Goal: Task Accomplishment & Management: Manage account settings

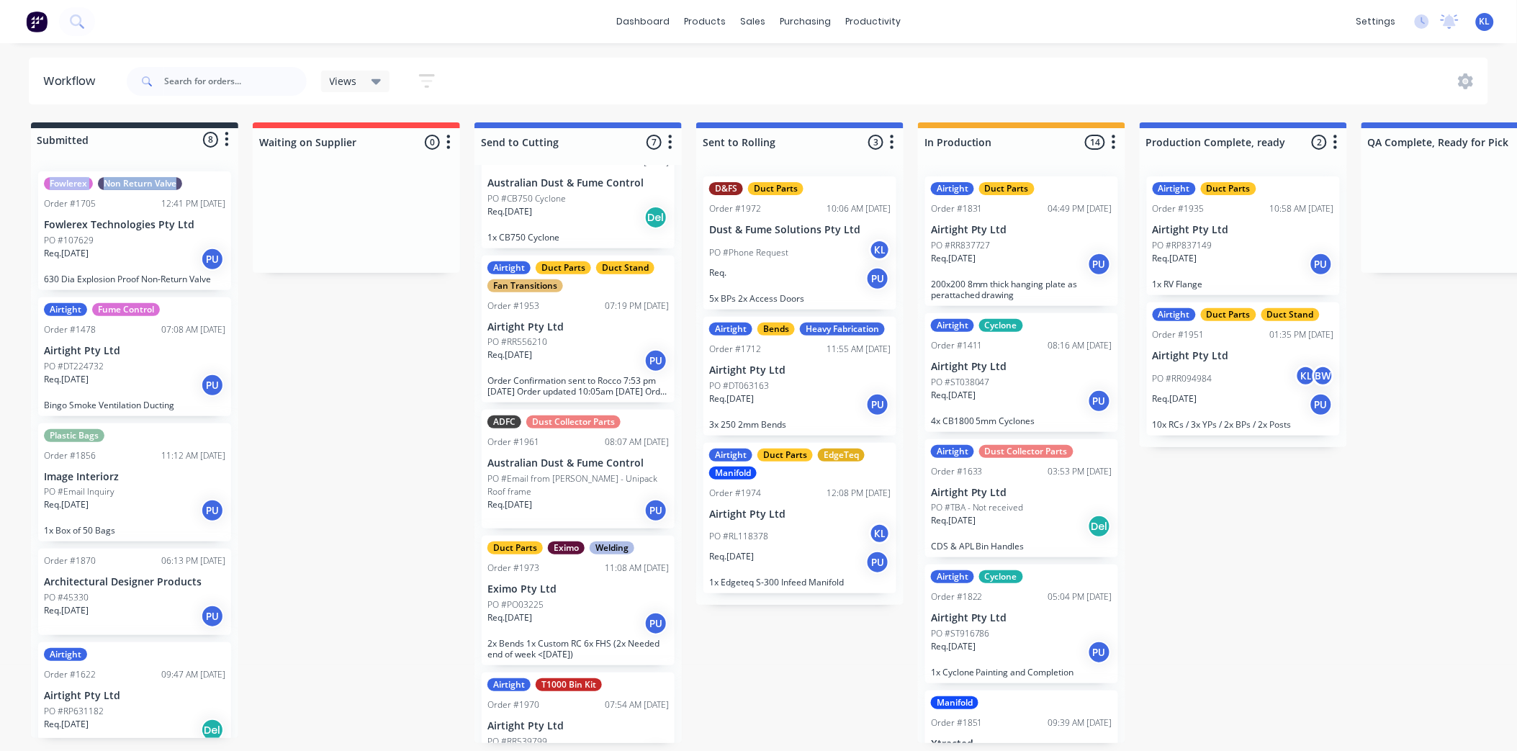
scroll to position [4, 0]
click at [778, 392] on div "Req. [DATE] PU" at bounding box center [799, 404] width 181 height 24
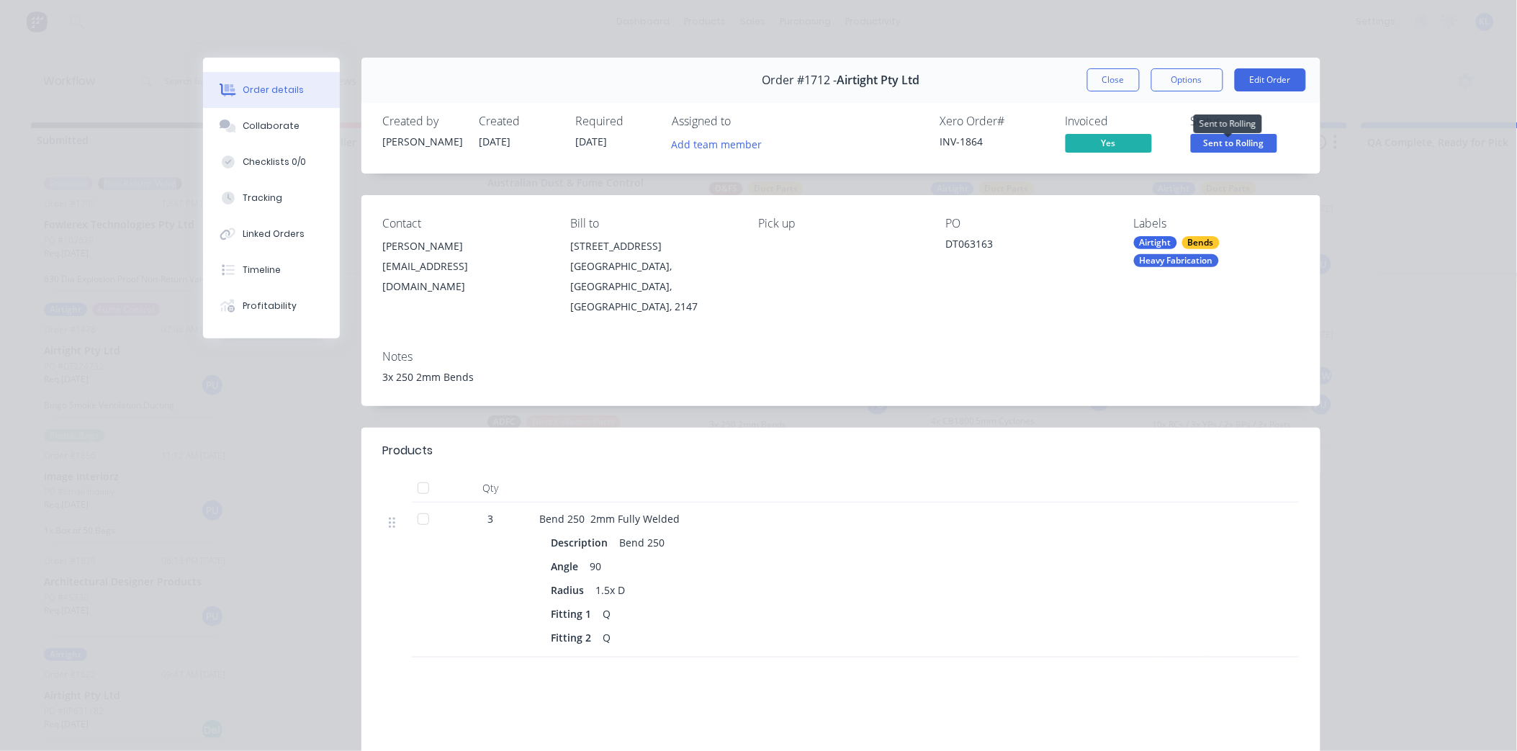
click at [1191, 135] on span "Sent to Rolling" at bounding box center [1234, 143] width 86 height 18
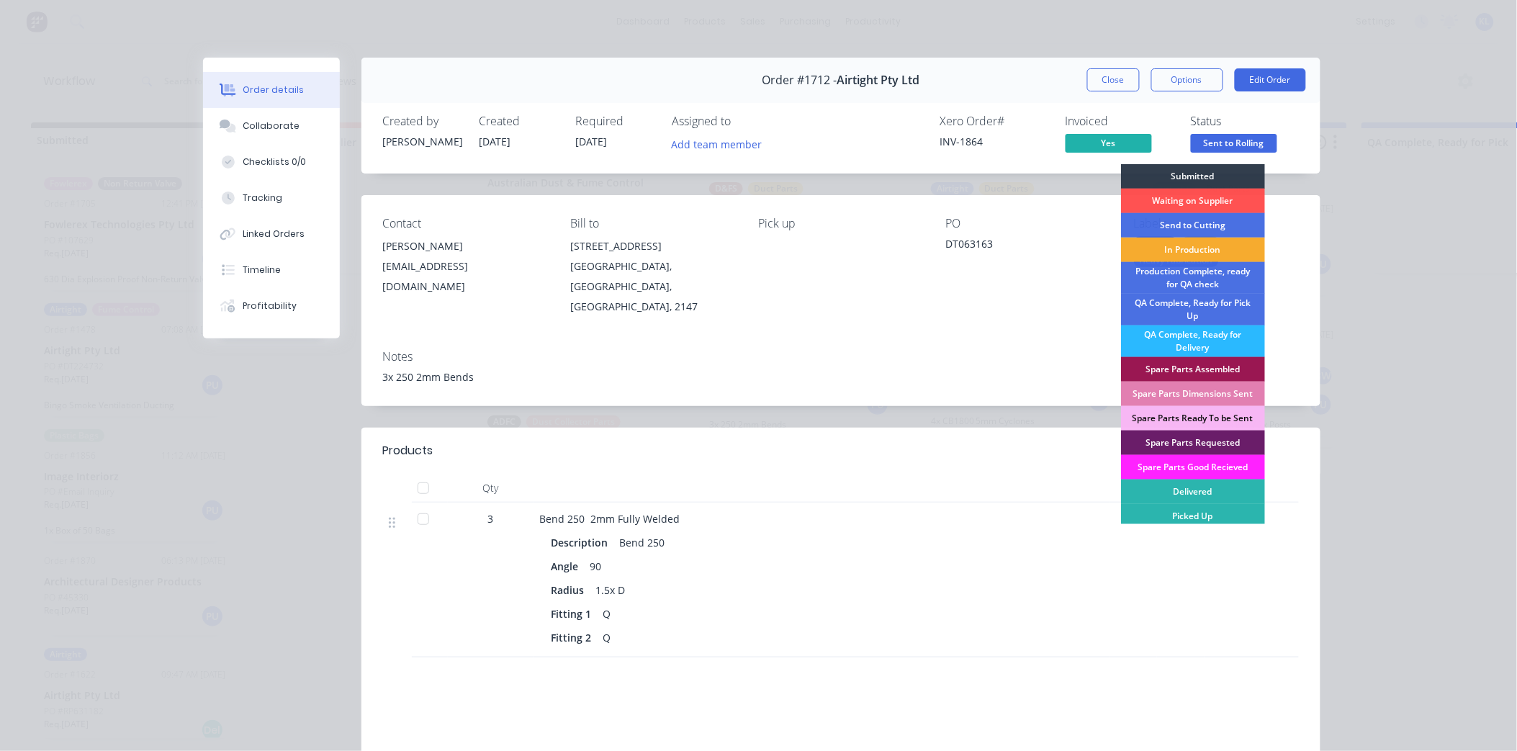
click at [1178, 253] on div "In Production" at bounding box center [1193, 250] width 144 height 24
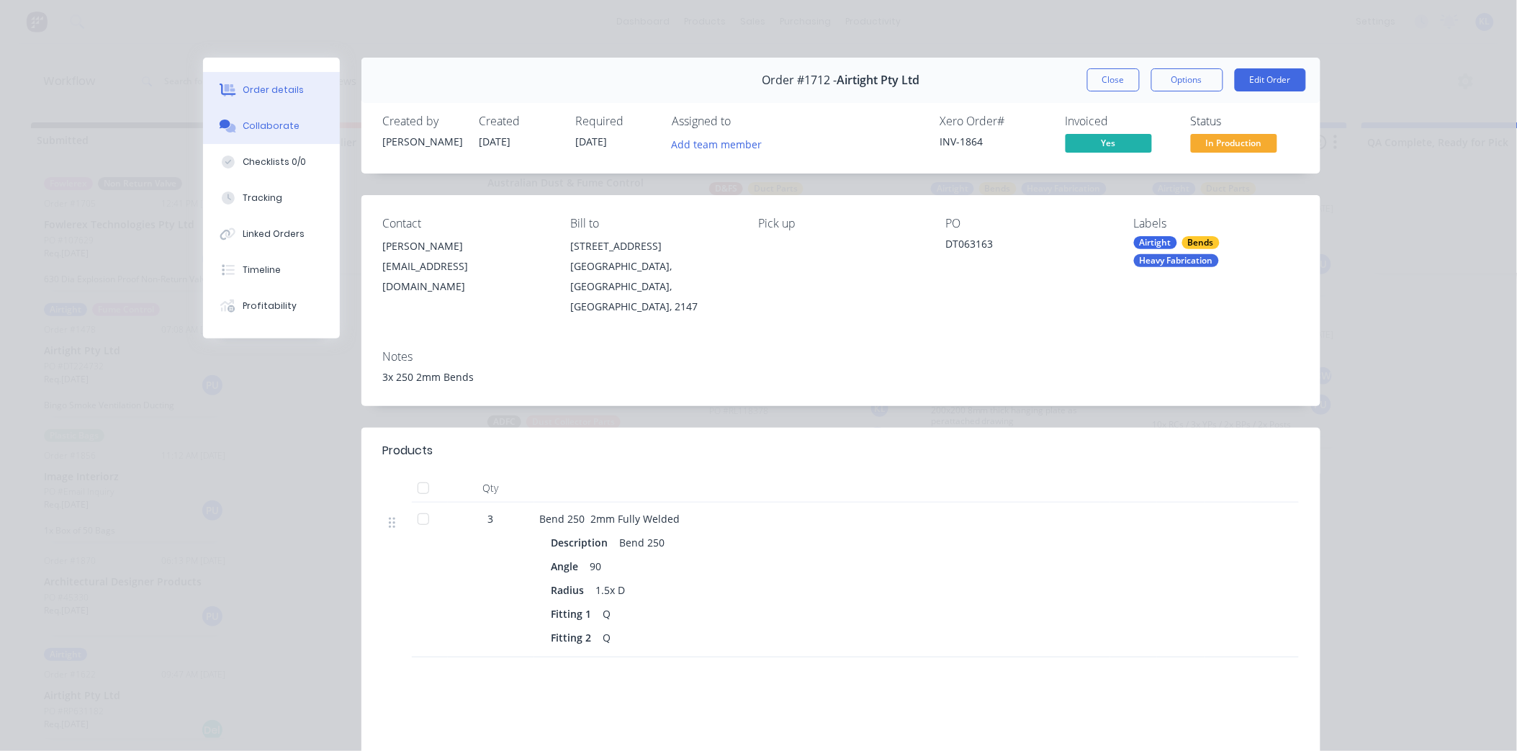
click at [268, 113] on button "Collaborate" at bounding box center [271, 126] width 137 height 36
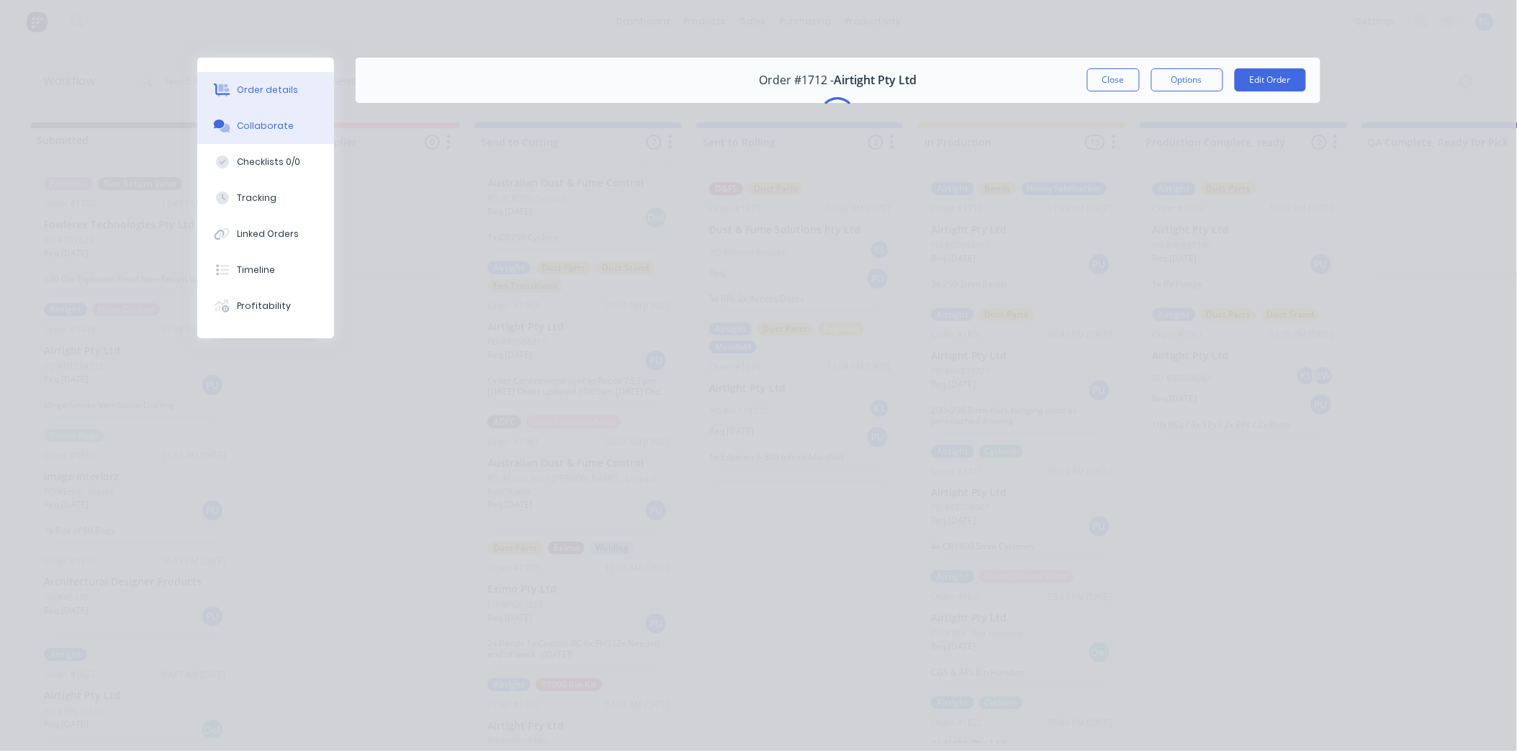
click at [288, 86] on div "Order details" at bounding box center [267, 90] width 61 height 13
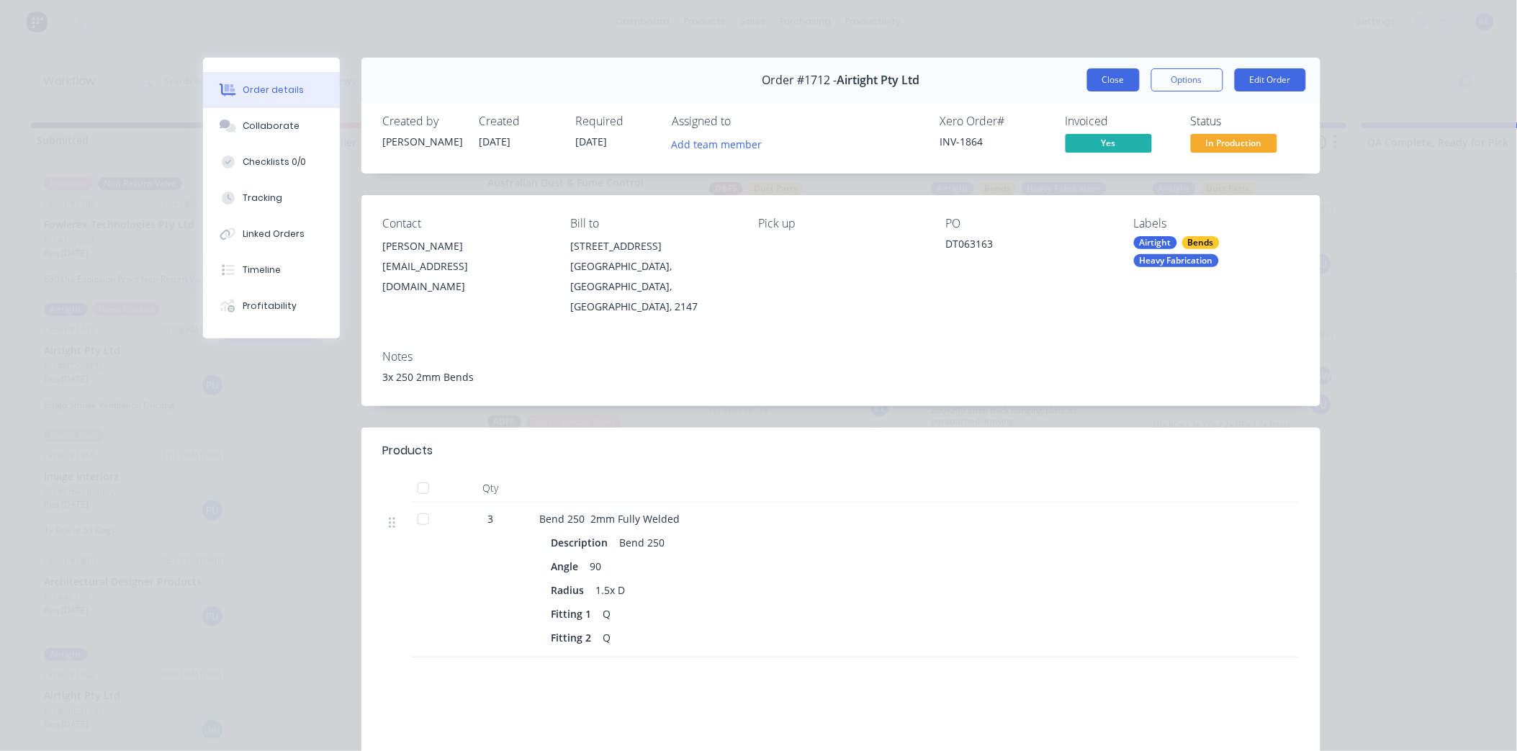
click at [1095, 77] on button "Close" at bounding box center [1113, 79] width 53 height 23
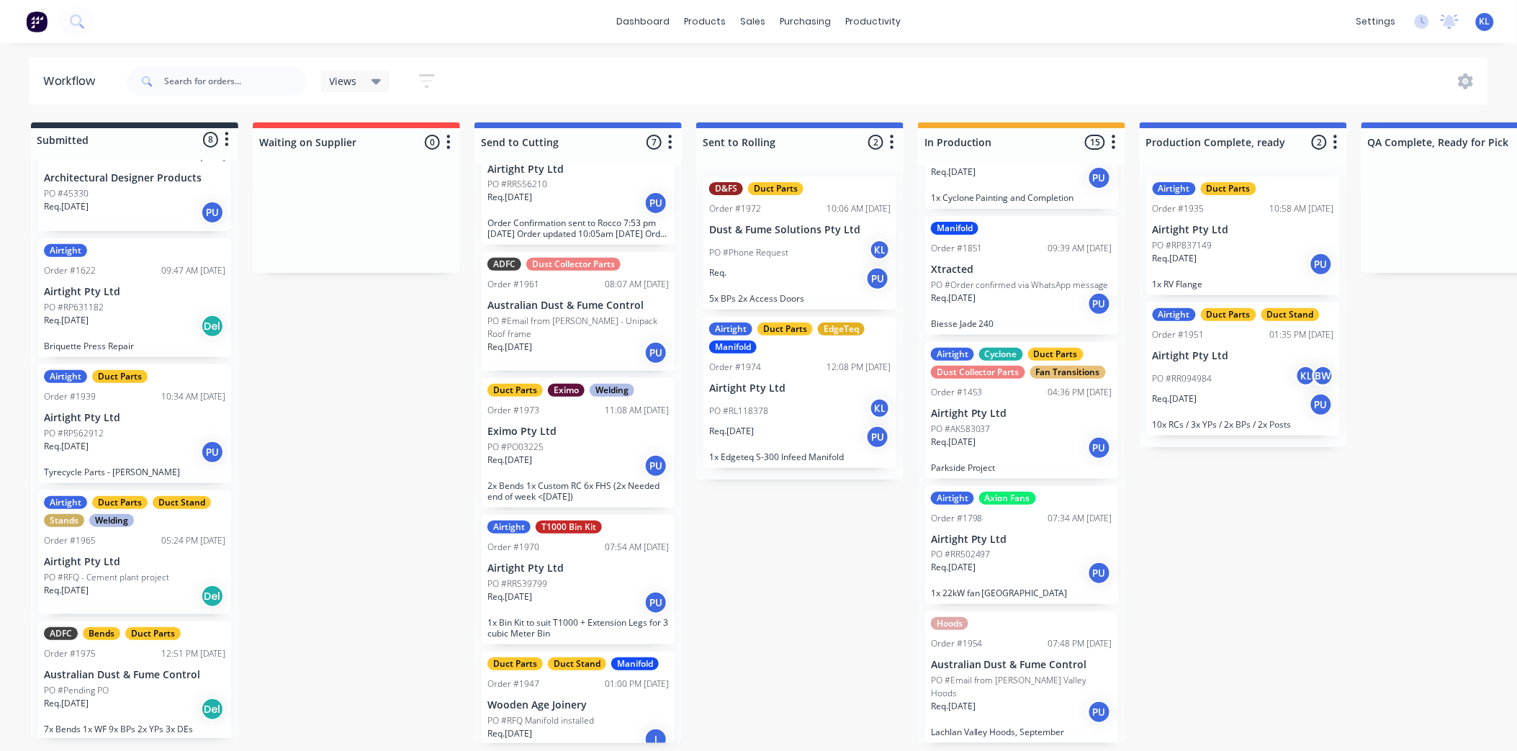
scroll to position [639, 0]
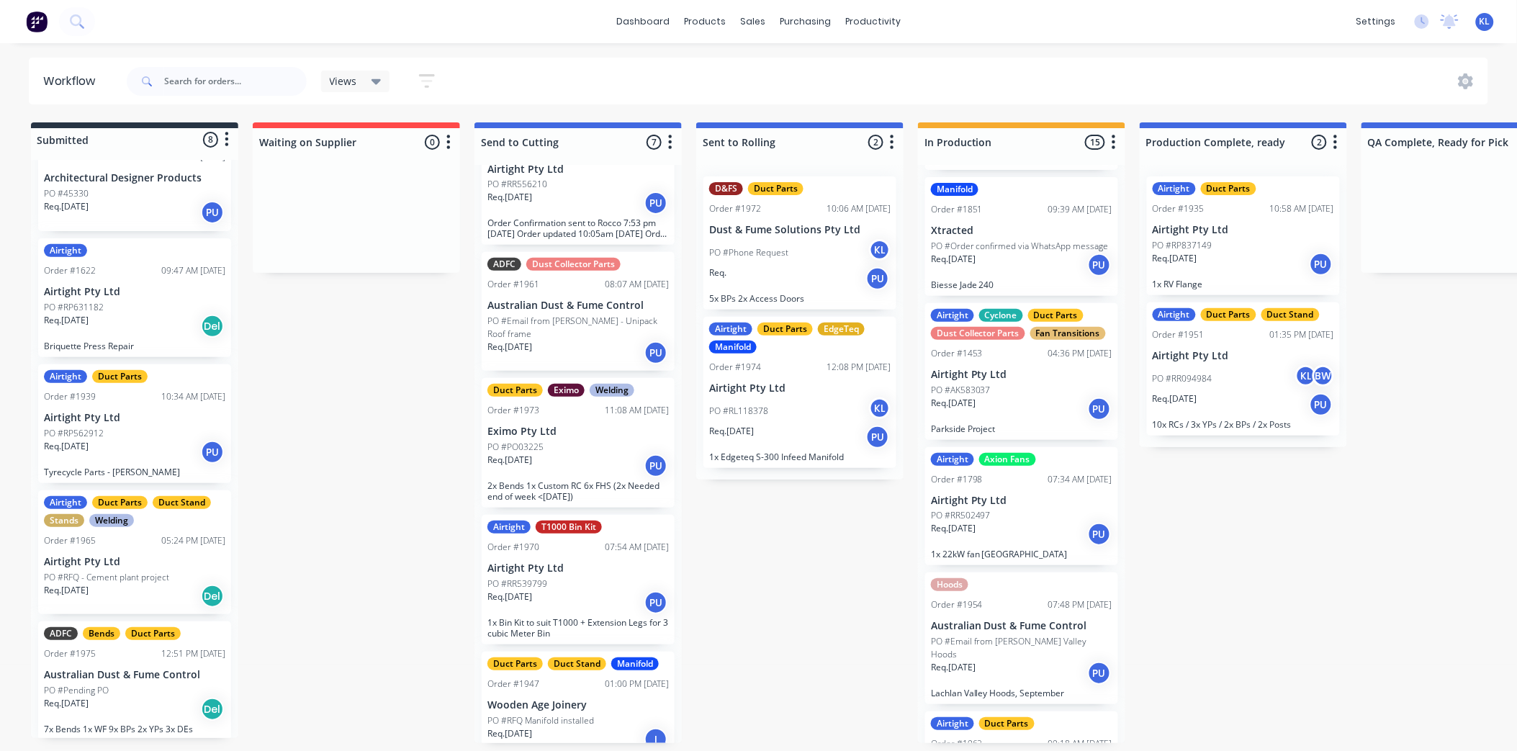
click at [1001, 294] on div "Manifold Order #1851 09:39 AM [DATE] Xtracted PO #Order confirmed via WhatsApp …" at bounding box center [1021, 236] width 193 height 119
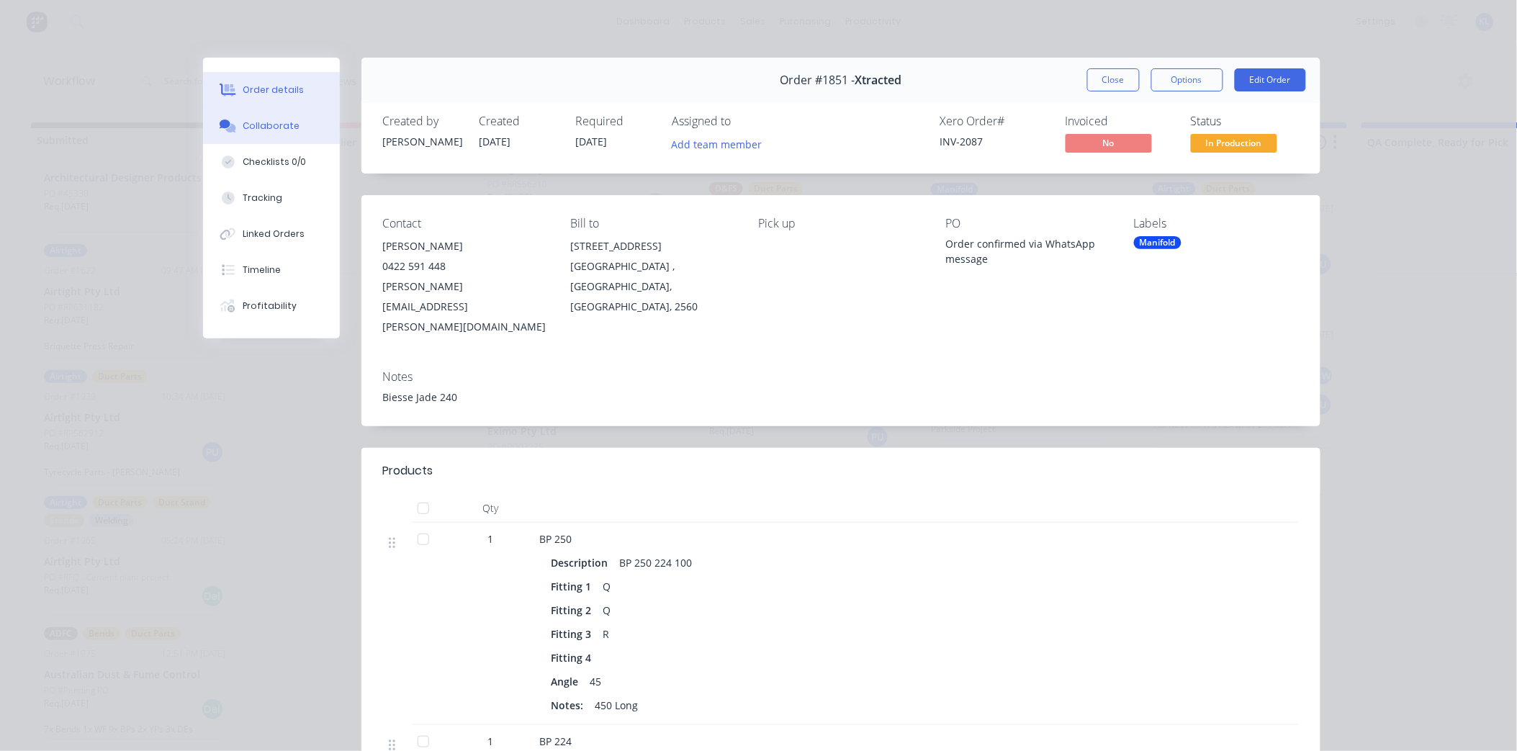
click at [298, 127] on button "Collaborate" at bounding box center [271, 126] width 137 height 36
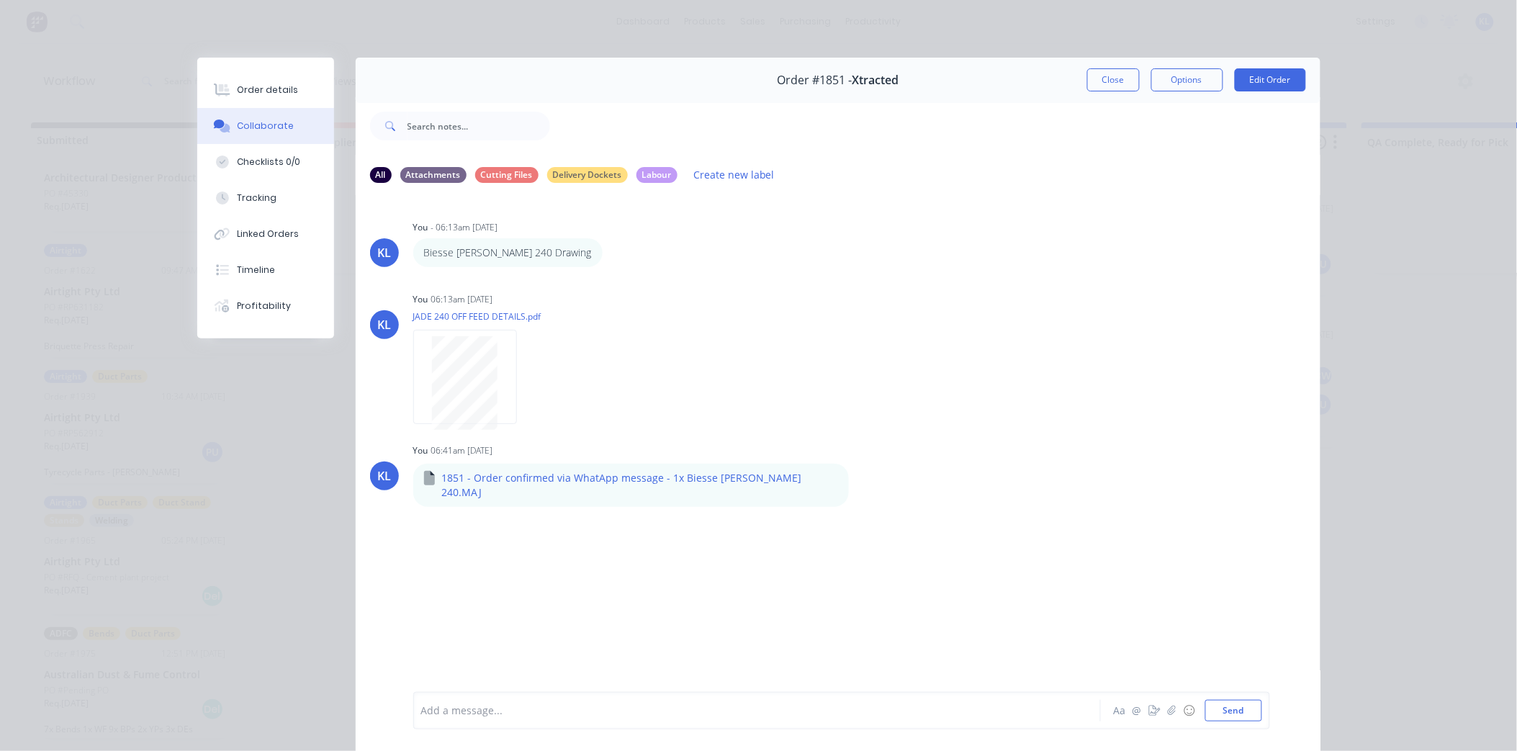
click at [1110, 67] on div "Order #1851 - Xtracted Close Options Edit Order" at bounding box center [838, 80] width 965 height 45
click at [1107, 76] on button "Close" at bounding box center [1113, 79] width 53 height 23
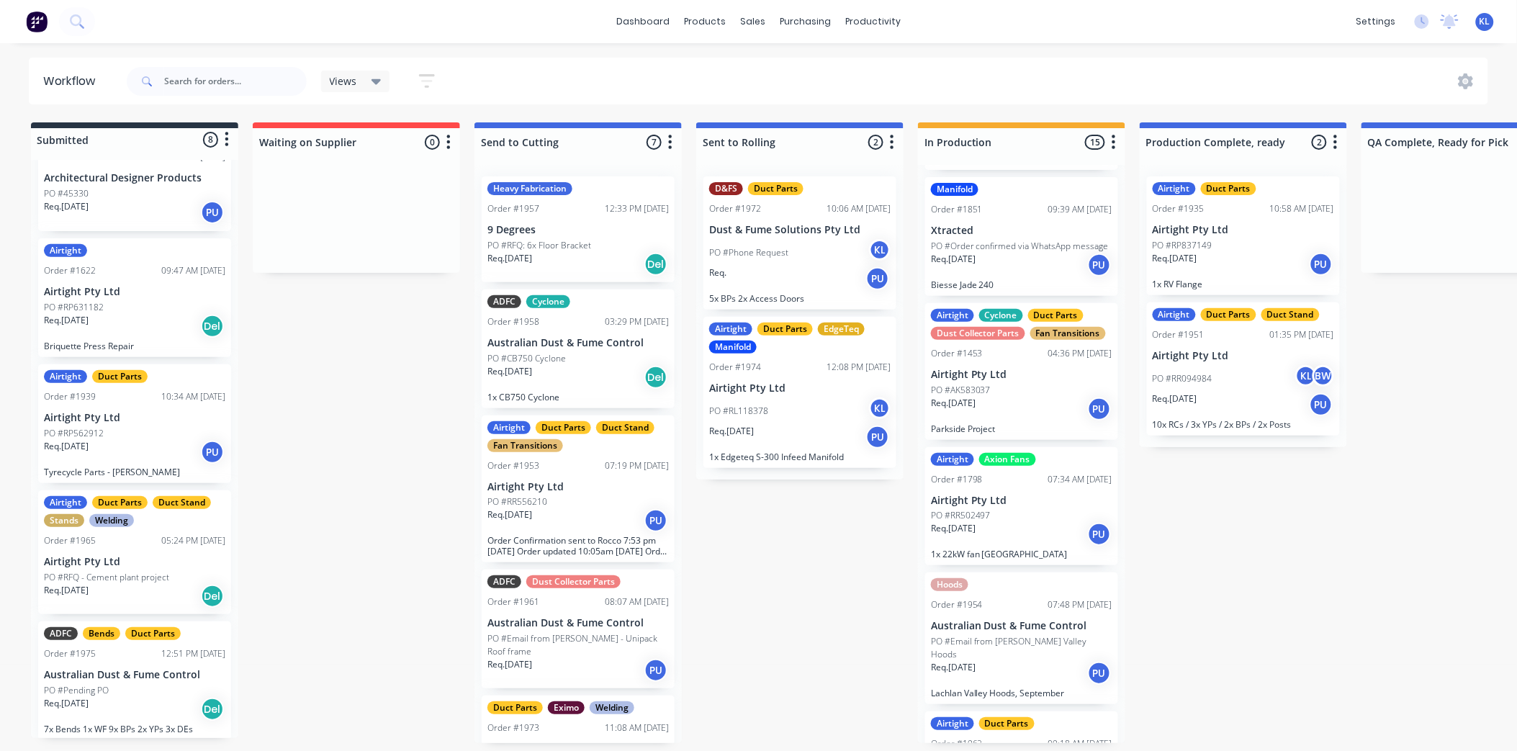
scroll to position [0, 0]
click at [595, 252] on div "Req. 11/09/25 Del" at bounding box center [577, 264] width 181 height 24
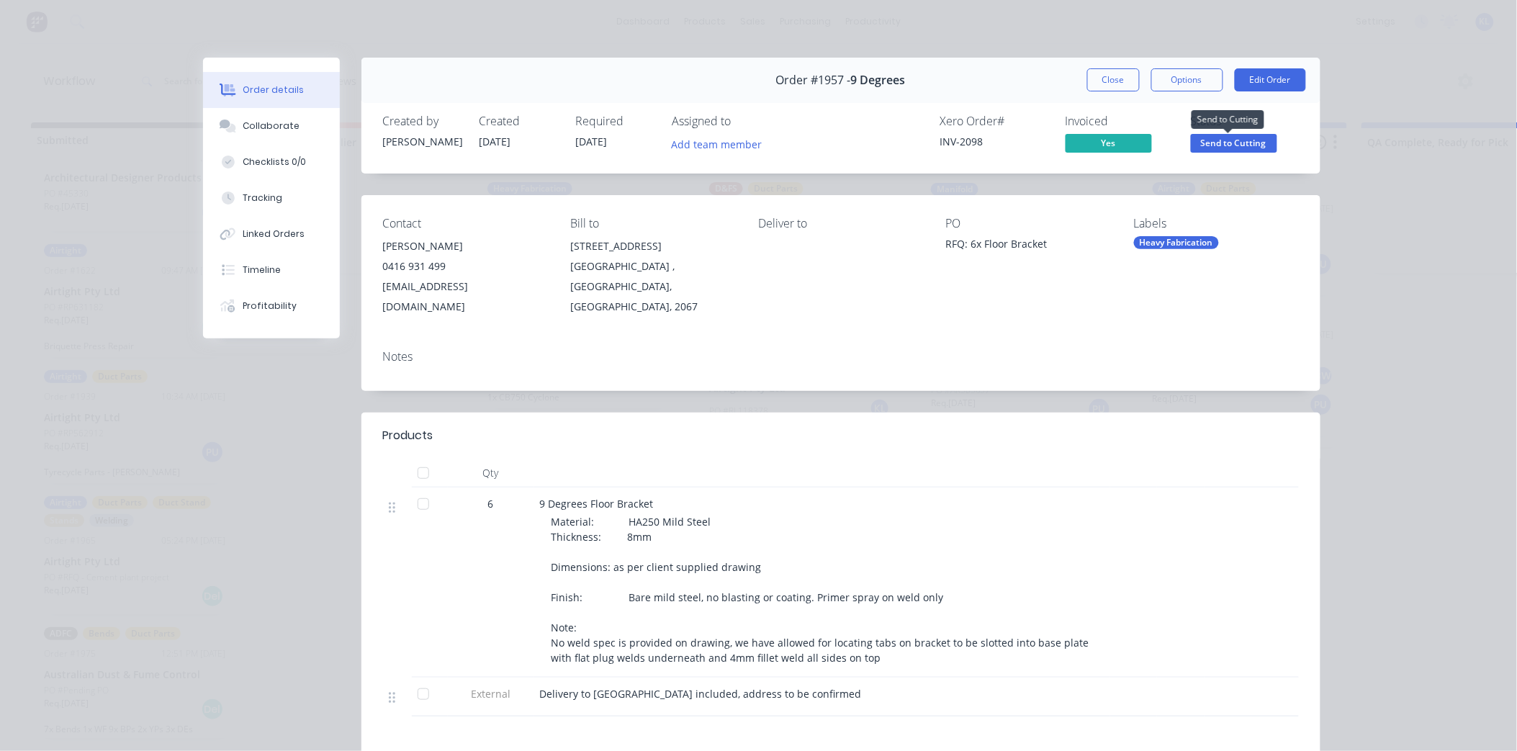
click at [1211, 147] on span "Send to Cutting" at bounding box center [1234, 143] width 86 height 18
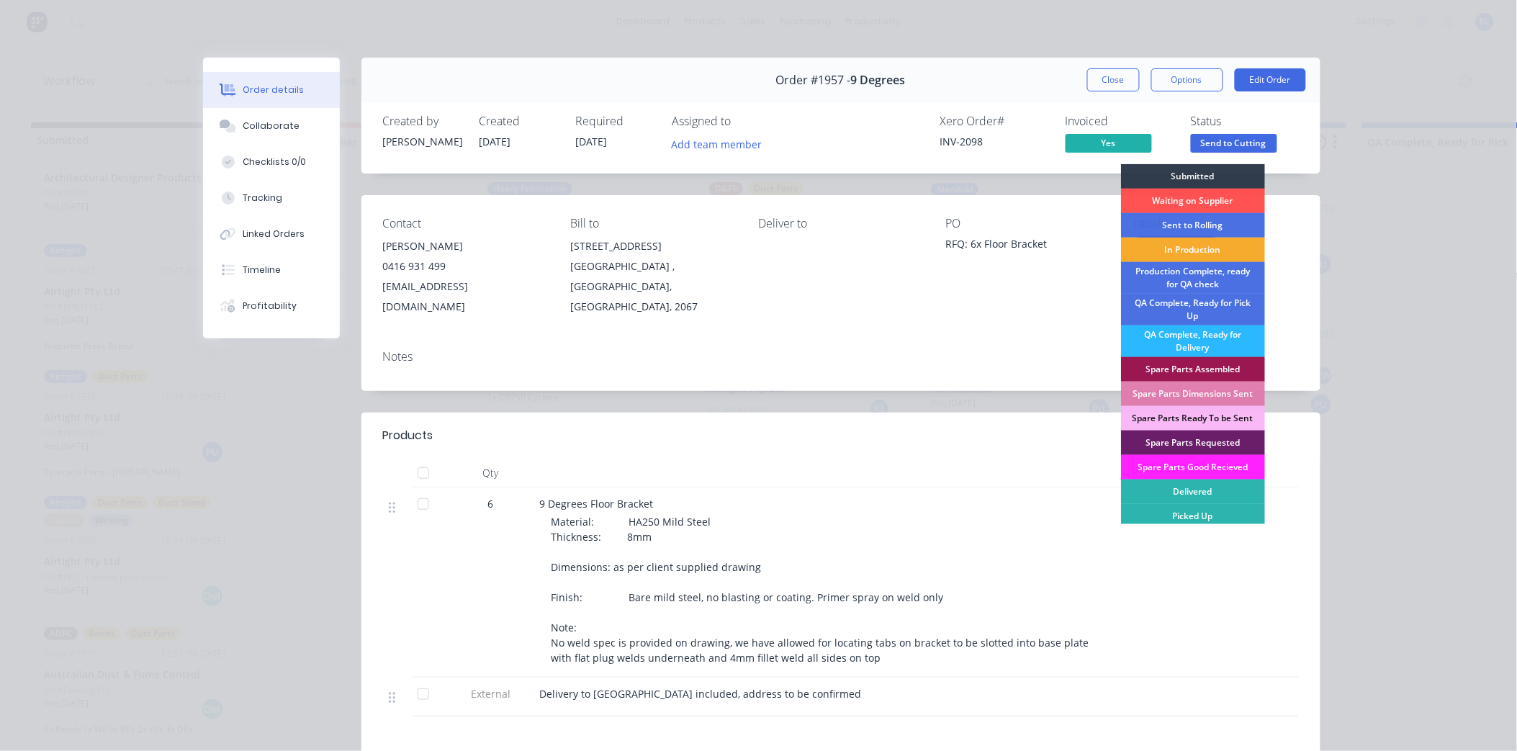
click at [1201, 253] on div "In Production" at bounding box center [1193, 250] width 144 height 24
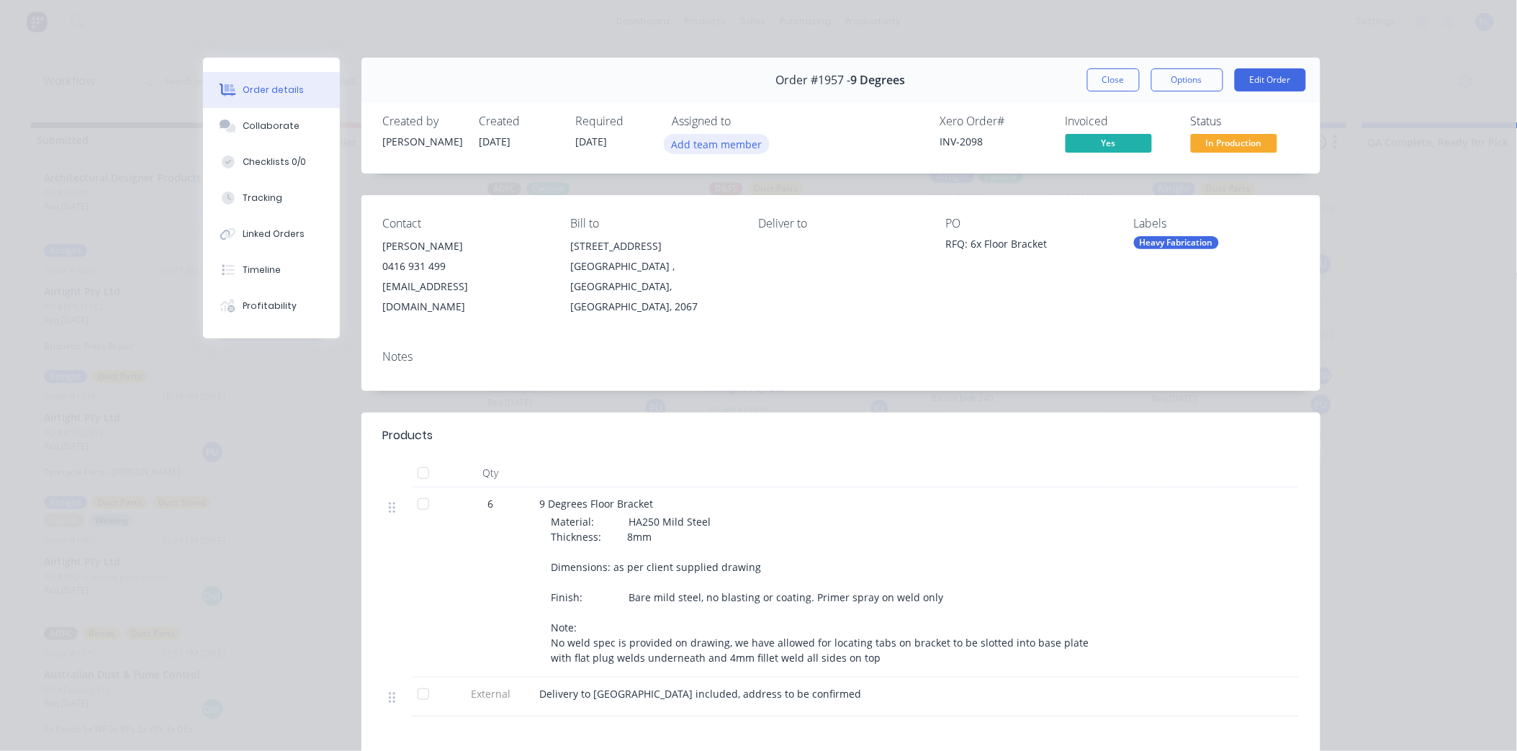
click at [724, 139] on button "Add team member" at bounding box center [717, 143] width 106 height 19
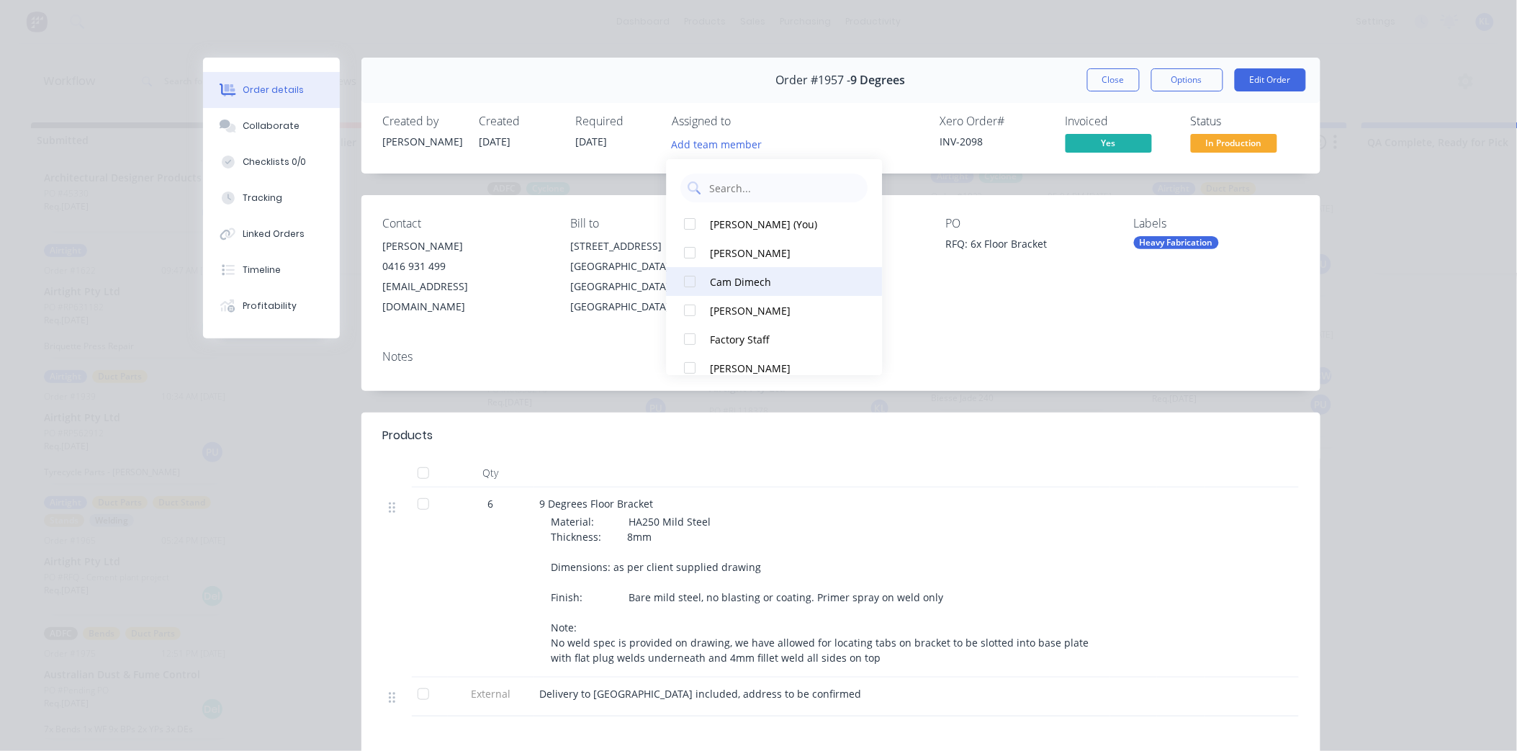
click at [737, 278] on div "Cam Dimech" at bounding box center [783, 281] width 144 height 15
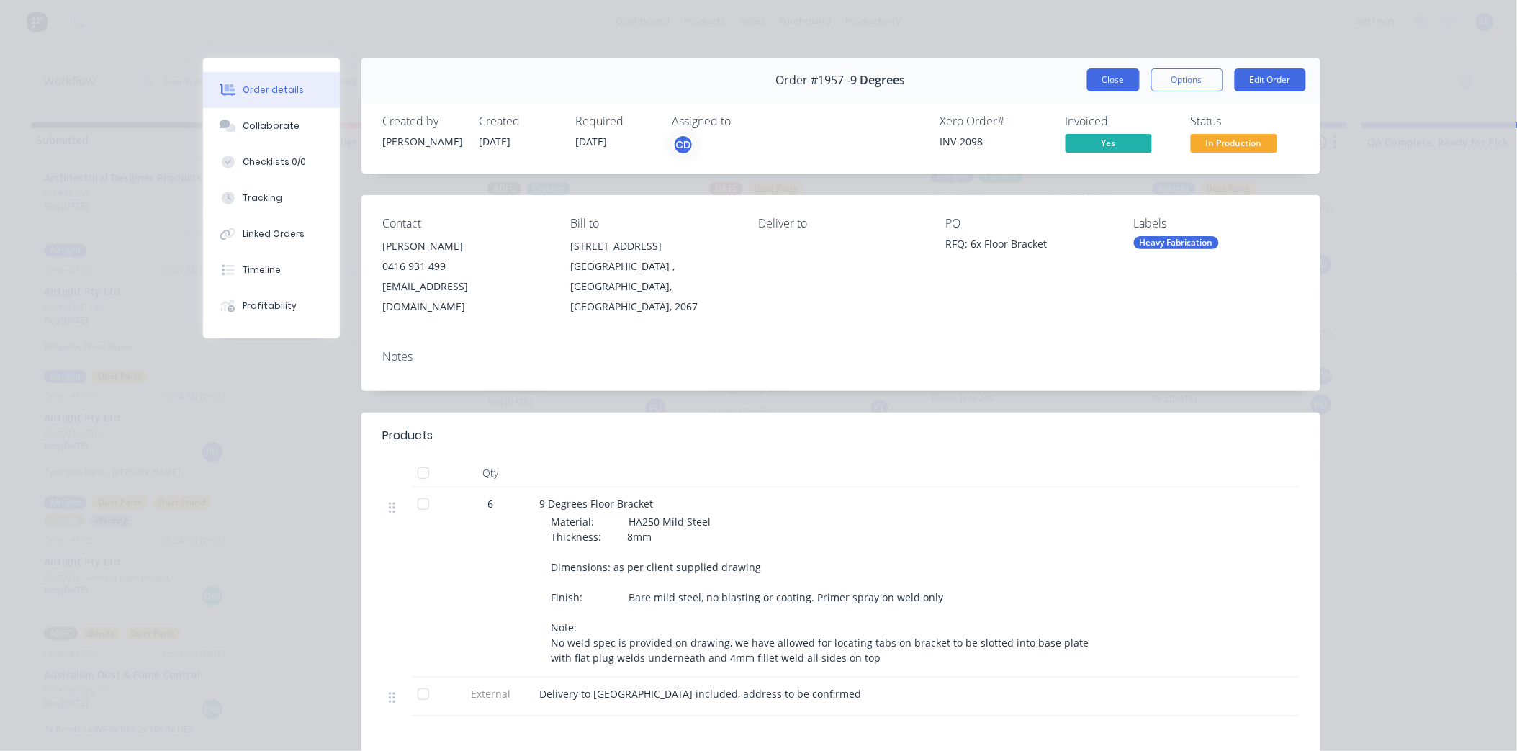
click at [1091, 89] on button "Close" at bounding box center [1113, 79] width 53 height 23
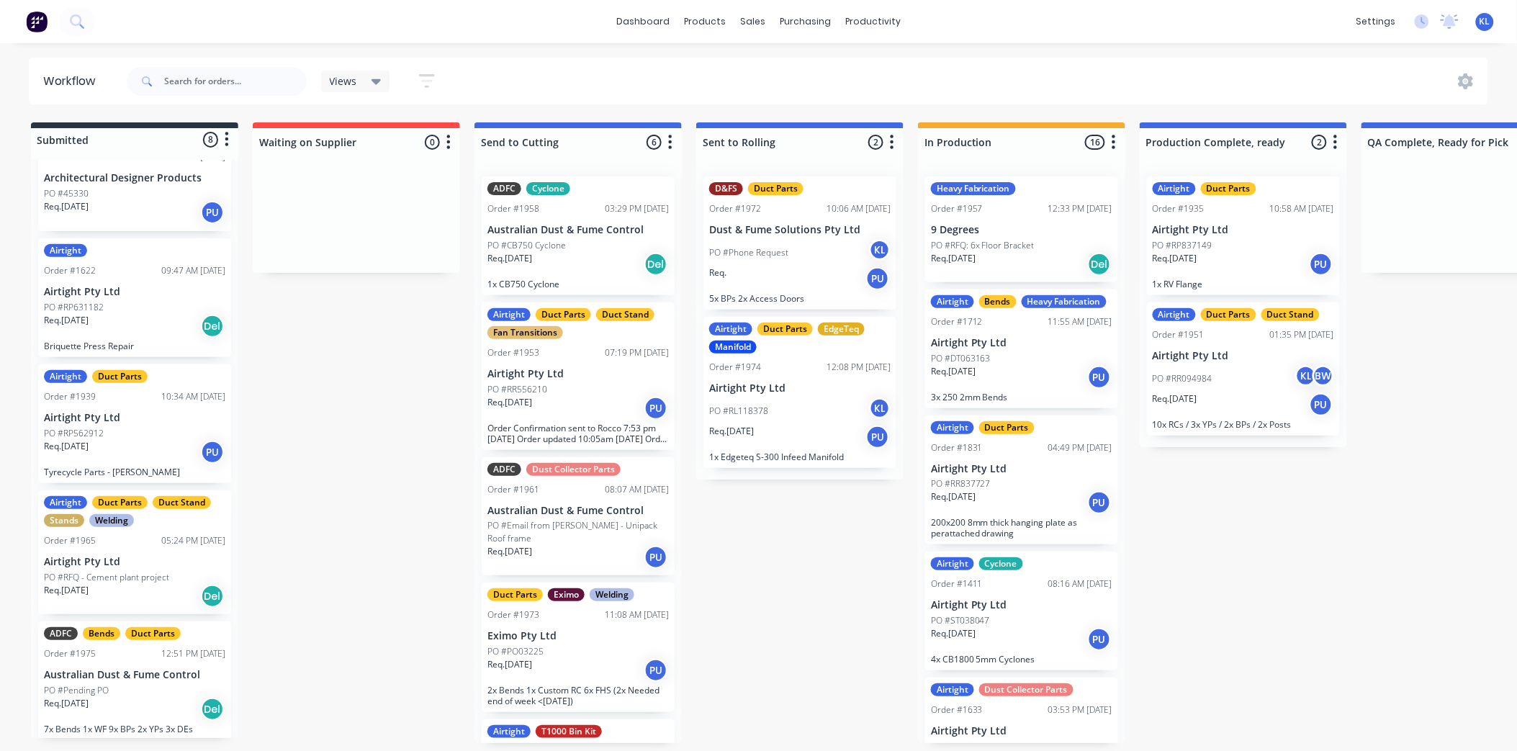
click at [595, 266] on div "Req. 12/09/25 Del" at bounding box center [577, 264] width 181 height 24
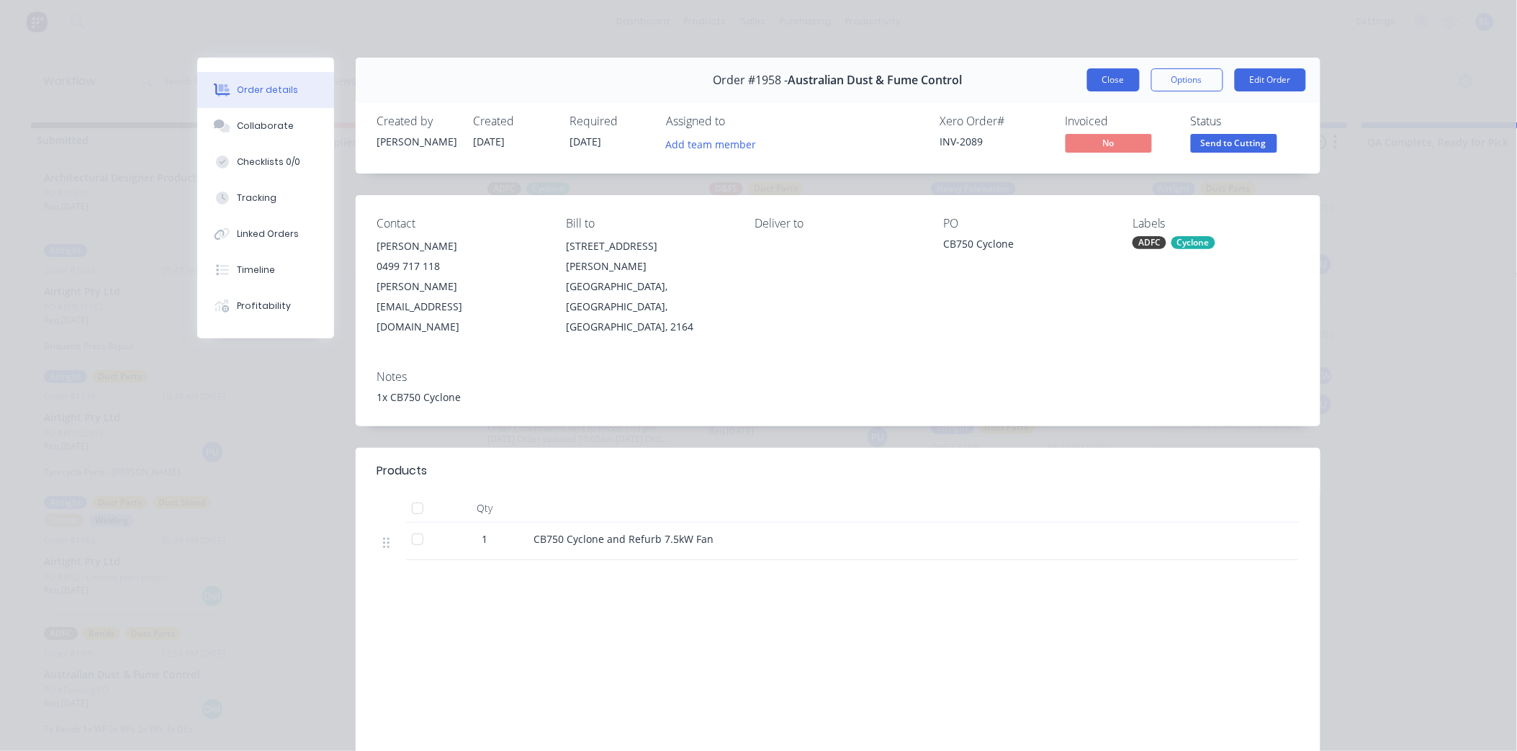
click at [1107, 86] on button "Close" at bounding box center [1113, 79] width 53 height 23
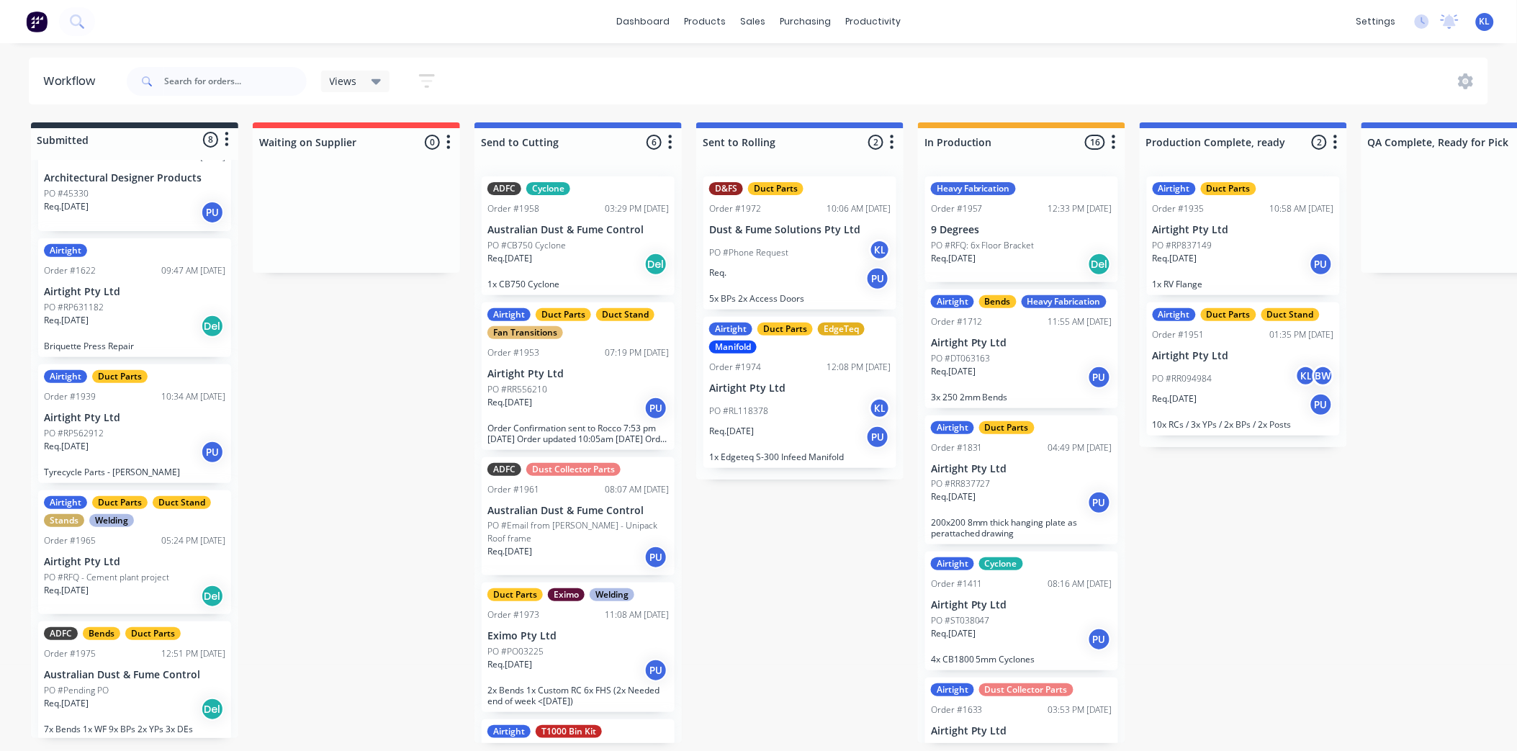
click at [552, 387] on div "PO #RR556210" at bounding box center [577, 389] width 181 height 13
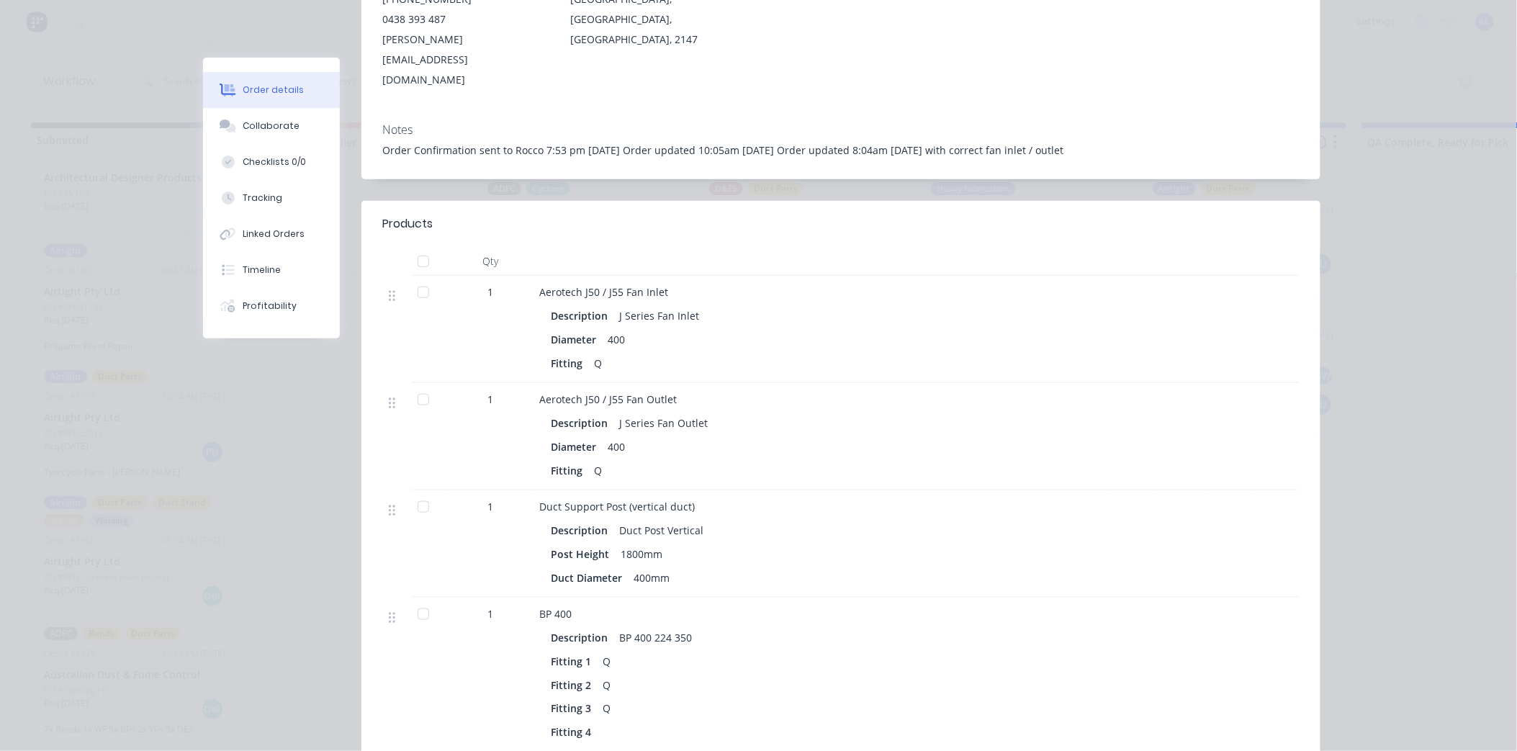
scroll to position [240, 0]
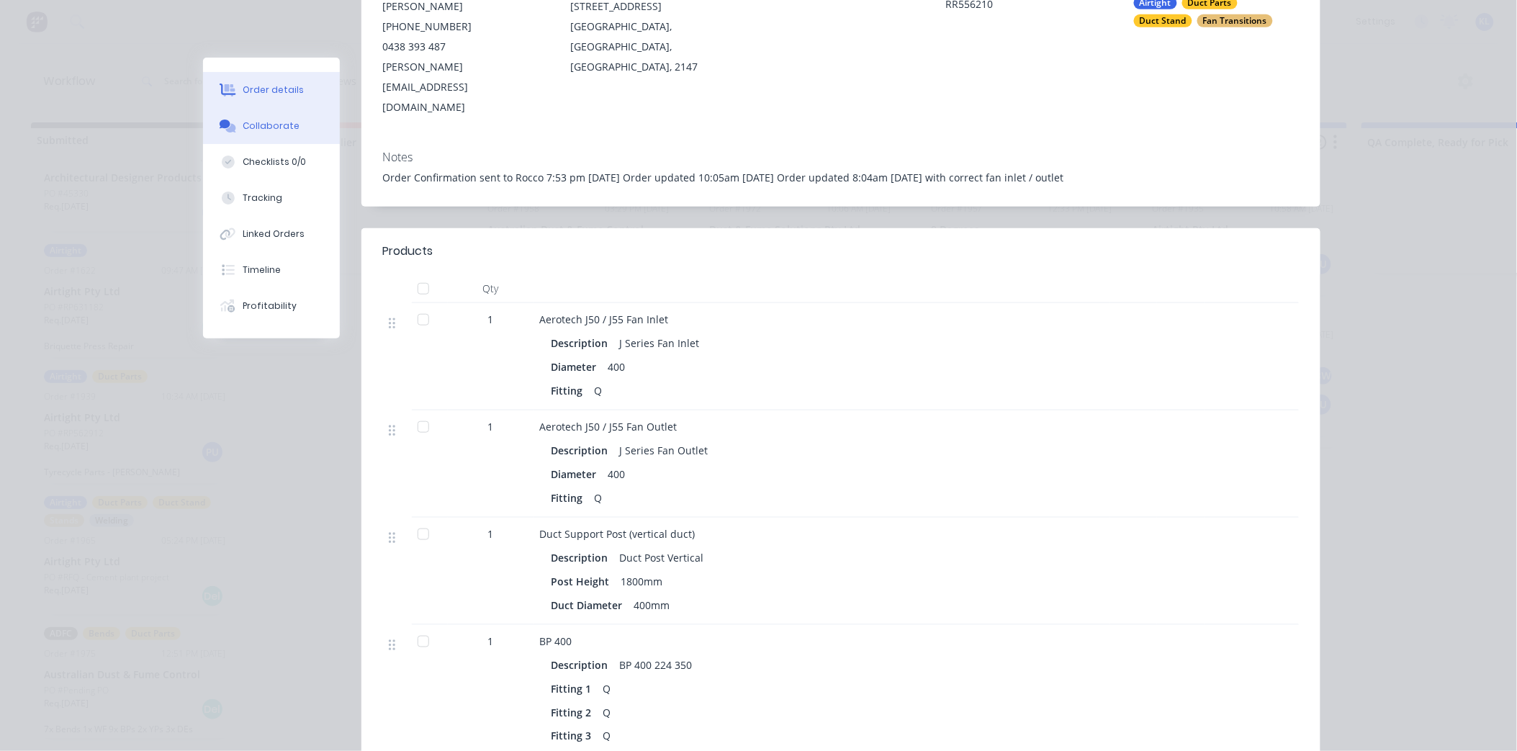
click at [249, 135] on button "Collaborate" at bounding box center [271, 126] width 137 height 36
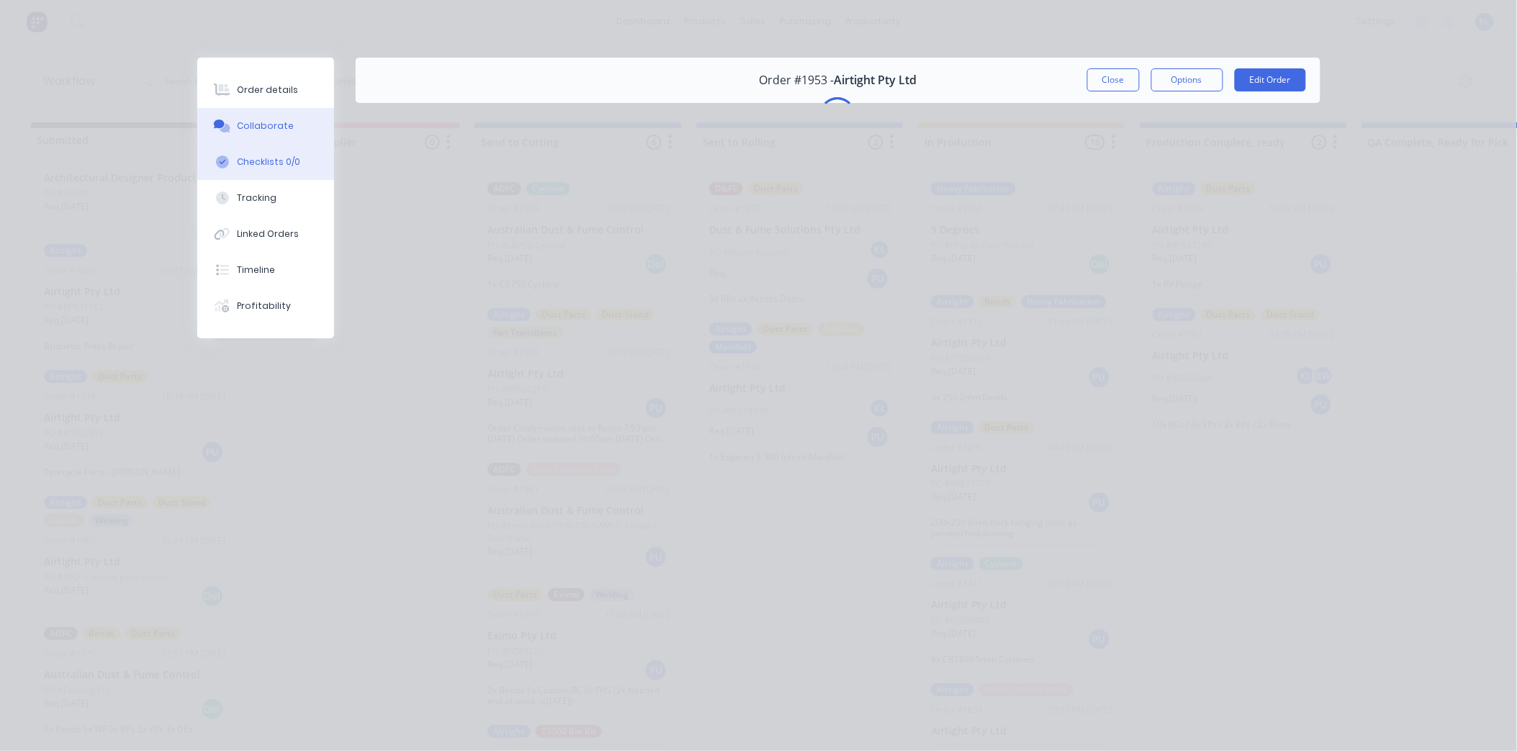
scroll to position [0, 0]
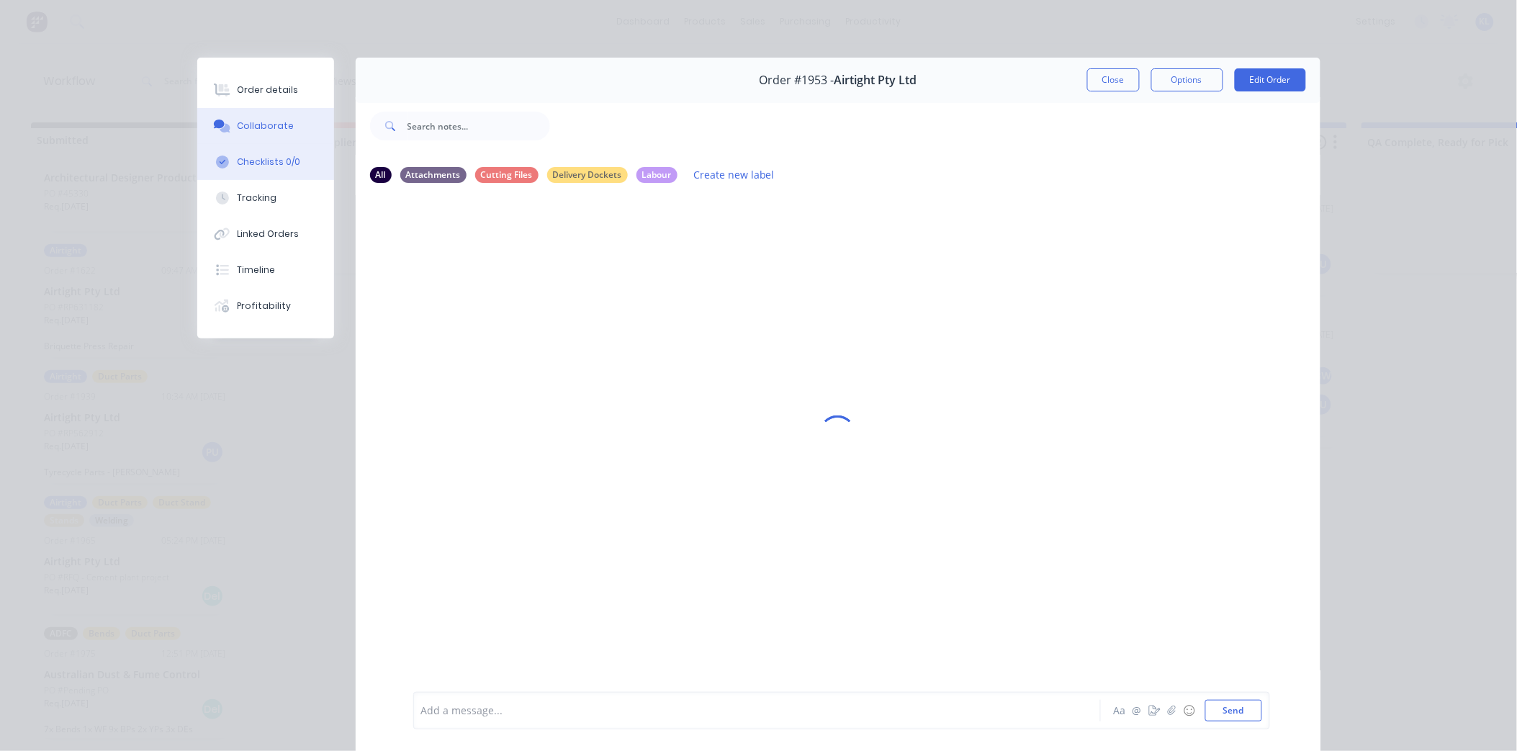
click at [256, 158] on div "Checklists 0/0" at bounding box center [268, 162] width 63 height 13
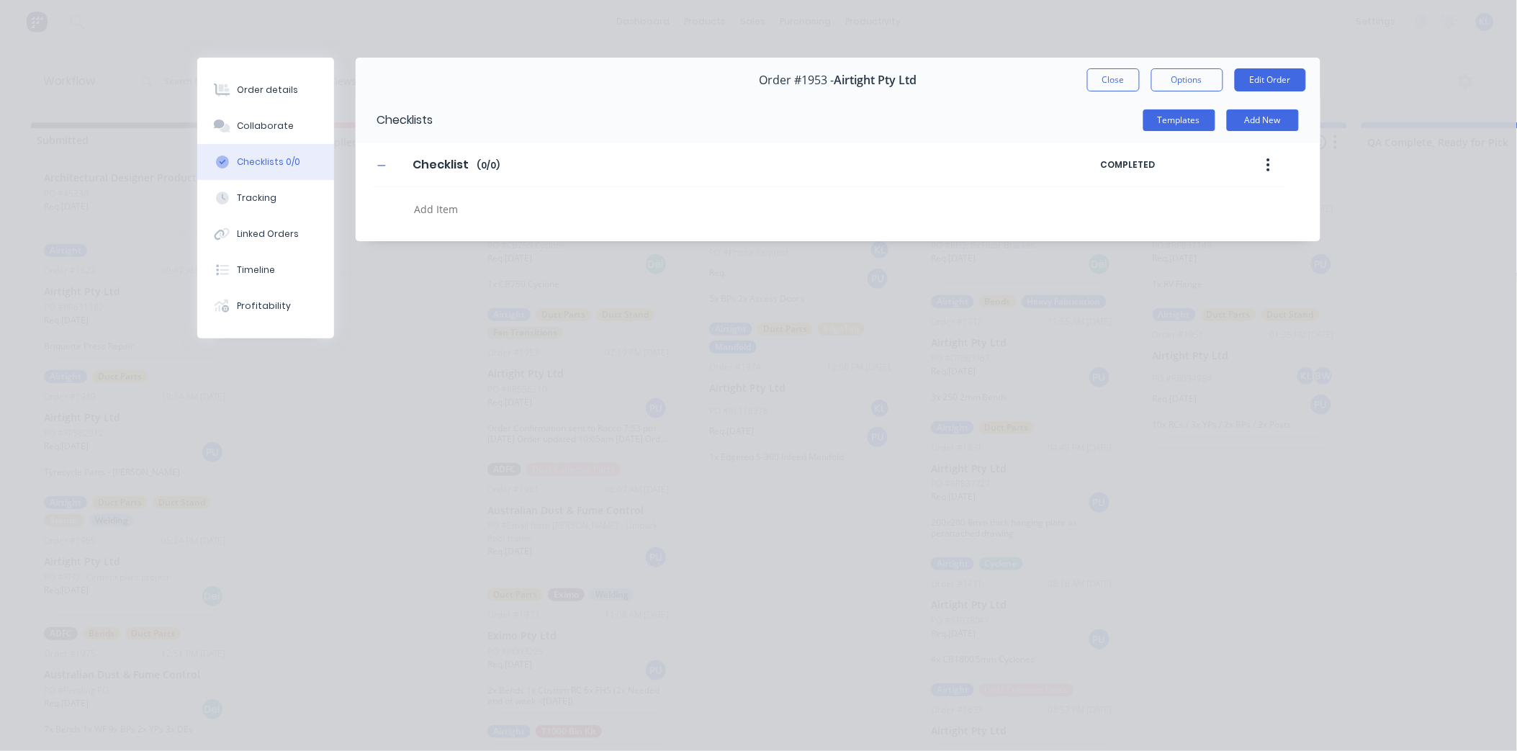
click at [458, 210] on textarea at bounding box center [699, 209] width 582 height 21
click at [315, 84] on button "Order details" at bounding box center [265, 90] width 137 height 36
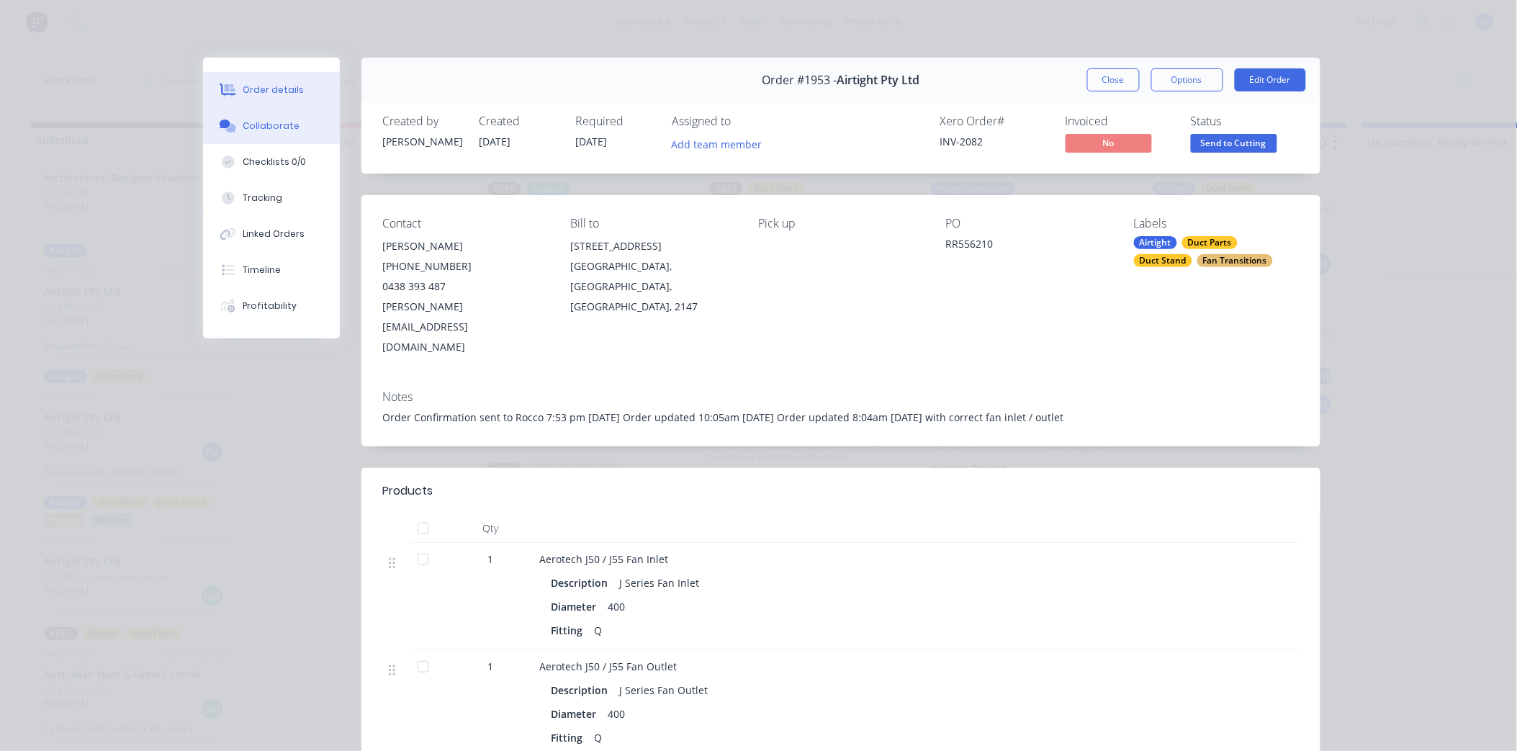
click at [263, 109] on button "Collaborate" at bounding box center [271, 126] width 137 height 36
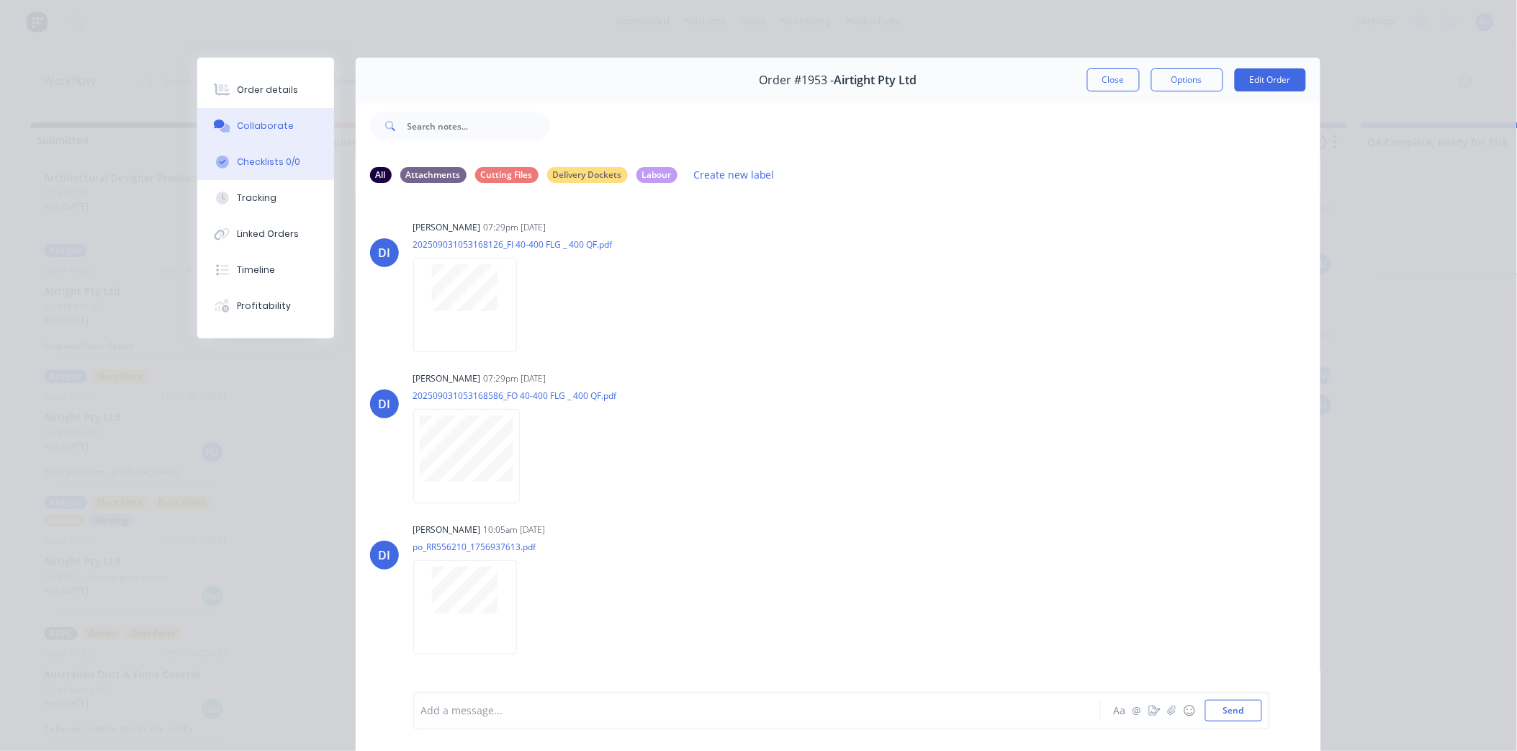
click at [259, 168] on button "Checklists 0/0" at bounding box center [265, 162] width 137 height 36
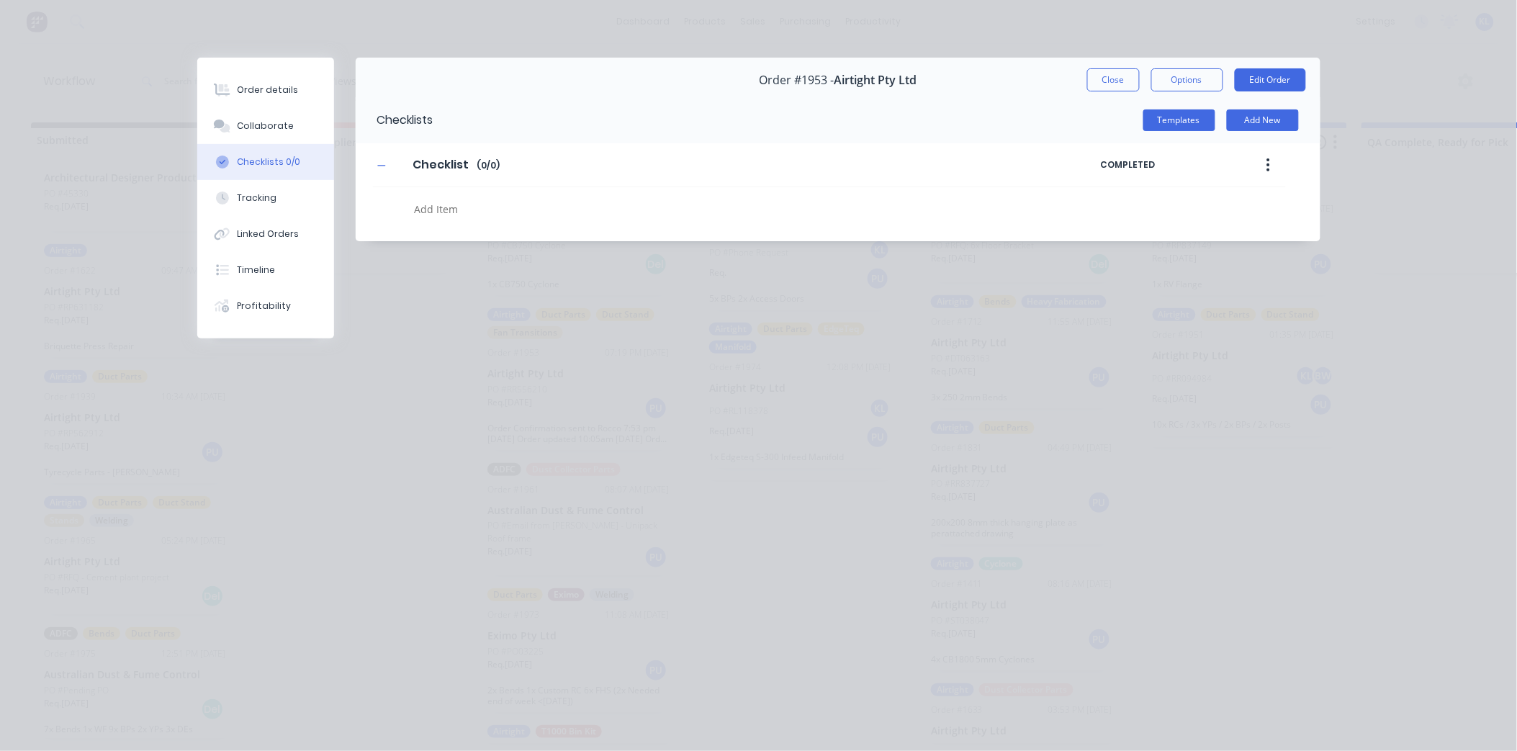
click at [498, 199] on textarea at bounding box center [699, 209] width 582 height 21
type textarea "x"
type textarea "B"
type textarea "x"
type textarea "BP"
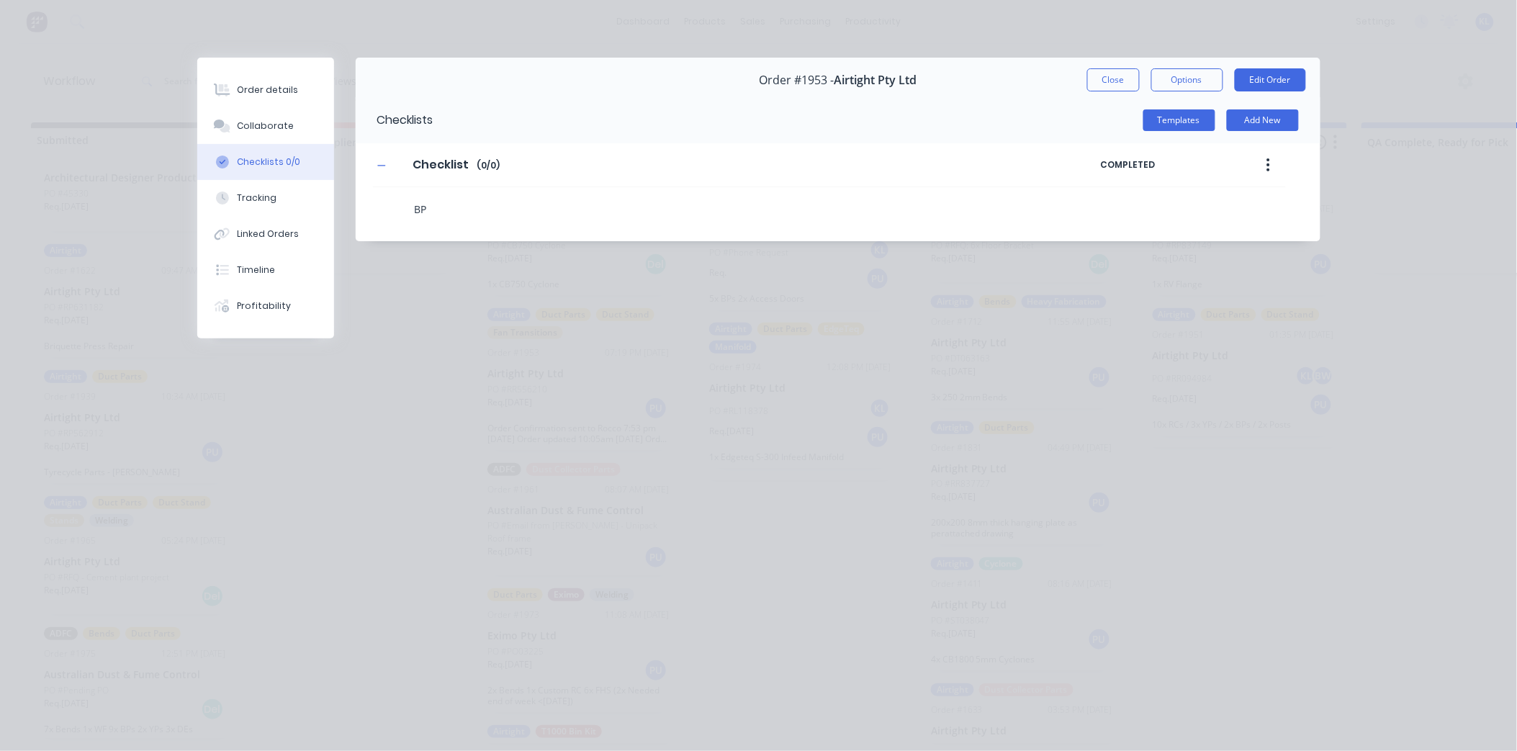
type textarea "x"
type textarea "BPs"
type textarea "x"
type textarea "BPs"
type textarea "x"
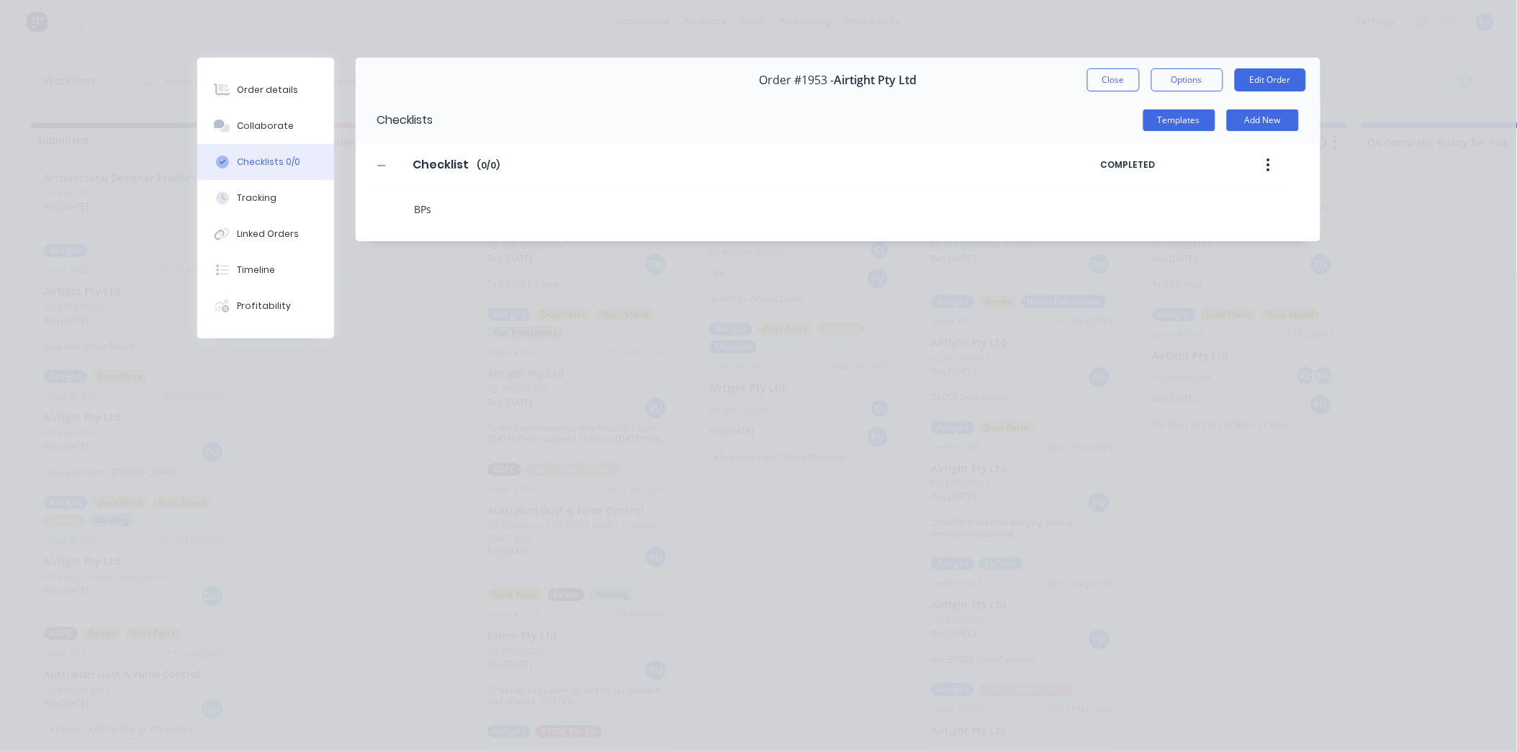
type textarea "BPs F"
type textarea "x"
type textarea "BPs Fa"
type textarea "x"
type textarea "BPs Fab"
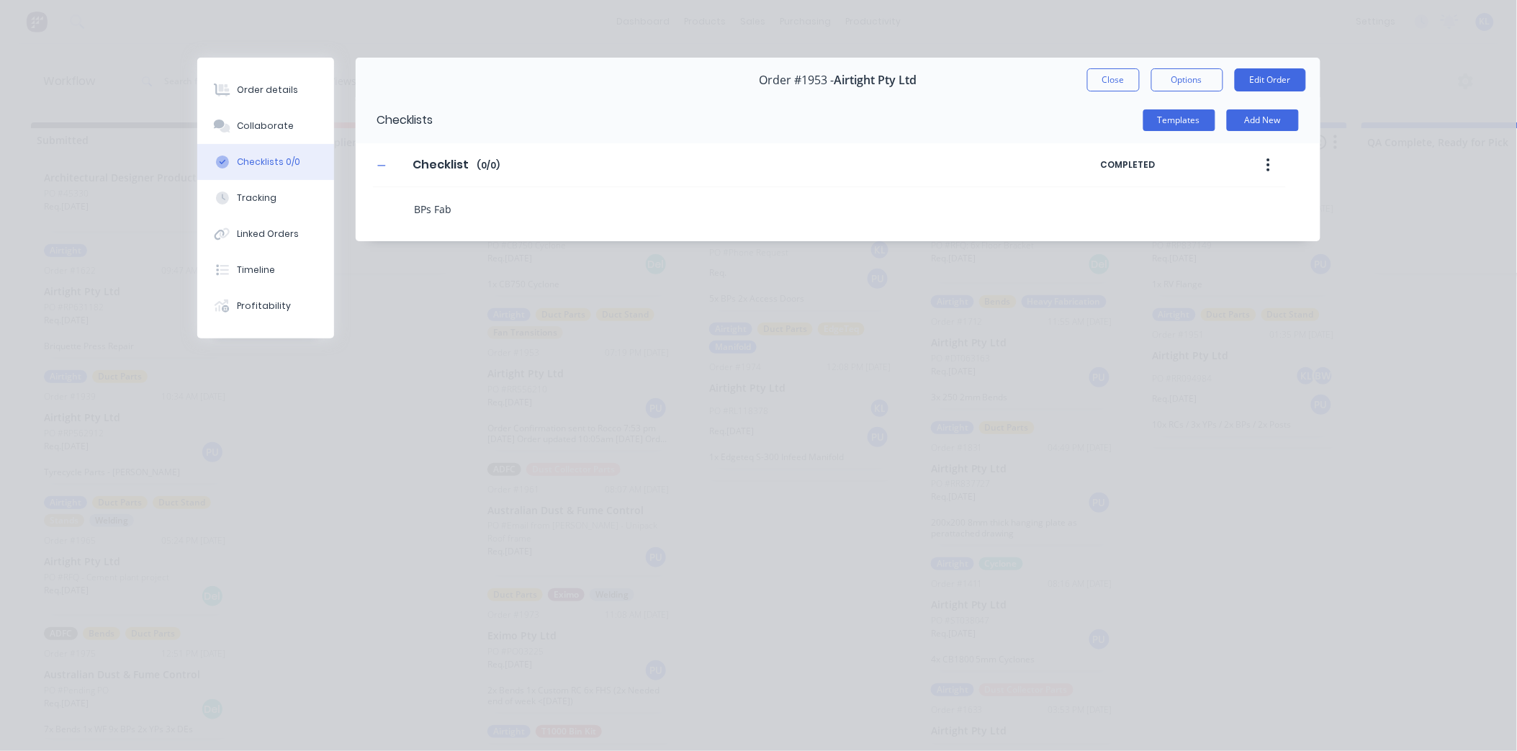
type textarea "x"
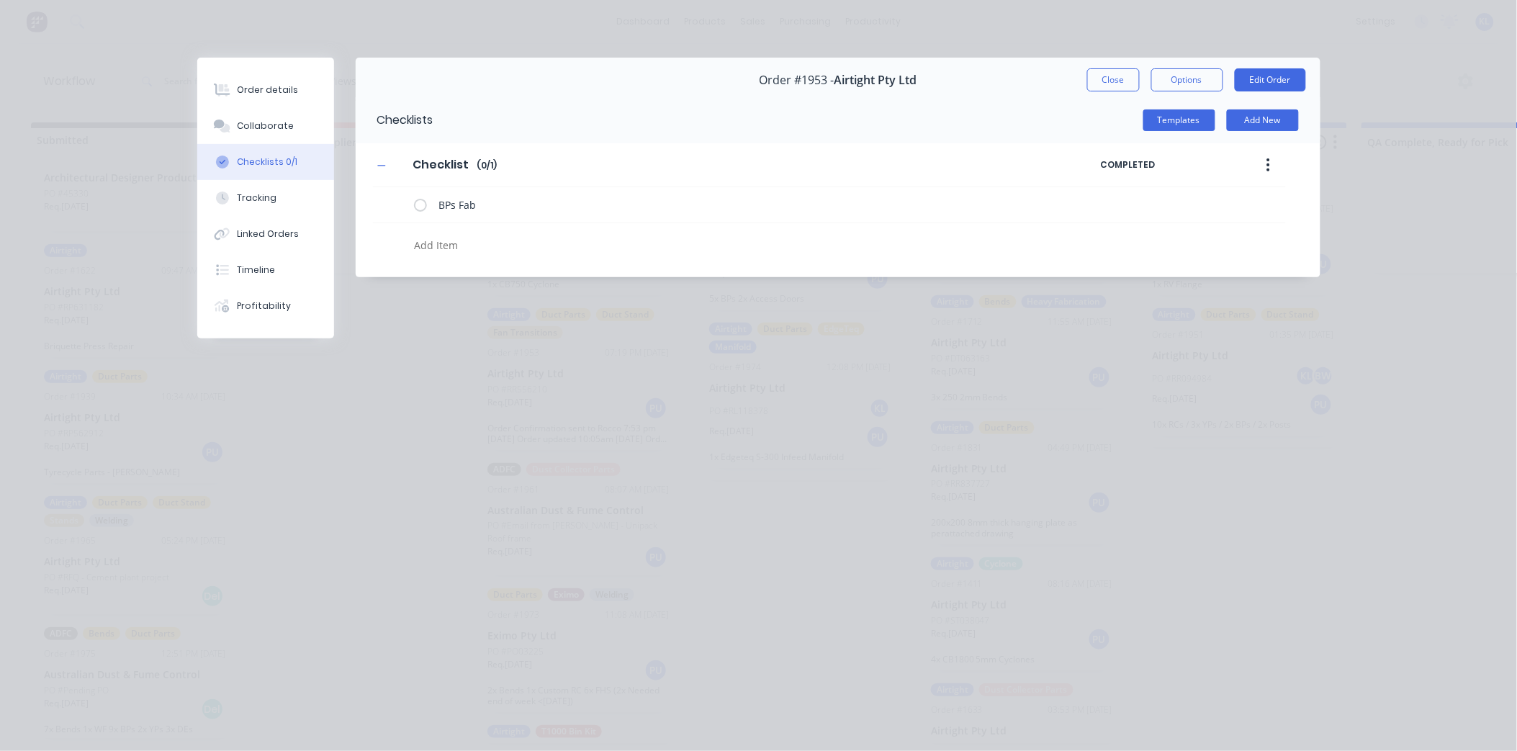
click at [462, 245] on textarea at bounding box center [699, 245] width 582 height 21
type textarea "x"
type textarea "S"
type textarea "x"
type textarea "St"
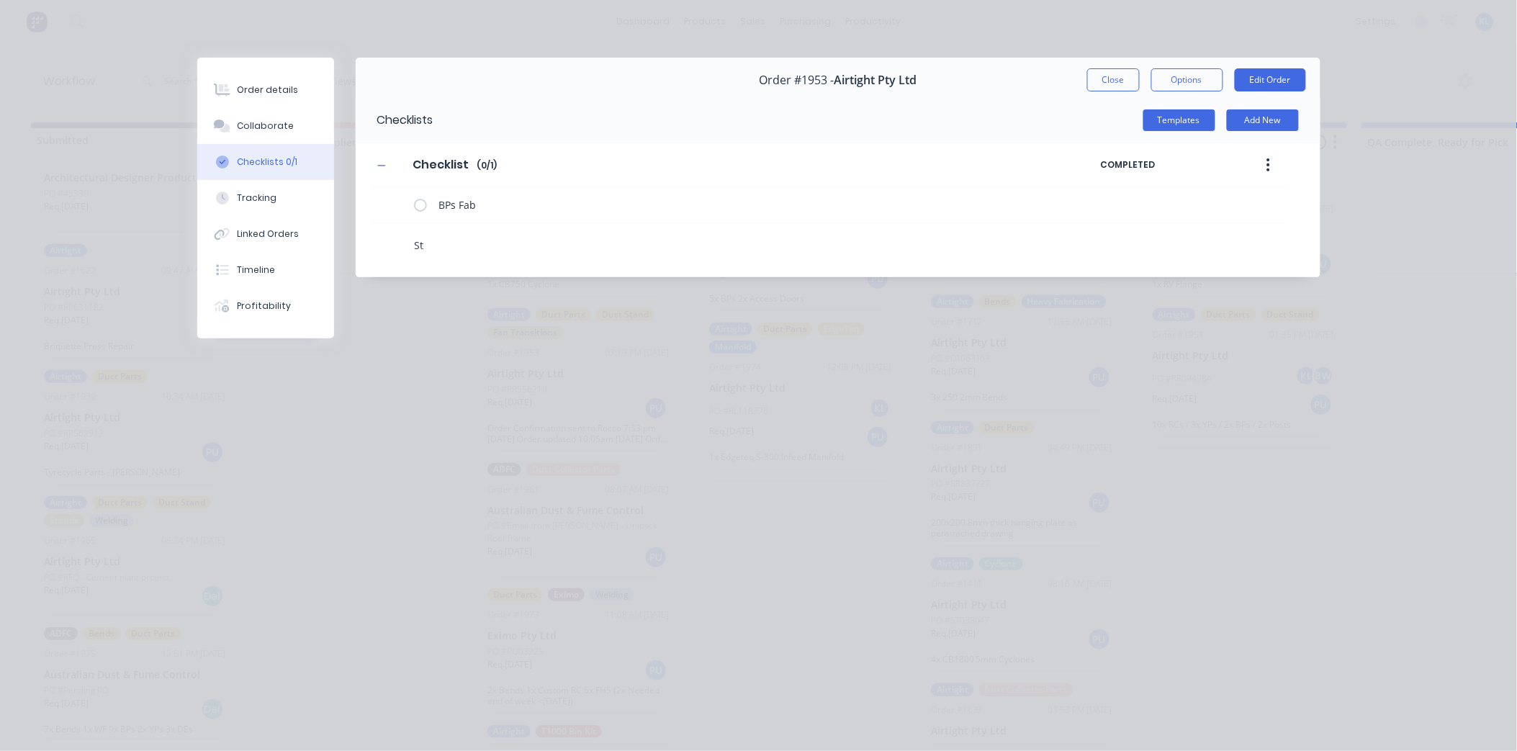
type textarea "x"
type textarea "Sta"
type textarea "x"
type textarea "Stand"
type textarea "x"
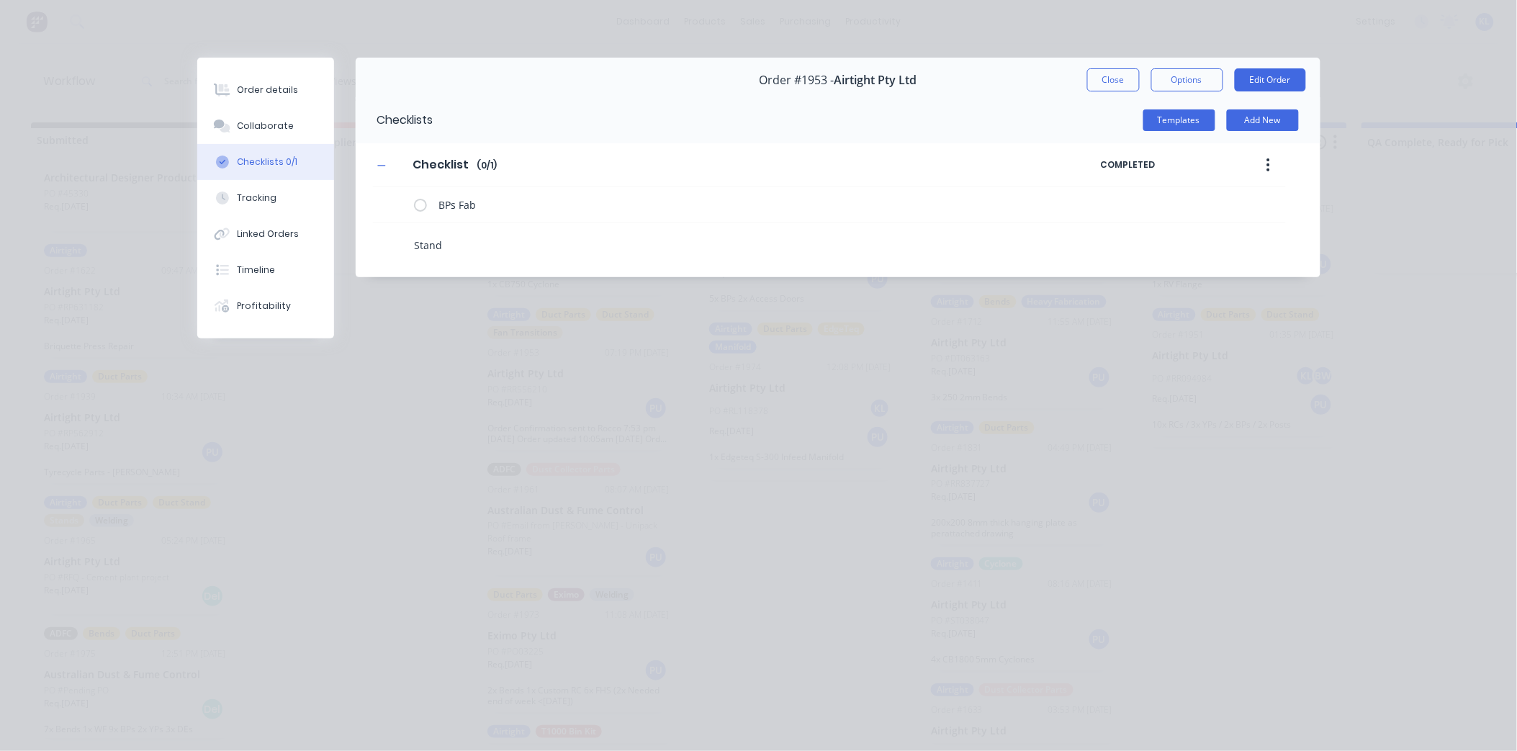
type textarea "Stand"
type textarea "x"
type textarea "Stand M"
type textarea "x"
type textarea "Stand Ma"
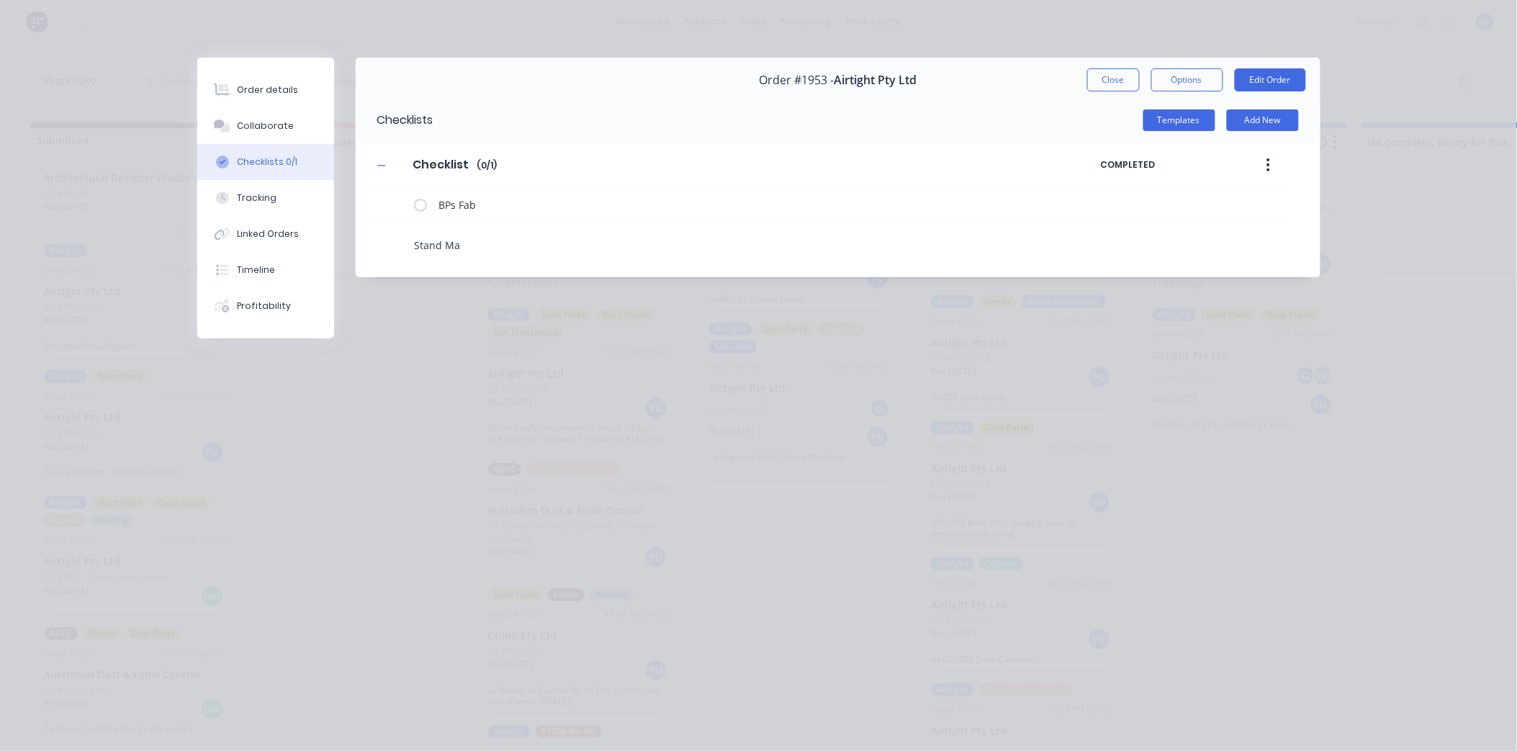
type textarea "x"
type textarea "Stand Mad"
type textarea "x"
type textarea "Stand Made"
type textarea "x"
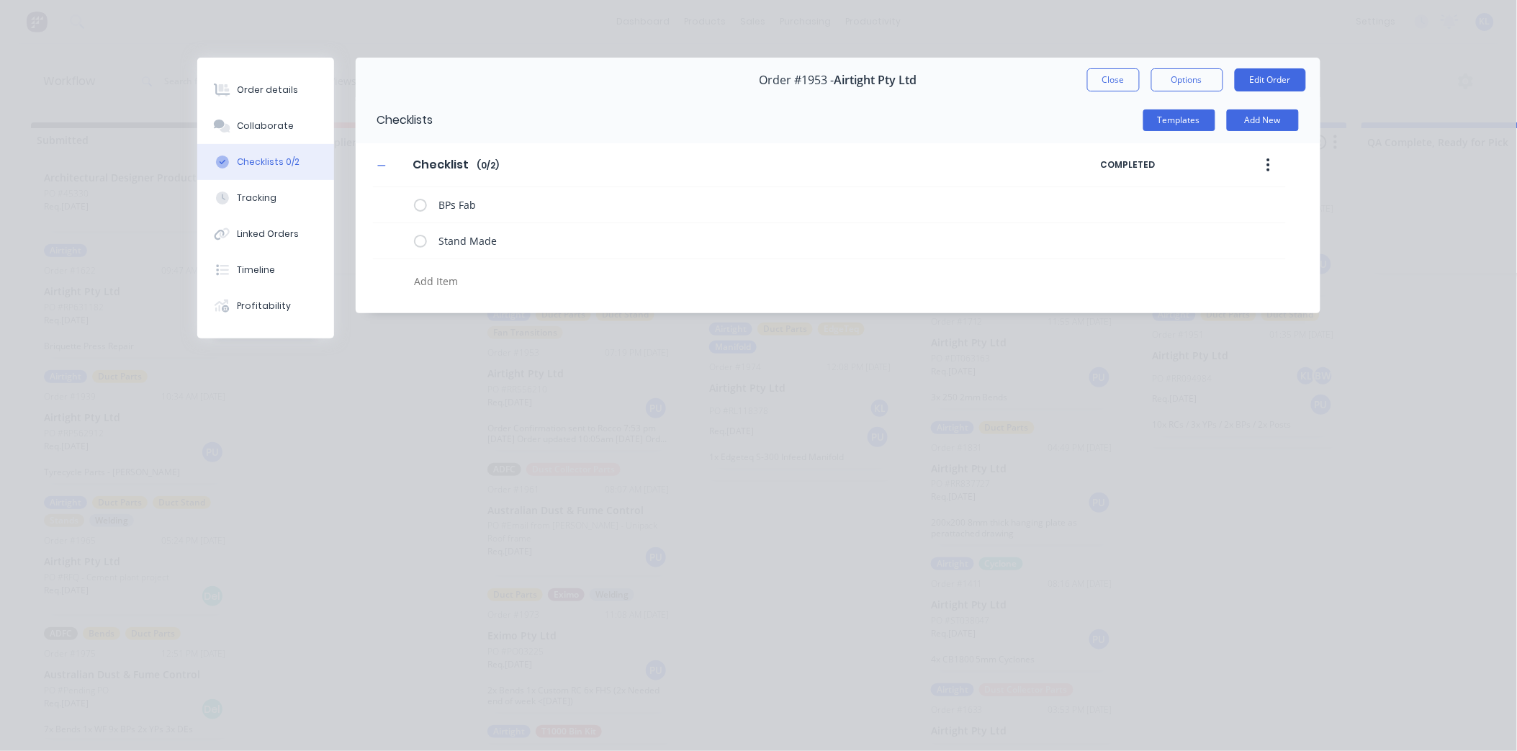
click at [450, 286] on textarea at bounding box center [699, 281] width 582 height 21
type textarea "x"
type textarea "J"
type textarea "x"
type textarea "J5"
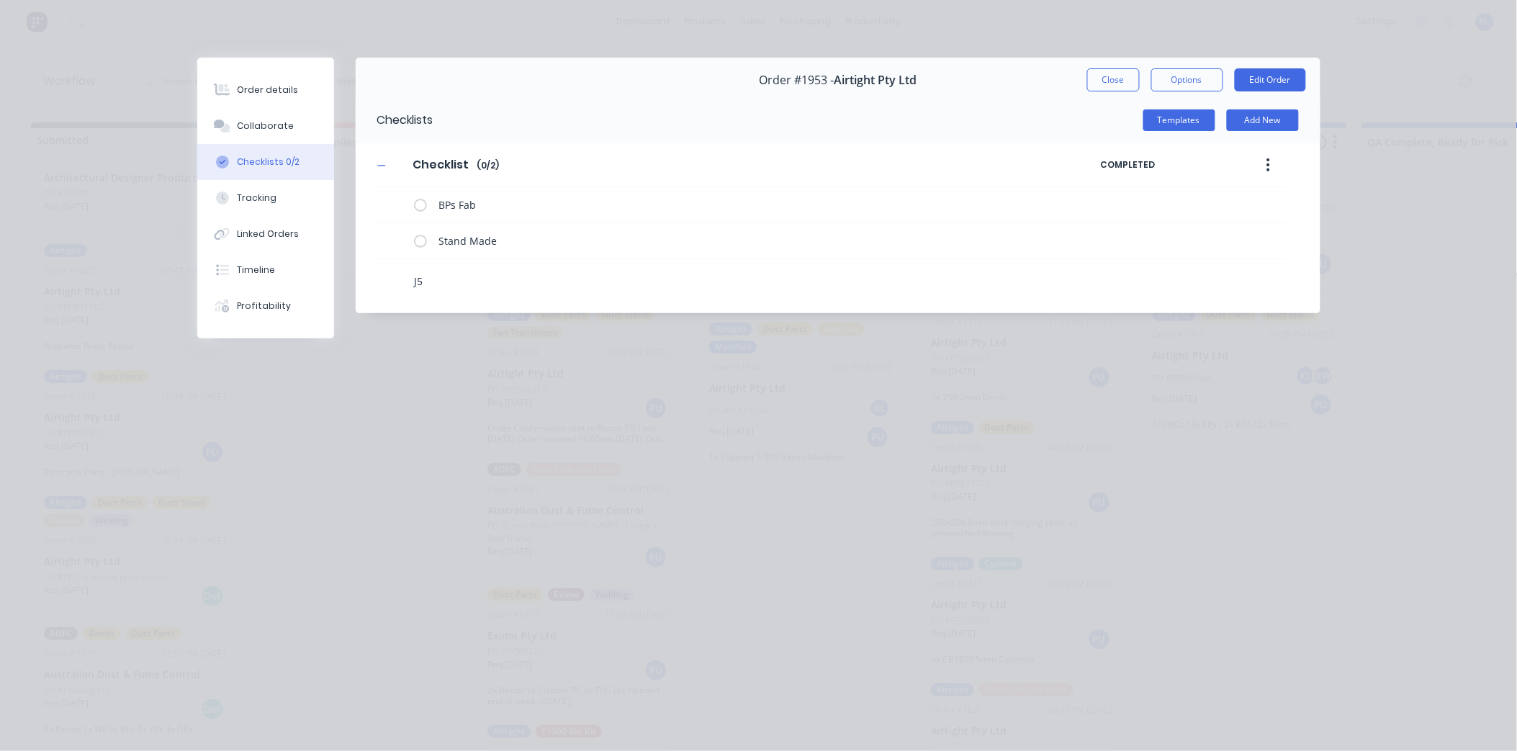
type textarea "x"
type textarea "J50"
type textarea "x"
type textarea "J50/"
type textarea "x"
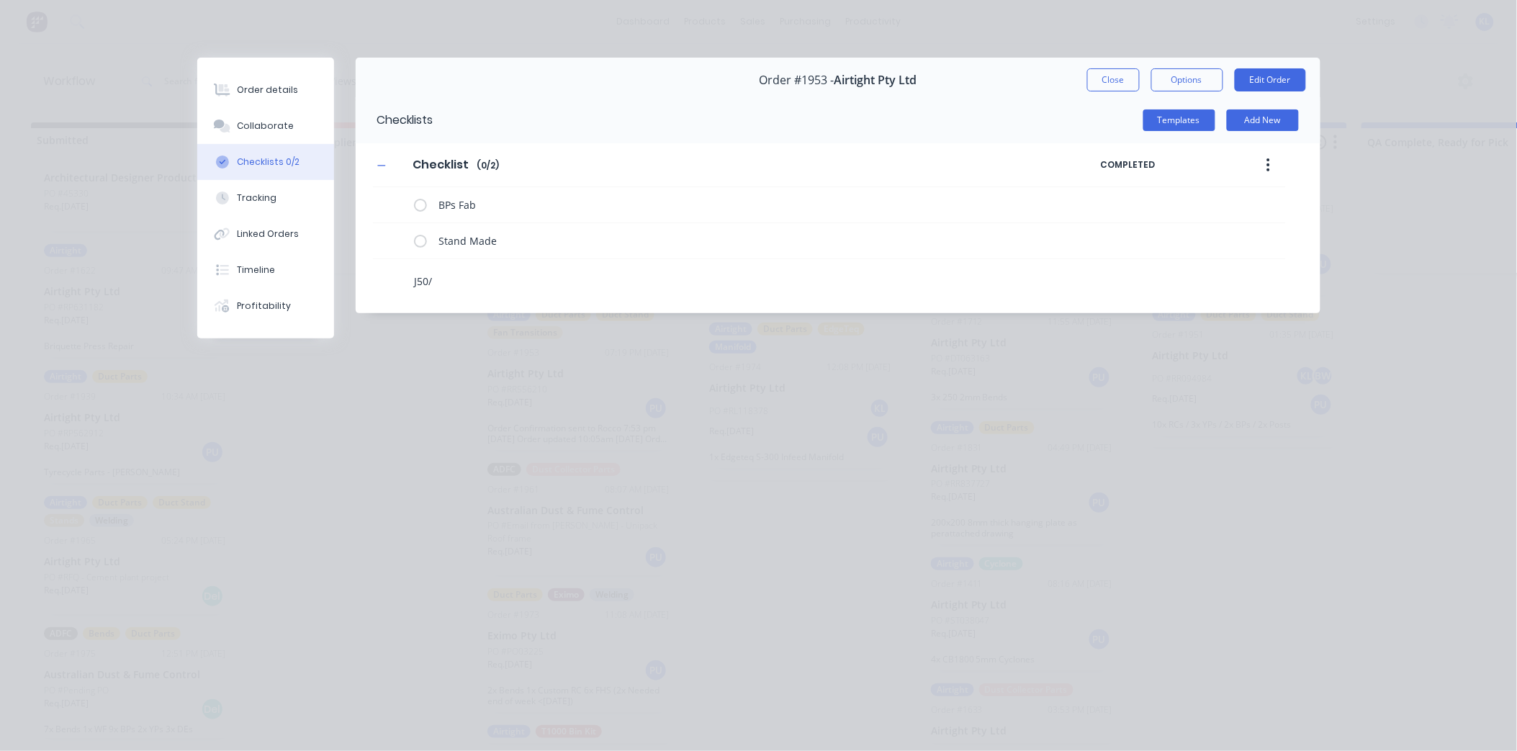
type textarea "J50/5"
type textarea "x"
type textarea "J50/55"
type textarea "x"
type textarea "J50/55"
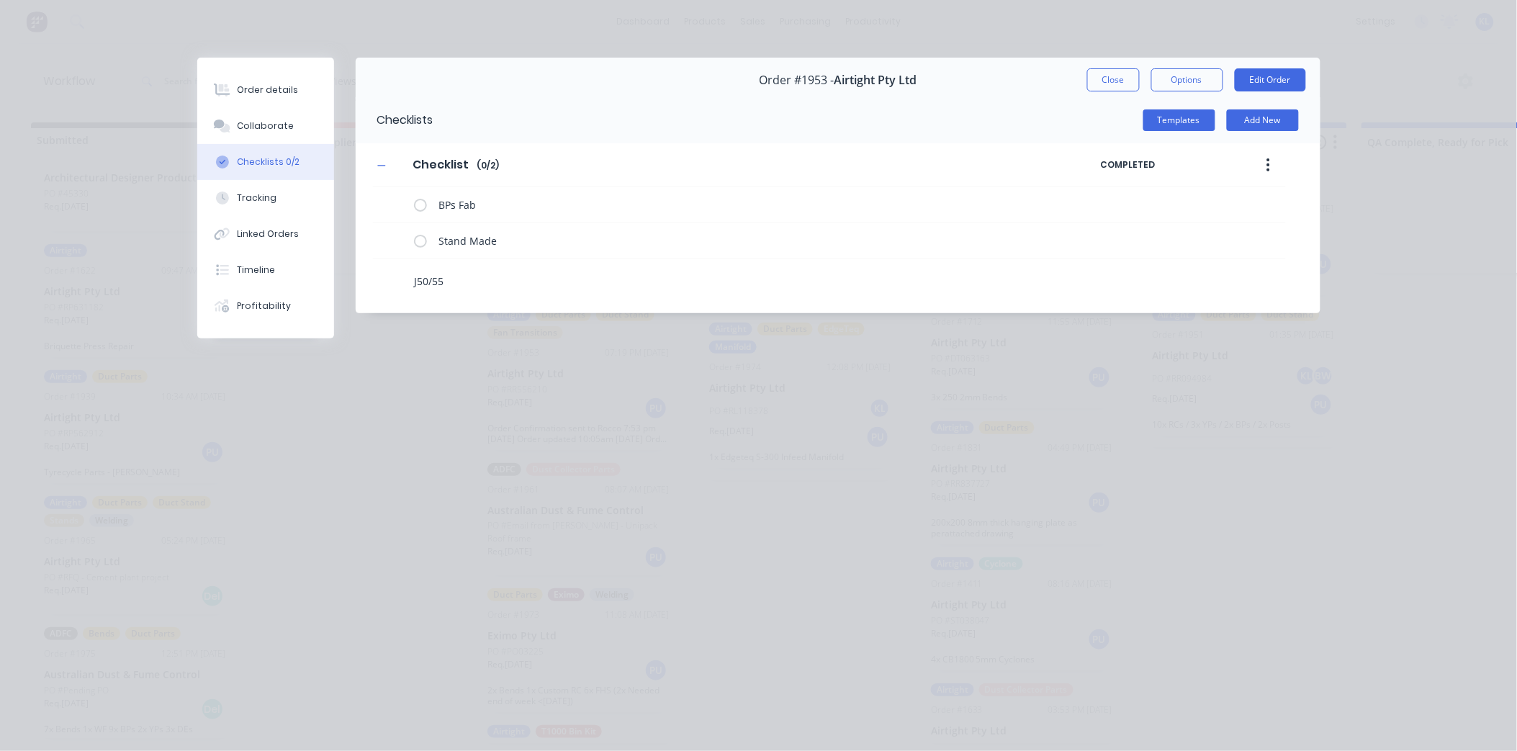
type textarea "x"
type textarea "J50/55 C"
type textarea "x"
type textarea "J50/55 Cu"
type textarea "x"
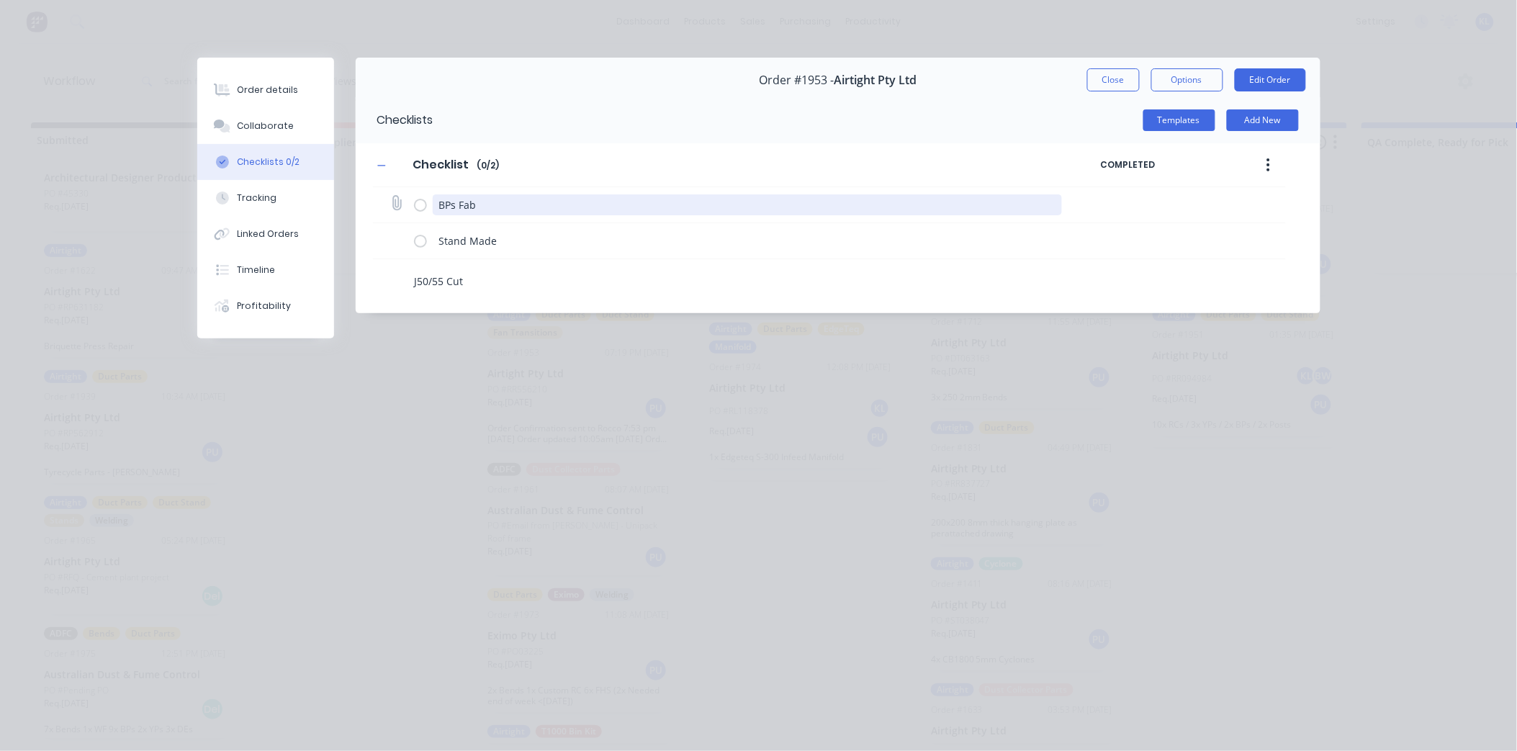
type textarea "J50/55 Cut"
click at [513, 199] on textarea "BPs Fab" at bounding box center [747, 204] width 629 height 21
type textarea "x"
type textarea "BPs Fa"
type textarea "x"
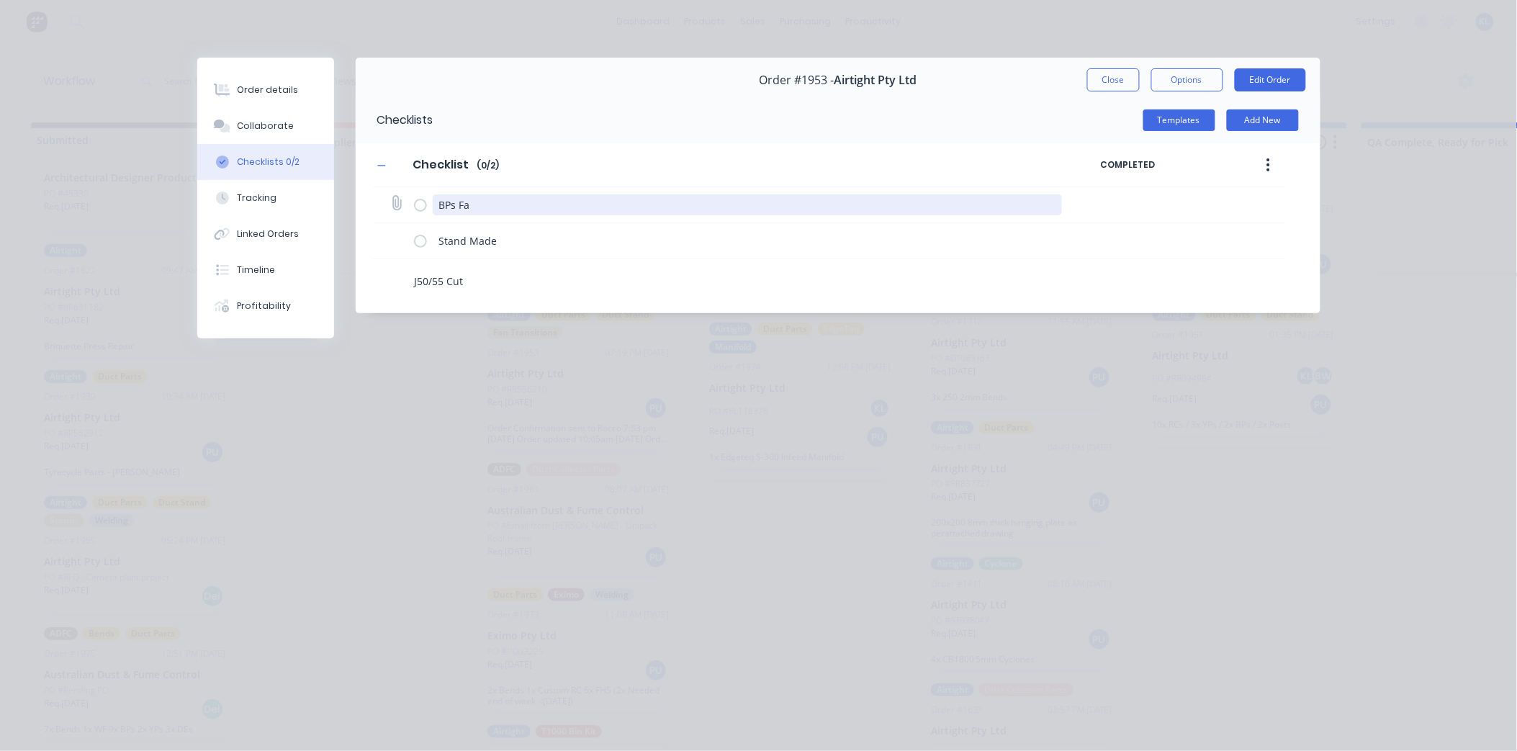
type textarea "BPs F"
type textarea "x"
type textarea "BPs"
type textarea "x"
type textarea "BPs c"
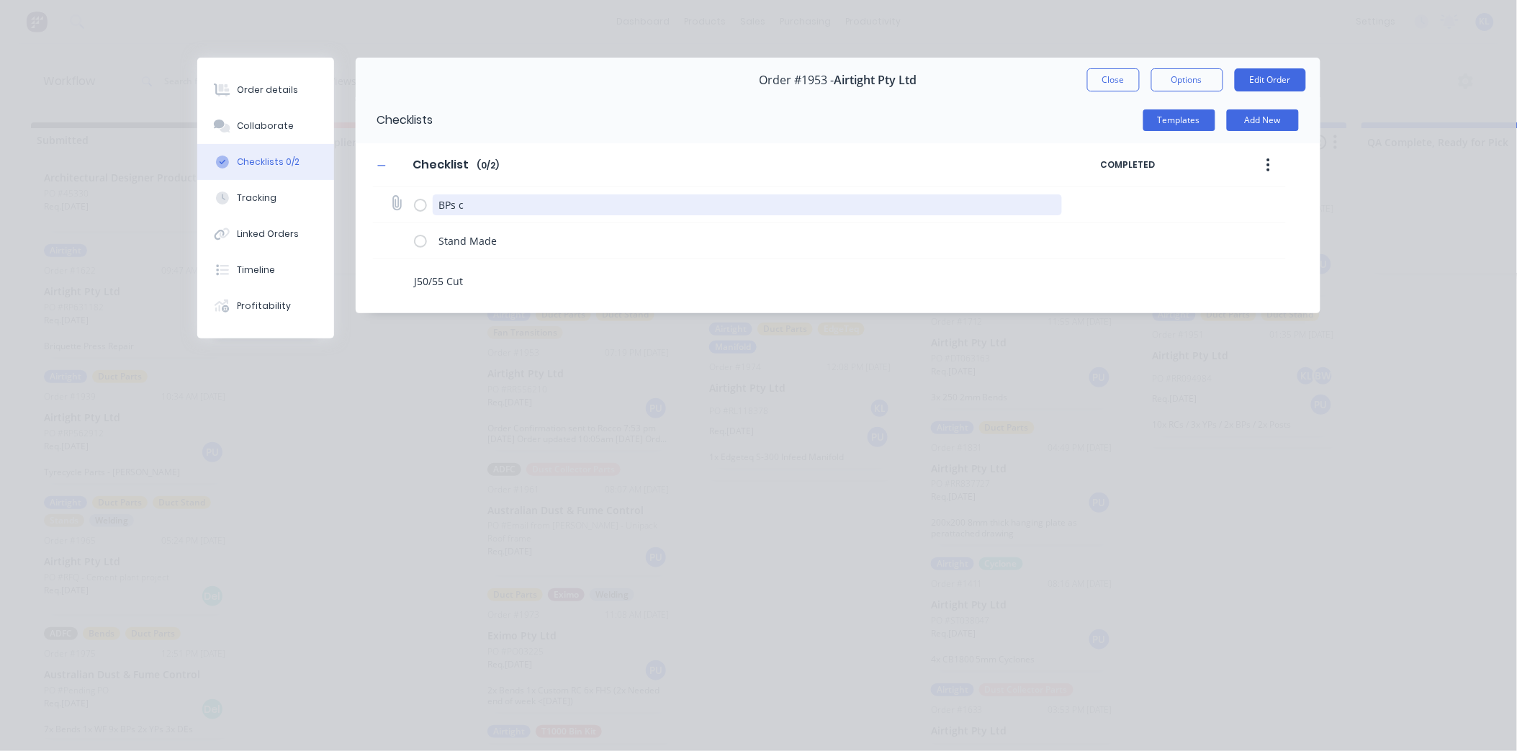
type textarea "x"
type textarea "BPs cu"
type textarea "x"
type textarea "BPs cut"
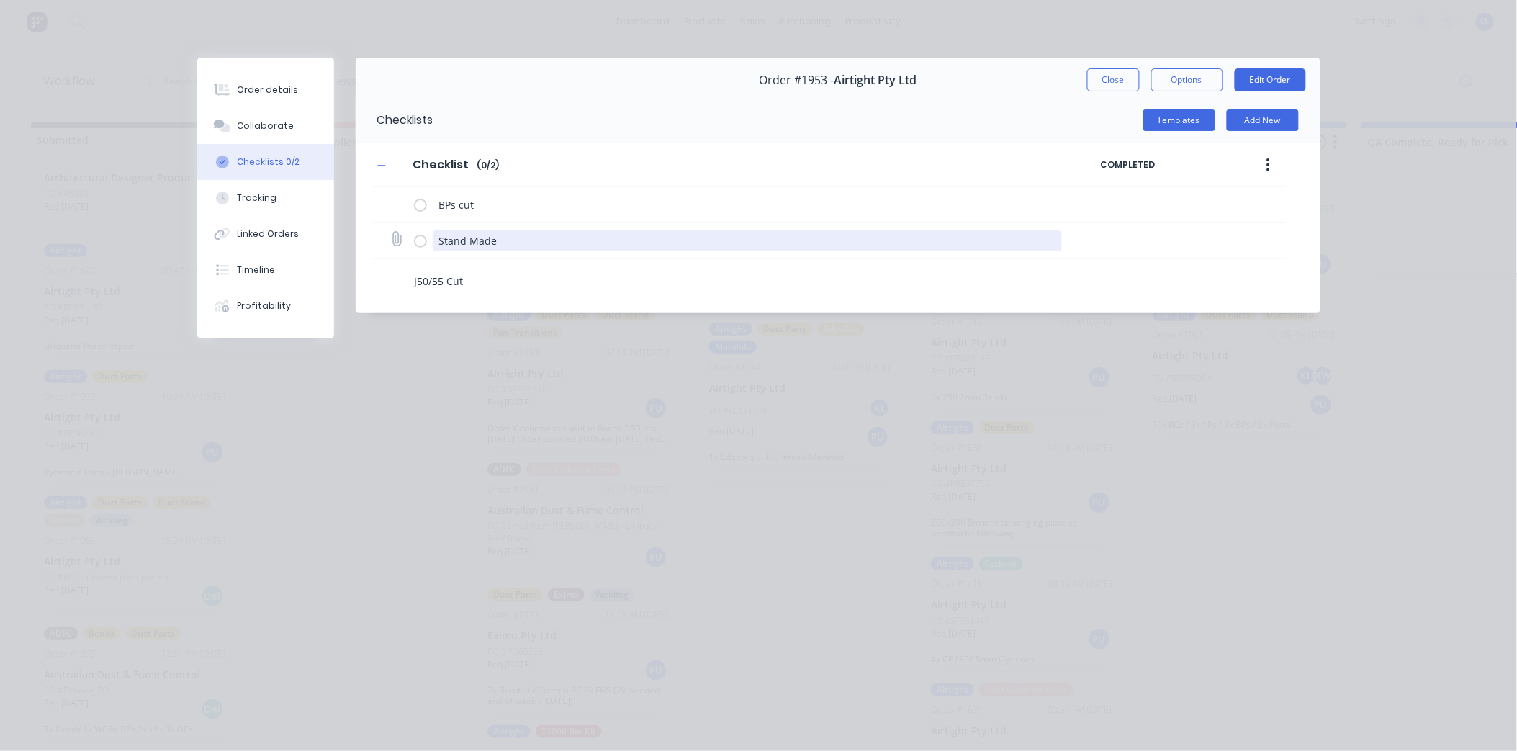
click at [518, 246] on textarea "Stand Made" at bounding box center [747, 240] width 629 height 21
type textarea "x"
type textarea "Stand Mad"
type textarea "x"
type textarea "Stand Ma"
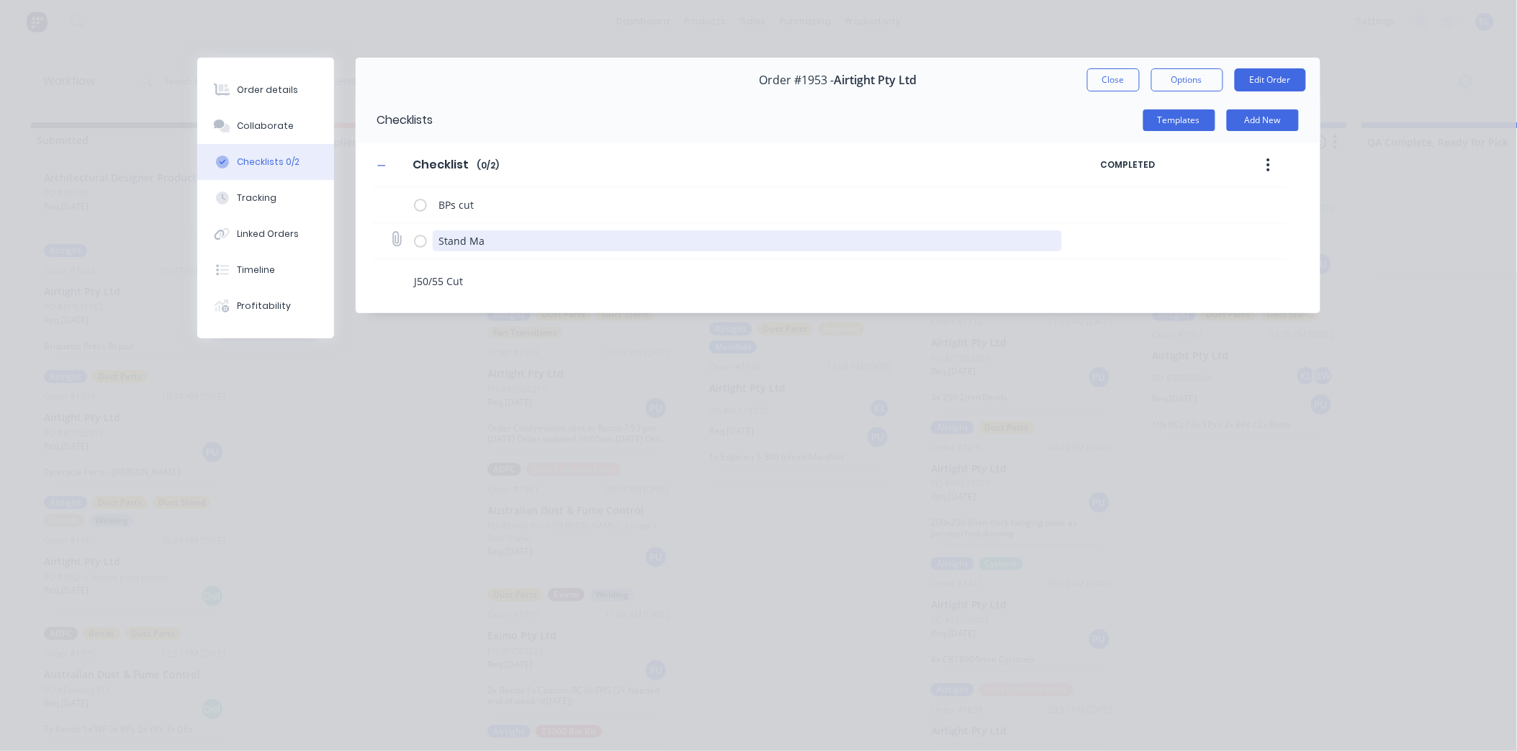
type textarea "x"
type textarea "Stand M"
type textarea "x"
type textarea "Stand"
type textarea "x"
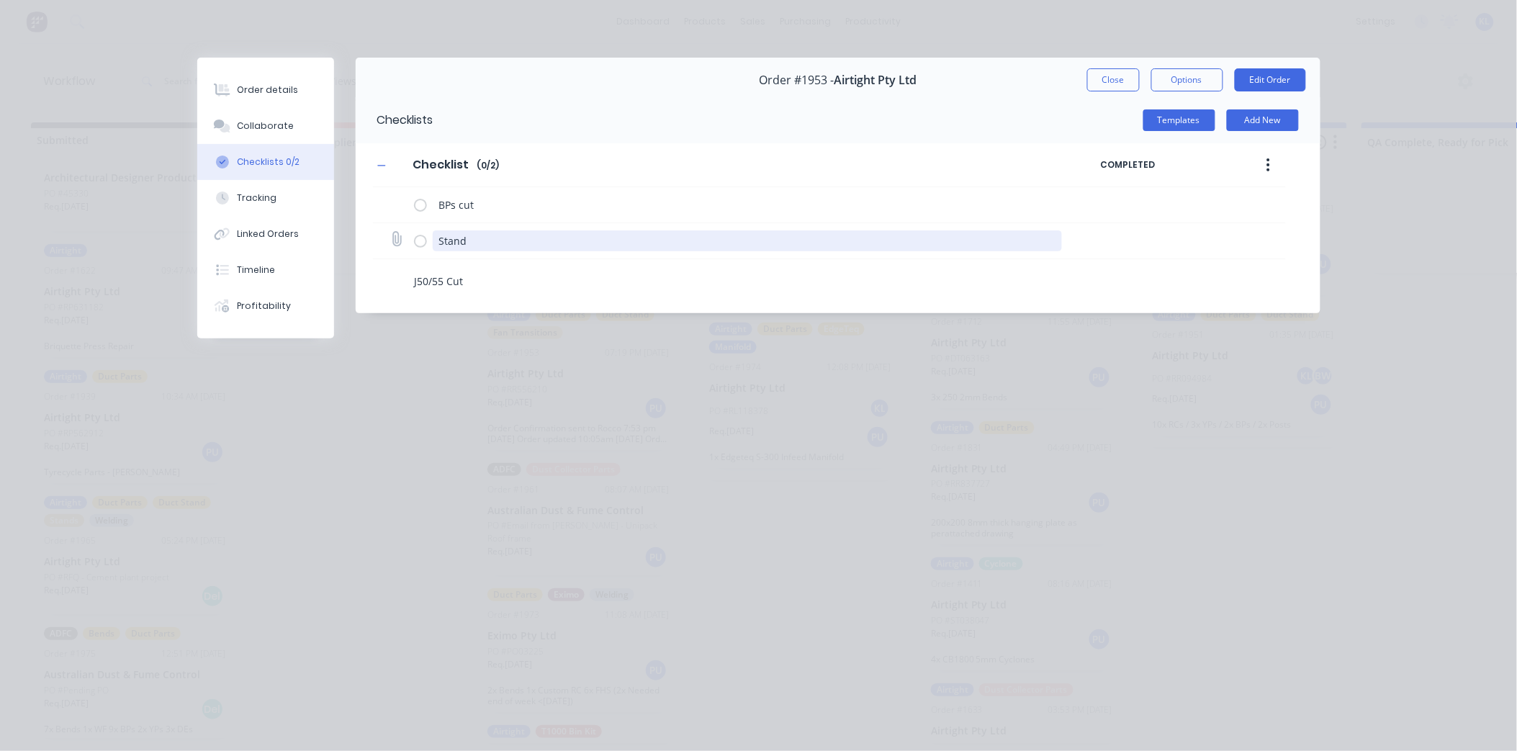
type textarea "Stand c"
type textarea "x"
type textarea "Stand cu"
type textarea "x"
type textarea "Stand cut"
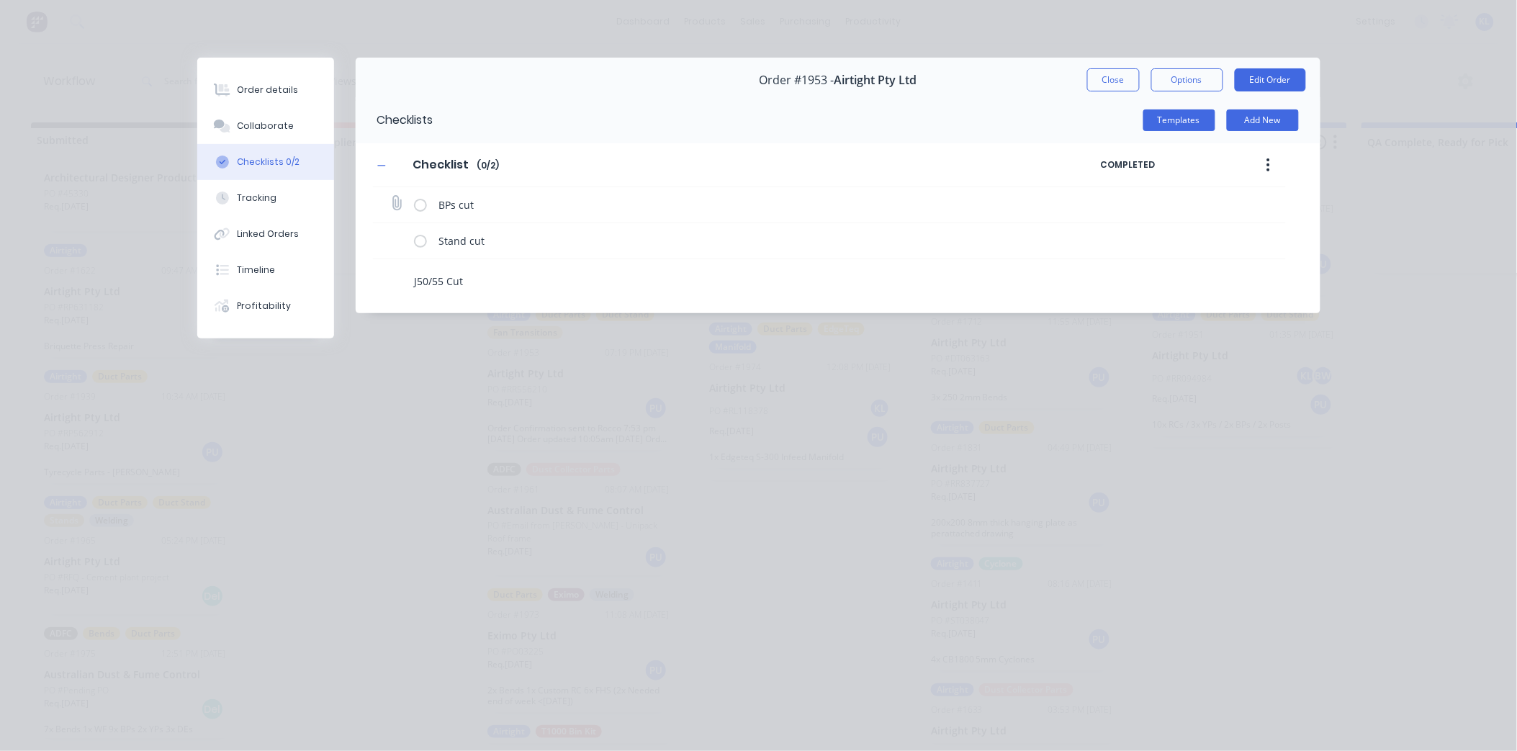
click at [408, 198] on div "BPs cut" at bounding box center [829, 205] width 913 height 36
click at [419, 202] on label at bounding box center [420, 204] width 13 height 15
click at [0, 0] on input "checkbox" at bounding box center [0, 0] width 0 height 0
click at [463, 278] on textarea "J50/55 Cut" at bounding box center [699, 281] width 582 height 21
type textarea "x"
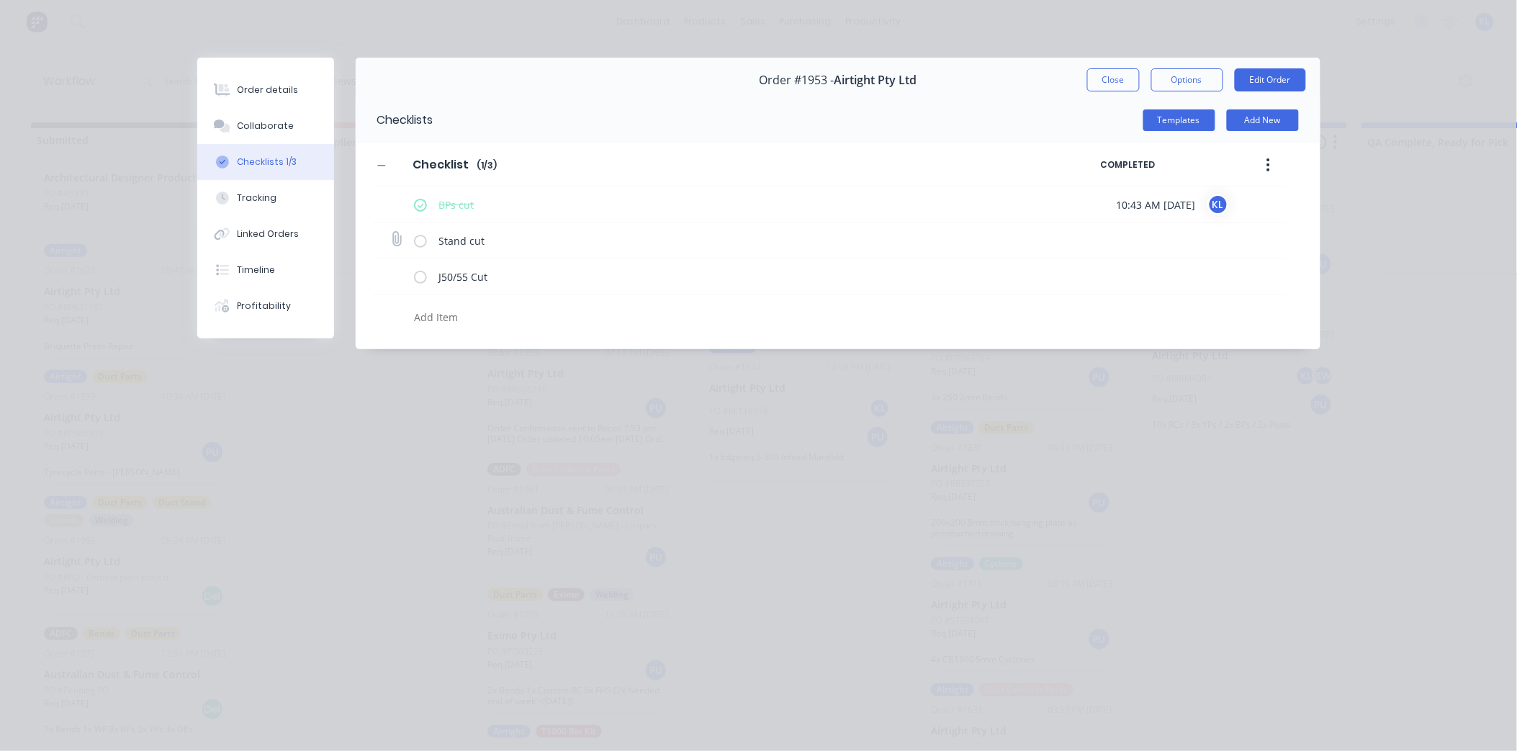
click at [420, 240] on label at bounding box center [420, 240] width 13 height 15
click at [0, 0] on input "checkbox" at bounding box center [0, 0] width 0 height 0
click at [487, 238] on textarea "Stand cut" at bounding box center [747, 240] width 629 height 21
click at [421, 241] on label at bounding box center [420, 240] width 13 height 15
click at [0, 0] on input "checkbox" at bounding box center [0, 0] width 0 height 0
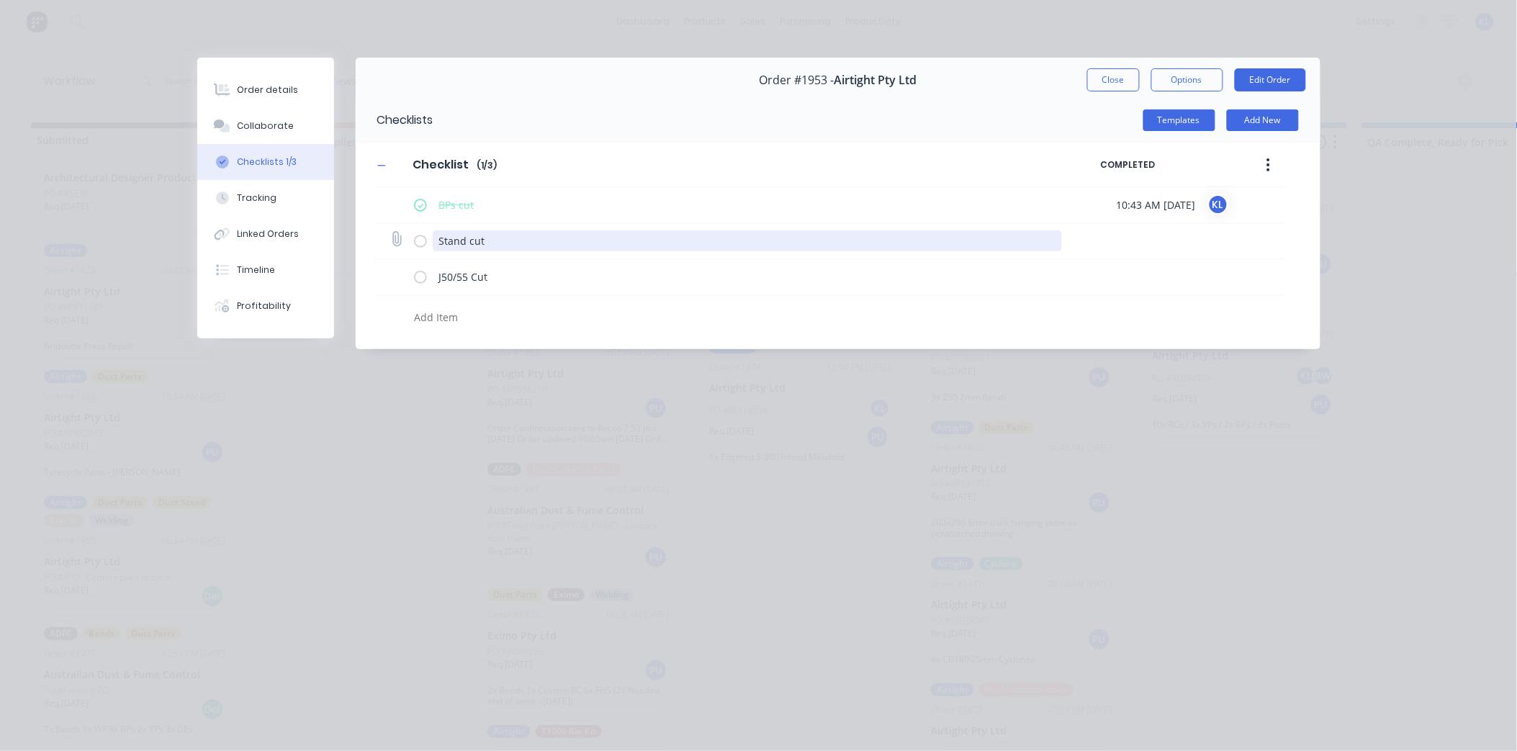
click at [500, 238] on textarea "Stand cut" at bounding box center [747, 240] width 629 height 21
click at [531, 239] on textarea "Stand cut" at bounding box center [747, 240] width 629 height 21
type textarea "x"
type textarea "Stand cut"
type textarea "x"
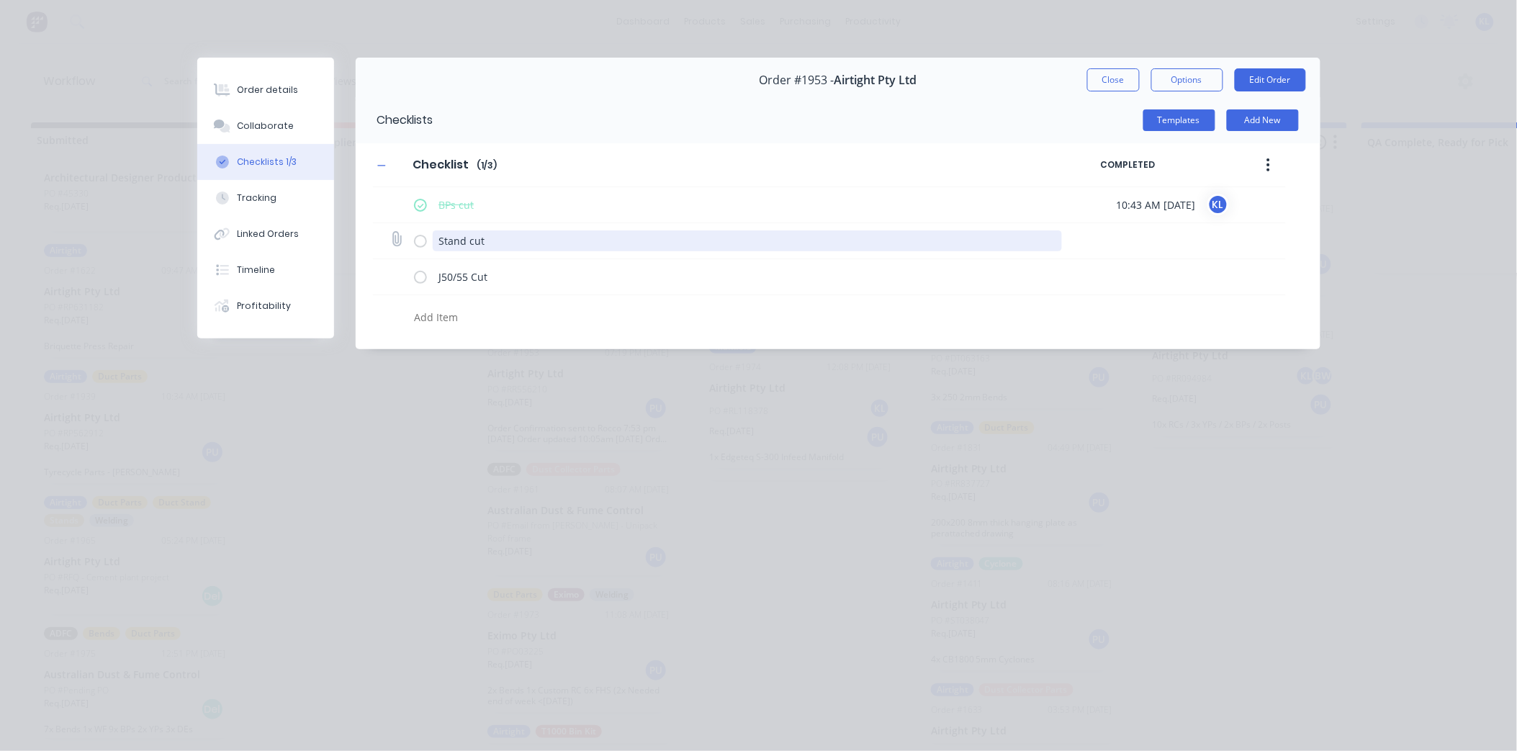
type textarea "Stand cut /"
type textarea "x"
type textarea "Stand cut /"
type textarea "x"
type textarea "Stand cut / 4"
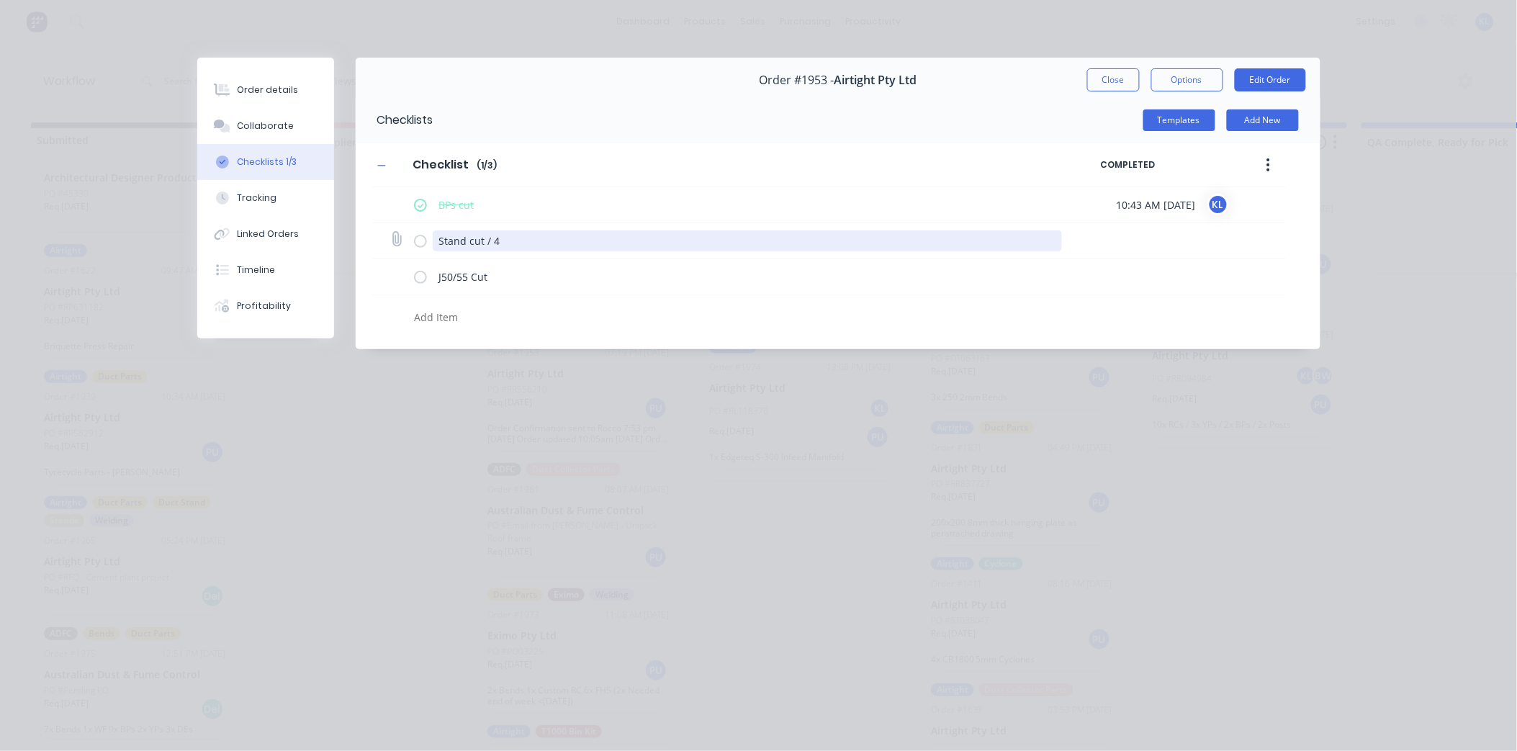
type textarea "x"
type textarea "Stand cut / 40"
type textarea "x"
type textarea "Stand cut / 400"
type textarea "x"
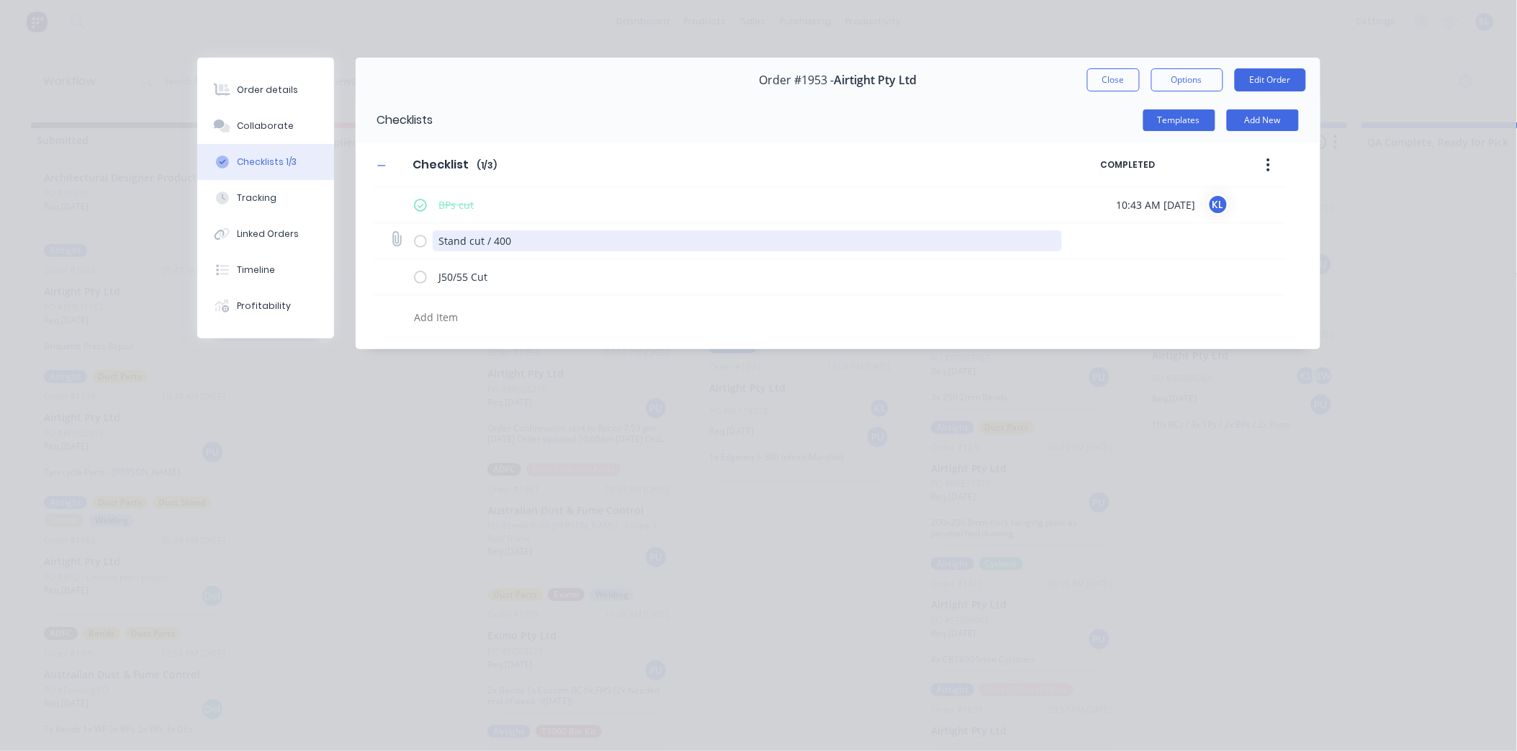
type textarea "Stand cut / 400S"
type textarea "x"
type textarea "Stand cut / 400SC"
type textarea "x"
click at [1114, 81] on button "Close" at bounding box center [1113, 79] width 53 height 23
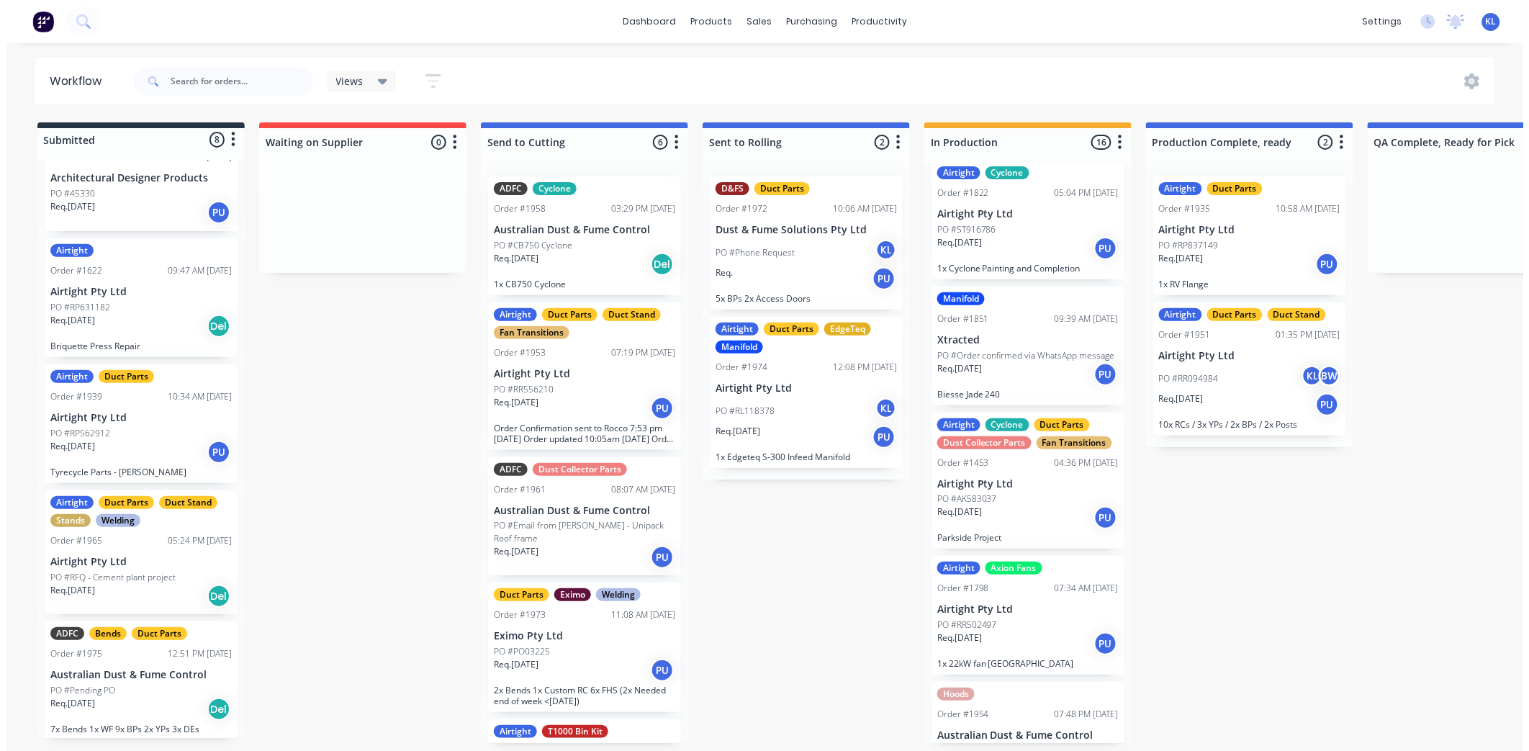
scroll to position [563, 0]
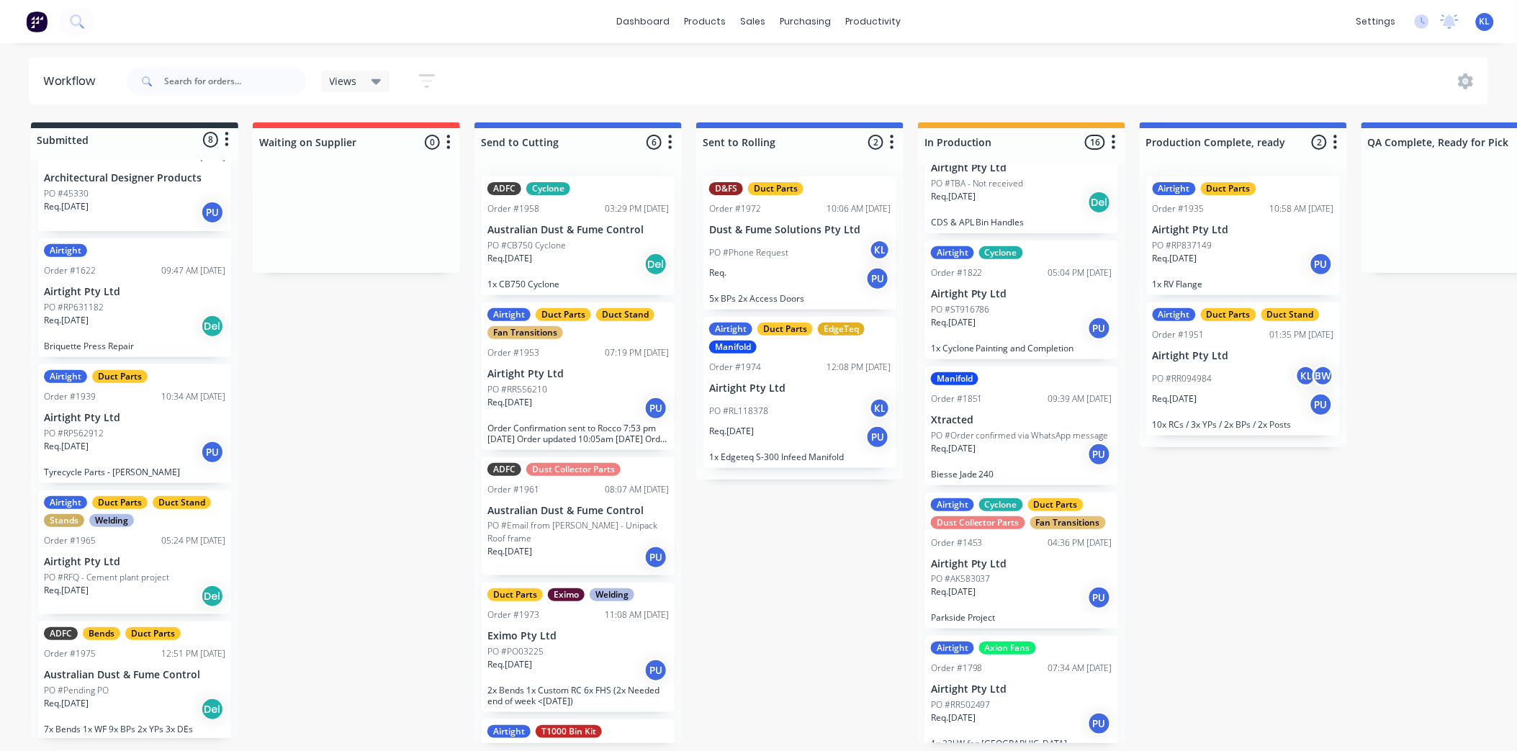
click at [1045, 467] on div "Req. 08/08/25 PU" at bounding box center [1021, 454] width 181 height 24
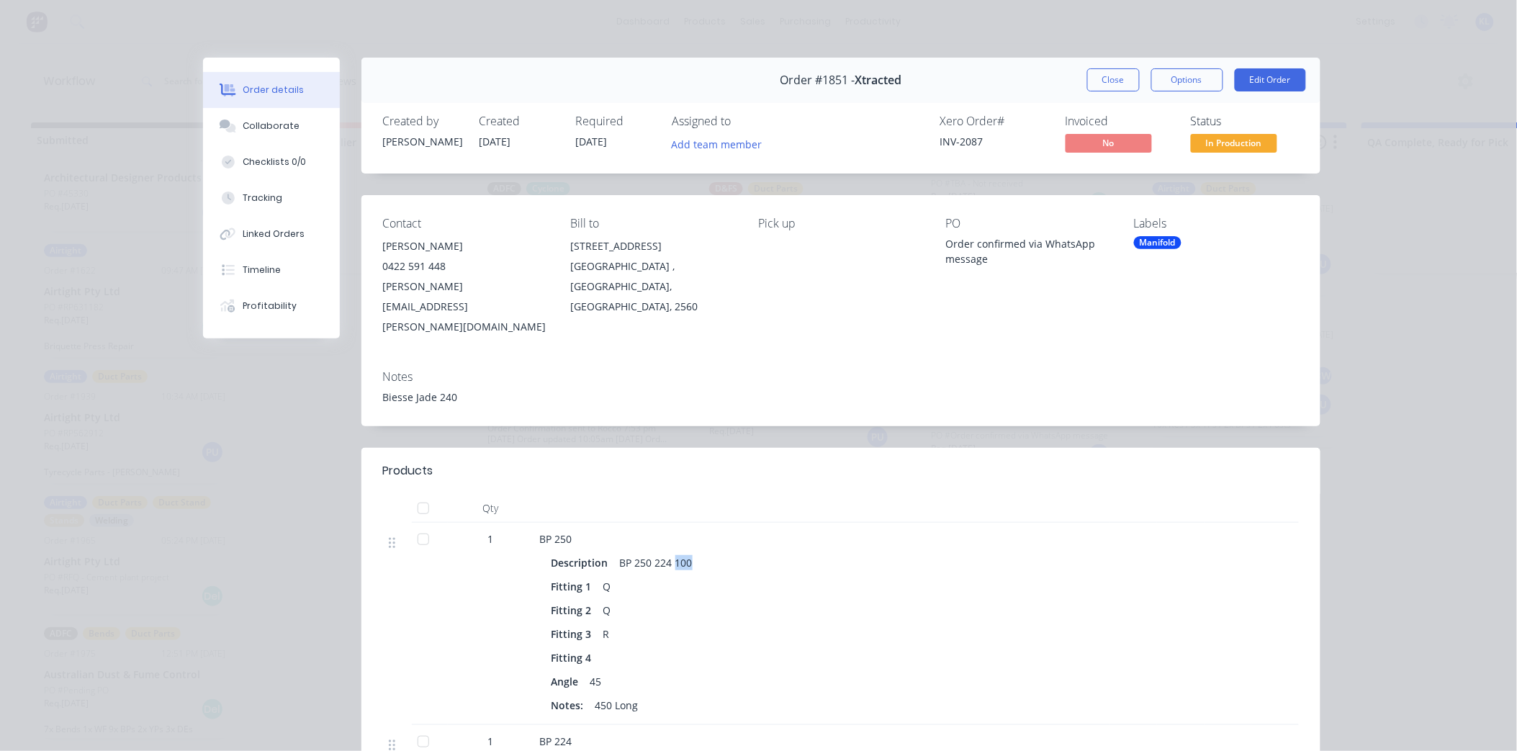
drag, startPoint x: 688, startPoint y: 521, endPoint x: 672, endPoint y: 523, distance: 16.0
click at [672, 552] on div "BP 250 224 100" at bounding box center [656, 562] width 84 height 21
drag, startPoint x: 672, startPoint y: 523, endPoint x: 603, endPoint y: 408, distance: 134.3
click at [603, 448] on header "Products" at bounding box center [840, 471] width 959 height 46
drag, startPoint x: 1119, startPoint y: 77, endPoint x: 579, endPoint y: 63, distance: 540.2
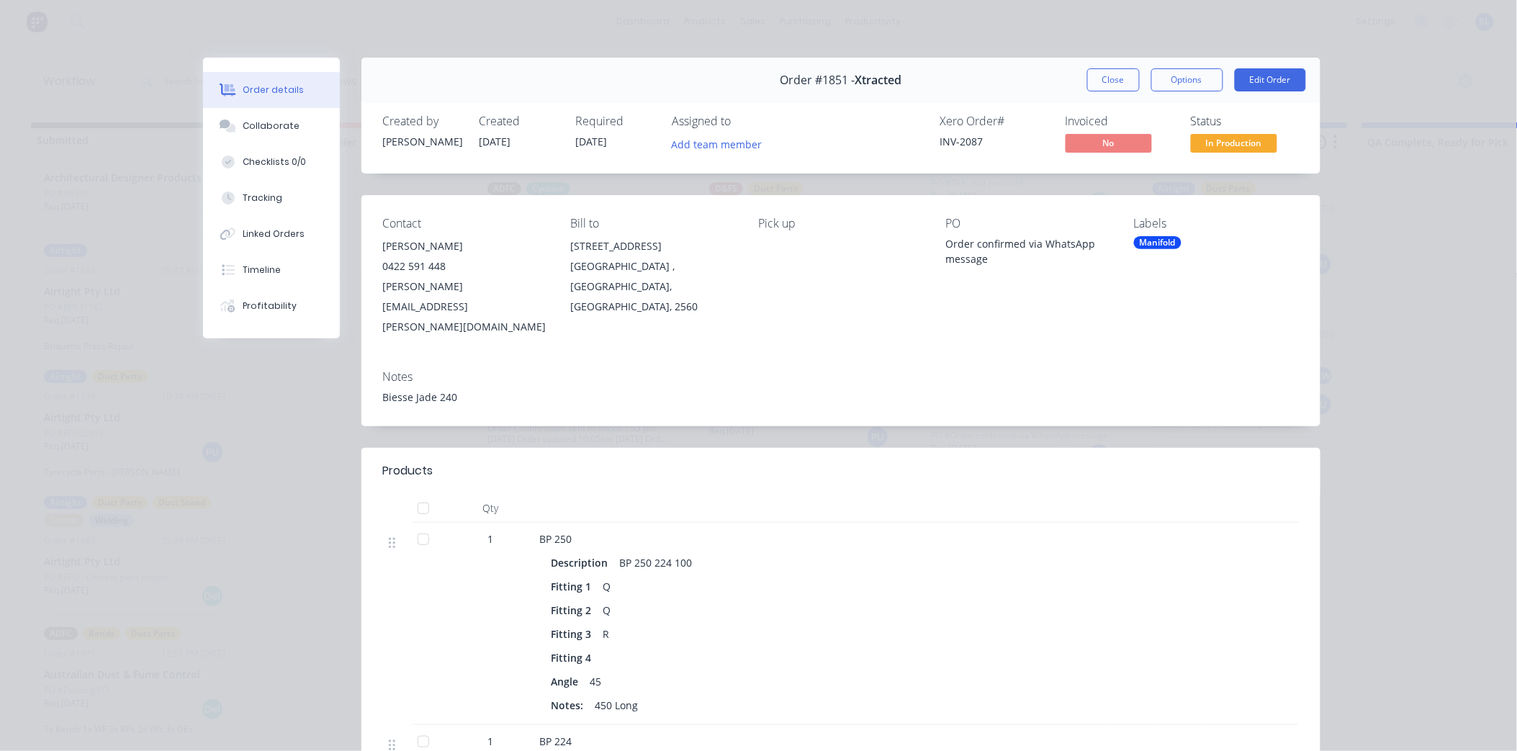
click at [1119, 77] on button "Close" at bounding box center [1113, 79] width 53 height 23
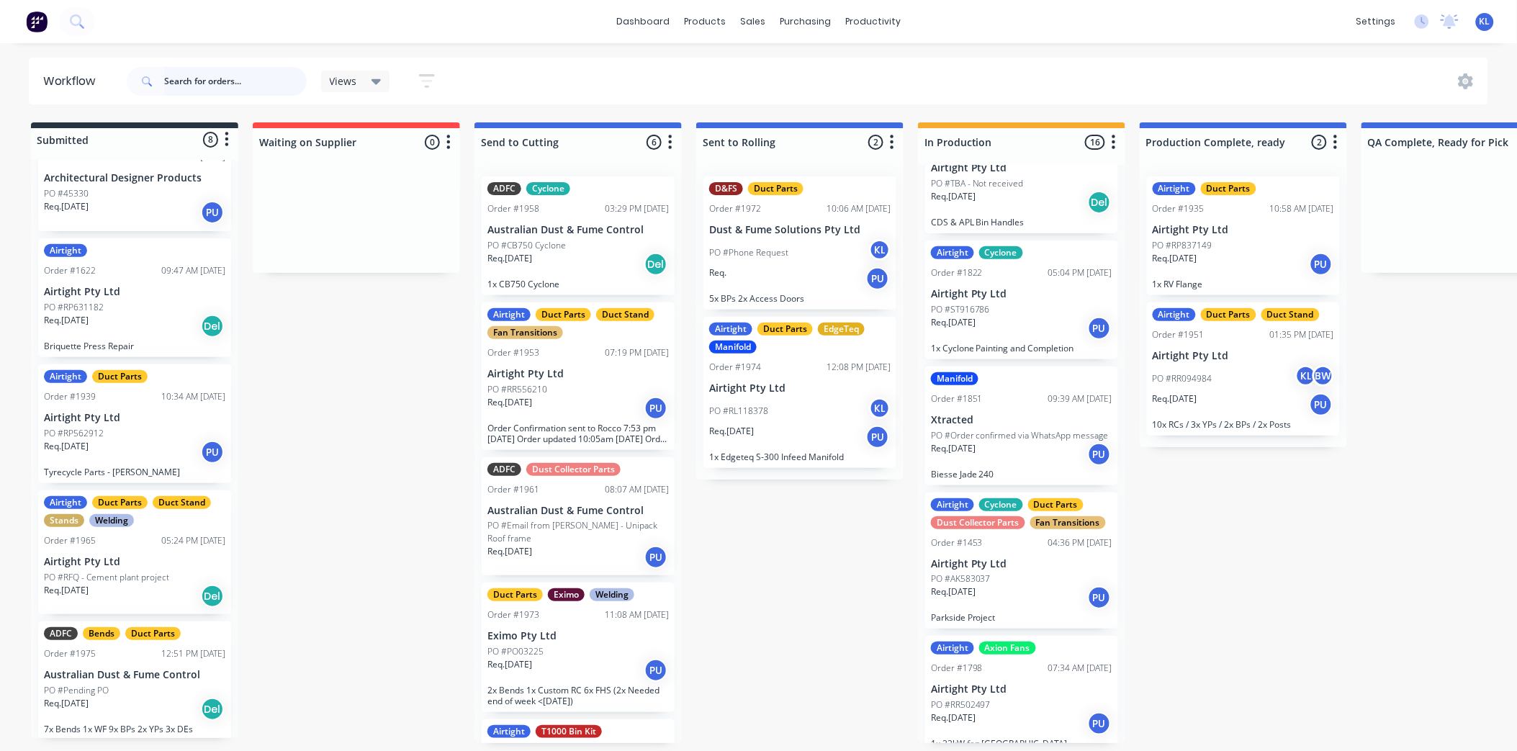
click at [249, 78] on input "text" at bounding box center [235, 81] width 143 height 29
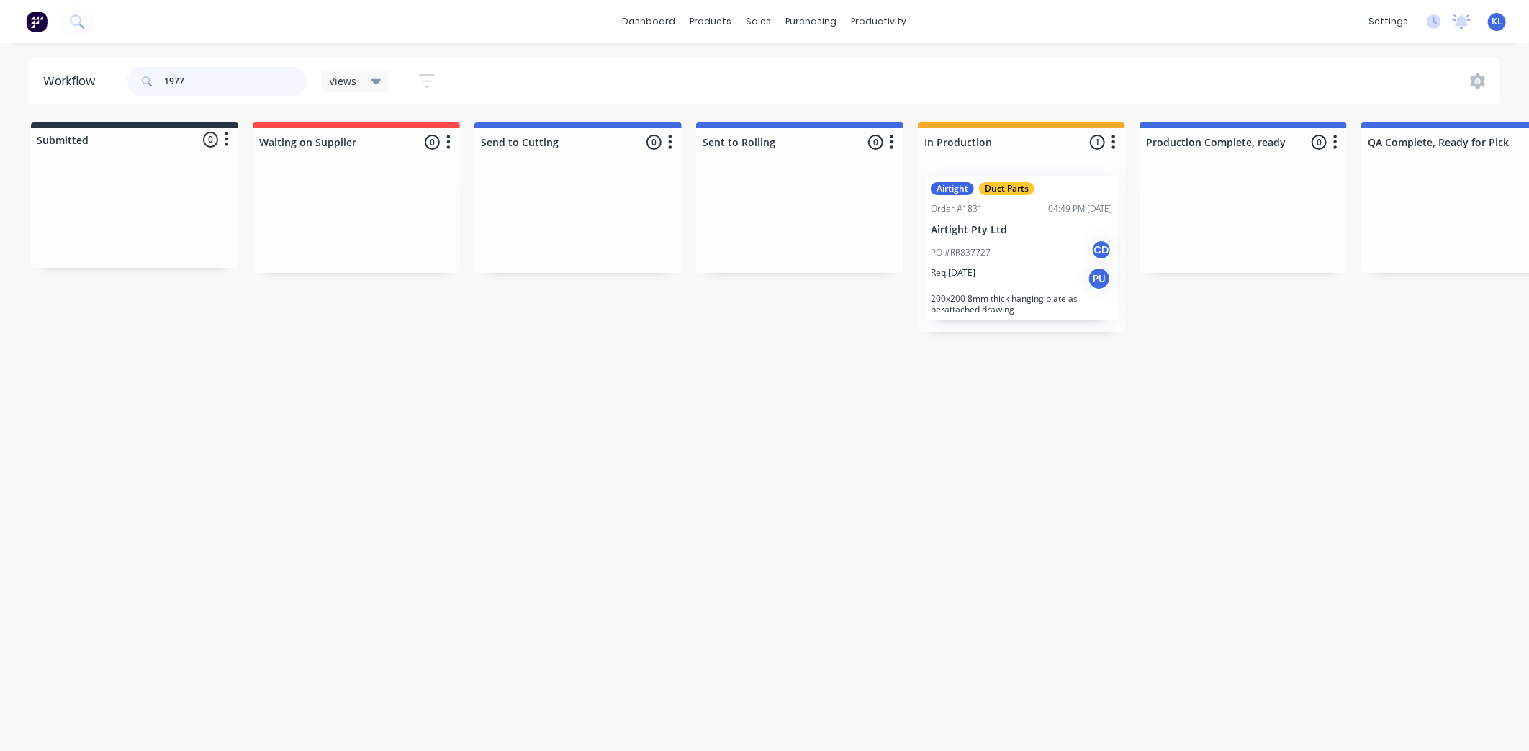
type input "1977"
click at [982, 243] on div "PO #RR837727 CD" at bounding box center [1021, 252] width 181 height 27
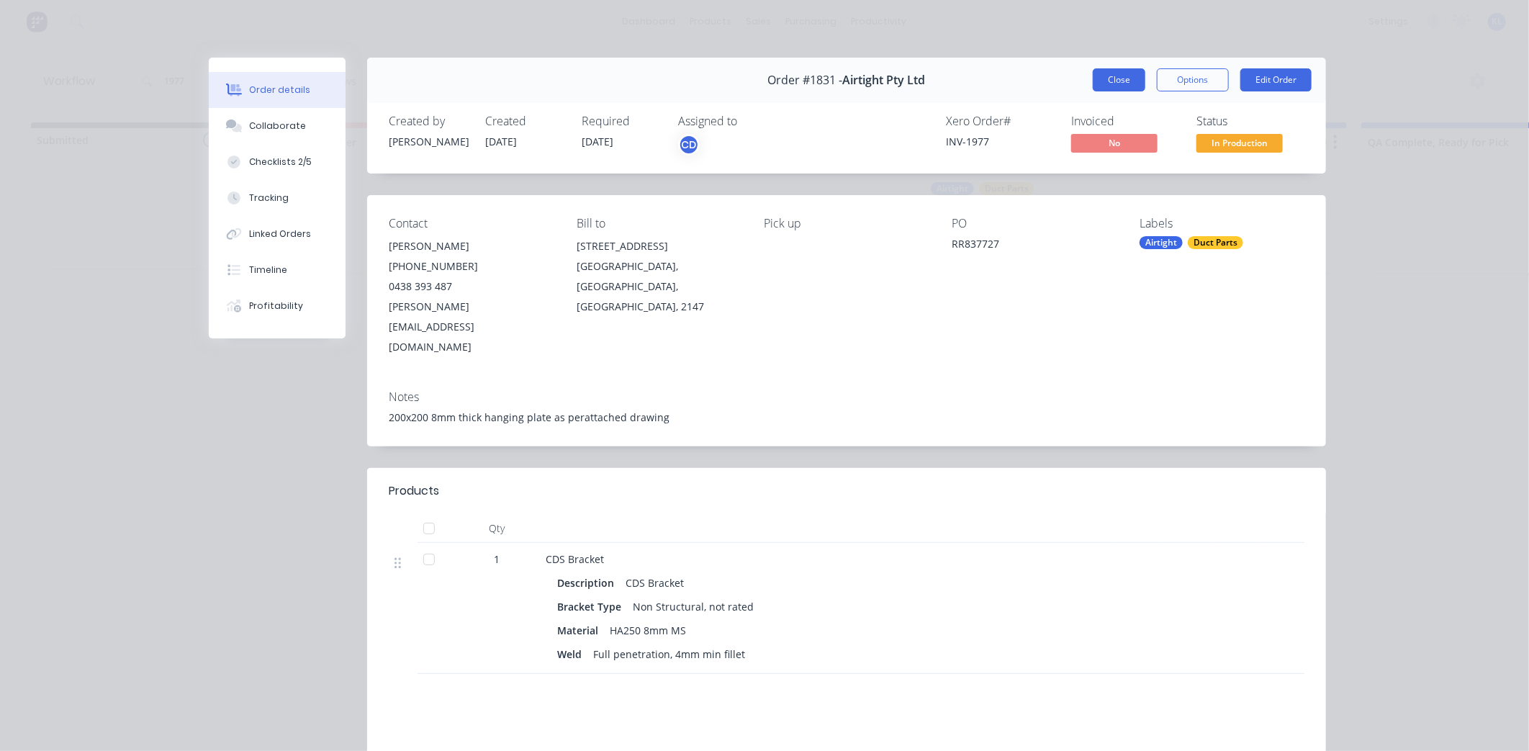
click at [1106, 72] on button "Close" at bounding box center [1119, 79] width 53 height 23
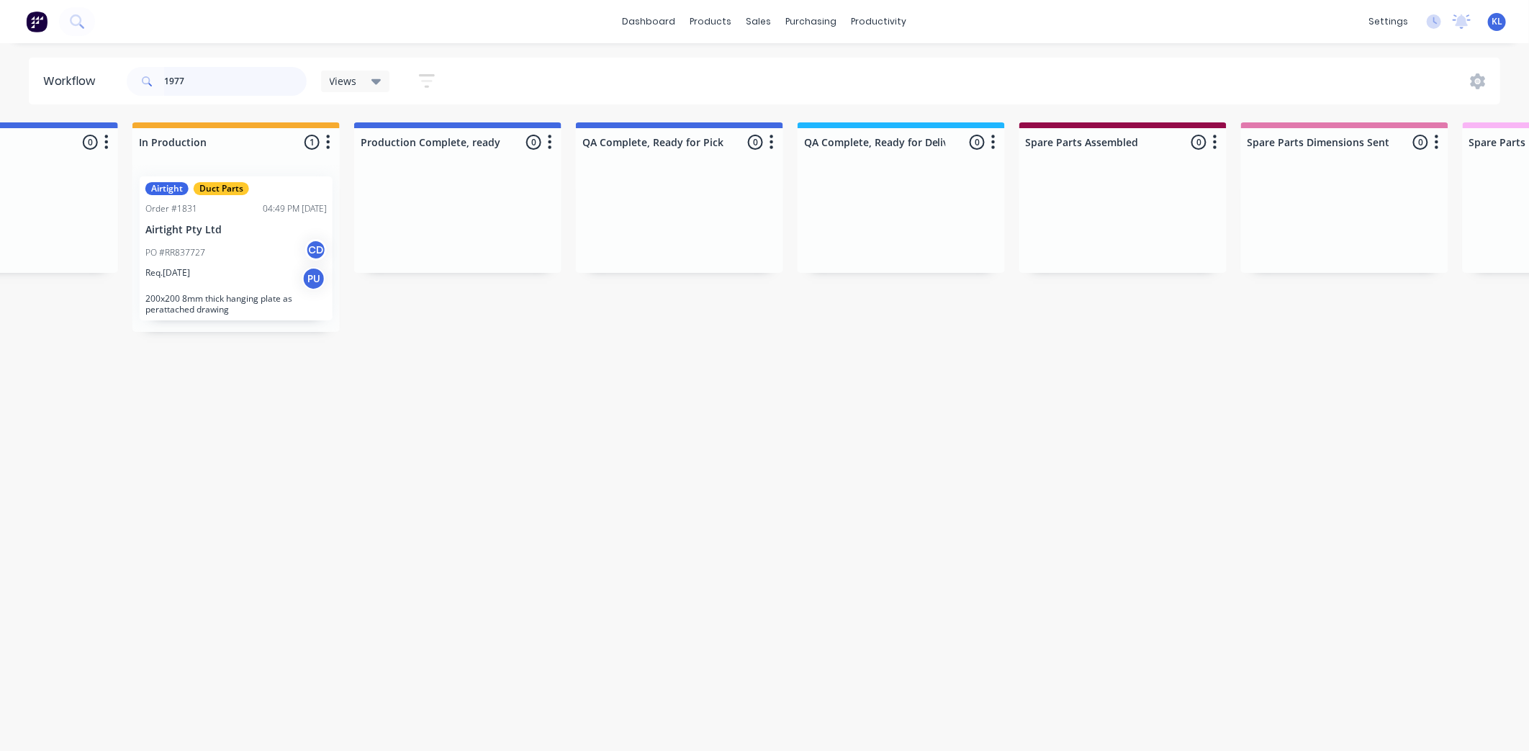
scroll to position [0, 740]
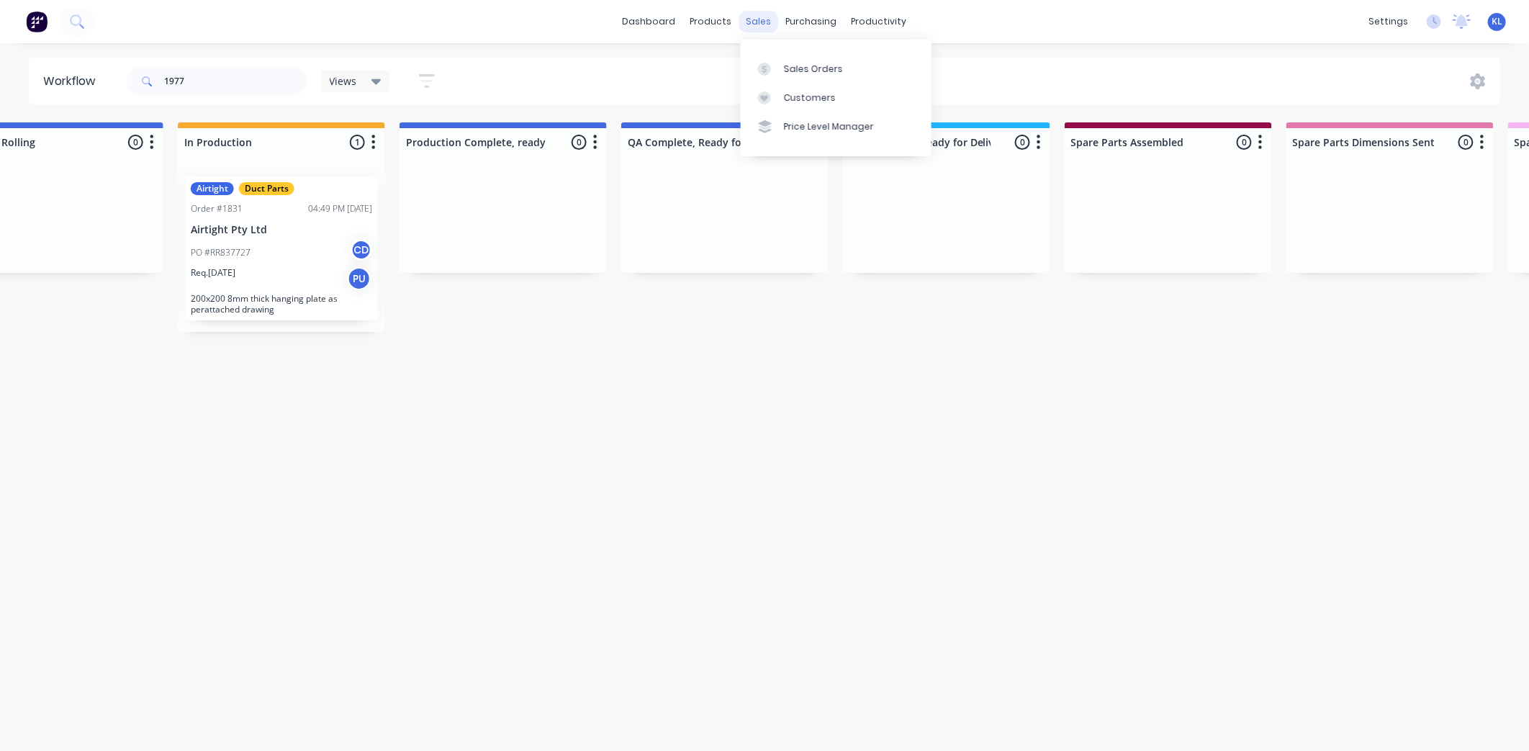
click at [750, 22] on div "sales" at bounding box center [759, 22] width 40 height 22
click at [787, 58] on link "Sales Orders" at bounding box center [836, 68] width 191 height 29
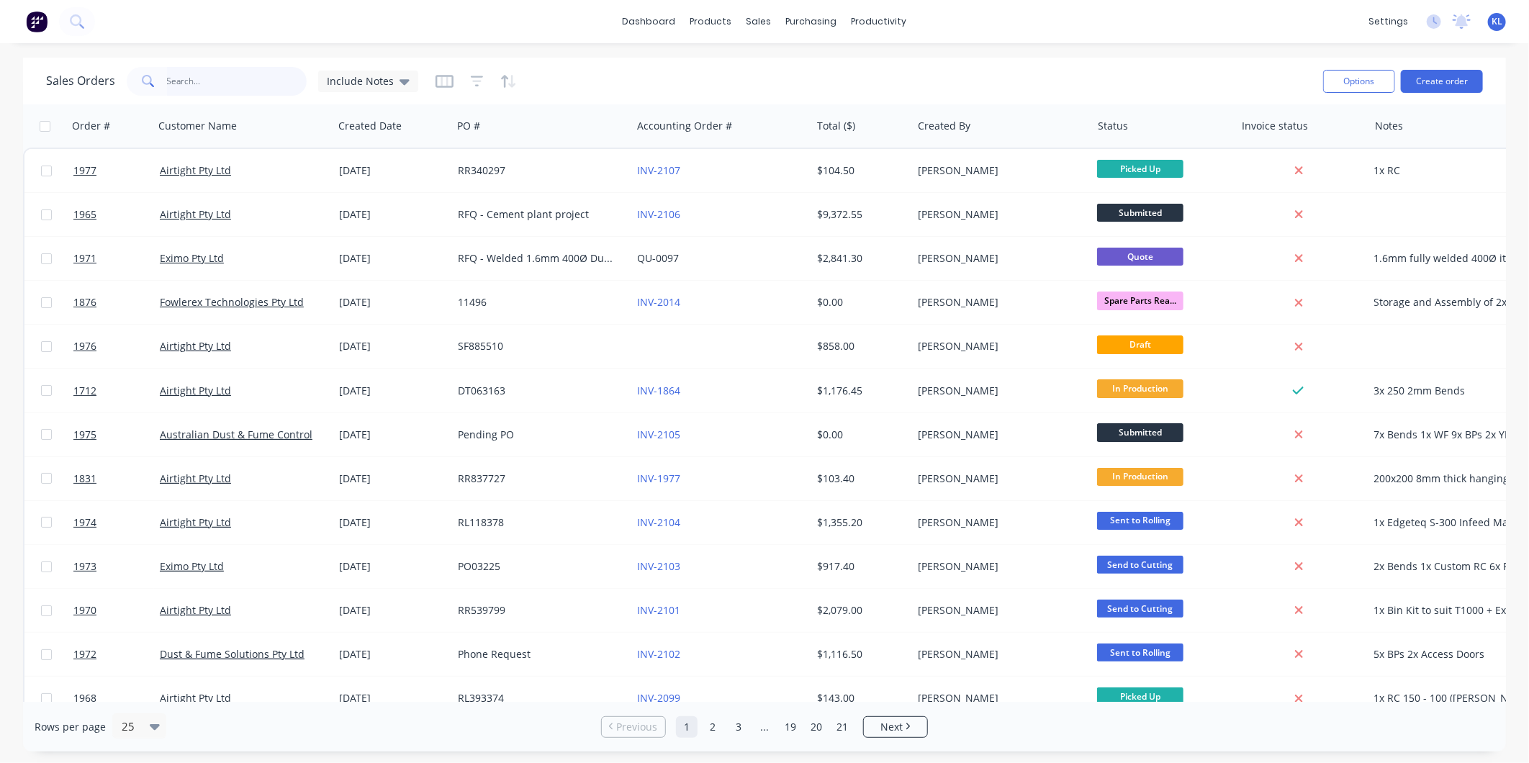
click at [220, 81] on input "text" at bounding box center [237, 81] width 140 height 29
type input "1977"
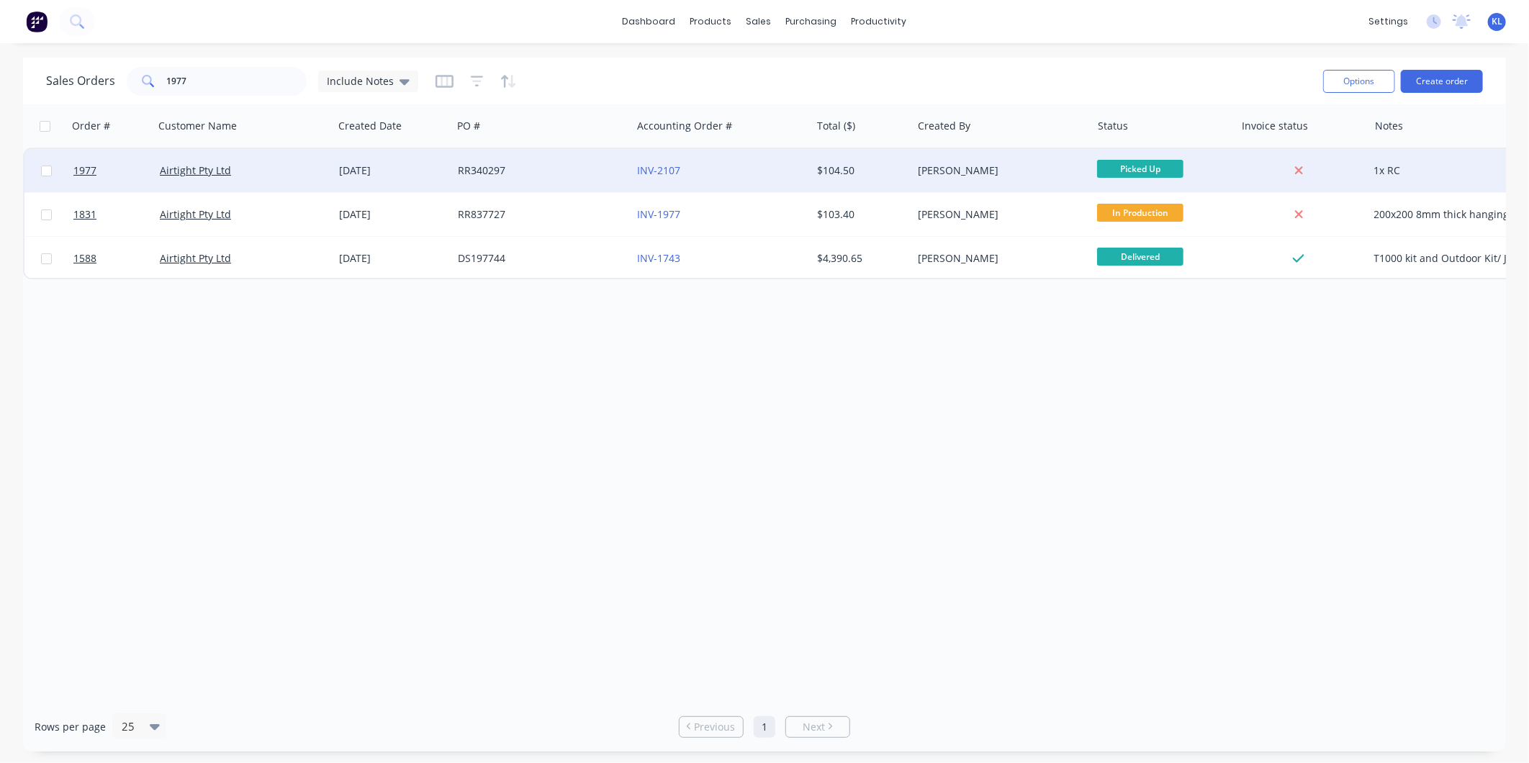
click at [999, 167] on div "[PERSON_NAME]" at bounding box center [998, 170] width 160 height 14
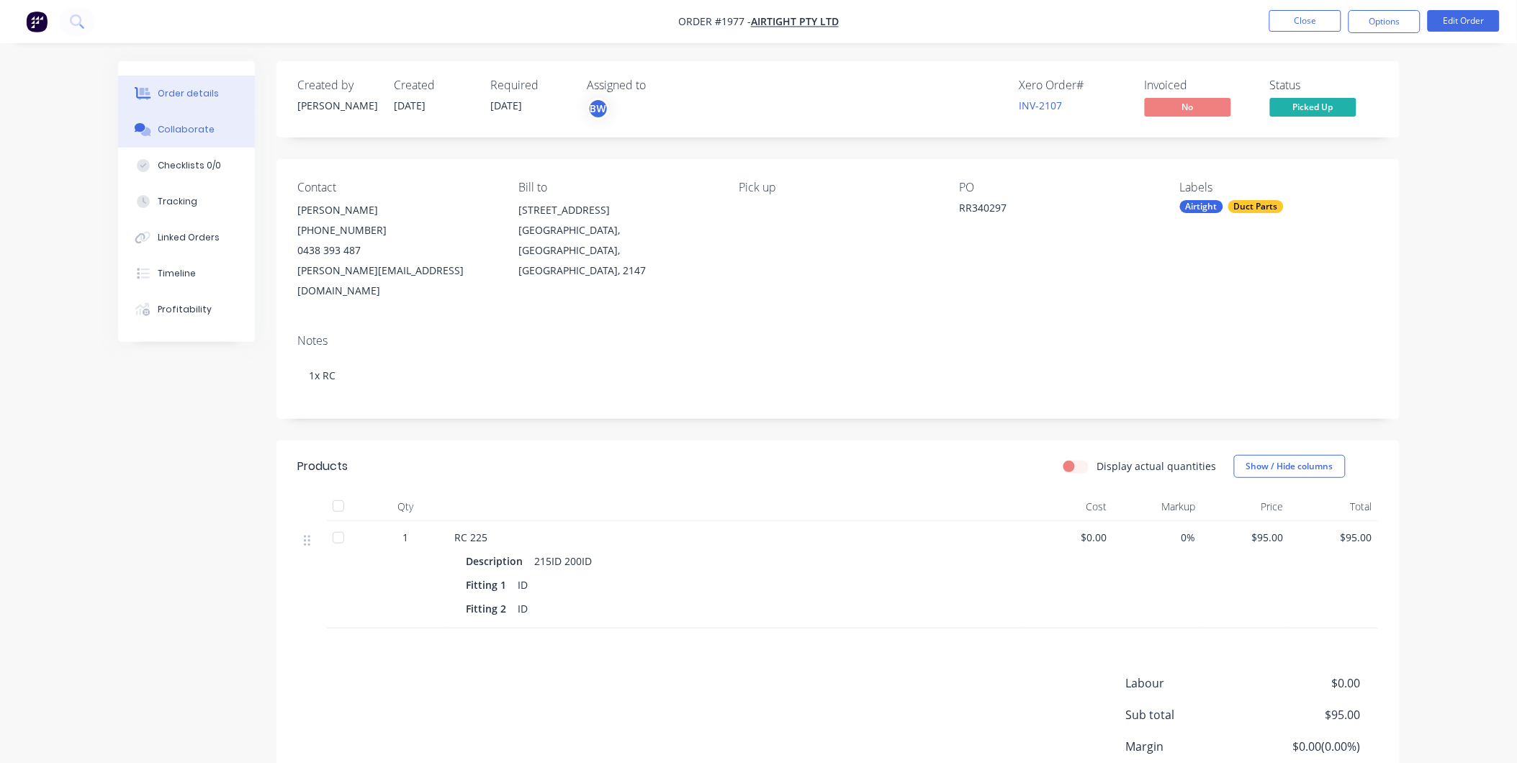
click at [159, 123] on div "Collaborate" at bounding box center [186, 129] width 57 height 13
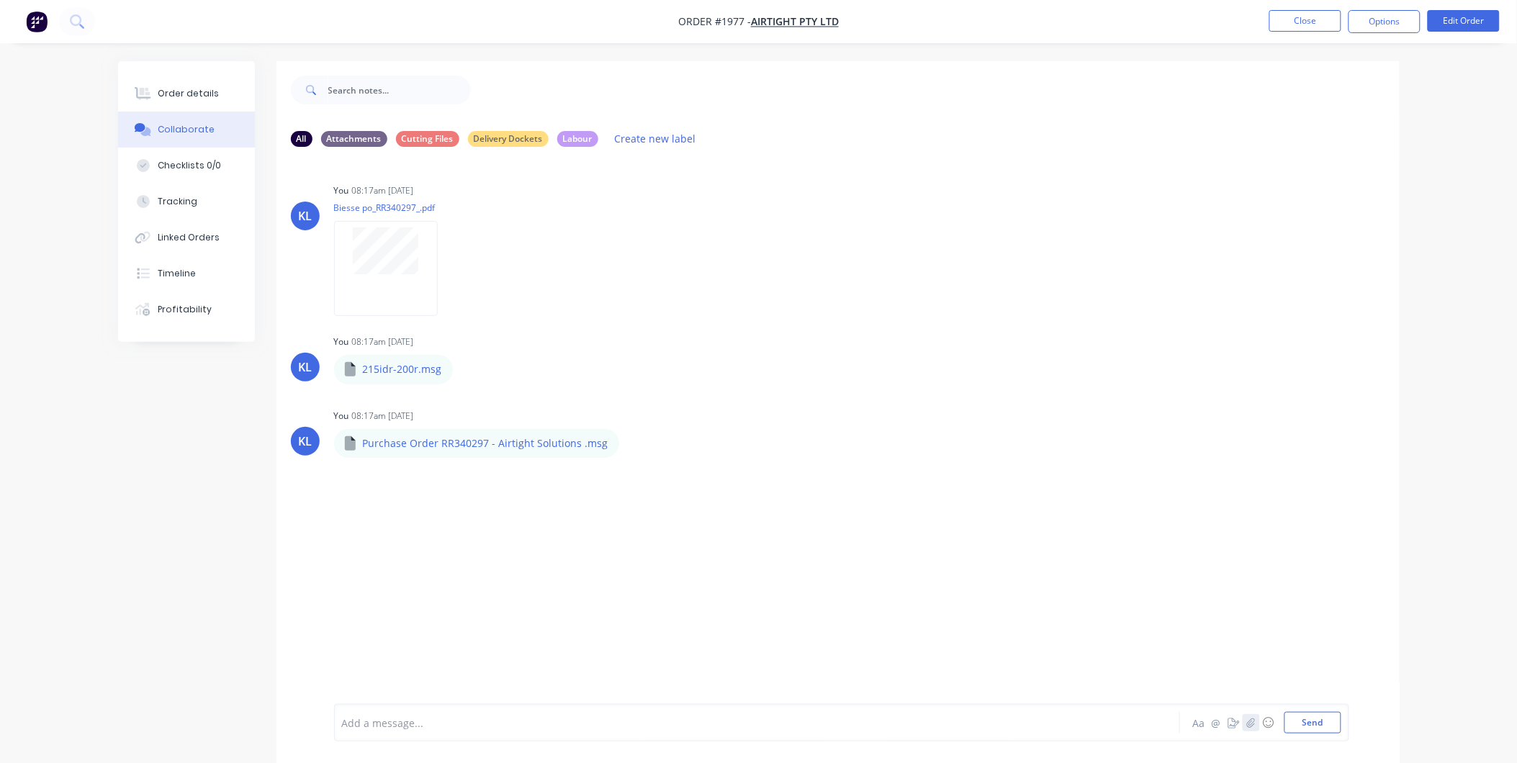
click at [1244, 726] on button "button" at bounding box center [1251, 722] width 17 height 17
click at [1306, 716] on button "Send" at bounding box center [1313, 723] width 57 height 22
click at [181, 99] on div "Order details" at bounding box center [188, 93] width 61 height 13
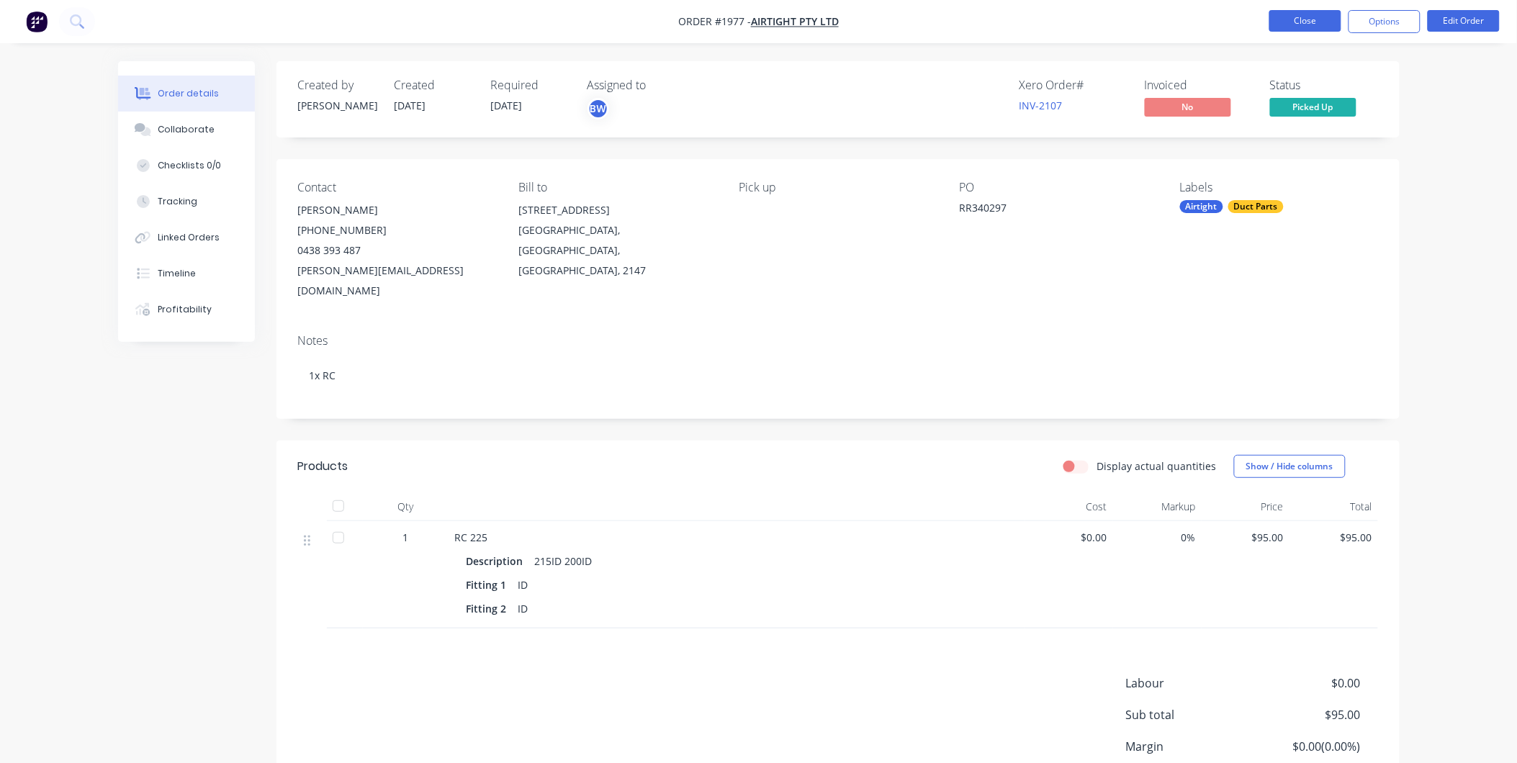
click at [1311, 20] on button "Close" at bounding box center [1305, 21] width 72 height 22
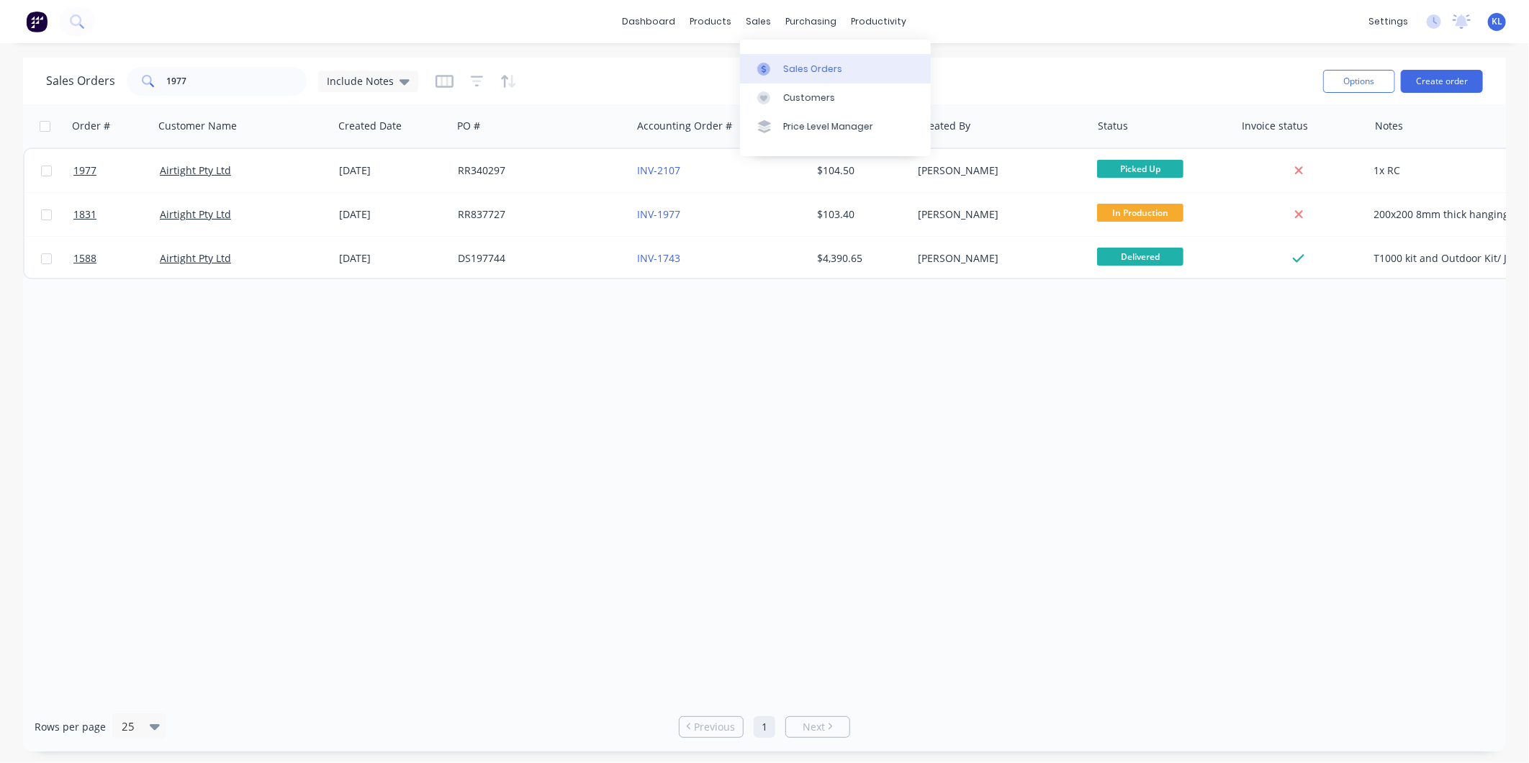
drag, startPoint x: 753, startPoint y: 22, endPoint x: 797, endPoint y: 66, distance: 62.1
click at [753, 22] on div "sales" at bounding box center [759, 22] width 40 height 22
click at [802, 68] on div "Sales Orders" at bounding box center [812, 69] width 59 height 13
click at [883, 17] on div "productivity" at bounding box center [880, 22] width 70 height 22
click at [903, 65] on div "Workflow" at bounding box center [904, 69] width 43 height 13
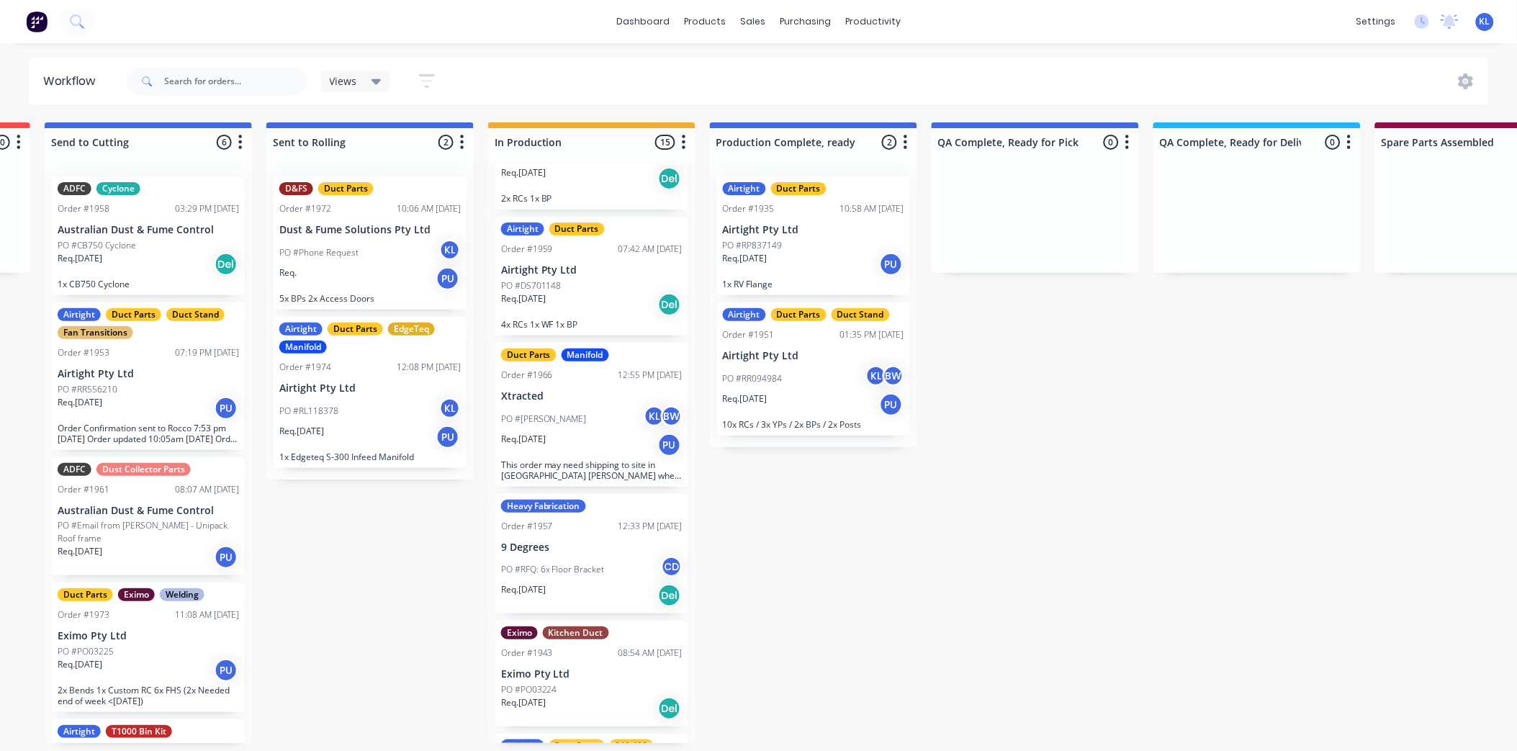
scroll to position [1251, 0]
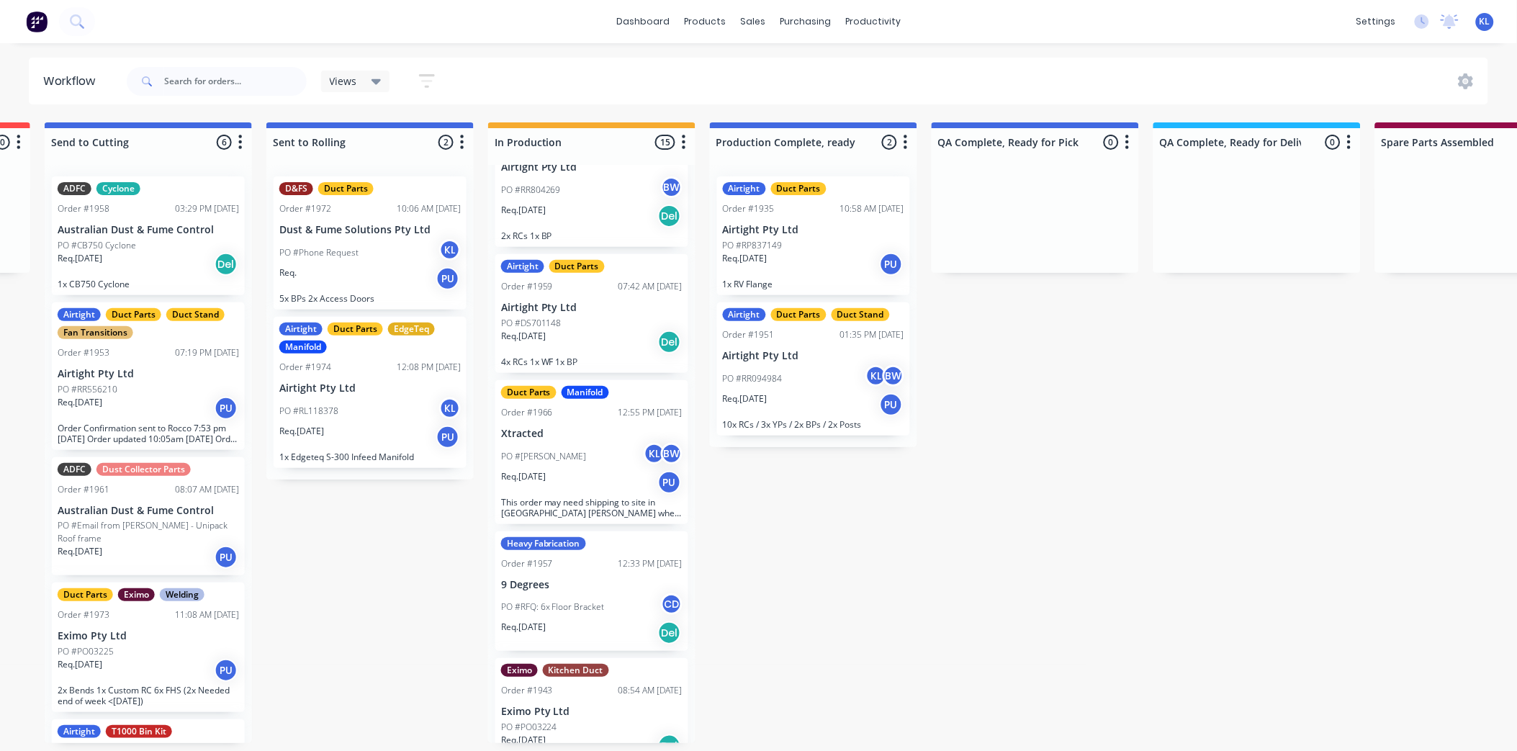
click at [588, 449] on div "PO #Avery Kitchens KL BW" at bounding box center [591, 456] width 181 height 27
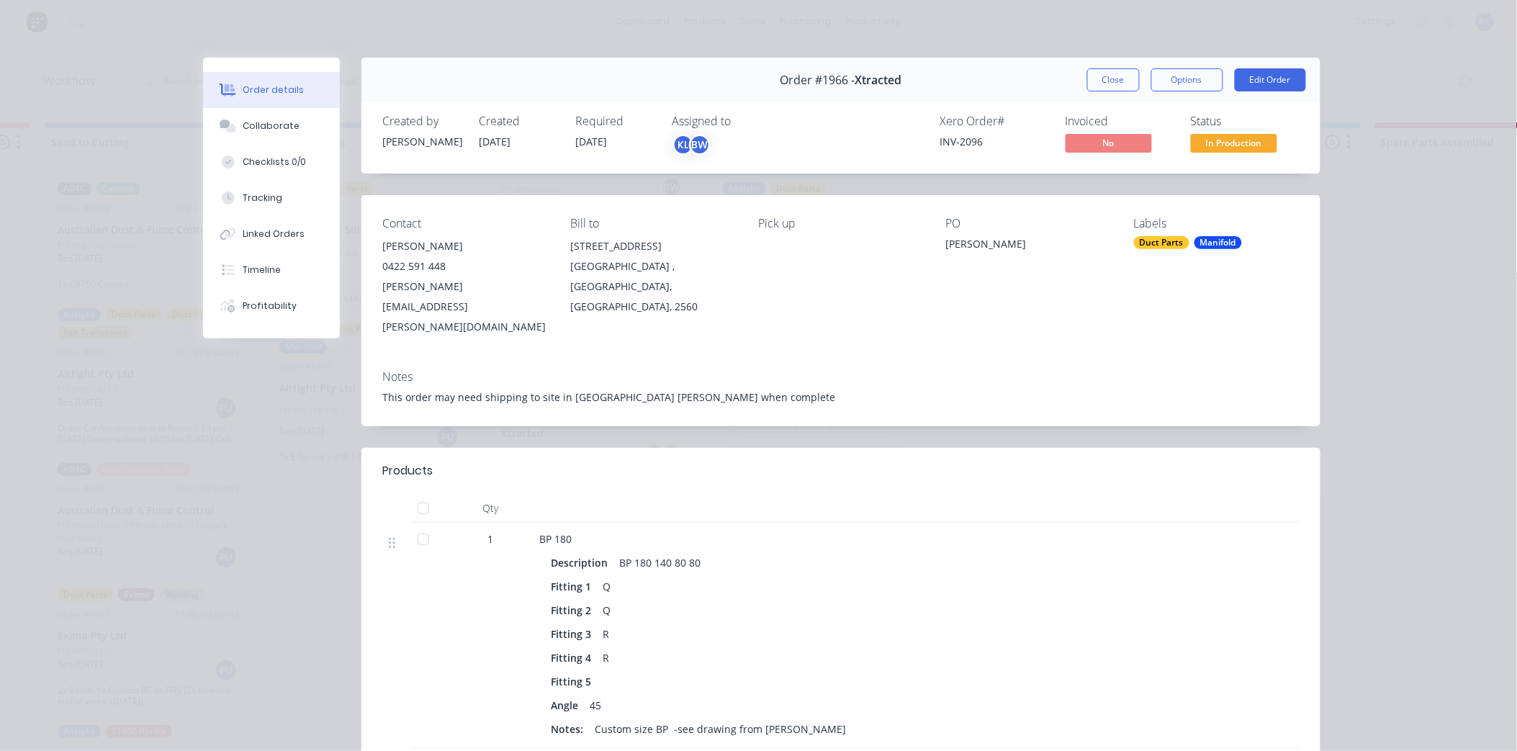
scroll to position [0, 430]
click at [1090, 70] on button "Close" at bounding box center [1113, 79] width 53 height 23
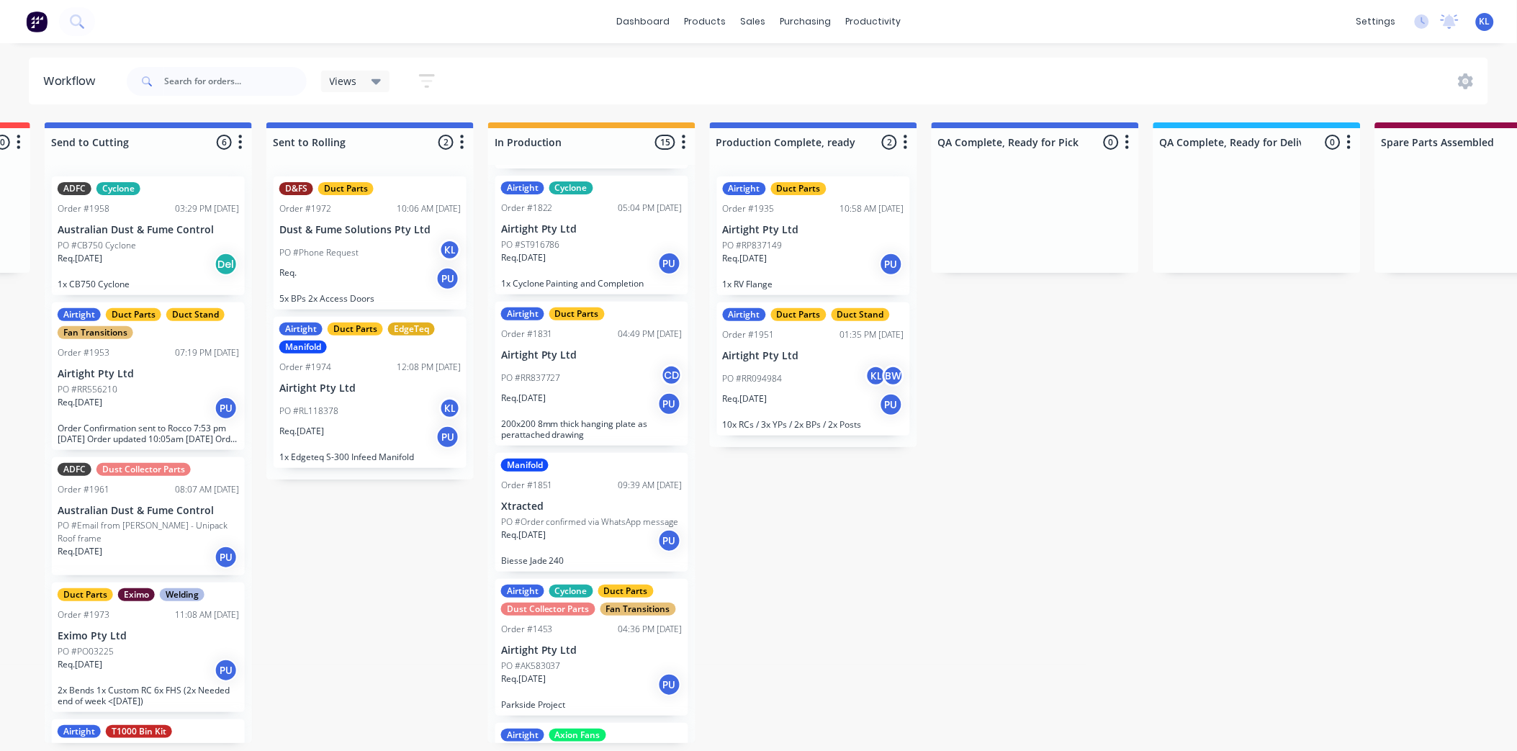
scroll to position [372, 0]
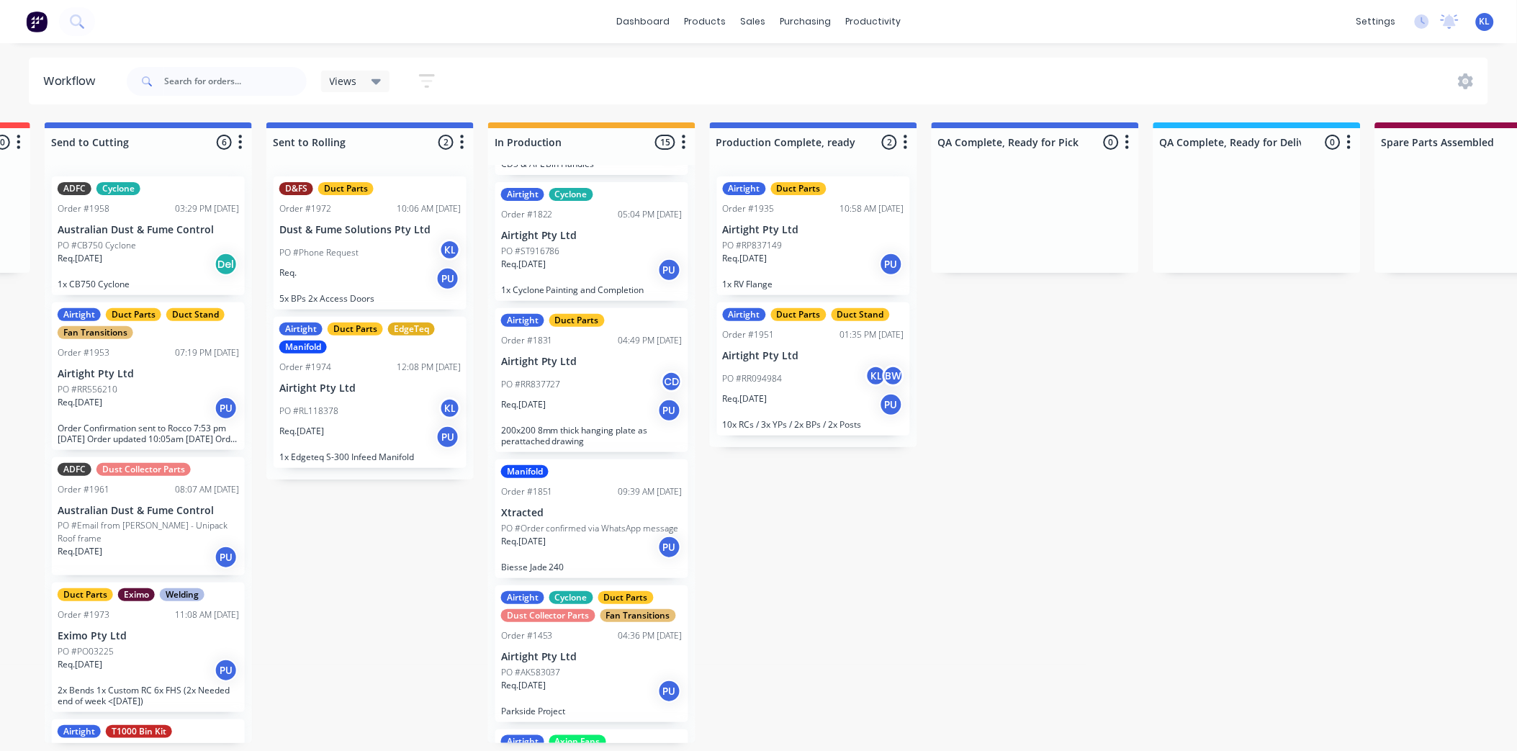
click at [585, 536] on div "Manifold Order #1851 09:39 AM 04/09/25 Xtracted PO #Order confirmed via WhatsAp…" at bounding box center [591, 518] width 193 height 119
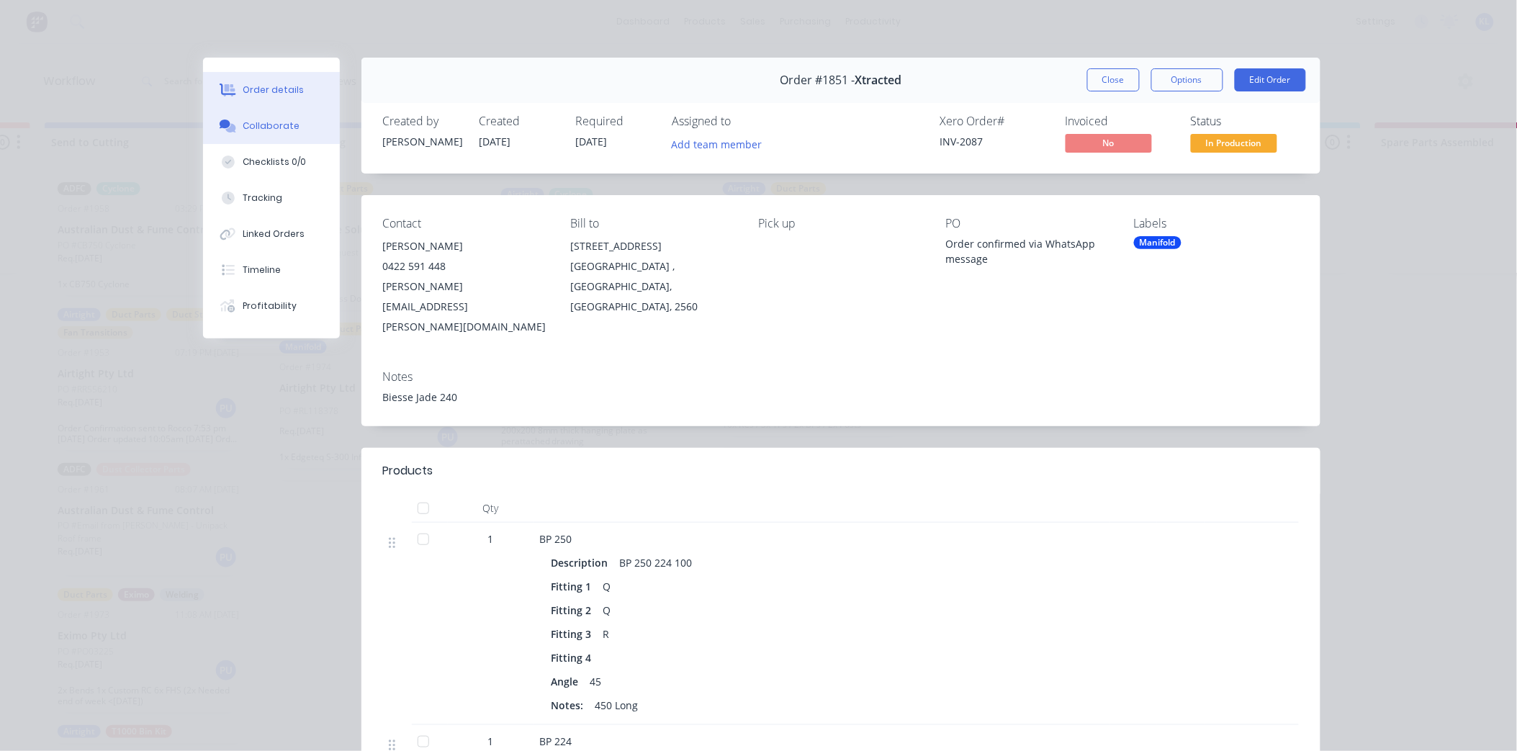
click at [275, 128] on div "Collaborate" at bounding box center [271, 126] width 57 height 13
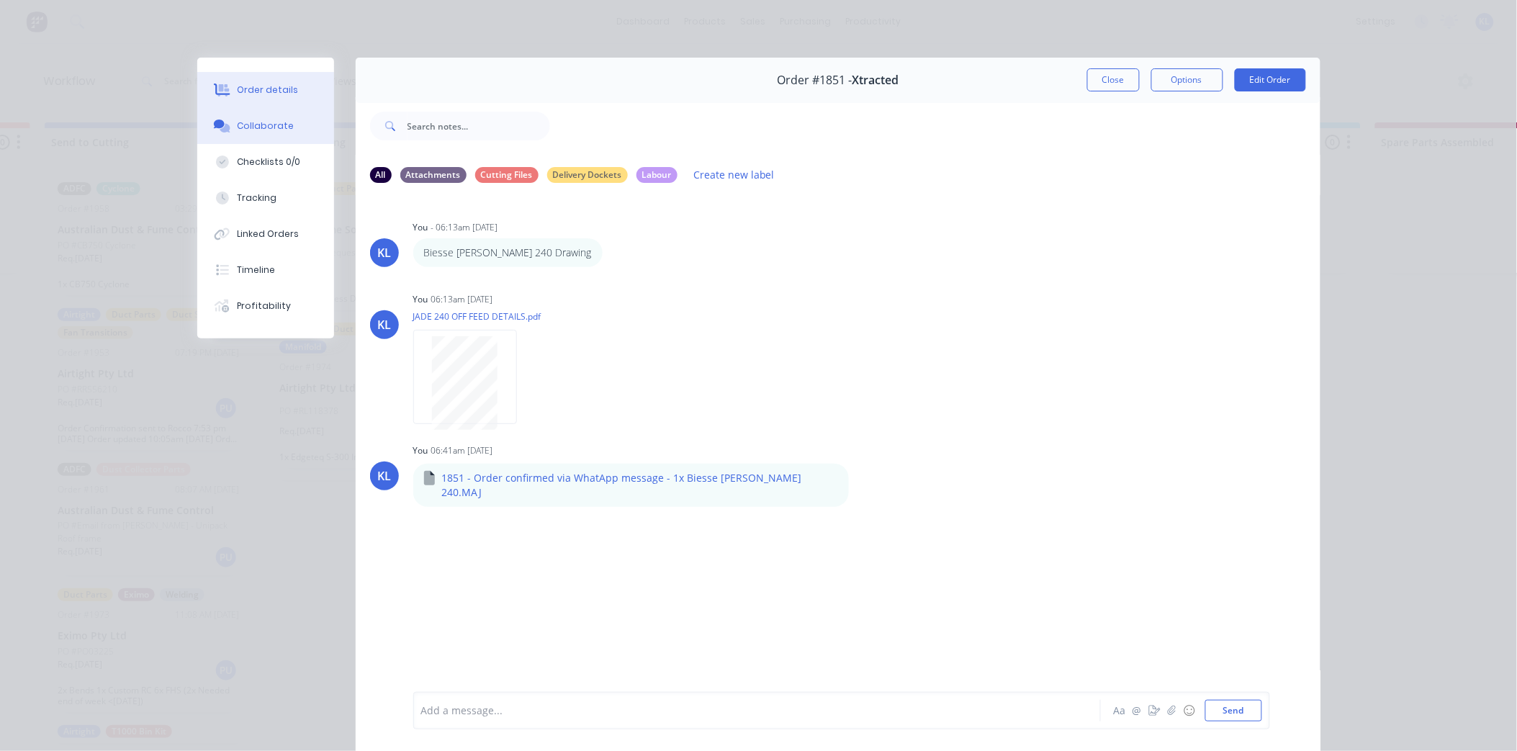
click at [248, 90] on div "Order details" at bounding box center [267, 90] width 61 height 13
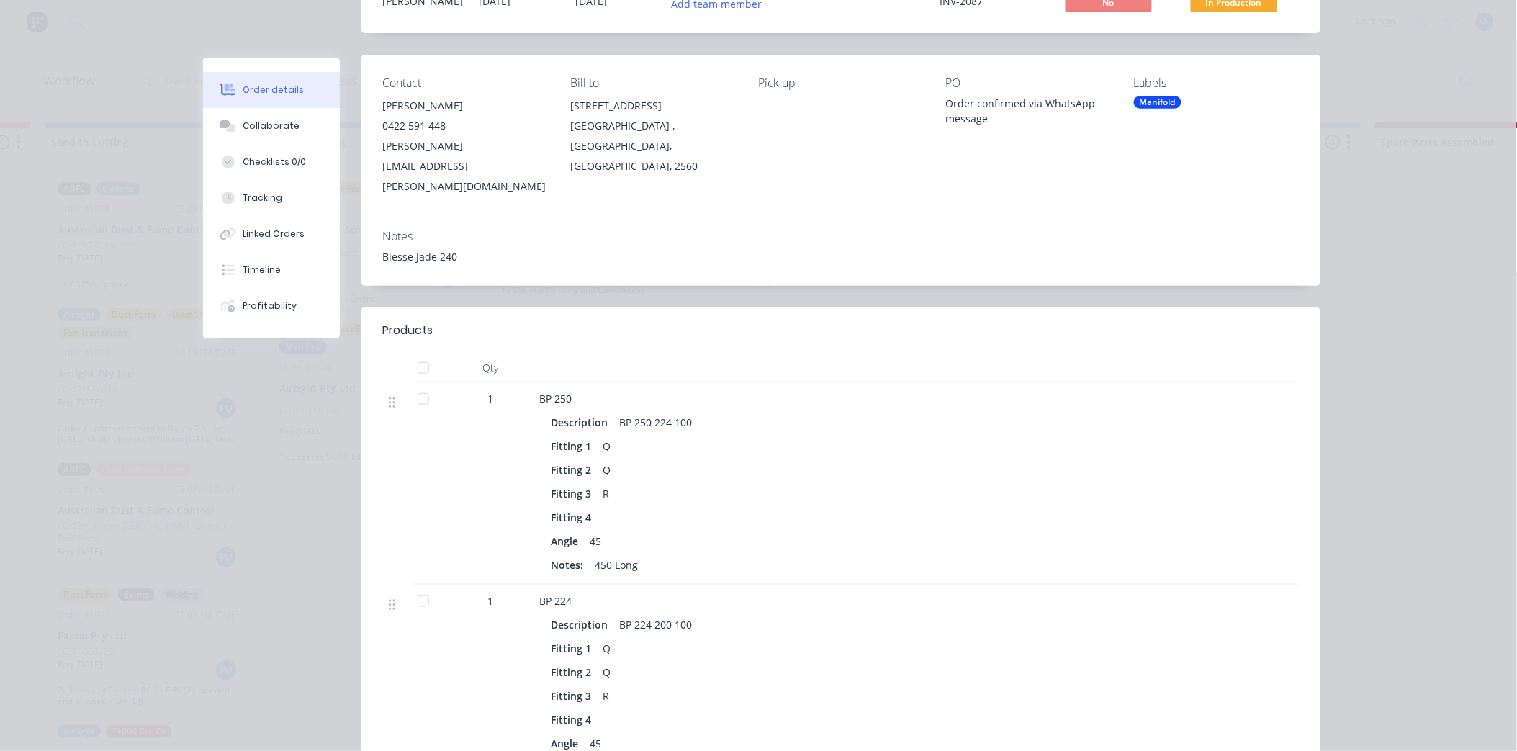
scroll to position [0, 0]
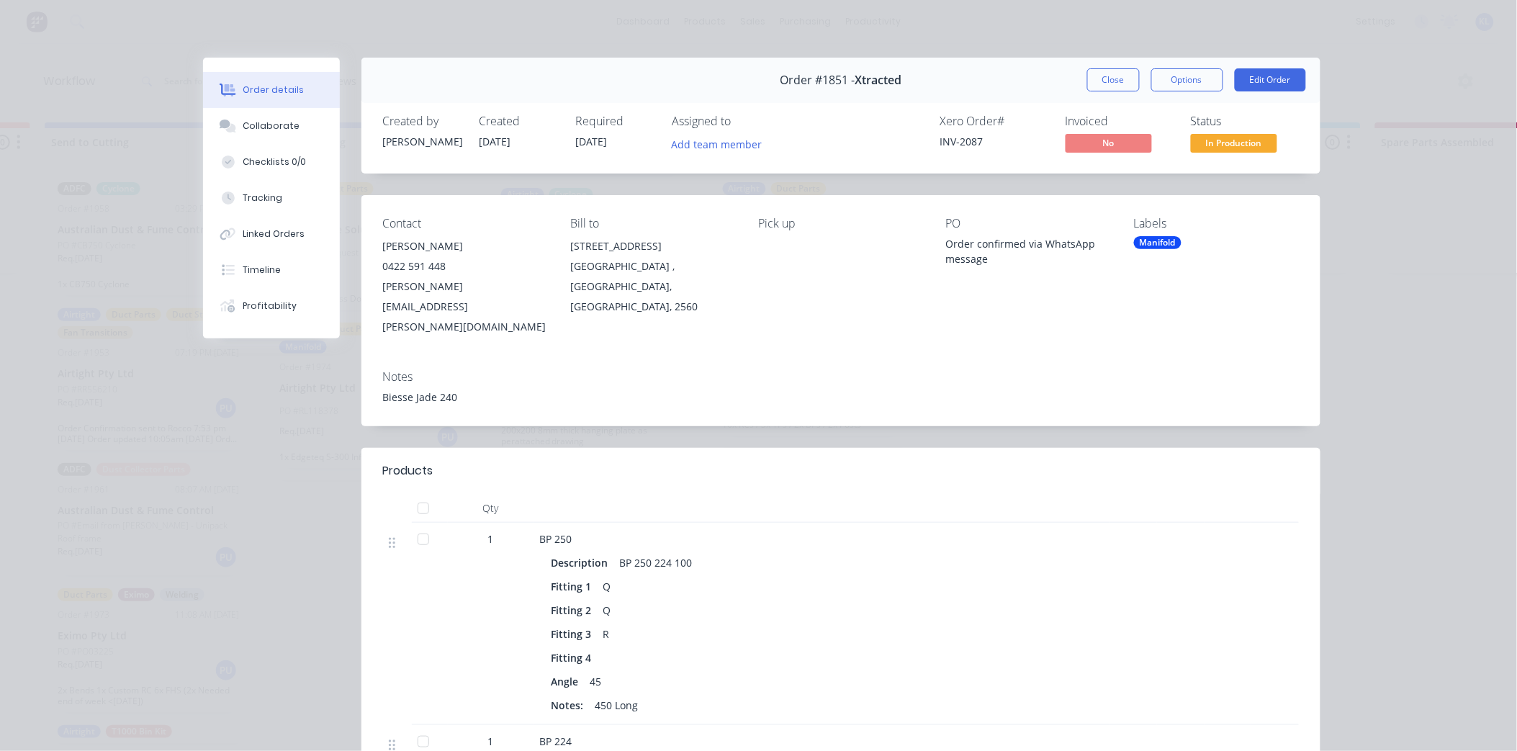
click at [1210, 143] on span "In Production" at bounding box center [1234, 143] width 86 height 18
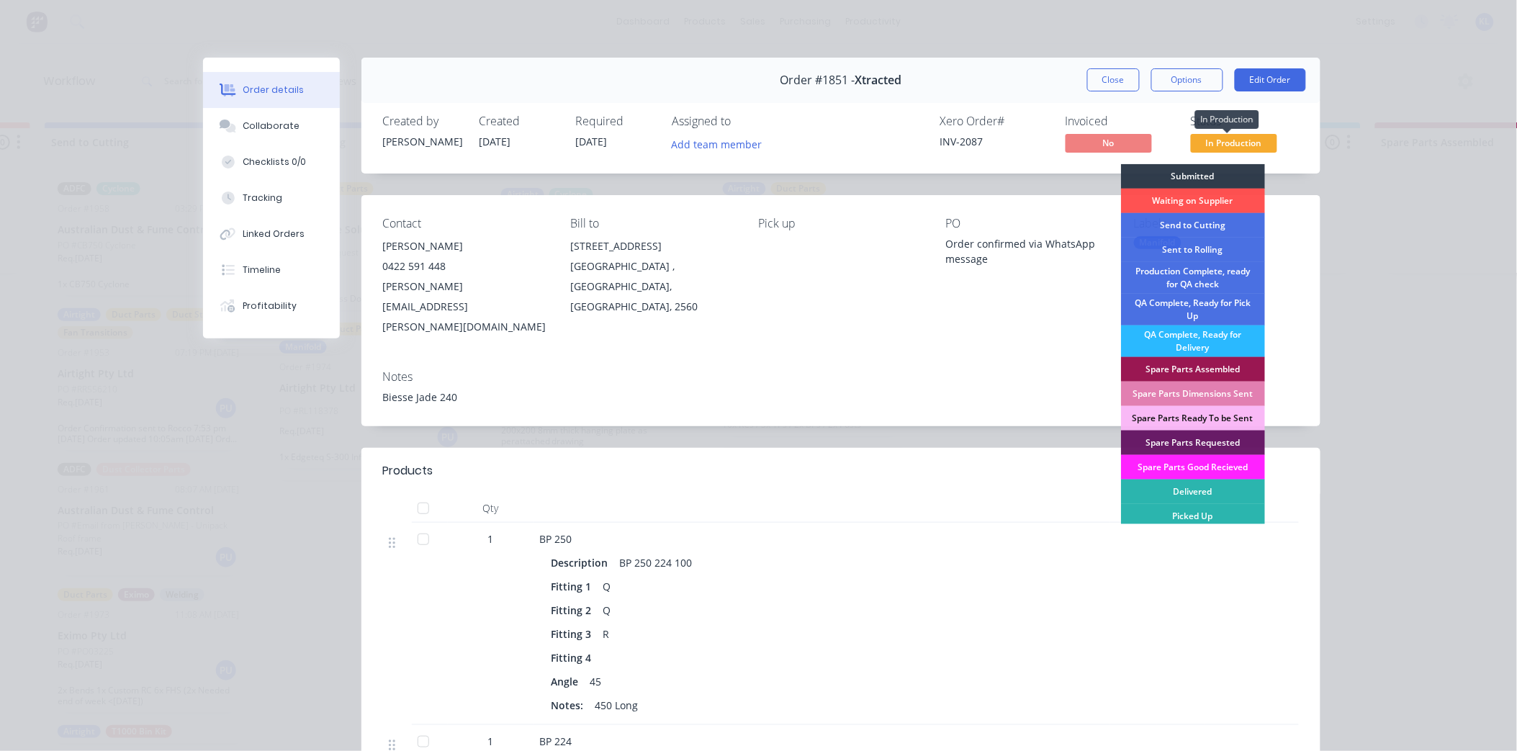
click at [1224, 144] on span "In Production" at bounding box center [1234, 143] width 86 height 18
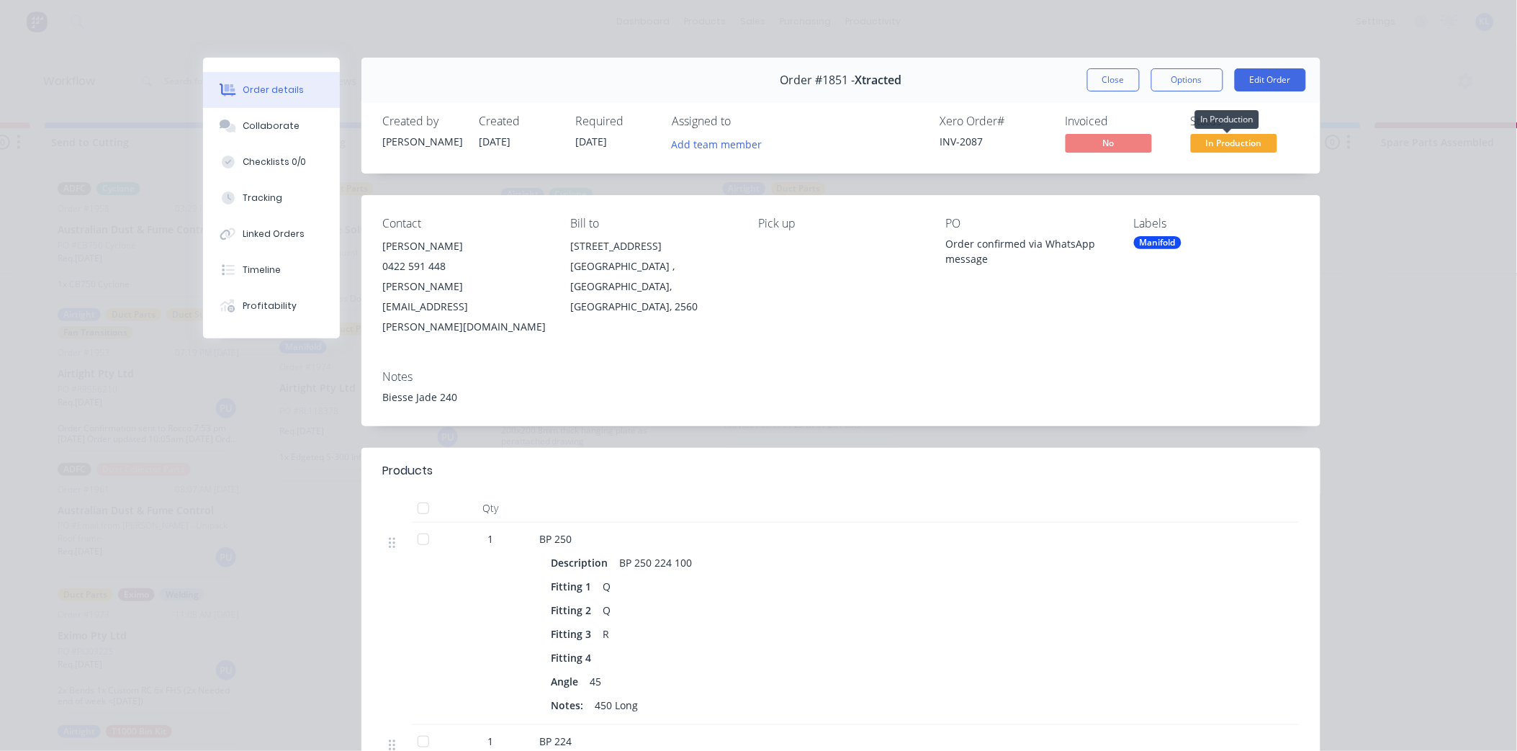
click at [1214, 145] on span "In Production" at bounding box center [1234, 143] width 86 height 18
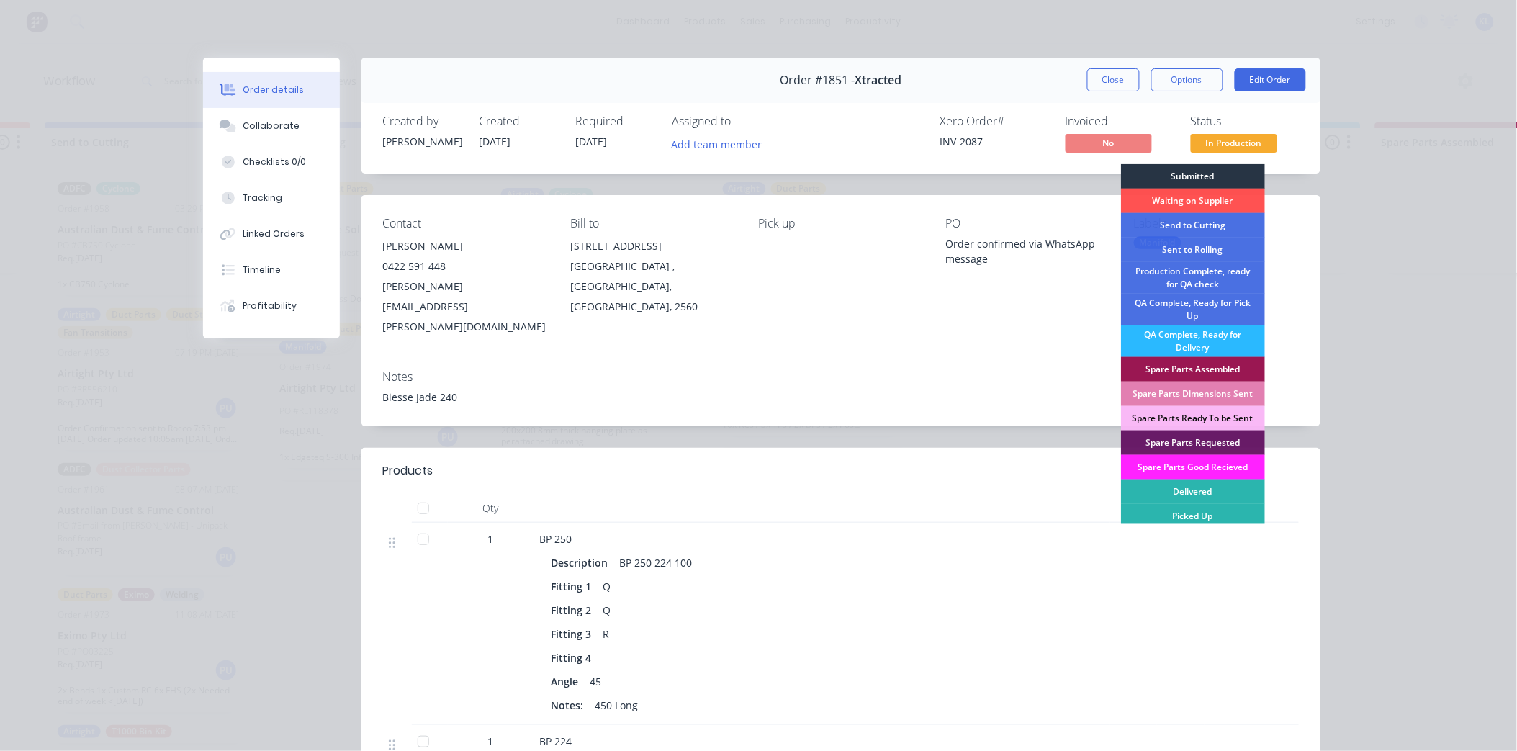
click at [1207, 177] on div "Submitted" at bounding box center [1193, 176] width 144 height 24
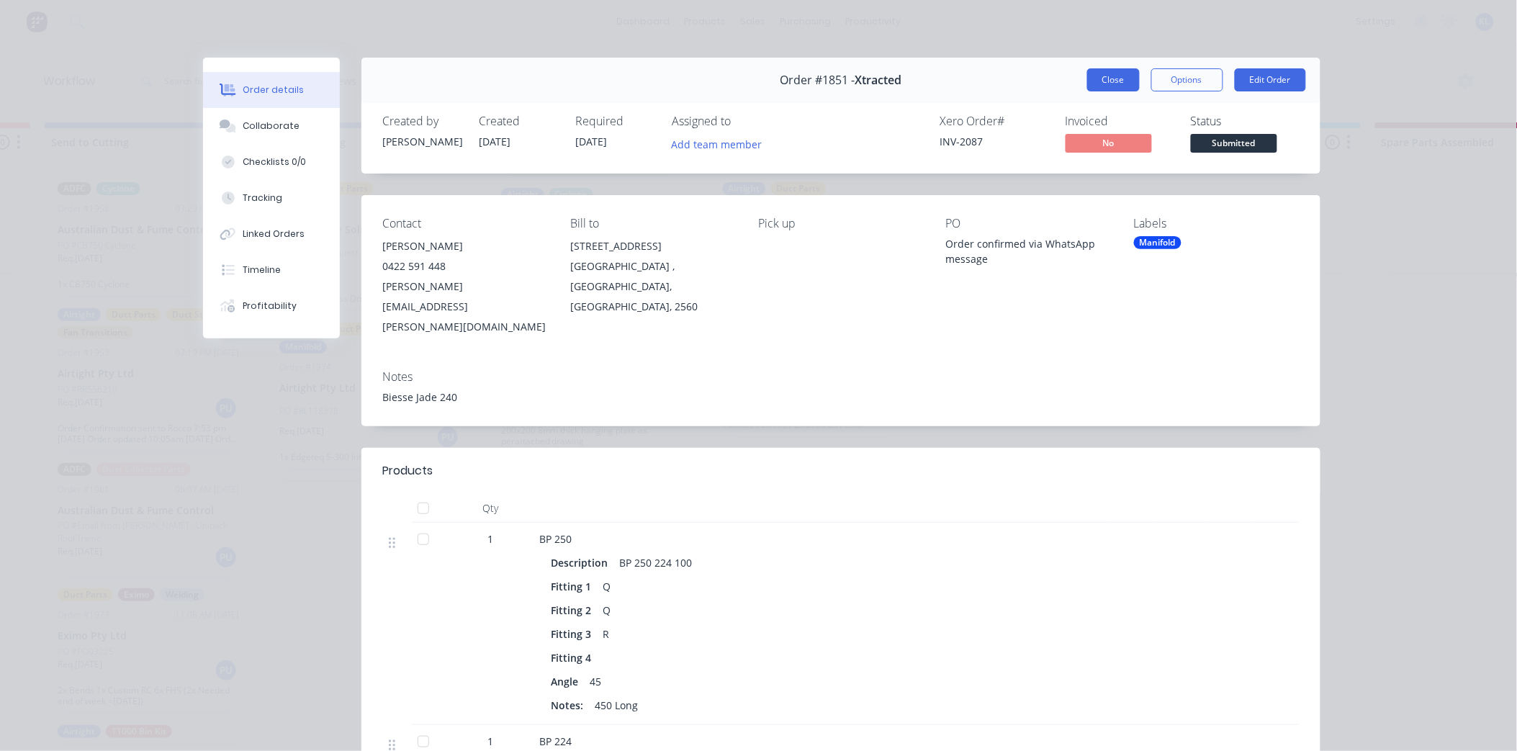
click at [1112, 80] on button "Close" at bounding box center [1113, 79] width 53 height 23
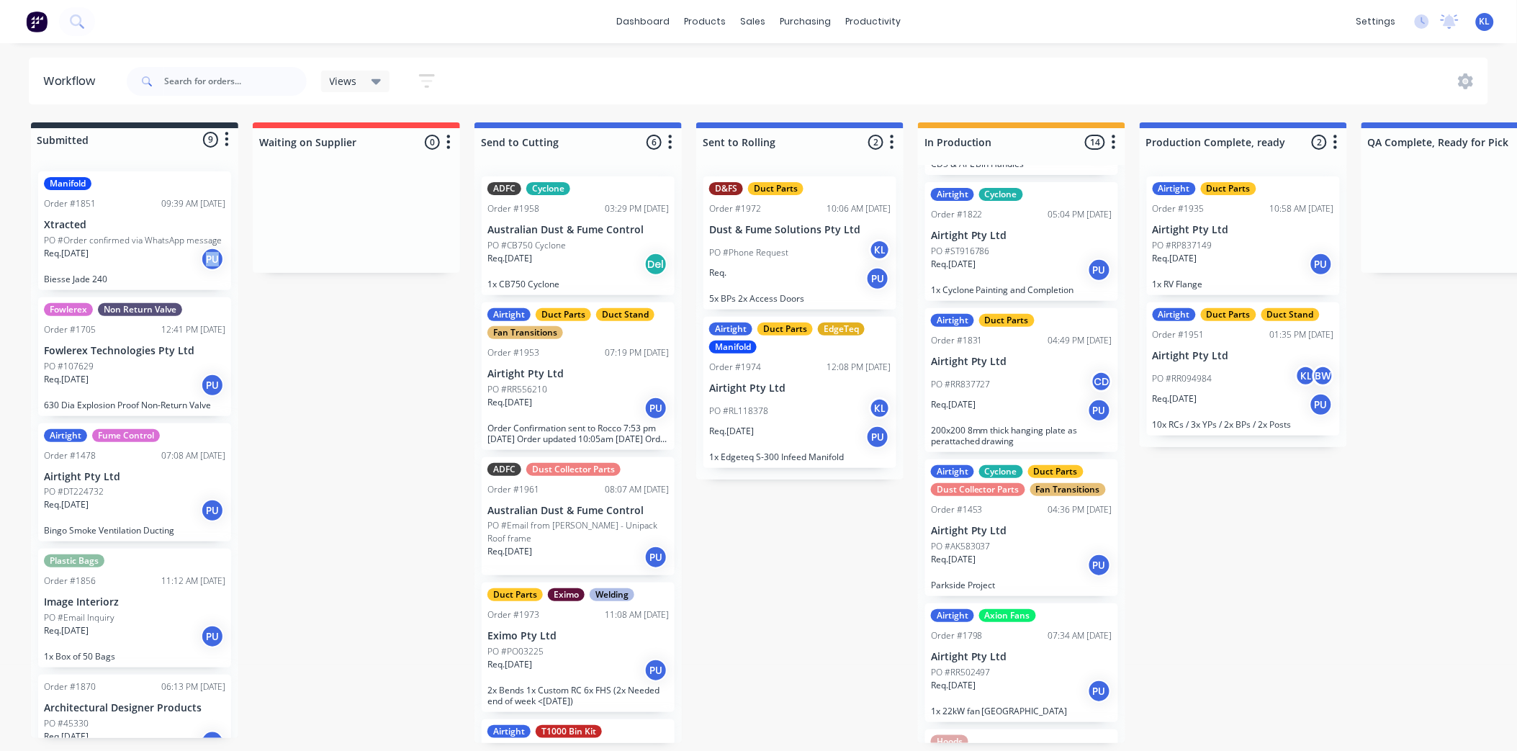
click at [156, 256] on div "Req. 08/08/25 PU" at bounding box center [134, 259] width 181 height 24
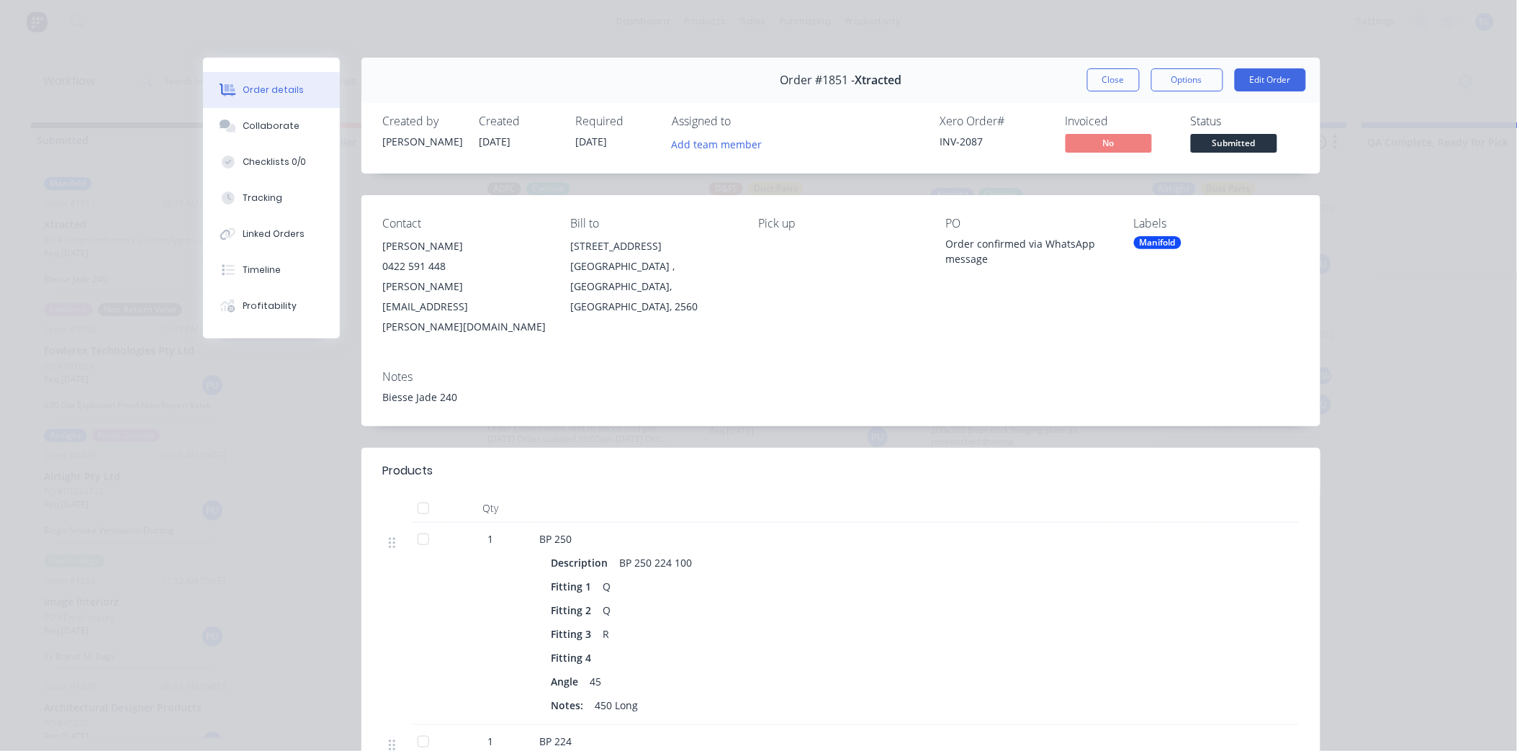
click at [1239, 124] on div "Status" at bounding box center [1245, 121] width 108 height 14
click at [1233, 131] on div "Status Submitted" at bounding box center [1245, 135] width 108 height 42
click at [1230, 137] on span "Submitted" at bounding box center [1234, 143] width 86 height 18
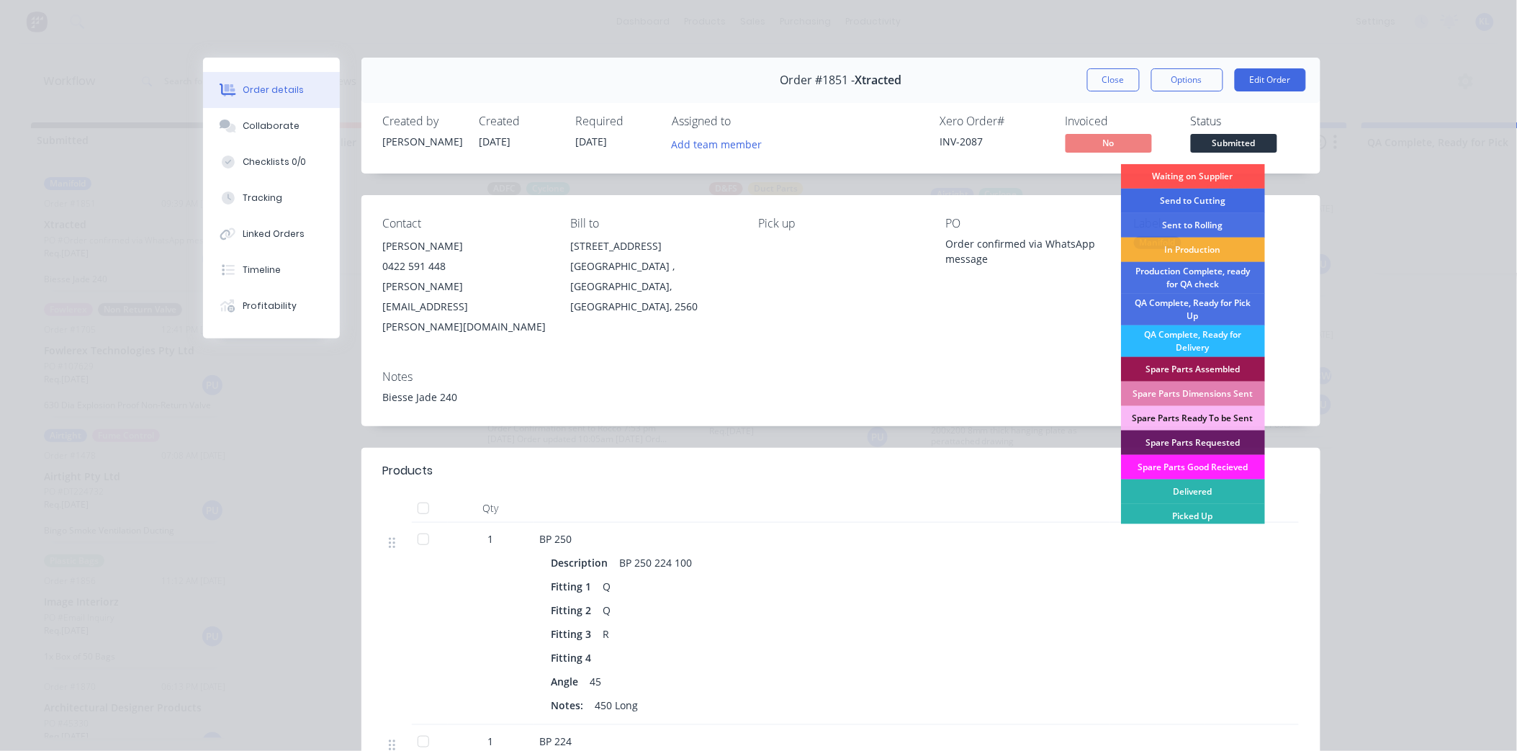
click at [1215, 202] on div "Send to Cutting" at bounding box center [1193, 201] width 144 height 24
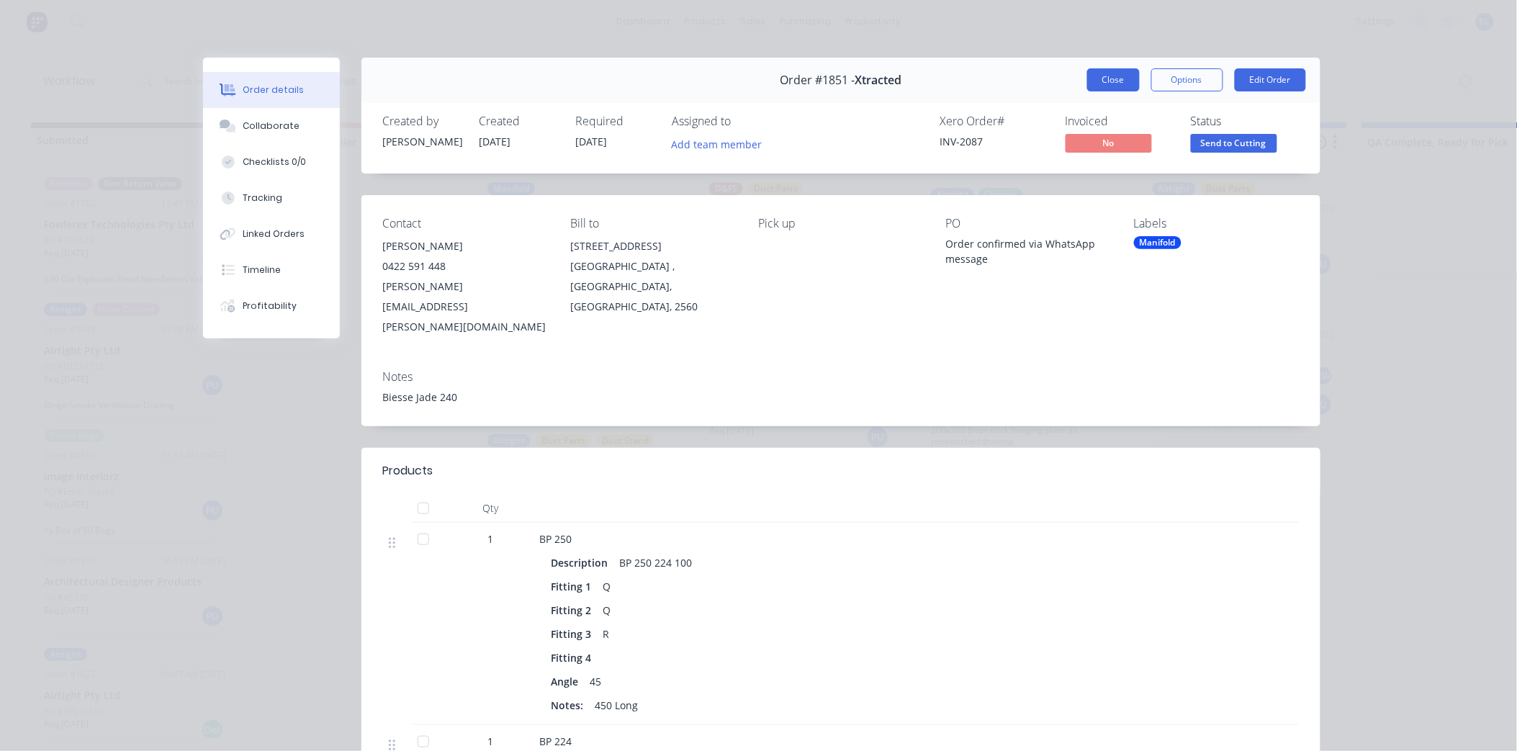
click at [1107, 85] on button "Close" at bounding box center [1113, 79] width 53 height 23
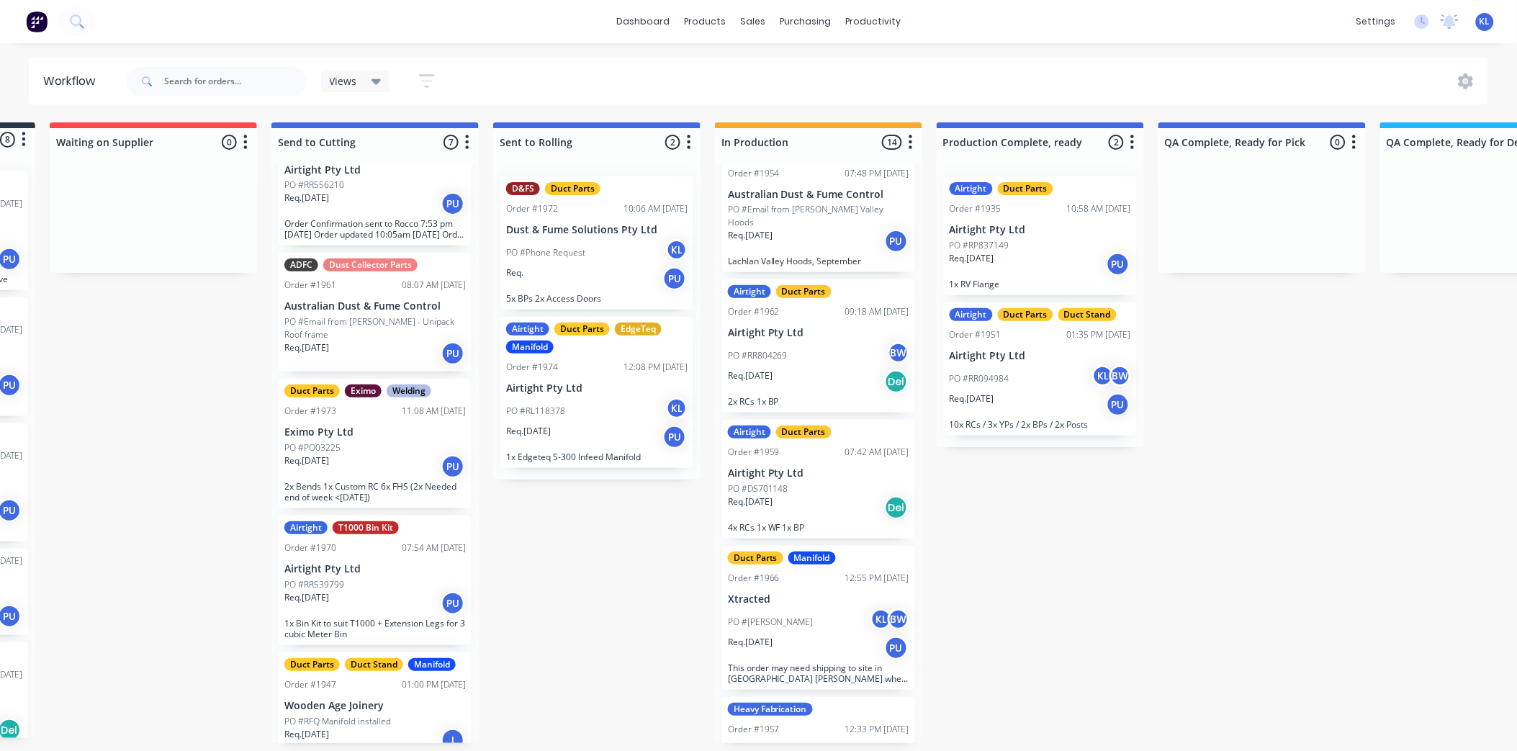
scroll to position [932, 0]
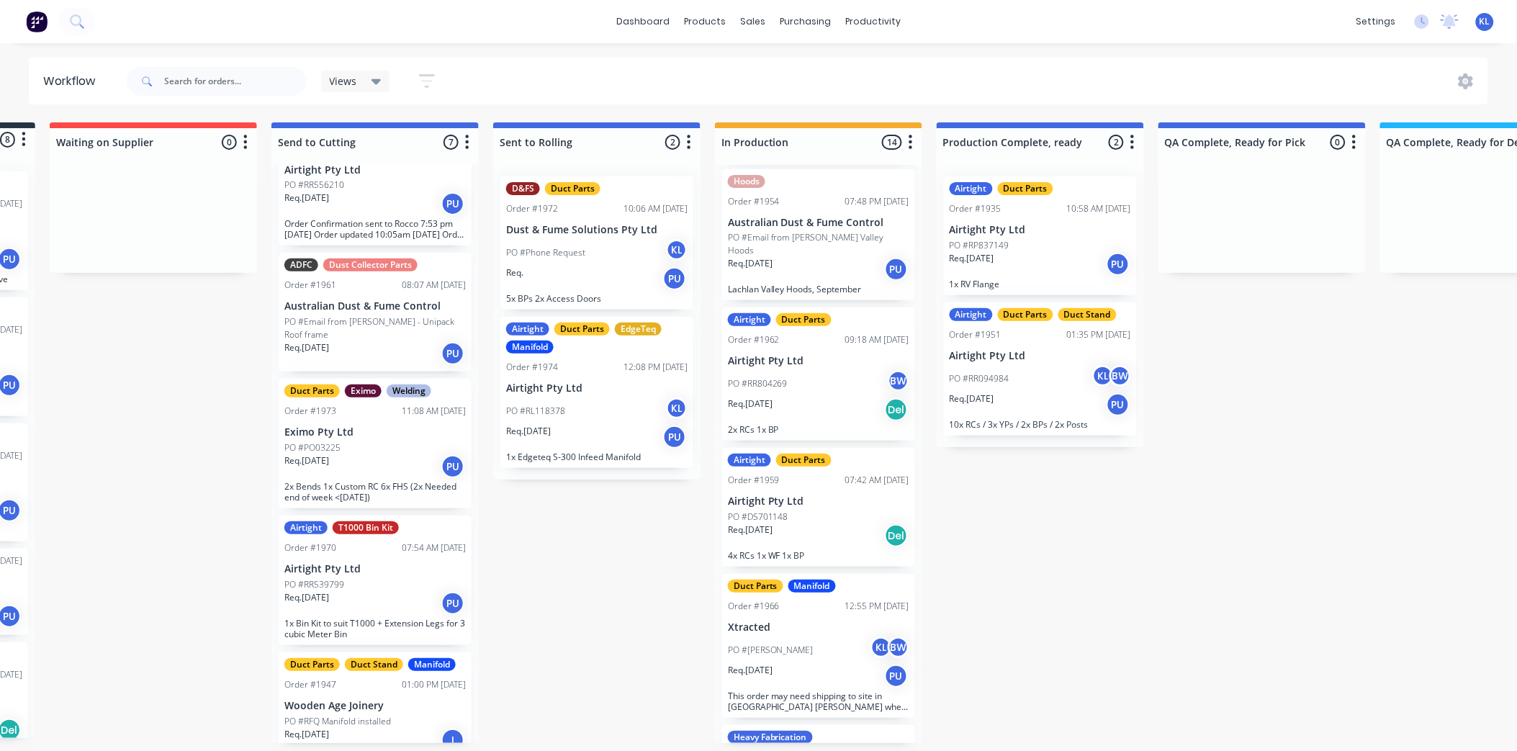
click at [817, 282] on div "Req. 05/09/25 PU" at bounding box center [818, 269] width 181 height 24
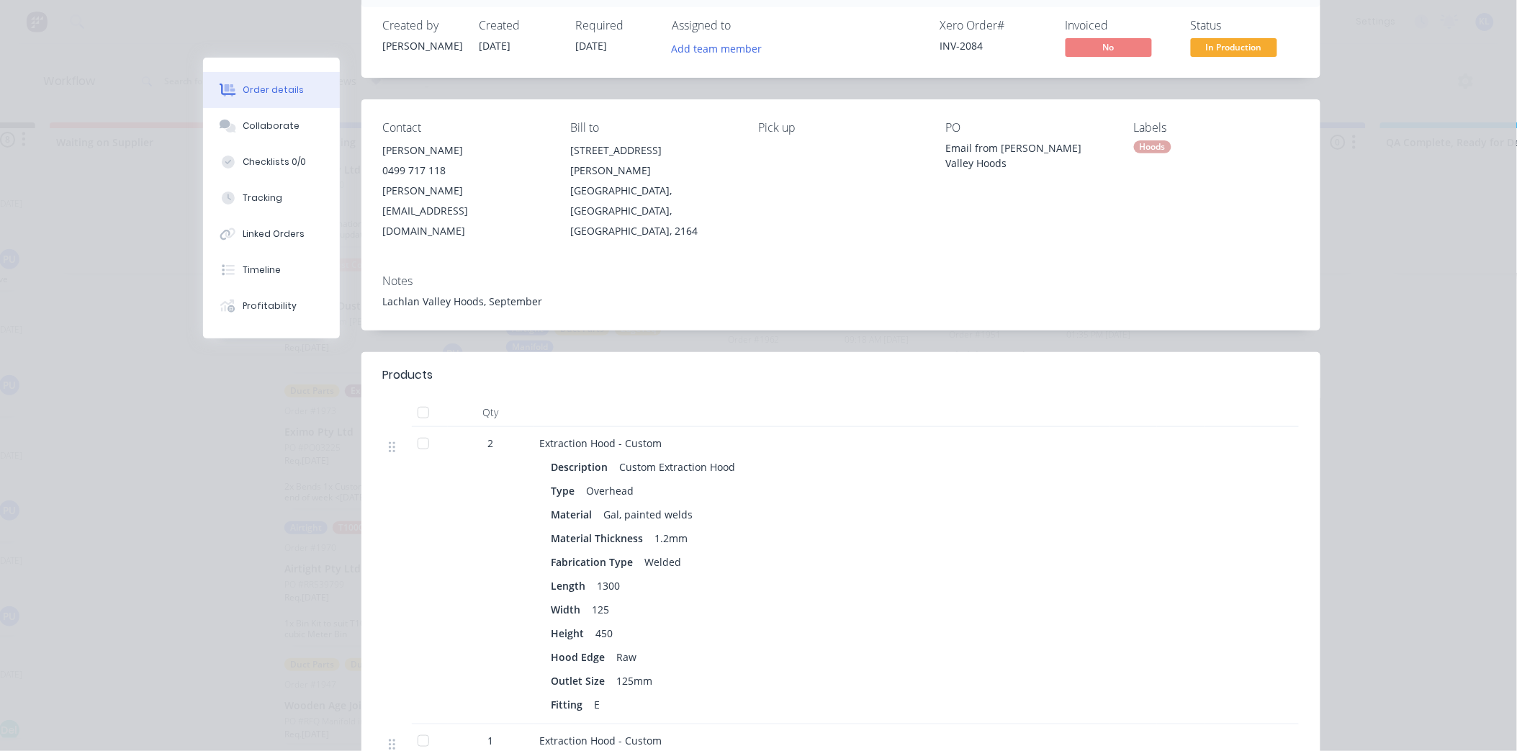
scroll to position [0, 0]
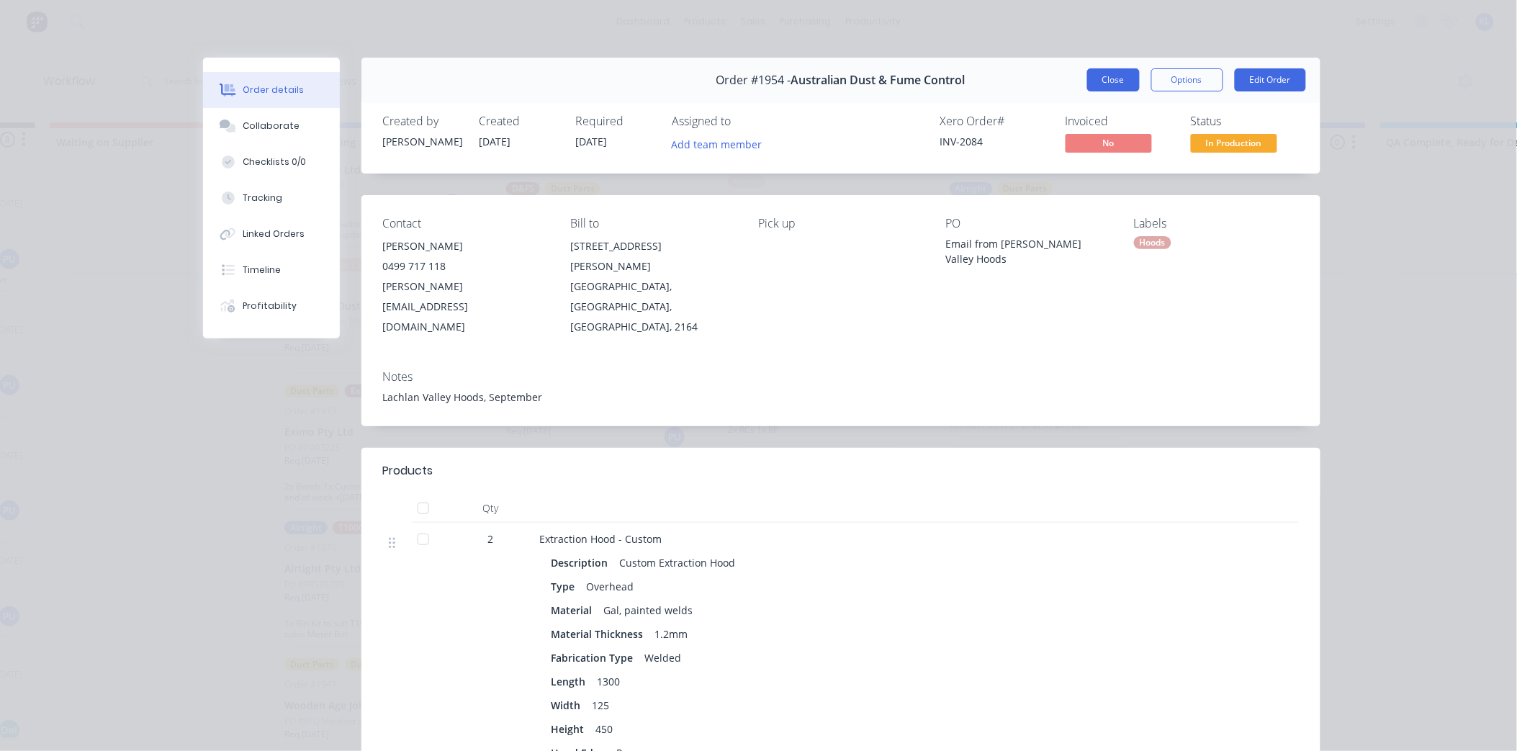
click at [1113, 80] on button "Close" at bounding box center [1113, 79] width 53 height 23
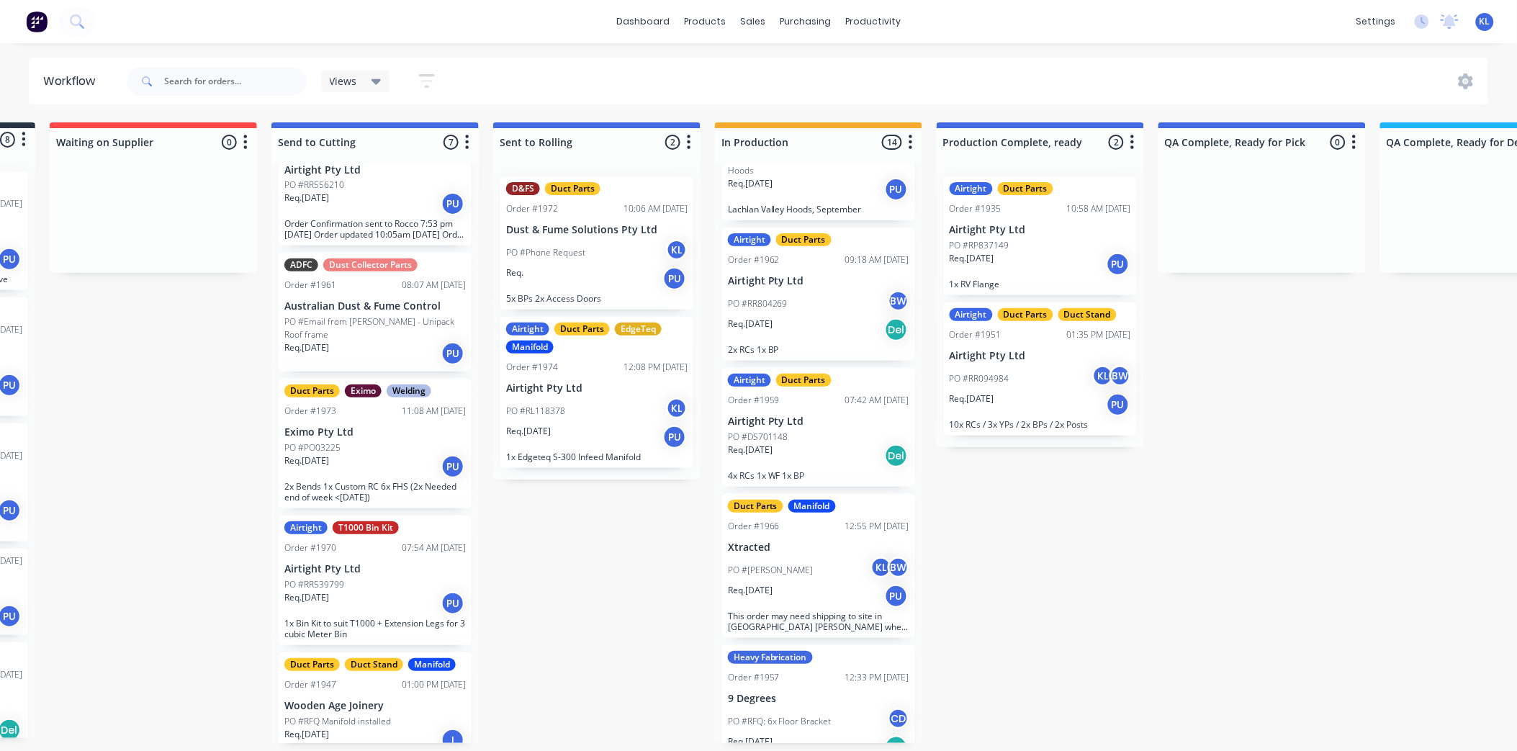
scroll to position [1092, 0]
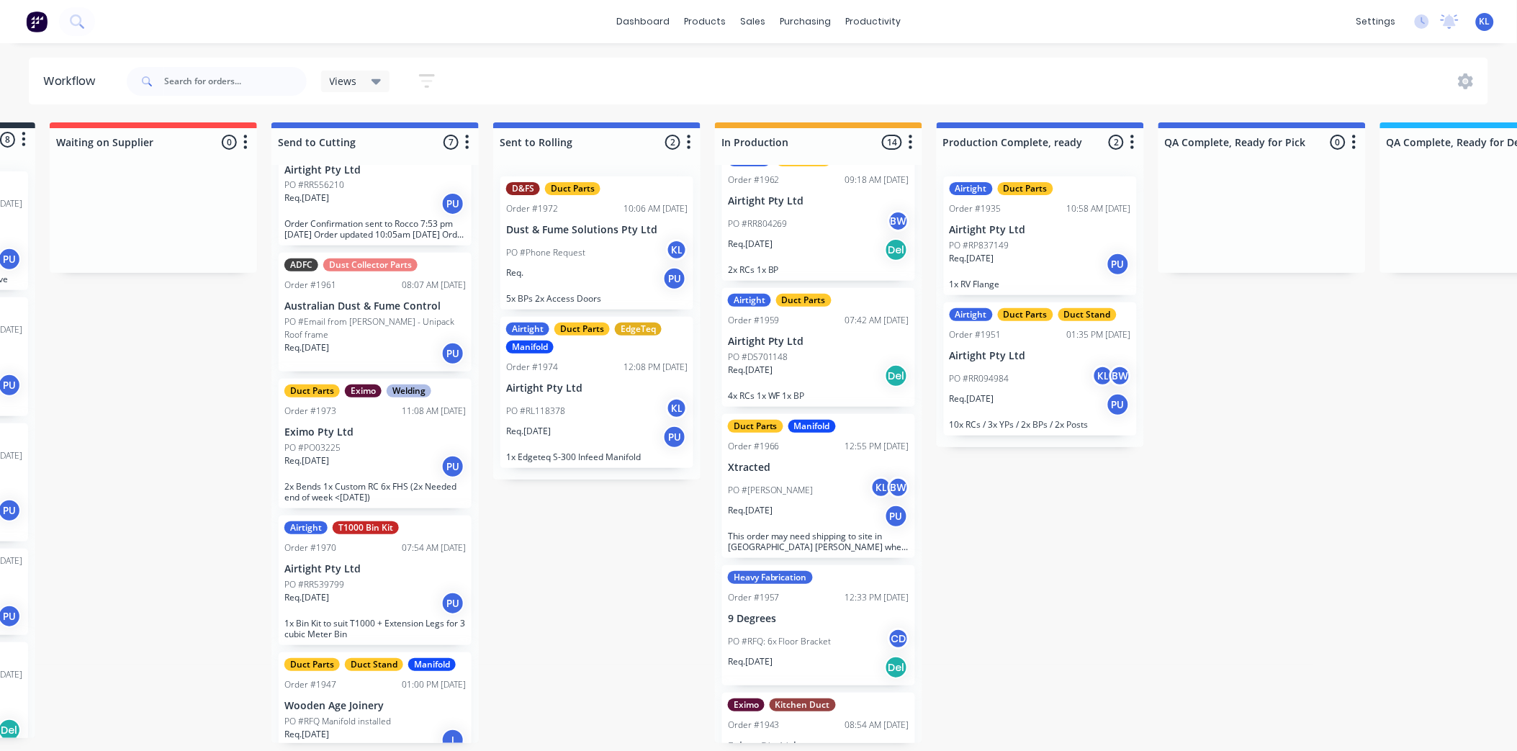
click at [629, 418] on div "PO #RL118378 KL" at bounding box center [596, 410] width 181 height 27
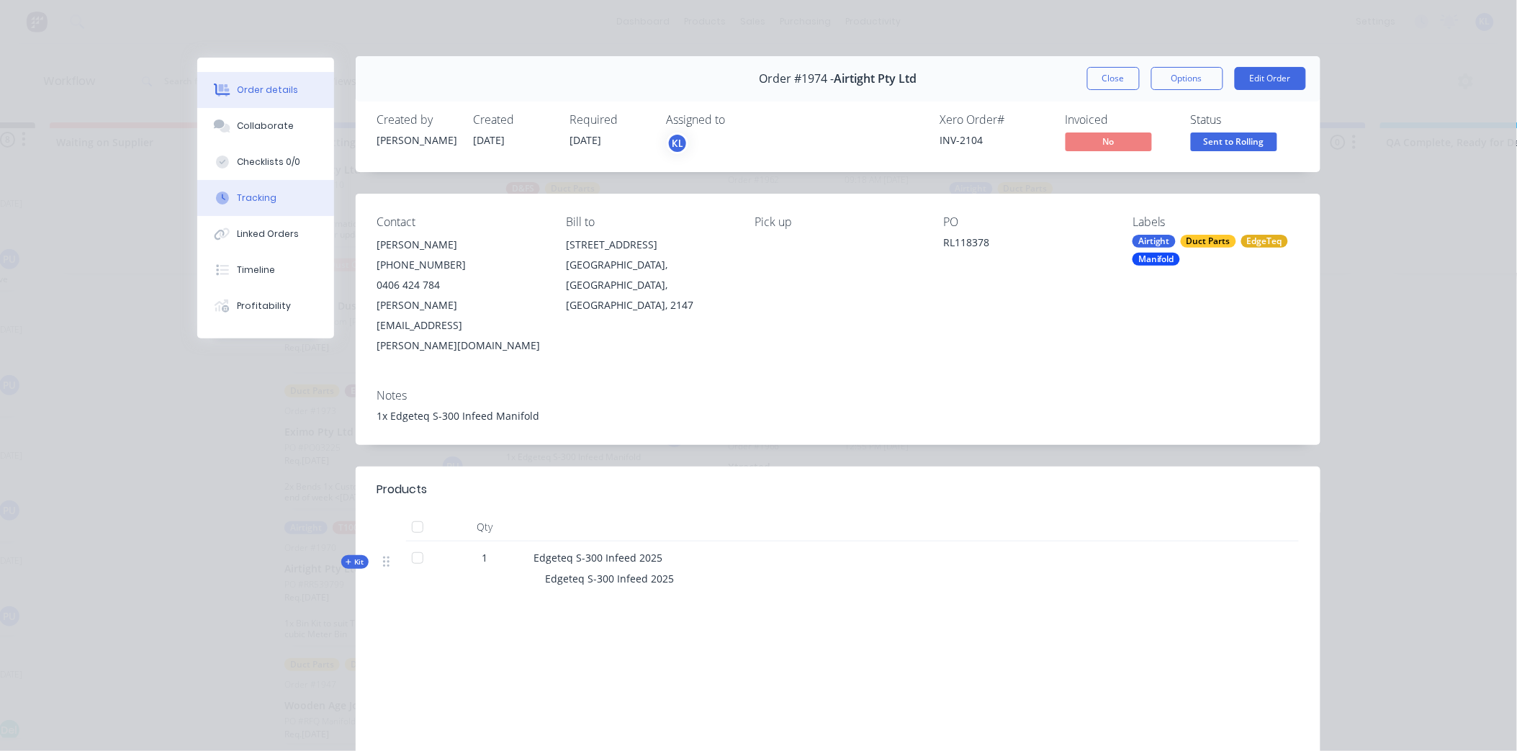
scroll to position [0, 0]
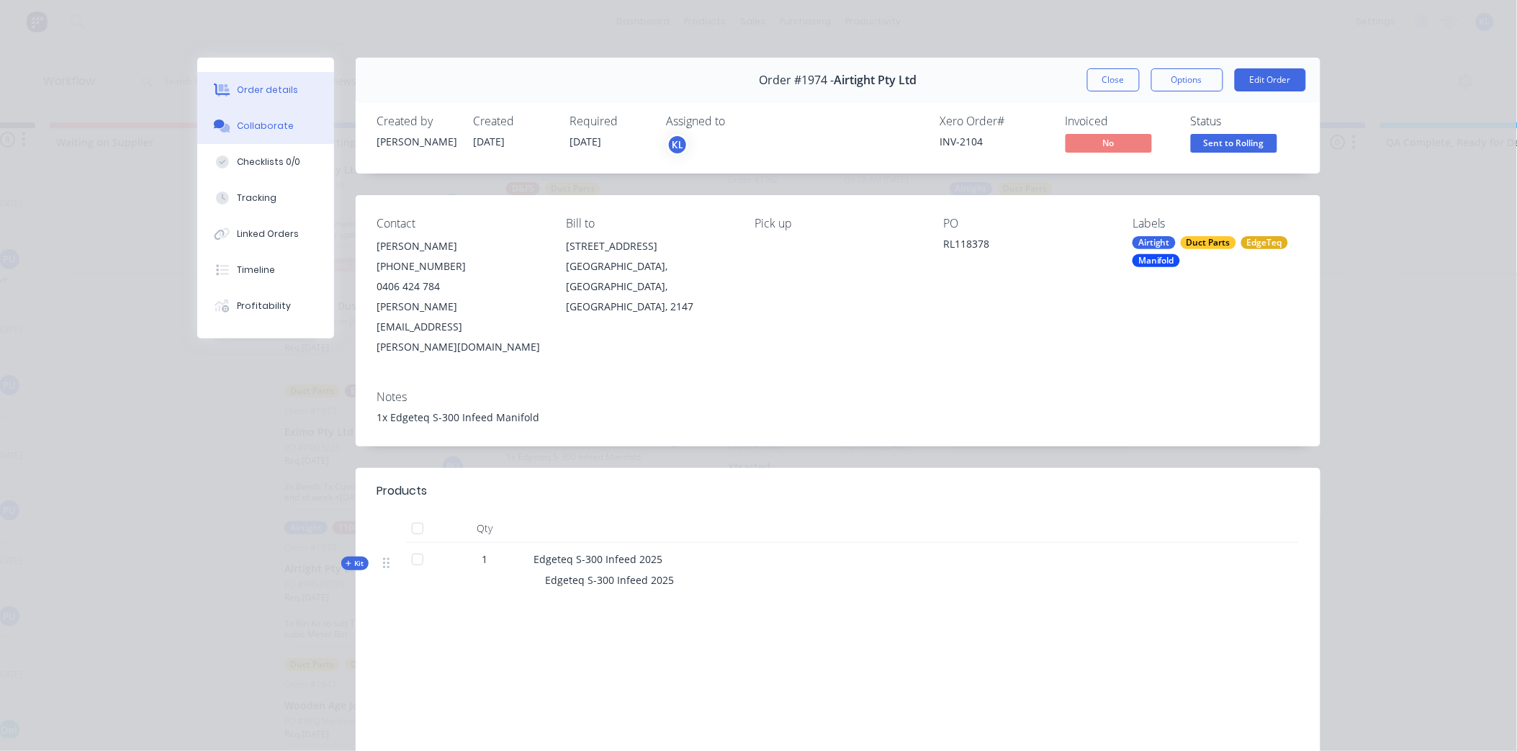
click at [271, 135] on button "Collaborate" at bounding box center [265, 126] width 137 height 36
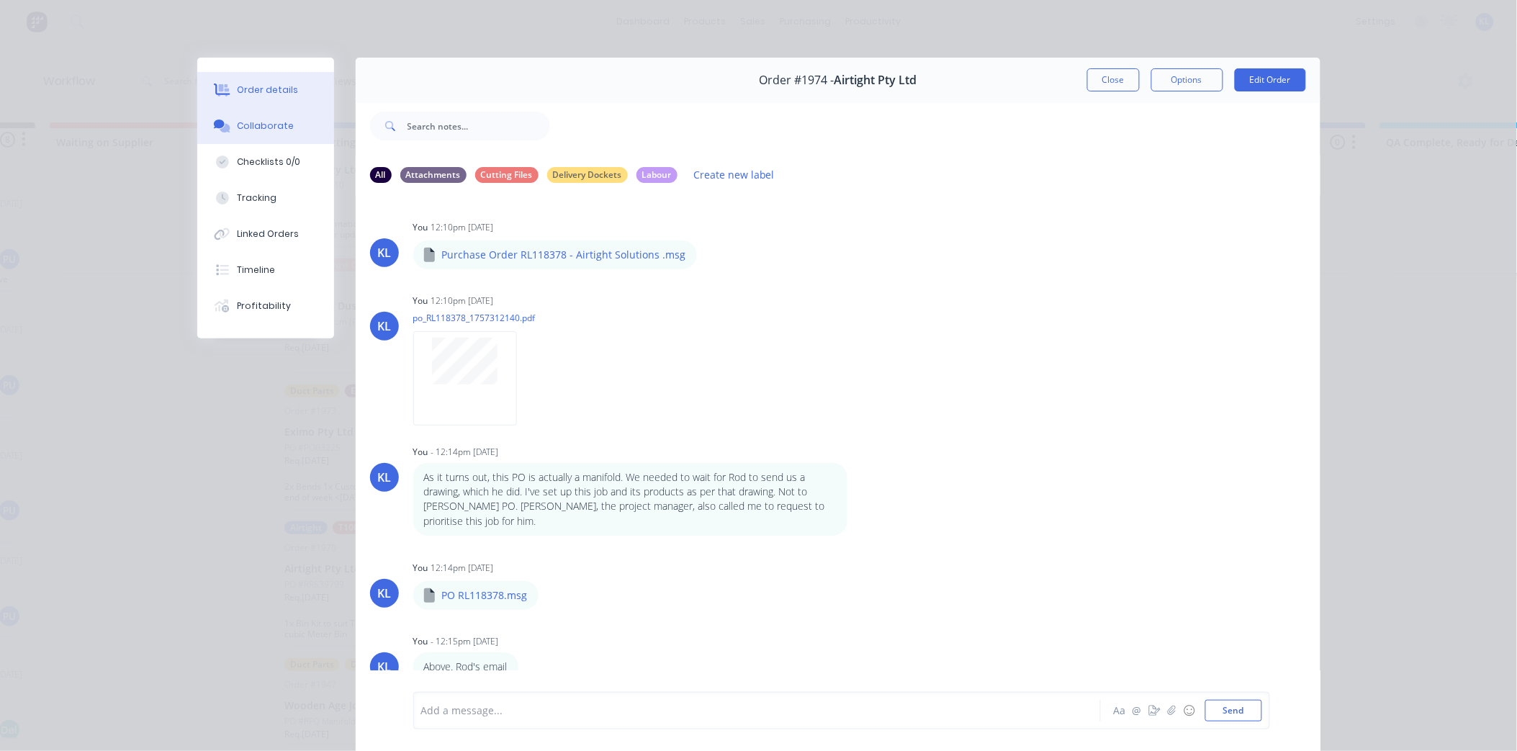
click at [277, 73] on button "Order details" at bounding box center [265, 90] width 137 height 36
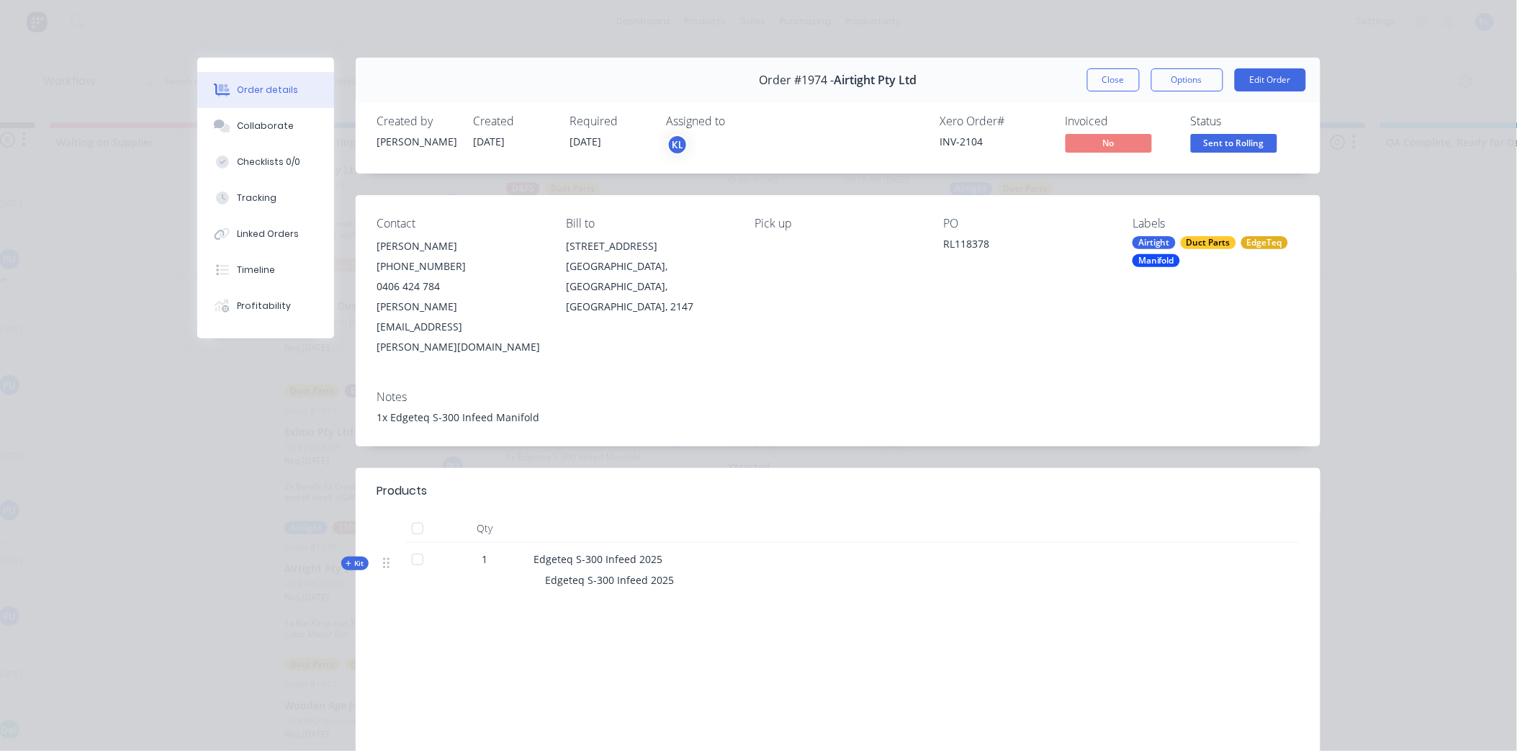
click at [1200, 140] on span "Sent to Rolling" at bounding box center [1234, 143] width 86 height 18
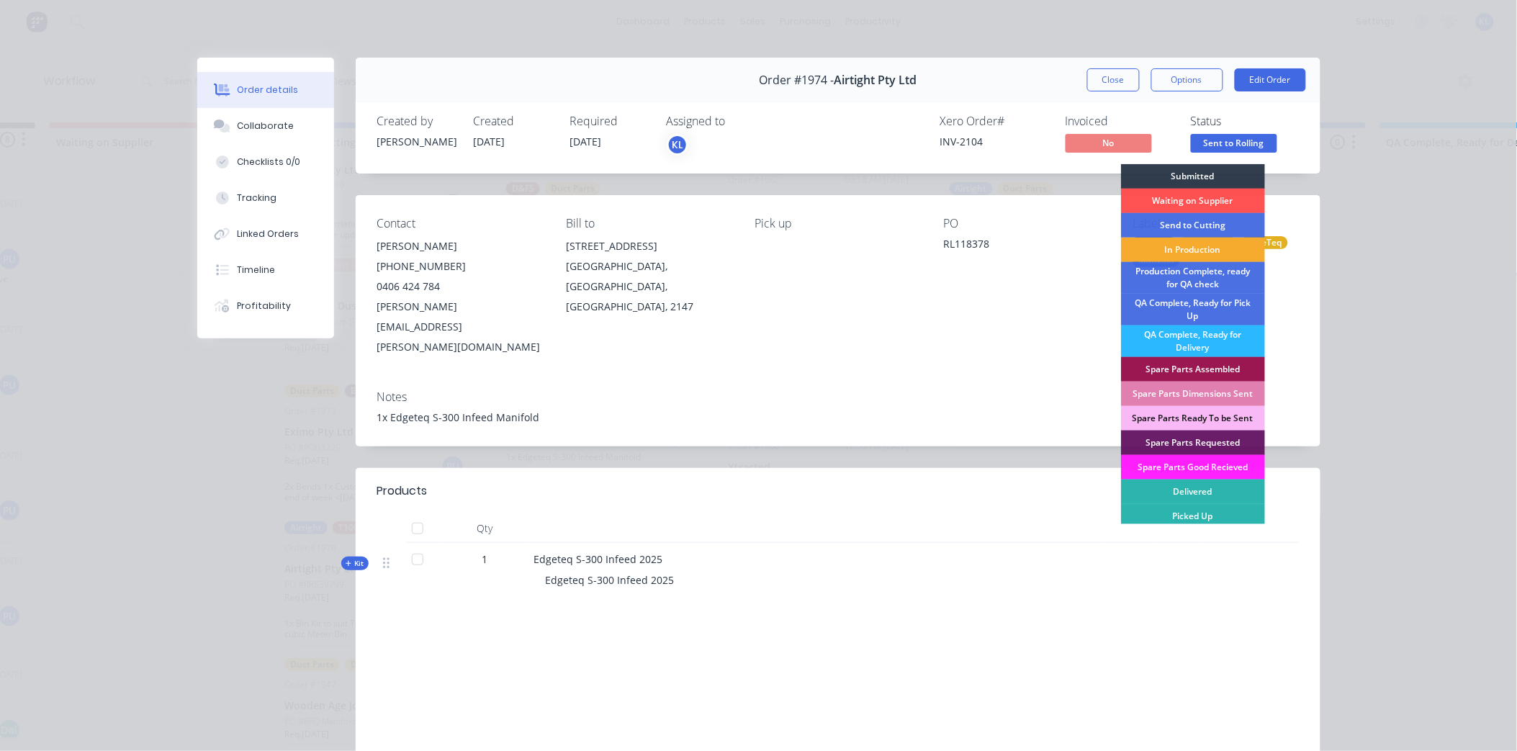
click at [1190, 253] on div "In Production" at bounding box center [1193, 250] width 144 height 24
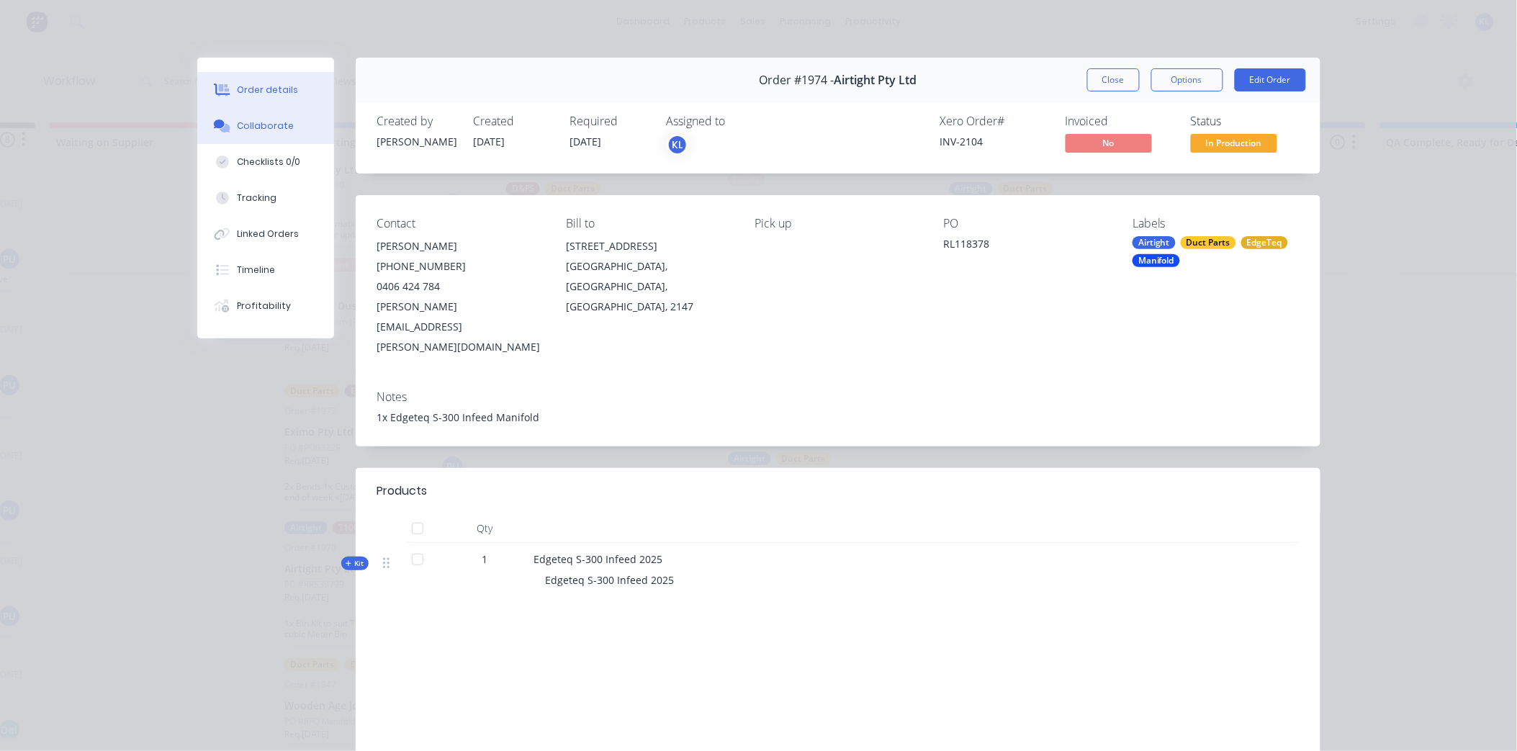
click at [281, 127] on div "Collaborate" at bounding box center [265, 126] width 57 height 13
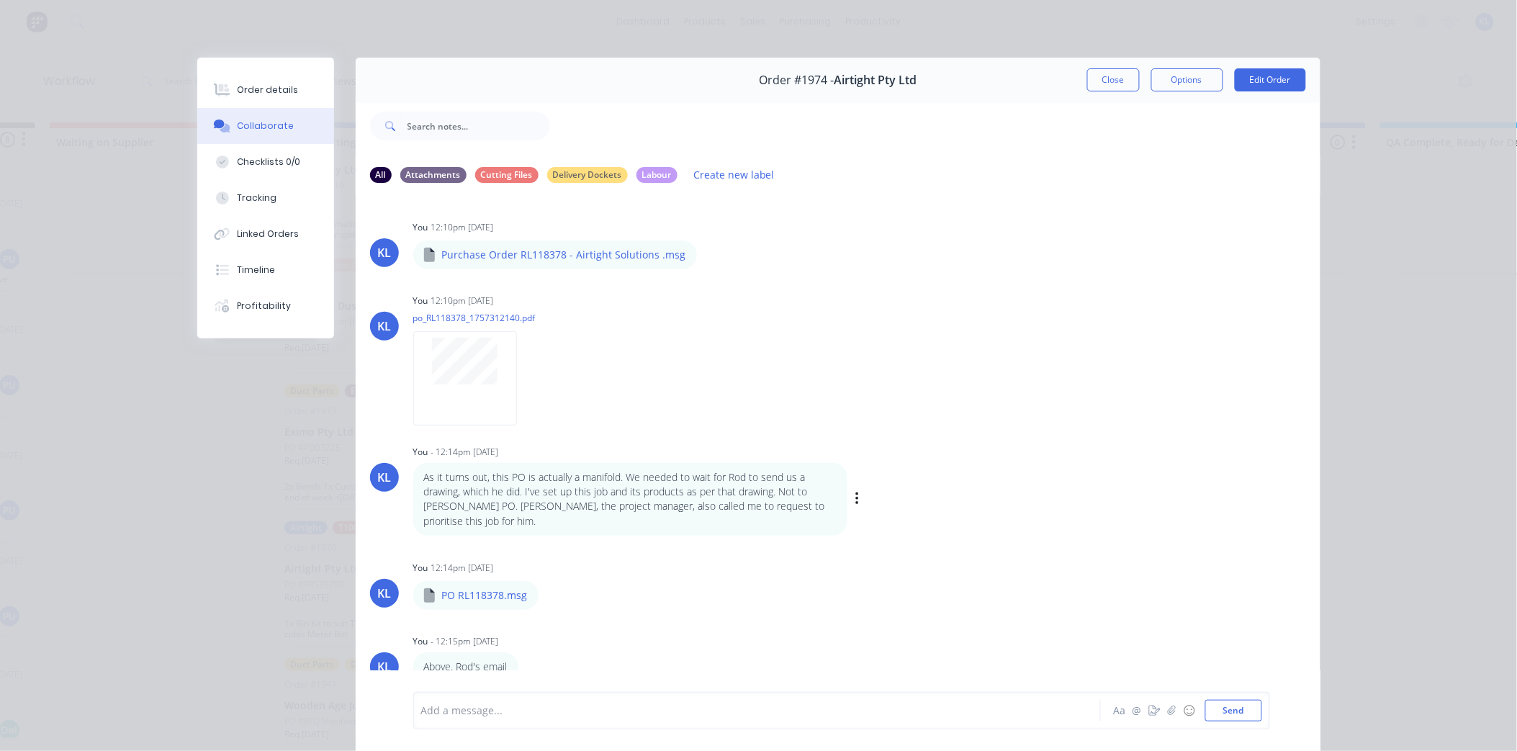
scroll to position [53, 0]
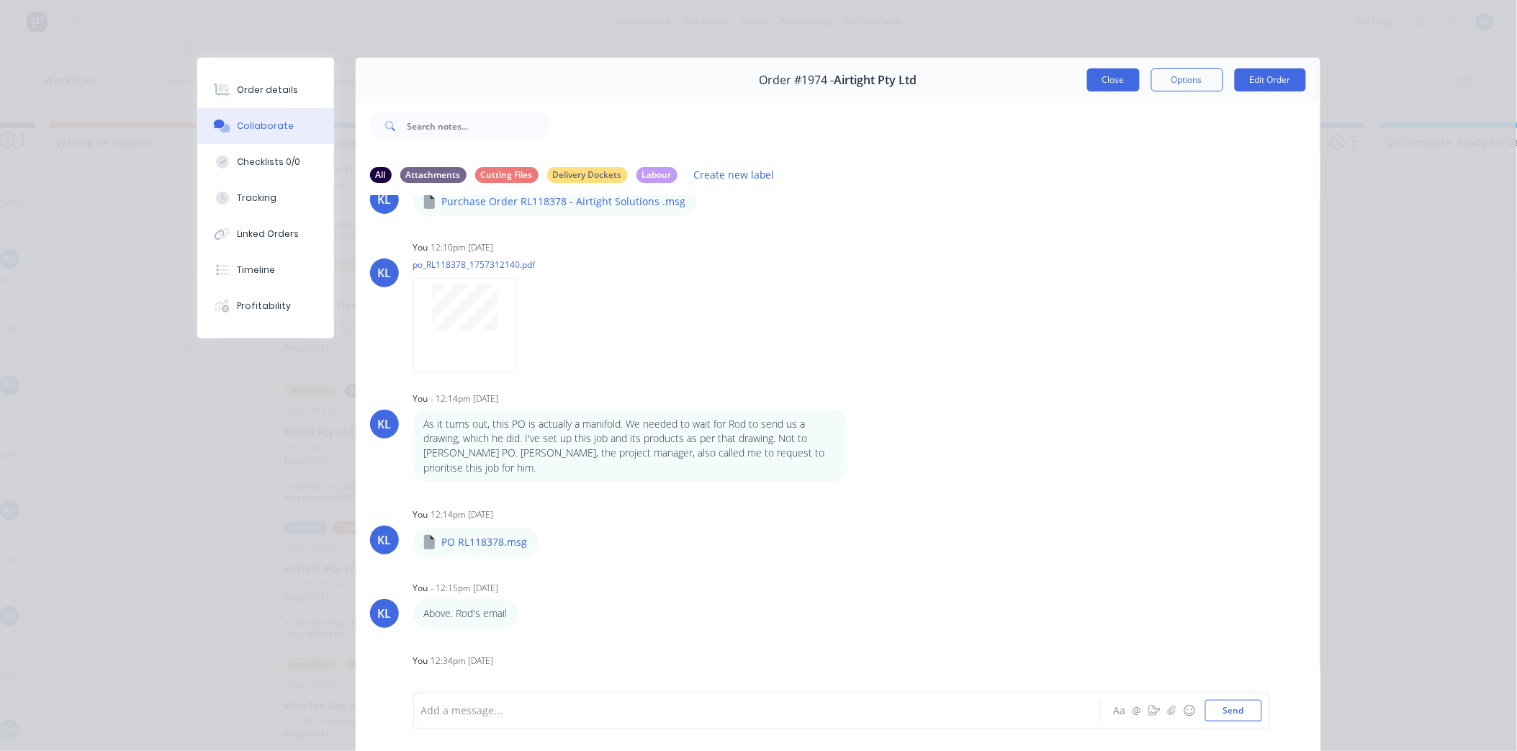
click at [1120, 85] on button "Close" at bounding box center [1113, 79] width 53 height 23
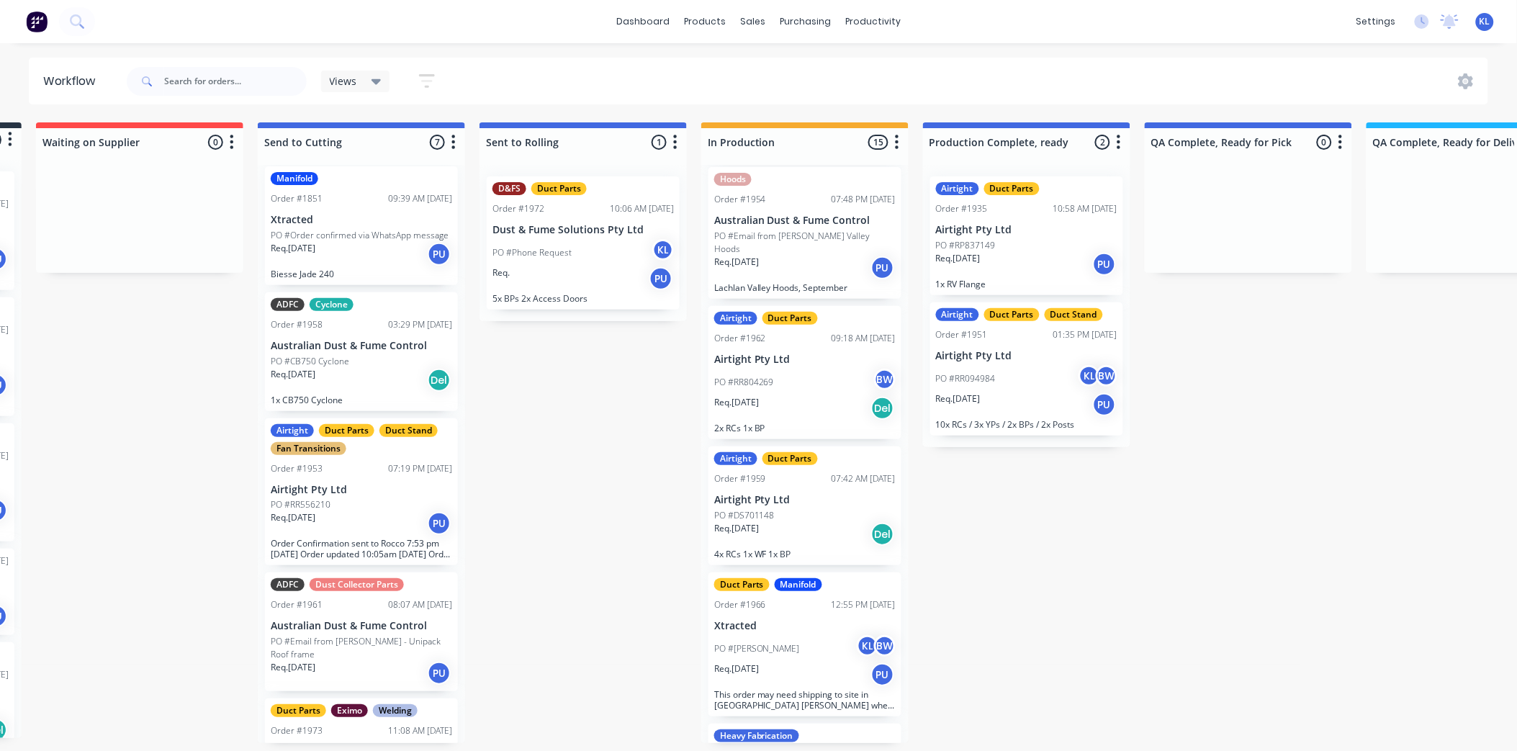
scroll to position [0, 0]
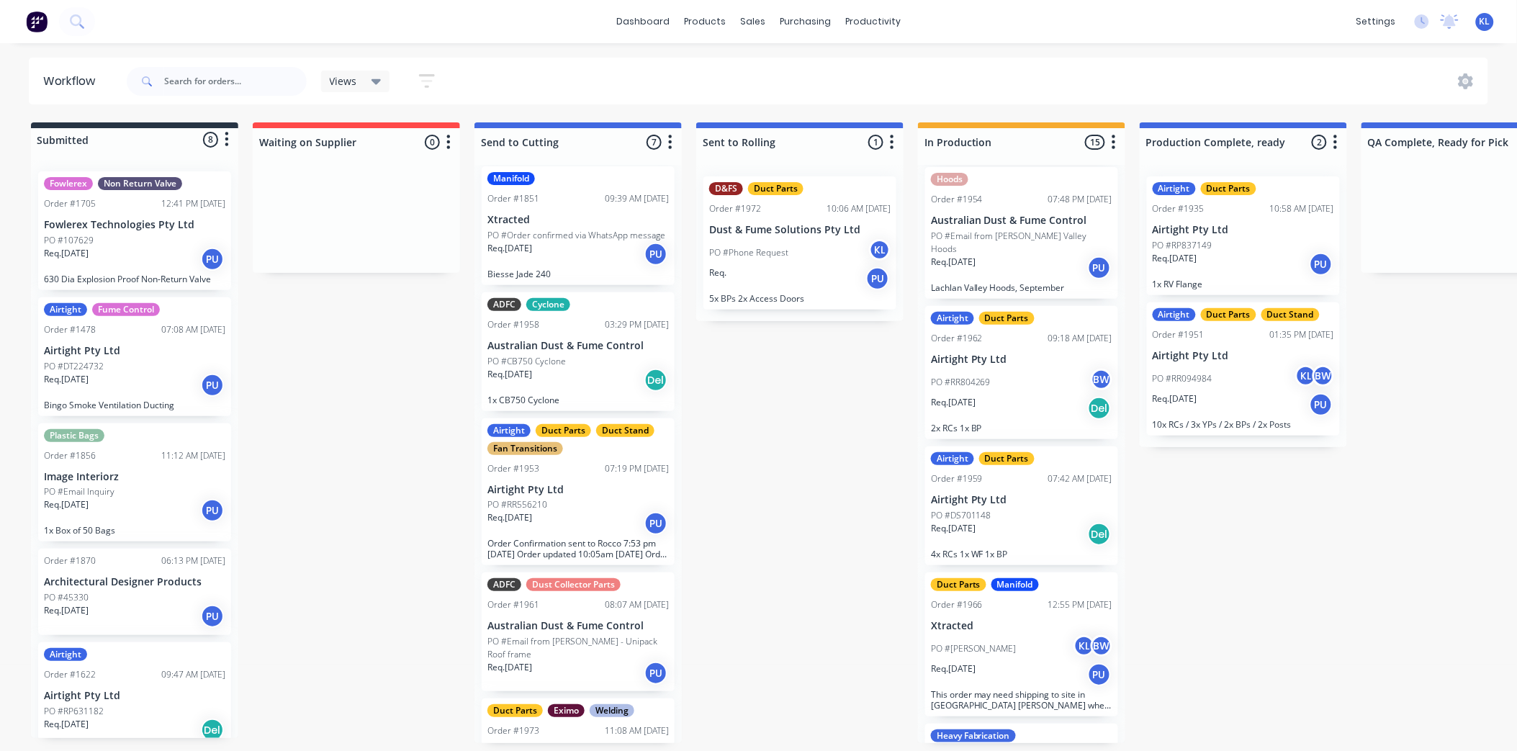
click at [791, 282] on div "Req. PU" at bounding box center [799, 278] width 181 height 24
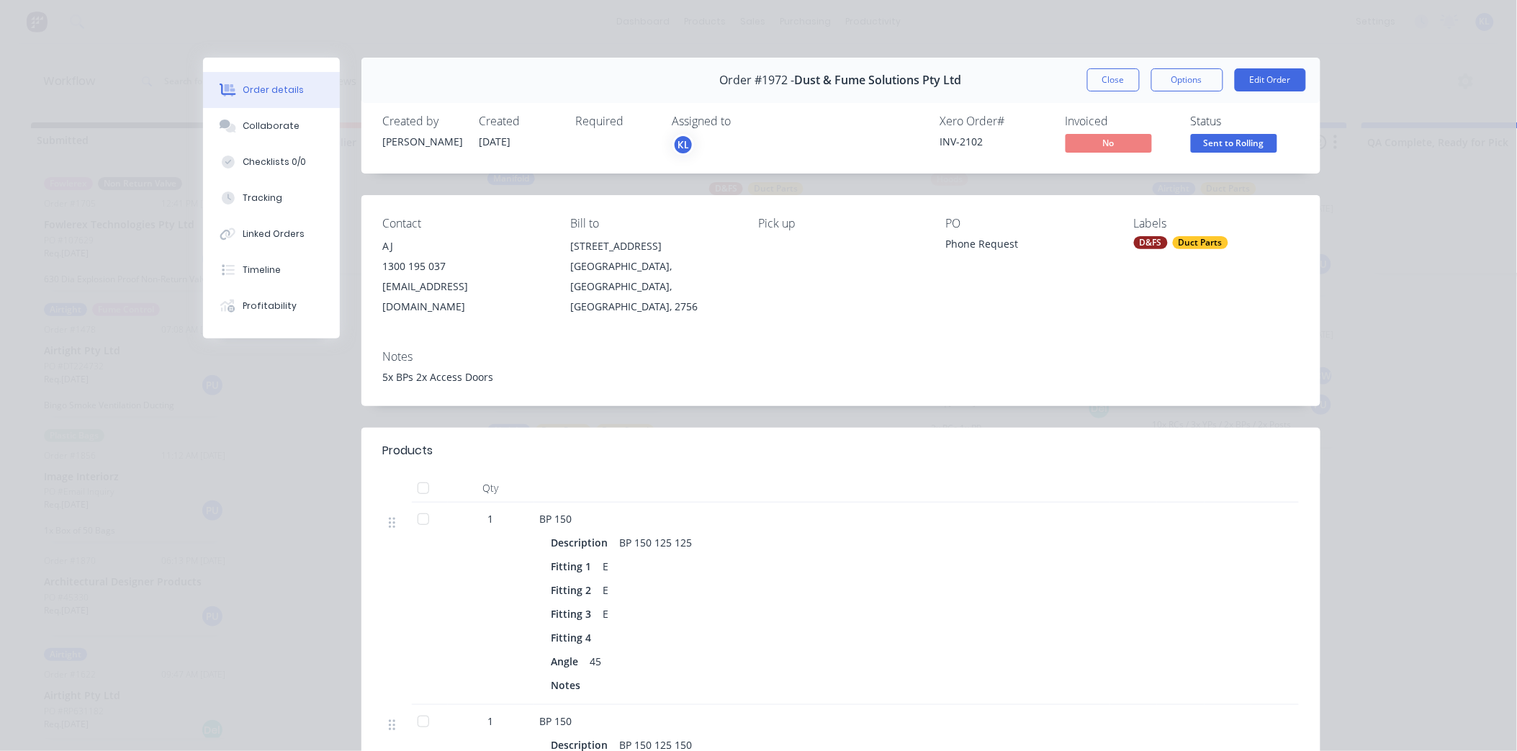
click at [1207, 144] on span "Sent to Rolling" at bounding box center [1234, 143] width 86 height 18
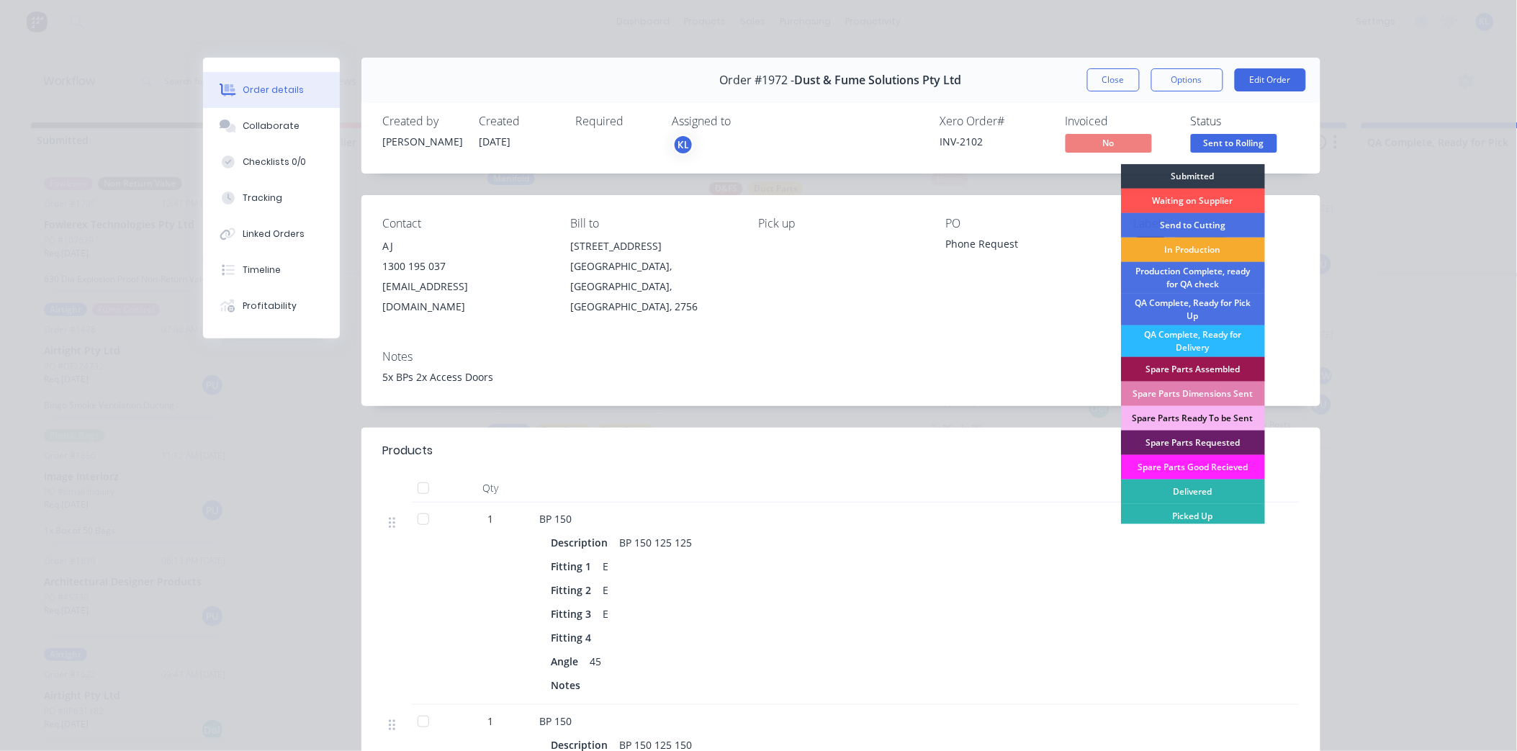
click at [1195, 253] on div "In Production" at bounding box center [1193, 250] width 144 height 24
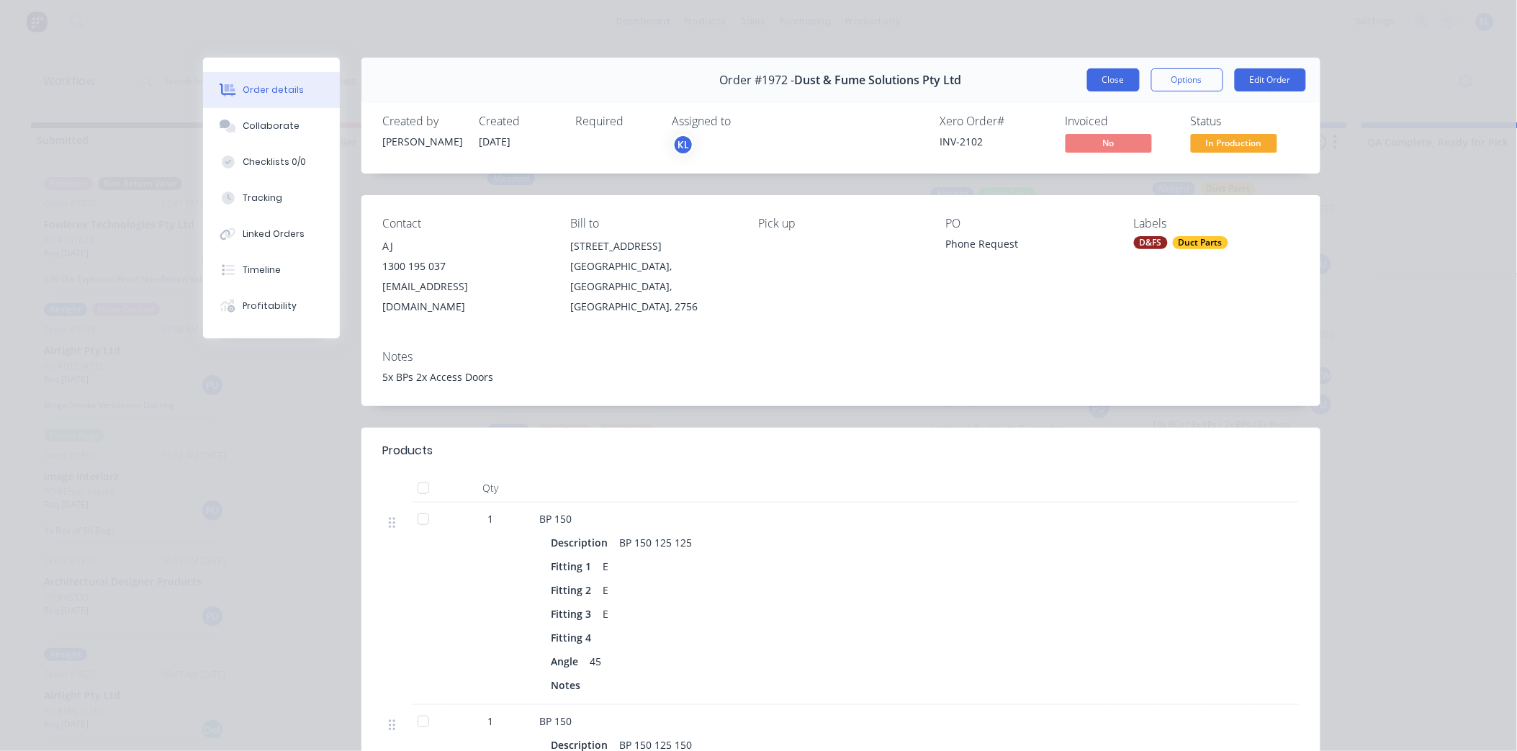
click at [1112, 81] on button "Close" at bounding box center [1113, 79] width 53 height 23
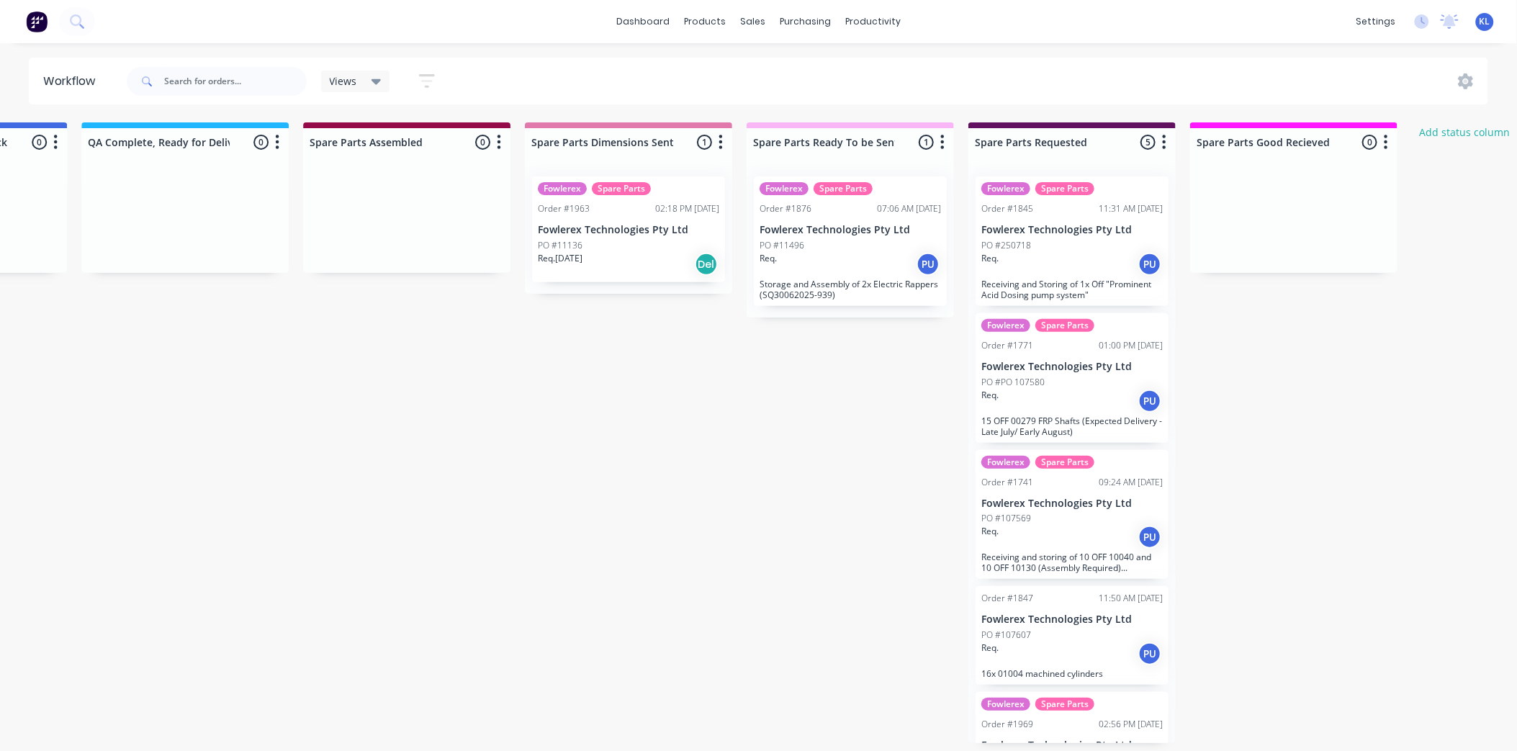
scroll to position [4, 1717]
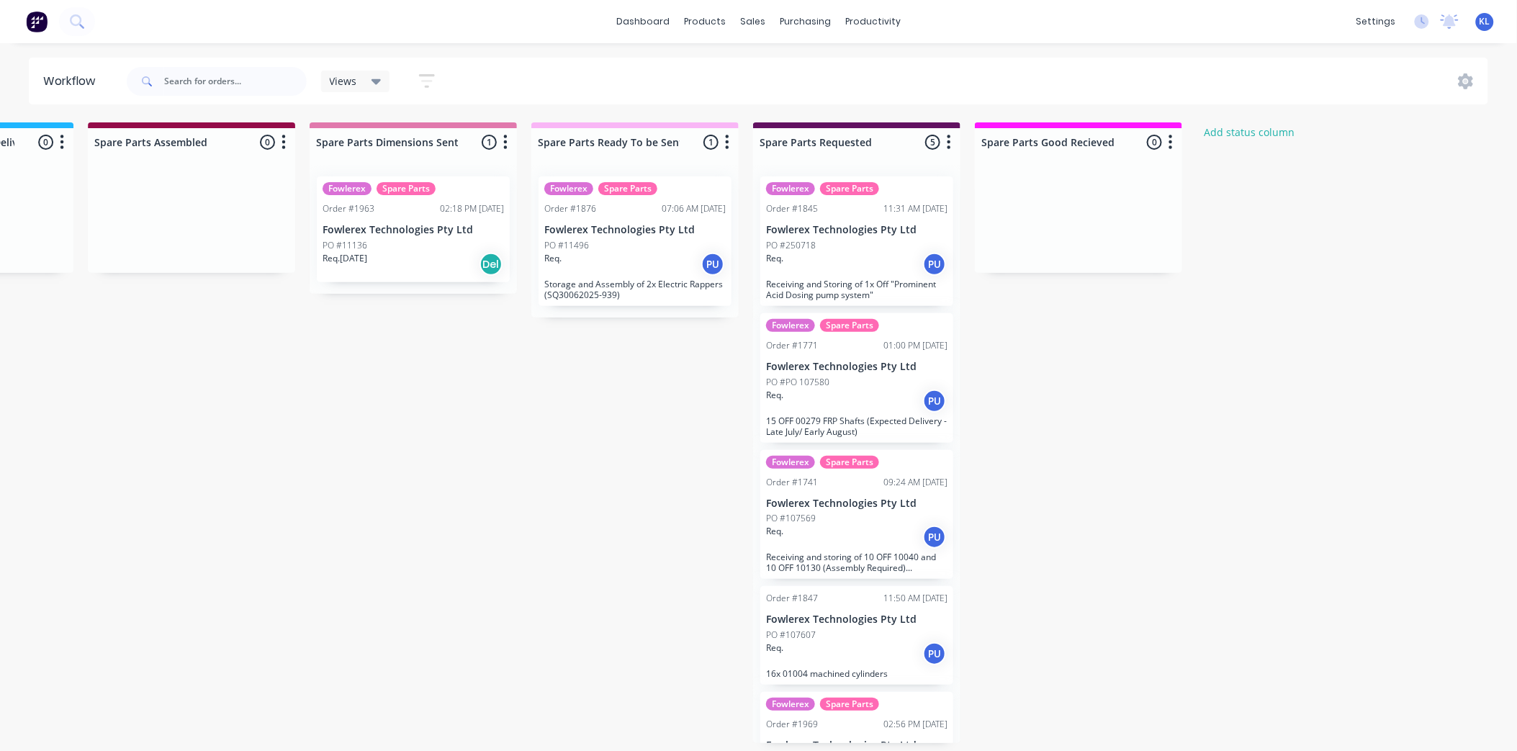
click at [366, 90] on div "Views" at bounding box center [355, 82] width 69 height 22
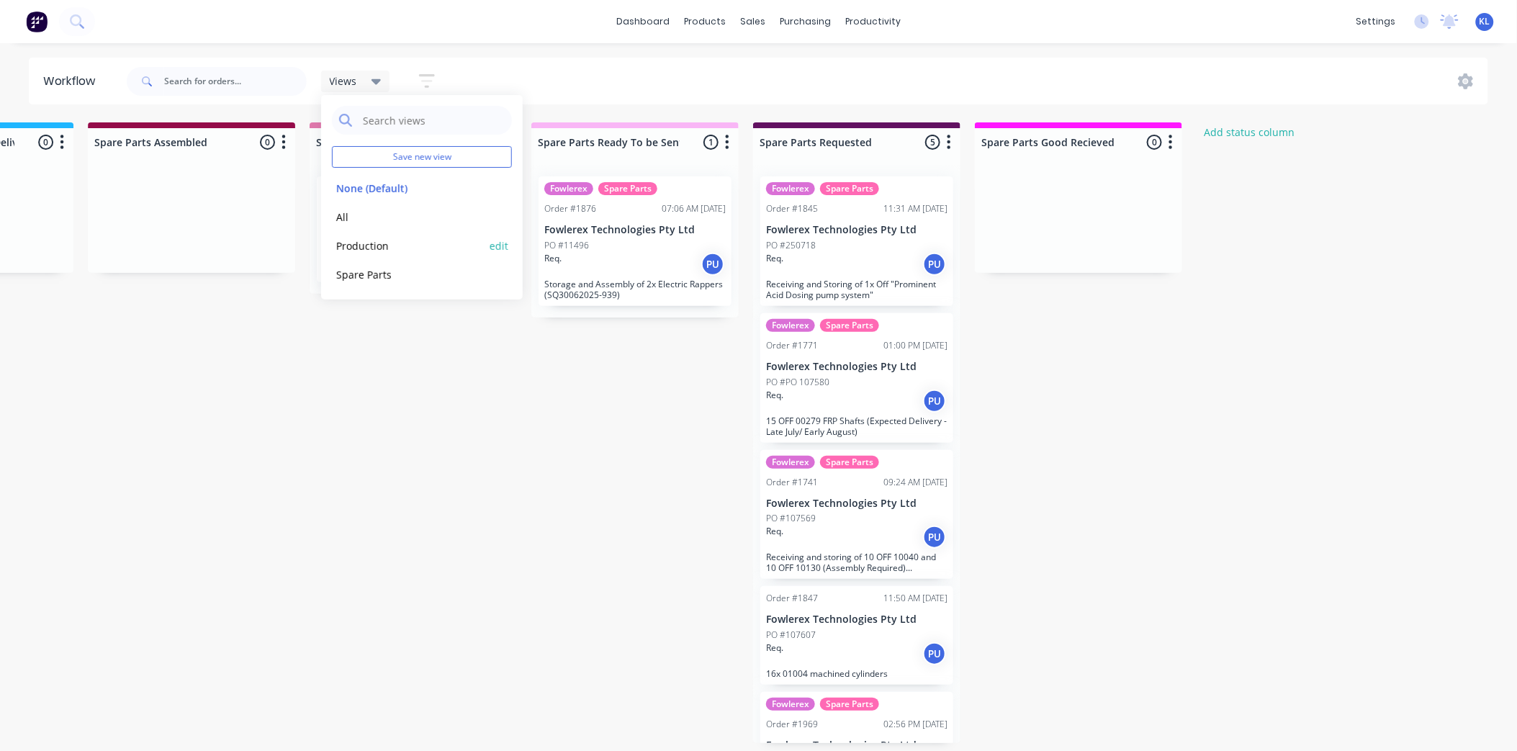
click at [373, 248] on button "Production" at bounding box center [408, 246] width 153 height 17
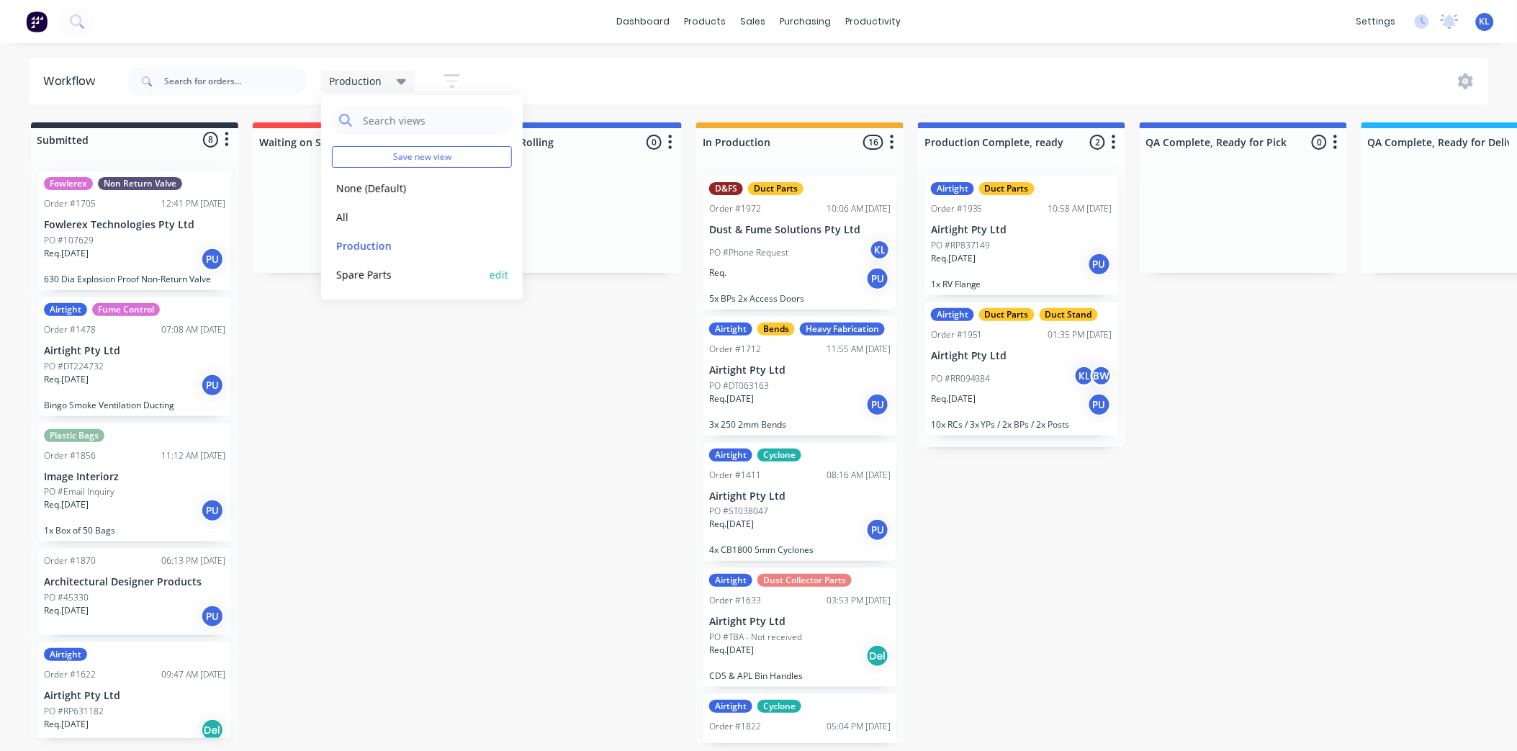
click at [356, 267] on button "Spare Parts" at bounding box center [408, 274] width 153 height 17
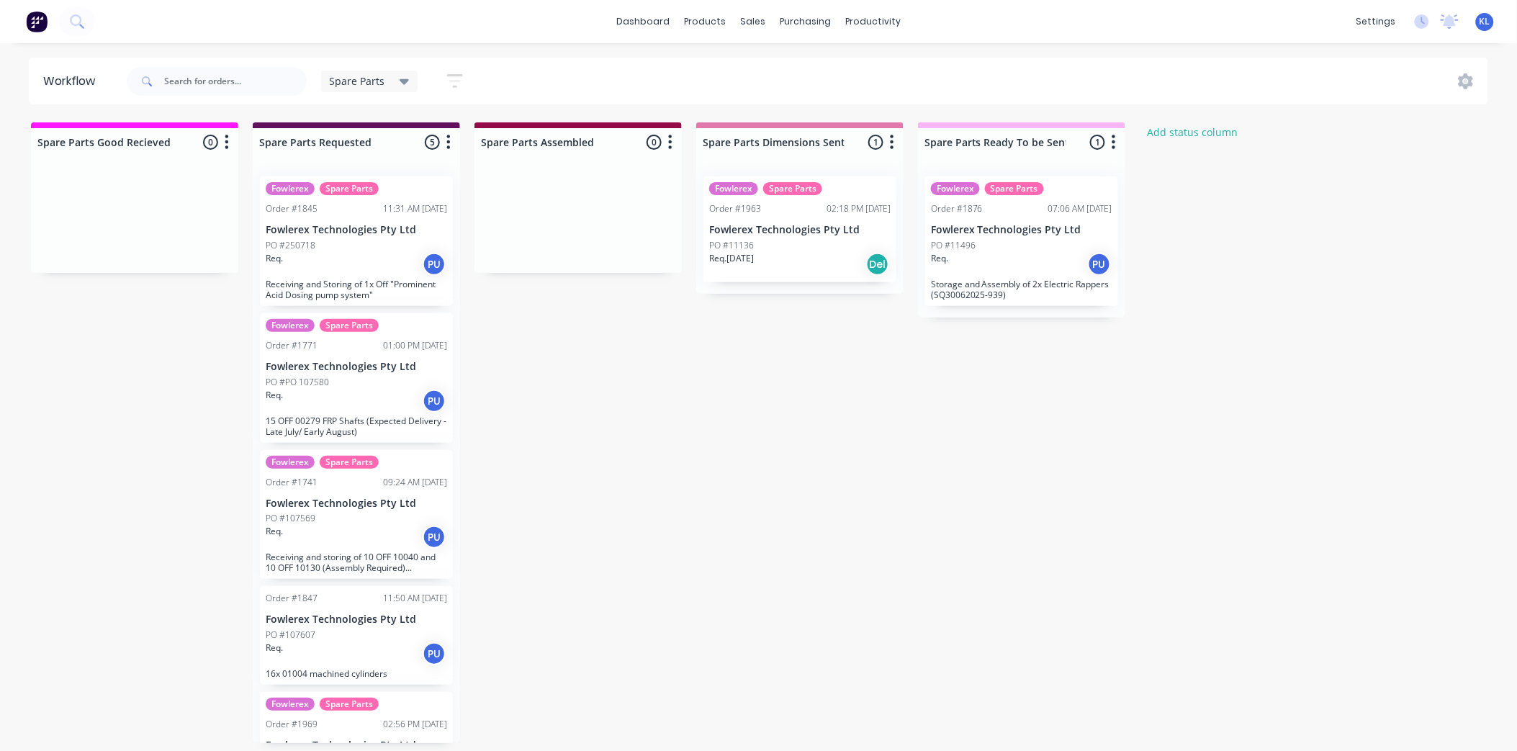
click at [1004, 267] on div "Req. PU" at bounding box center [1021, 264] width 181 height 24
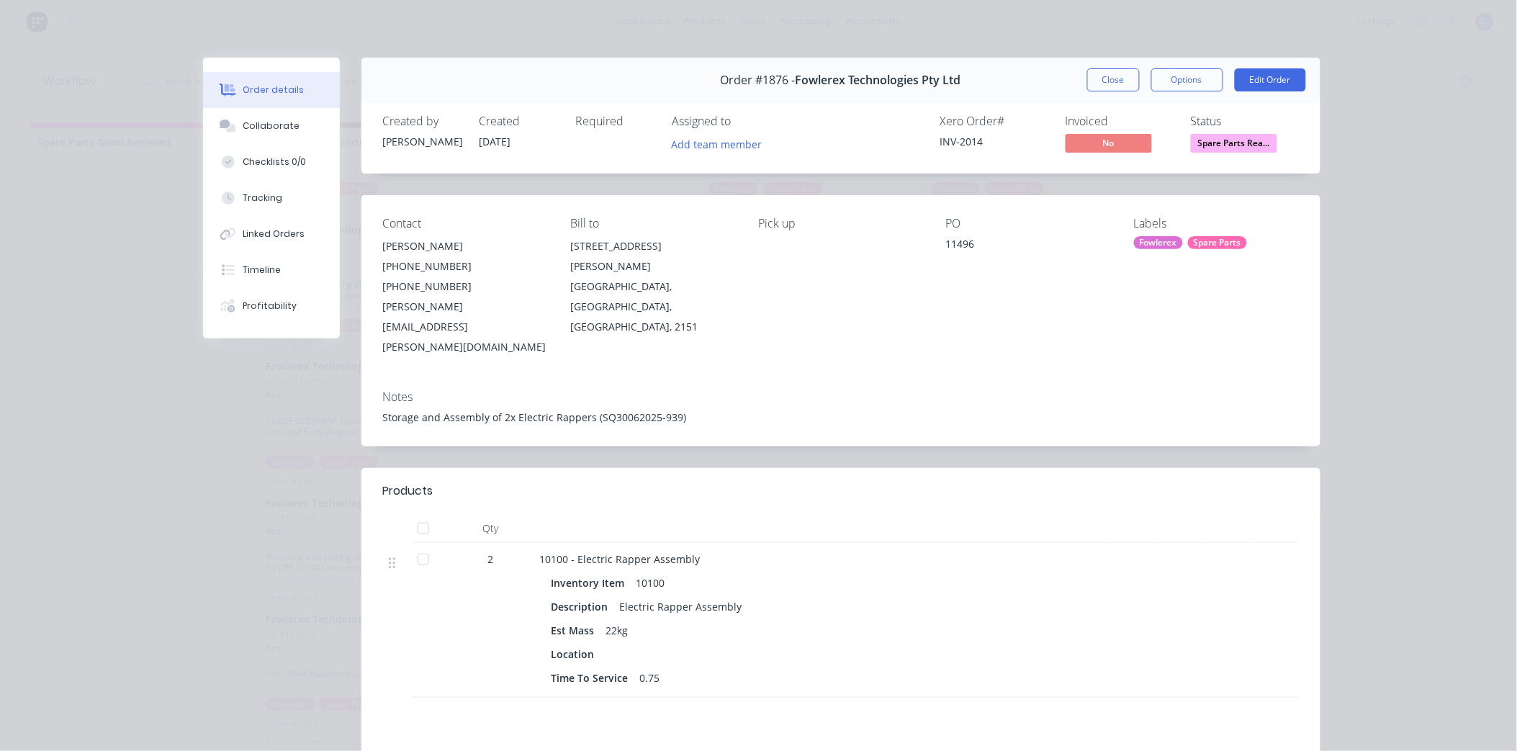
click at [1233, 144] on span "Spare Parts Rea..." at bounding box center [1234, 143] width 86 height 18
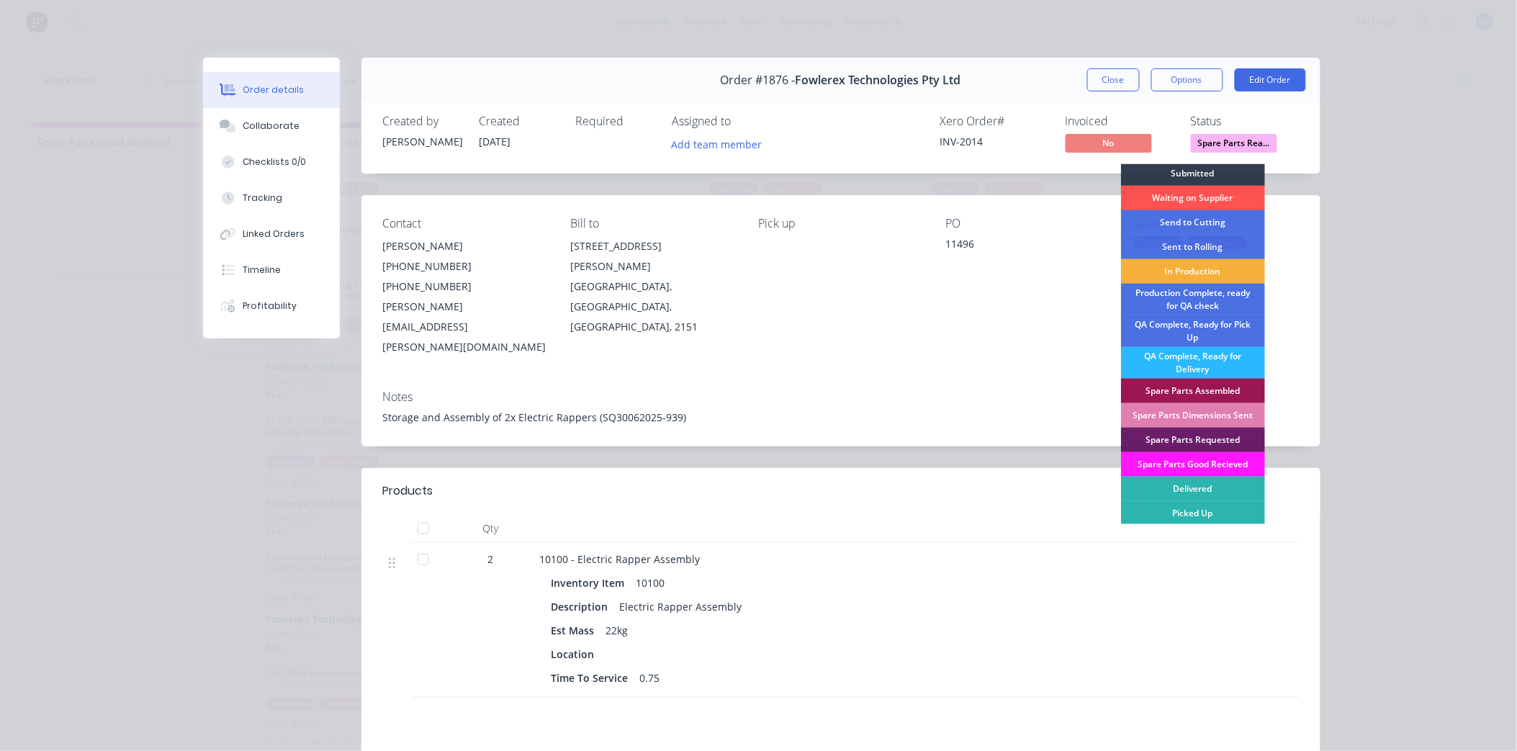
scroll to position [4, 0]
click at [1186, 511] on div "Picked Up" at bounding box center [1193, 512] width 144 height 24
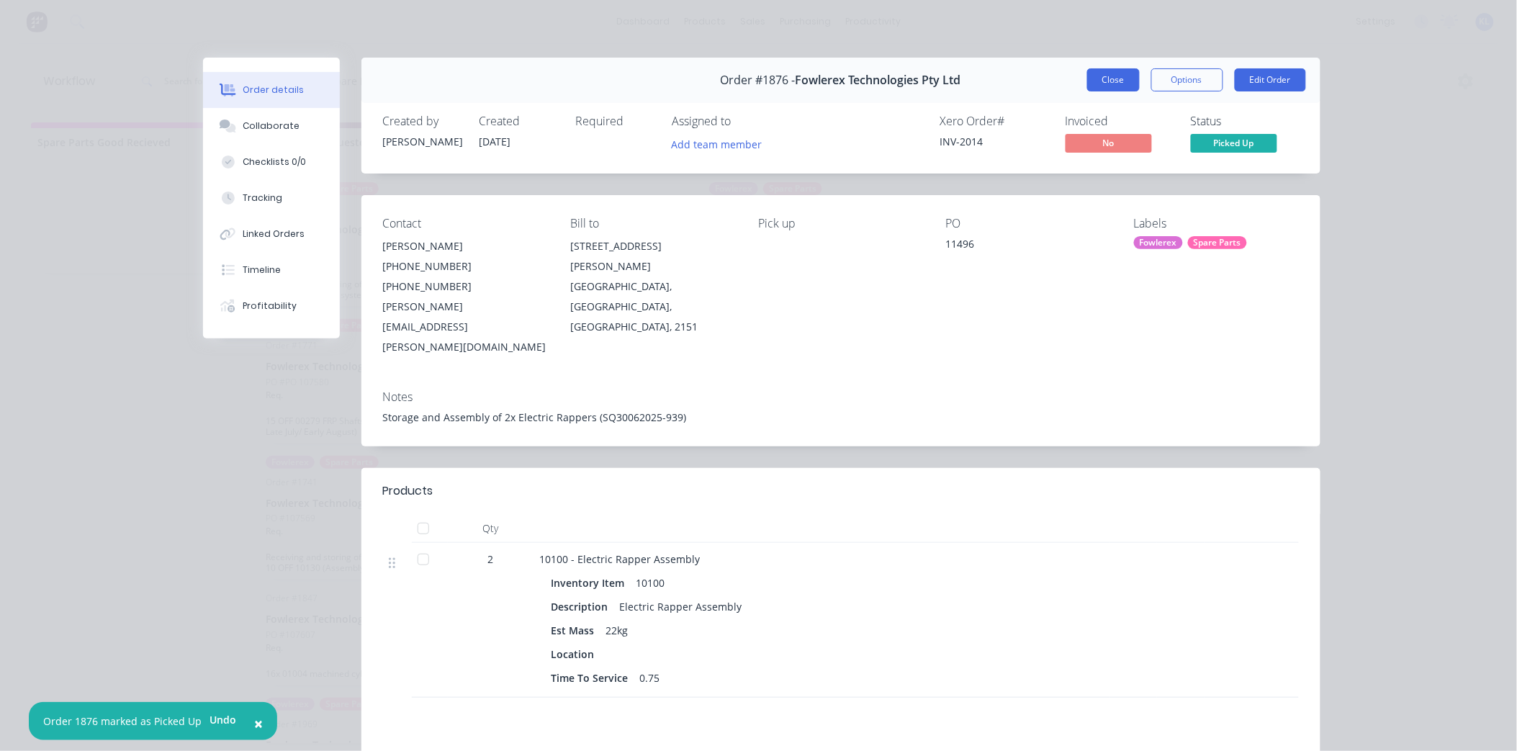
click at [1110, 91] on button "Close" at bounding box center [1113, 79] width 53 height 23
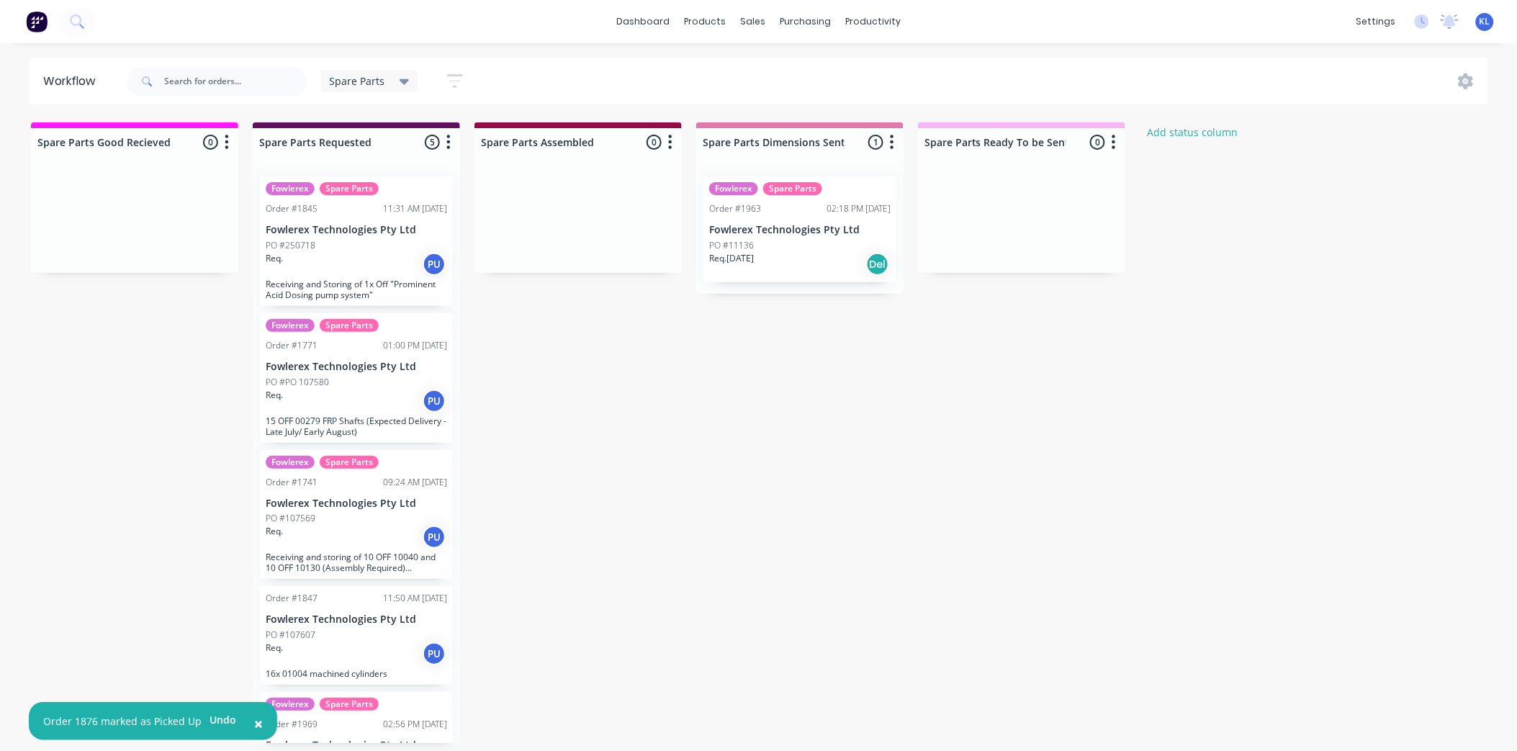
click at [764, 243] on div "PO #11136" at bounding box center [799, 245] width 181 height 13
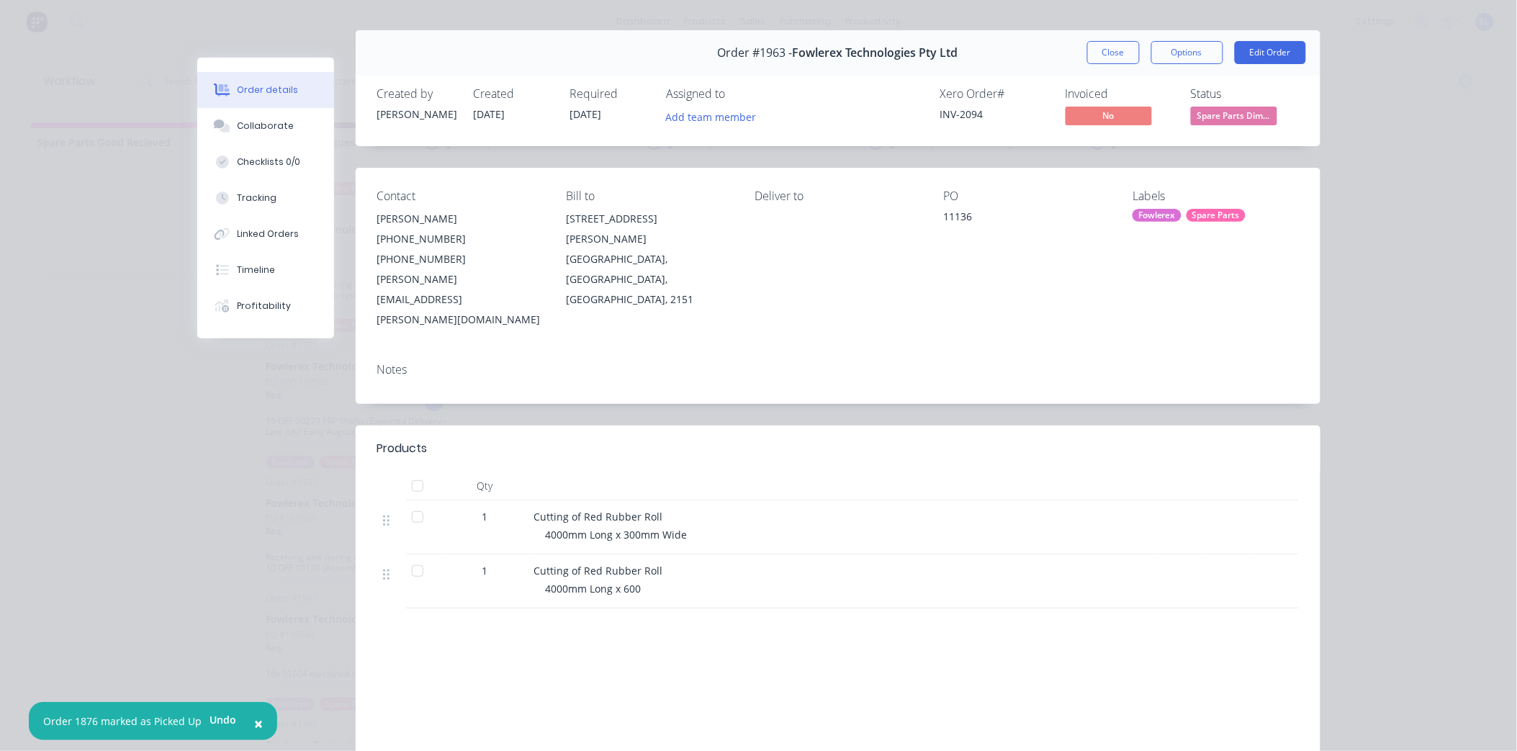
scroll to position [0, 0]
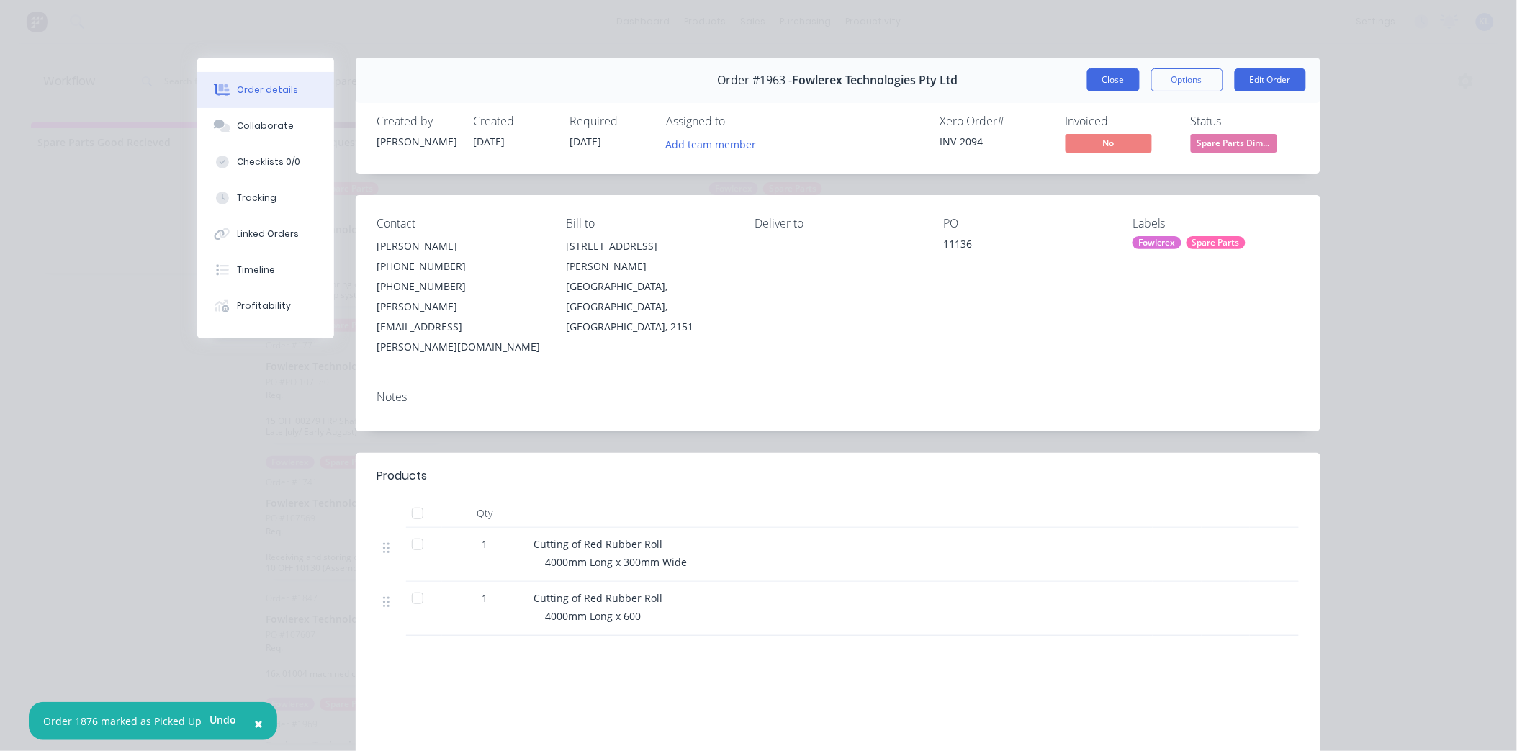
click at [1105, 81] on button "Close" at bounding box center [1113, 79] width 53 height 23
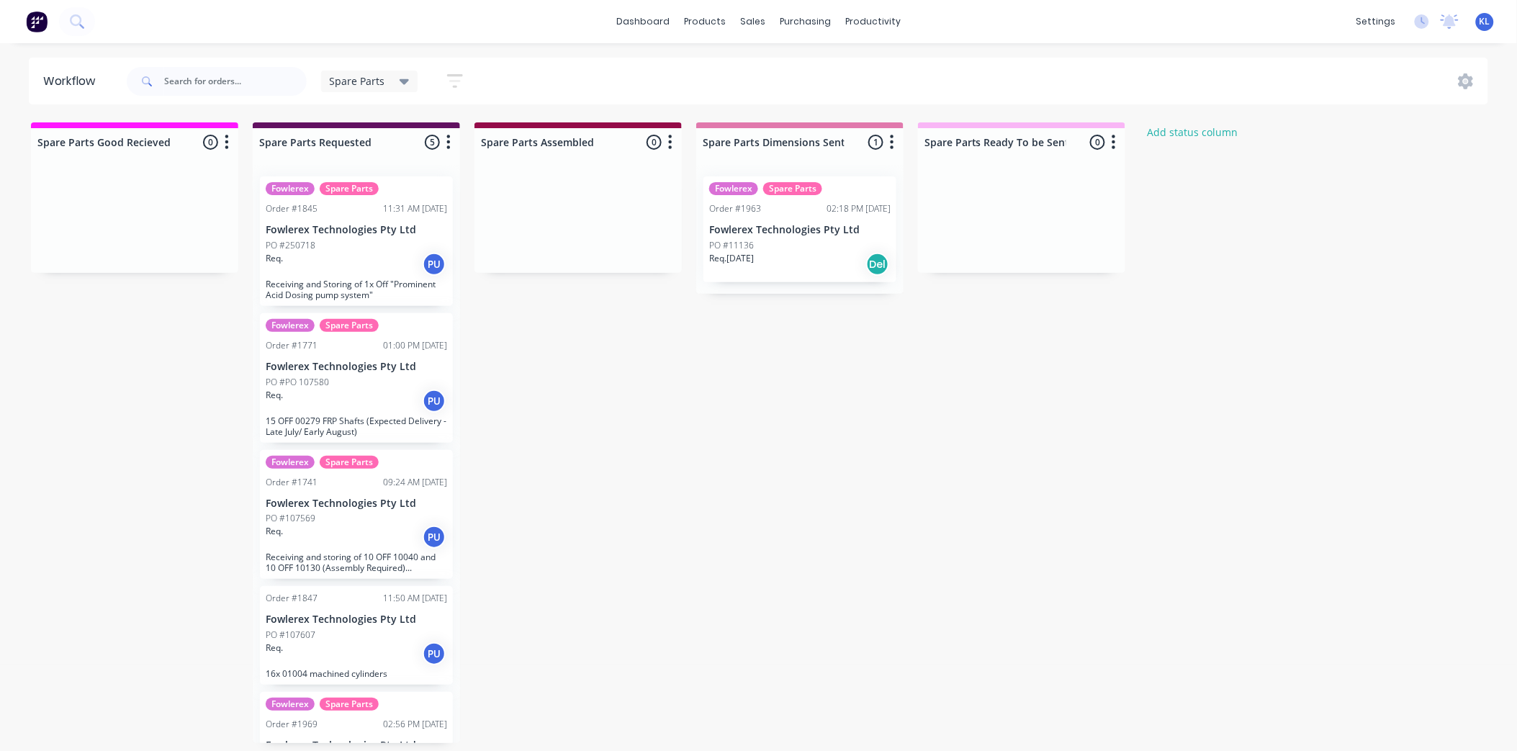
click at [765, 231] on p "Fowlerex Technologies Pty Ltd" at bounding box center [799, 230] width 181 height 12
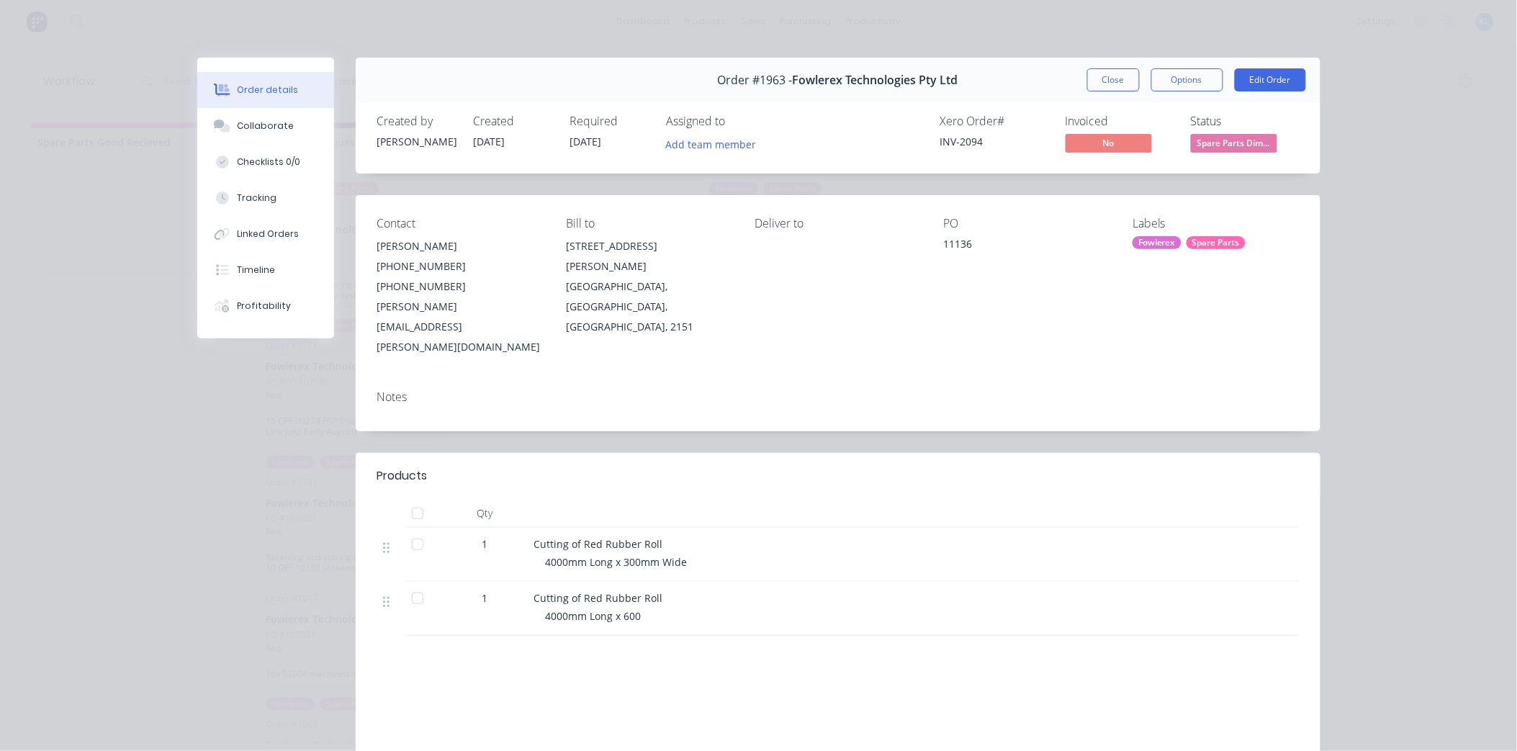
click at [1236, 139] on span "Spare Parts Dim..." at bounding box center [1234, 143] width 86 height 18
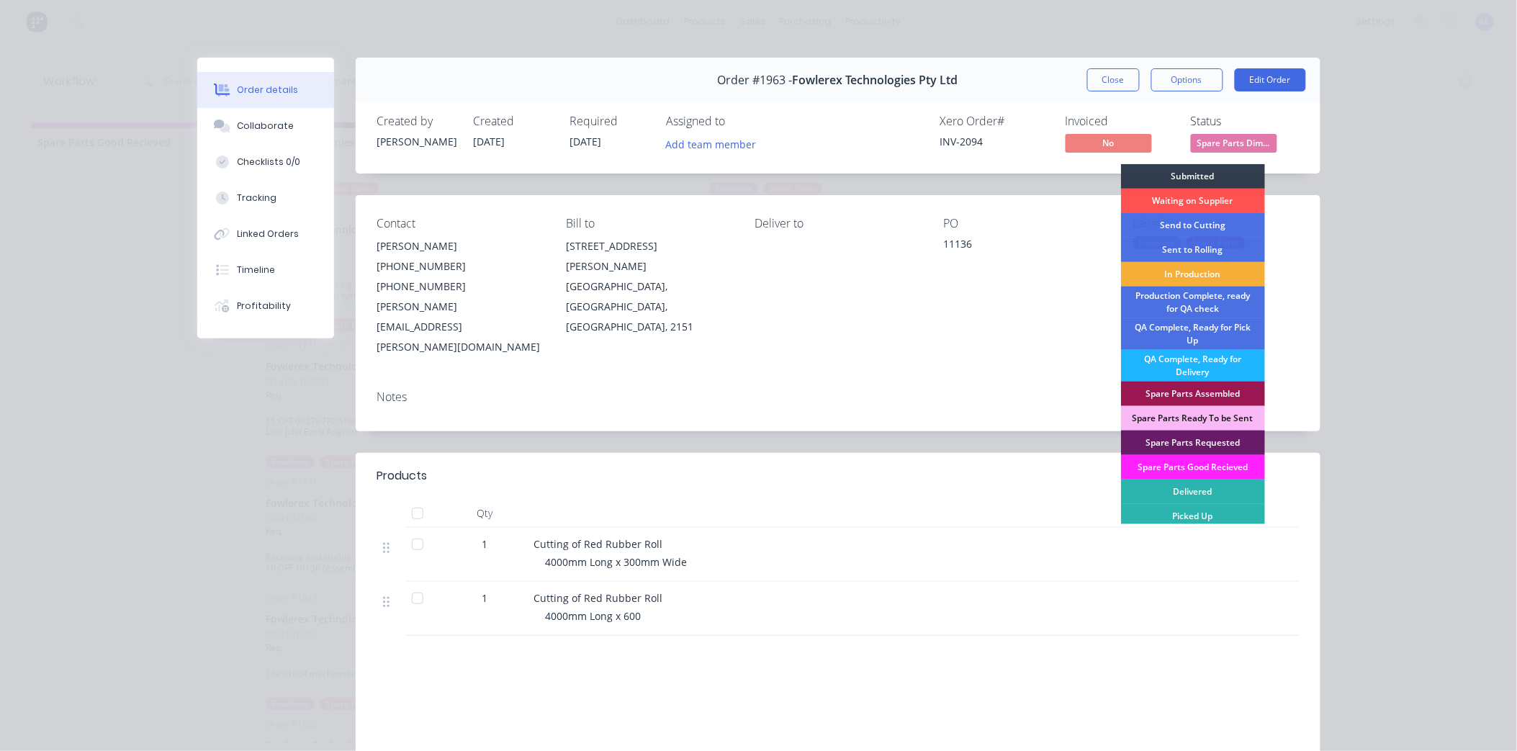
scroll to position [4, 0]
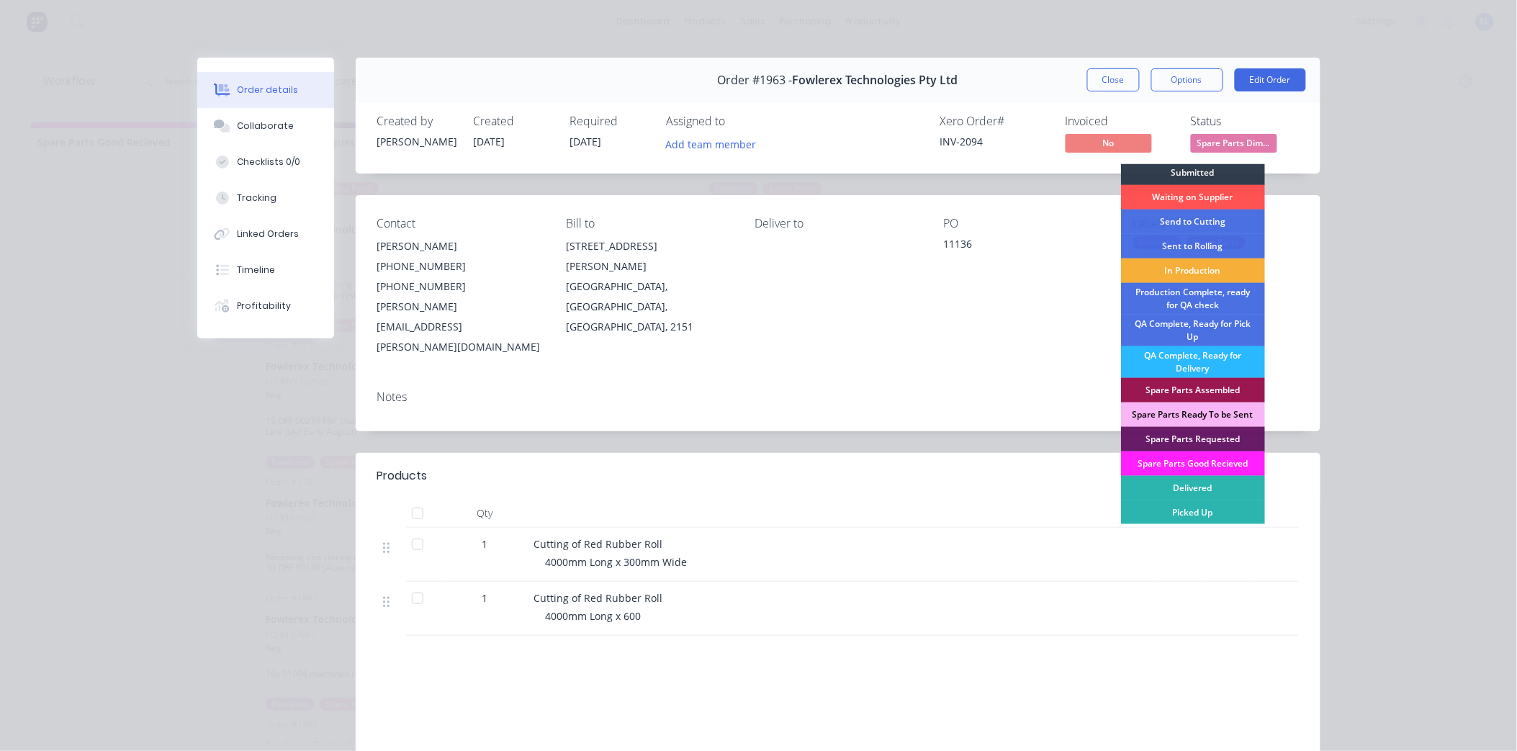
click at [1219, 414] on div "Spare Parts Ready To be Sent" at bounding box center [1193, 414] width 144 height 24
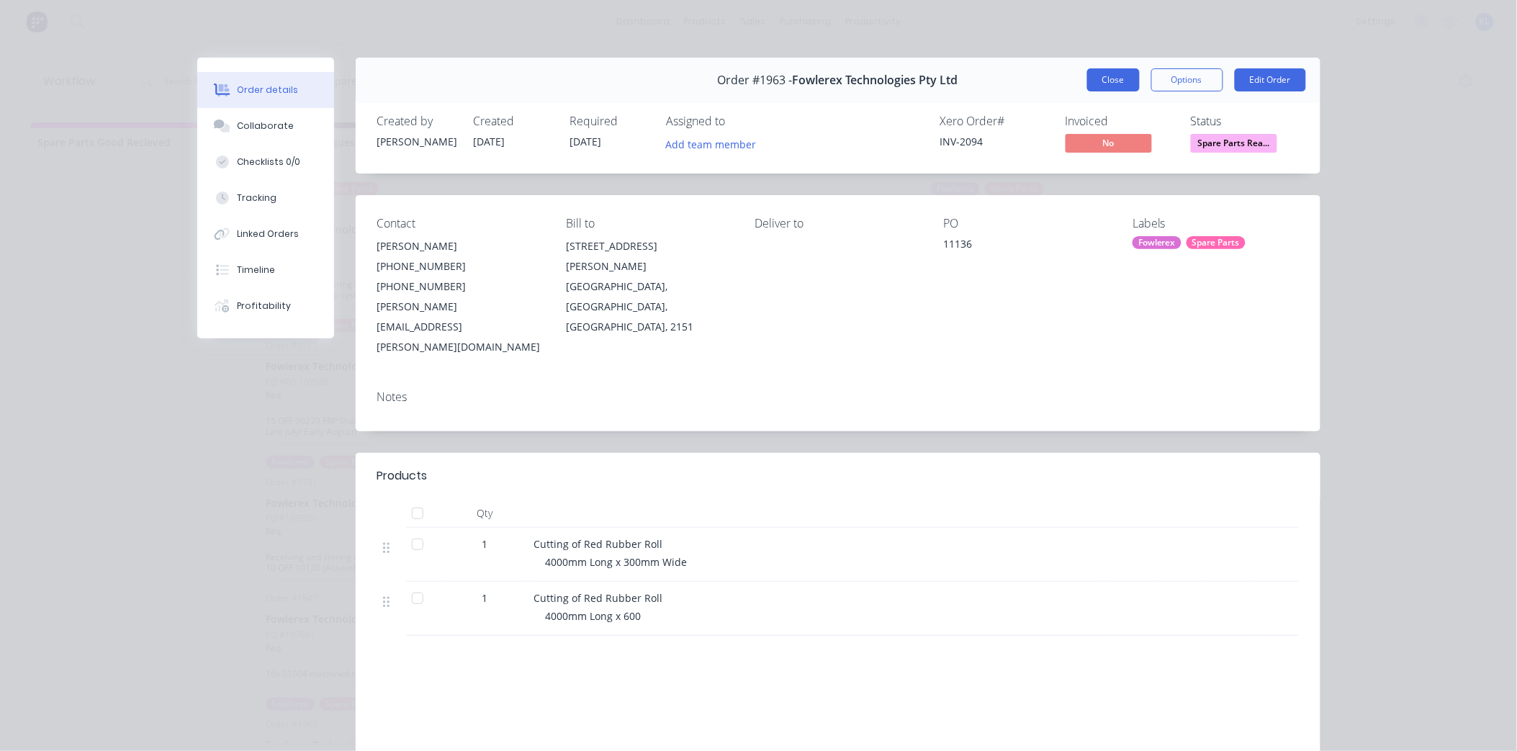
click at [1092, 80] on button "Close" at bounding box center [1113, 79] width 53 height 23
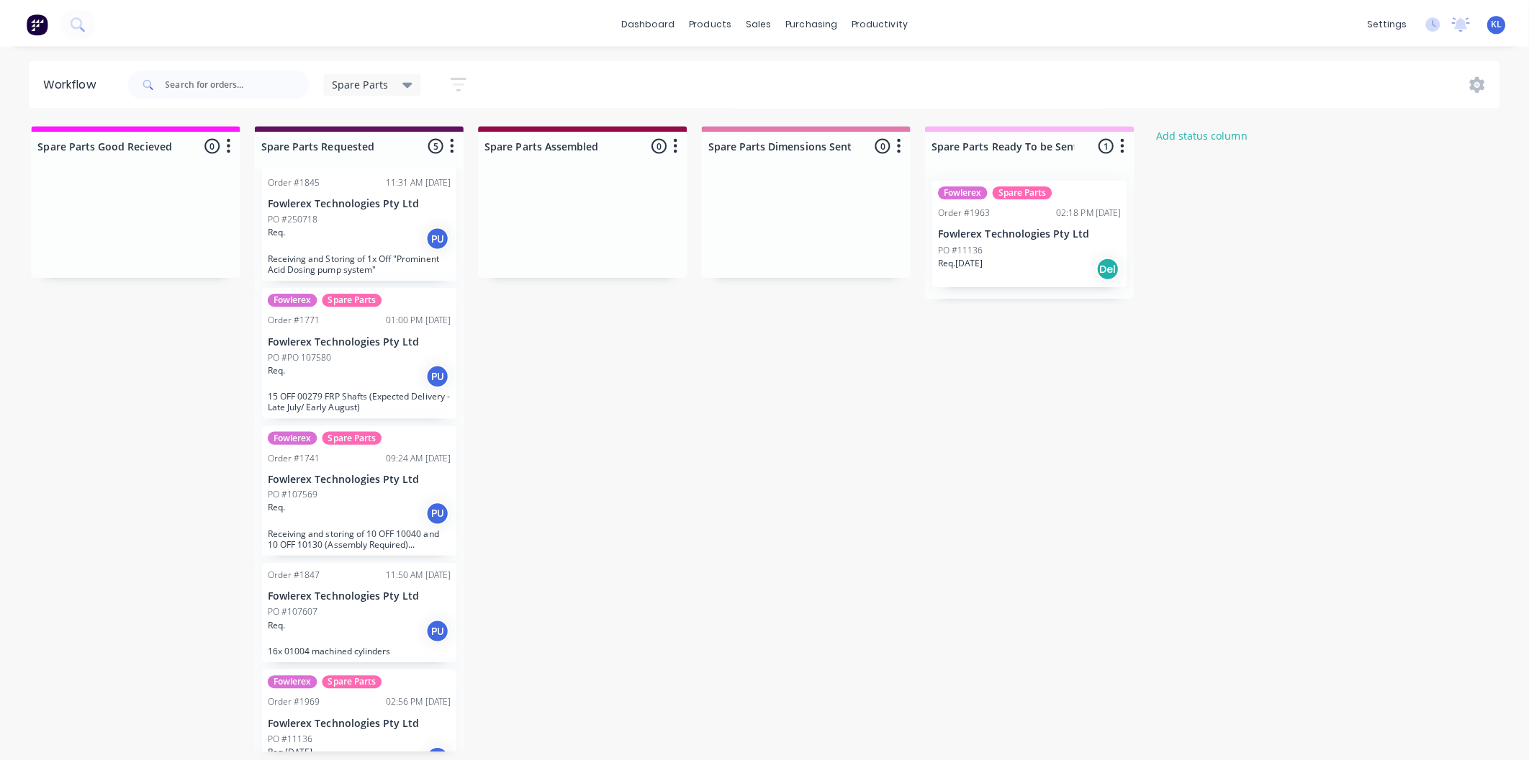
scroll to position [0, 0]
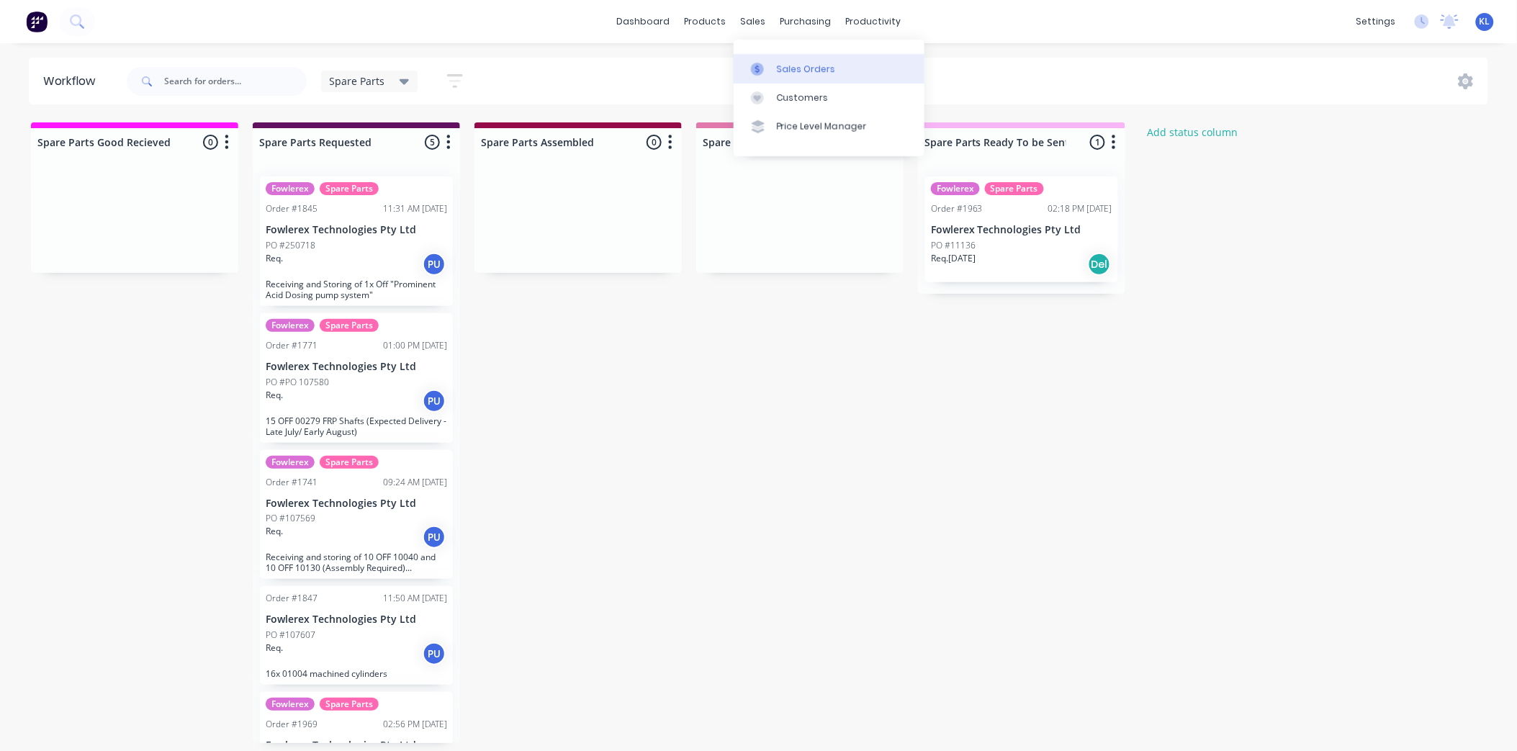
drag, startPoint x: 747, startPoint y: 22, endPoint x: 790, endPoint y: 76, distance: 68.1
click at [747, 22] on div "sales" at bounding box center [753, 22] width 40 height 22
click at [796, 71] on div "Sales Orders" at bounding box center [806, 69] width 59 height 13
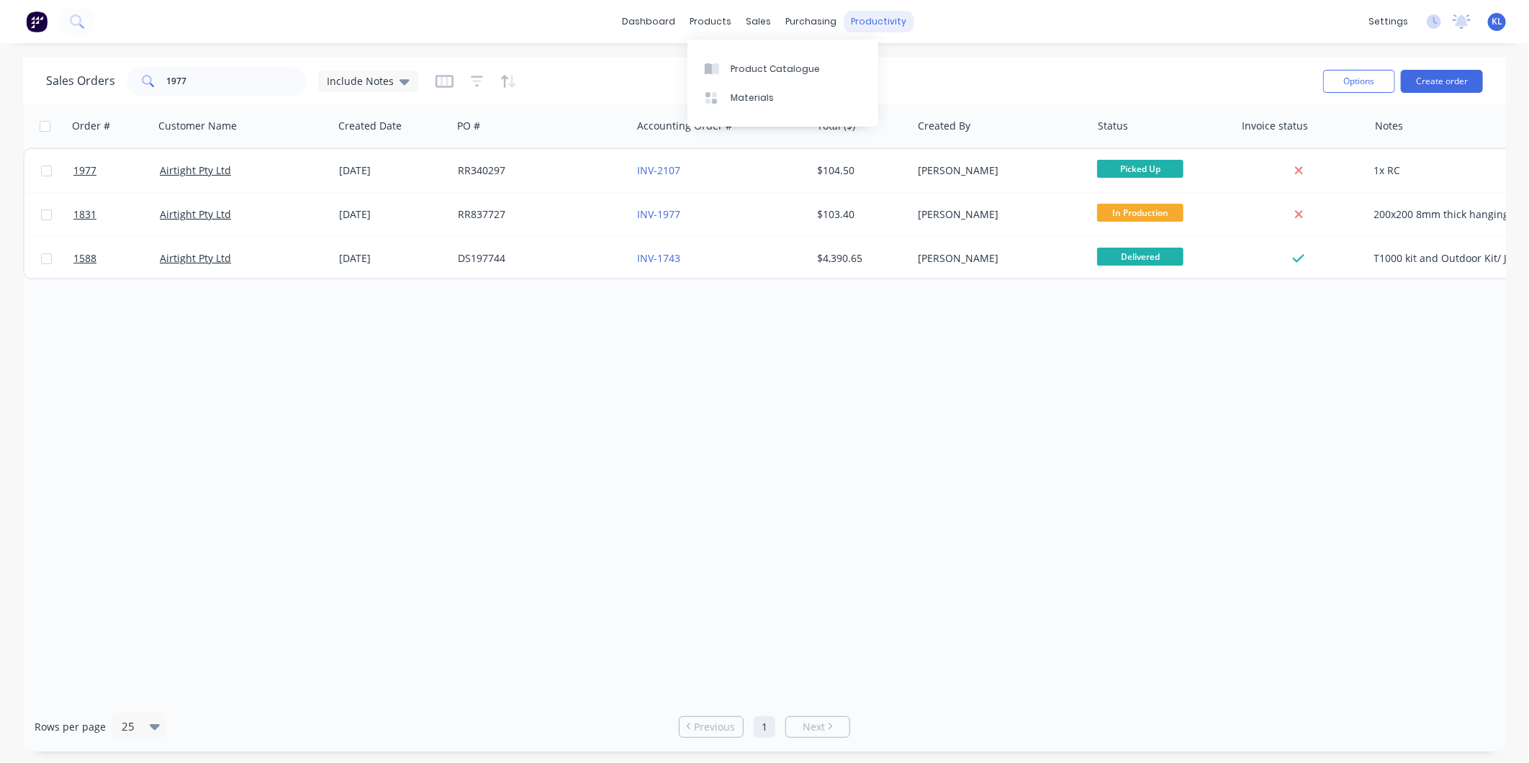
click at [863, 22] on div "productivity" at bounding box center [880, 22] width 70 height 22
click at [909, 84] on link "Planner" at bounding box center [935, 98] width 191 height 29
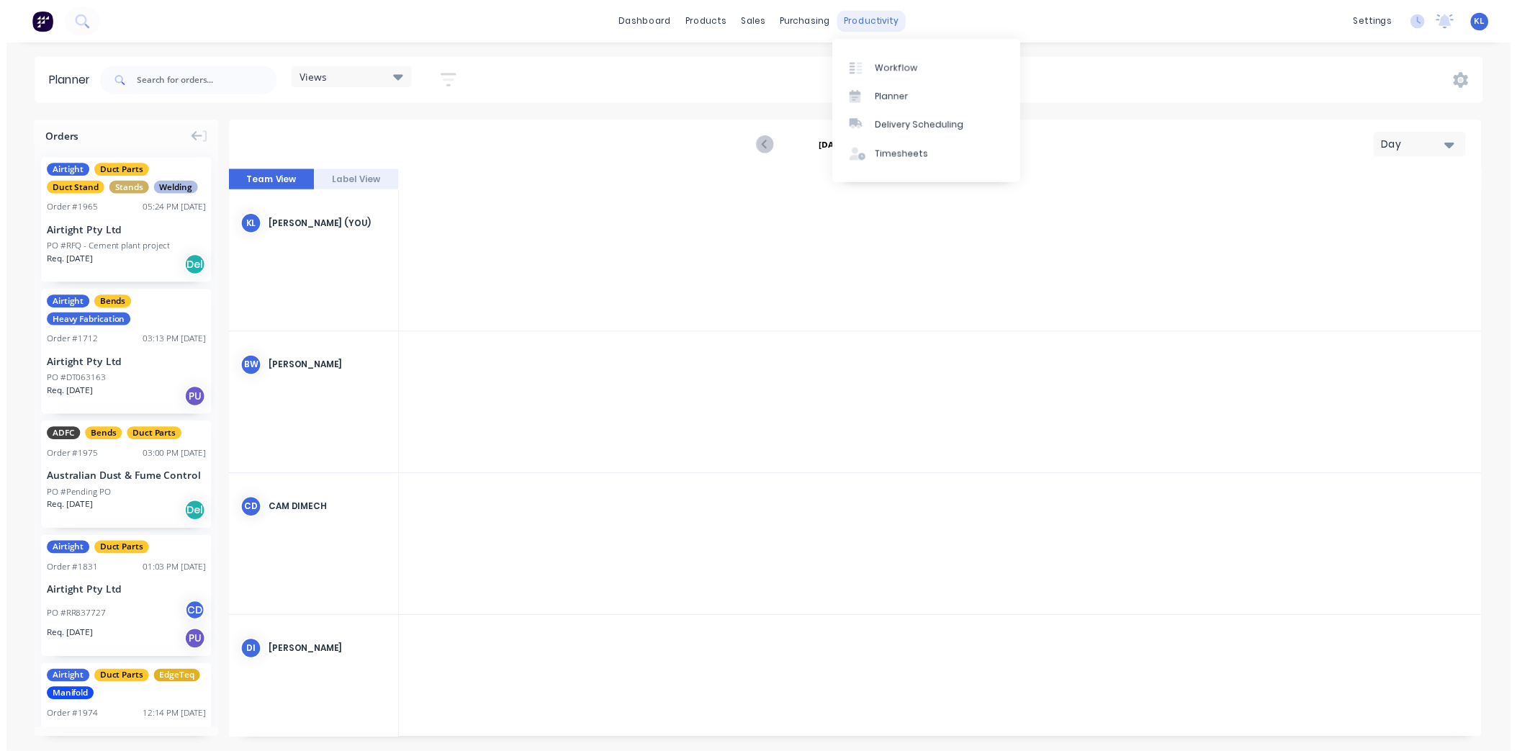
scroll to position [0, 2766]
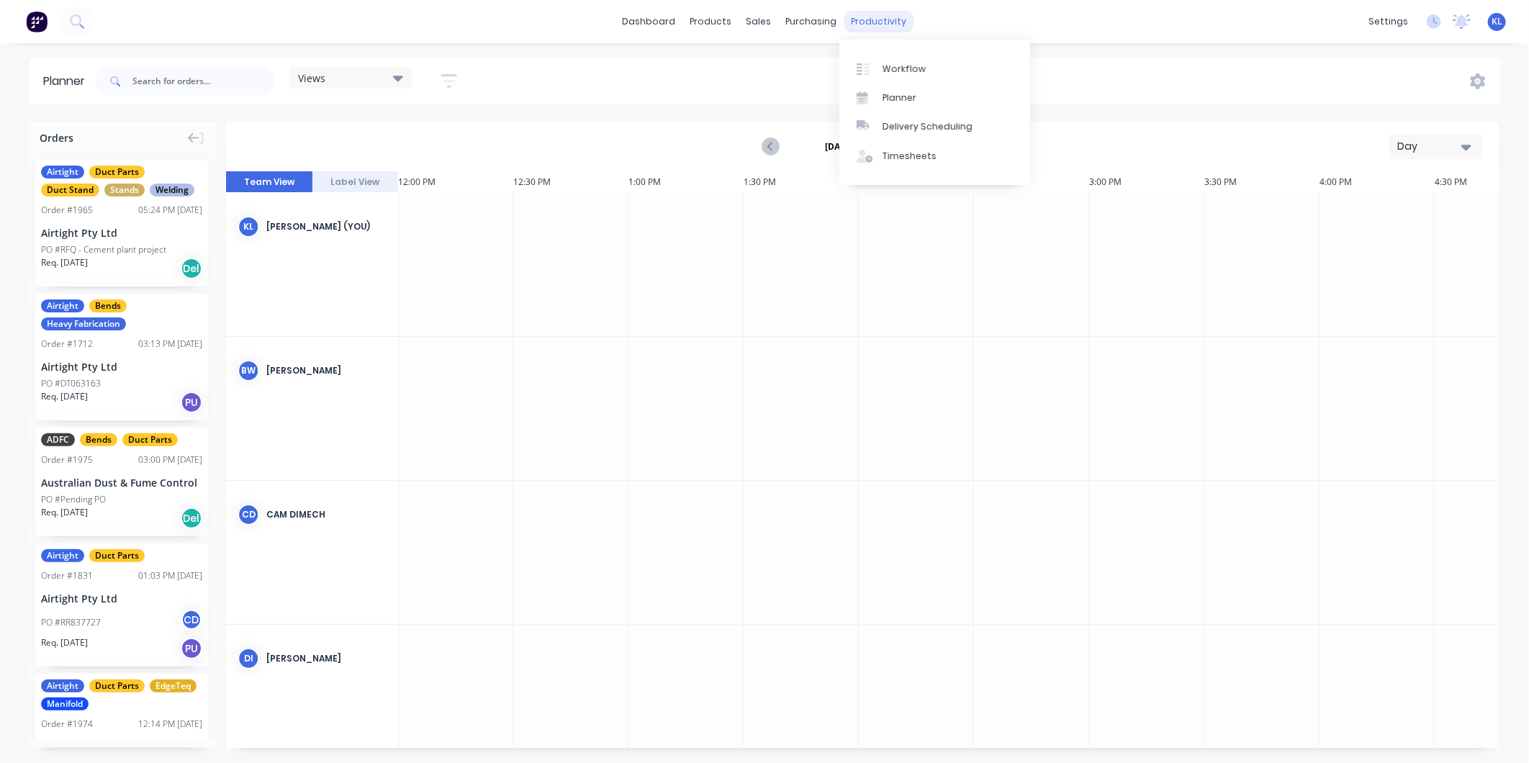
click at [878, 24] on div "productivity" at bounding box center [880, 22] width 70 height 22
click at [884, 66] on div "Workflow" at bounding box center [904, 69] width 43 height 13
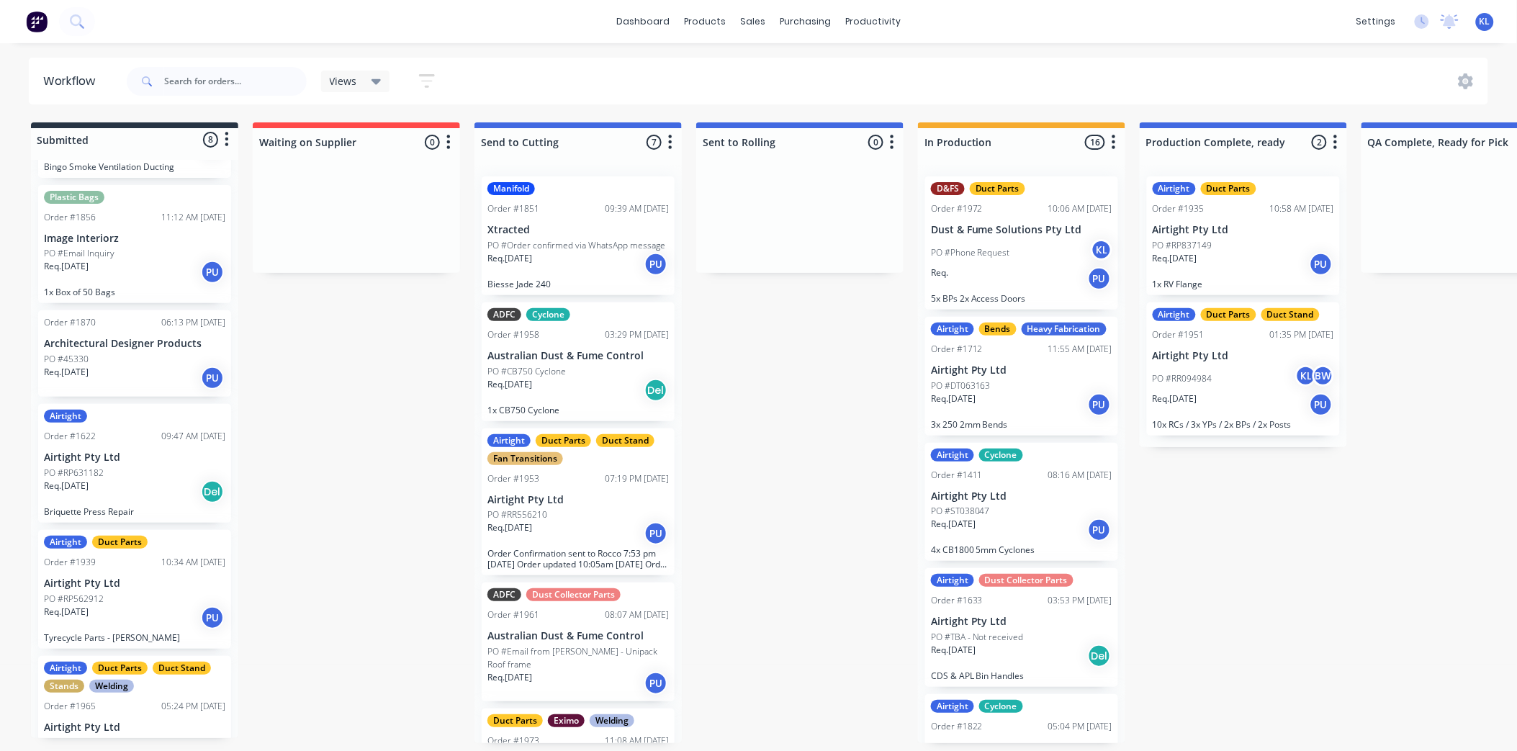
scroll to position [240, 0]
click at [135, 272] on div "Req. 07/08/25 PU" at bounding box center [134, 270] width 181 height 24
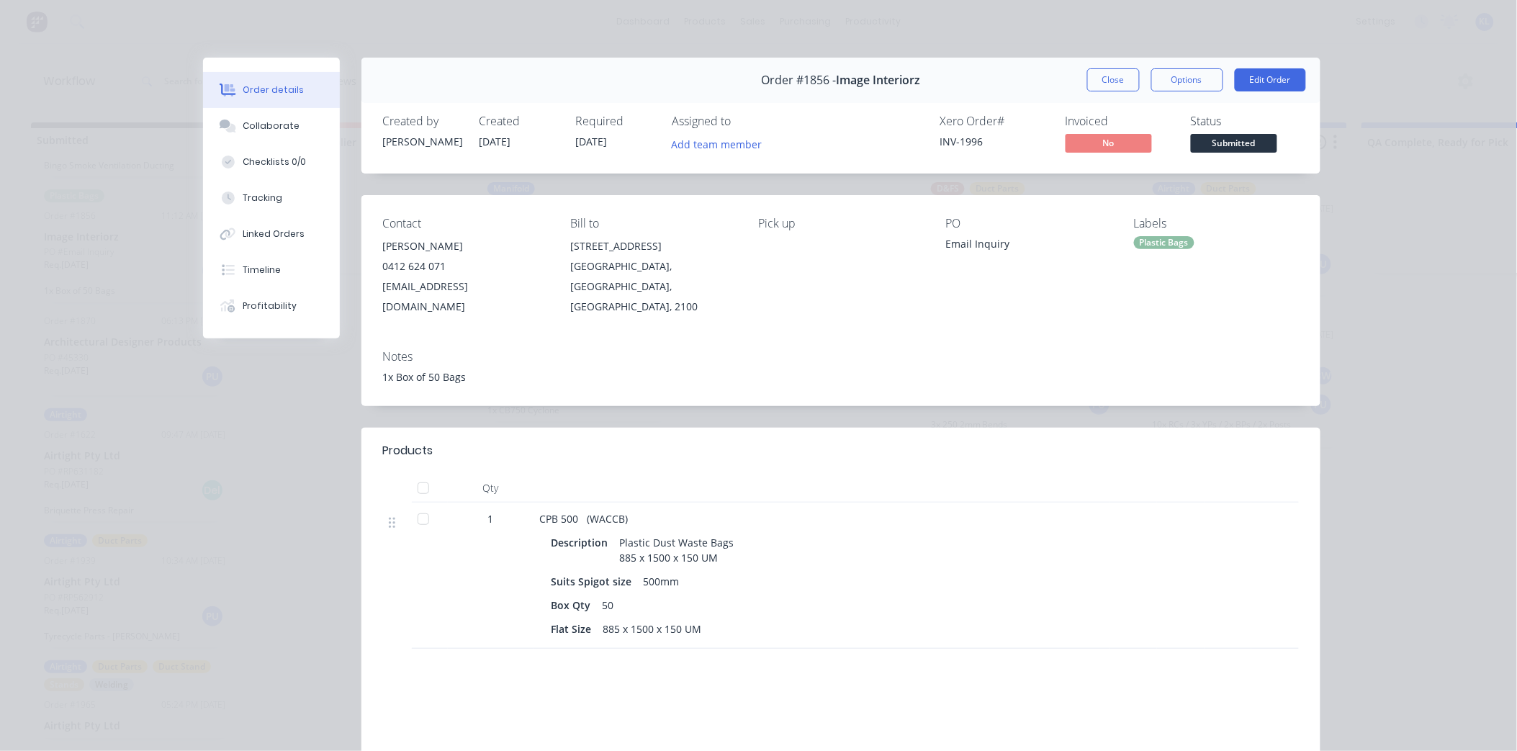
click at [1097, 76] on button "Close" at bounding box center [1113, 79] width 53 height 23
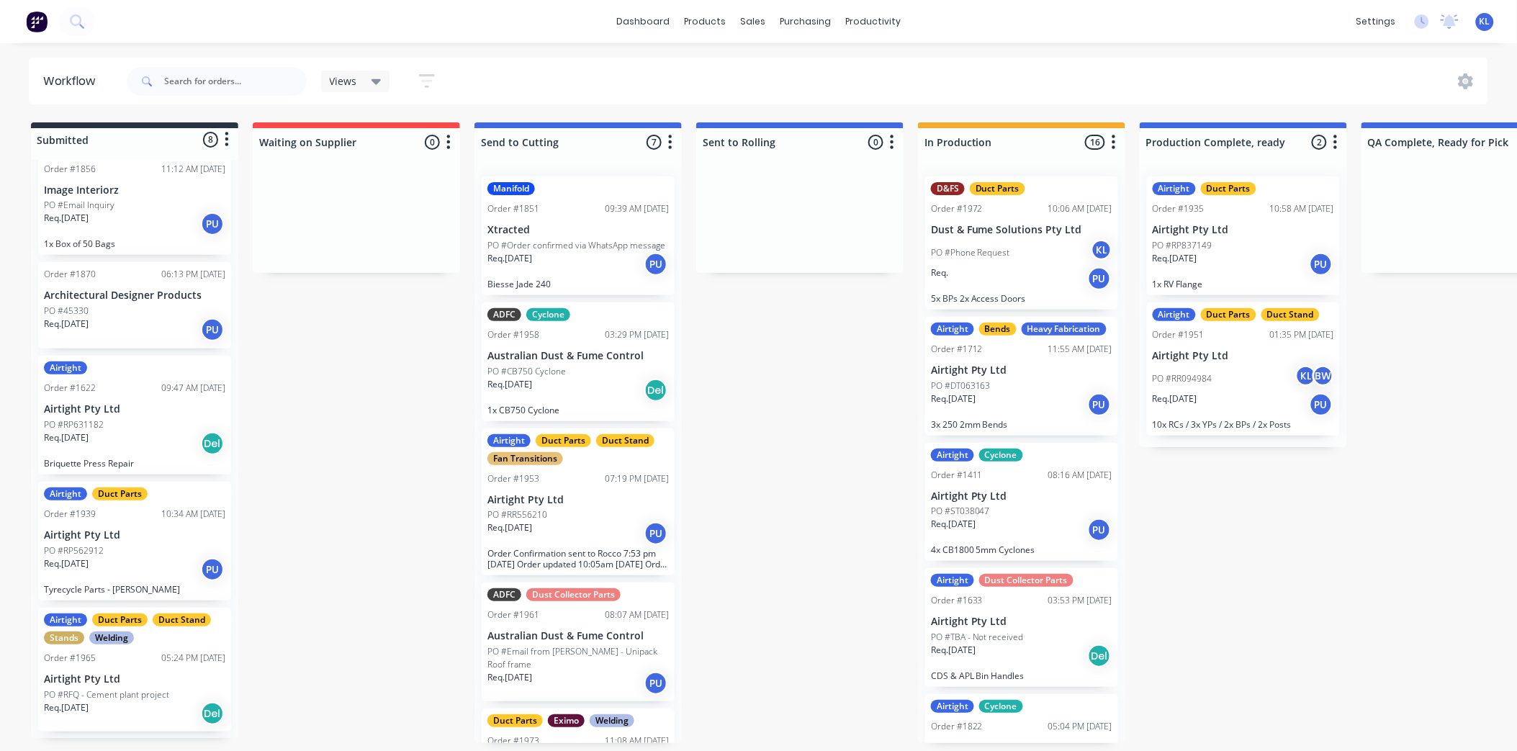
scroll to position [163, 0]
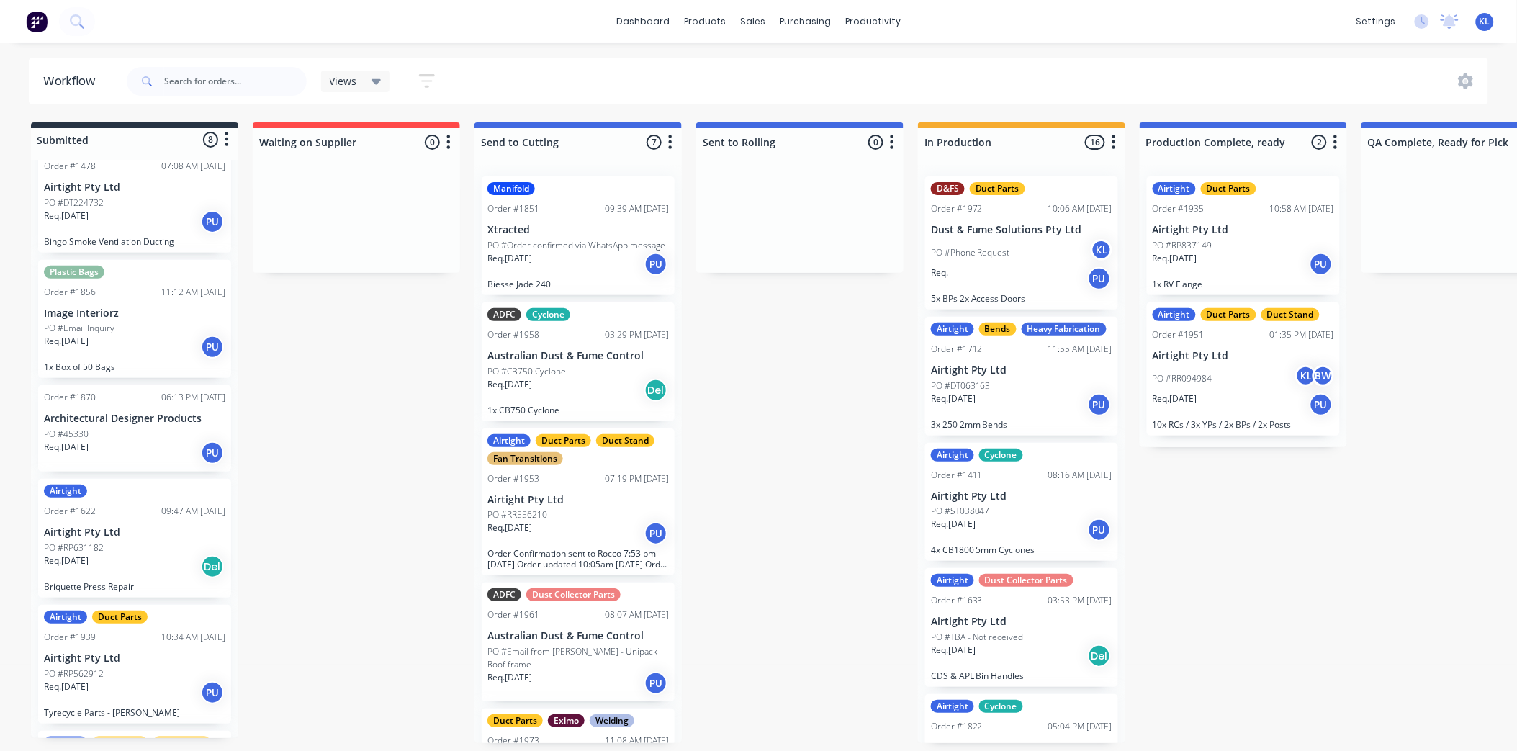
click at [135, 346] on div "Req. 07/08/25 PU" at bounding box center [134, 347] width 181 height 24
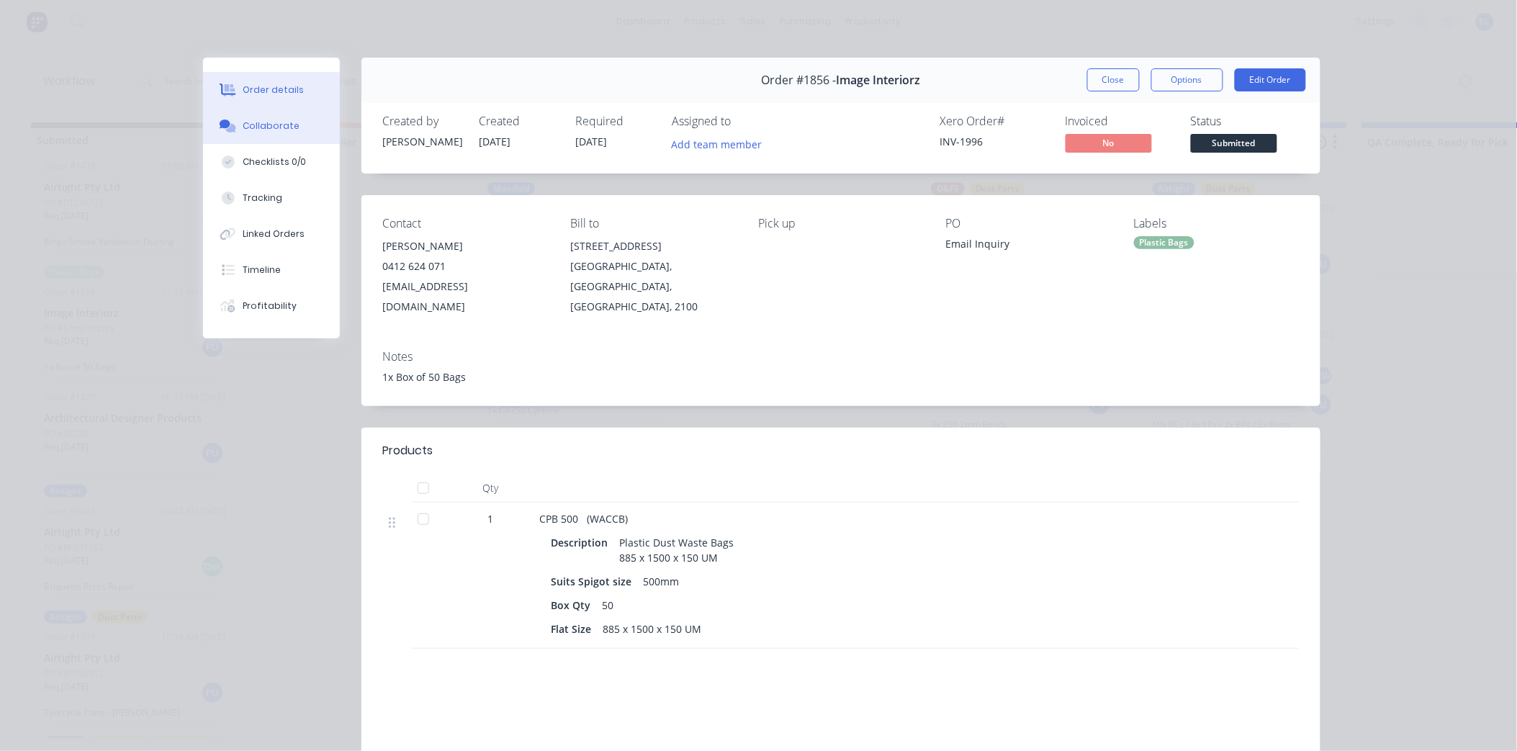
click at [289, 120] on button "Collaborate" at bounding box center [271, 126] width 137 height 36
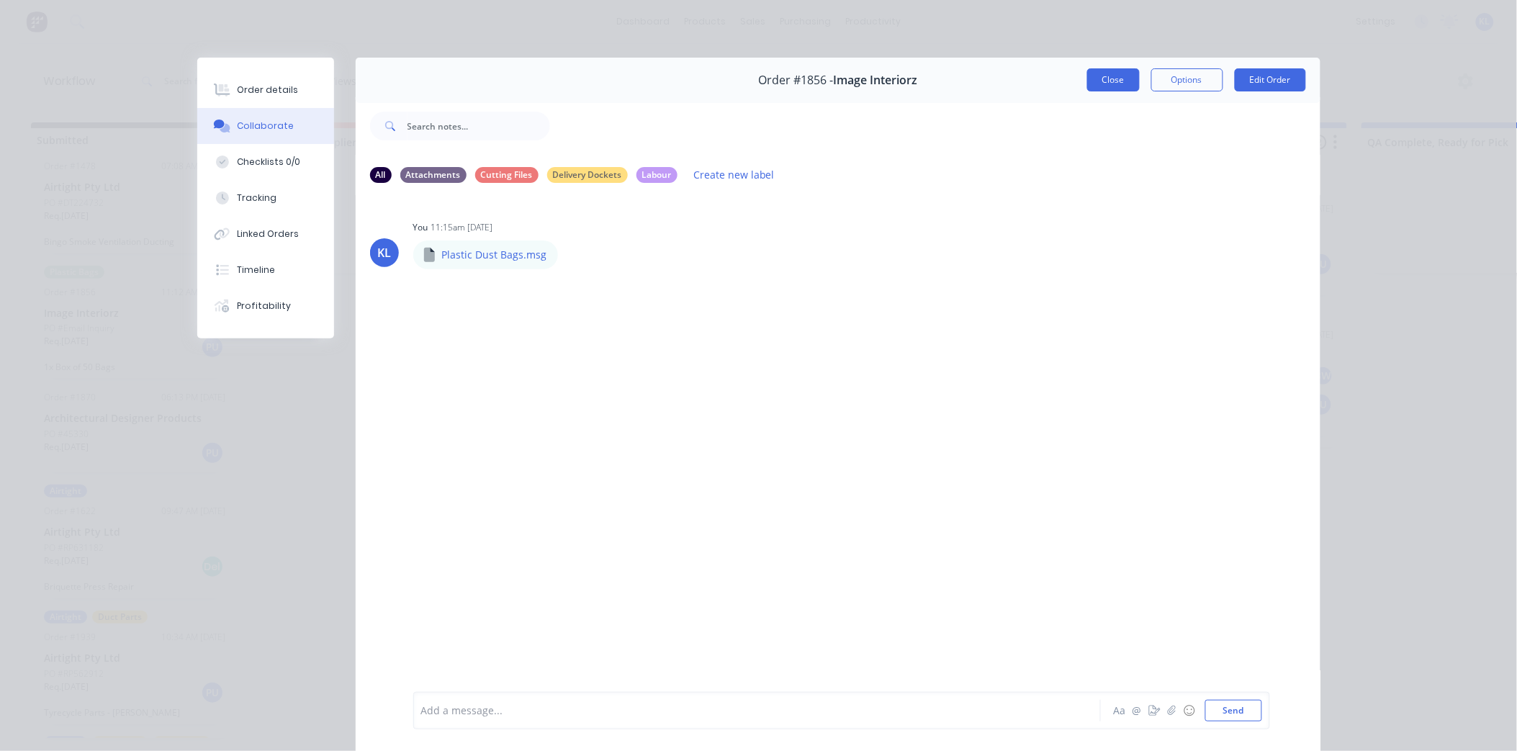
click at [1112, 85] on button "Close" at bounding box center [1113, 79] width 53 height 23
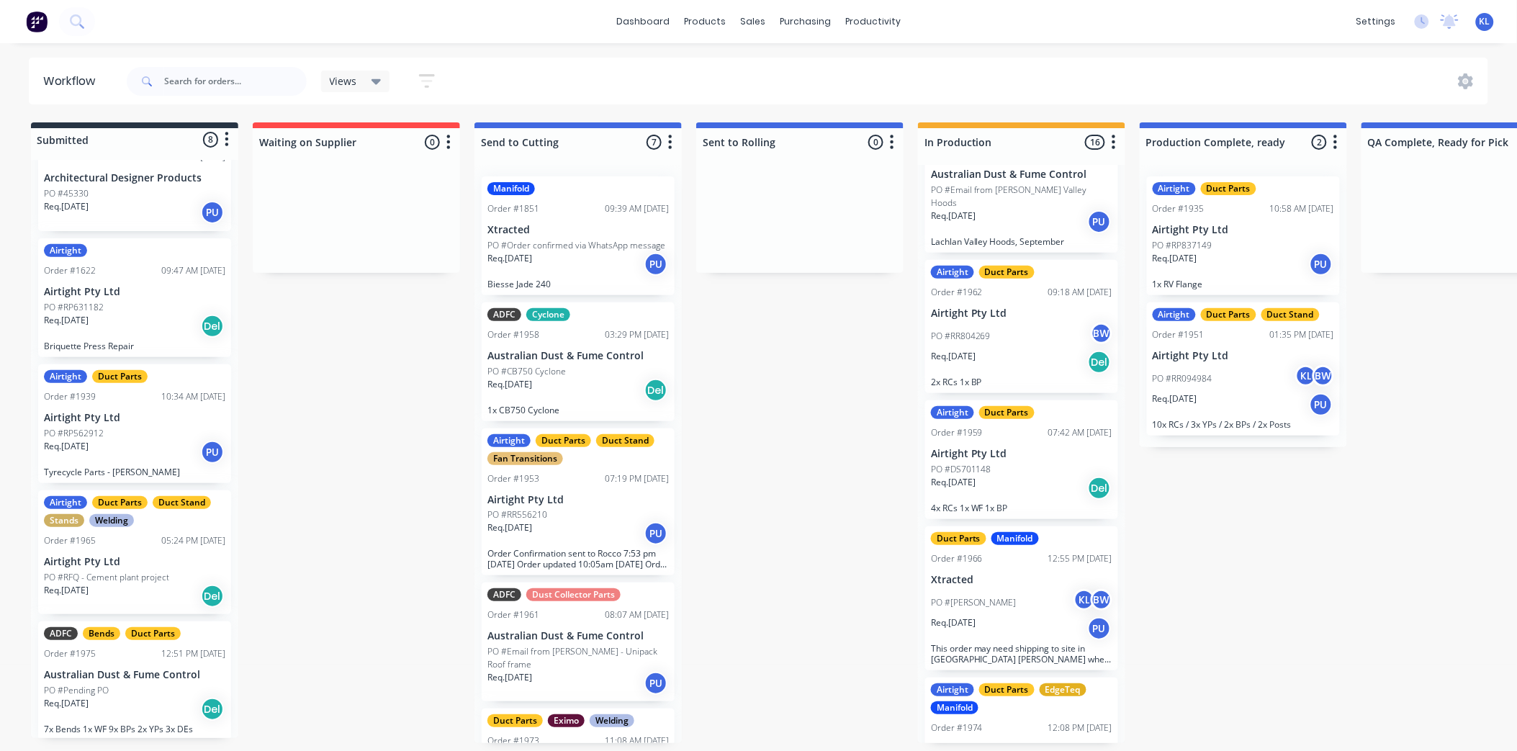
scroll to position [4, 0]
click at [142, 714] on div "Req. 17/09/25 Del" at bounding box center [134, 709] width 181 height 24
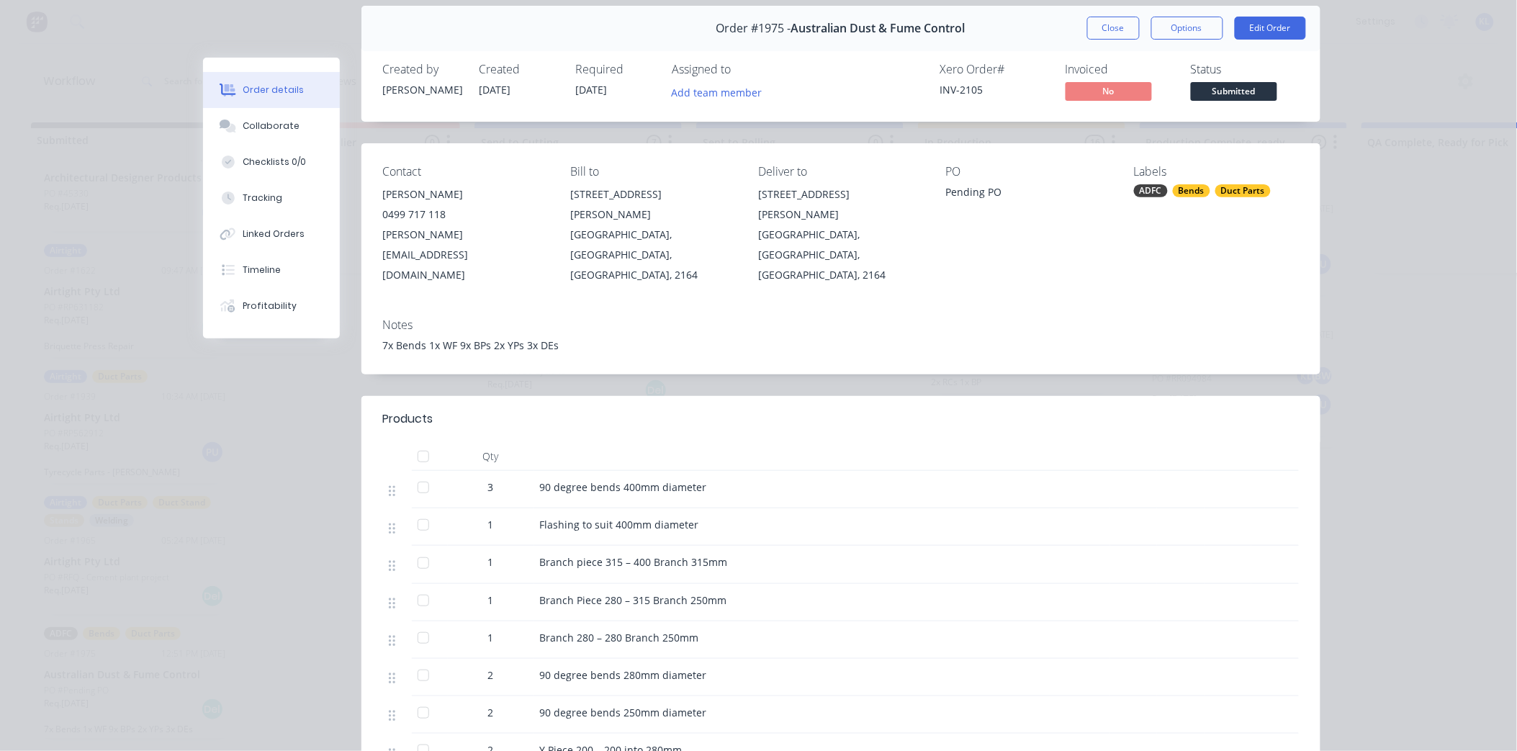
scroll to position [80, 0]
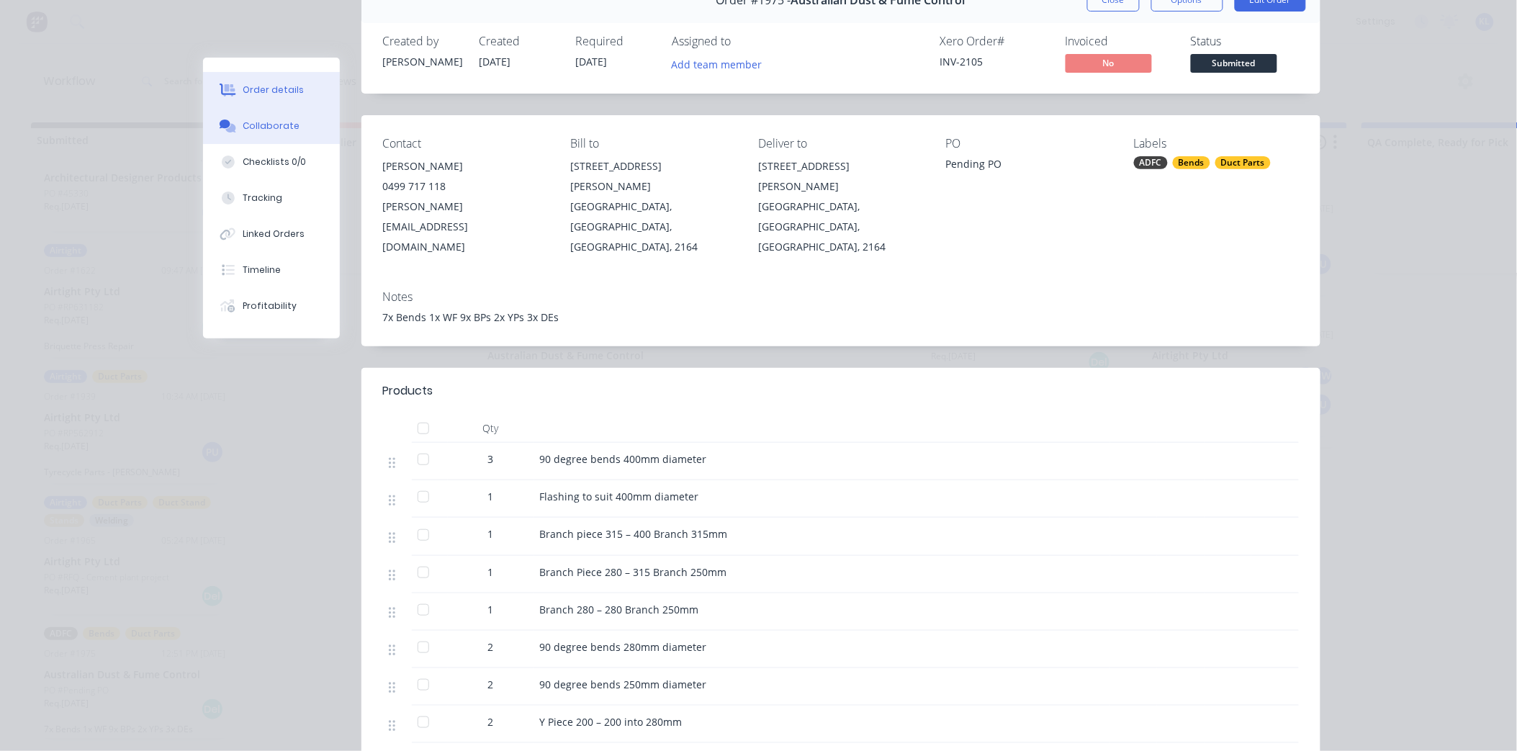
click at [269, 112] on button "Collaborate" at bounding box center [271, 126] width 137 height 36
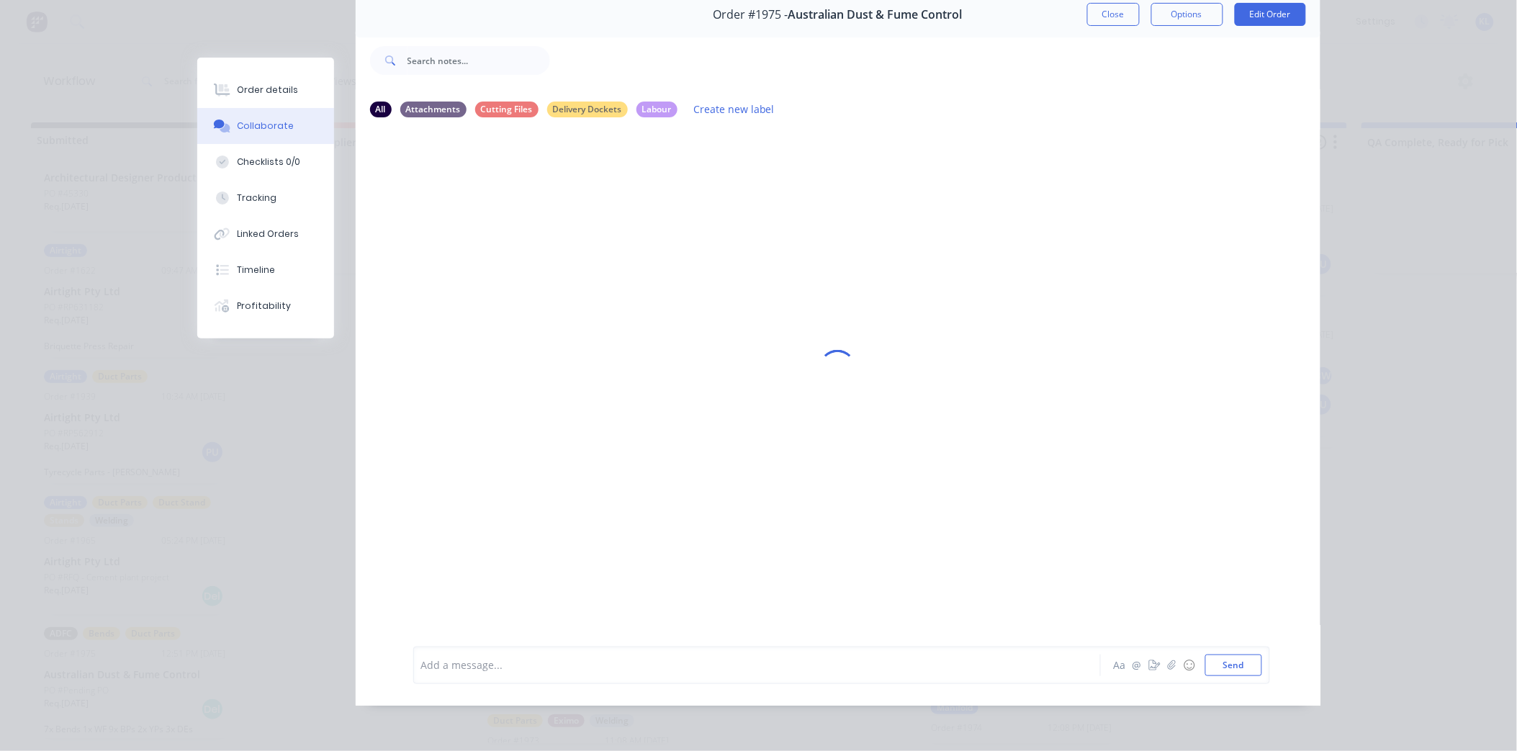
scroll to position [0, 0]
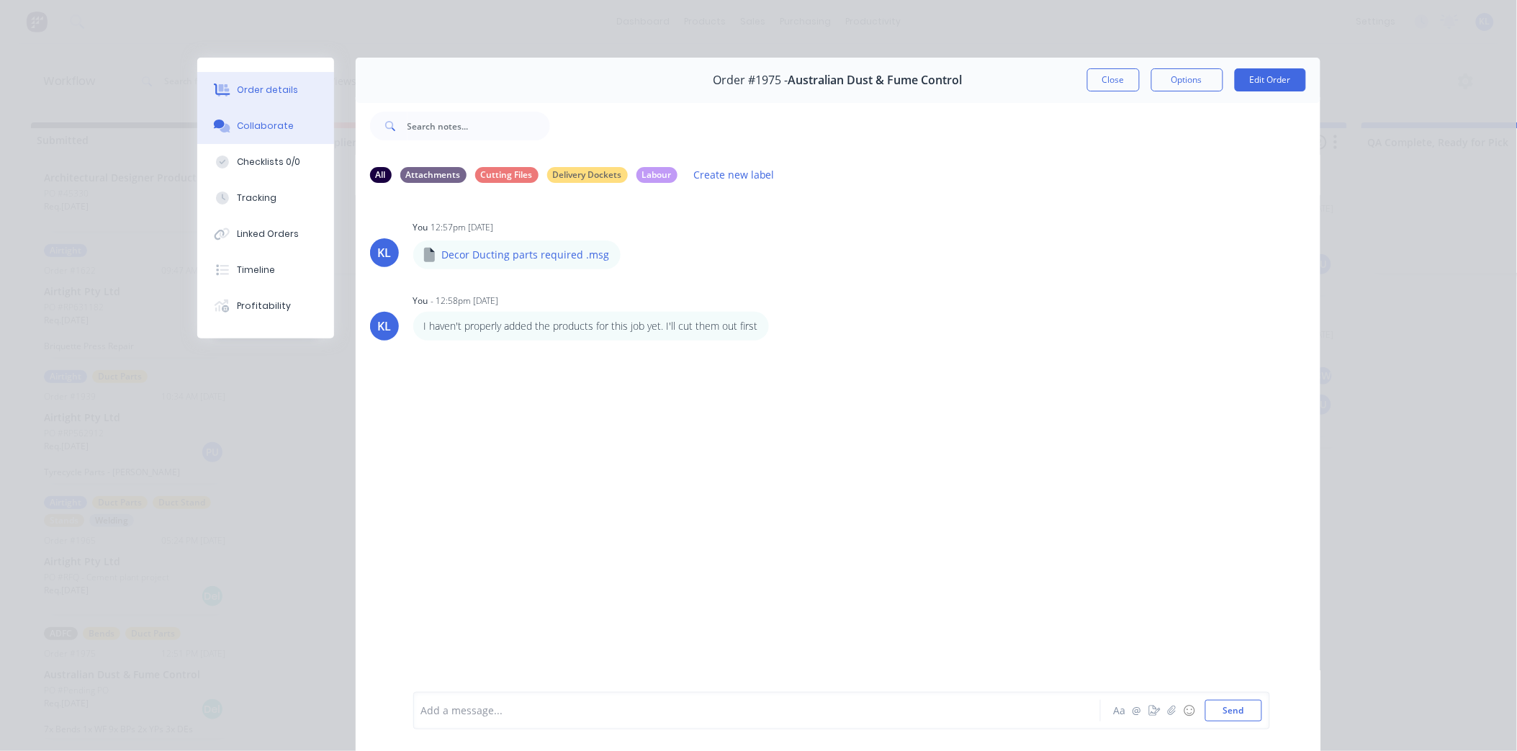
click at [255, 87] on div "Order details" at bounding box center [267, 90] width 61 height 13
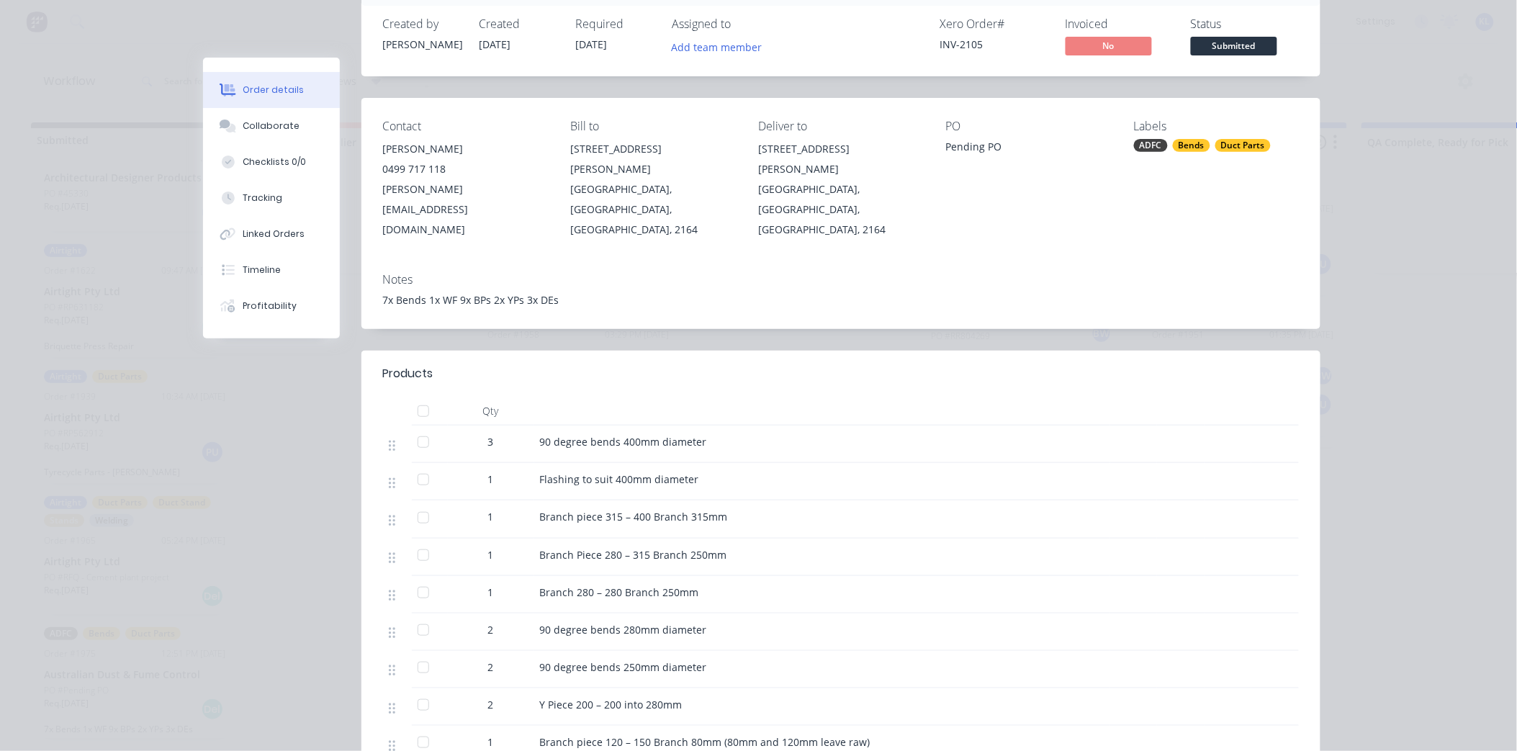
scroll to position [240, 0]
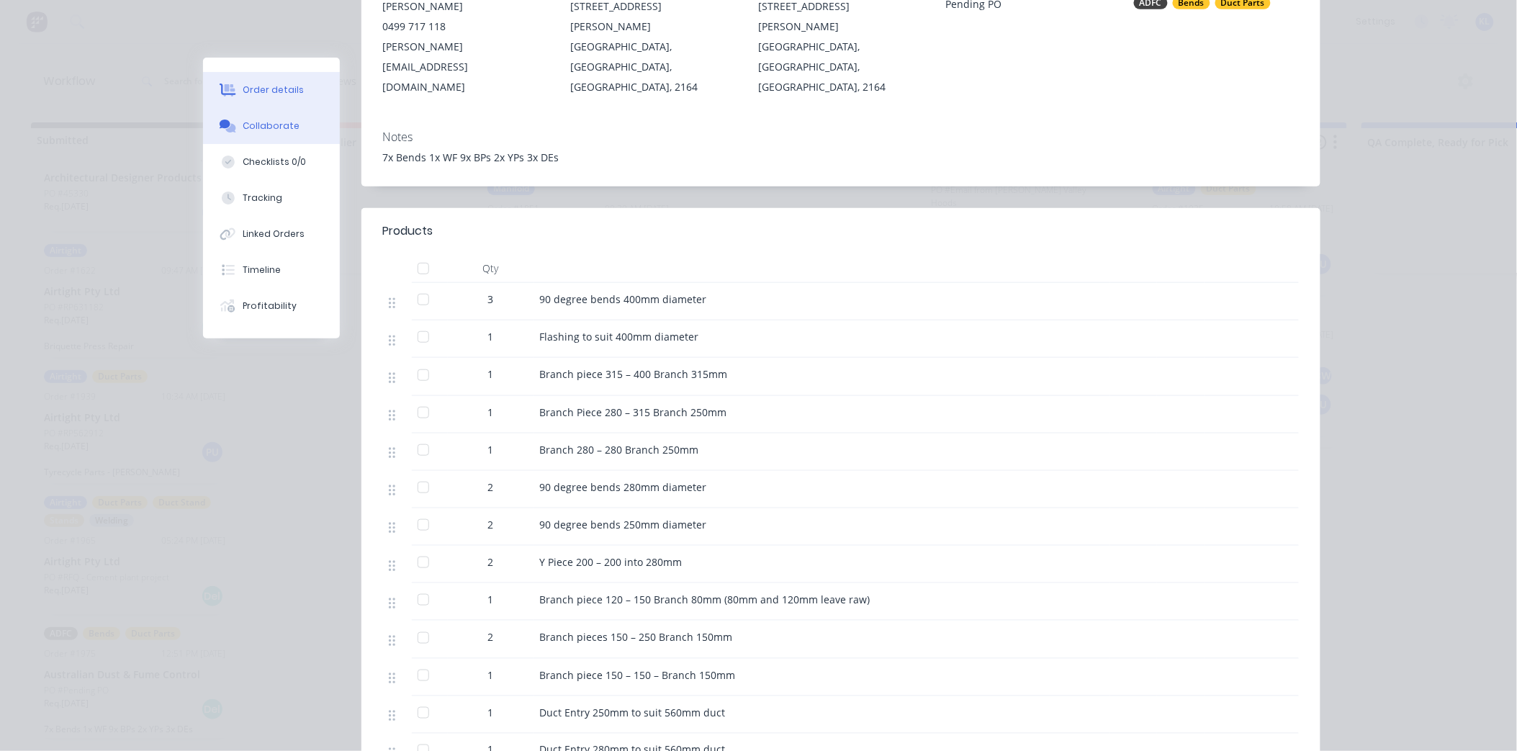
click at [270, 120] on div "Collaborate" at bounding box center [271, 126] width 57 height 13
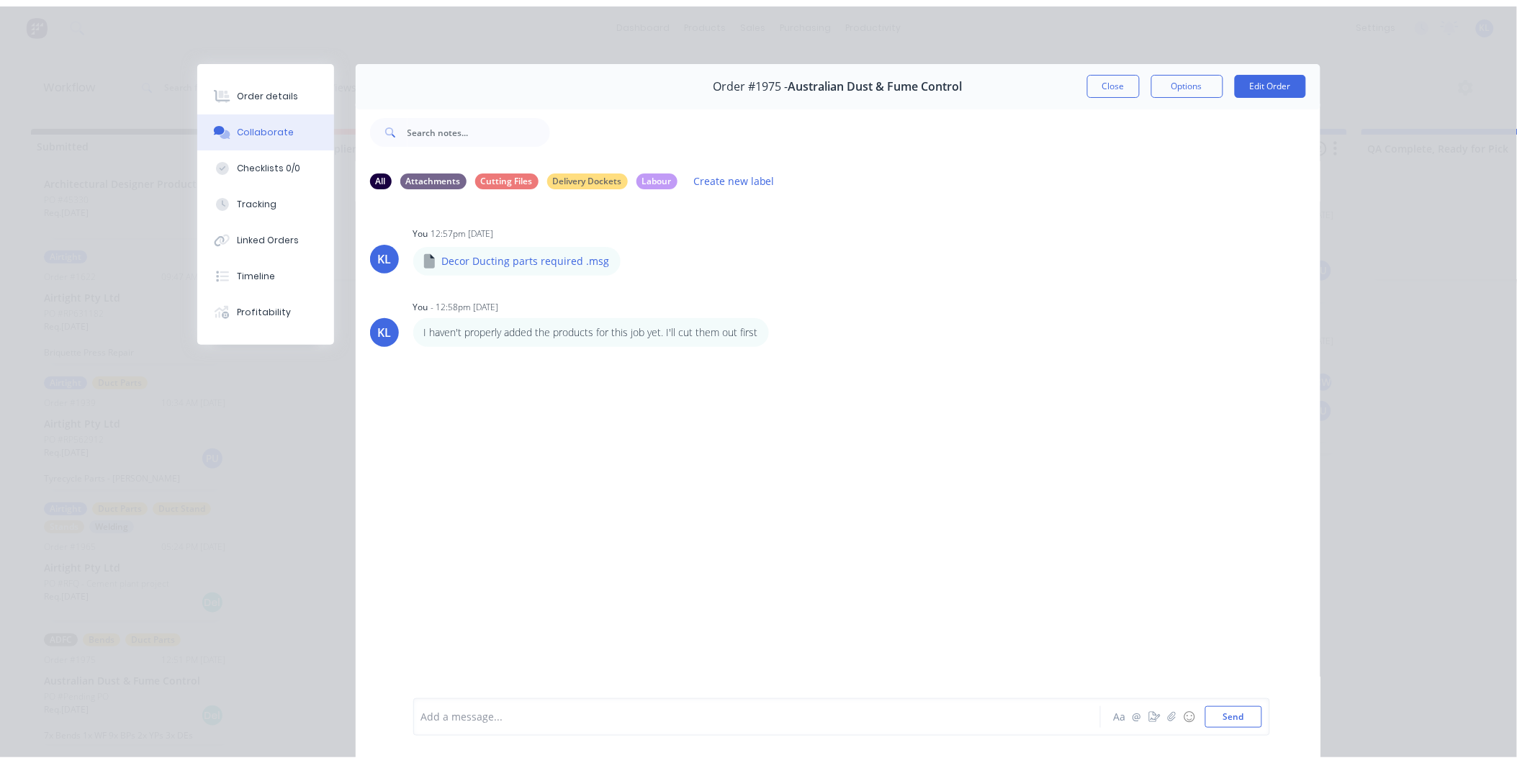
scroll to position [0, 0]
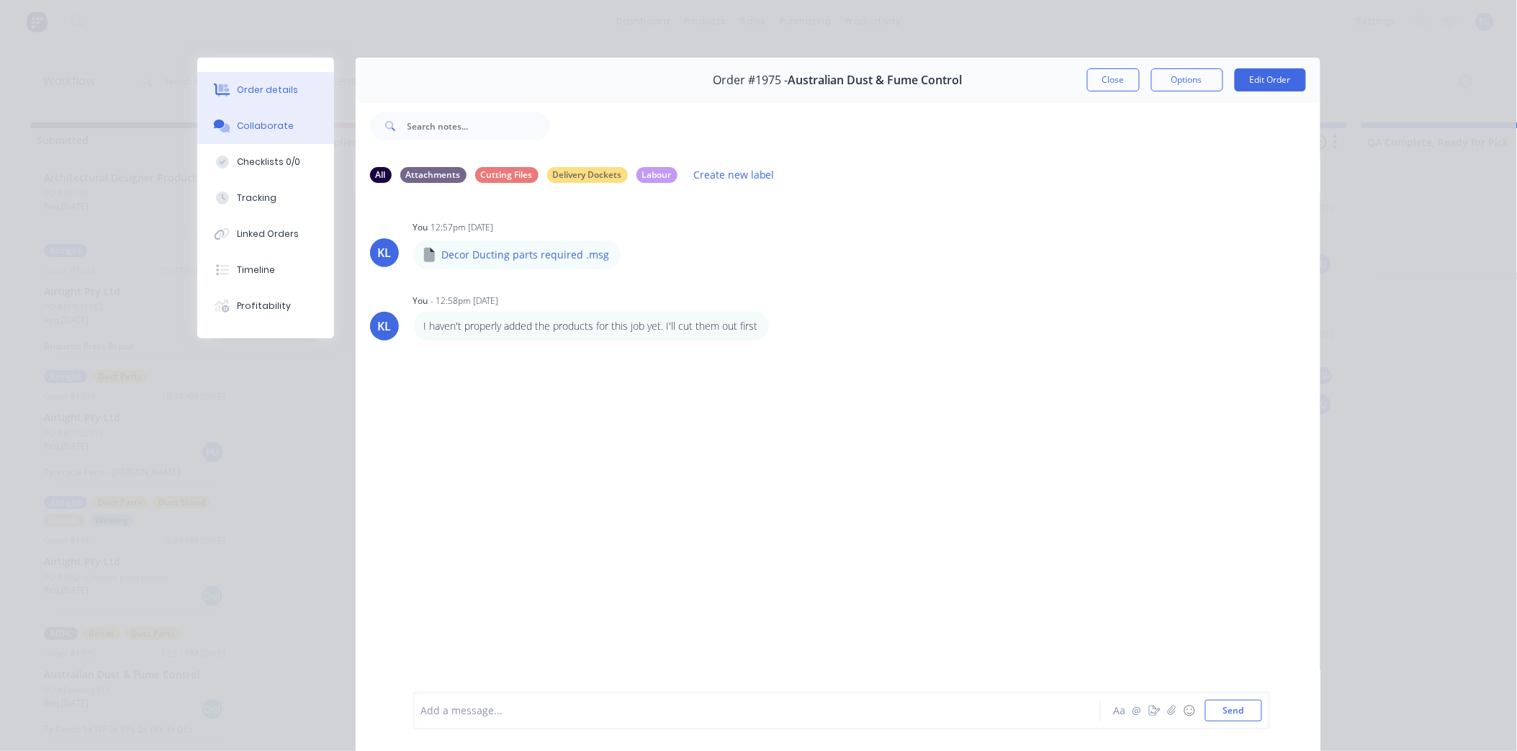
click at [240, 102] on button "Order details" at bounding box center [265, 90] width 137 height 36
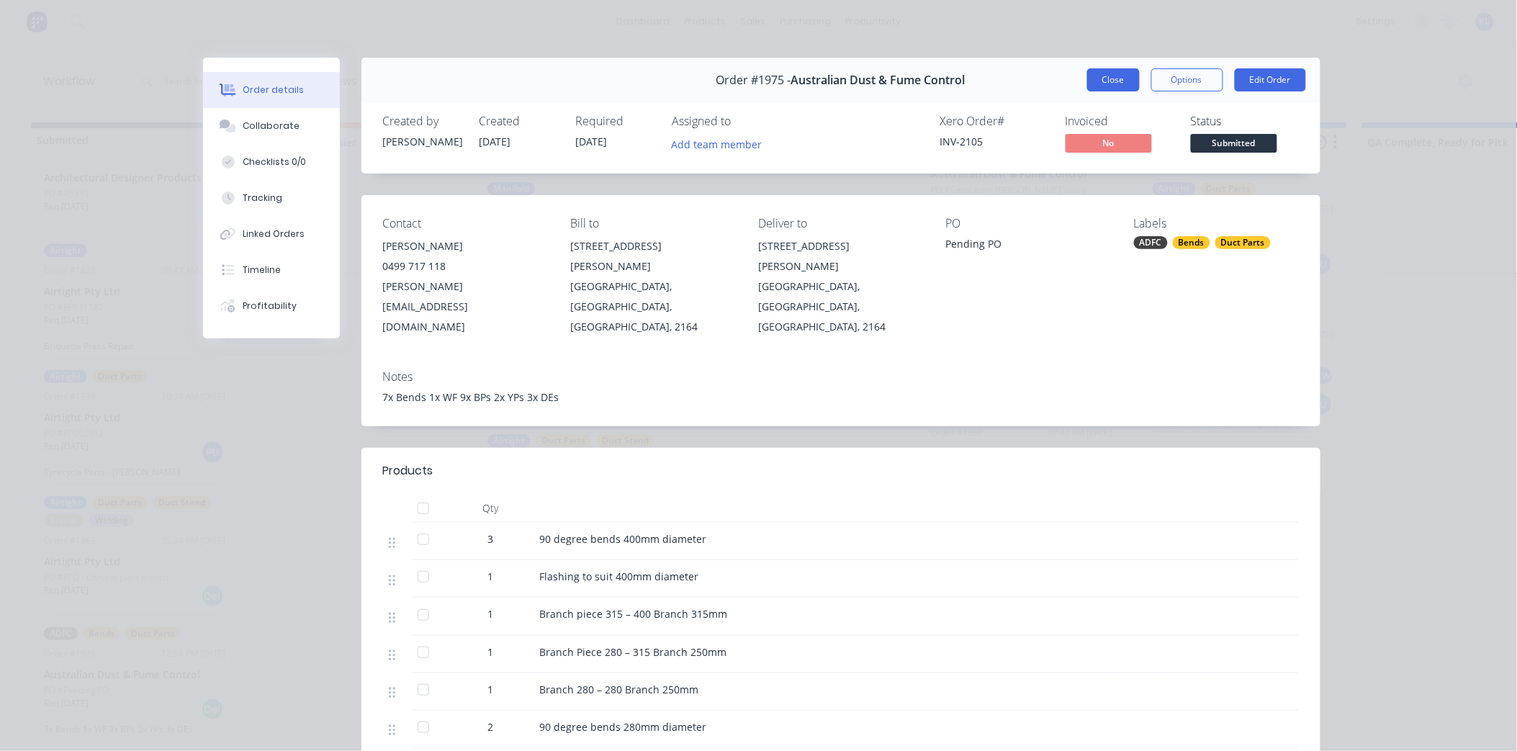
click at [1089, 76] on button "Close" at bounding box center [1113, 79] width 53 height 23
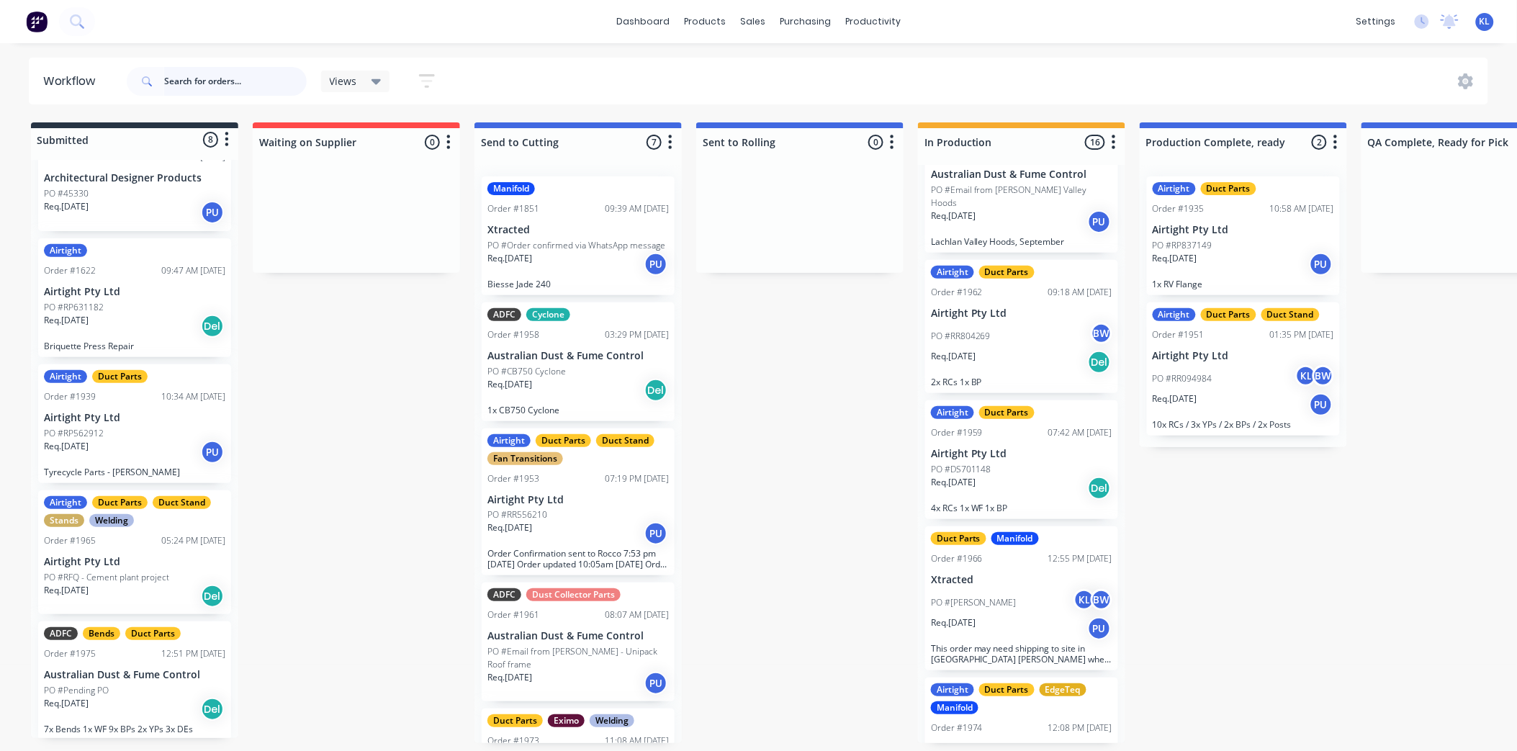
click at [207, 86] on input "text" at bounding box center [235, 81] width 143 height 29
paste input "RP969174"
type input "RP969174"
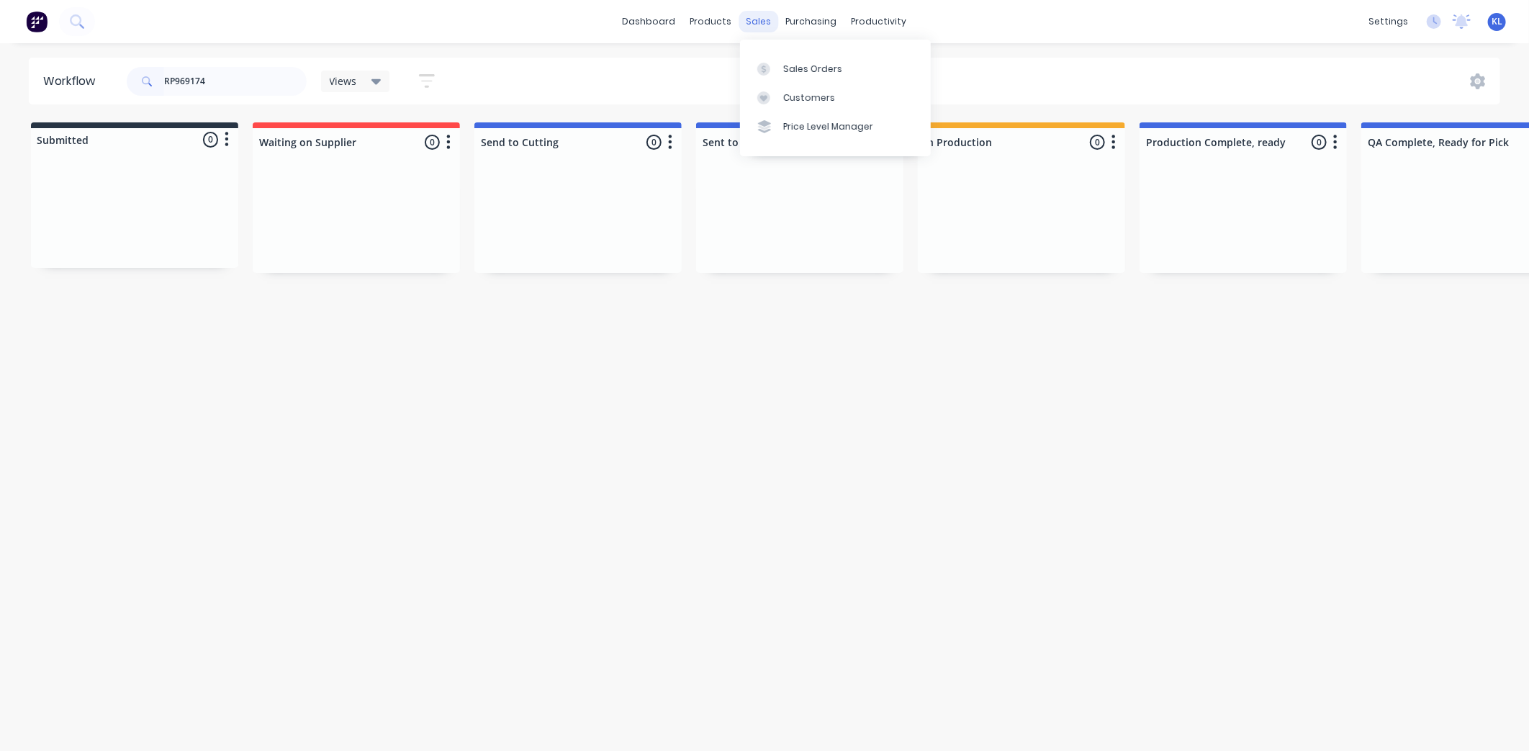
click at [753, 16] on div "sales" at bounding box center [759, 22] width 40 height 22
click at [796, 63] on div "Sales Orders" at bounding box center [812, 69] width 59 height 13
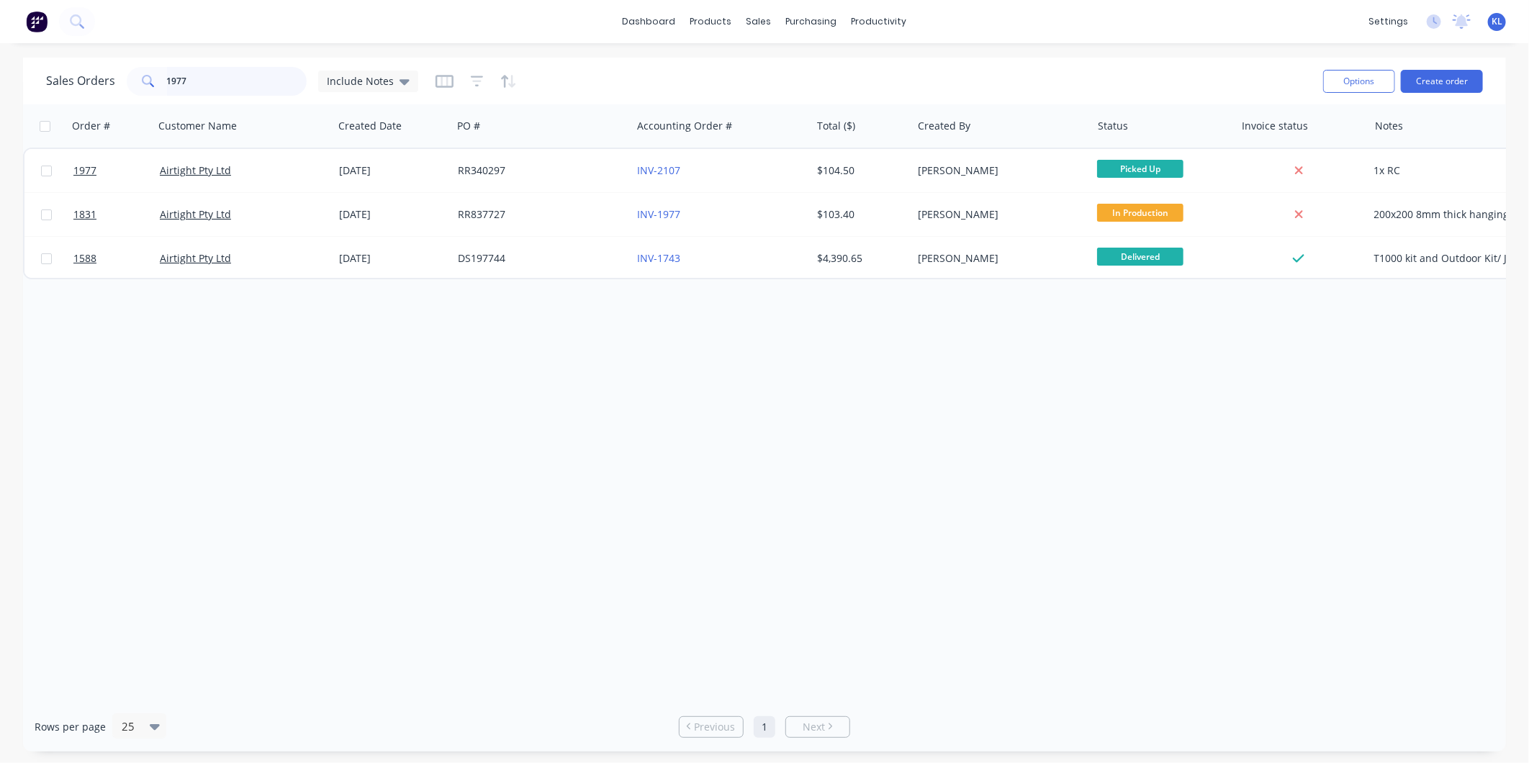
click at [51, 86] on div "Sales Orders 1977 Include Notes" at bounding box center [232, 81] width 372 height 29
paste input "RP969174"
type input "RP969174"
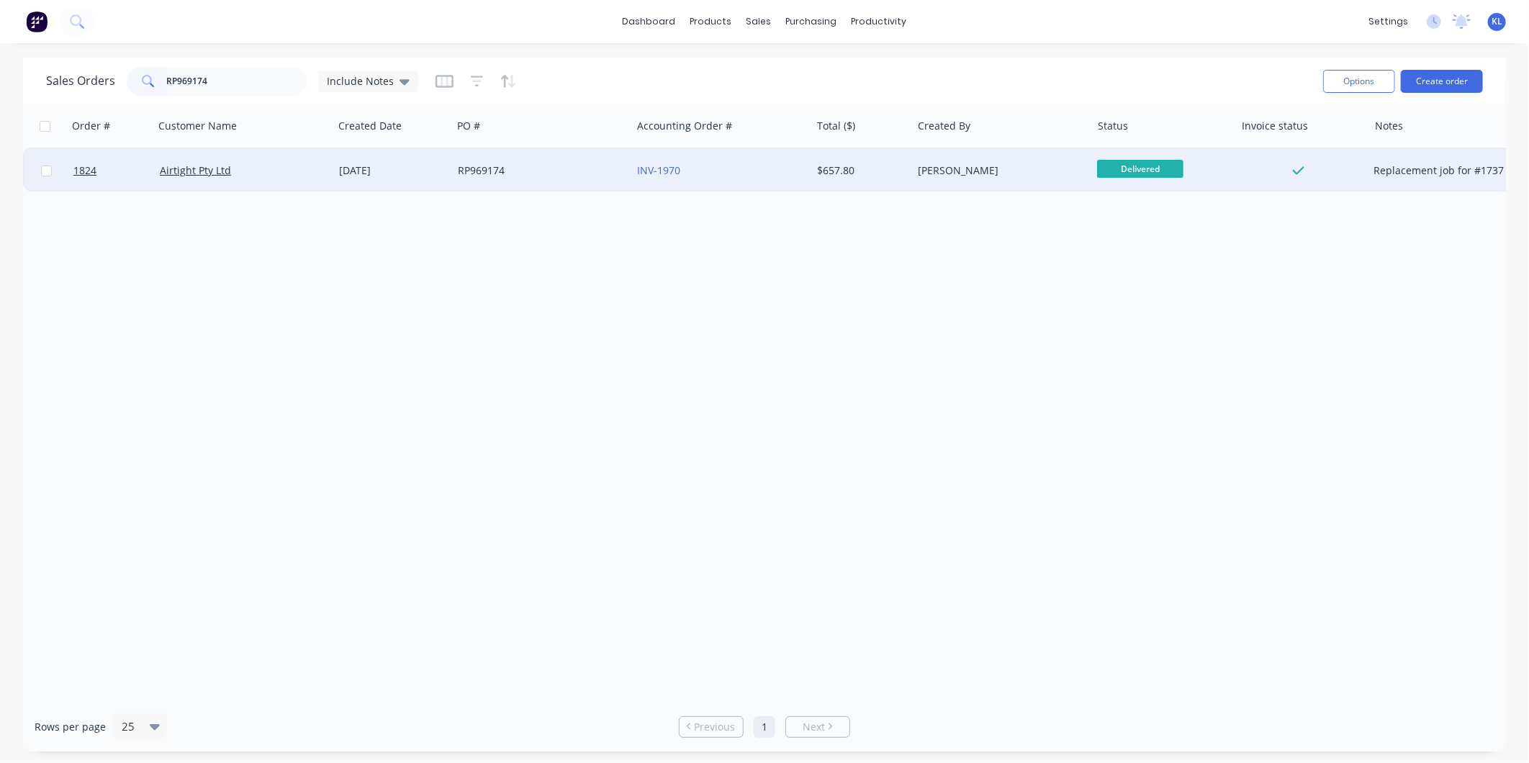
click at [253, 170] on div "Airtight Pty Ltd" at bounding box center [240, 170] width 160 height 14
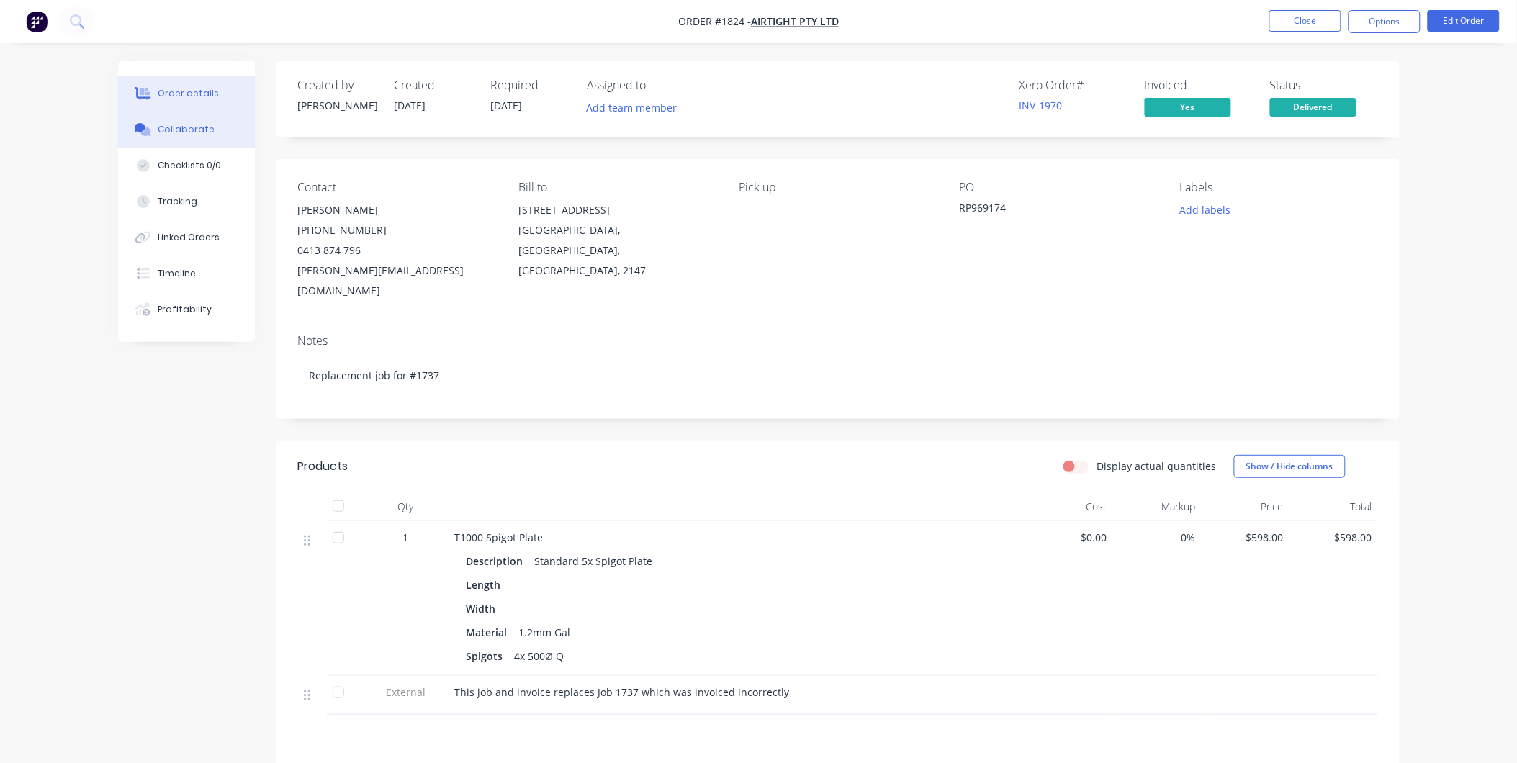
click at [176, 125] on div "Collaborate" at bounding box center [186, 129] width 57 height 13
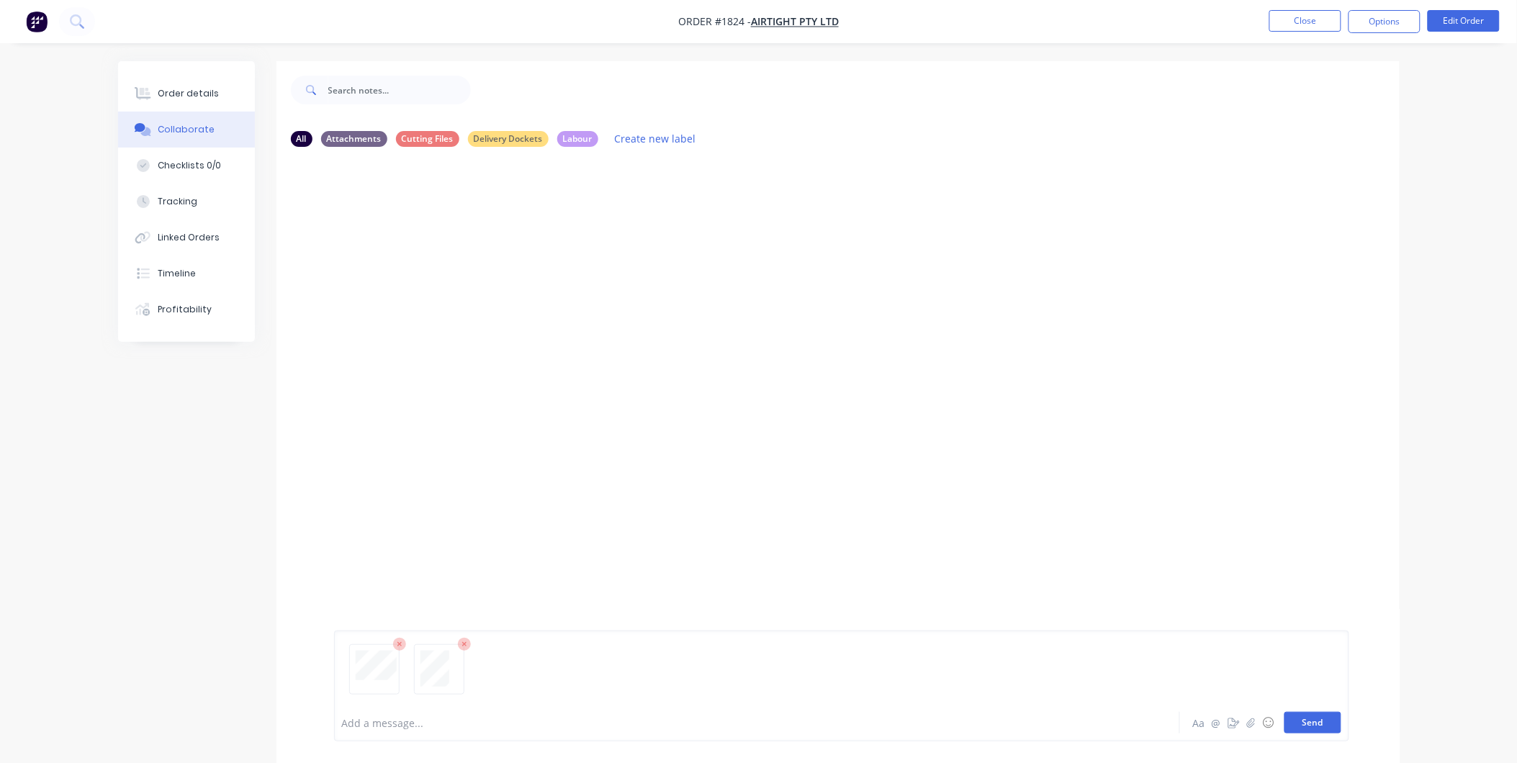
click at [1325, 715] on button "Send" at bounding box center [1313, 723] width 57 height 22
drag, startPoint x: 1302, startPoint y: 722, endPoint x: 1203, endPoint y: 660, distance: 116.9
click at [1302, 722] on button "Send" at bounding box center [1313, 723] width 57 height 22
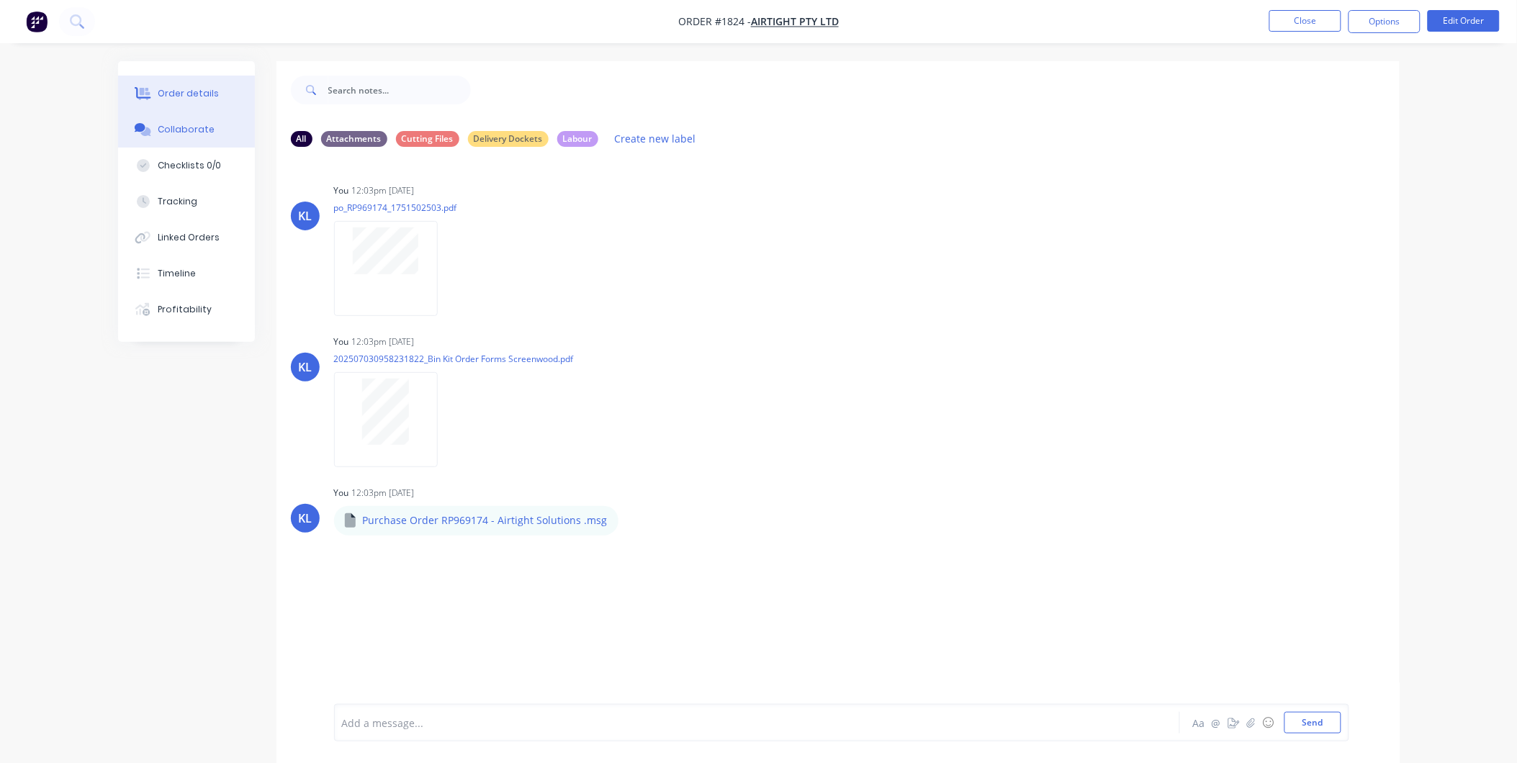
click at [158, 81] on button "Order details" at bounding box center [186, 94] width 137 height 36
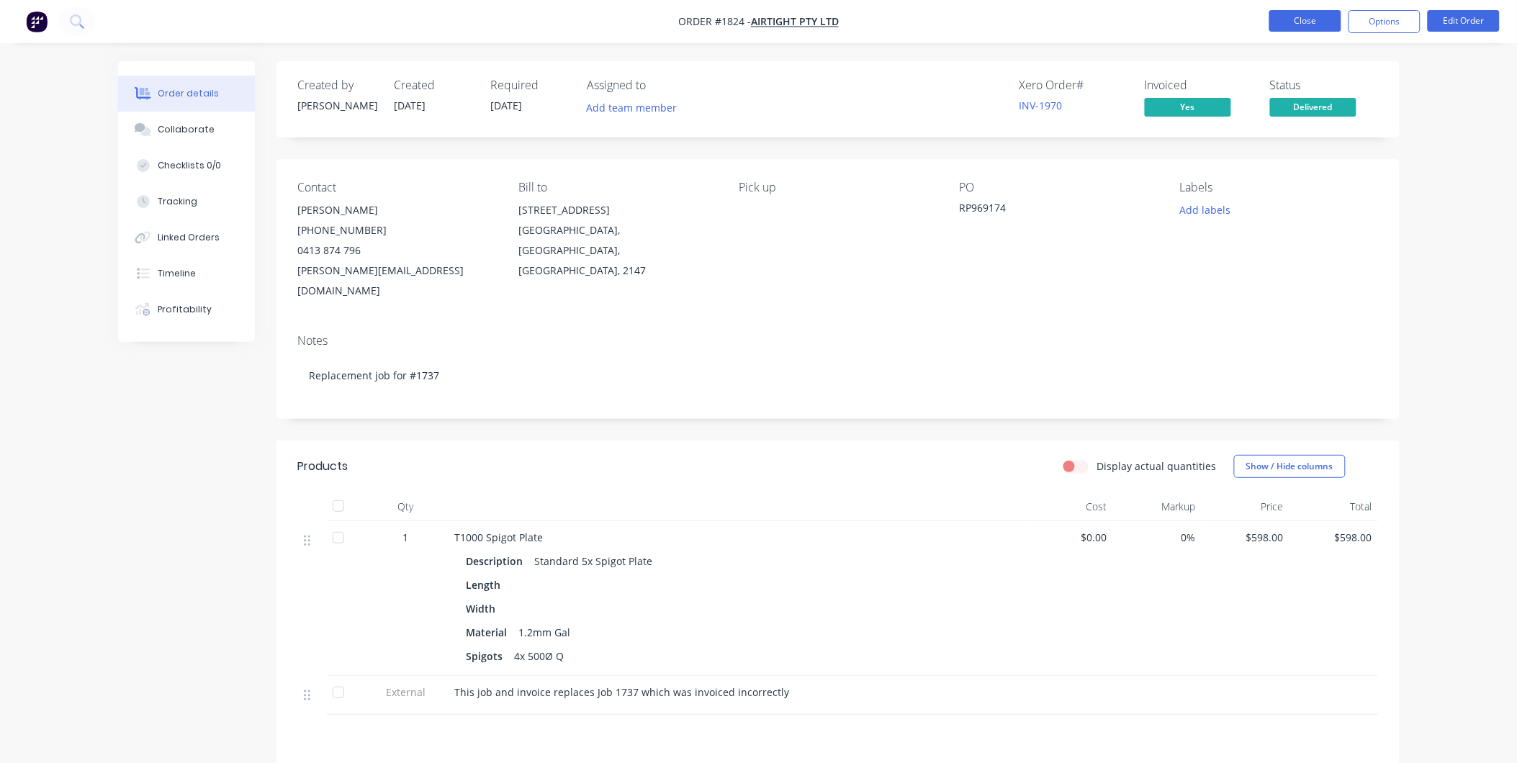
click at [1316, 12] on button "Close" at bounding box center [1305, 21] width 72 height 22
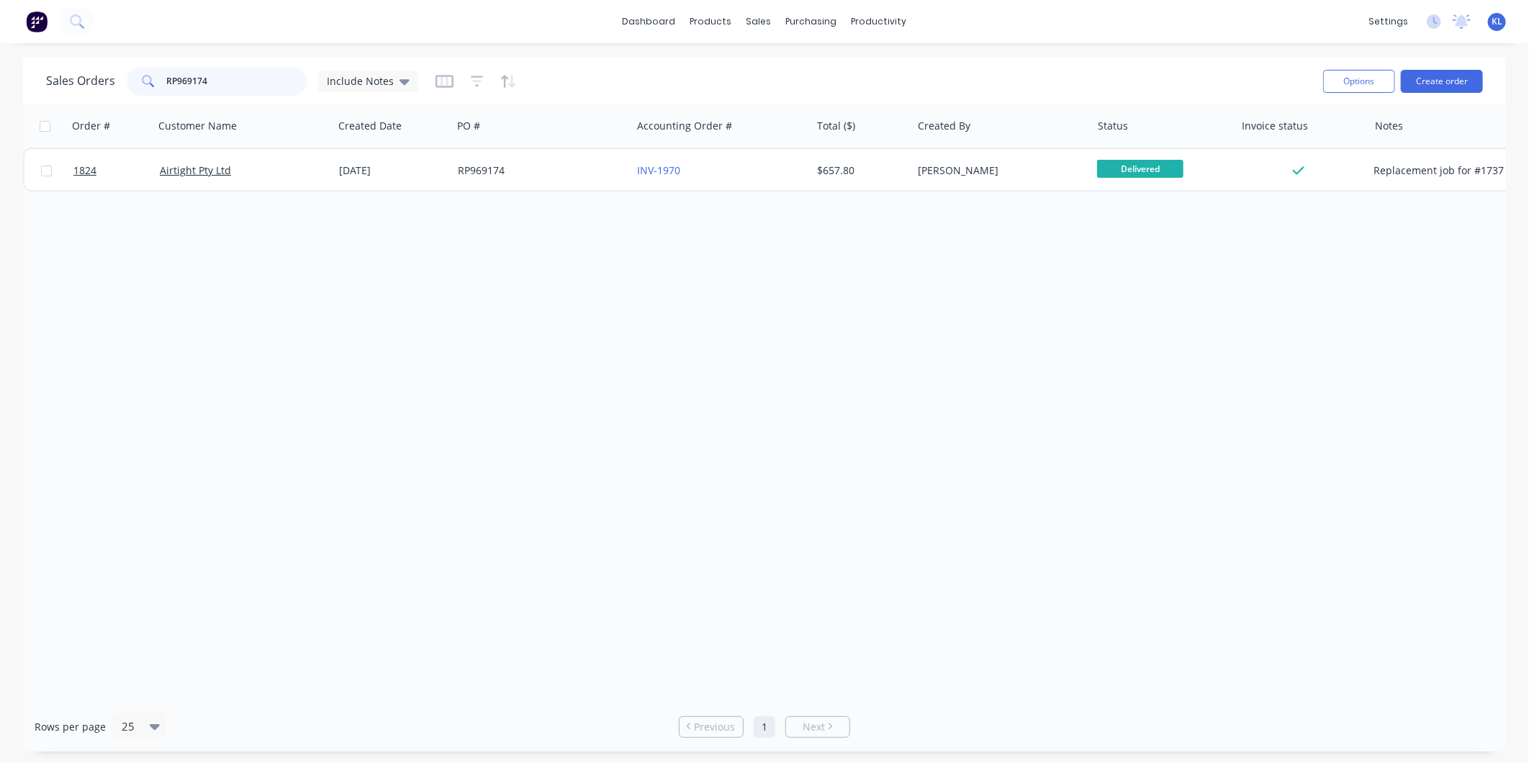
drag, startPoint x: 253, startPoint y: 89, endPoint x: 97, endPoint y: 76, distance: 156.8
click at [97, 76] on div "Sales Orders RP969174 Include Notes" at bounding box center [232, 81] width 372 height 29
paste input "DT016386"
type input "DT016386"
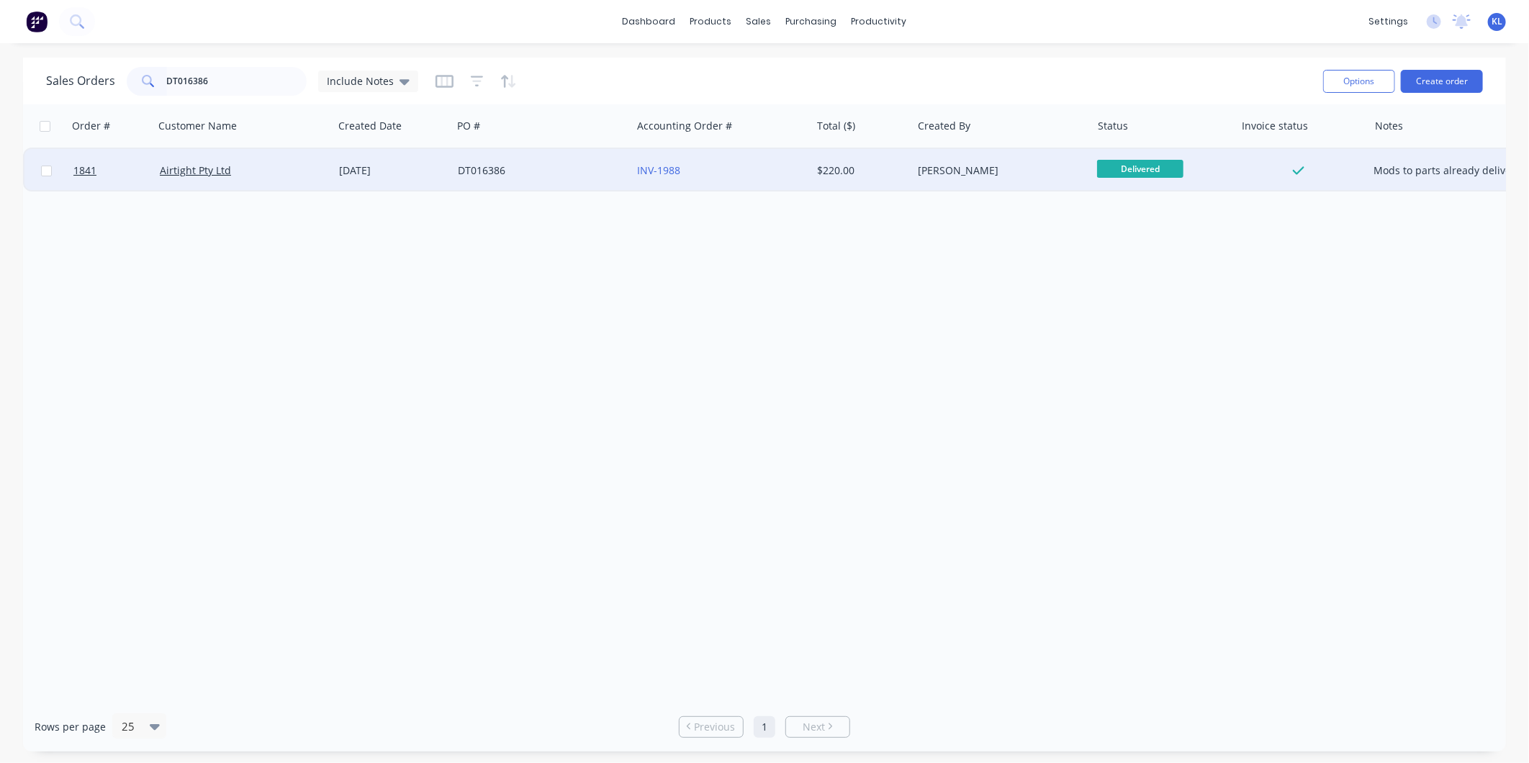
click at [238, 170] on div "Airtight Pty Ltd" at bounding box center [240, 170] width 160 height 14
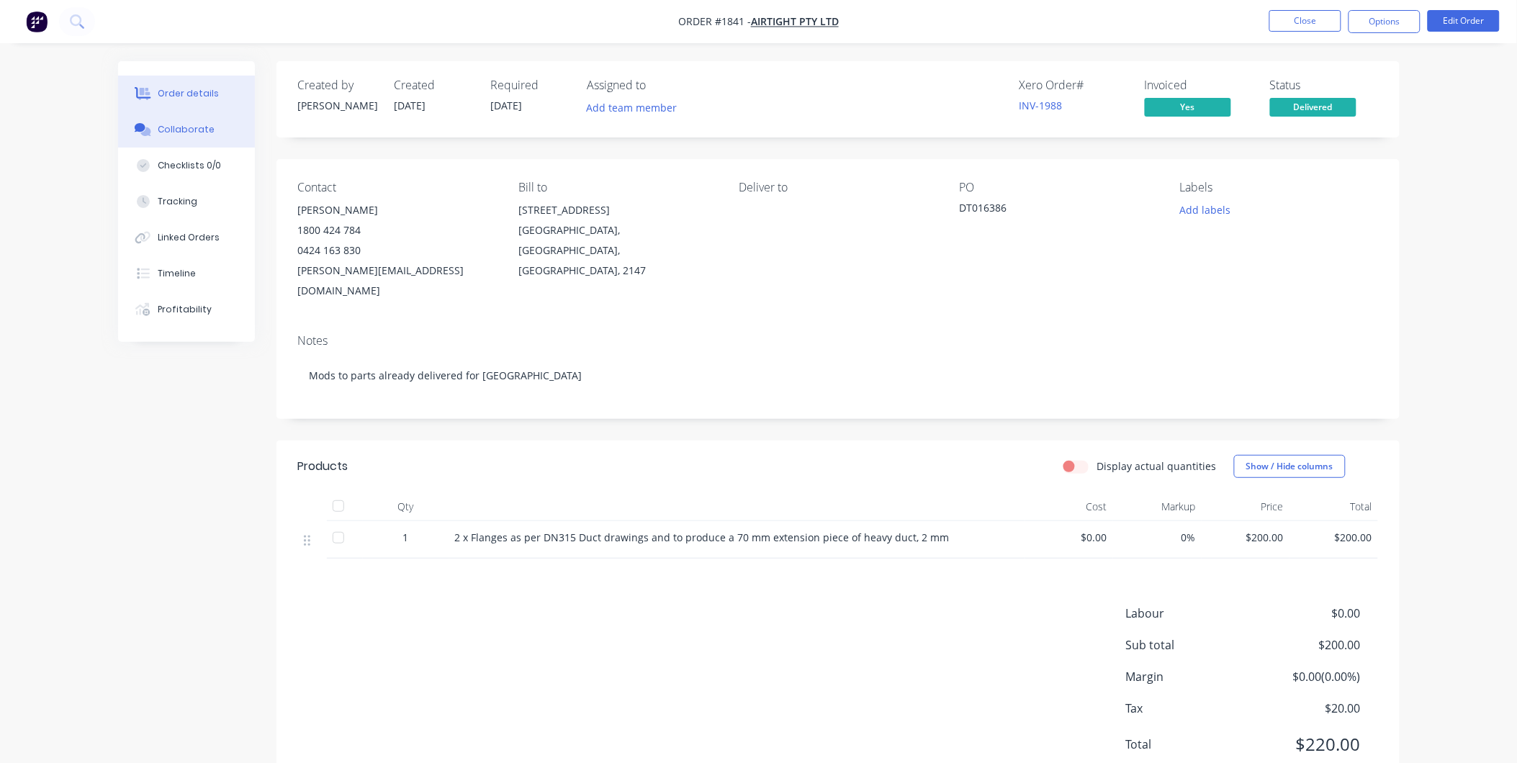
click at [197, 133] on div "Collaborate" at bounding box center [186, 129] width 57 height 13
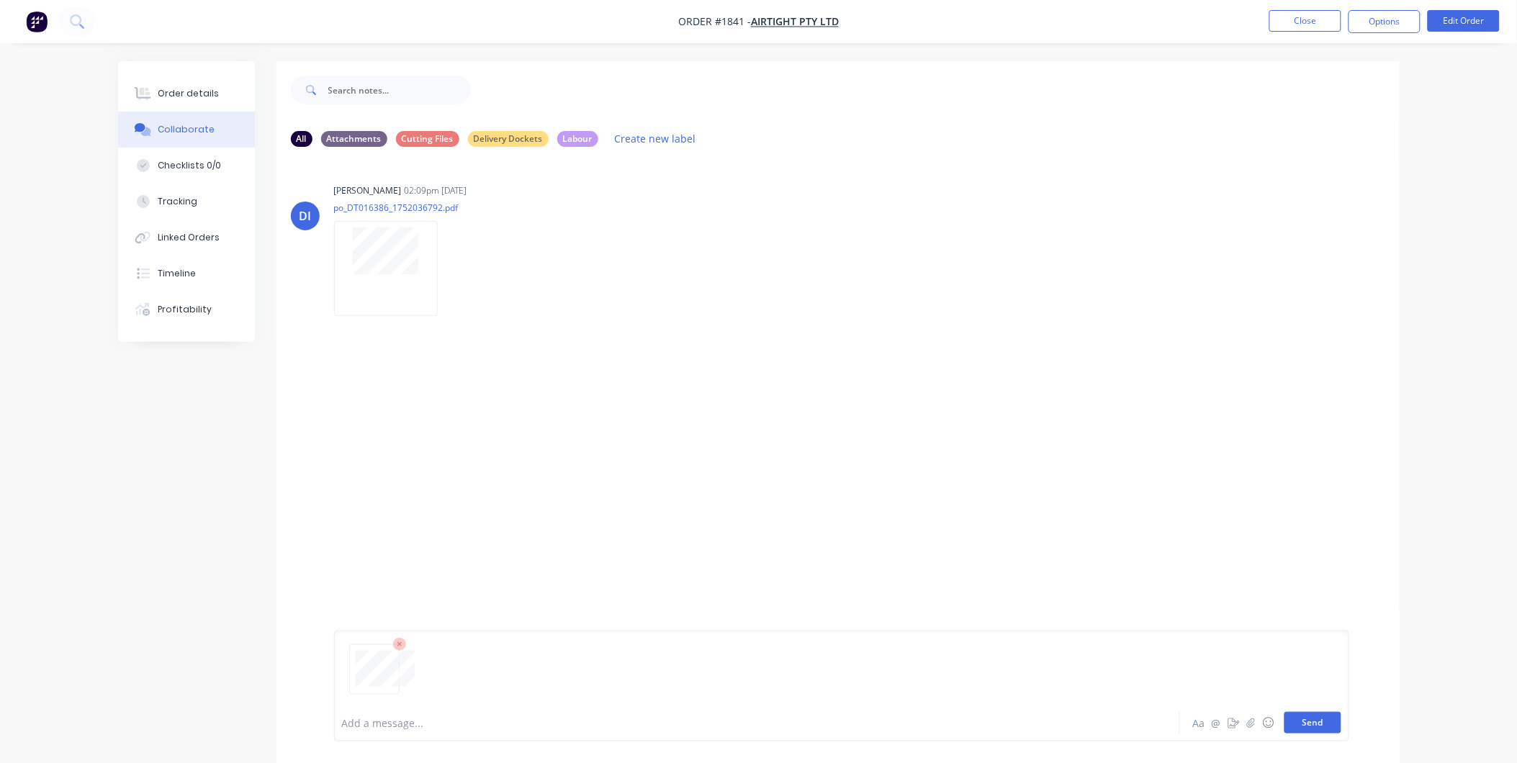
click at [1308, 724] on button "Send" at bounding box center [1313, 723] width 57 height 22
click at [1299, 723] on button "Send" at bounding box center [1313, 723] width 57 height 22
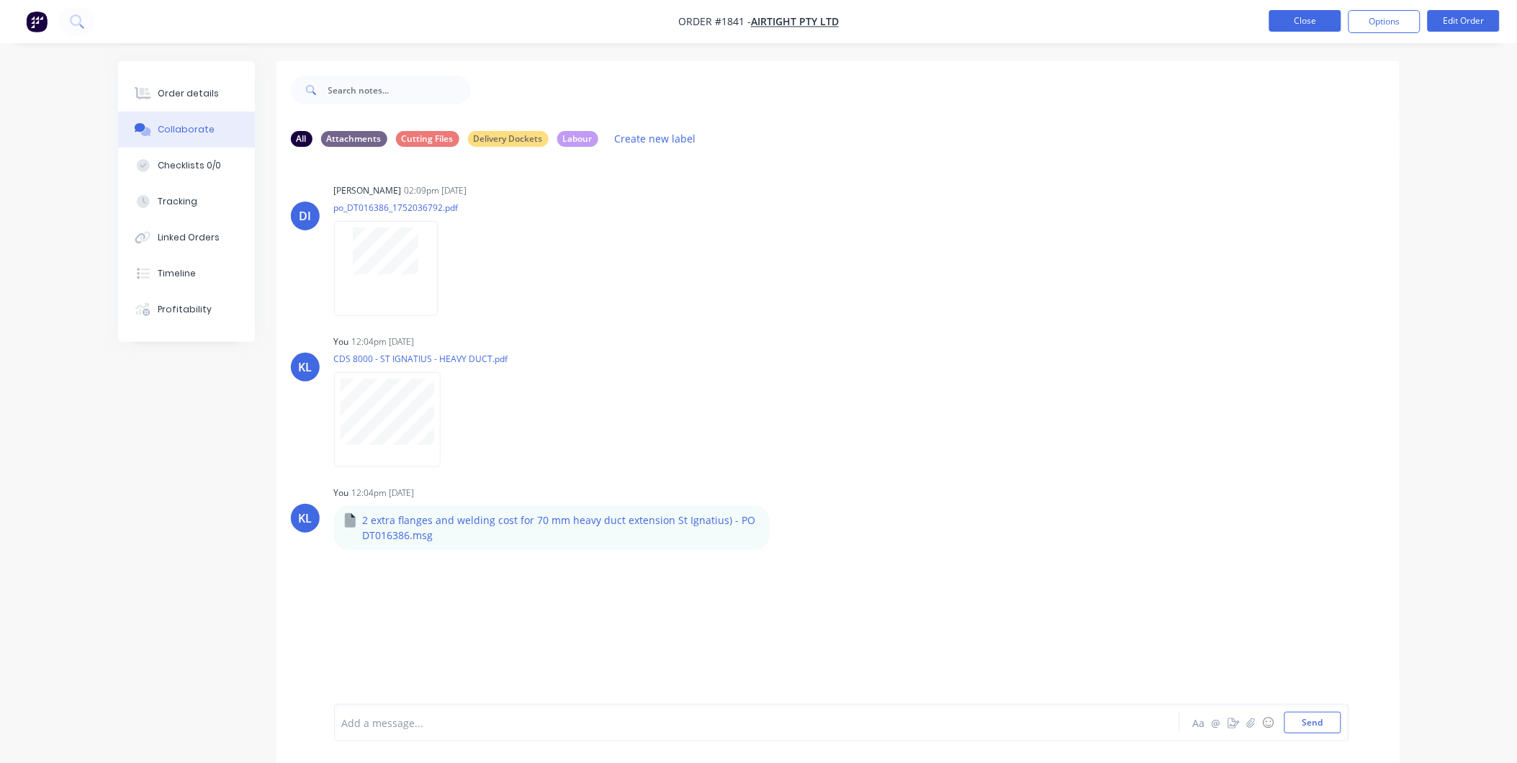
click at [1323, 15] on button "Close" at bounding box center [1305, 21] width 72 height 22
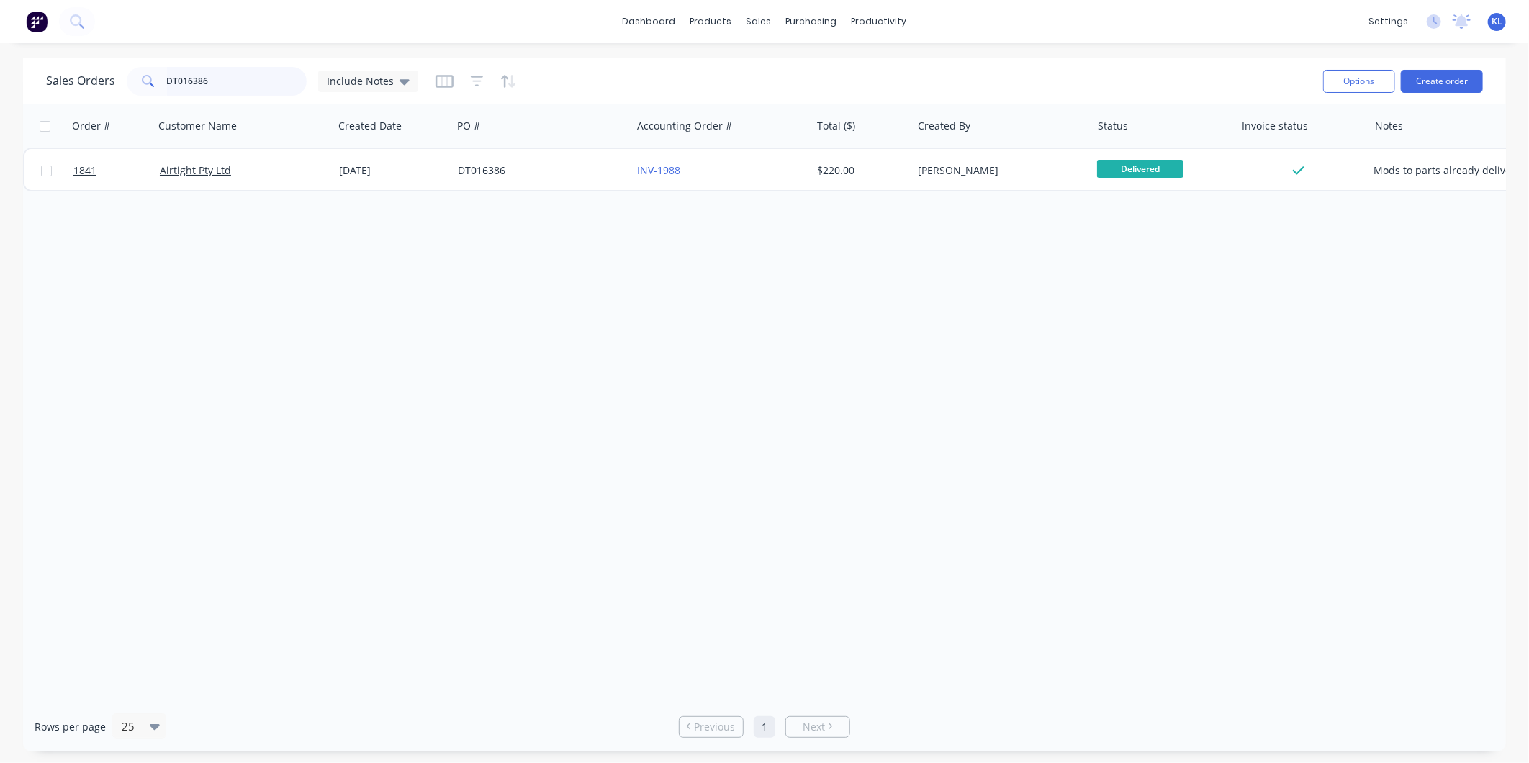
drag, startPoint x: 257, startPoint y: 81, endPoint x: -45, endPoint y: 70, distance: 302.6
click at [0, 70] on html "dashboard products sales purchasing productivity dashboard products Product Cat…" at bounding box center [764, 381] width 1529 height 763
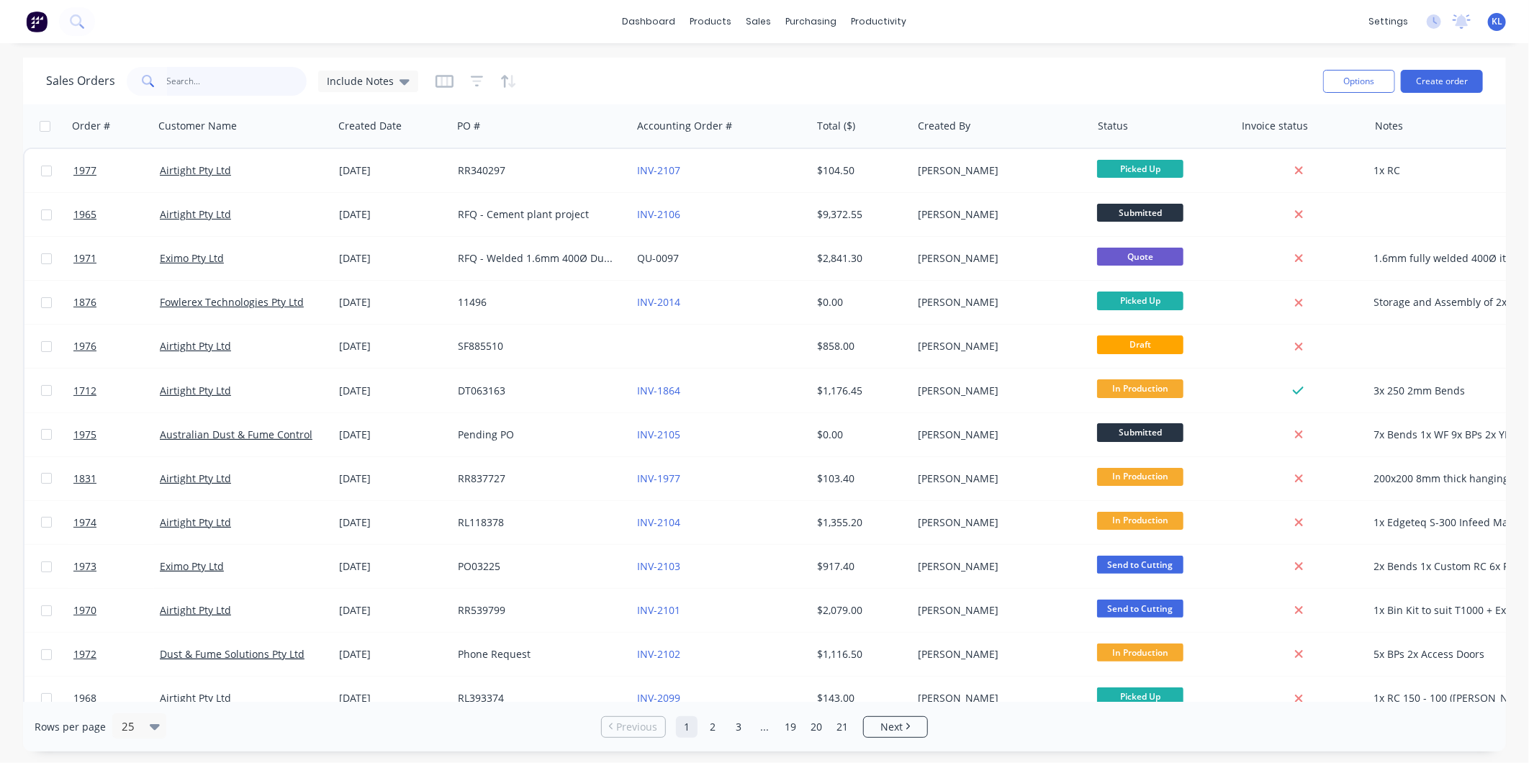
click at [193, 74] on input "text" at bounding box center [237, 81] width 140 height 29
paste input "DT016386"
type input "DT016386"
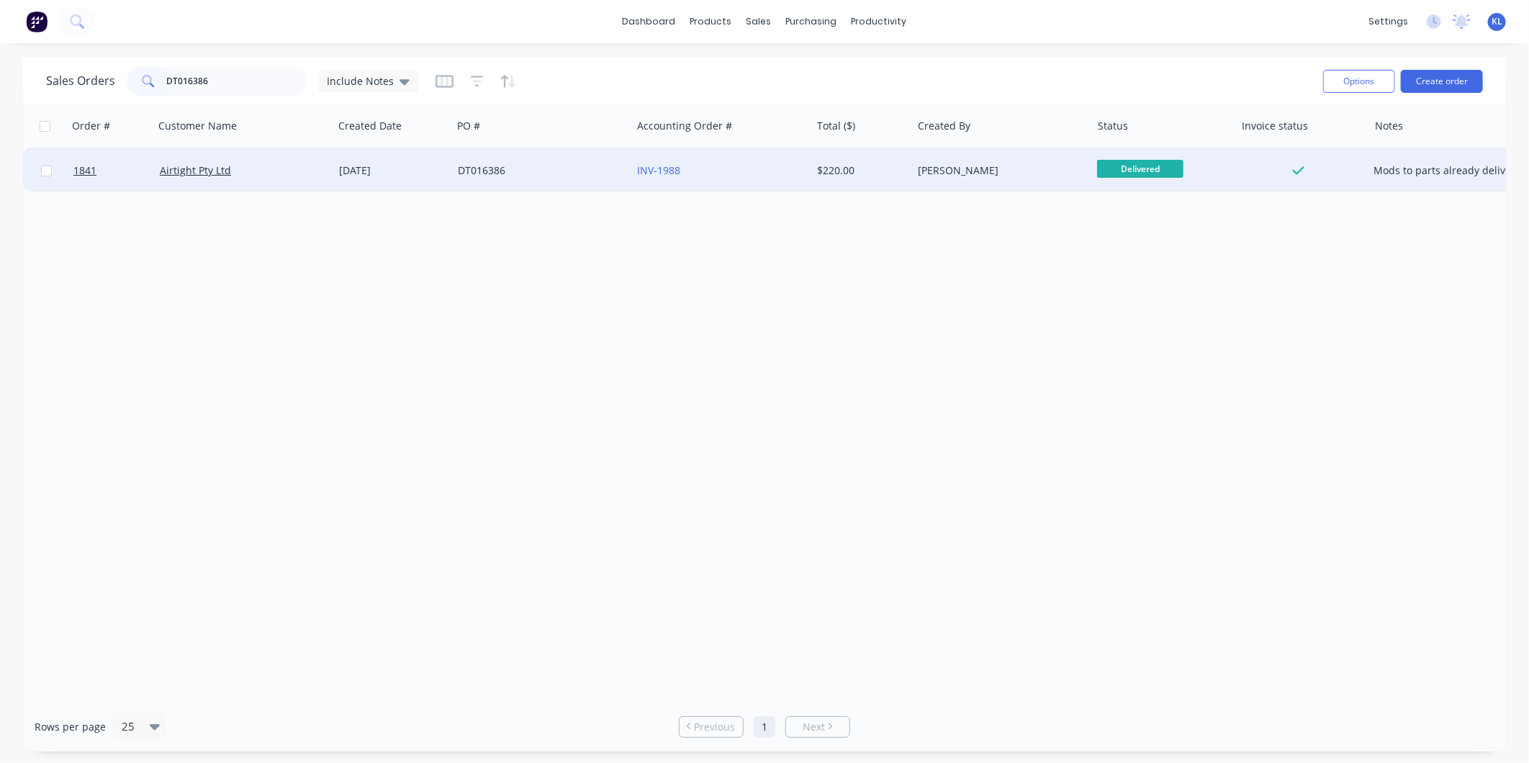
click at [418, 174] on div "04 Aug 2025" at bounding box center [392, 170] width 107 height 14
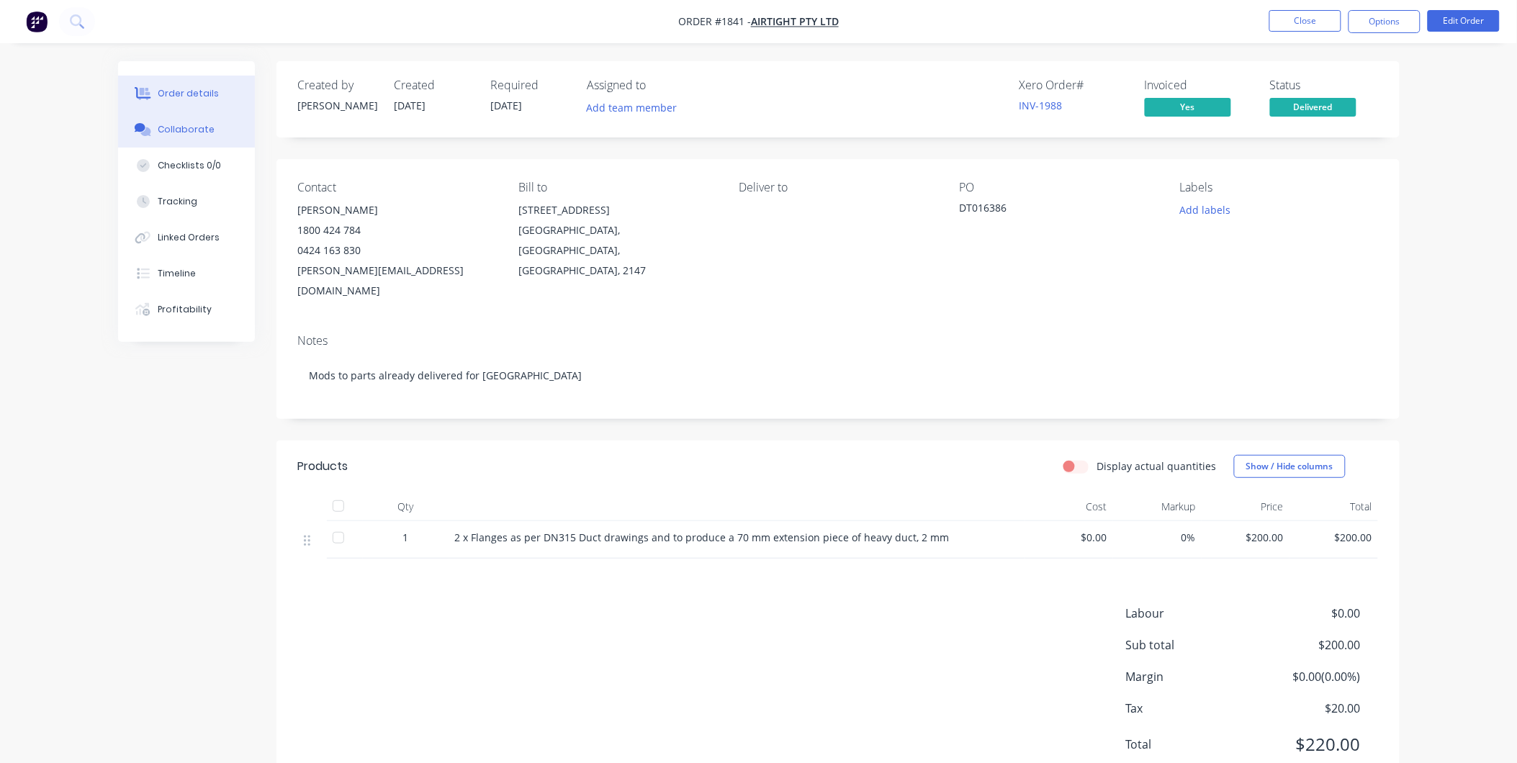
click at [196, 131] on div "Collaborate" at bounding box center [186, 129] width 57 height 13
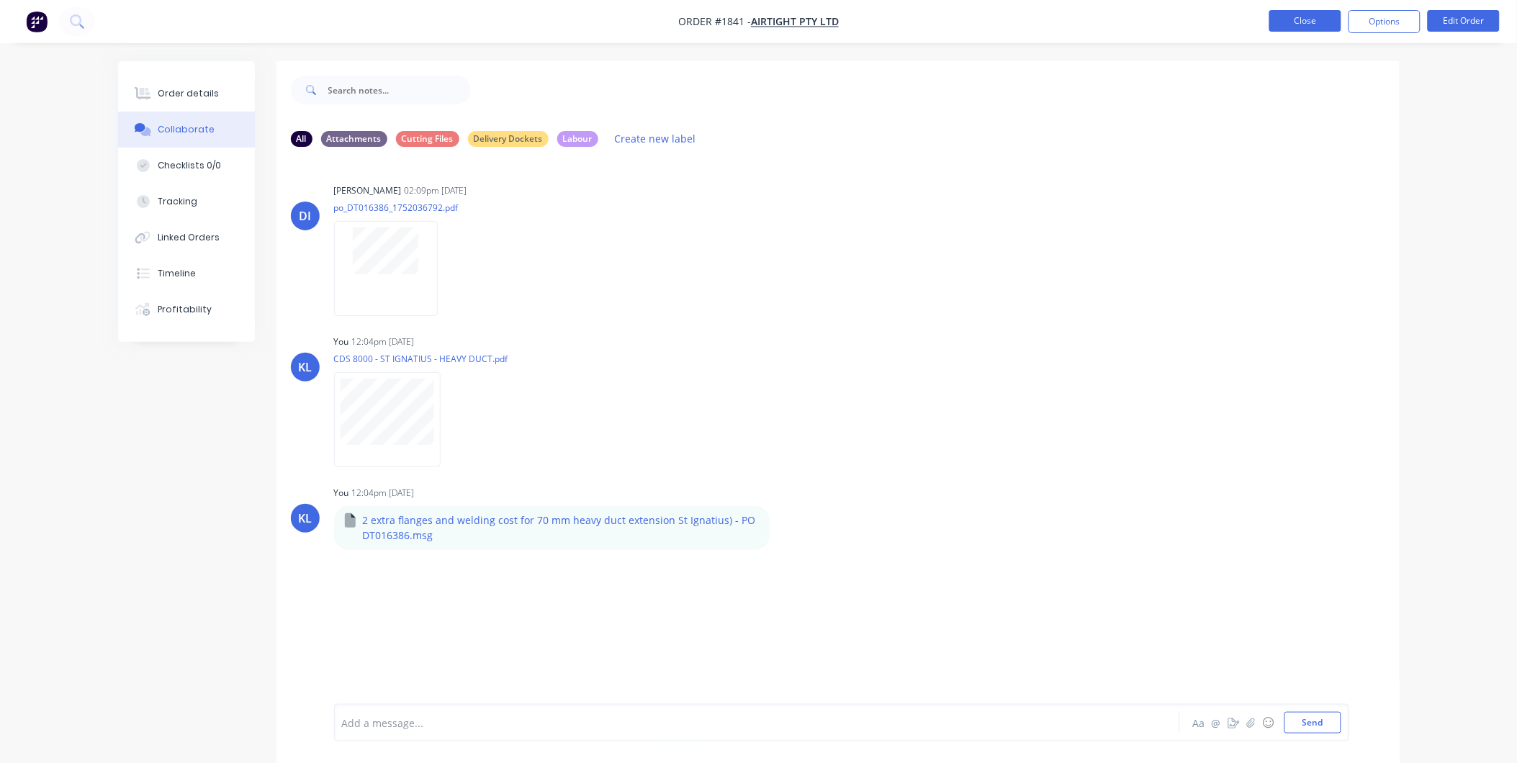
click at [1311, 30] on button "Close" at bounding box center [1305, 21] width 72 height 22
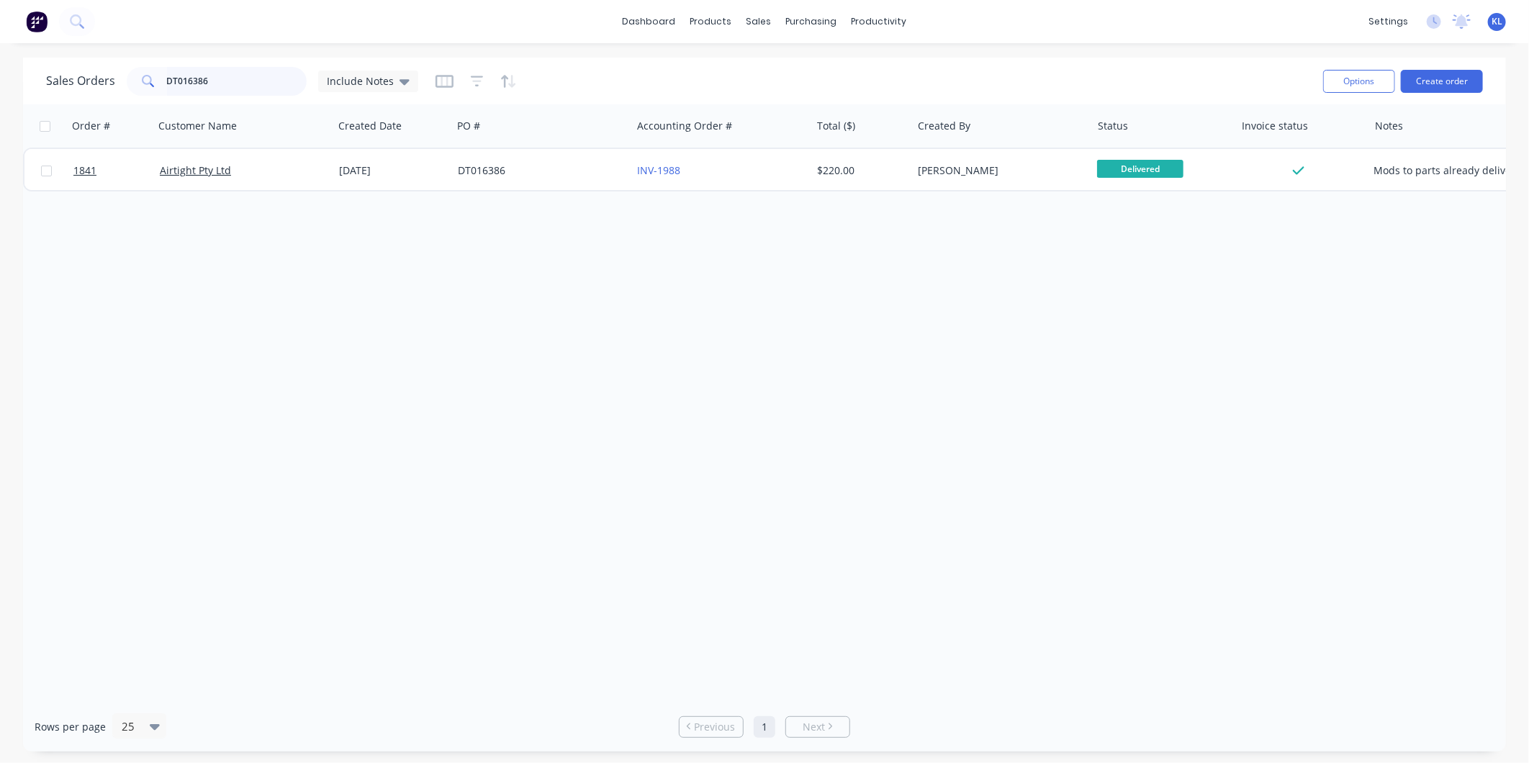
drag, startPoint x: 216, startPoint y: 81, endPoint x: -12, endPoint y: 88, distance: 227.6
click at [0, 88] on html "dashboard products sales purchasing productivity dashboard products Product Cat…" at bounding box center [764, 381] width 1529 height 763
paste input "S012559"
type input "DS012559"
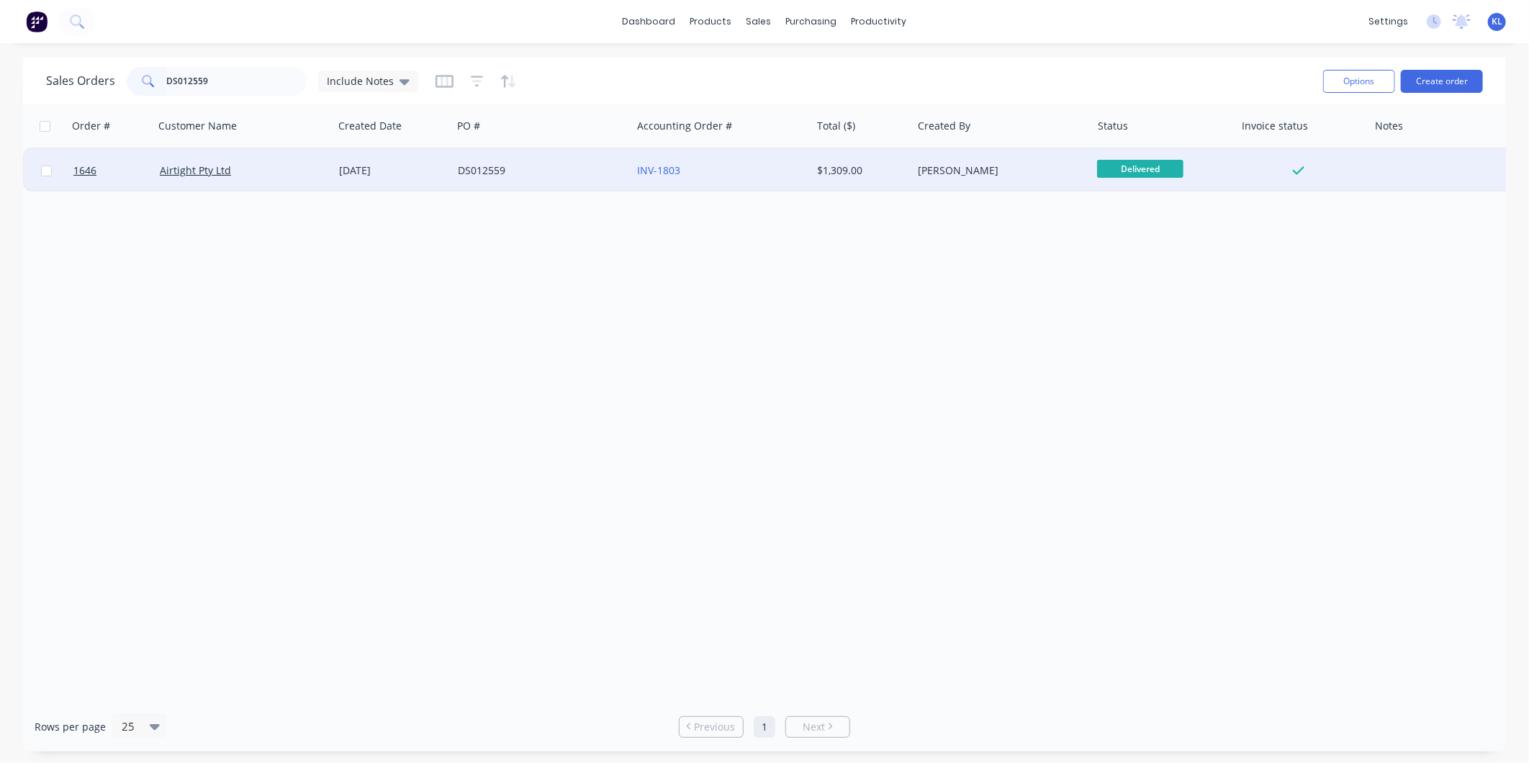
click at [266, 167] on div "Airtight Pty Ltd" at bounding box center [240, 170] width 160 height 14
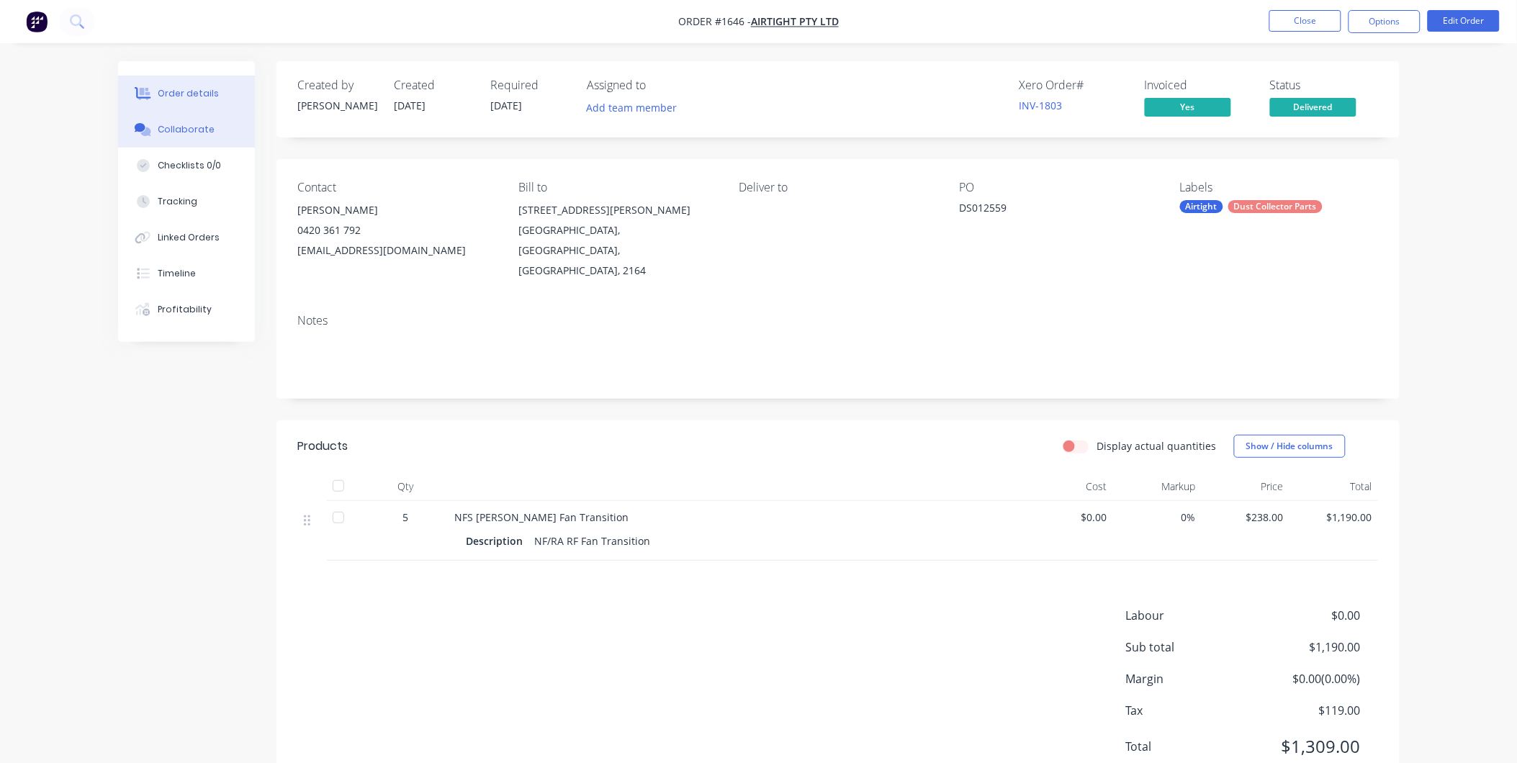
click at [192, 130] on div "Collaborate" at bounding box center [186, 129] width 57 height 13
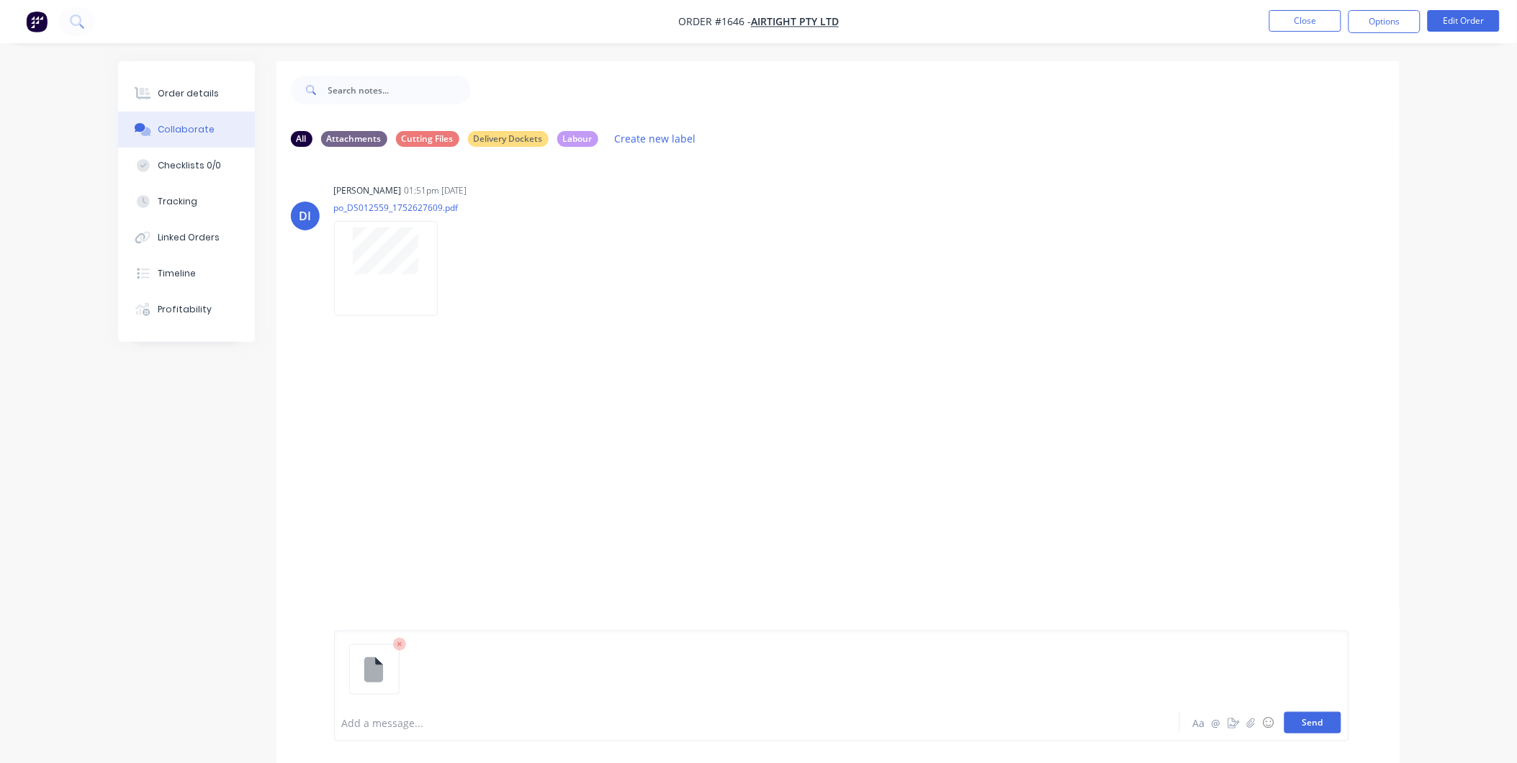
click at [1323, 714] on button "Send" at bounding box center [1313, 723] width 57 height 22
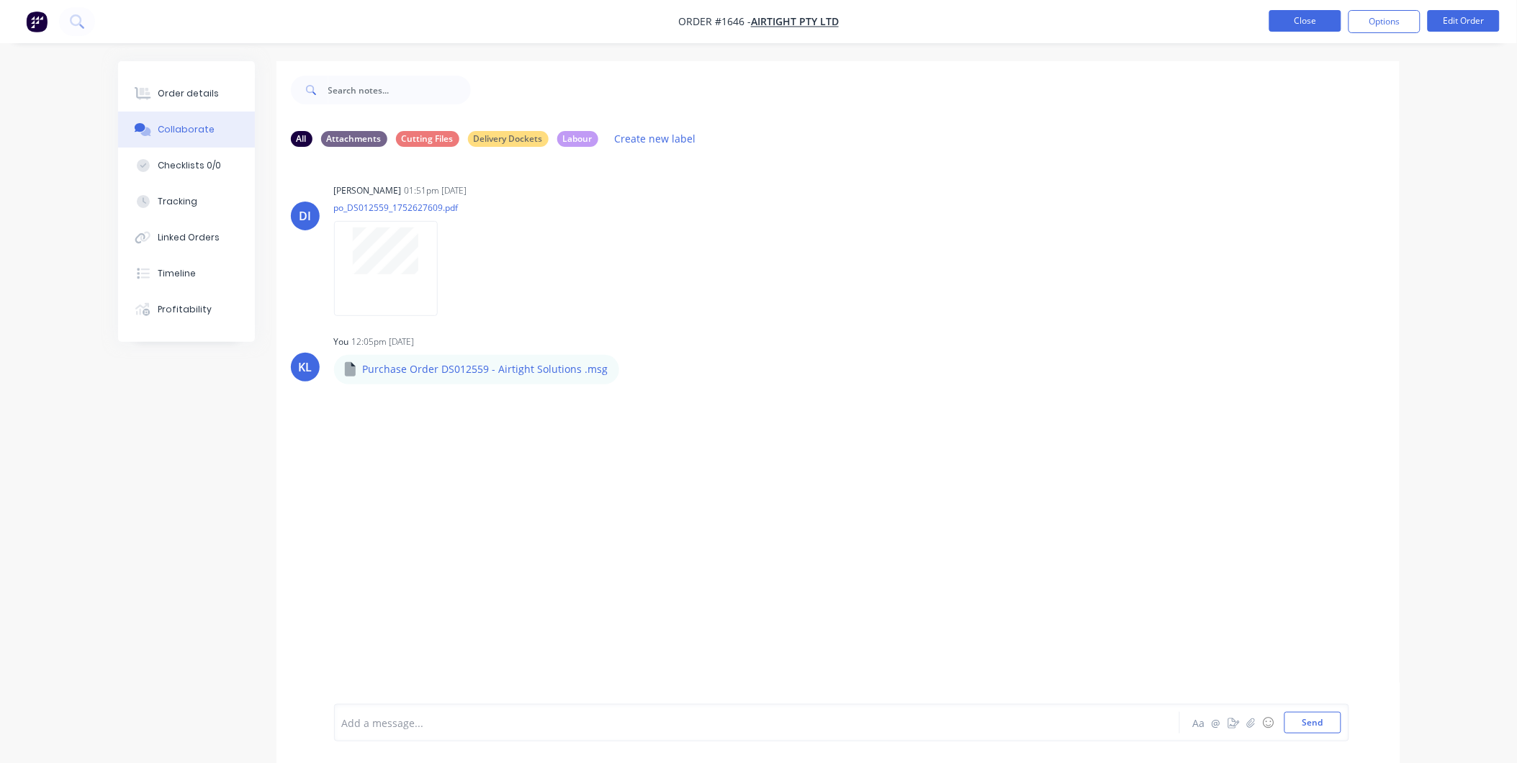
click at [1314, 15] on button "Close" at bounding box center [1305, 21] width 72 height 22
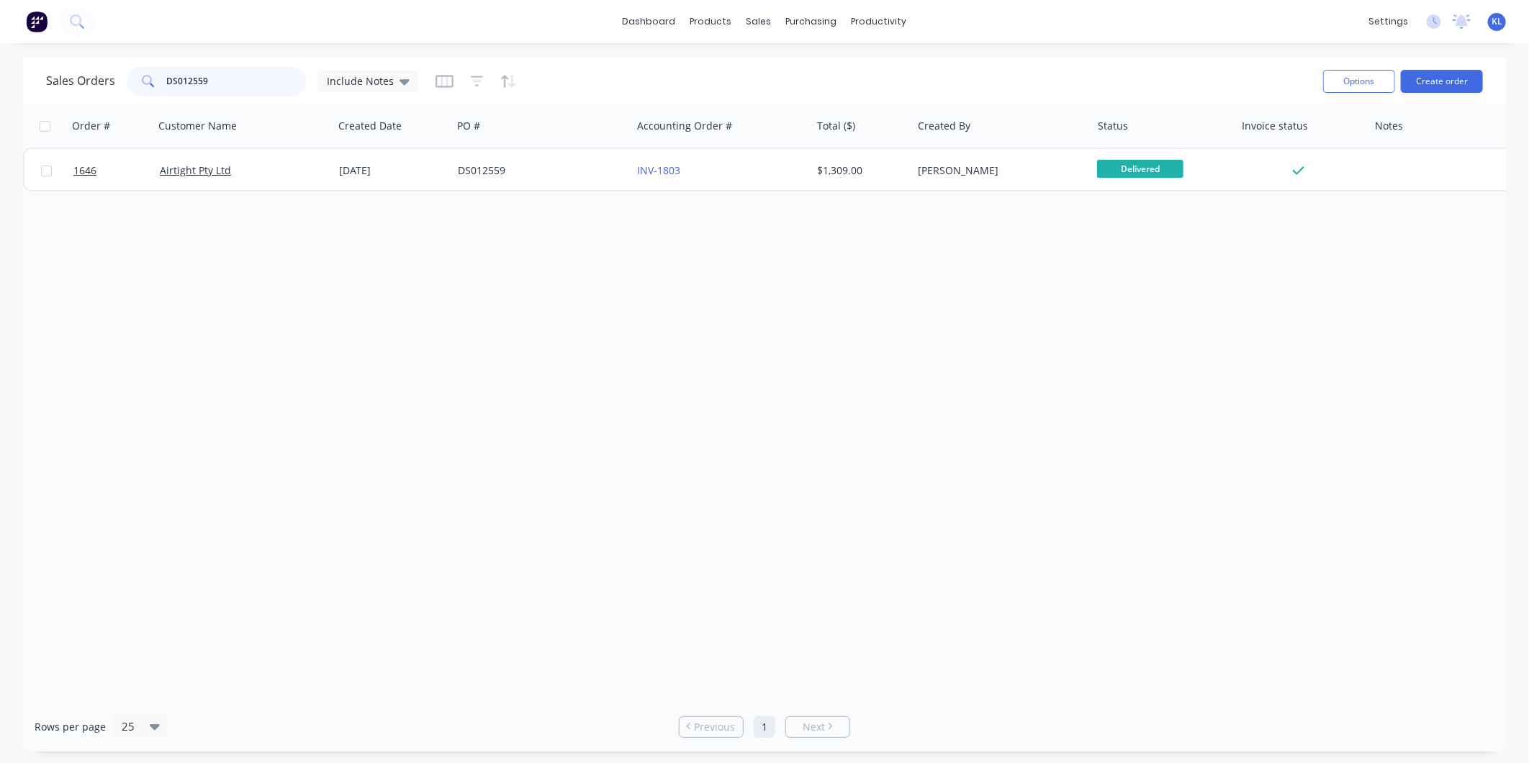
drag, startPoint x: 231, startPoint y: 81, endPoint x: -215, endPoint y: 60, distance: 446.2
click at [0, 60] on html "dashboard products sales purchasing productivity dashboard products Product Cat…" at bounding box center [764, 381] width 1529 height 763
click at [238, 84] on input "DS012559" at bounding box center [237, 81] width 140 height 29
drag, startPoint x: 233, startPoint y: 80, endPoint x: -26, endPoint y: 73, distance: 259.3
click at [0, 73] on html "dashboard products sales purchasing productivity dashboard products Product Cat…" at bounding box center [764, 381] width 1529 height 763
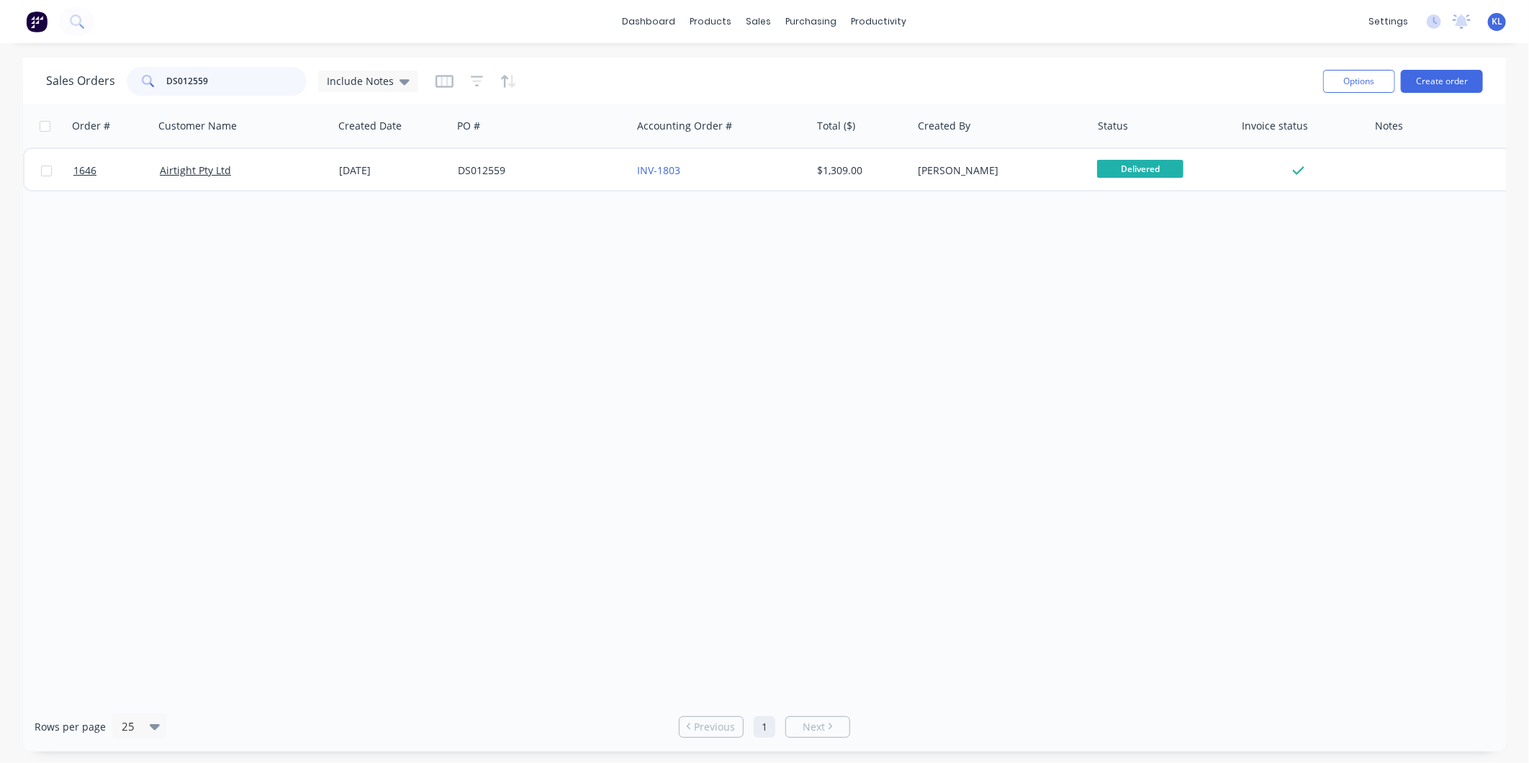
paste input "ST618001"
type input "ST618001"
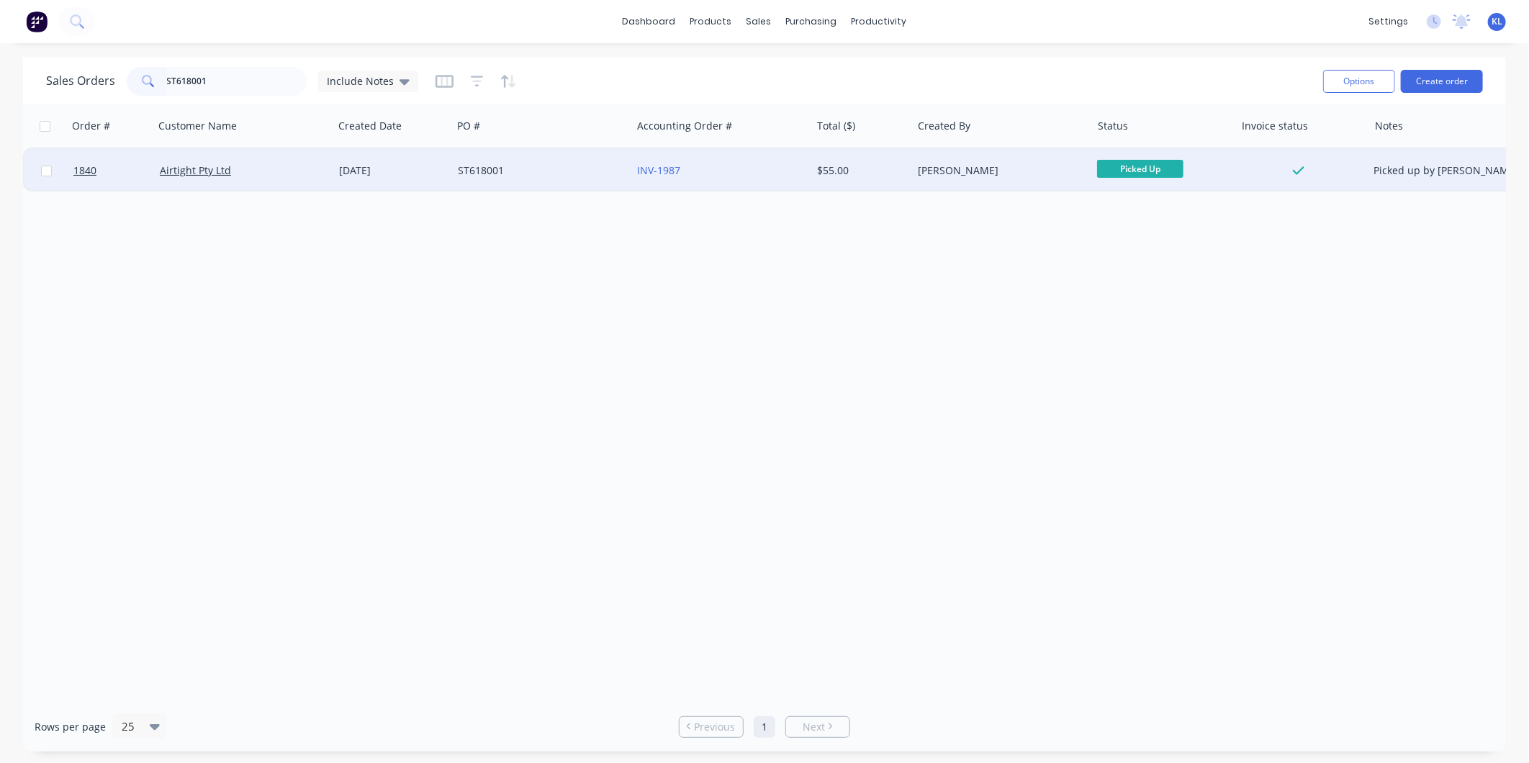
click at [275, 177] on div "Airtight Pty Ltd" at bounding box center [243, 170] width 179 height 43
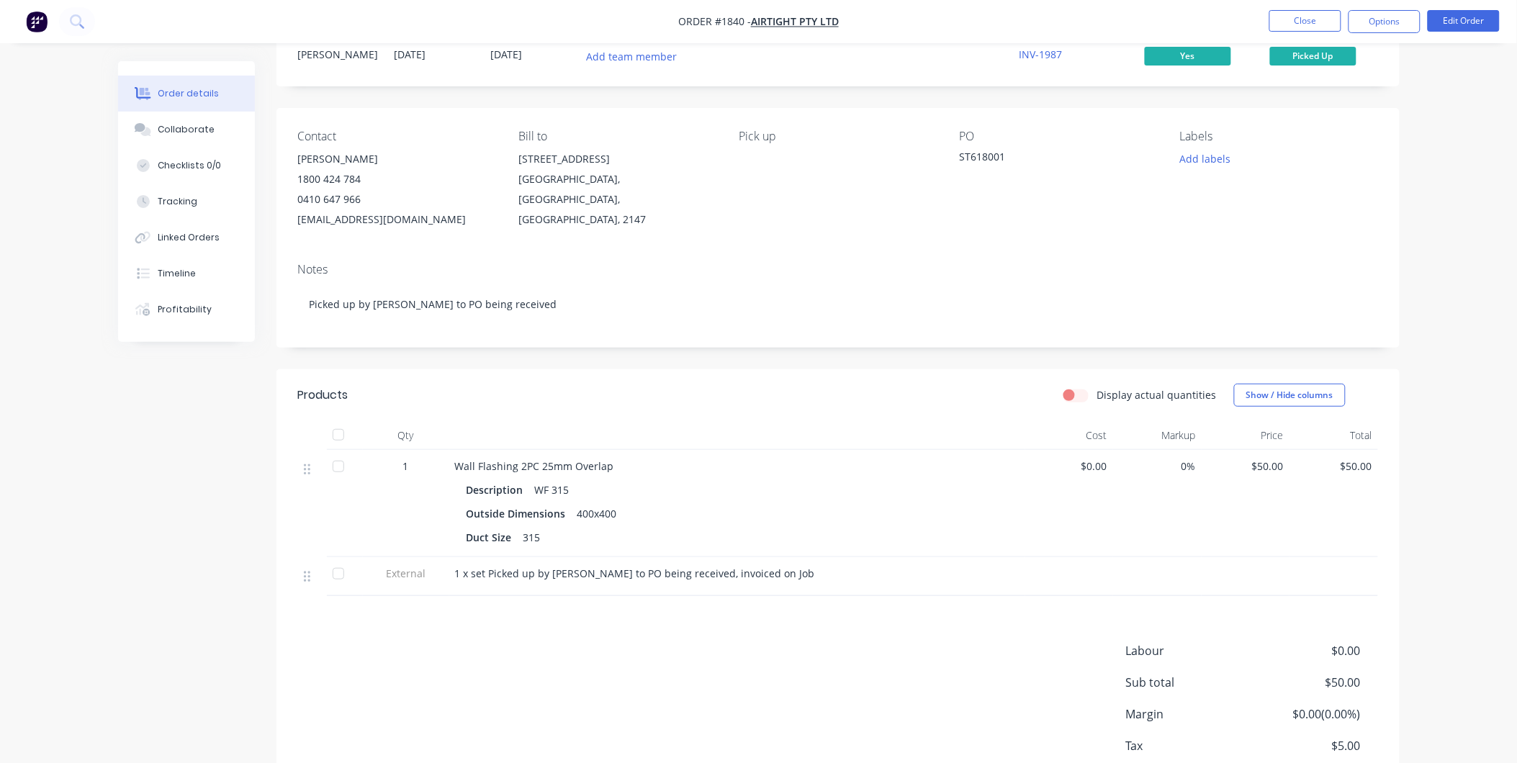
scroll to position [80, 0]
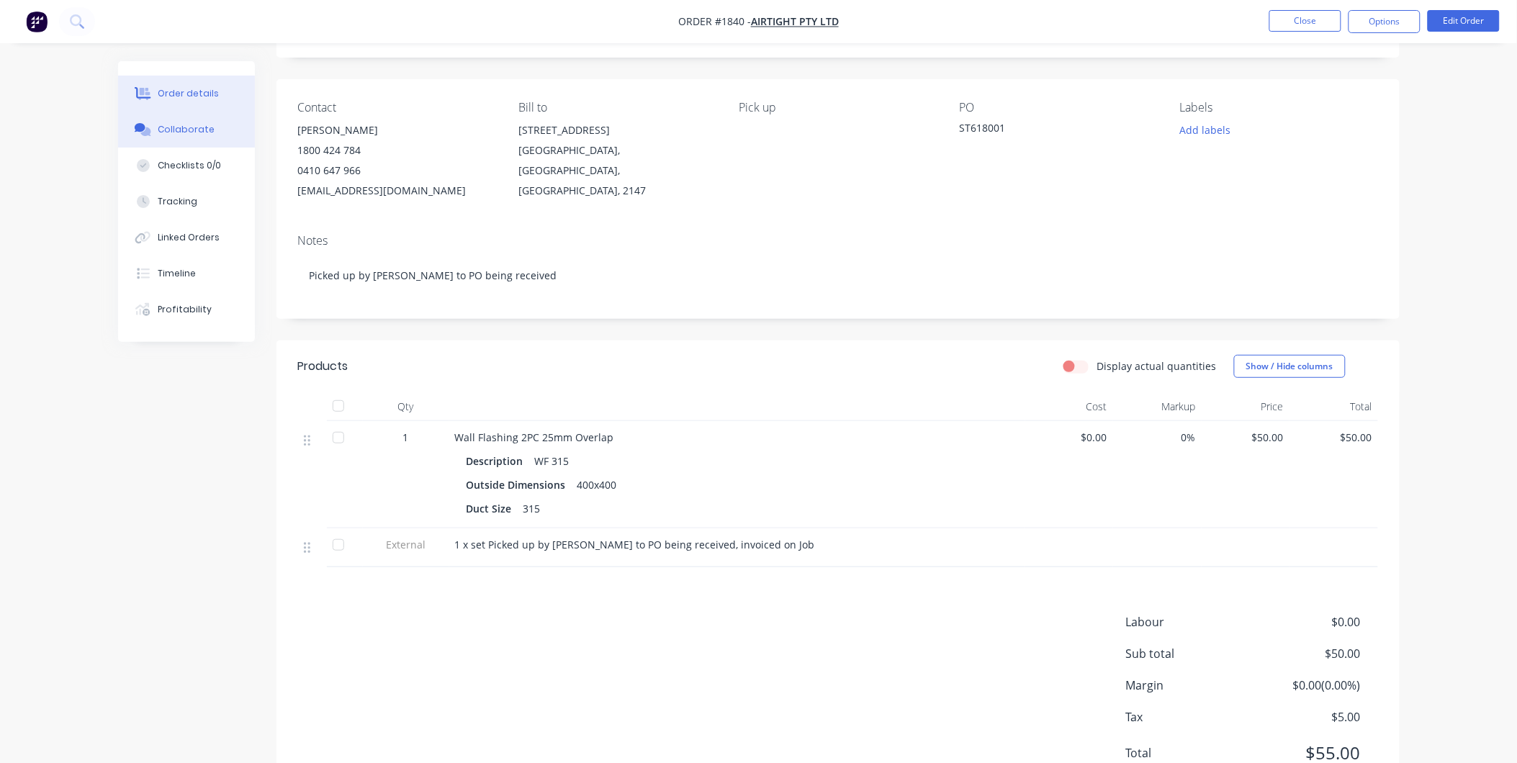
click at [211, 127] on button "Collaborate" at bounding box center [186, 130] width 137 height 36
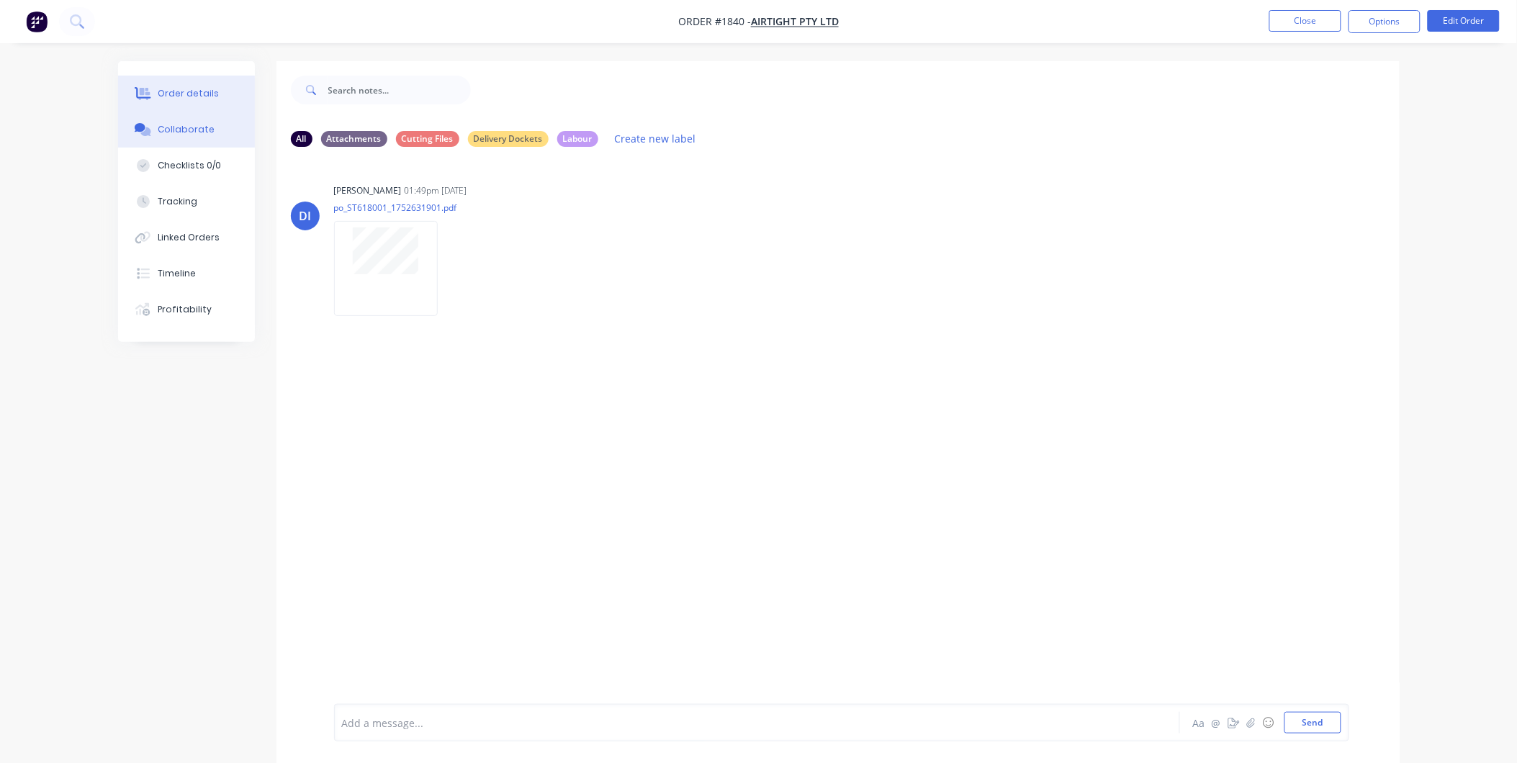
click at [187, 99] on div "Order details" at bounding box center [188, 93] width 61 height 13
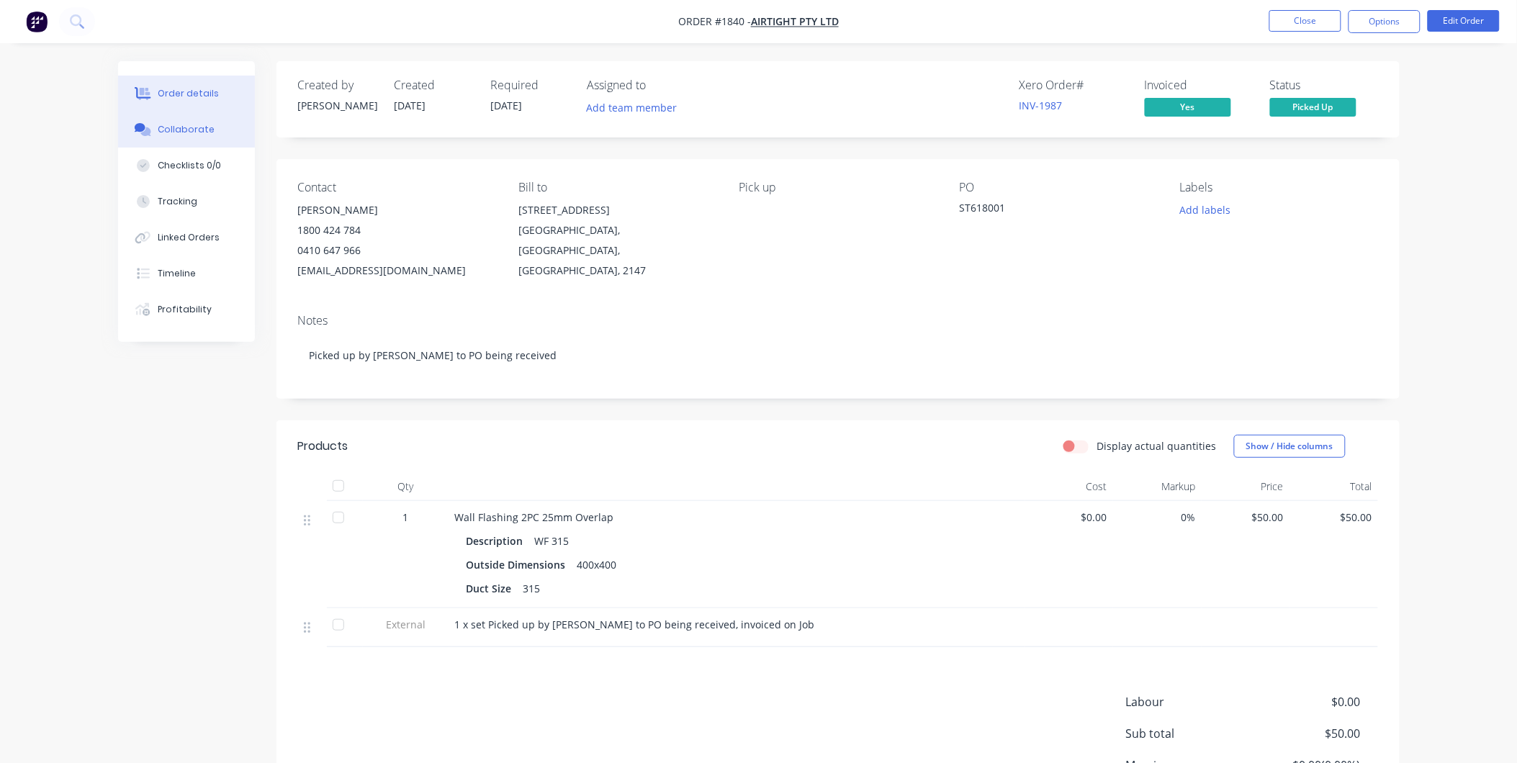
click at [183, 130] on div "Collaborate" at bounding box center [186, 129] width 57 height 13
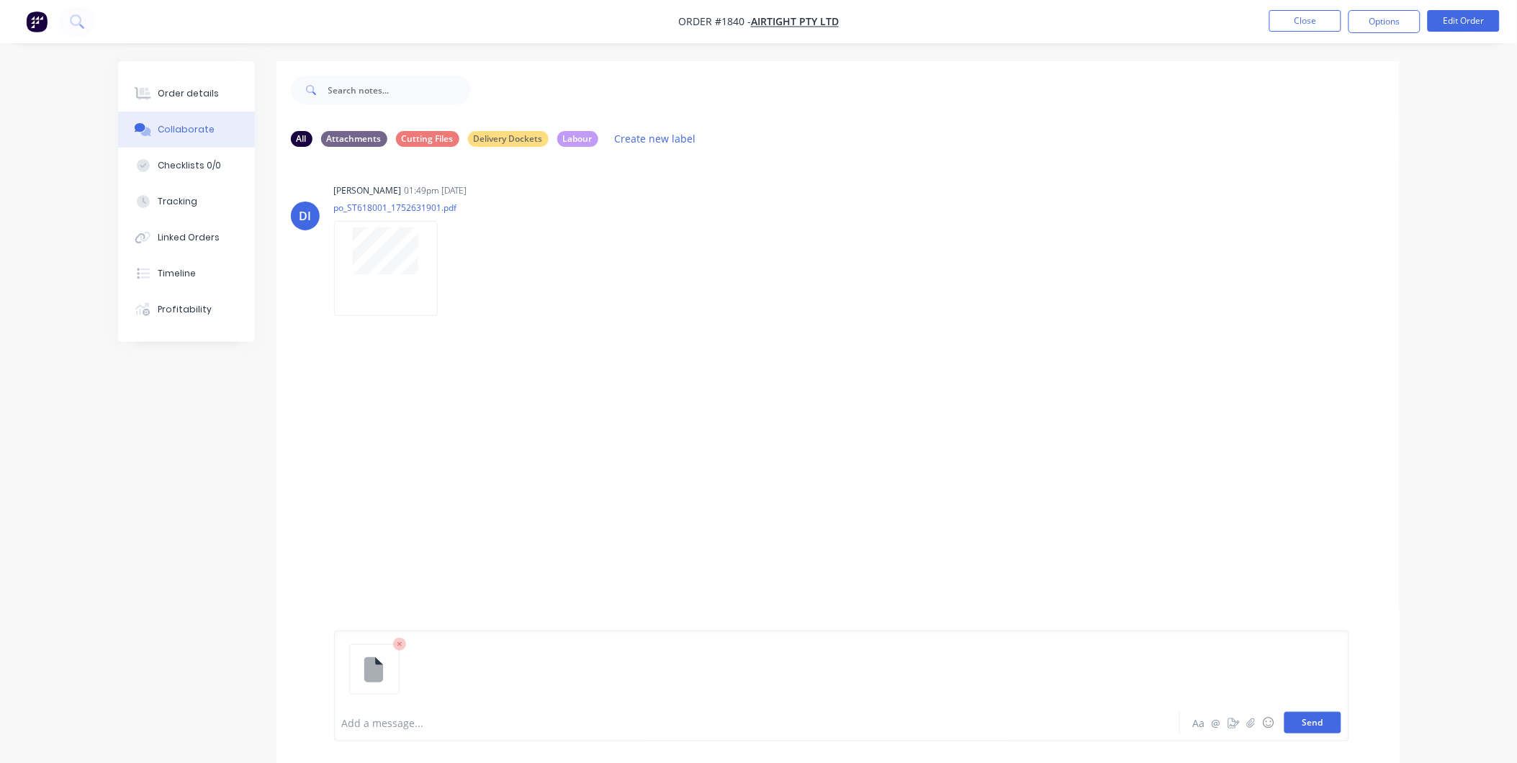
click at [1297, 719] on button "Send" at bounding box center [1313, 723] width 57 height 22
drag, startPoint x: 176, startPoint y: 99, endPoint x: 913, endPoint y: 44, distance: 739.3
click at [176, 99] on div "Order details" at bounding box center [188, 93] width 61 height 13
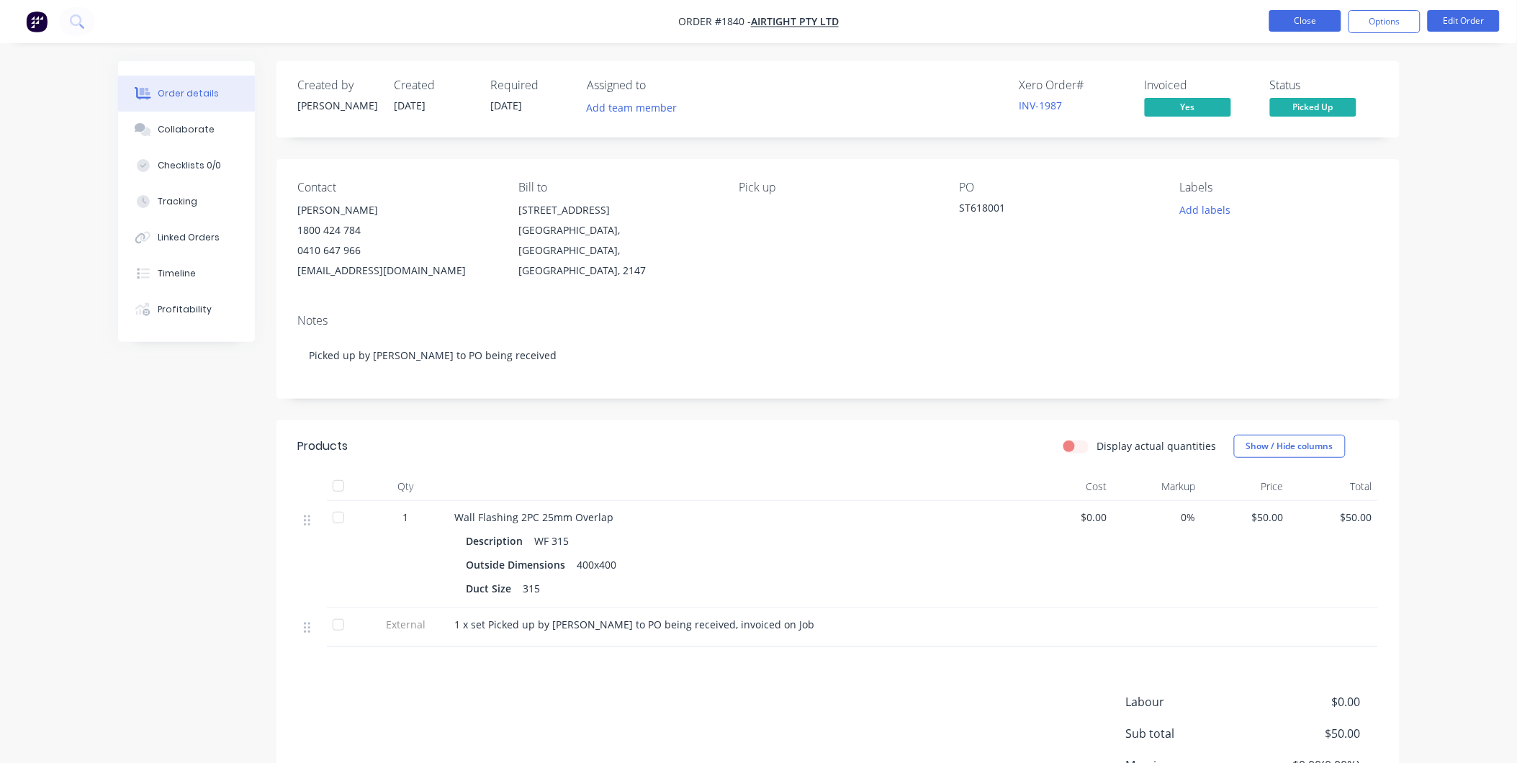
click at [1284, 15] on button "Close" at bounding box center [1305, 21] width 72 height 22
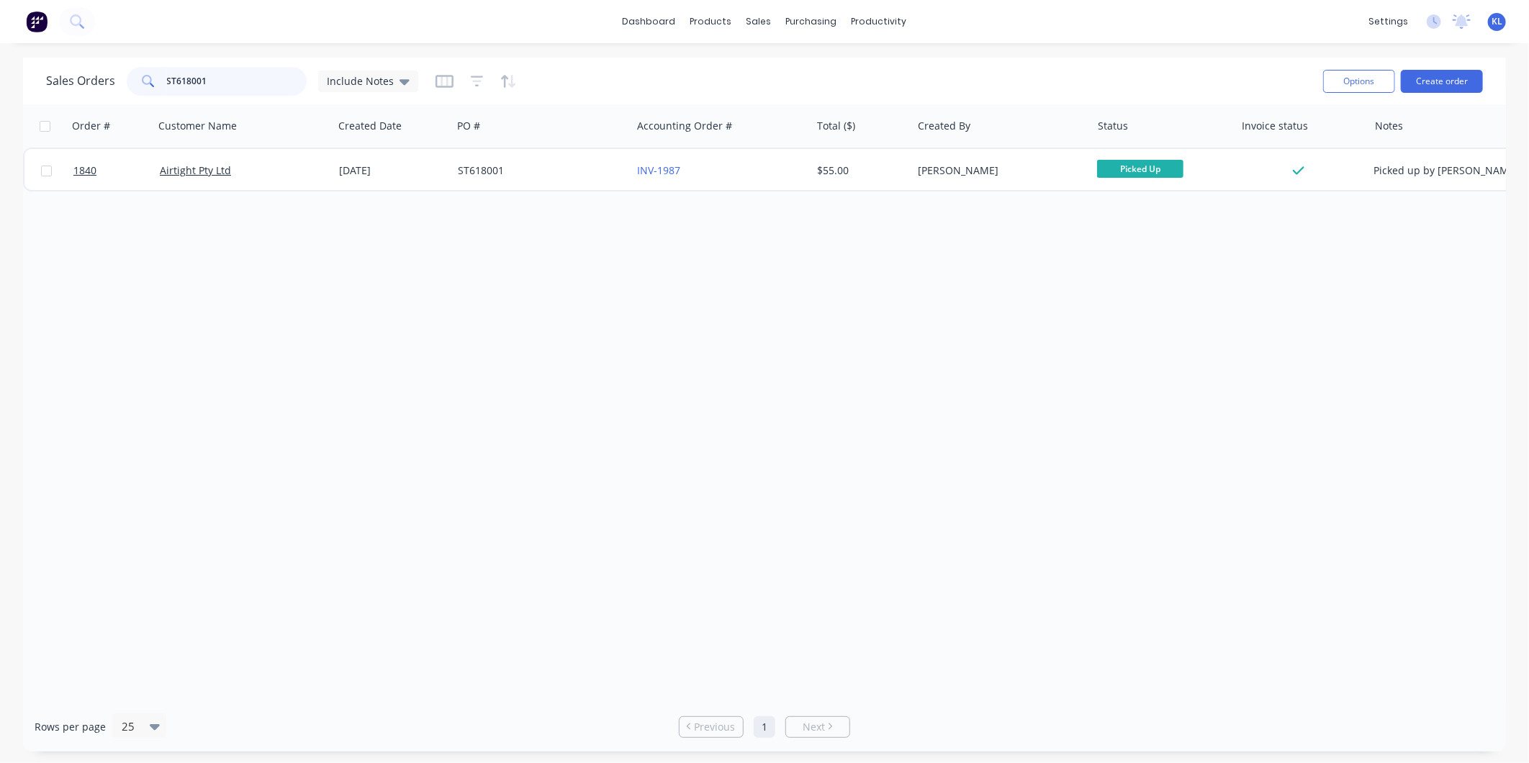
drag, startPoint x: 212, startPoint y: 81, endPoint x: 40, endPoint y: 88, distance: 172.2
click at [40, 88] on div "Sales Orders ST618001 Include Notes Options Create order" at bounding box center [764, 81] width 1483 height 47
paste input "DT59021"
type input "DT590211"
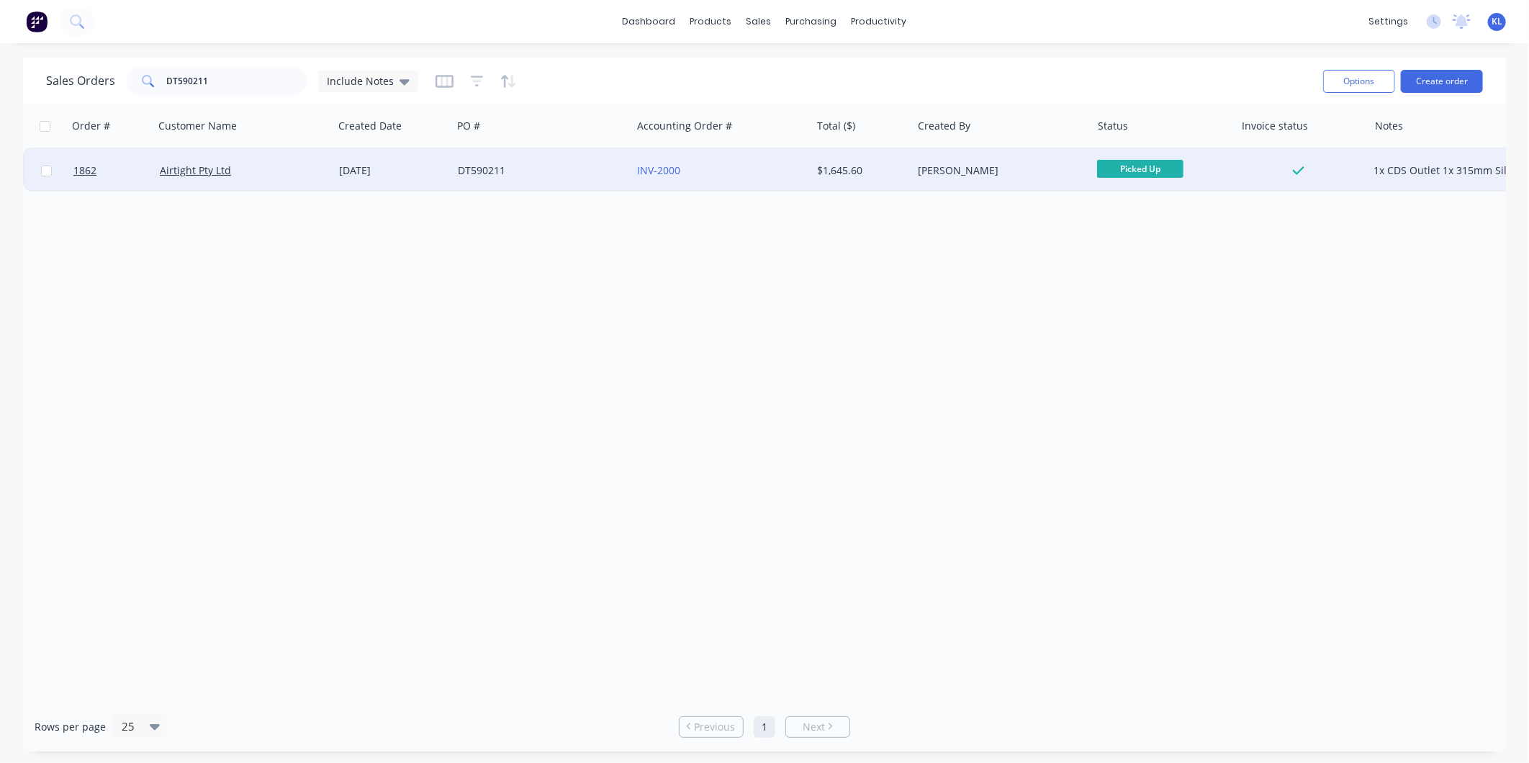
click at [270, 171] on div "Airtight Pty Ltd" at bounding box center [240, 170] width 160 height 14
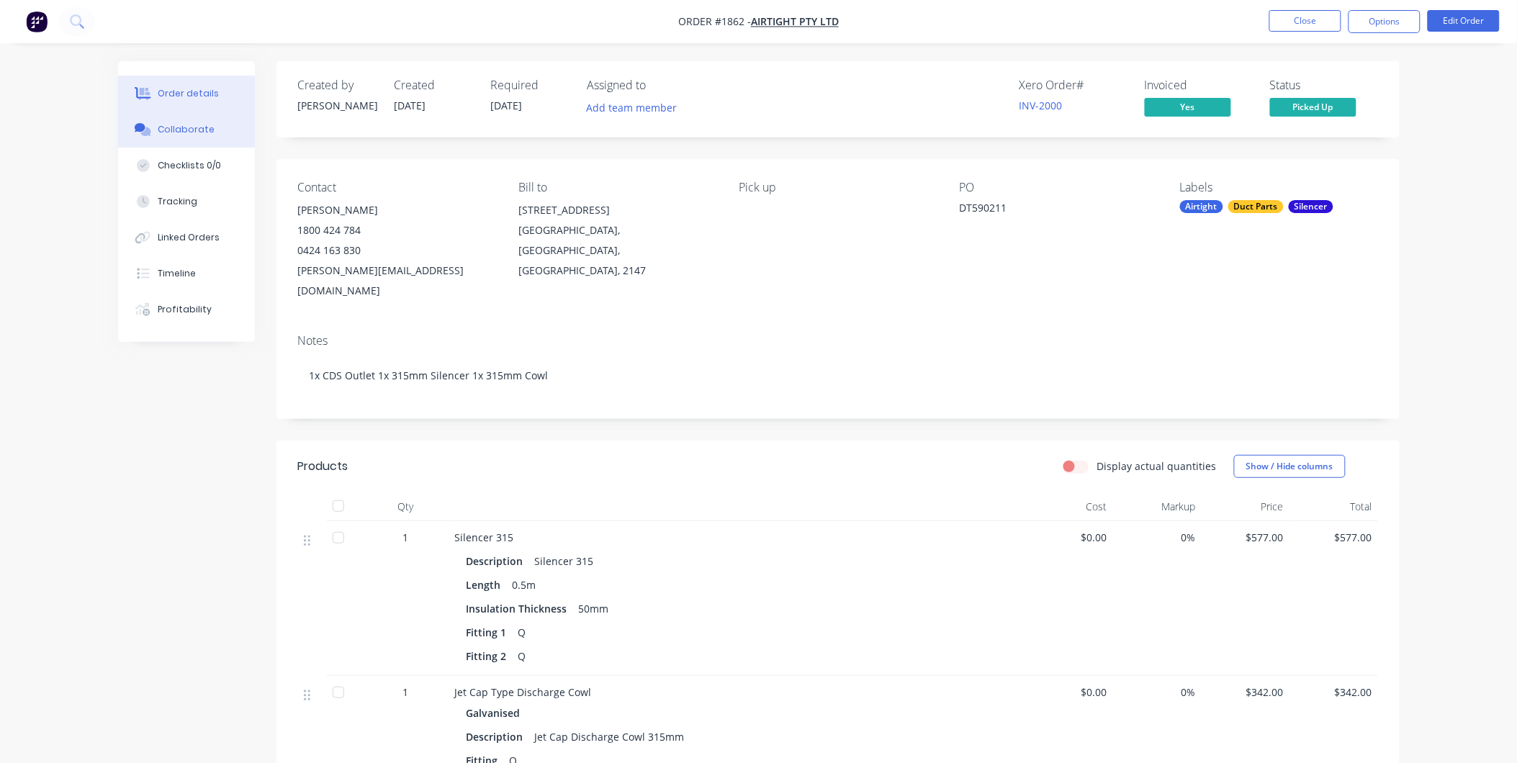
click at [186, 125] on div "Collaborate" at bounding box center [186, 129] width 57 height 13
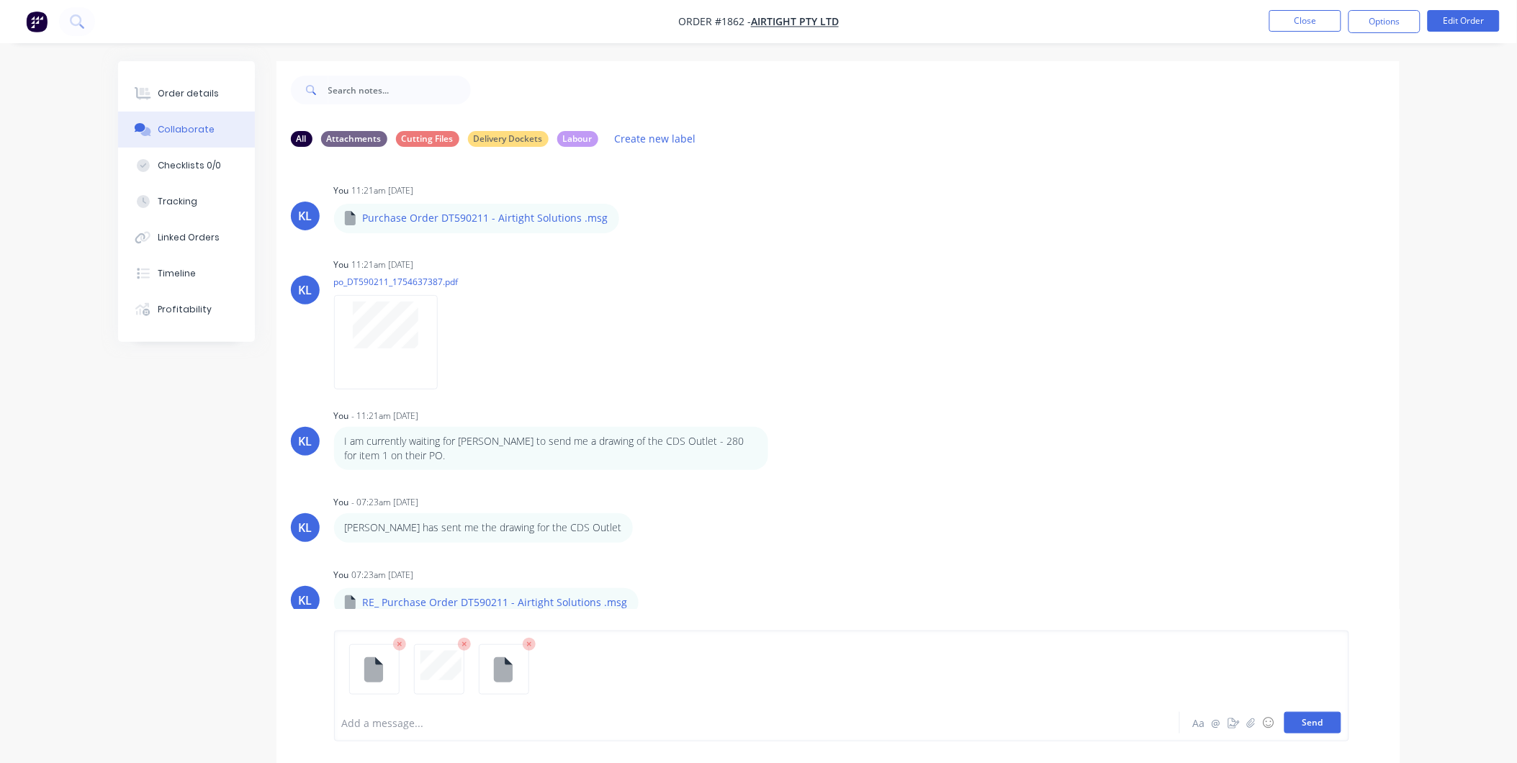
click at [1307, 727] on button "Send" at bounding box center [1313, 723] width 57 height 22
drag, startPoint x: 161, startPoint y: 83, endPoint x: 210, endPoint y: 87, distance: 48.4
click at [161, 83] on button "Order details" at bounding box center [186, 94] width 137 height 36
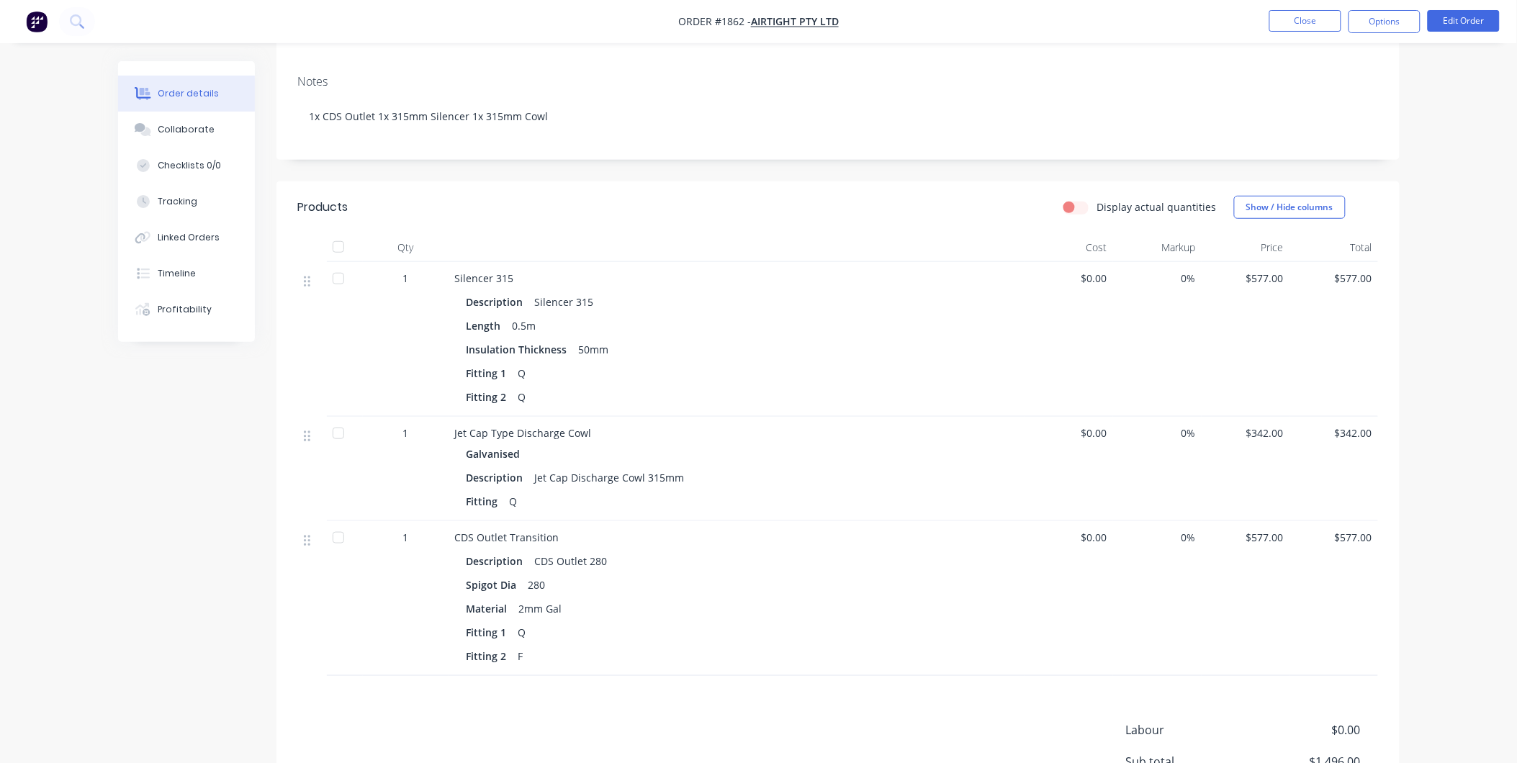
scroll to position [320, 0]
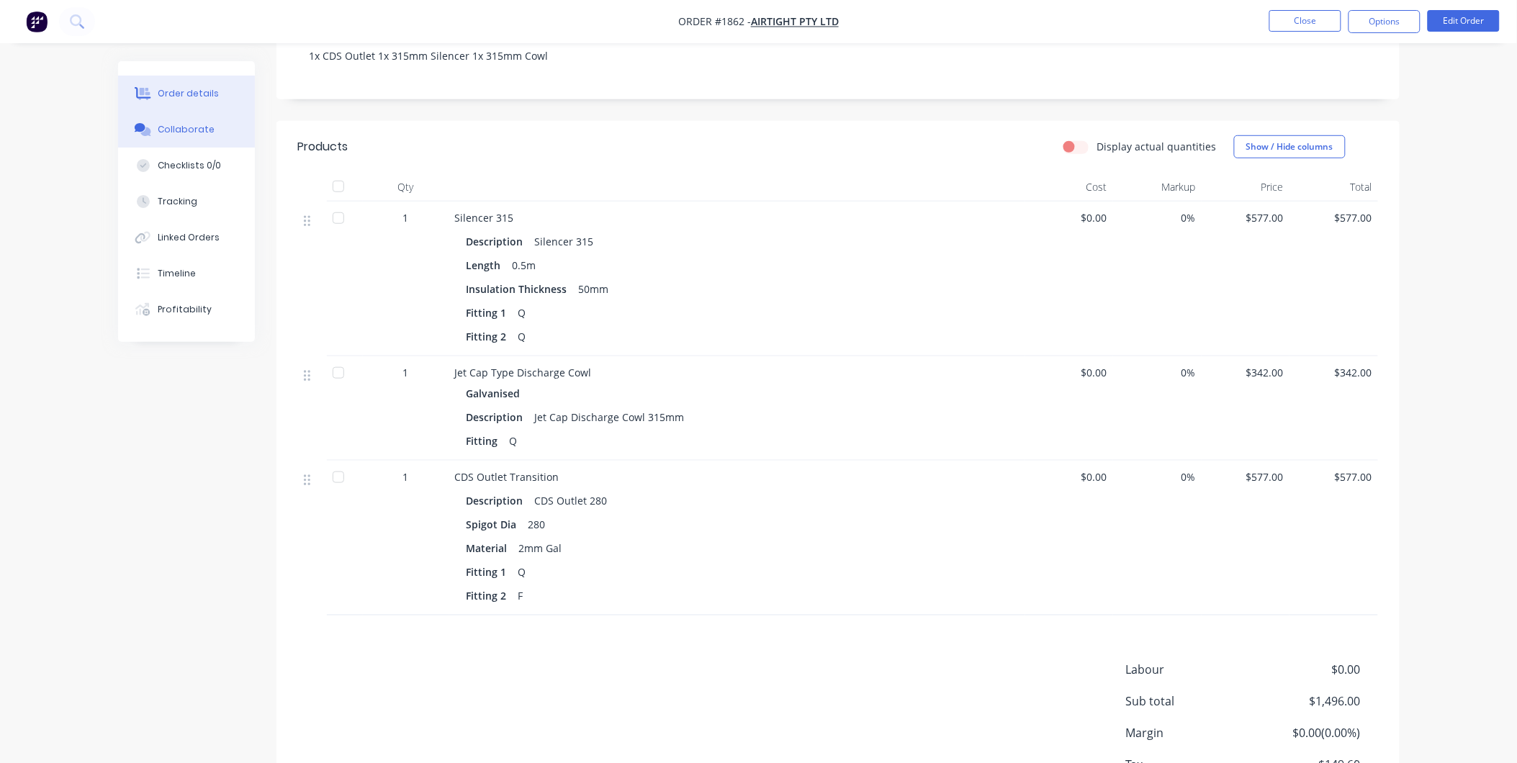
click at [171, 128] on div "Collaborate" at bounding box center [186, 129] width 57 height 13
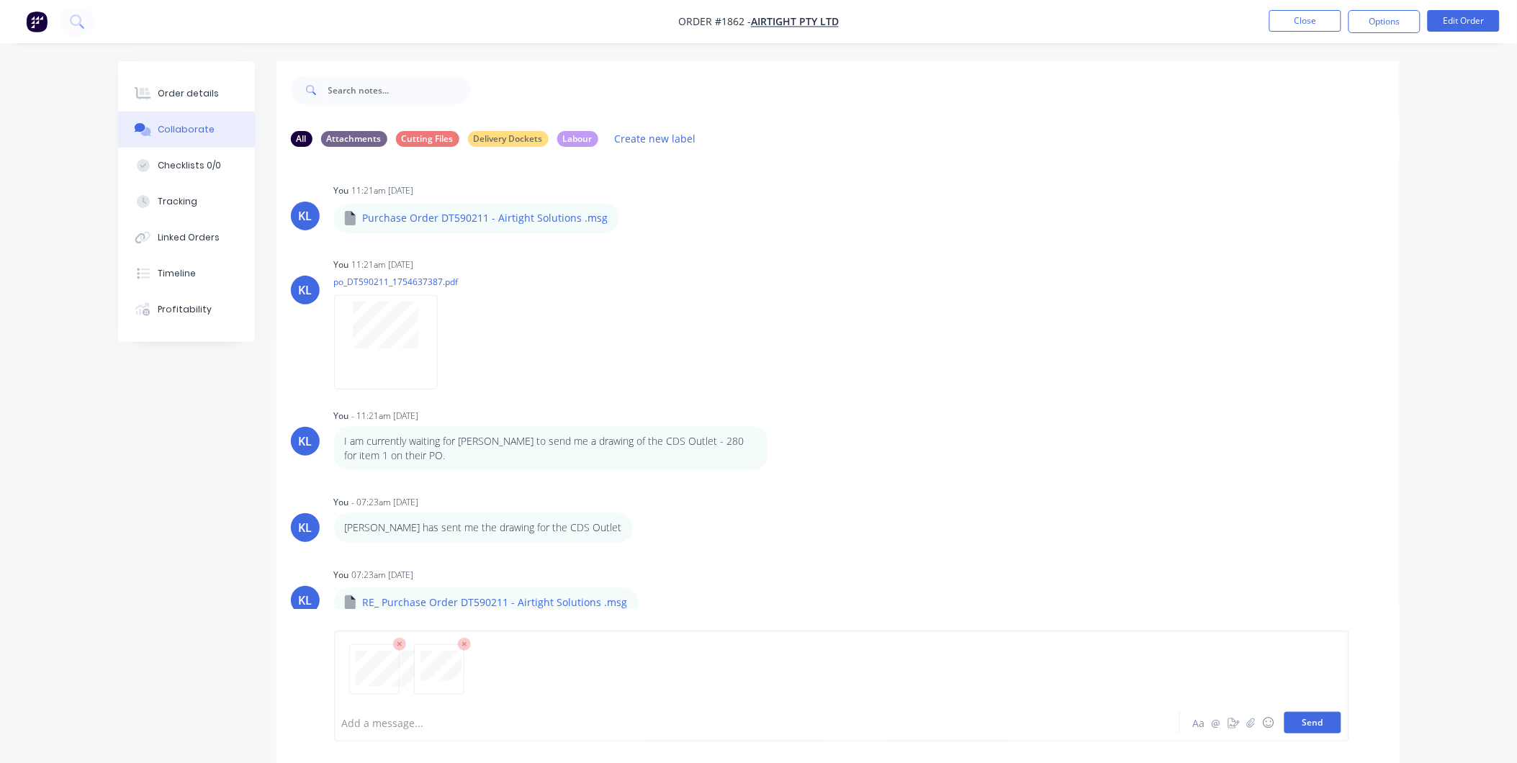
click at [1327, 728] on button "Send" at bounding box center [1313, 723] width 57 height 22
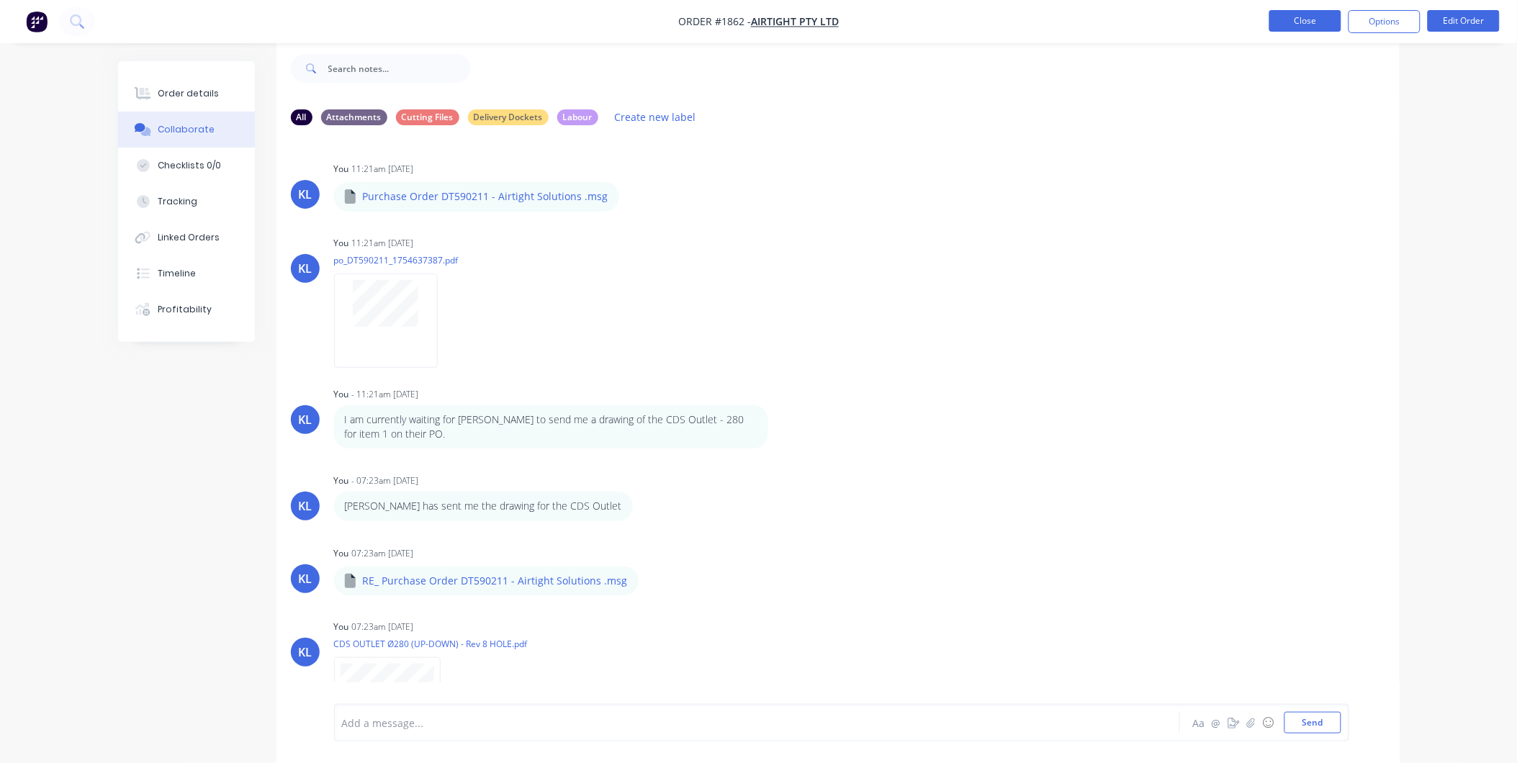
click at [1301, 16] on button "Close" at bounding box center [1305, 21] width 72 height 22
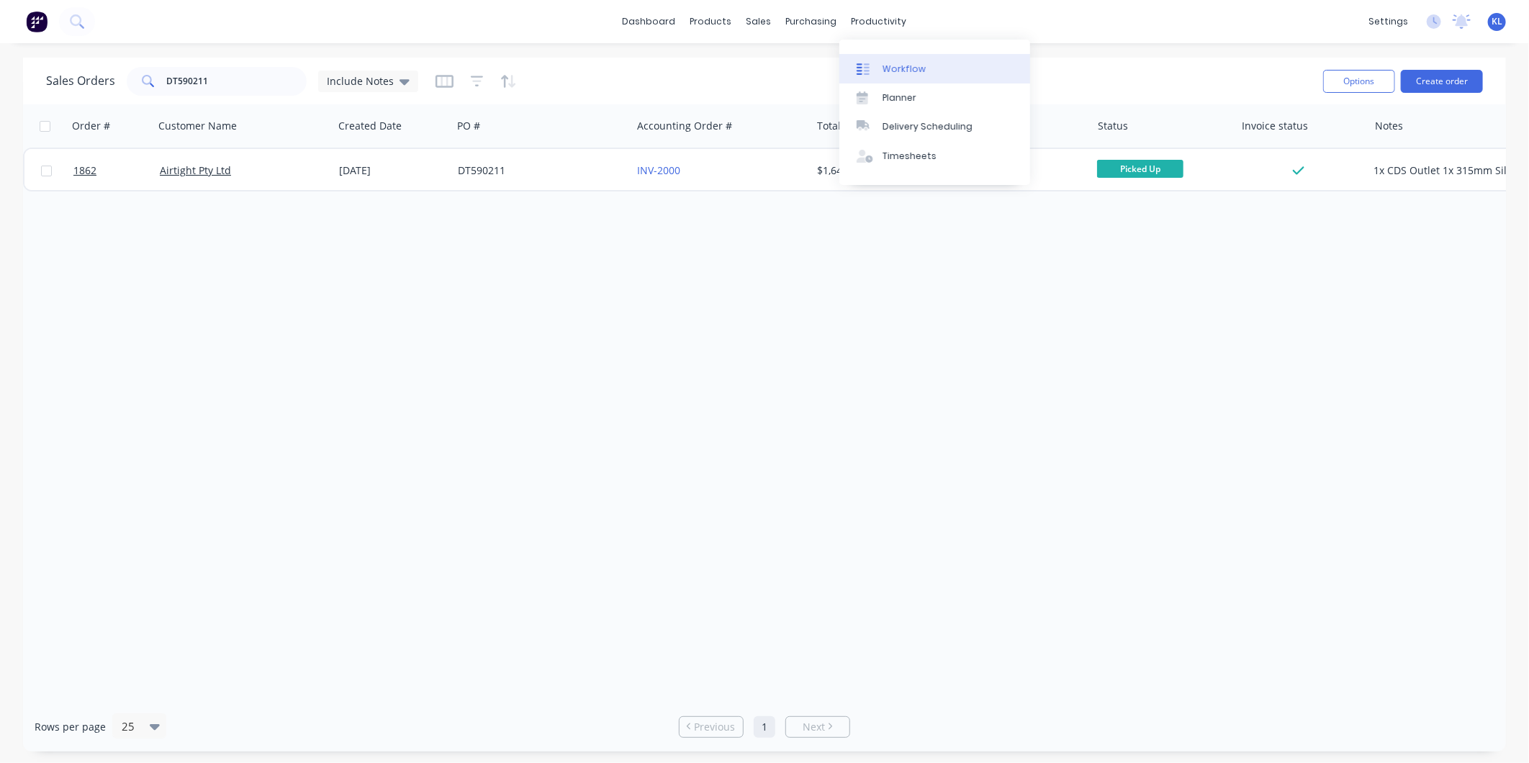
click at [907, 68] on div "Workflow" at bounding box center [904, 69] width 43 height 13
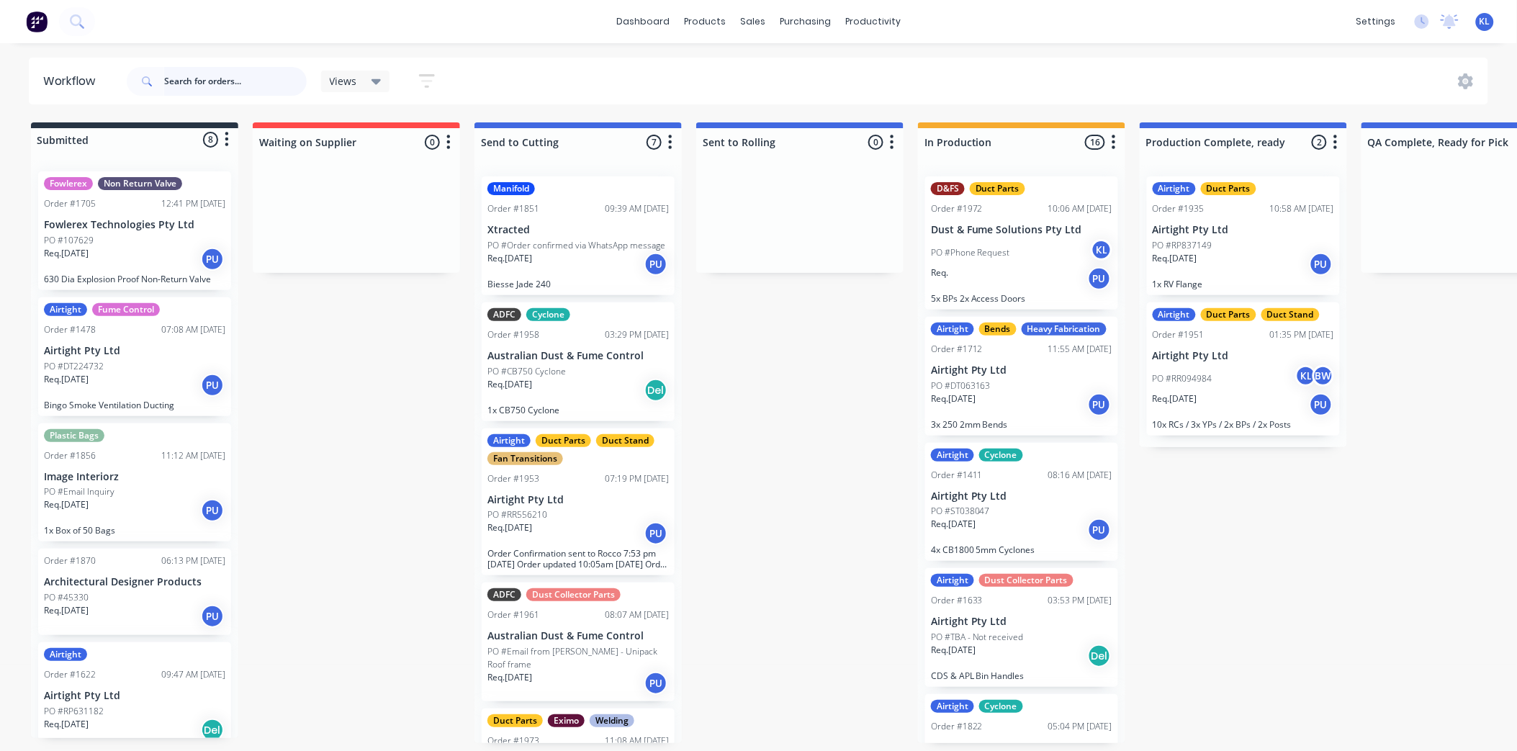
click at [254, 73] on input "text" at bounding box center [235, 81] width 143 height 29
type input "adfc"
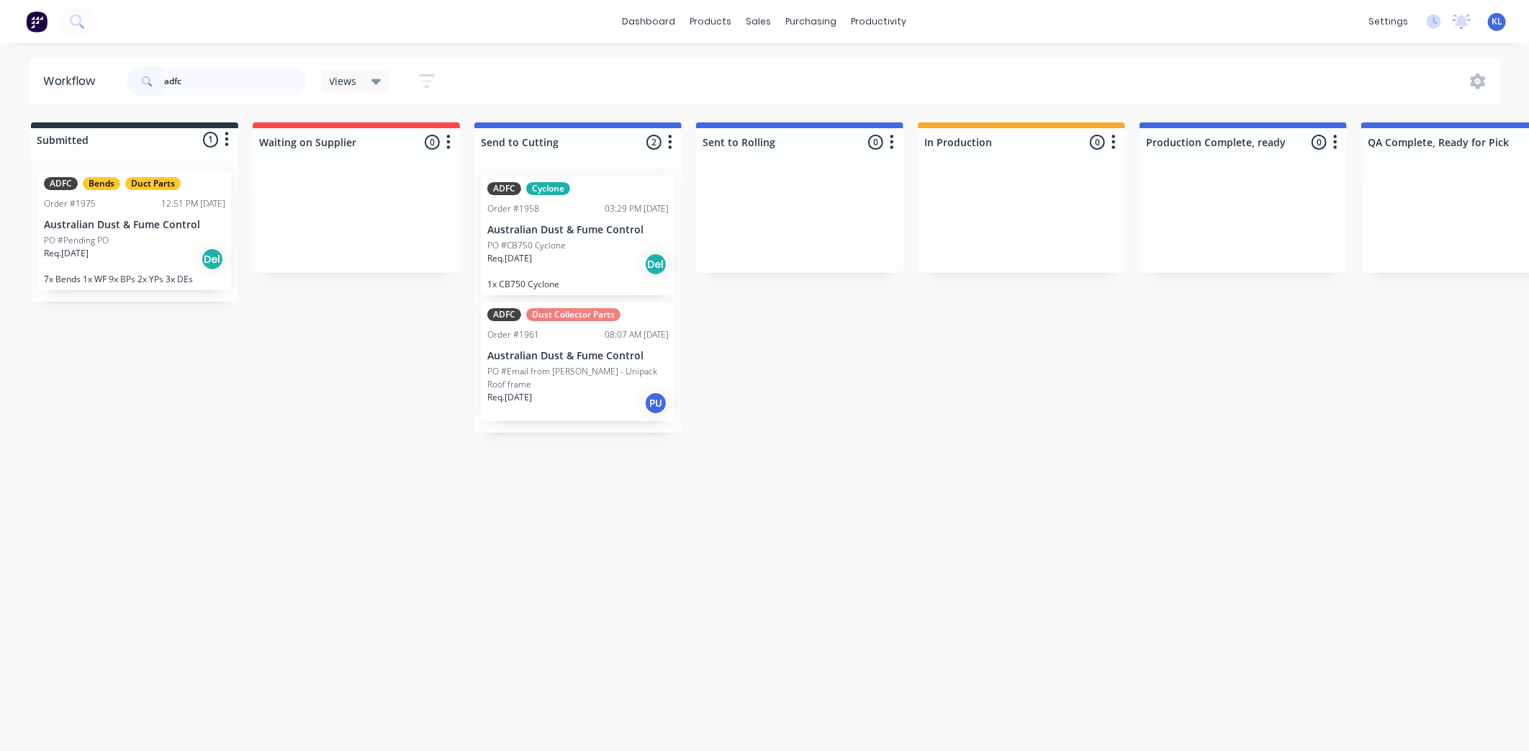
click at [598, 391] on div "Req. 12/09/25 PU" at bounding box center [577, 403] width 181 height 24
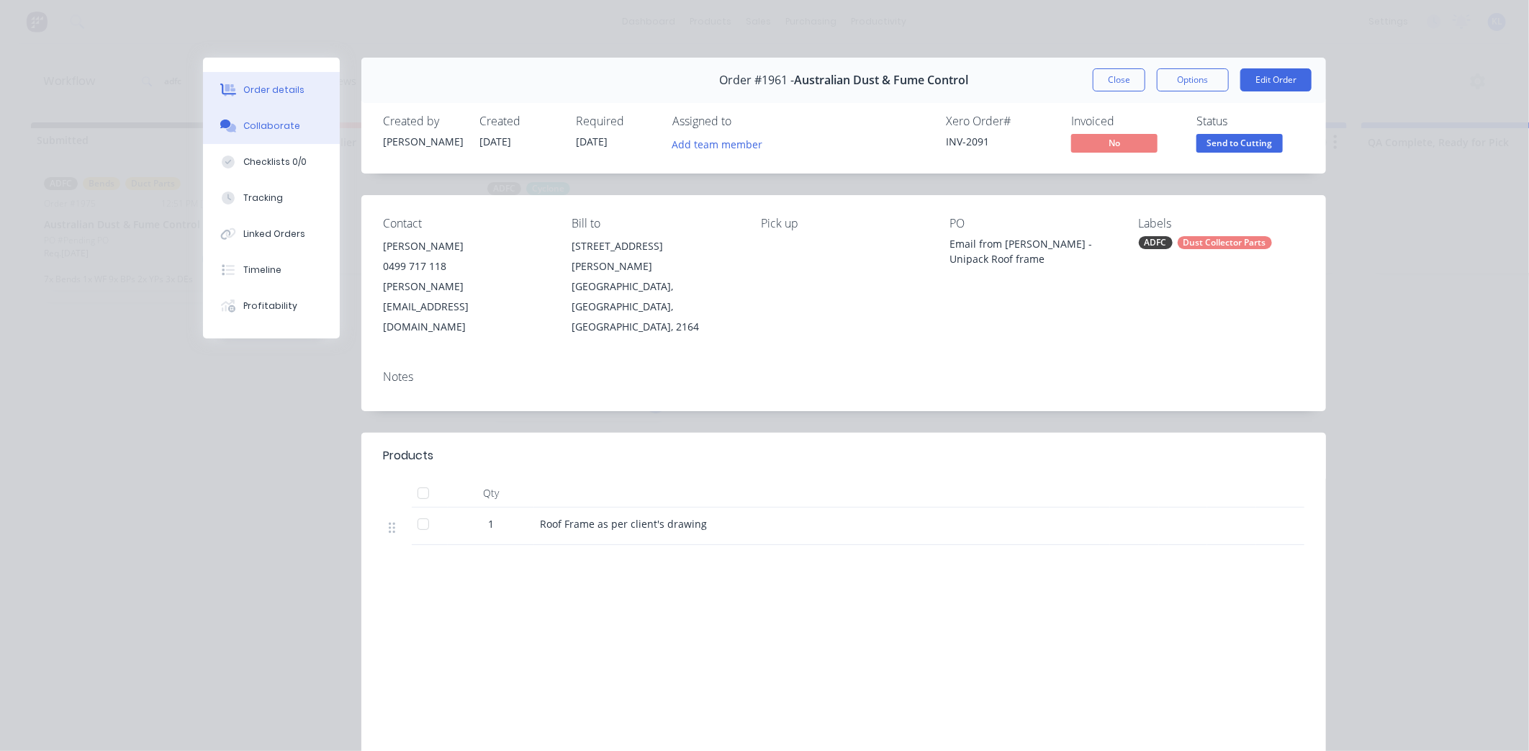
click at [272, 124] on div "Collaborate" at bounding box center [271, 126] width 57 height 13
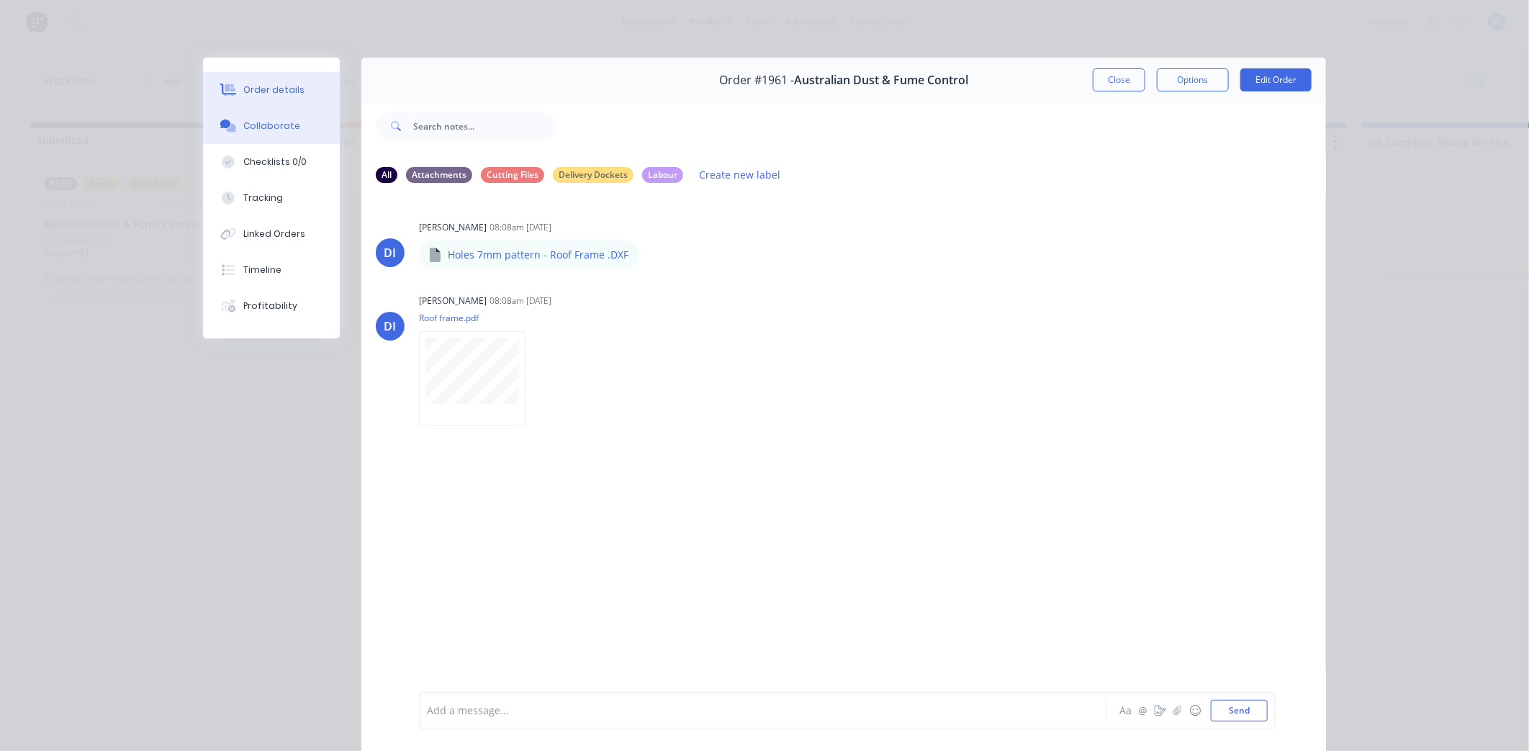
click at [282, 103] on button "Order details" at bounding box center [271, 90] width 137 height 36
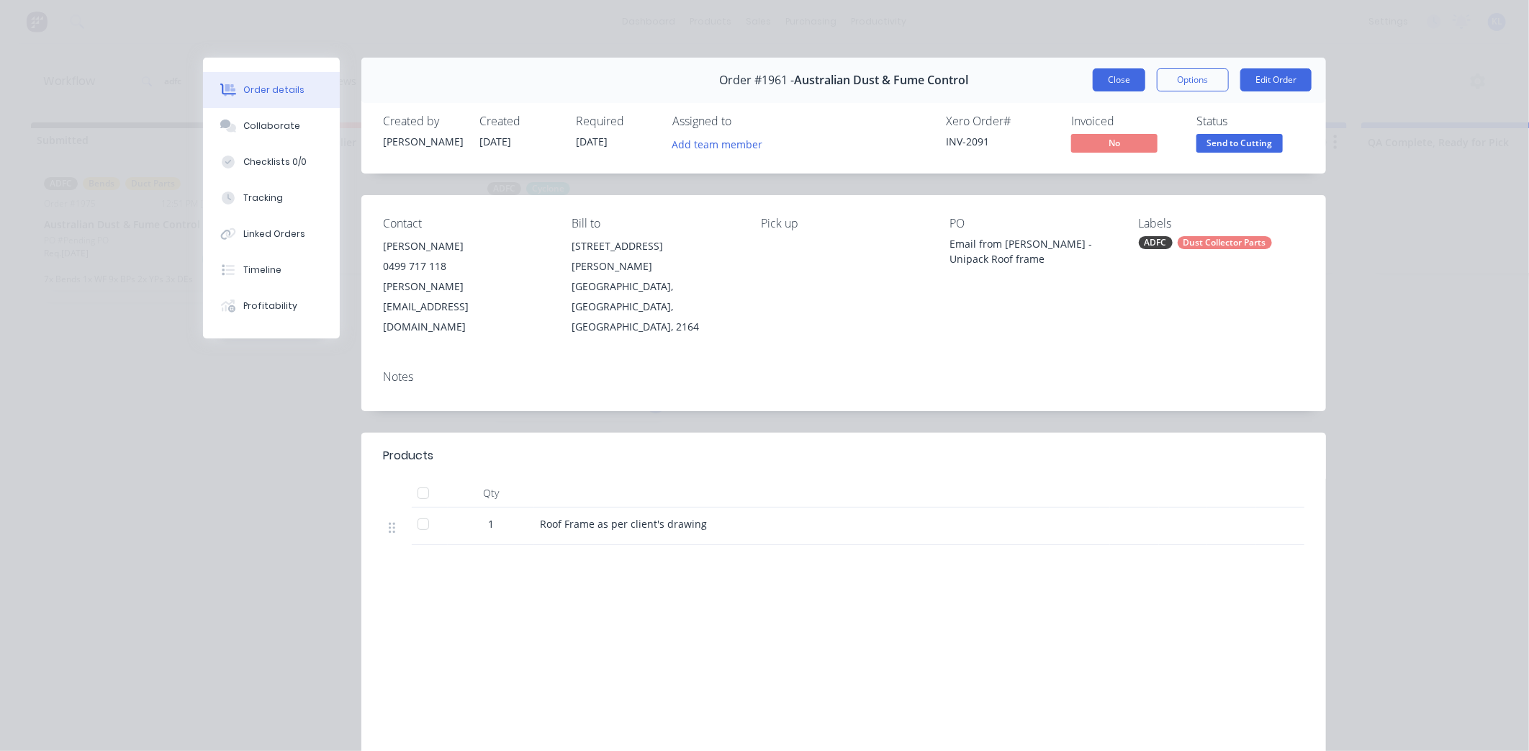
click at [1093, 78] on button "Close" at bounding box center [1119, 79] width 53 height 23
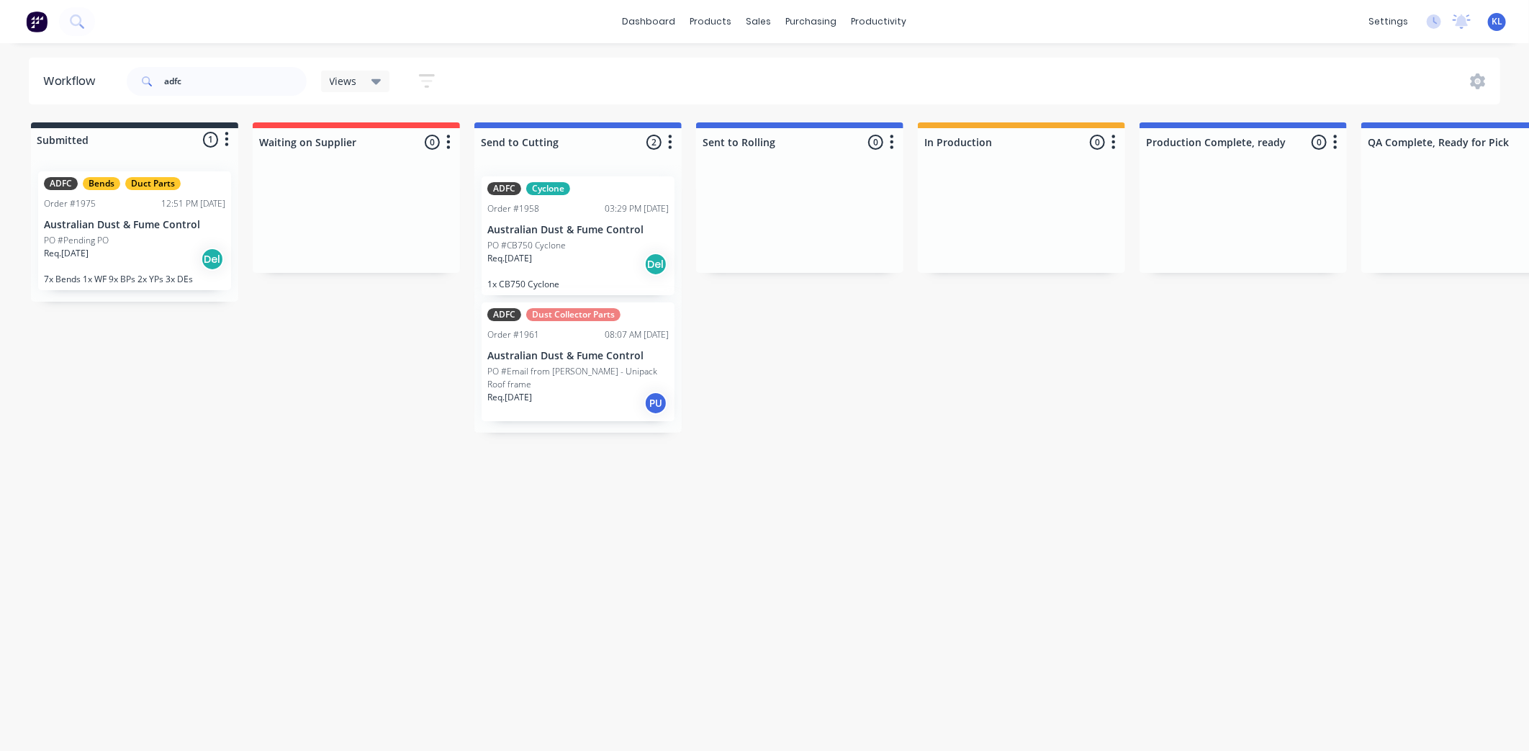
click at [563, 344] on div "ADFC Dust Collector Parts Order #1961 08:07 AM 05/09/25 Australian Dust & Fume …" at bounding box center [578, 361] width 193 height 119
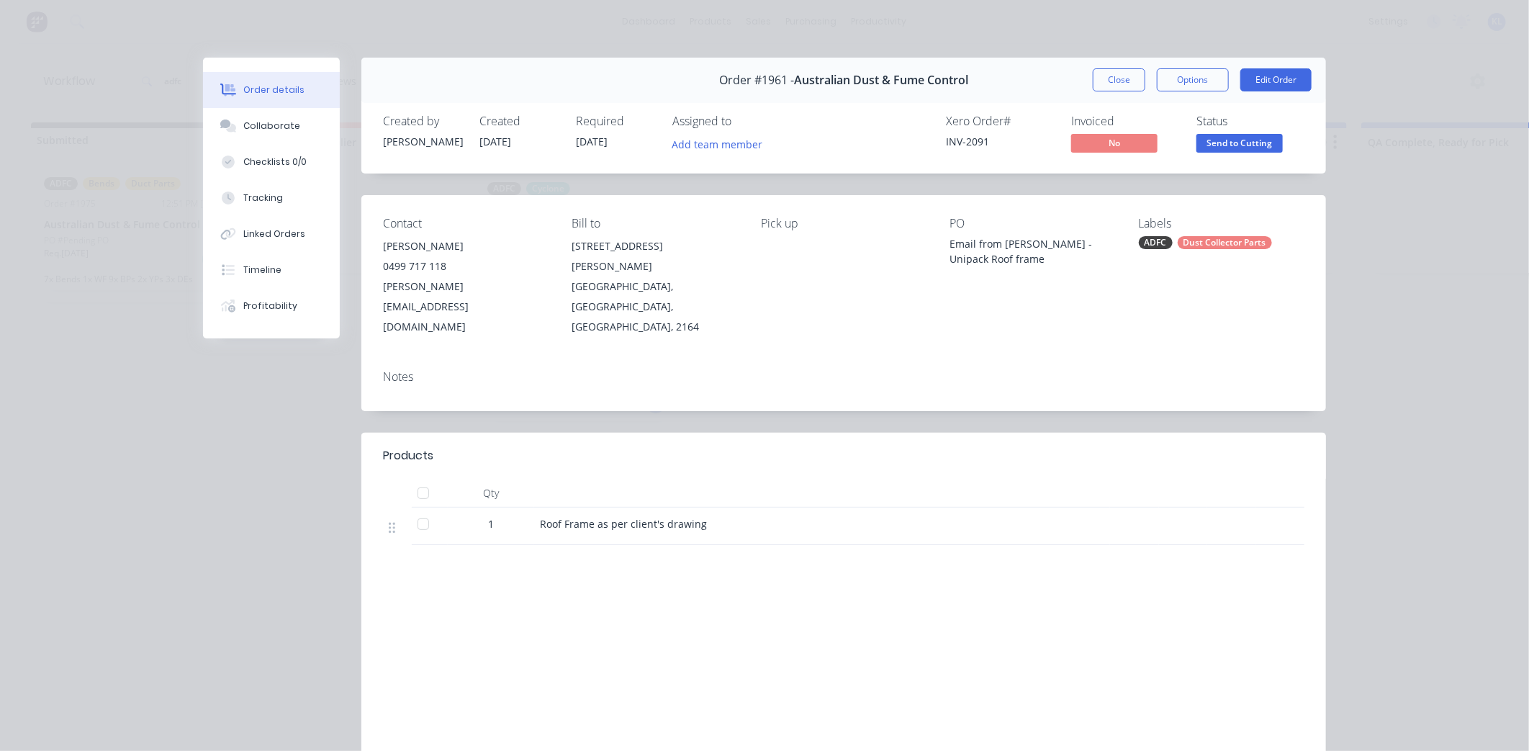
click at [1233, 147] on span "Send to Cutting" at bounding box center [1240, 143] width 86 height 18
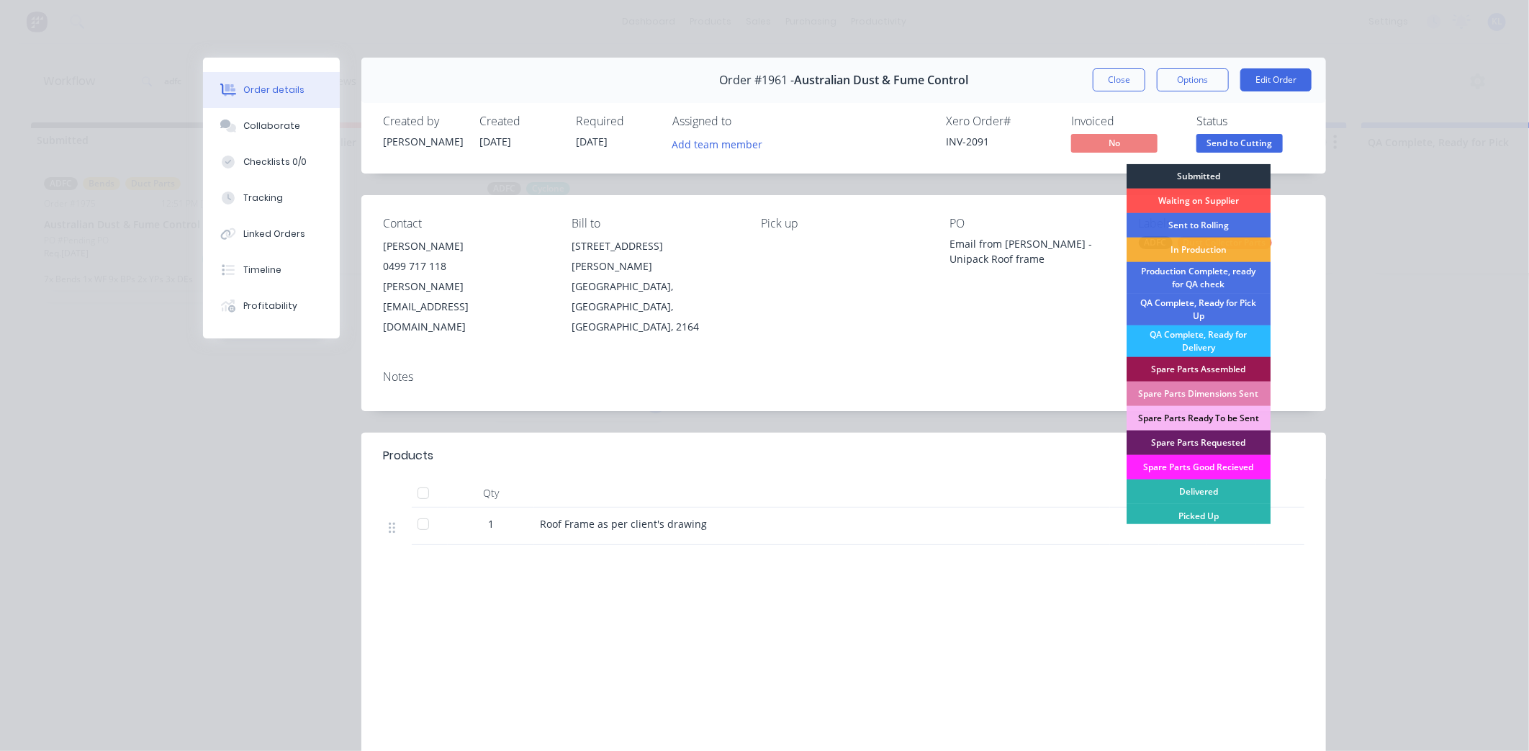
click at [1184, 170] on div "Submitted" at bounding box center [1199, 176] width 144 height 24
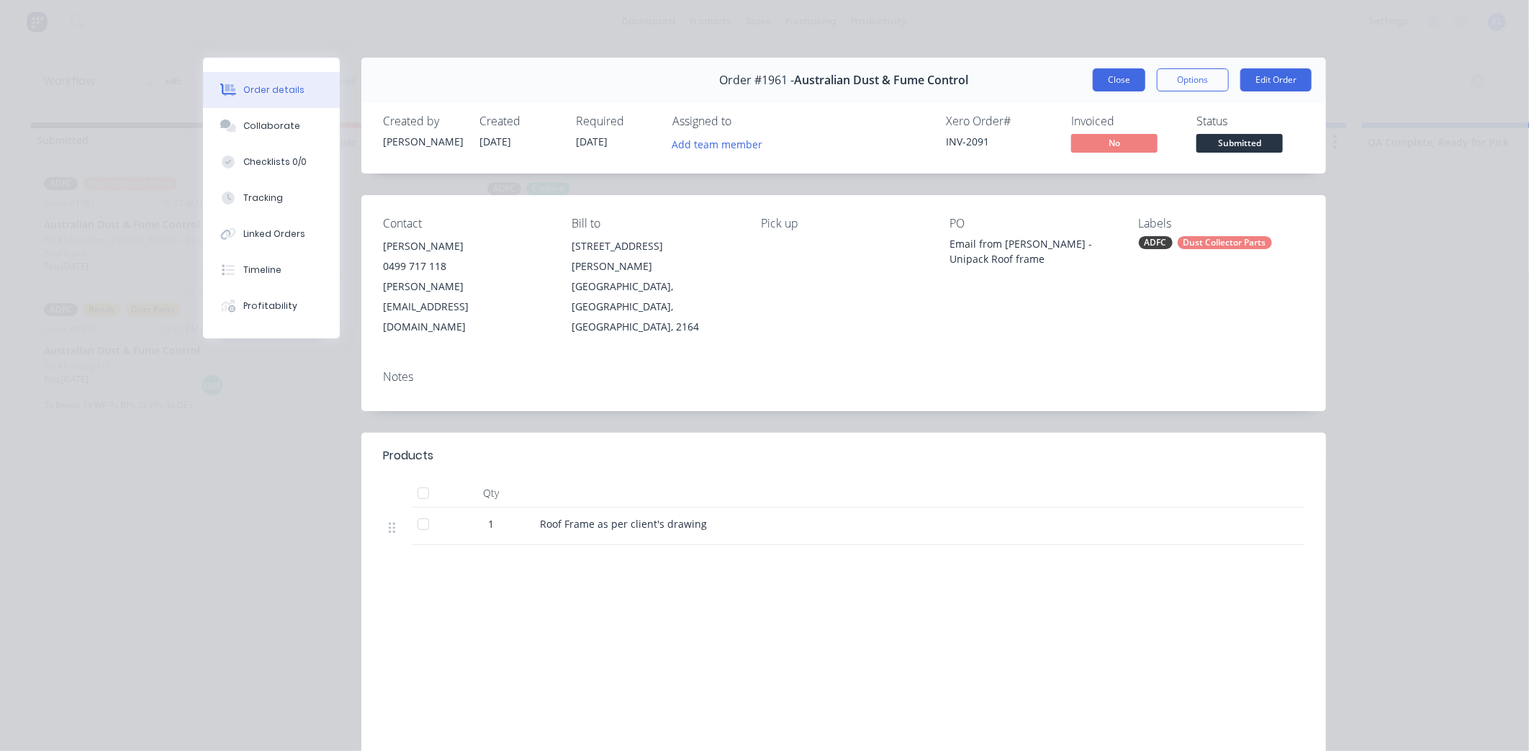
click at [1099, 90] on button "Close" at bounding box center [1119, 79] width 53 height 23
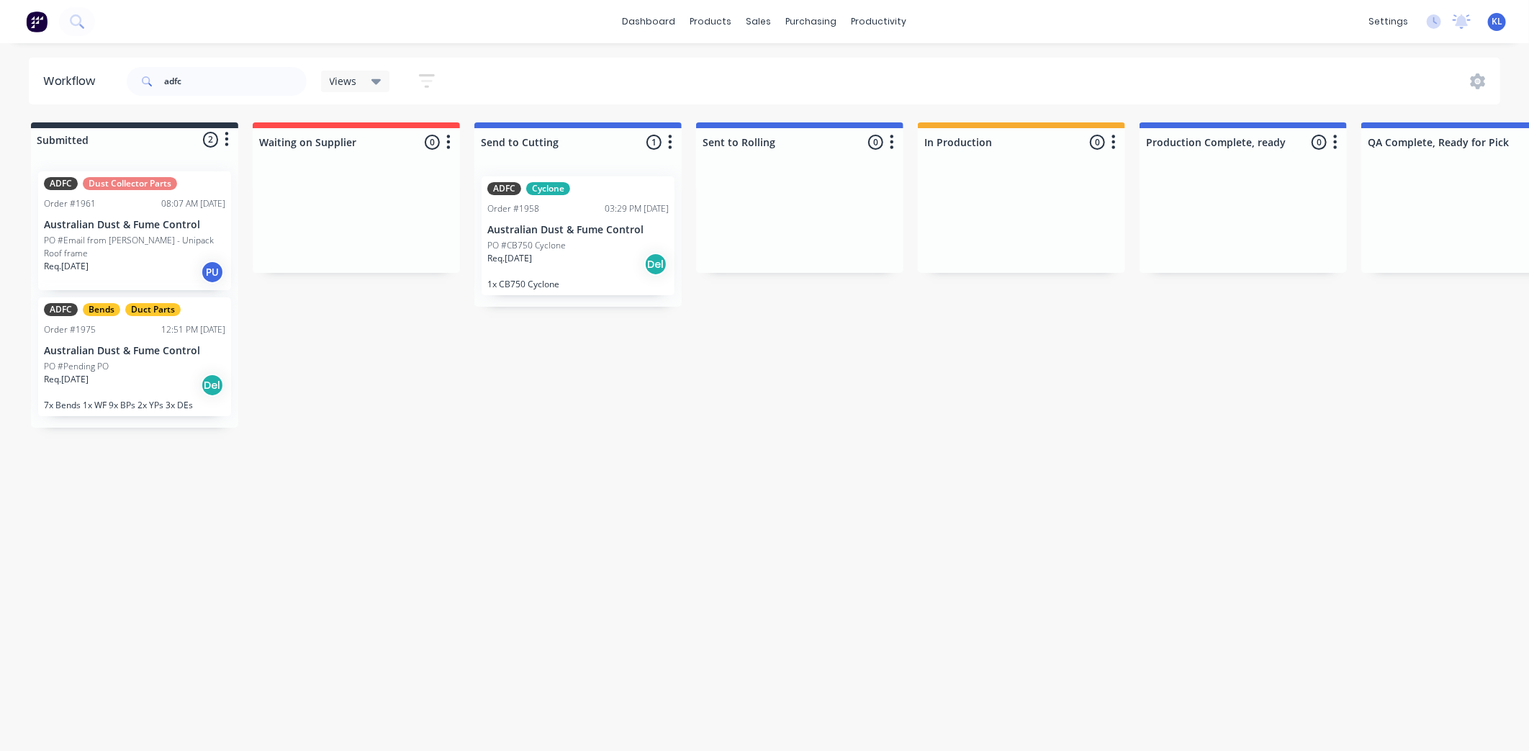
click at [120, 240] on p "PO #Email from Tony - Unipack Roof frame" at bounding box center [134, 247] width 181 height 26
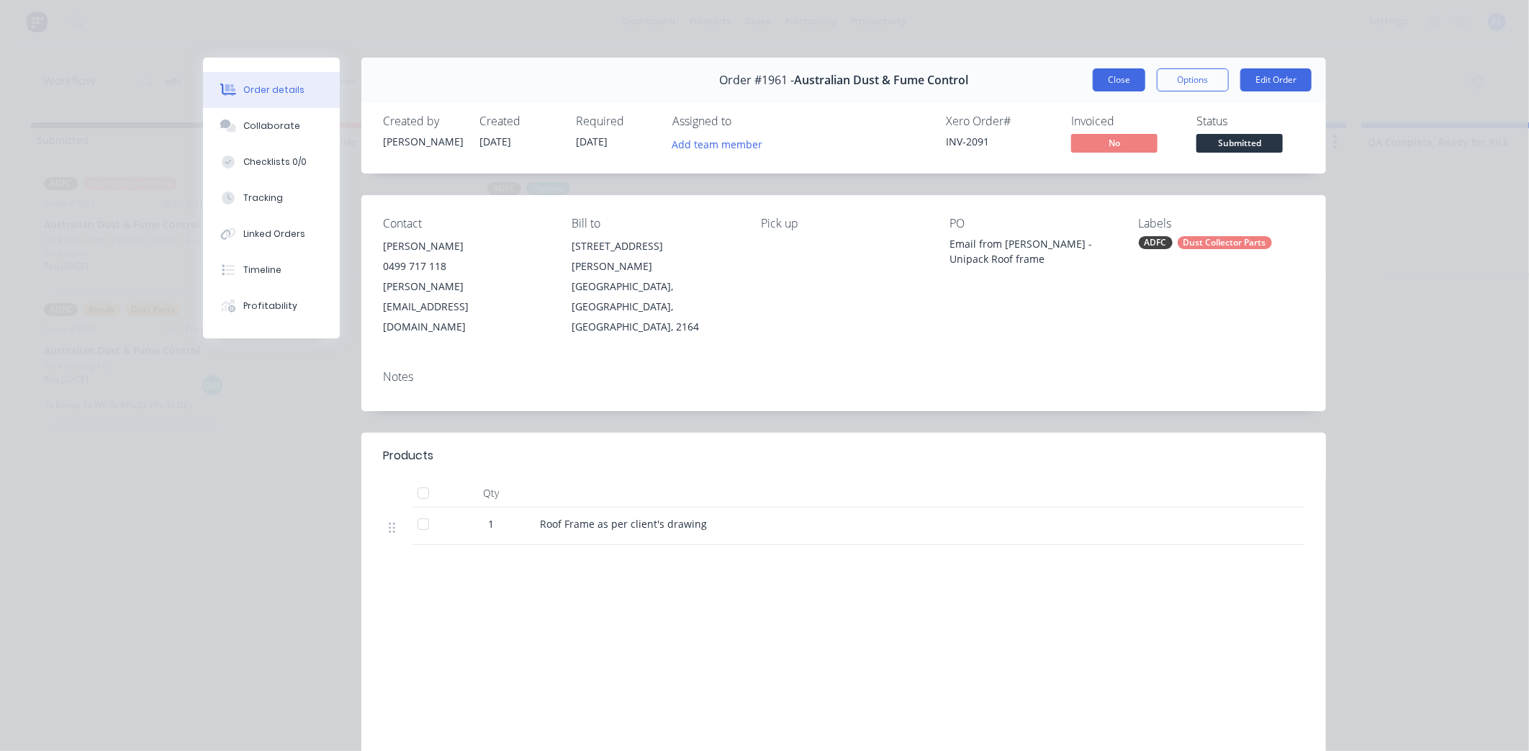
click at [1107, 70] on button "Close" at bounding box center [1119, 79] width 53 height 23
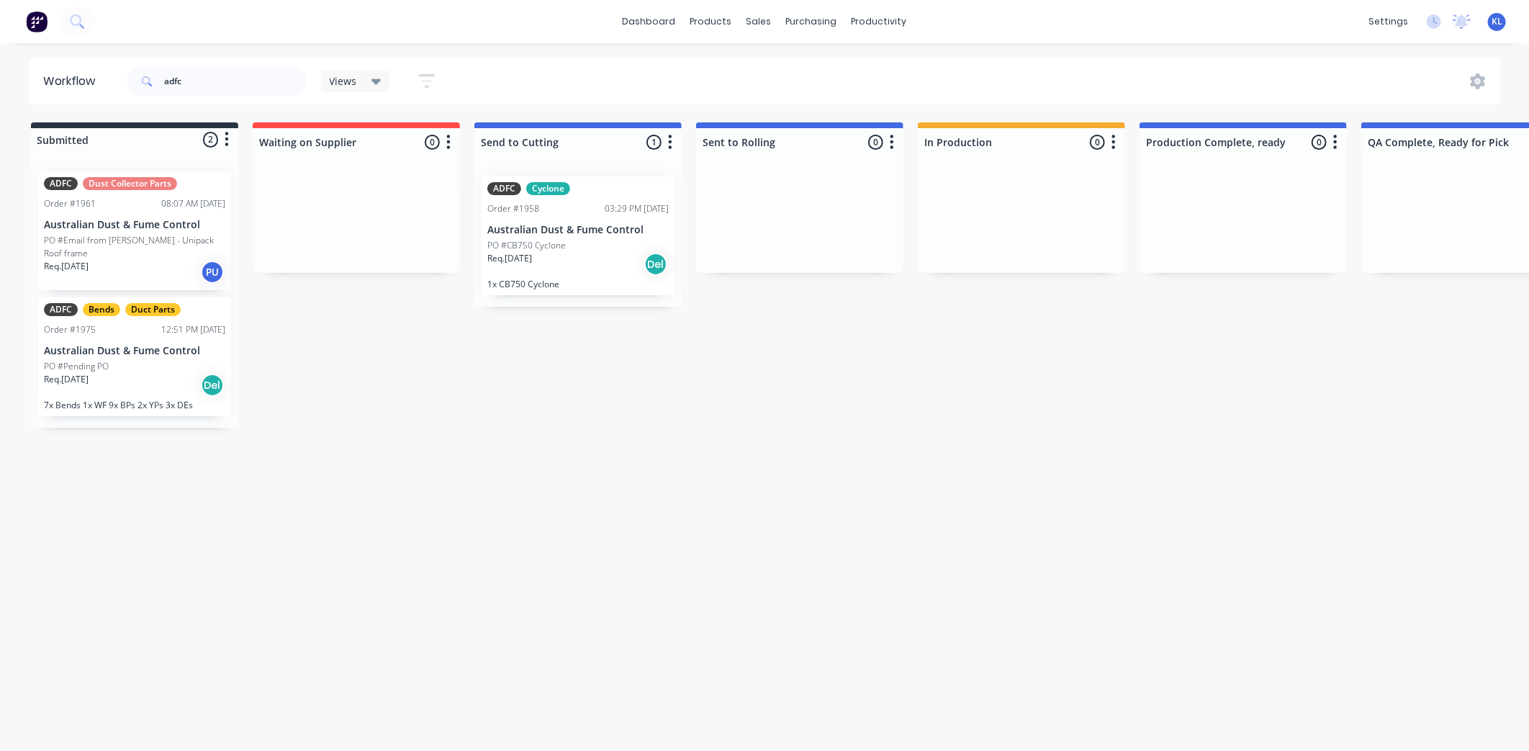
click at [113, 373] on div "Req. 17/09/25 Del" at bounding box center [134, 385] width 181 height 24
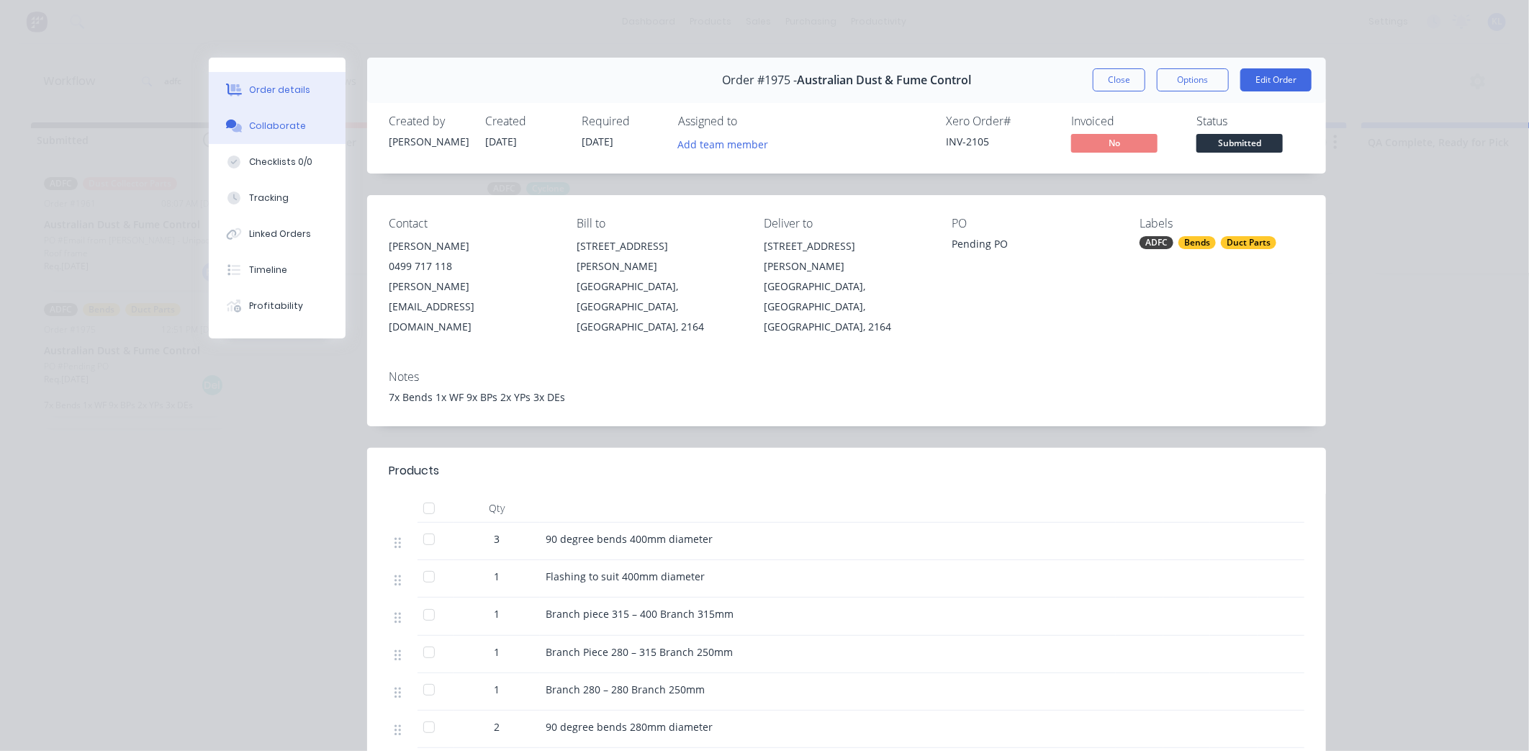
click at [271, 131] on div "Collaborate" at bounding box center [277, 126] width 57 height 13
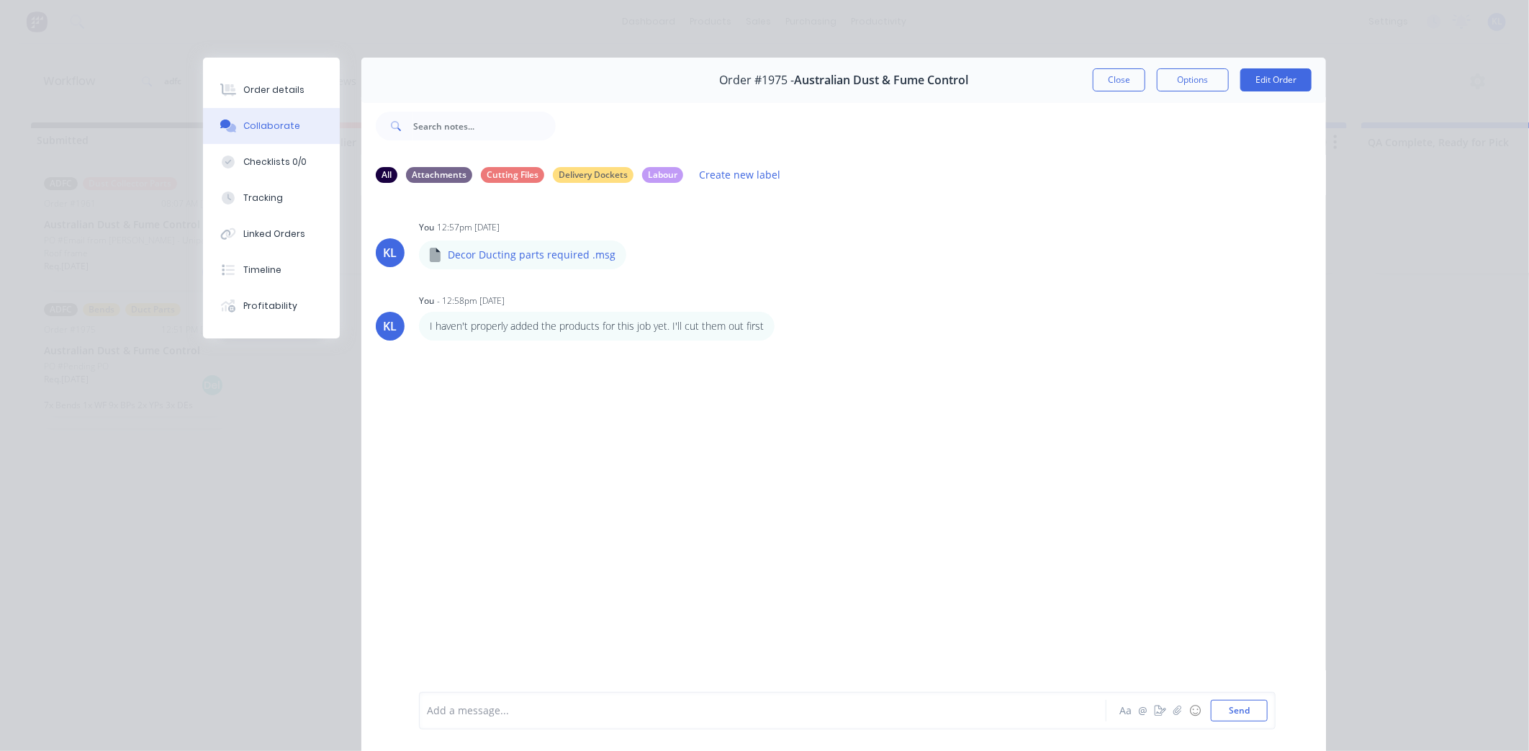
click at [256, 113] on button "Collaborate" at bounding box center [271, 126] width 137 height 36
click at [262, 77] on button "Order details" at bounding box center [271, 90] width 137 height 36
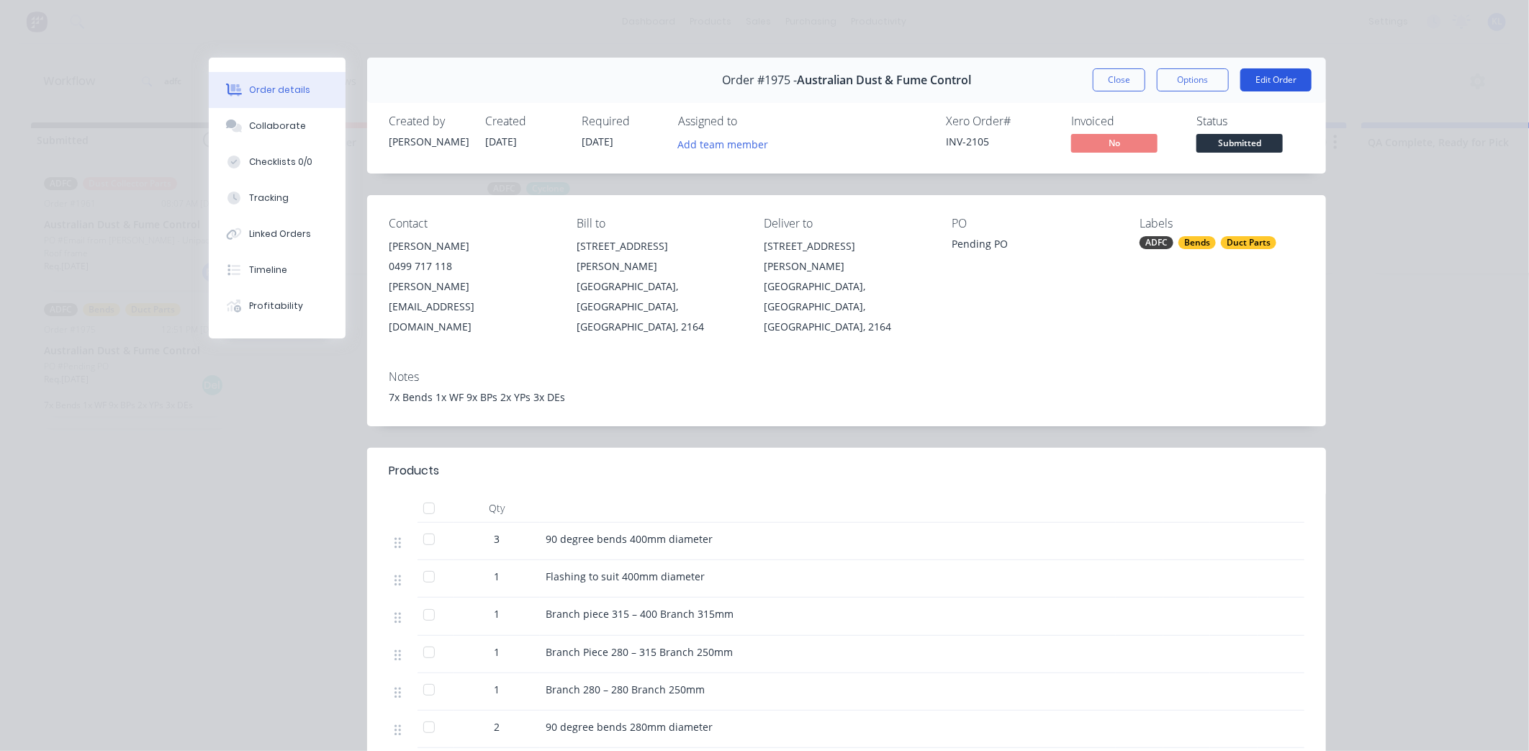
click at [1266, 73] on button "Edit Order" at bounding box center [1276, 79] width 71 height 23
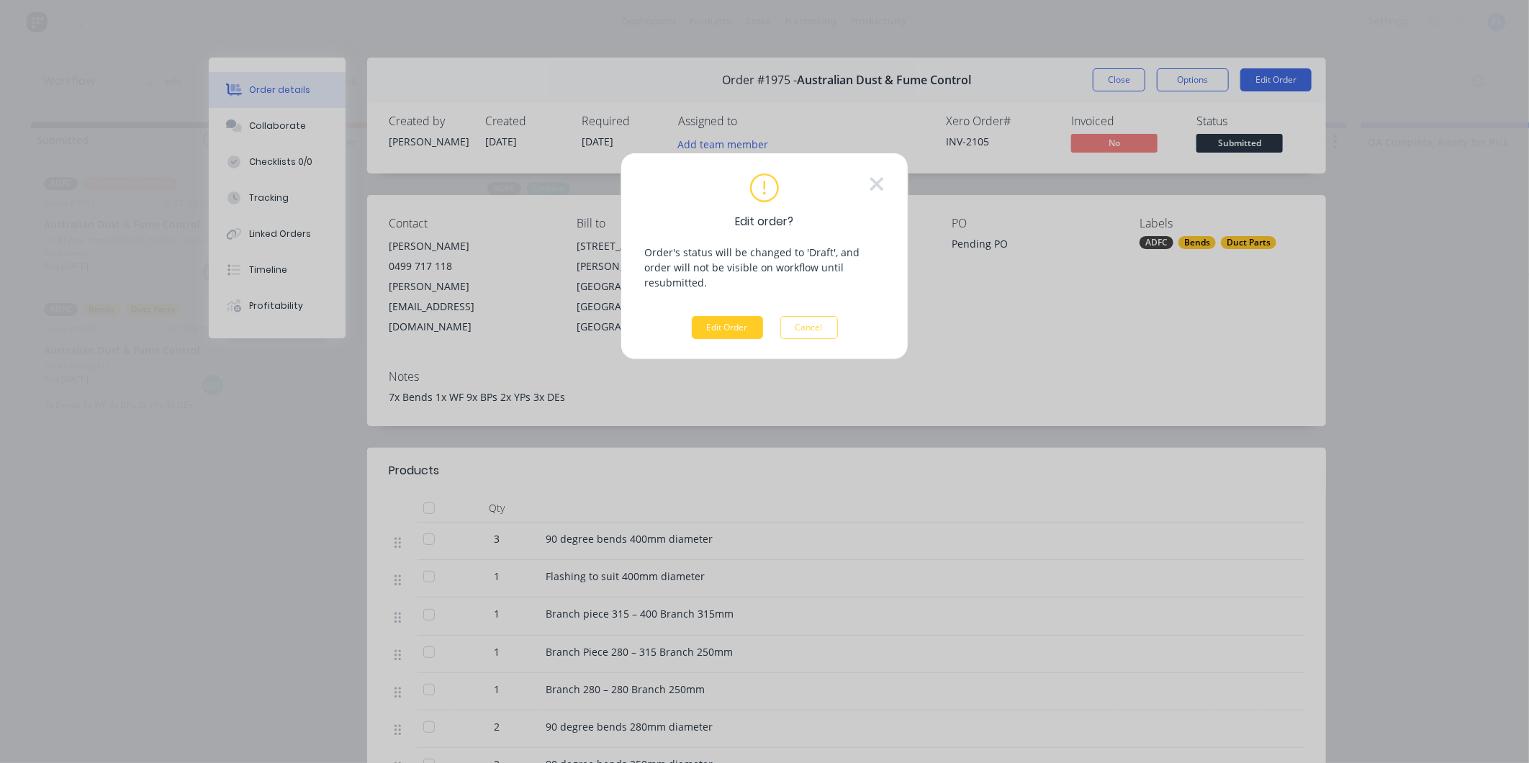
click at [706, 316] on button "Edit Order" at bounding box center [727, 327] width 71 height 23
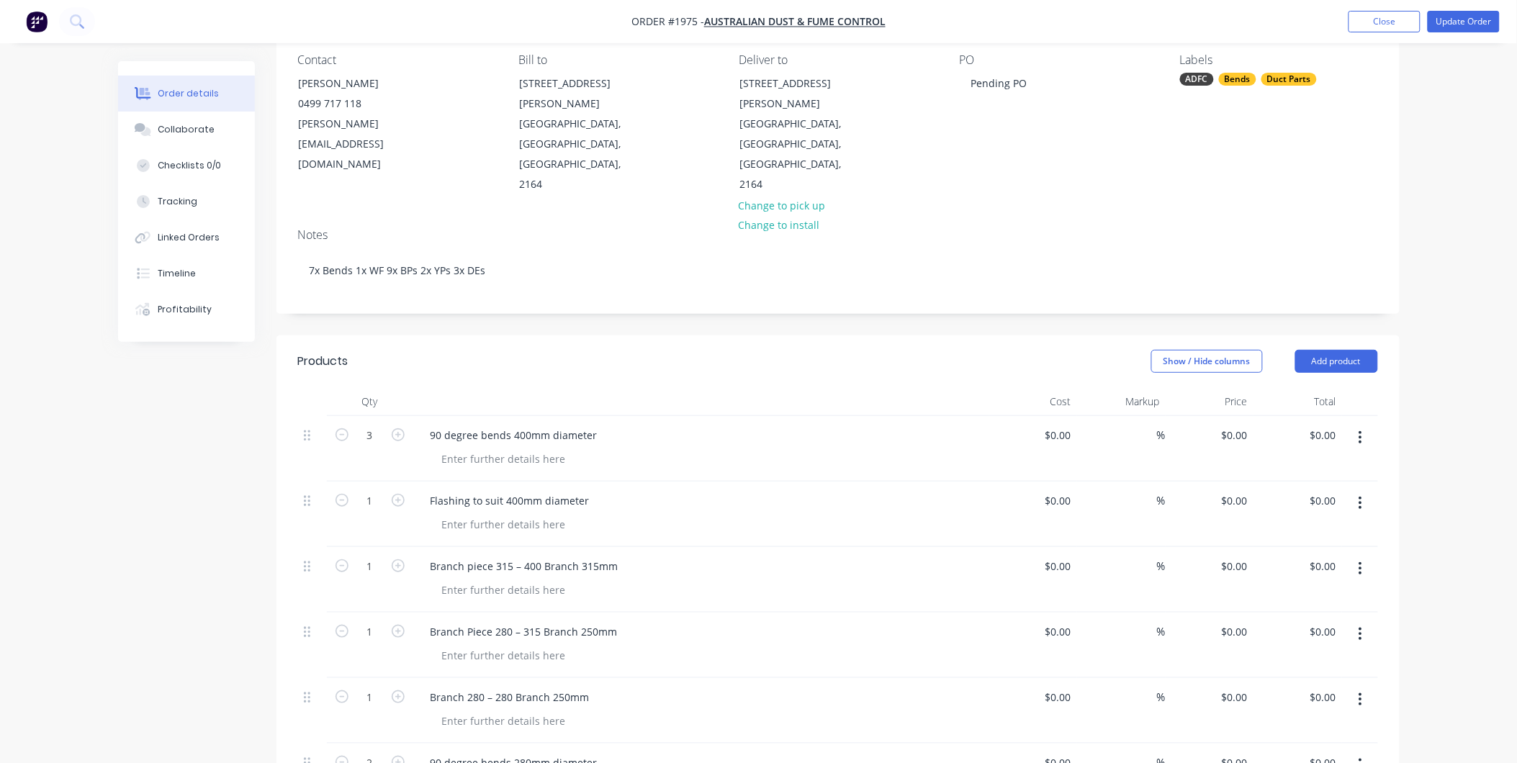
scroll to position [160, 0]
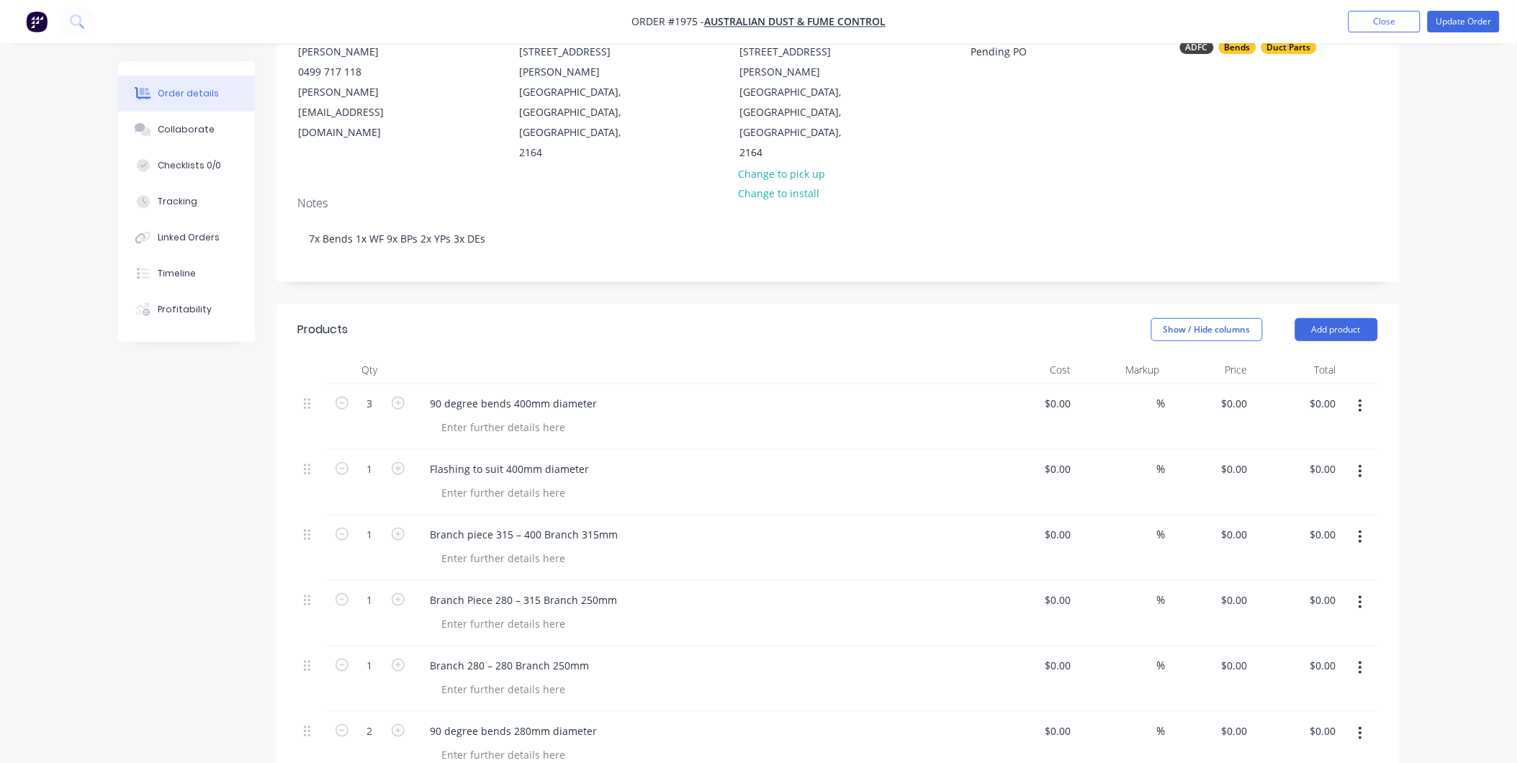
click at [1365, 393] on button "button" at bounding box center [1361, 406] width 34 height 26
click at [1280, 520] on div "Delete" at bounding box center [1309, 530] width 111 height 21
click at [1354, 393] on button "button" at bounding box center [1361, 406] width 34 height 26
click at [1277, 520] on div "Delete" at bounding box center [1309, 530] width 111 height 21
click at [1357, 393] on button "button" at bounding box center [1361, 406] width 34 height 26
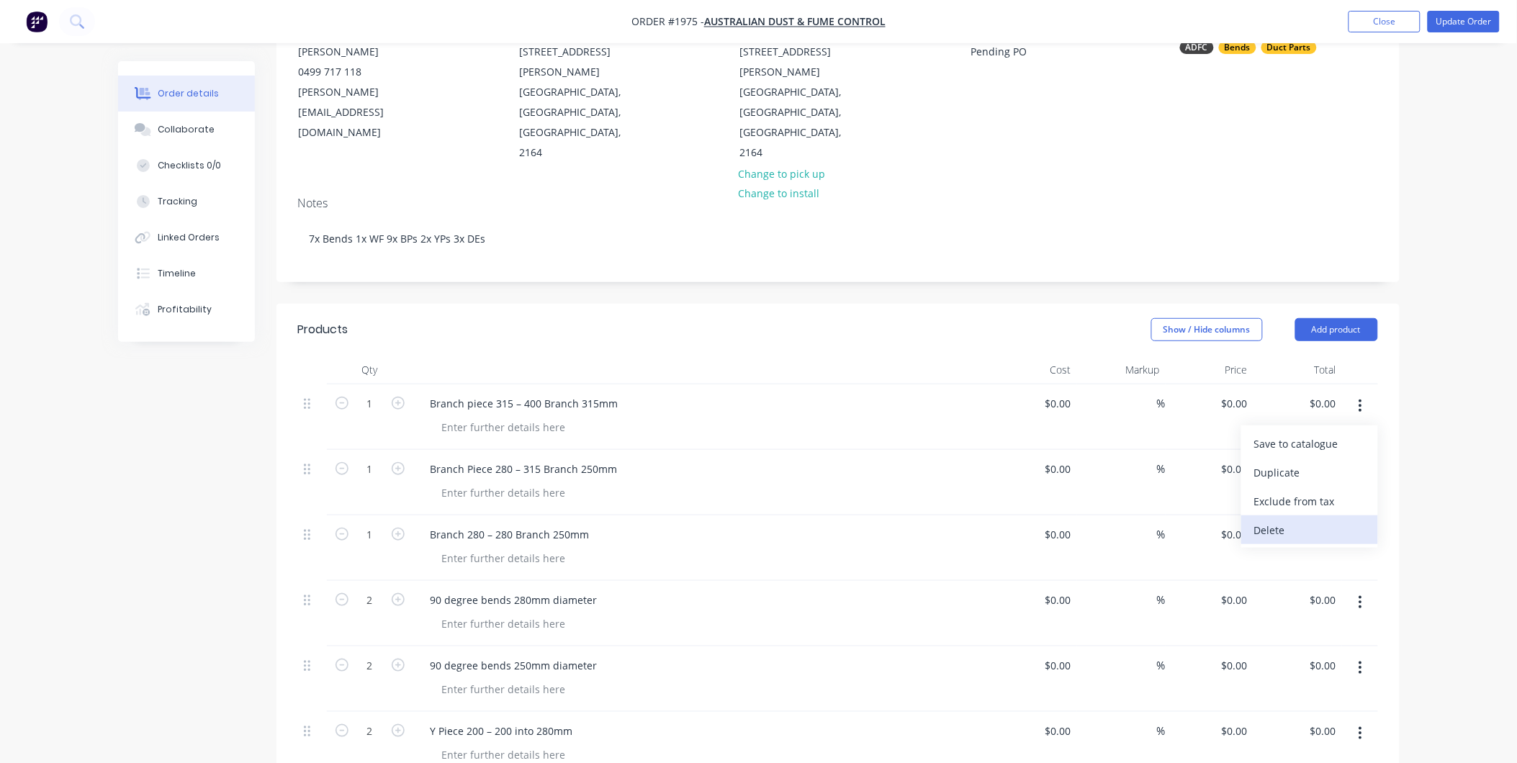
drag, startPoint x: 1298, startPoint y: 480, endPoint x: 1316, endPoint y: 422, distance: 60.3
click at [1298, 520] on div "Delete" at bounding box center [1309, 530] width 111 height 21
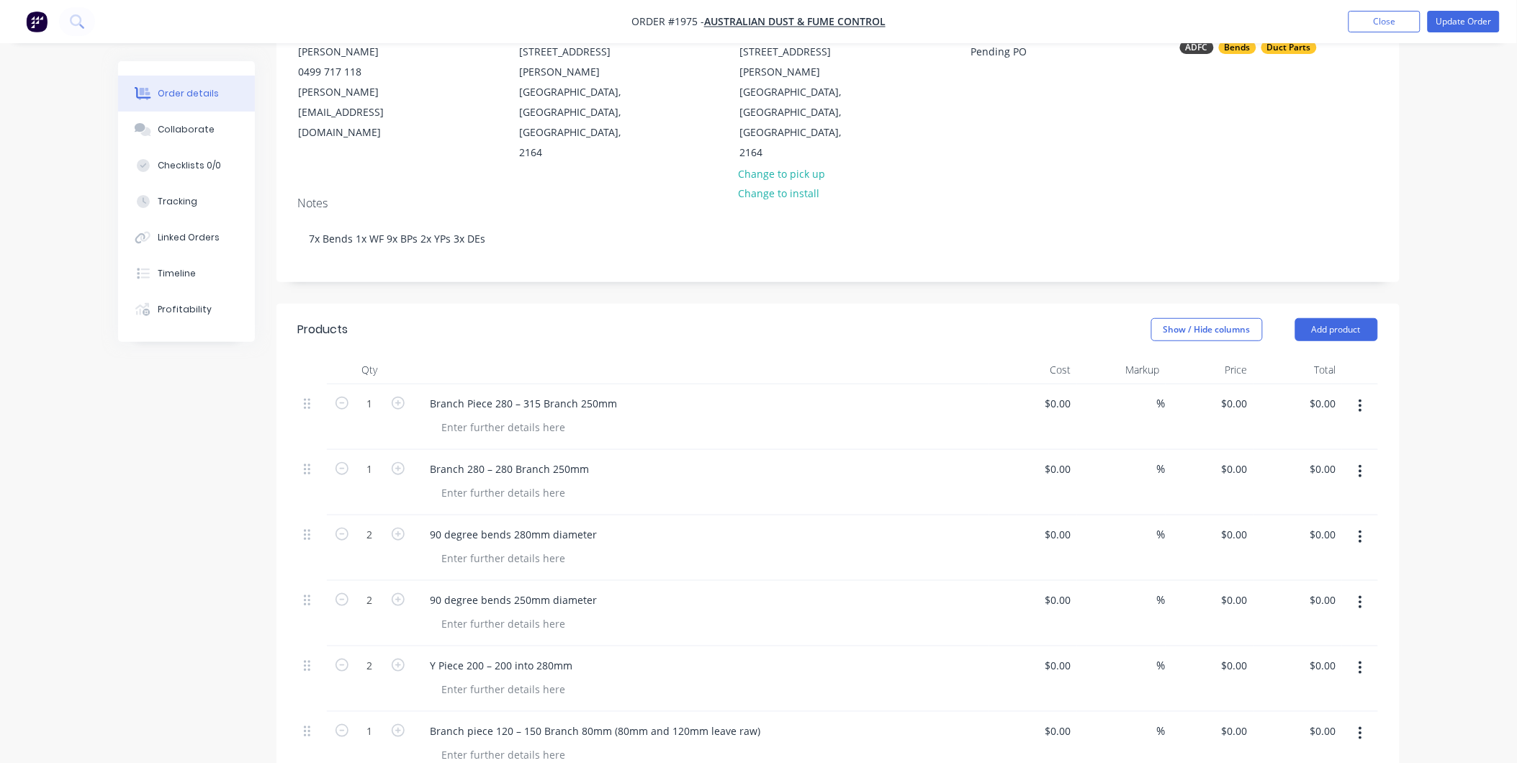
click at [1359, 398] on icon "button" at bounding box center [1361, 406] width 4 height 16
click at [1289, 520] on div "Delete" at bounding box center [1309, 530] width 111 height 21
click at [1363, 393] on button "button" at bounding box center [1361, 406] width 34 height 26
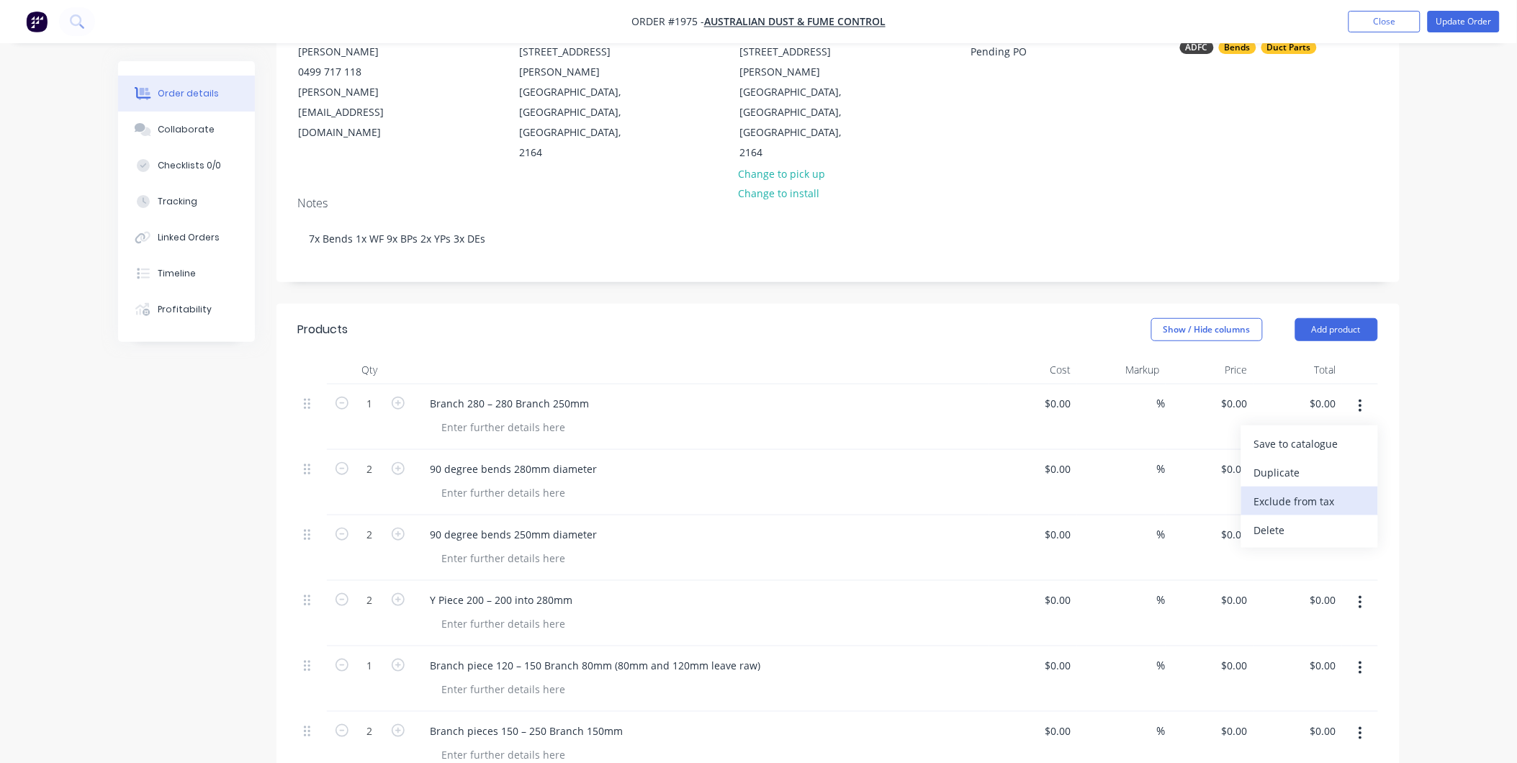
click at [1283, 487] on button "Exclude from tax" at bounding box center [1309, 501] width 137 height 29
click at [1364, 393] on button "button" at bounding box center [1361, 406] width 34 height 26
click at [1312, 520] on div "Delete" at bounding box center [1309, 530] width 111 height 21
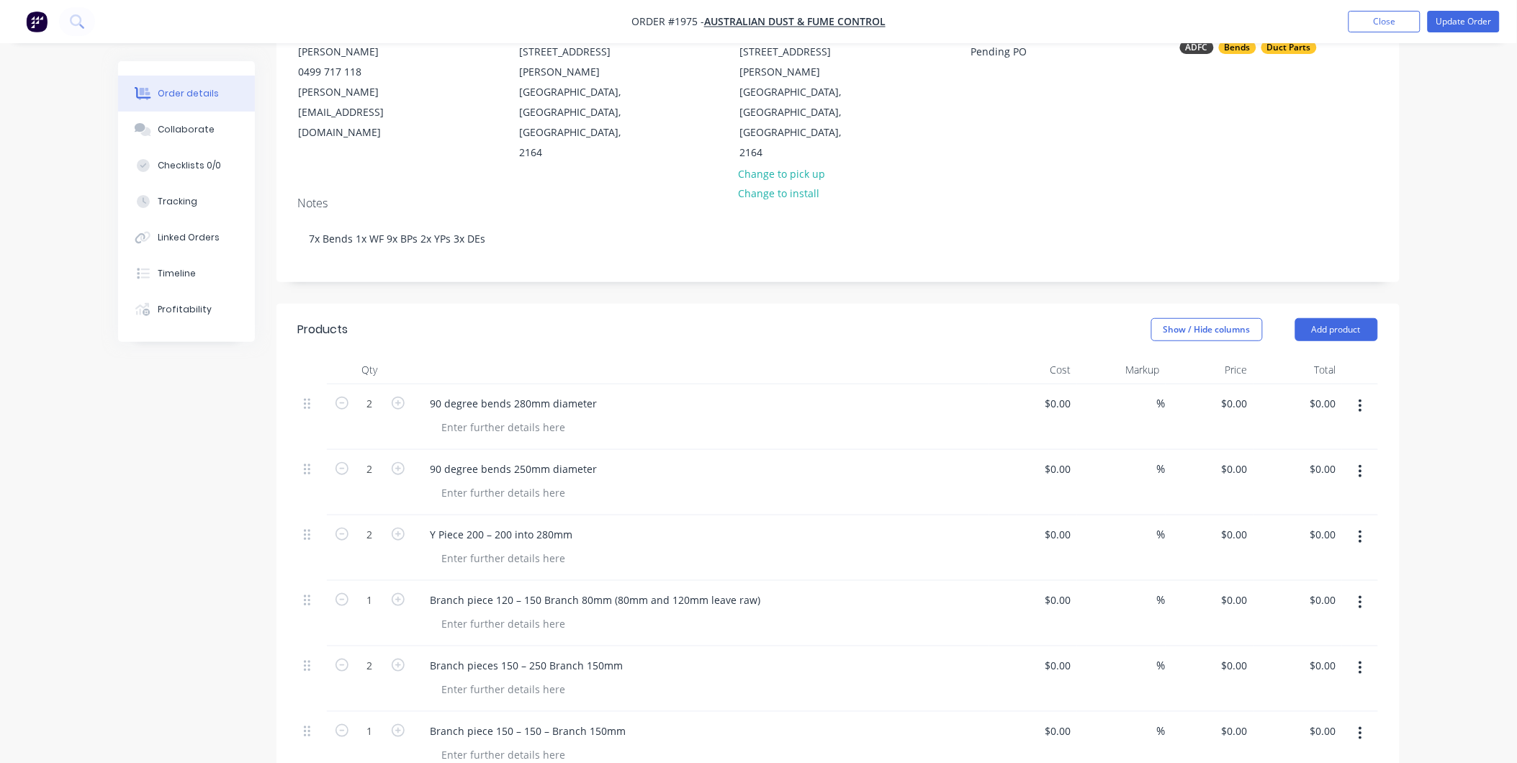
click at [1357, 384] on div at bounding box center [1360, 417] width 36 height 66
click at [1359, 398] on icon "button" at bounding box center [1361, 406] width 4 height 16
drag, startPoint x: 1316, startPoint y: 495, endPoint x: 1357, endPoint y: 372, distance: 130.5
click at [1318, 520] on div "Delete" at bounding box center [1309, 530] width 111 height 21
click at [1359, 398] on icon "button" at bounding box center [1361, 406] width 4 height 16
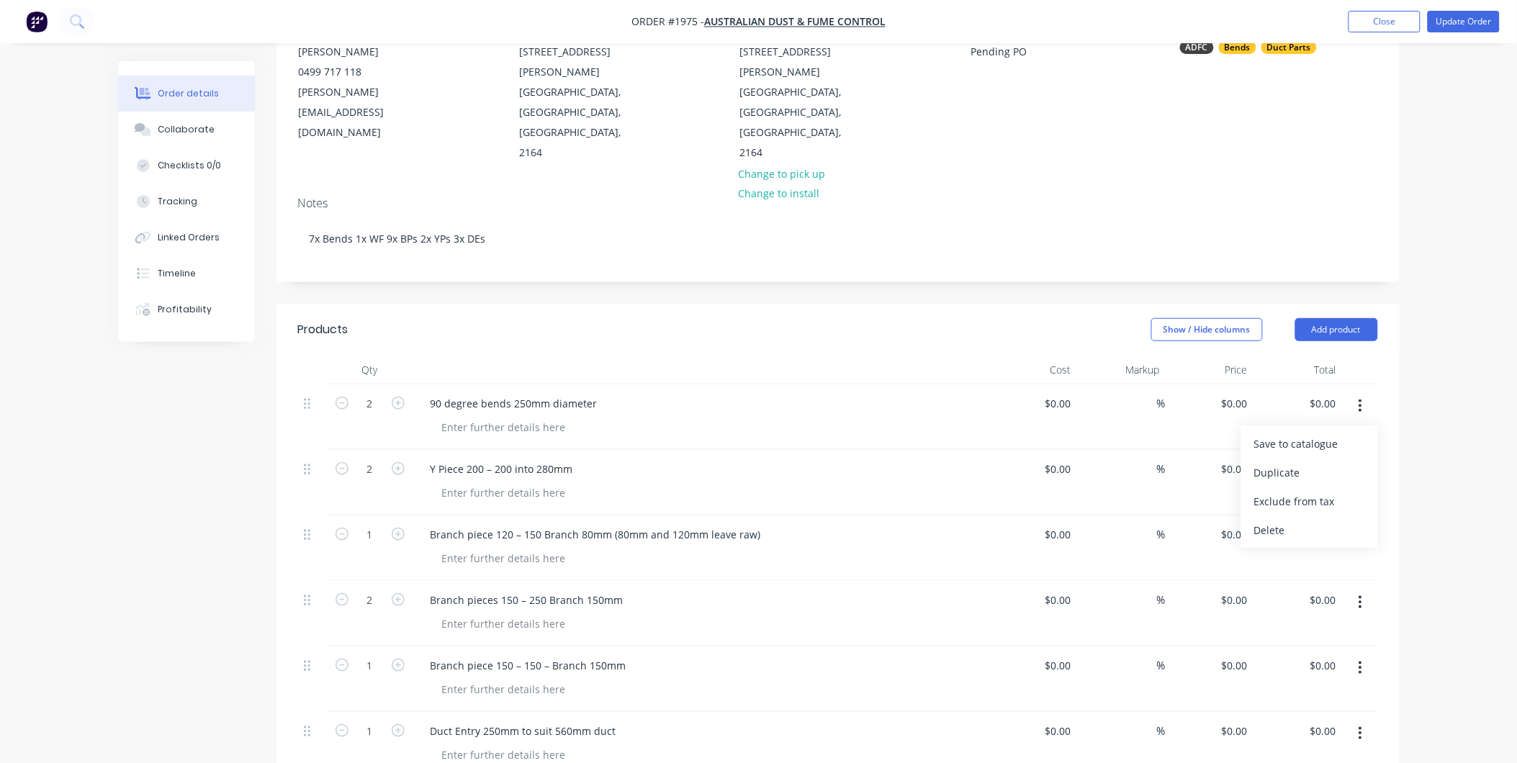
click at [1318, 516] on button "Delete" at bounding box center [1309, 530] width 137 height 29
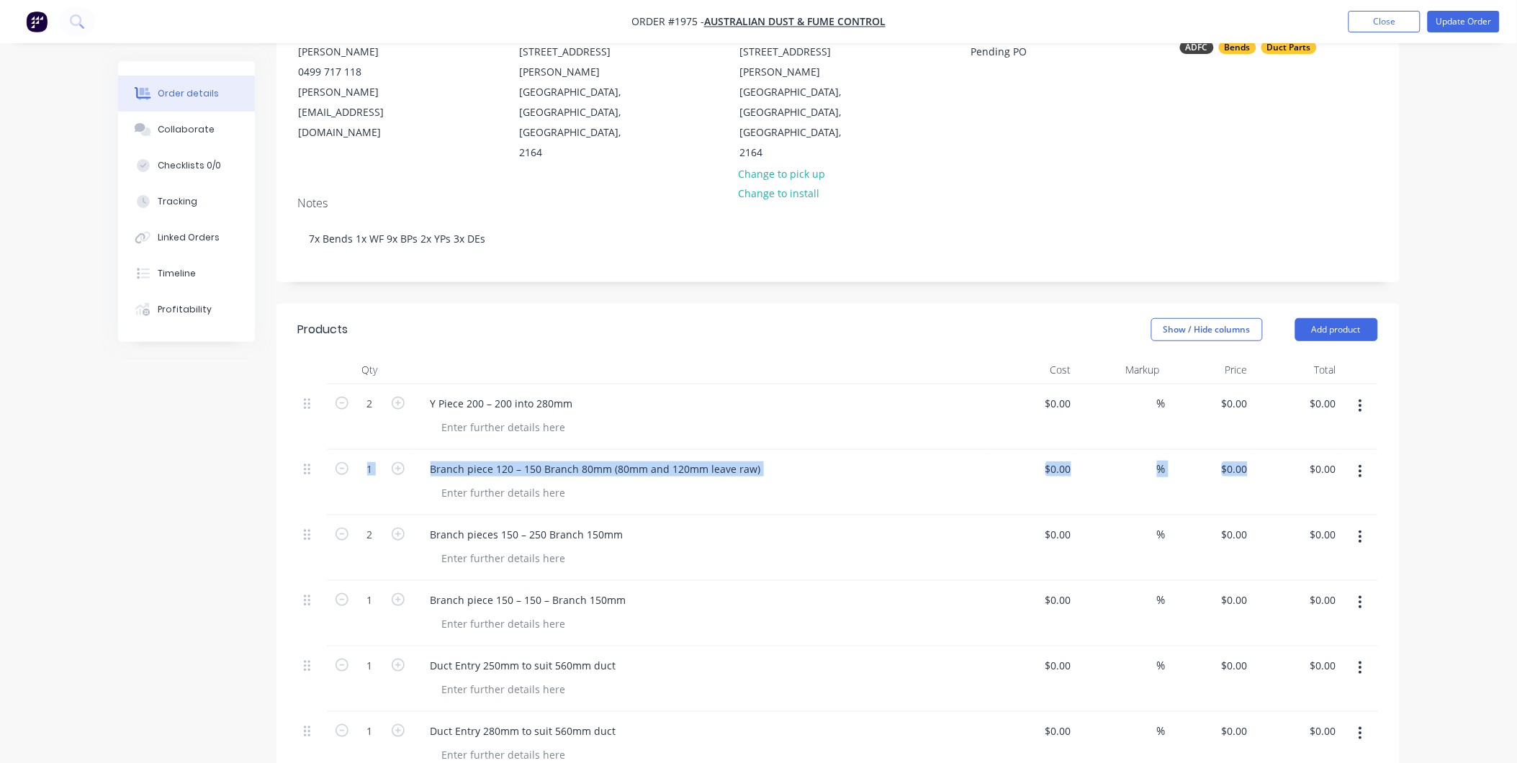
drag, startPoint x: 1393, startPoint y: 361, endPoint x: 1304, endPoint y: 443, distance: 120.8
click at [1304, 443] on div "Qty Cost Markup Price Total 2 Y Piece 200 – 200 into 280mm $0.00 $0.00 % $0.00 …" at bounding box center [837, 688] width 1123 height 665
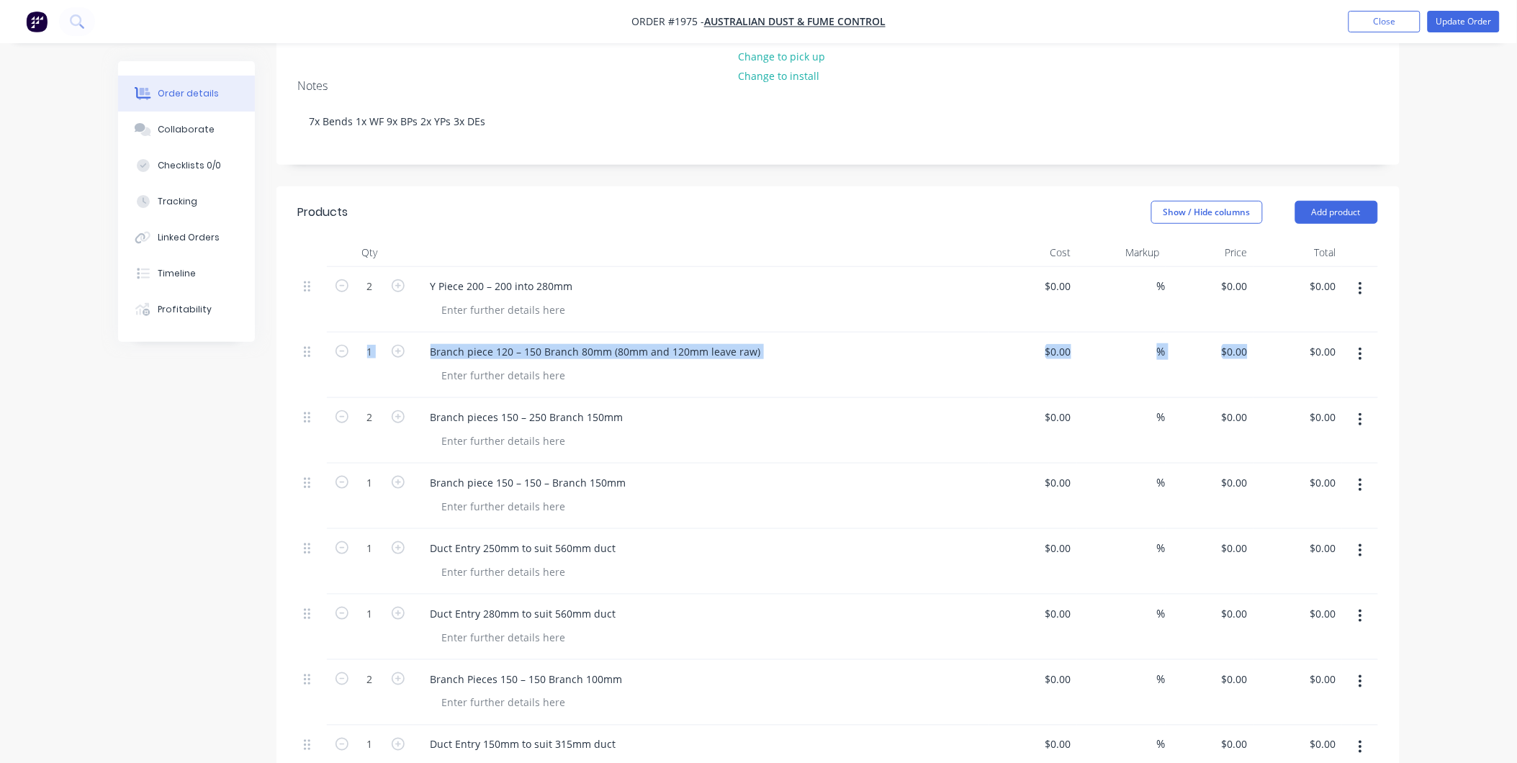
scroll to position [184, 0]
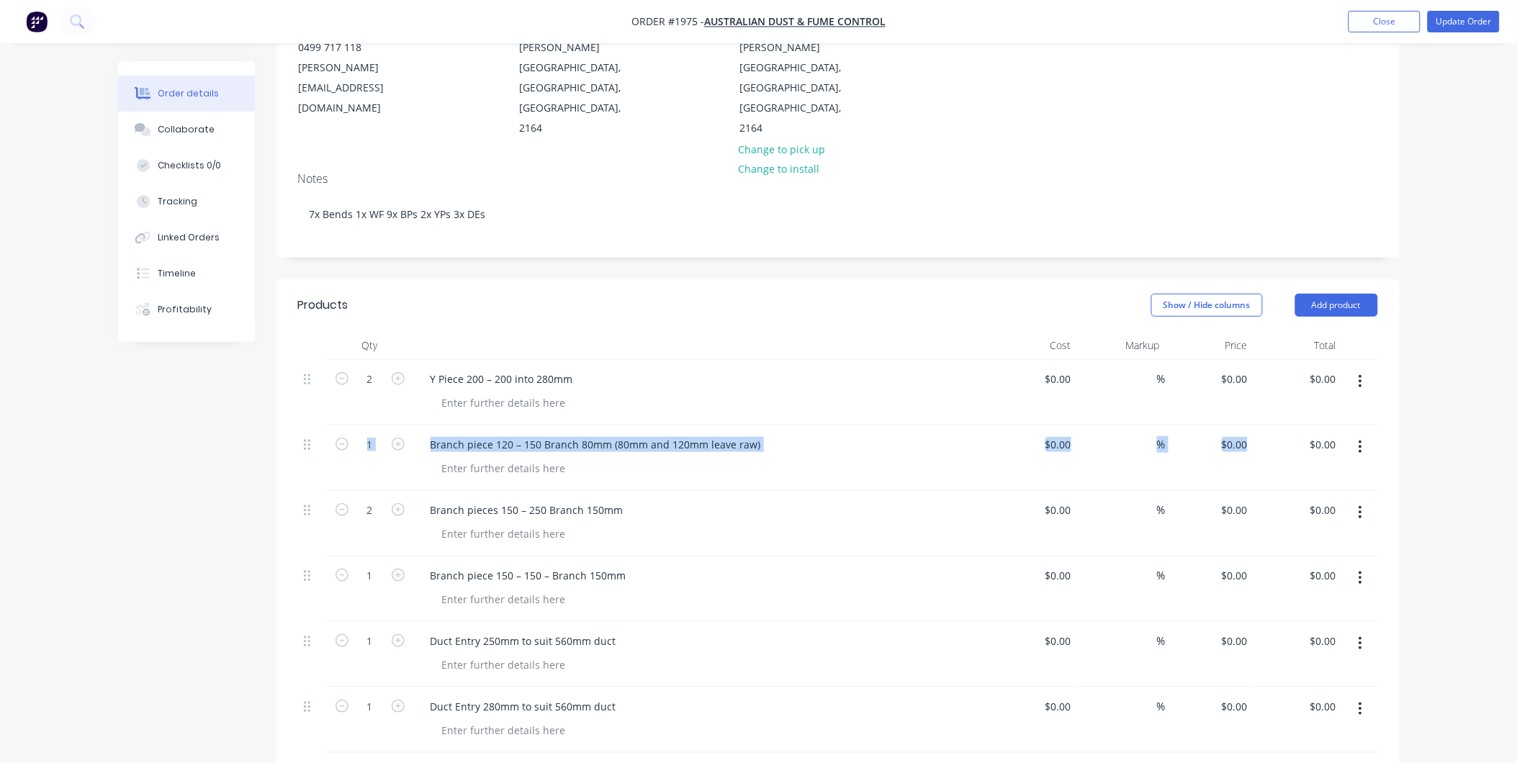
click at [1362, 374] on icon "button" at bounding box center [1361, 382] width 4 height 16
drag, startPoint x: 1300, startPoint y: 479, endPoint x: 1351, endPoint y: 334, distance: 153.7
click at [1304, 491] on button "Delete" at bounding box center [1309, 505] width 137 height 29
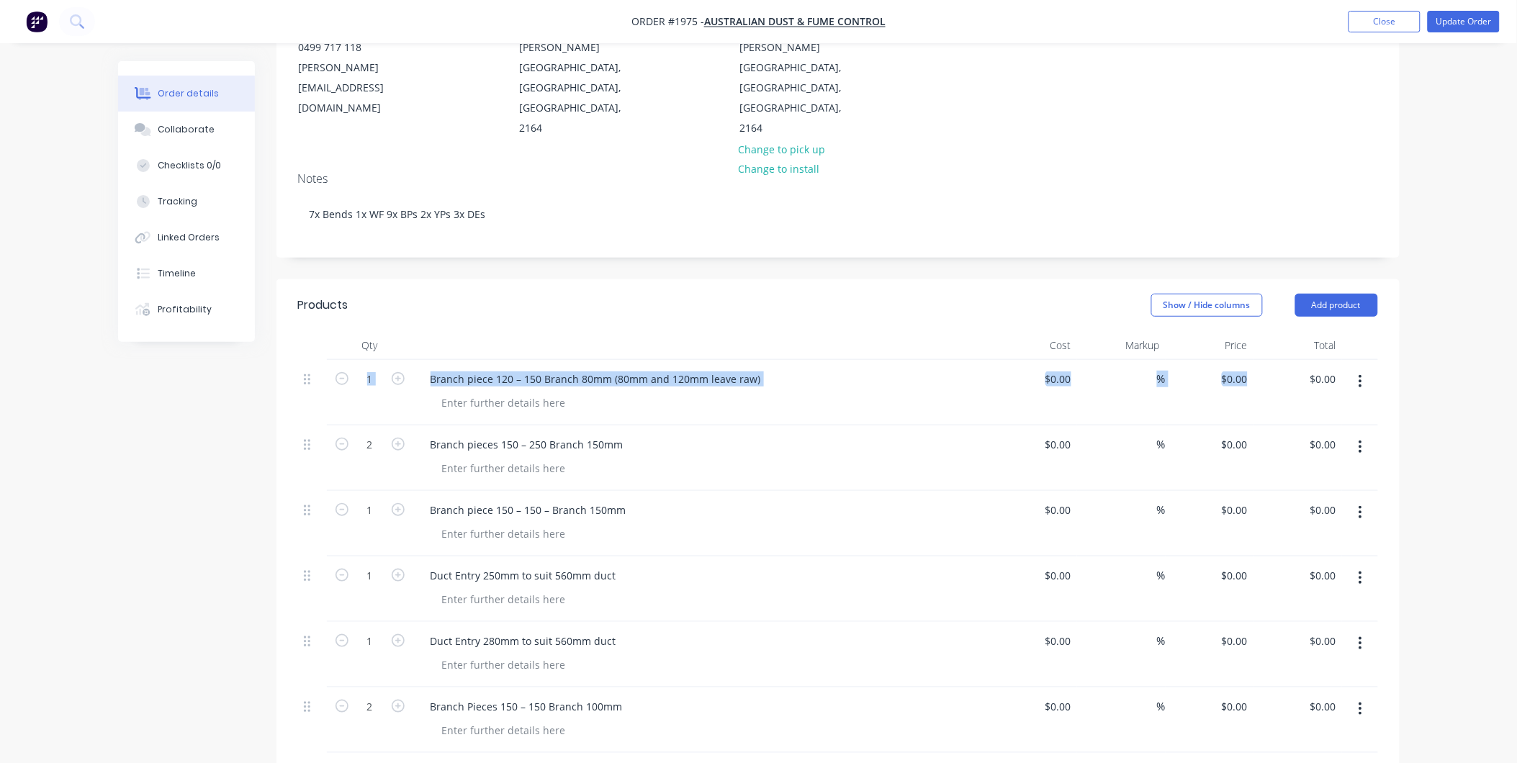
click at [1357, 369] on button "button" at bounding box center [1361, 382] width 34 height 26
click at [1299, 495] on div "Delete" at bounding box center [1309, 505] width 111 height 21
click at [1365, 369] on button "button" at bounding box center [1361, 382] width 34 height 26
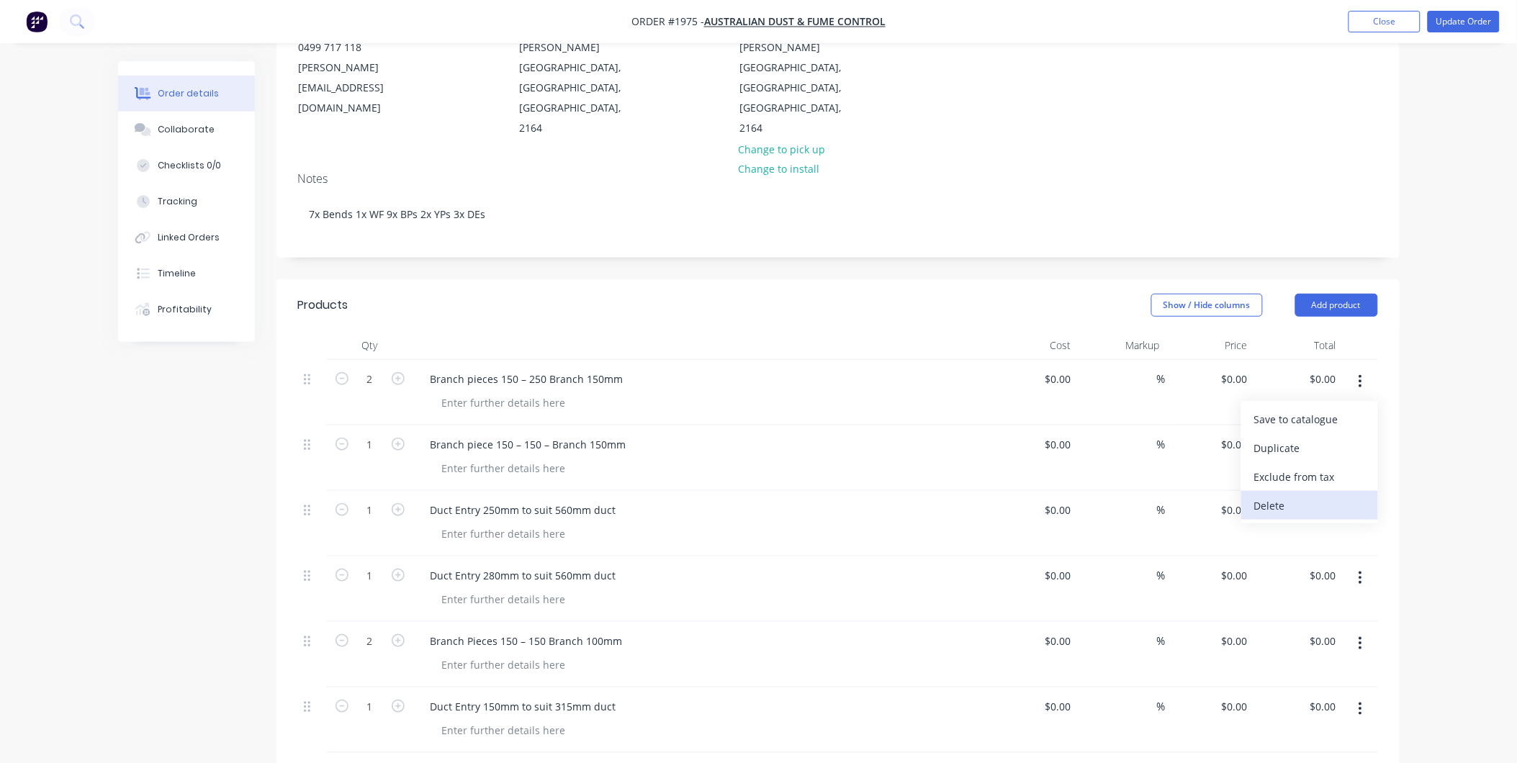
click at [1310, 495] on div "Delete" at bounding box center [1309, 505] width 111 height 21
click at [1362, 374] on icon "button" at bounding box center [1361, 382] width 4 height 16
drag, startPoint x: 1300, startPoint y: 467, endPoint x: 1340, endPoint y: 384, distance: 91.5
click at [1302, 495] on div "Delete" at bounding box center [1309, 505] width 111 height 21
click at [1369, 369] on button "button" at bounding box center [1361, 382] width 34 height 26
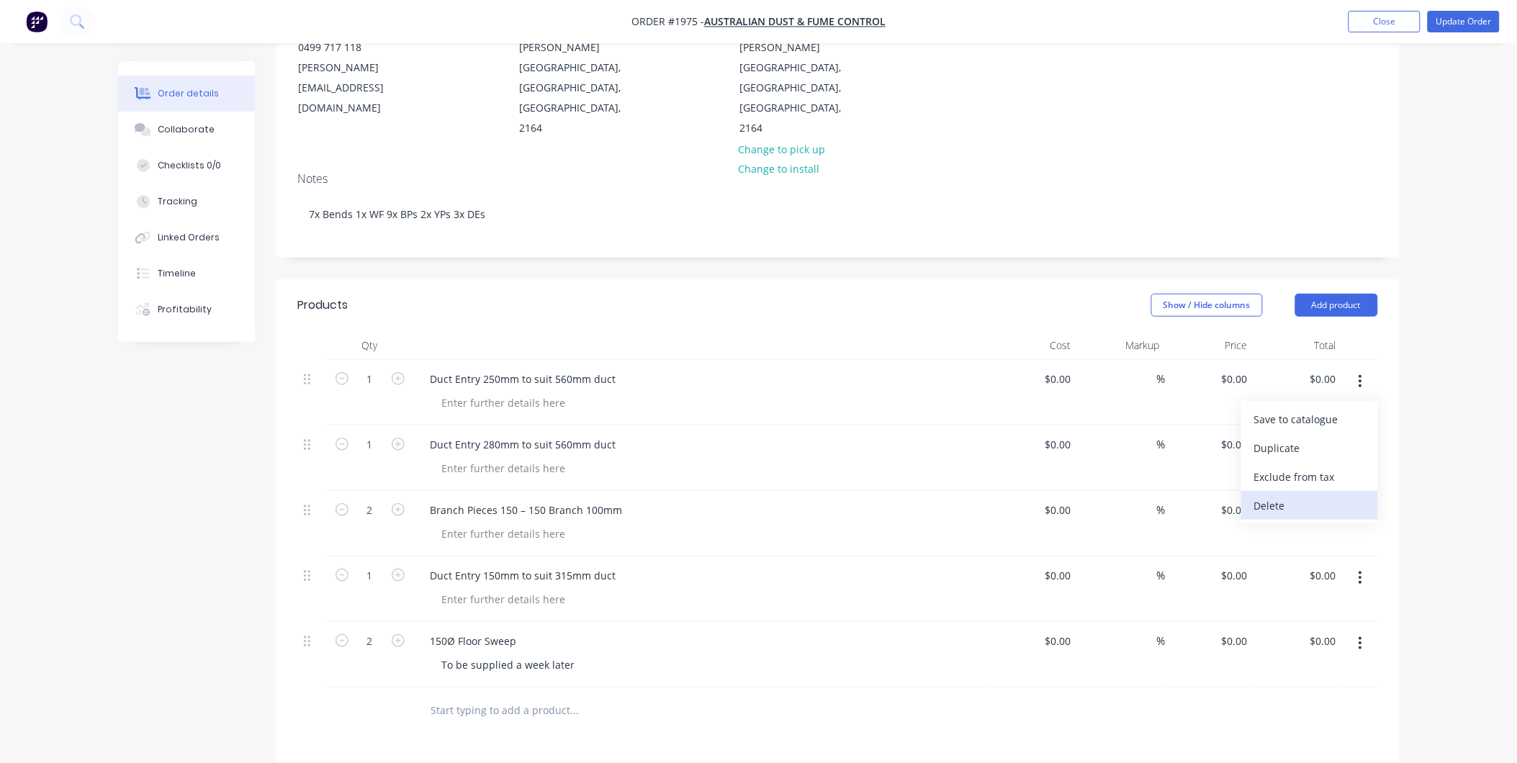
click at [1326, 495] on div "Delete" at bounding box center [1309, 505] width 111 height 21
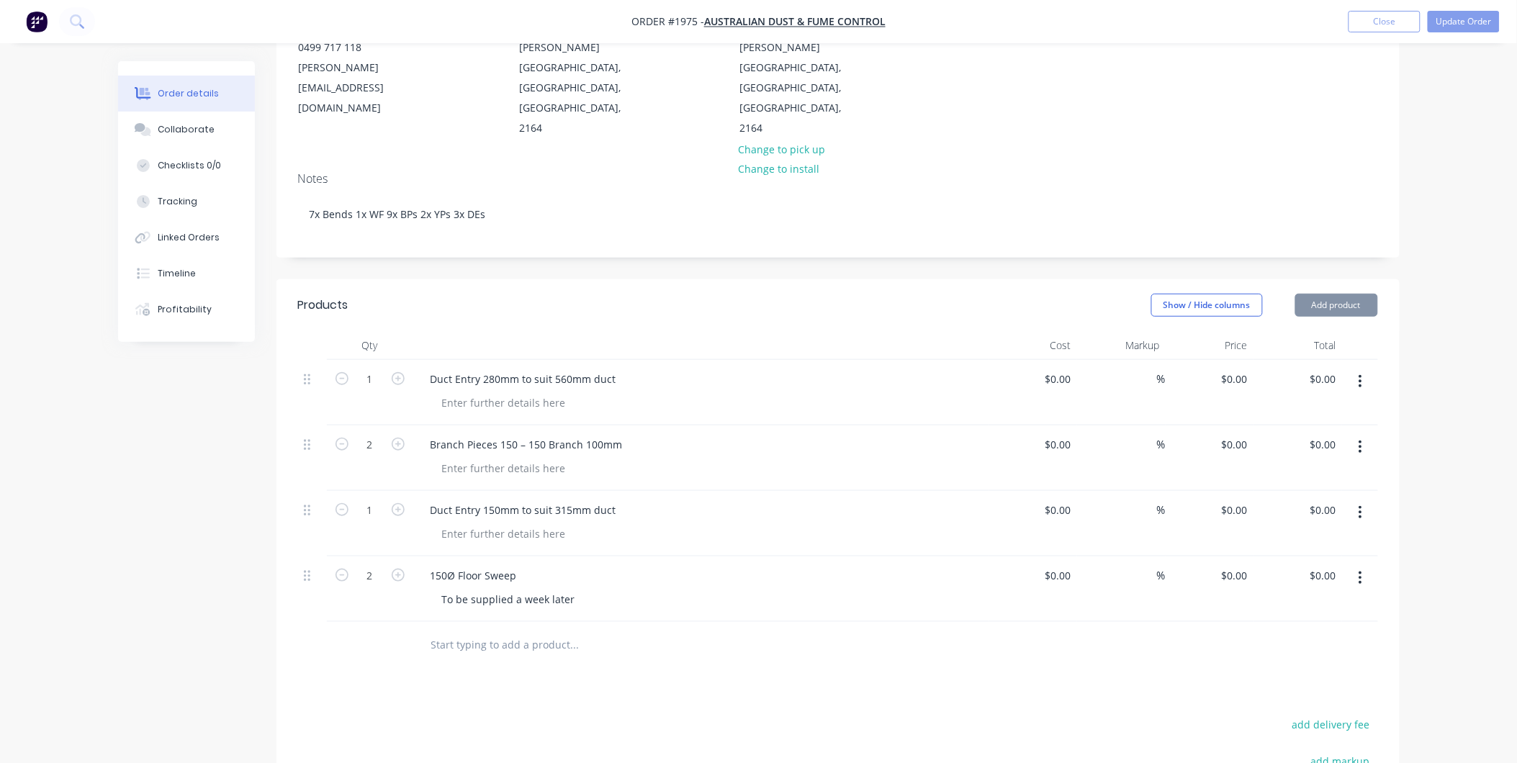
click at [1359, 375] on icon "button" at bounding box center [1360, 381] width 3 height 13
click at [1316, 495] on div "Delete" at bounding box center [1309, 505] width 111 height 21
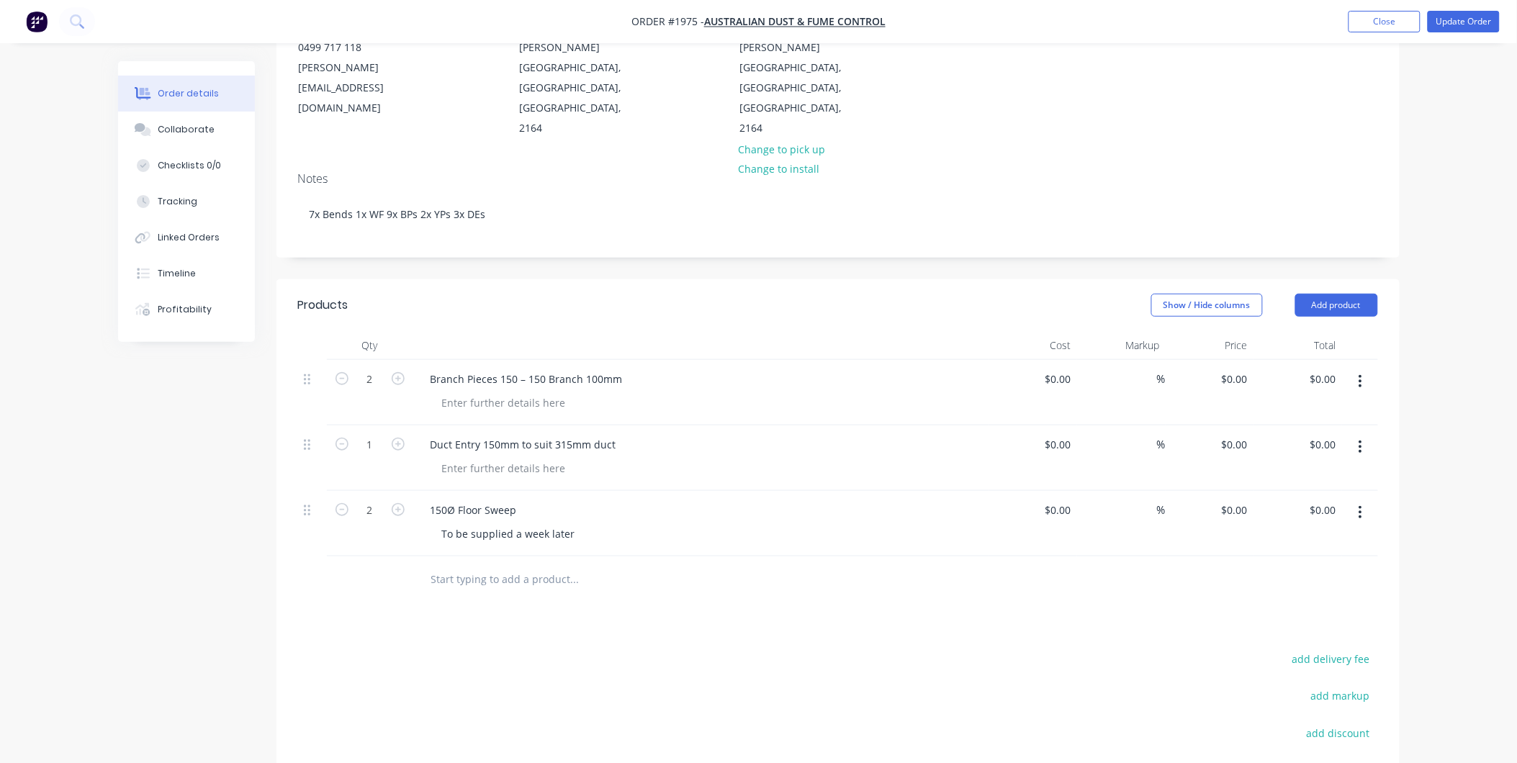
click at [1364, 369] on button "button" at bounding box center [1361, 382] width 34 height 26
drag, startPoint x: 1336, startPoint y: 459, endPoint x: 1340, endPoint y: 426, distance: 33.4
click at [1336, 491] on button "Delete" at bounding box center [1309, 505] width 137 height 29
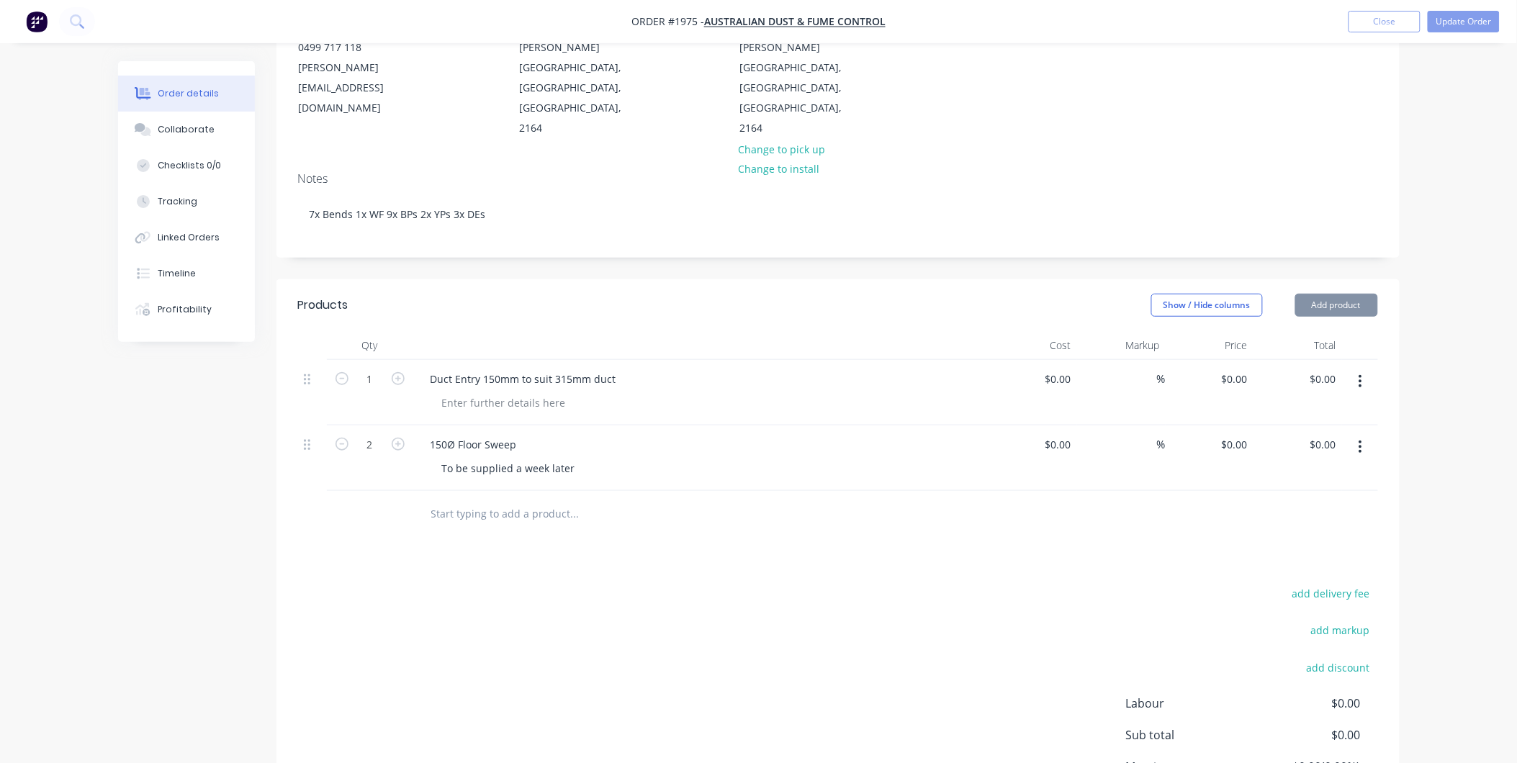
click at [1366, 369] on button "button" at bounding box center [1361, 382] width 34 height 26
click at [1328, 495] on div "Delete" at bounding box center [1309, 505] width 111 height 21
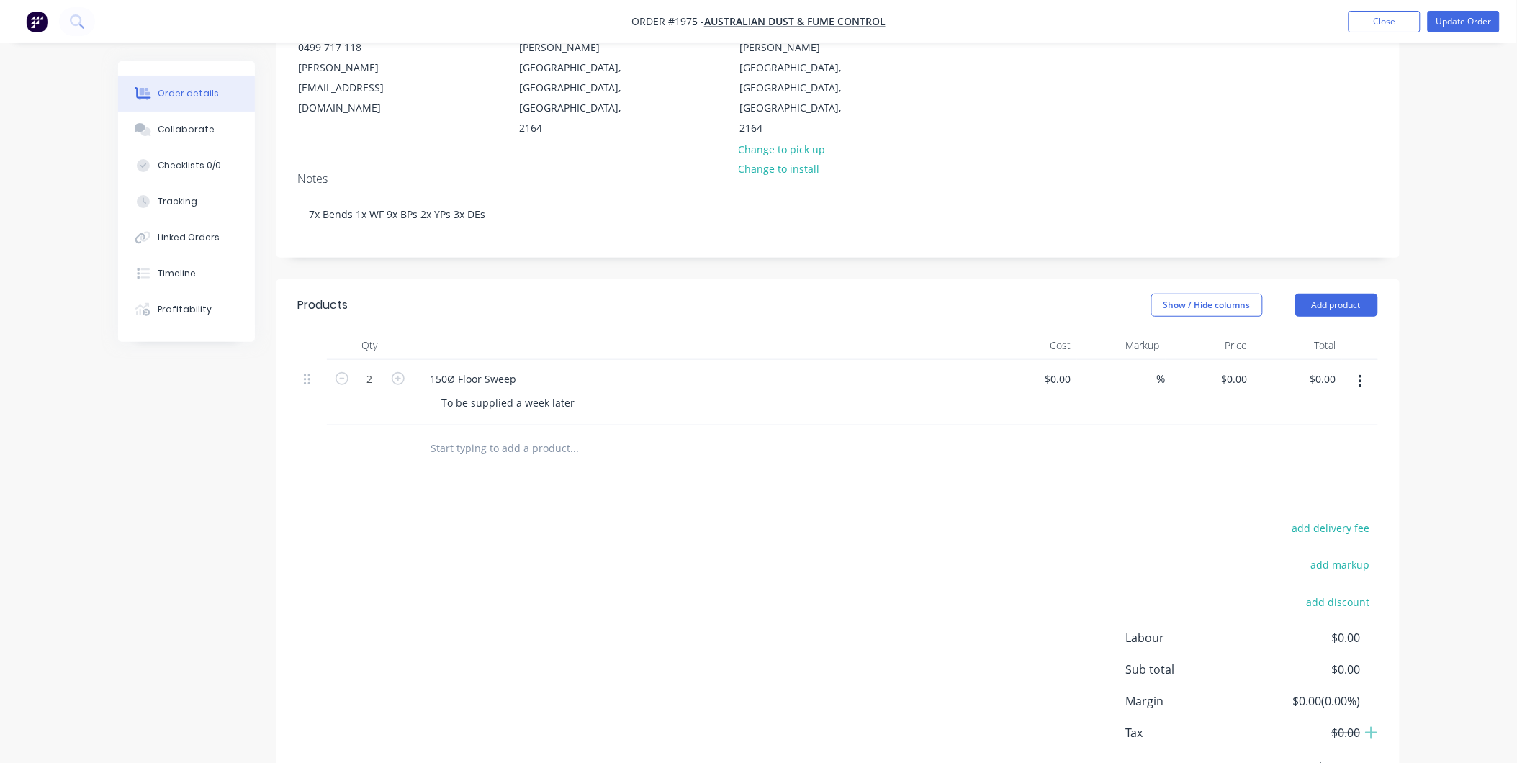
click at [1354, 369] on button "button" at bounding box center [1361, 382] width 34 height 26
click at [1313, 495] on div "Delete" at bounding box center [1309, 505] width 111 height 21
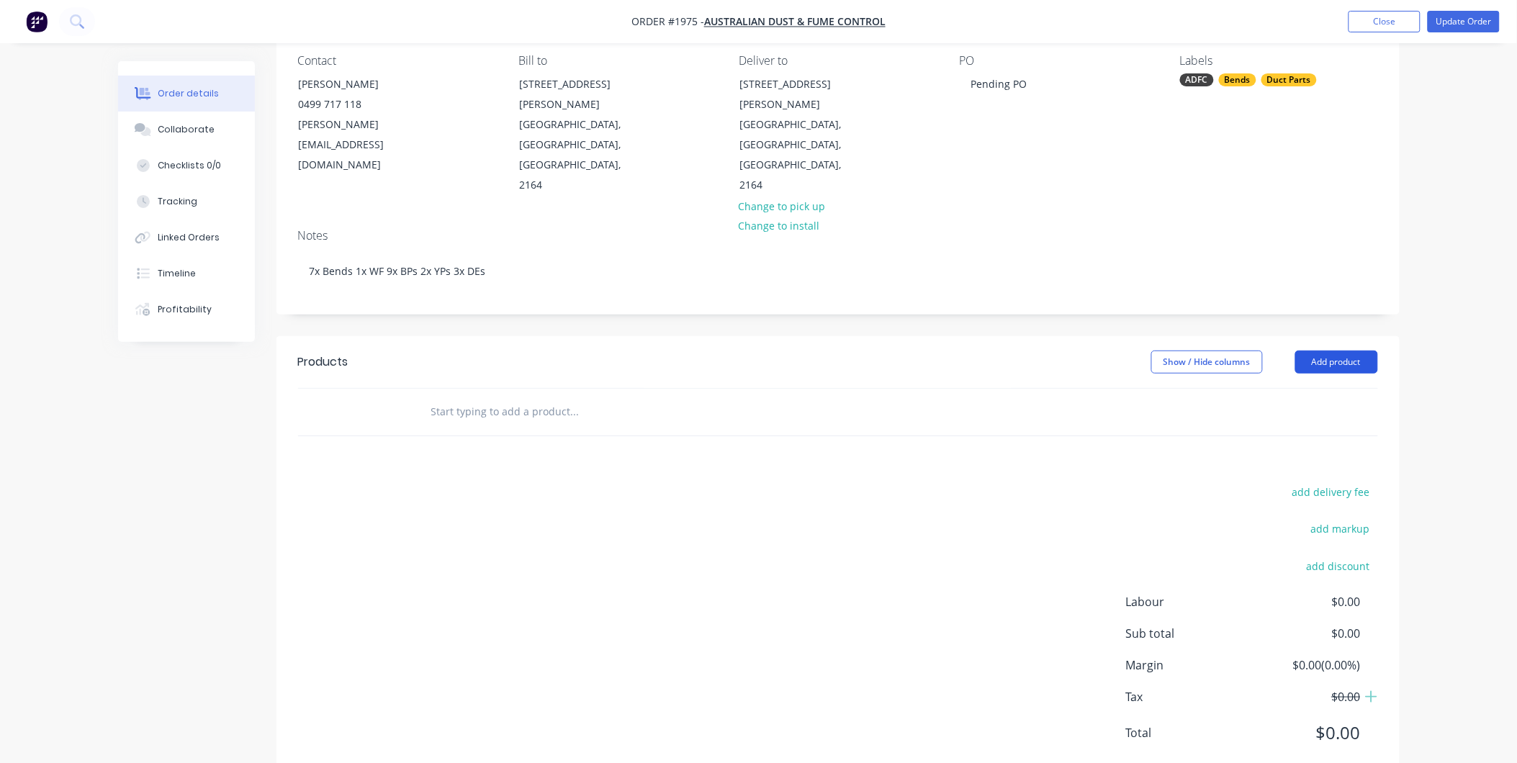
click at [1313, 351] on button "Add product" at bounding box center [1336, 362] width 83 height 23
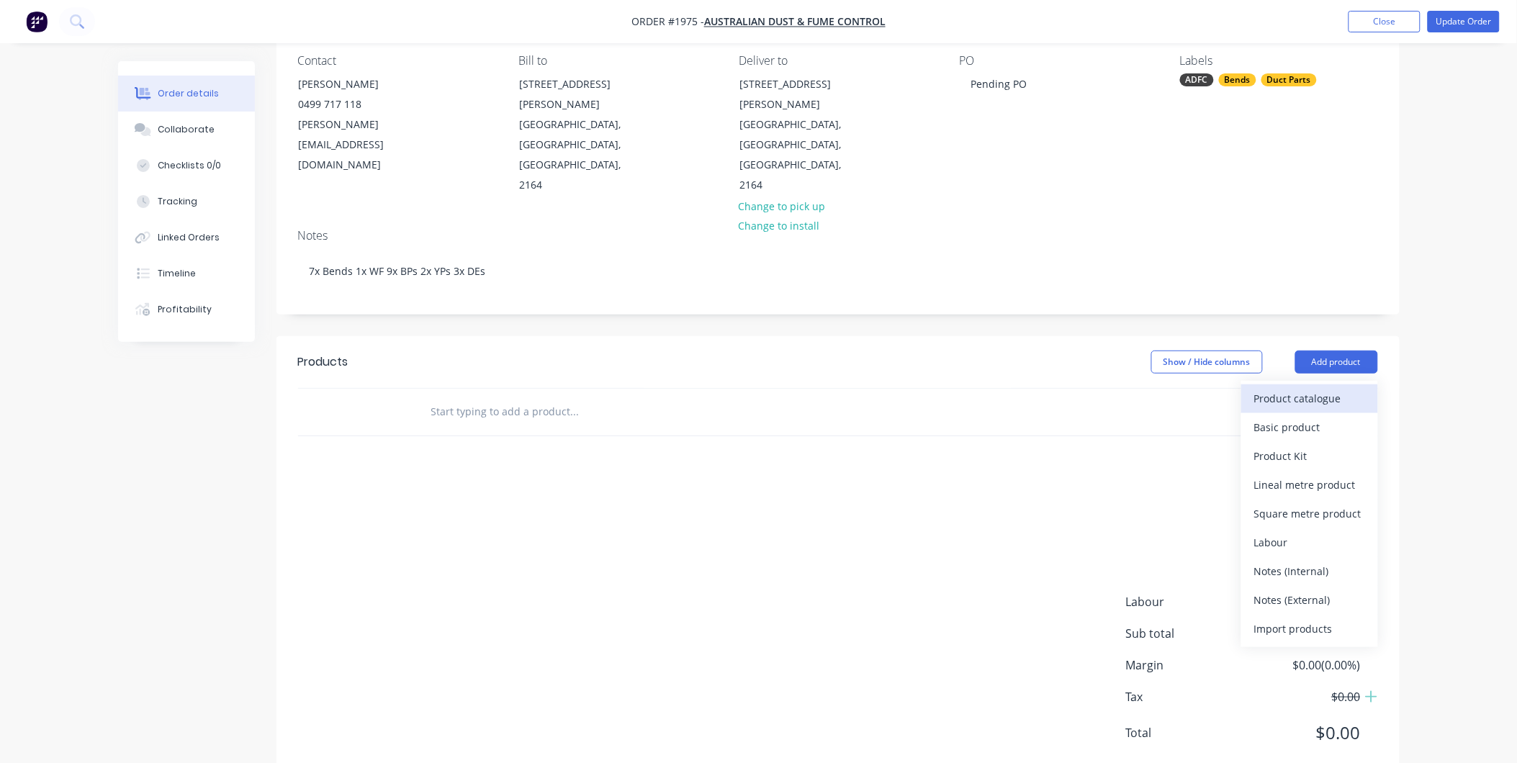
click at [1282, 388] on div "Product catalogue" at bounding box center [1309, 398] width 111 height 21
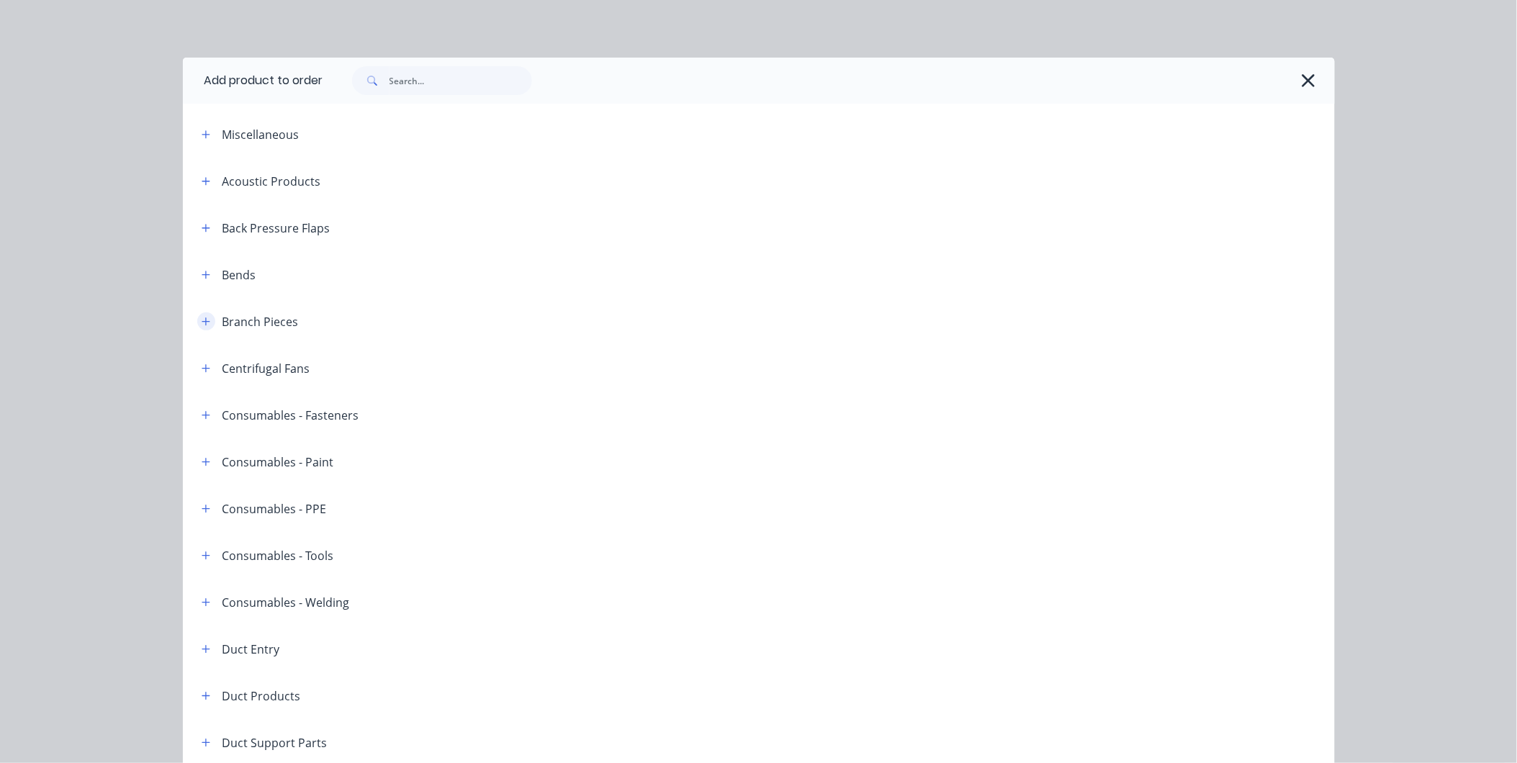
click at [207, 315] on button "button" at bounding box center [206, 321] width 18 height 18
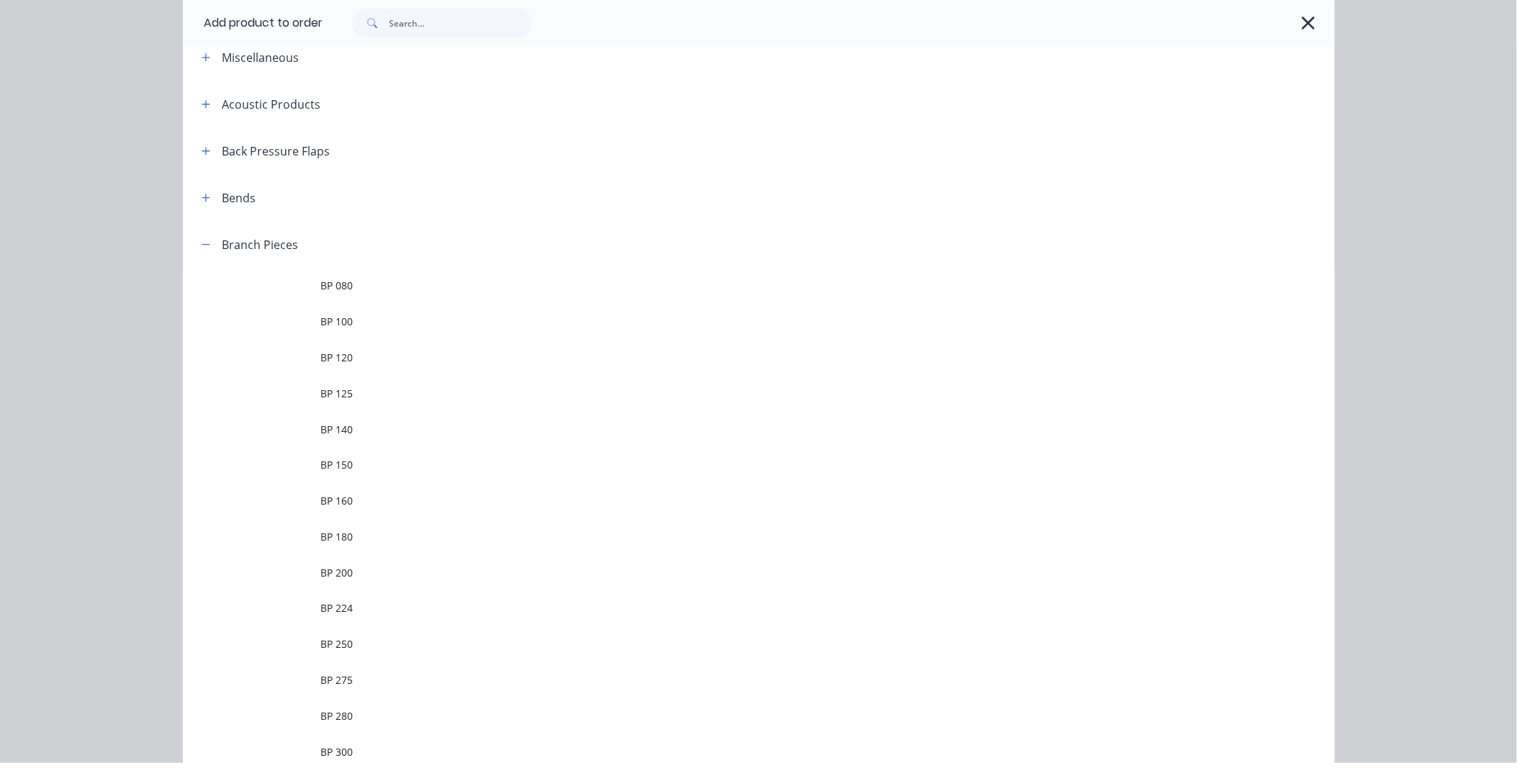
scroll to position [0, 0]
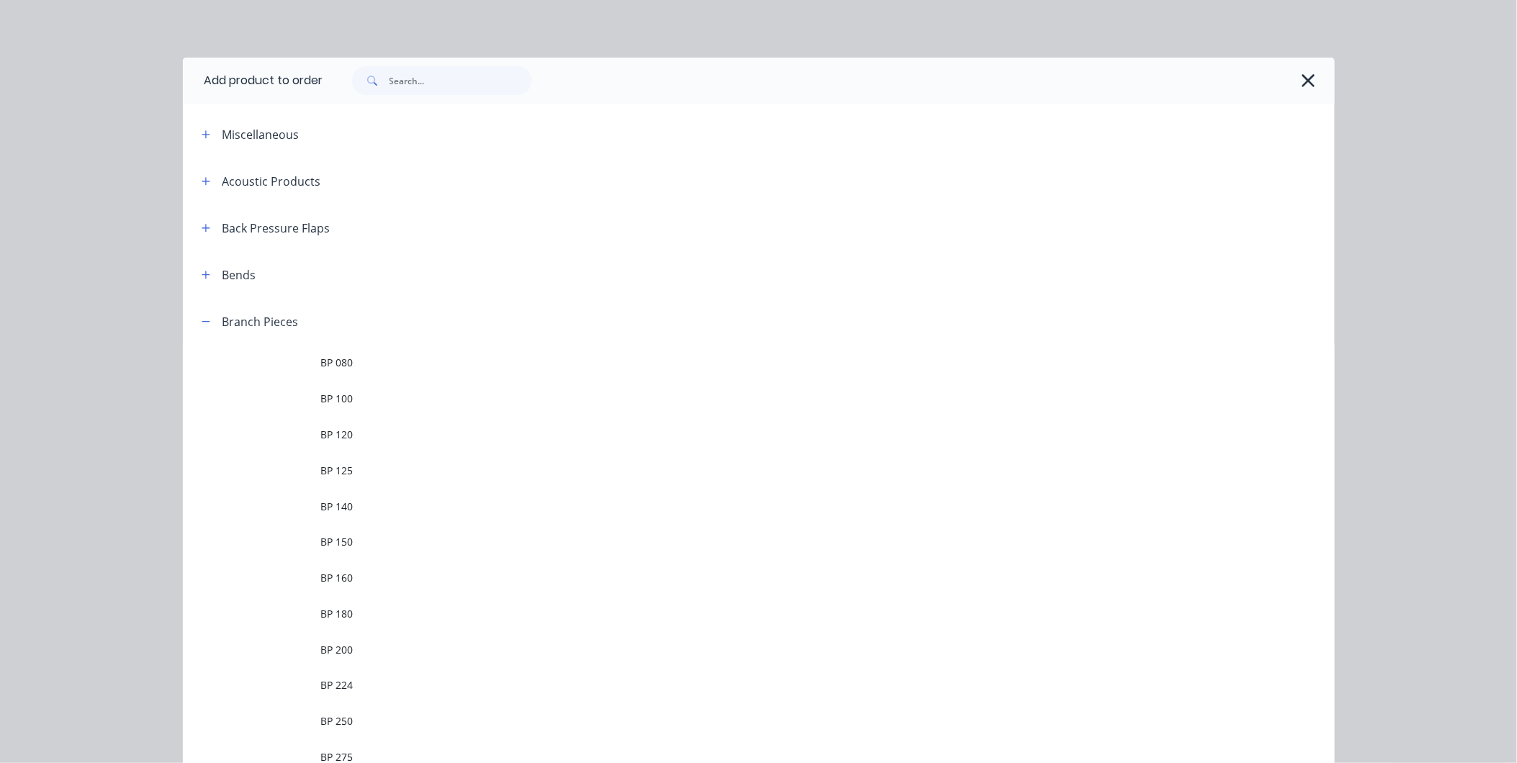
drag, startPoint x: 205, startPoint y: 319, endPoint x: 212, endPoint y: 256, distance: 63.8
click at [205, 305] on header "Branch Pieces" at bounding box center [759, 321] width 1152 height 47
click at [200, 267] on button "button" at bounding box center [206, 275] width 18 height 18
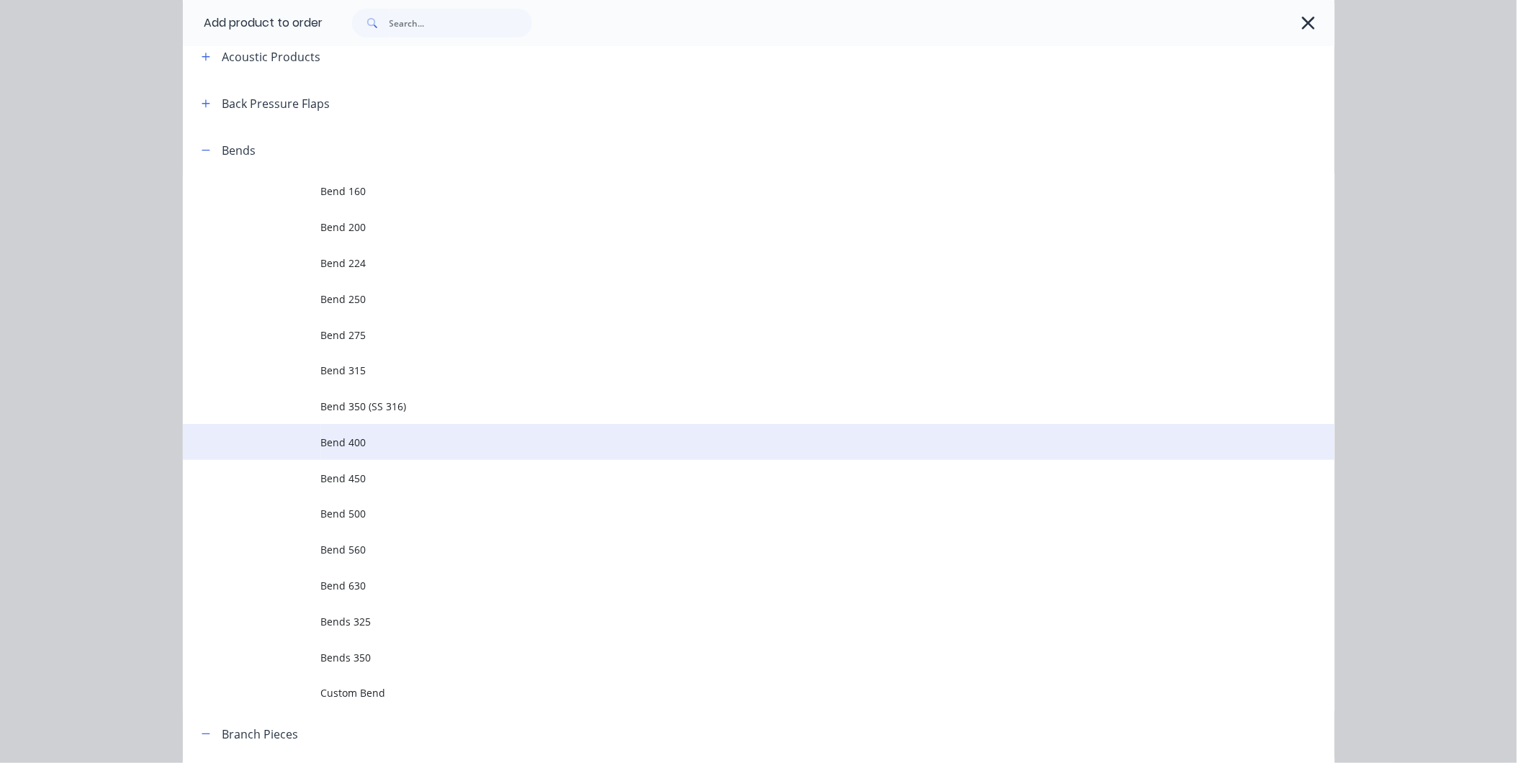
scroll to position [320, 0]
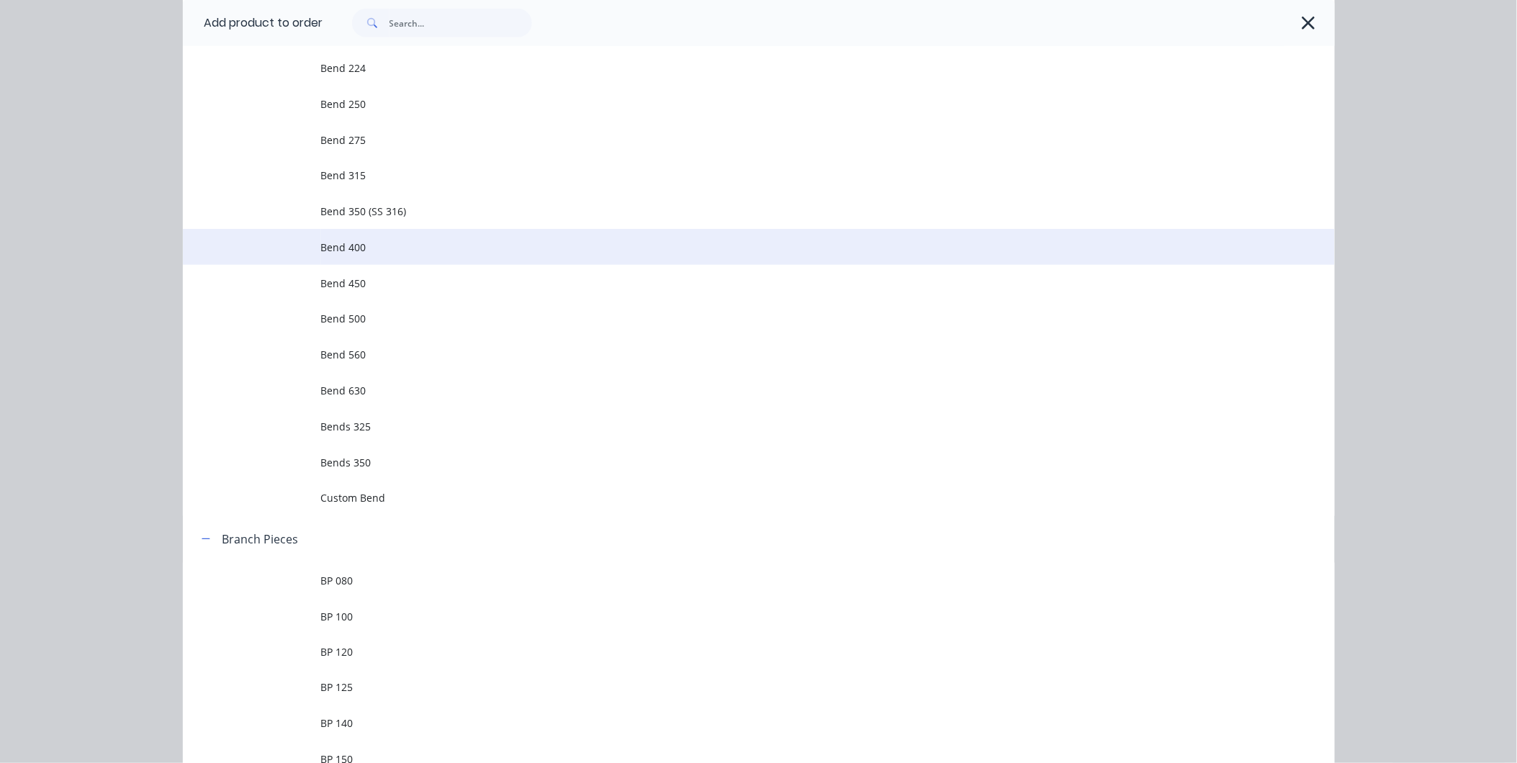
click at [376, 261] on td "Bend 400" at bounding box center [828, 247] width 1014 height 36
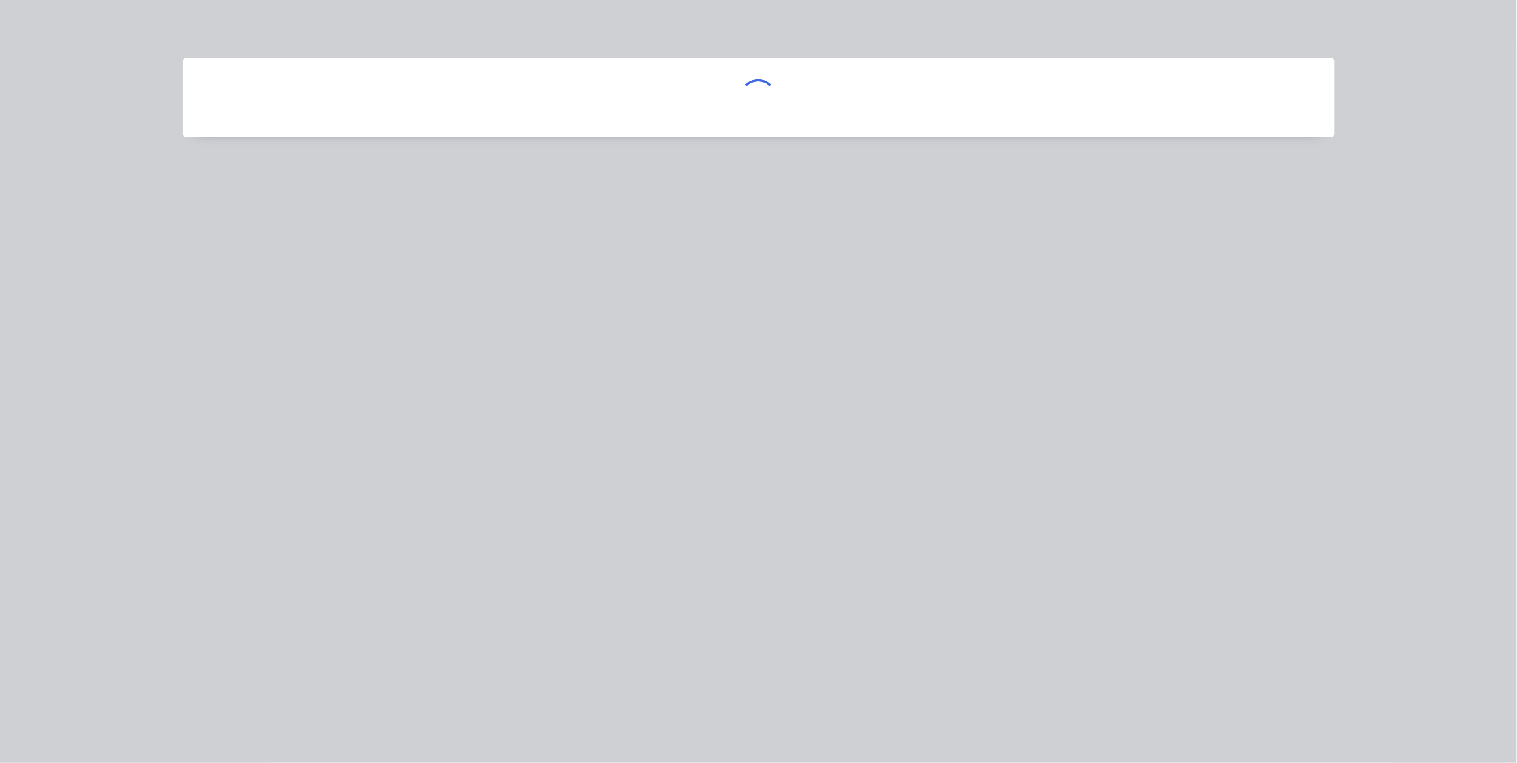
scroll to position [0, 0]
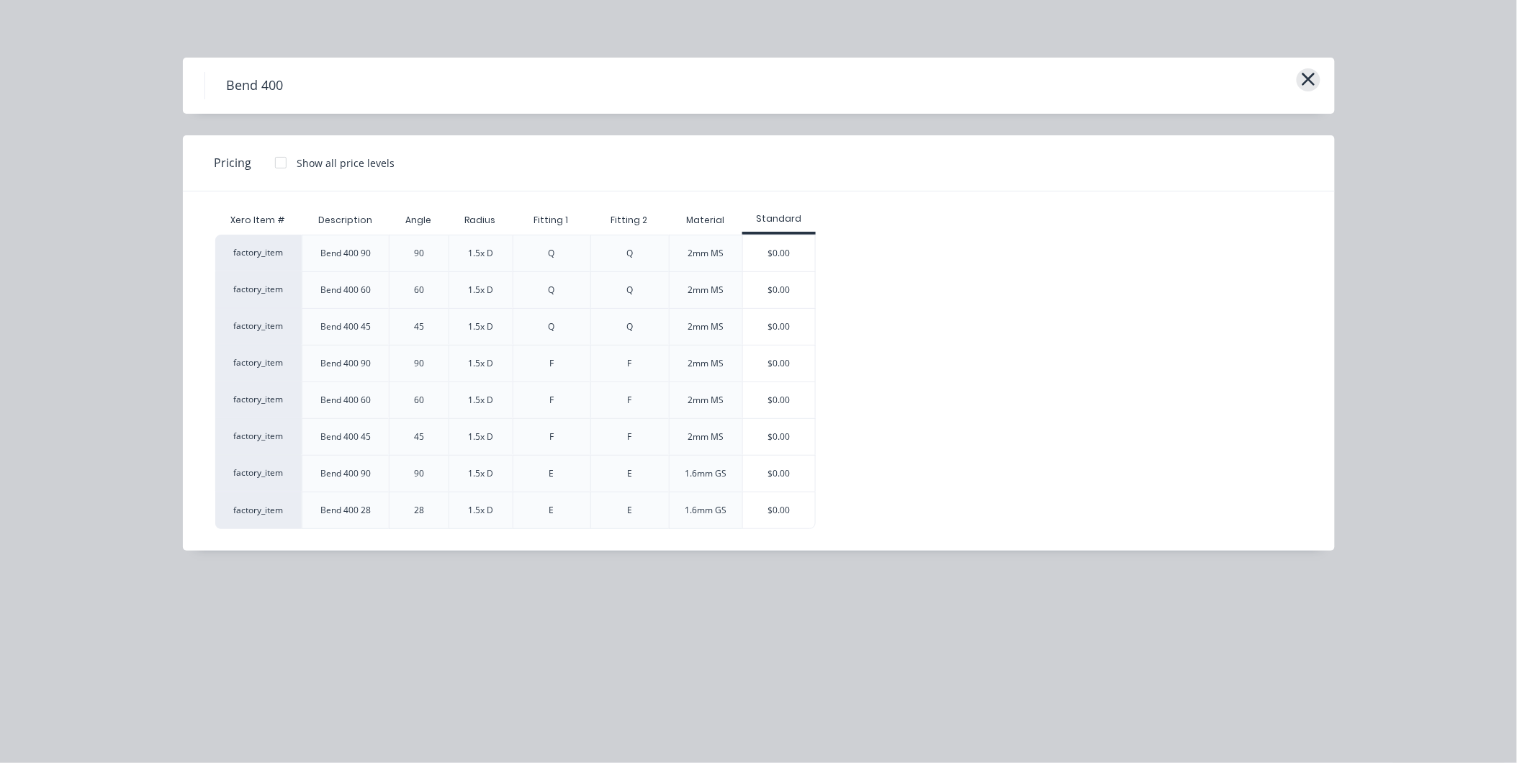
click at [1307, 82] on icon "button" at bounding box center [1308, 79] width 15 height 20
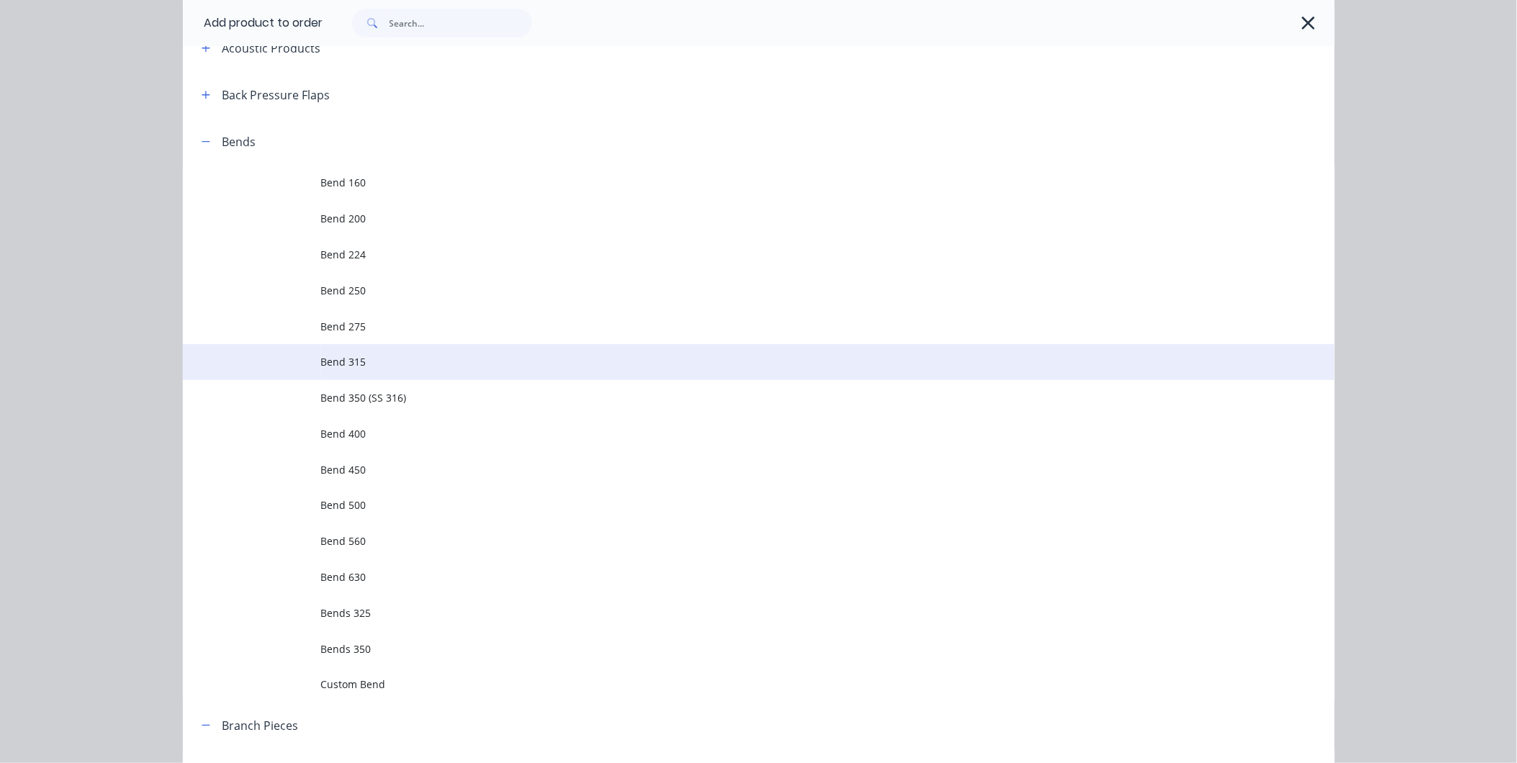
scroll to position [240, 0]
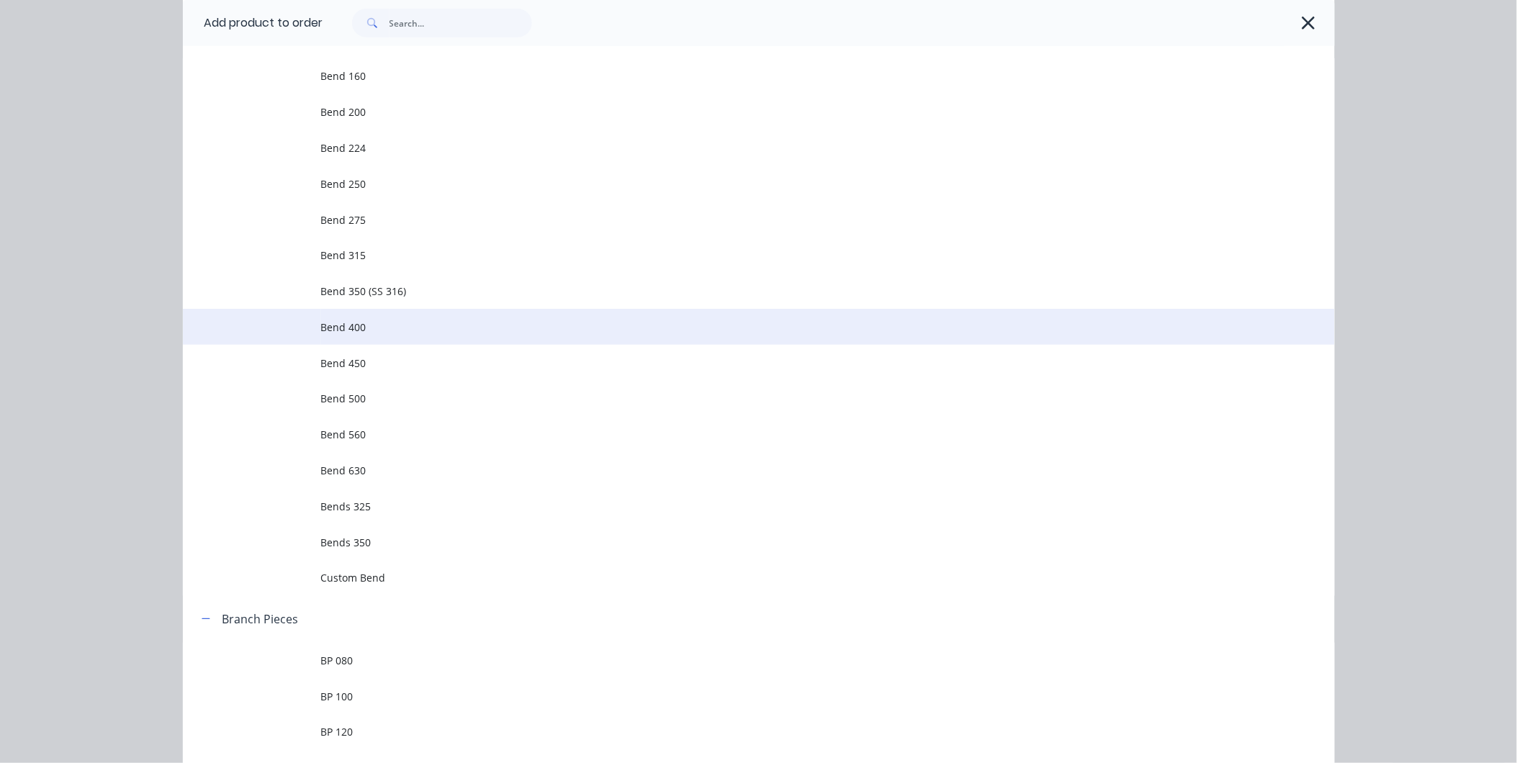
click at [350, 333] on span "Bend 400" at bounding box center [726, 327] width 811 height 15
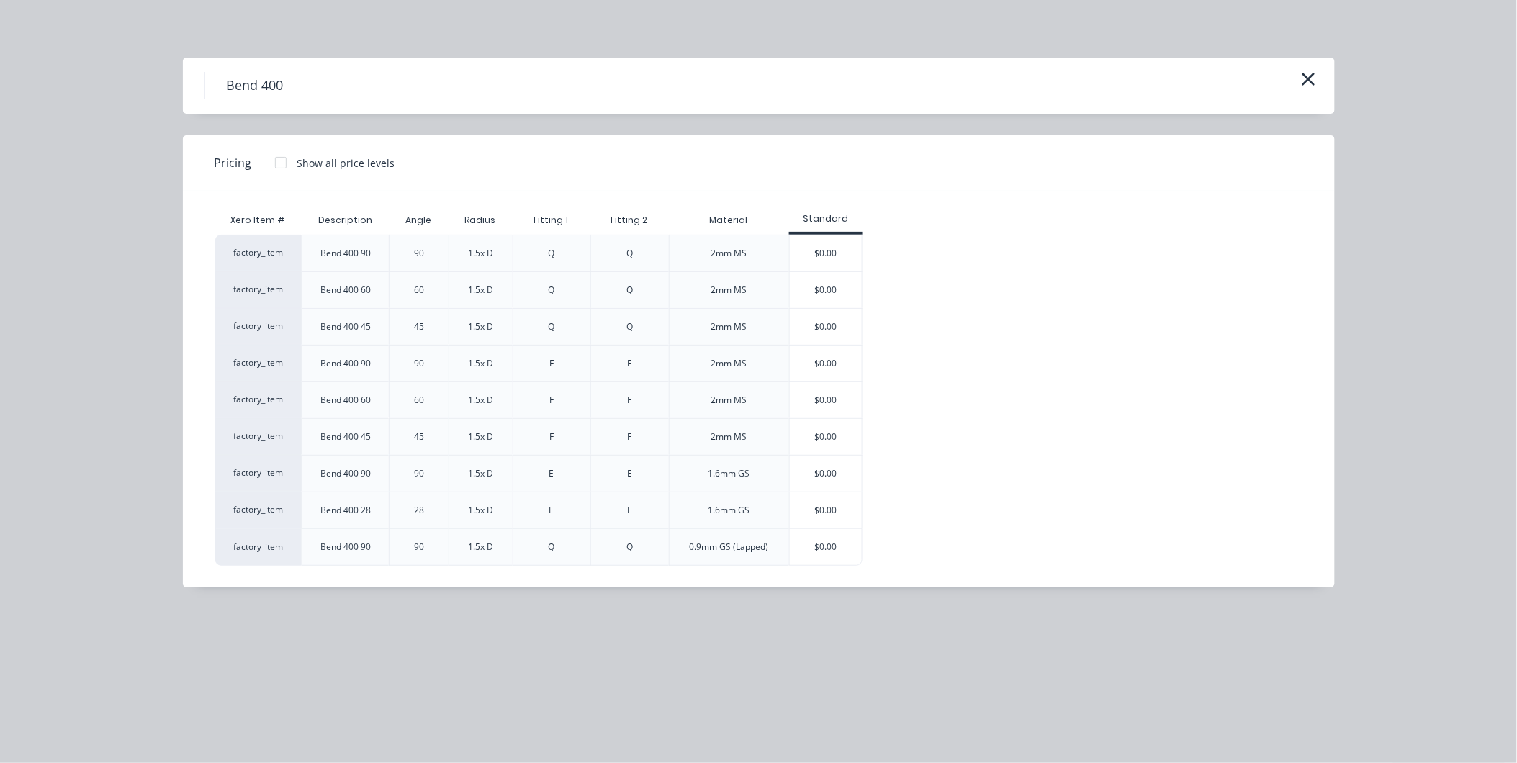
scroll to position [148, 0]
click at [801, 544] on div "$0.00" at bounding box center [826, 547] width 72 height 36
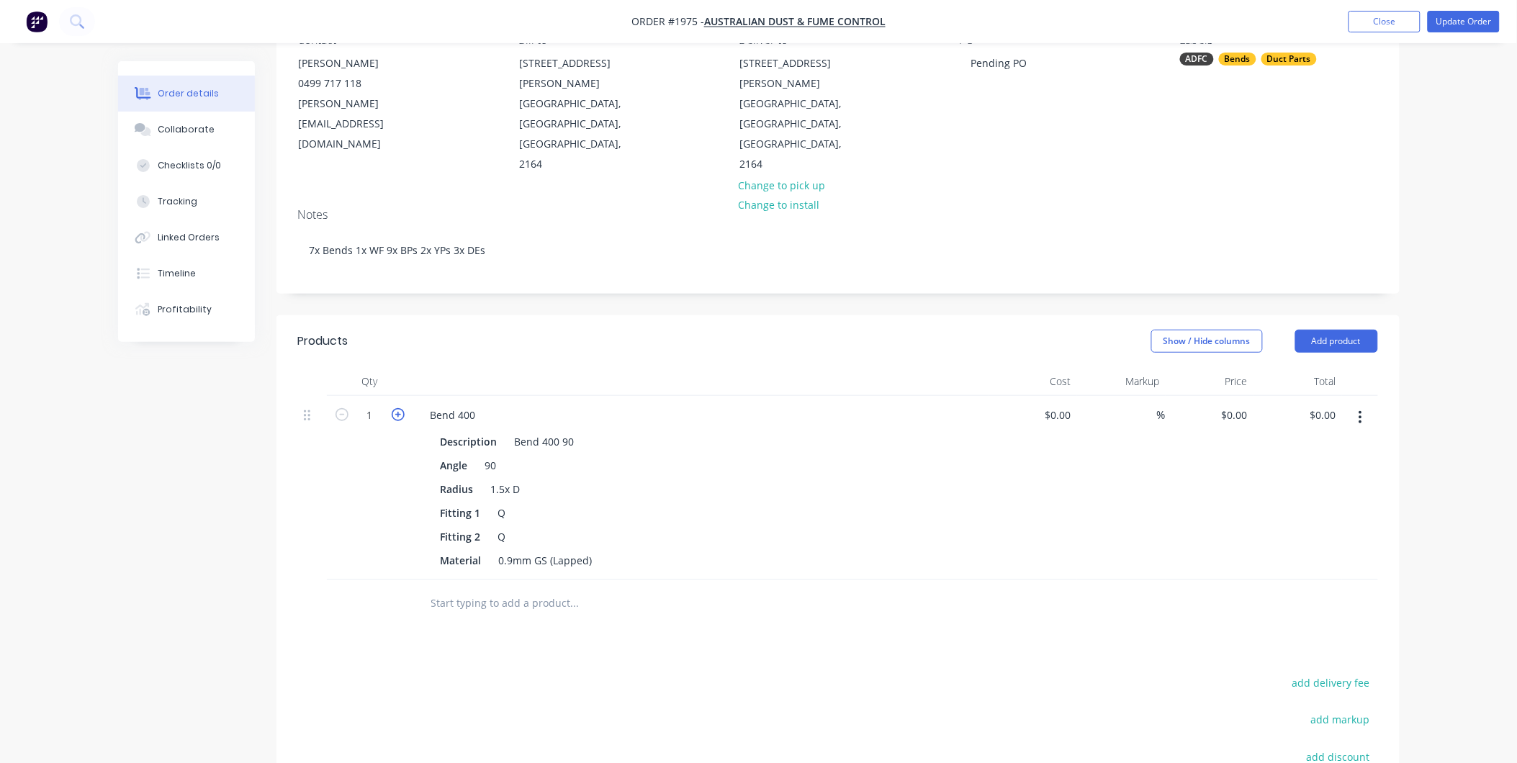
click at [402, 408] on icon "button" at bounding box center [398, 414] width 13 height 13
type input "3"
click at [500, 589] on input "text" at bounding box center [575, 603] width 288 height 29
click at [1349, 330] on button "Add product" at bounding box center [1336, 341] width 83 height 23
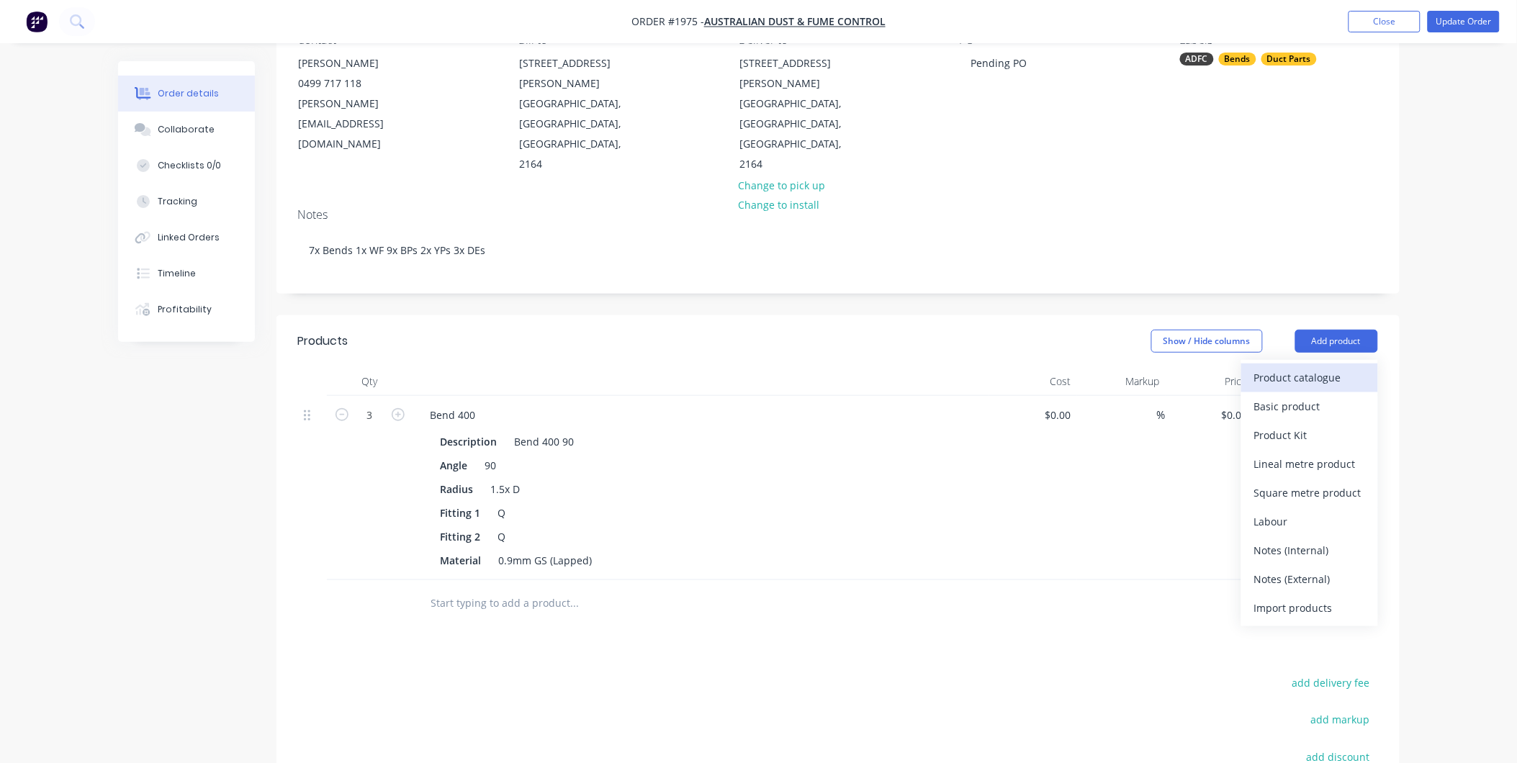
click at [1285, 367] on div "Product catalogue" at bounding box center [1309, 377] width 111 height 21
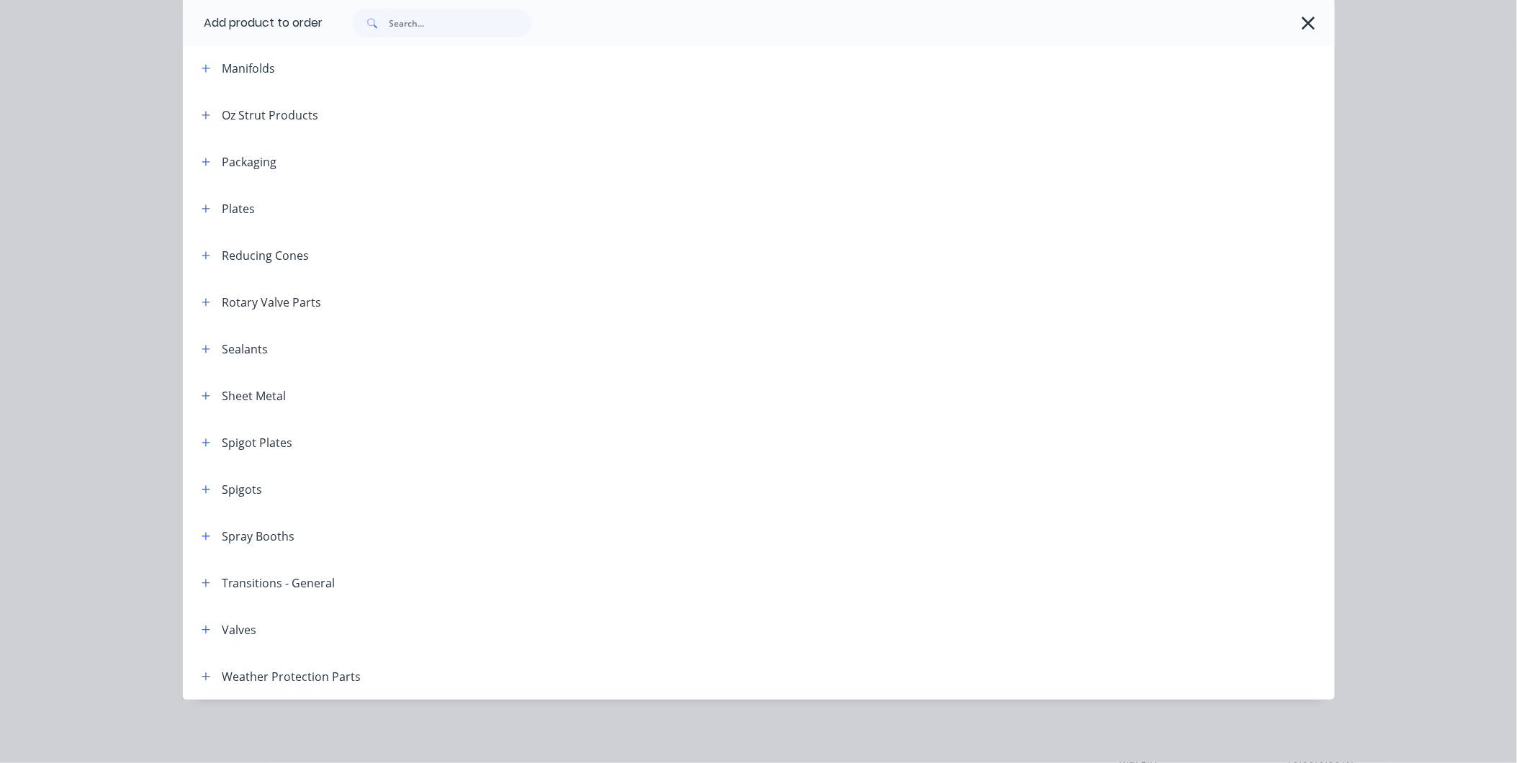
scroll to position [360, 0]
click at [203, 677] on icon "button" at bounding box center [206, 677] width 9 height 10
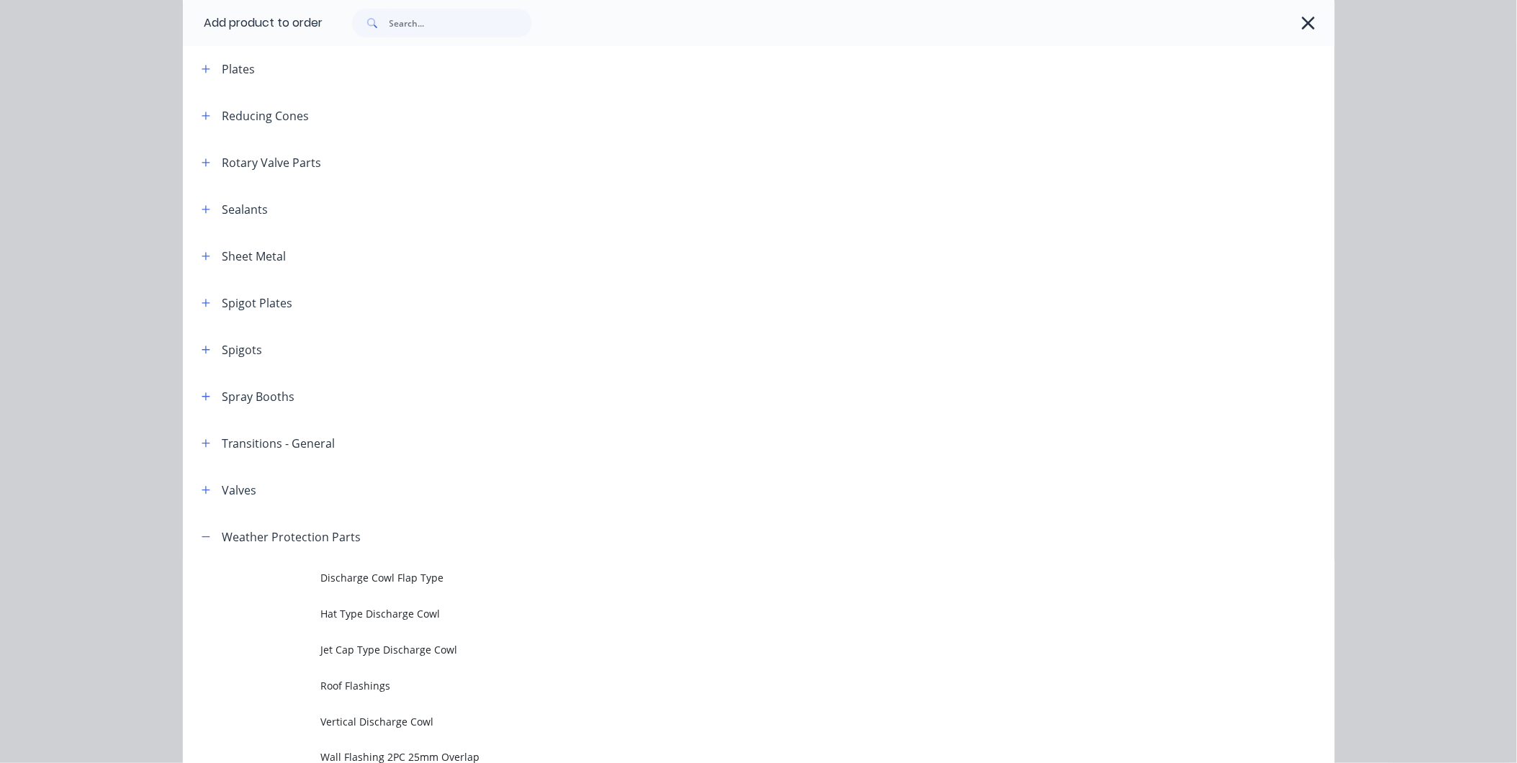
scroll to position [1944, 0]
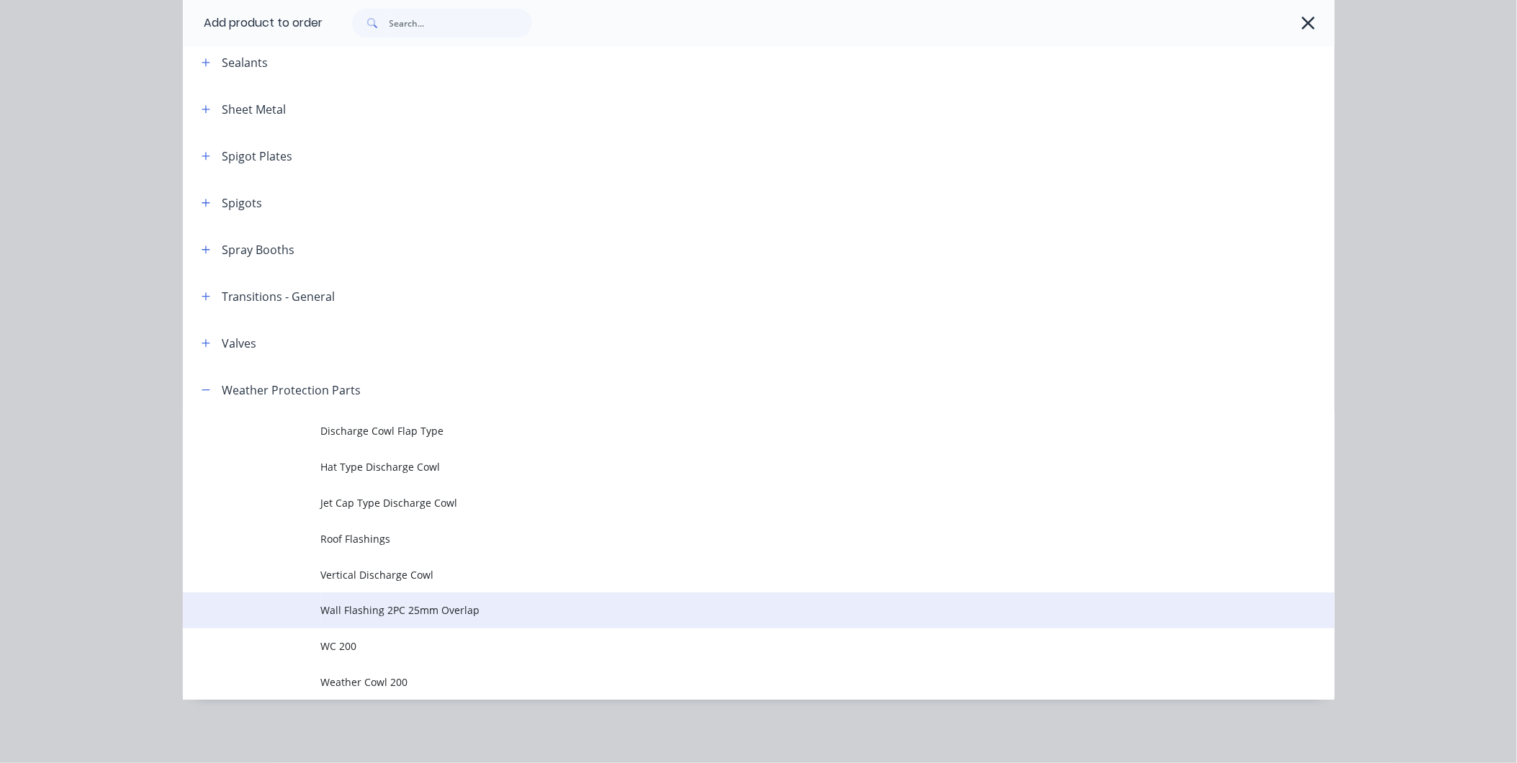
click at [356, 613] on span "Wall Flashing 2PC 25mm Overlap" at bounding box center [726, 610] width 811 height 15
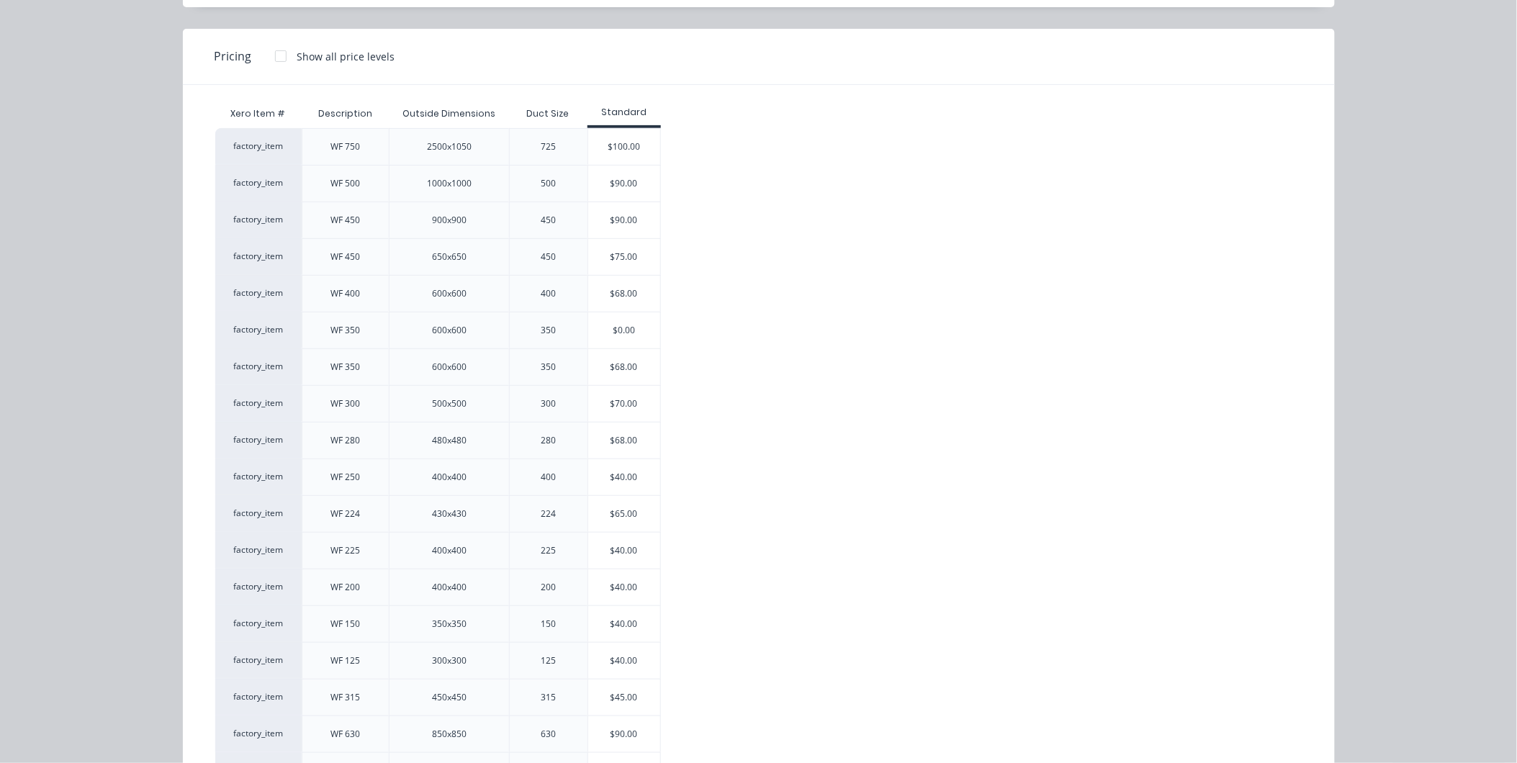
scroll to position [16, 0]
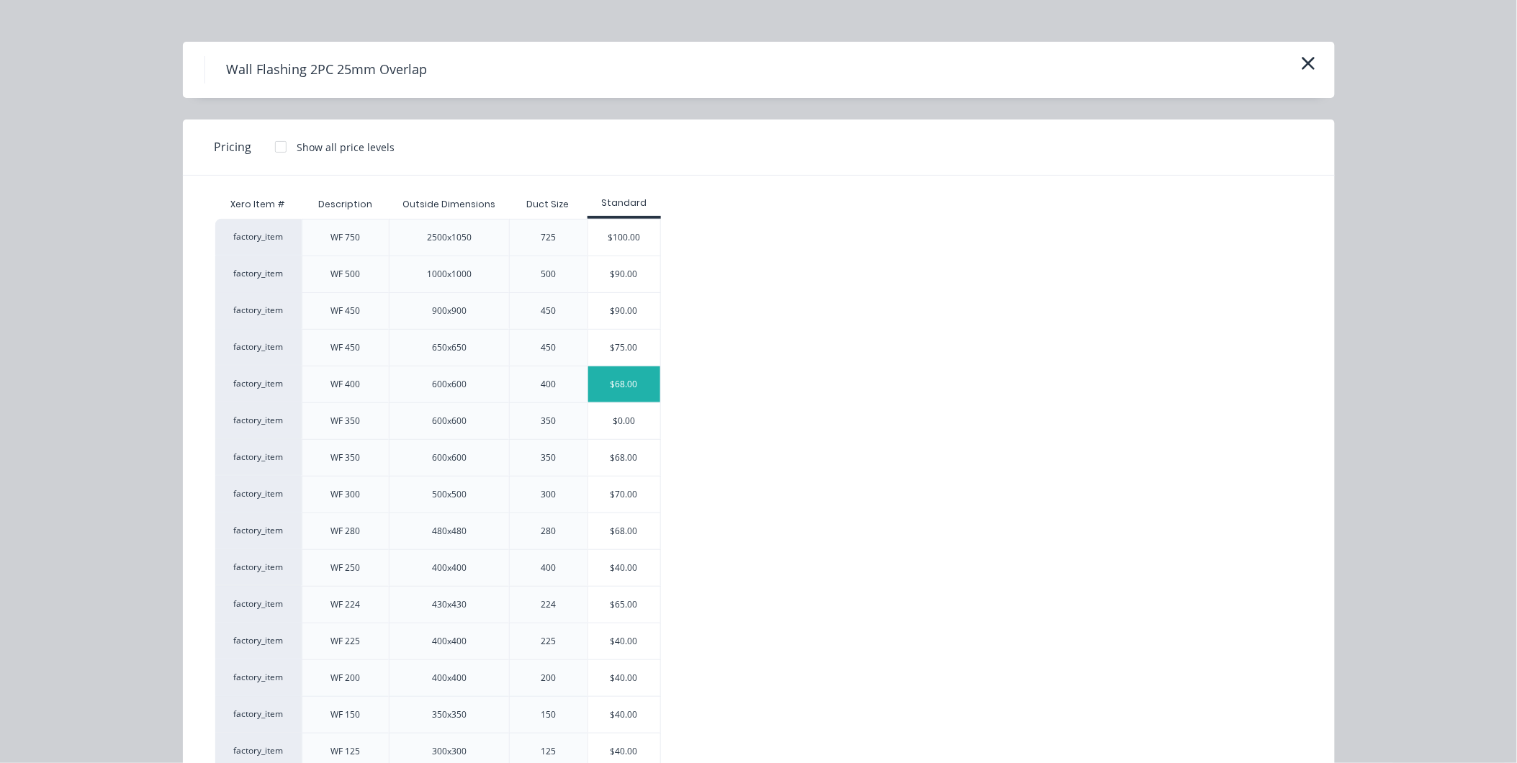
click at [626, 386] on div "$68.00" at bounding box center [624, 384] width 72 height 36
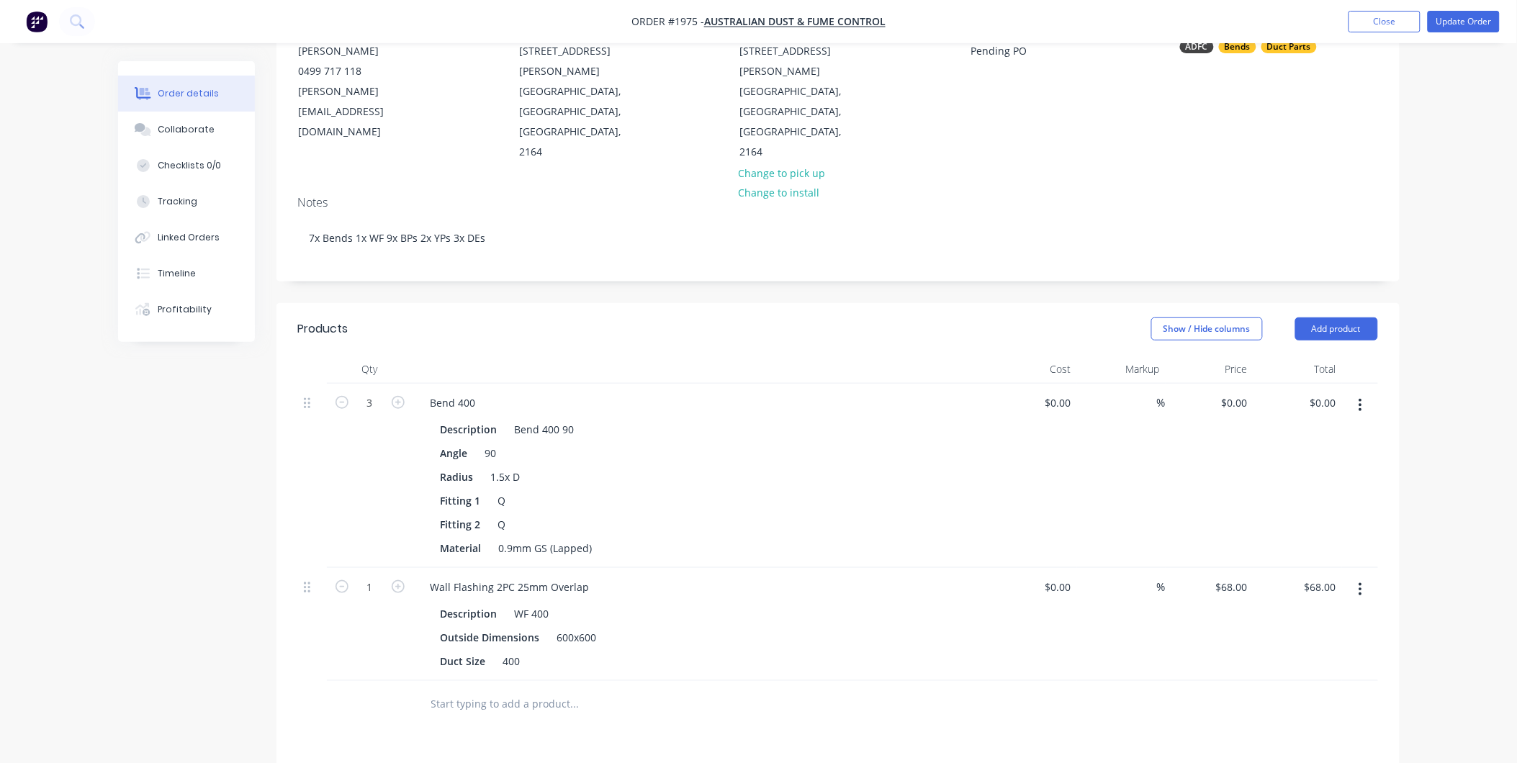
scroll to position [132, 0]
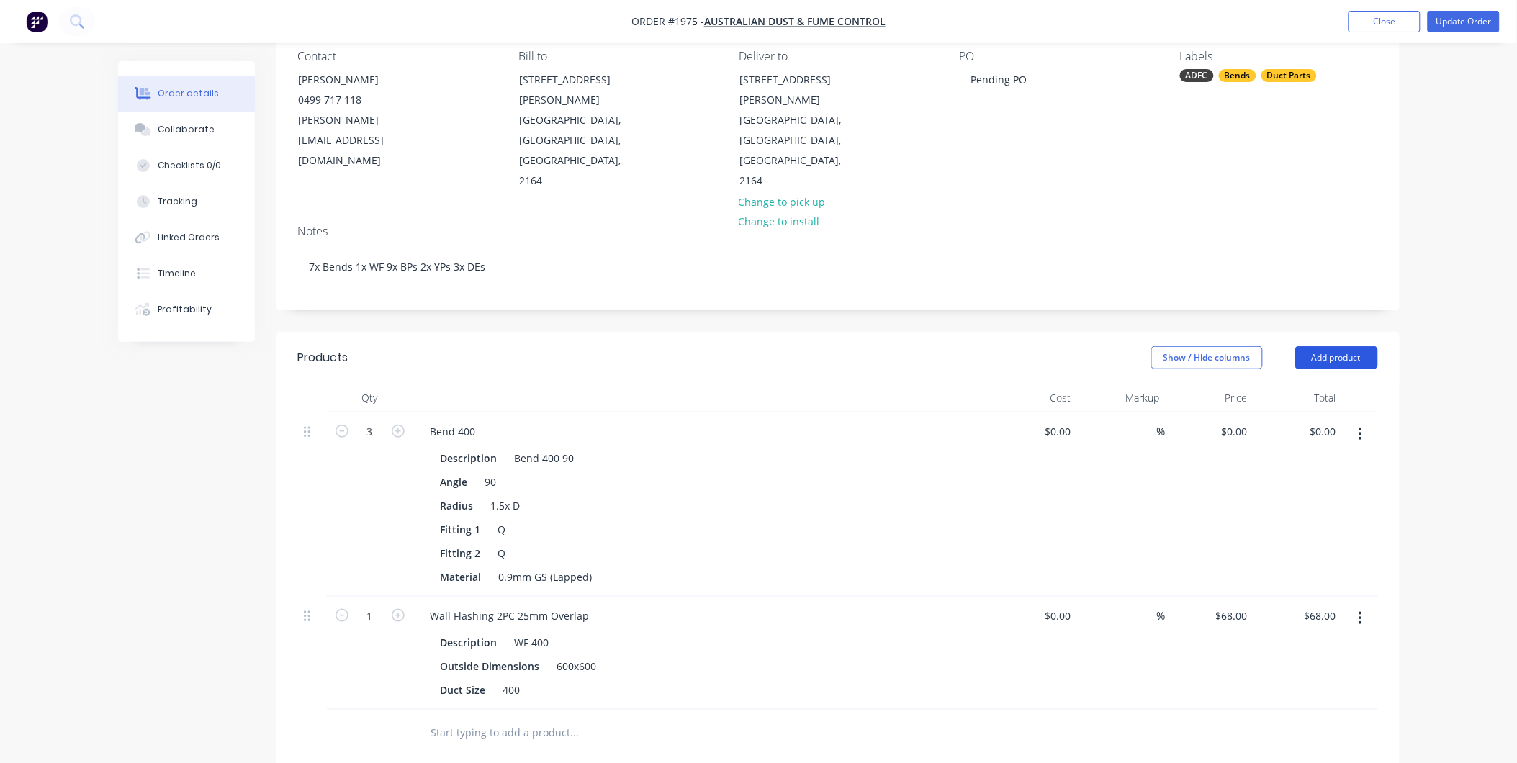
click at [1315, 346] on button "Add product" at bounding box center [1336, 357] width 83 height 23
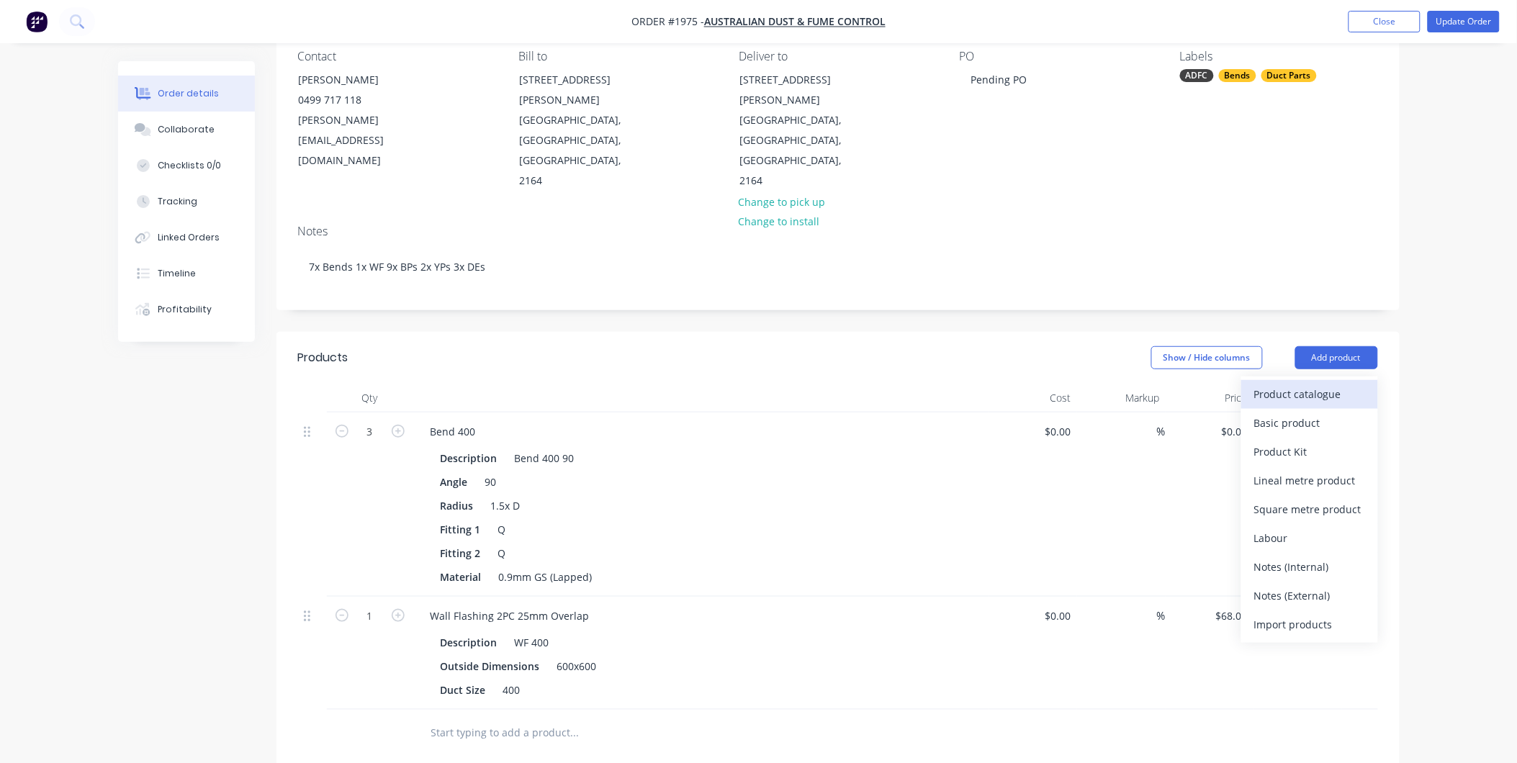
click at [1295, 384] on div "Product catalogue" at bounding box center [1309, 394] width 111 height 21
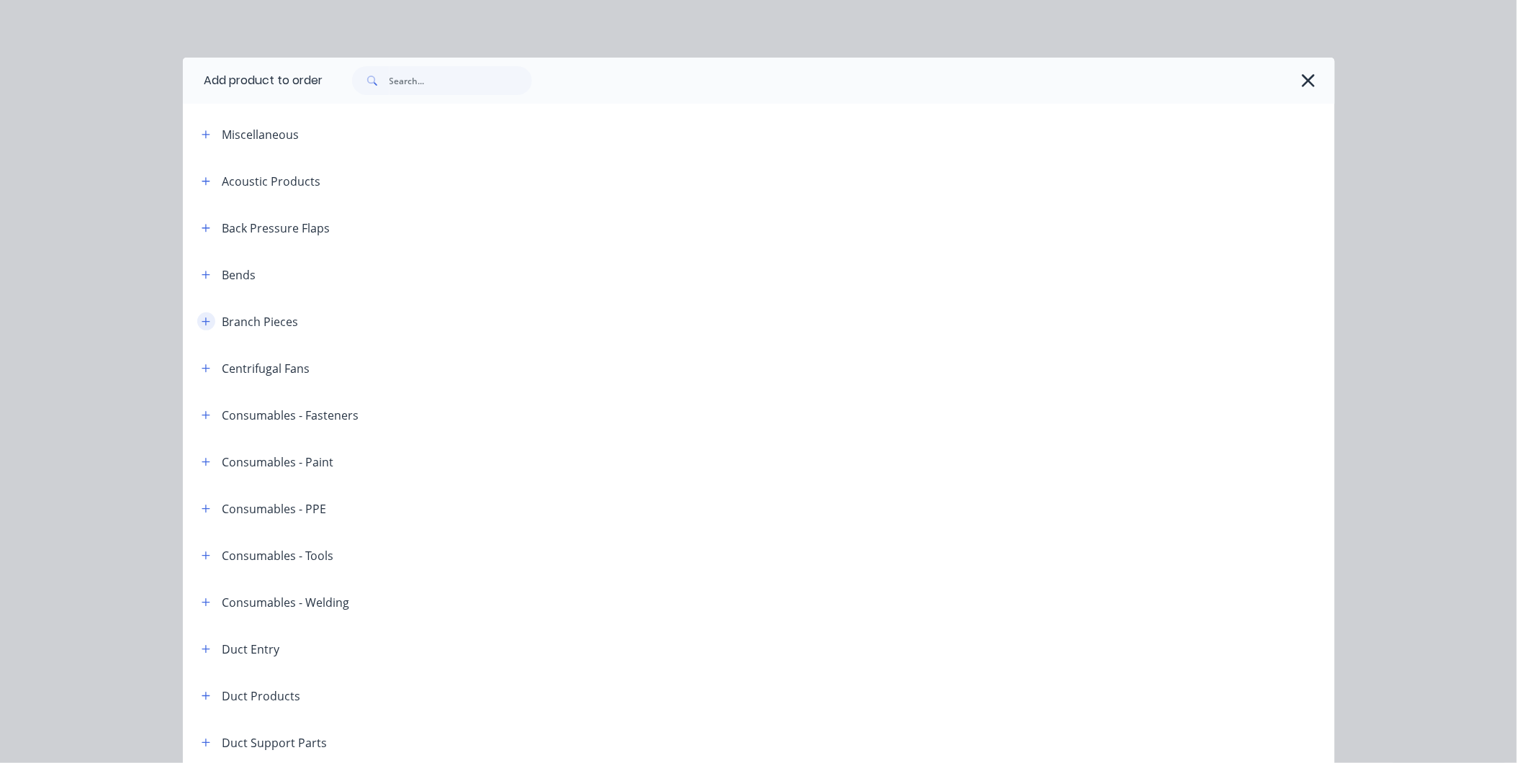
click at [202, 318] on icon "button" at bounding box center [206, 322] width 9 height 10
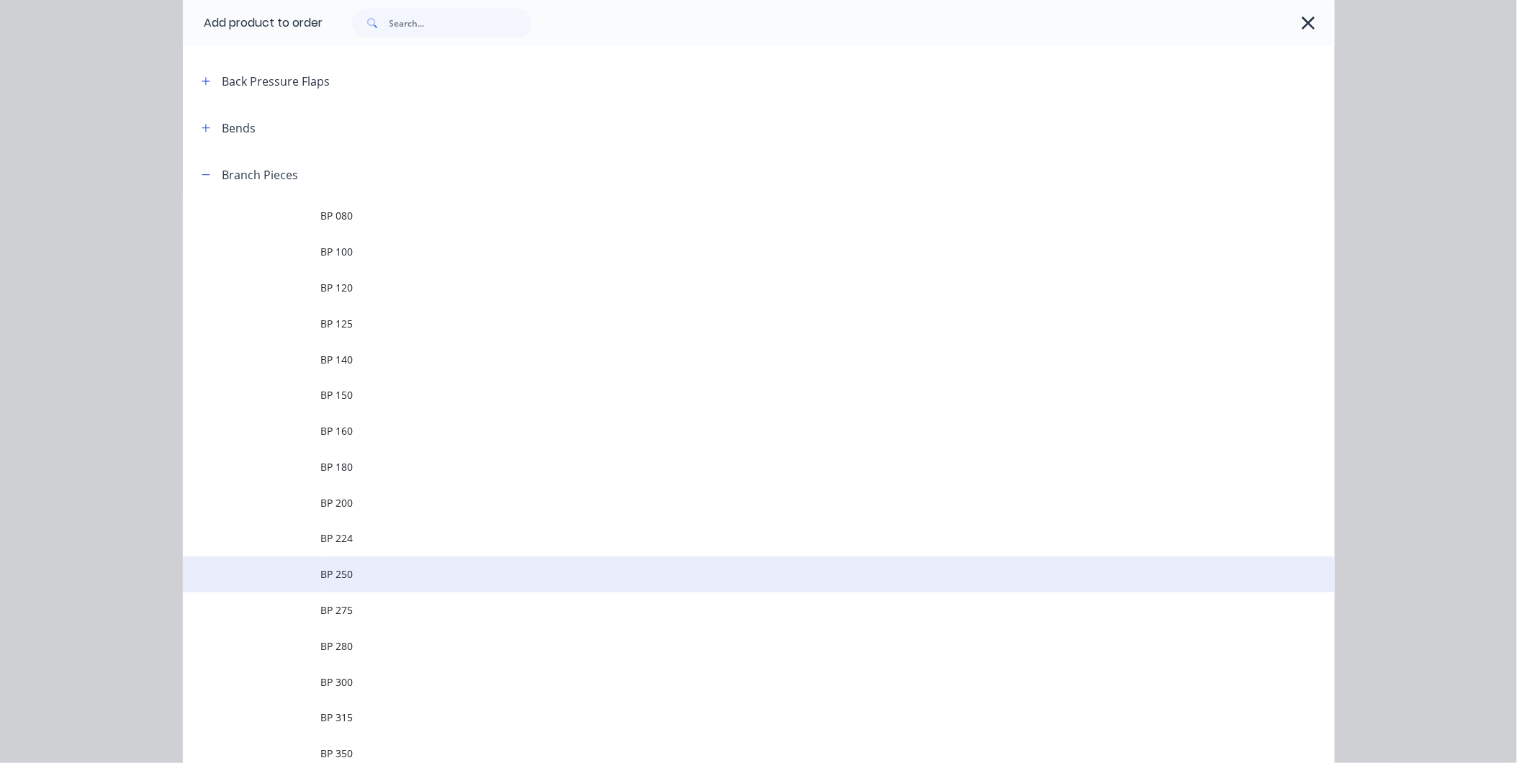
scroll to position [400, 0]
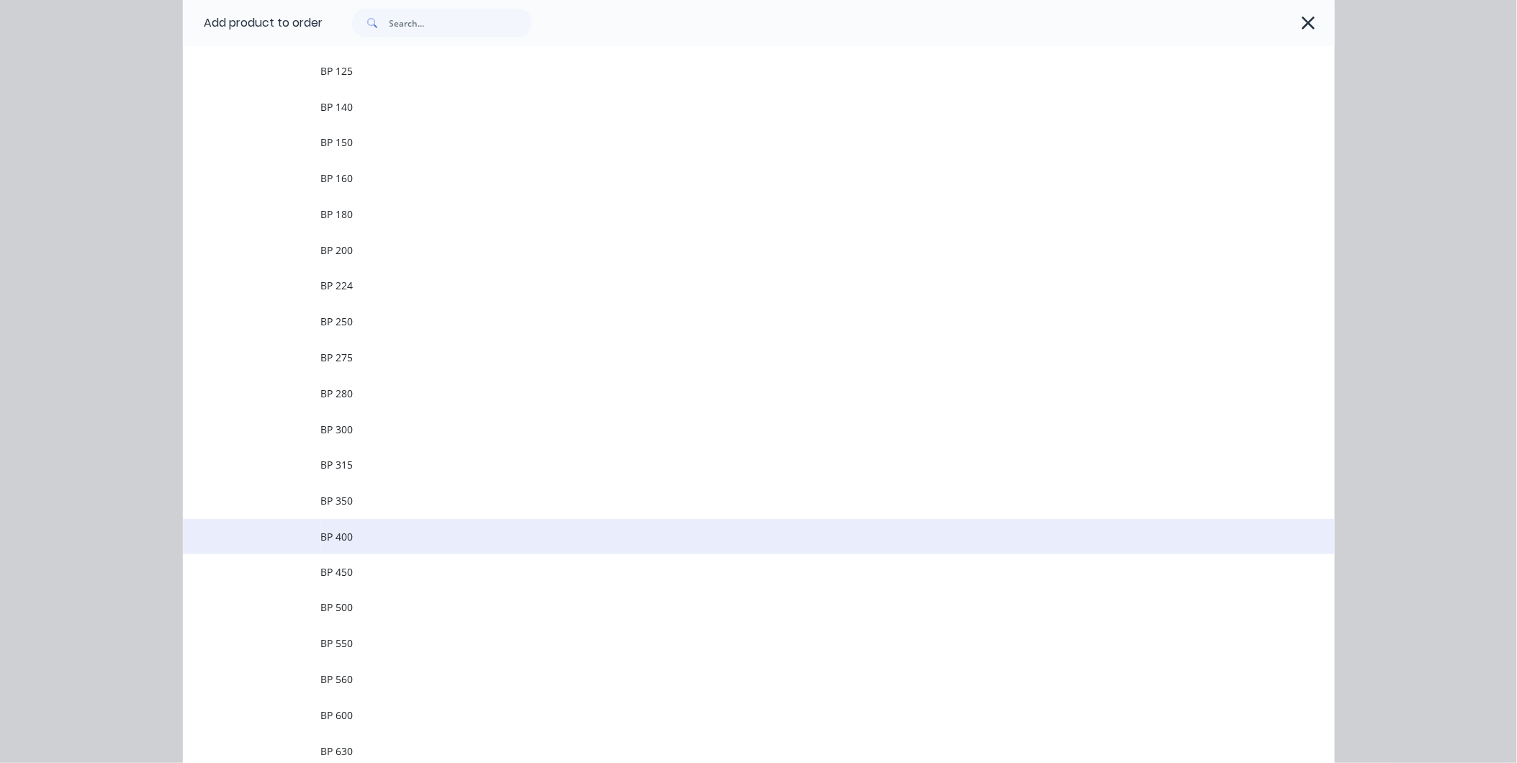
click at [356, 529] on span "BP 400" at bounding box center [726, 536] width 811 height 15
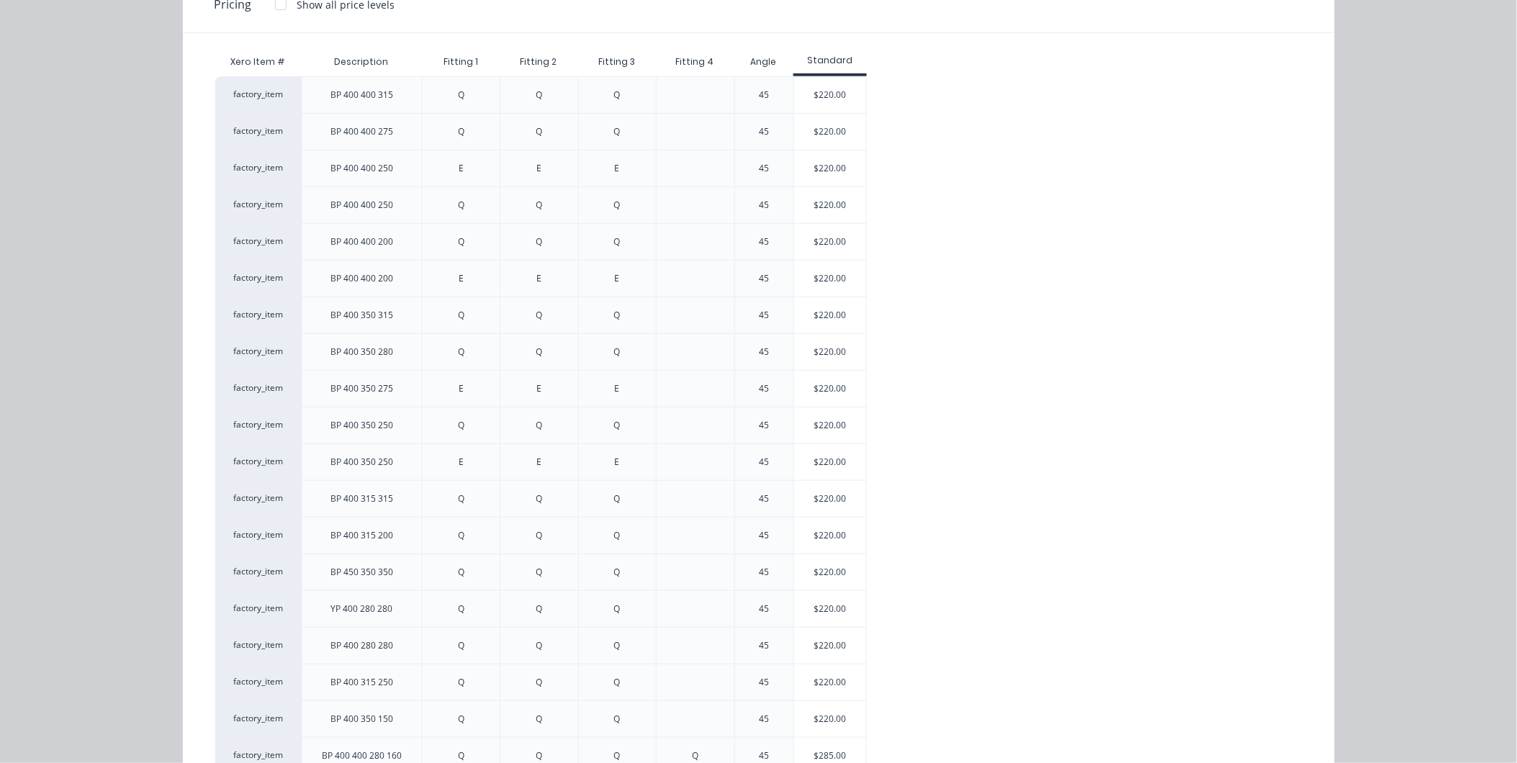
scroll to position [0, 0]
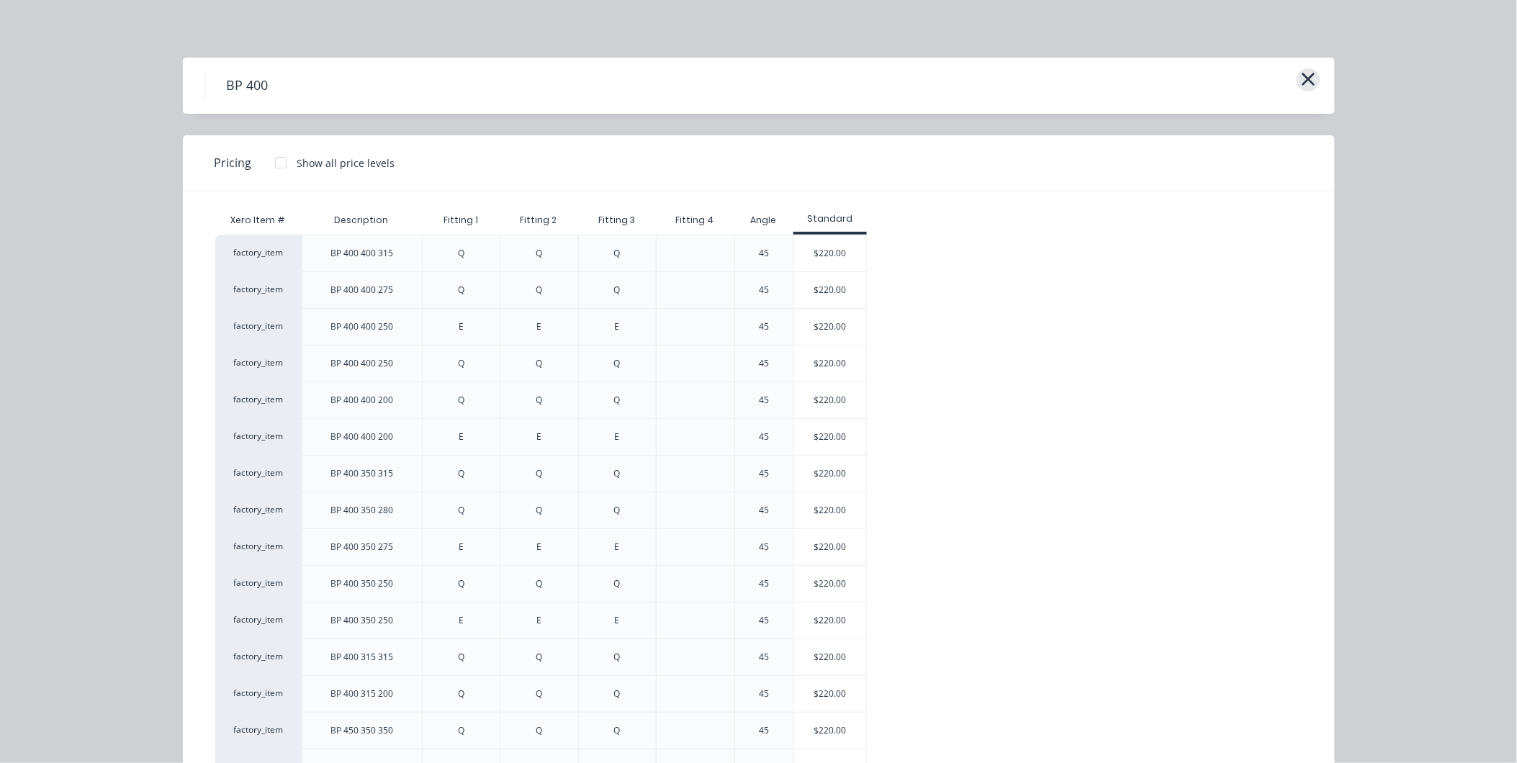
click at [1301, 76] on icon "button" at bounding box center [1308, 79] width 15 height 20
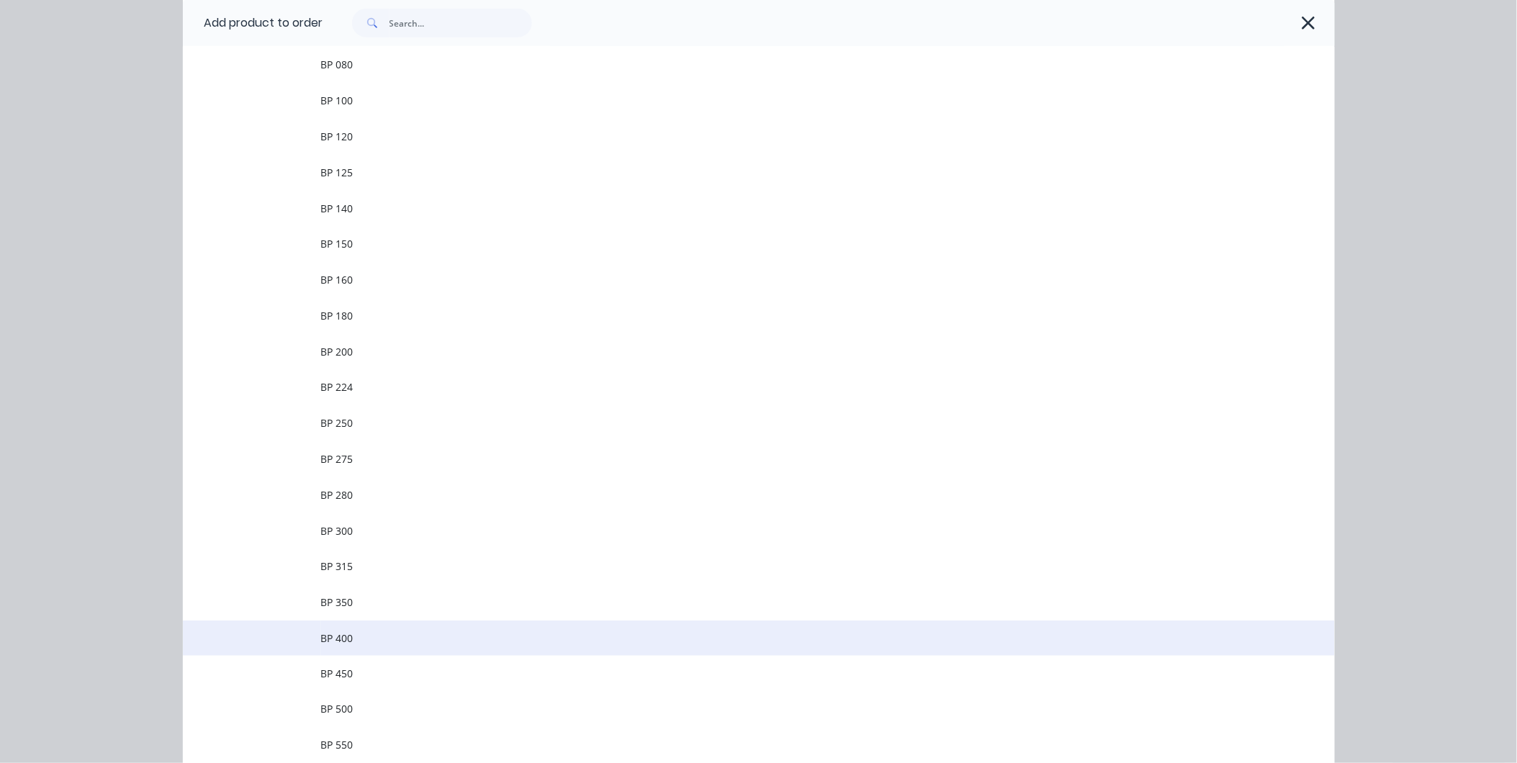
click at [348, 637] on span "BP 400" at bounding box center [726, 638] width 811 height 15
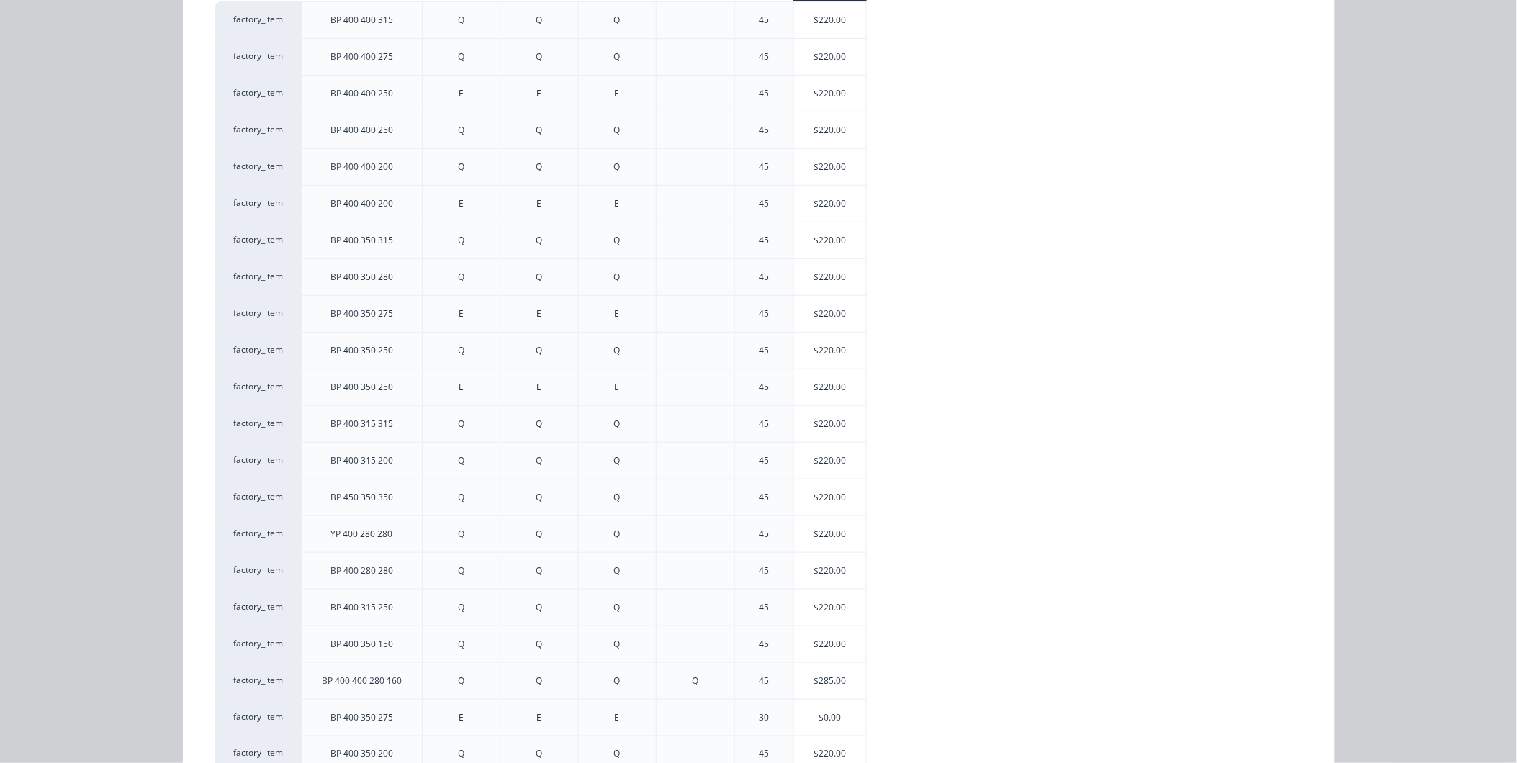
scroll to position [397, 0]
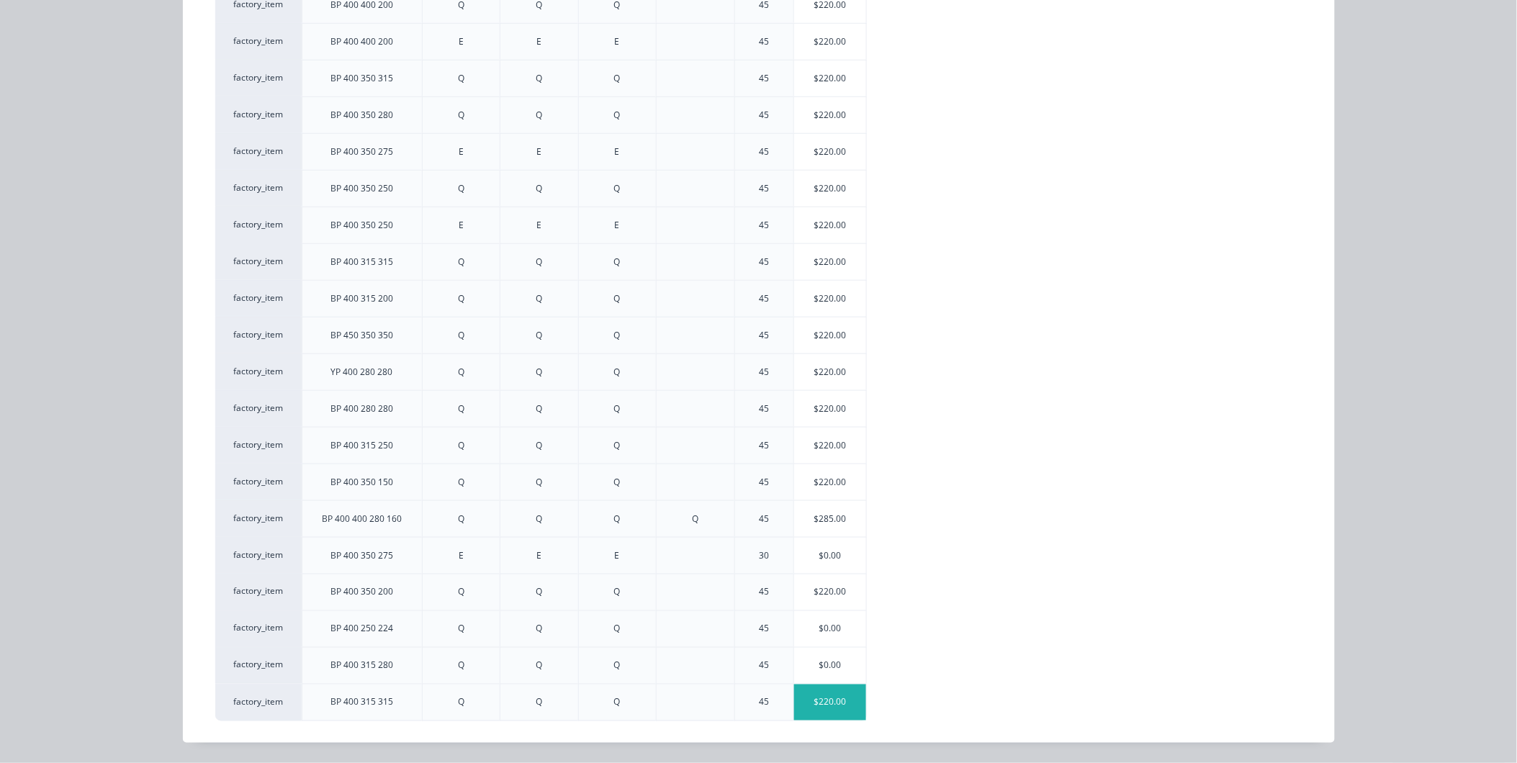
click at [819, 707] on div "$220.00" at bounding box center [830, 703] width 72 height 36
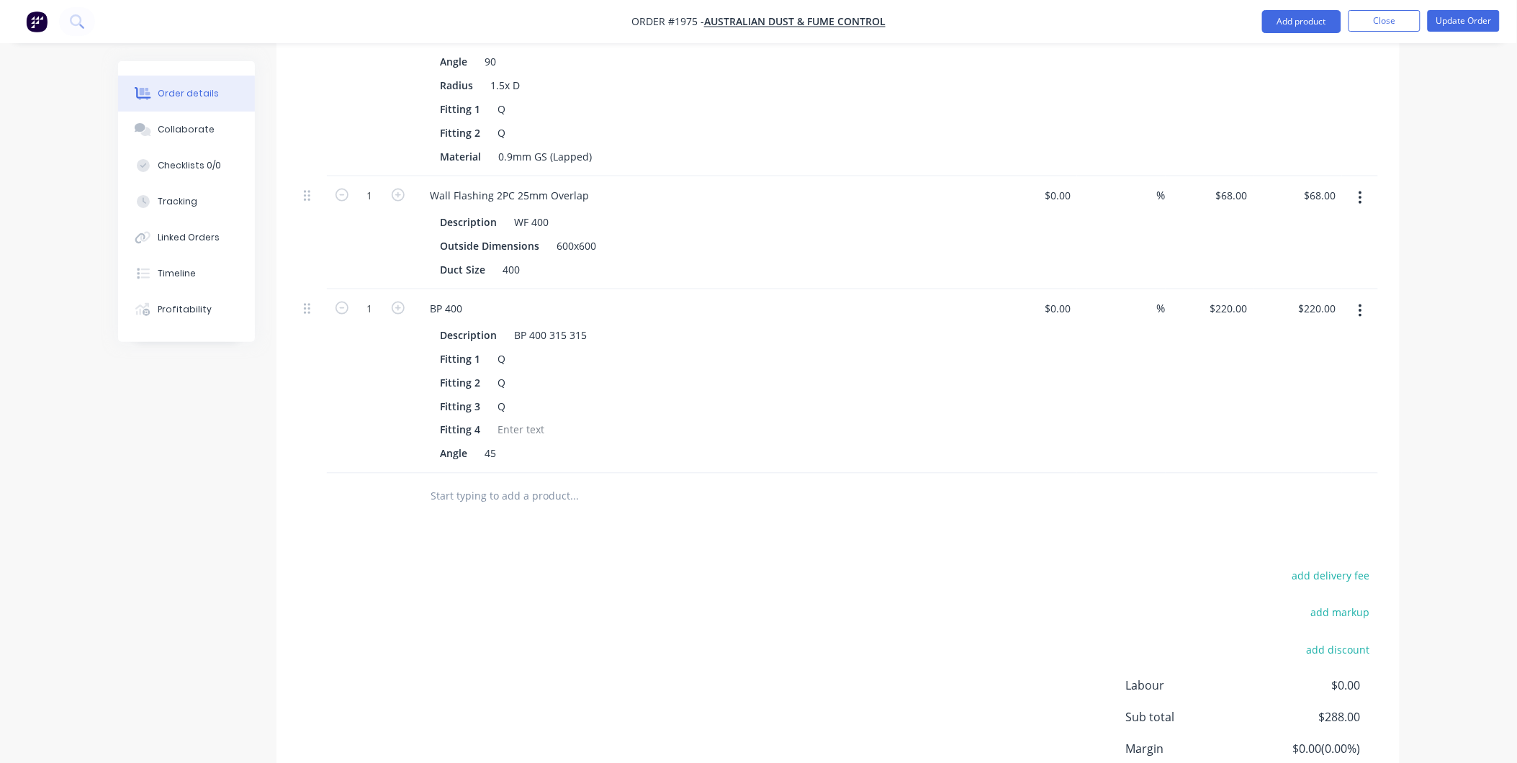
scroll to position [392, 0]
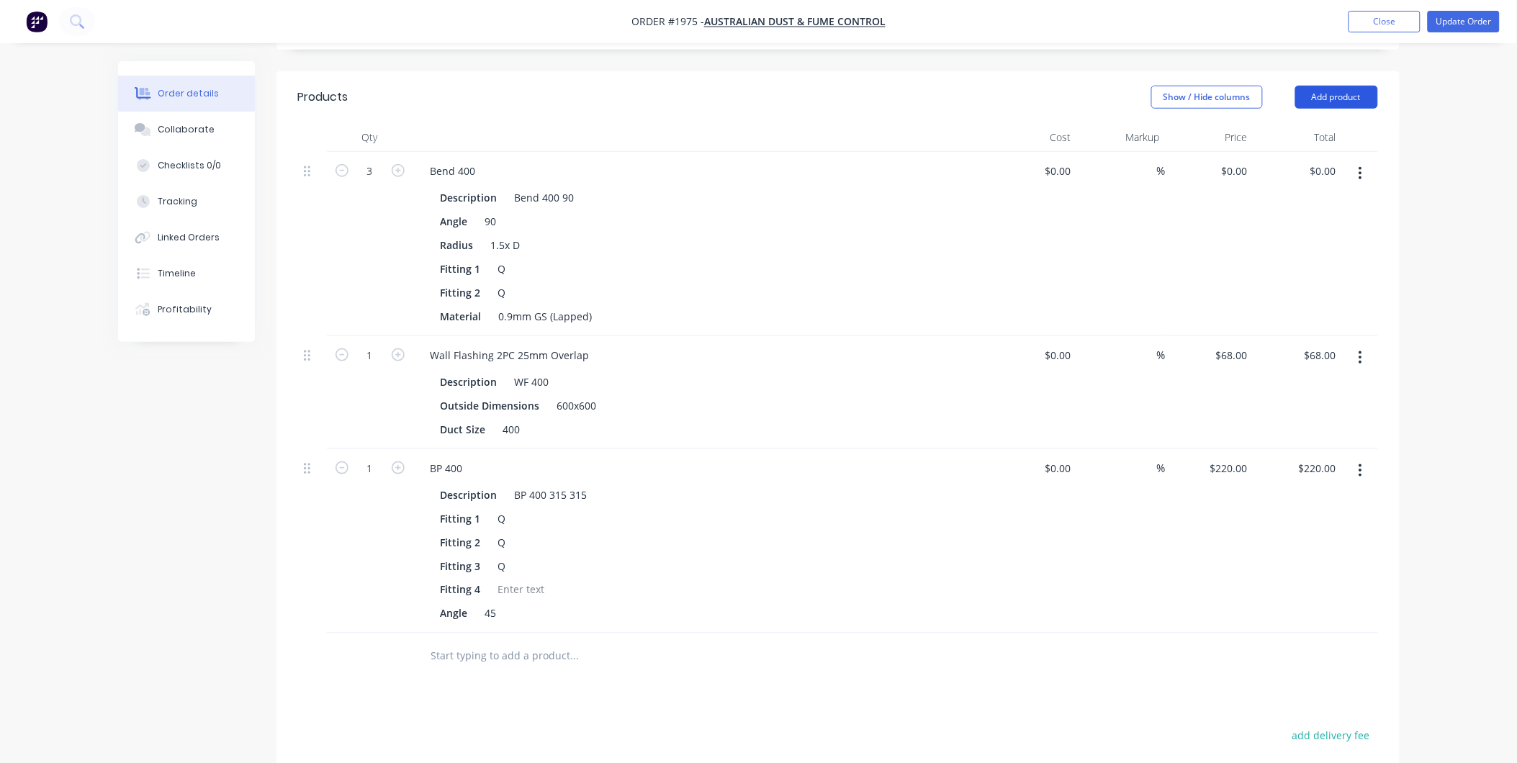
click at [1352, 86] on button "Add product" at bounding box center [1336, 97] width 83 height 23
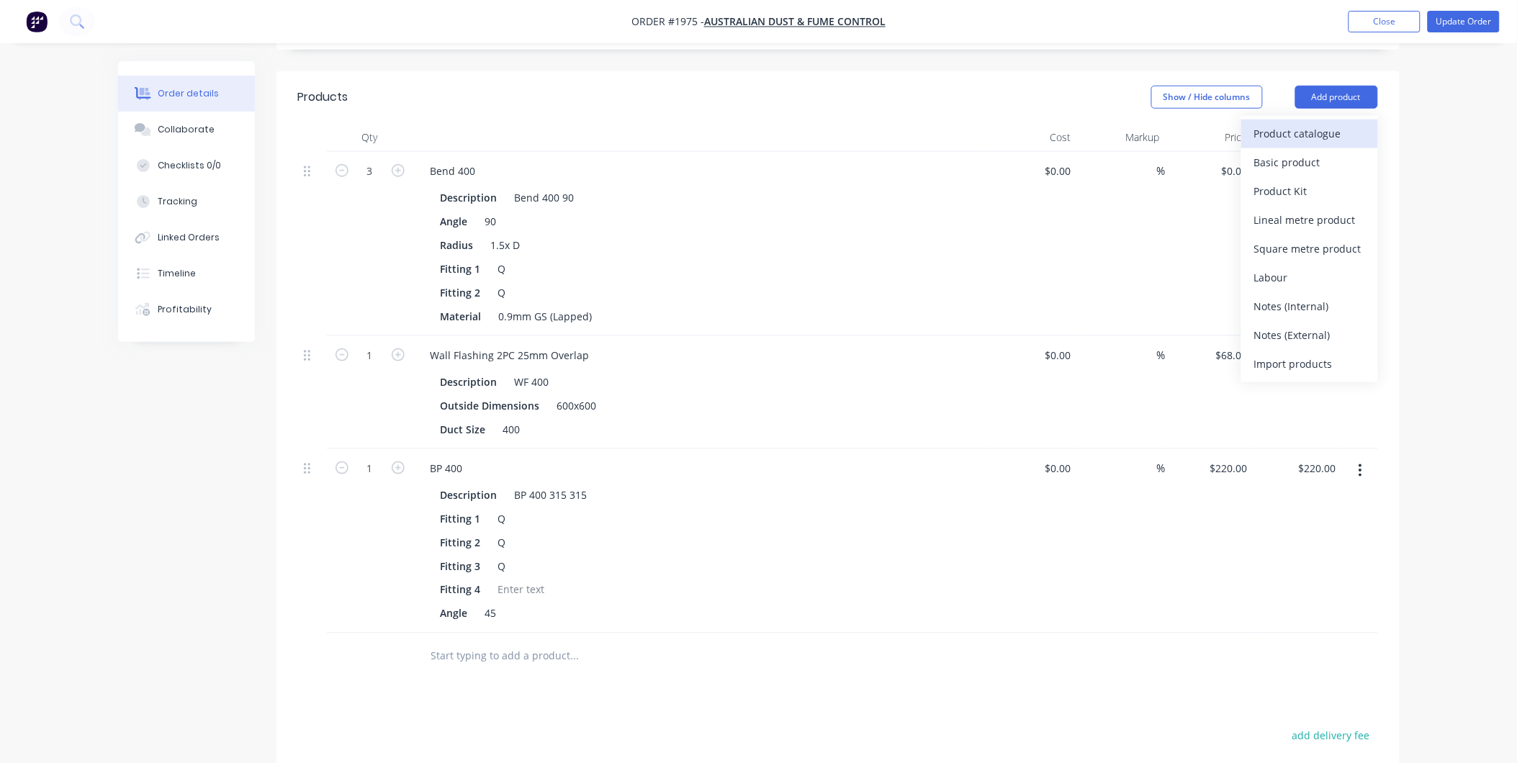
click at [1304, 123] on div "Product catalogue" at bounding box center [1309, 133] width 111 height 21
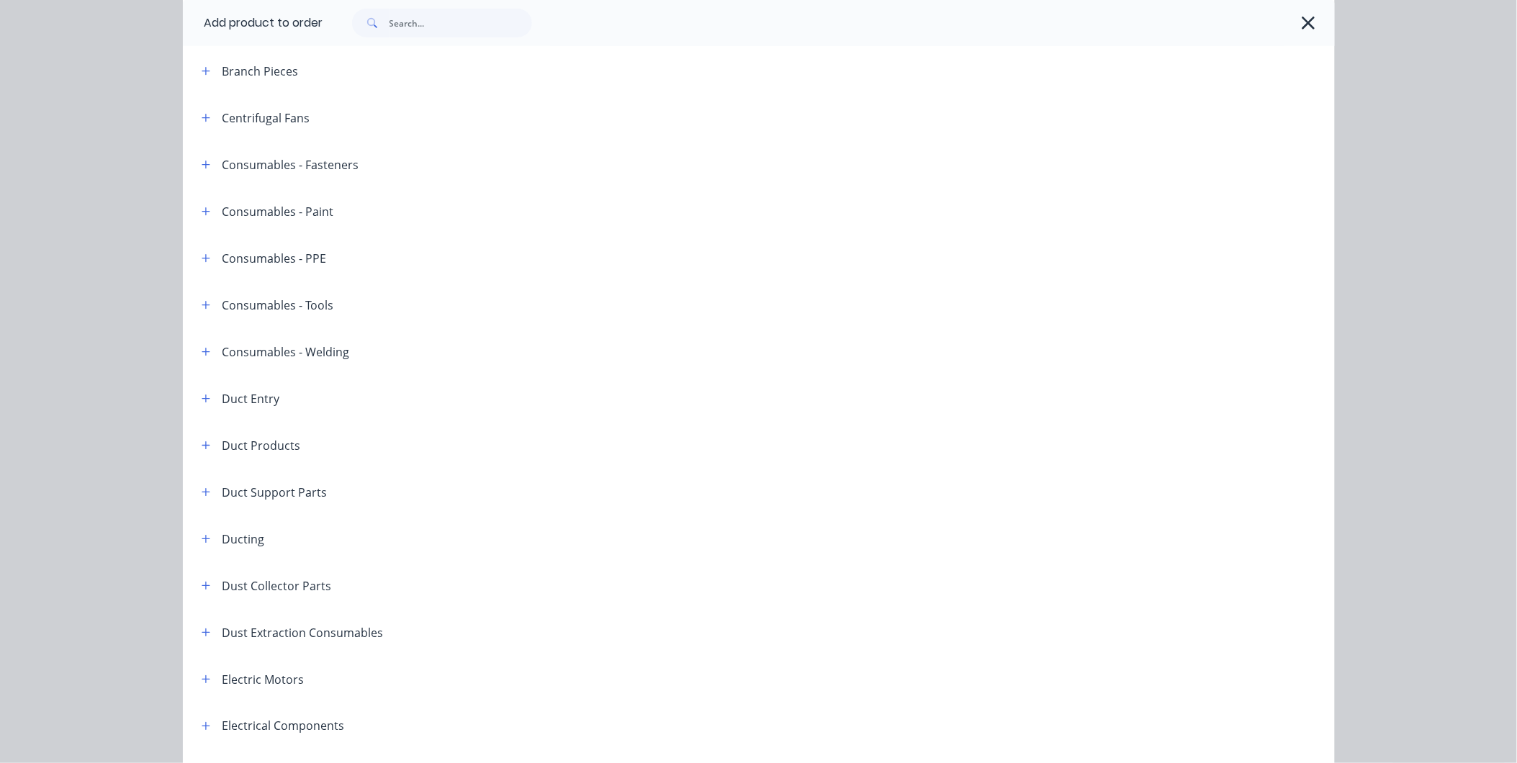
scroll to position [80, 0]
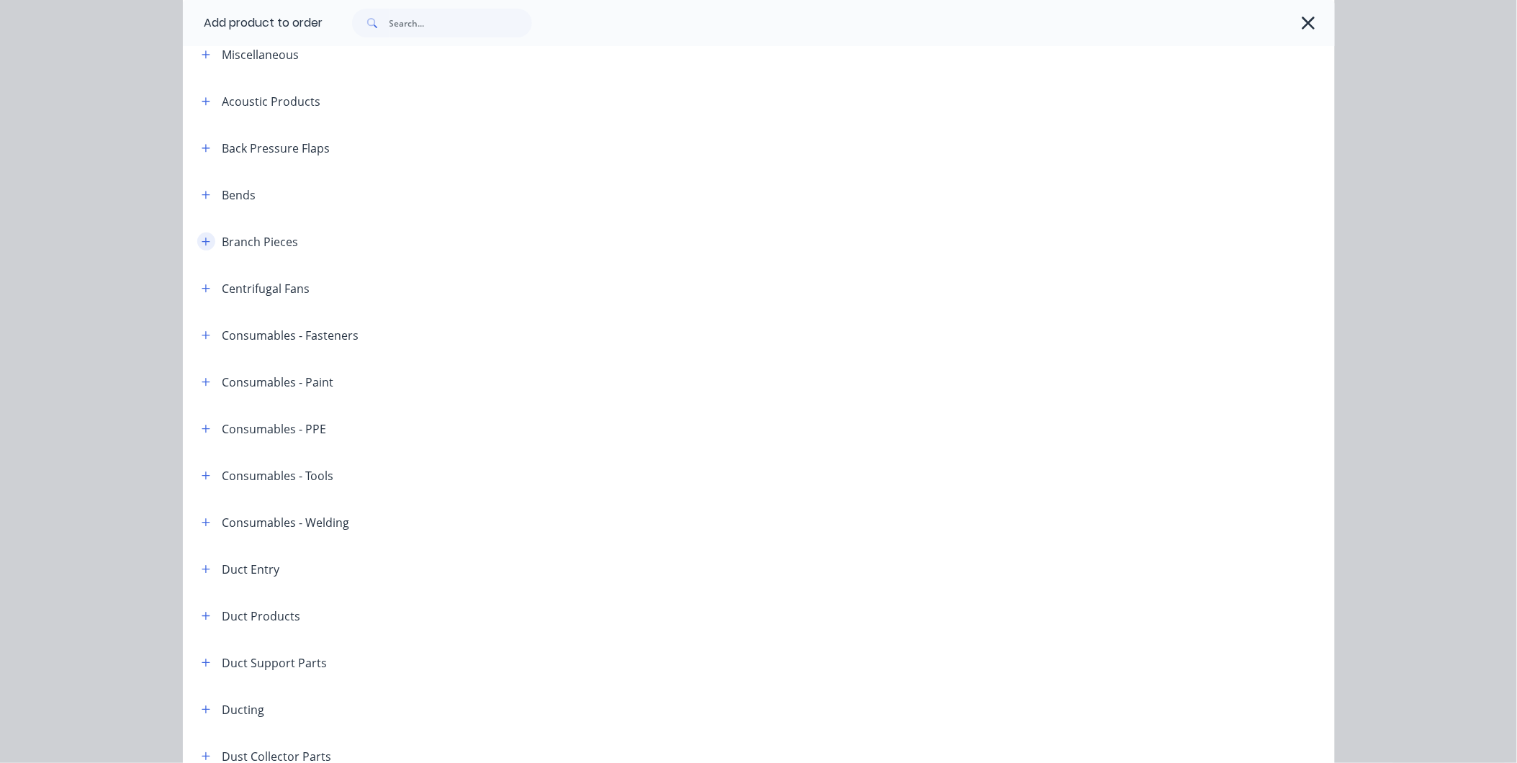
click at [202, 246] on icon "button" at bounding box center [206, 242] width 9 height 10
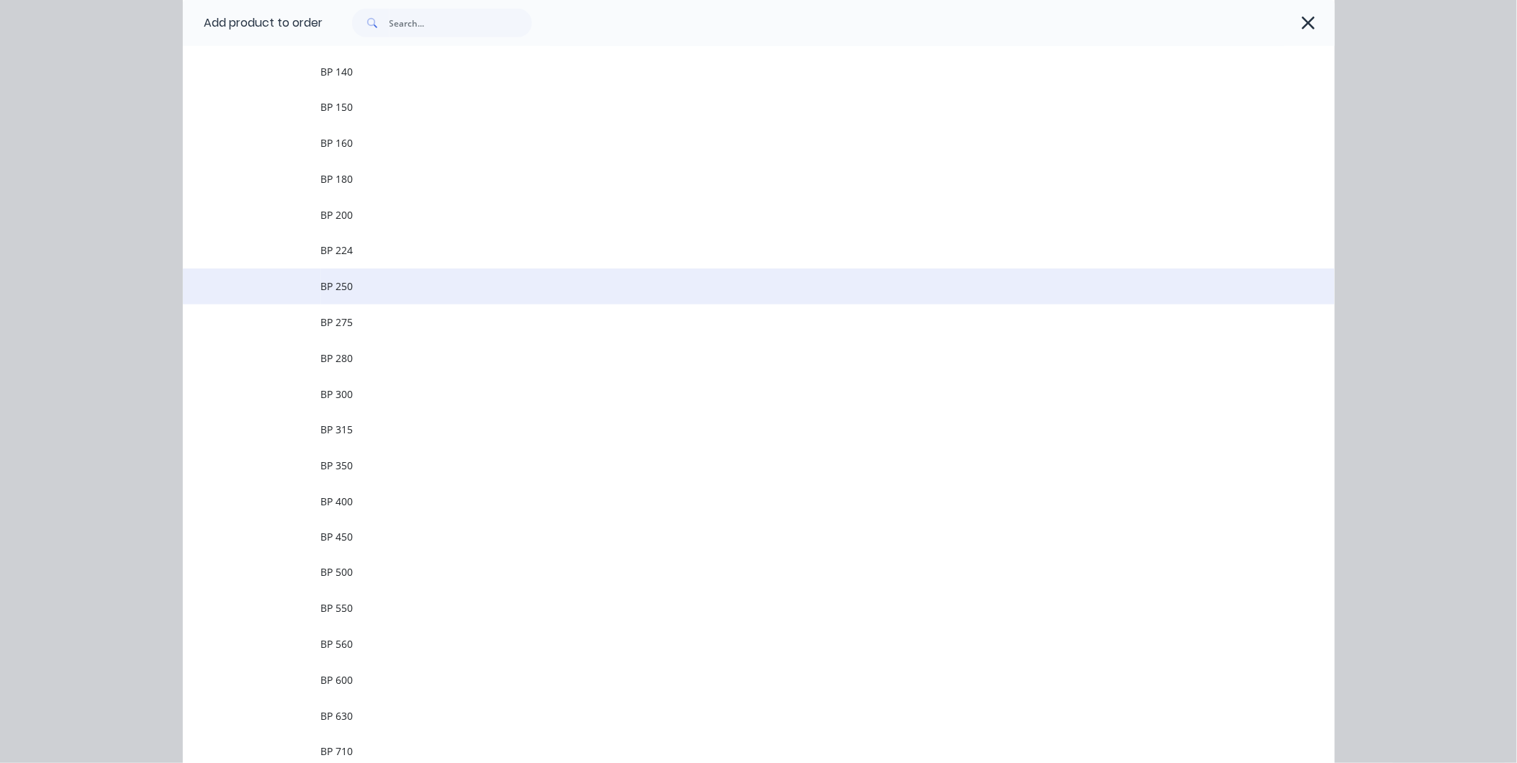
scroll to position [559, 0]
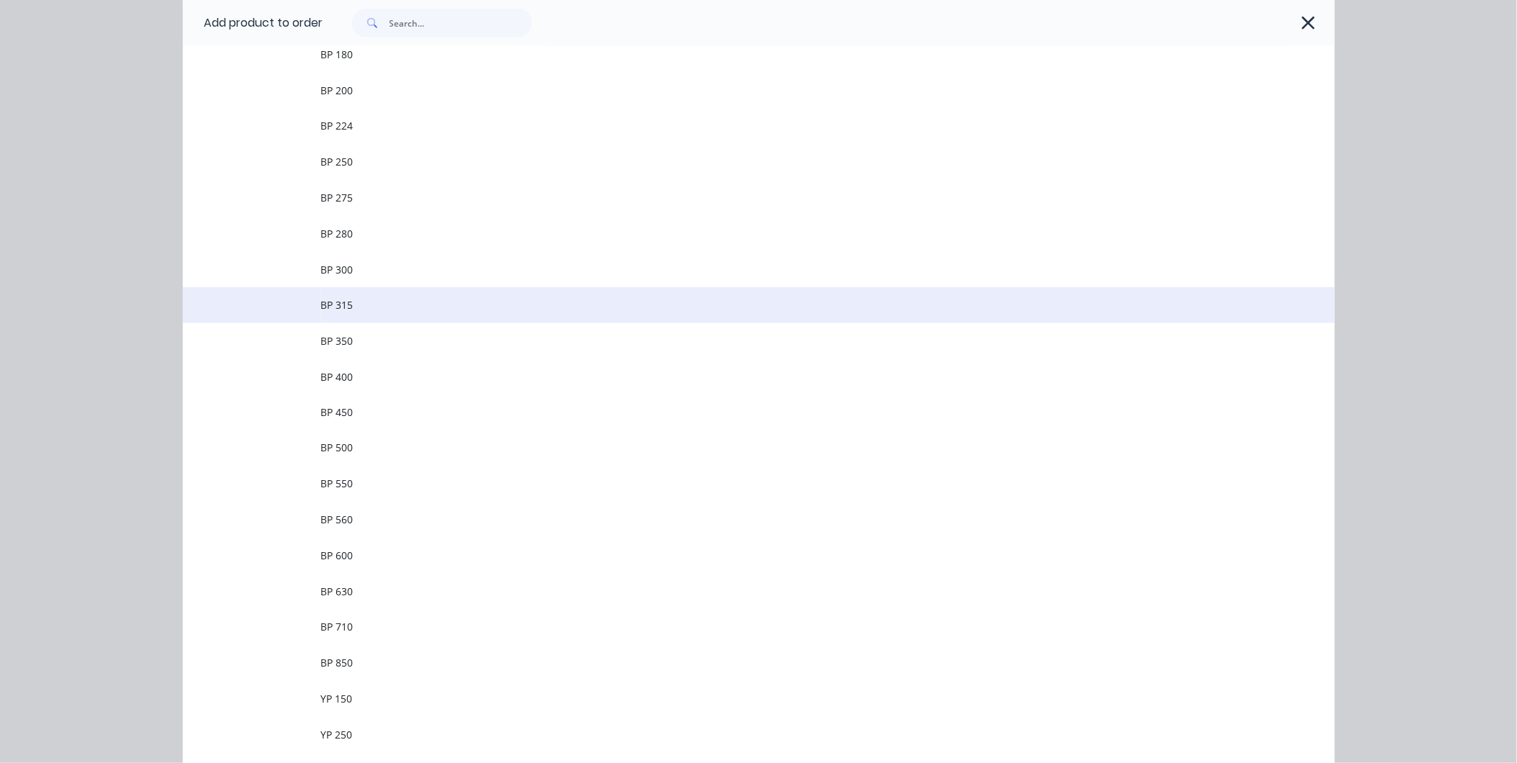
click at [346, 307] on span "BP 315" at bounding box center [726, 304] width 811 height 15
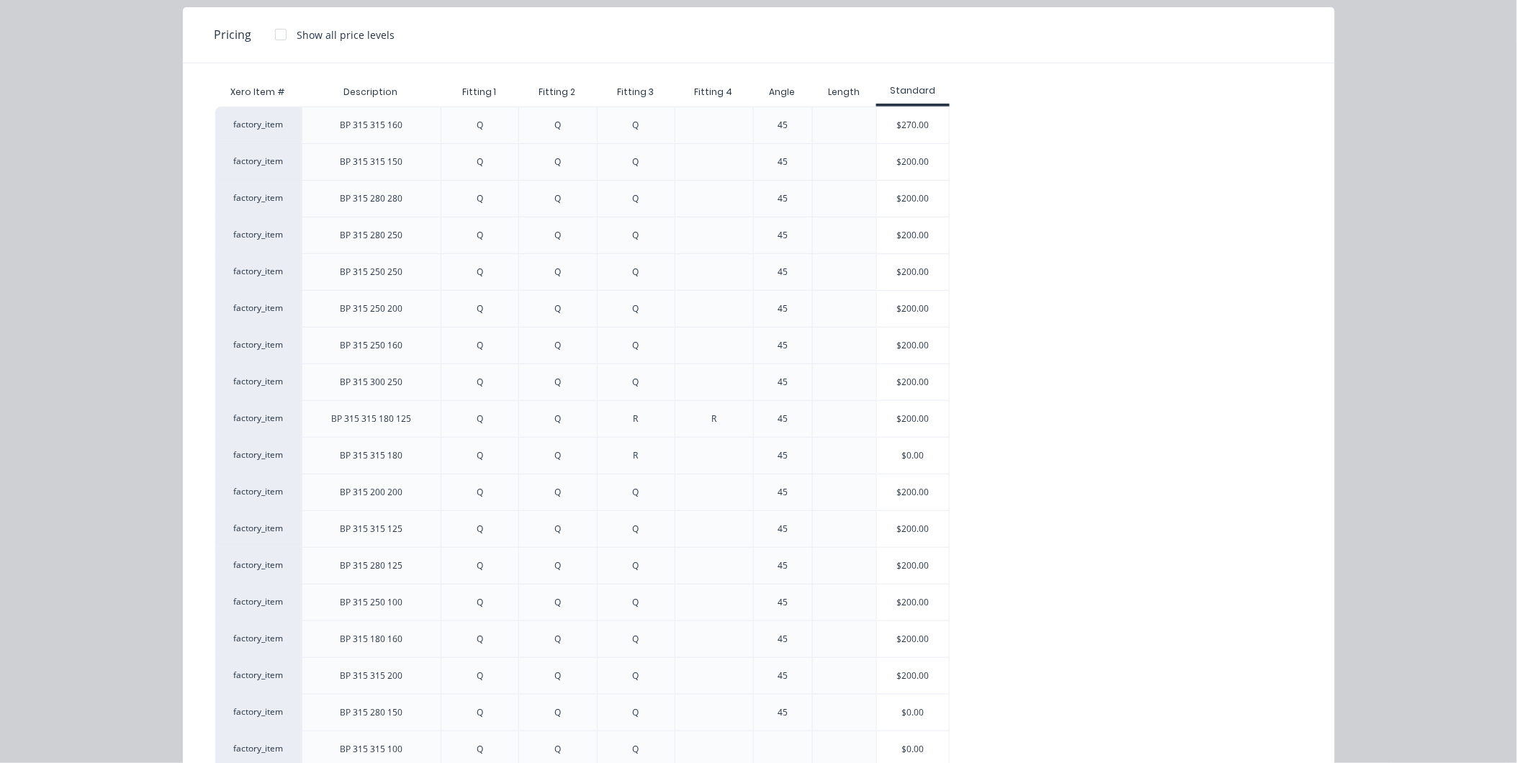
scroll to position [94, 0]
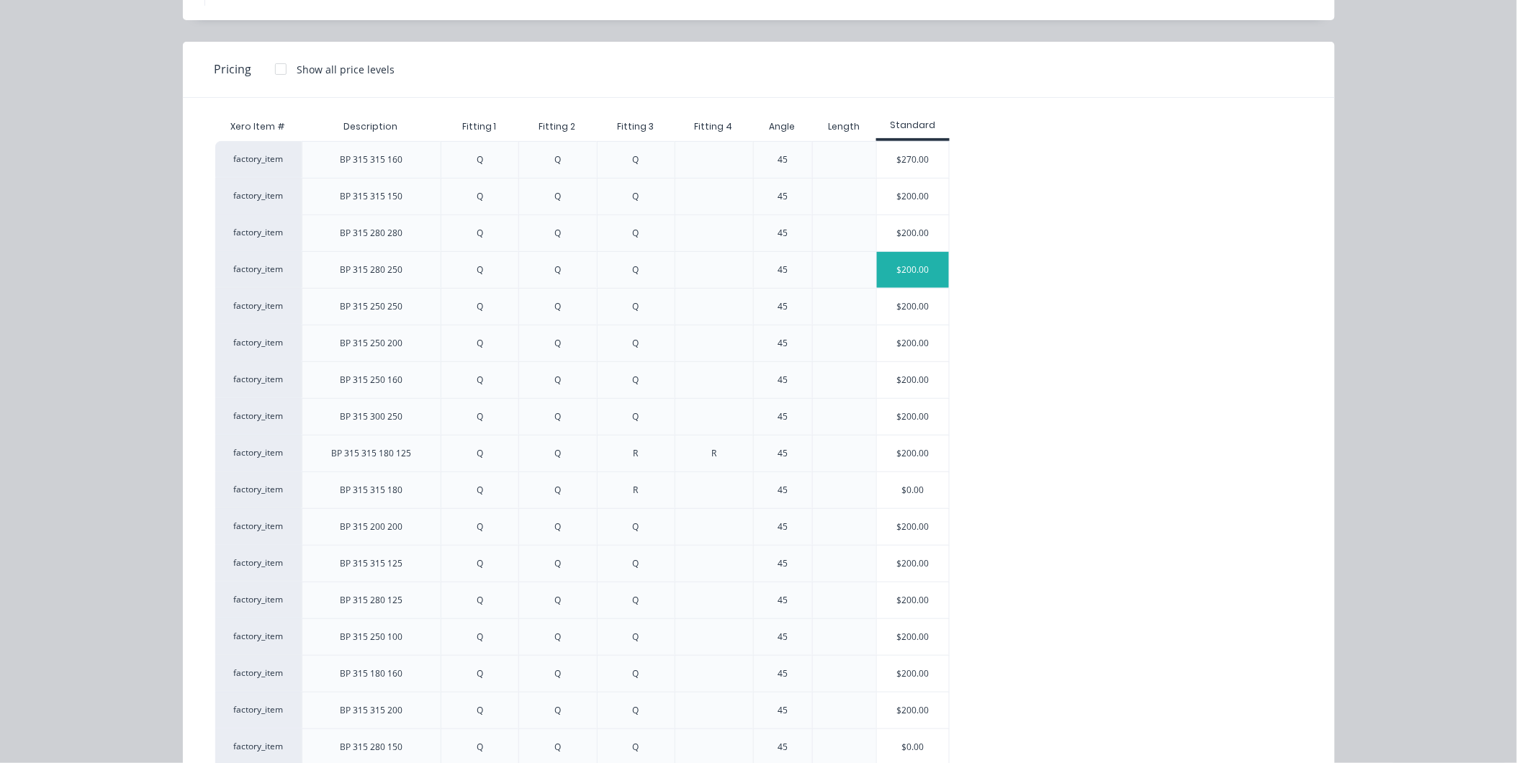
click at [890, 262] on div "$200.00" at bounding box center [913, 270] width 72 height 36
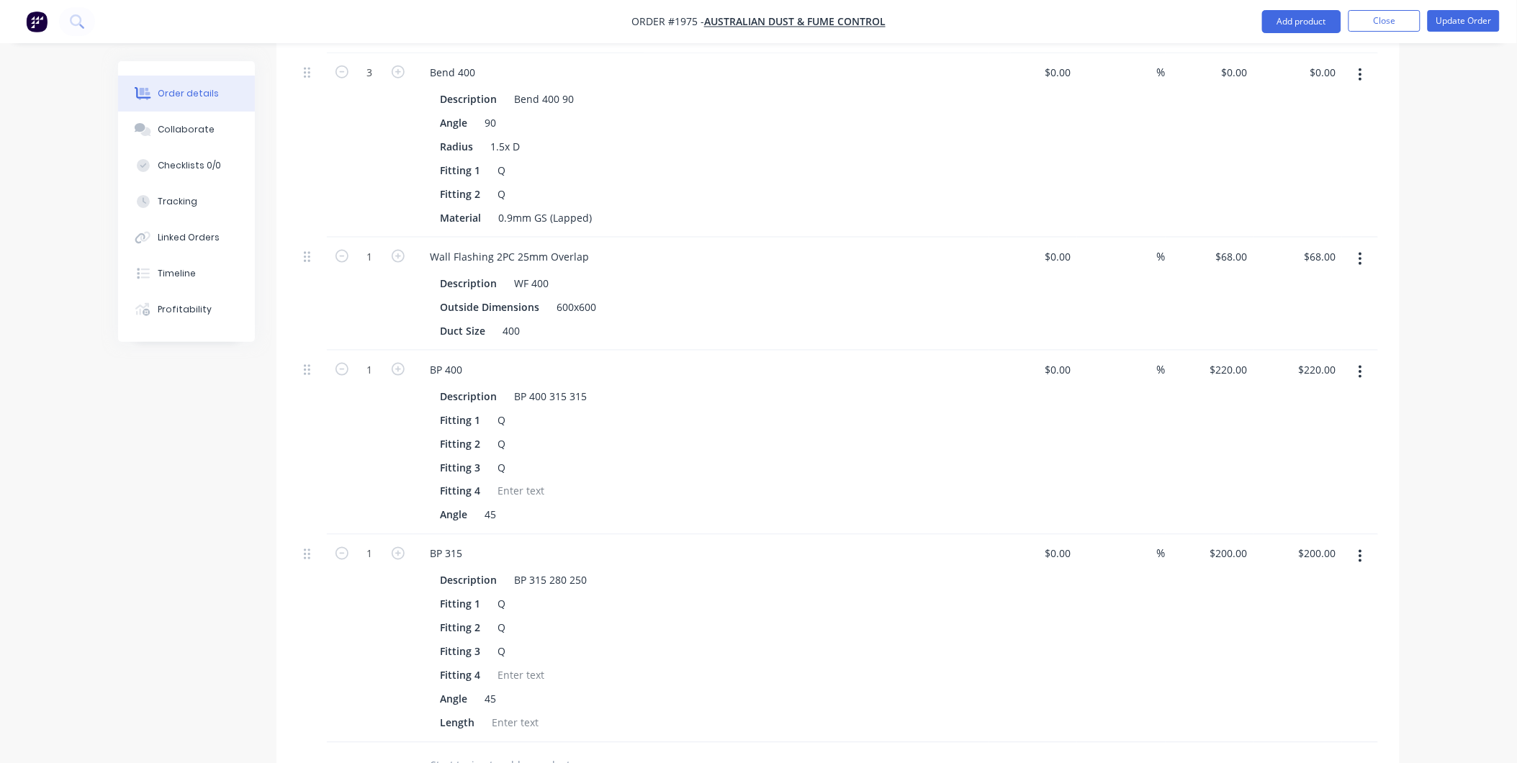
scroll to position [233, 0]
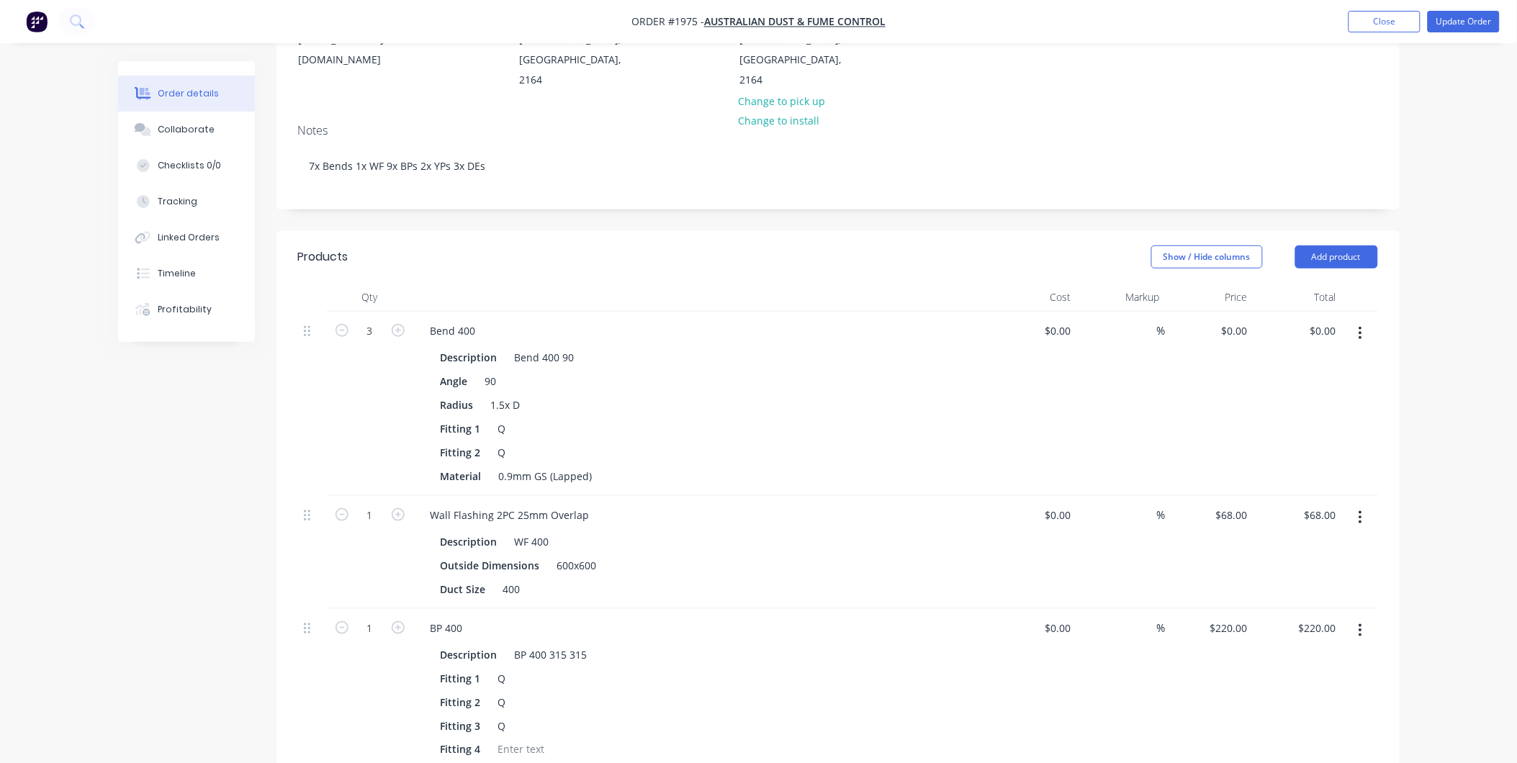
click at [1331, 231] on header "Products Show / Hide columns Add product" at bounding box center [837, 257] width 1123 height 52
click at [1331, 246] on button "Add product" at bounding box center [1336, 257] width 83 height 23
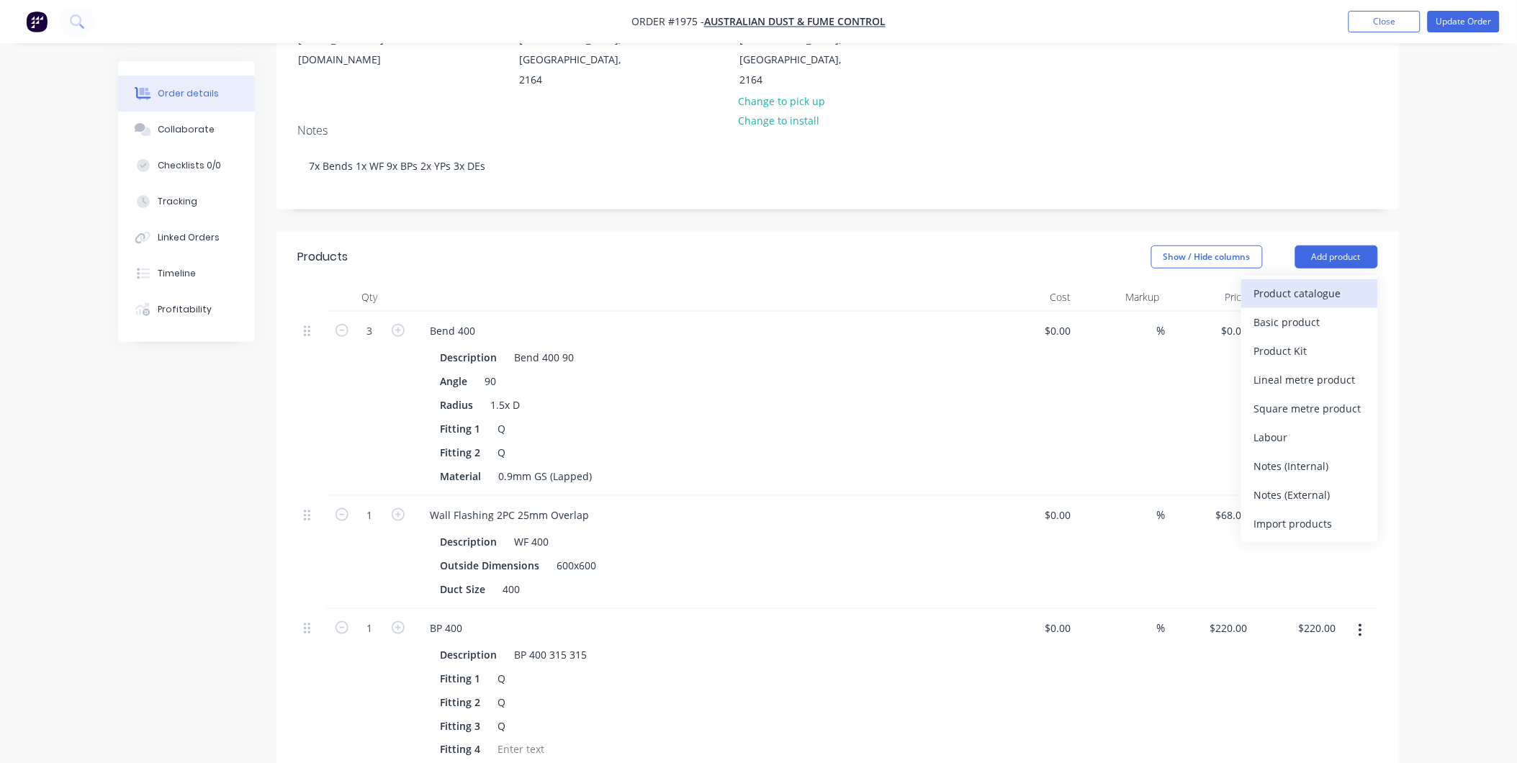
click at [1305, 283] on div "Product catalogue" at bounding box center [1309, 293] width 111 height 21
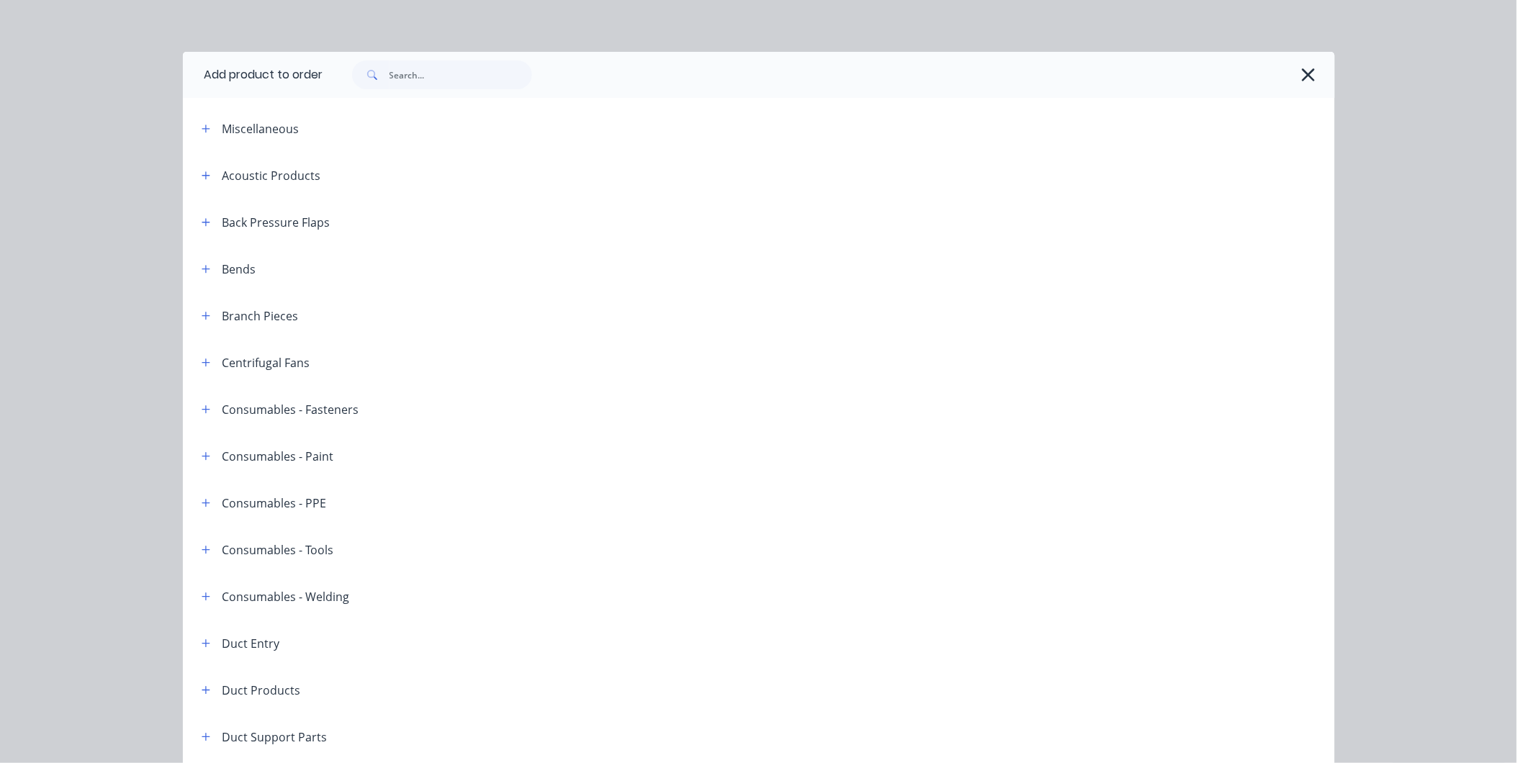
scroll to position [0, 0]
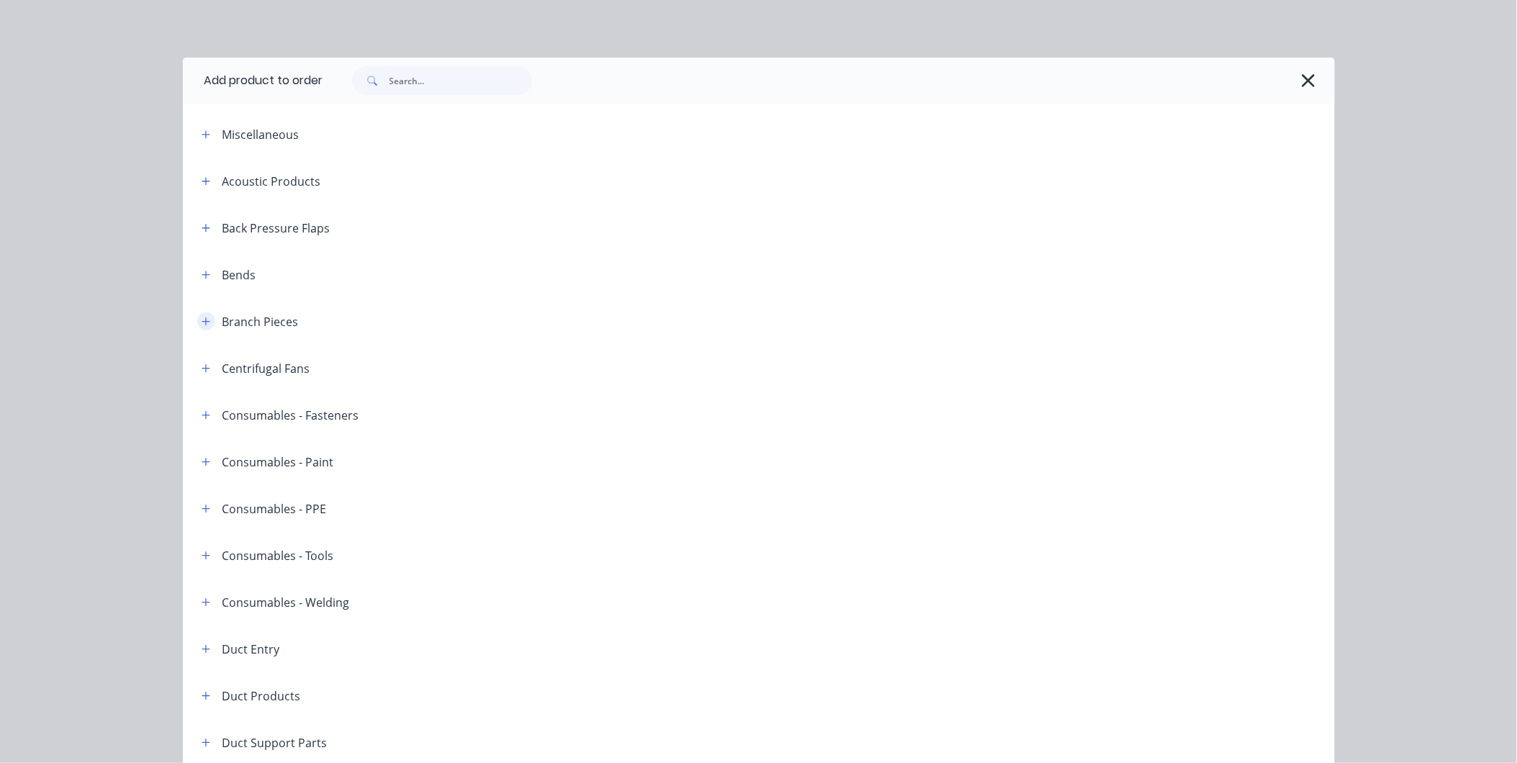
click at [204, 320] on icon "button" at bounding box center [206, 322] width 9 height 10
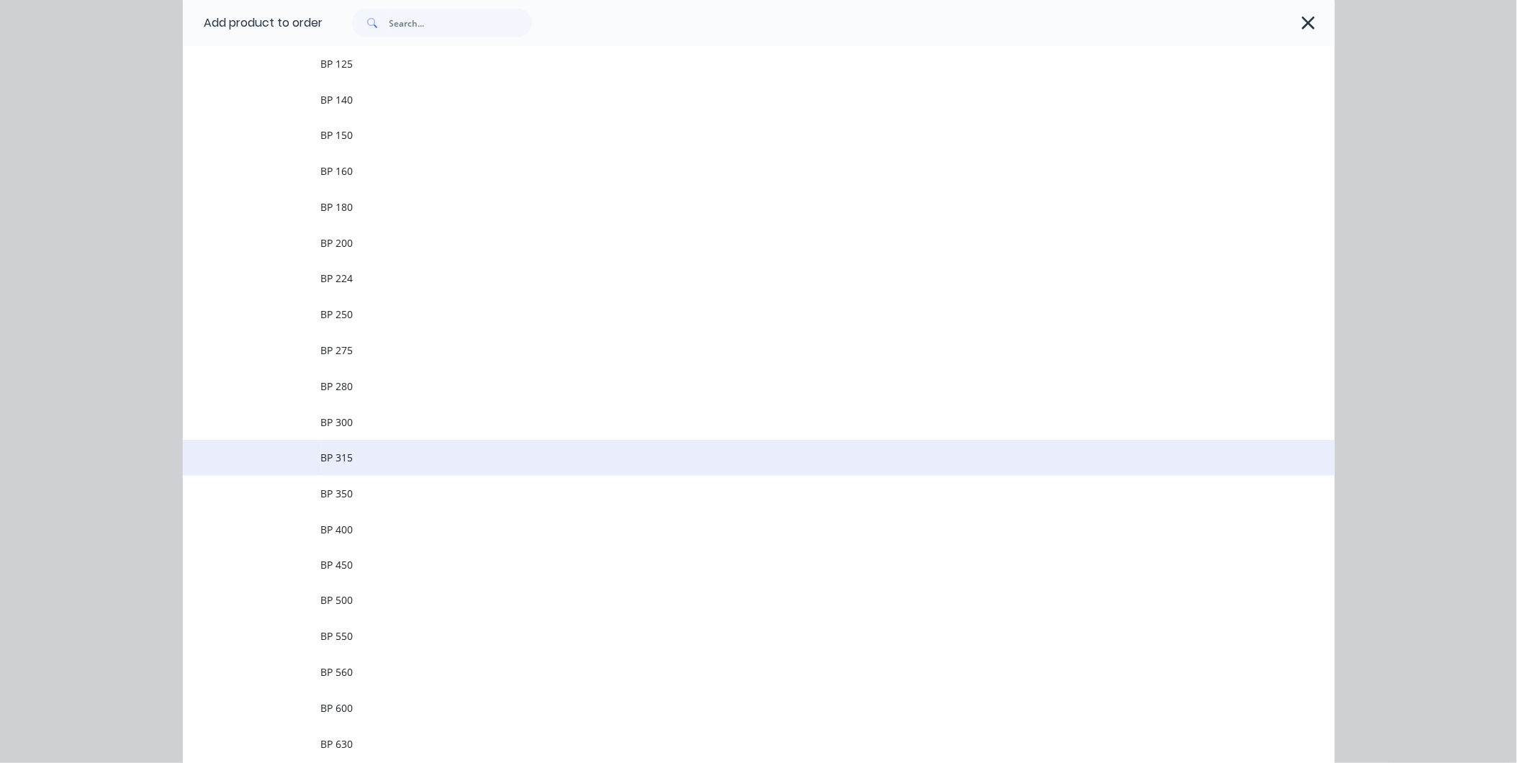
scroll to position [480, 0]
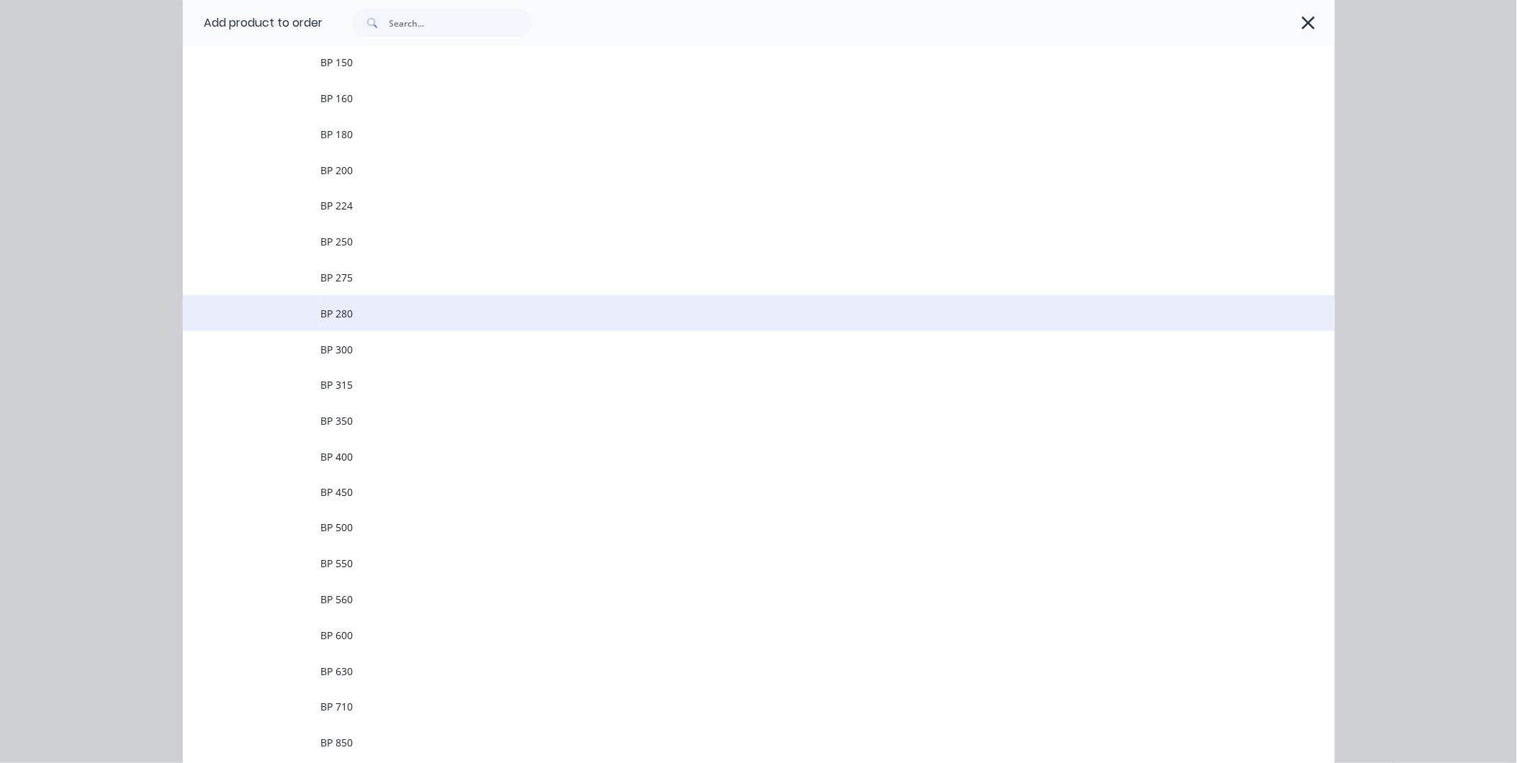
click at [362, 313] on span "BP 280" at bounding box center [726, 313] width 811 height 15
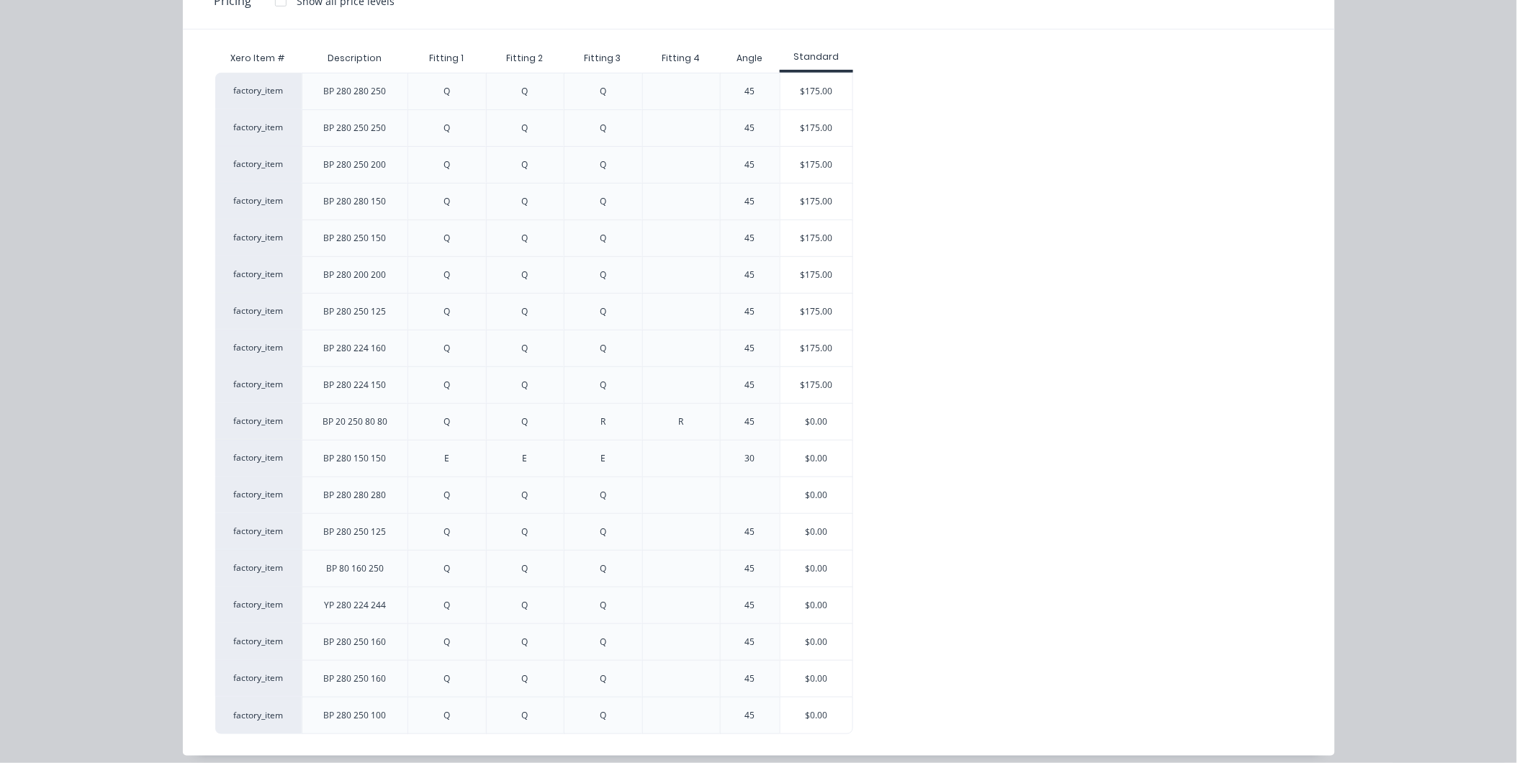
scroll to position [176, 0]
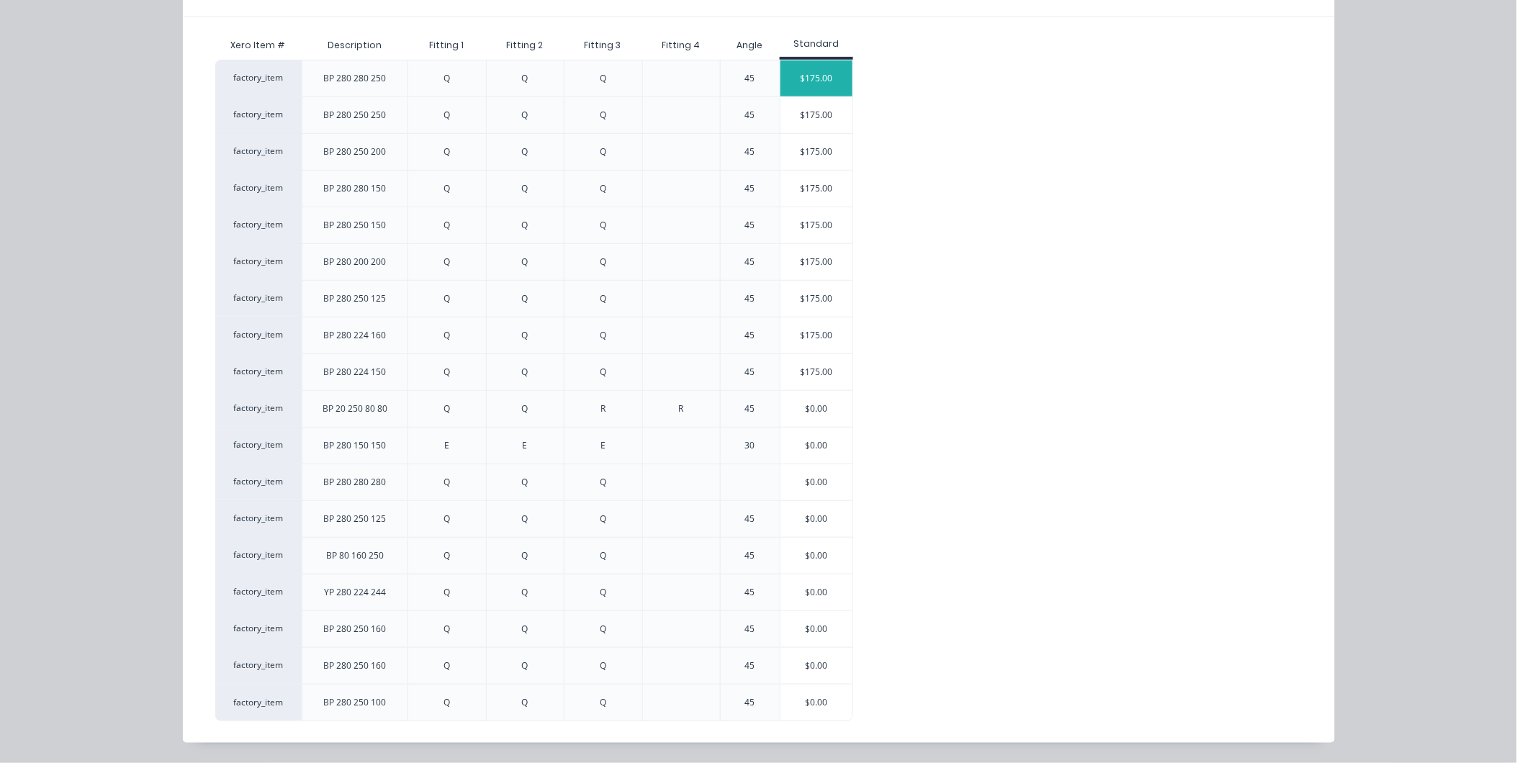
click at [801, 75] on div "$175.00" at bounding box center [816, 78] width 72 height 36
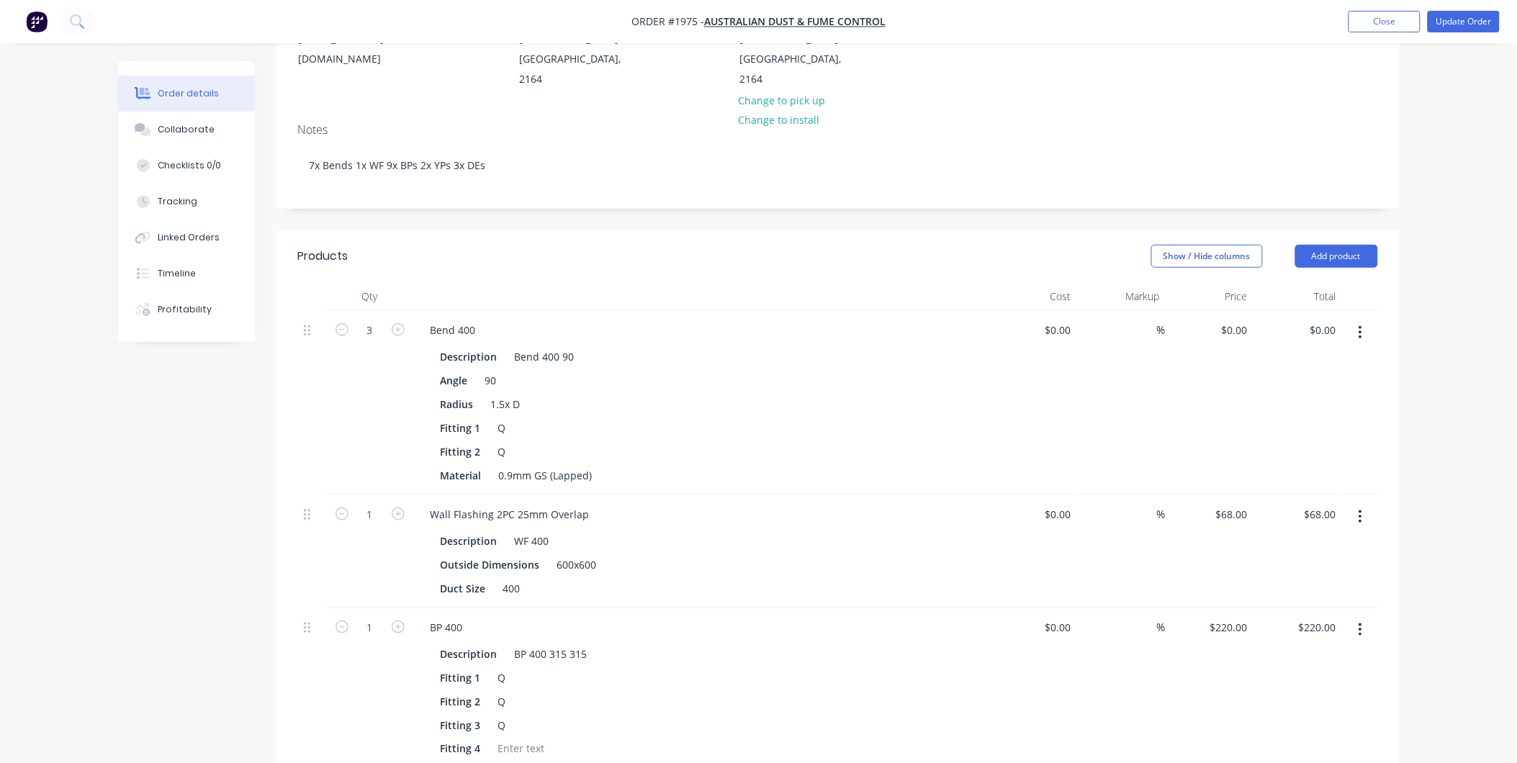
scroll to position [233, 0]
click at [1326, 246] on button "Add product" at bounding box center [1336, 257] width 83 height 23
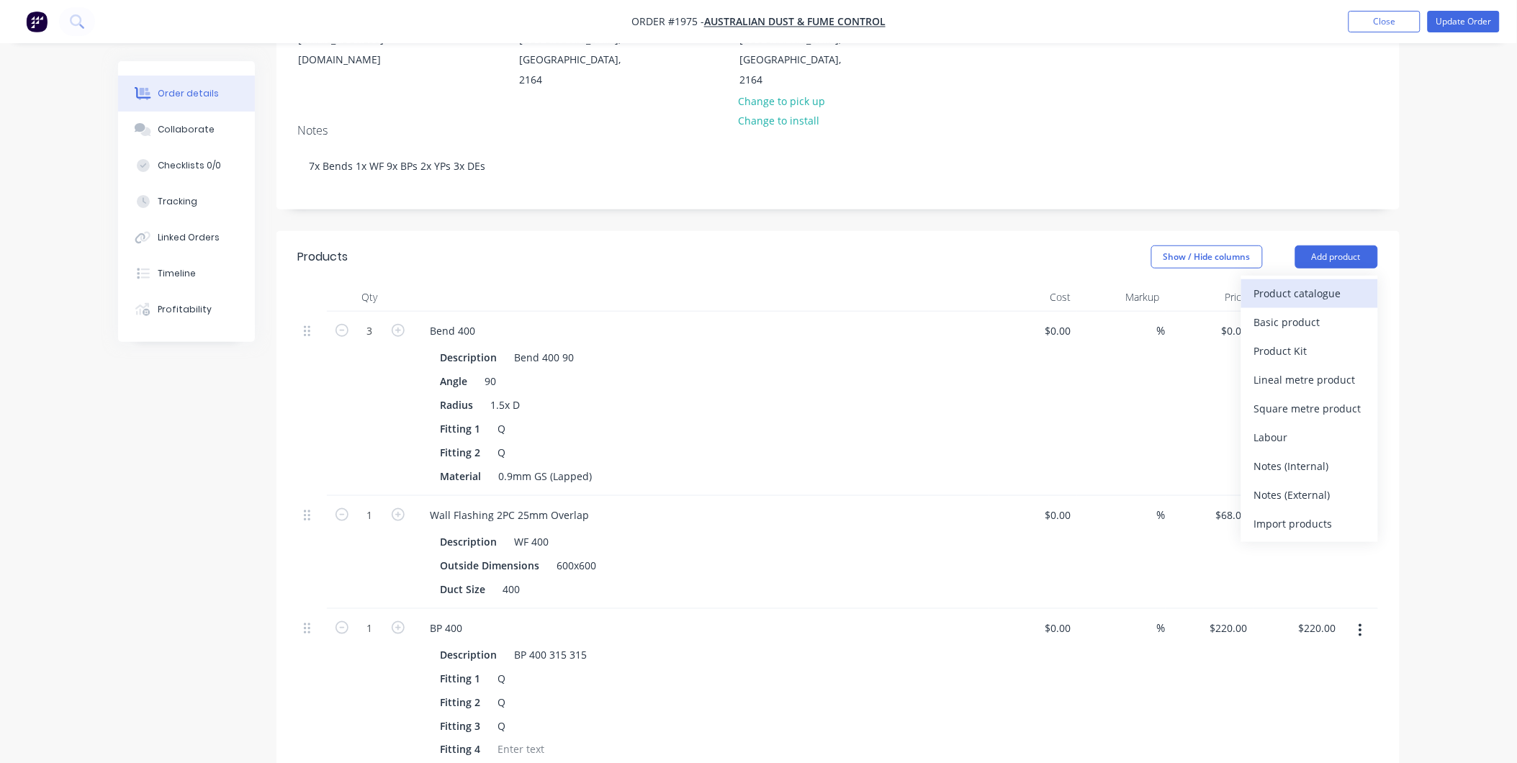
click at [1306, 279] on button "Product catalogue" at bounding box center [1309, 293] width 137 height 29
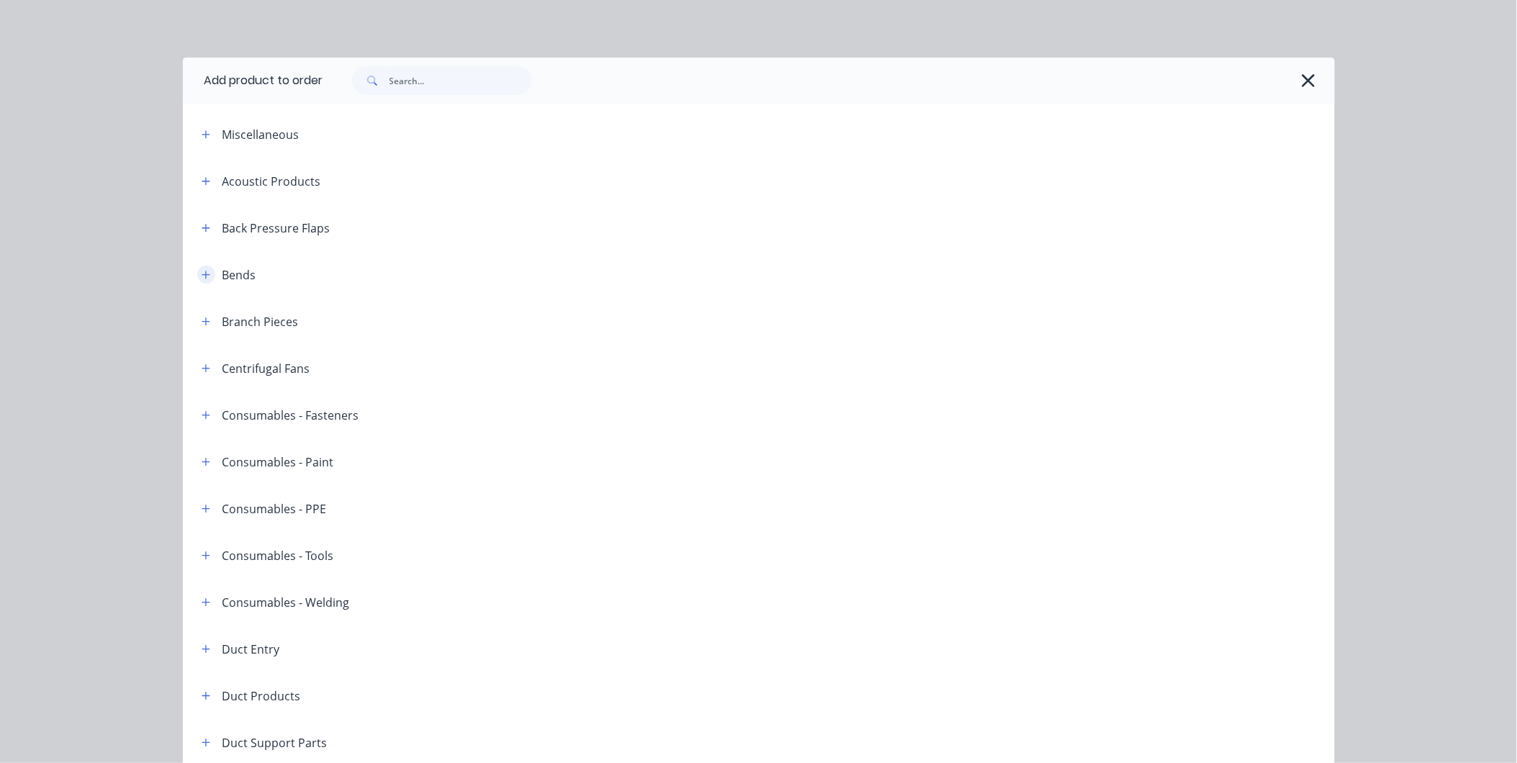
click at [202, 271] on icon "button" at bounding box center [206, 275] width 9 height 10
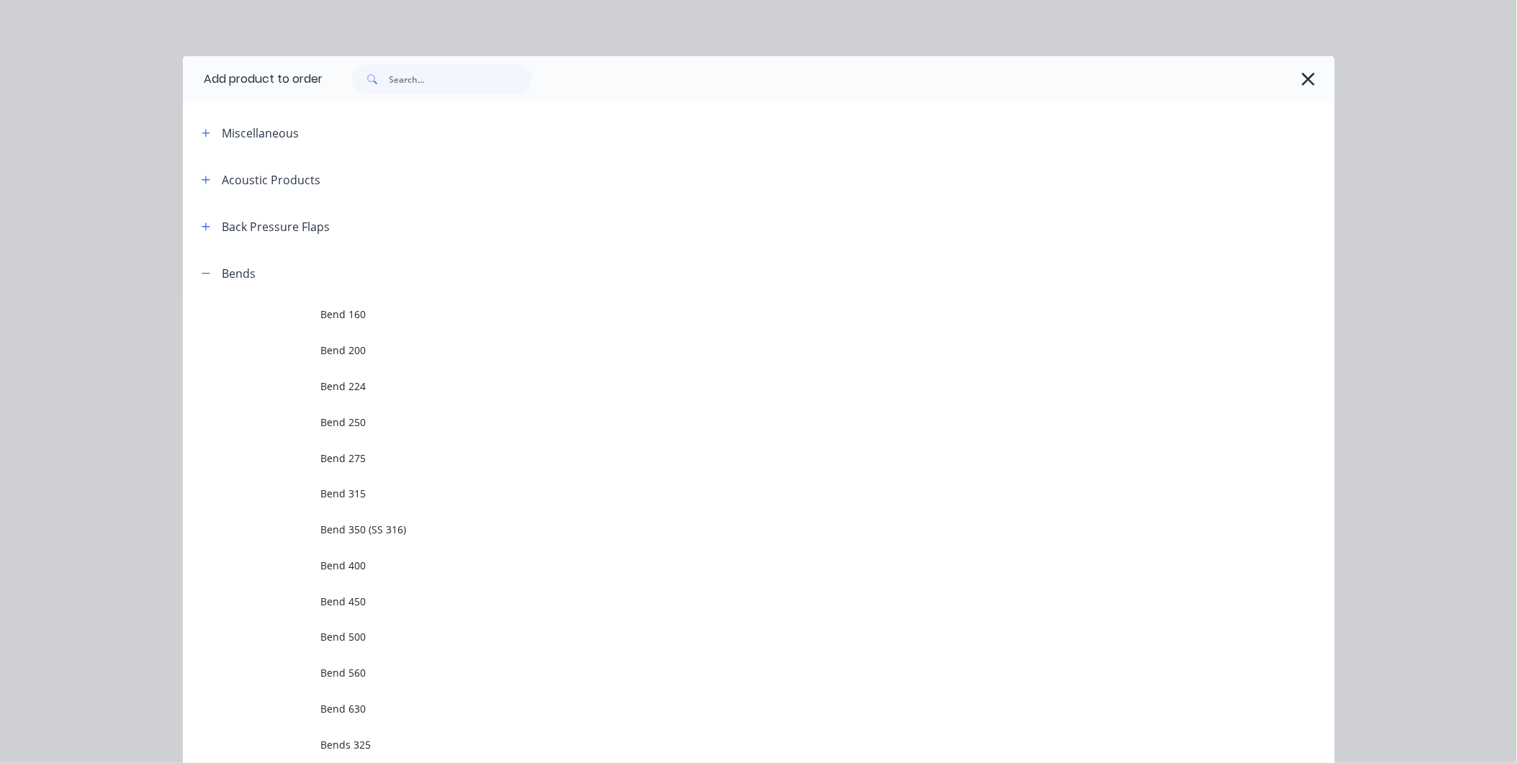
scroll to position [0, 0]
click at [1303, 76] on icon "button" at bounding box center [1309, 80] width 13 height 13
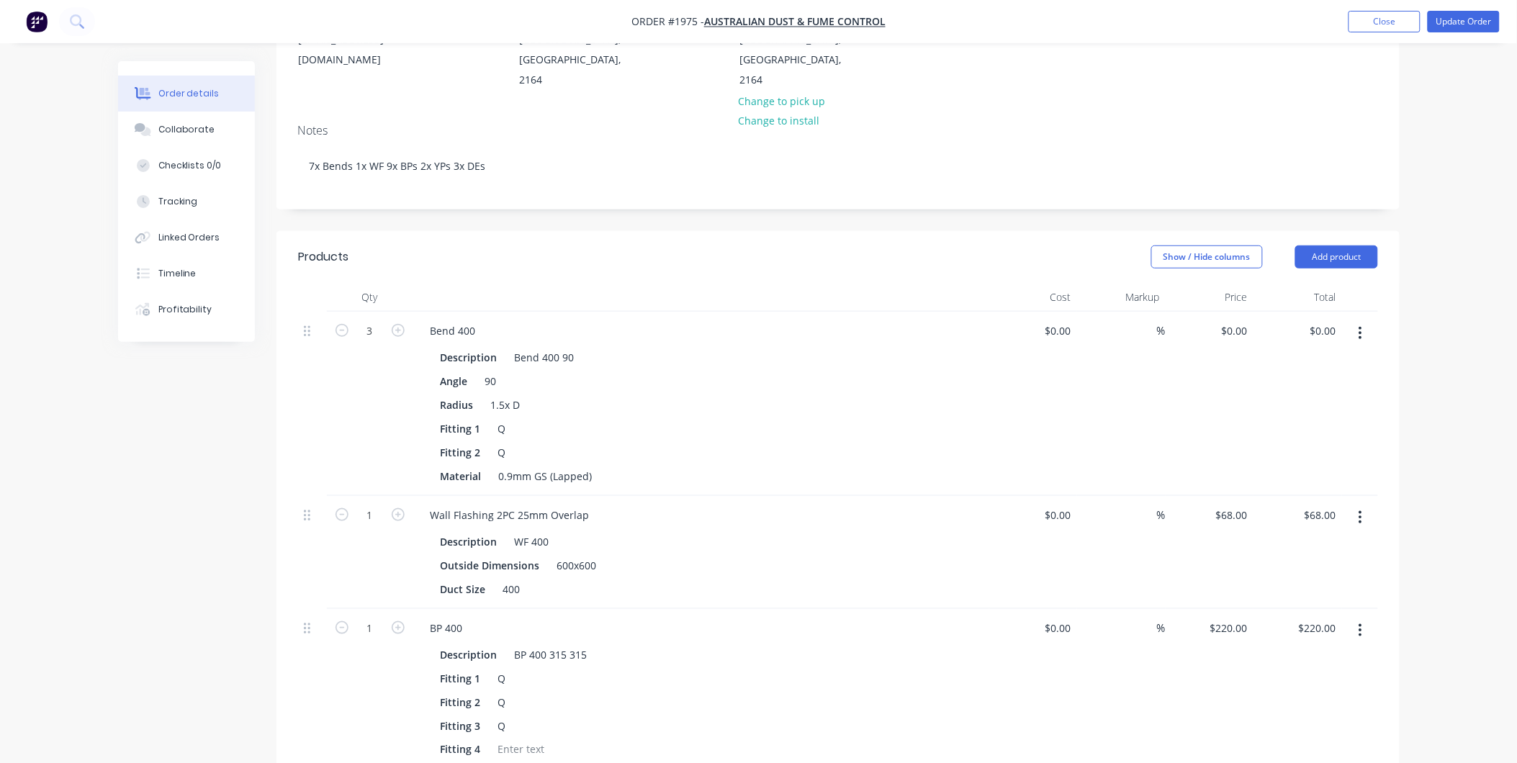
click at [1328, 239] on header "Products Show / Hide columns Add product" at bounding box center [837, 257] width 1123 height 52
click at [1328, 246] on button "Add product" at bounding box center [1336, 257] width 83 height 23
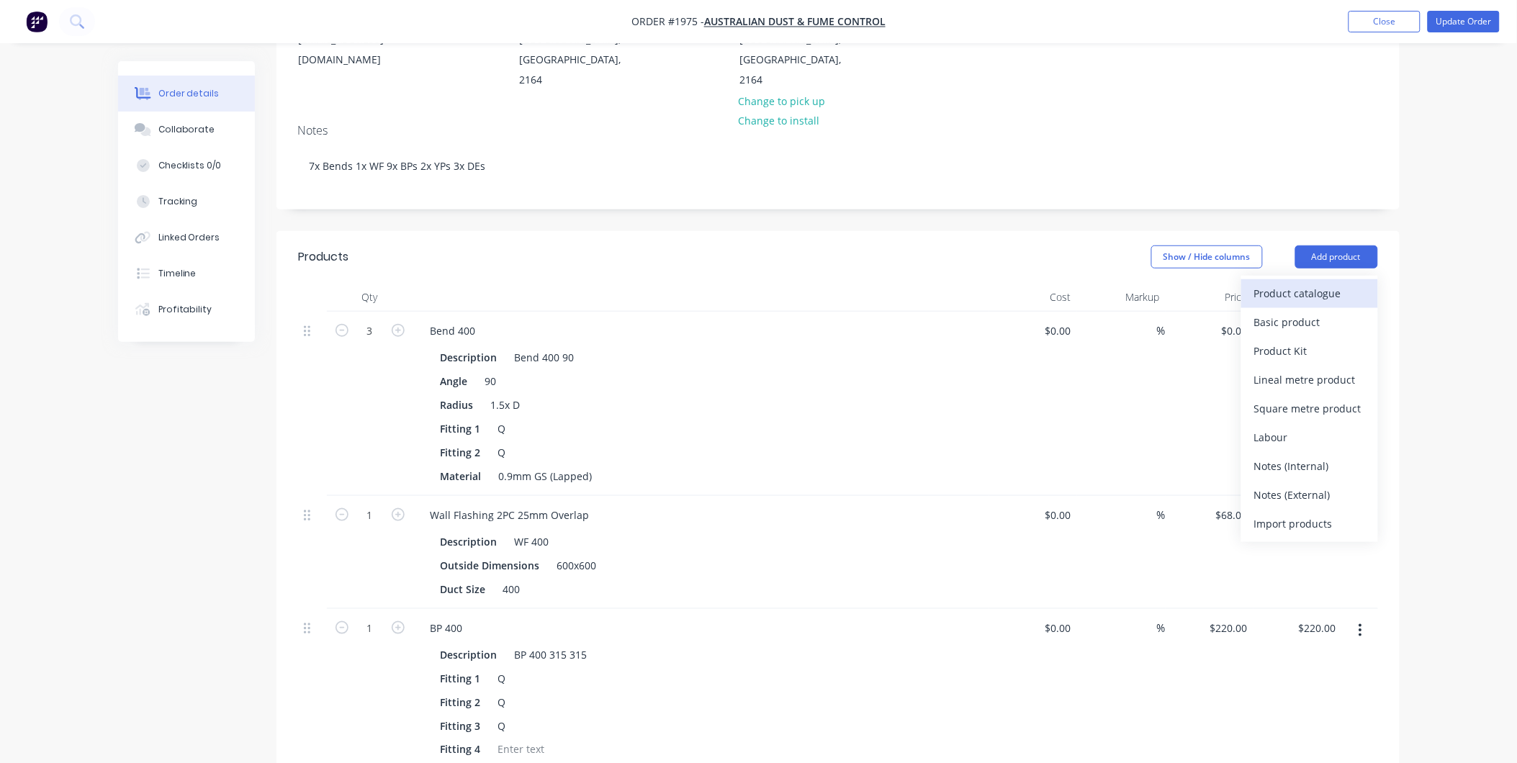
click at [1297, 283] on div "Product catalogue" at bounding box center [1309, 293] width 111 height 21
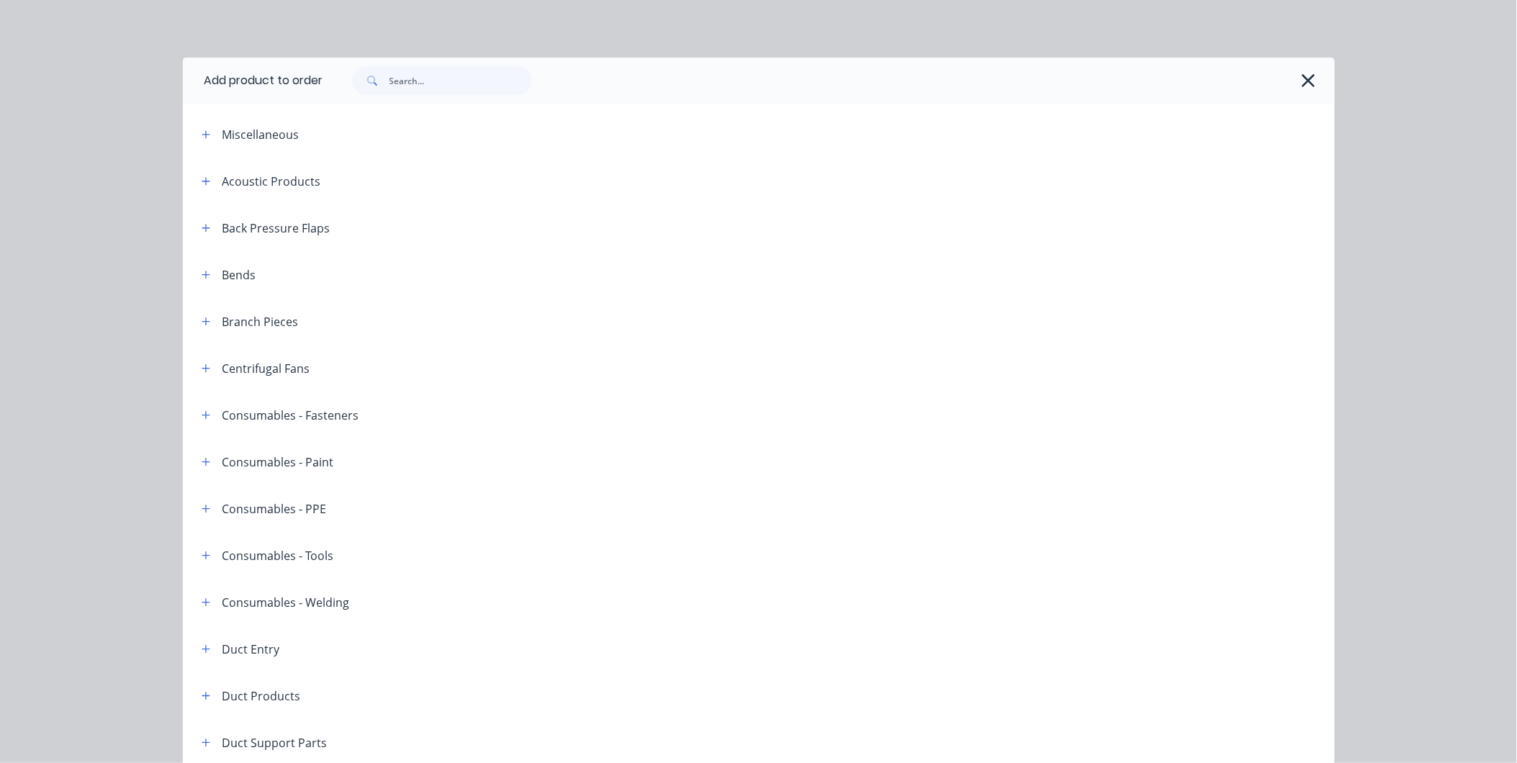
click at [199, 261] on header "Bends" at bounding box center [759, 274] width 1152 height 47
click at [199, 266] on button "button" at bounding box center [206, 275] width 18 height 18
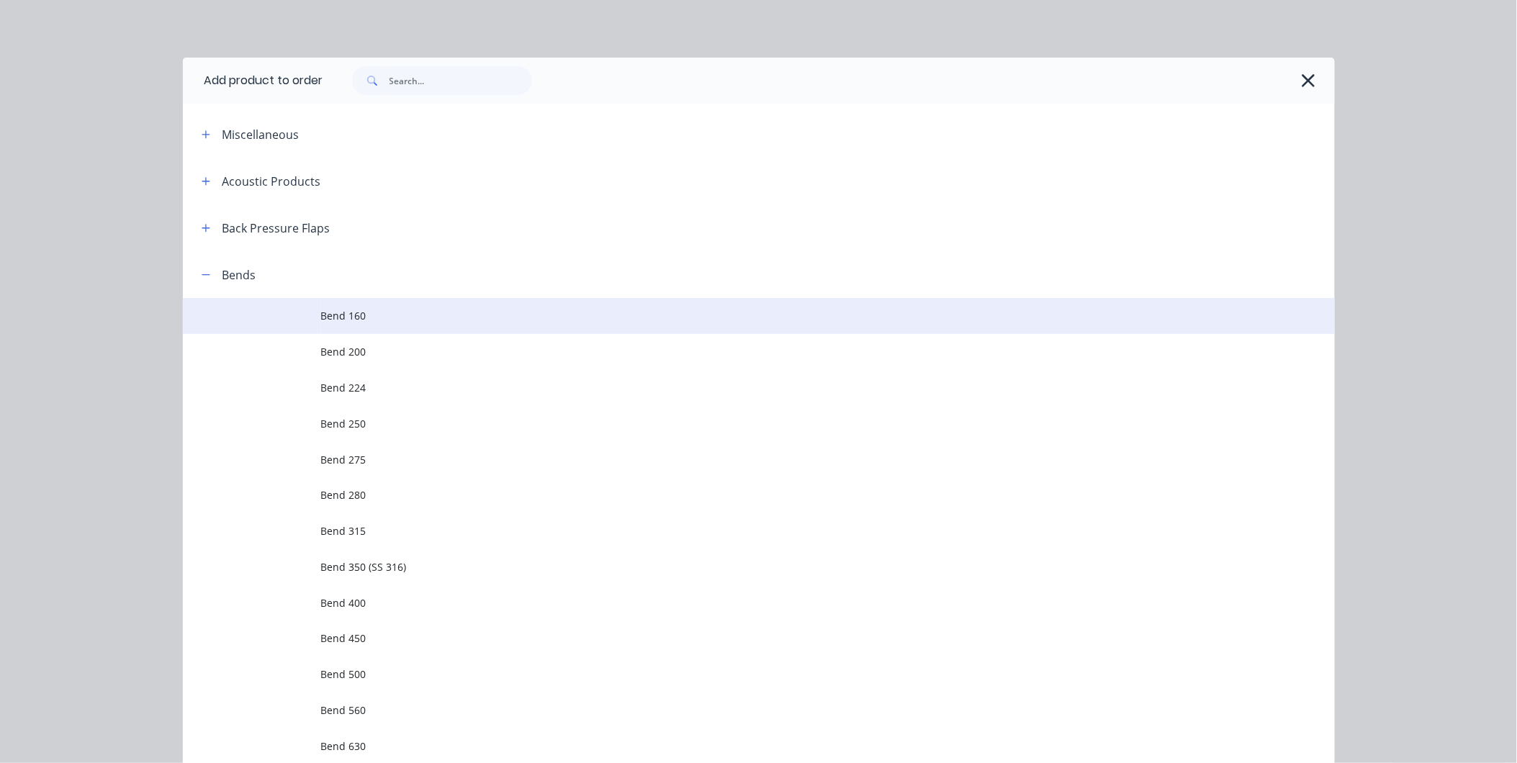
scroll to position [240, 0]
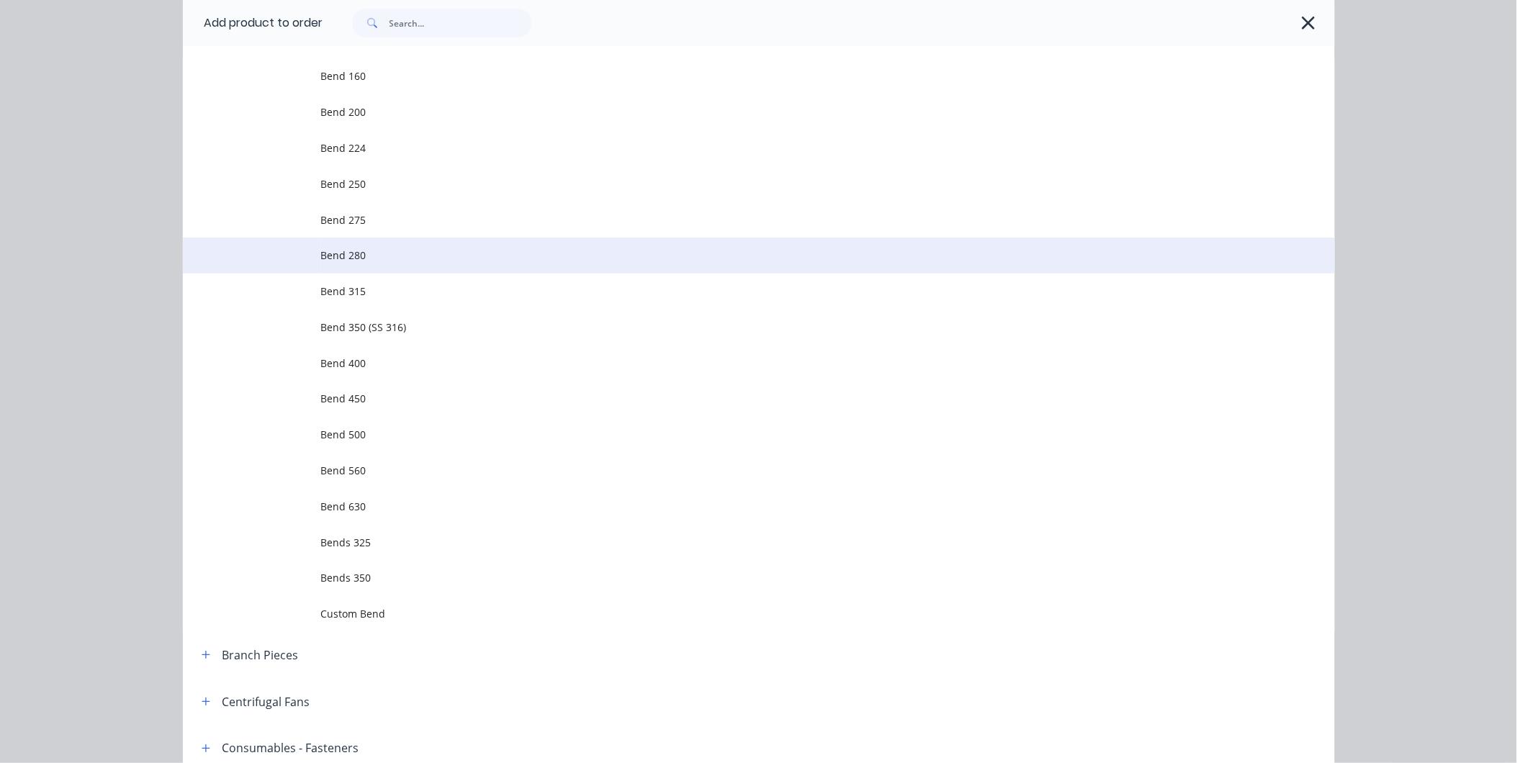
click at [348, 258] on span "Bend 280" at bounding box center [726, 255] width 811 height 15
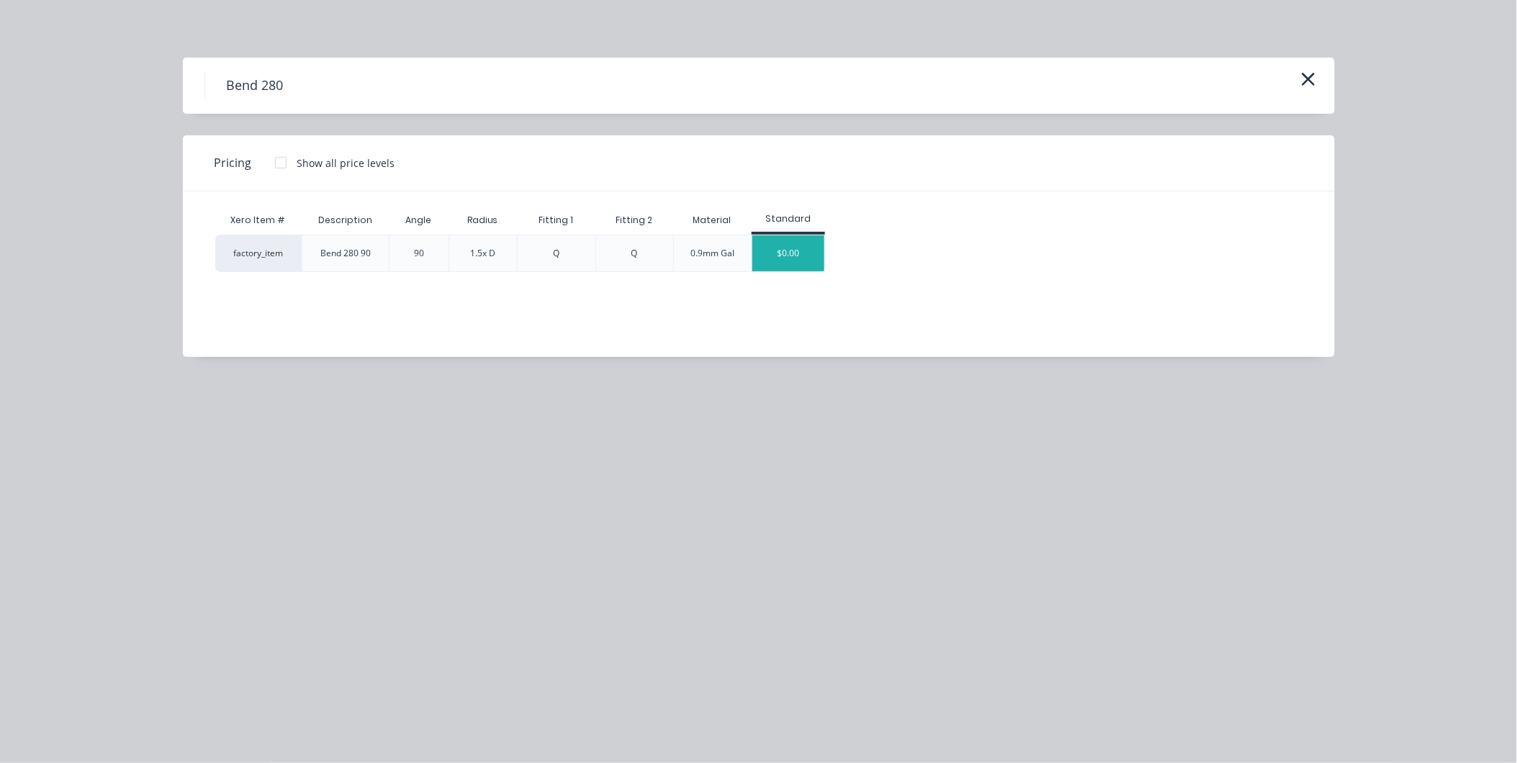
scroll to position [472, 0]
click at [796, 256] on div "$0.00" at bounding box center [788, 253] width 72 height 36
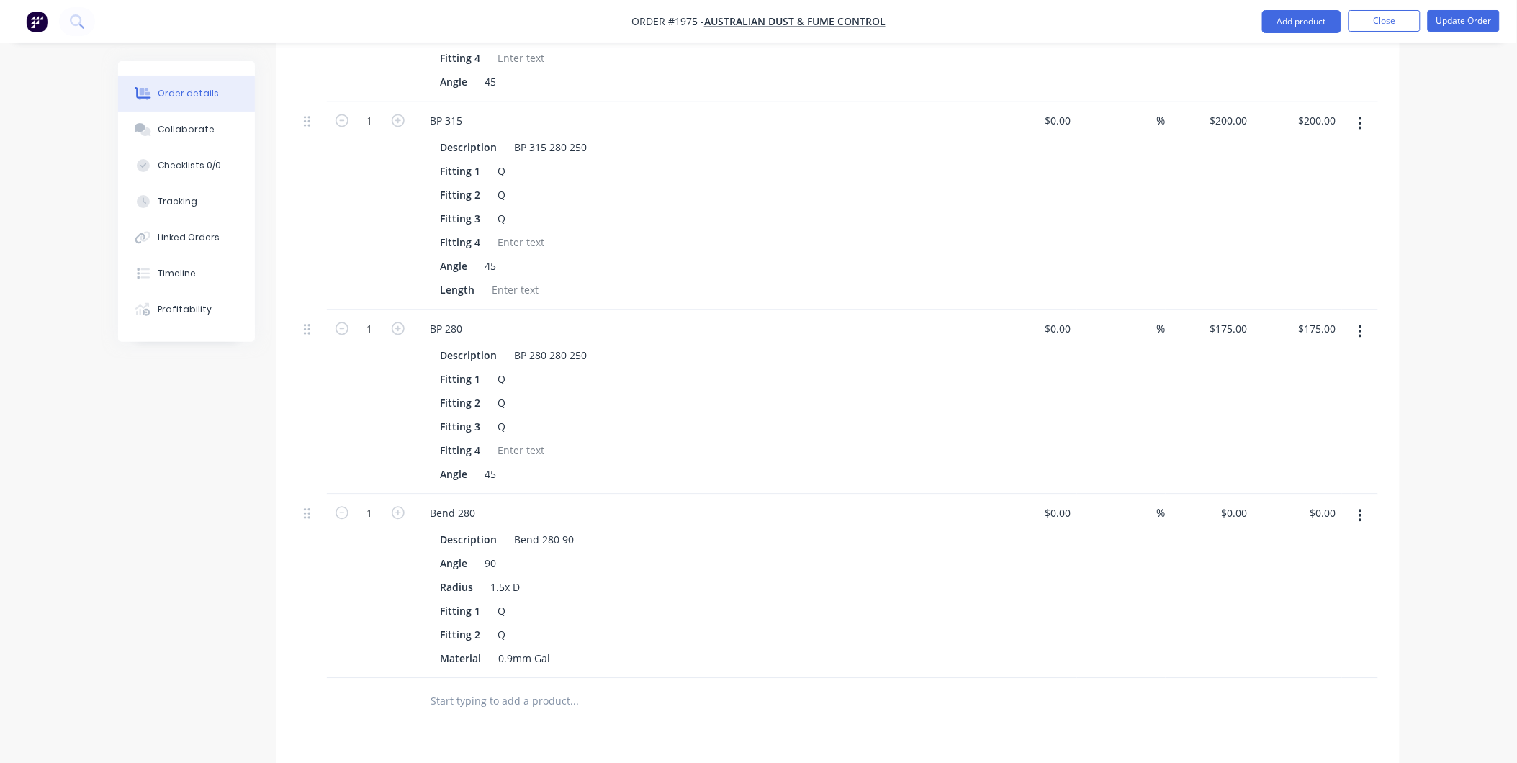
scroll to position [953, 0]
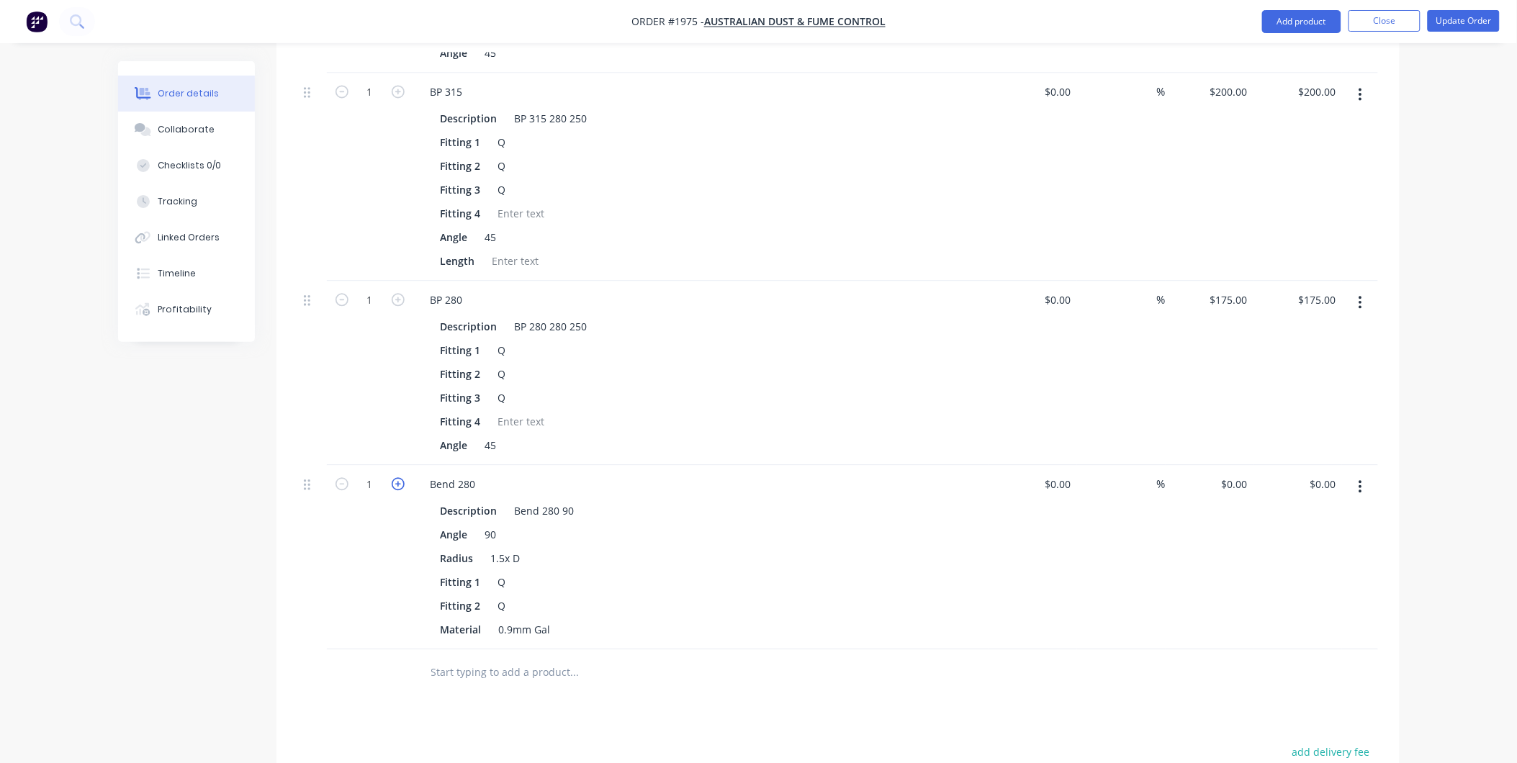
click at [392, 478] on icon "button" at bounding box center [398, 484] width 13 height 13
type input "2"
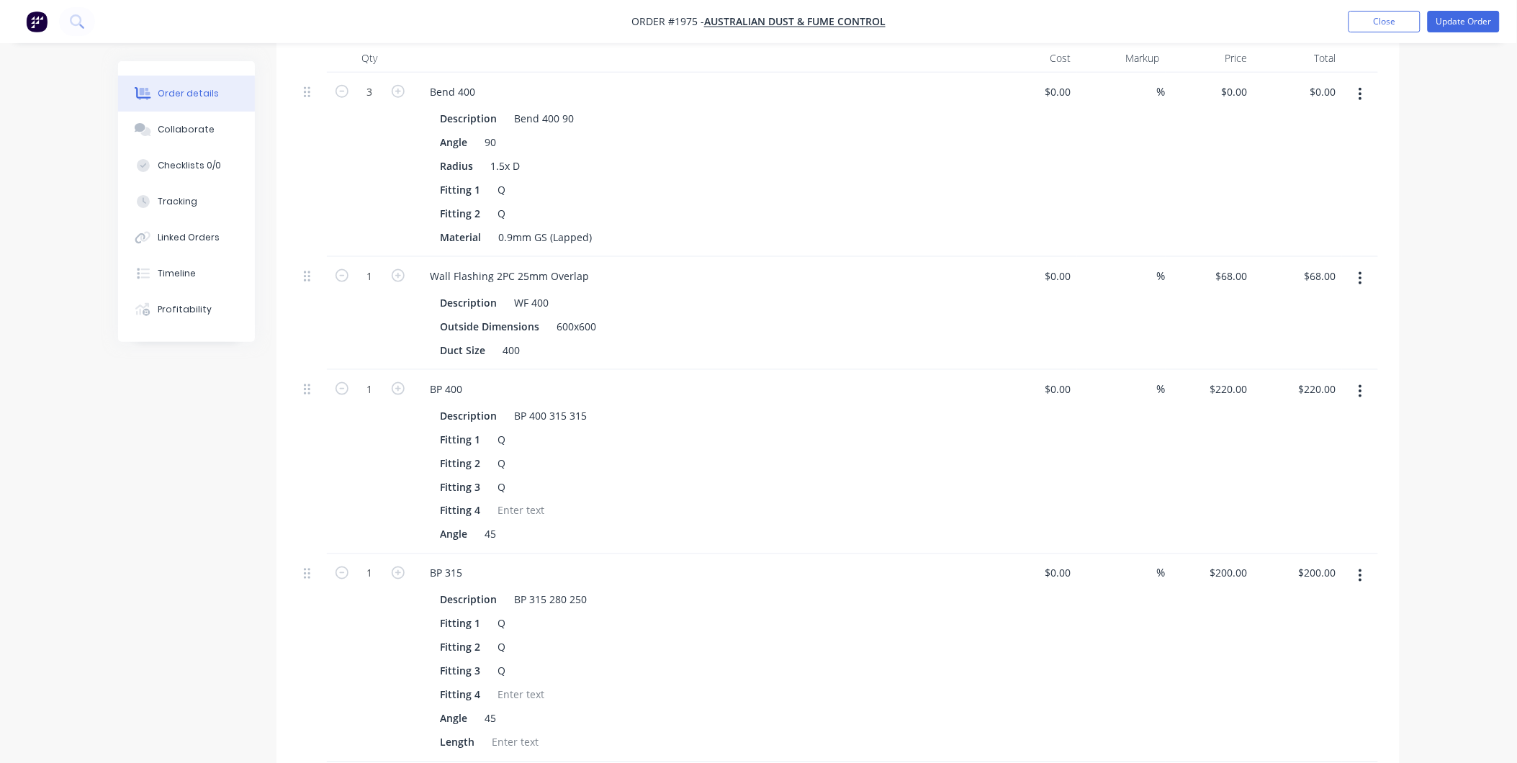
scroll to position [233, 0]
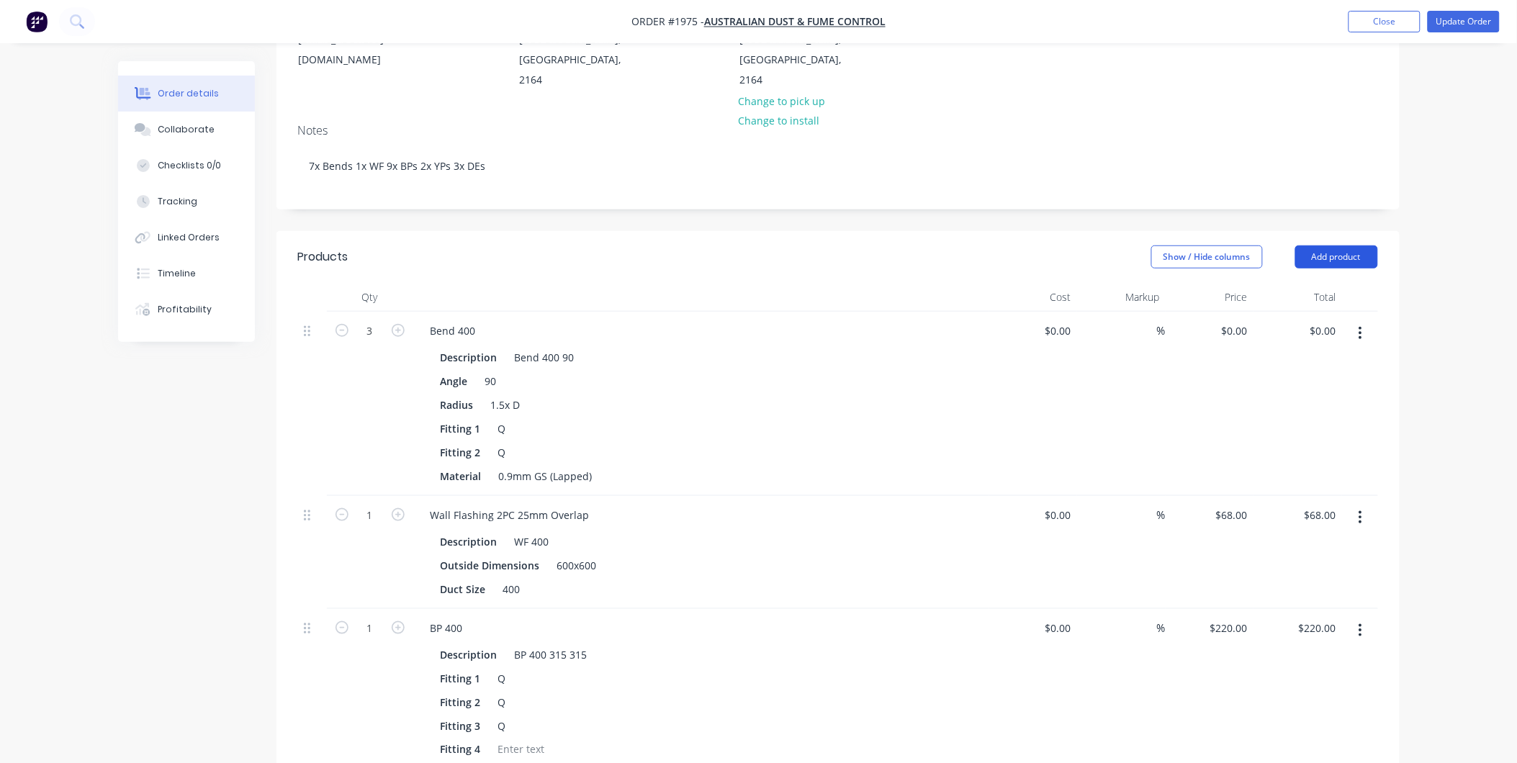
click at [1322, 246] on button "Add product" at bounding box center [1336, 257] width 83 height 23
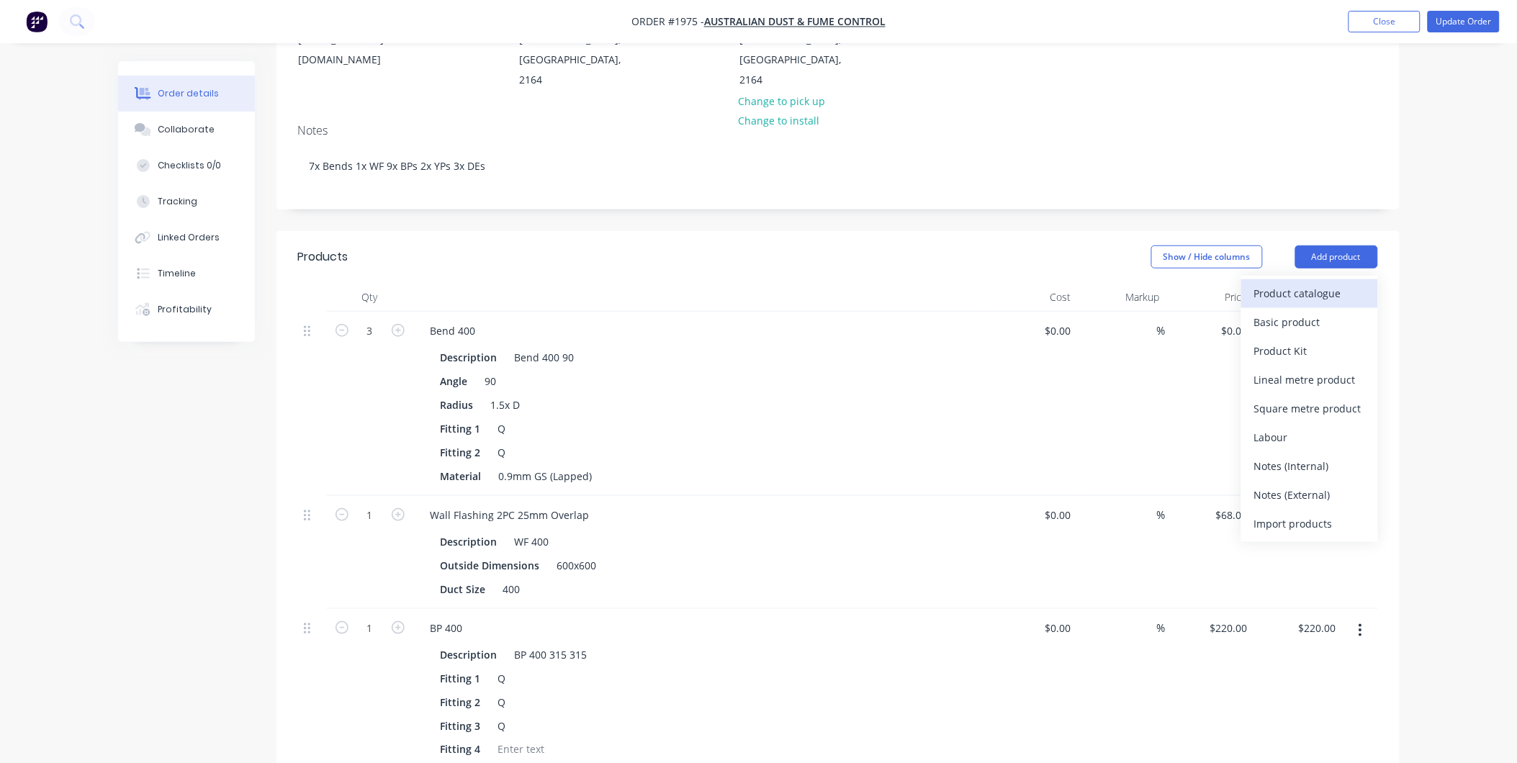
click at [1250, 279] on button "Product catalogue" at bounding box center [1309, 293] width 137 height 29
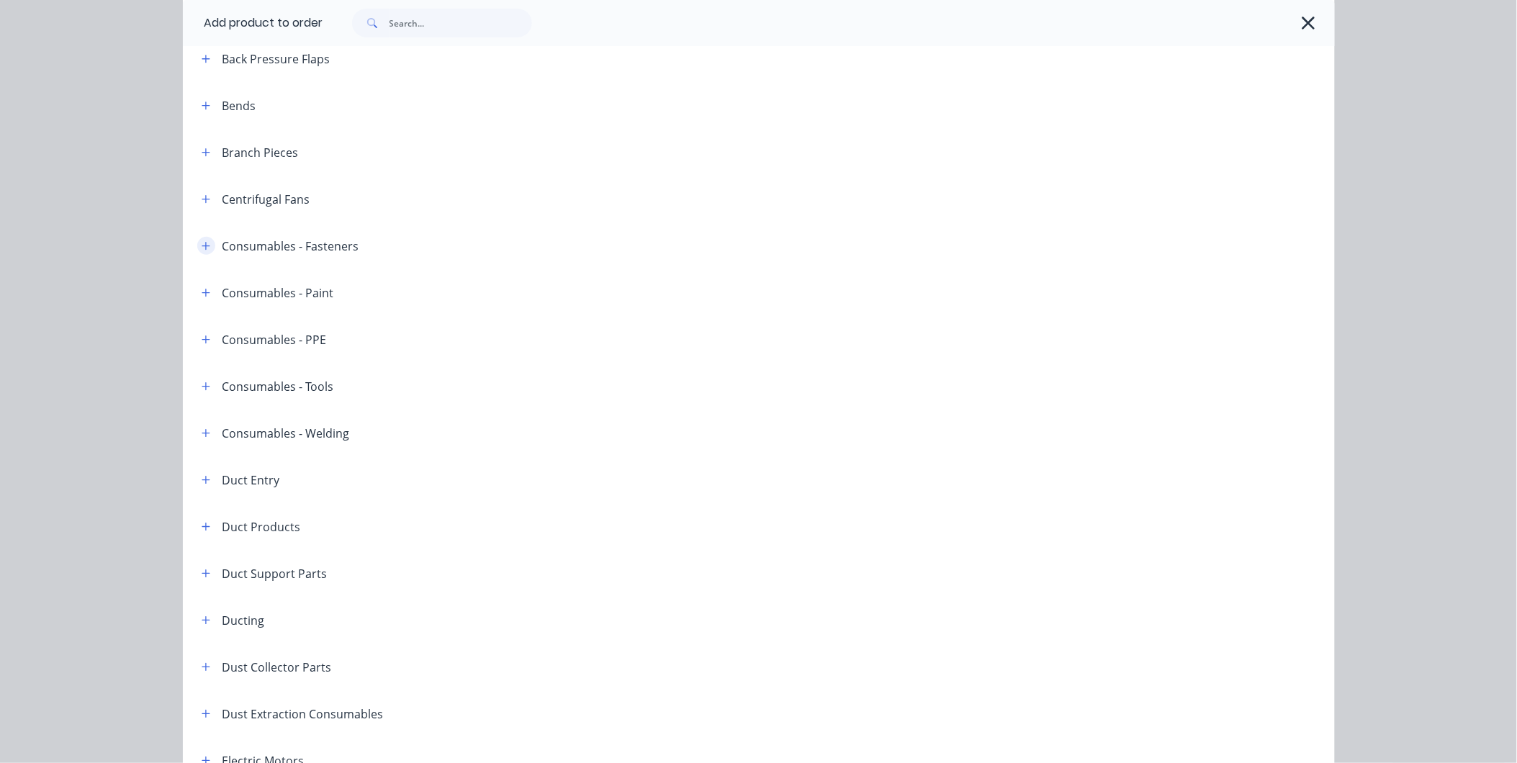
scroll to position [0, 0]
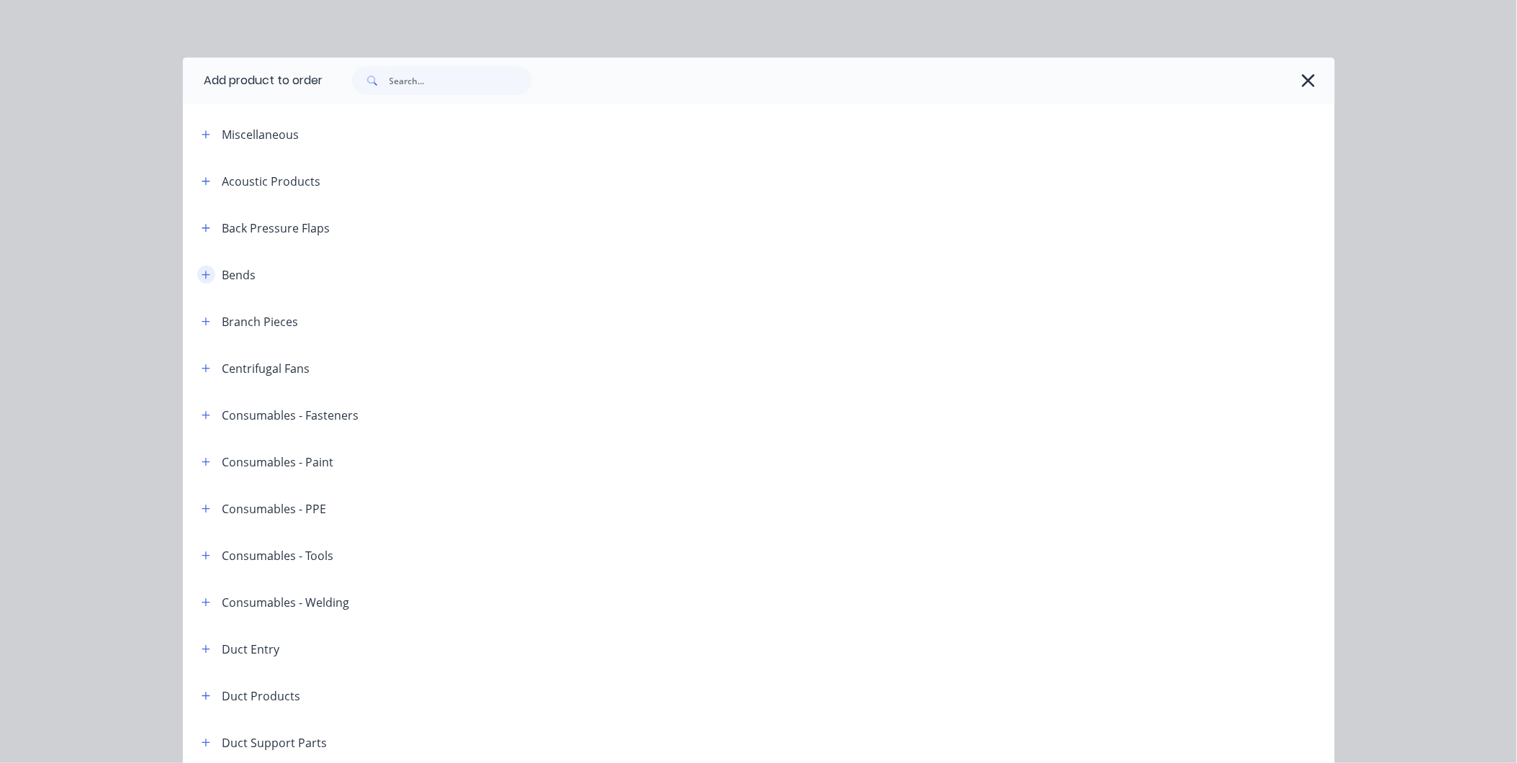
click at [197, 275] on button "button" at bounding box center [206, 275] width 18 height 18
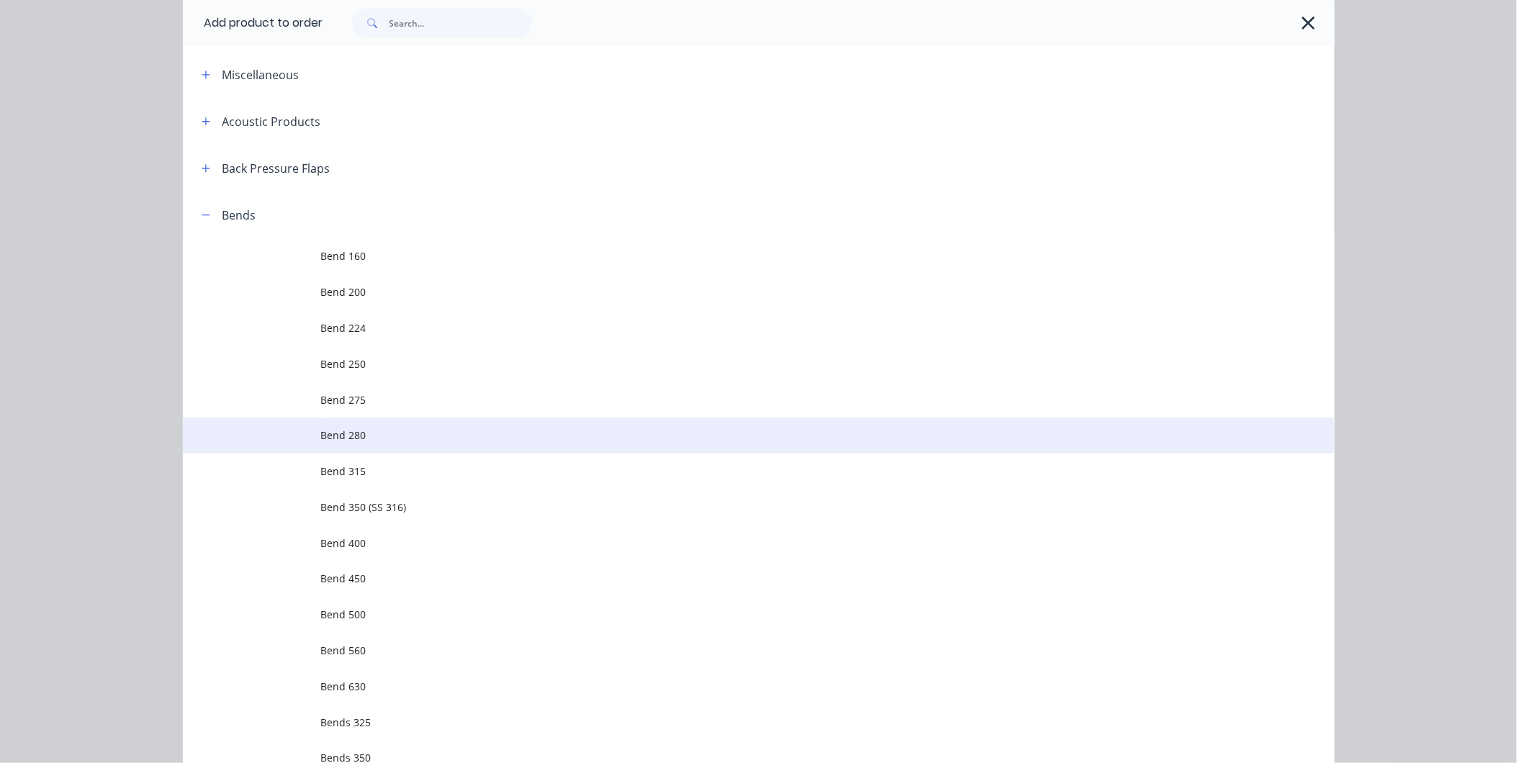
scroll to position [160, 0]
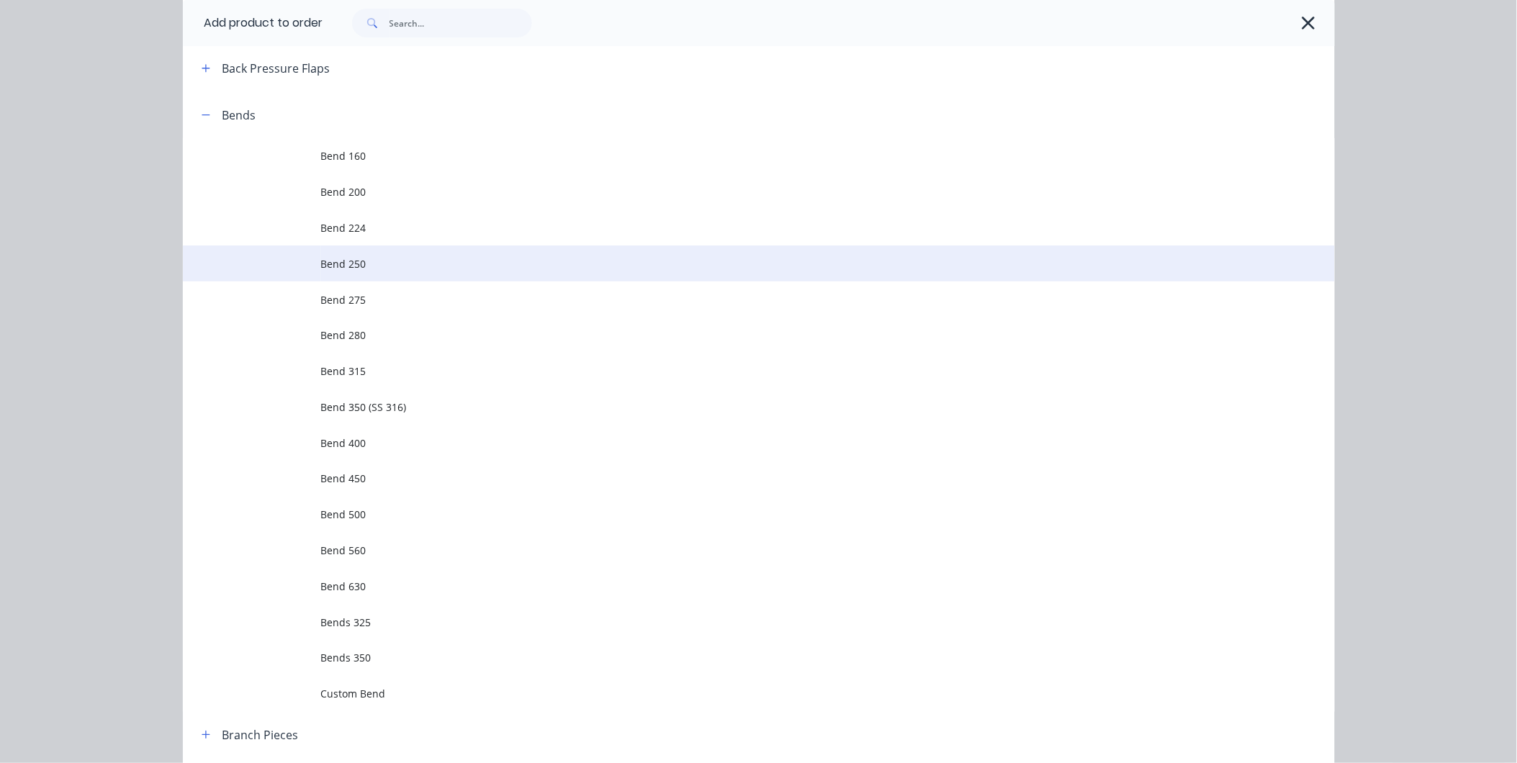
click at [339, 270] on span "Bend 250" at bounding box center [726, 263] width 811 height 15
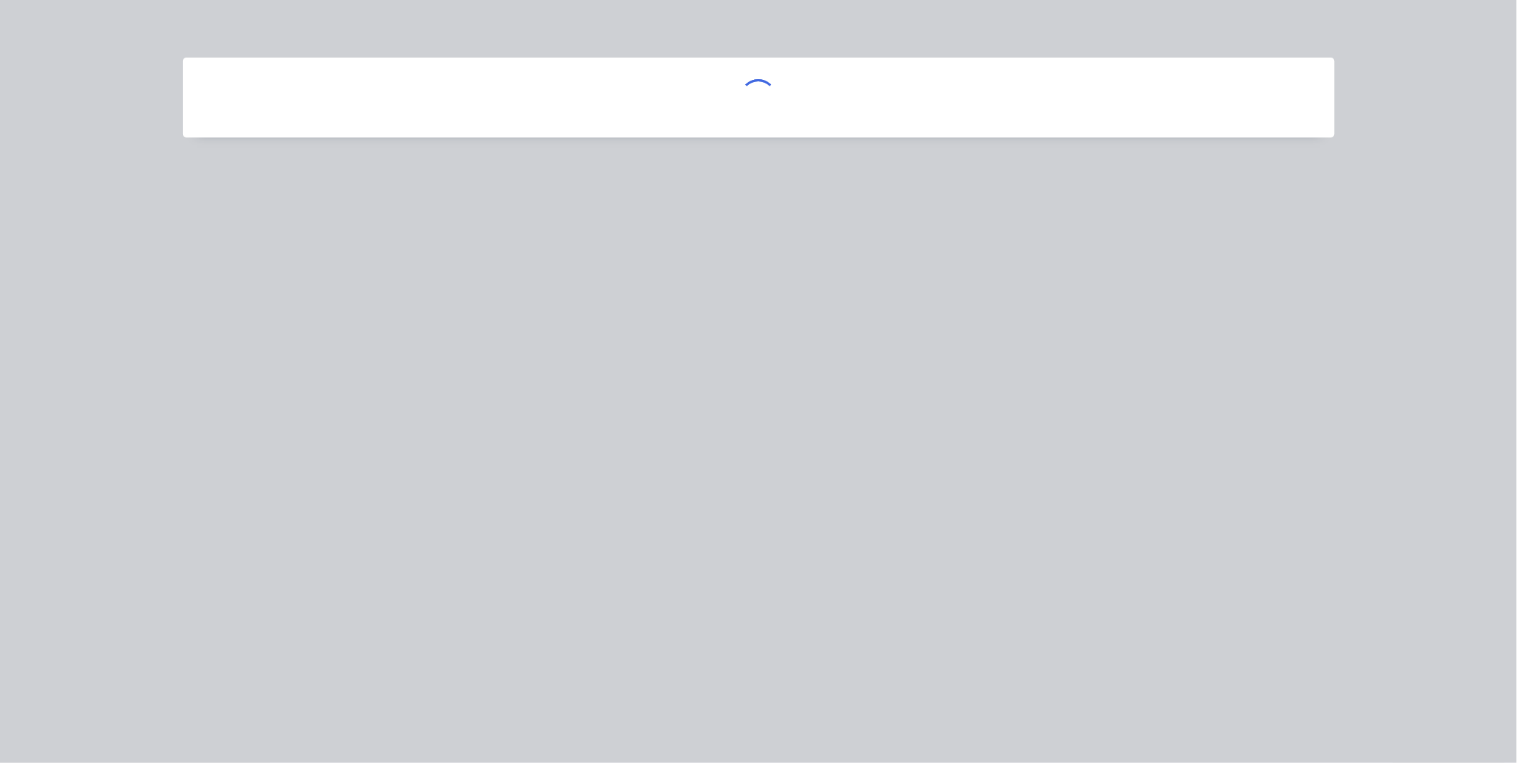
scroll to position [0, 0]
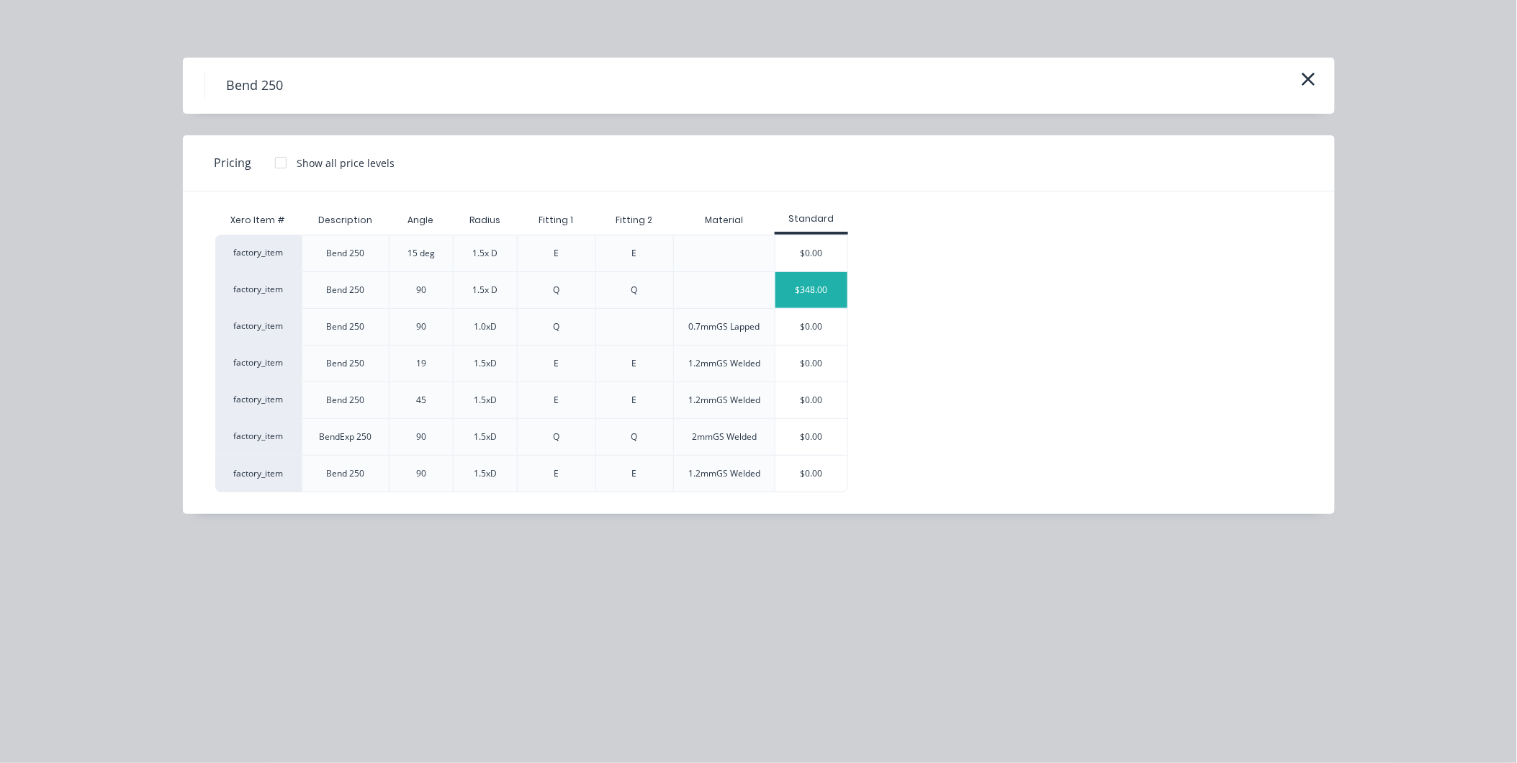
click at [809, 282] on div "$348.00" at bounding box center [811, 290] width 72 height 36
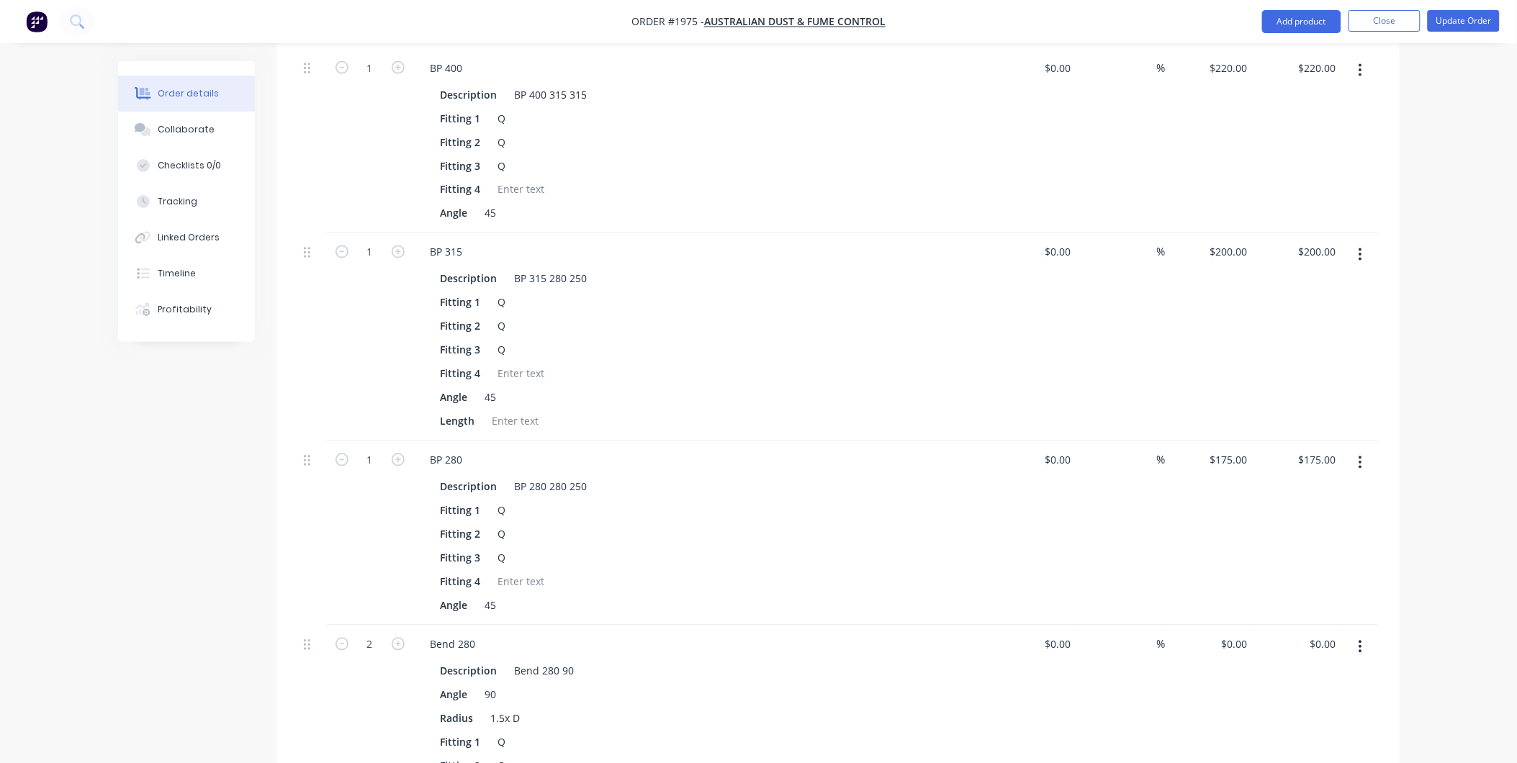
scroll to position [1112, 0]
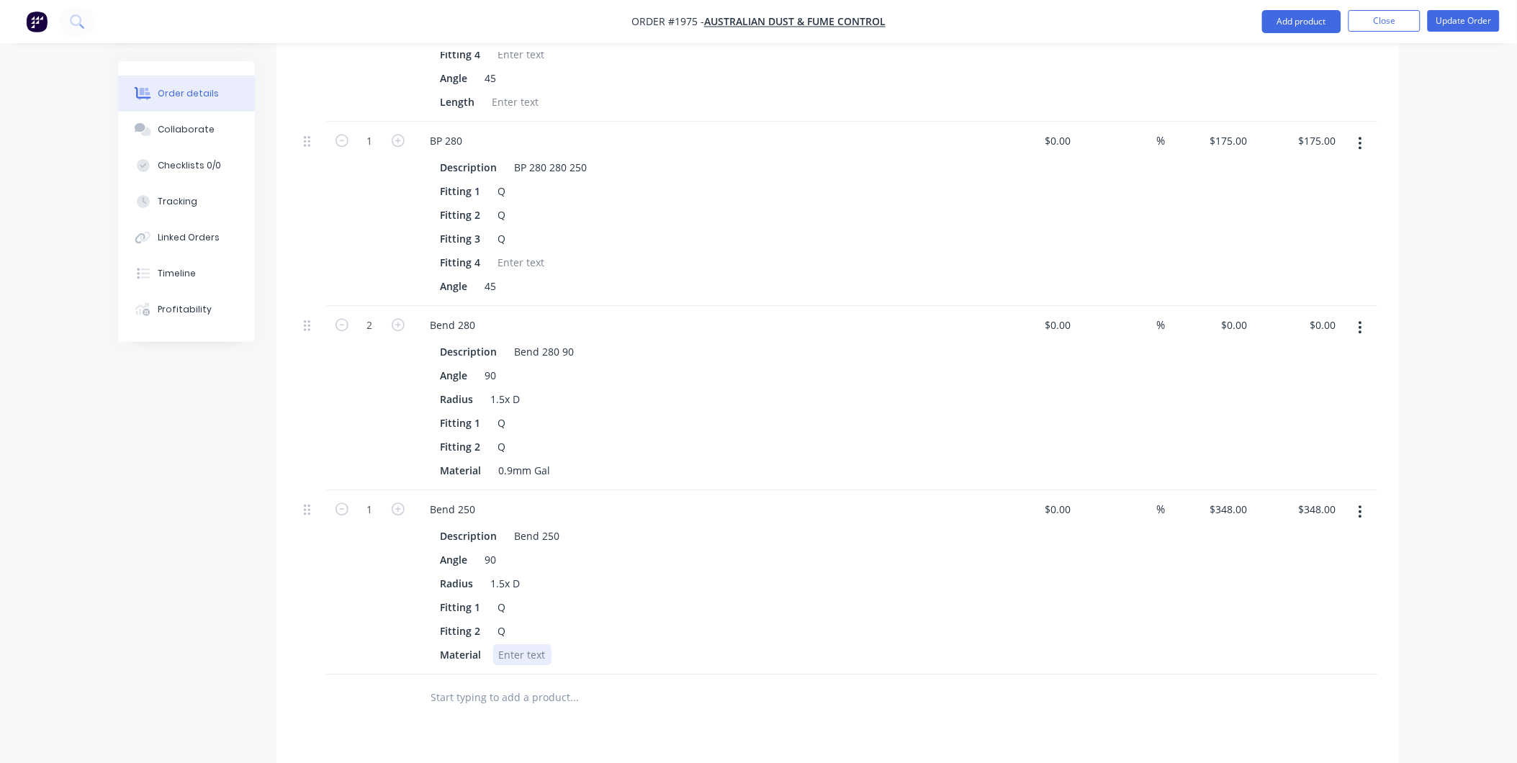
click at [529, 644] on div at bounding box center [522, 654] width 58 height 21
drag, startPoint x: 550, startPoint y: 428, endPoint x: 487, endPoint y: 434, distance: 62.9
click at [487, 460] on div "Material 0.9mm Gal" at bounding box center [698, 470] width 527 height 21
copy div "0.9mm Gal"
click at [521, 644] on div at bounding box center [522, 654] width 58 height 21
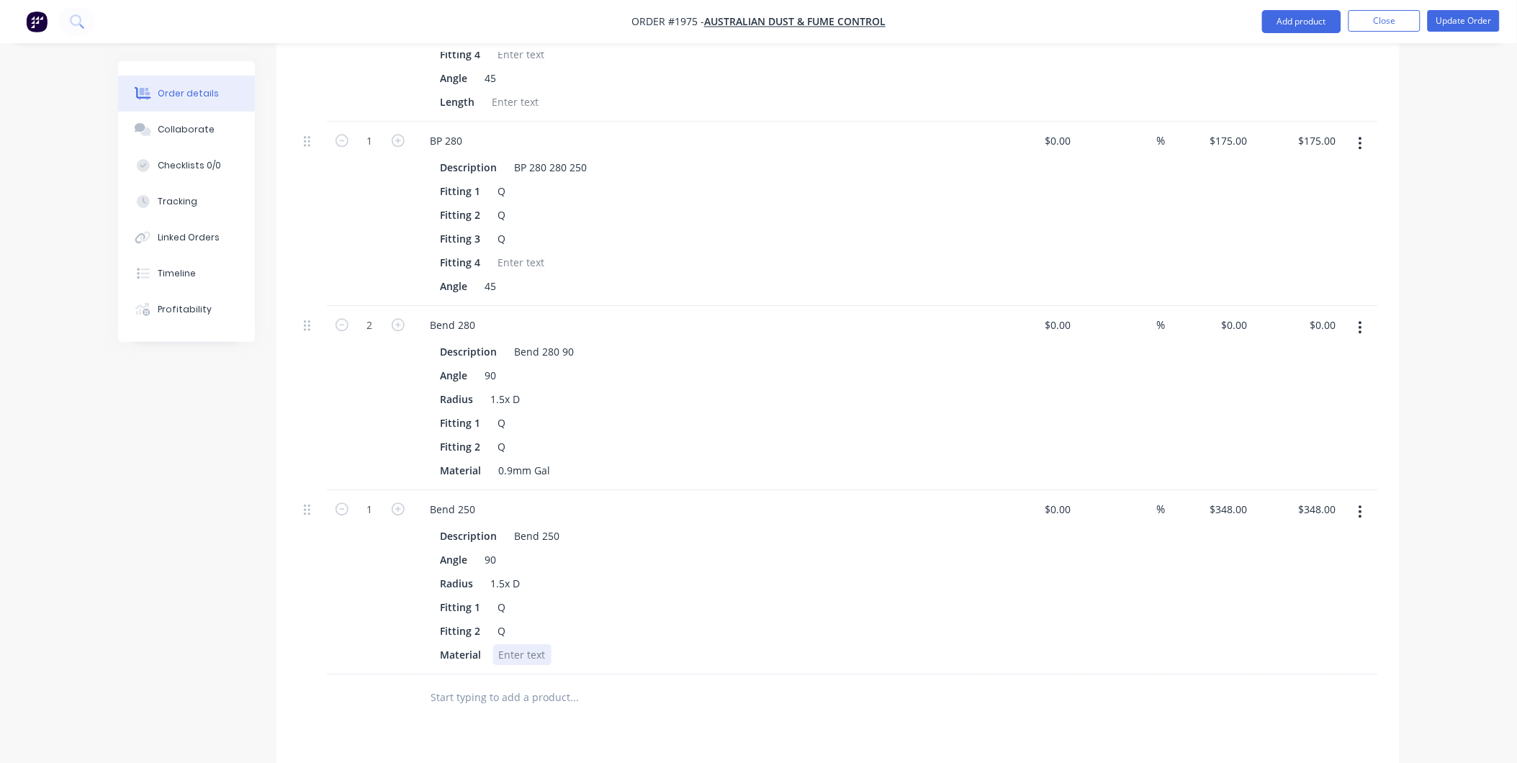
paste div
click at [569, 683] on input "text" at bounding box center [575, 697] width 288 height 29
click at [399, 503] on icon "button" at bounding box center [398, 509] width 13 height 13
type input "2"
type input "$696.00"
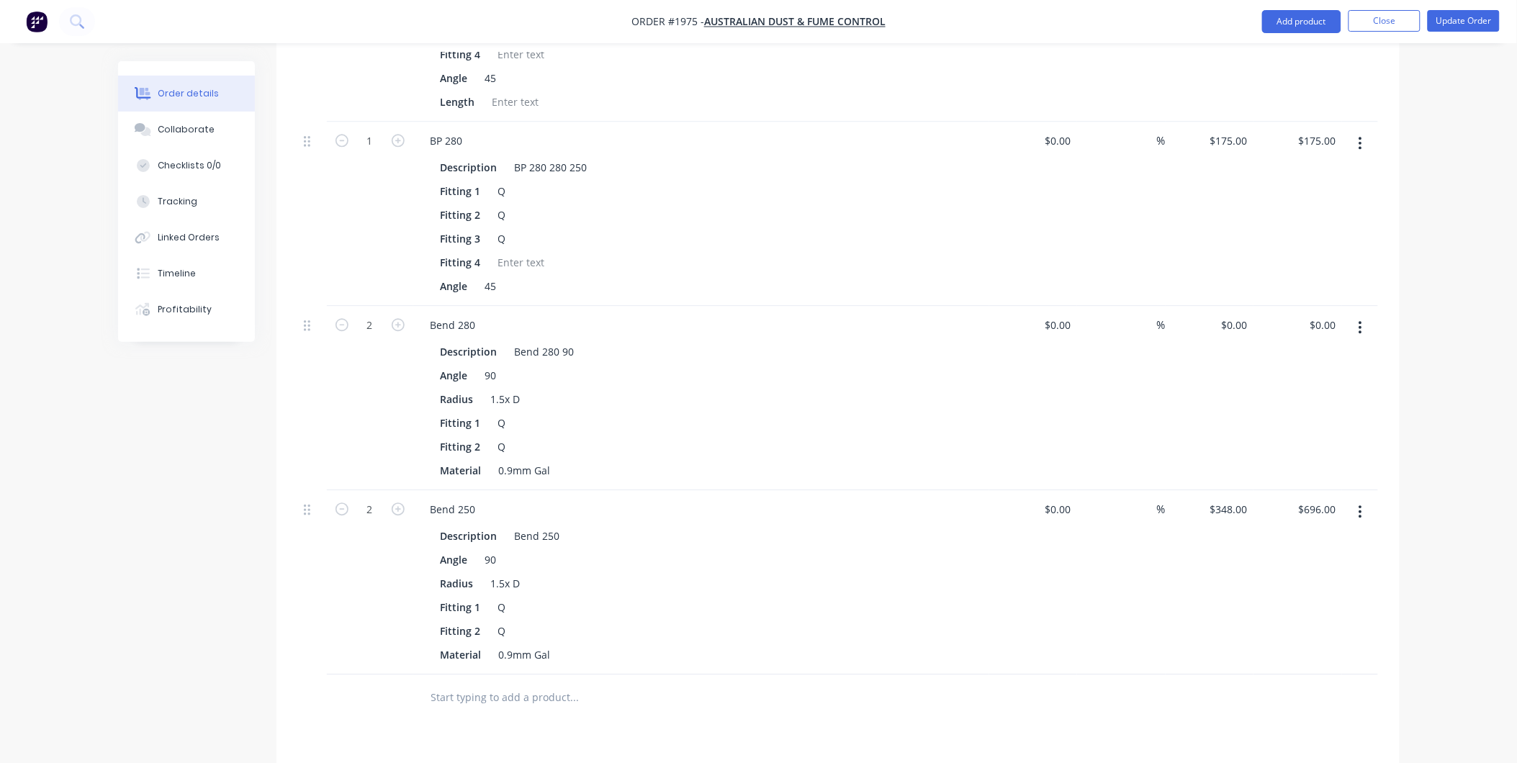
click at [1366, 315] on button "button" at bounding box center [1361, 328] width 34 height 26
click at [1289, 441] on div "Delete" at bounding box center [1309, 451] width 111 height 21
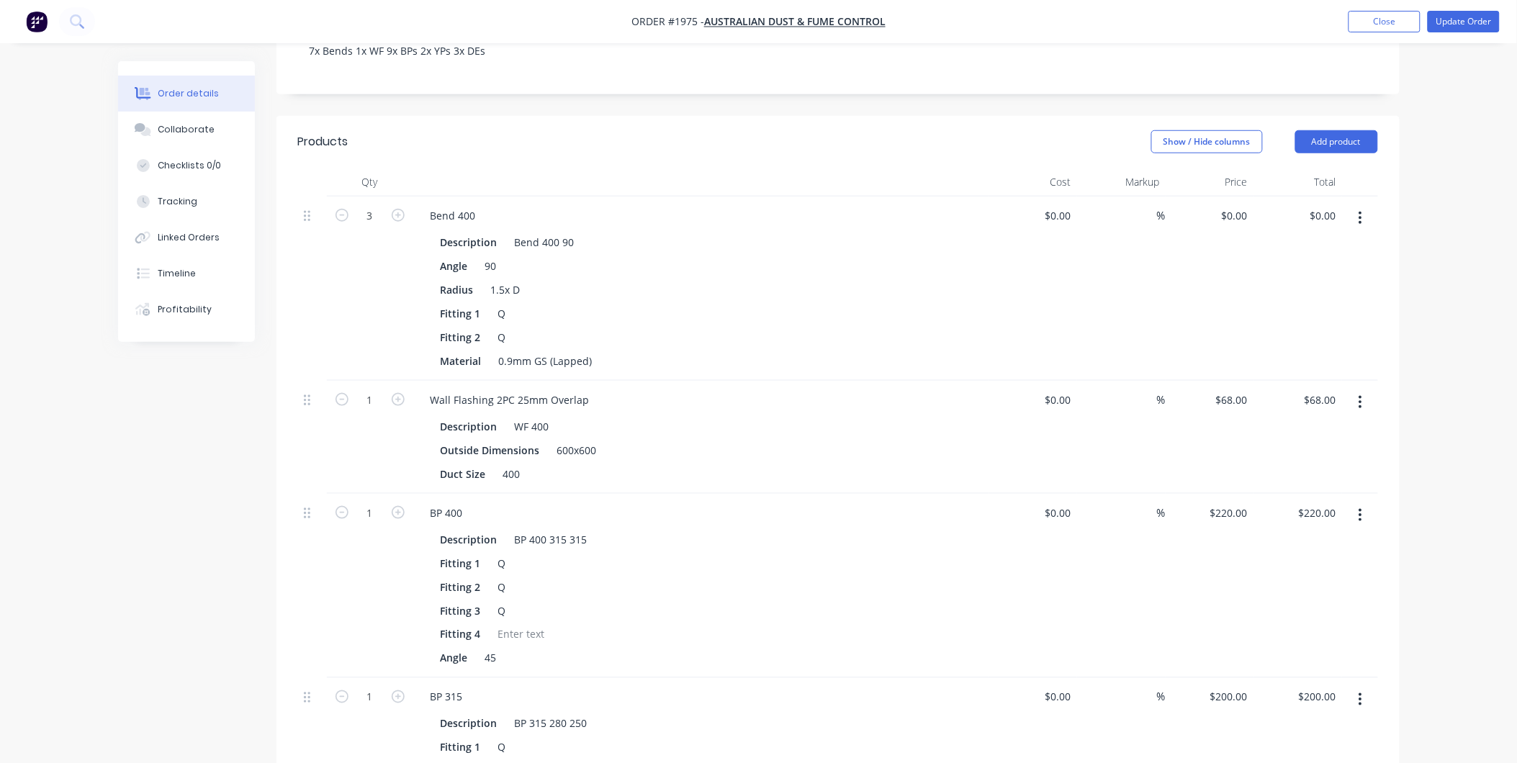
scroll to position [233, 0]
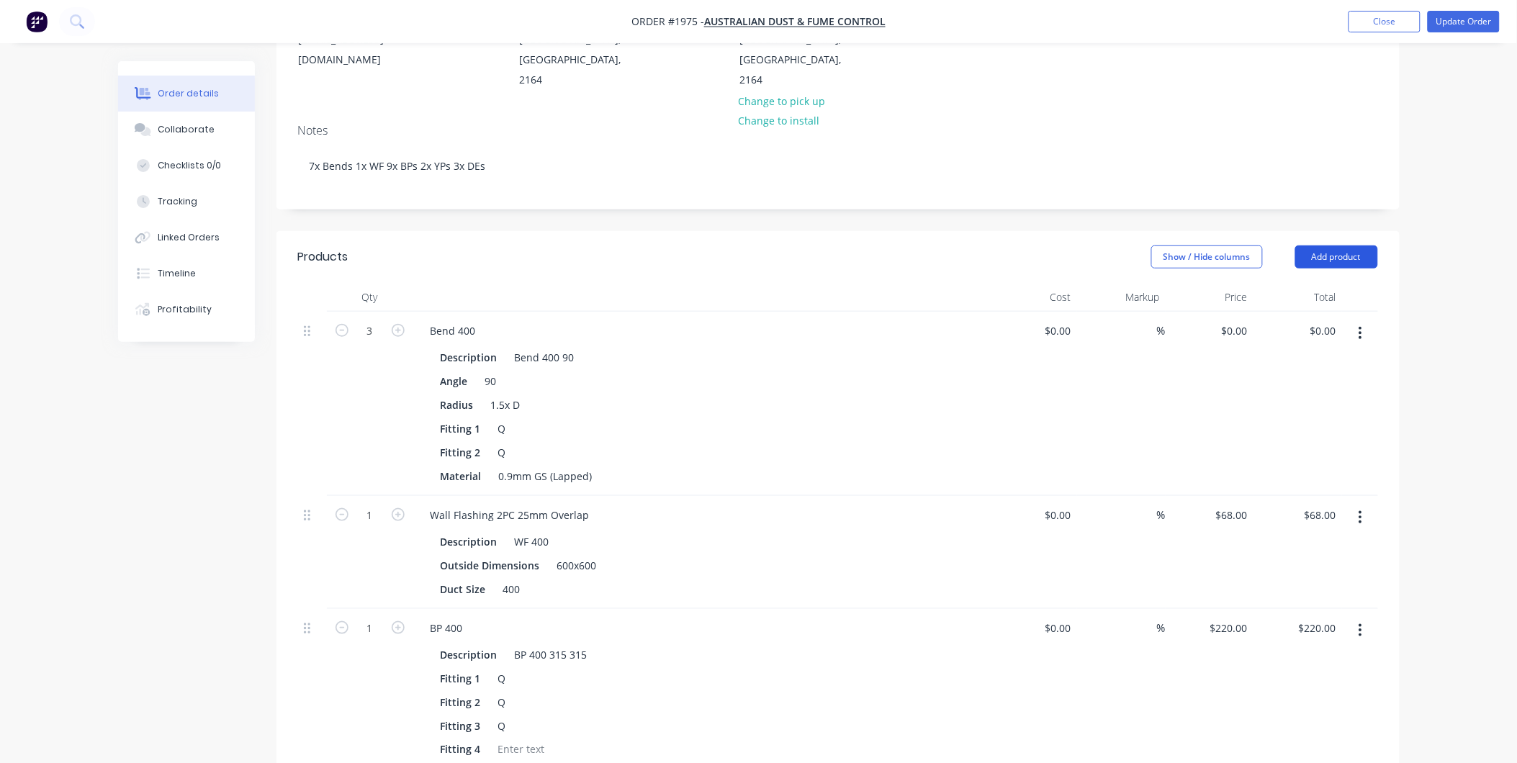
click at [1335, 246] on button "Add product" at bounding box center [1336, 257] width 83 height 23
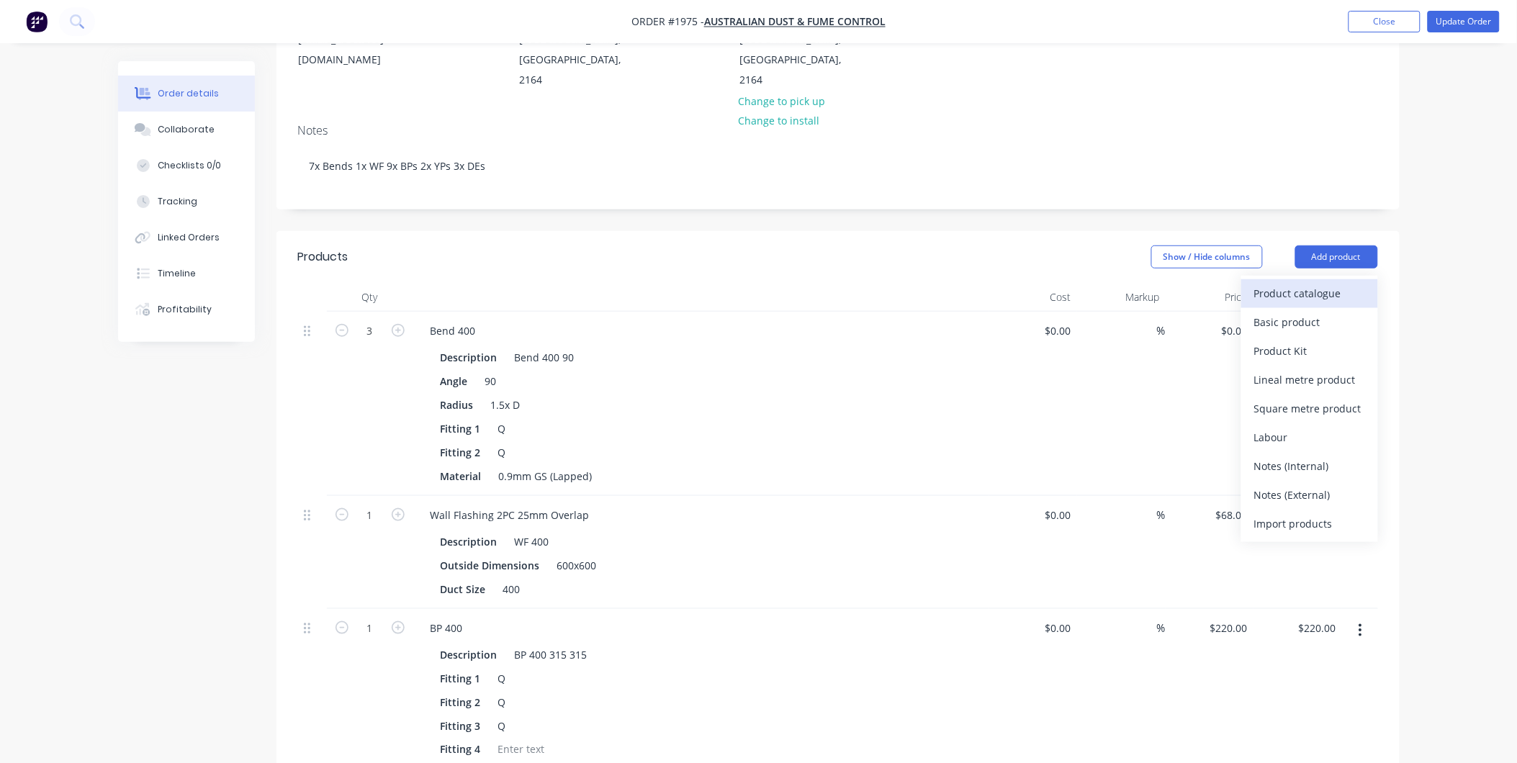
click at [1297, 283] on div "Product catalogue" at bounding box center [1309, 293] width 111 height 21
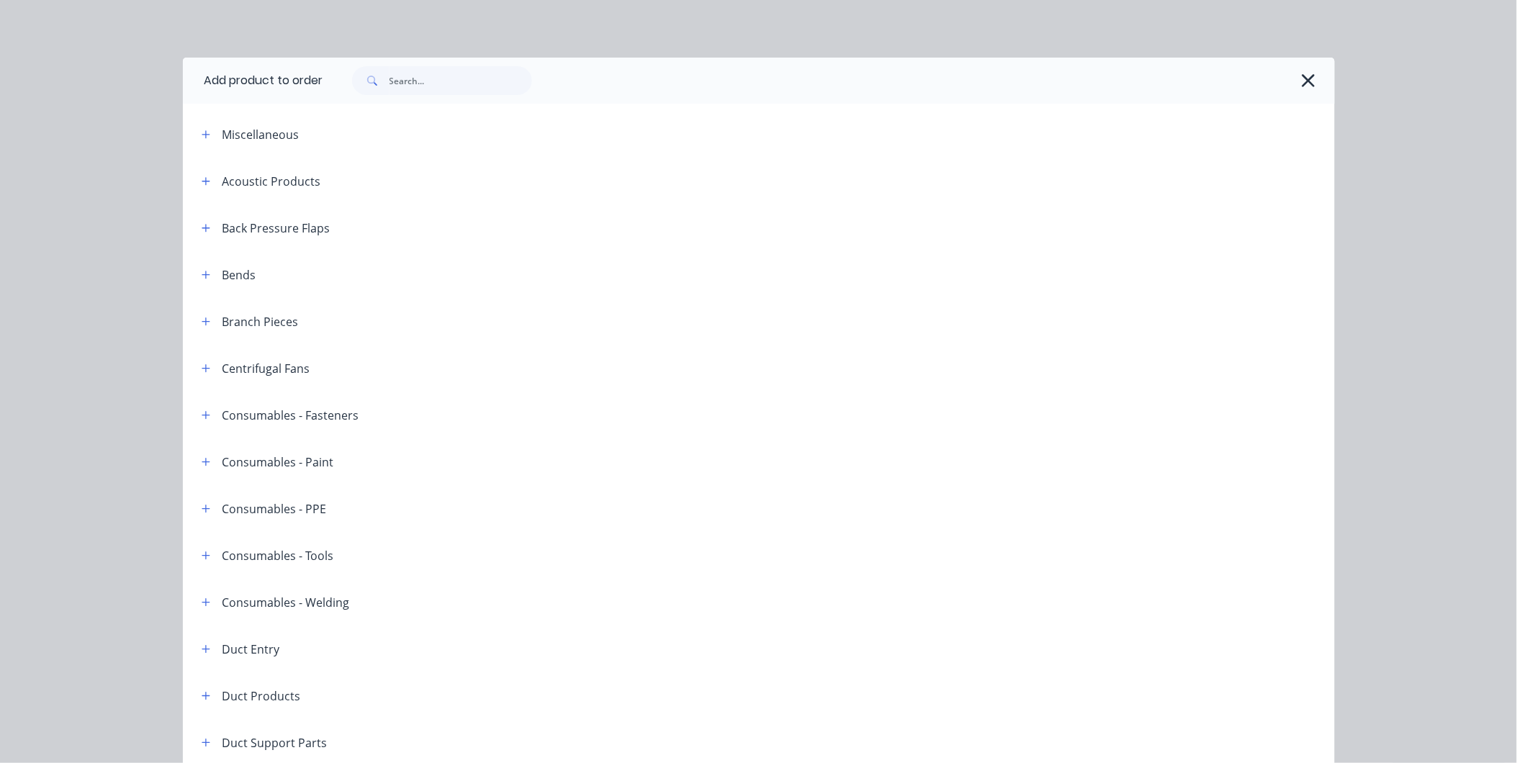
click at [203, 284] on header "Bends" at bounding box center [759, 274] width 1152 height 47
click at [203, 276] on icon "button" at bounding box center [206, 275] width 9 height 10
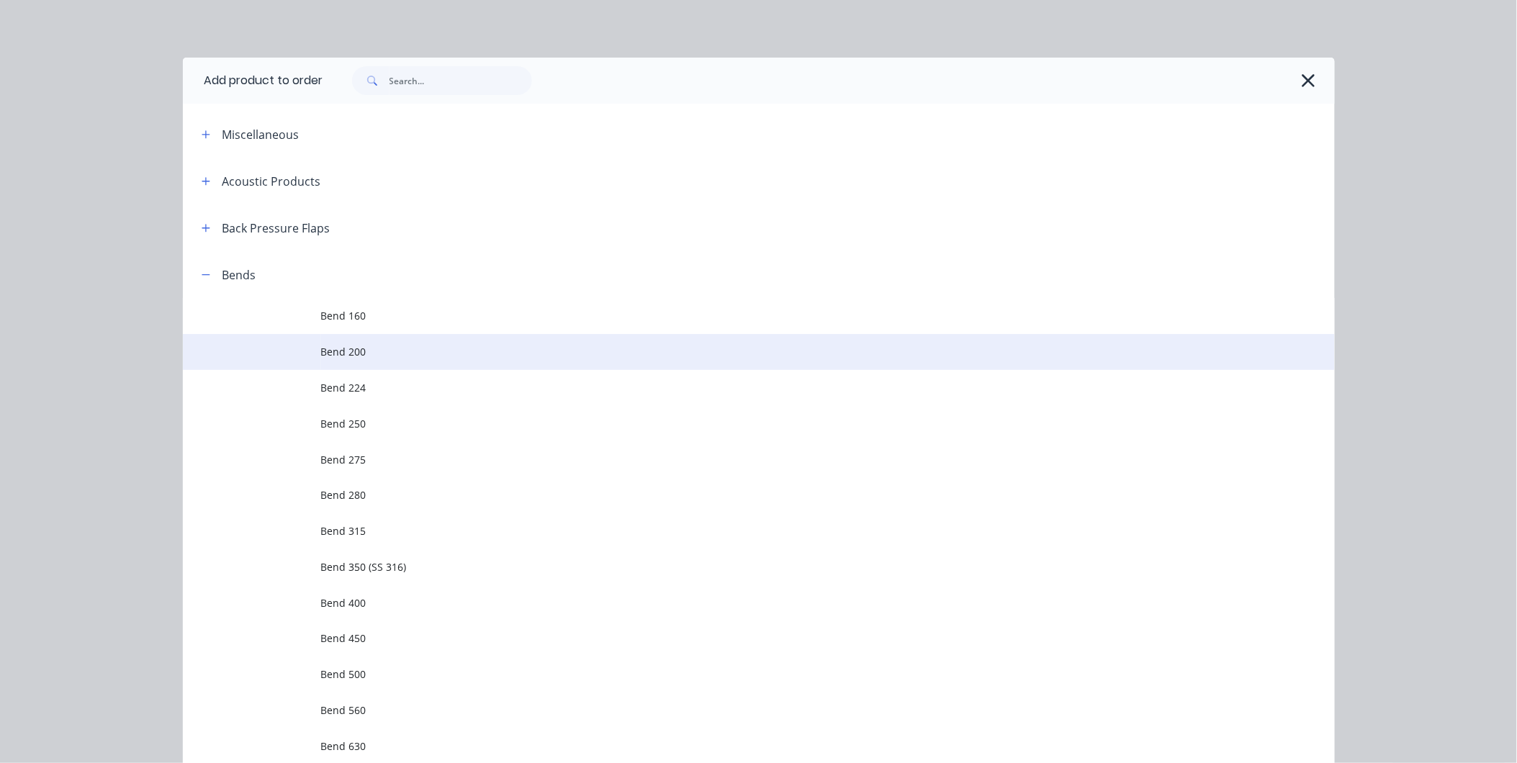
scroll to position [240, 0]
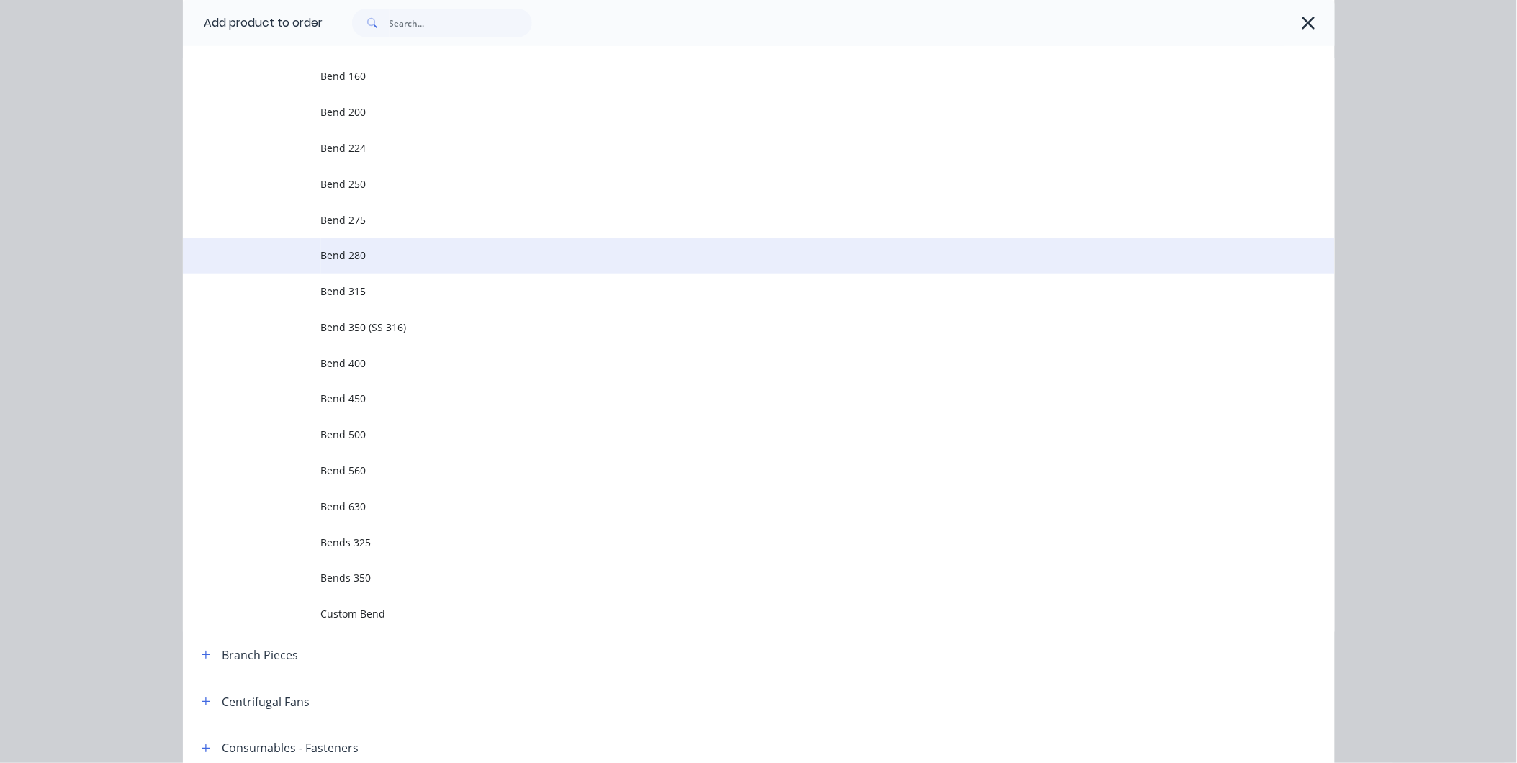
click at [341, 246] on td "Bend 280" at bounding box center [828, 256] width 1014 height 36
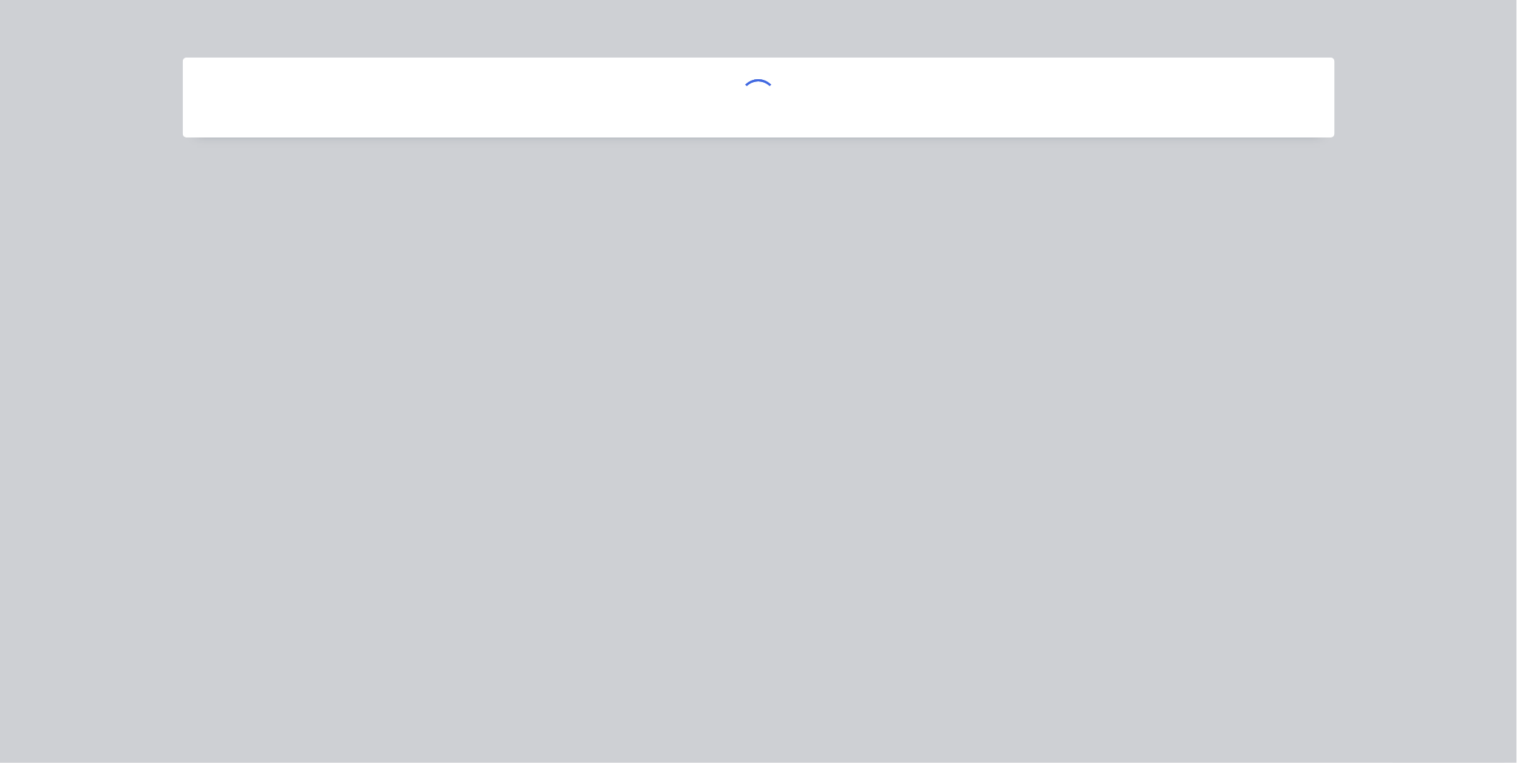
scroll to position [0, 0]
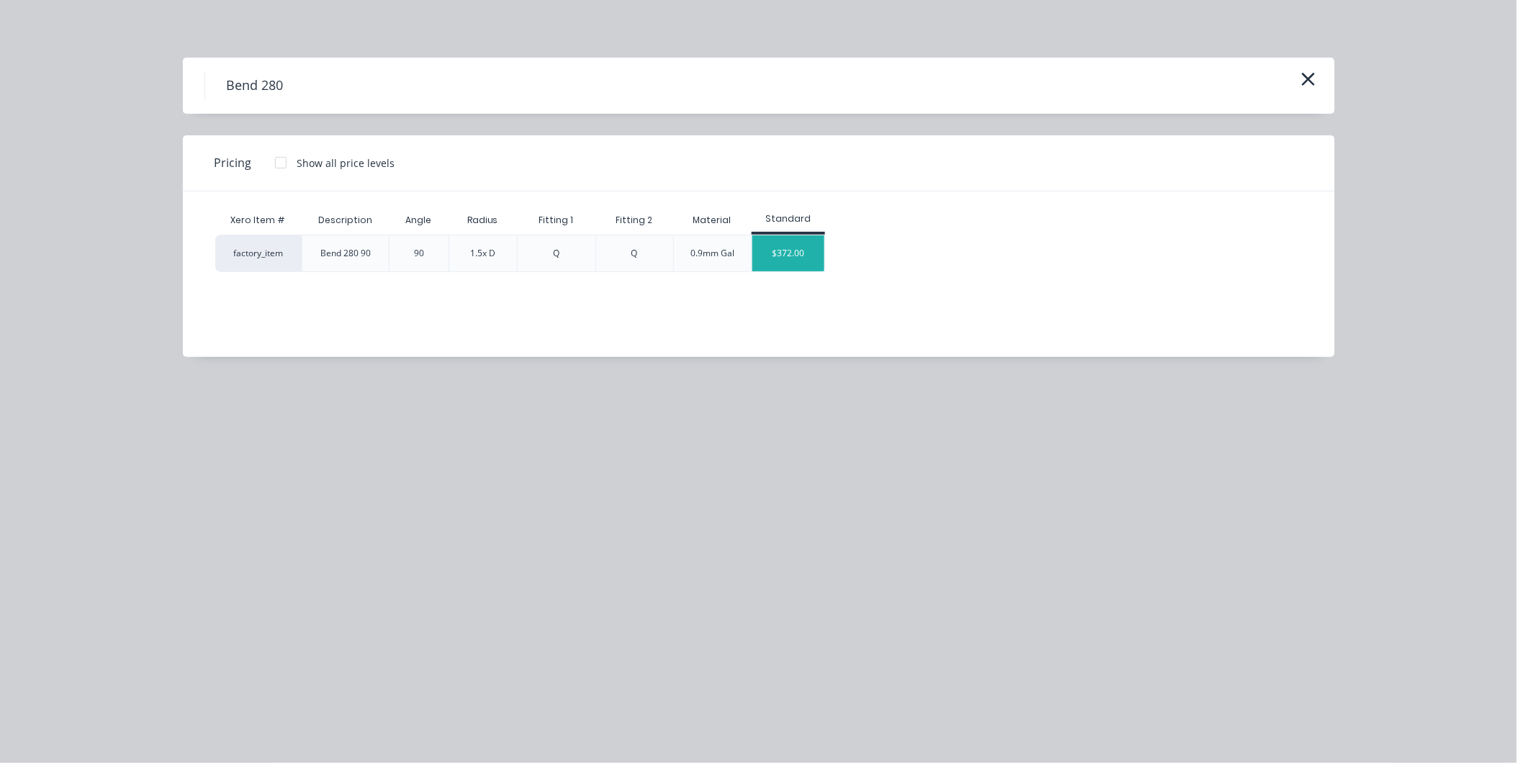
click at [782, 256] on div "$372.00" at bounding box center [788, 253] width 72 height 36
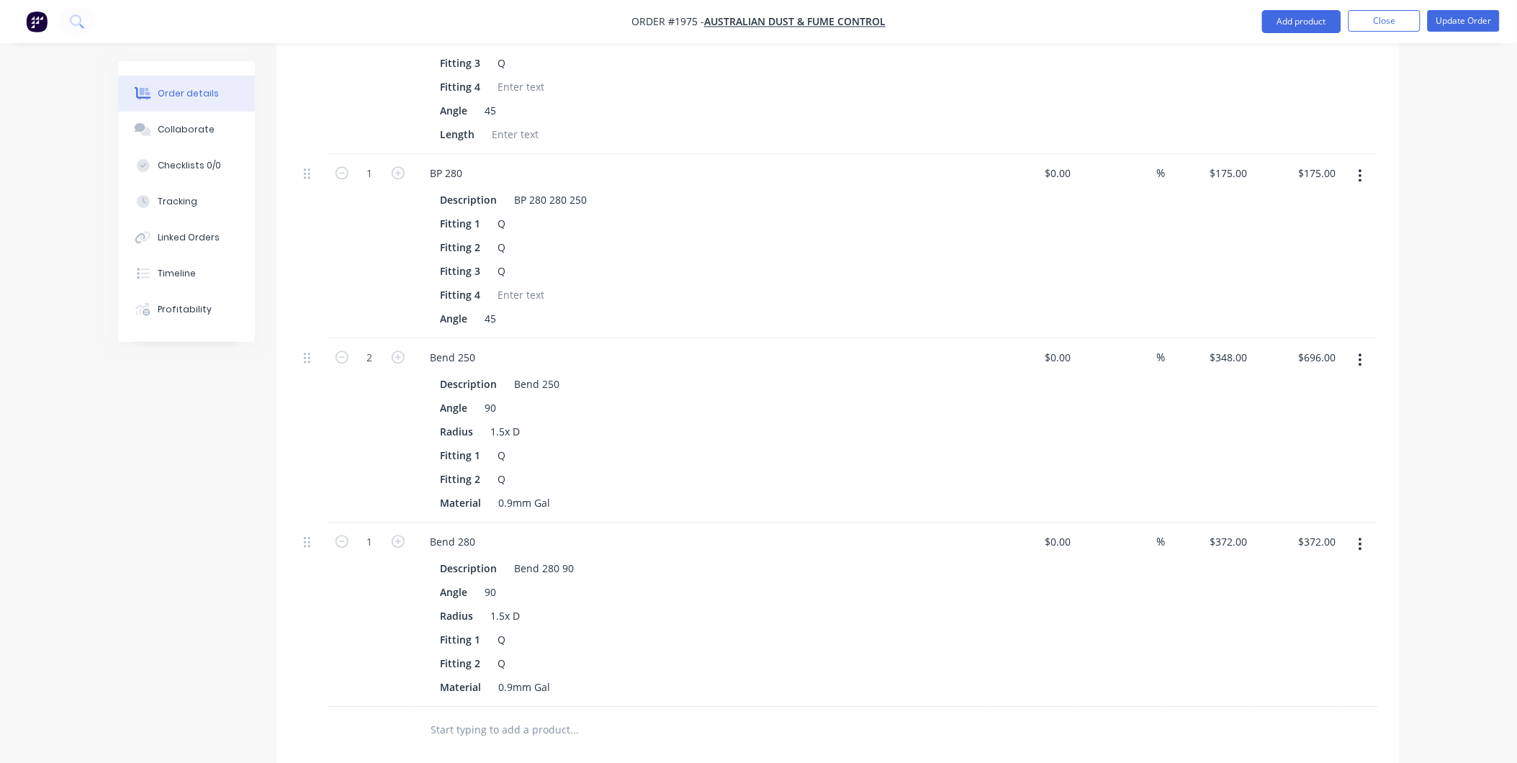
scroll to position [1077, 0]
drag, startPoint x: 310, startPoint y: 505, endPoint x: 311, endPoint y: 335, distance: 170.6
click at [311, 335] on div "3 Bend 400 Description Bend 400 90 Angle 90 Radius 1.5x D Fitting 1 Q Fitting 2…" at bounding box center [838, 88] width 1080 height 1243
click at [400, 354] on icon "button" at bounding box center [398, 360] width 13 height 13
type input "2"
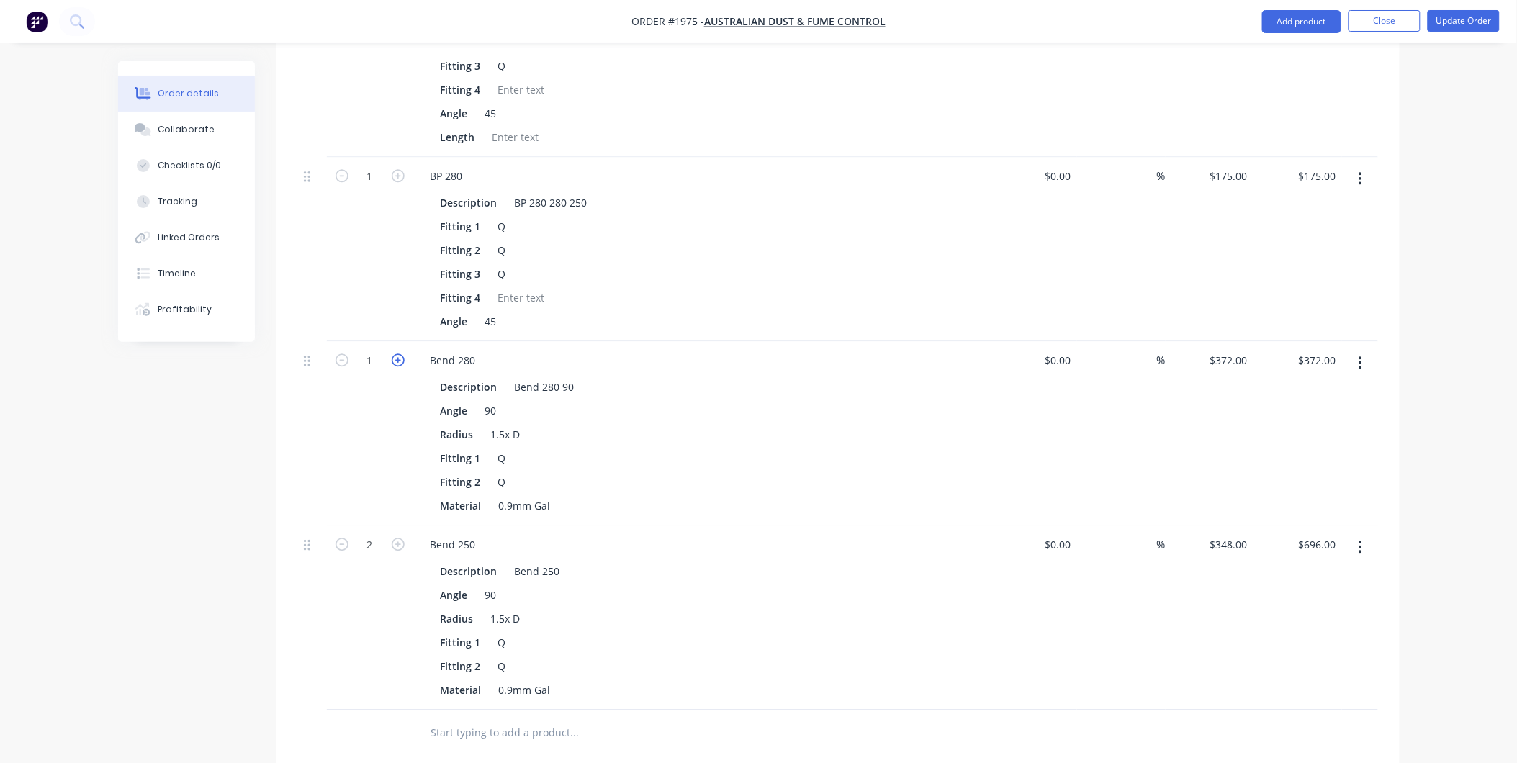
type input "$744.00"
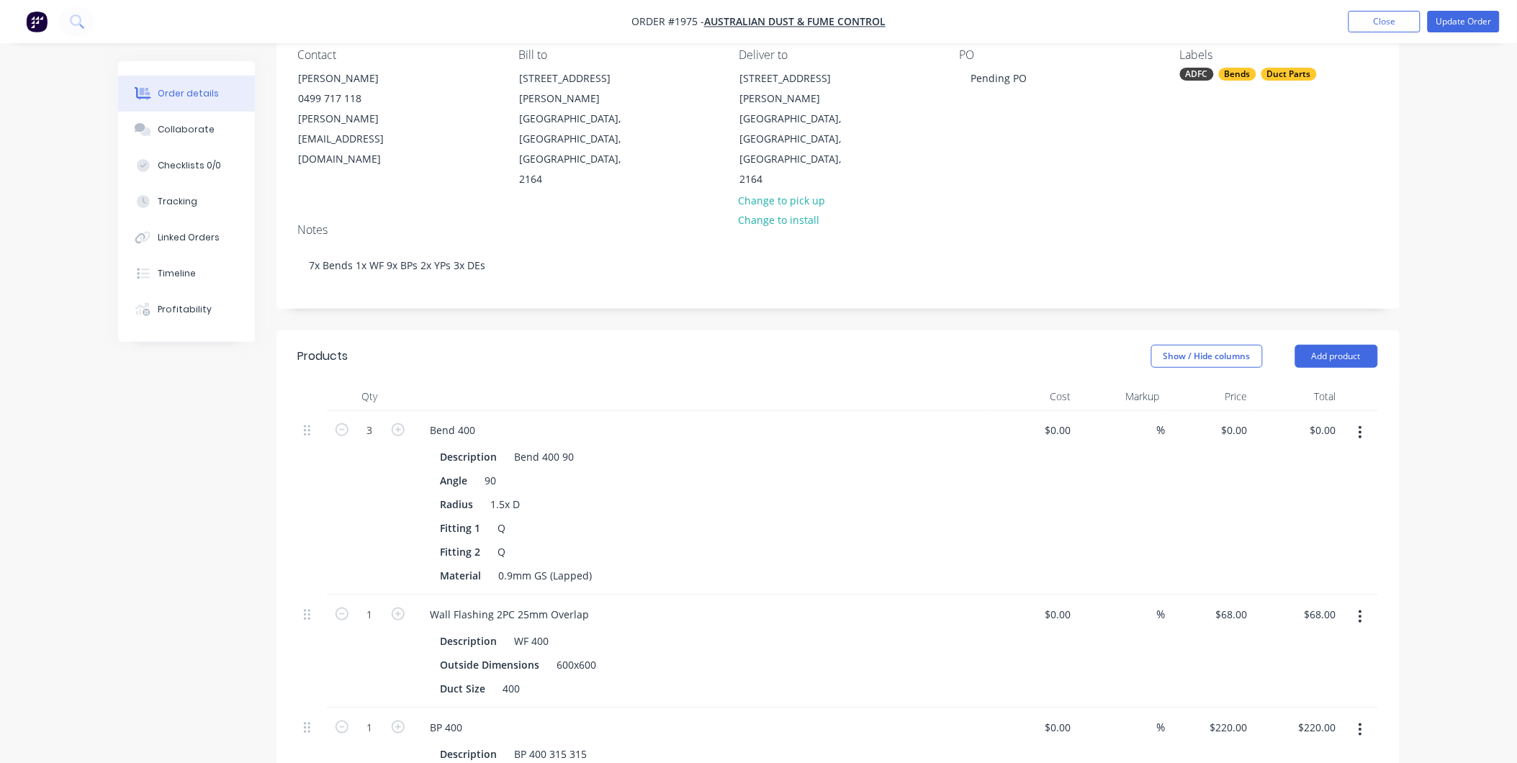
scroll to position [0, 0]
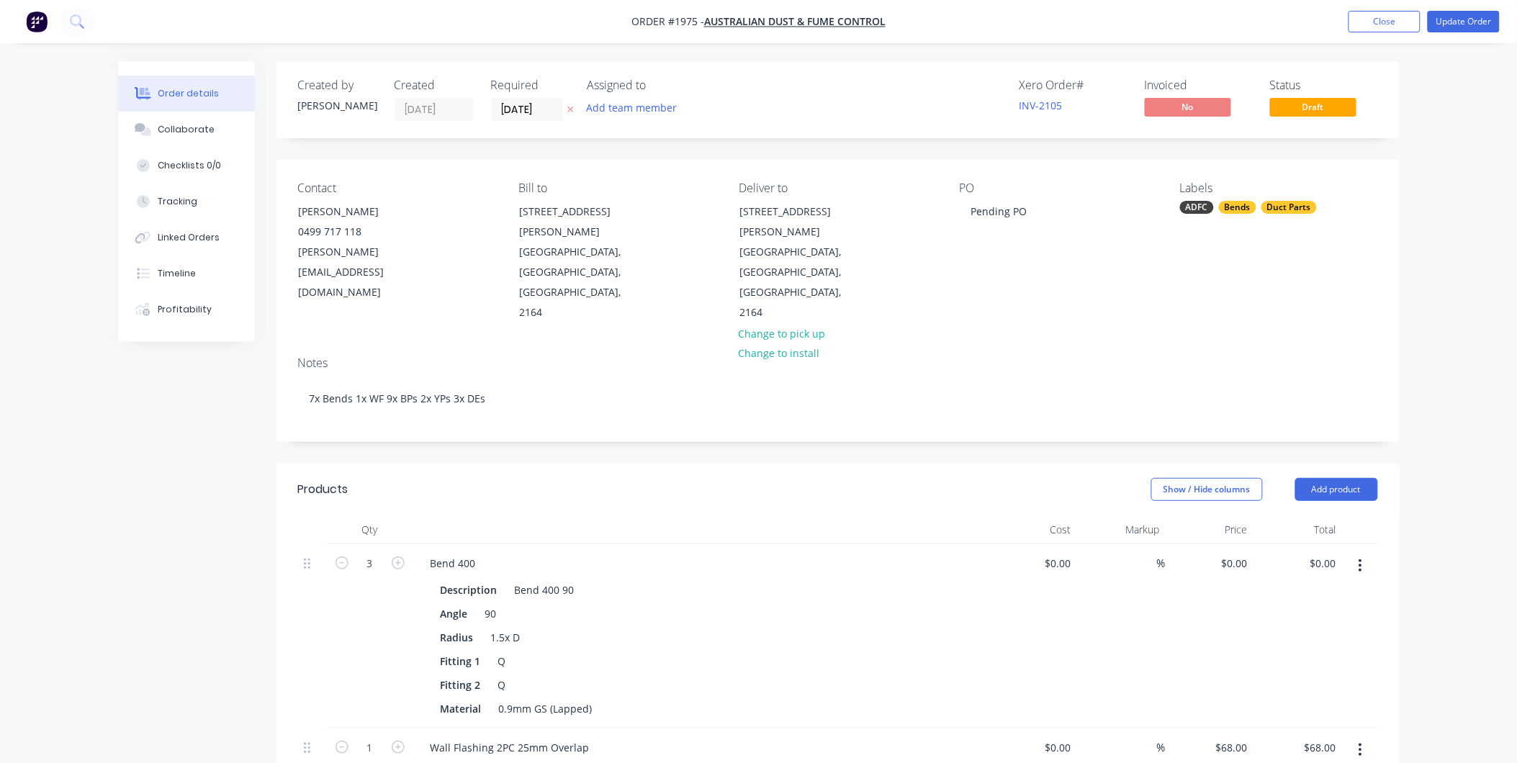
click at [1354, 553] on button "button" at bounding box center [1361, 566] width 34 height 26
click at [1283, 680] on div "Delete" at bounding box center [1309, 690] width 111 height 21
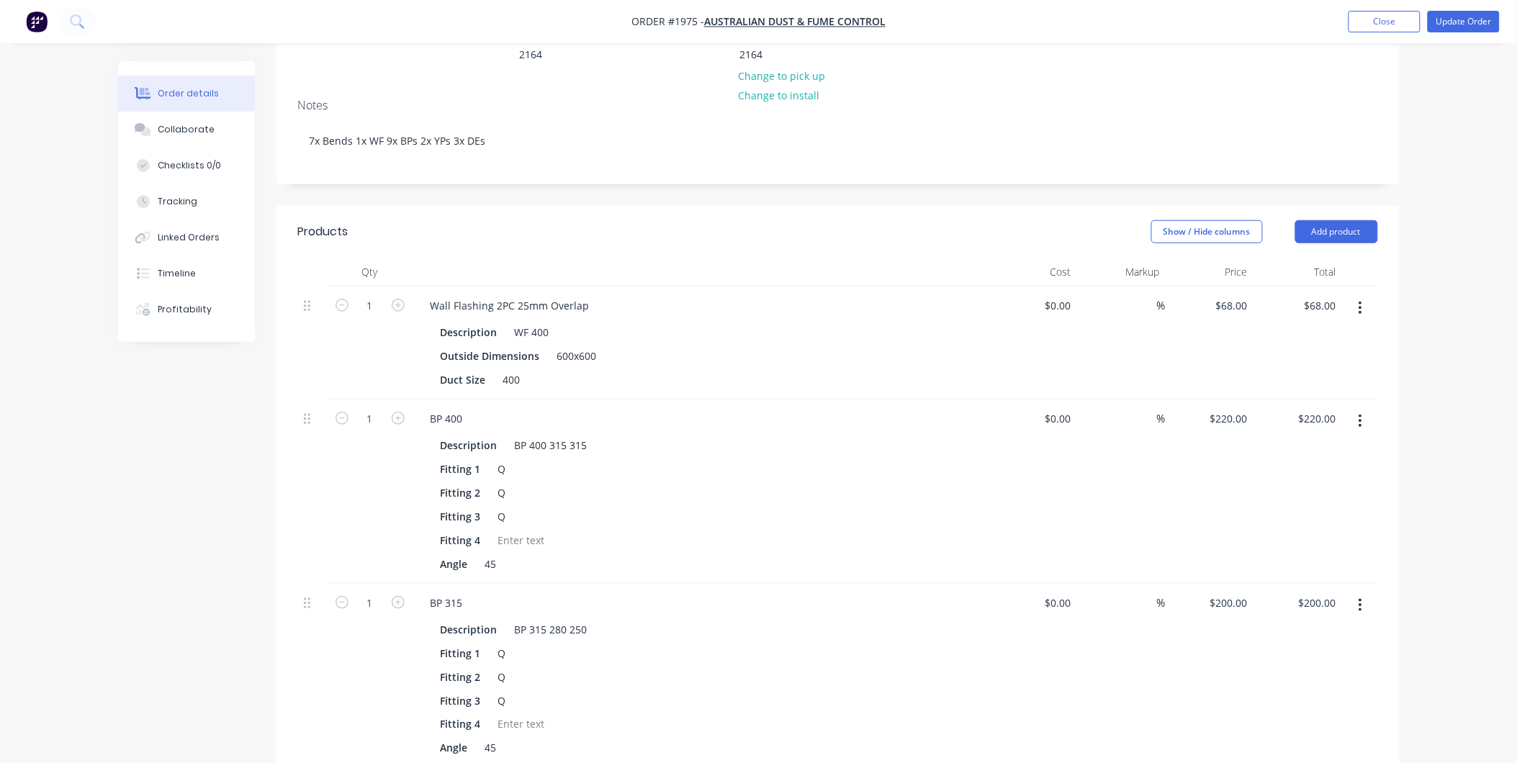
scroll to position [240, 0]
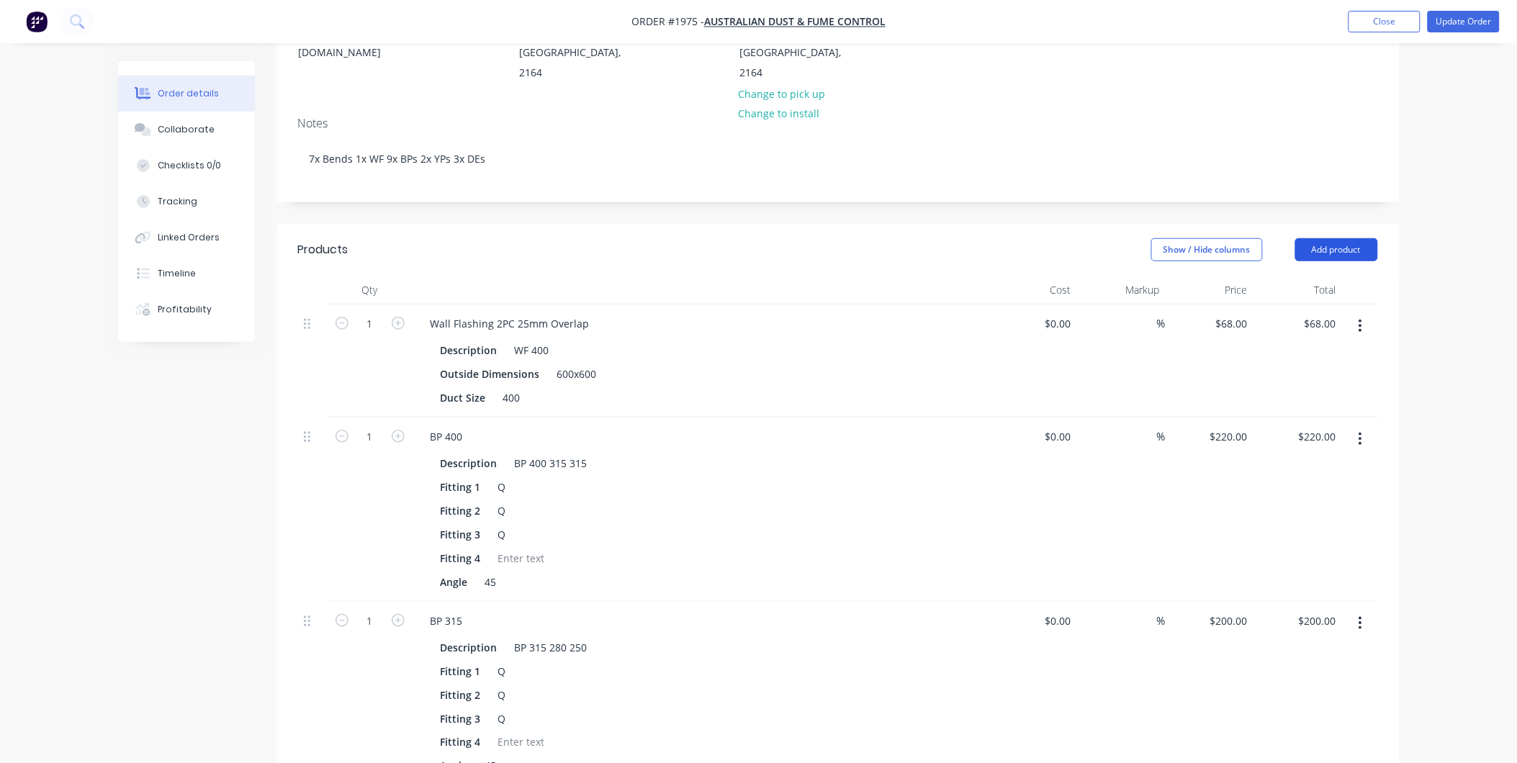
click at [1336, 238] on button "Add product" at bounding box center [1336, 249] width 83 height 23
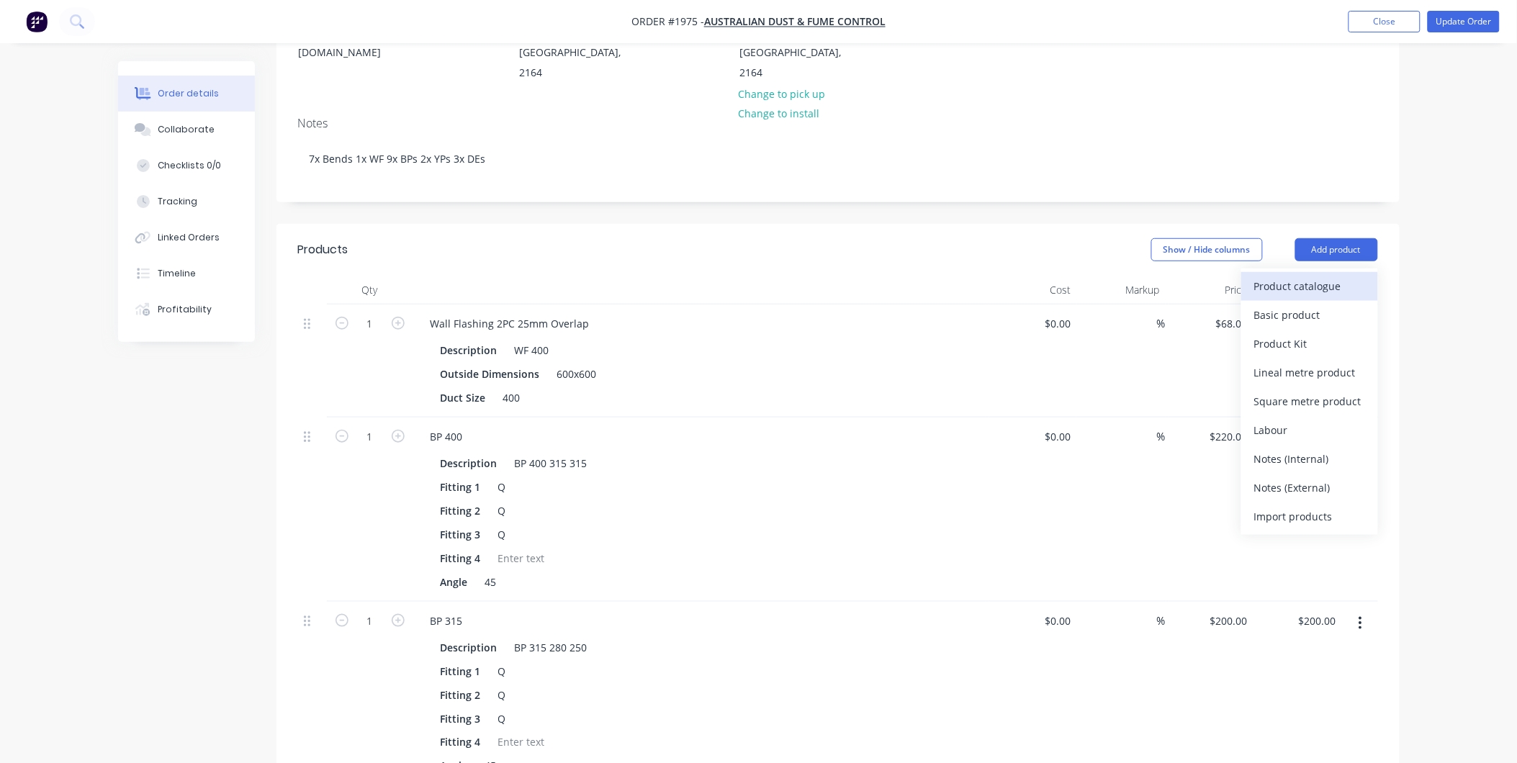
click at [1280, 276] on div "Product catalogue" at bounding box center [1309, 286] width 111 height 21
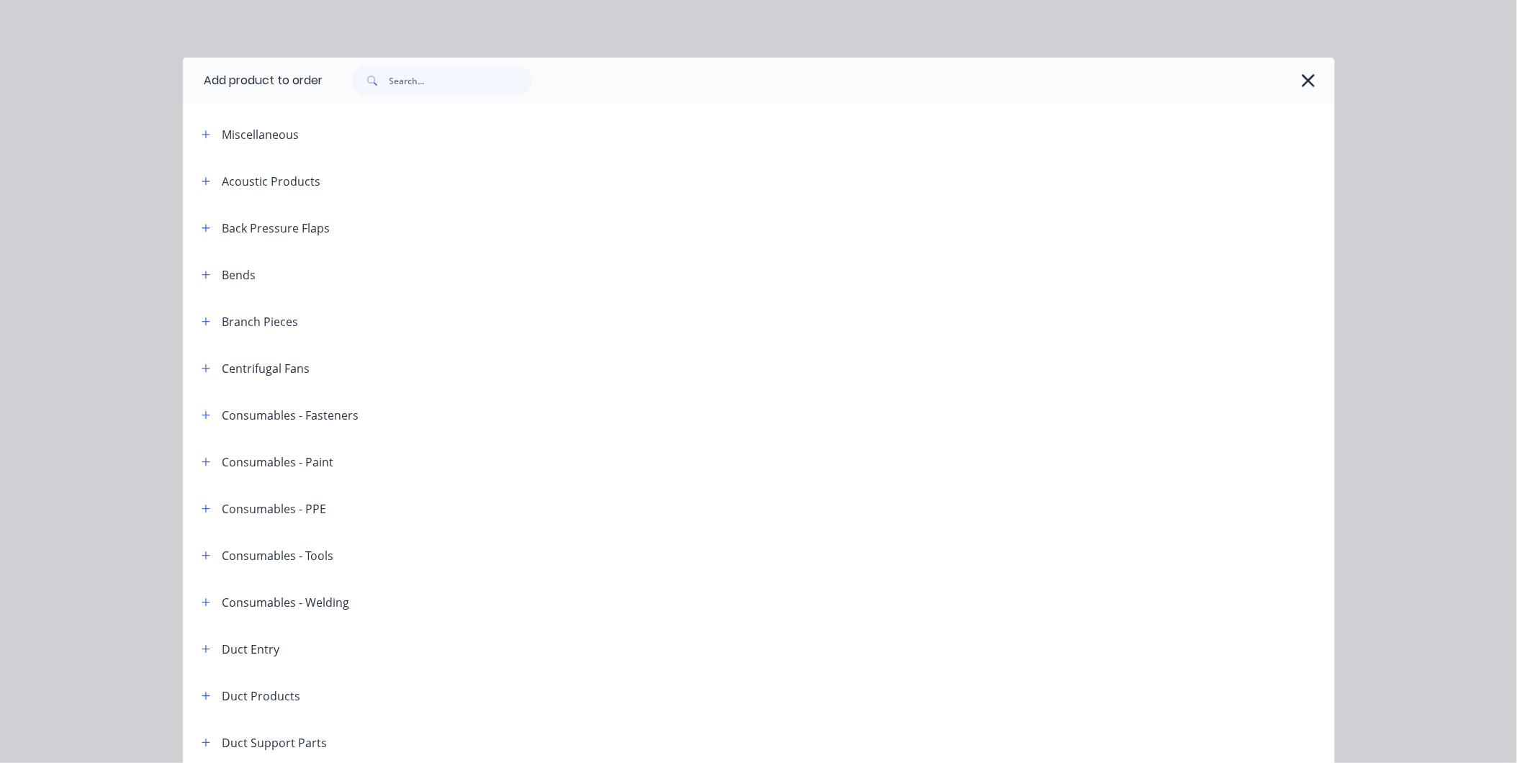
drag, startPoint x: 184, startPoint y: 276, endPoint x: 210, endPoint y: 274, distance: 26.7
click at [190, 275] on div "Bends" at bounding box center [223, 275] width 66 height 18
click at [212, 274] on div "Bends" at bounding box center [223, 275] width 66 height 18
click at [190, 271] on div "Bends" at bounding box center [223, 275] width 66 height 18
click at [197, 282] on span at bounding box center [206, 275] width 18 height 18
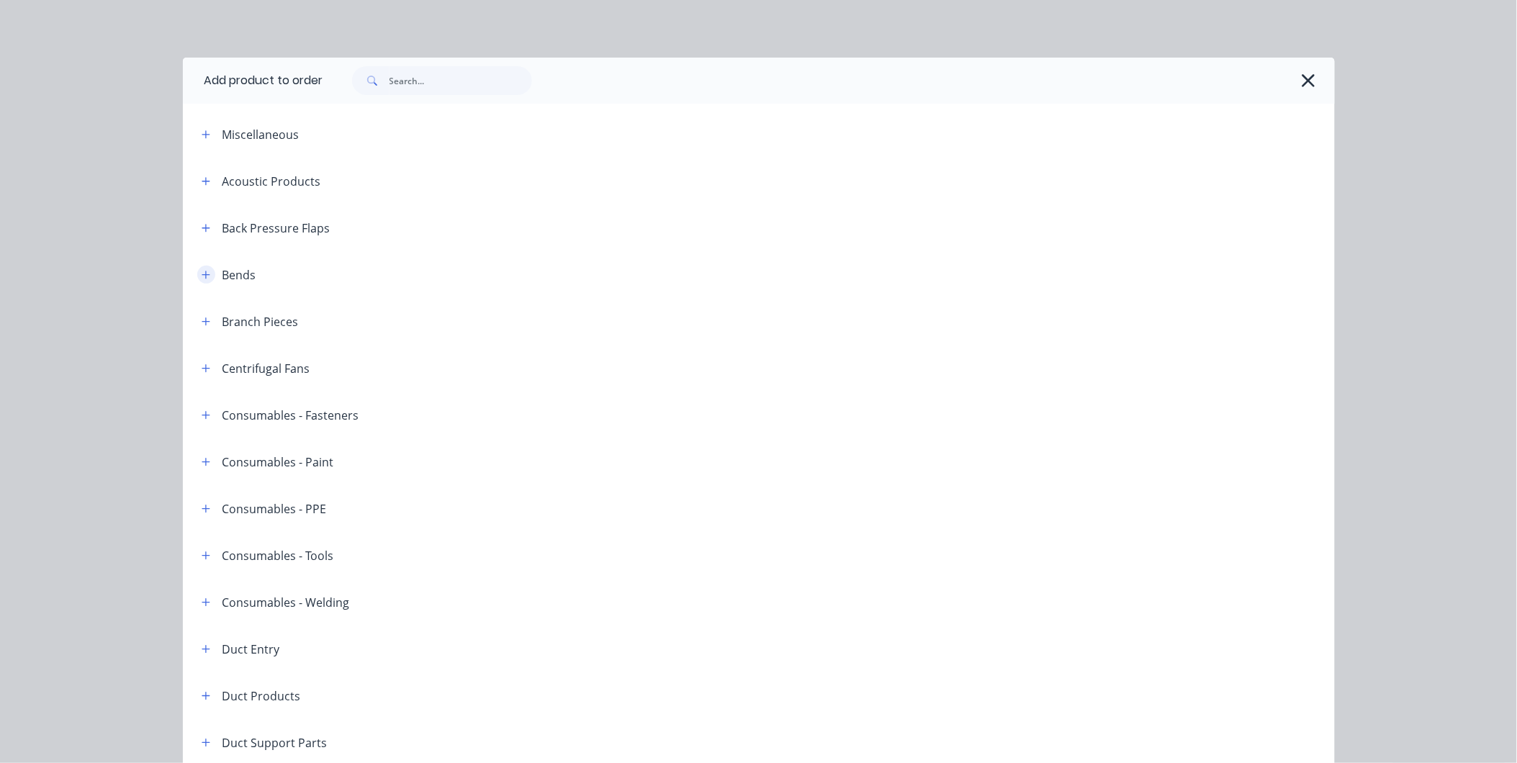
click at [197, 274] on button "button" at bounding box center [206, 275] width 18 height 18
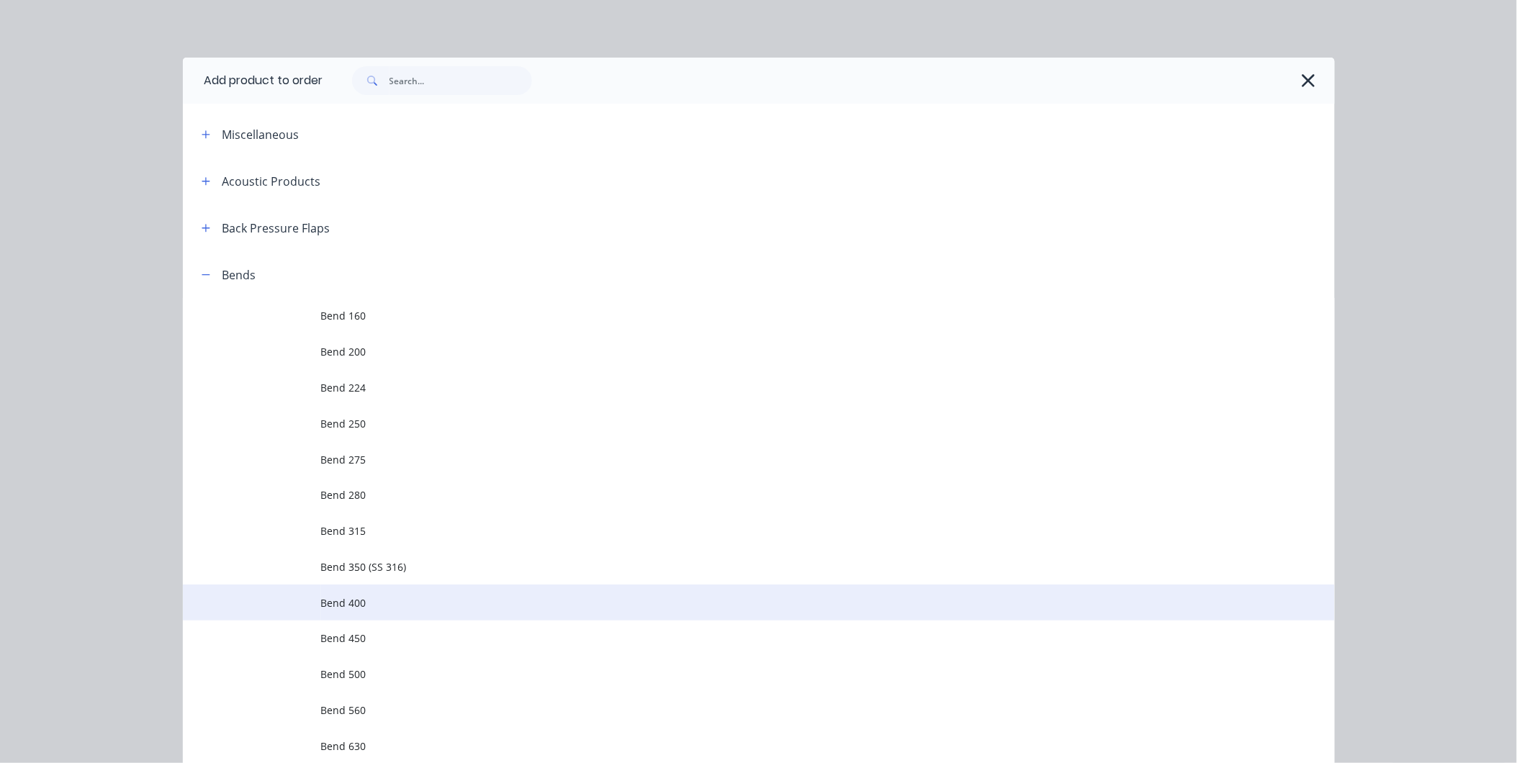
click at [360, 601] on span "Bend 400" at bounding box center [726, 602] width 811 height 15
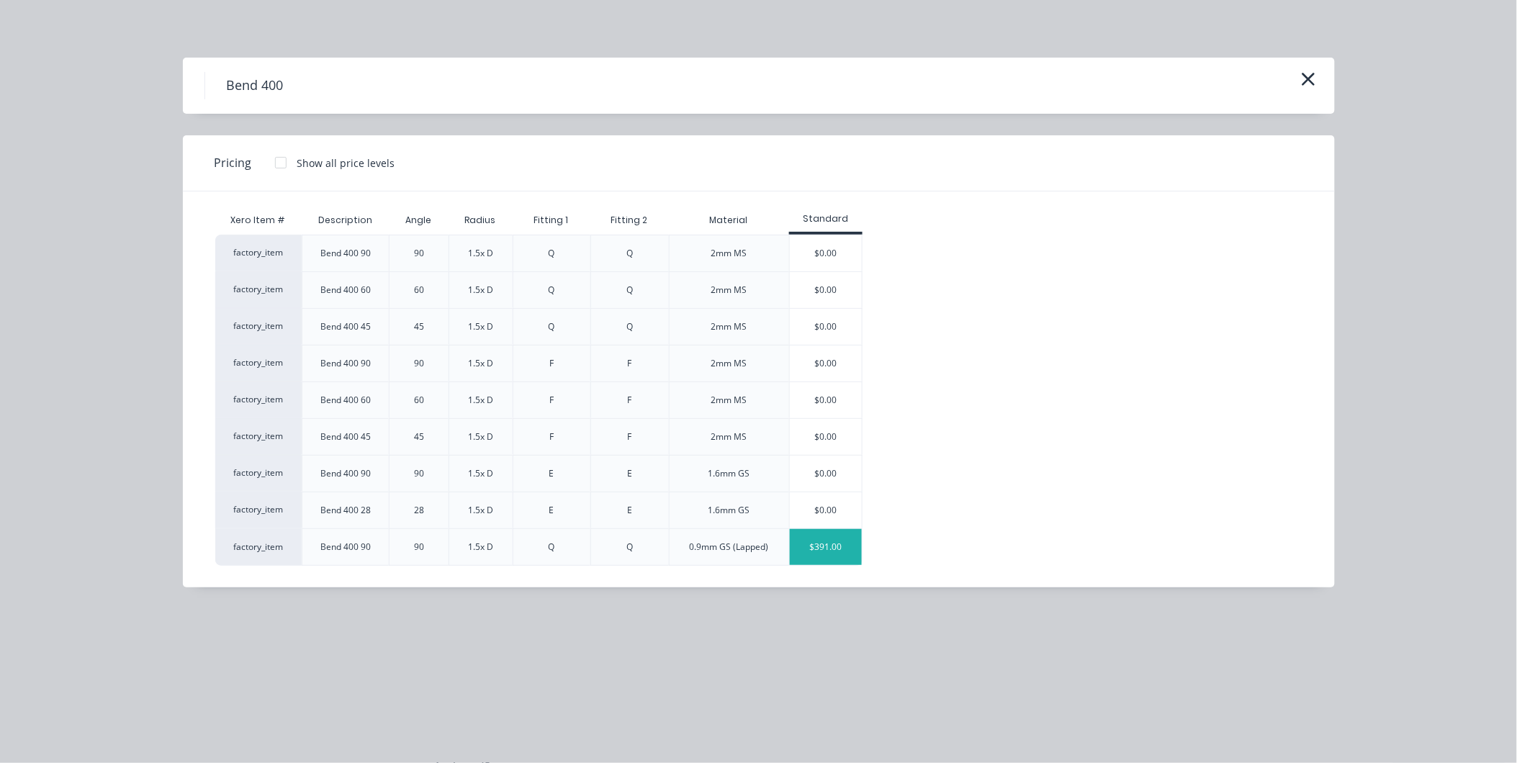
click at [826, 553] on div "$391.00" at bounding box center [826, 547] width 72 height 36
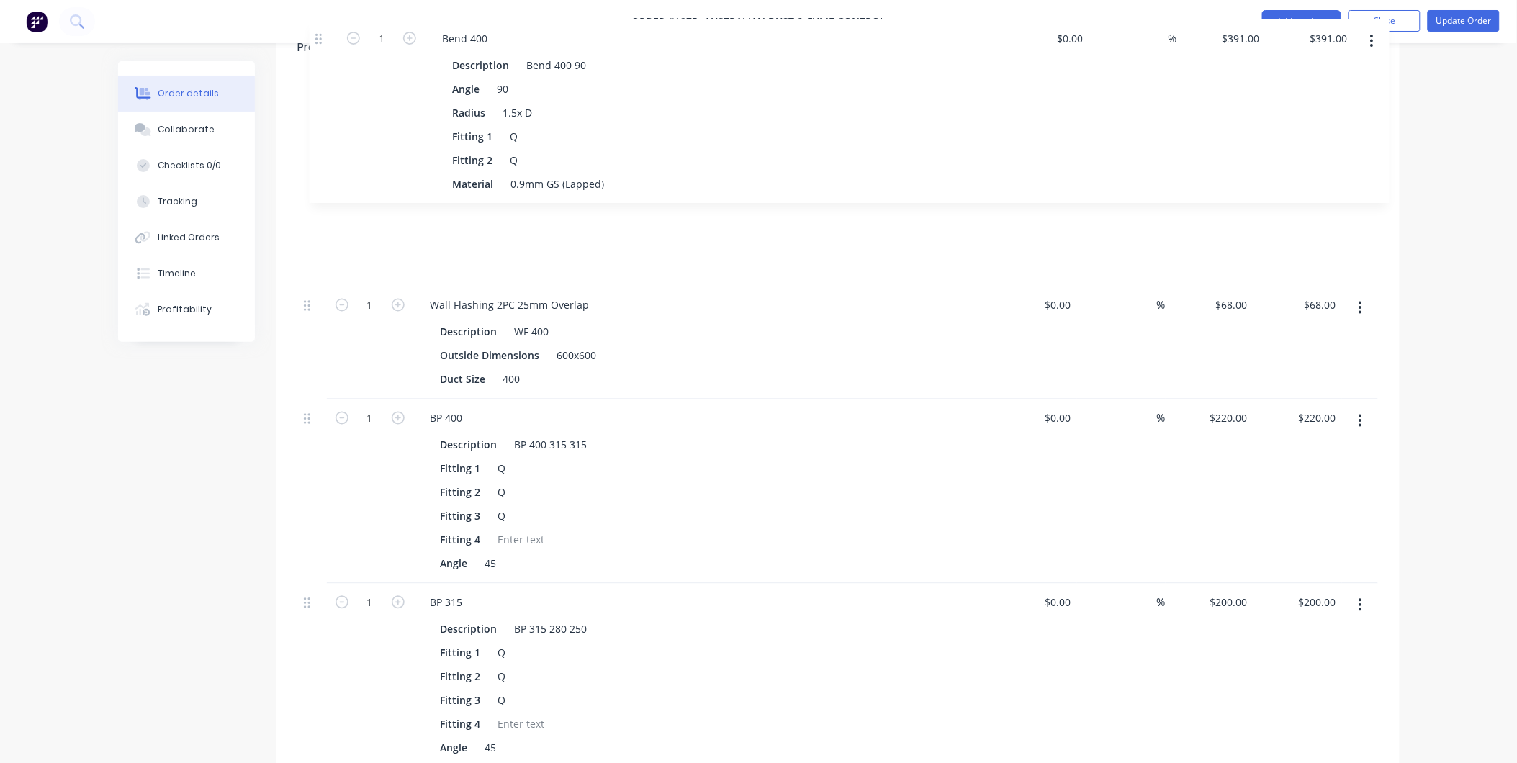
scroll to position [422, 0]
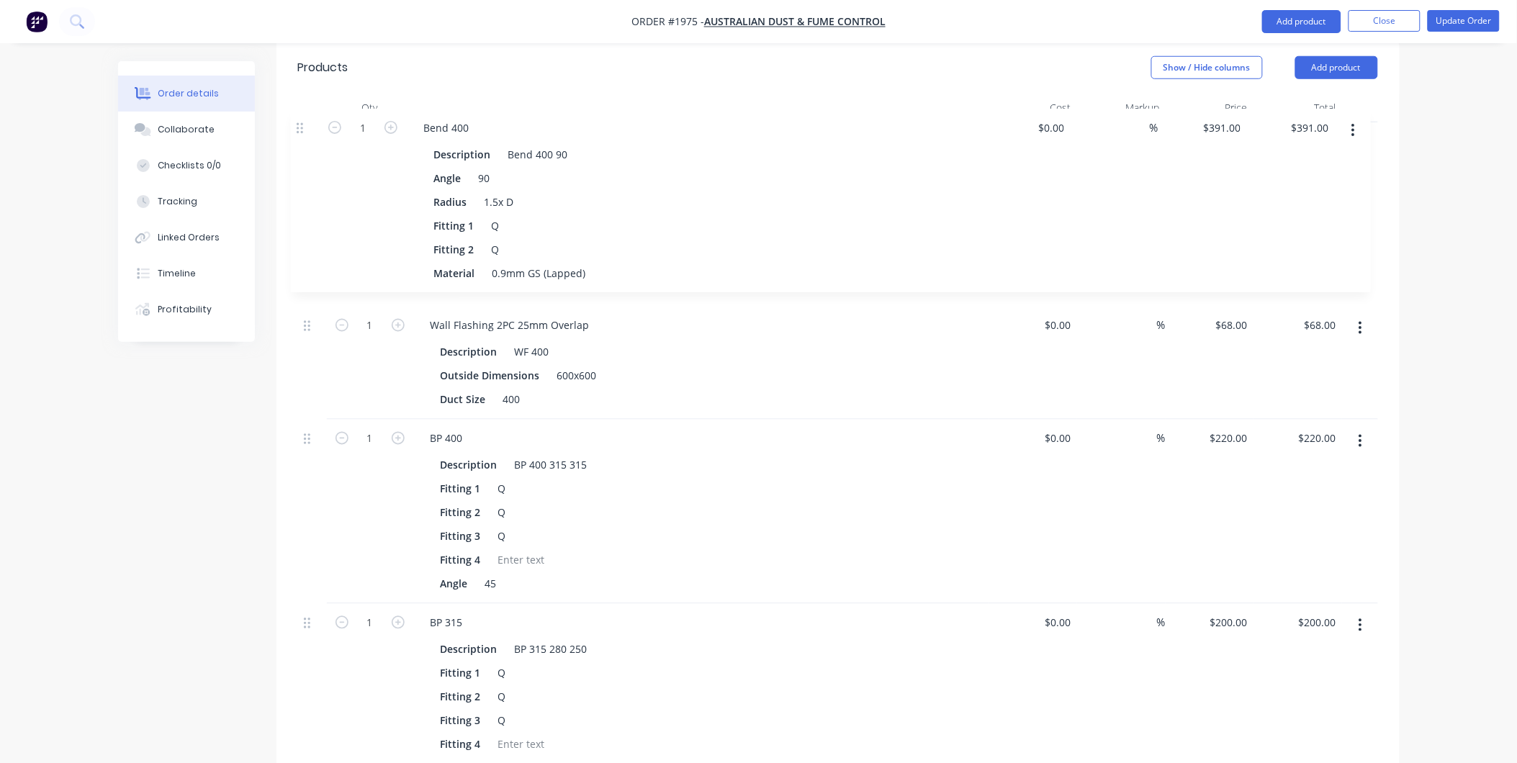
drag, startPoint x: 310, startPoint y: 343, endPoint x: 303, endPoint y: 117, distance: 226.9
click at [303, 122] on div "1 Wall Flashing 2PC 25mm Overlap Description WF 400 Outside Dimensions 600x600 …" at bounding box center [838, 743] width 1080 height 1243
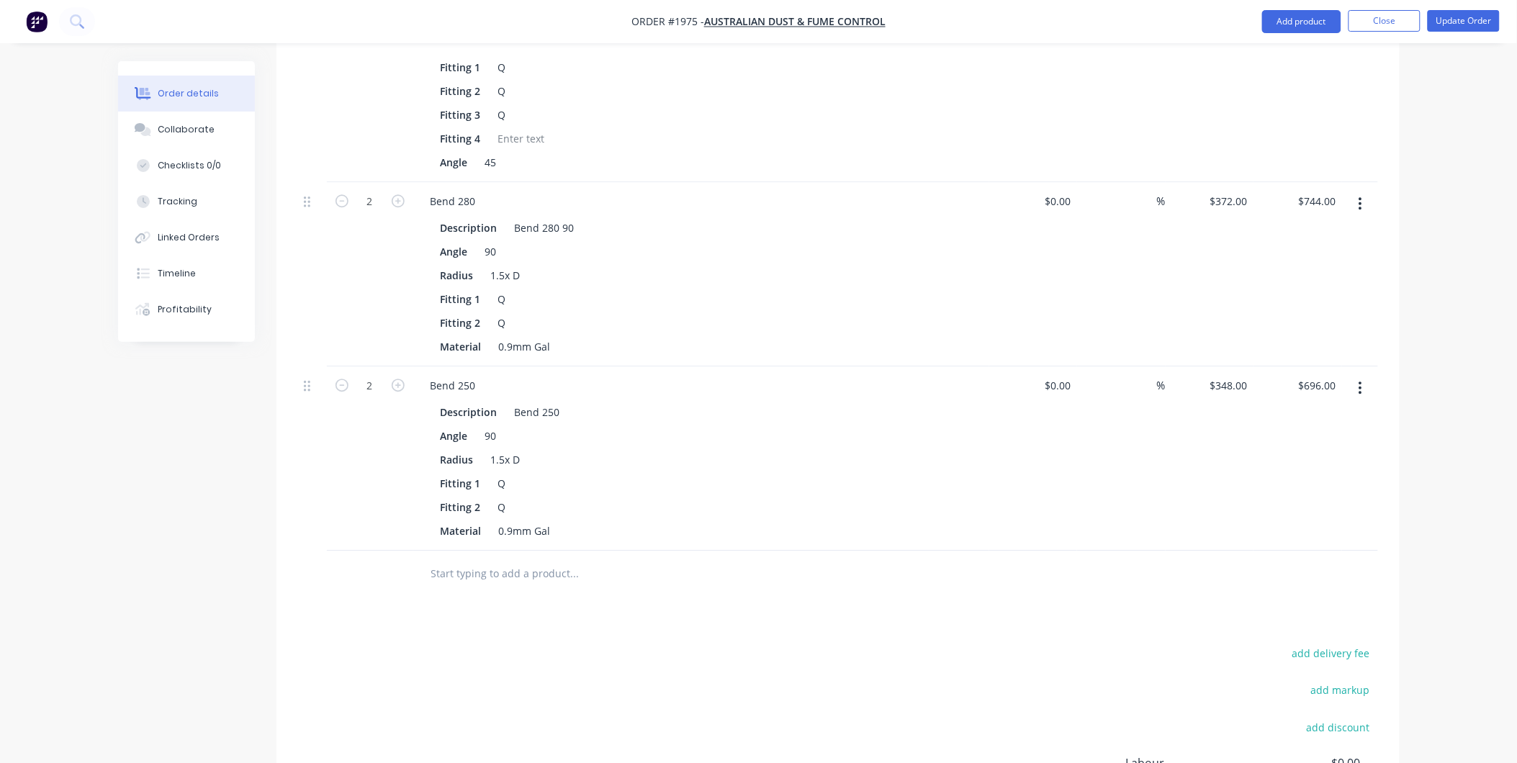
scroll to position [1237, 0]
click at [523, 559] on input "text" at bounding box center [575, 573] width 288 height 29
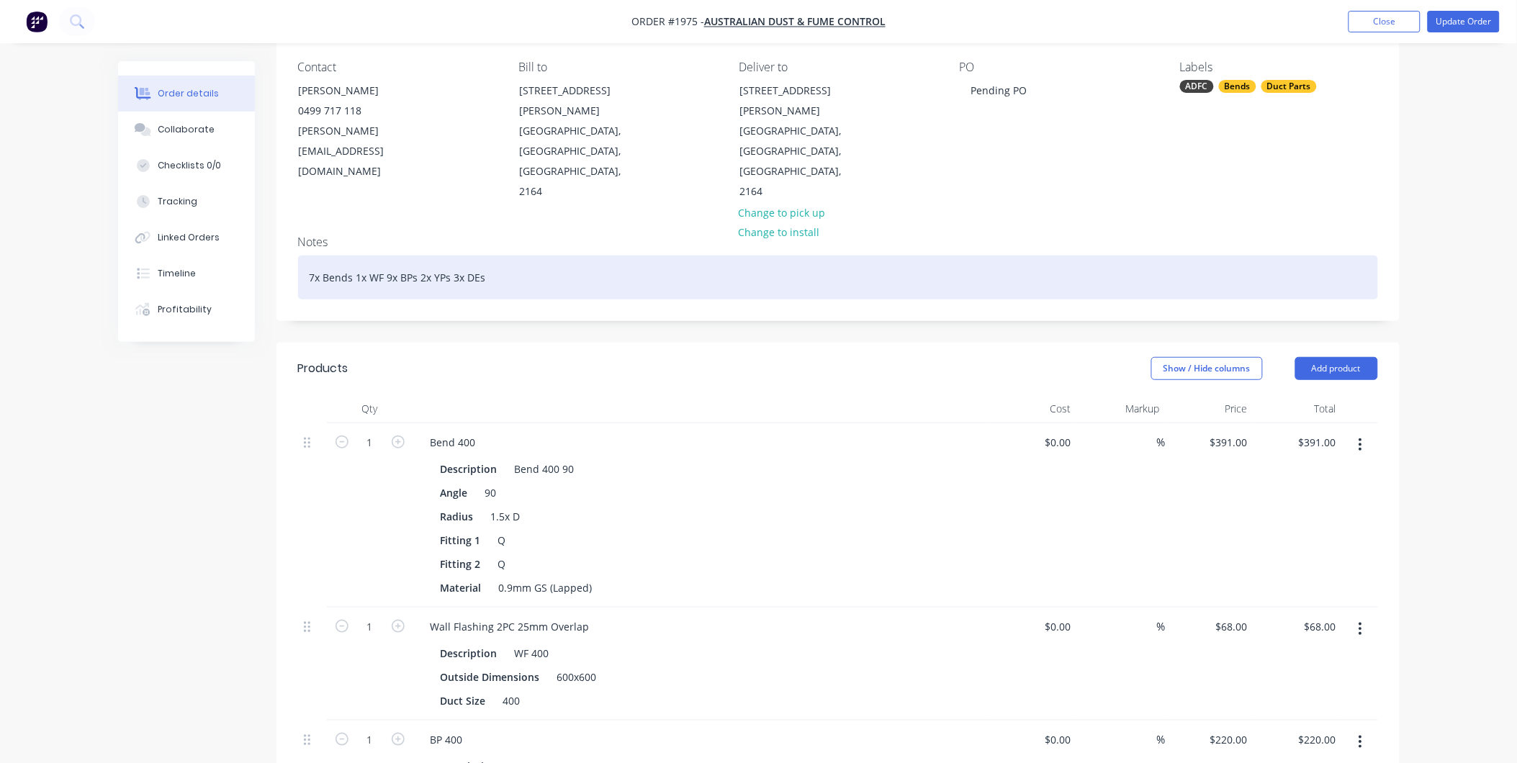
scroll to position [117, 0]
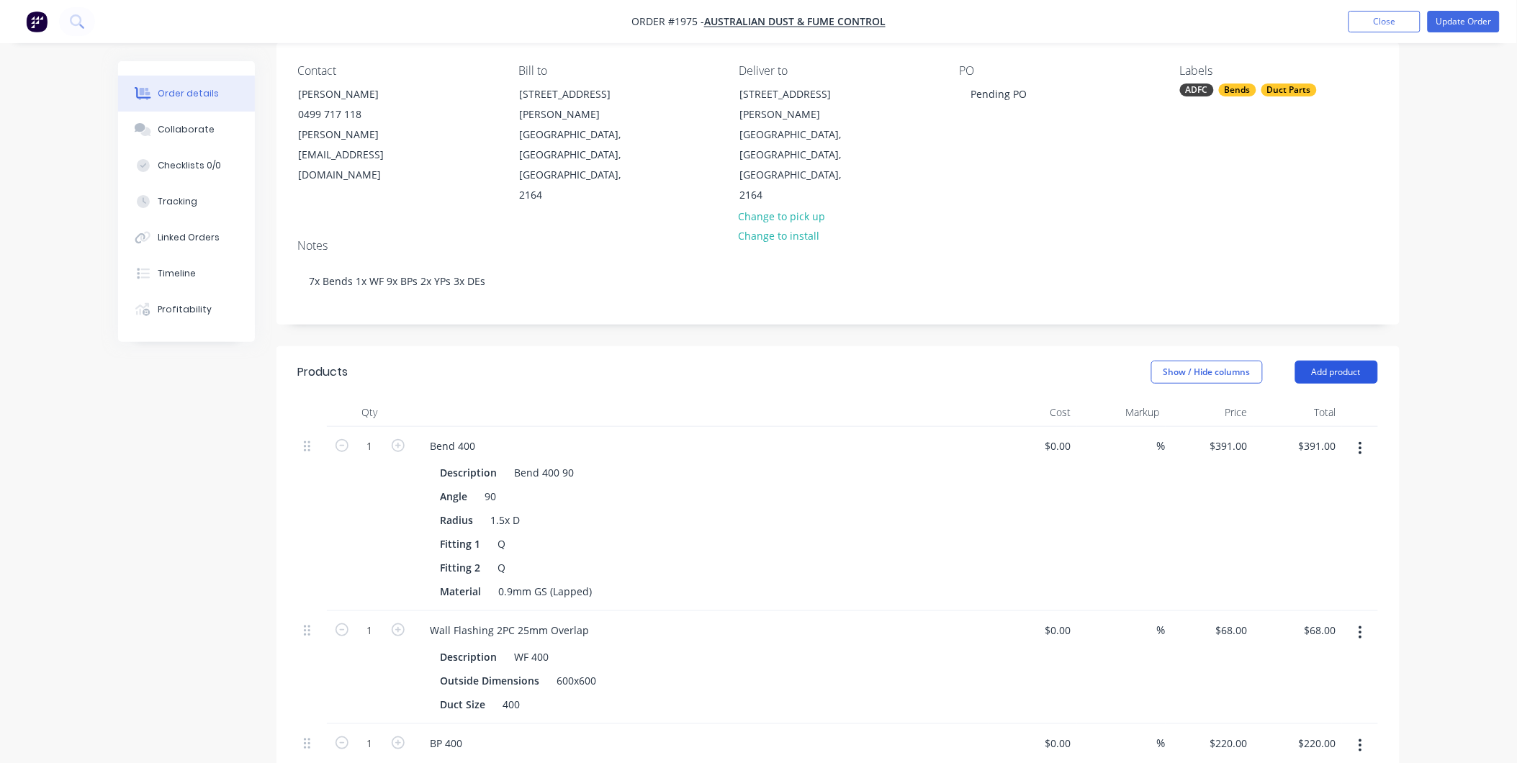
click at [1345, 361] on button "Add product" at bounding box center [1336, 372] width 83 height 23
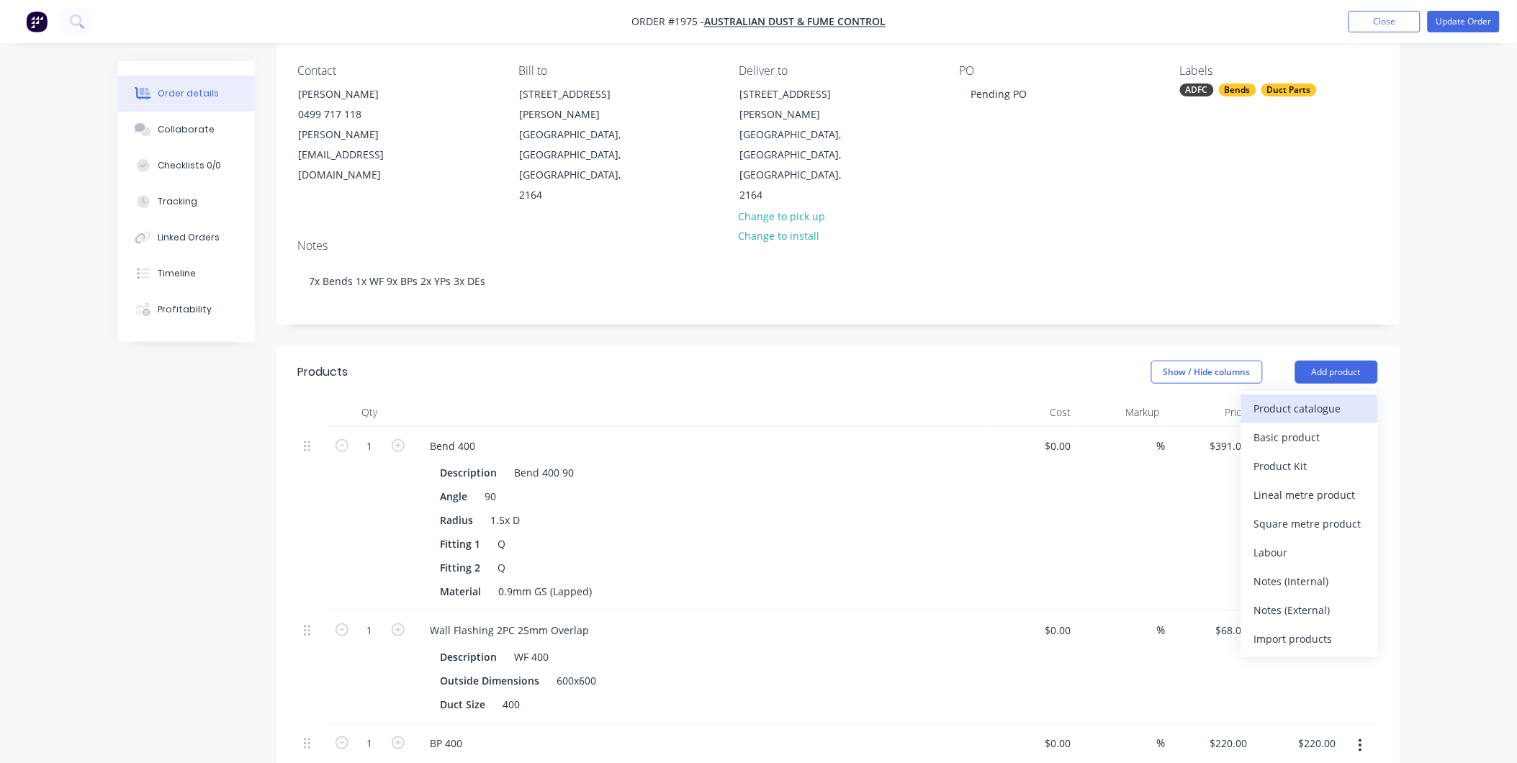
click at [1296, 398] on div "Product catalogue" at bounding box center [1309, 408] width 111 height 21
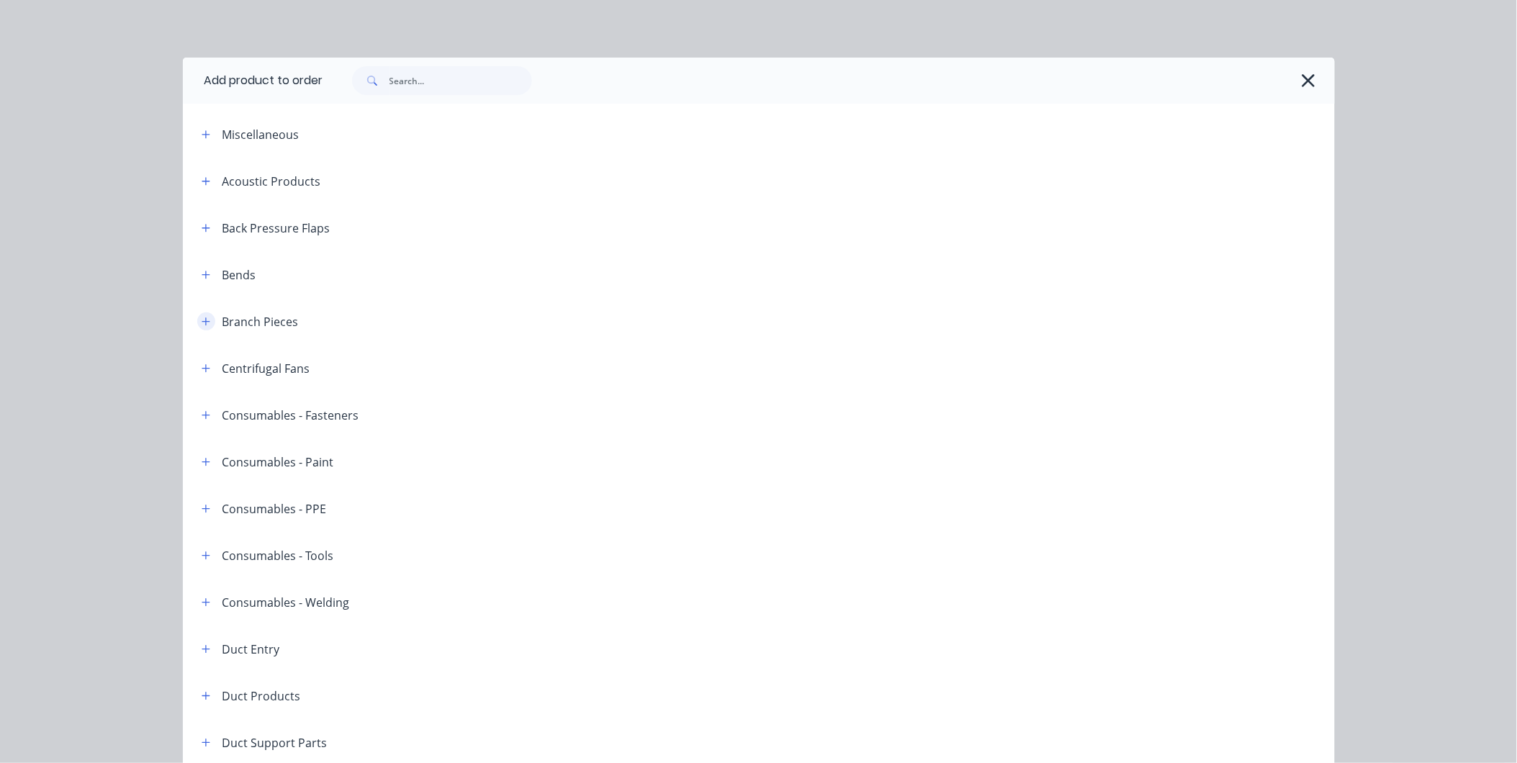
click at [202, 319] on icon "button" at bounding box center [206, 322] width 9 height 10
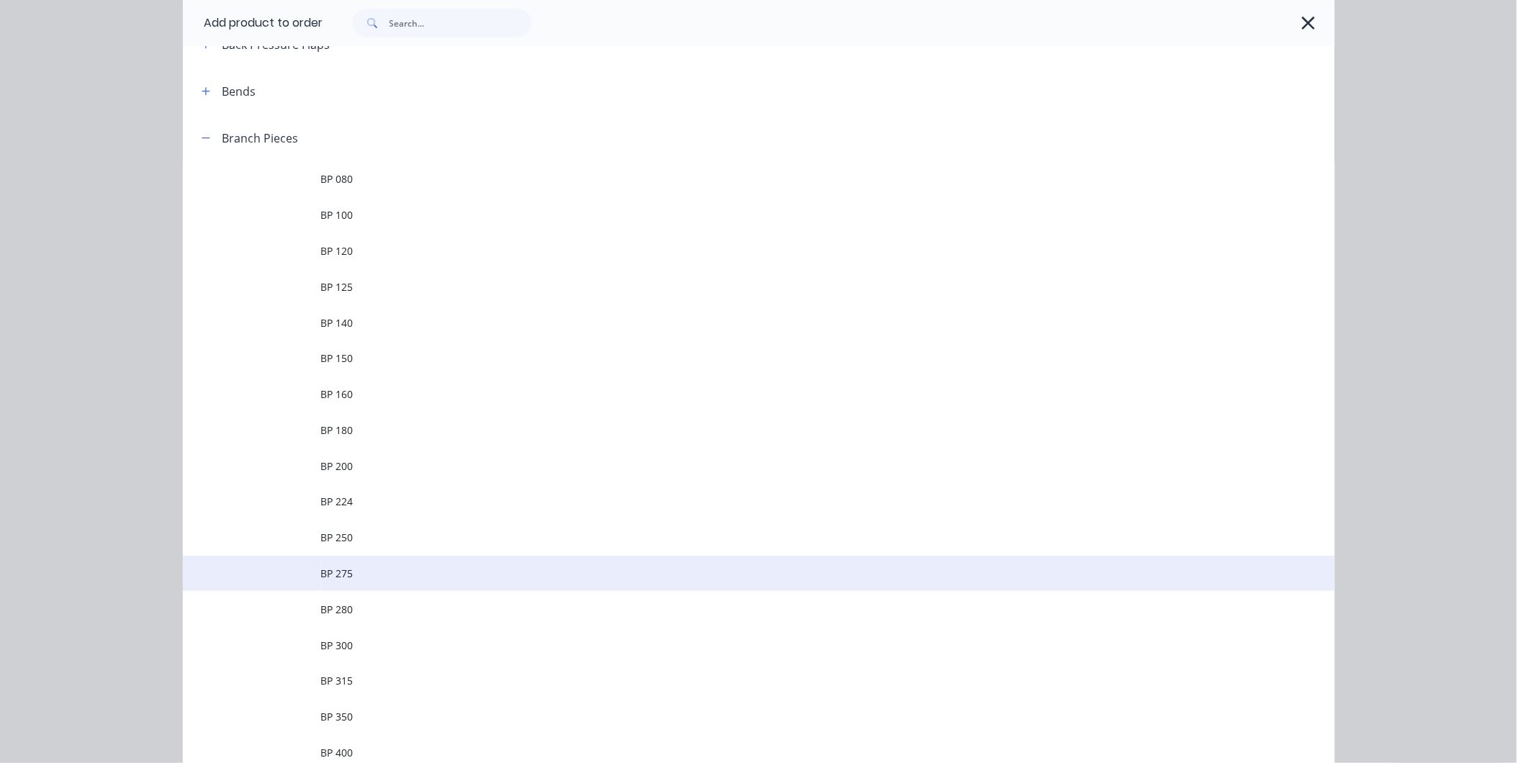
scroll to position [320, 0]
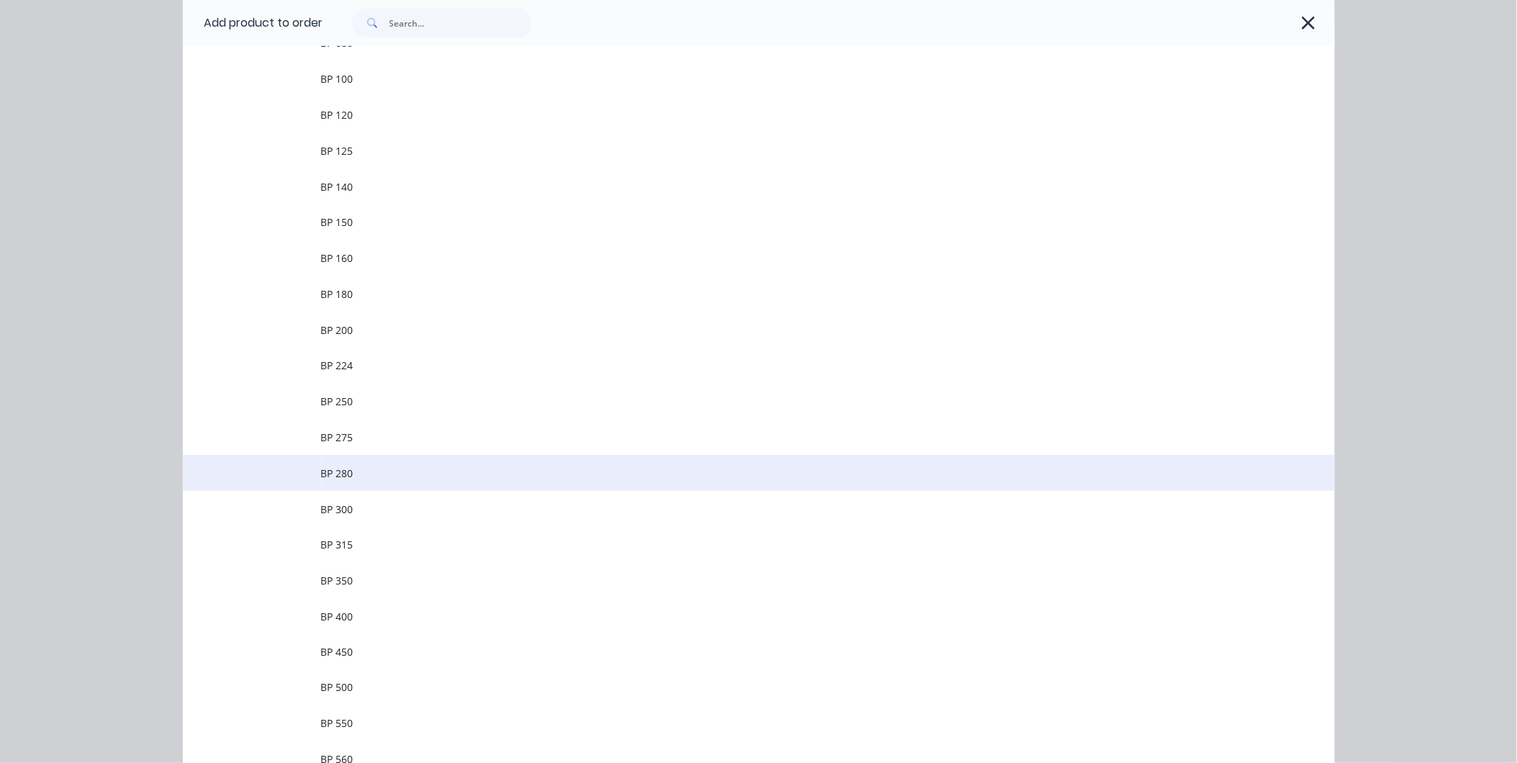
click at [374, 476] on span "BP 280" at bounding box center [726, 473] width 811 height 15
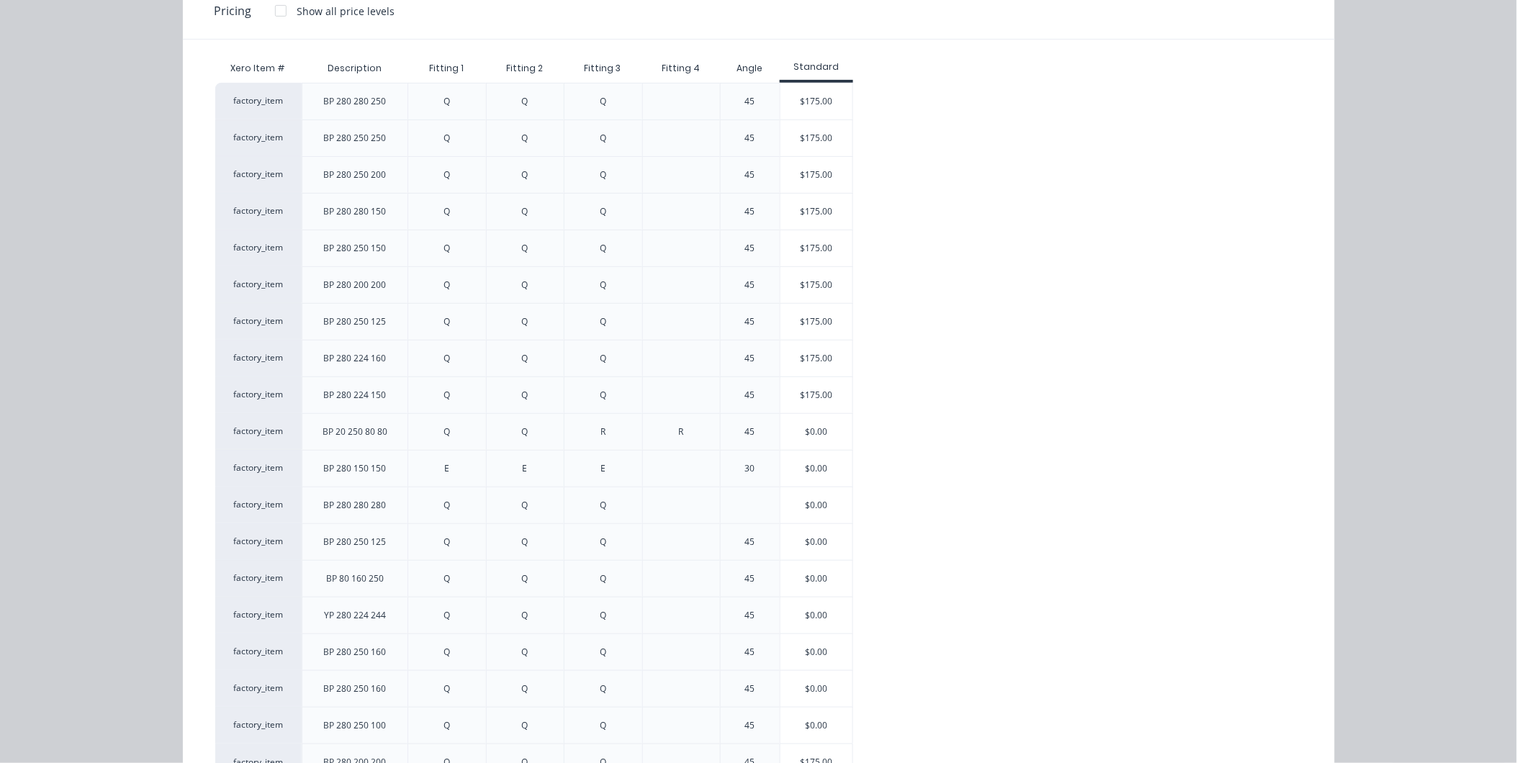
scroll to position [0, 0]
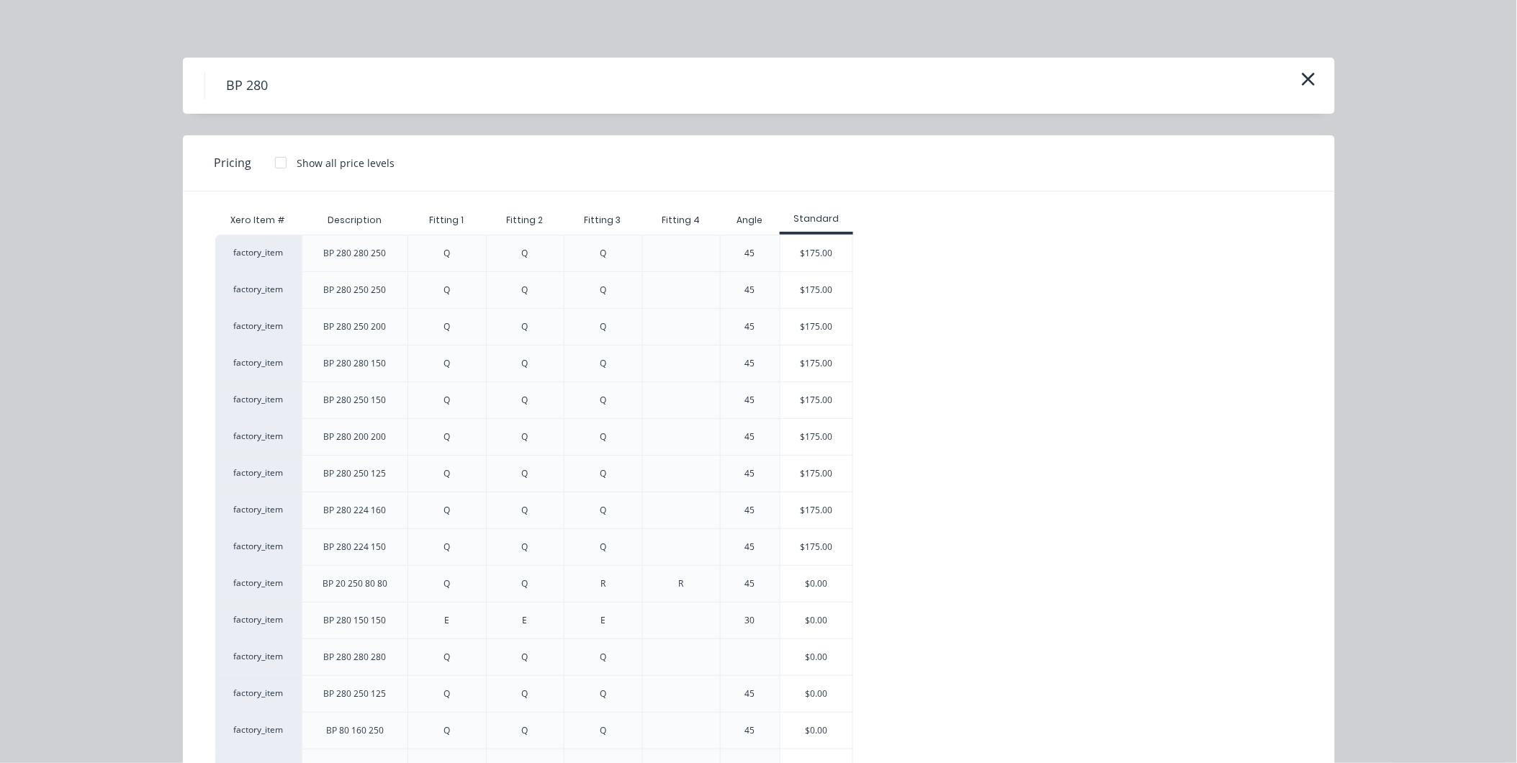
click at [1318, 82] on div "BP 280" at bounding box center [759, 86] width 1152 height 56
click at [1302, 82] on icon "button" at bounding box center [1308, 79] width 15 height 20
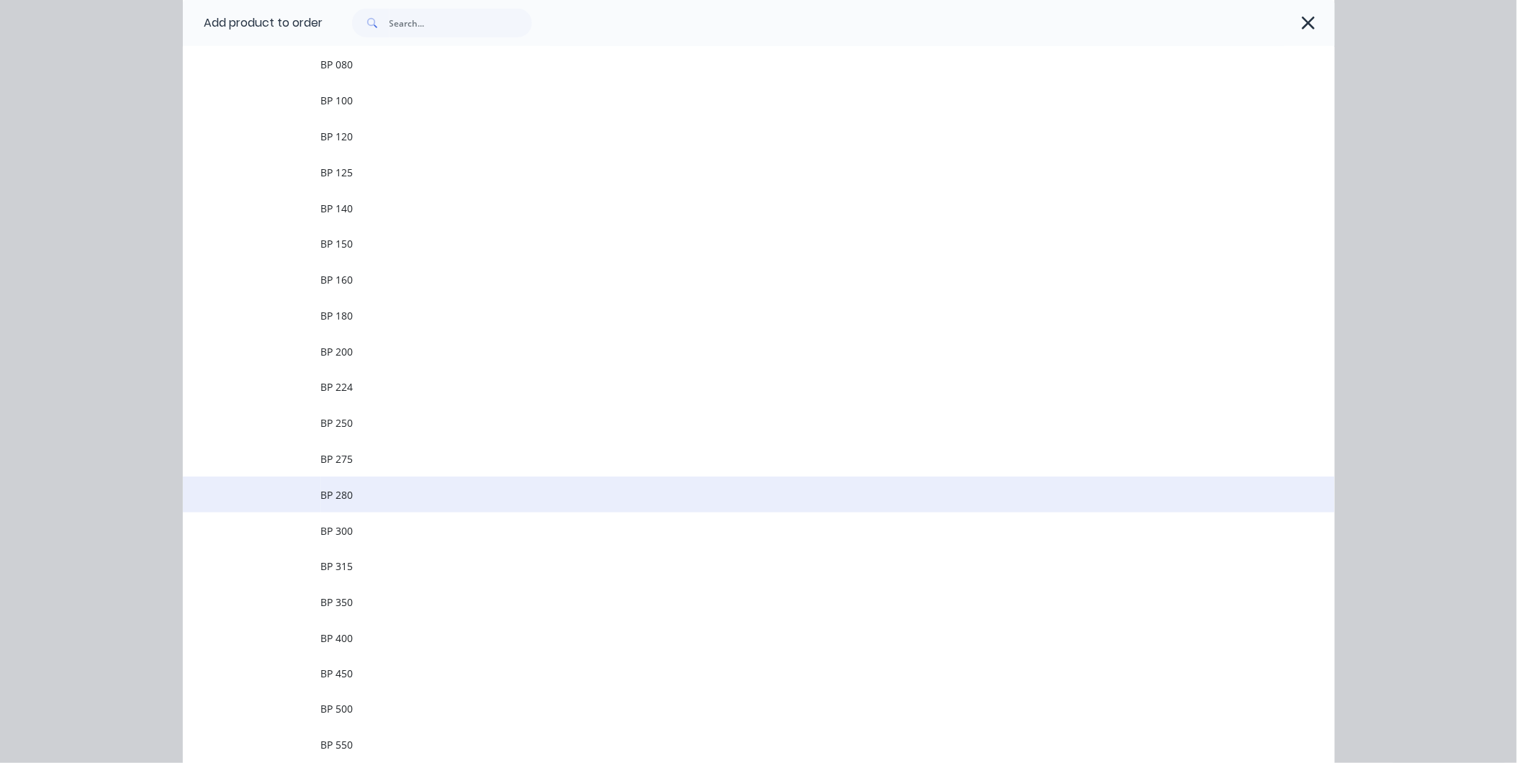
click at [397, 490] on span "BP 280" at bounding box center [726, 494] width 811 height 15
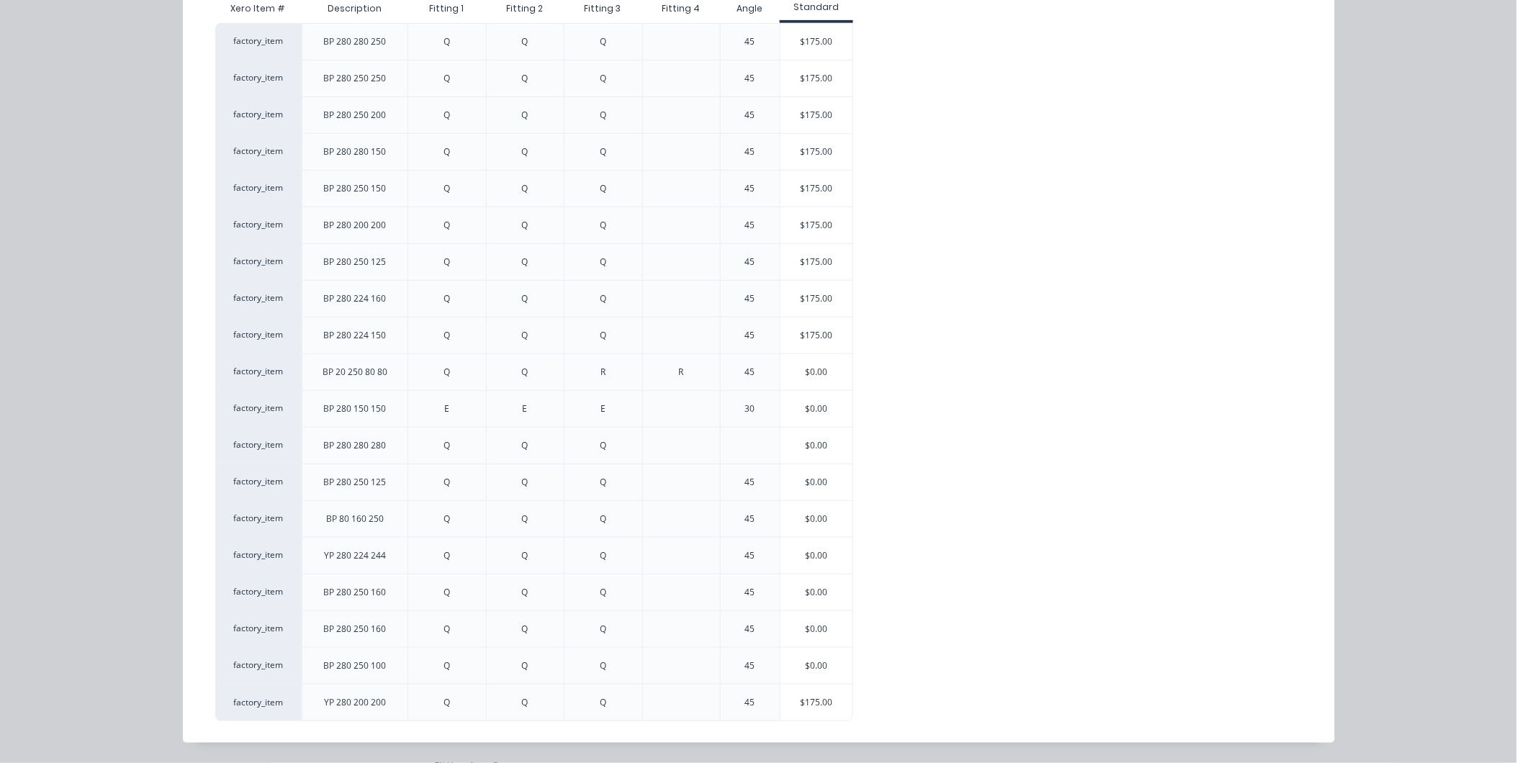
scroll to position [678, 0]
click at [789, 696] on div "$175.00" at bounding box center [816, 703] width 72 height 36
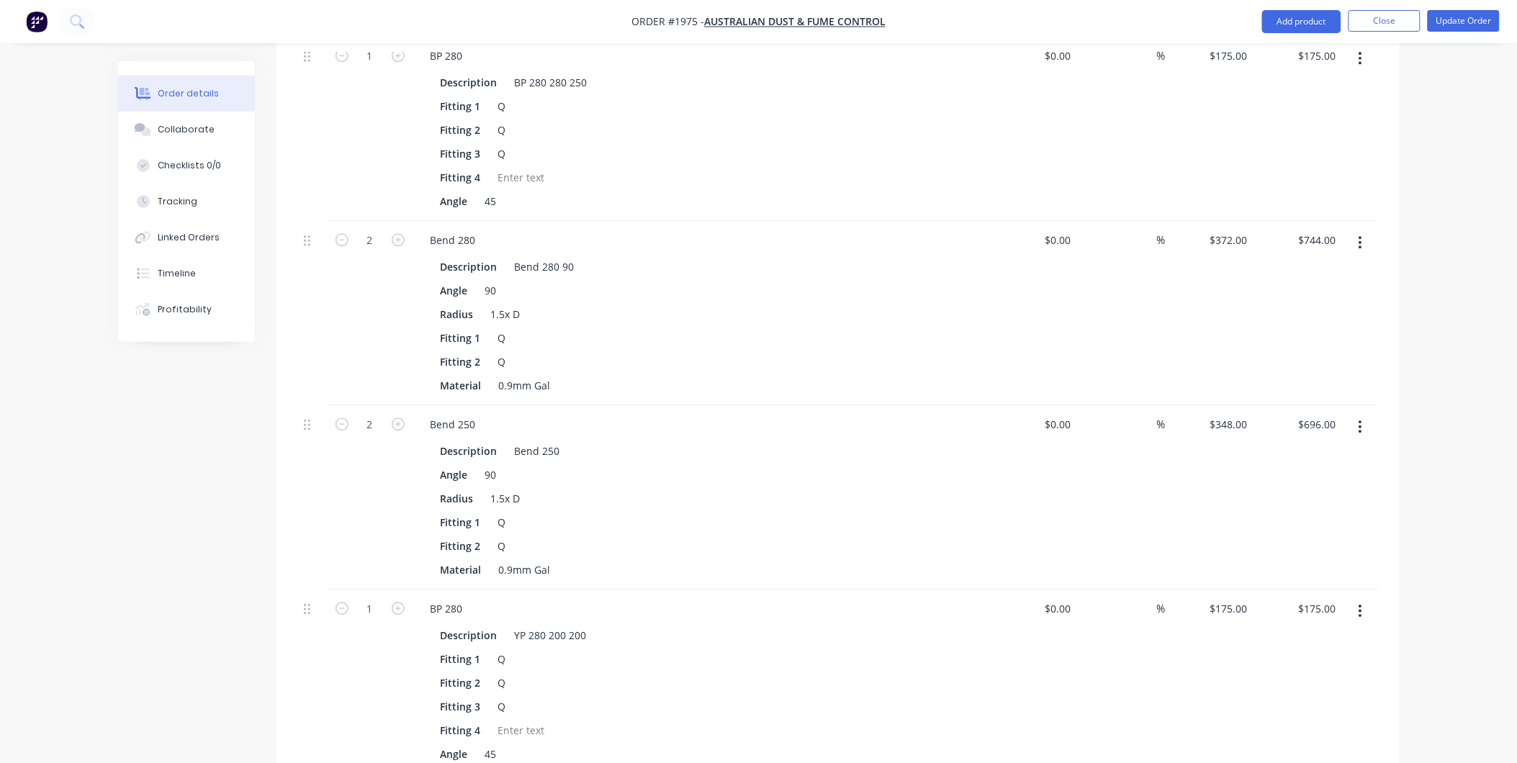
scroll to position [1477, 0]
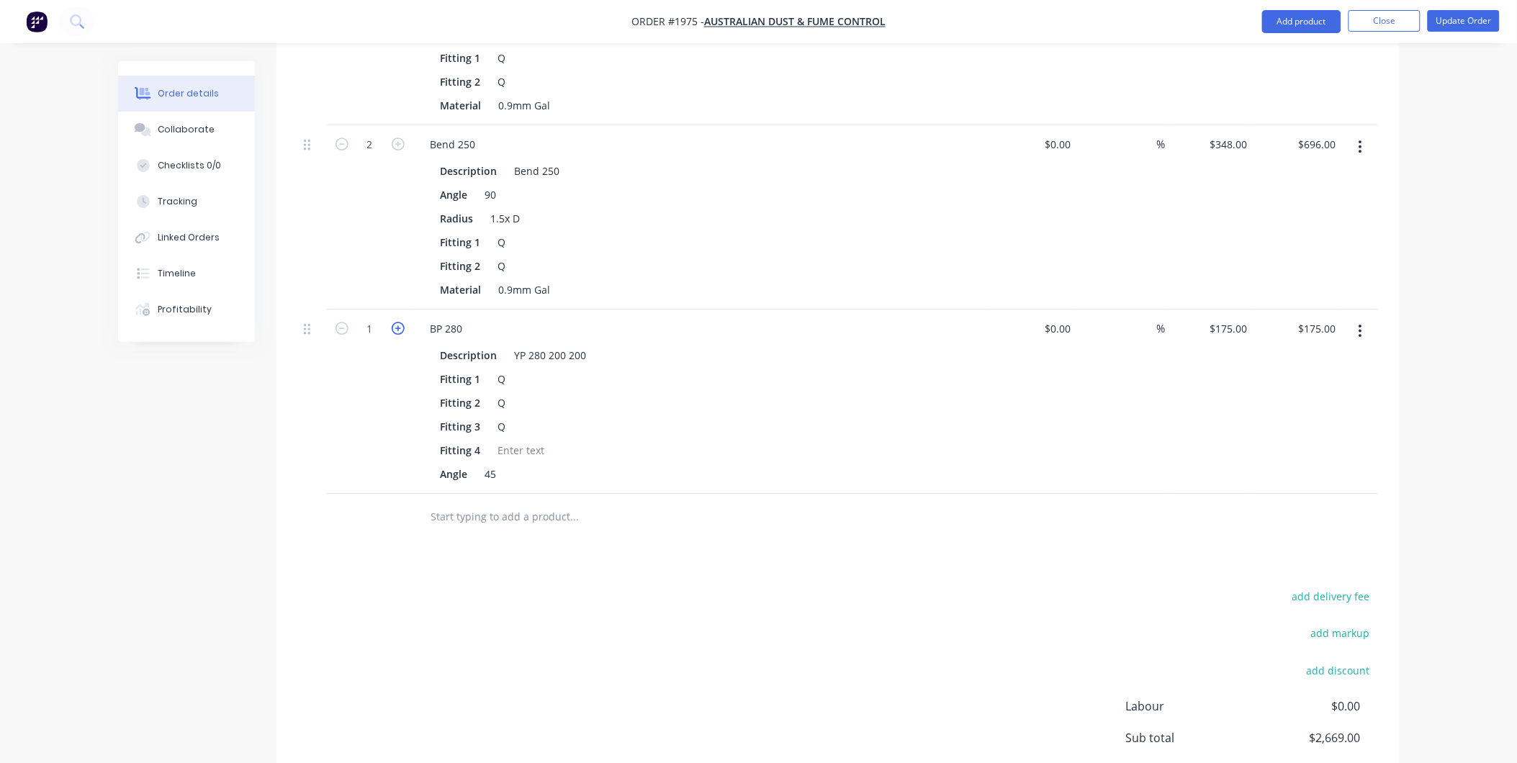
click at [401, 322] on icon "button" at bounding box center [398, 328] width 13 height 13
type input "2"
type input "$350.00"
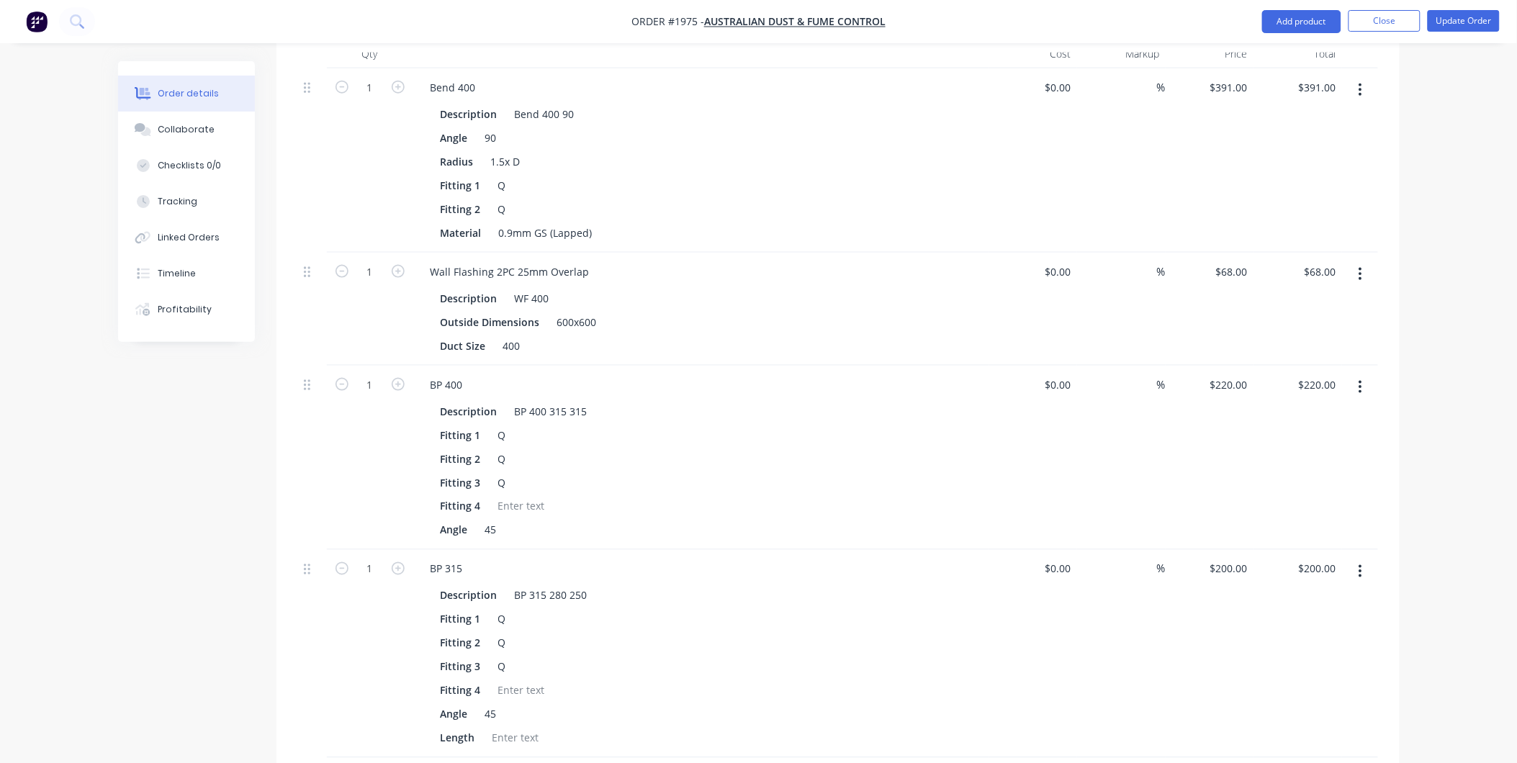
scroll to position [437, 0]
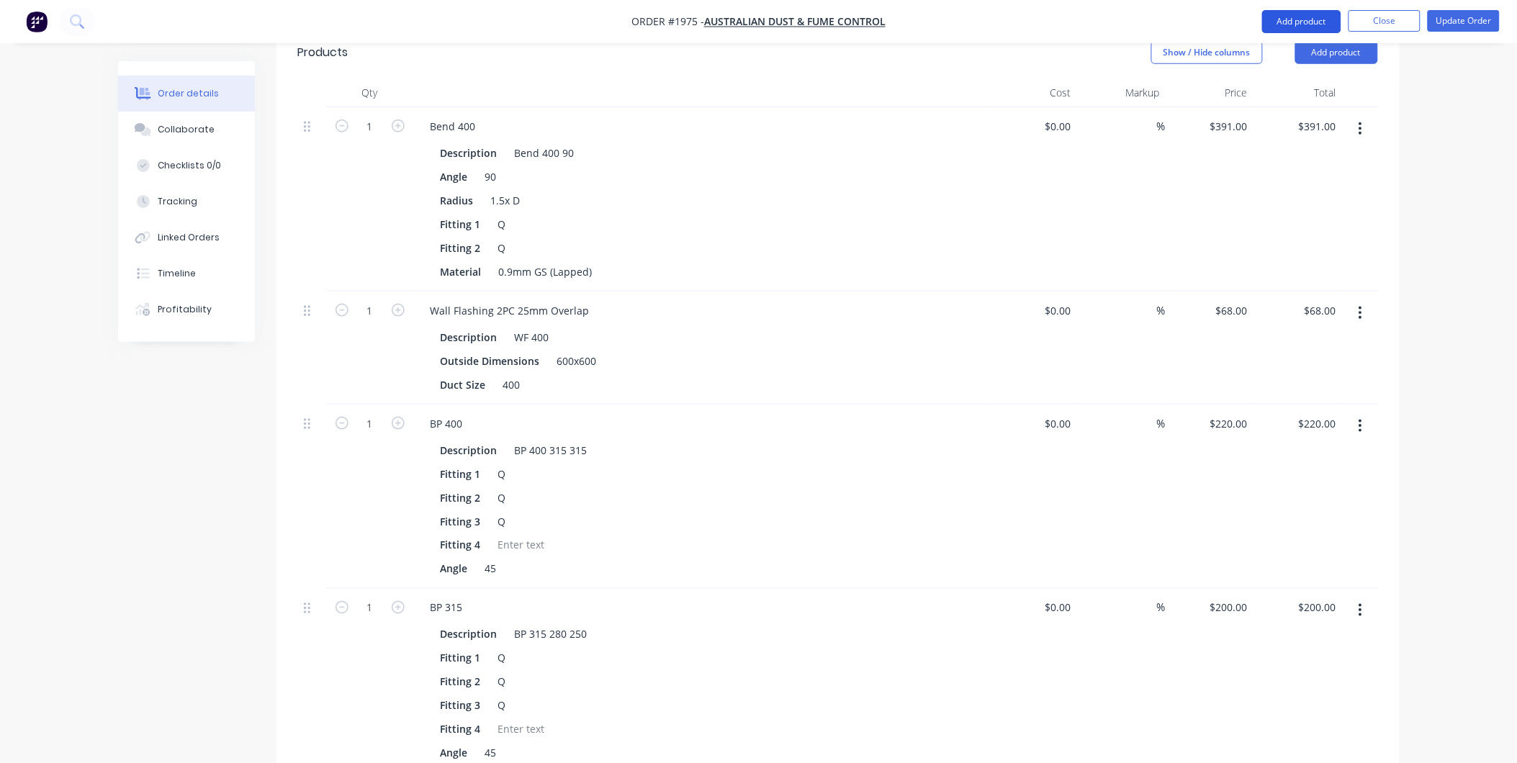
click at [1286, 19] on button "Add product" at bounding box center [1301, 21] width 79 height 23
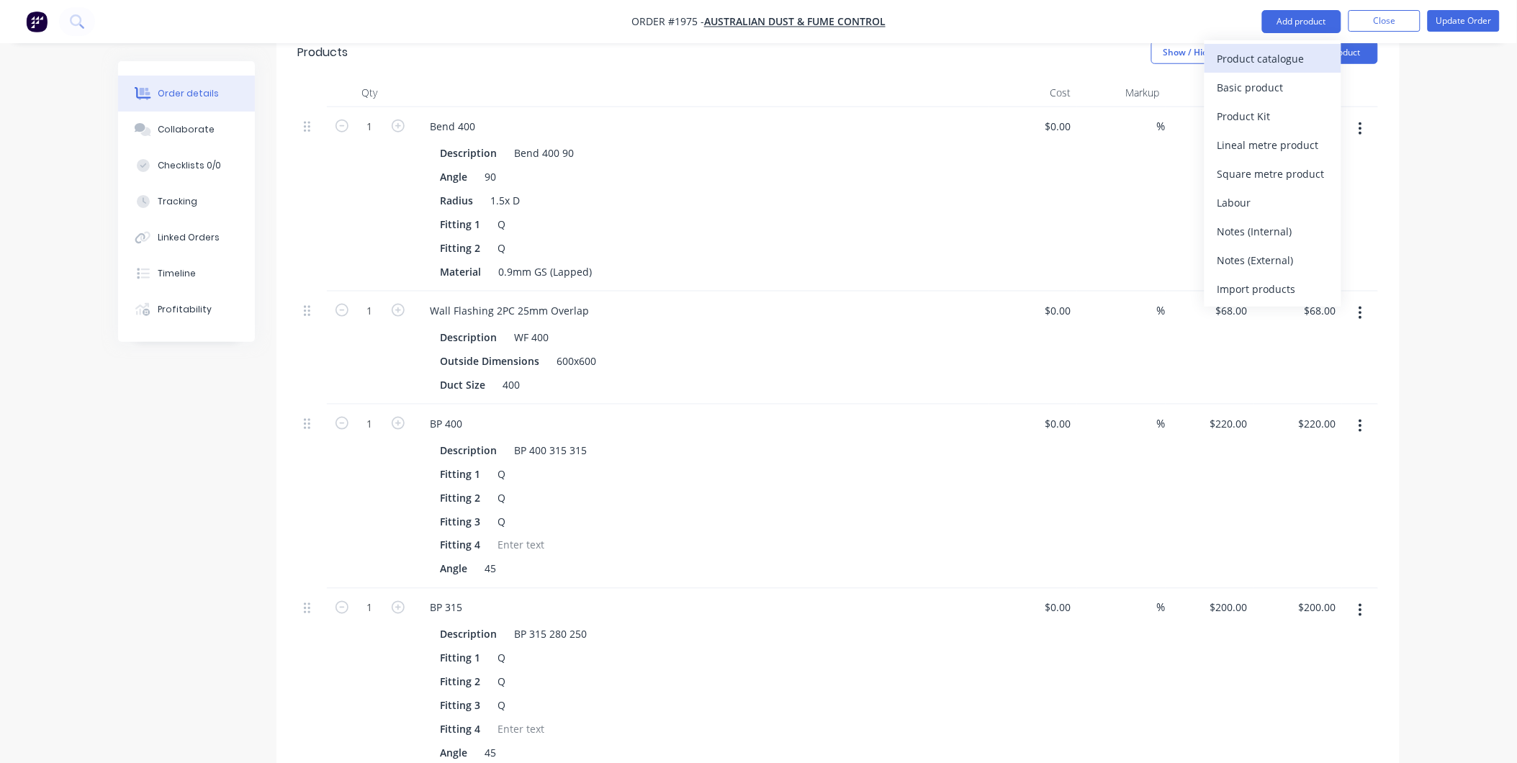
click at [1290, 62] on div "Product catalogue" at bounding box center [1273, 58] width 111 height 21
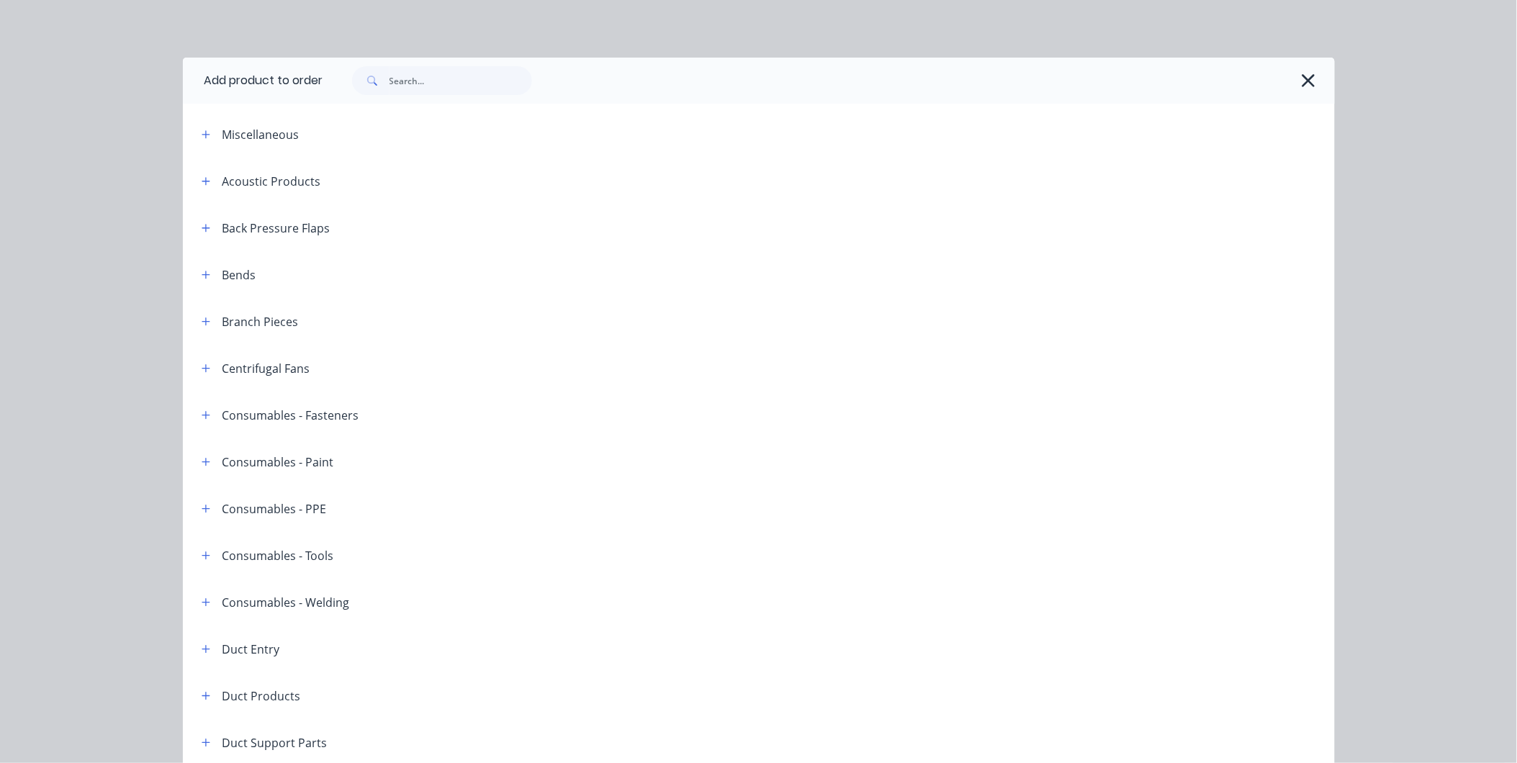
drag, startPoint x: 1303, startPoint y: 78, endPoint x: 1167, endPoint y: 12, distance: 151.0
click at [1302, 77] on icon "button" at bounding box center [1308, 81] width 15 height 20
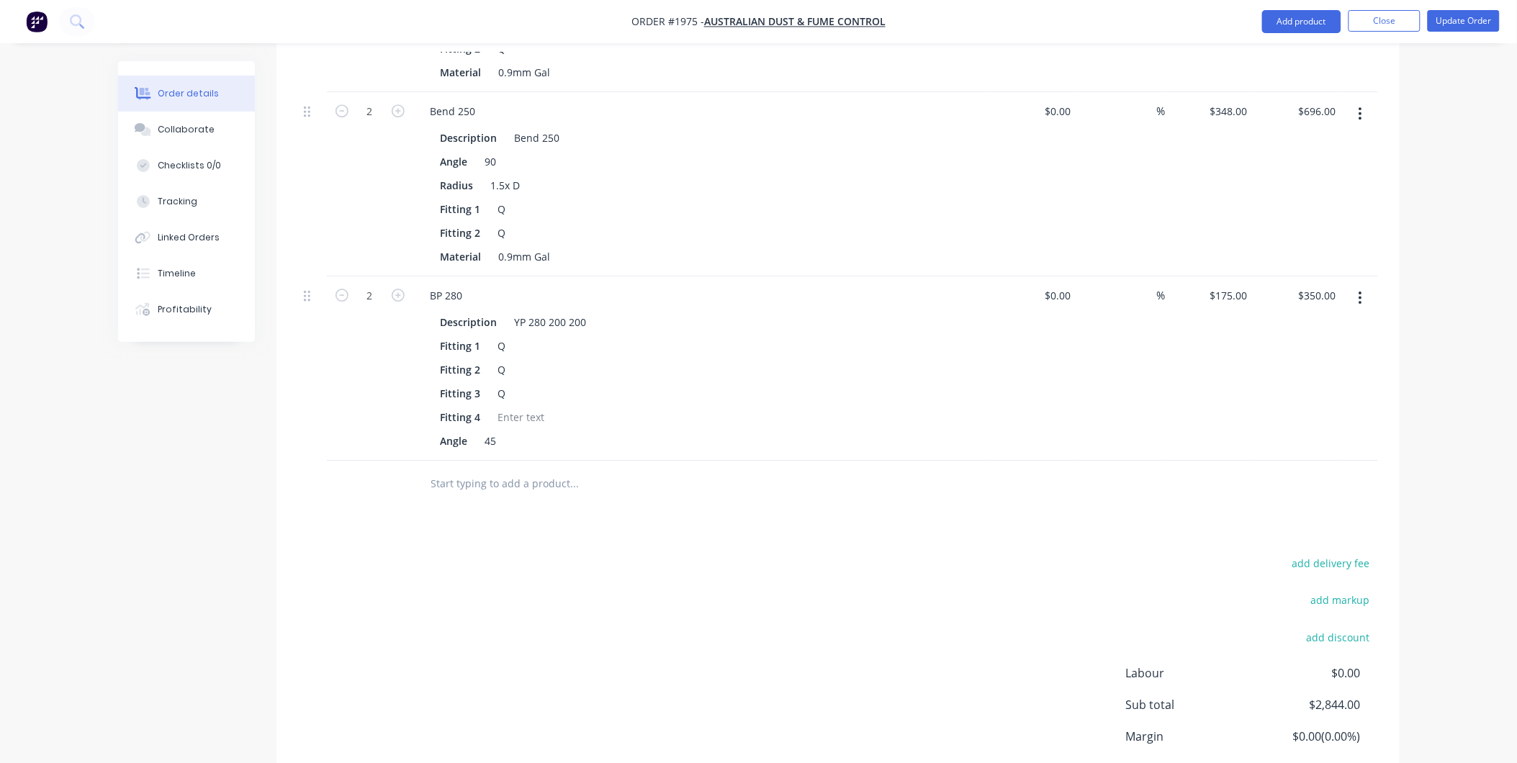
scroll to position [1421, 0]
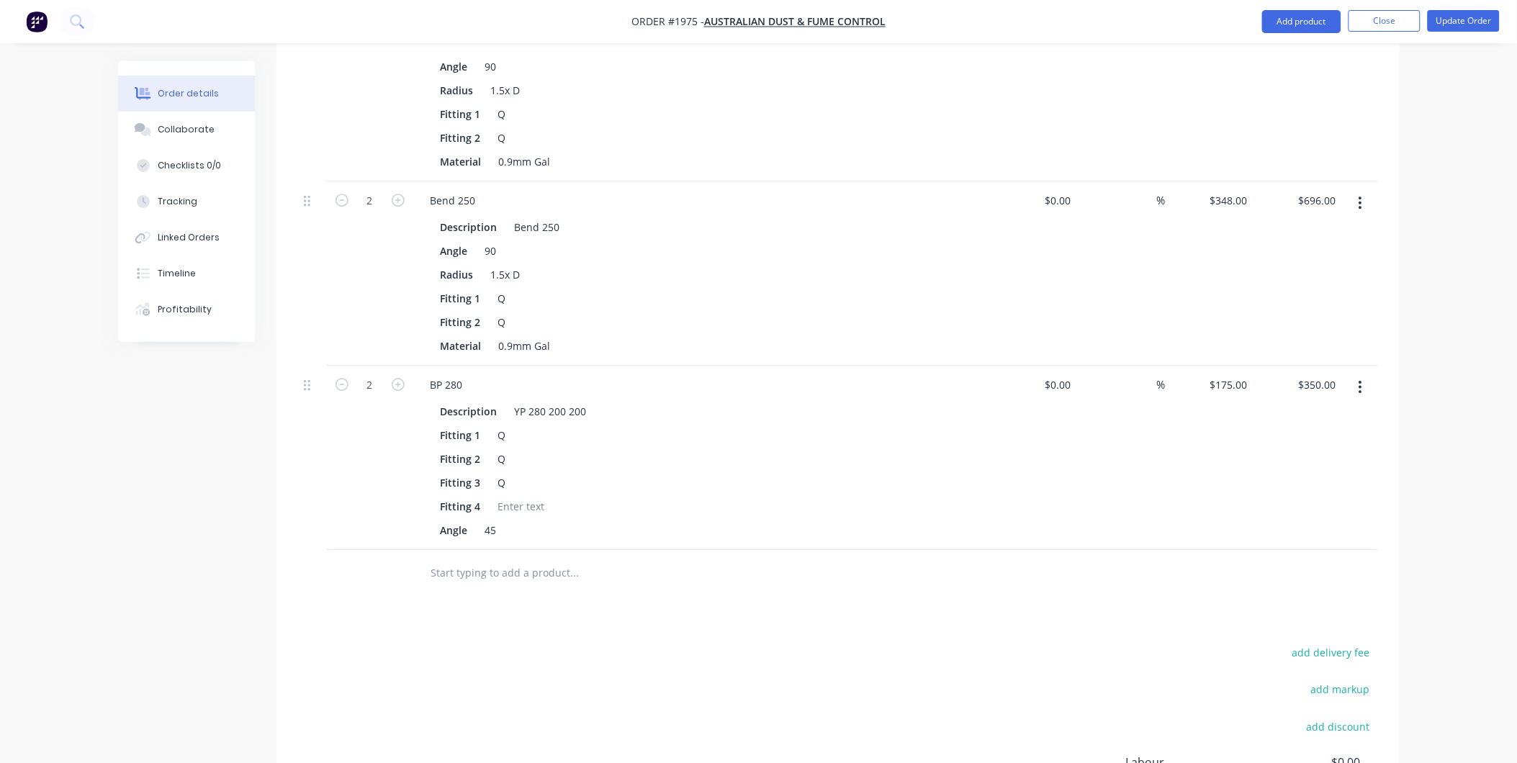
click at [493, 559] on input "text" at bounding box center [575, 573] width 288 height 29
click at [1312, 19] on button "Add product" at bounding box center [1301, 21] width 79 height 23
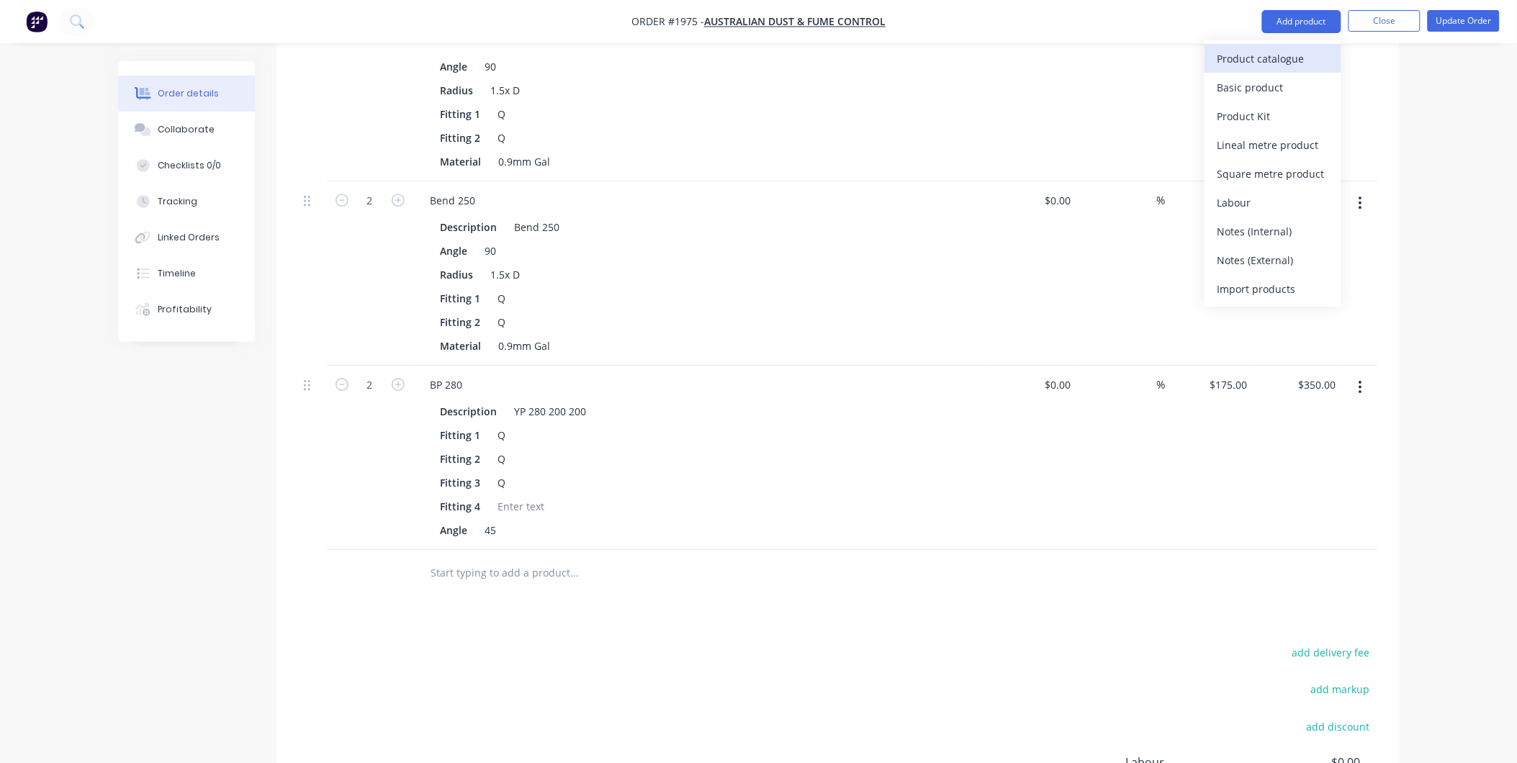
click at [1280, 55] on div "Product catalogue" at bounding box center [1273, 58] width 111 height 21
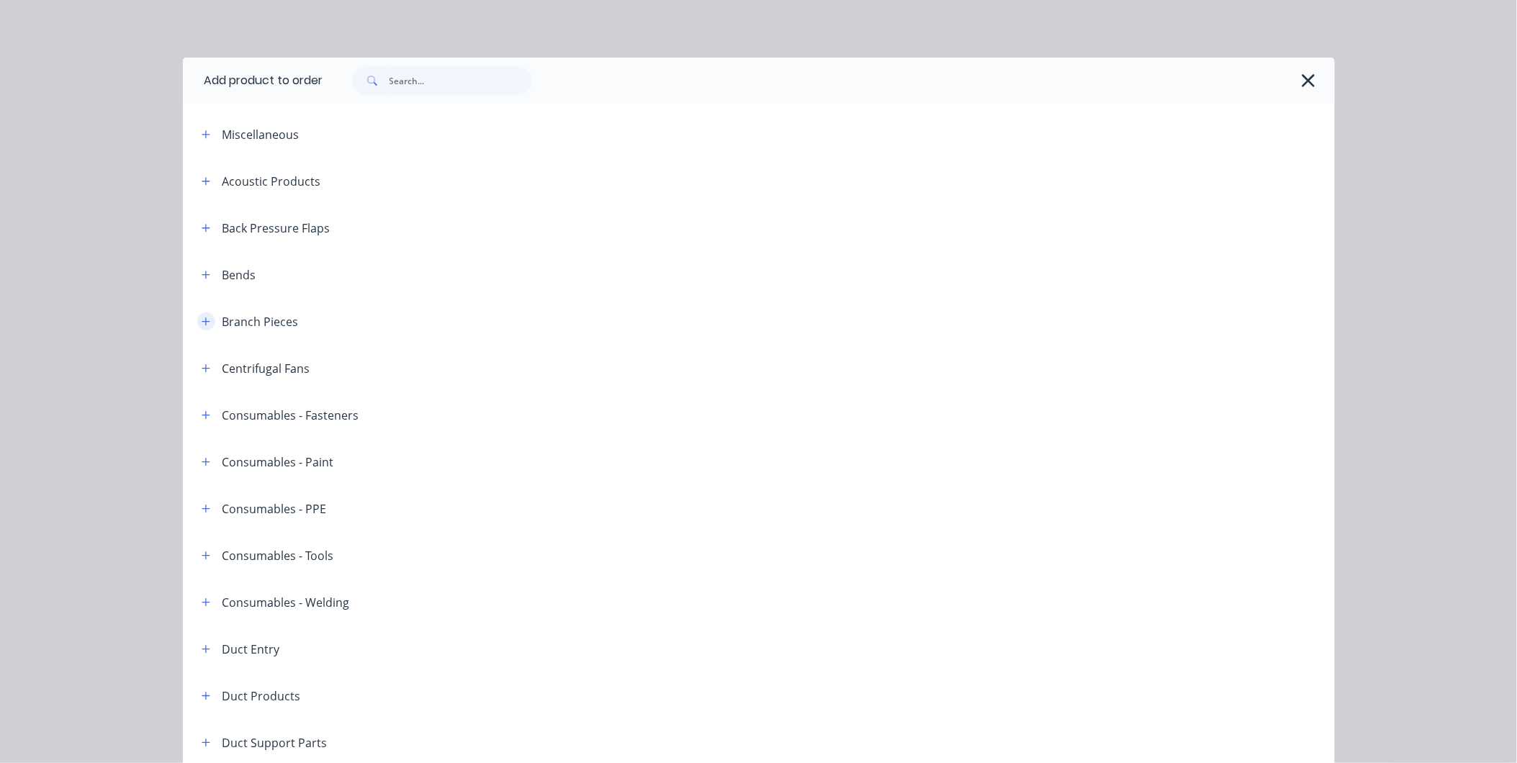
click at [202, 318] on icon "button" at bounding box center [206, 322] width 9 height 10
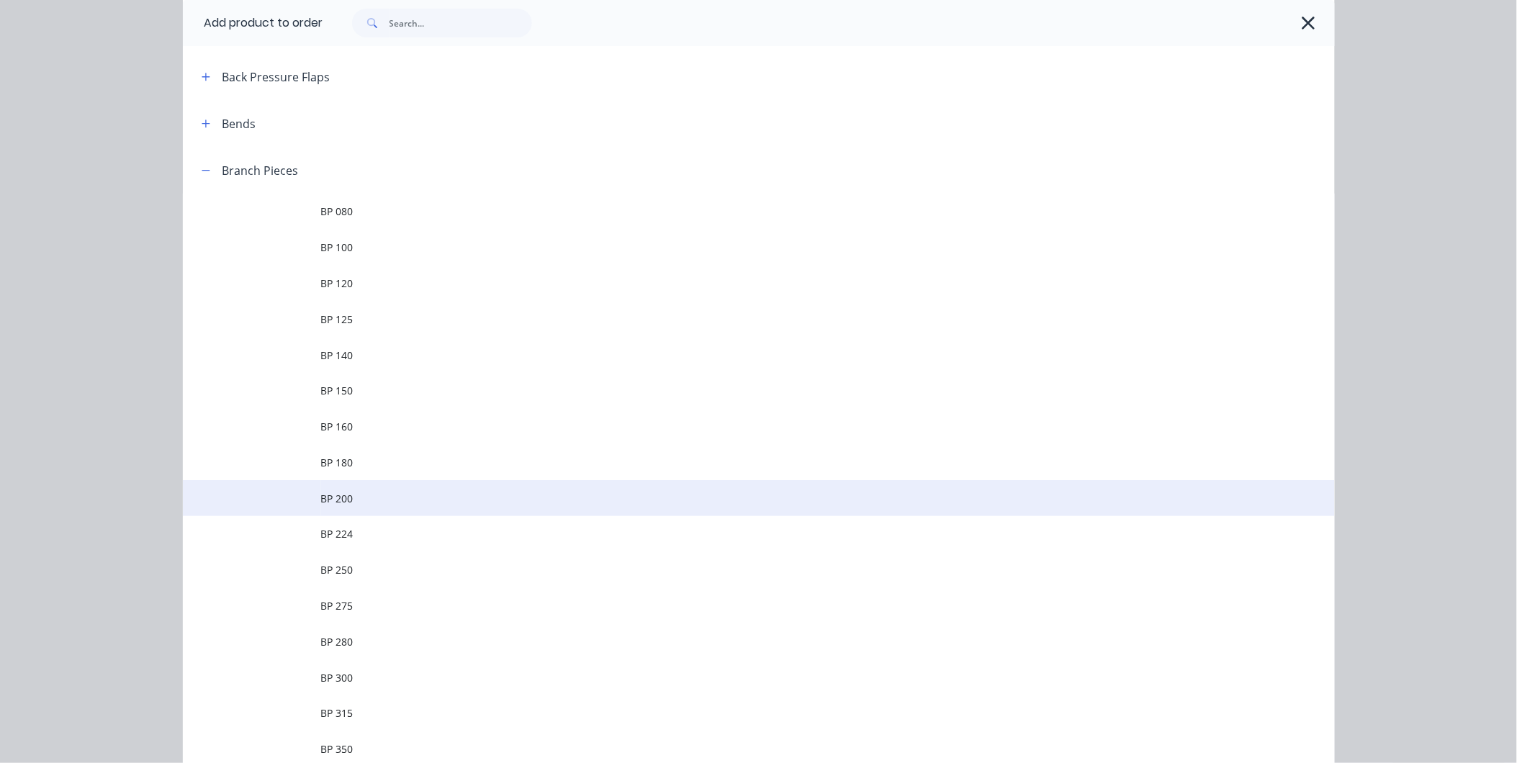
scroll to position [320, 0]
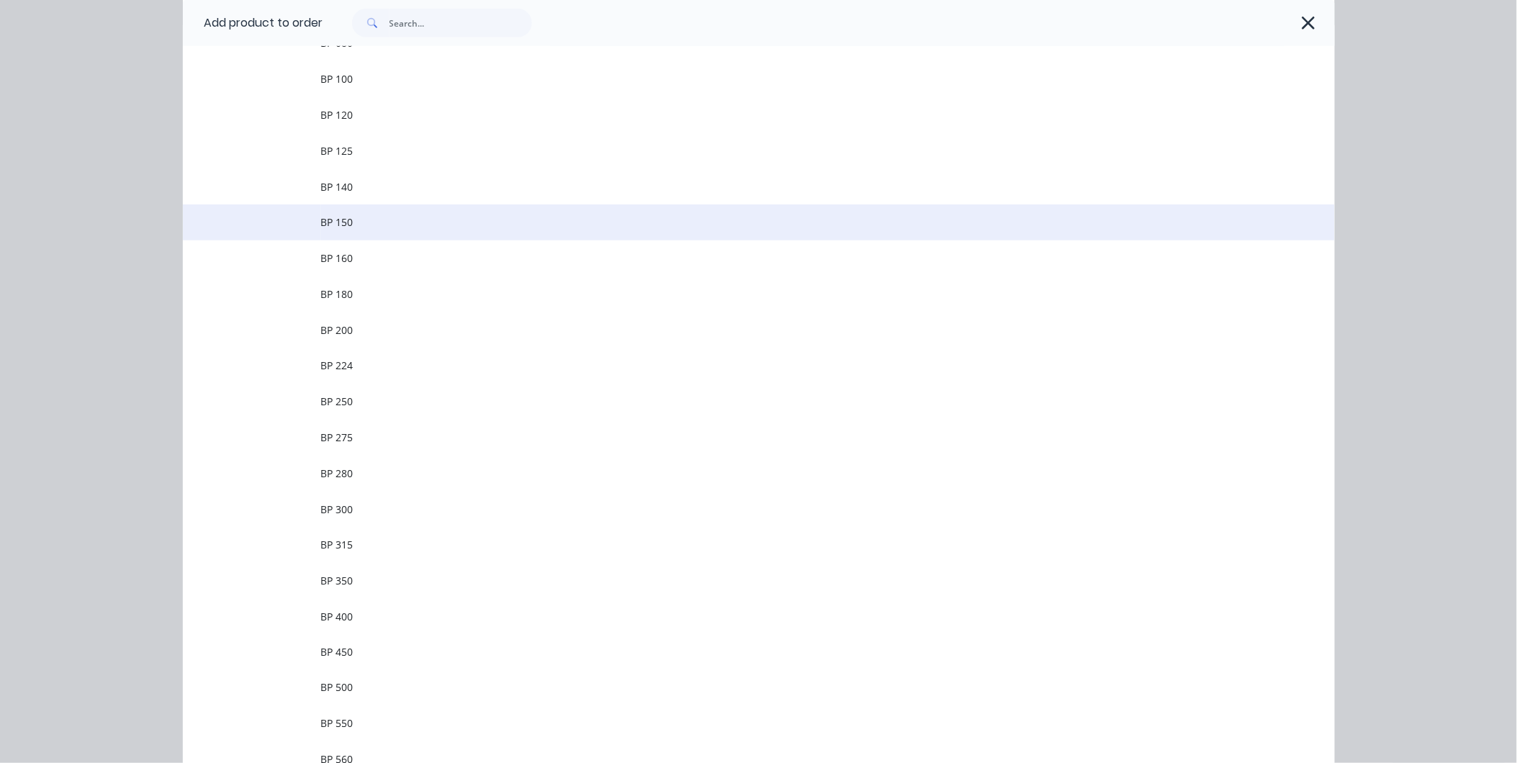
click at [344, 220] on span "BP 150" at bounding box center [726, 222] width 811 height 15
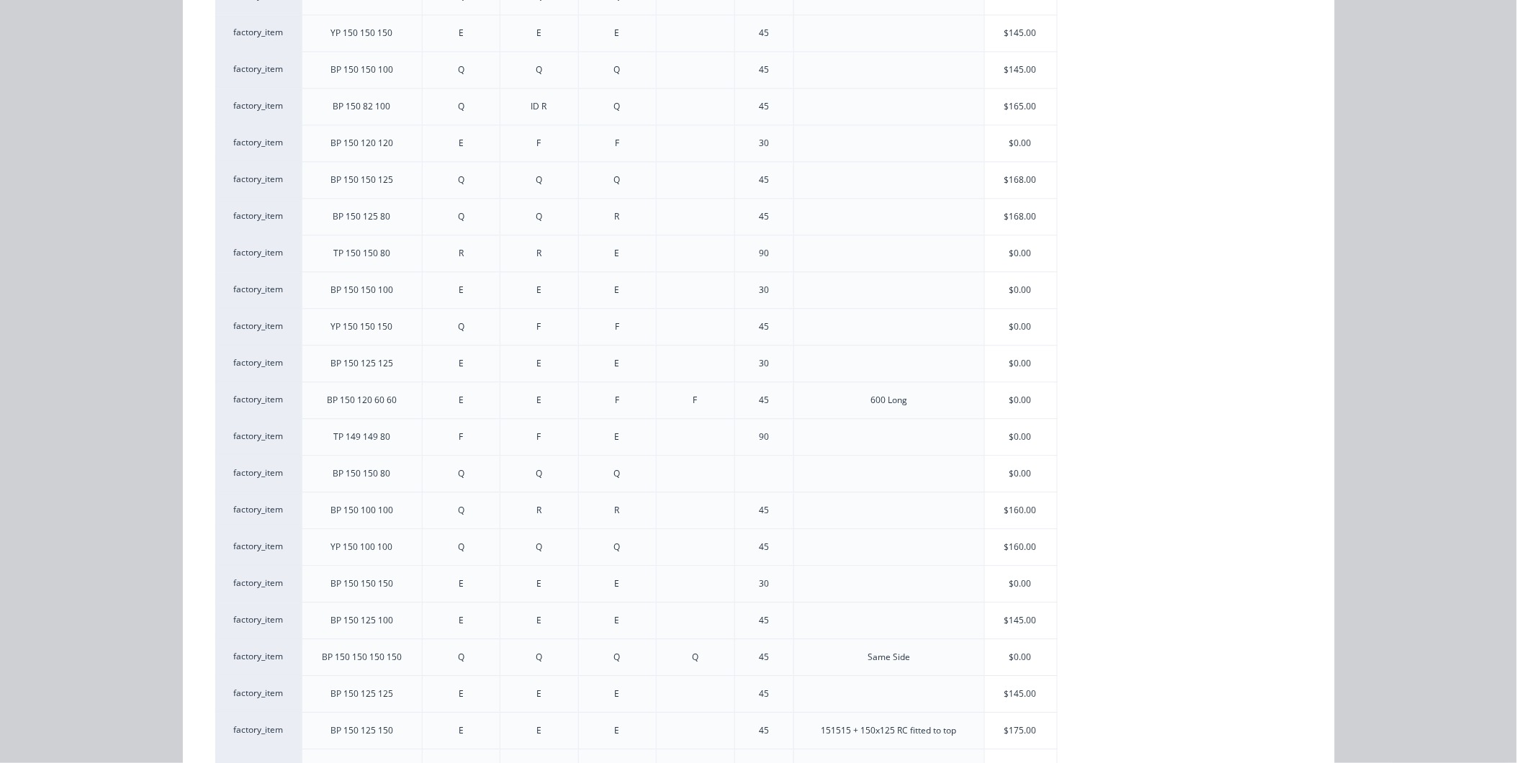
scroll to position [1279, 0]
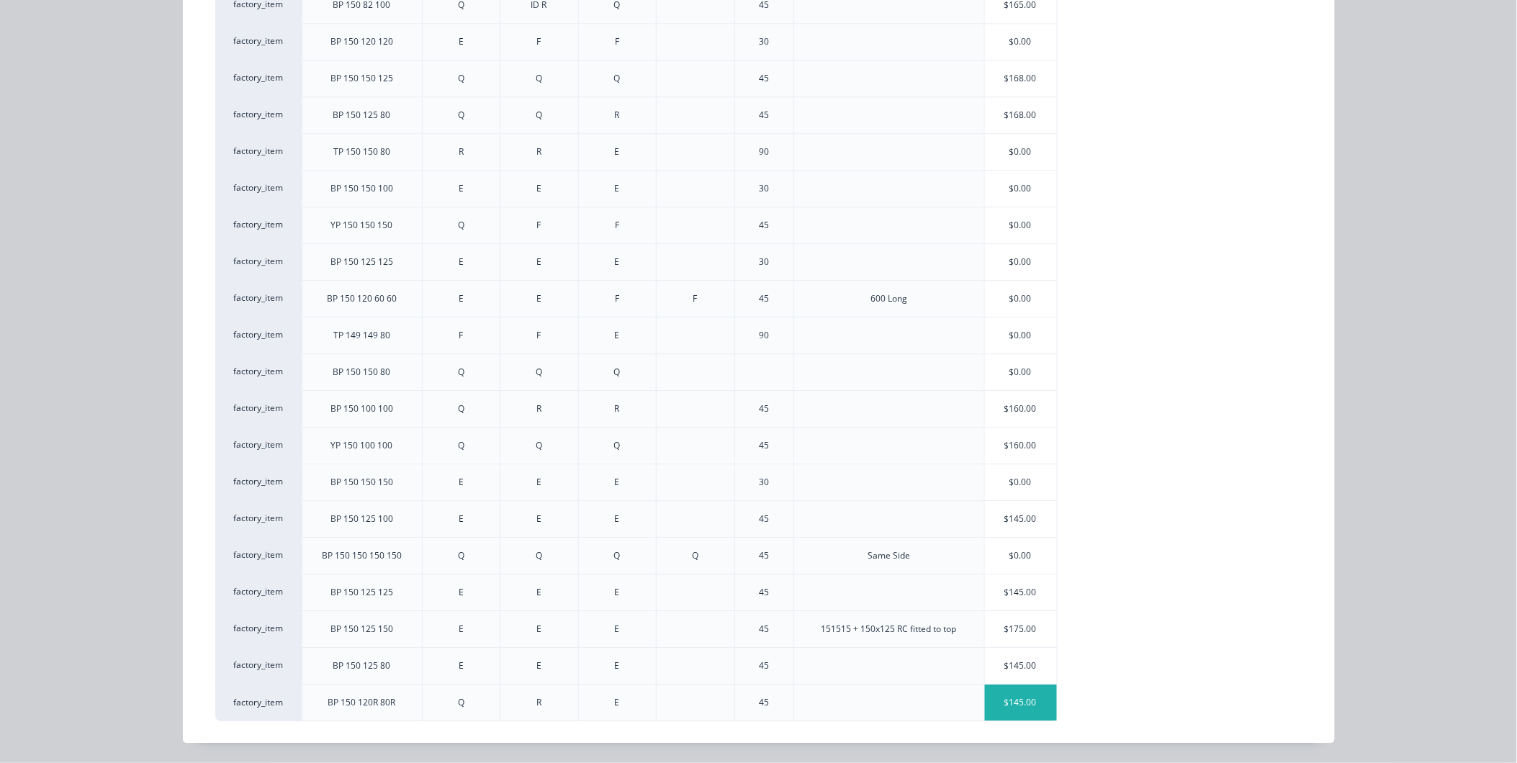
click at [989, 693] on div "$145.00" at bounding box center [1021, 703] width 72 height 36
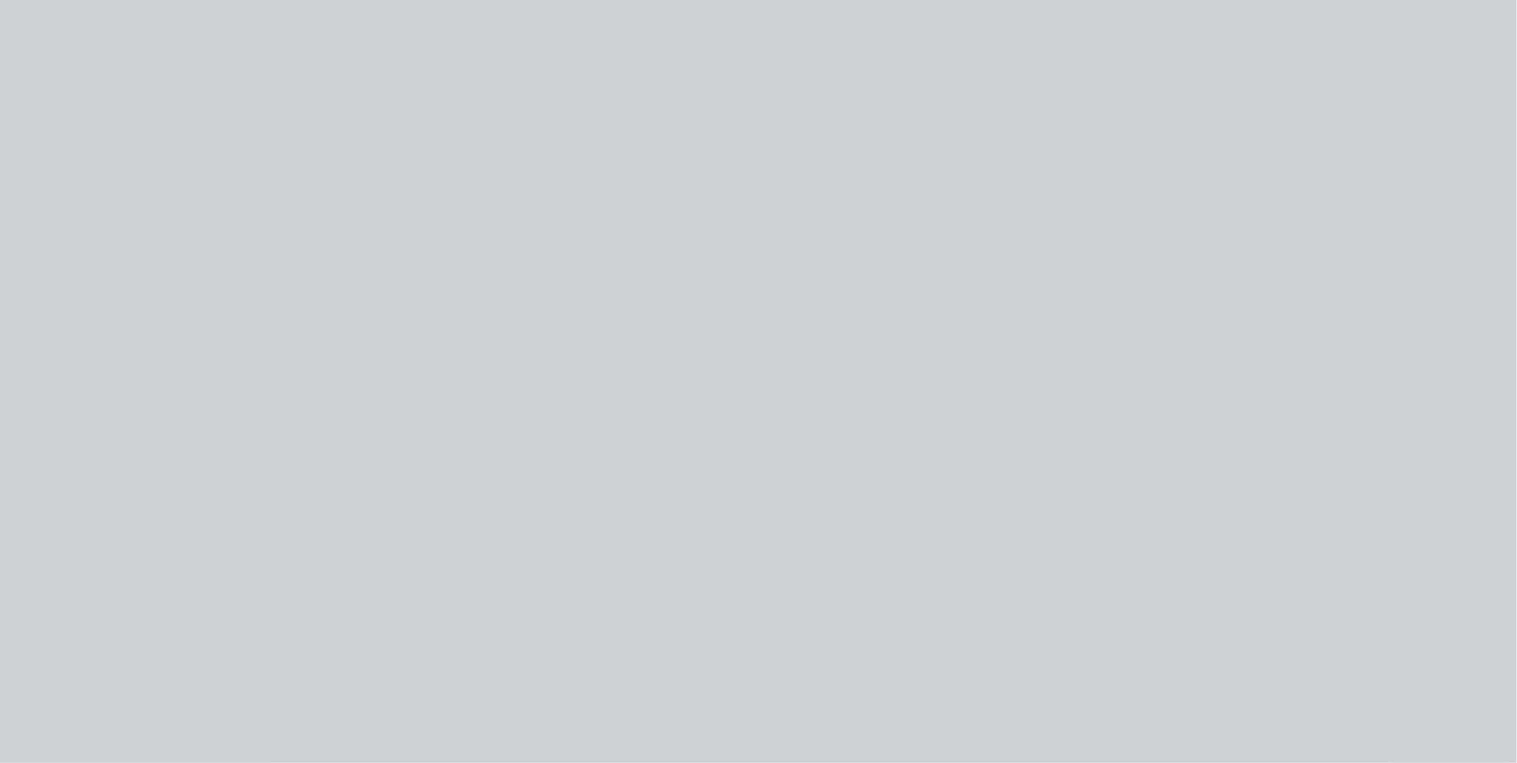
type input "$145.00"
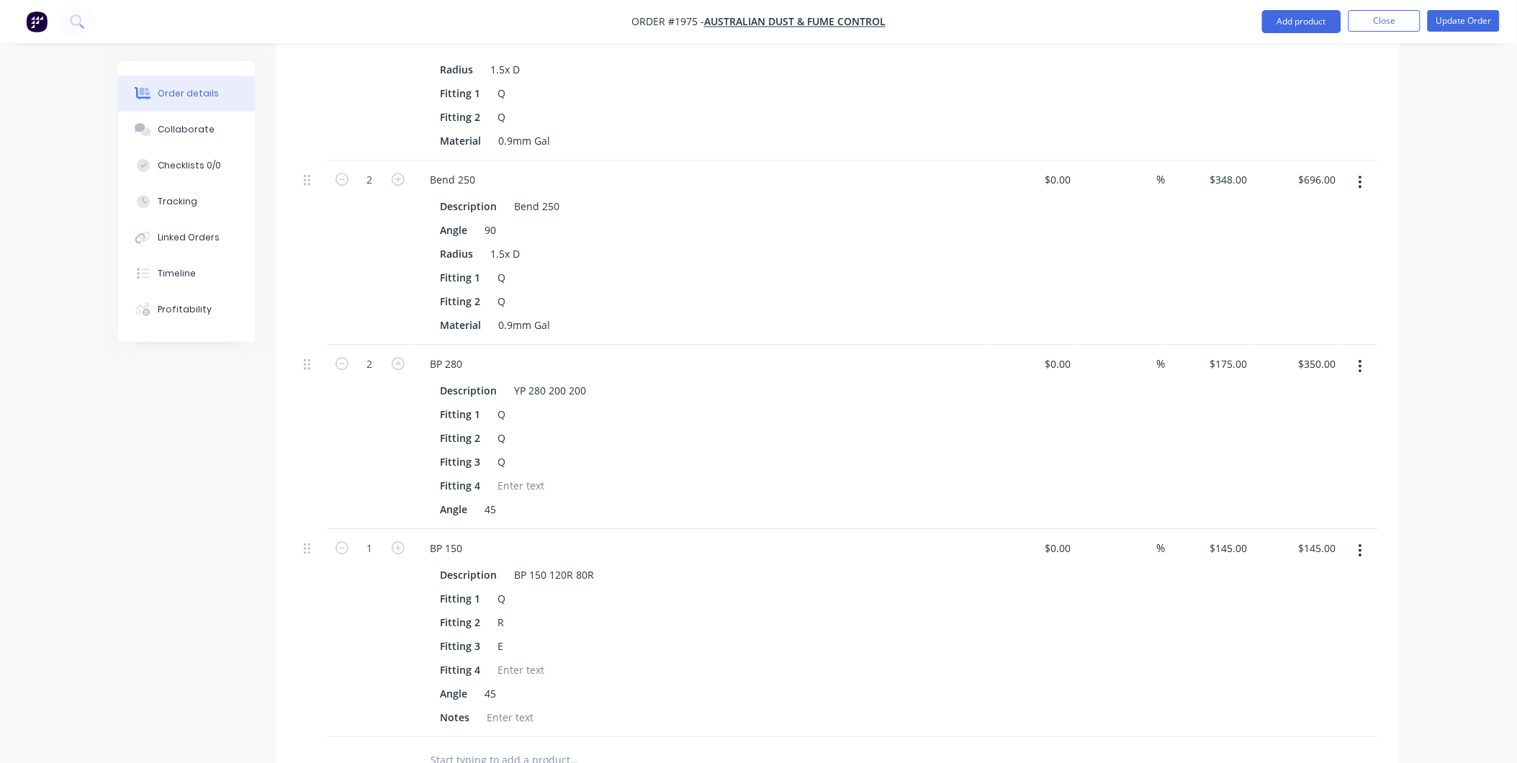
scroll to position [1522, 0]
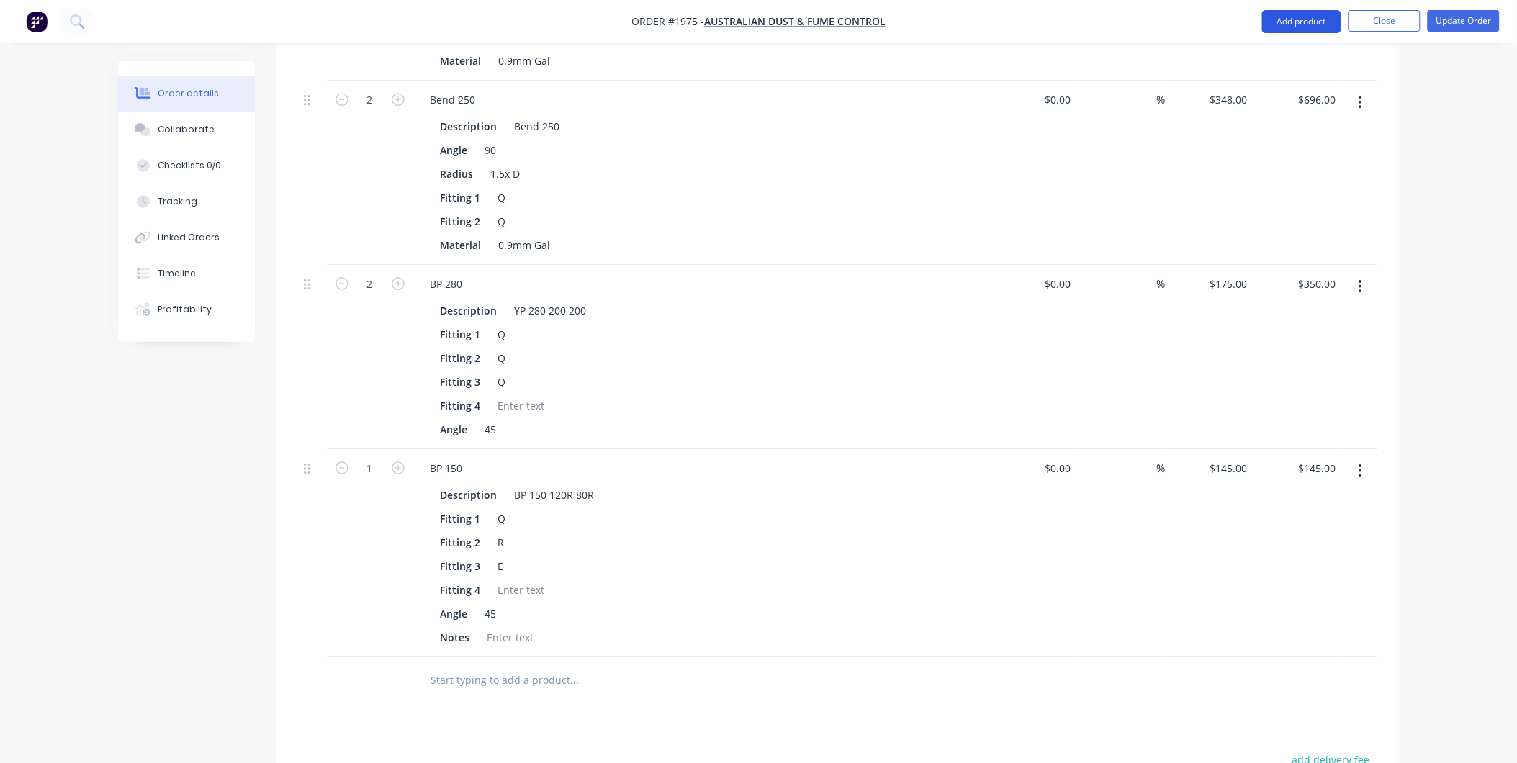
click at [1294, 18] on button "Add product" at bounding box center [1301, 21] width 79 height 23
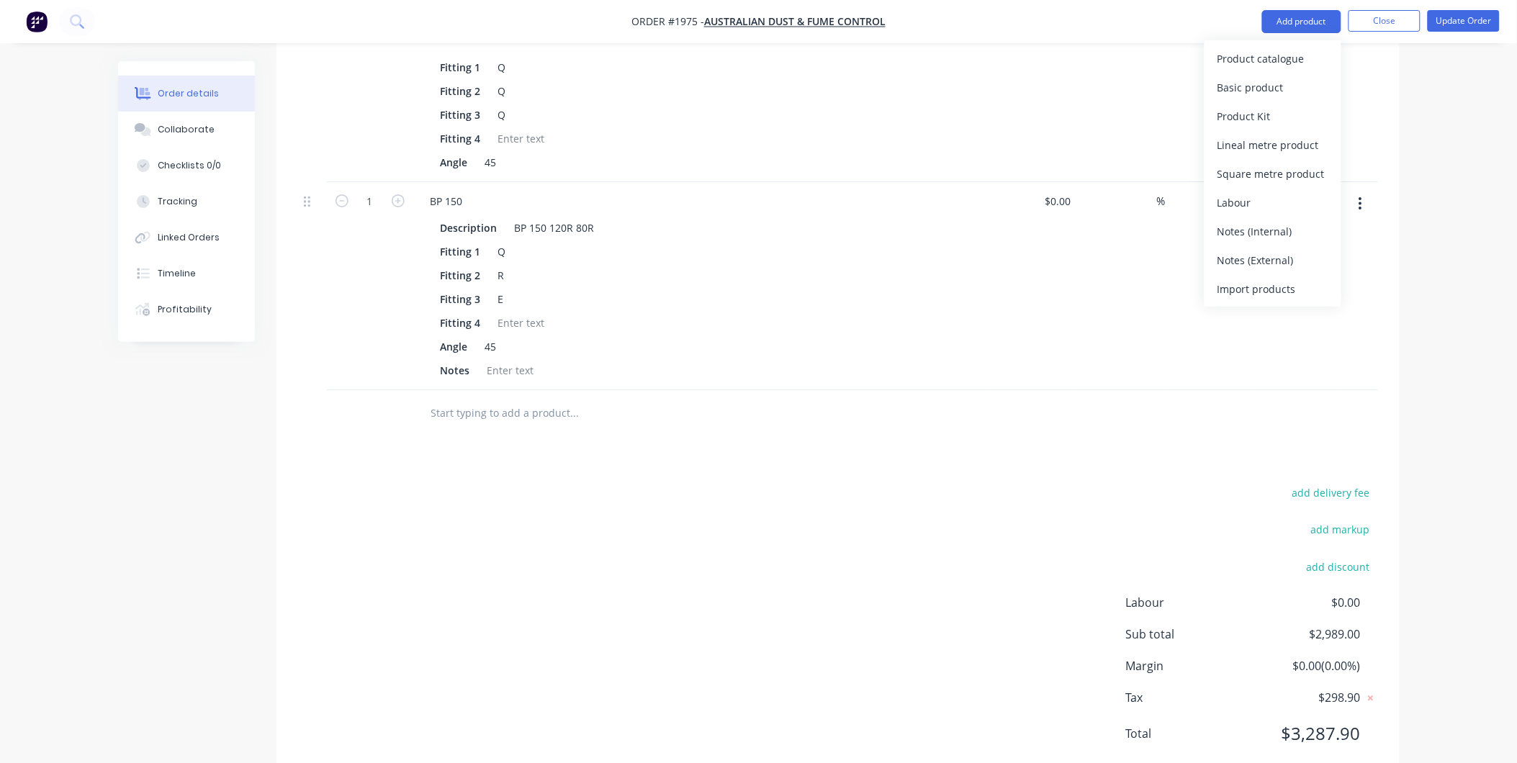
scroll to position [1390, 0]
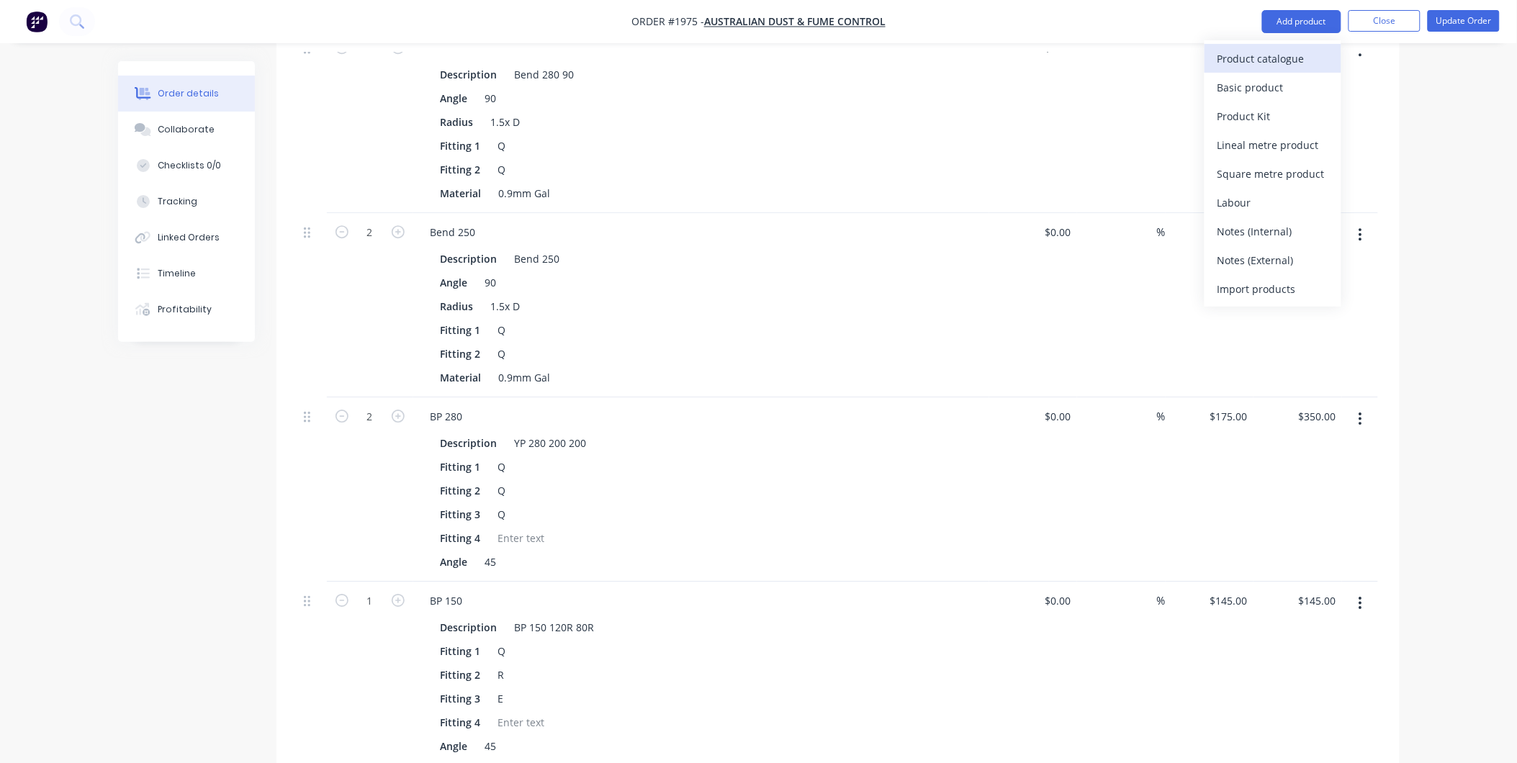
click at [1274, 45] on button "Product catalogue" at bounding box center [1273, 58] width 137 height 29
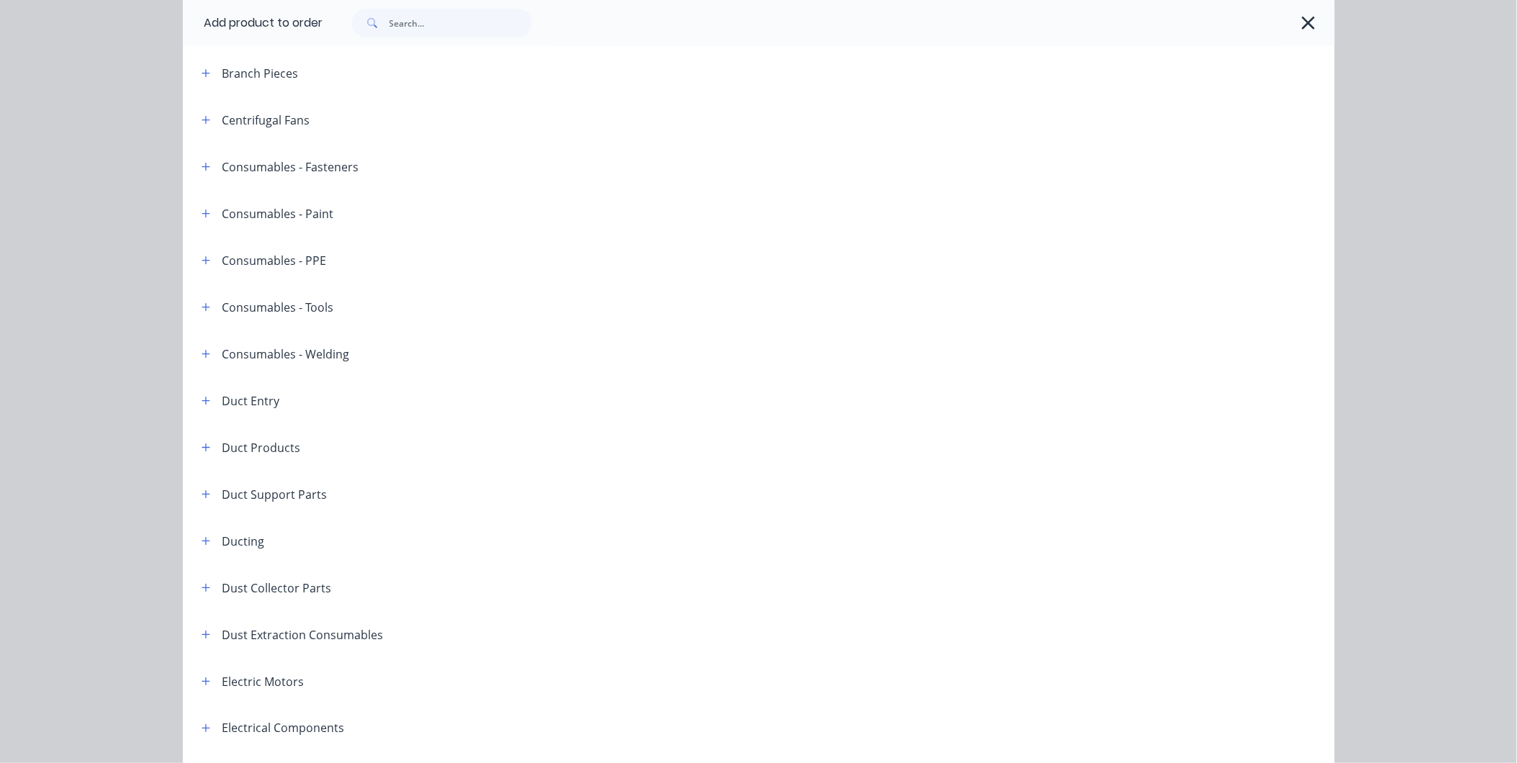
scroll to position [0, 0]
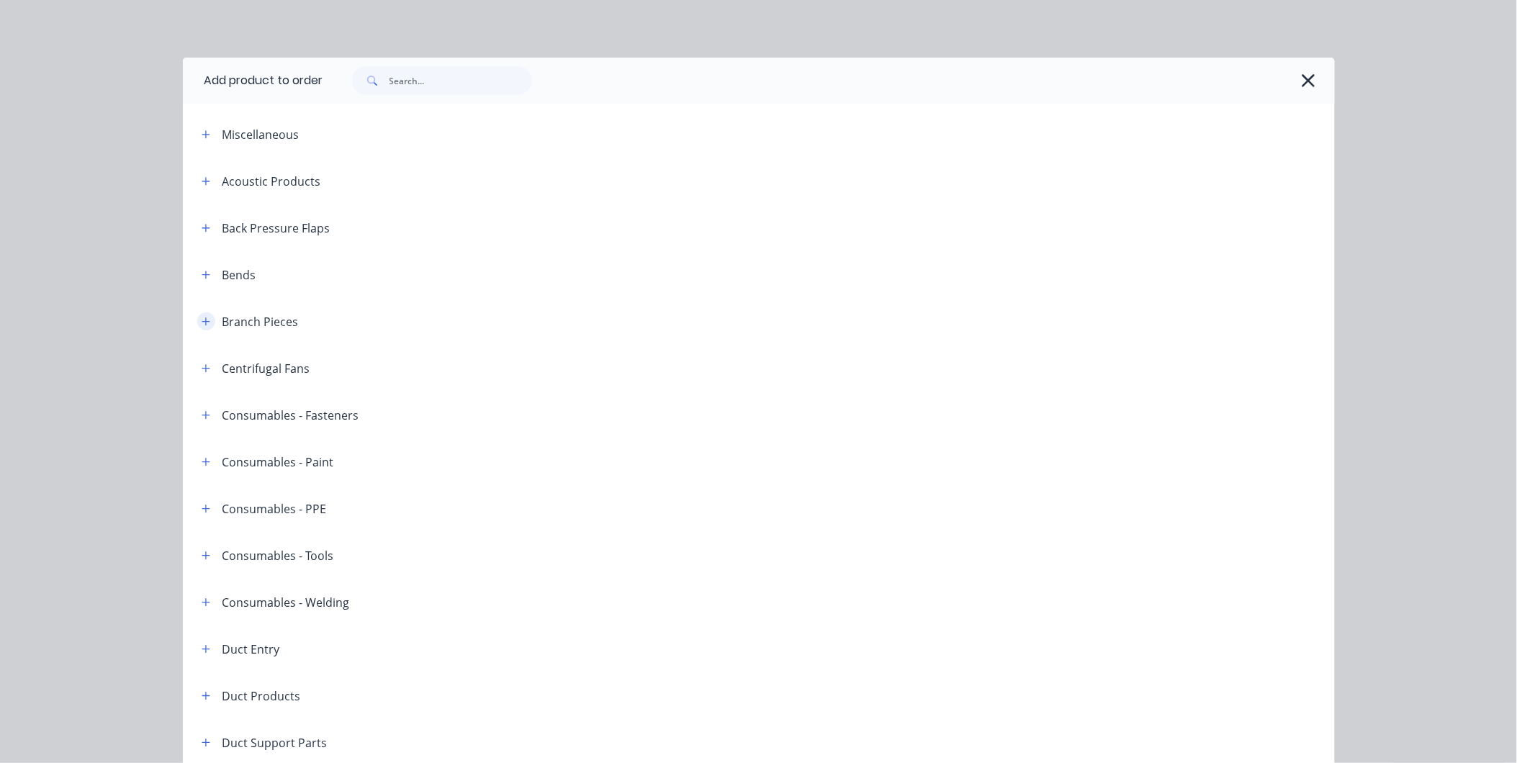
click at [202, 317] on icon "button" at bounding box center [206, 322] width 9 height 10
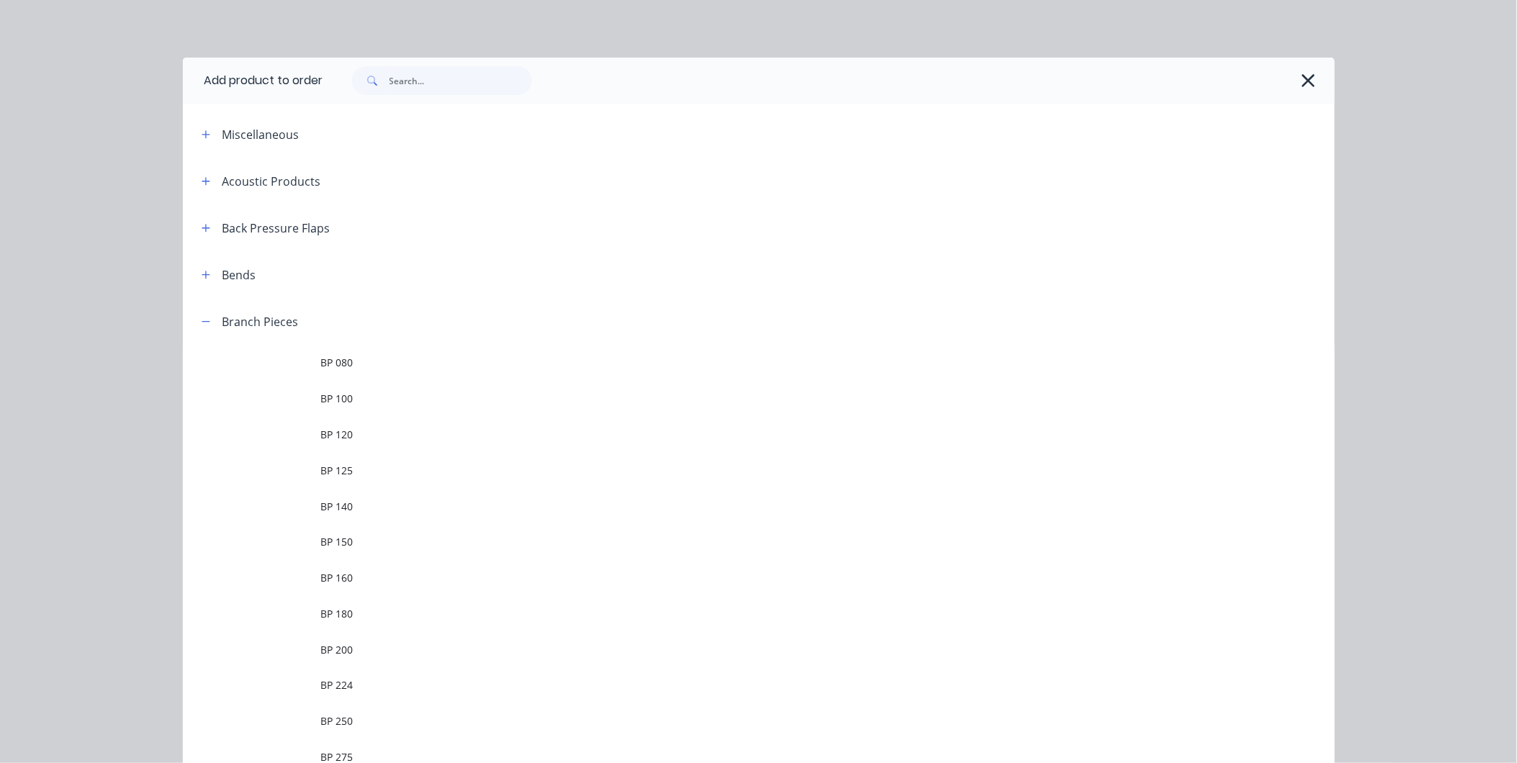
scroll to position [400, 0]
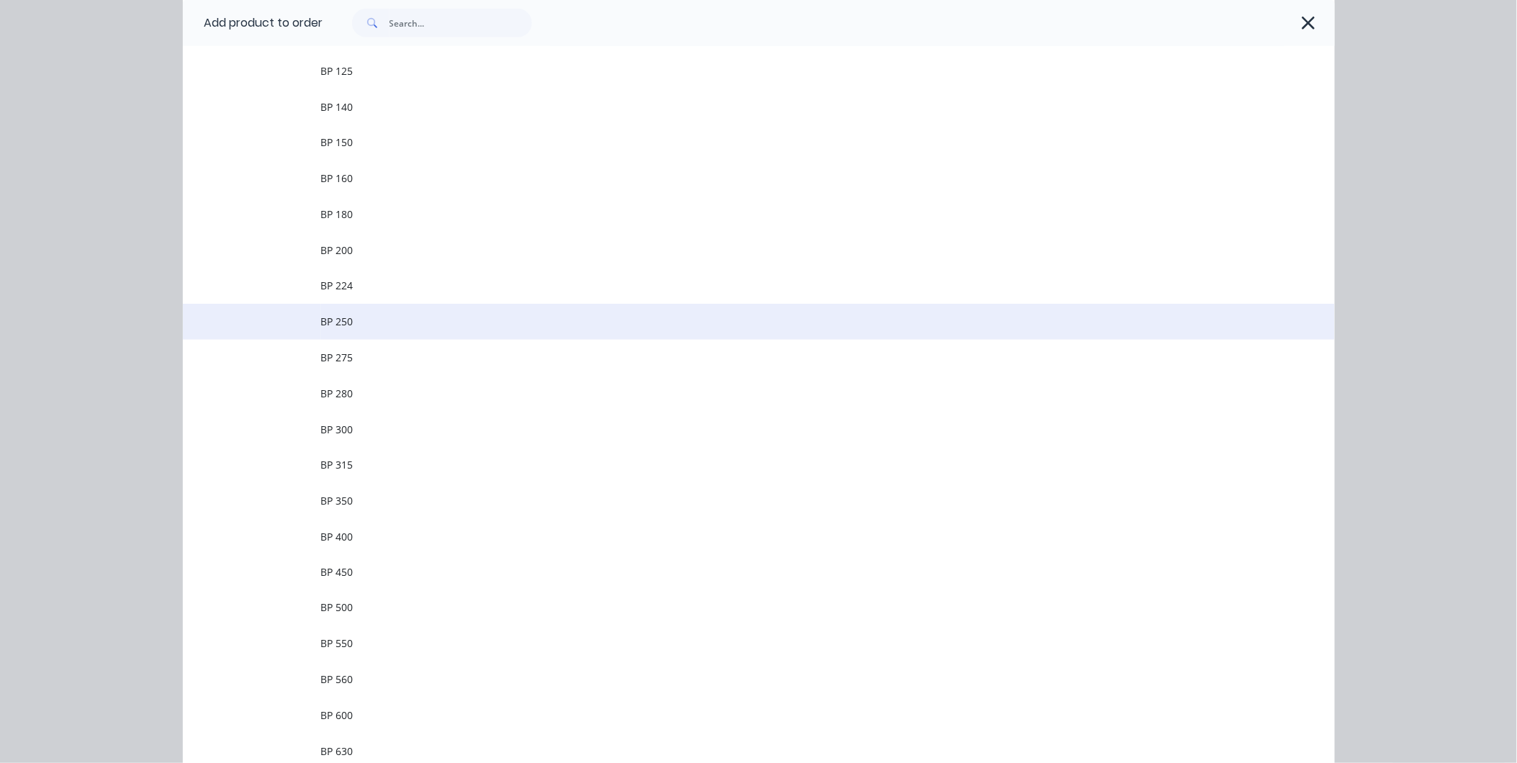
click at [346, 320] on span "BP 250" at bounding box center [726, 321] width 811 height 15
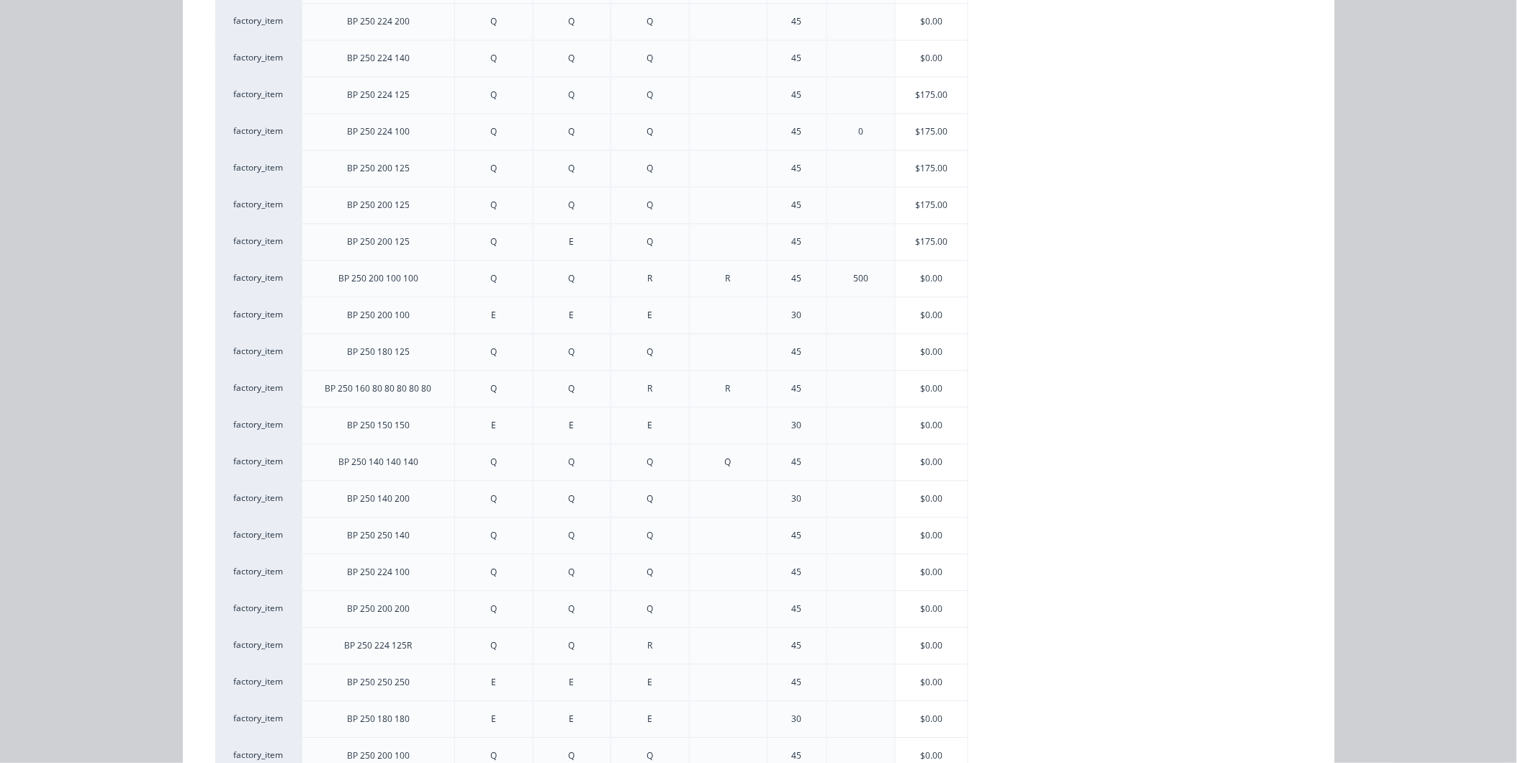
scroll to position [1205, 0]
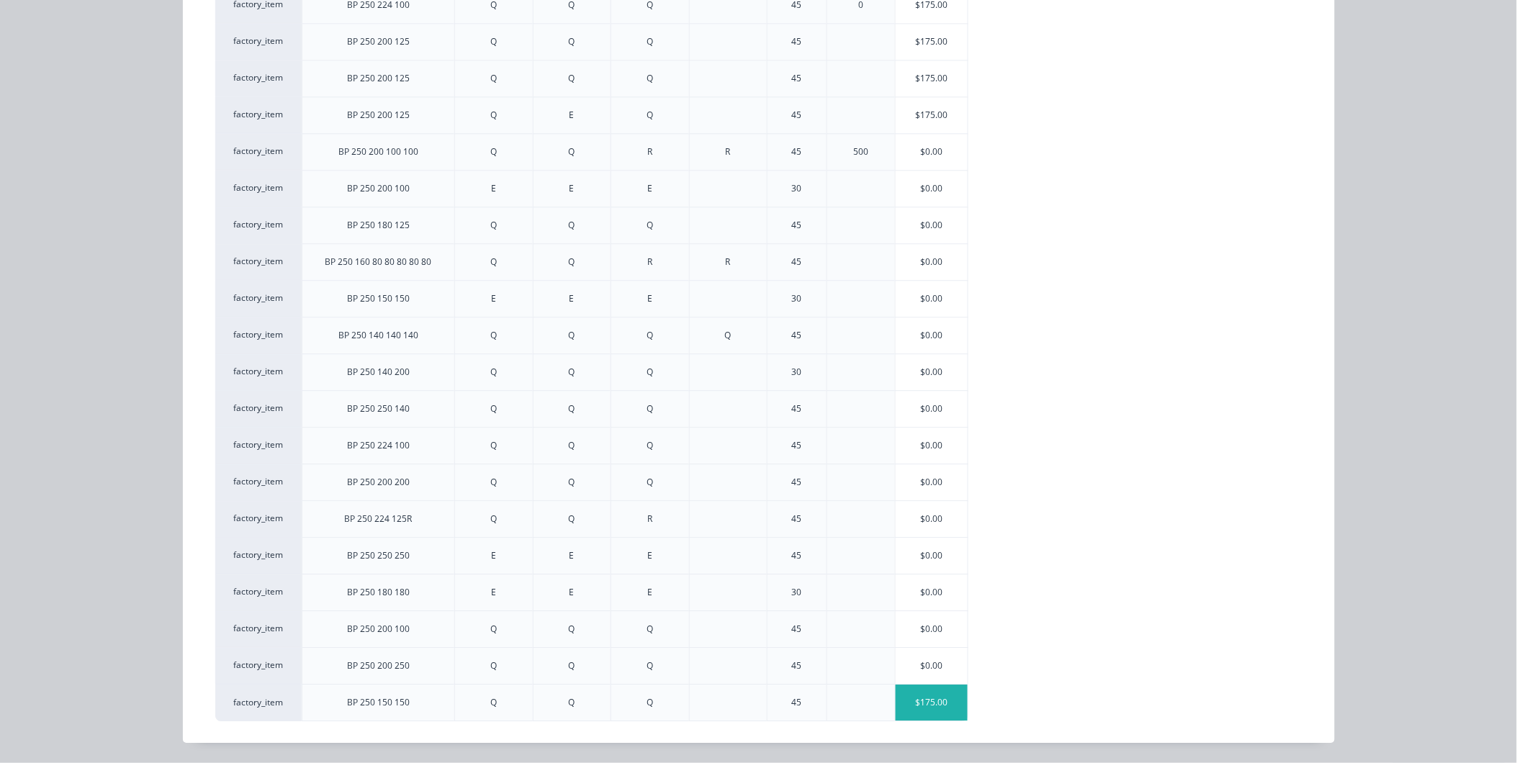
click at [911, 711] on div "$175.00" at bounding box center [932, 703] width 72 height 36
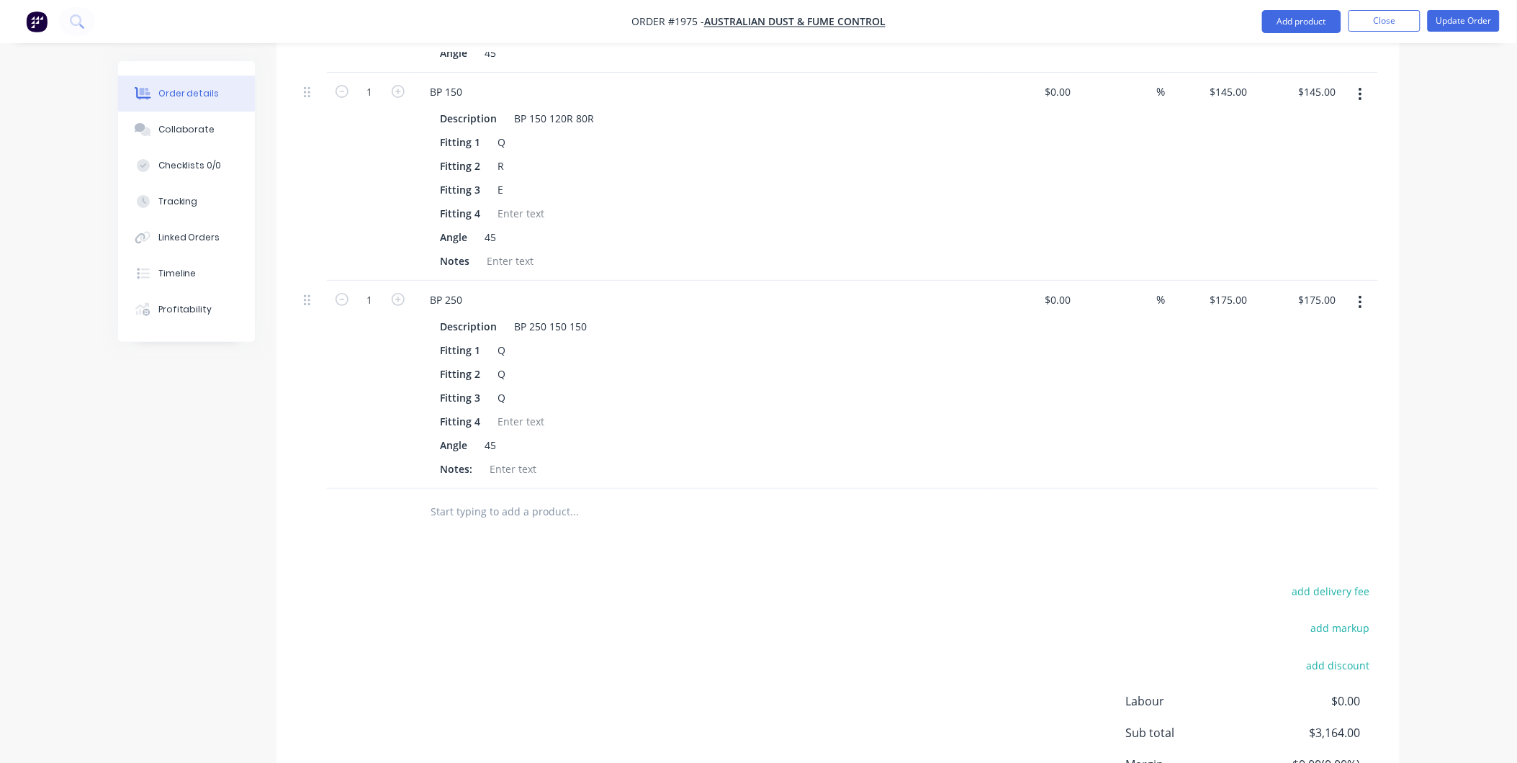
scroll to position [1970, 0]
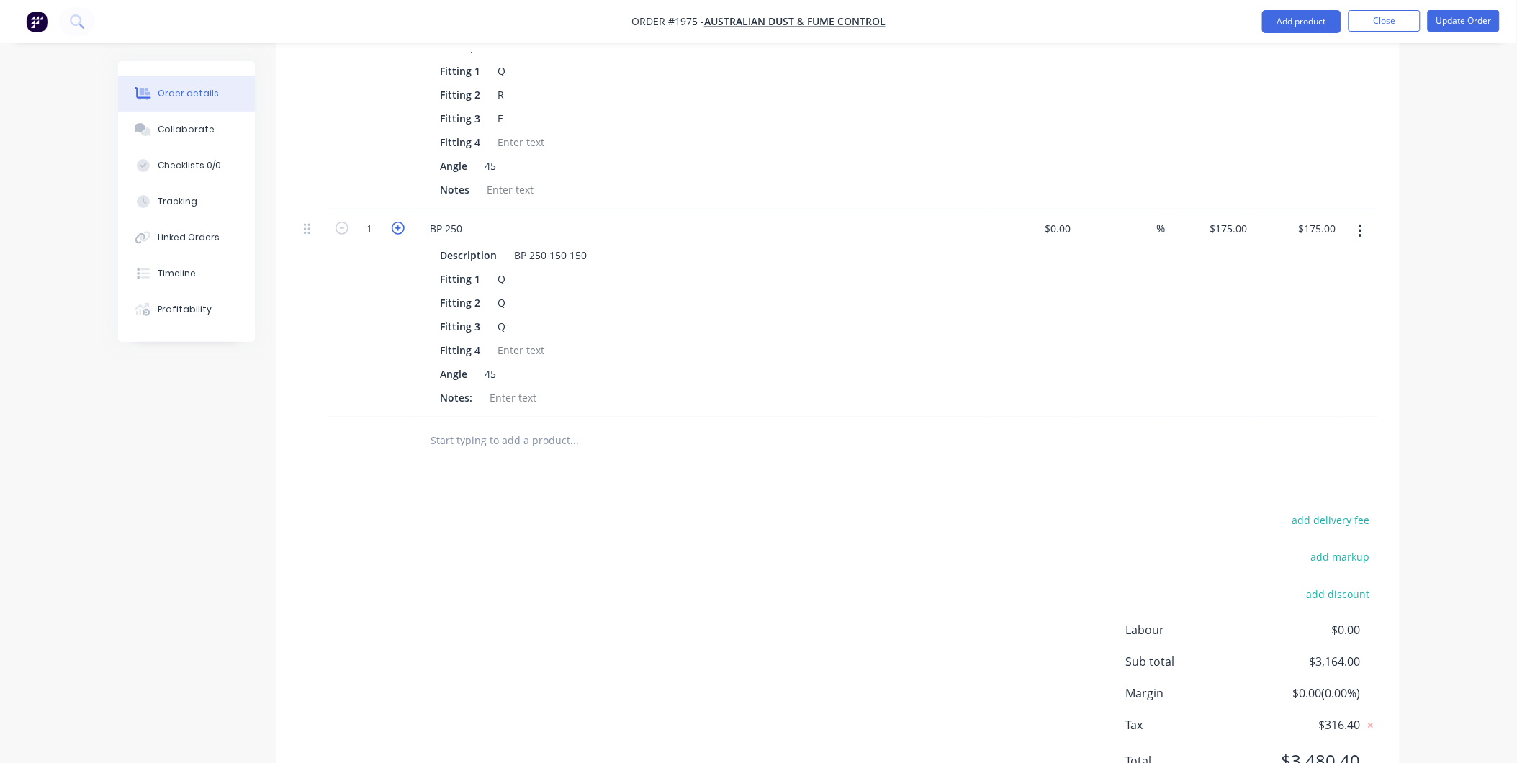
click at [395, 222] on icon "button" at bounding box center [398, 228] width 13 height 13
type input "2"
type input "$350.00"
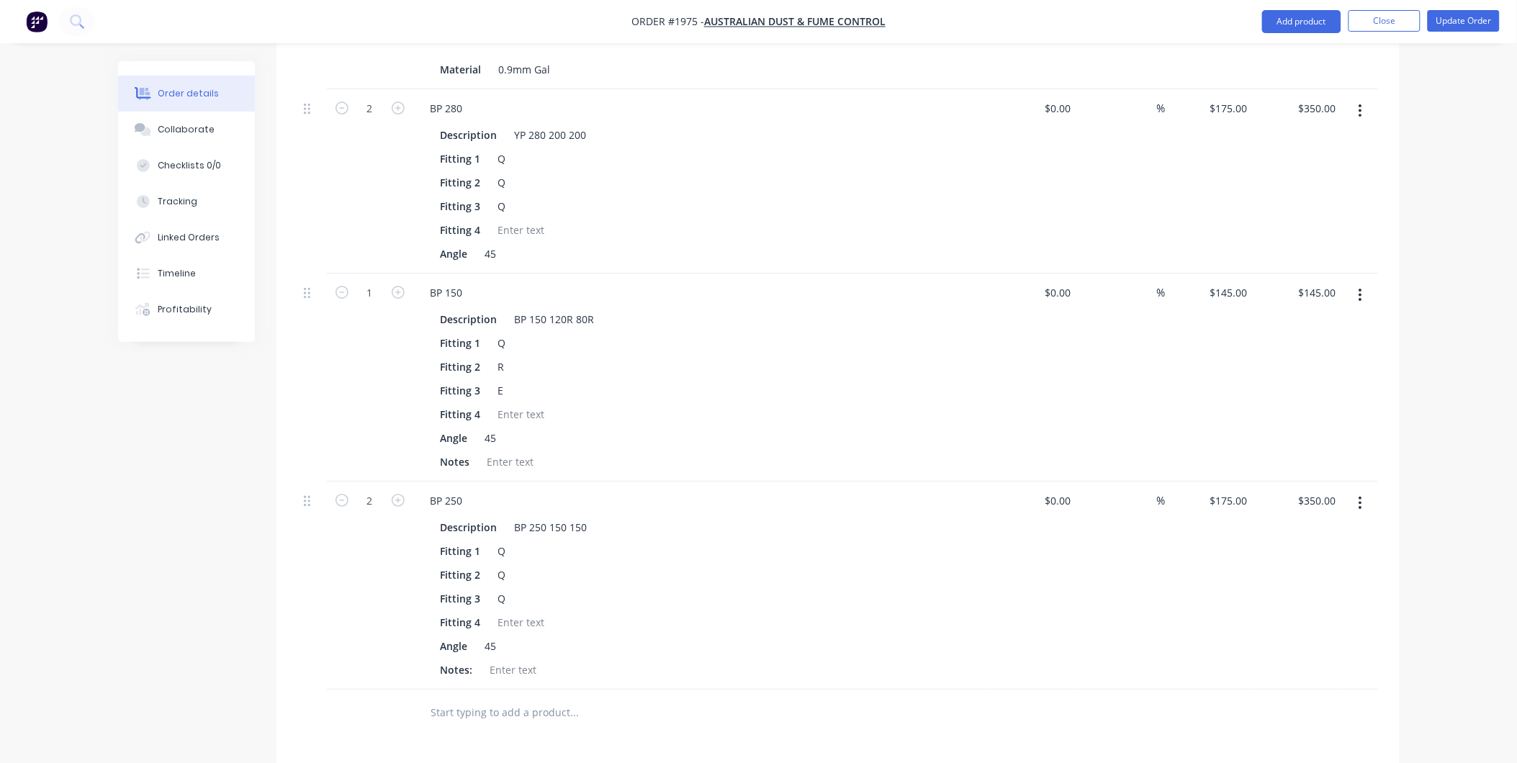
scroll to position [1517, 0]
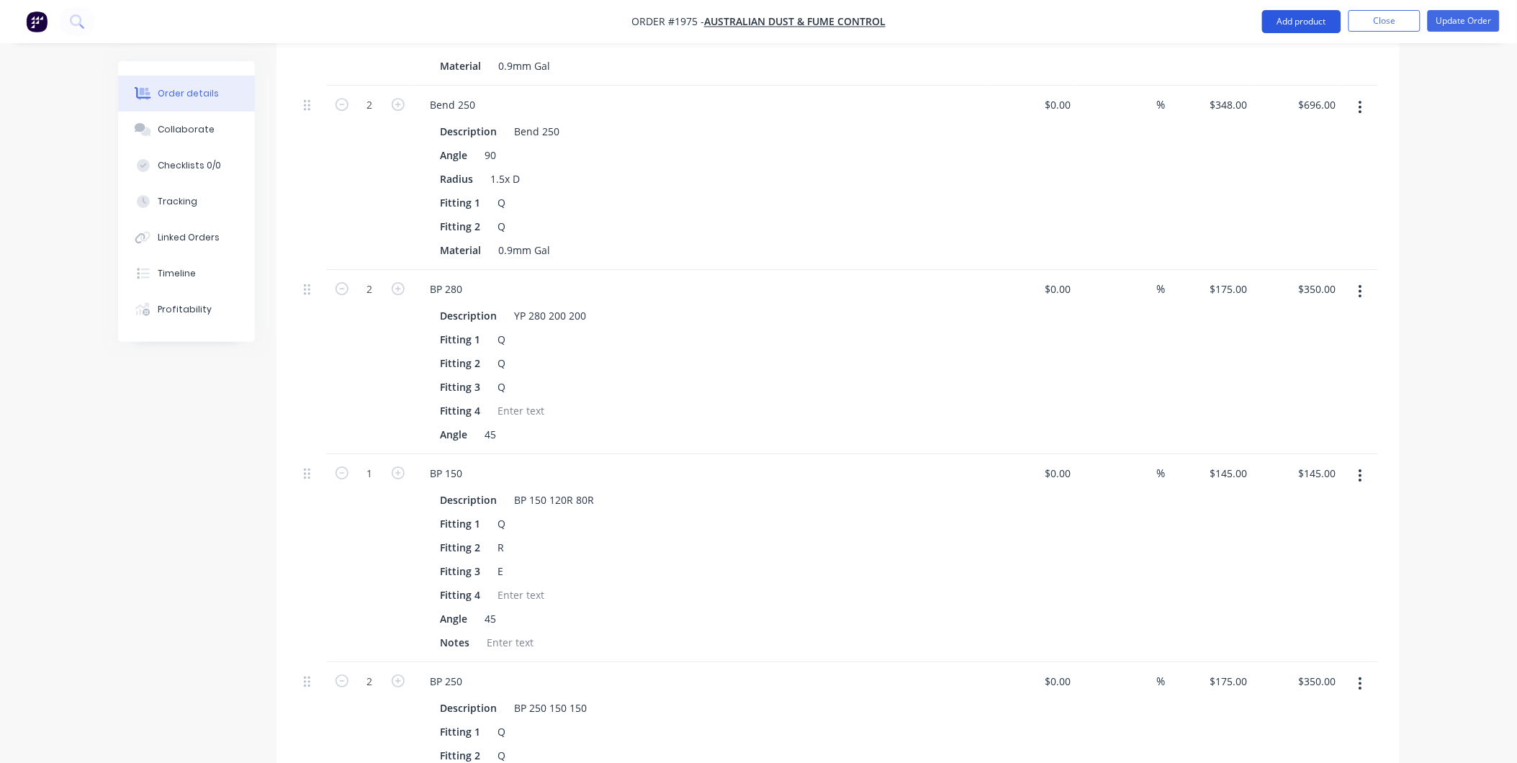
click at [1301, 29] on button "Add product" at bounding box center [1301, 21] width 79 height 23
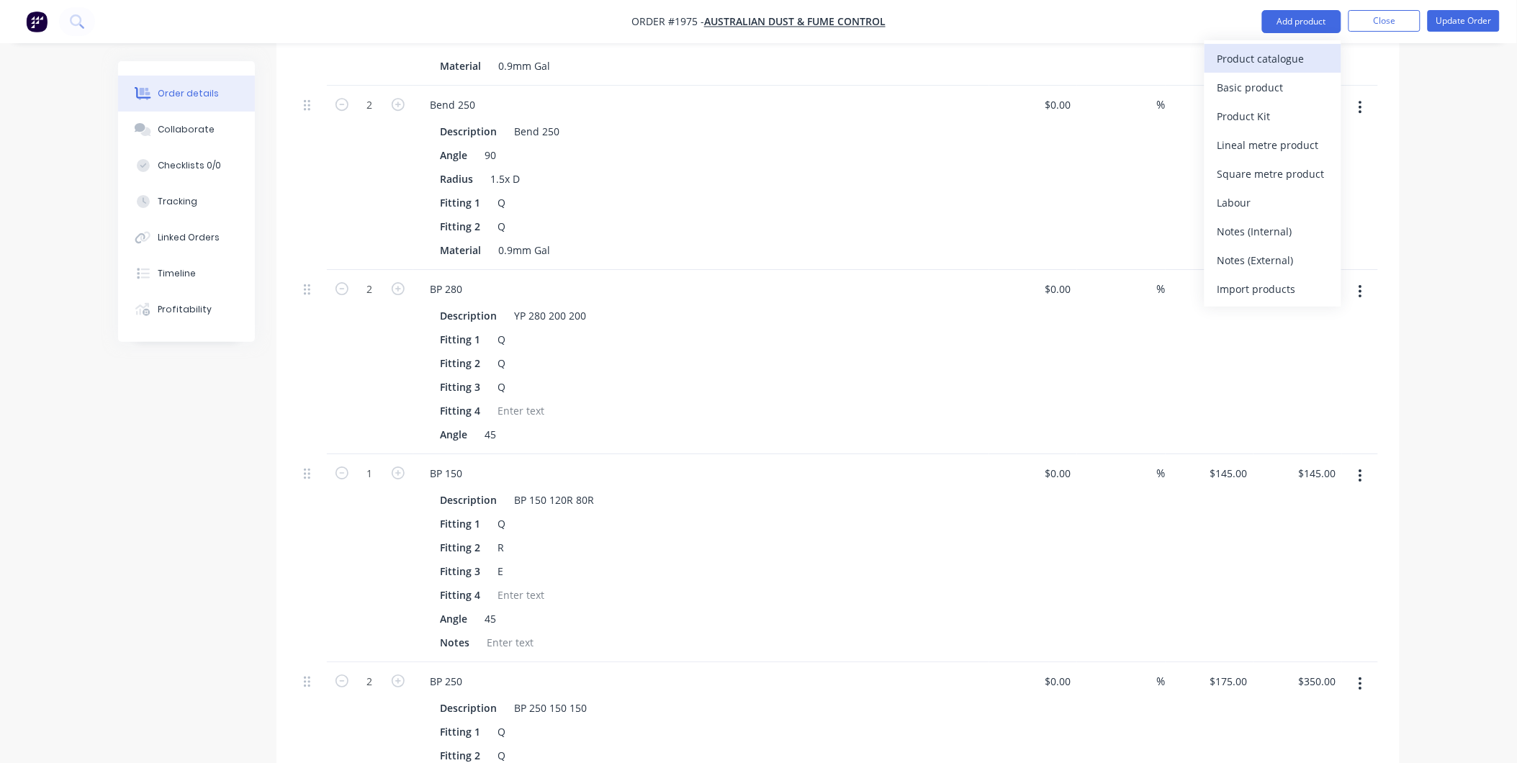
click at [1285, 58] on div "Product catalogue" at bounding box center [1273, 58] width 111 height 21
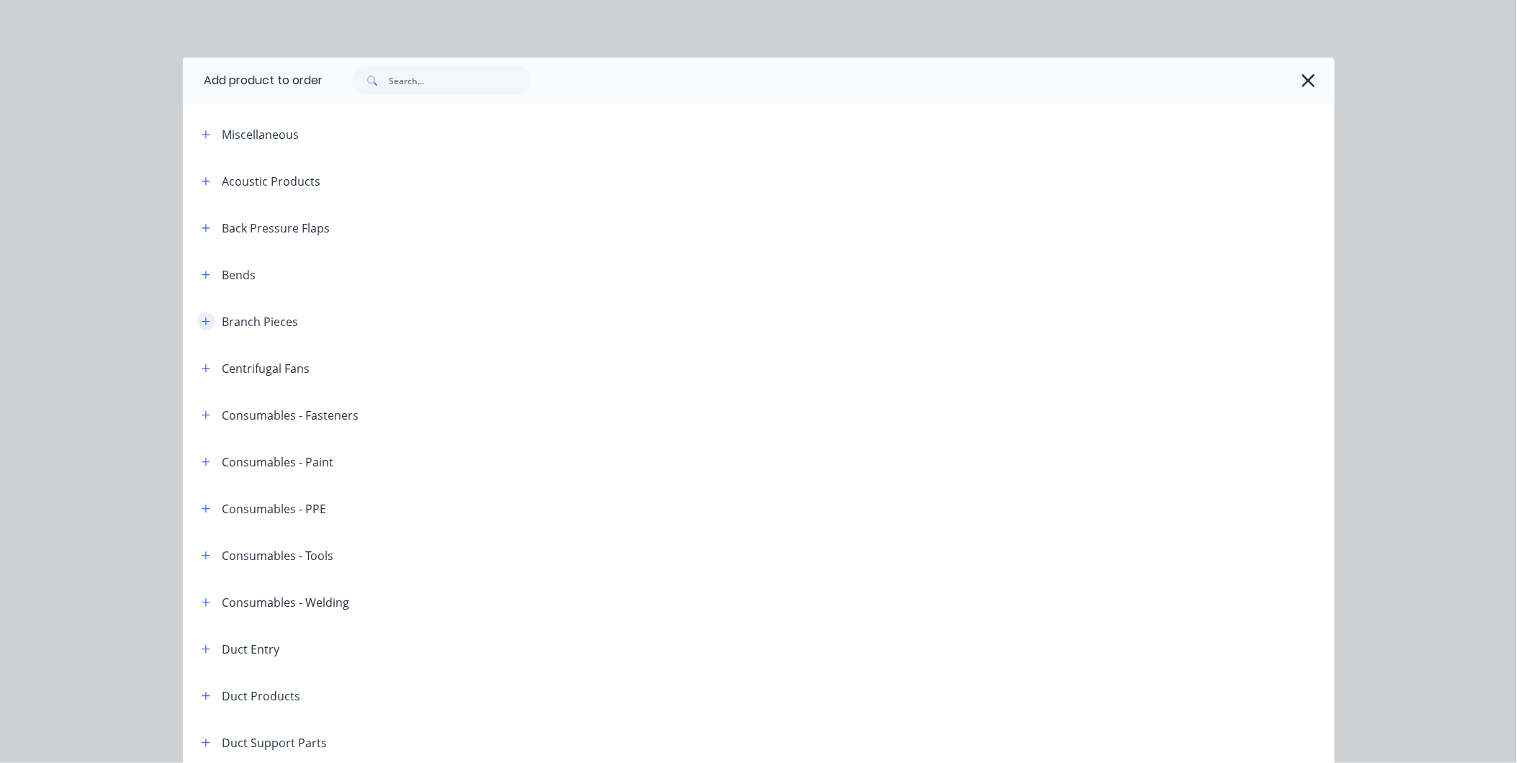
click at [202, 326] on icon "button" at bounding box center [206, 322] width 9 height 10
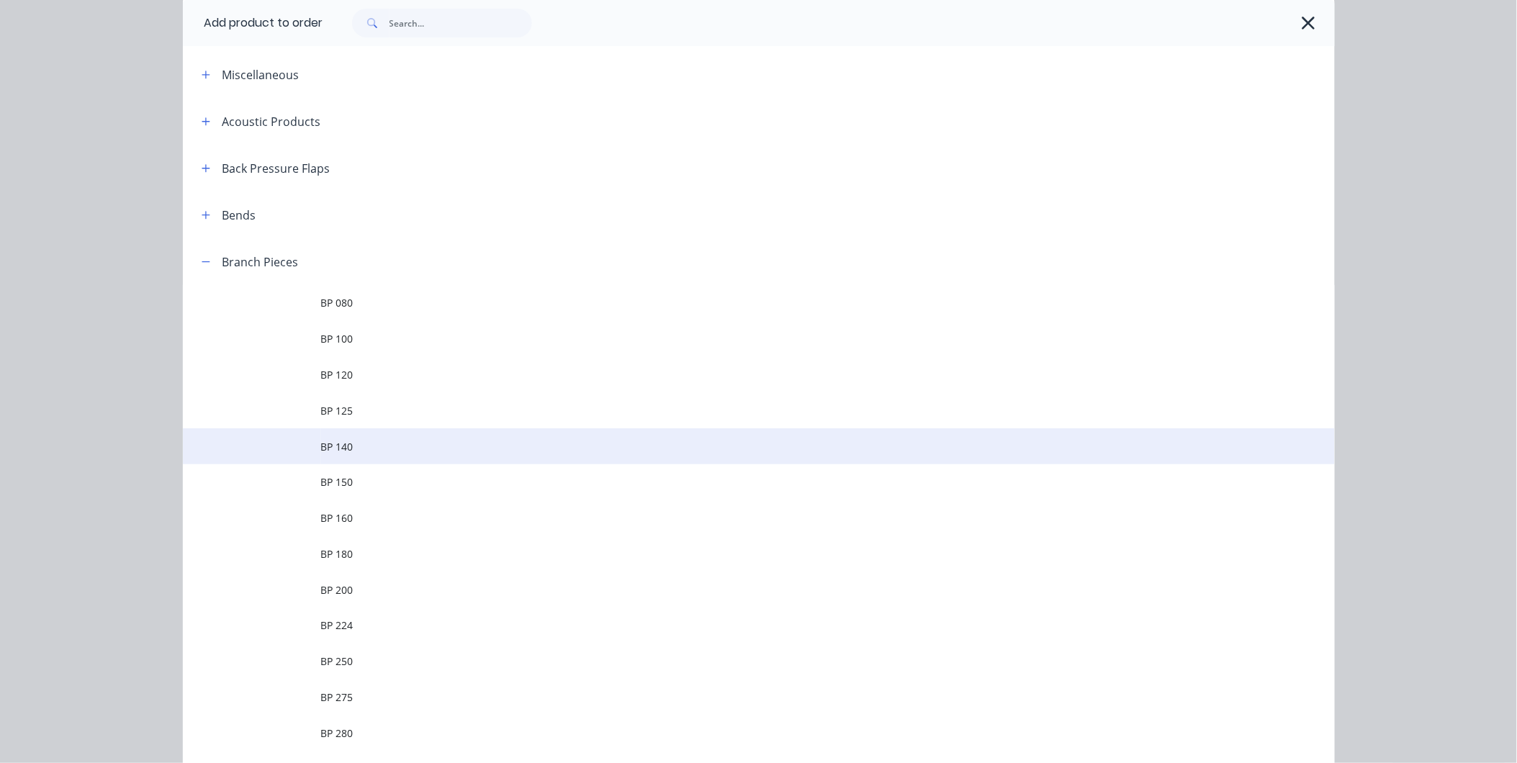
scroll to position [160, 0]
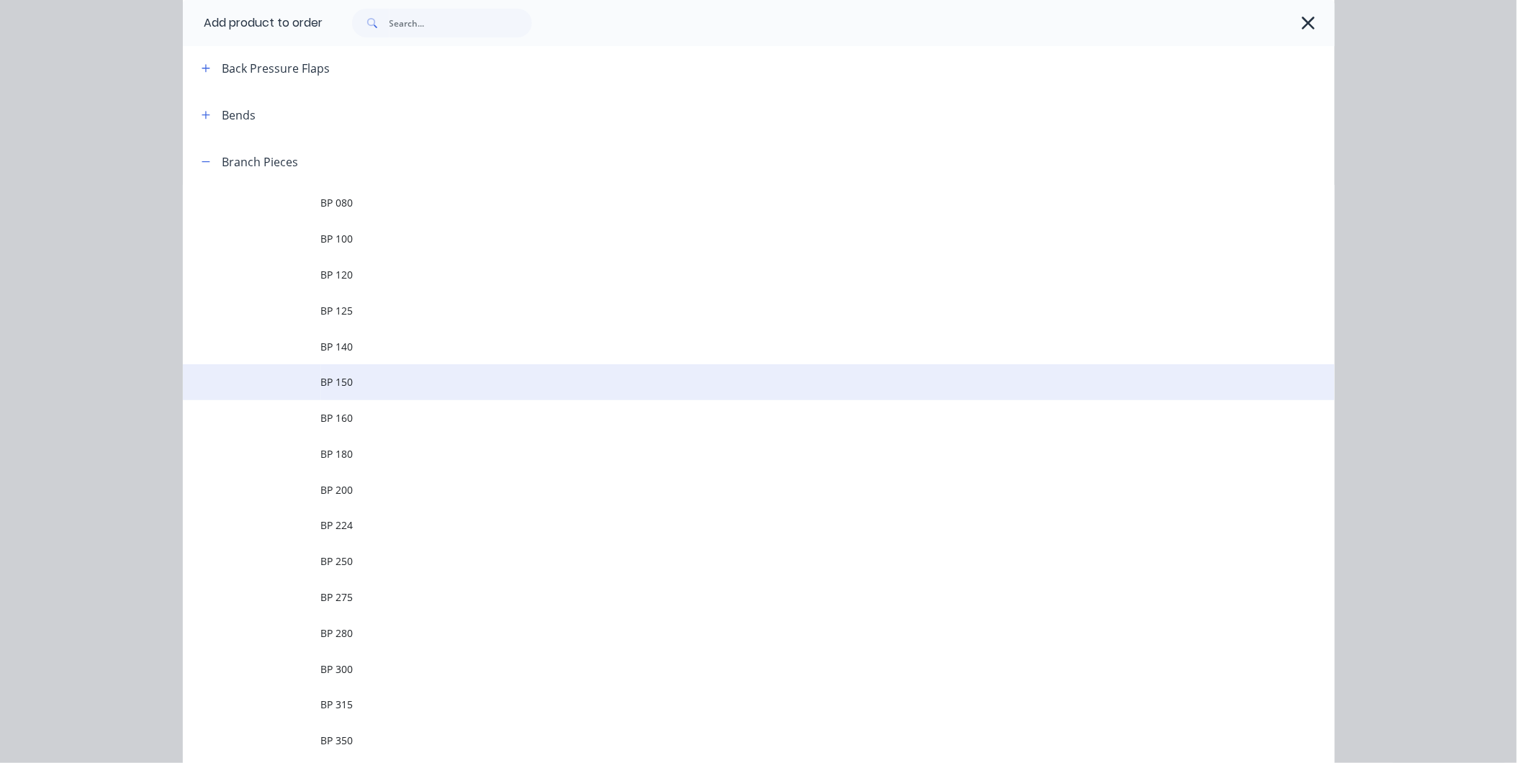
click at [344, 378] on span "BP 150" at bounding box center [726, 381] width 811 height 15
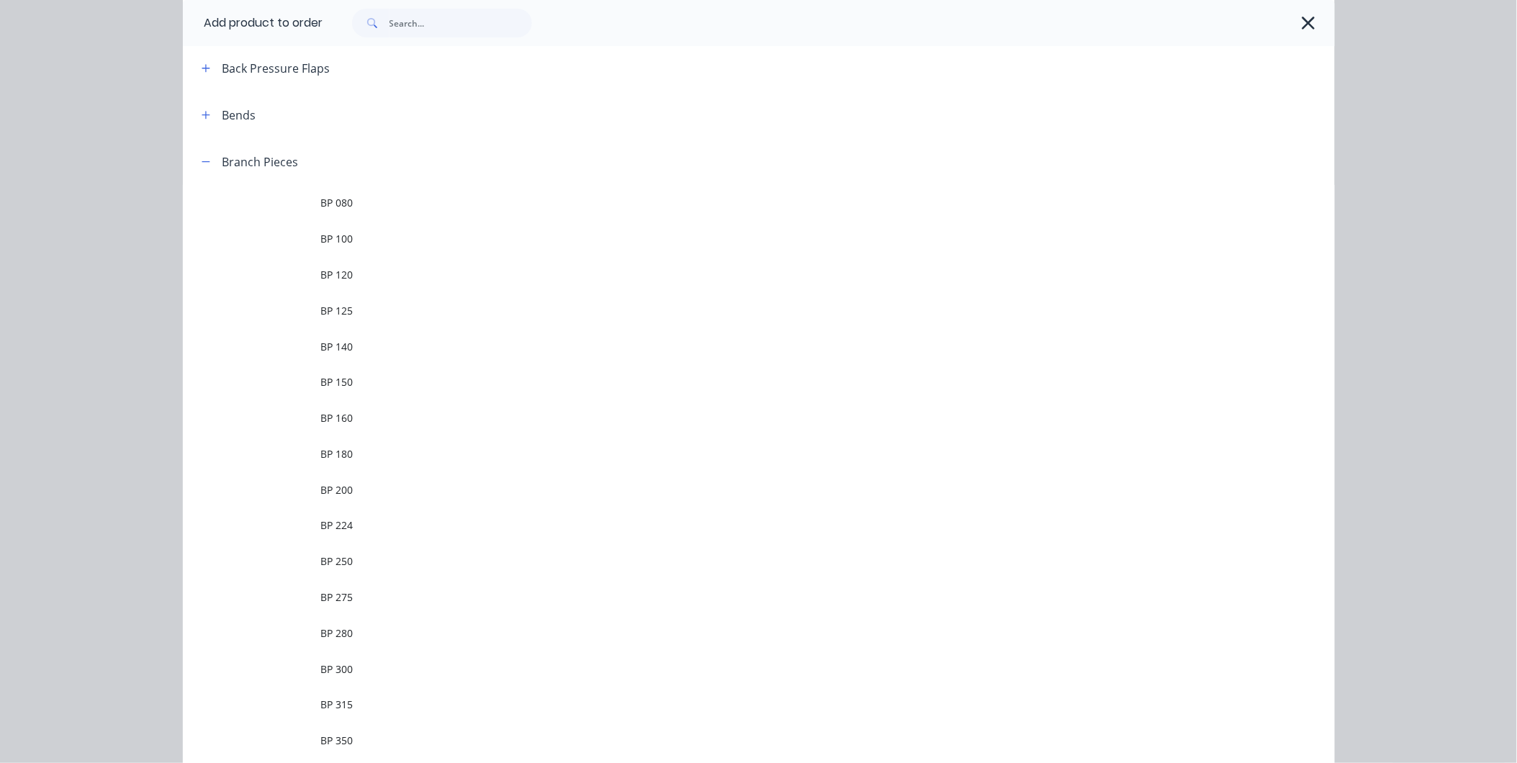
scroll to position [0, 0]
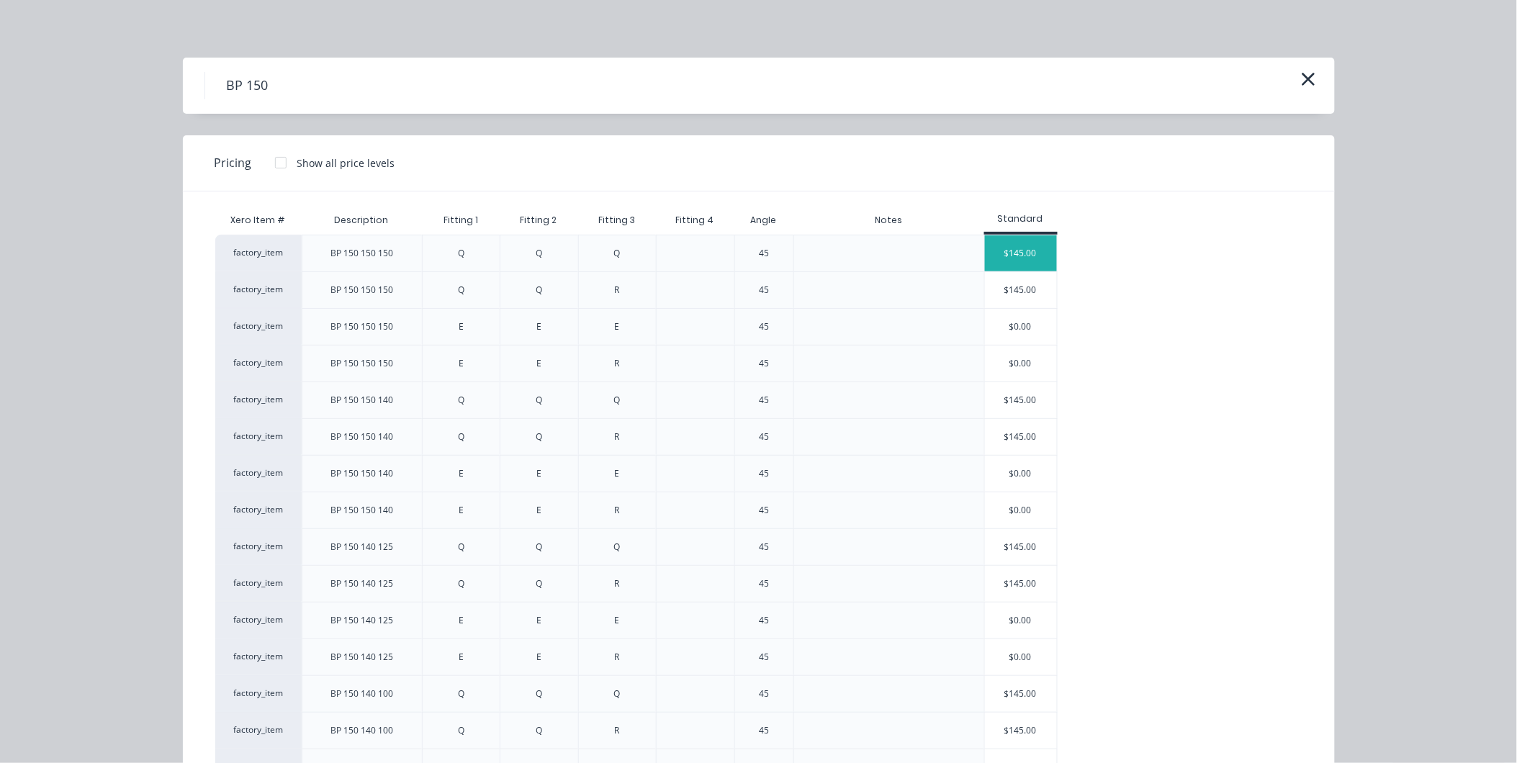
click at [1008, 259] on div "$145.00" at bounding box center [1021, 253] width 72 height 36
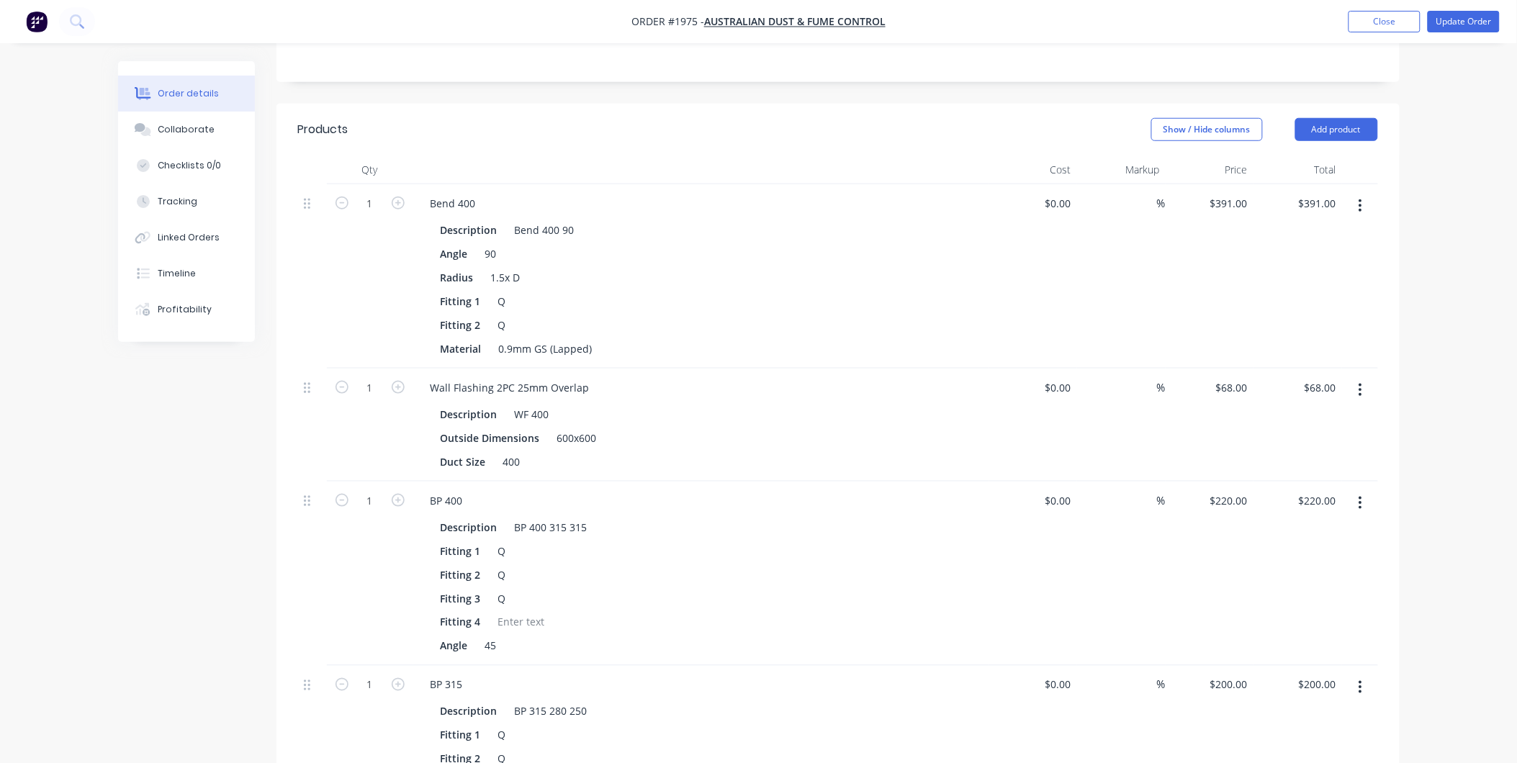
scroll to position [45, 0]
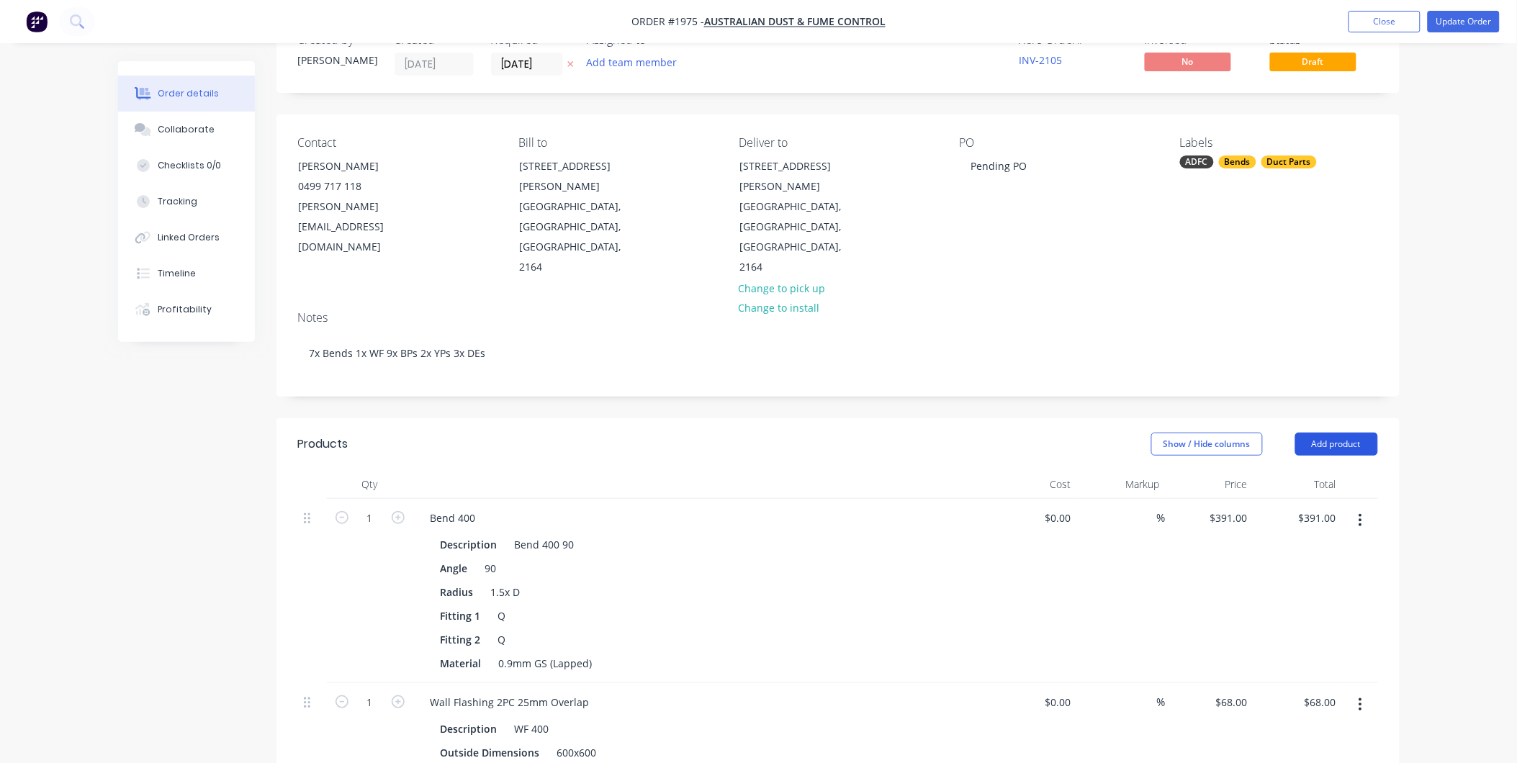
click at [1319, 433] on button "Add product" at bounding box center [1336, 444] width 83 height 23
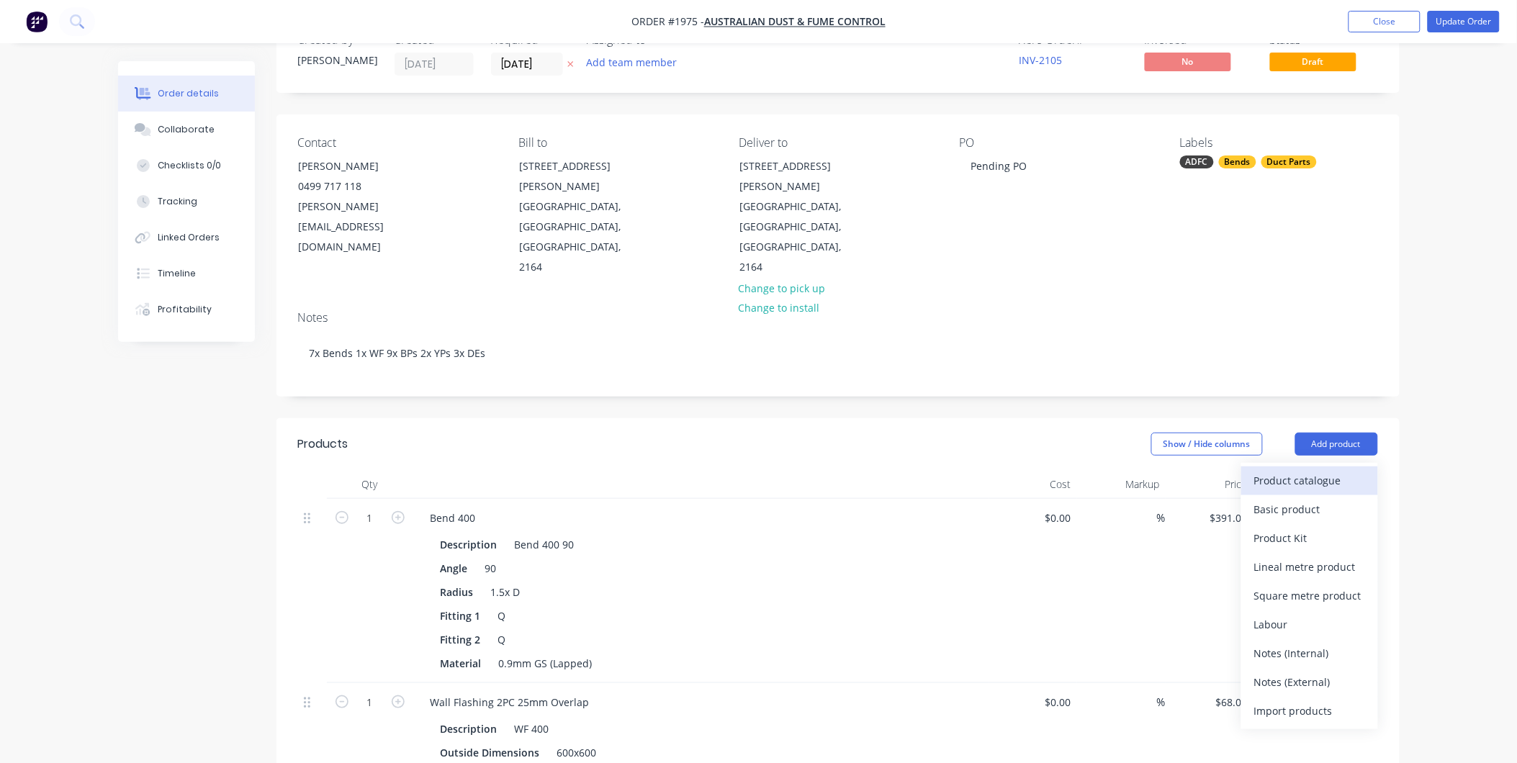
click at [1297, 470] on div "Product catalogue" at bounding box center [1309, 480] width 111 height 21
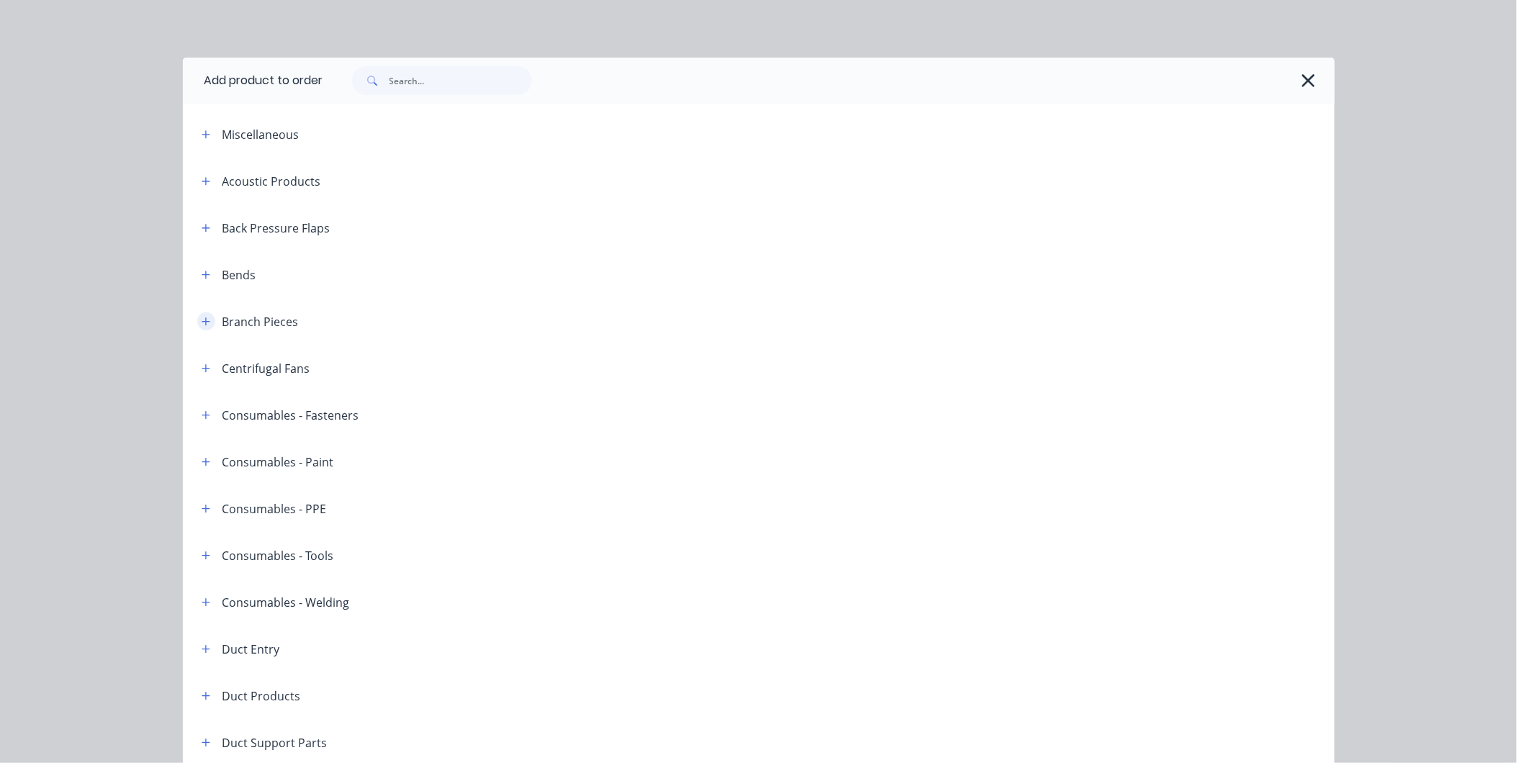
click at [202, 318] on icon "button" at bounding box center [206, 322] width 9 height 10
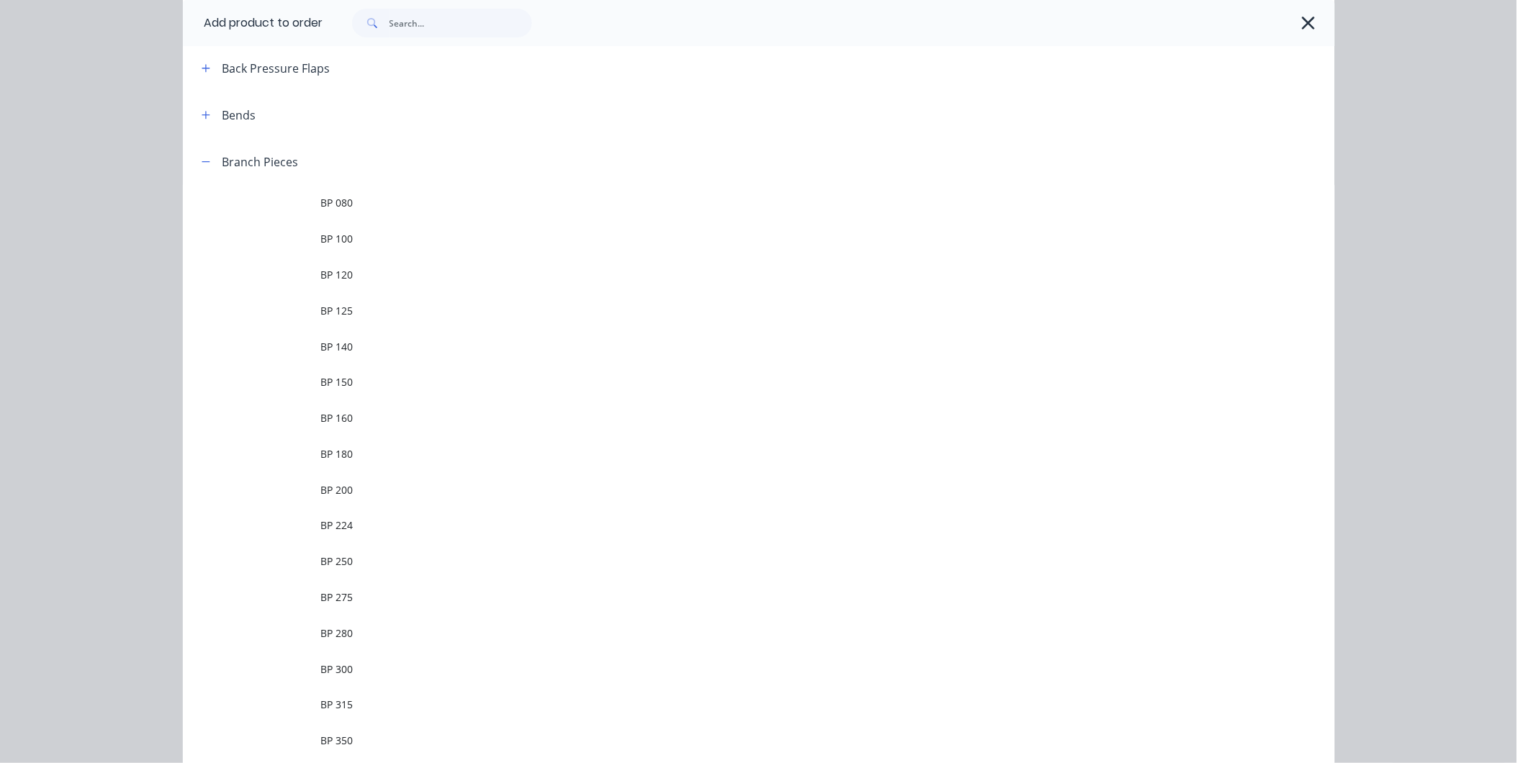
scroll to position [0, 0]
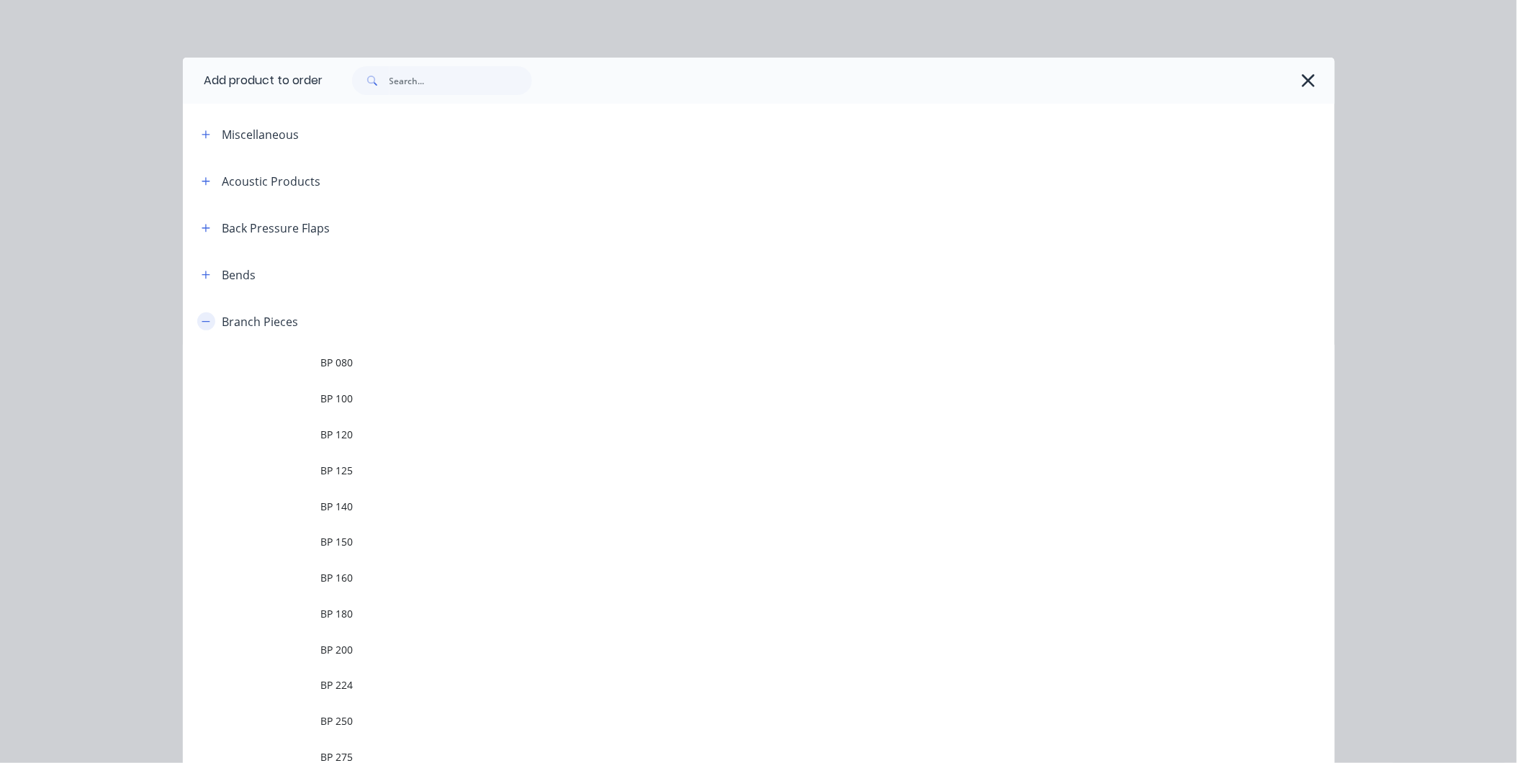
click at [202, 318] on icon "button" at bounding box center [206, 322] width 9 height 10
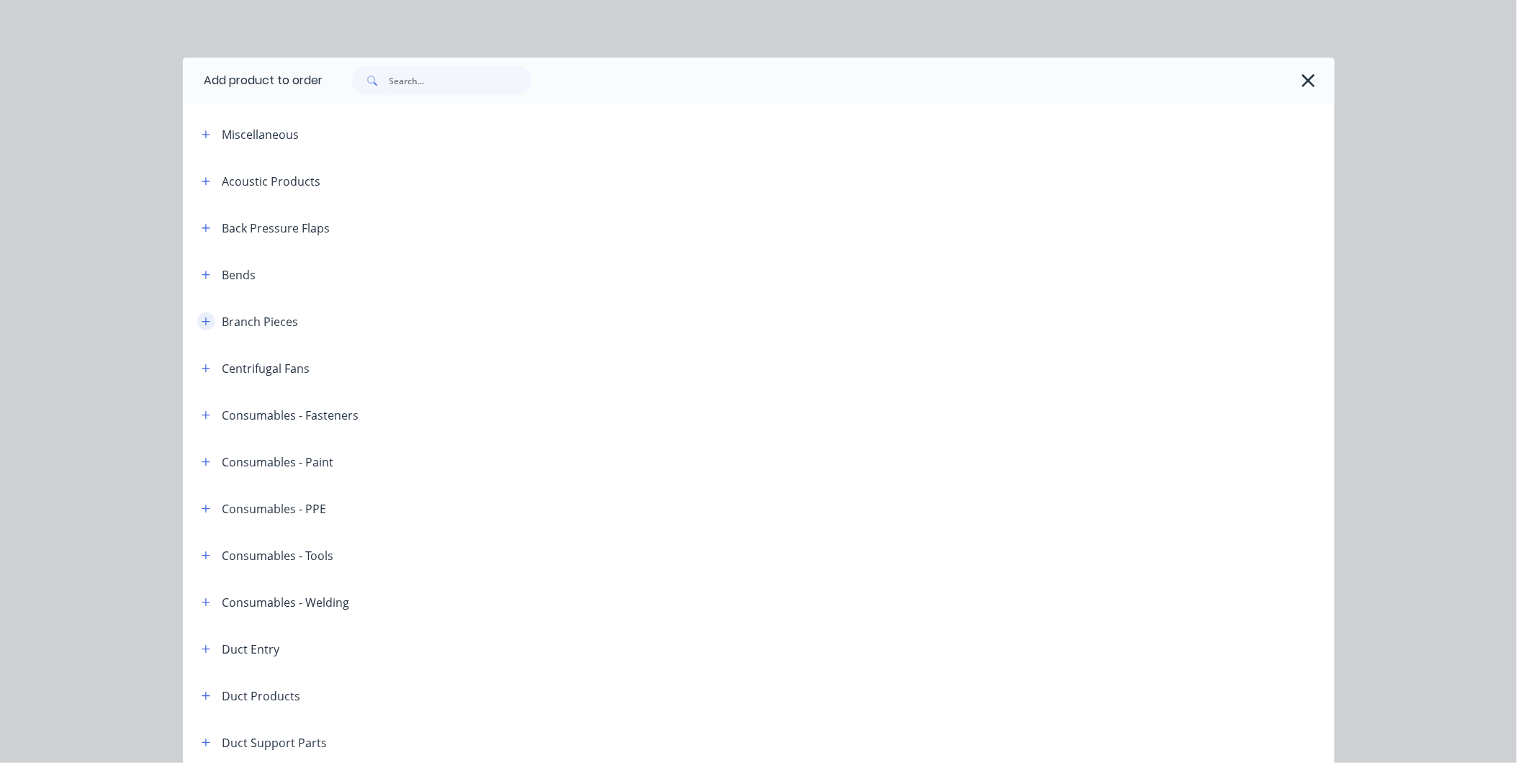
click at [202, 321] on icon "button" at bounding box center [206, 322] width 8 height 8
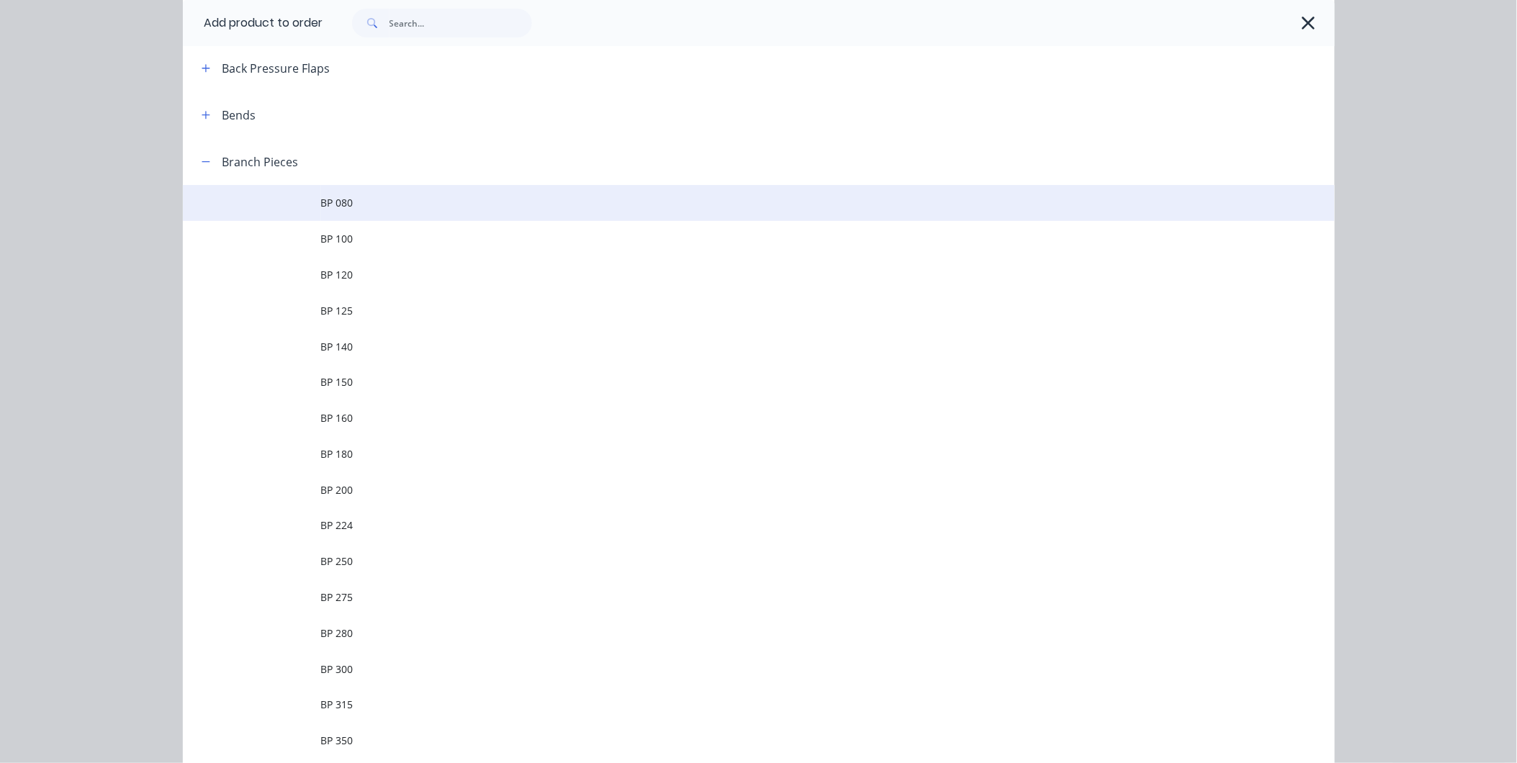
scroll to position [80, 0]
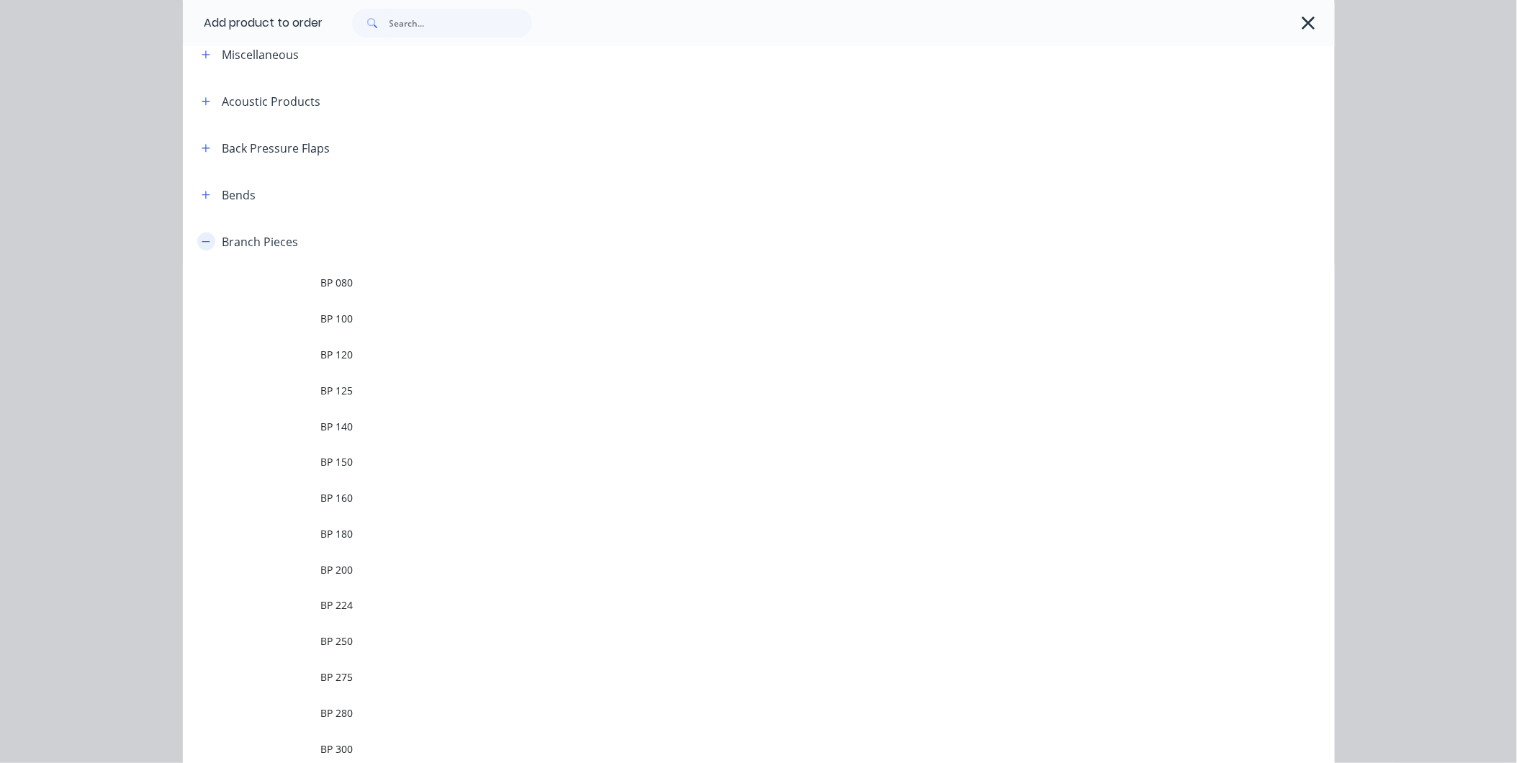
click at [202, 239] on icon "button" at bounding box center [206, 242] width 9 height 10
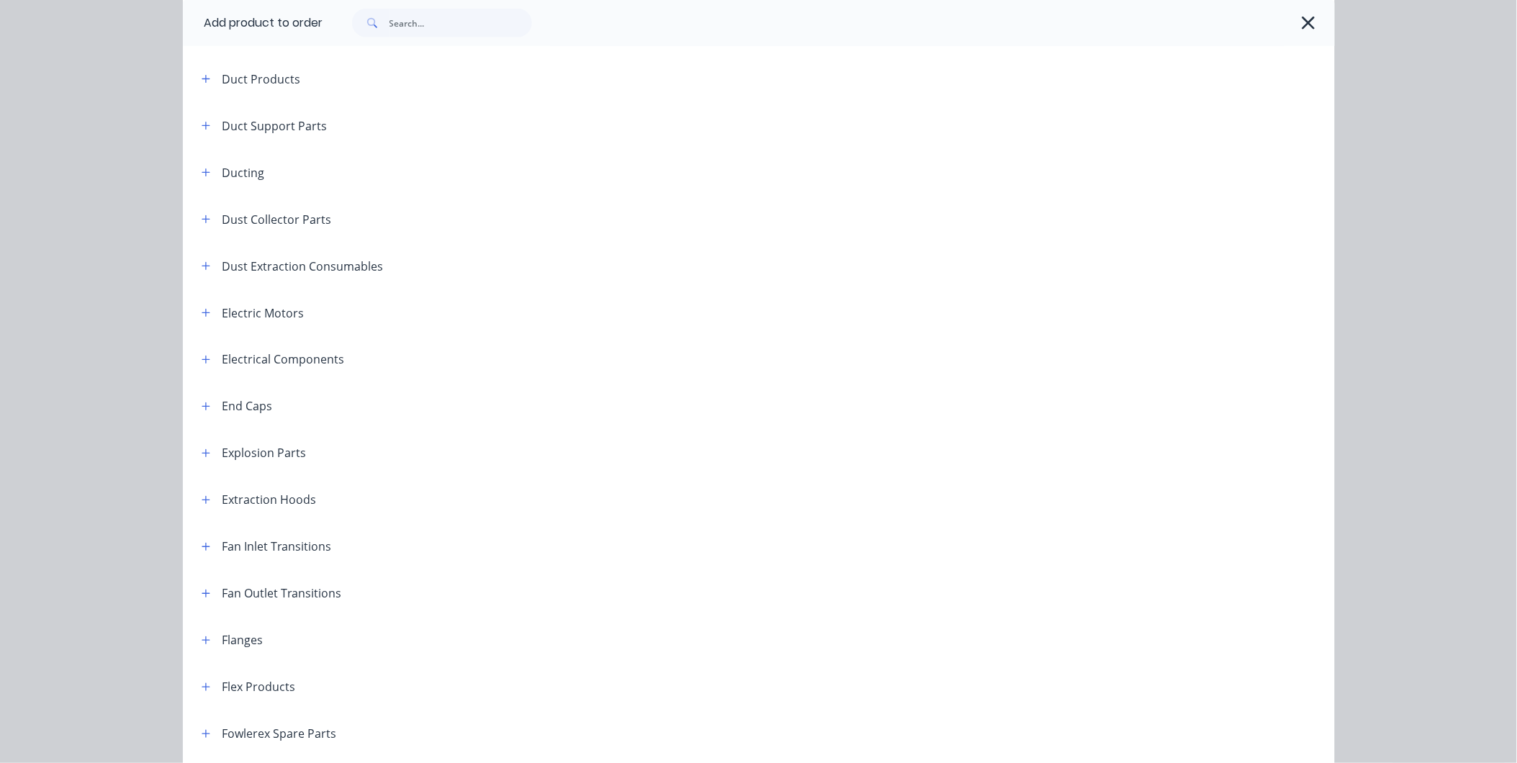
scroll to position [537, 0]
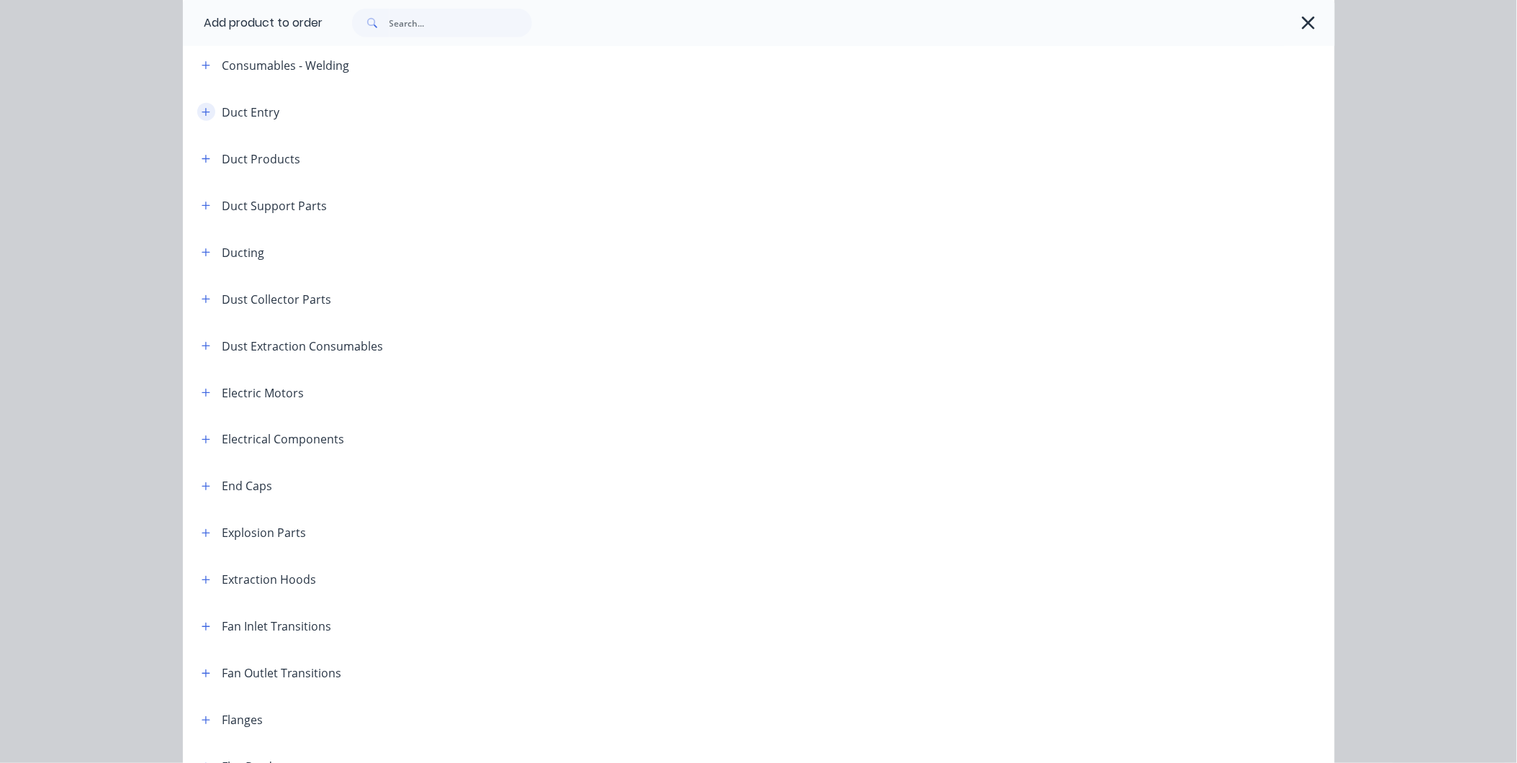
click at [202, 111] on icon "button" at bounding box center [206, 112] width 8 height 8
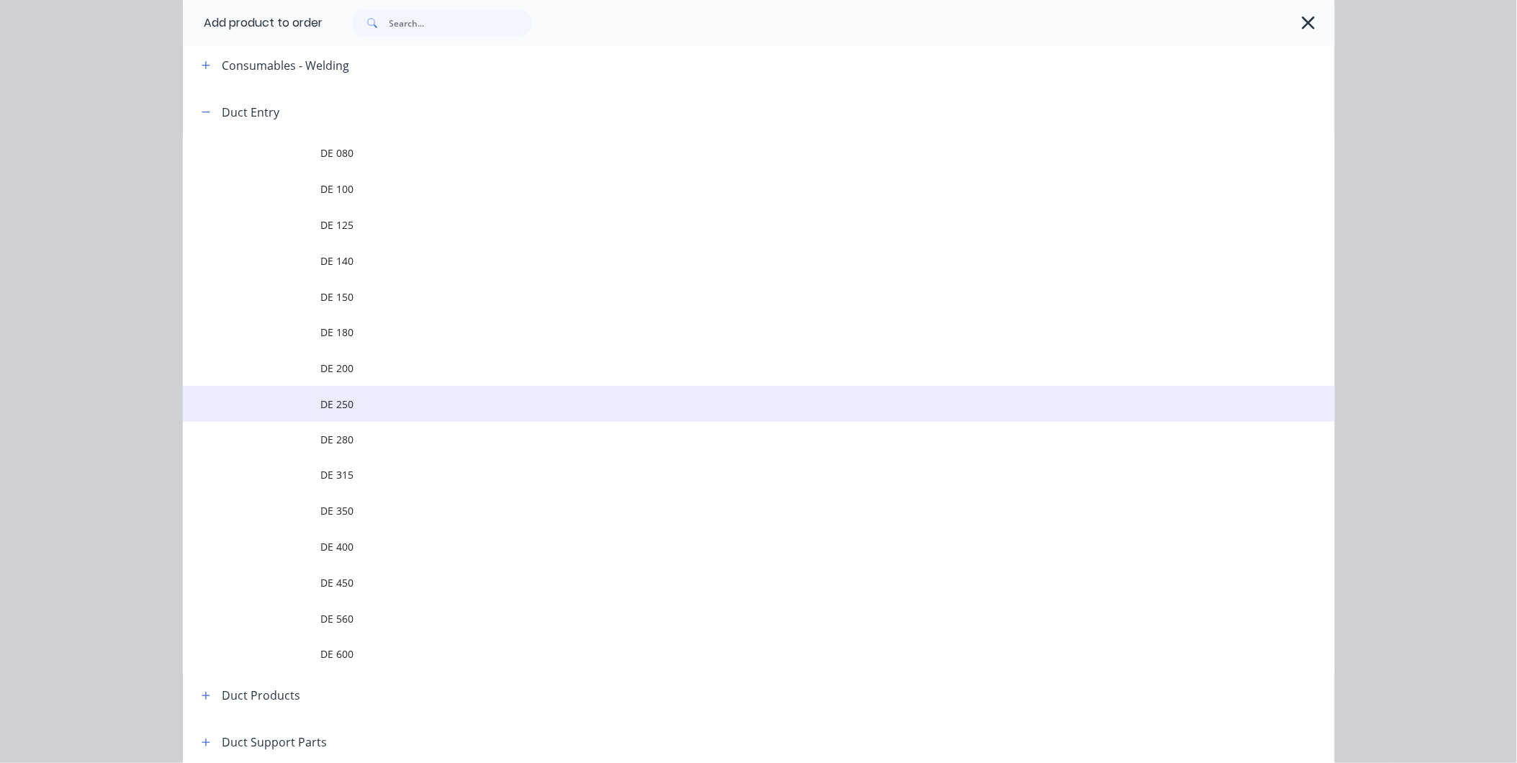
click at [372, 398] on span "DE 250" at bounding box center [726, 404] width 811 height 15
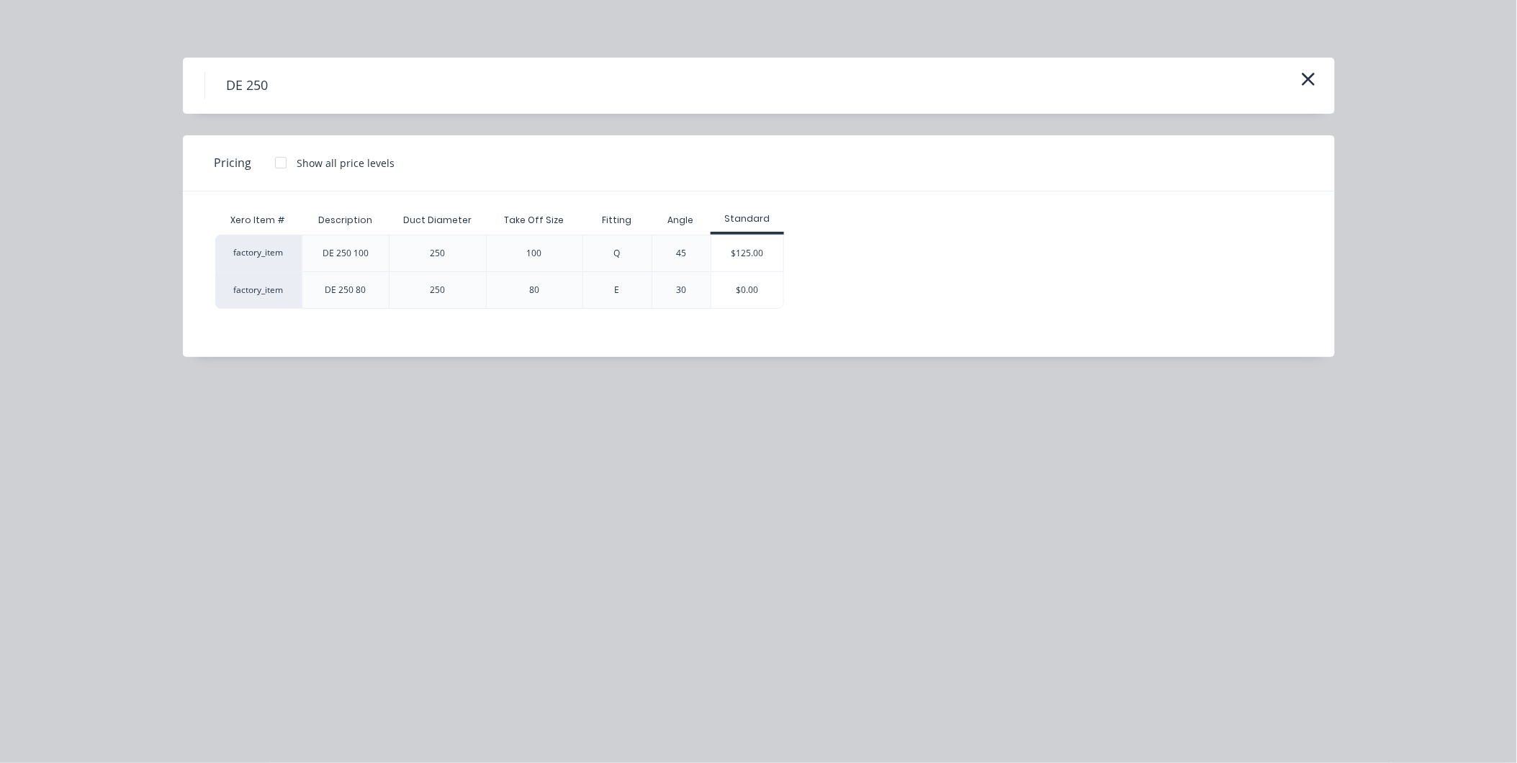
scroll to position [285, 0]
click at [1309, 79] on icon "button" at bounding box center [1308, 79] width 13 height 13
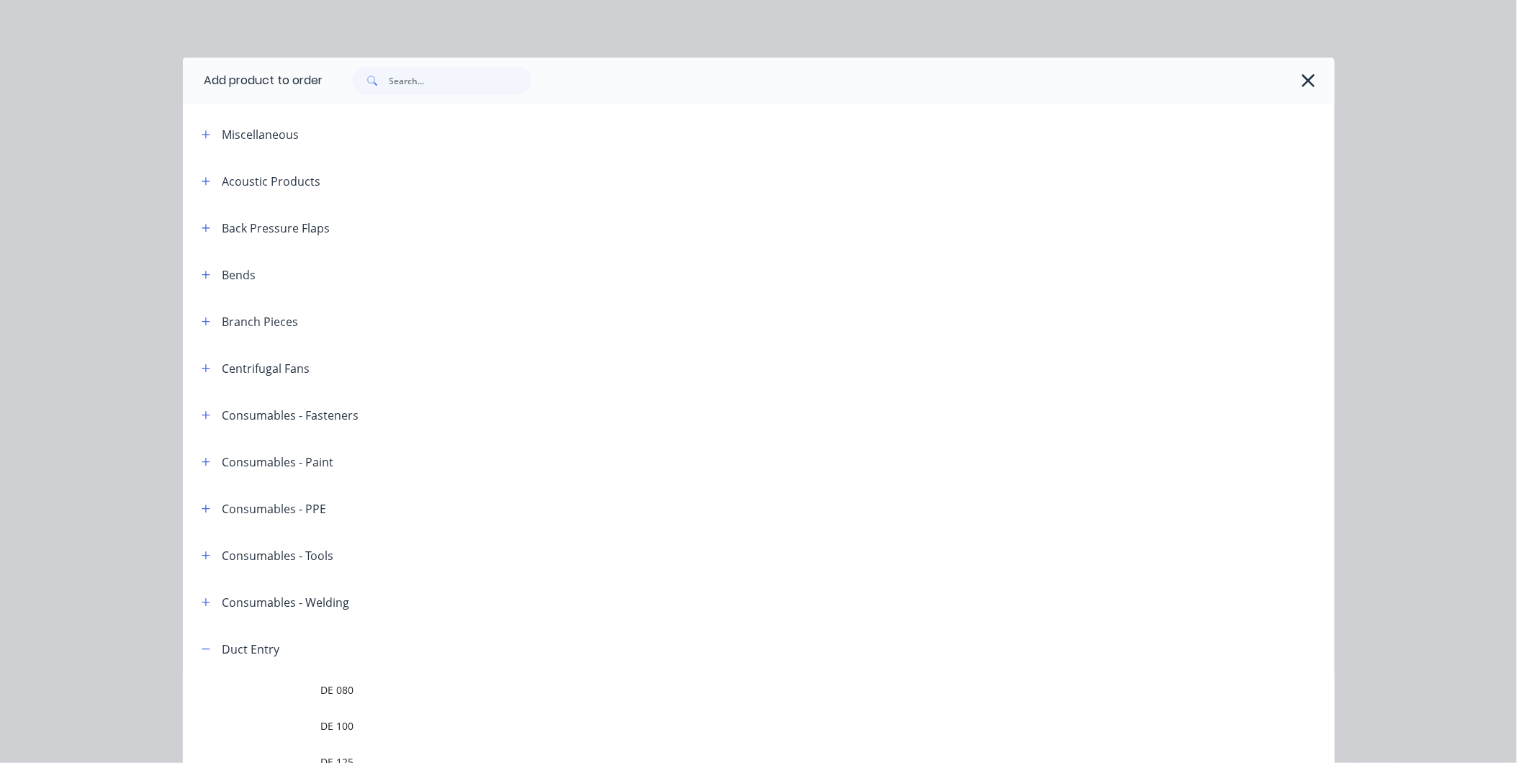
scroll to position [625, 0]
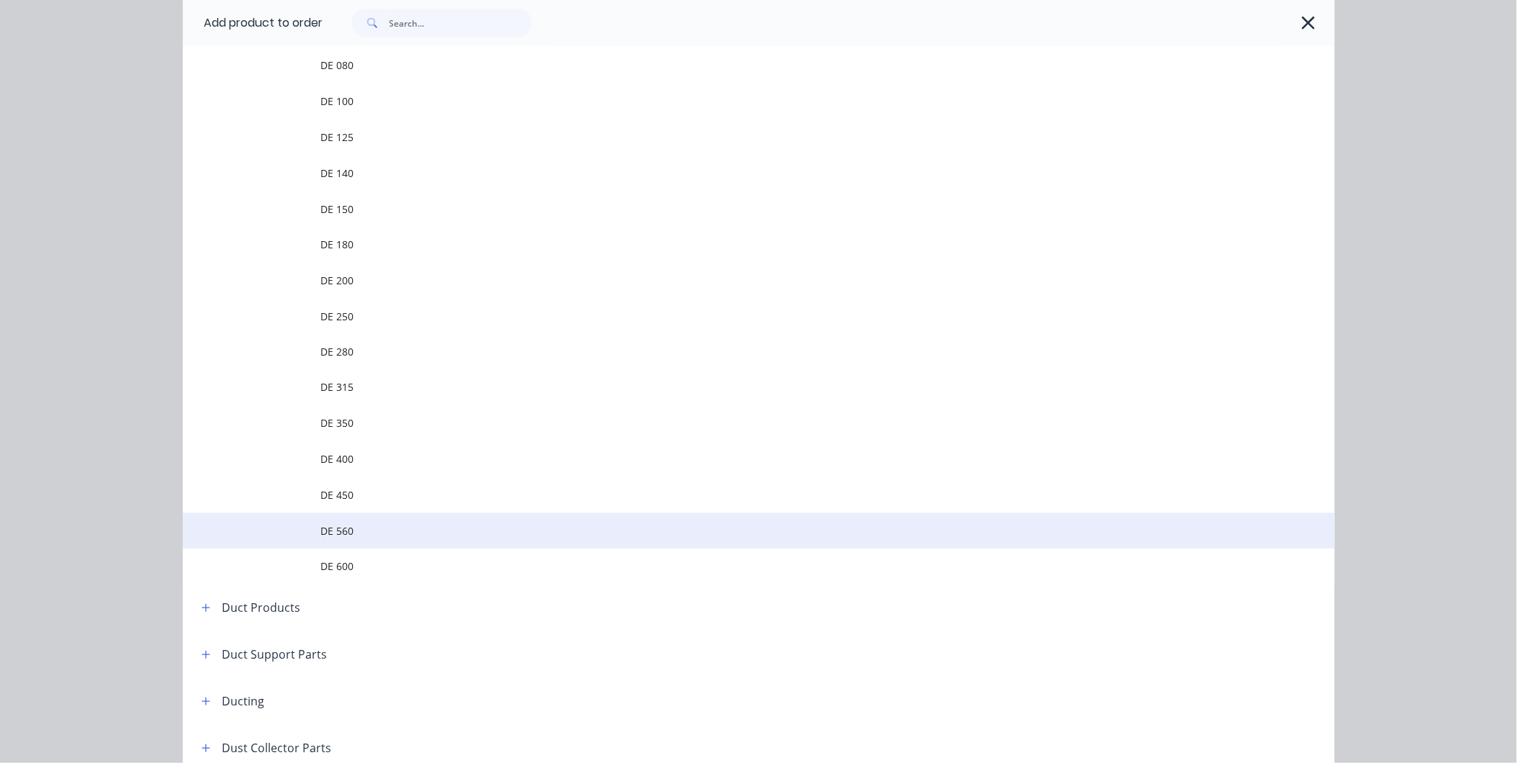
click at [349, 524] on span "DE 560" at bounding box center [726, 531] width 811 height 15
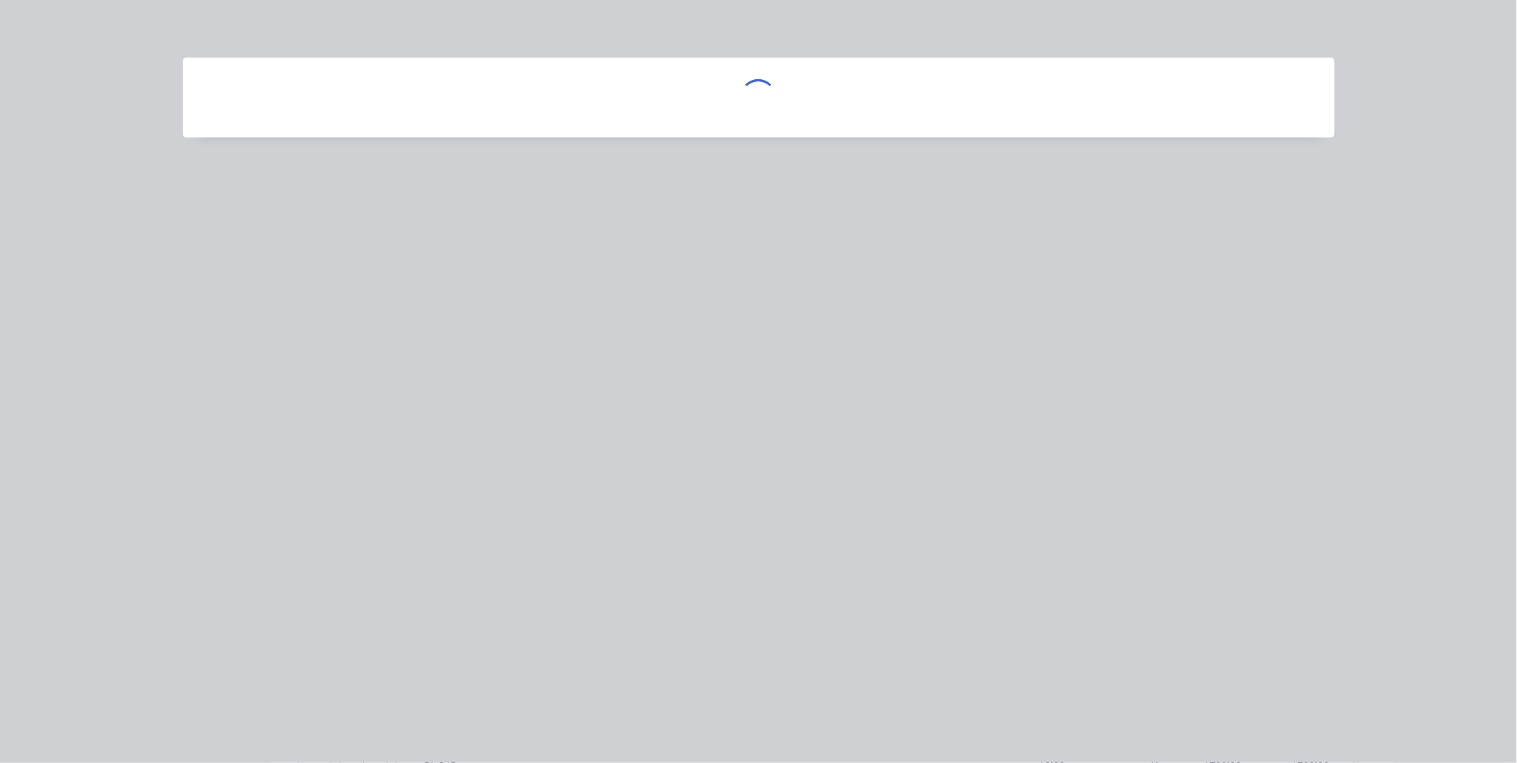
scroll to position [0, 0]
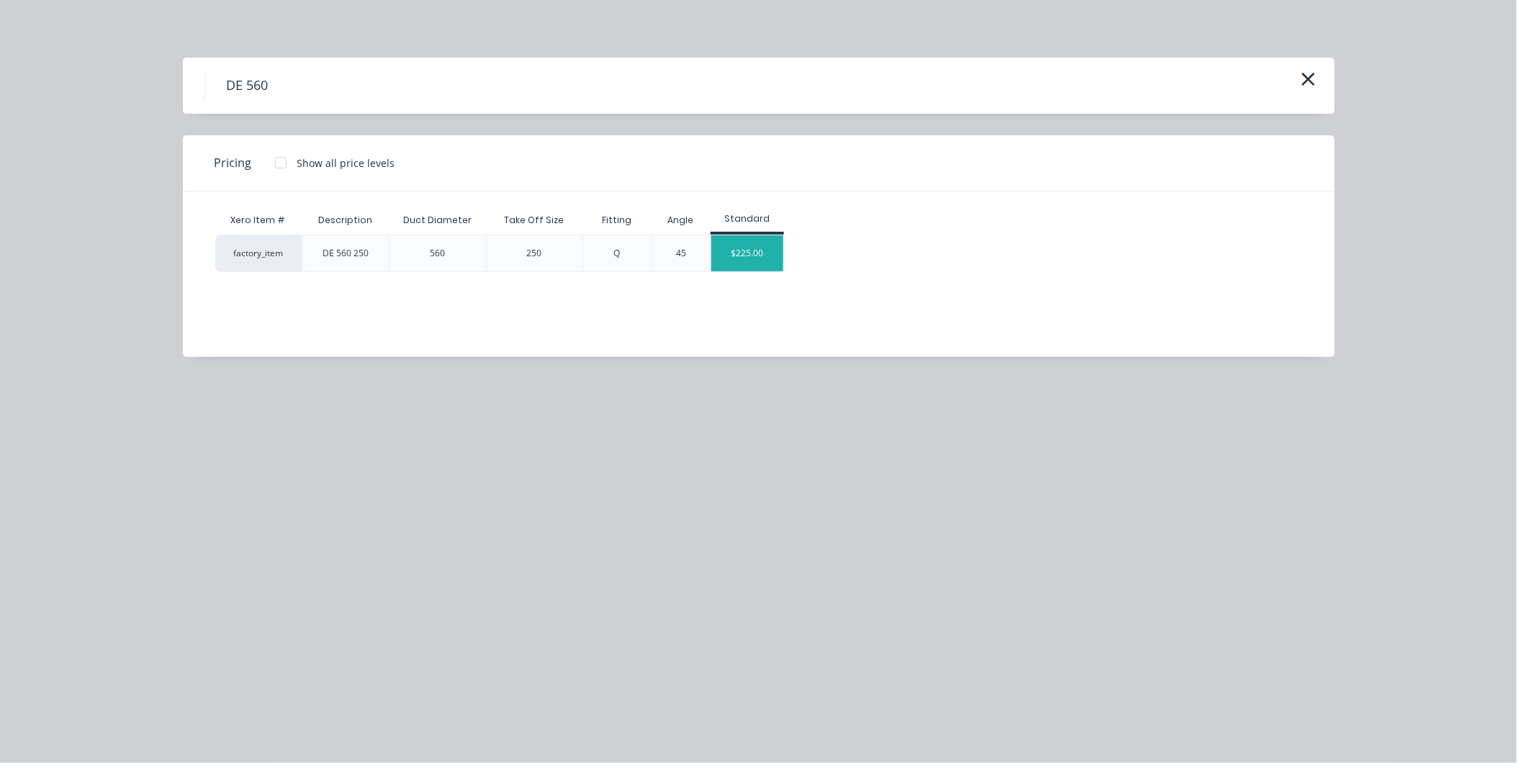
click at [757, 252] on div "$225.00" at bounding box center [747, 253] width 72 height 36
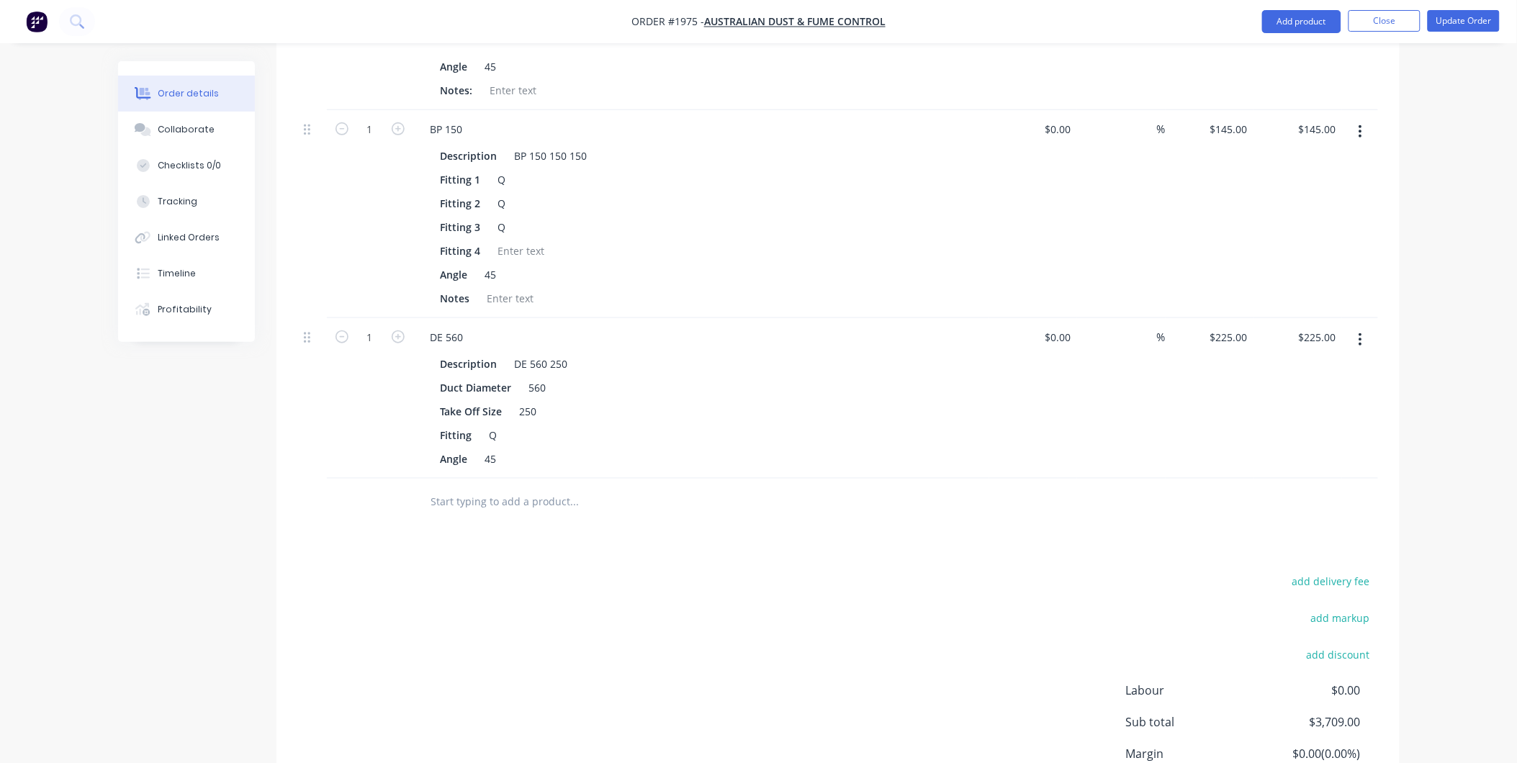
scroll to position [2125, 0]
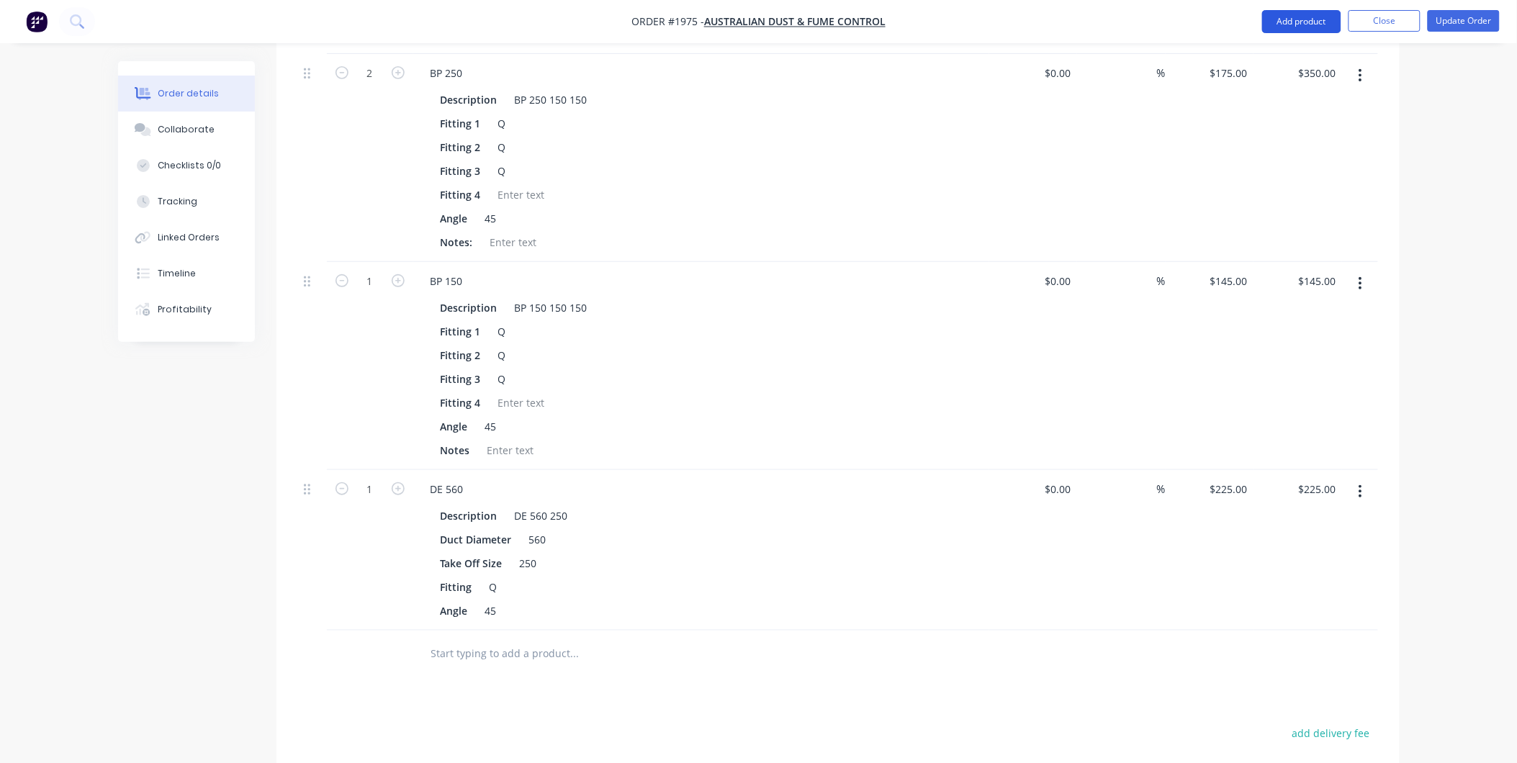
click at [1270, 22] on button "Add product" at bounding box center [1301, 21] width 79 height 23
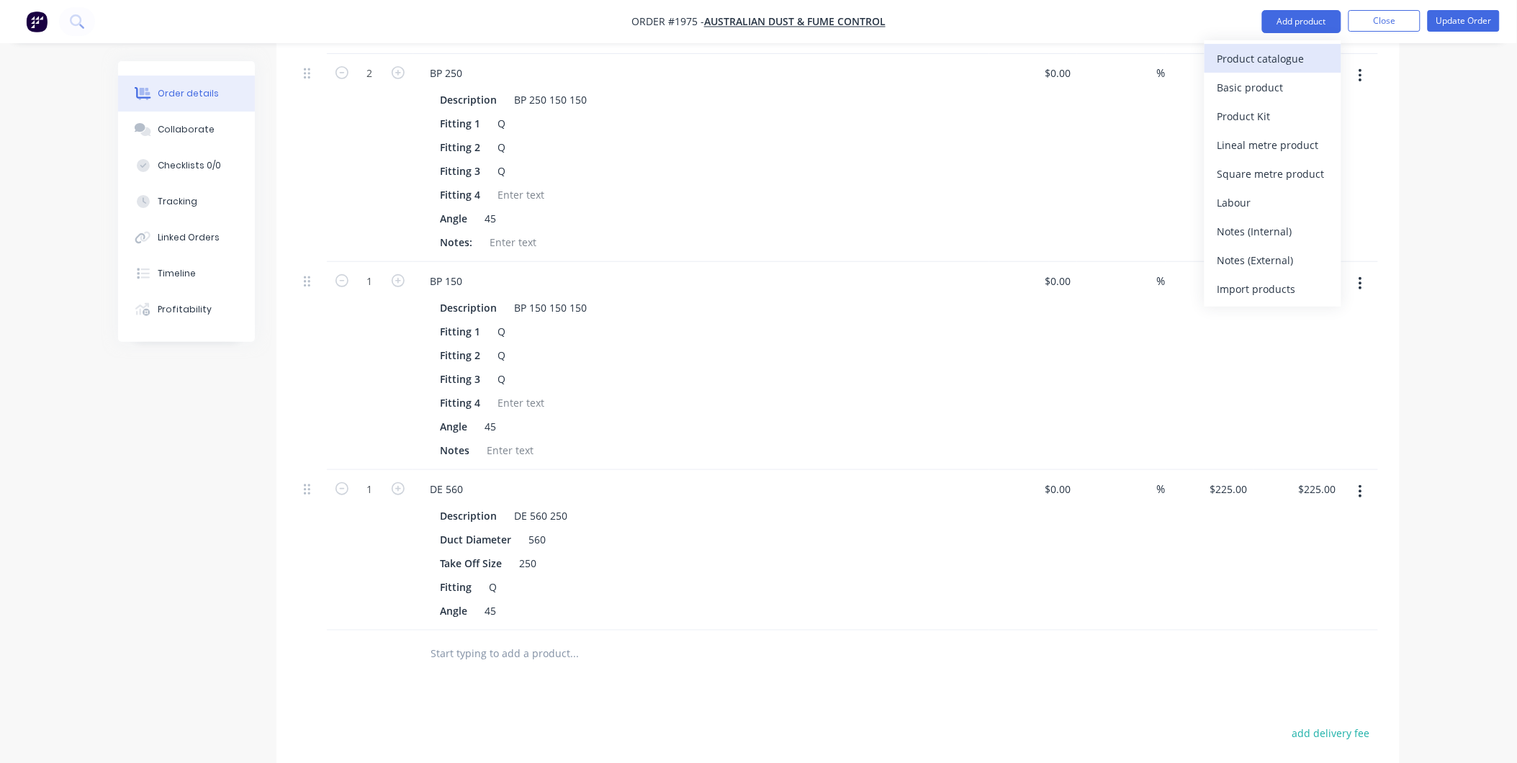
click at [1248, 52] on div "Product catalogue" at bounding box center [1273, 58] width 111 height 21
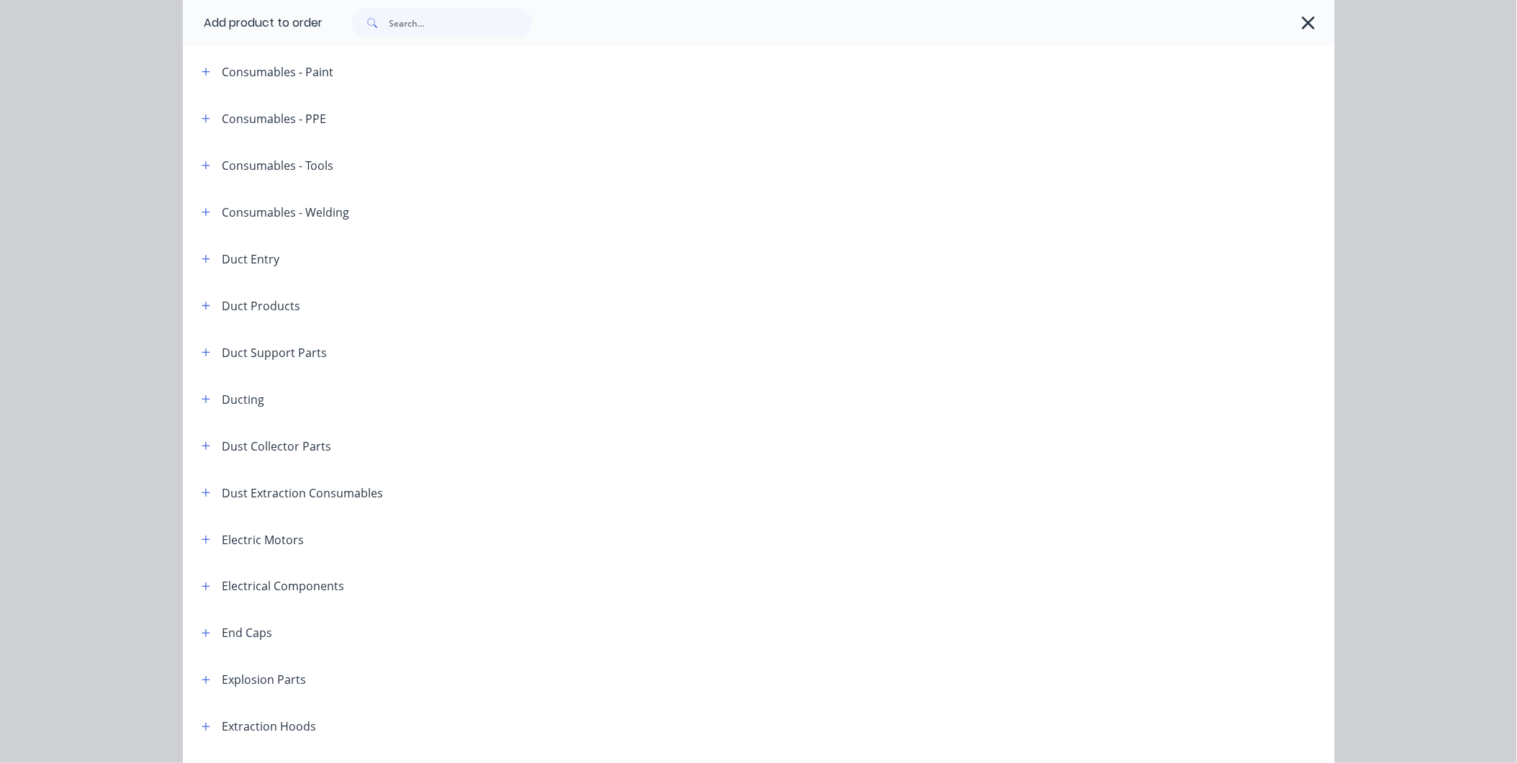
scroll to position [480, 0]
click at [202, 166] on icon "button" at bounding box center [206, 170] width 9 height 10
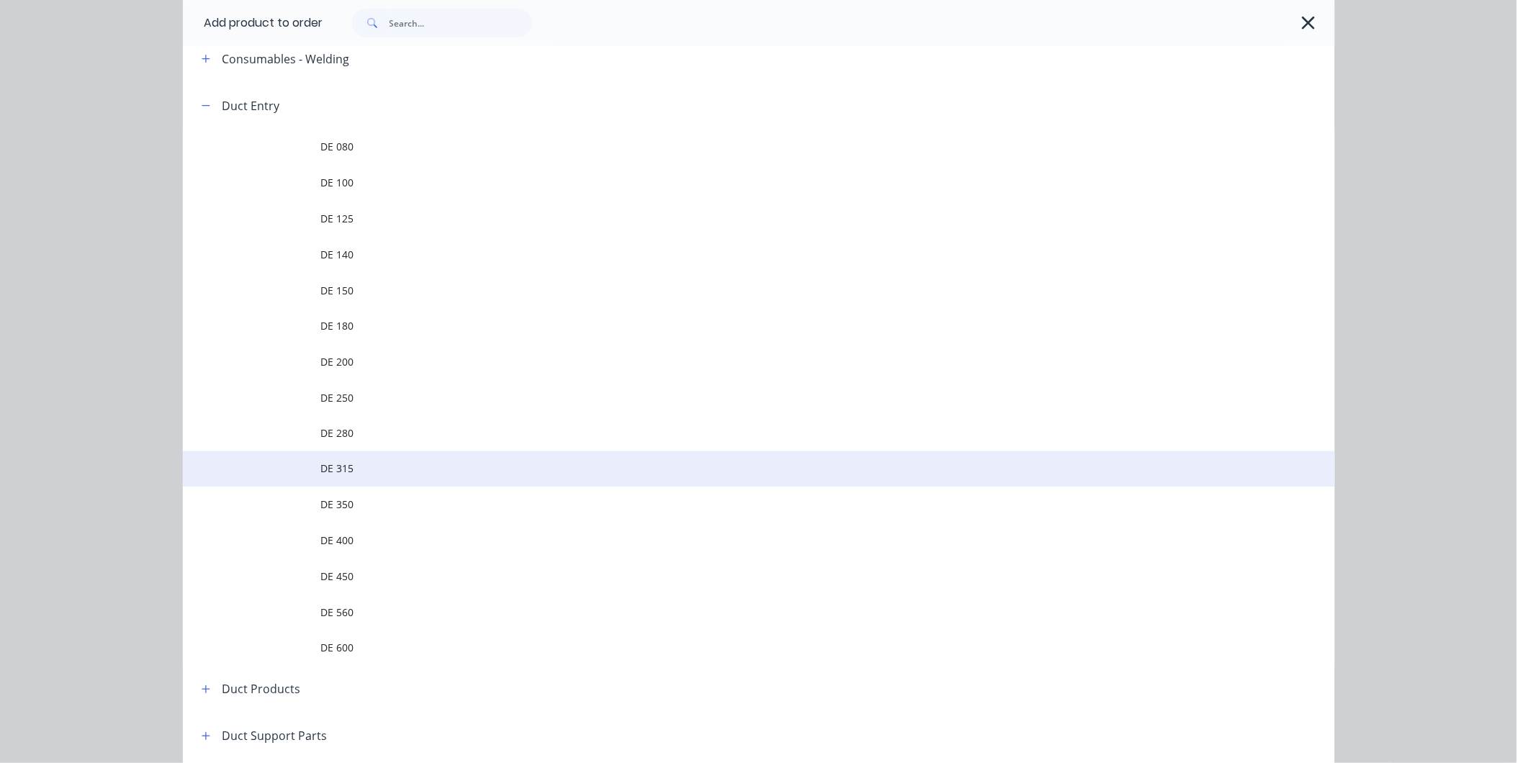
scroll to position [639, 0]
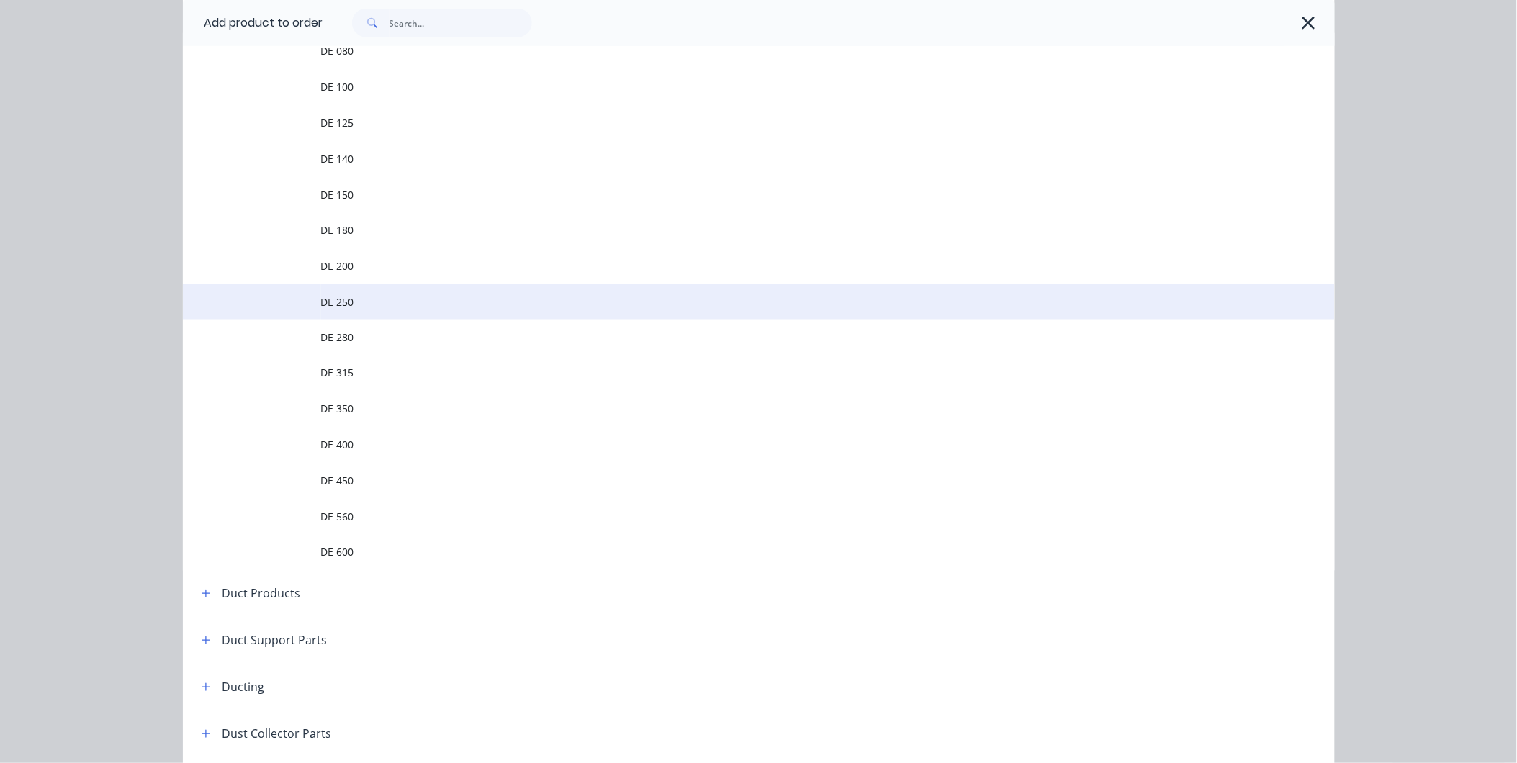
click at [344, 299] on span "DE 250" at bounding box center [726, 301] width 811 height 15
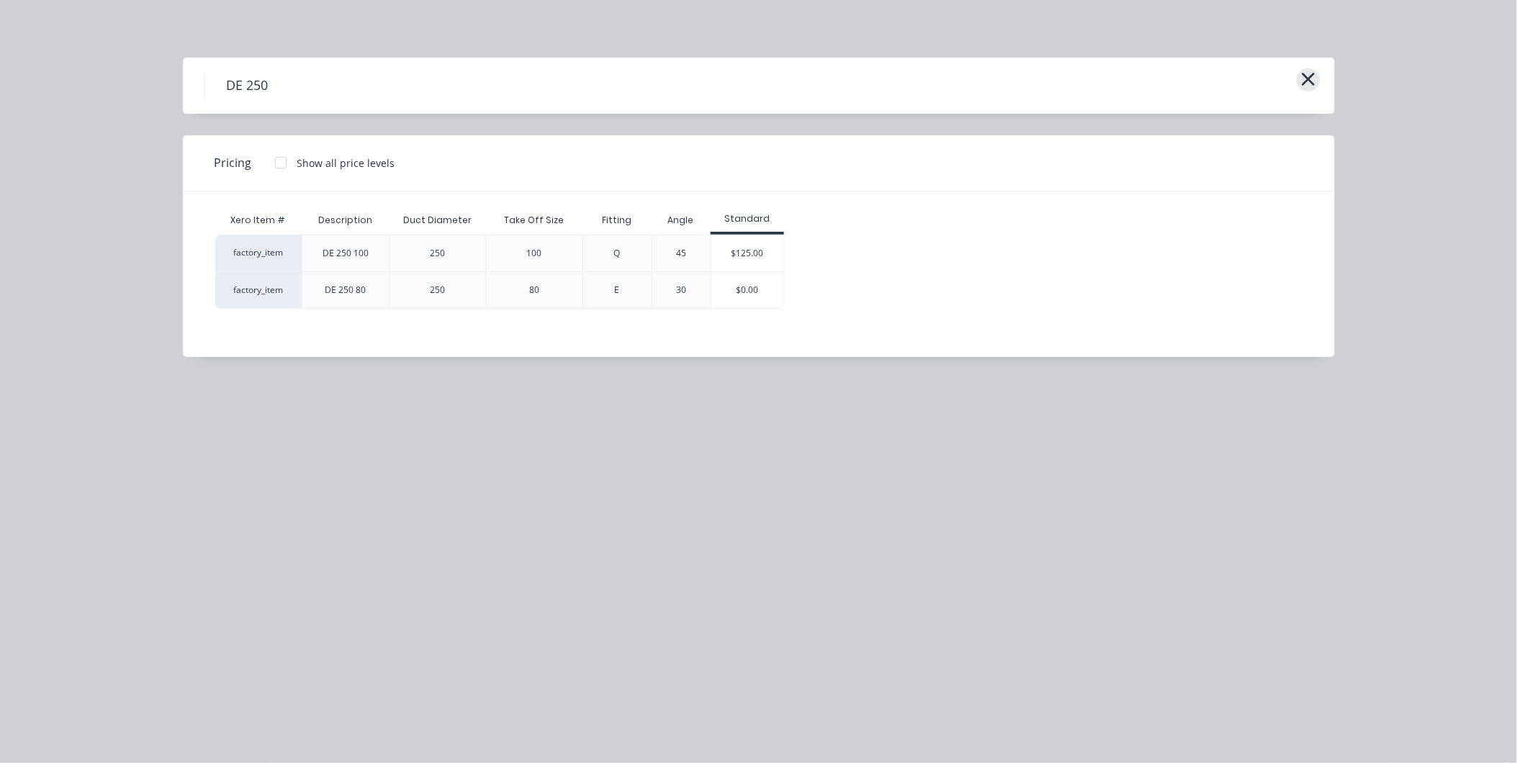
click at [1301, 77] on icon "button" at bounding box center [1308, 79] width 15 height 20
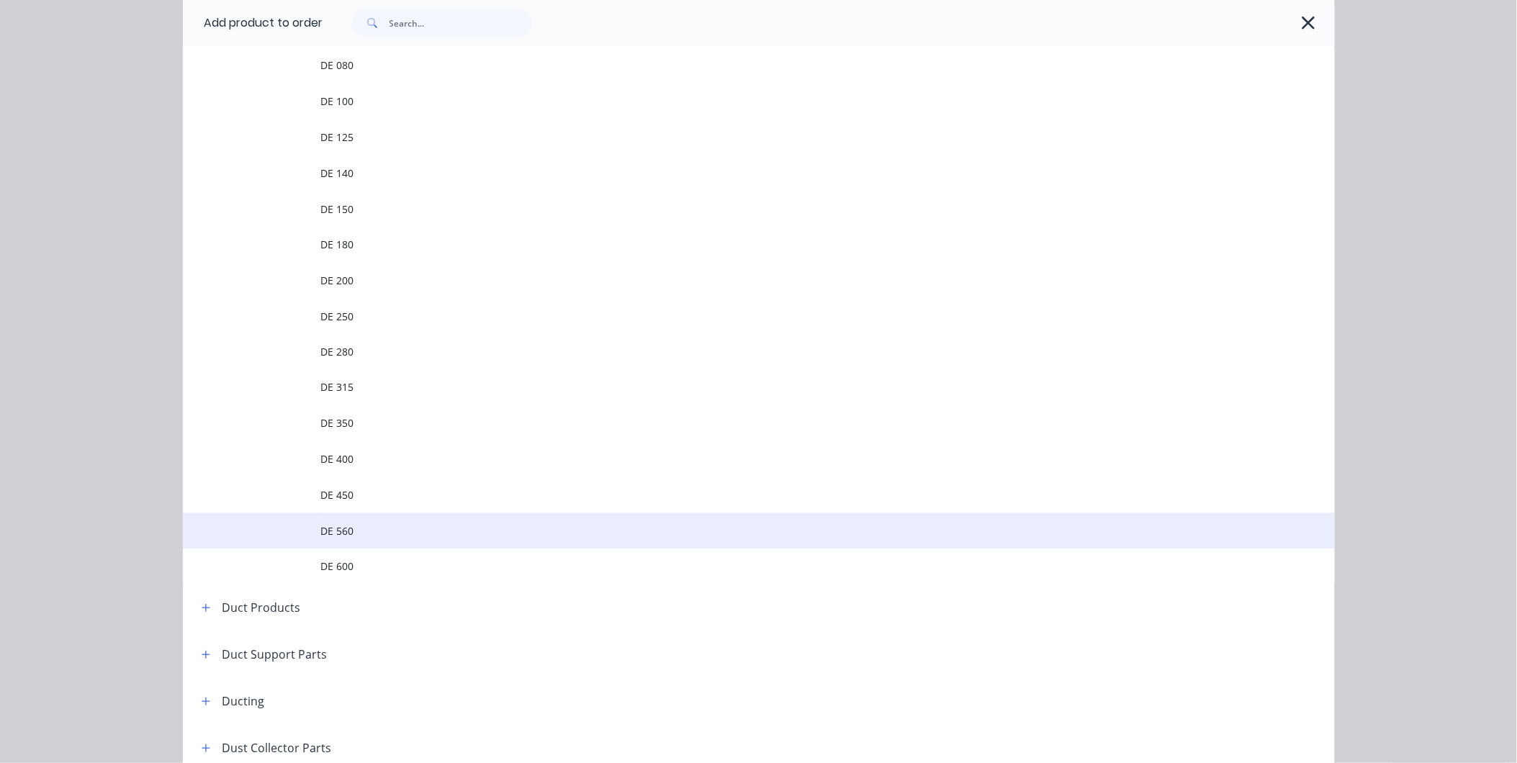
click at [343, 526] on span "DE 560" at bounding box center [726, 531] width 811 height 15
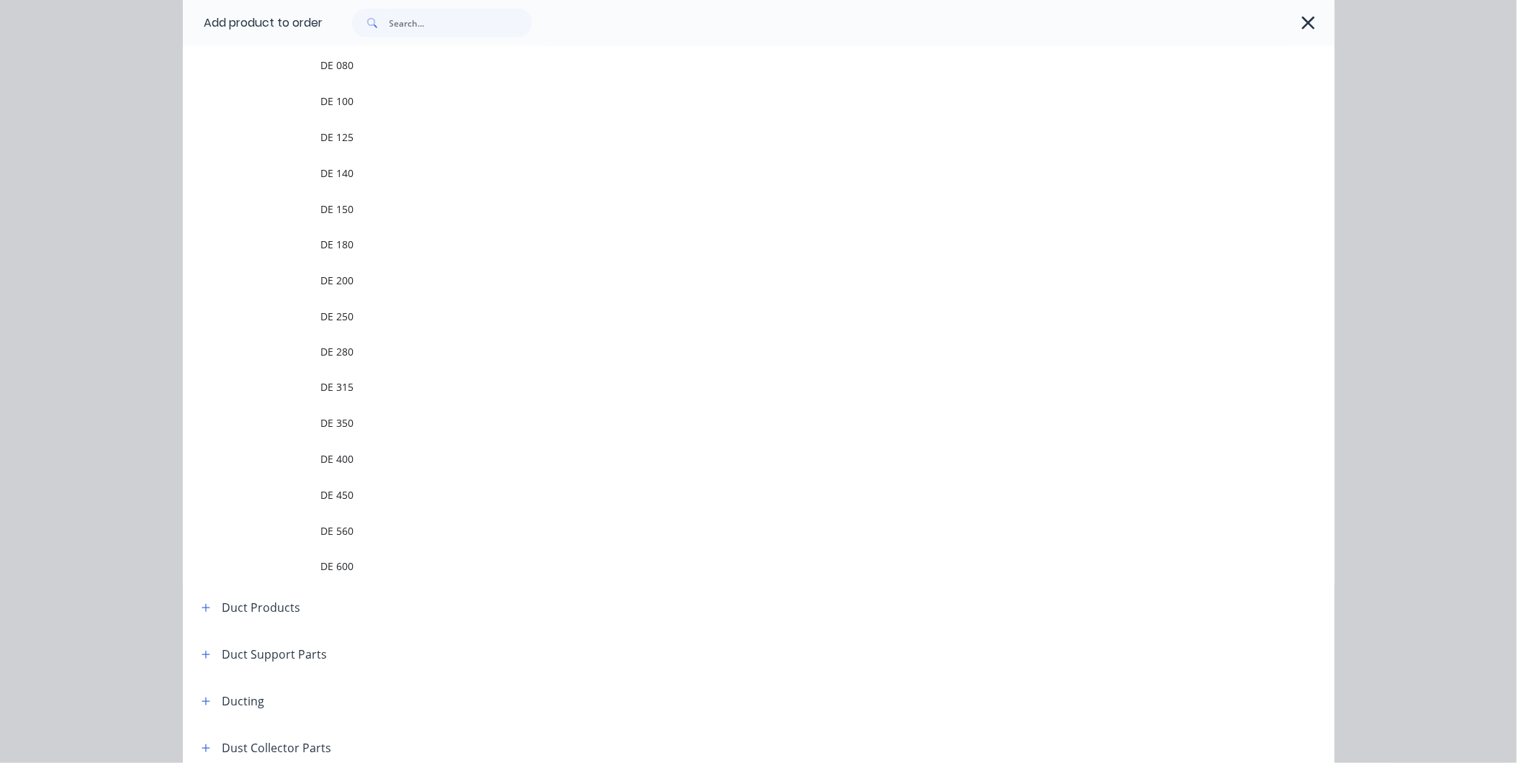
scroll to position [0, 0]
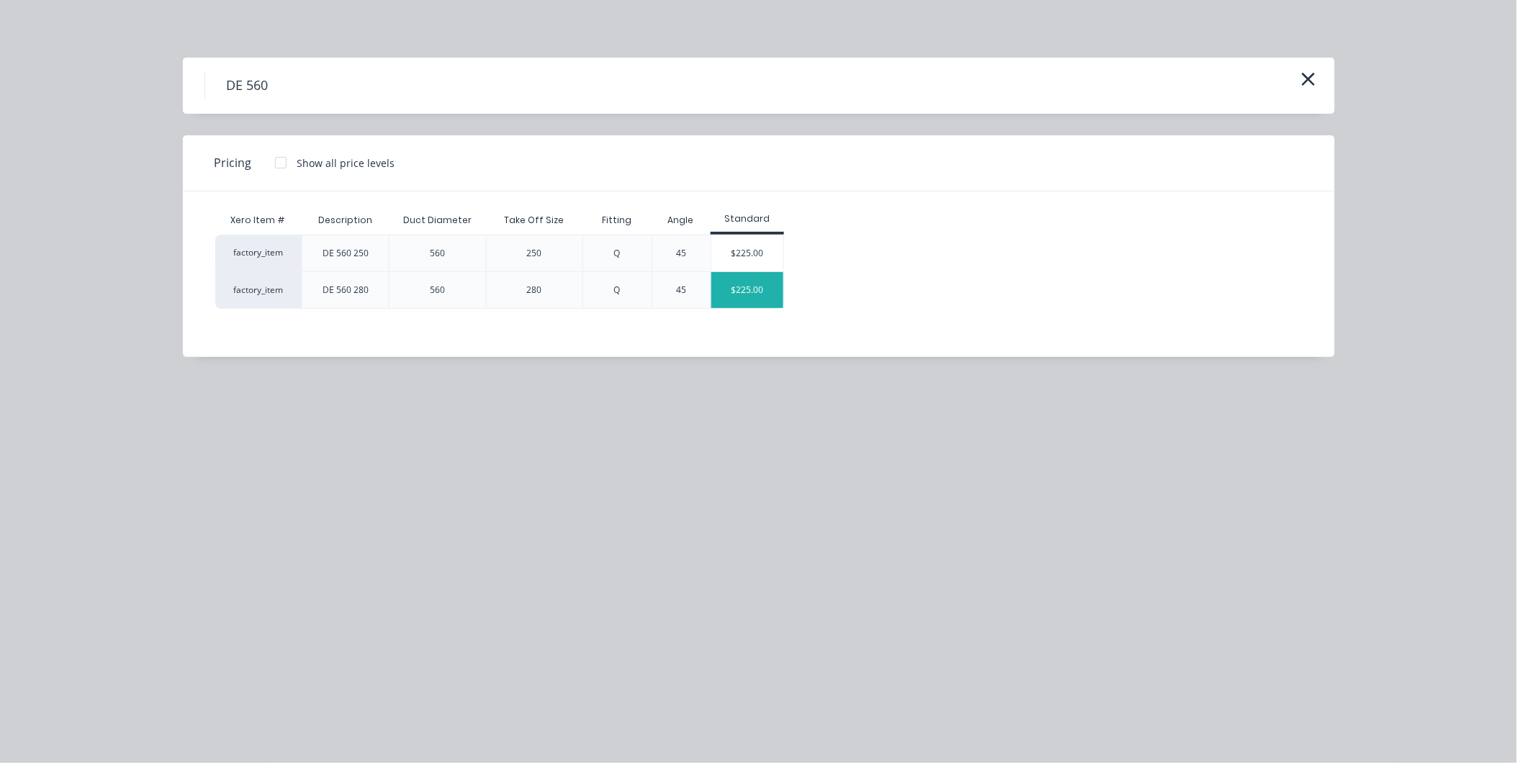
click at [736, 289] on div "$225.00" at bounding box center [747, 290] width 72 height 36
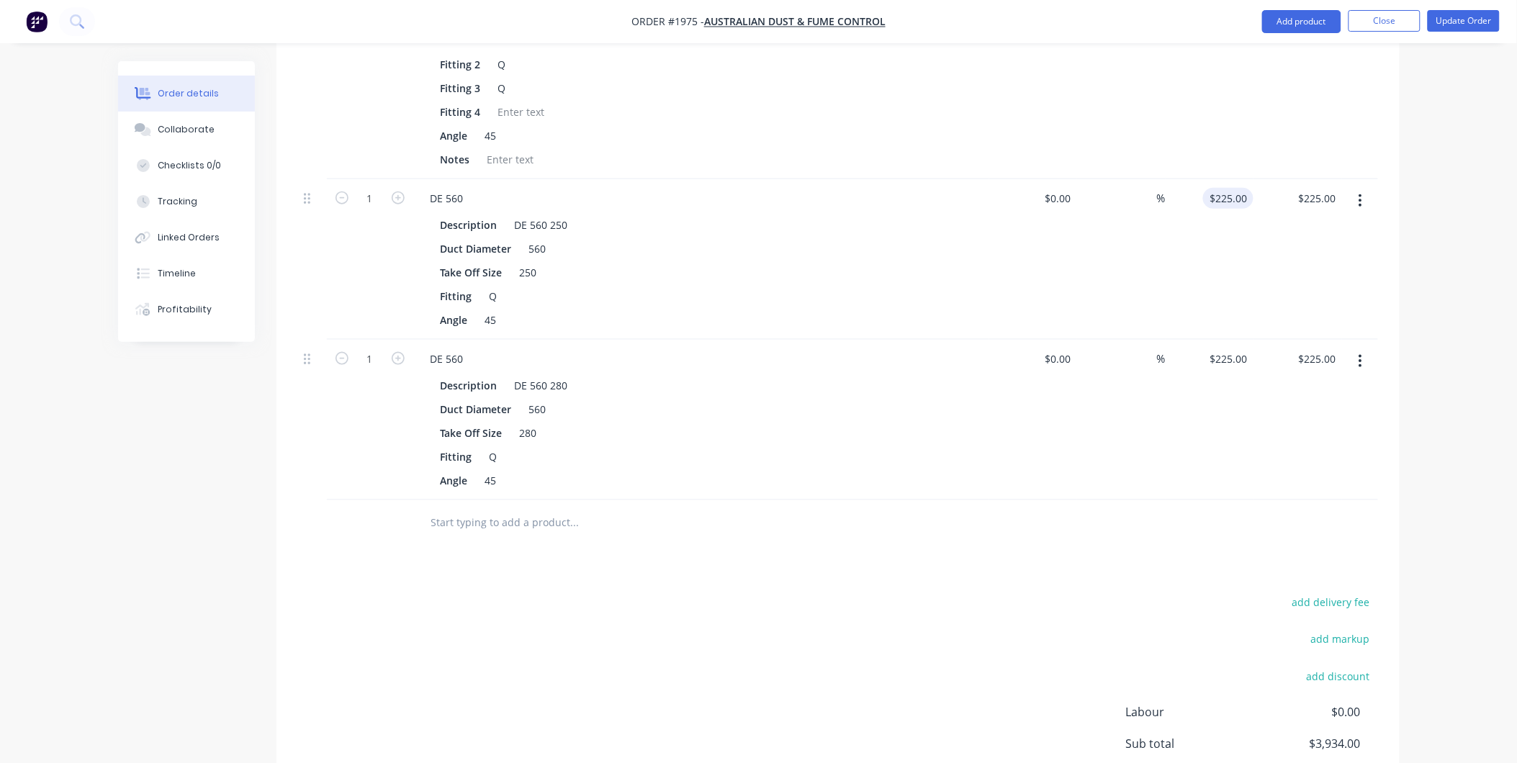
scroll to position [2286, 0]
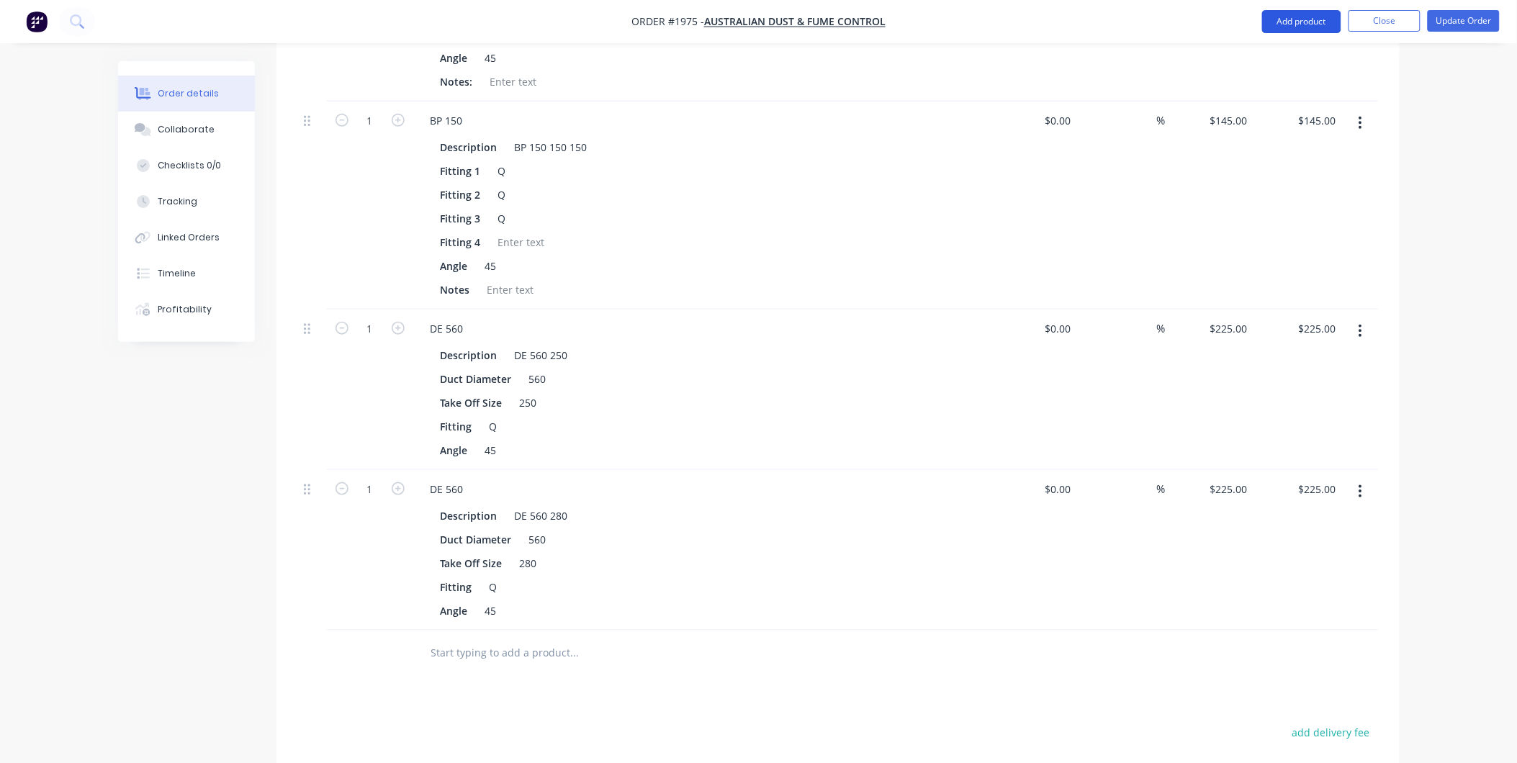
click at [1284, 22] on button "Add product" at bounding box center [1301, 21] width 79 height 23
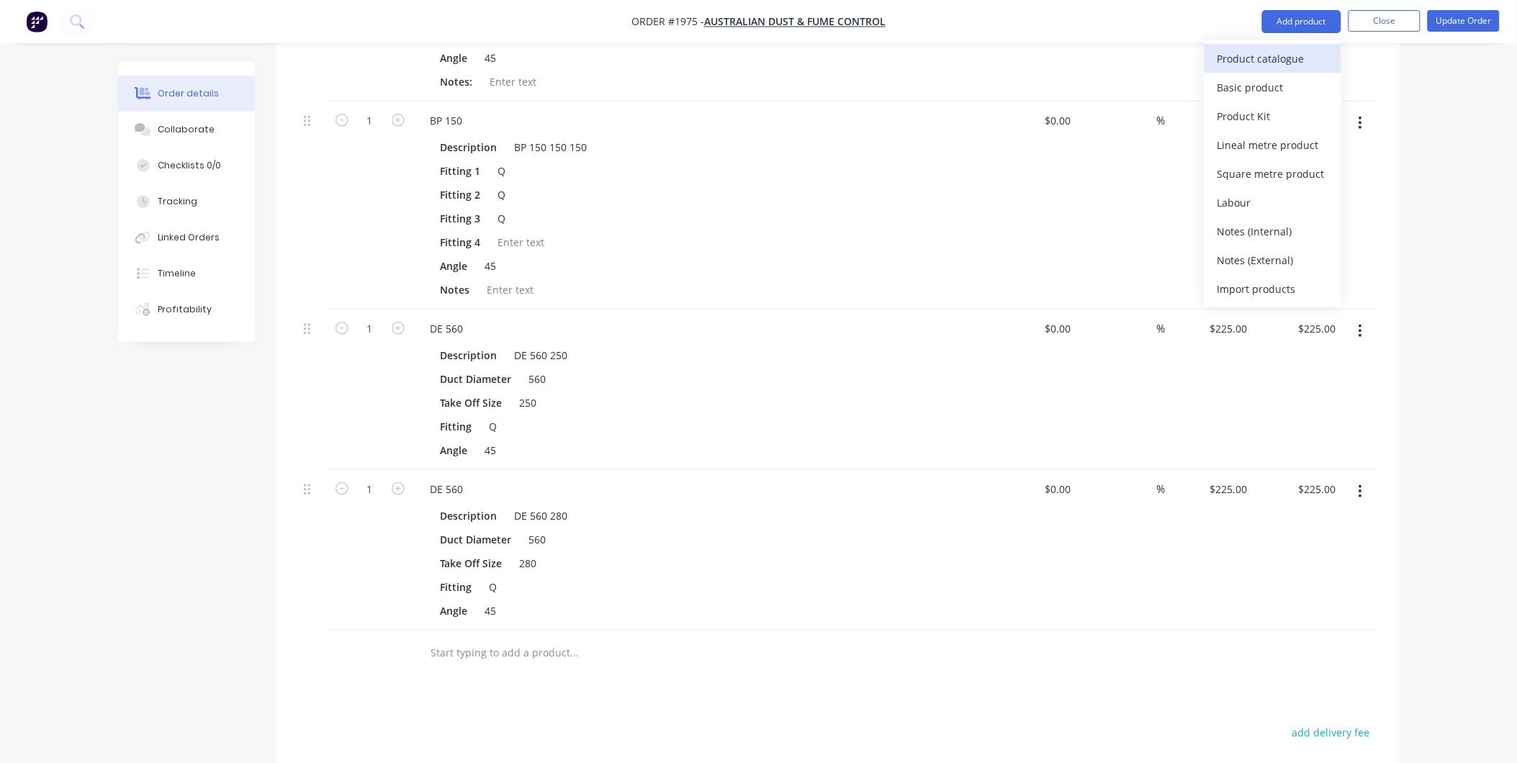
click at [1236, 58] on div "Product catalogue" at bounding box center [1273, 58] width 111 height 21
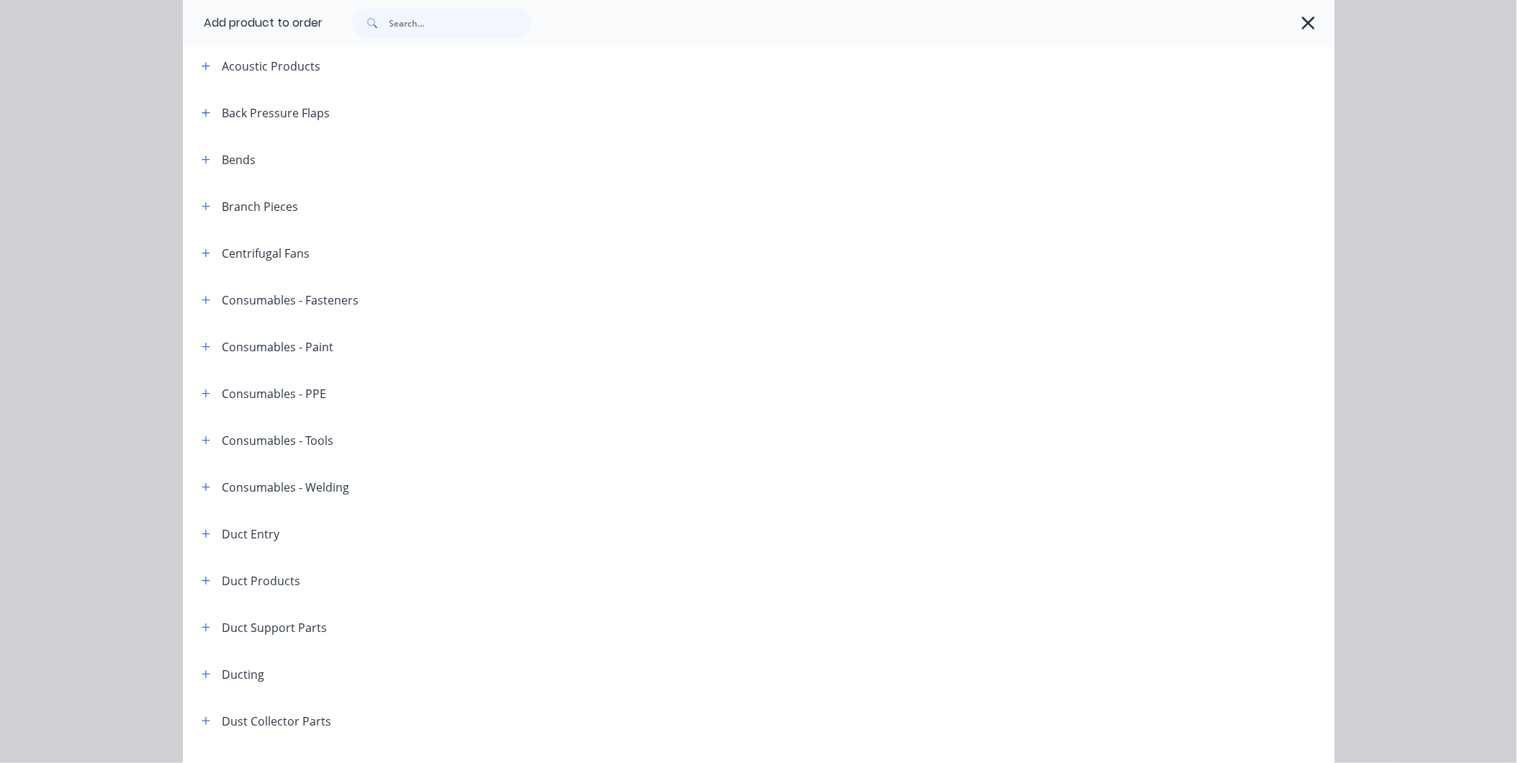
scroll to position [0, 0]
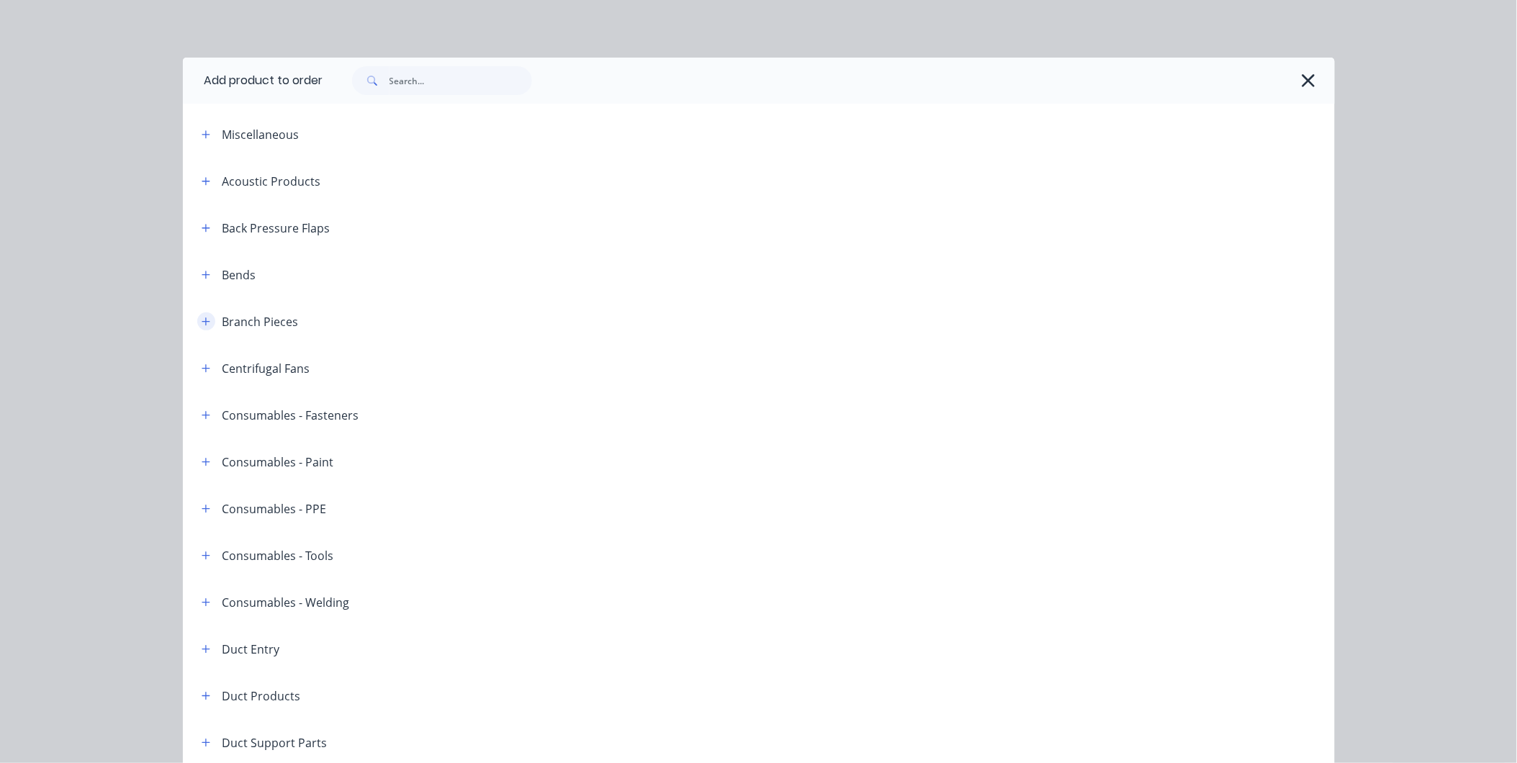
click at [202, 318] on icon "button" at bounding box center [206, 322] width 9 height 10
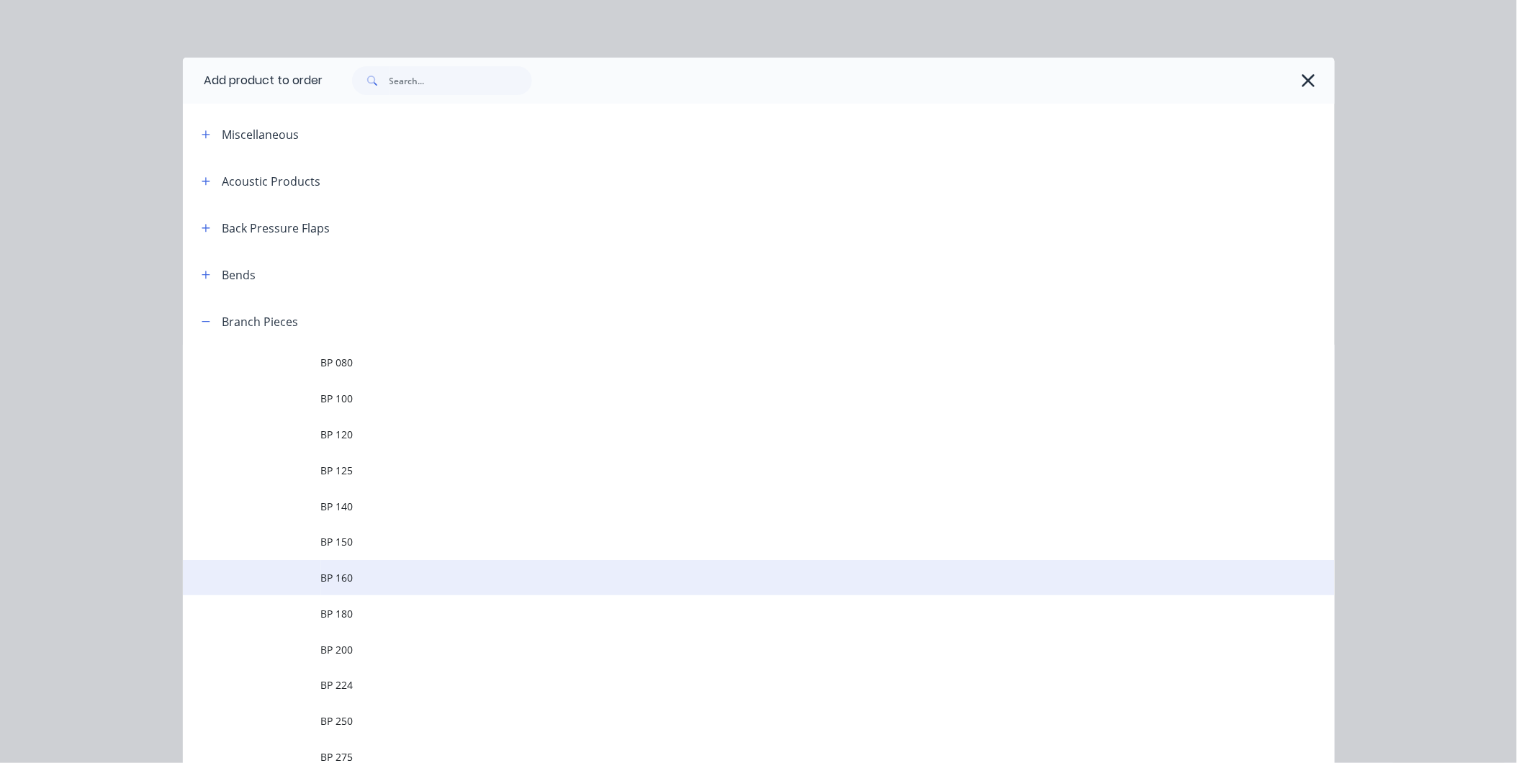
scroll to position [240, 0]
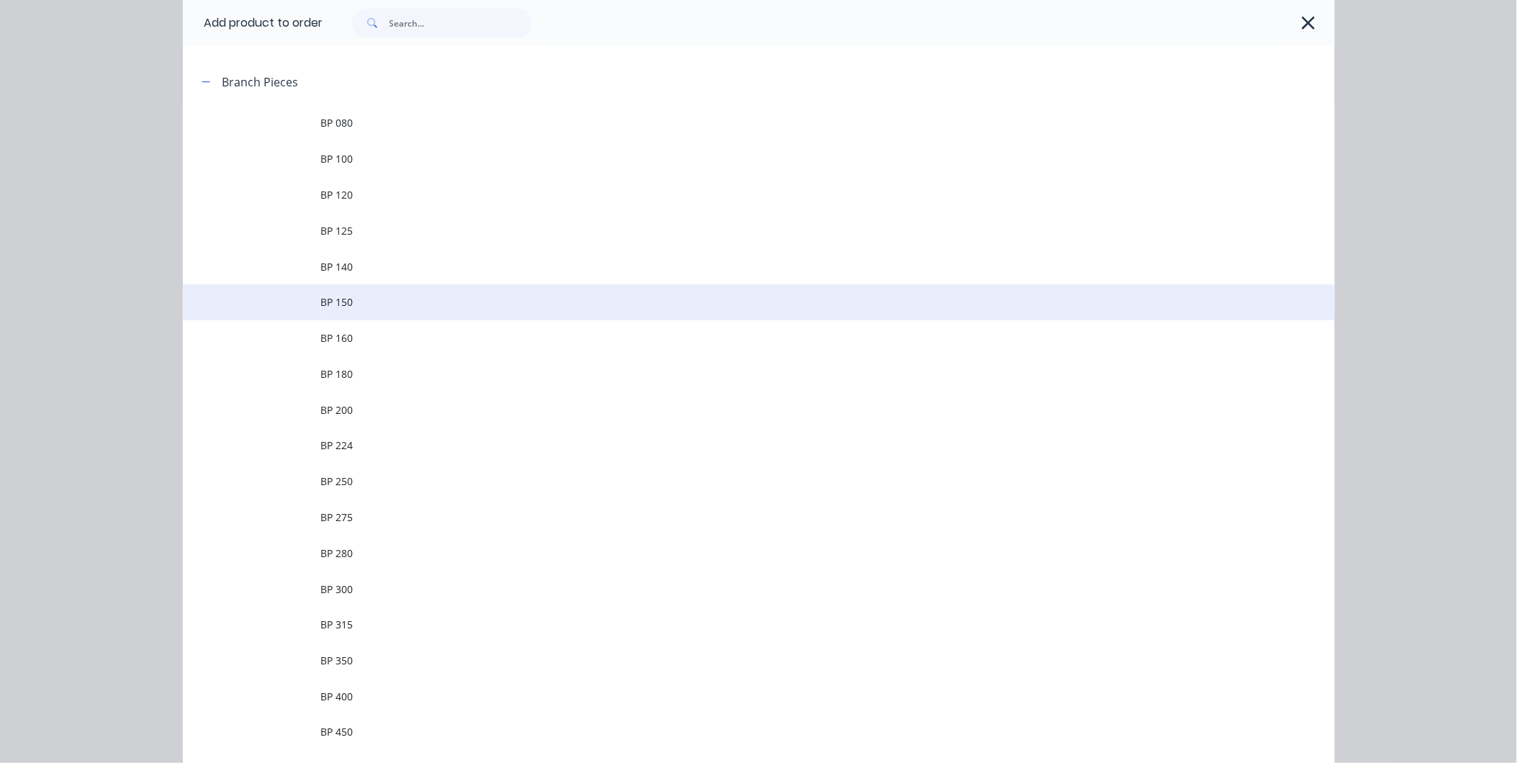
click at [346, 293] on td "BP 150" at bounding box center [828, 302] width 1014 height 36
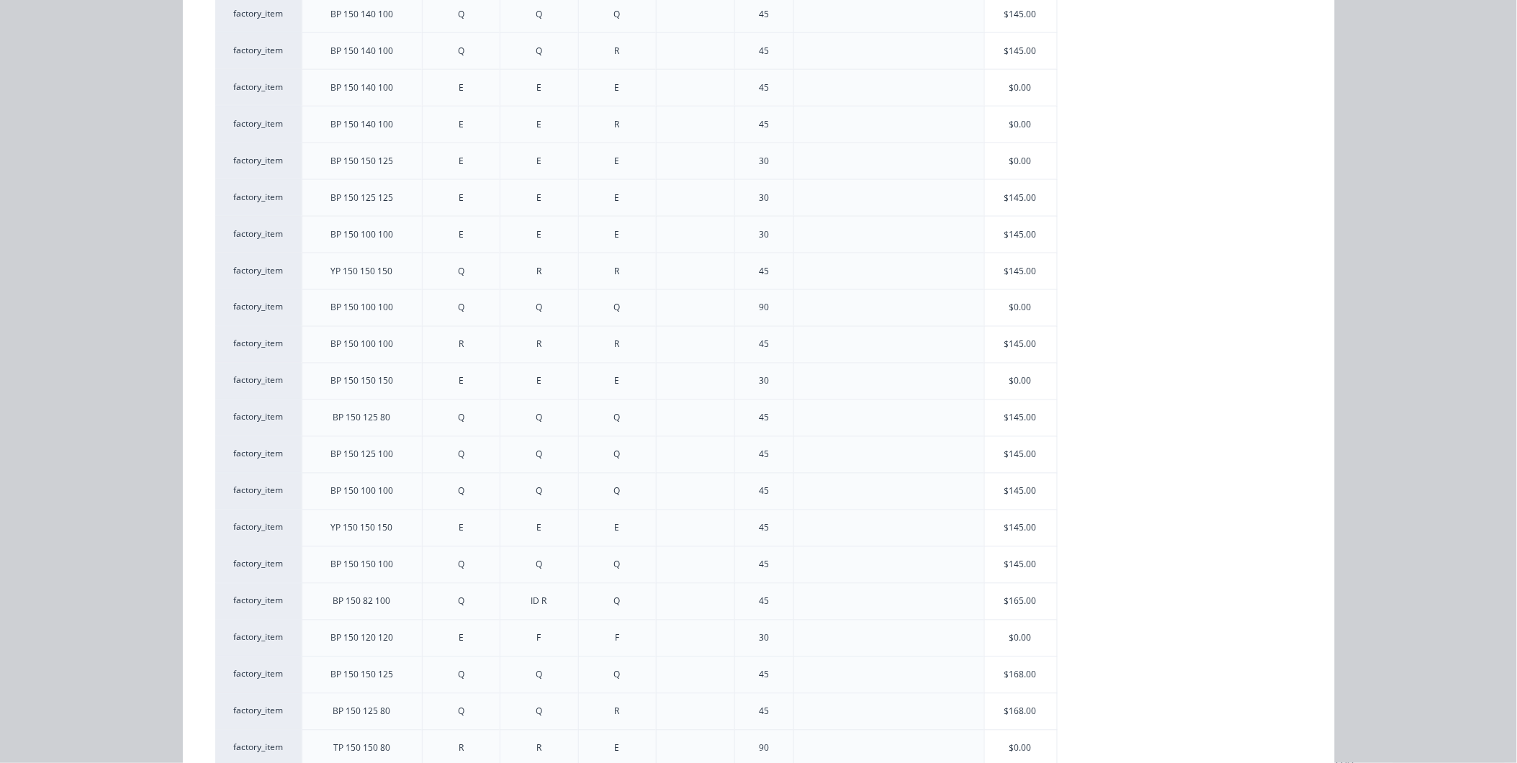
scroll to position [719, 0]
click at [999, 533] on div "$145.00" at bounding box center [1021, 526] width 72 height 36
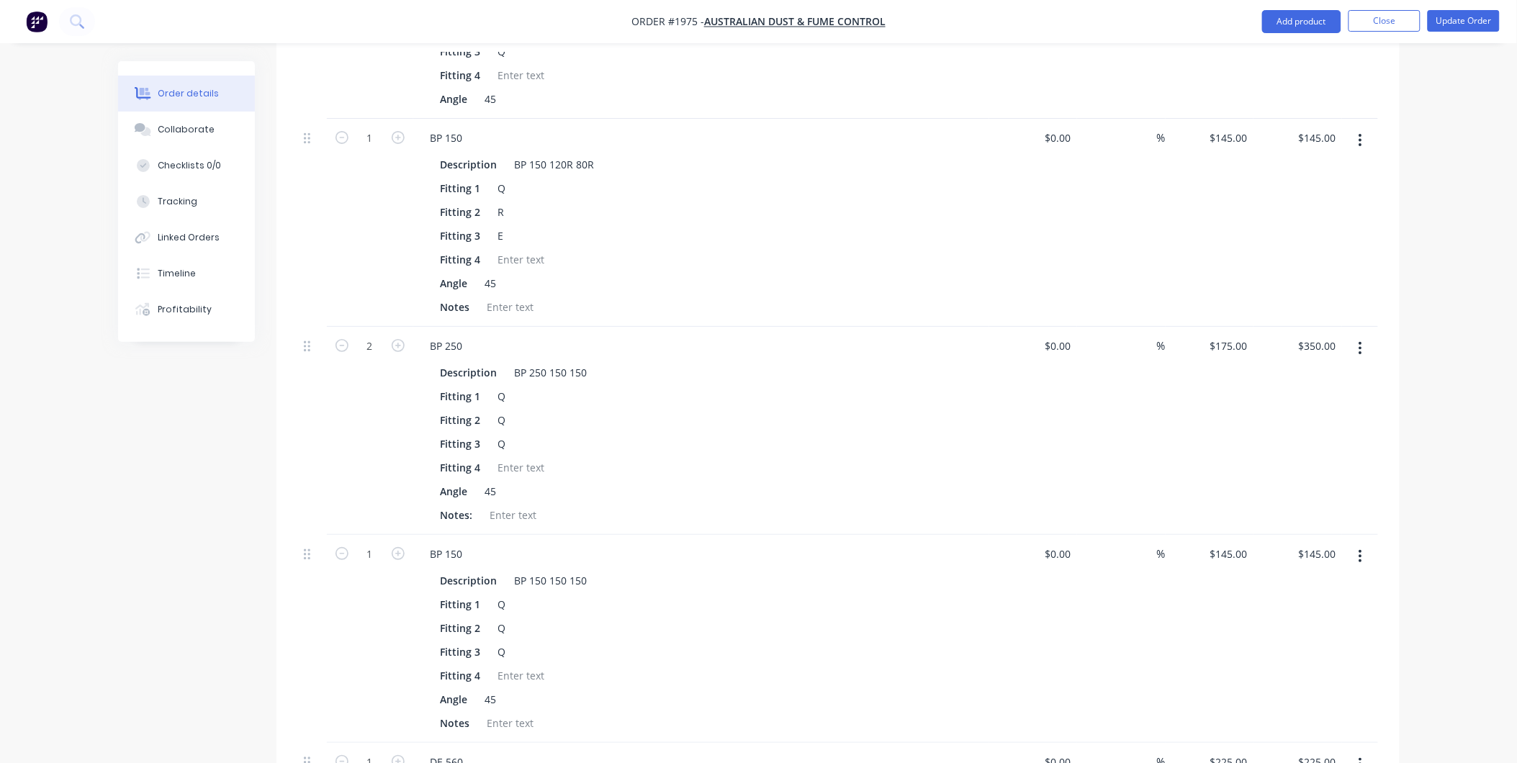
scroll to position [1774, 0]
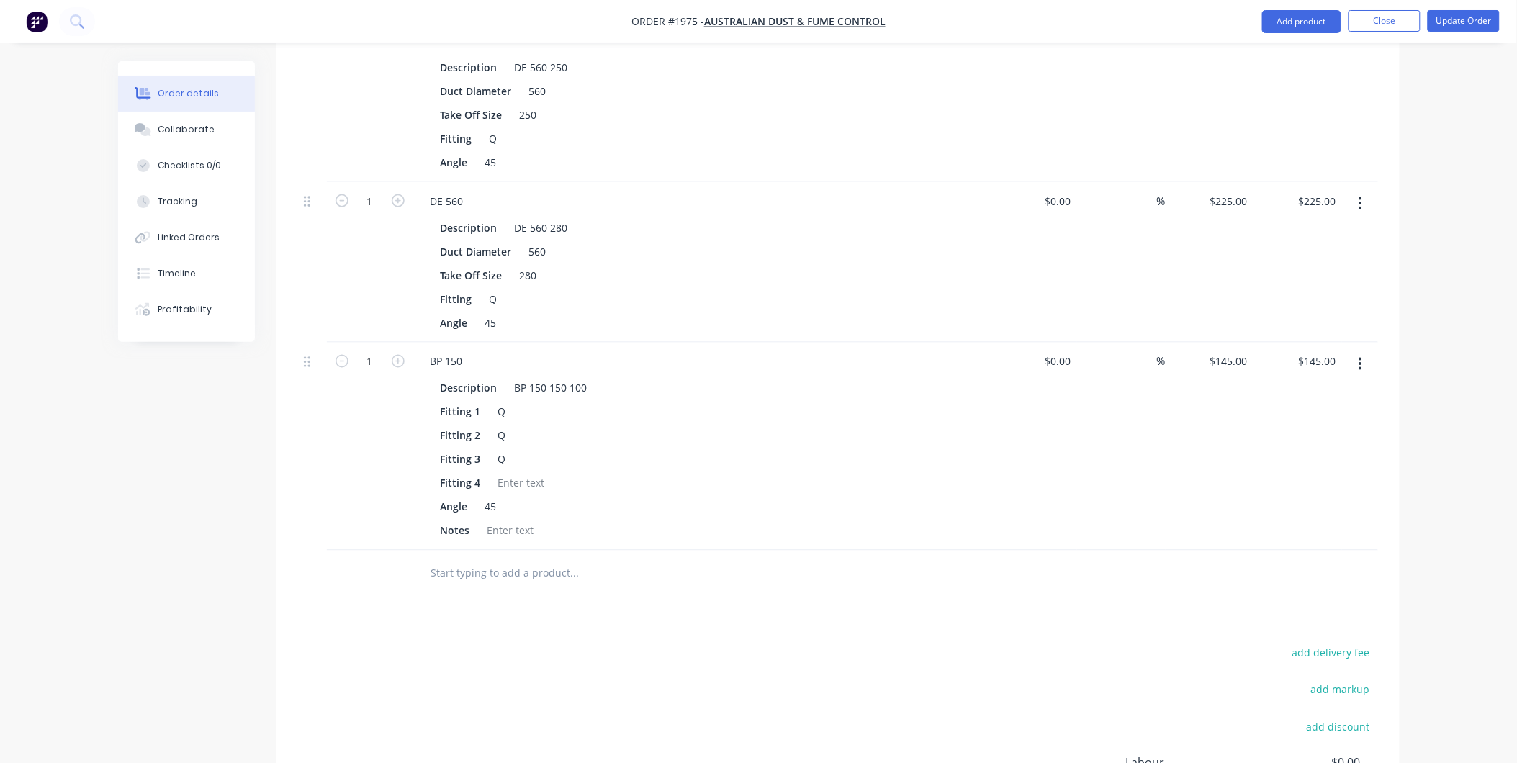
click at [526, 559] on input "text" at bounding box center [575, 573] width 288 height 29
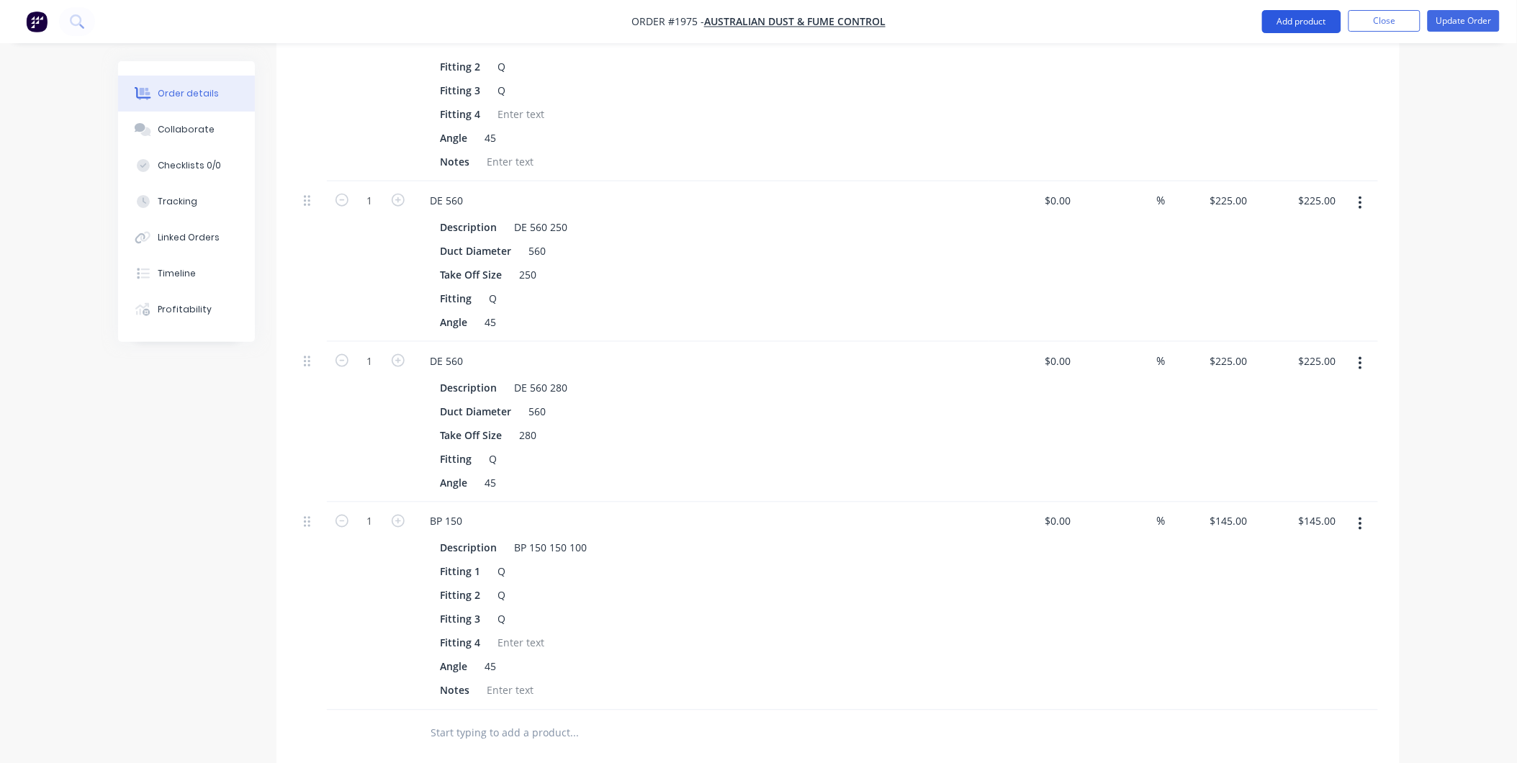
click at [1299, 25] on button "Add product" at bounding box center [1301, 21] width 79 height 23
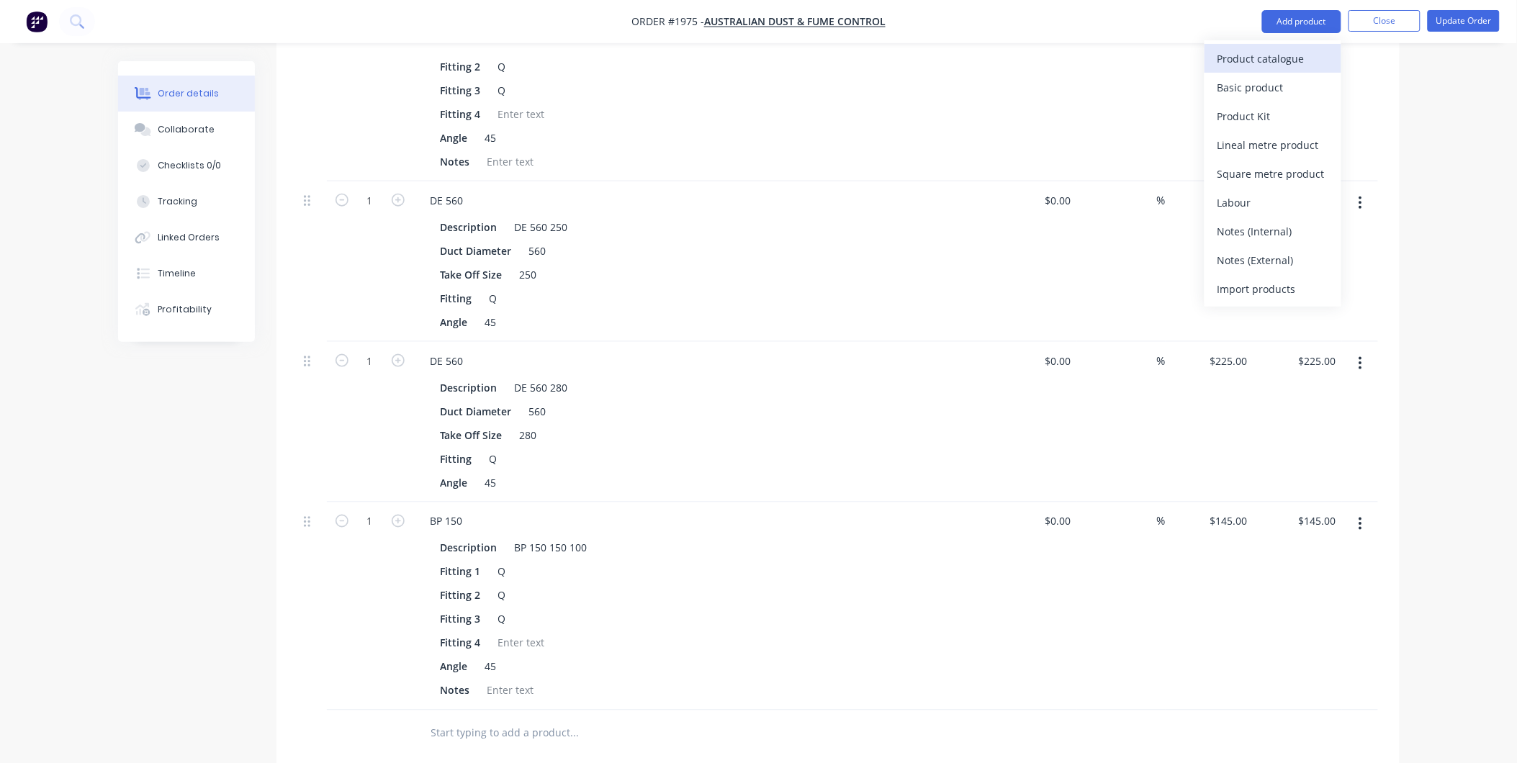
click at [1269, 68] on div "Product catalogue" at bounding box center [1273, 58] width 111 height 21
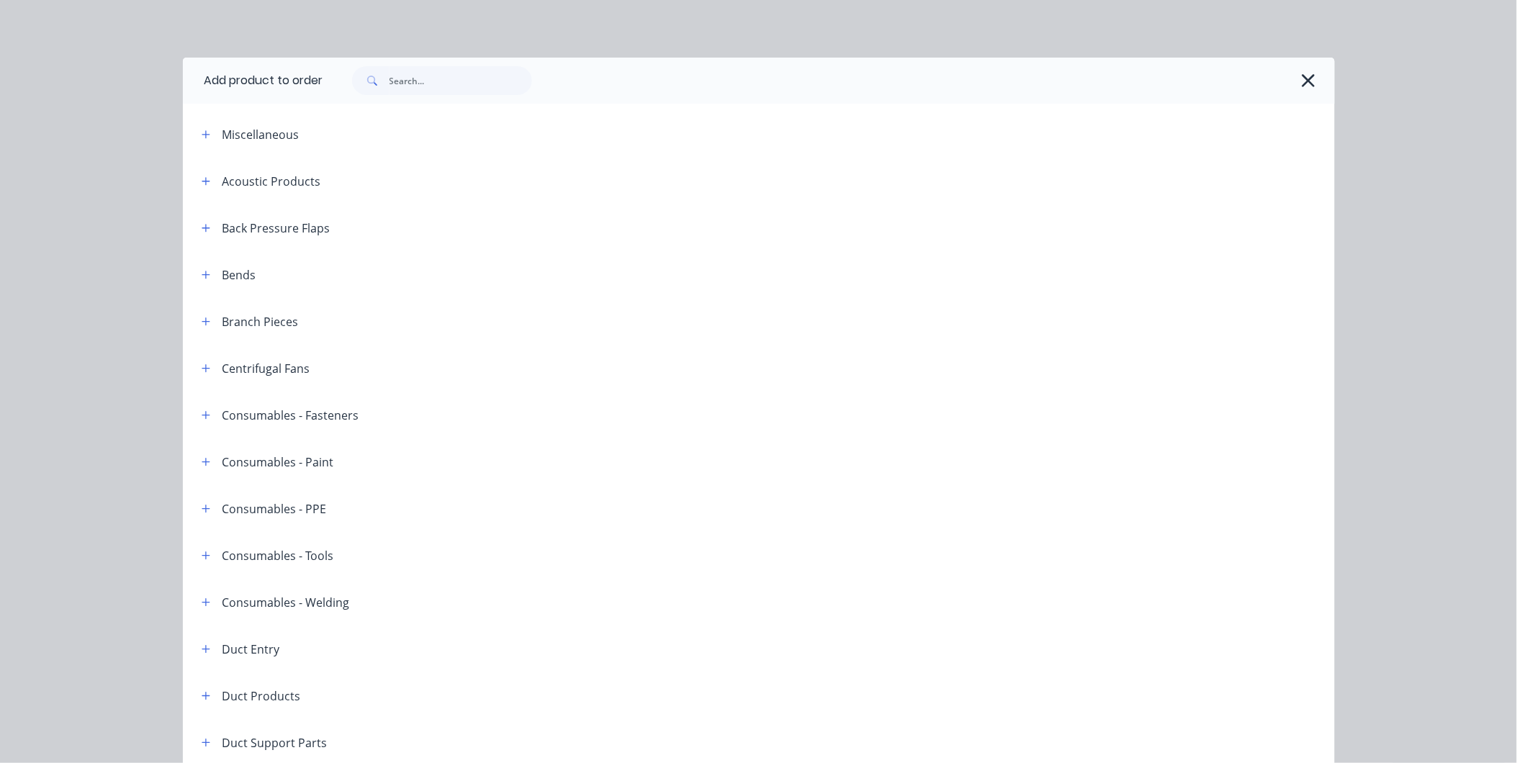
scroll to position [320, 0]
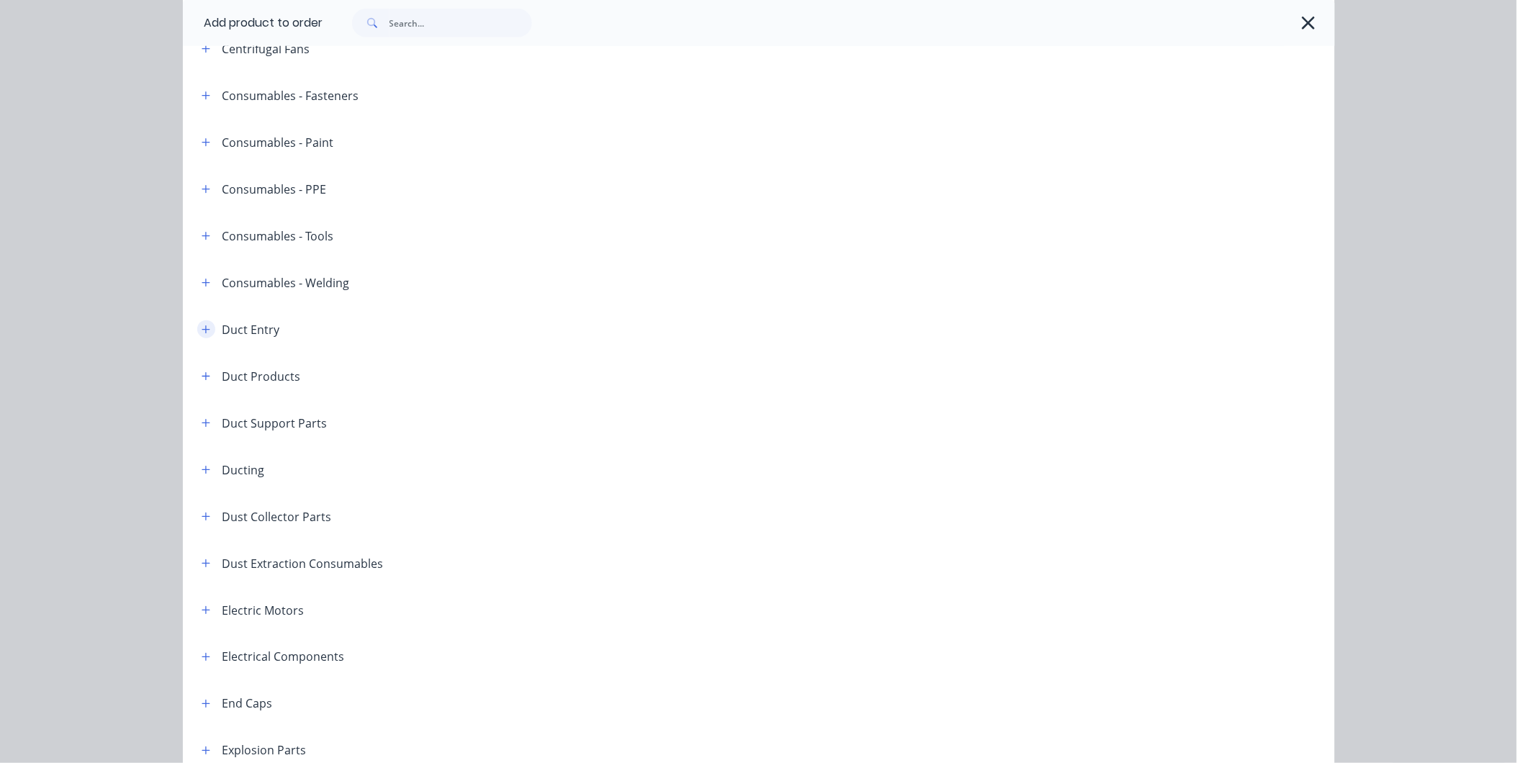
click at [207, 323] on button "button" at bounding box center [206, 329] width 18 height 18
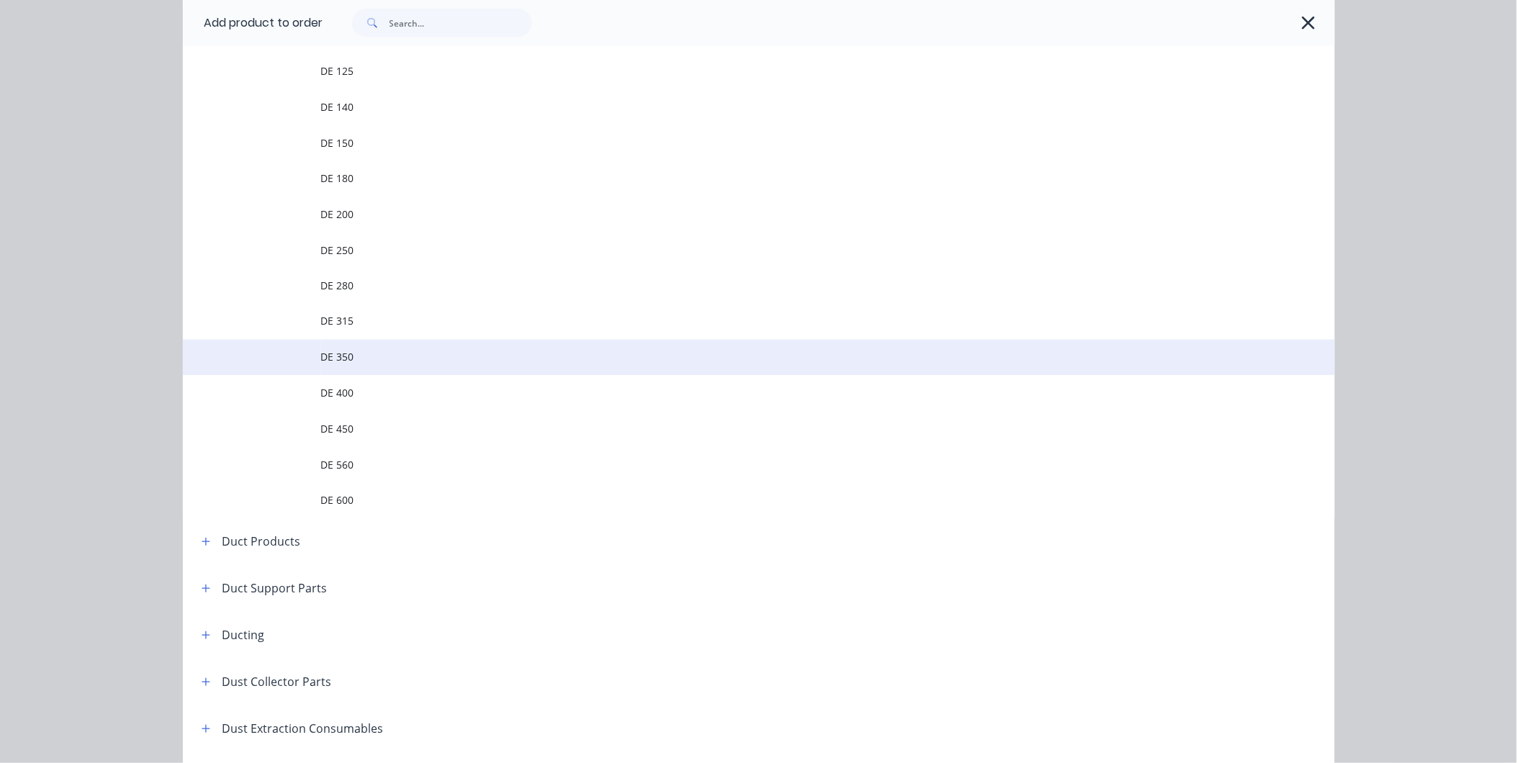
scroll to position [720, 0]
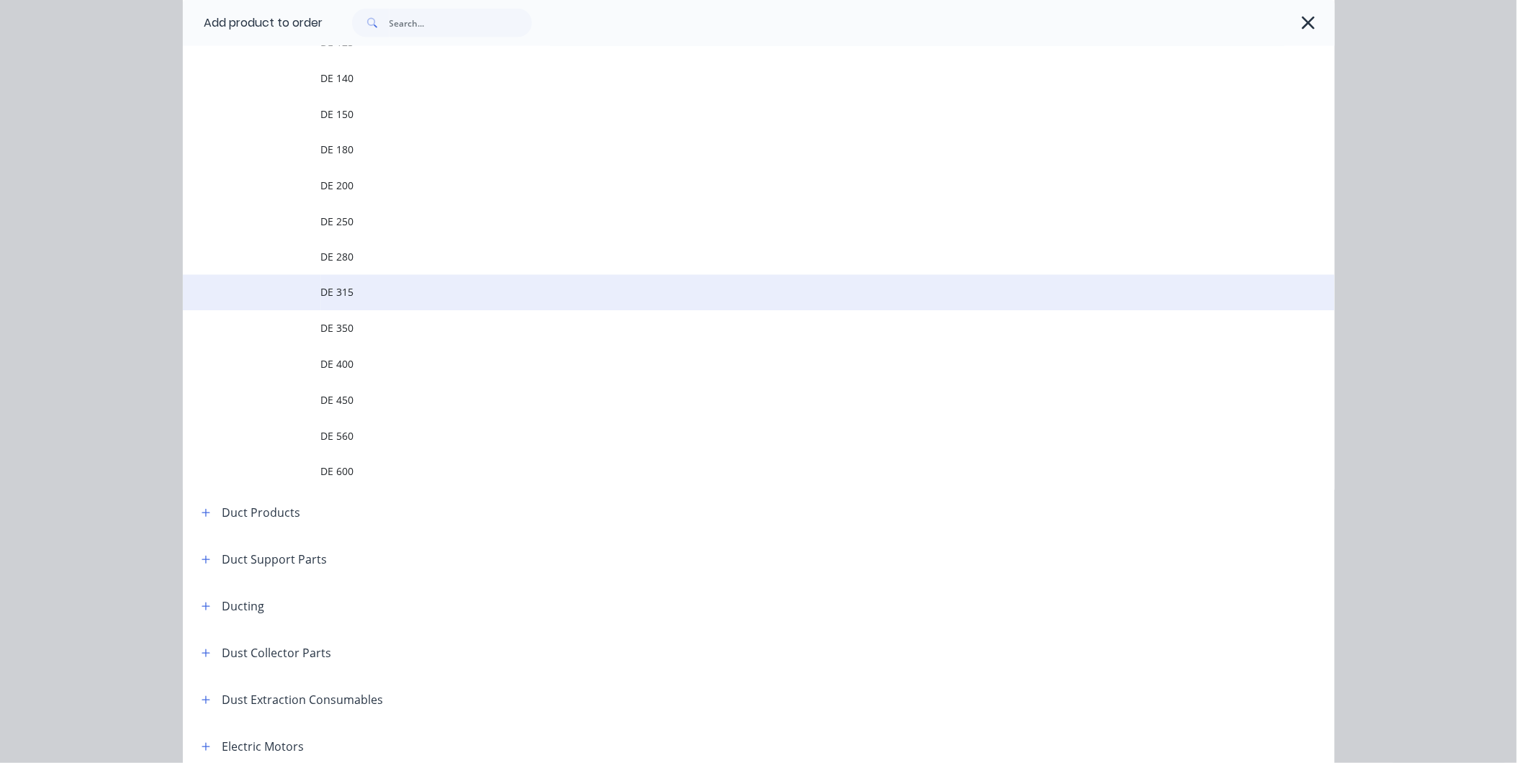
click at [375, 297] on span "DE 315" at bounding box center [726, 292] width 811 height 15
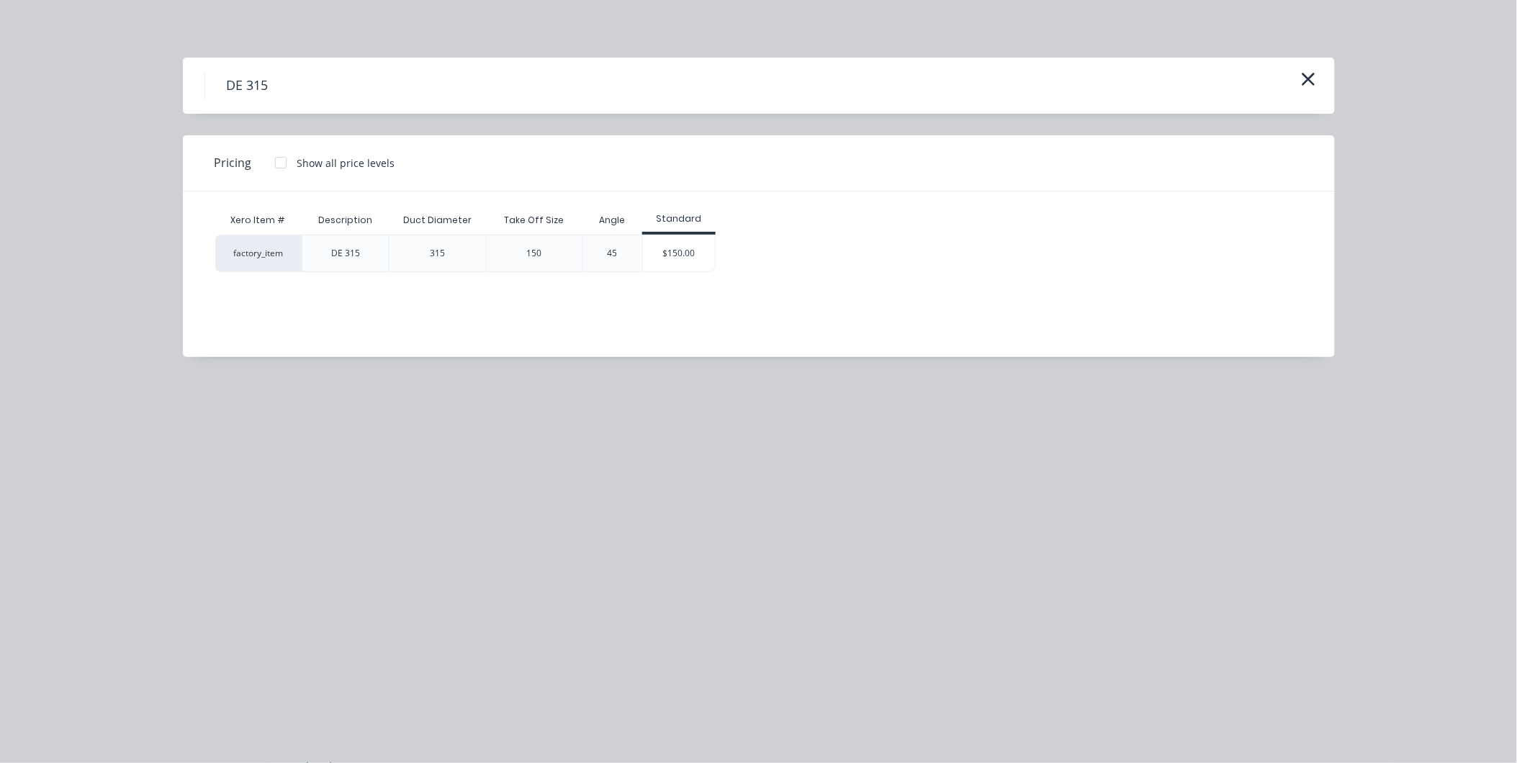
scroll to position [2654, 0]
click at [672, 257] on div "$150.00" at bounding box center [679, 253] width 72 height 36
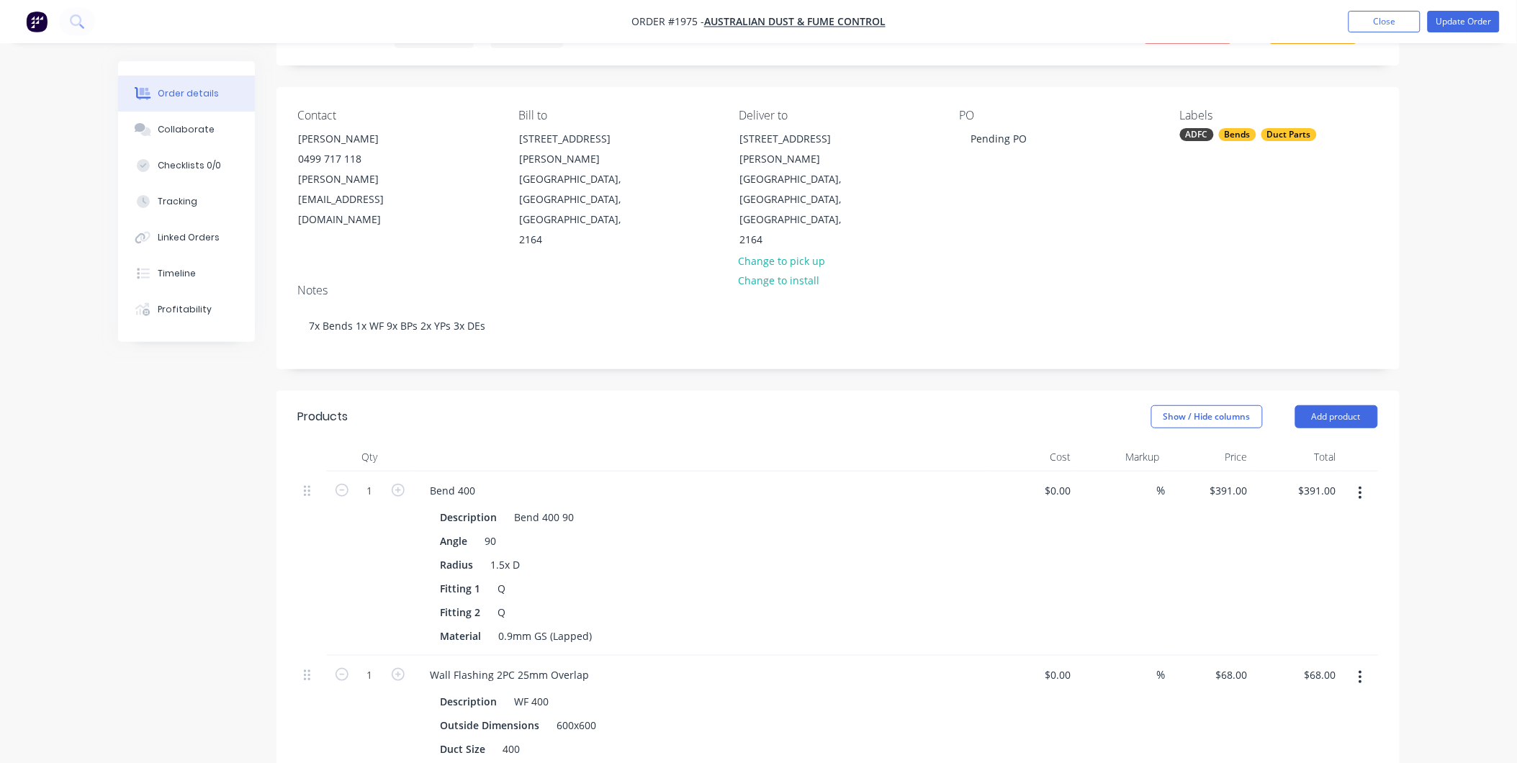
scroll to position [0, 0]
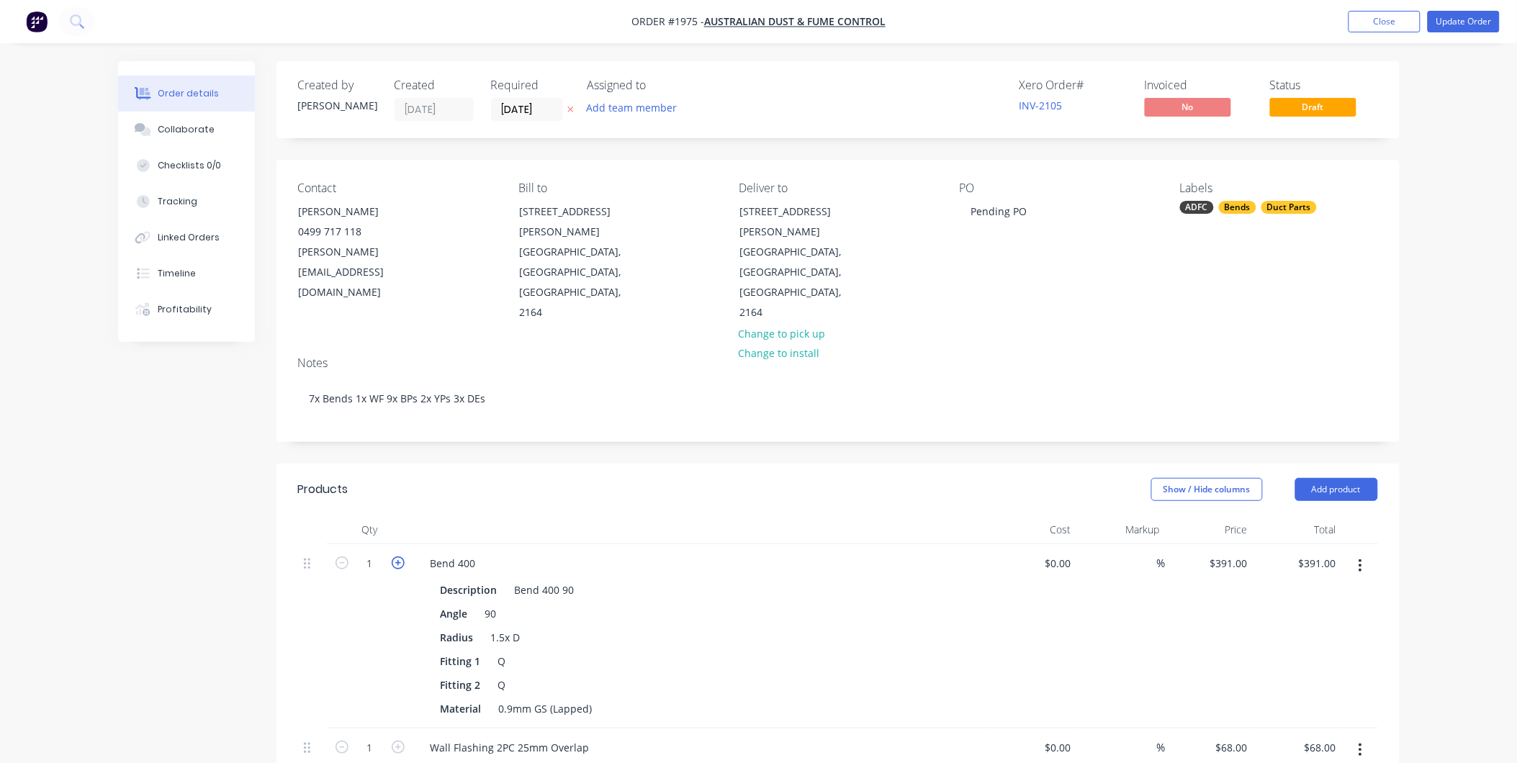
click at [398, 557] on icon "button" at bounding box center [398, 563] width 13 height 13
type input "2"
type input "$782.00"
click at [398, 557] on icon "button" at bounding box center [398, 563] width 13 height 13
type input "3"
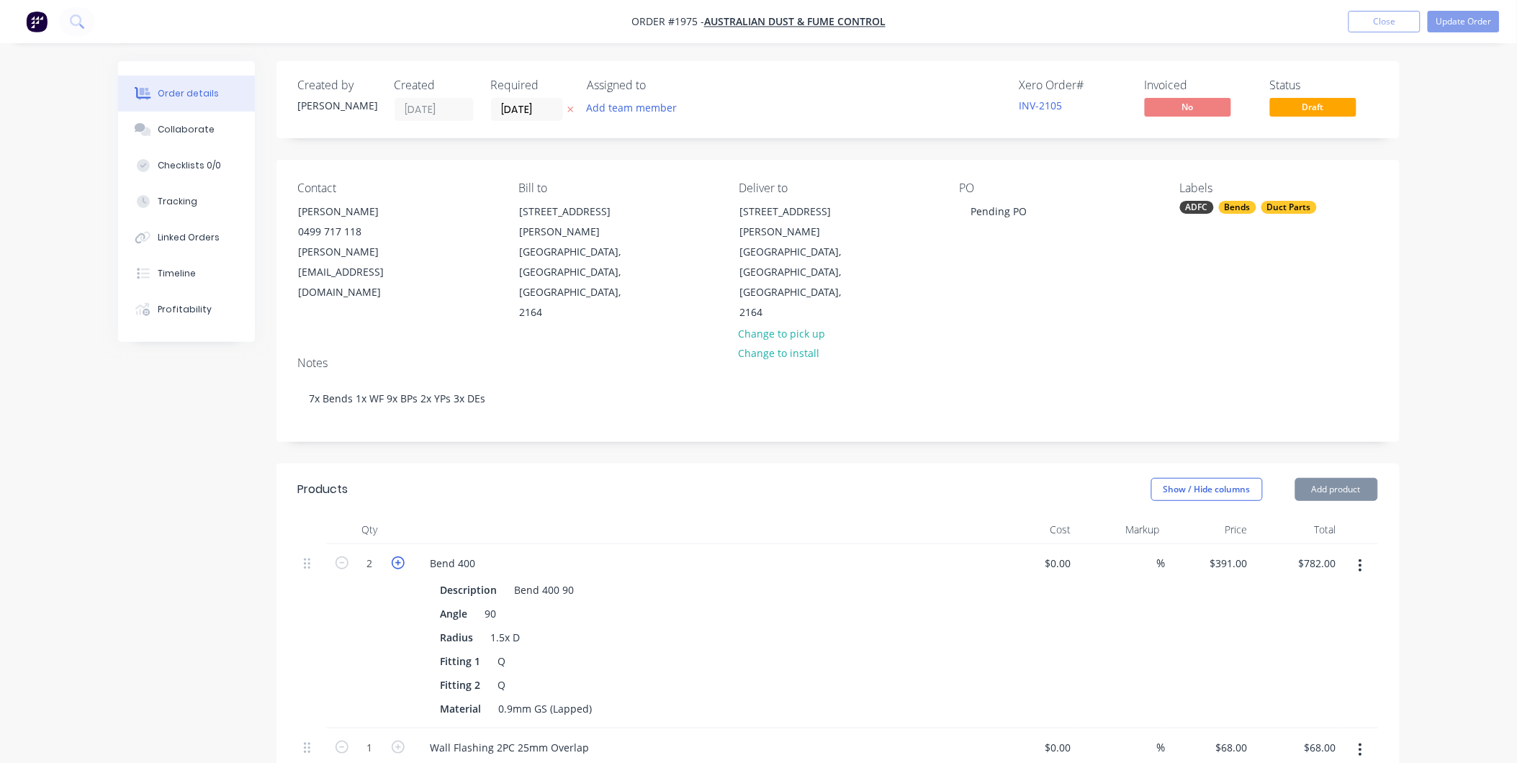
type input "$1,173.00"
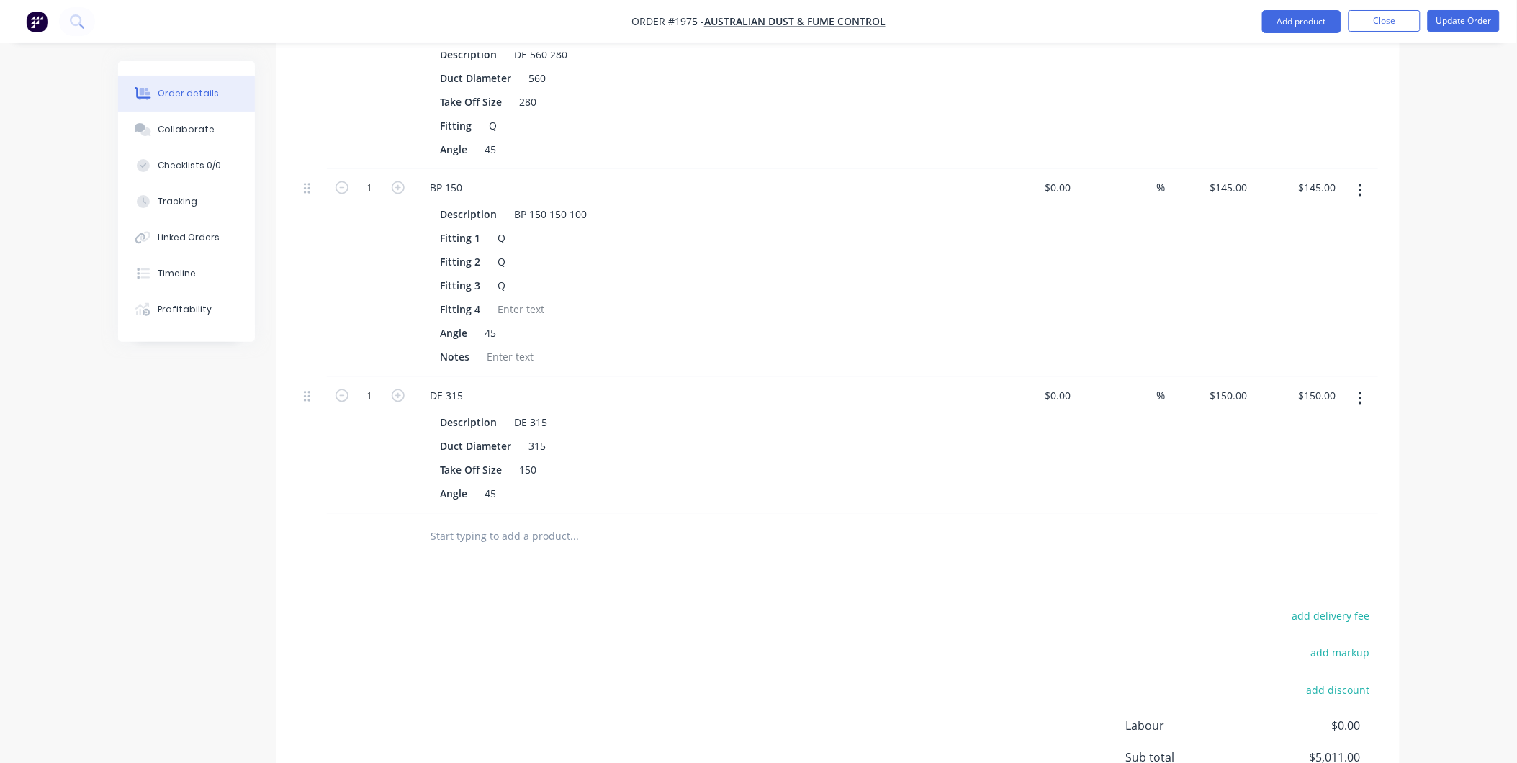
scroll to position [2719, 0]
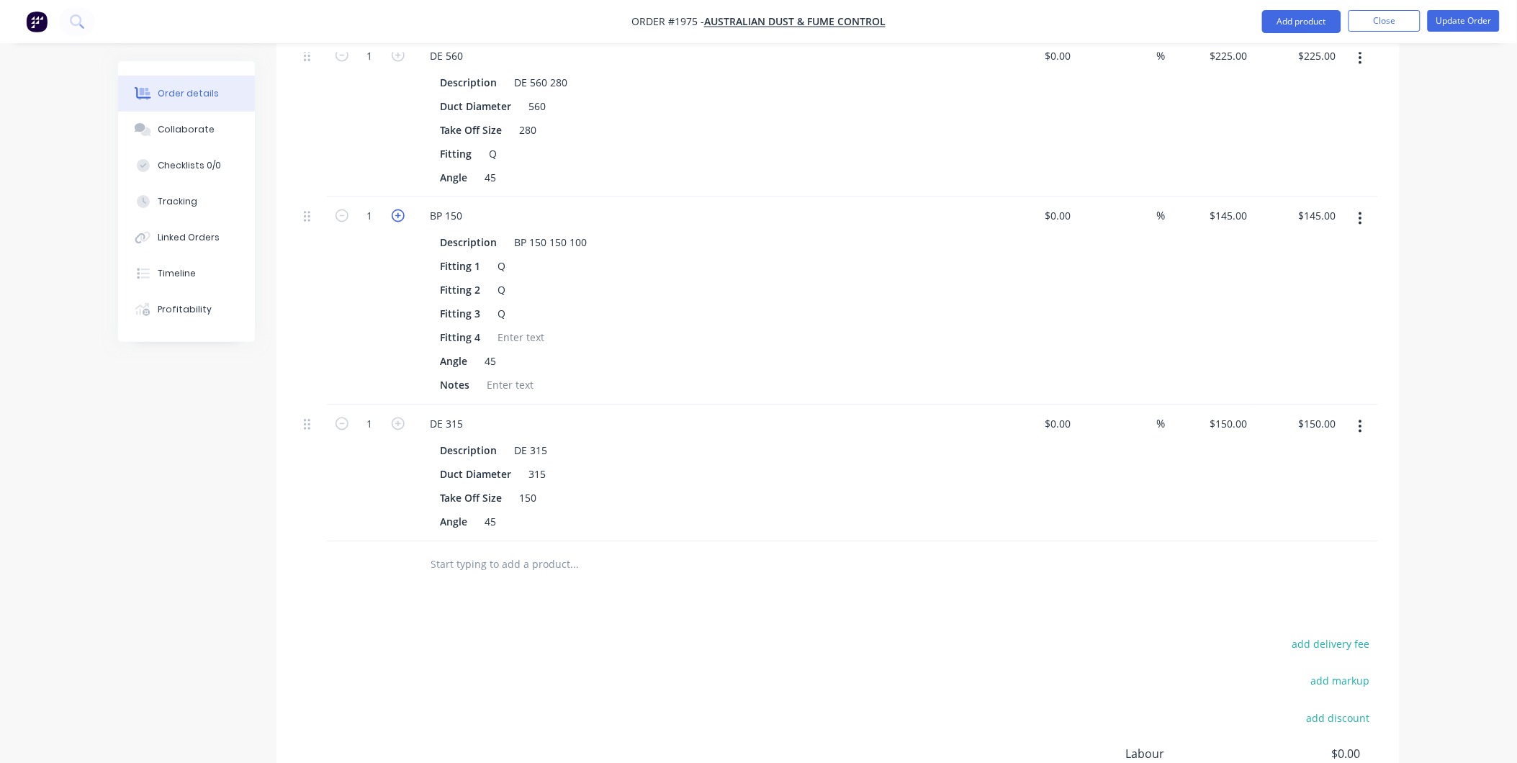
click at [400, 210] on icon "button" at bounding box center [398, 216] width 13 height 13
type input "2"
type input "$290.00"
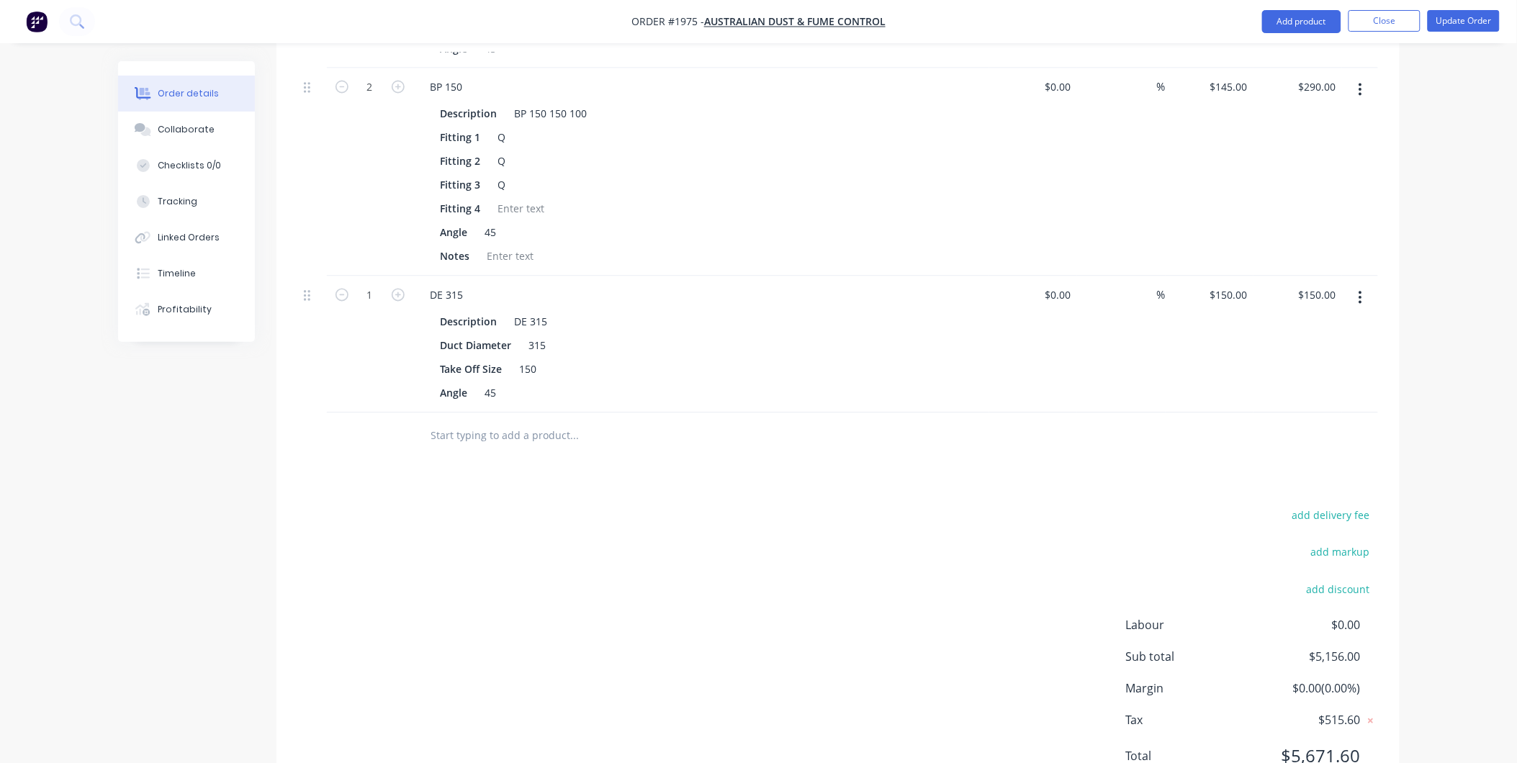
scroll to position [2871, 0]
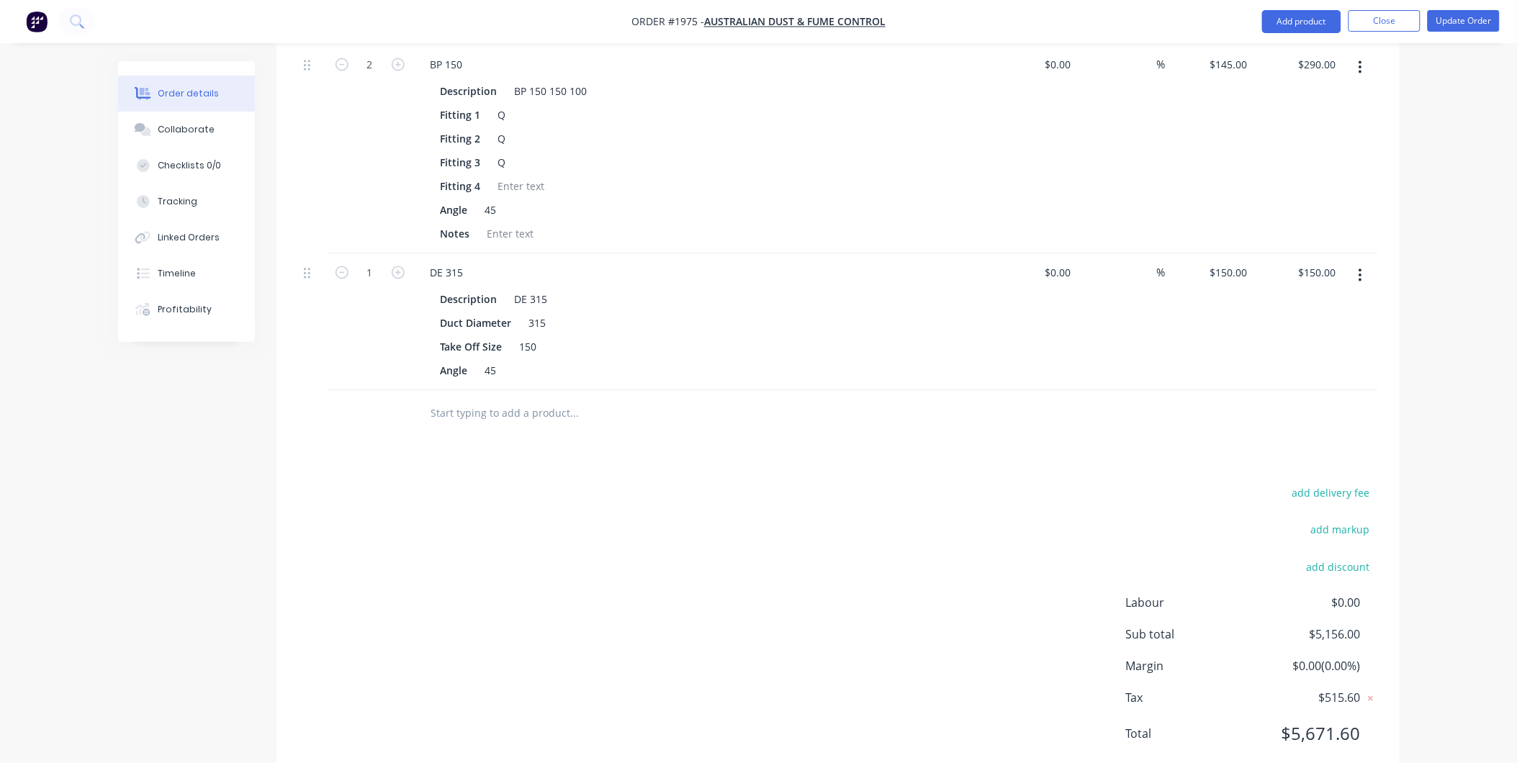
click at [480, 400] on input "text" at bounding box center [575, 414] width 288 height 29
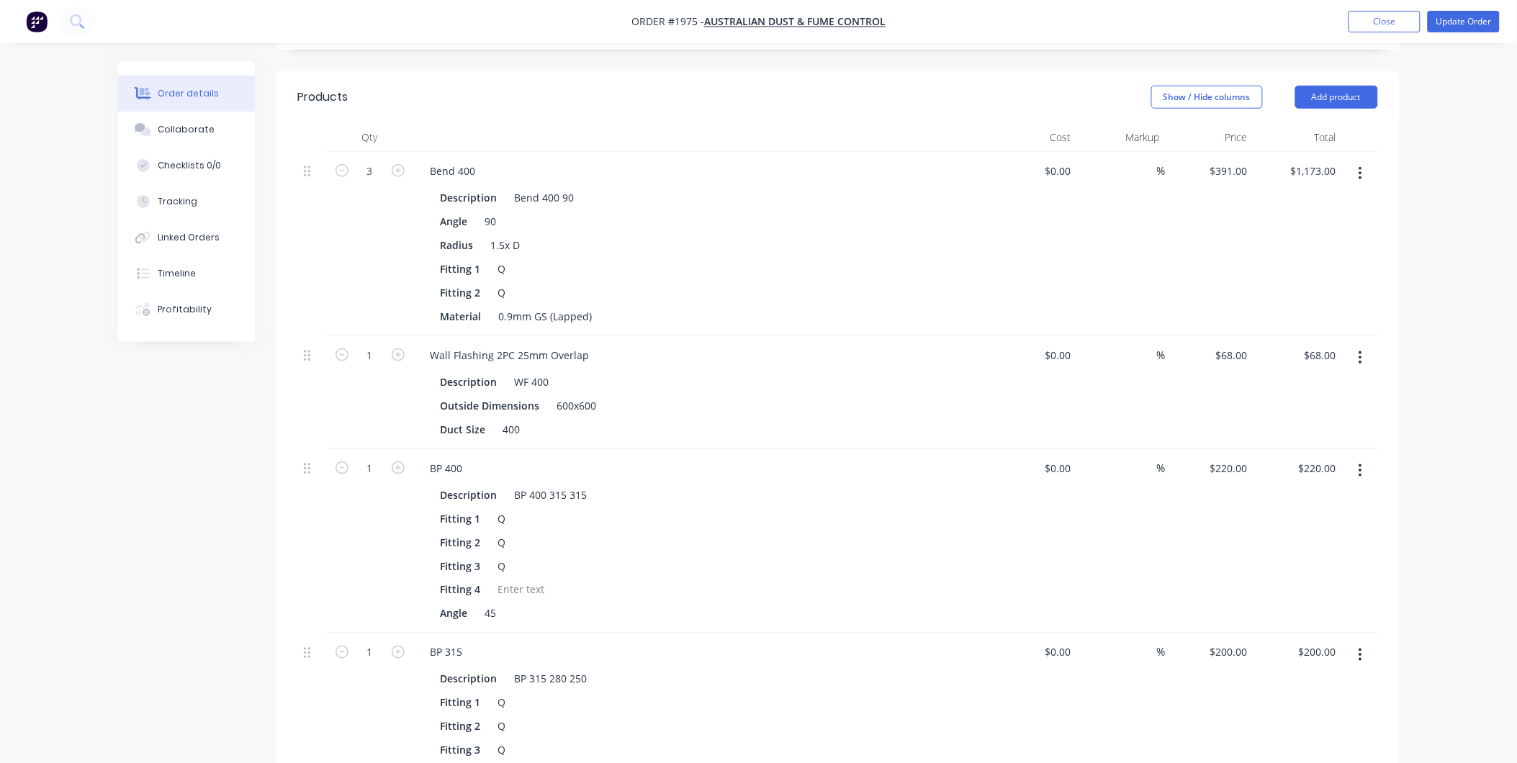
scroll to position [391, 0]
drag, startPoint x: 206, startPoint y: 125, endPoint x: 336, endPoint y: 217, distance: 159.0
click at [206, 125] on div "Collaborate" at bounding box center [186, 129] width 57 height 13
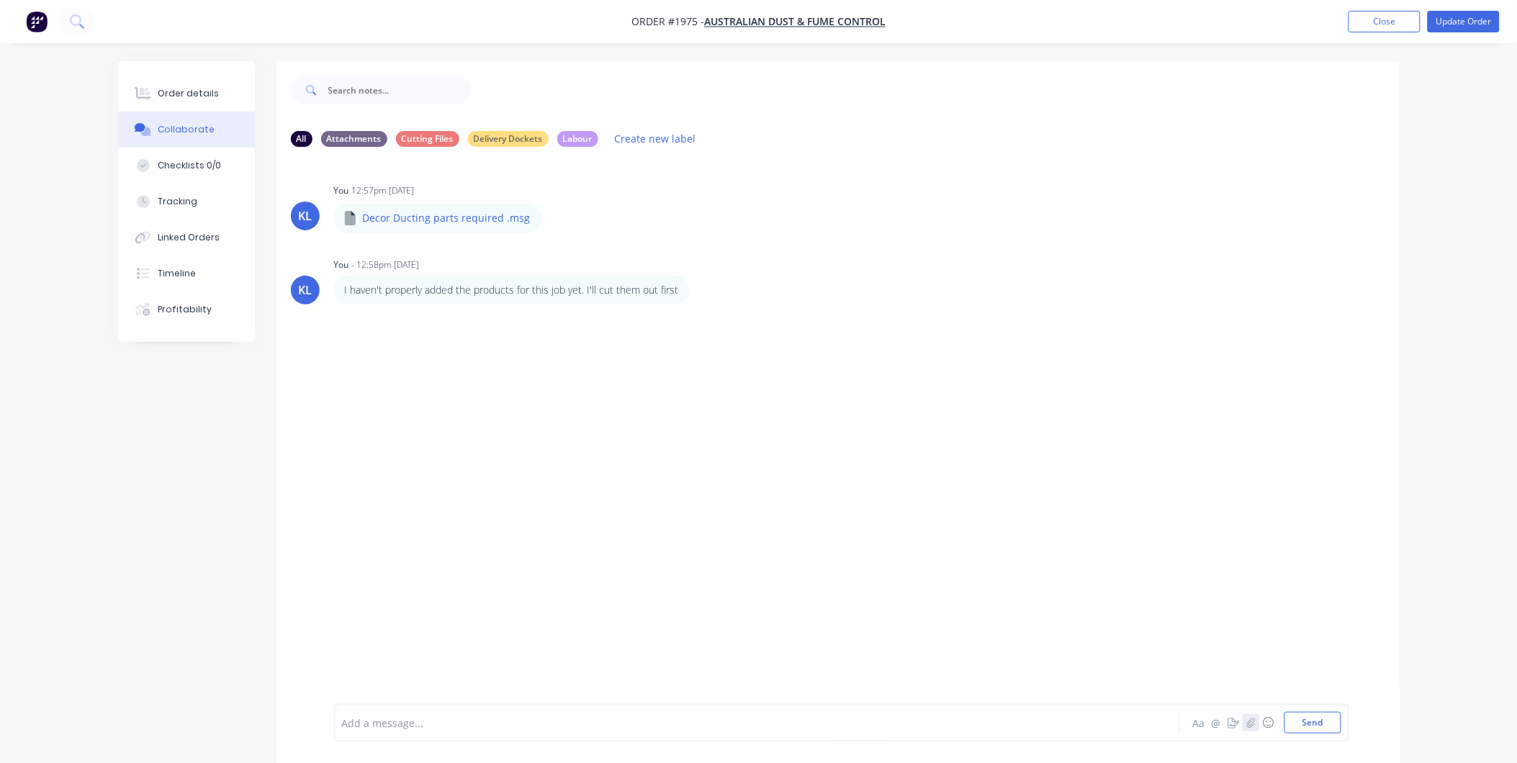
click at [1251, 721] on icon "button" at bounding box center [1250, 723] width 9 height 10
click at [1325, 718] on button "Send" at bounding box center [1313, 723] width 57 height 22
click at [404, 434] on img at bounding box center [386, 414] width 104 height 94
click at [202, 76] on button "Order details" at bounding box center [186, 94] width 137 height 36
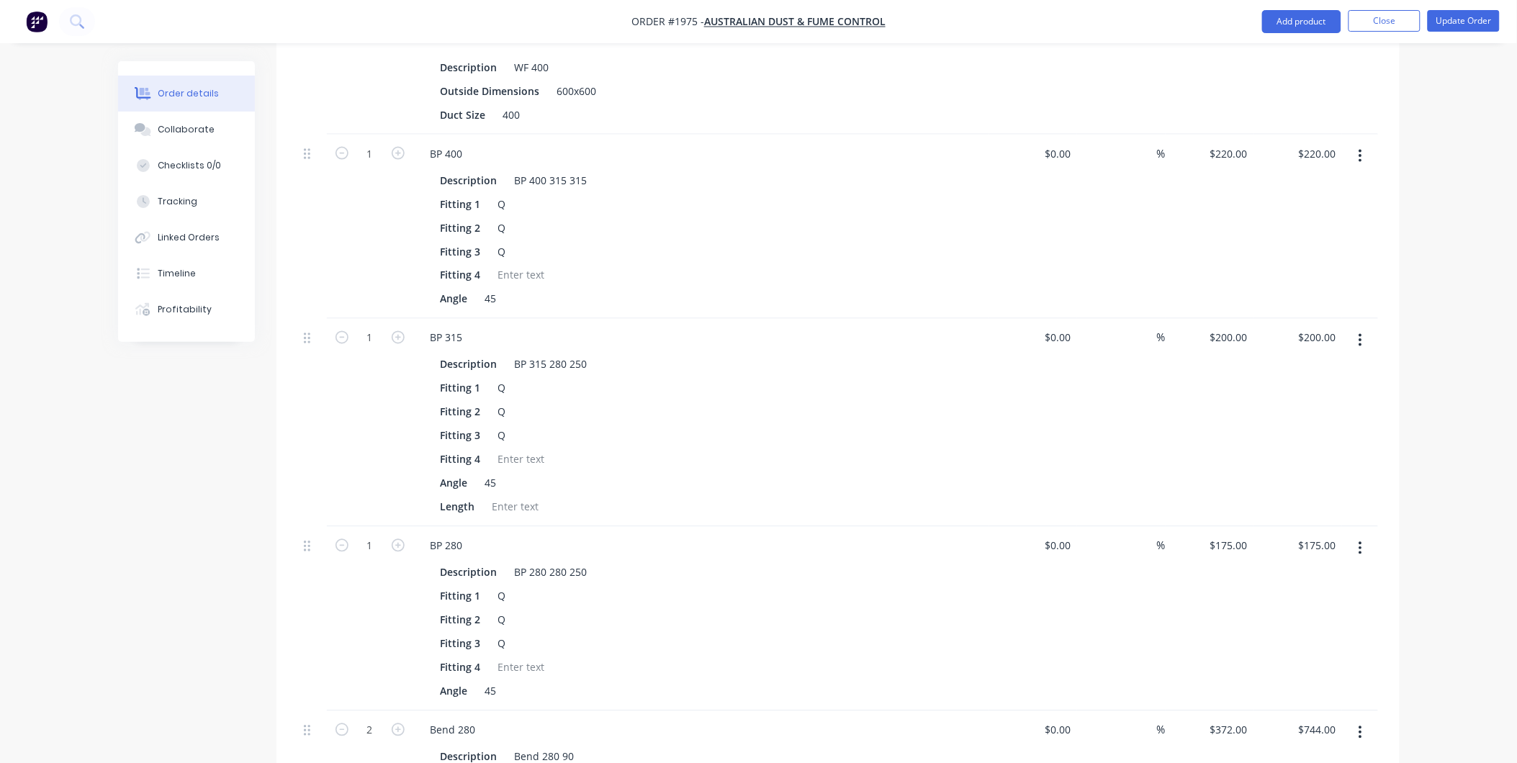
scroll to position [559, 0]
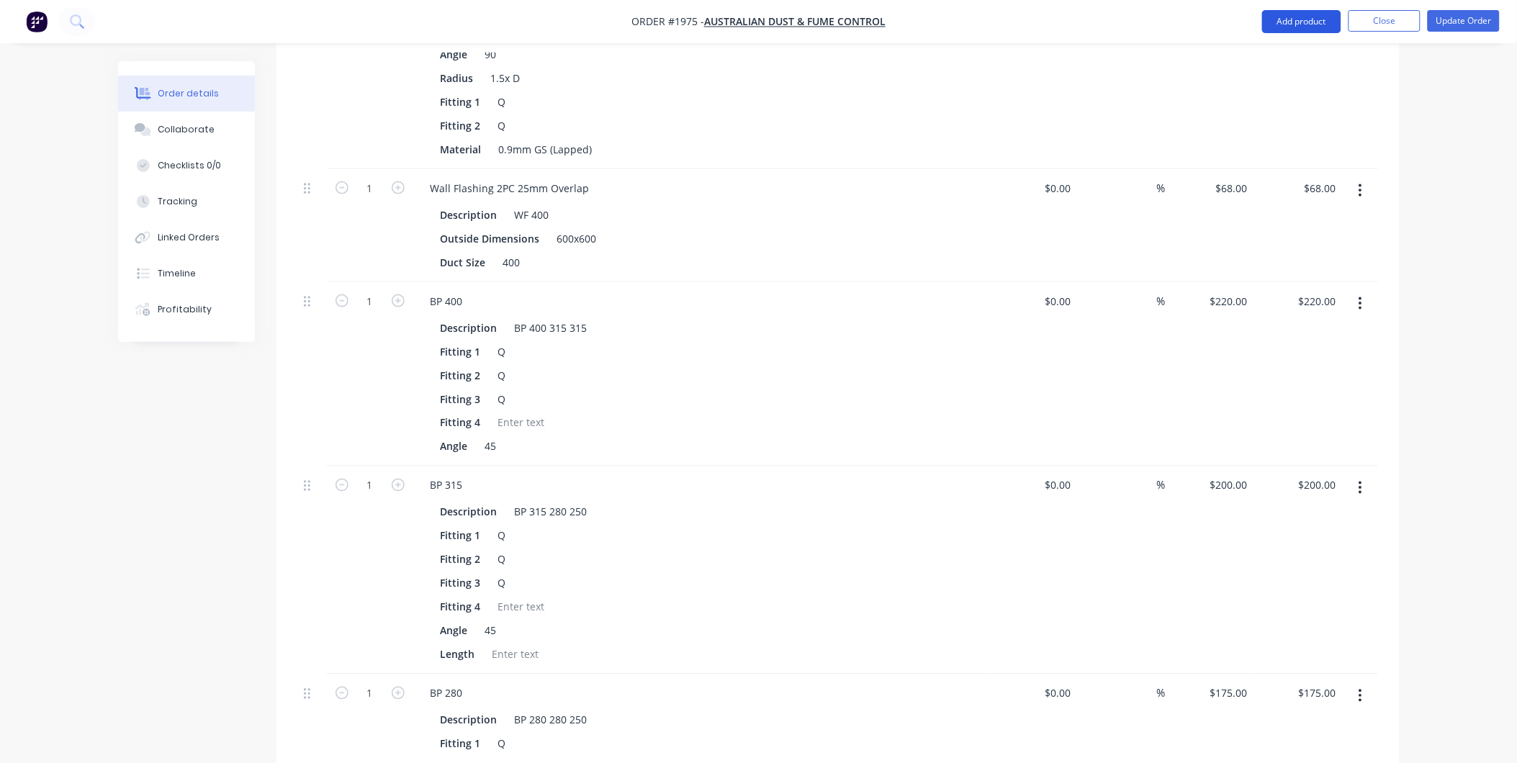
click at [1300, 17] on button "Add product" at bounding box center [1301, 21] width 79 height 23
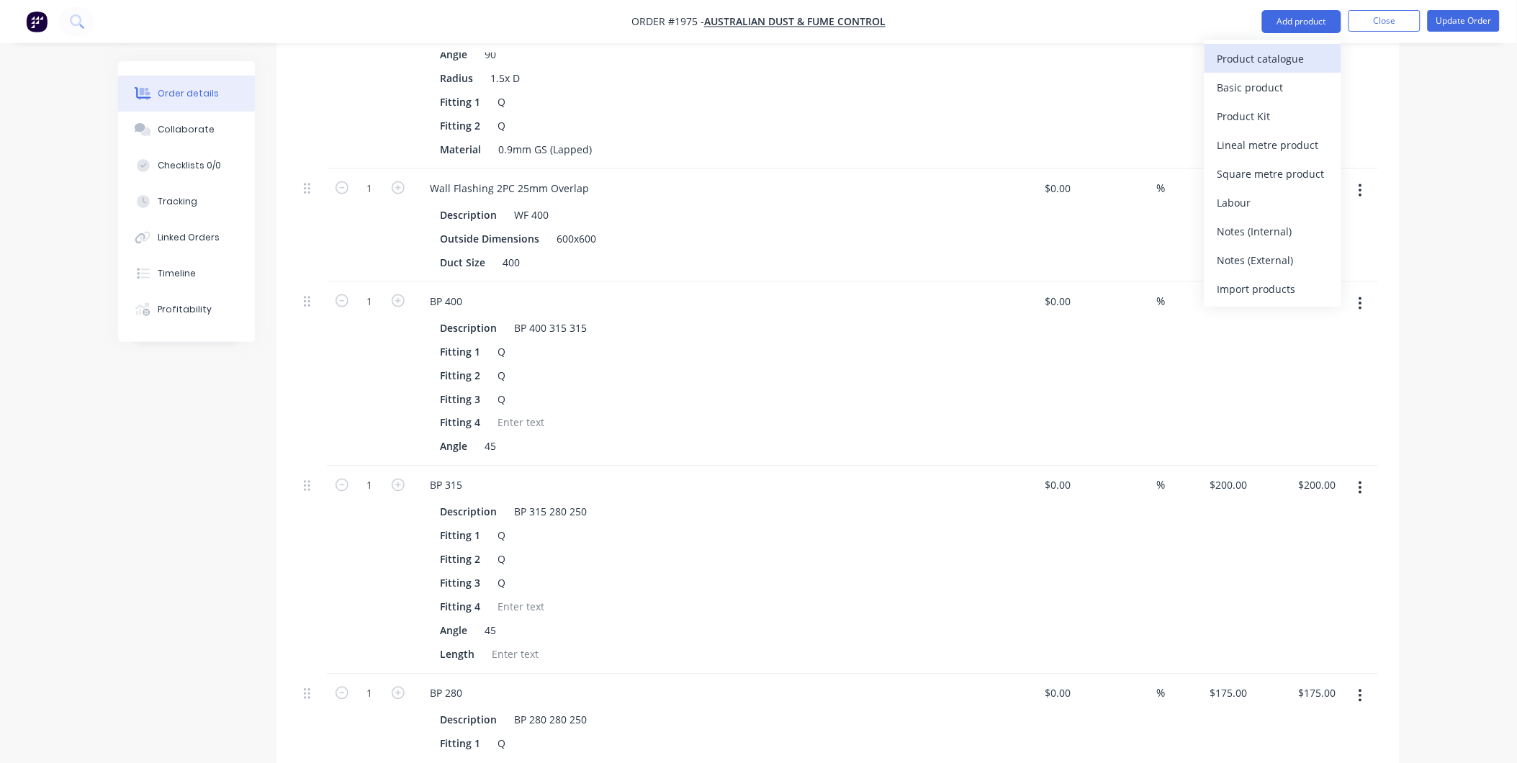
click at [1270, 60] on div "Product catalogue" at bounding box center [1273, 58] width 111 height 21
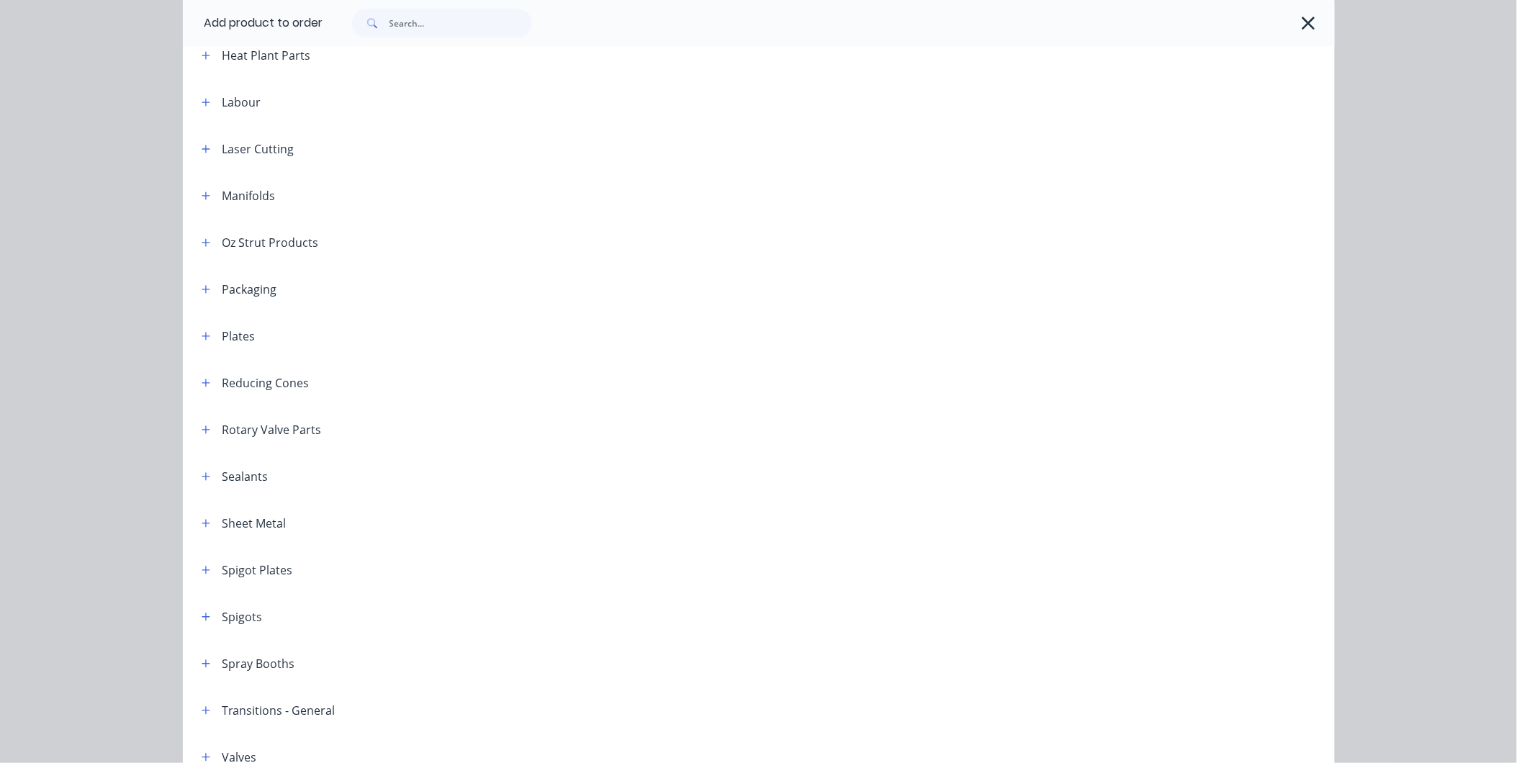
scroll to position [1657, 0]
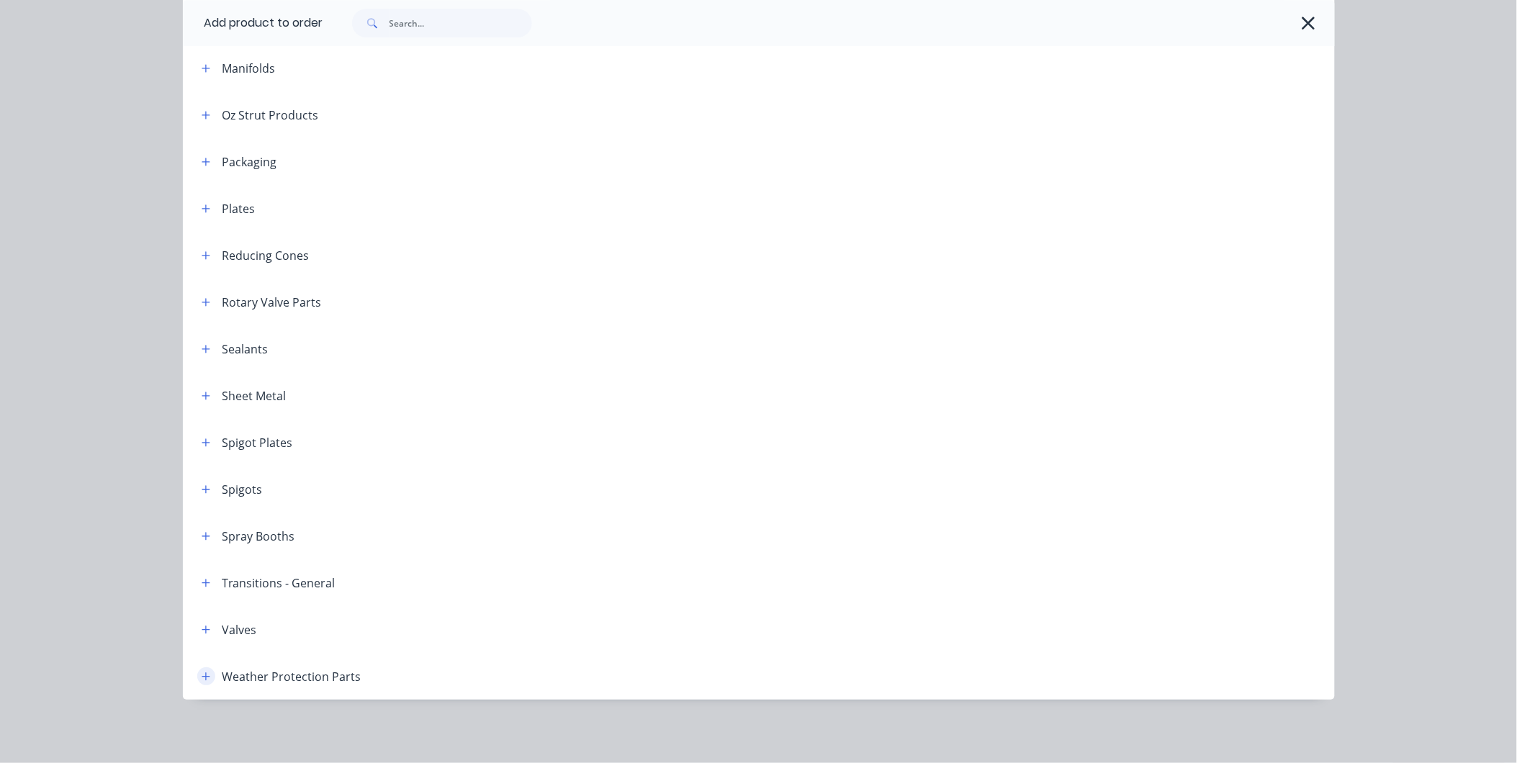
click at [200, 670] on button "button" at bounding box center [206, 676] width 18 height 18
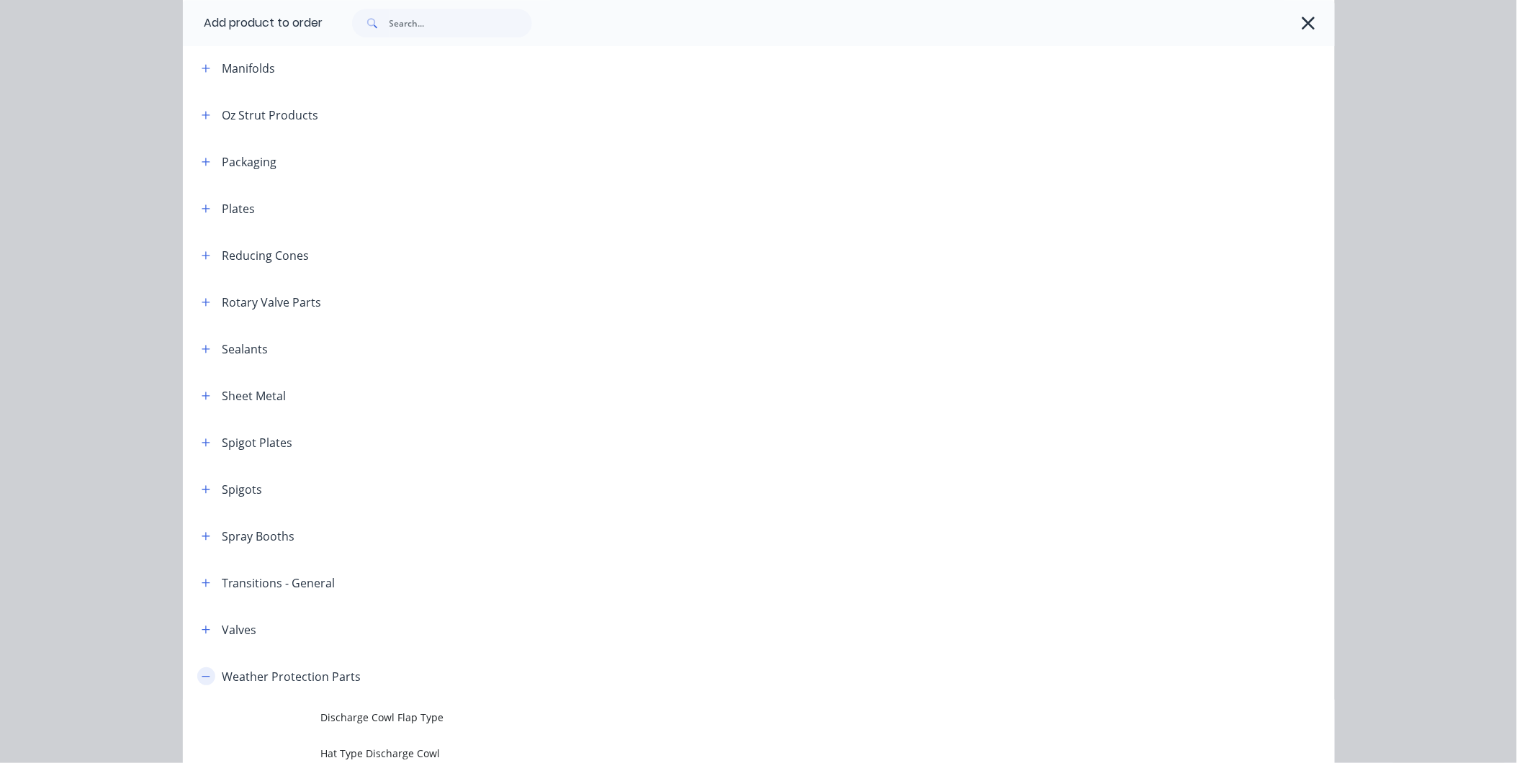
click at [200, 670] on button "button" at bounding box center [206, 676] width 18 height 18
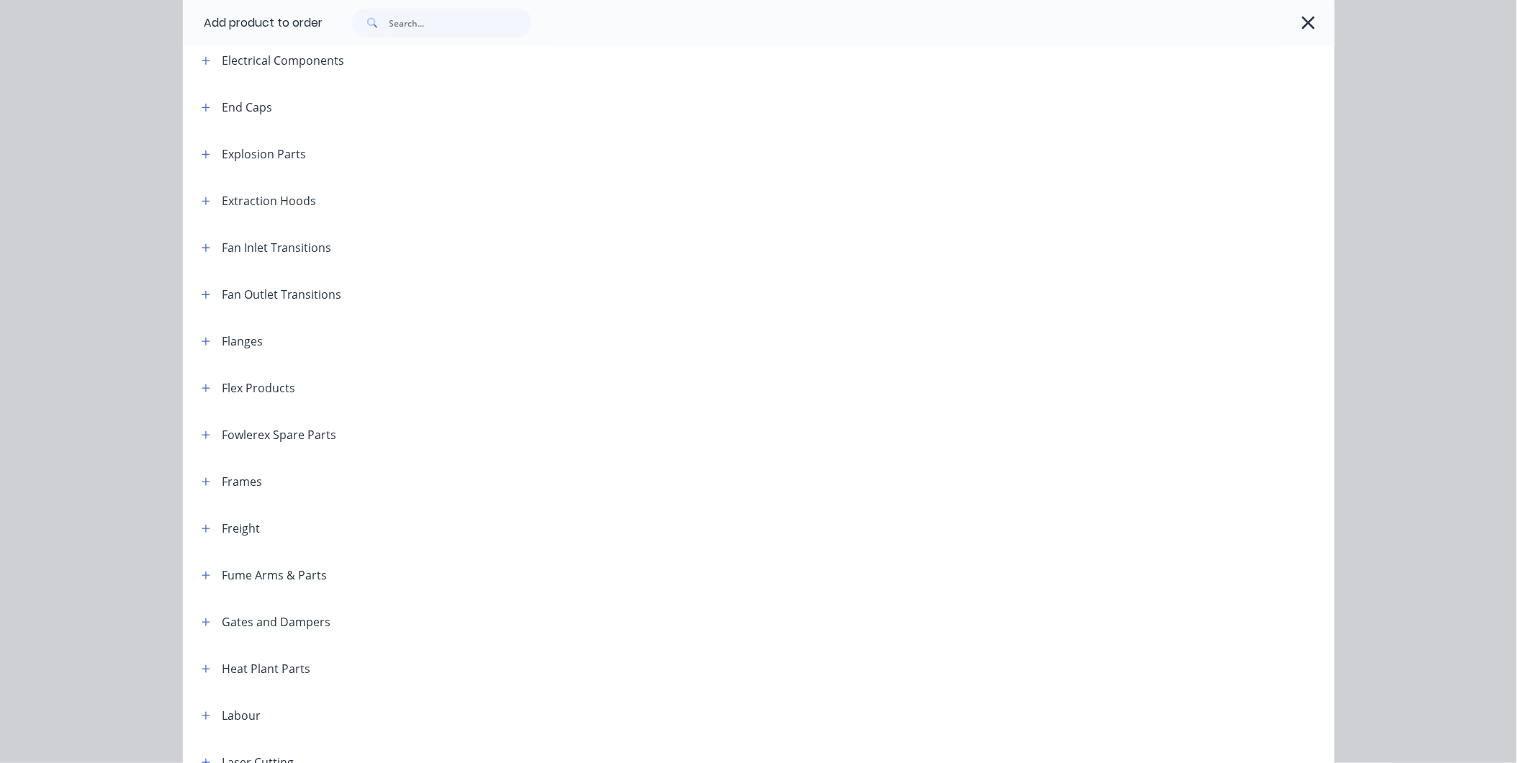
scroll to position [778, 0]
click at [197, 338] on button "button" at bounding box center [206, 339] width 18 height 18
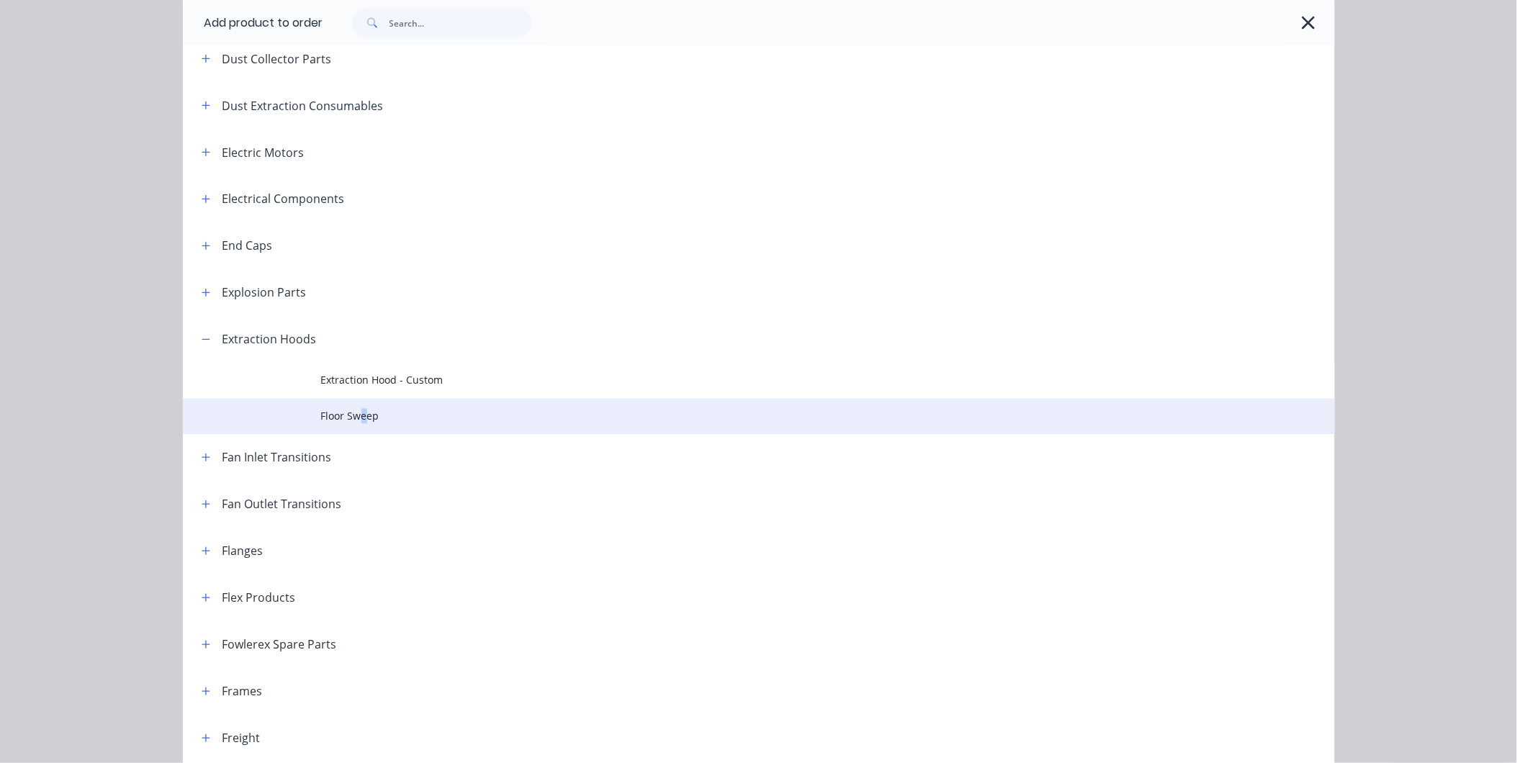
click at [357, 409] on span "Floor Sweep" at bounding box center [726, 416] width 811 height 15
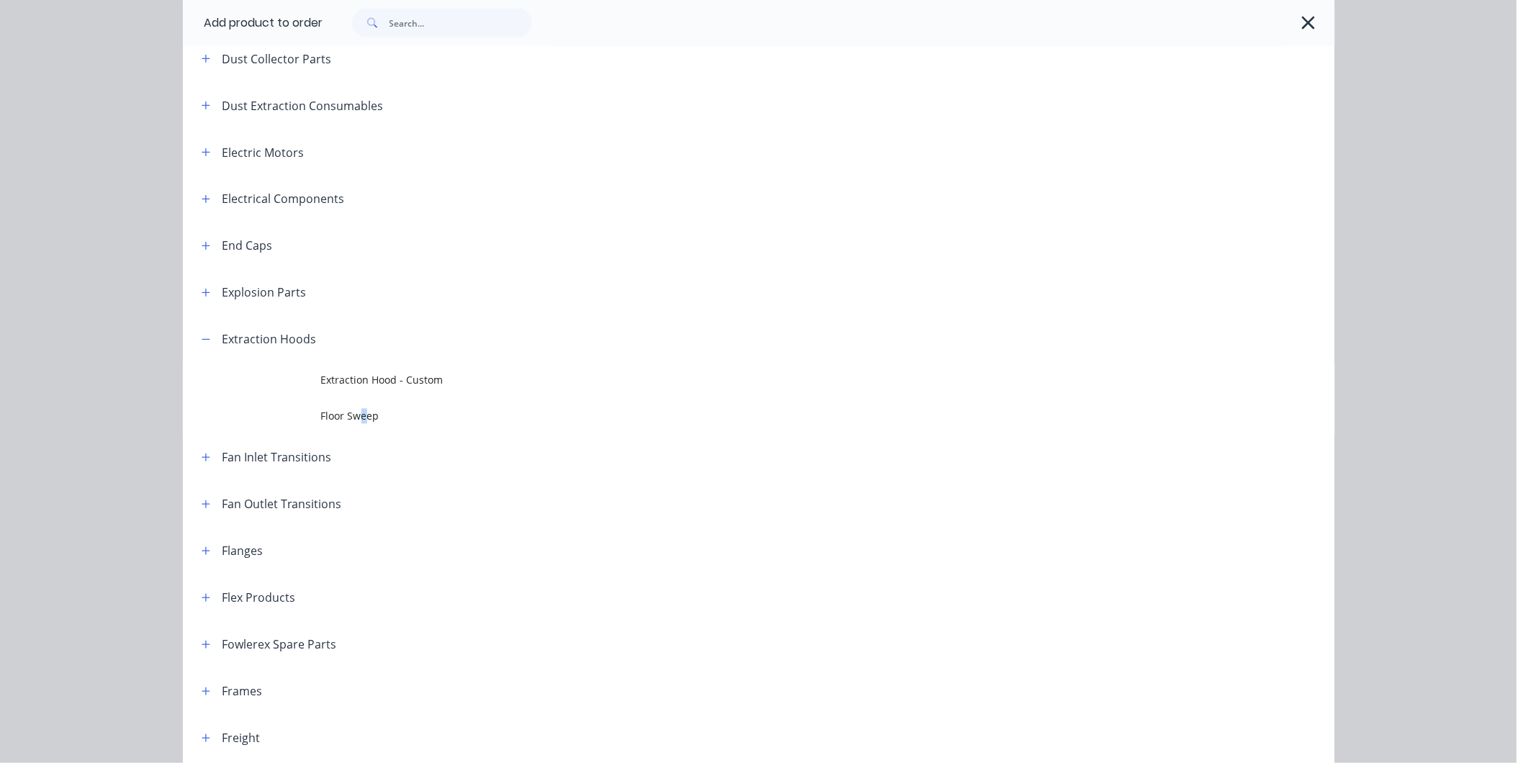
scroll to position [0, 0]
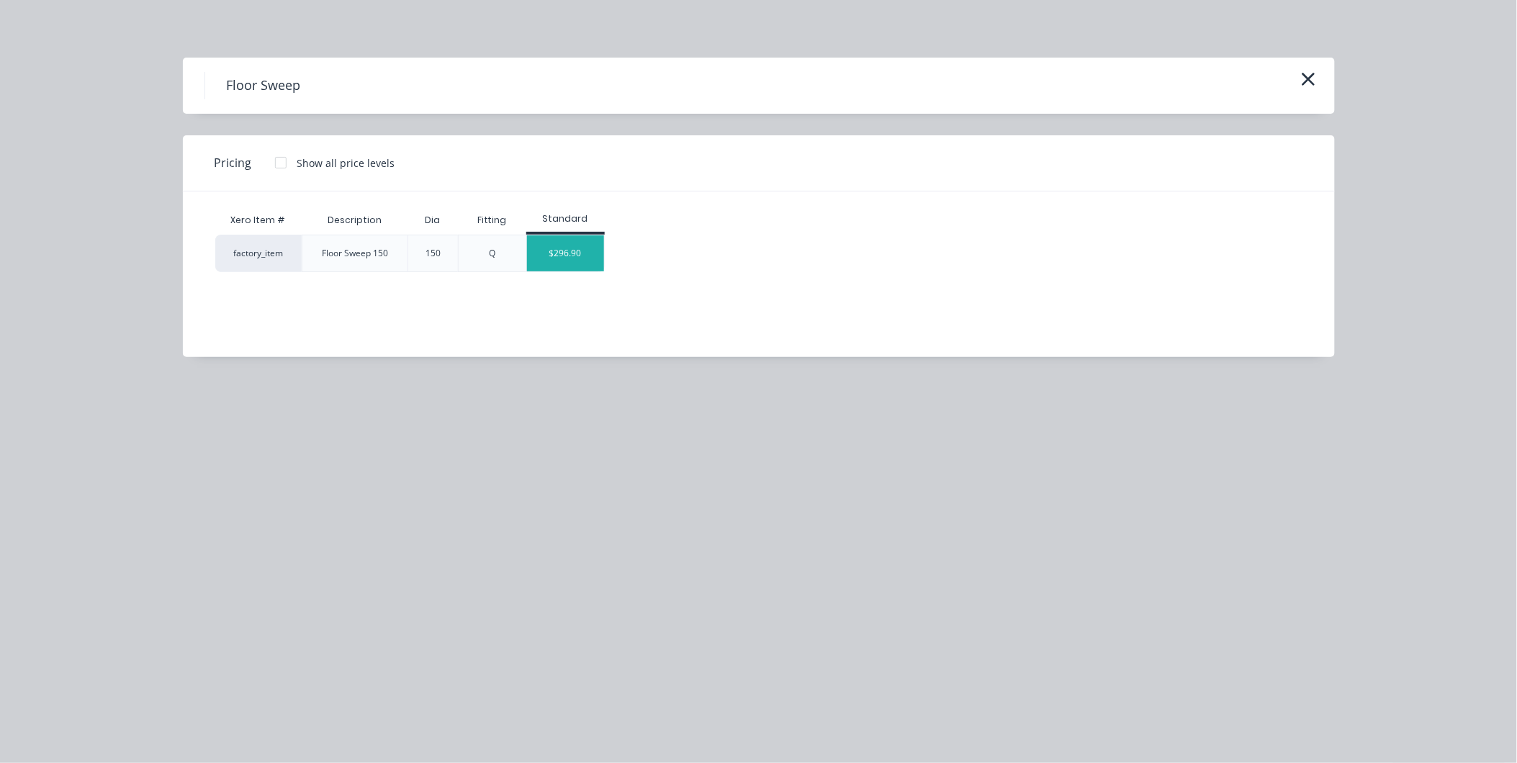
click at [544, 253] on div "$296.90" at bounding box center [565, 253] width 77 height 36
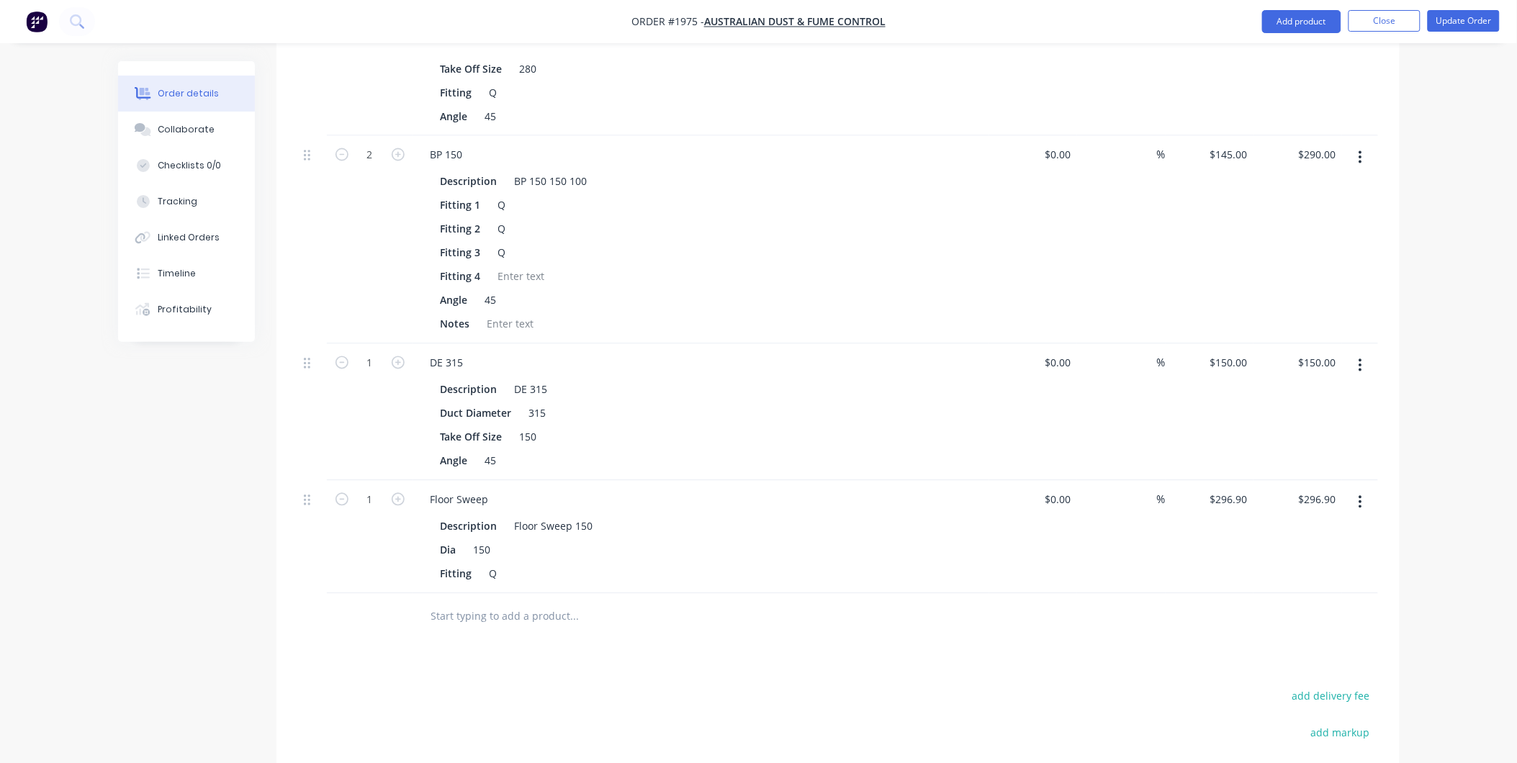
scroll to position [2960, 0]
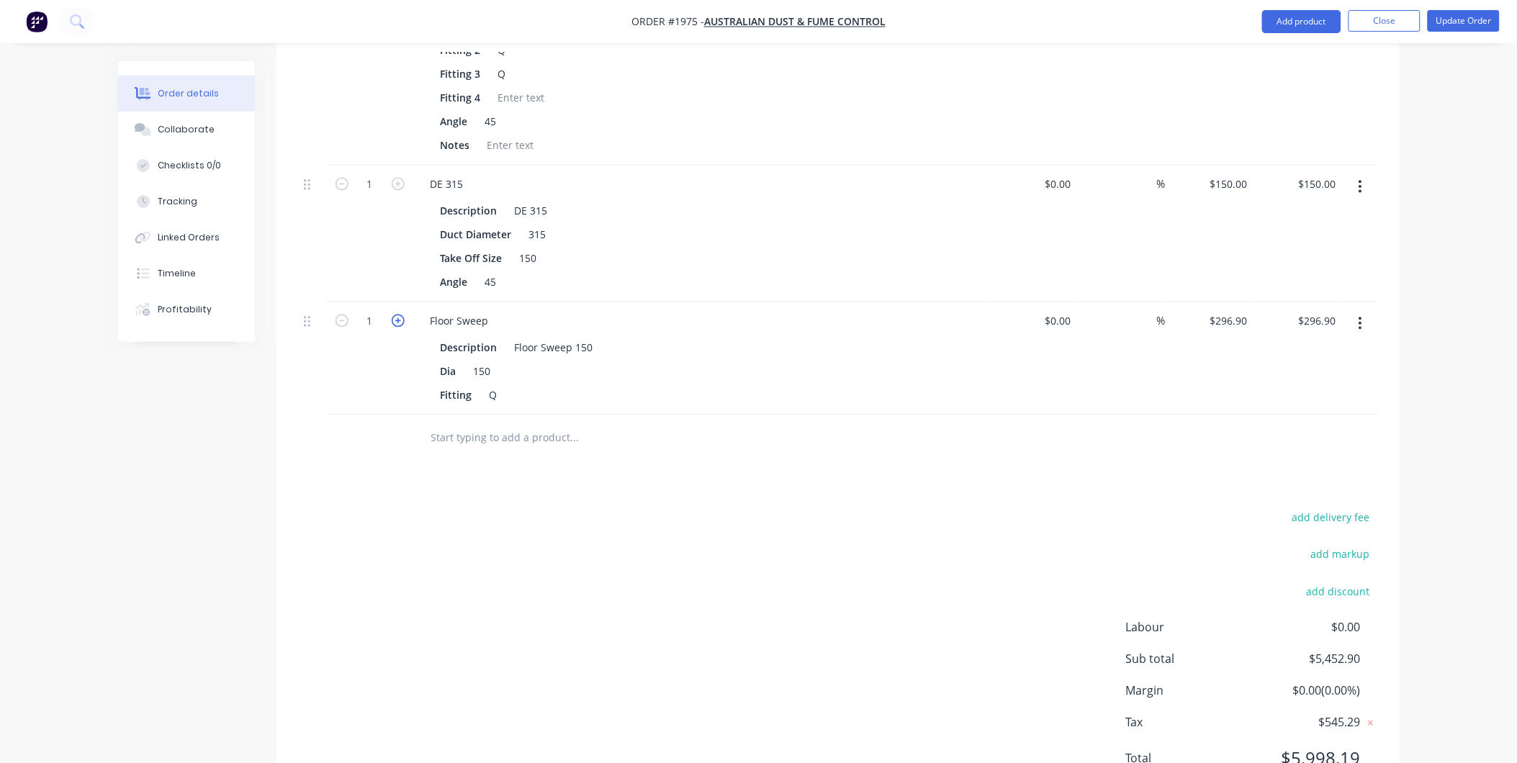
click at [401, 314] on icon "button" at bounding box center [398, 320] width 13 height 13
type input "2"
type input "$593.80"
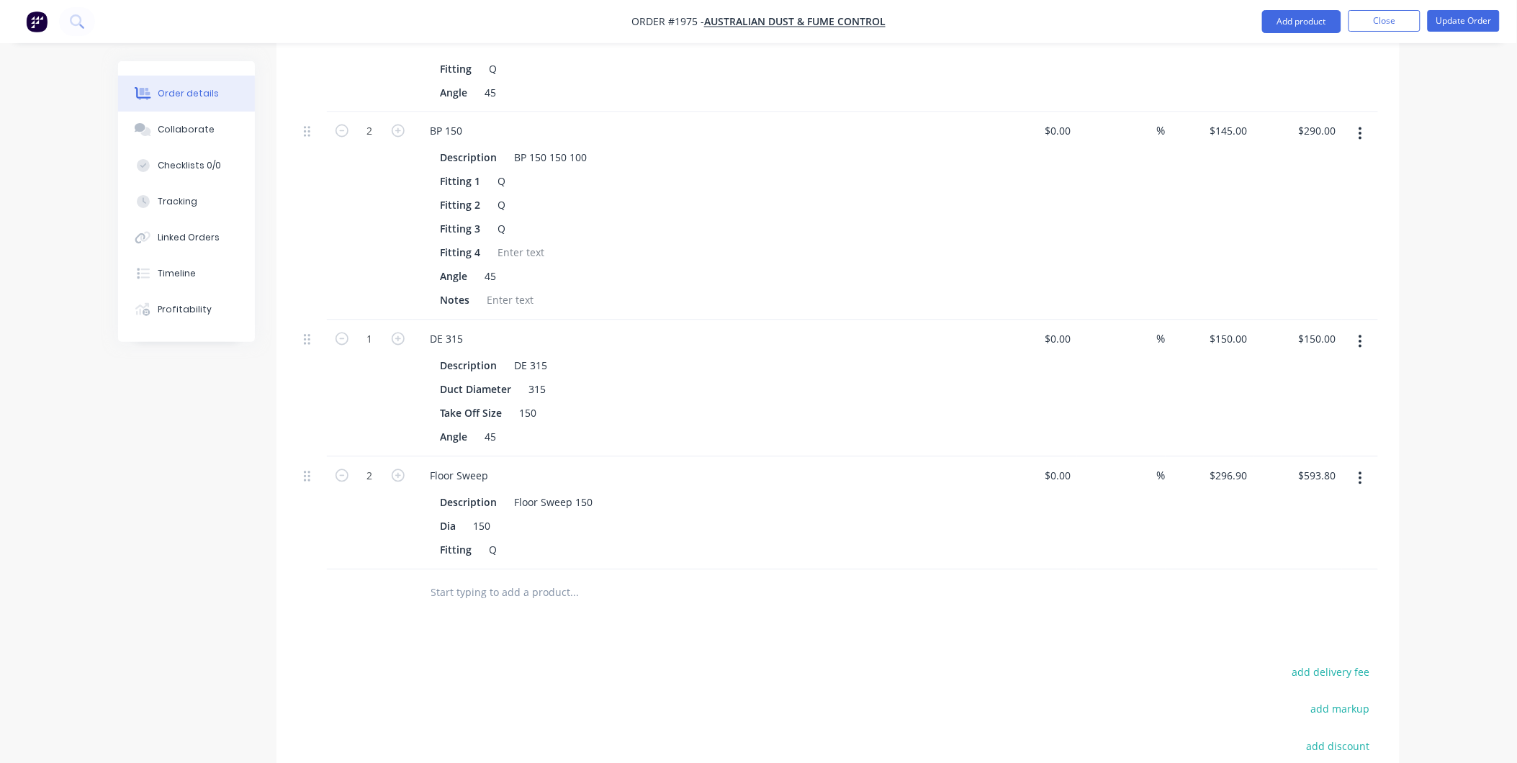
scroll to position [2984, 0]
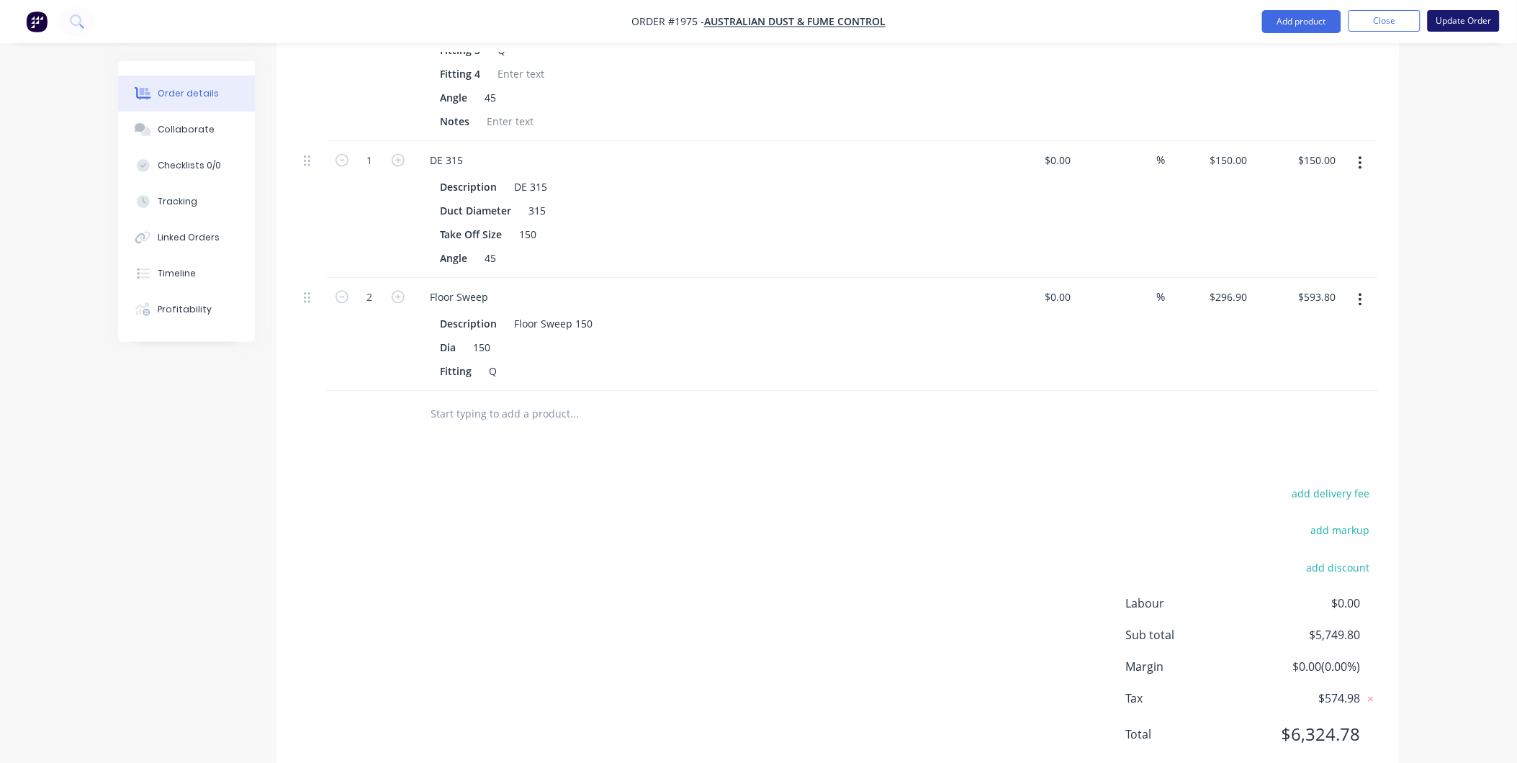
click at [1464, 16] on button "Update Order" at bounding box center [1464, 21] width 72 height 22
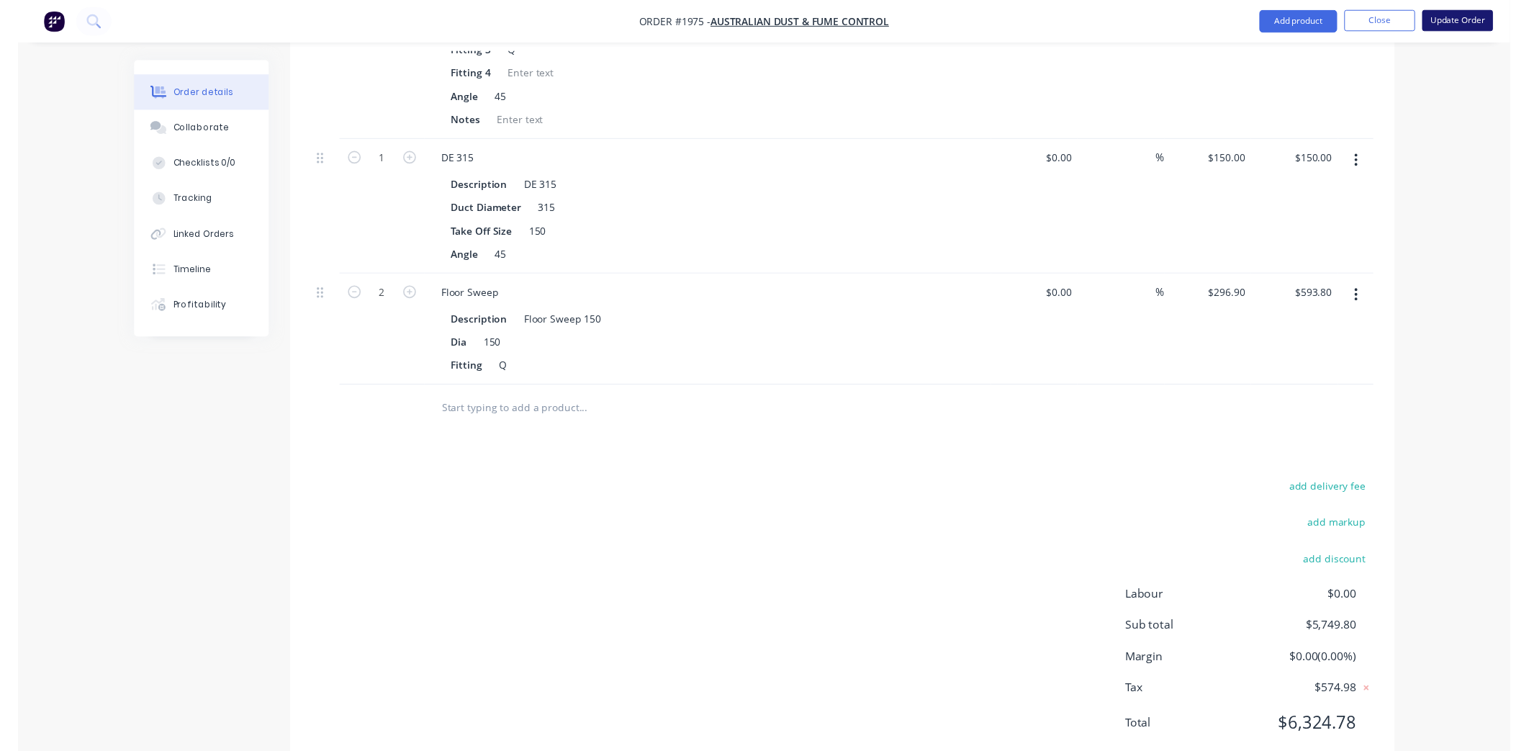
scroll to position [0, 0]
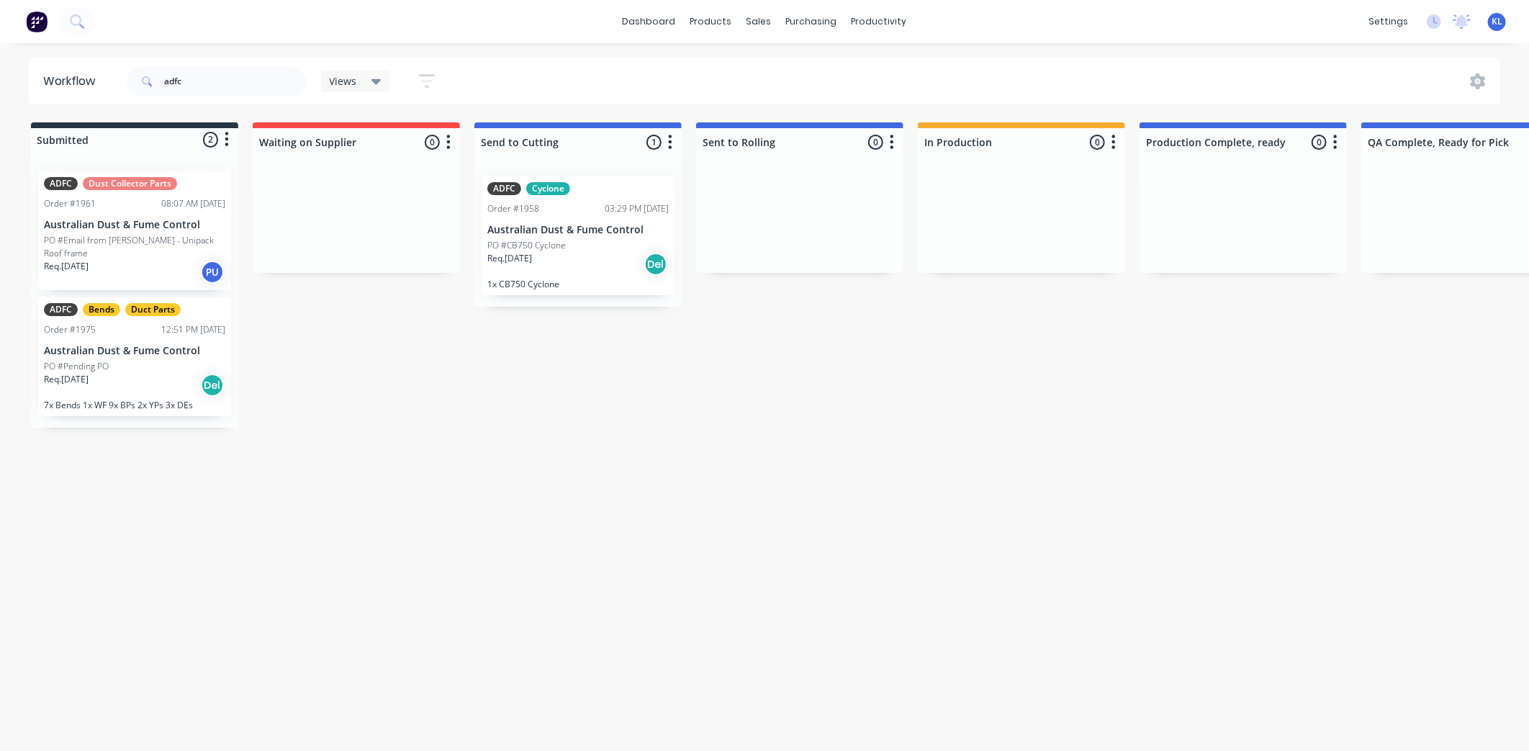
click at [148, 360] on div "PO #Pending PO" at bounding box center [134, 366] width 181 height 13
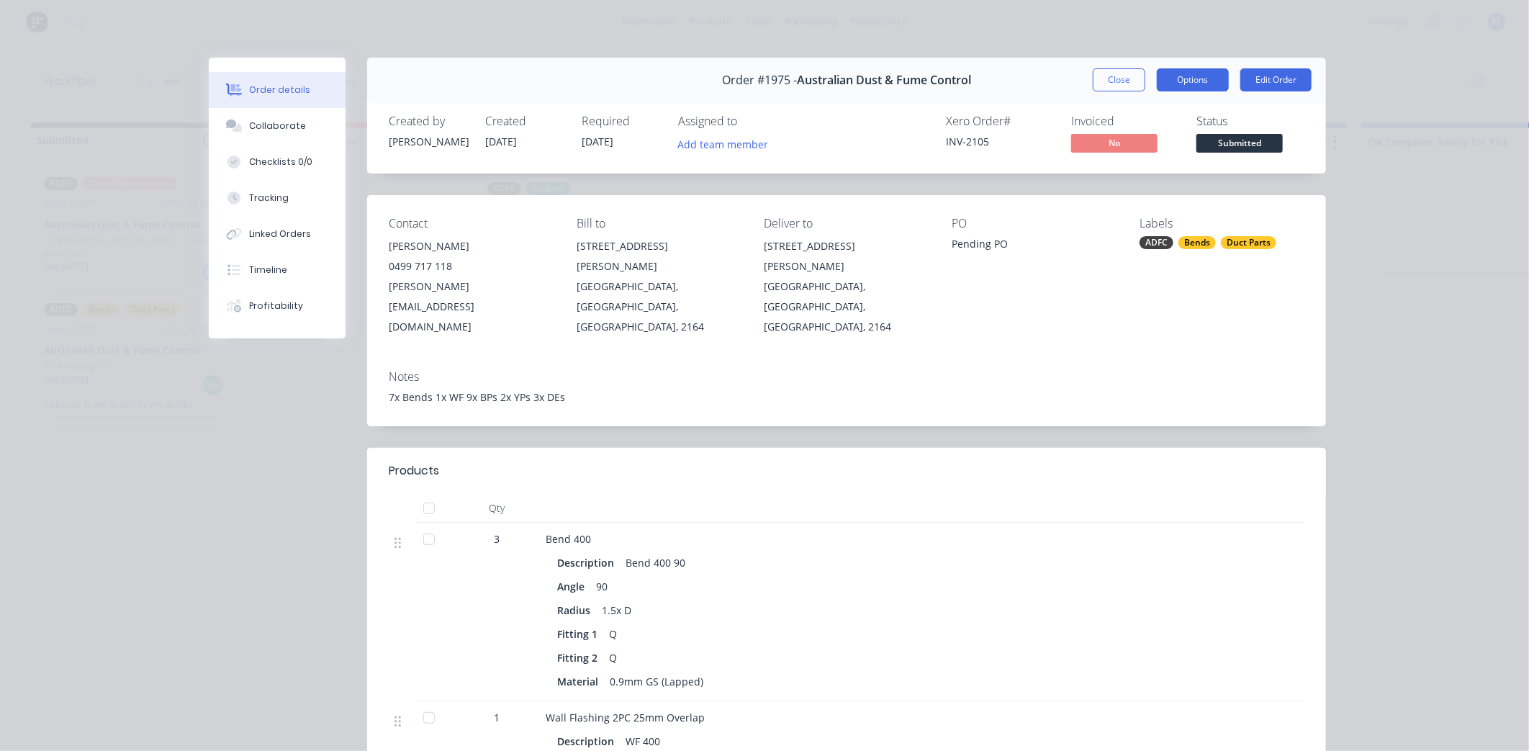
click at [1193, 77] on button "Options" at bounding box center [1193, 79] width 72 height 23
click at [1126, 147] on div "Work Order" at bounding box center [1153, 145] width 125 height 21
click at [1099, 173] on div "Standard" at bounding box center [1153, 174] width 125 height 21
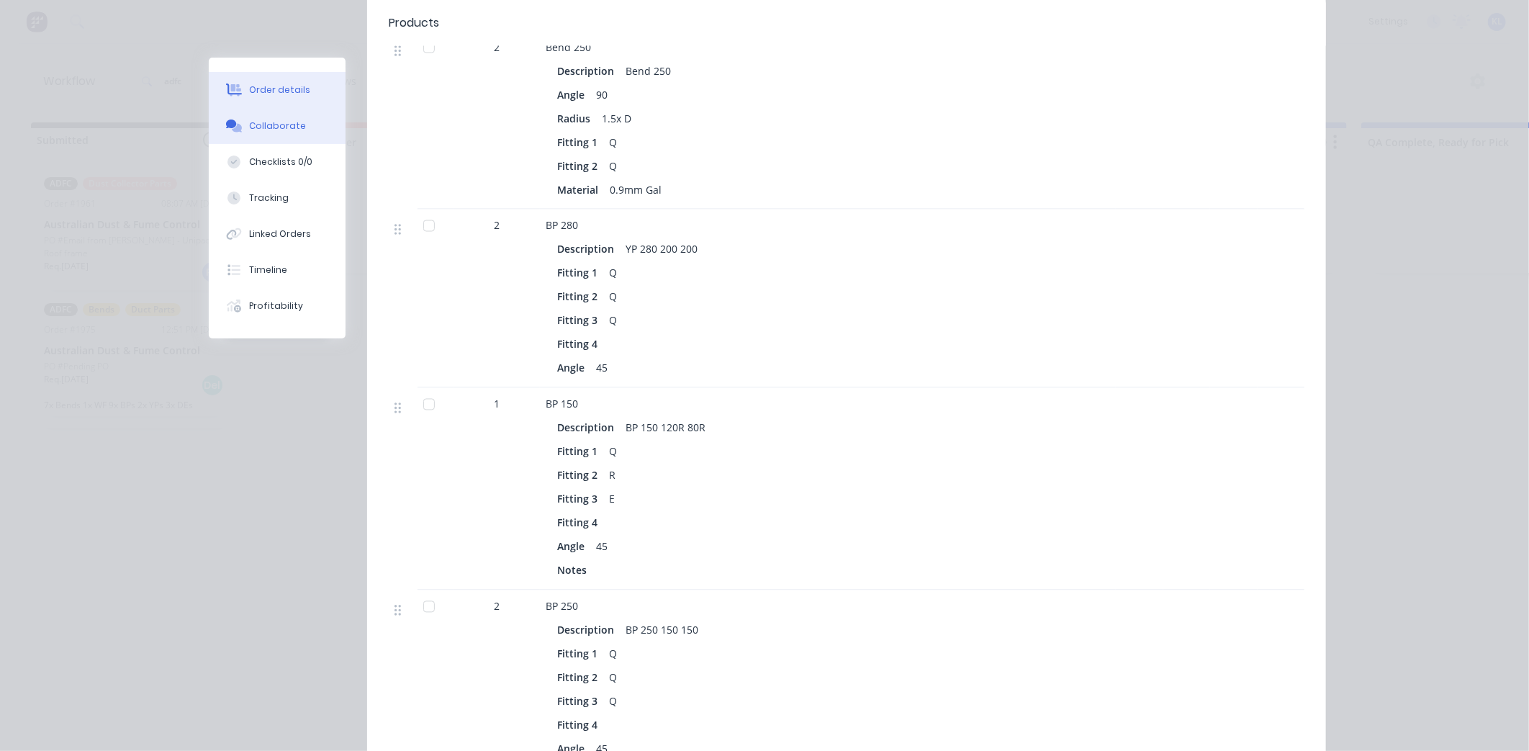
scroll to position [1680, 0]
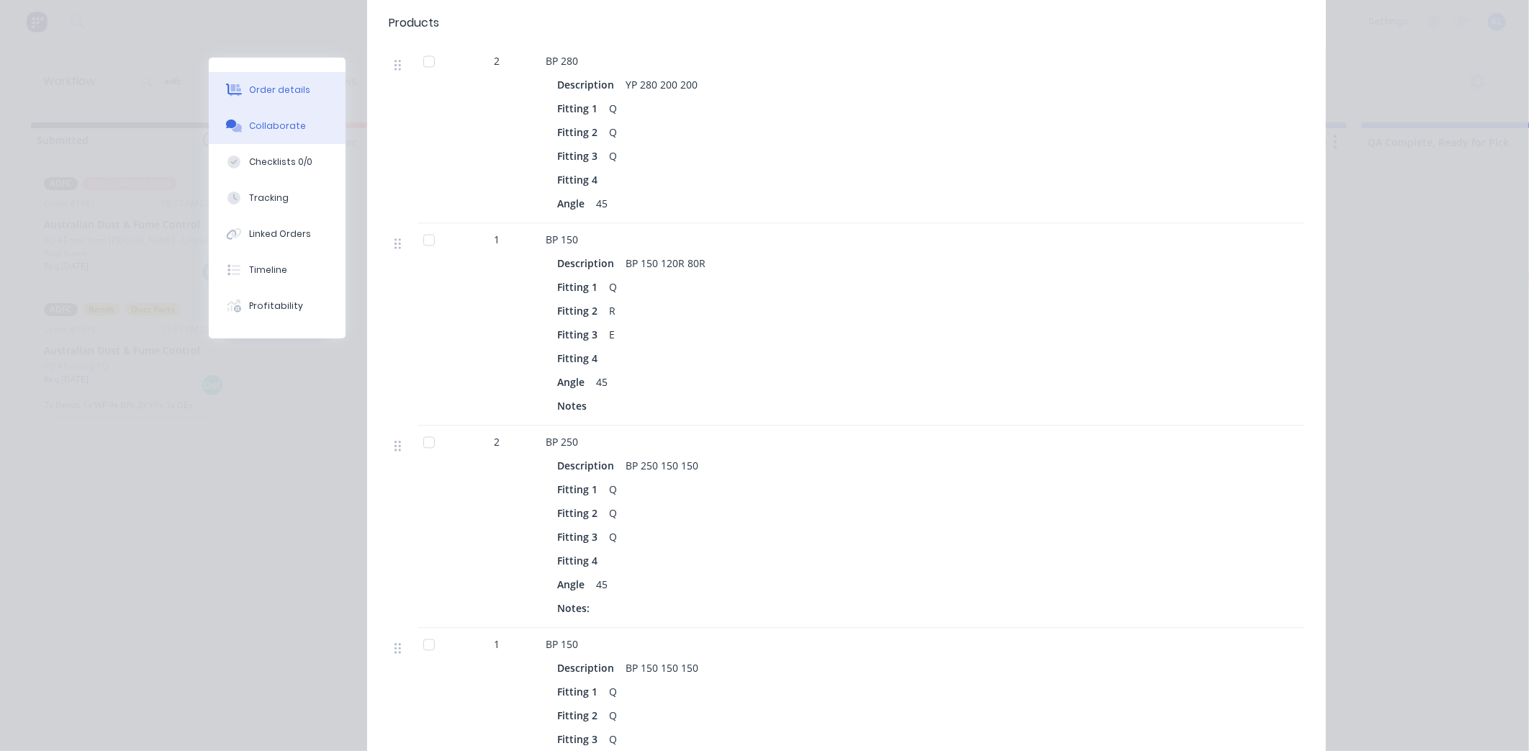
drag, startPoint x: 246, startPoint y: 137, endPoint x: 277, endPoint y: 108, distance: 42.8
click at [246, 137] on button "Collaborate" at bounding box center [277, 126] width 137 height 36
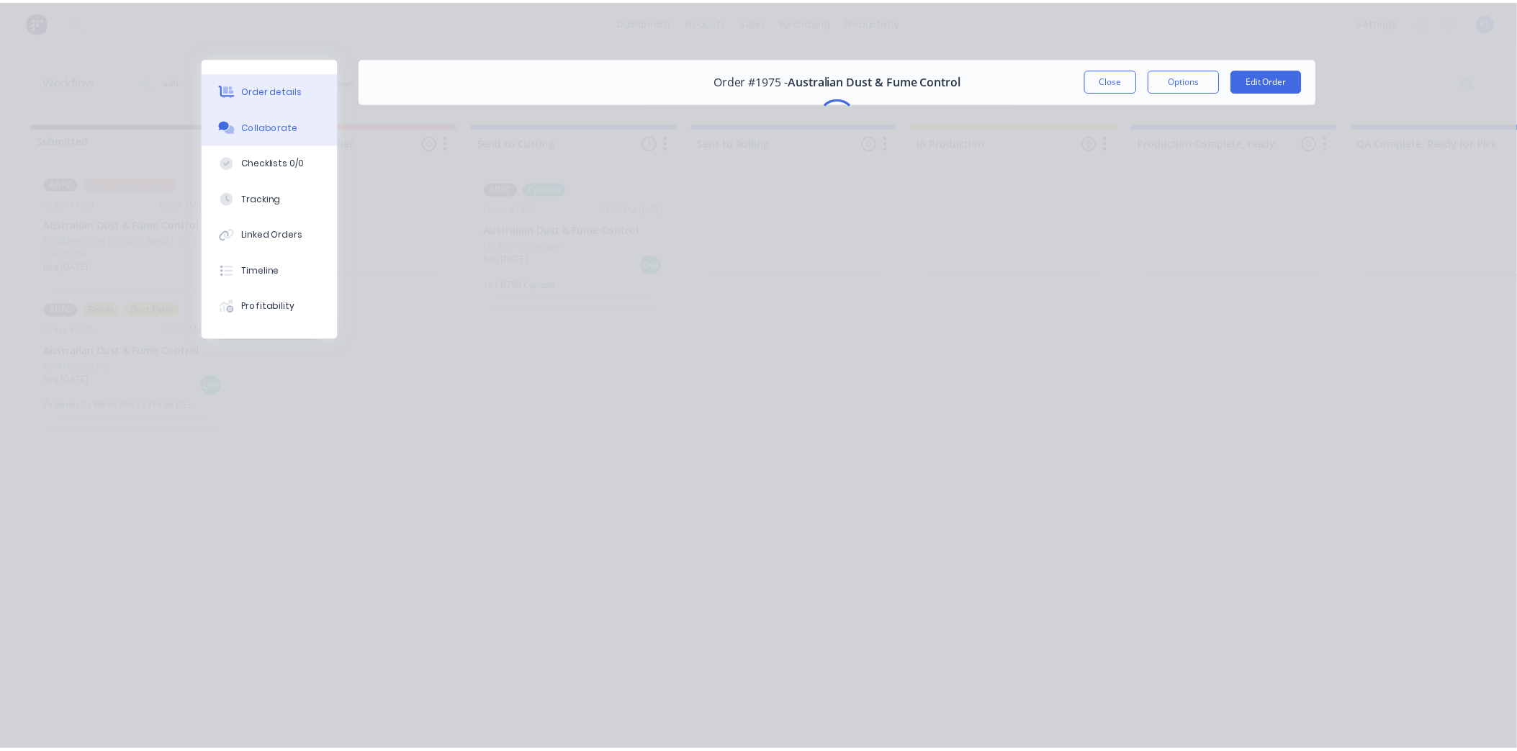
scroll to position [0, 0]
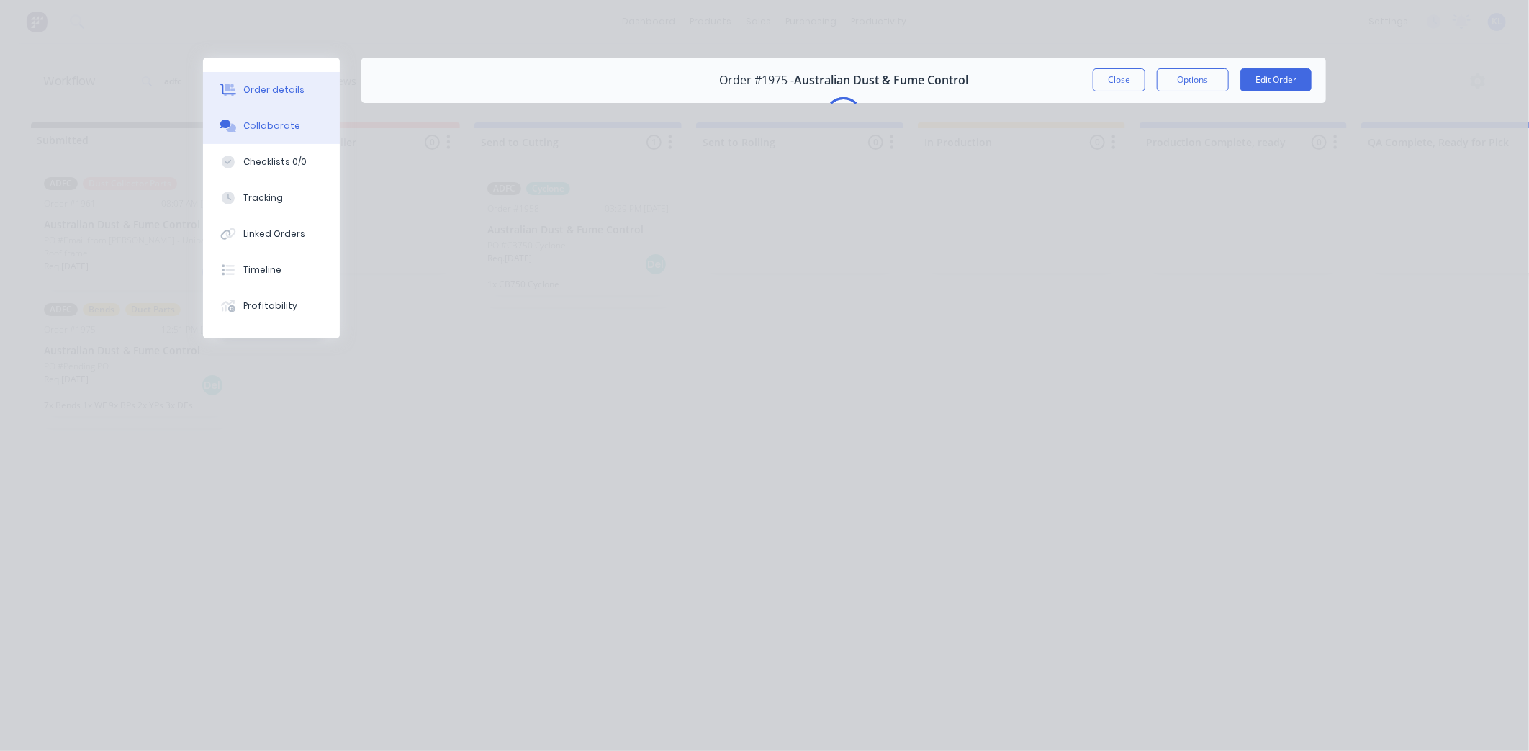
click at [287, 86] on div "Order details" at bounding box center [273, 90] width 61 height 13
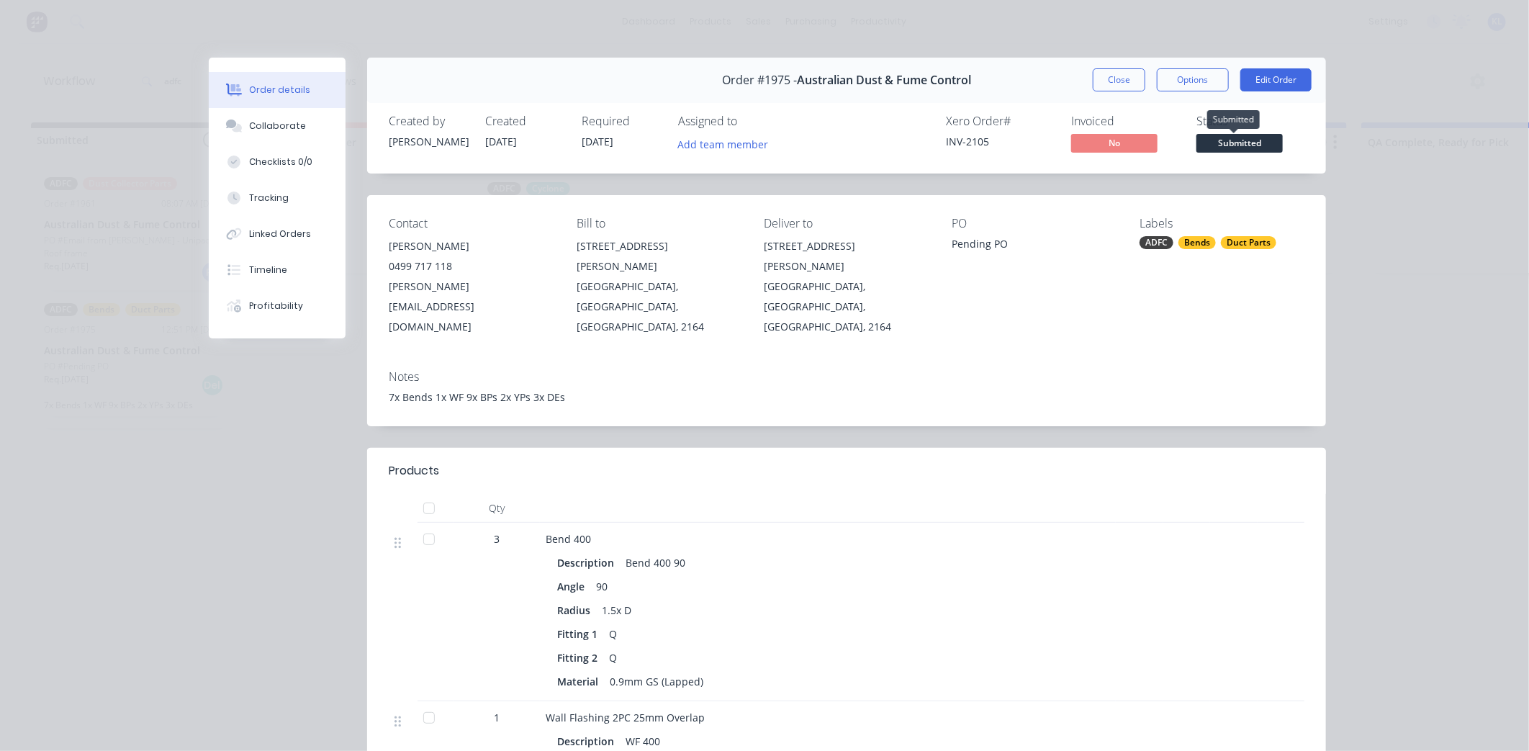
click at [1204, 138] on span "Submitted" at bounding box center [1240, 143] width 86 height 18
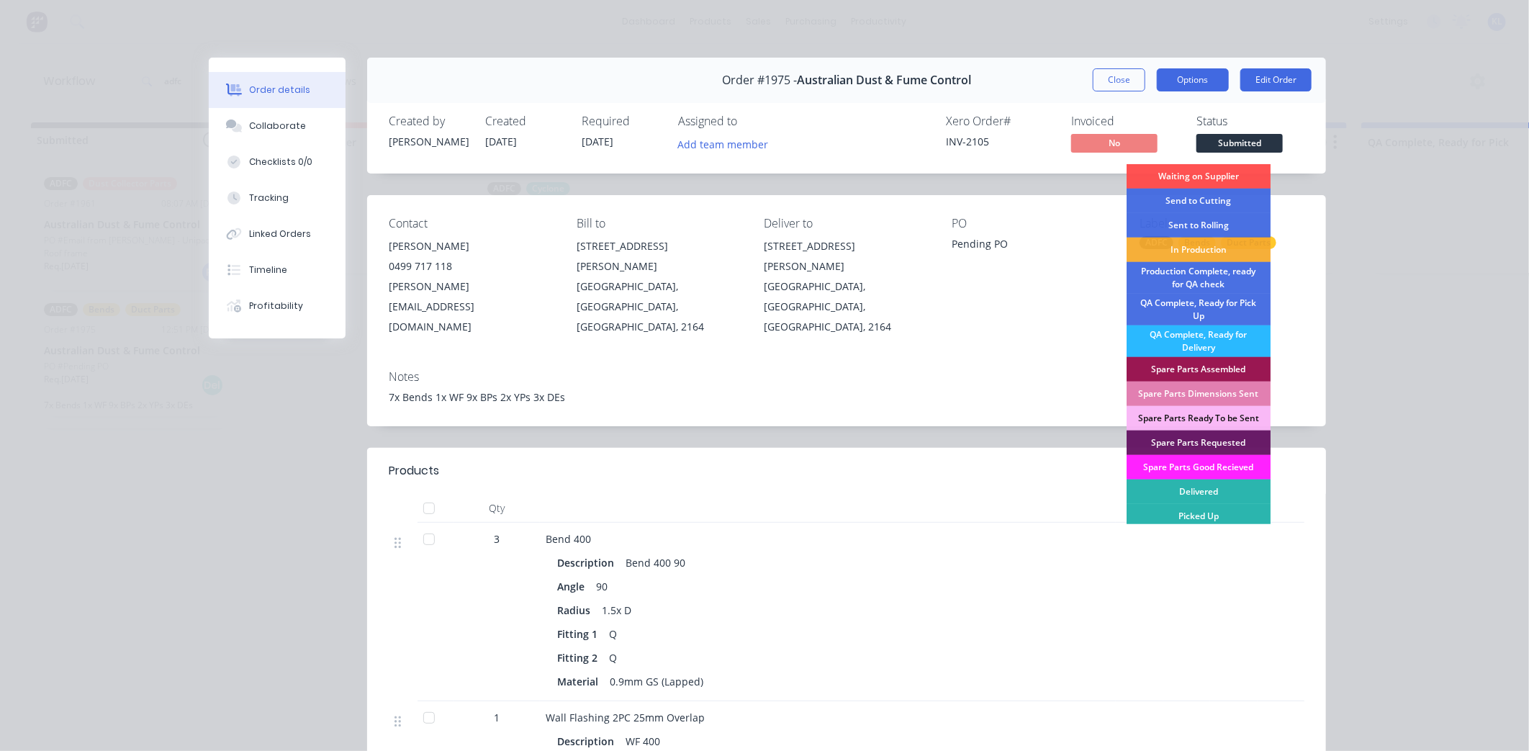
click at [1177, 69] on button "Options" at bounding box center [1193, 79] width 72 height 23
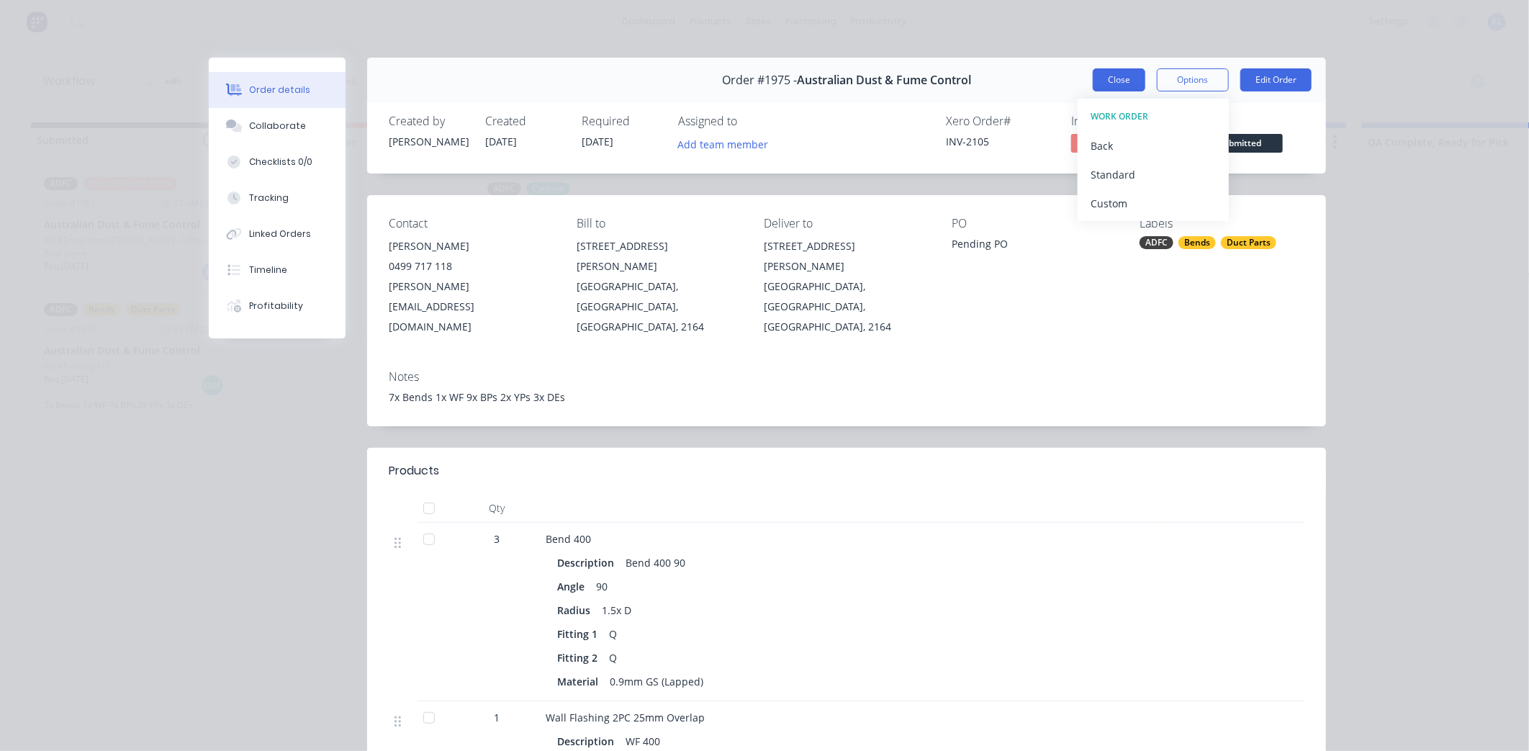
click at [1132, 80] on button "Close" at bounding box center [1119, 79] width 53 height 23
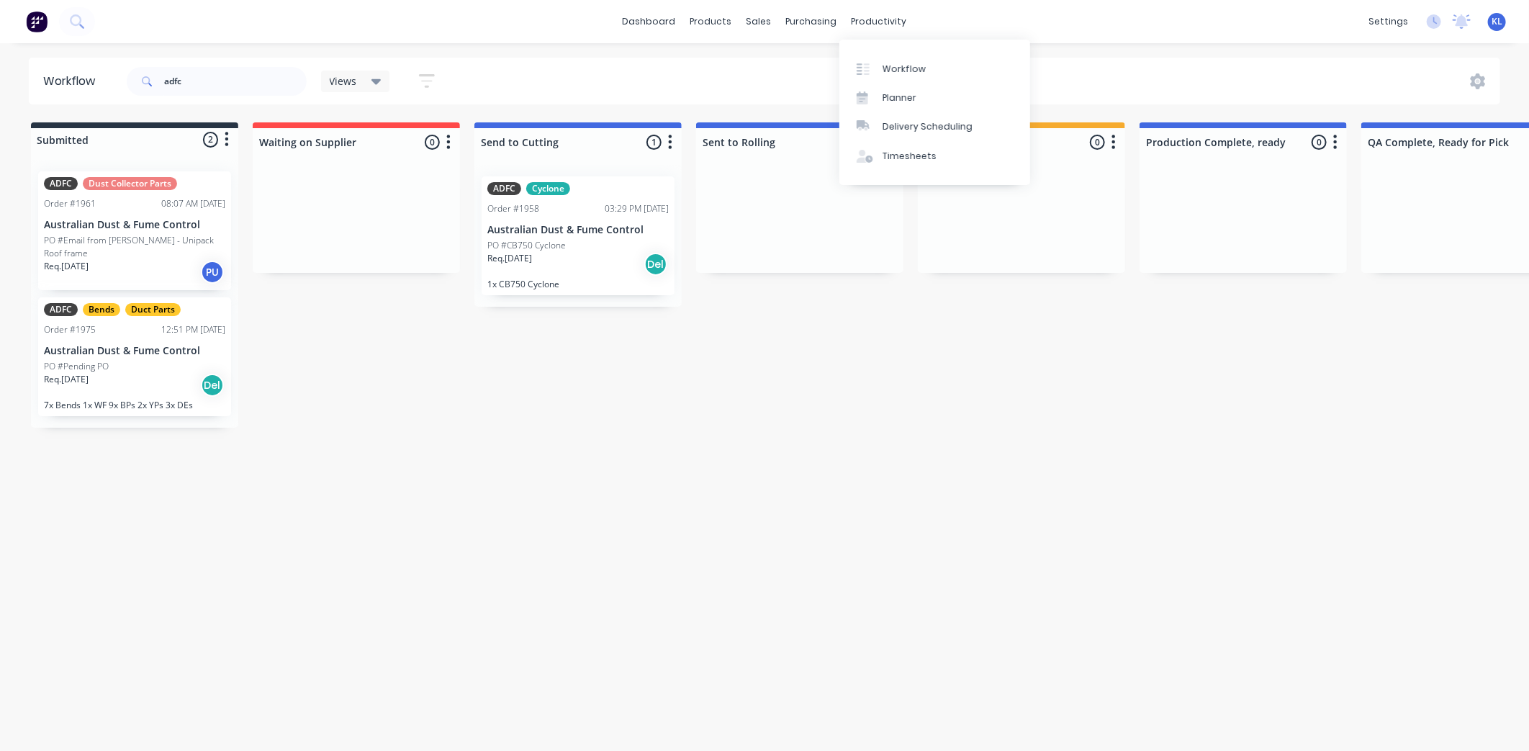
drag, startPoint x: 870, startPoint y: 14, endPoint x: 877, endPoint y: 37, distance: 24.1
click at [870, 14] on div "productivity" at bounding box center [880, 22] width 70 height 22
click at [888, 66] on div "Workflow" at bounding box center [904, 69] width 43 height 13
click at [901, 68] on div "Workflow" at bounding box center [904, 69] width 43 height 13
click at [860, 26] on div "productivity" at bounding box center [880, 22] width 70 height 22
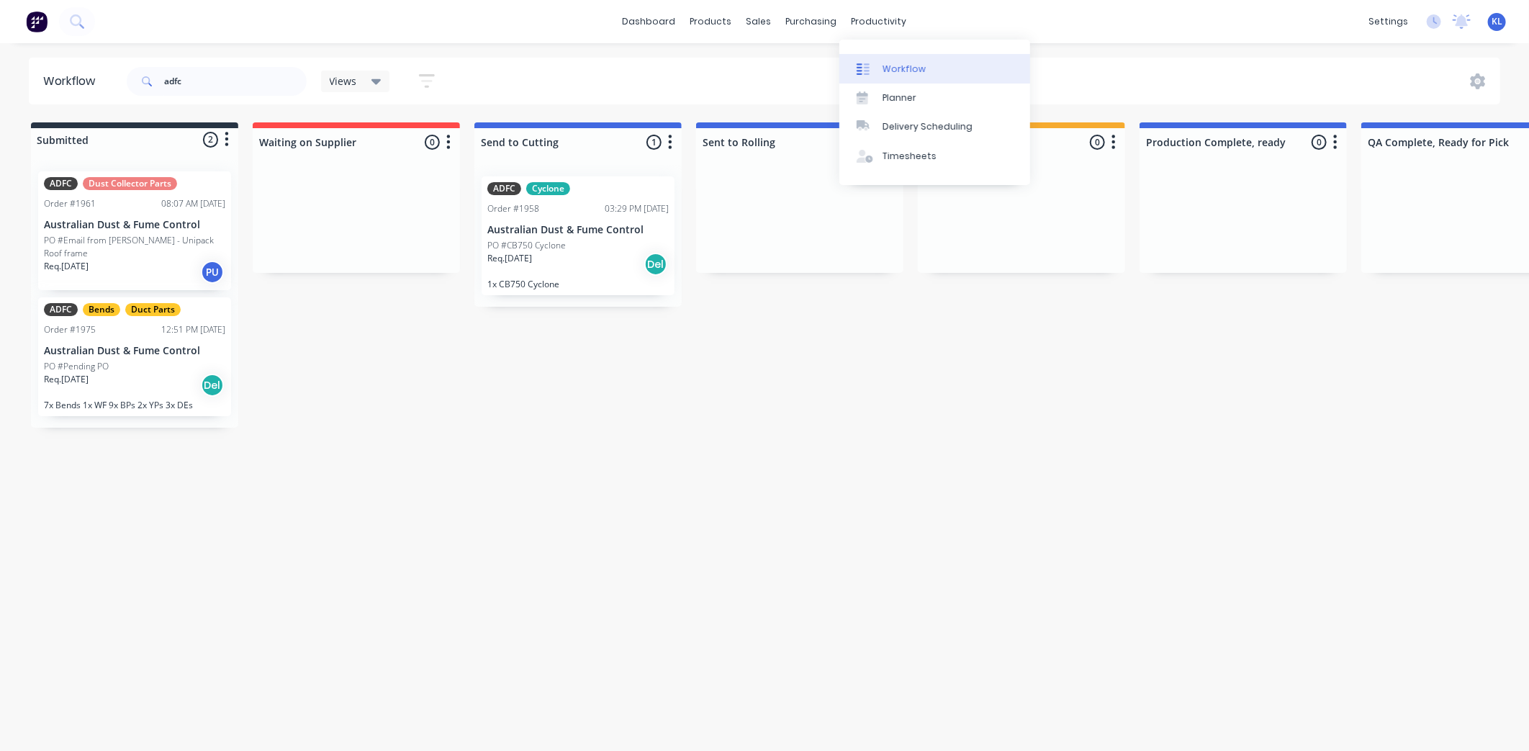
click at [891, 73] on div "Workflow" at bounding box center [904, 69] width 43 height 13
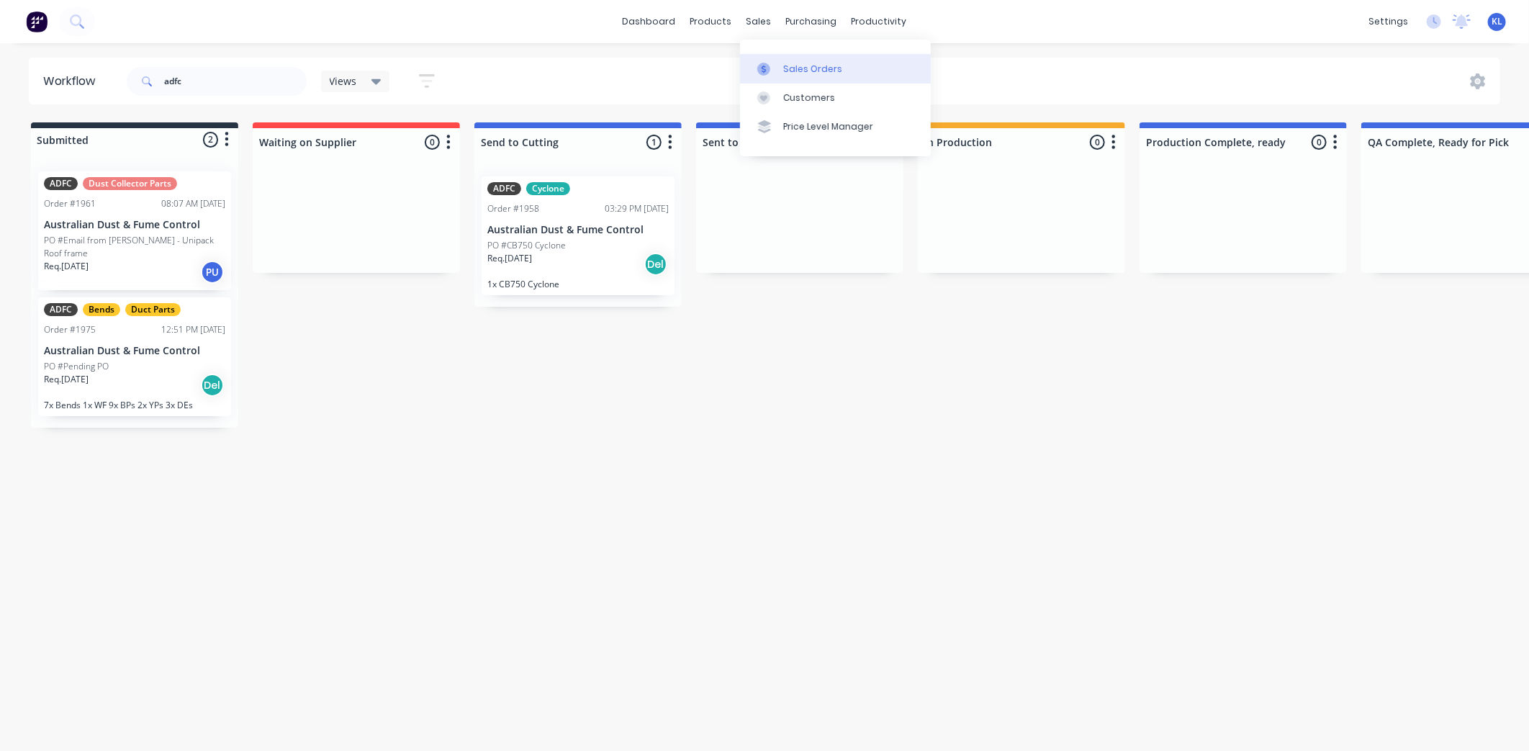
click at [831, 63] on div "Sales Orders" at bounding box center [812, 69] width 59 height 13
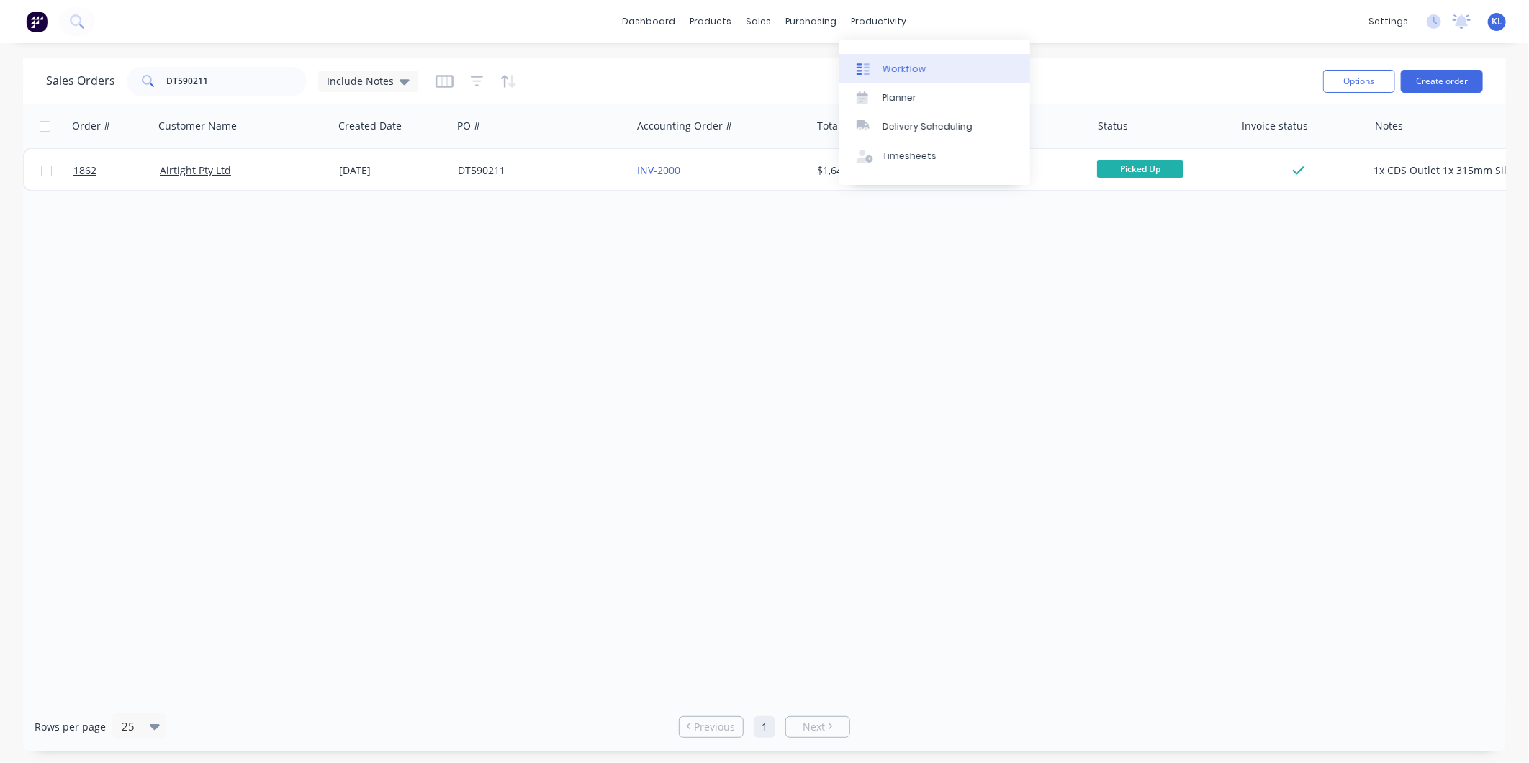
click at [912, 66] on div "Workflow" at bounding box center [904, 69] width 43 height 13
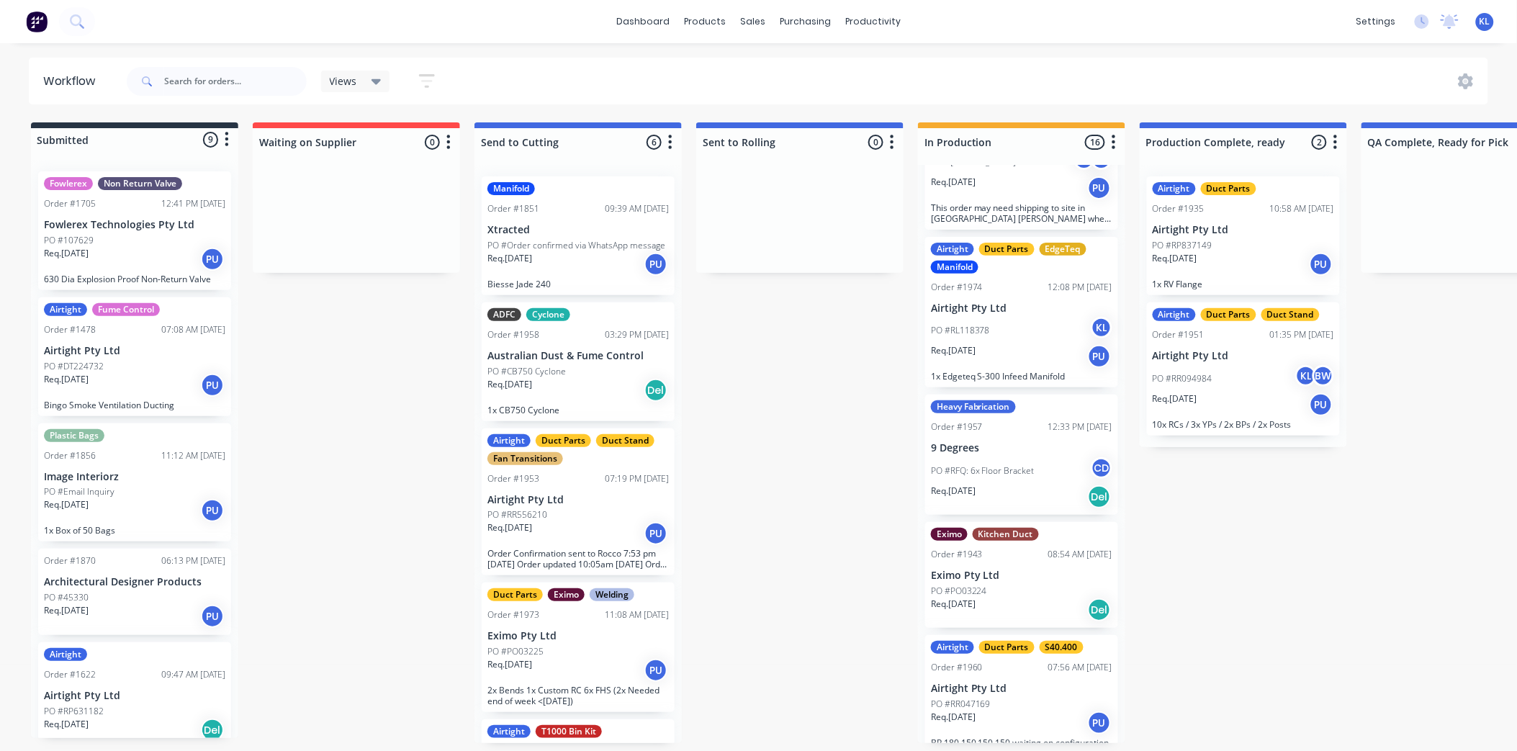
scroll to position [1584, 0]
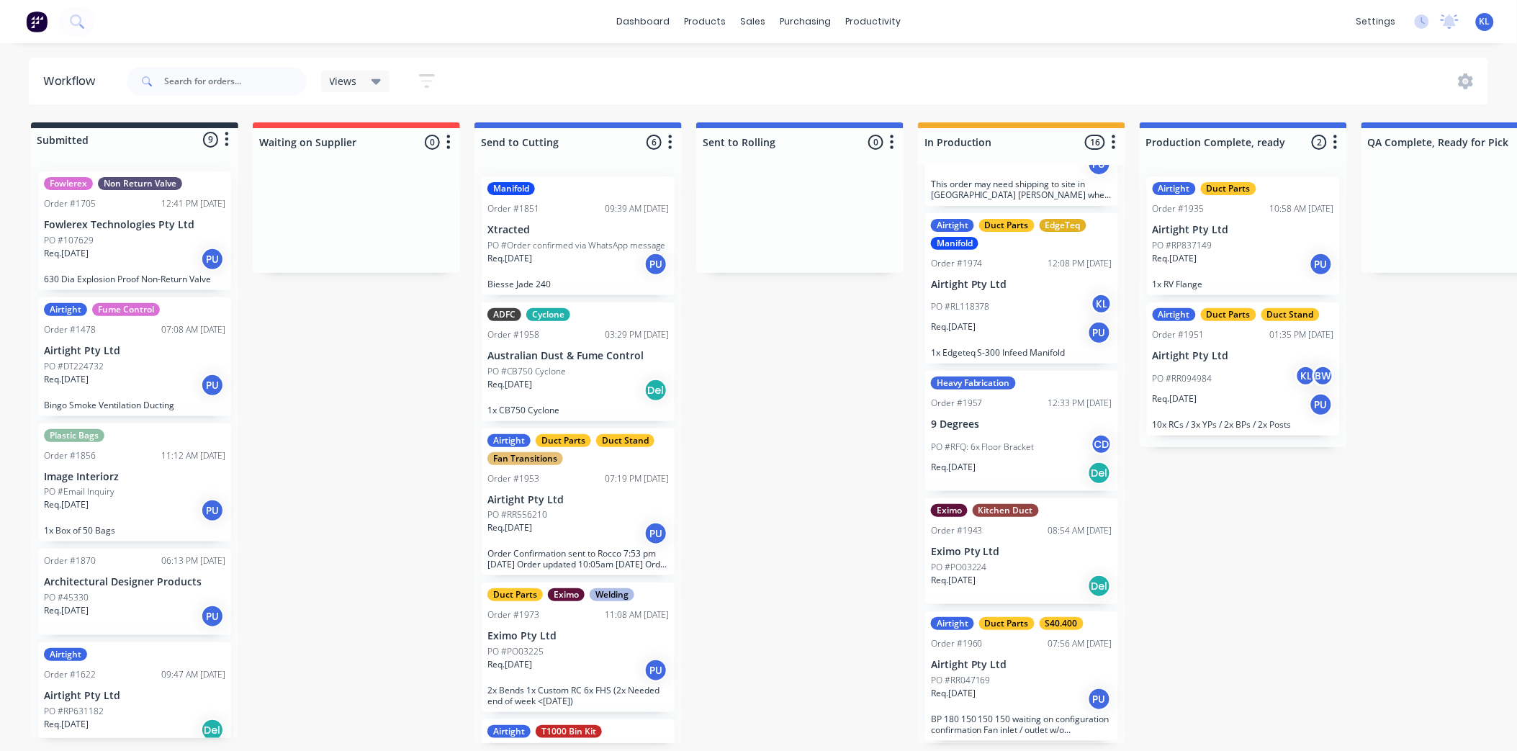
click at [1017, 561] on div "PO #PO03224" at bounding box center [1021, 567] width 181 height 13
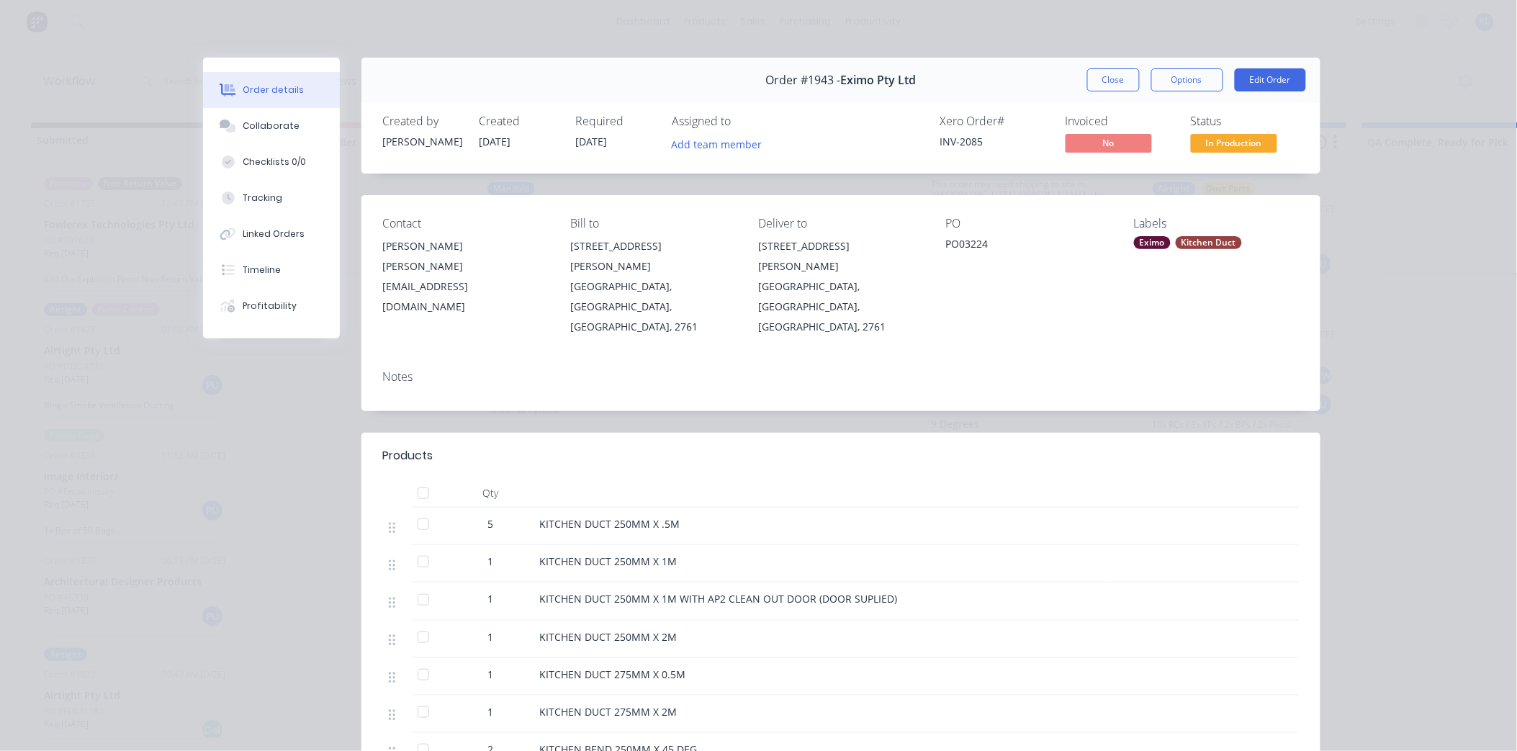
scroll to position [4, 0]
click at [1107, 74] on button "Close" at bounding box center [1113, 79] width 53 height 23
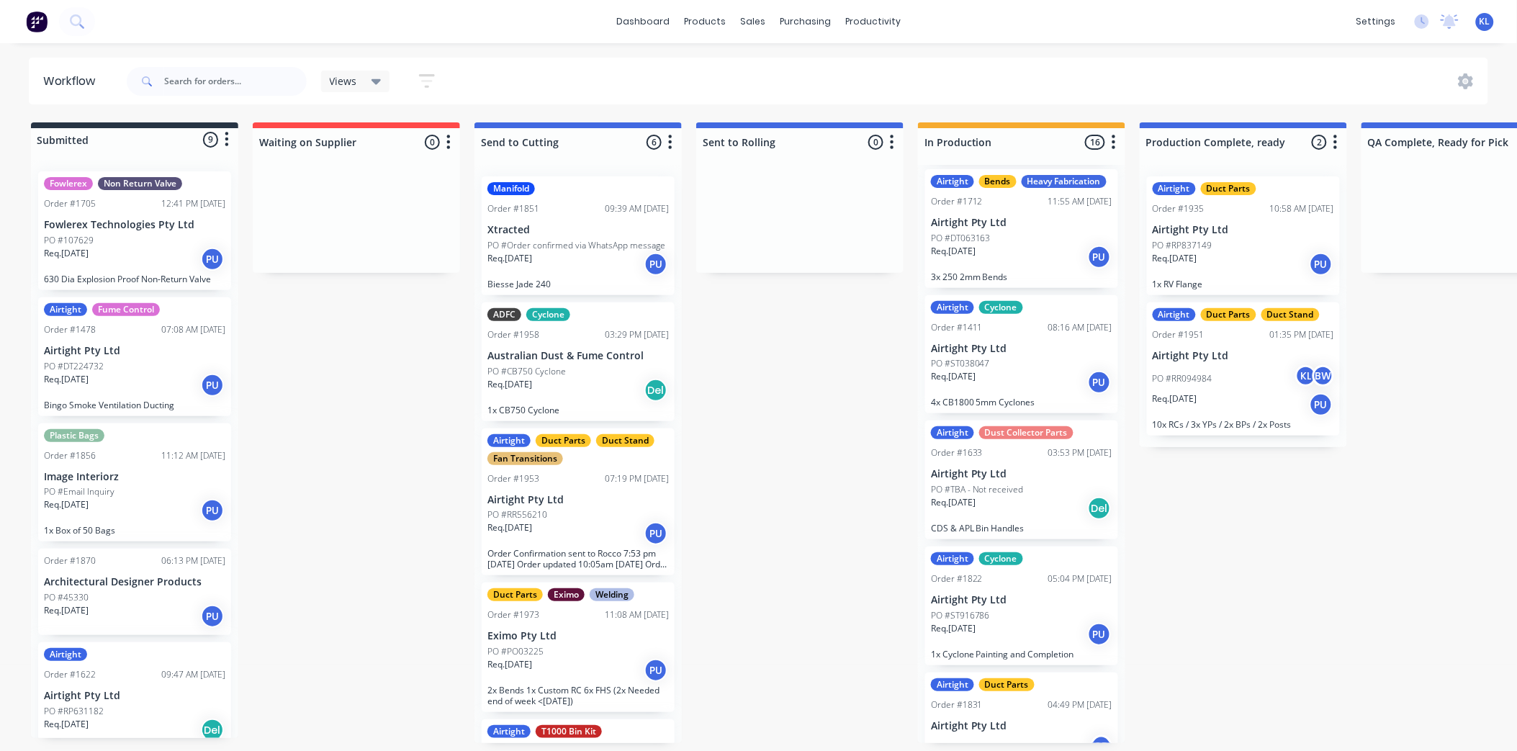
scroll to position [0, 0]
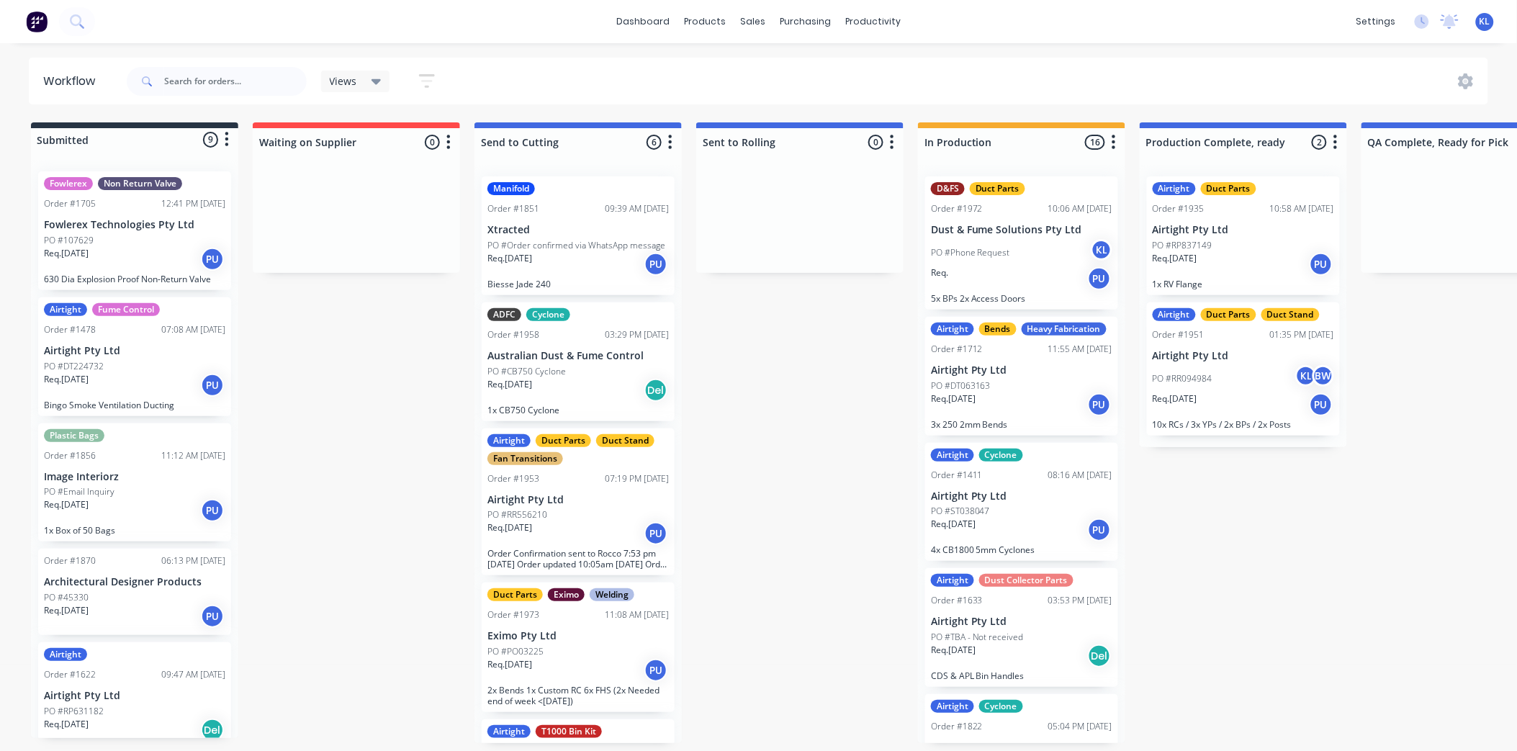
click at [1017, 269] on div "Req. PU" at bounding box center [1021, 278] width 181 height 24
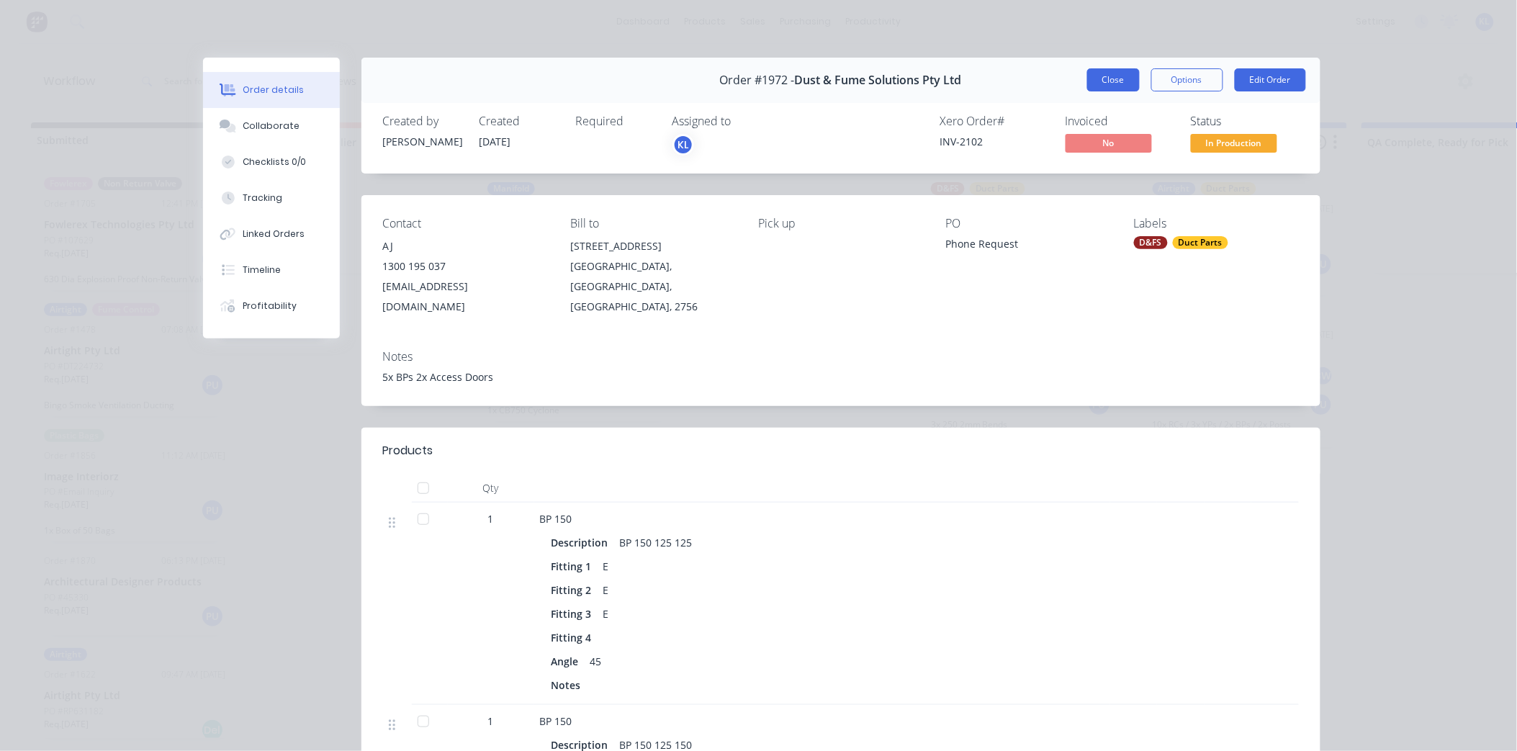
click at [1087, 81] on button "Close" at bounding box center [1113, 79] width 53 height 23
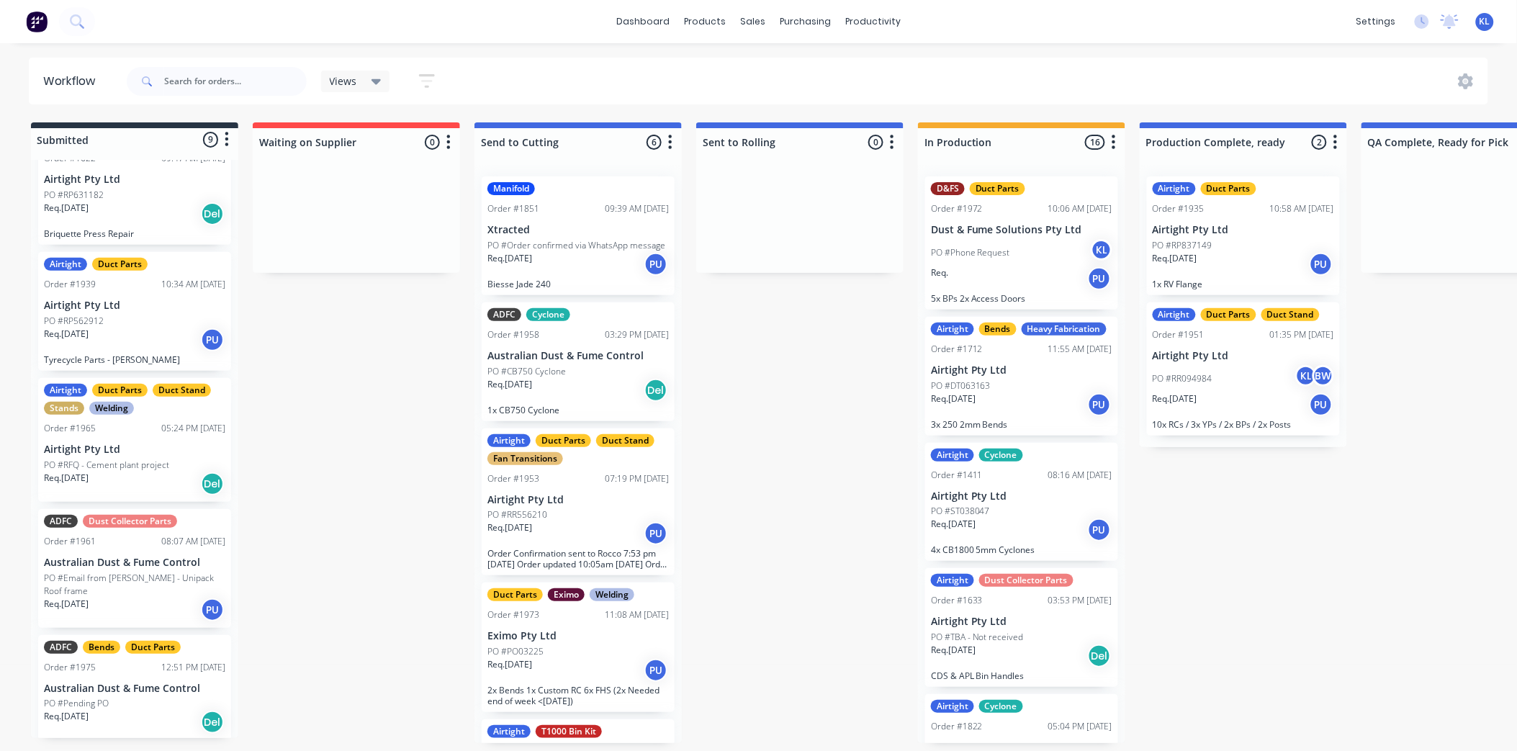
scroll to position [4, 0]
click at [238, 85] on input "text" at bounding box center [235, 81] width 143 height 29
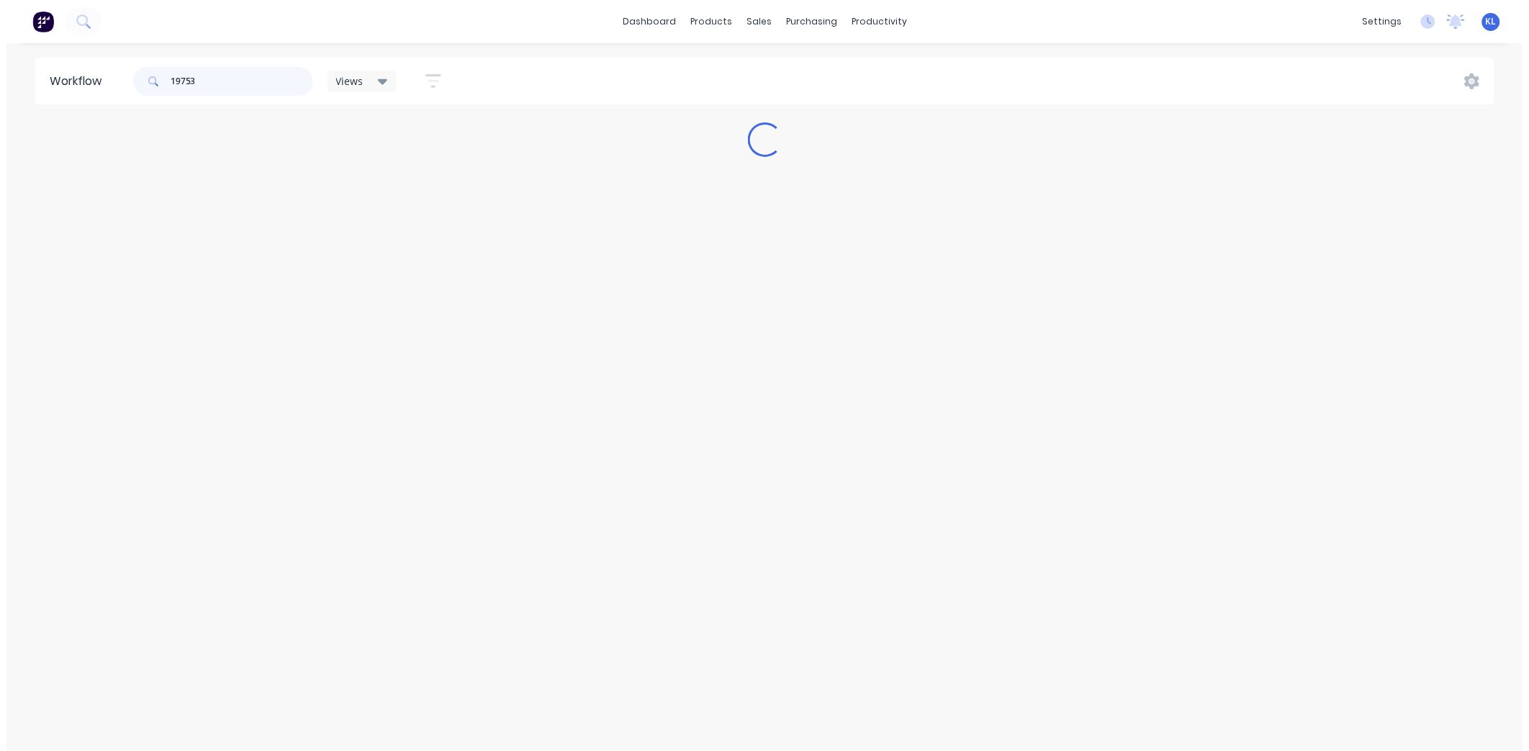
scroll to position [0, 0]
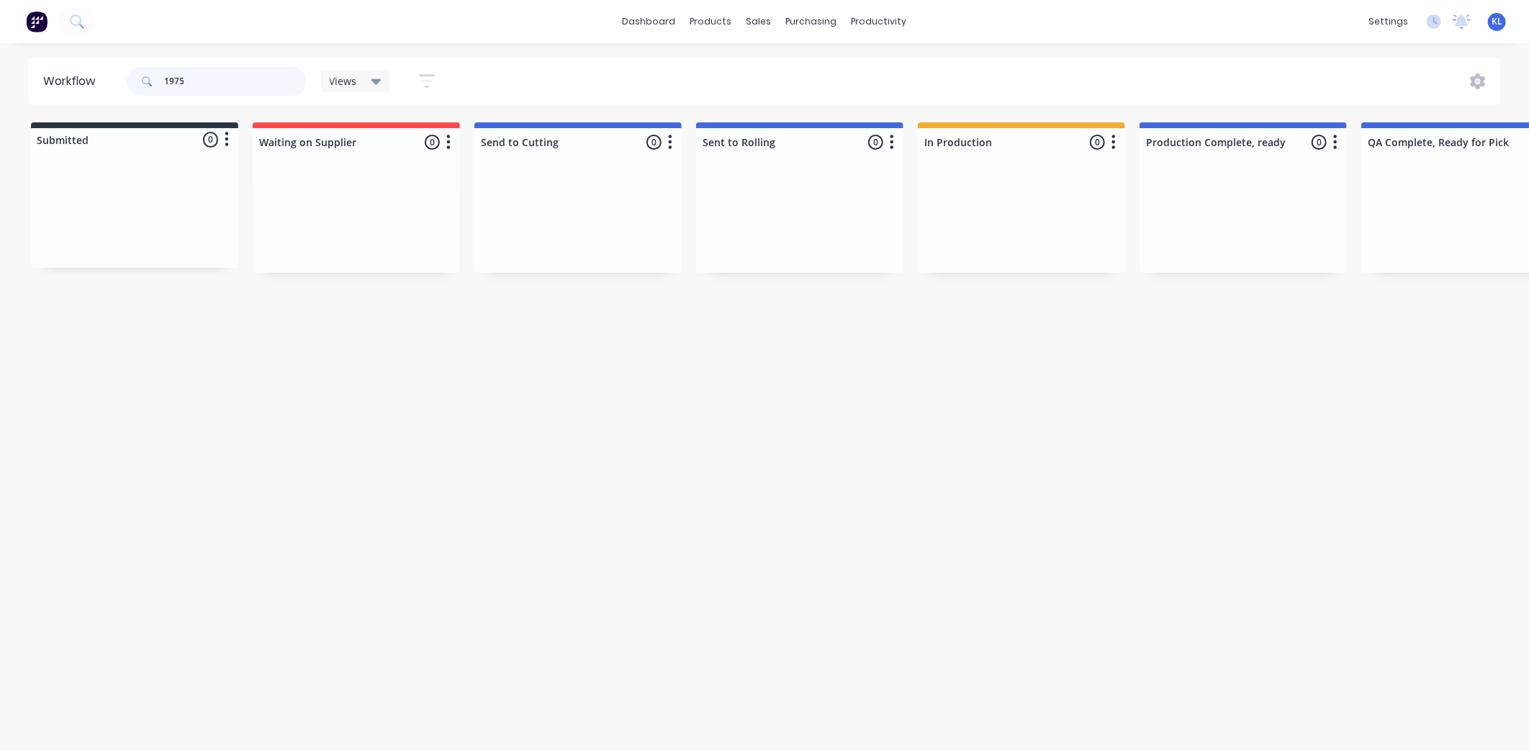
type input "1975"
click at [167, 235] on div "PO #Pending PO" at bounding box center [134, 240] width 181 height 13
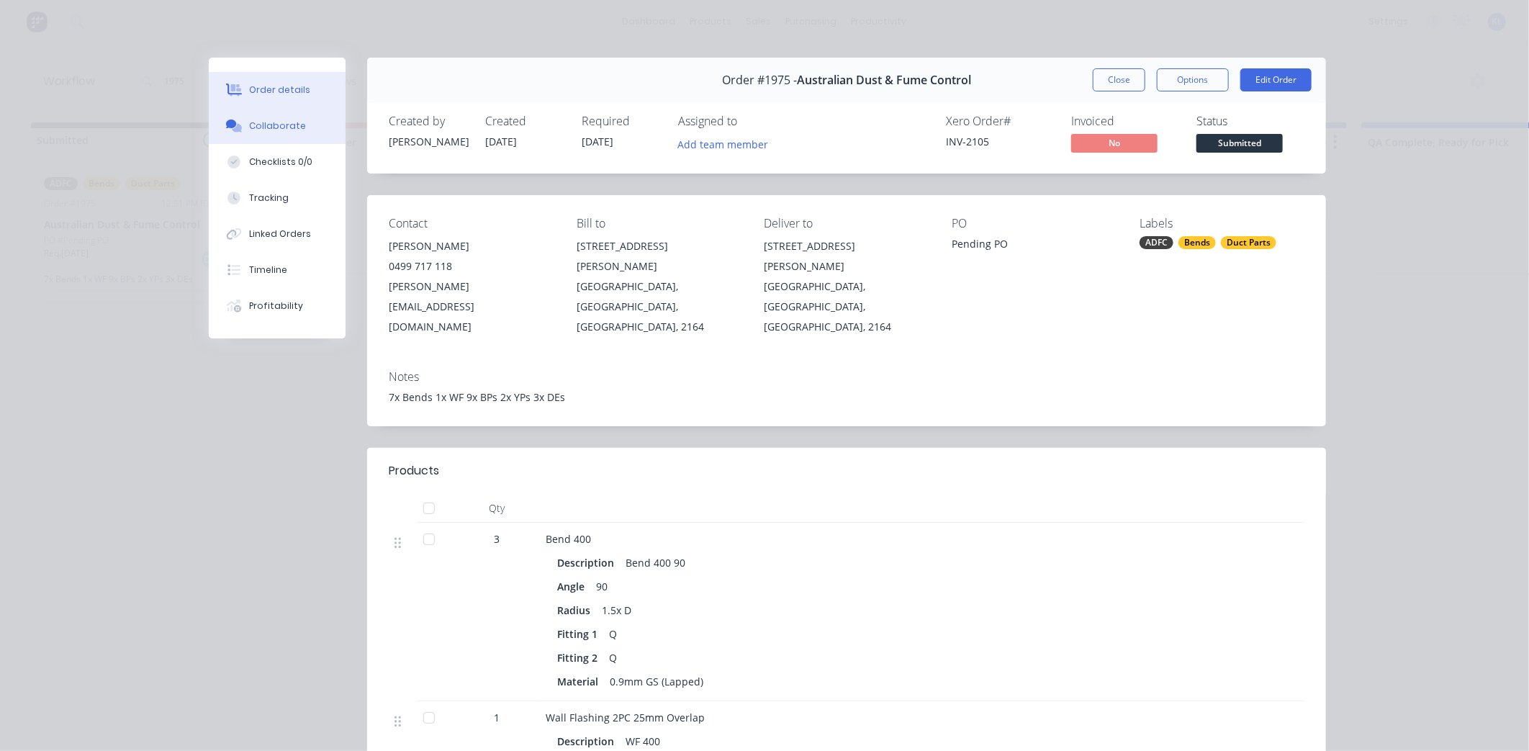
click at [282, 125] on div "Collaborate" at bounding box center [277, 126] width 57 height 13
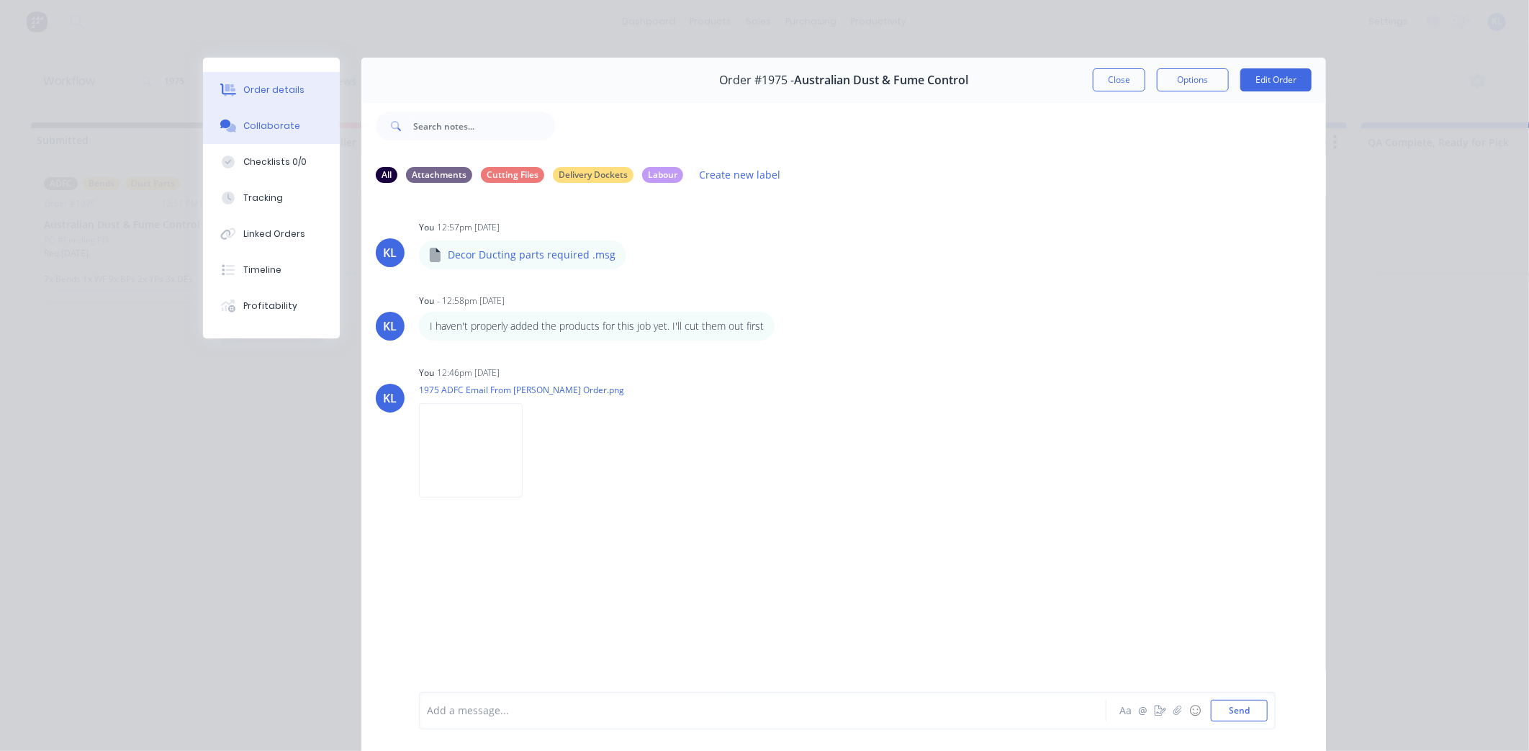
click at [297, 99] on button "Order details" at bounding box center [271, 90] width 137 height 36
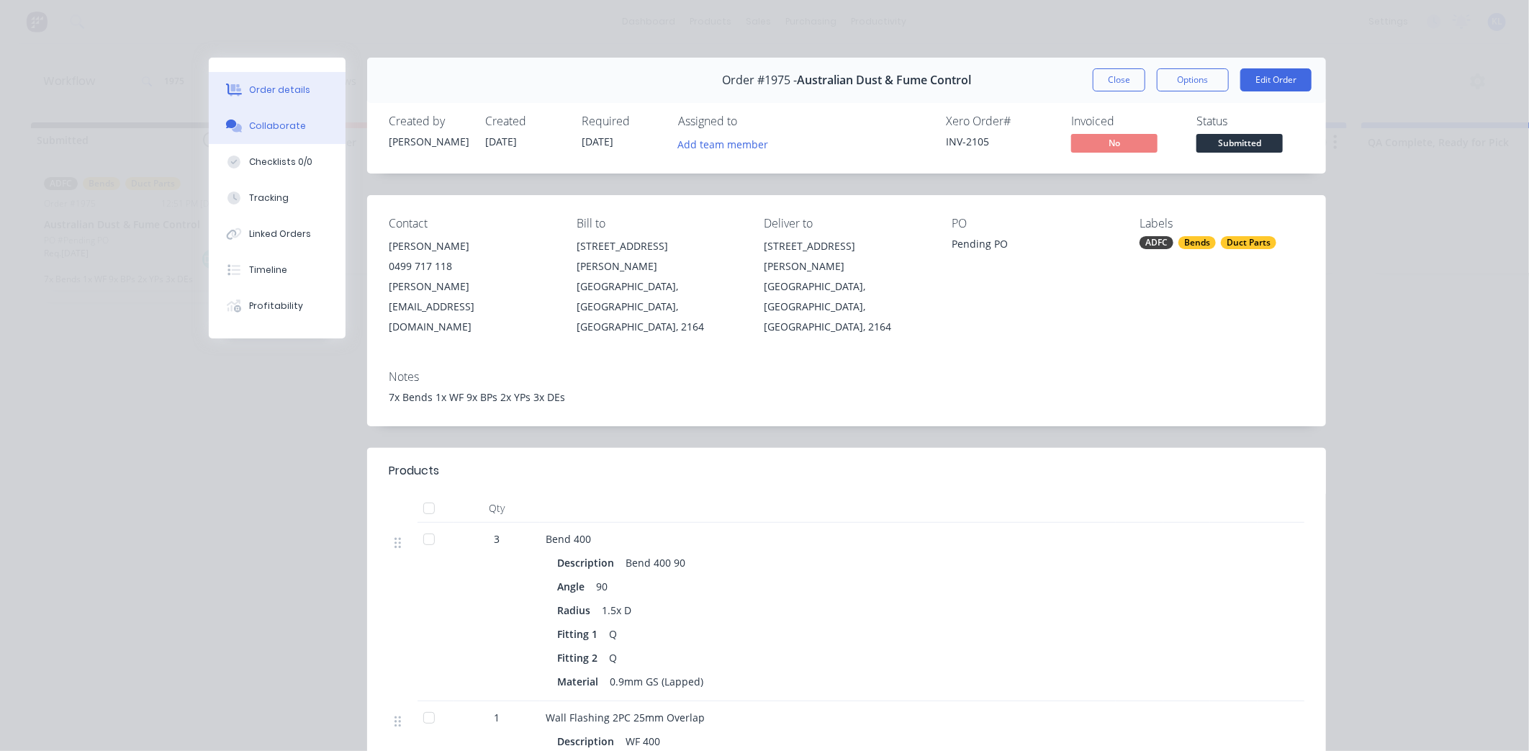
click at [274, 127] on div "Collaborate" at bounding box center [277, 126] width 57 height 13
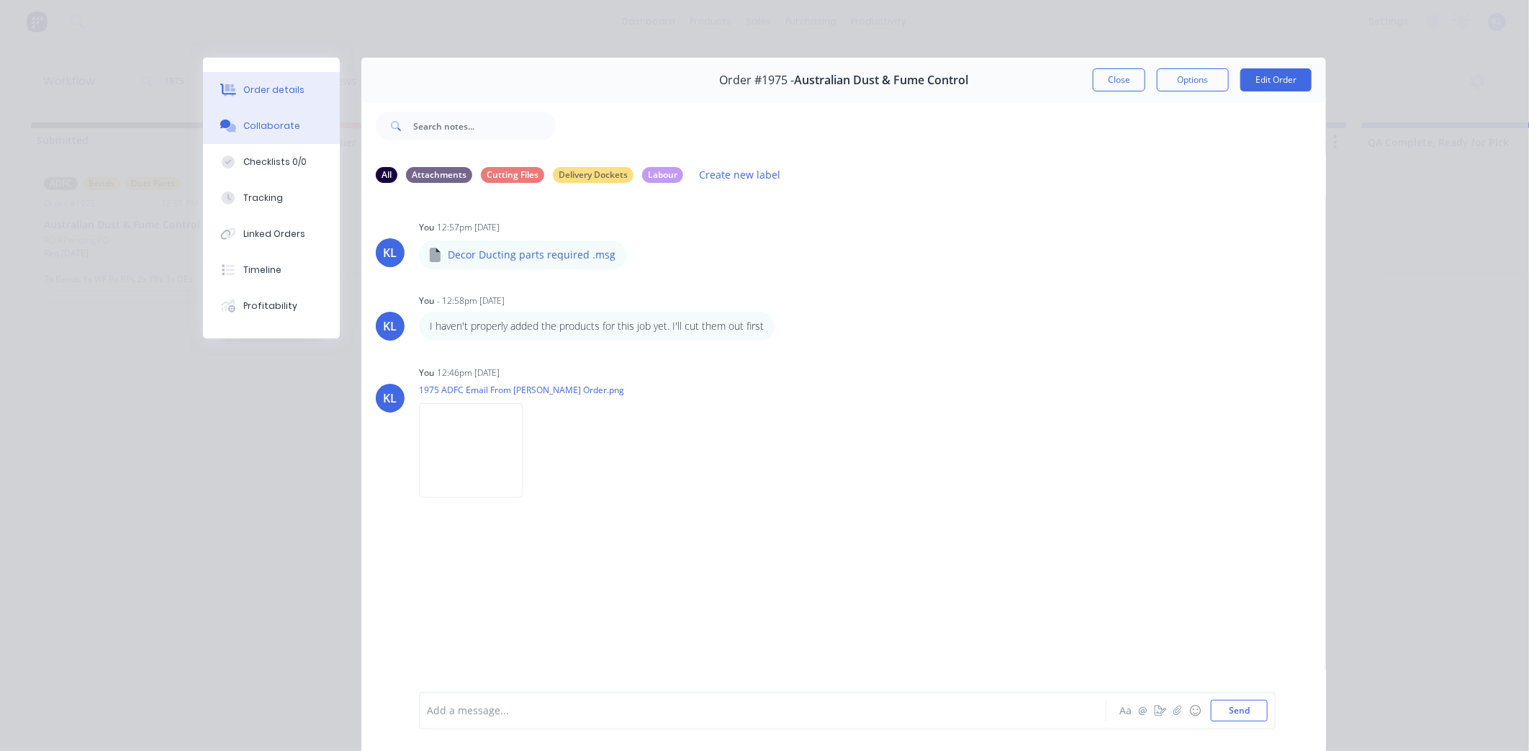
click at [259, 82] on button "Order details" at bounding box center [271, 90] width 137 height 36
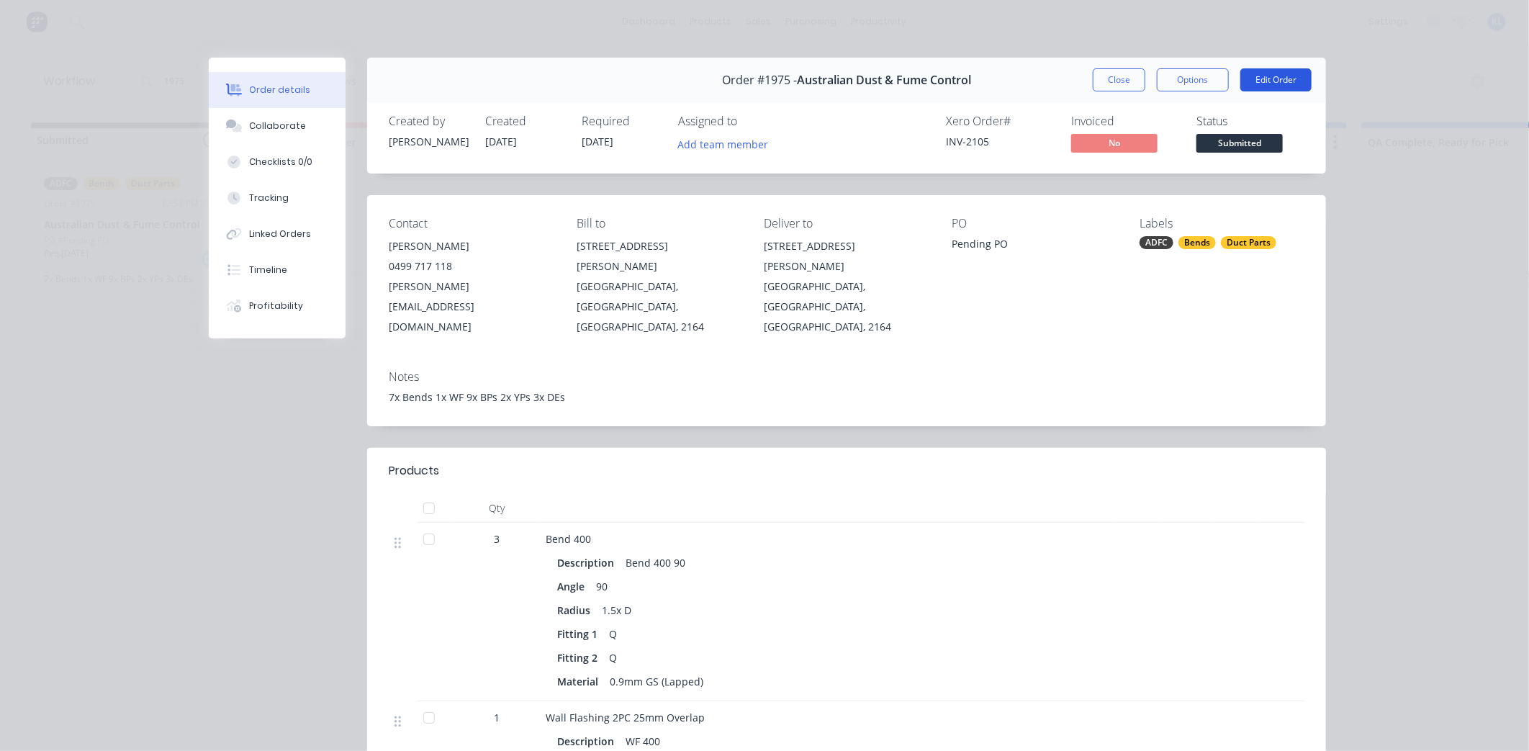
click at [1262, 76] on button "Edit Order" at bounding box center [1276, 79] width 71 height 23
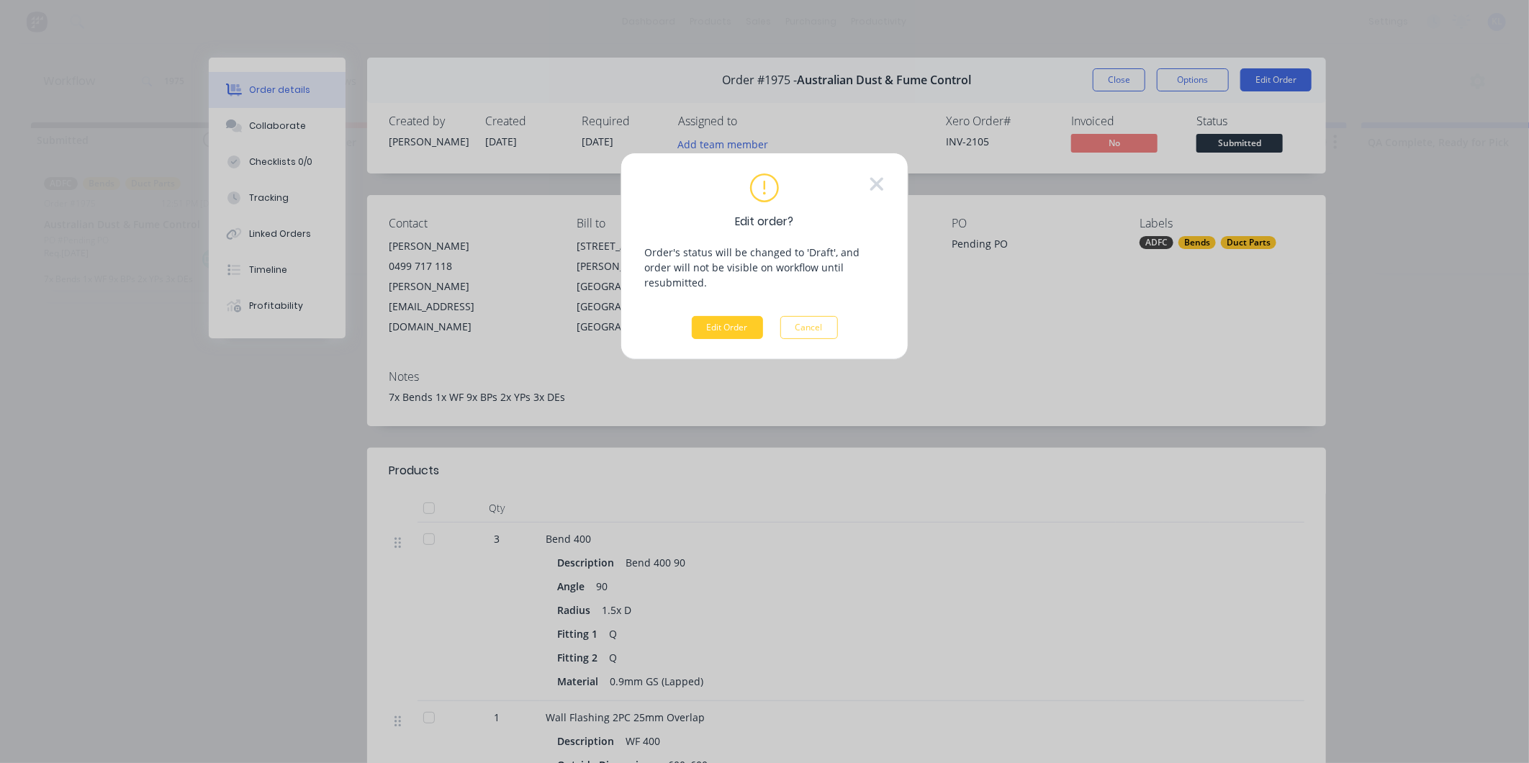
click at [714, 316] on button "Edit Order" at bounding box center [727, 327] width 71 height 23
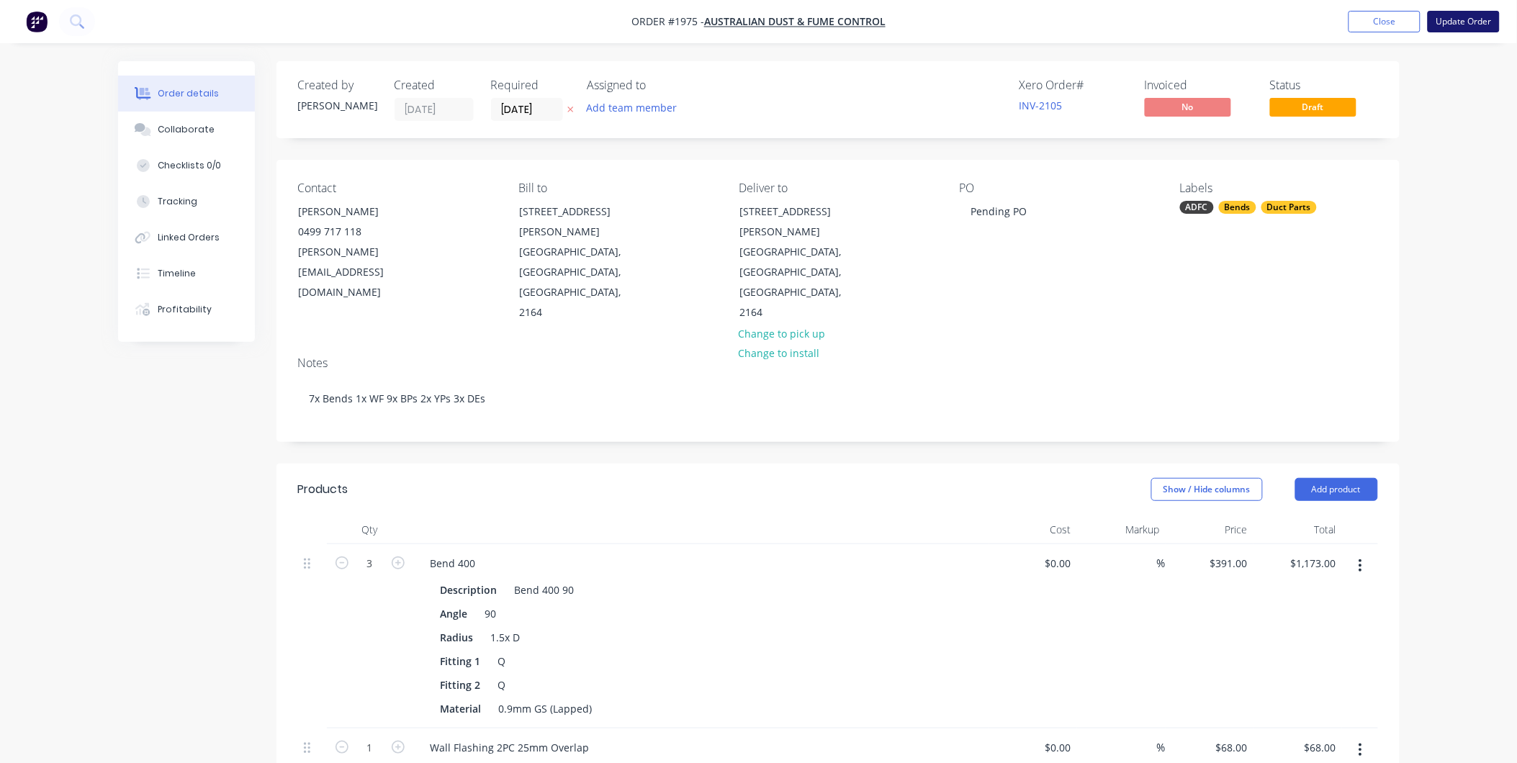
click at [1446, 27] on button "Update Order" at bounding box center [1464, 22] width 72 height 22
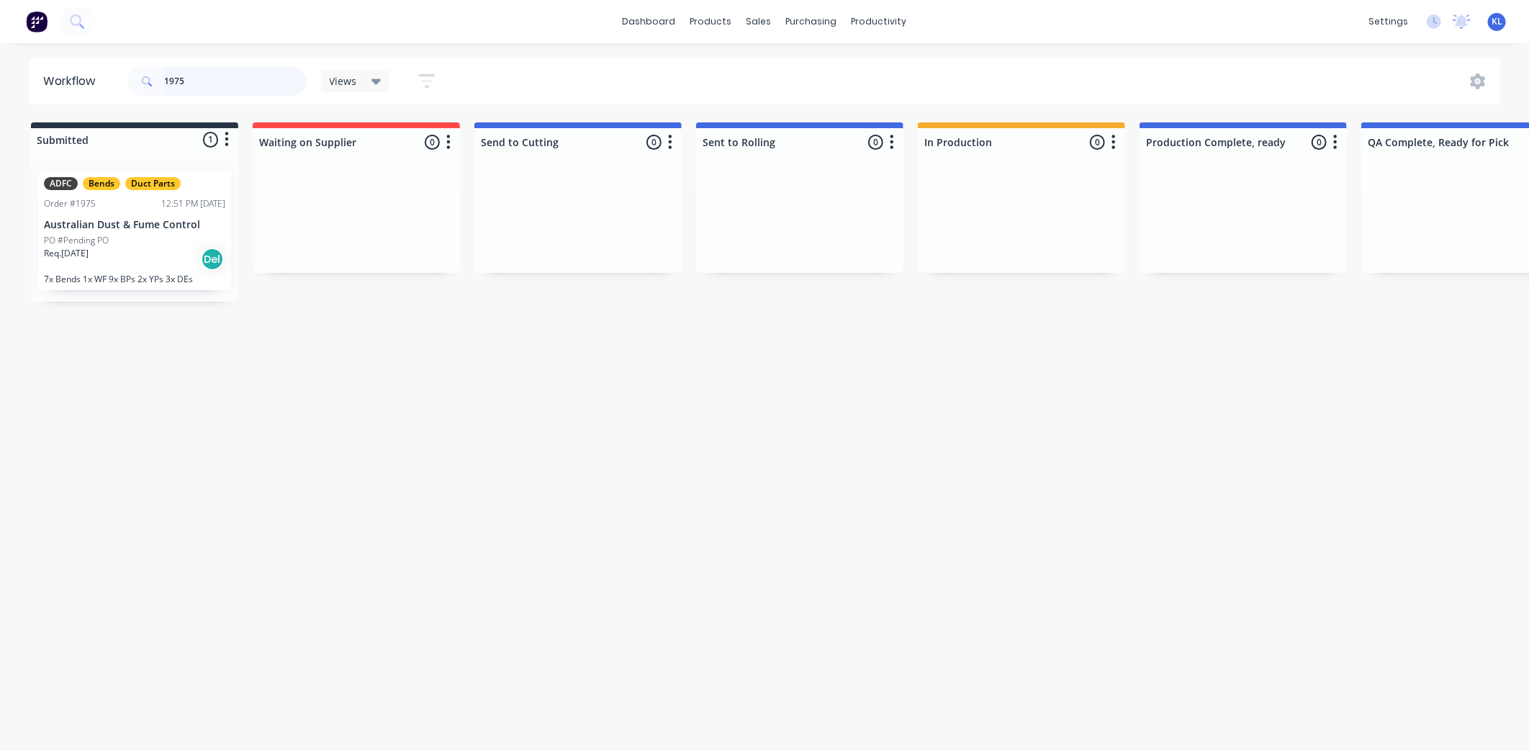
click at [204, 80] on input "1975" at bounding box center [235, 81] width 143 height 29
drag, startPoint x: 204, startPoint y: 80, endPoint x: -11, endPoint y: 97, distance: 215.3
click at [0, 97] on html "dashboard products sales purchasing productivity dashboard products Product Cat…" at bounding box center [764, 332] width 1529 height 665
type input "adfc"
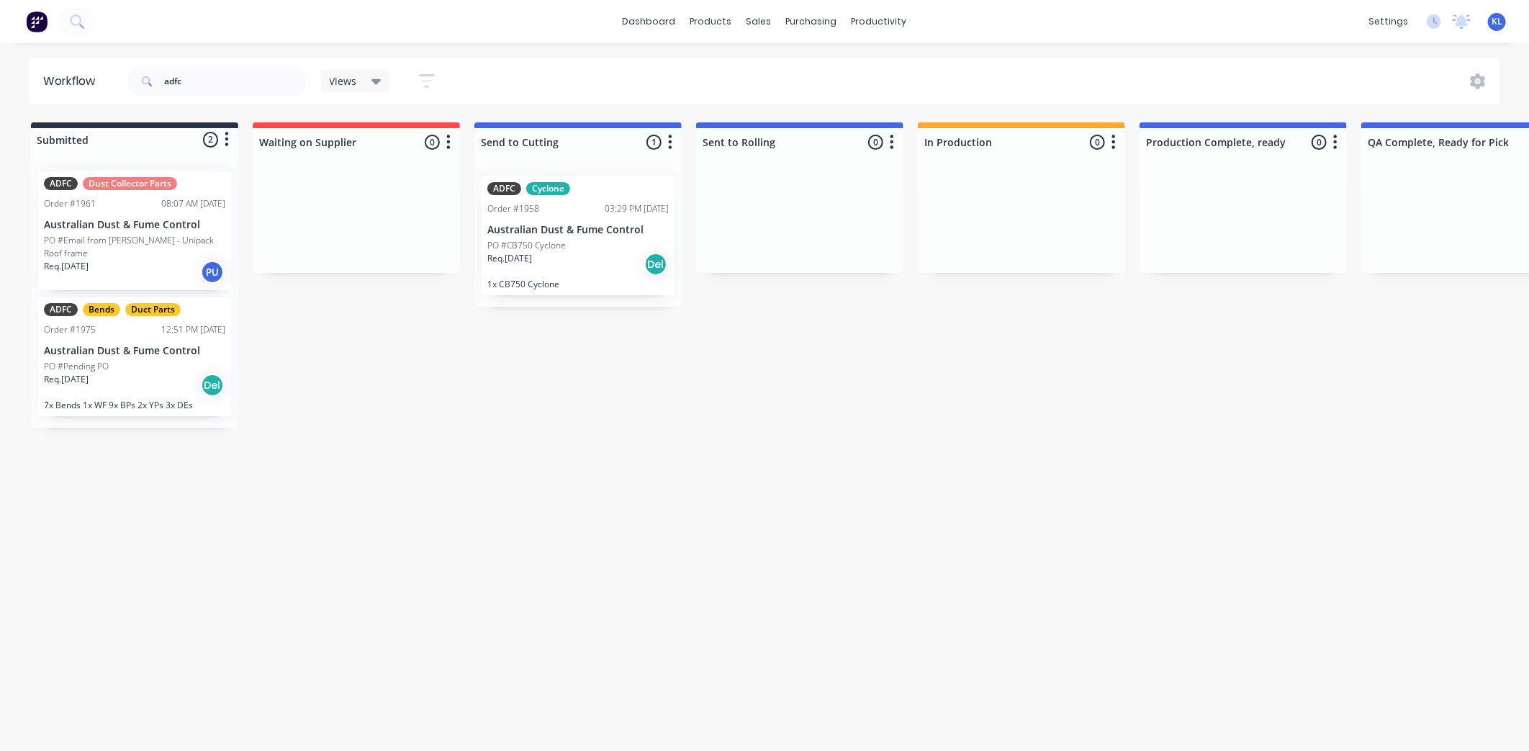
drag, startPoint x: 184, startPoint y: 479, endPoint x: 87, endPoint y: 99, distance: 392.2
click at [182, 476] on div "Workflow adfc Views Save new view None (Default) edit All edit Production edit …" at bounding box center [764, 390] width 1529 height 665
click at [228, 84] on input "adfc" at bounding box center [235, 81] width 143 height 29
drag, startPoint x: 175, startPoint y: 77, endPoint x: 144, endPoint y: 71, distance: 31.6
click at [144, 71] on div "adfc" at bounding box center [217, 81] width 180 height 29
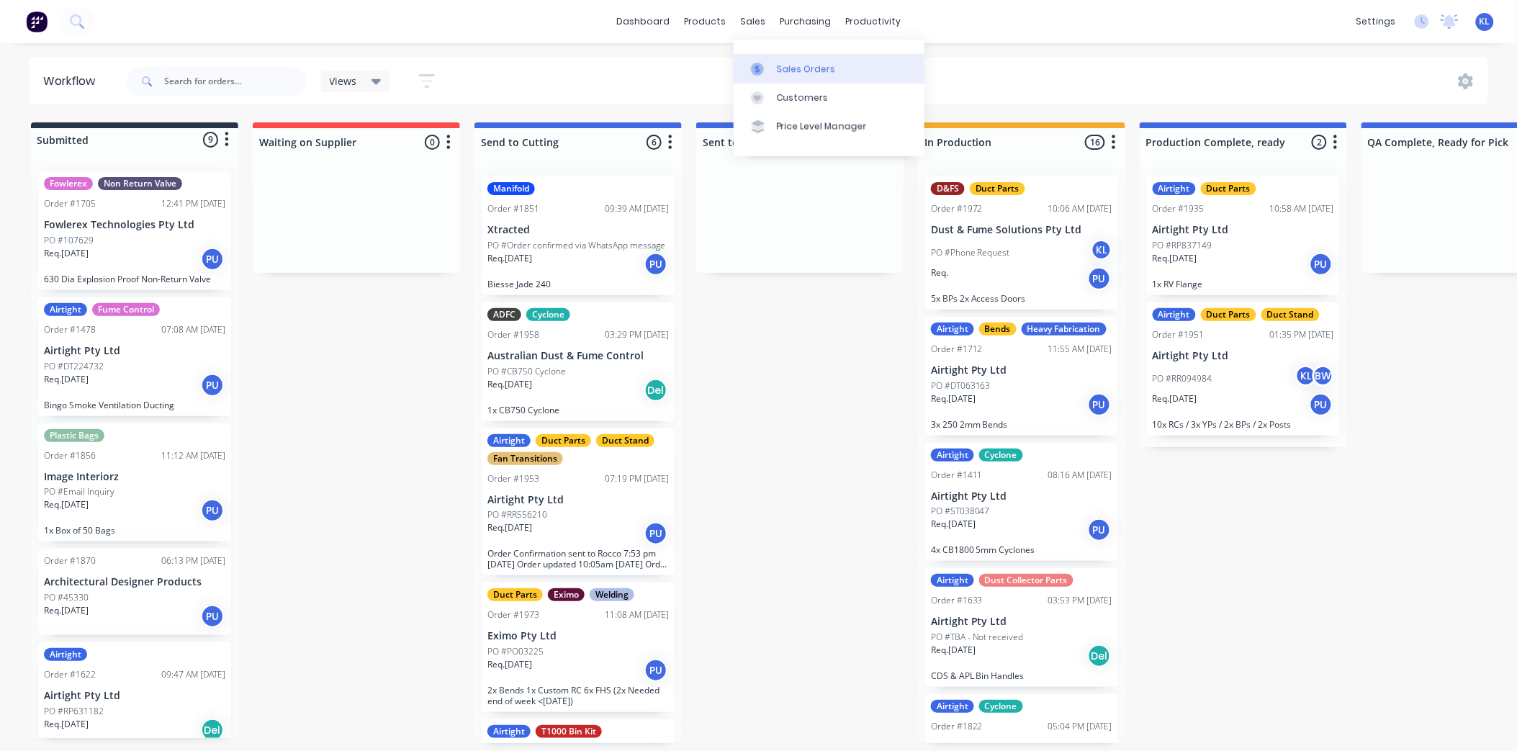
click at [783, 60] on link "Sales Orders" at bounding box center [829, 68] width 191 height 29
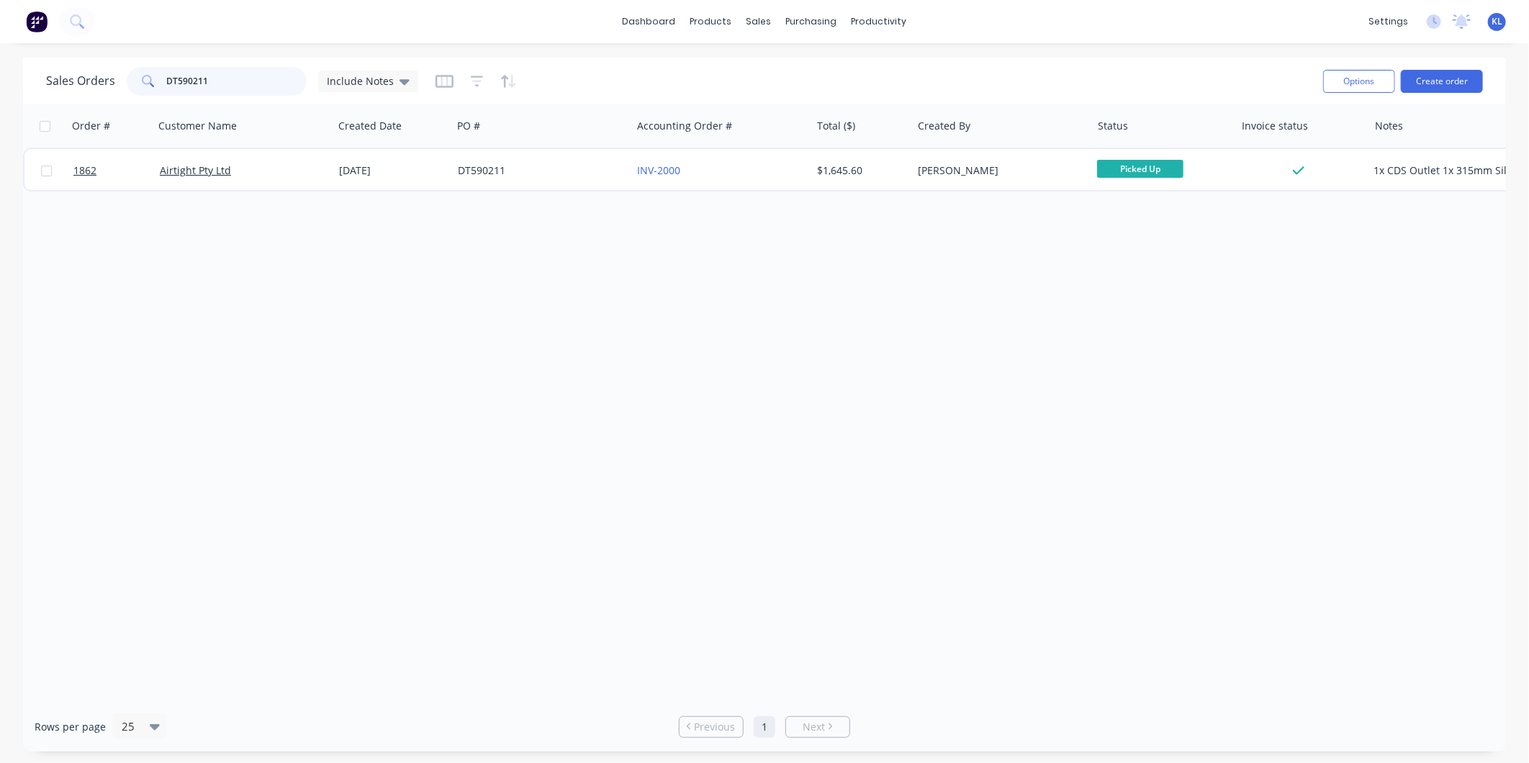
drag, startPoint x: 220, startPoint y: 78, endPoint x: 43, endPoint y: 86, distance: 177.3
click at [60, 85] on div "Sales Orders DT590211 Include Notes" at bounding box center [232, 81] width 372 height 29
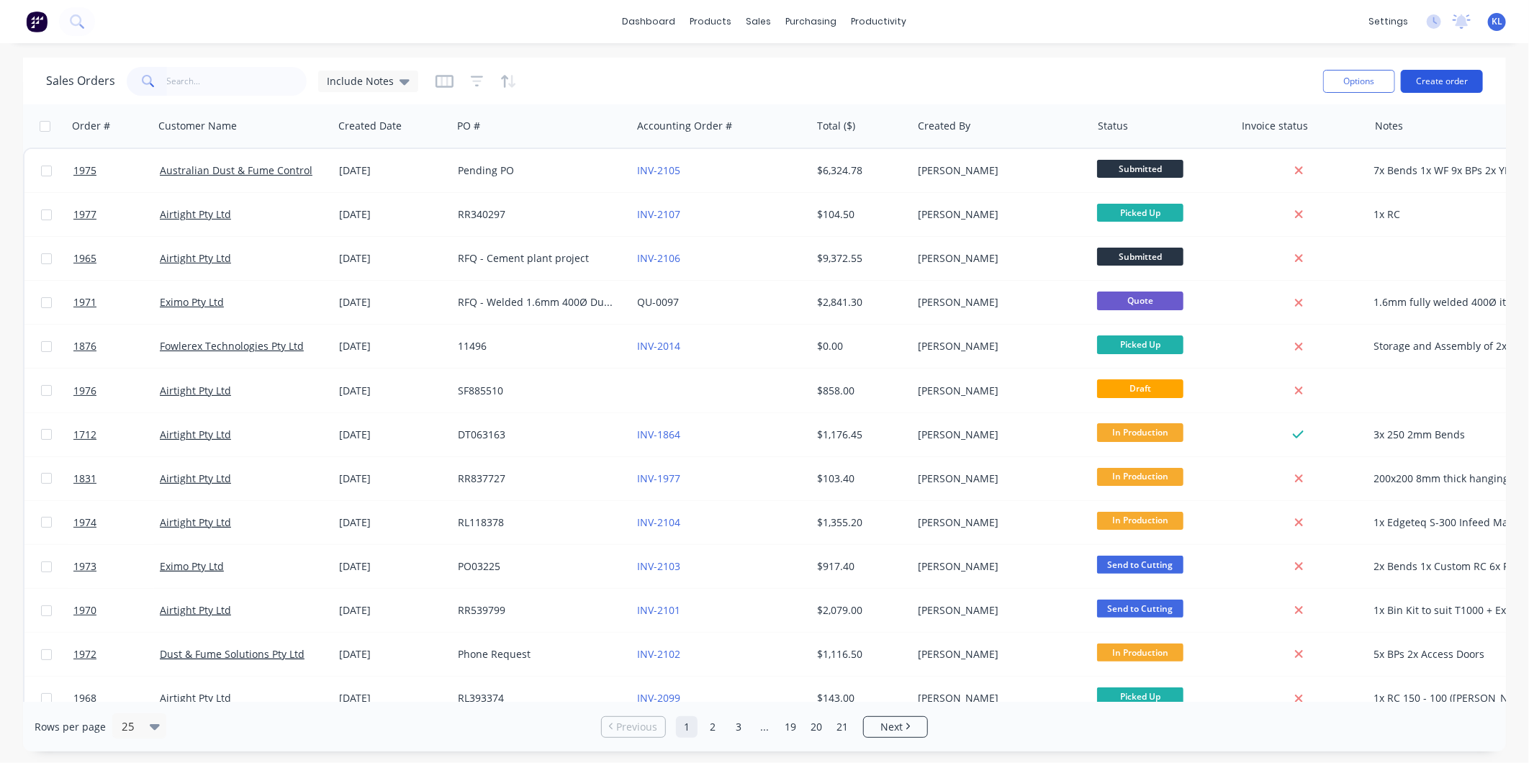
click at [1423, 82] on button "Create order" at bounding box center [1442, 81] width 82 height 23
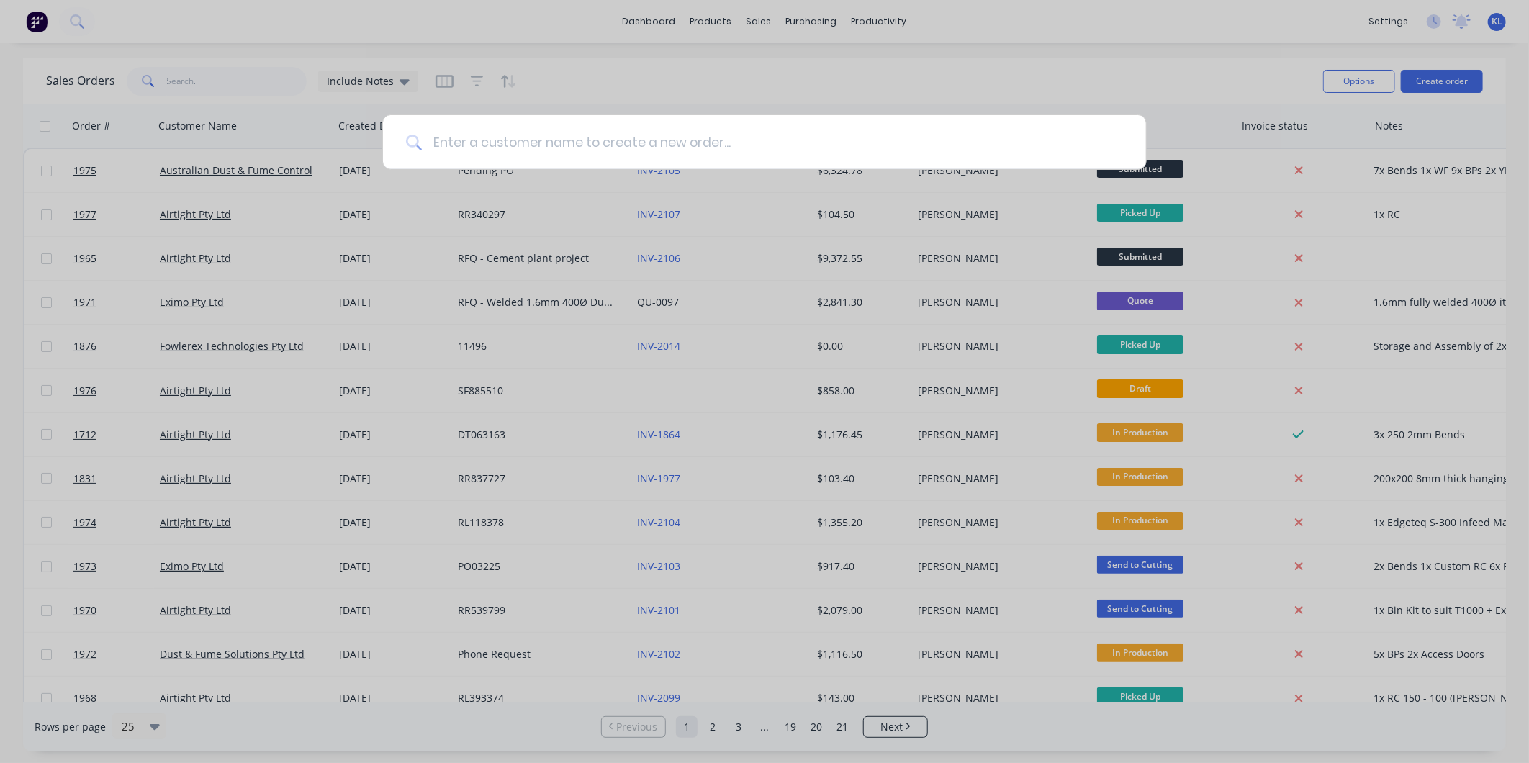
click at [879, 147] on input at bounding box center [772, 142] width 701 height 54
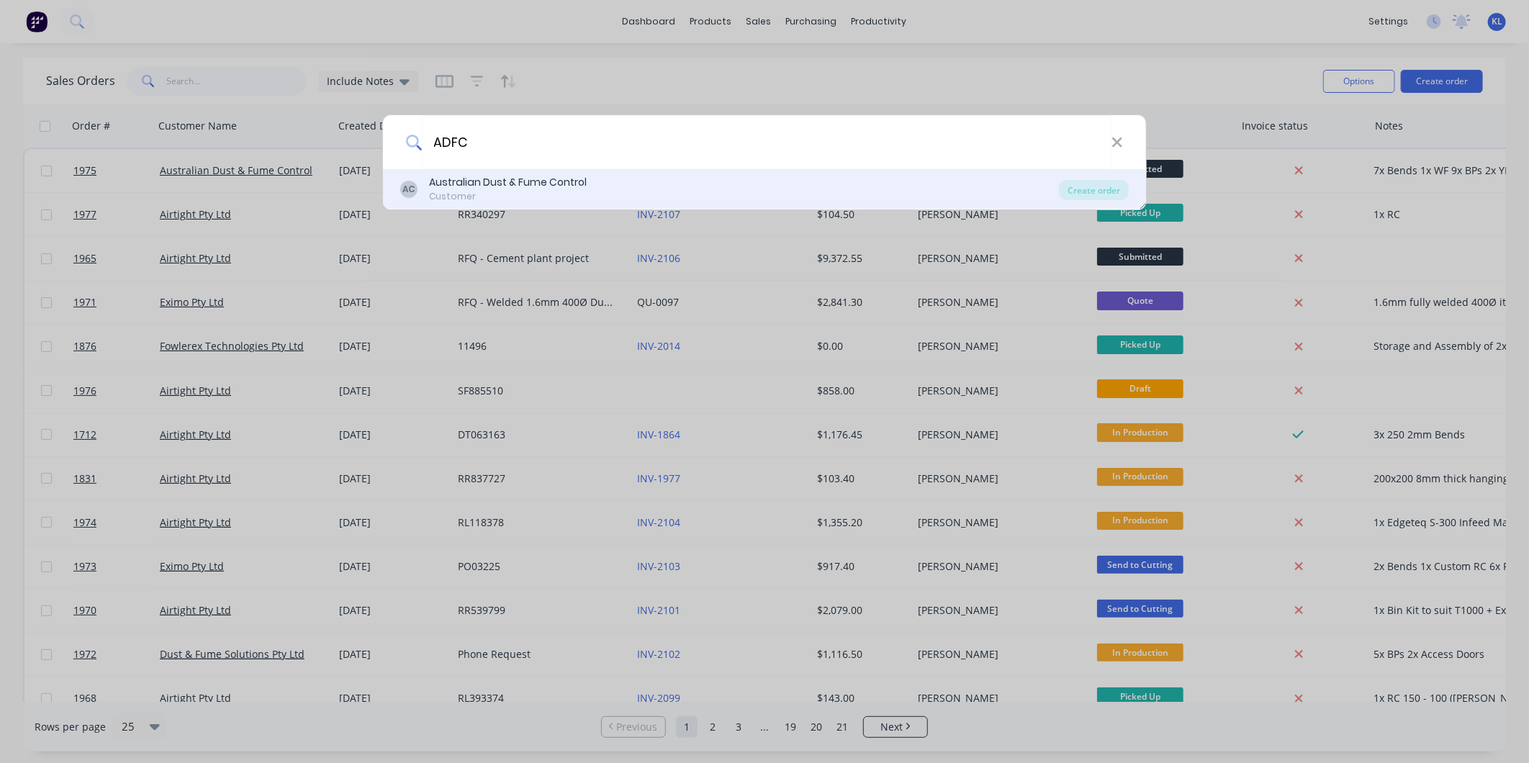
type input "ADFC"
click at [499, 179] on div "Australian Dust & Fume Control" at bounding box center [508, 182] width 158 height 15
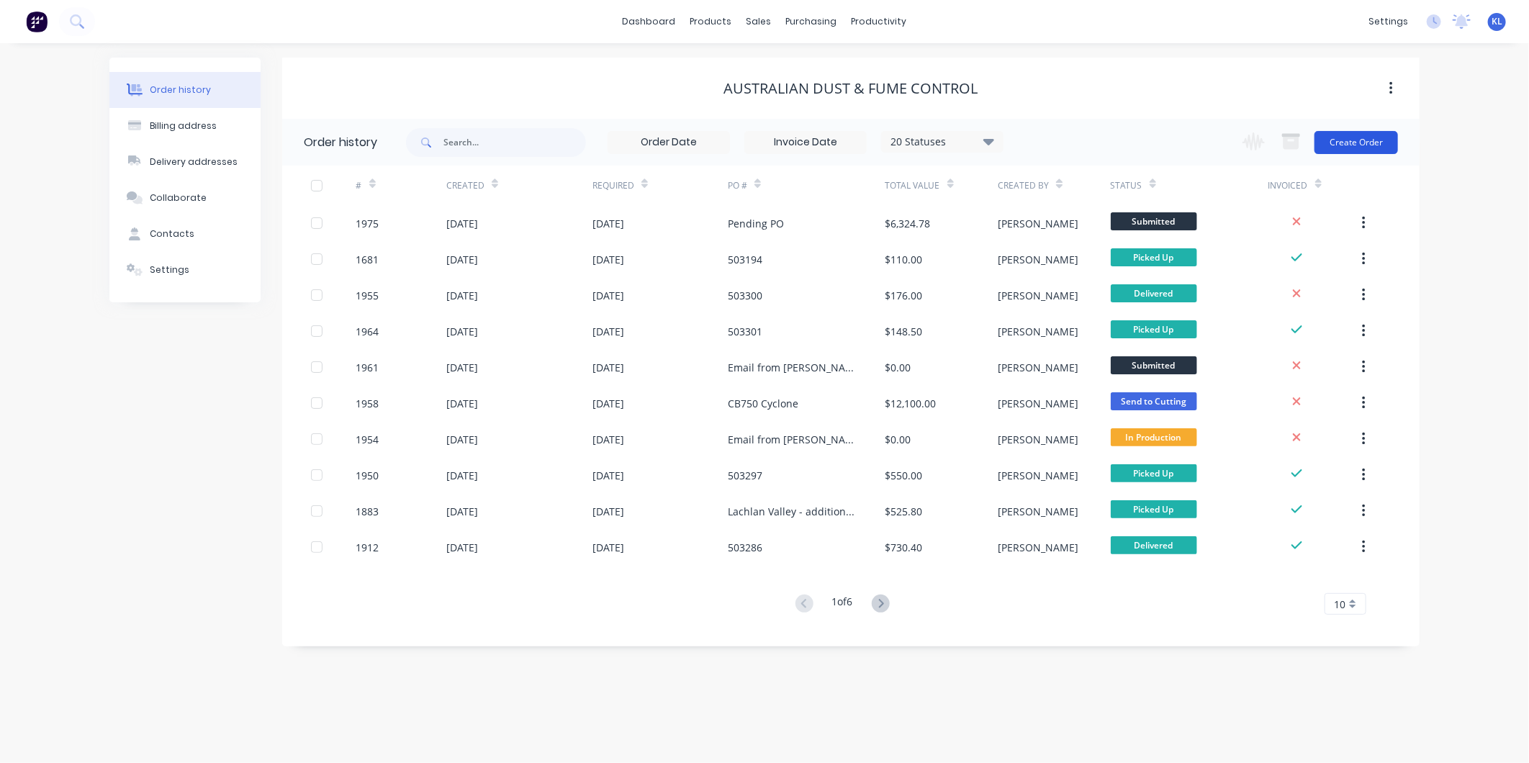
click at [1371, 147] on button "Create Order" at bounding box center [1357, 142] width 84 height 23
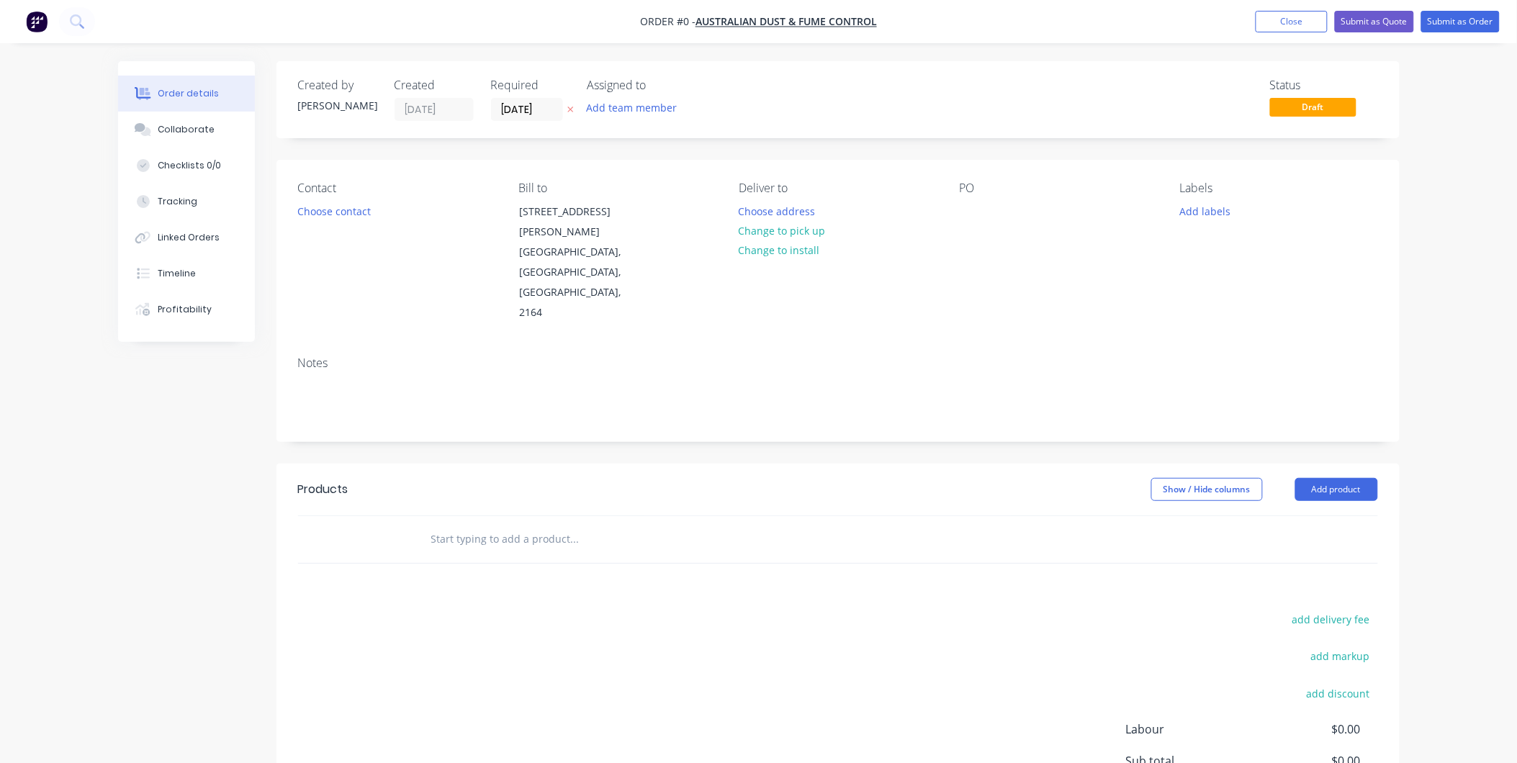
click at [570, 109] on icon "button" at bounding box center [570, 110] width 6 height 6
click at [643, 103] on button "Add team member" at bounding box center [632, 107] width 106 height 19
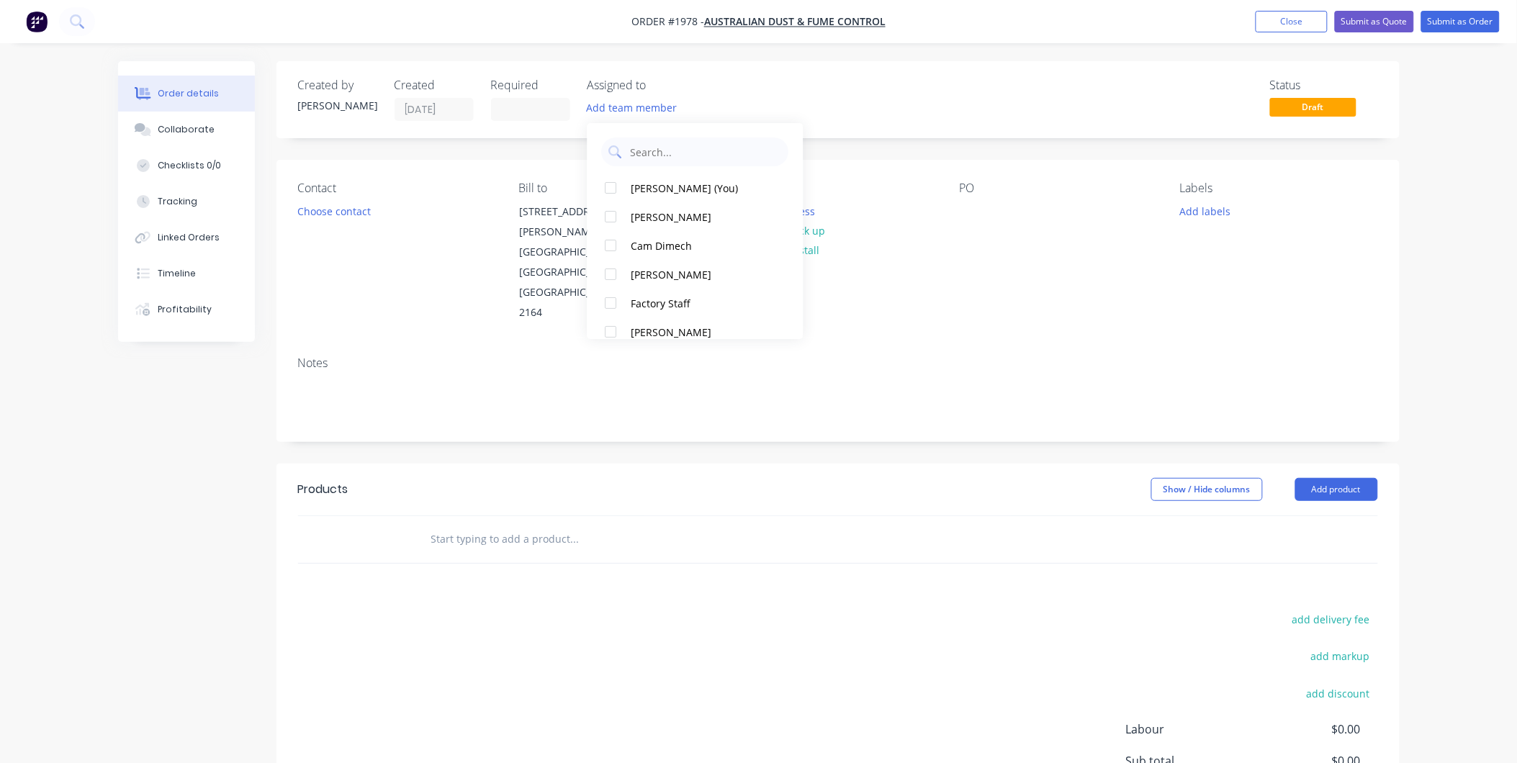
click at [803, 94] on div "Status Draft" at bounding box center [1055, 99] width 647 height 42
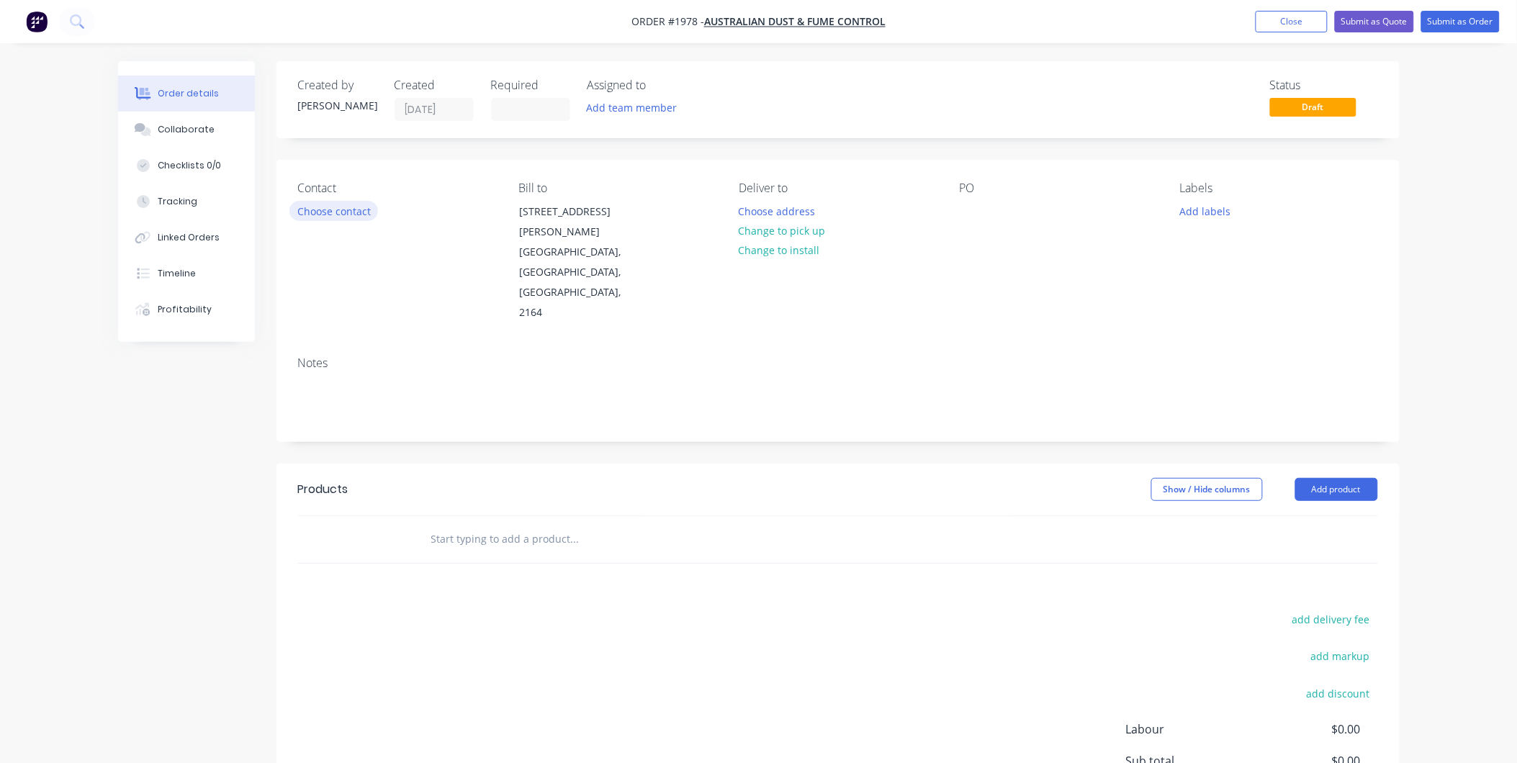
click at [343, 203] on button "Choose contact" at bounding box center [333, 210] width 89 height 19
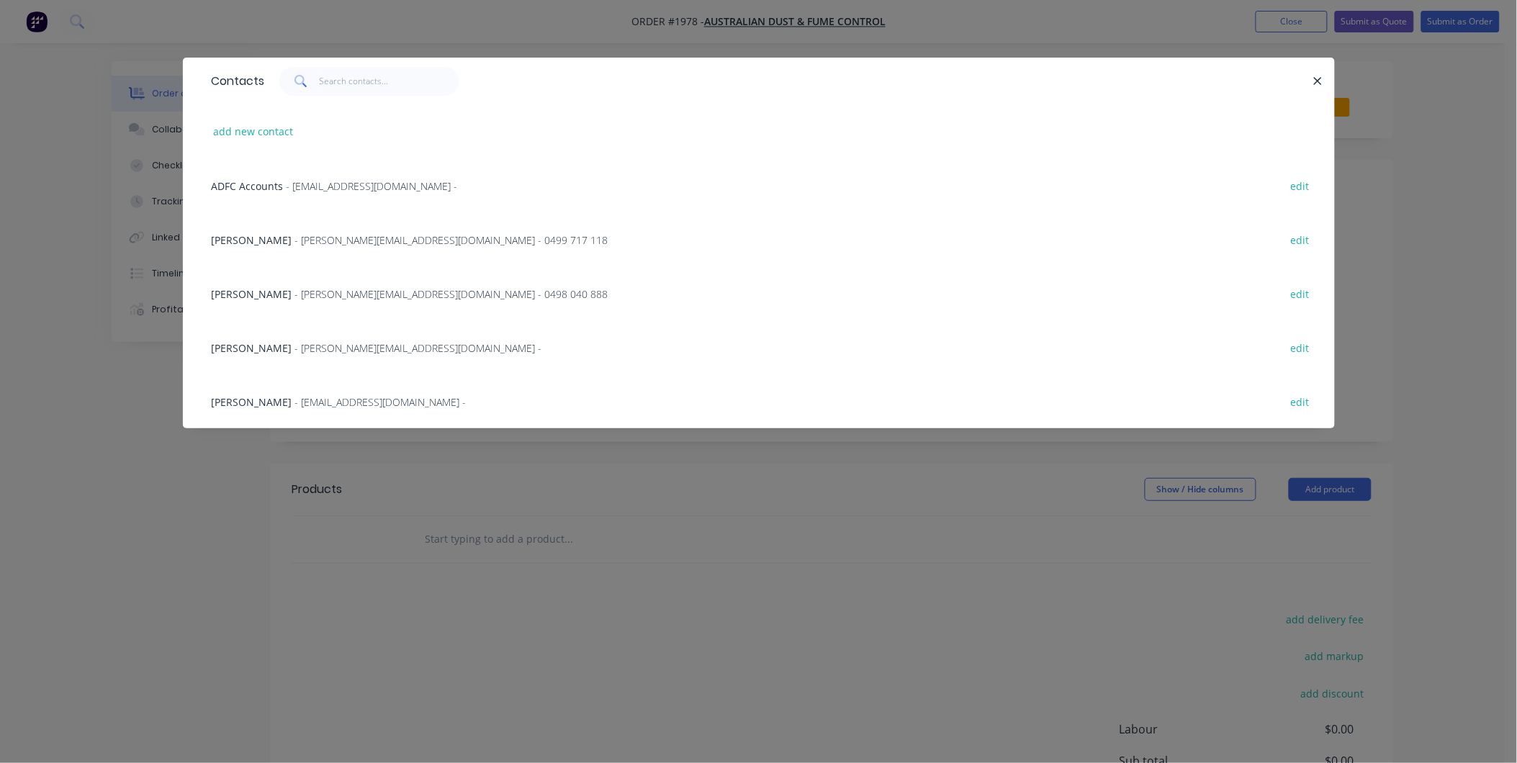
click at [295, 246] on span "- tony@australiandustcontrol.com.au - 0499 717 118" at bounding box center [451, 240] width 313 height 14
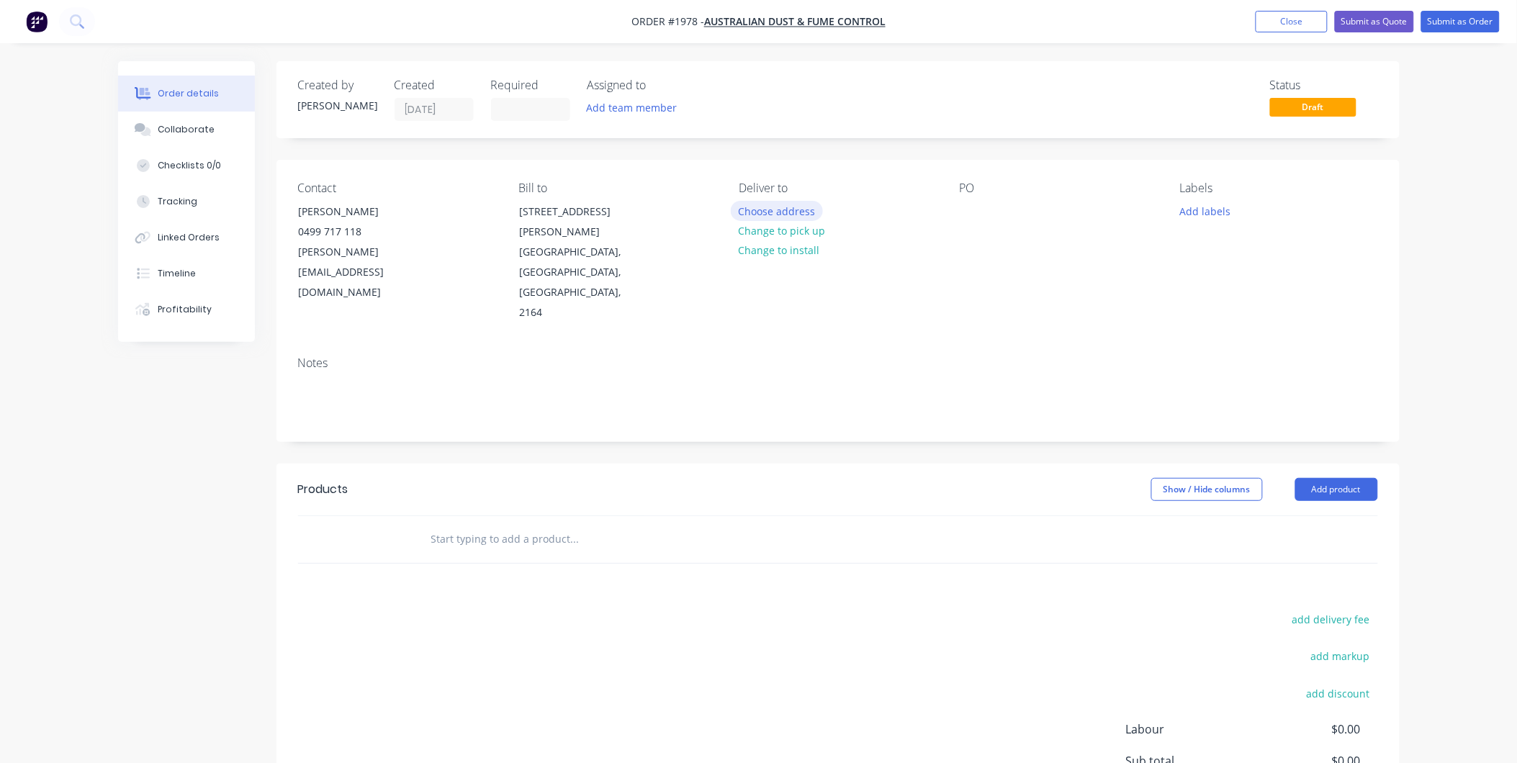
click at [786, 211] on button "Choose address" at bounding box center [777, 210] width 92 height 19
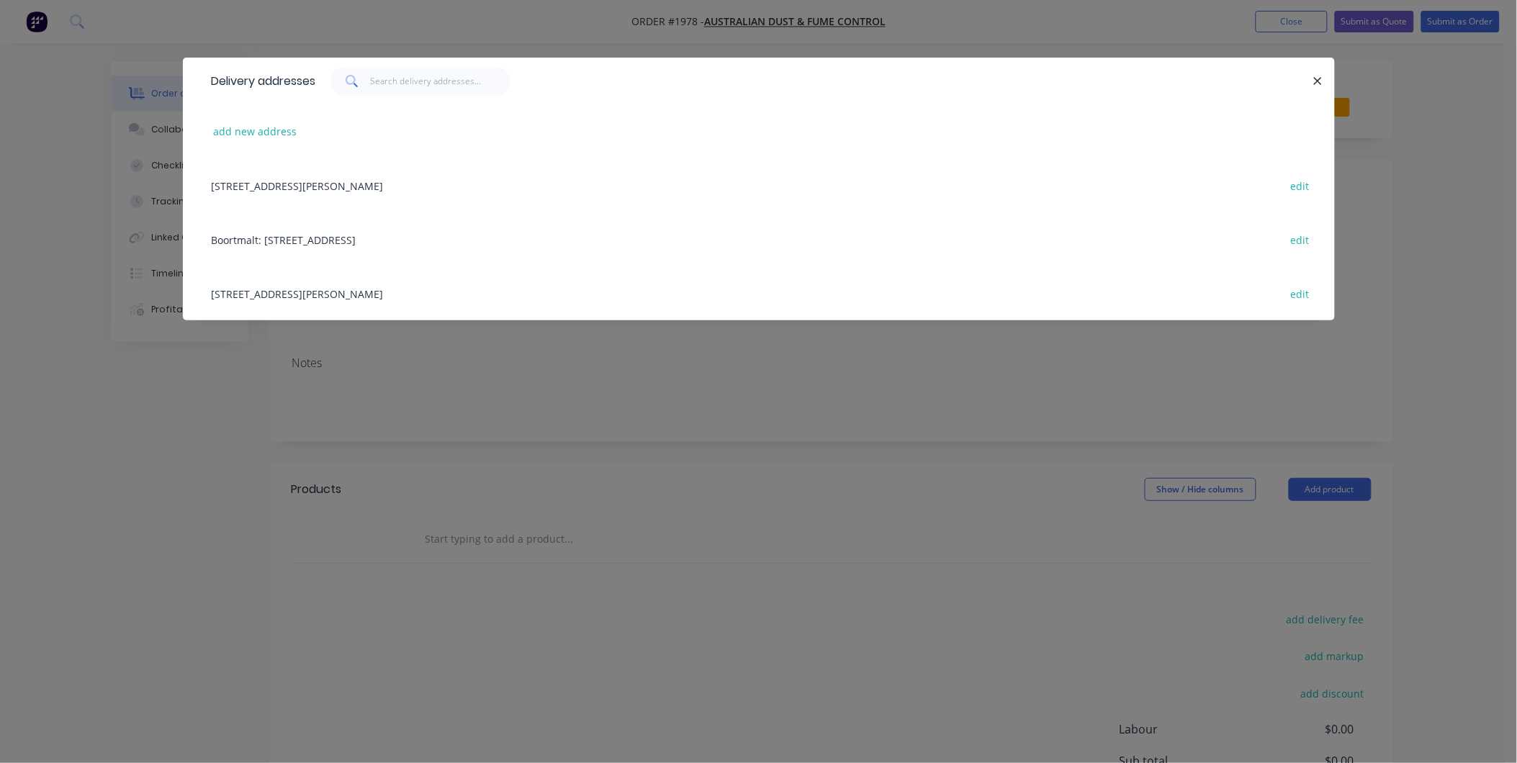
click at [358, 181] on div "26 Hargraves Place, Wetherill Park, New South Wales, Australia, 2164 edit" at bounding box center [758, 185] width 1109 height 54
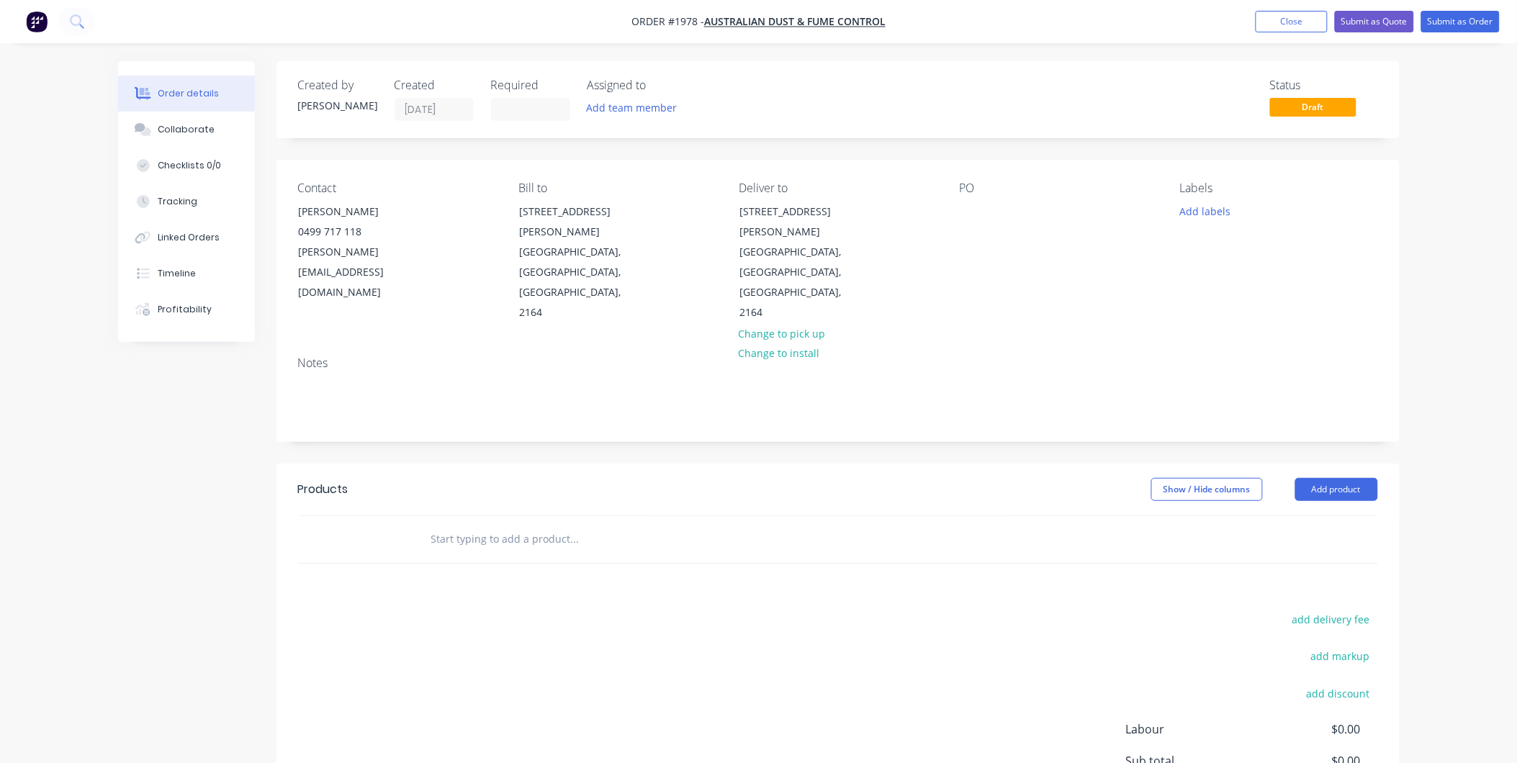
click at [987, 212] on div "PO" at bounding box center [1058, 252] width 197 height 142
click at [977, 210] on div at bounding box center [971, 211] width 23 height 21
click at [1207, 216] on button "Add labels" at bounding box center [1205, 210] width 66 height 19
click at [1232, 251] on input "text" at bounding box center [1300, 253] width 150 height 29
click at [1230, 339] on div "ADFC" at bounding box center [1237, 340] width 34 height 16
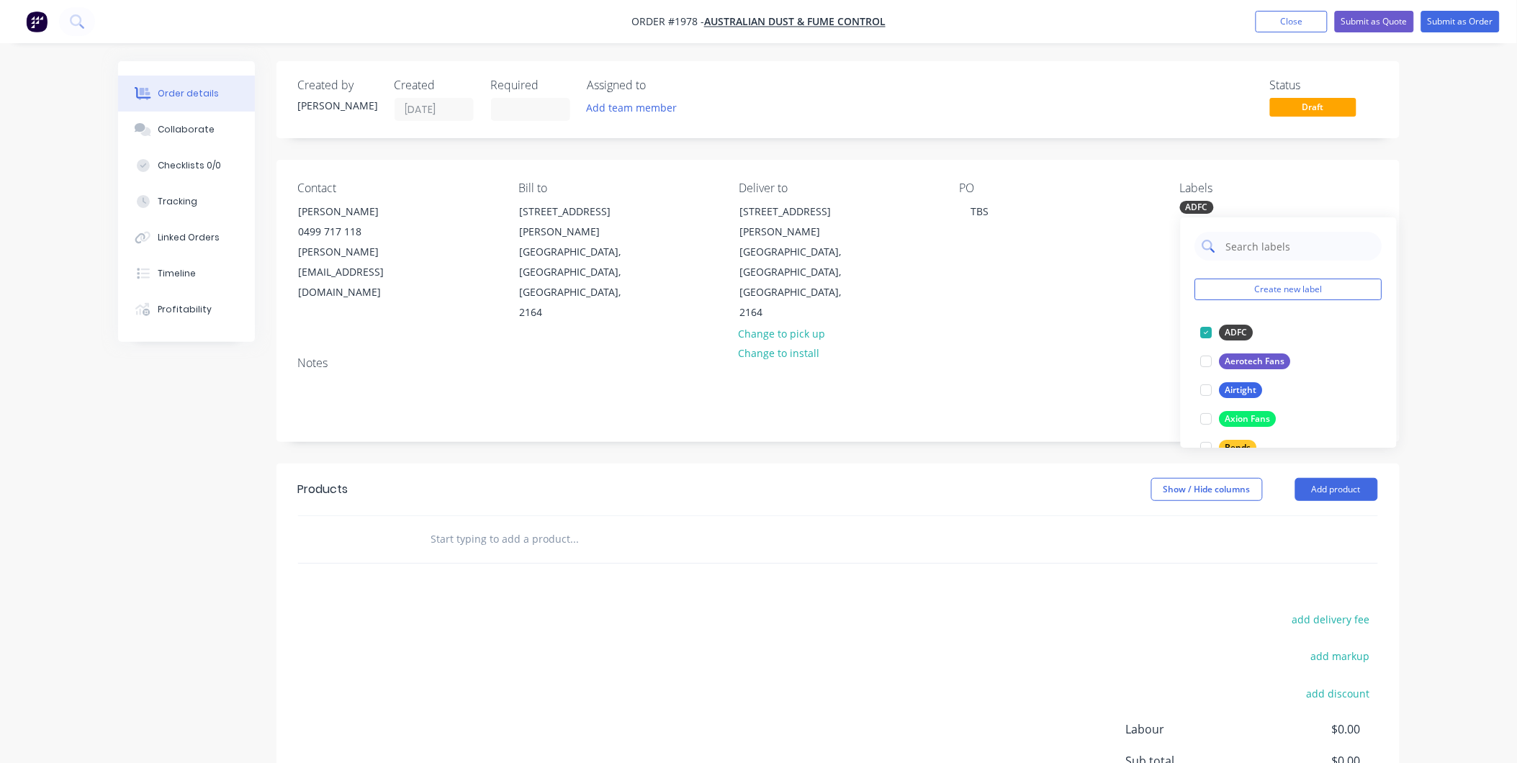
click at [1260, 243] on input "text" at bounding box center [1300, 246] width 150 height 29
type input "Dust"
click at [1235, 329] on div "Dust Collector Parts" at bounding box center [1267, 333] width 94 height 16
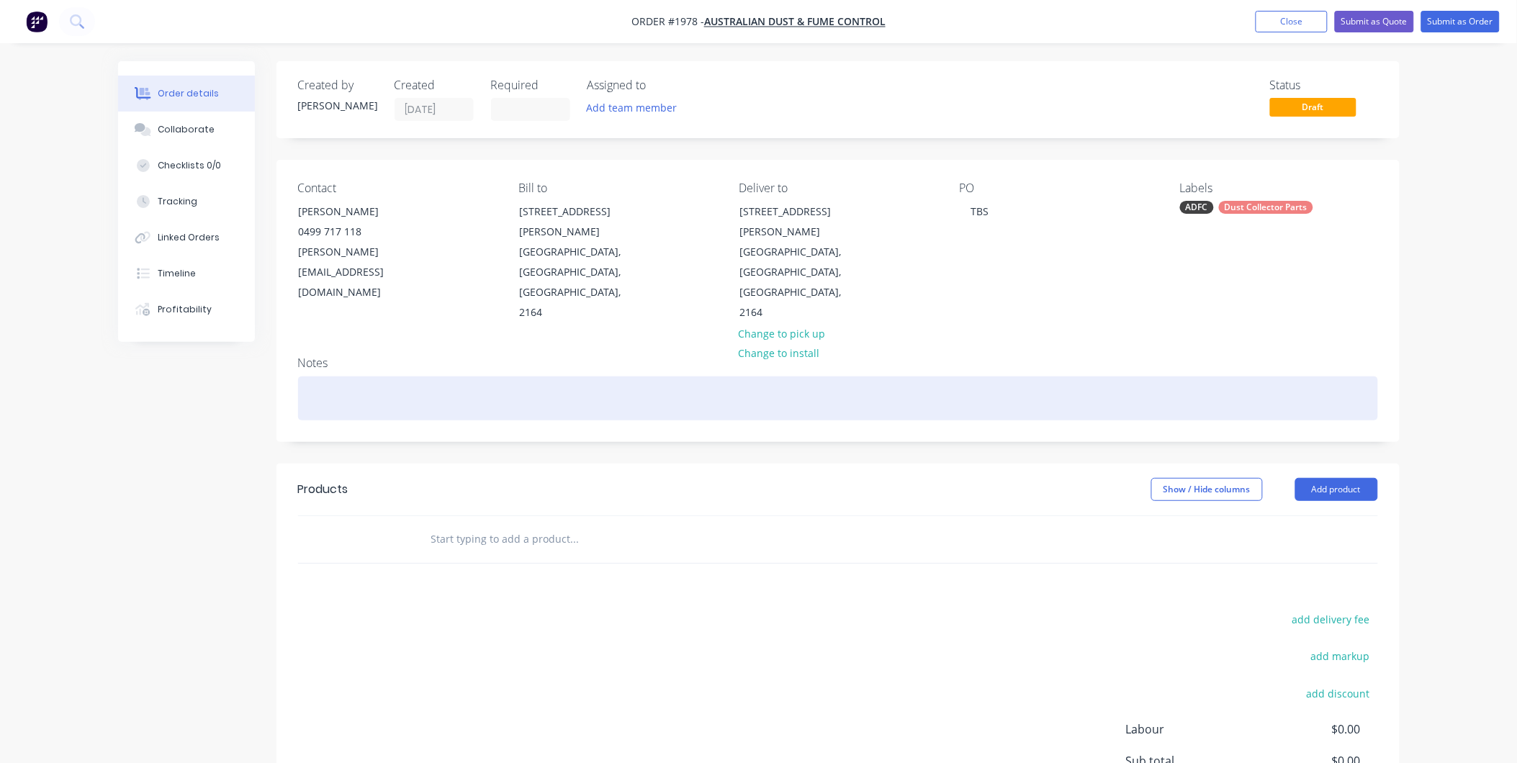
click at [339, 377] on div at bounding box center [838, 399] width 1080 height 44
click at [343, 377] on div at bounding box center [838, 399] width 1080 height 44
click at [332, 377] on div at bounding box center [838, 399] width 1080 height 44
click at [416, 377] on div "S40 Door" at bounding box center [838, 399] width 1080 height 44
drag, startPoint x: 416, startPoint y: 353, endPoint x: 423, endPoint y: 357, distance: 8.4
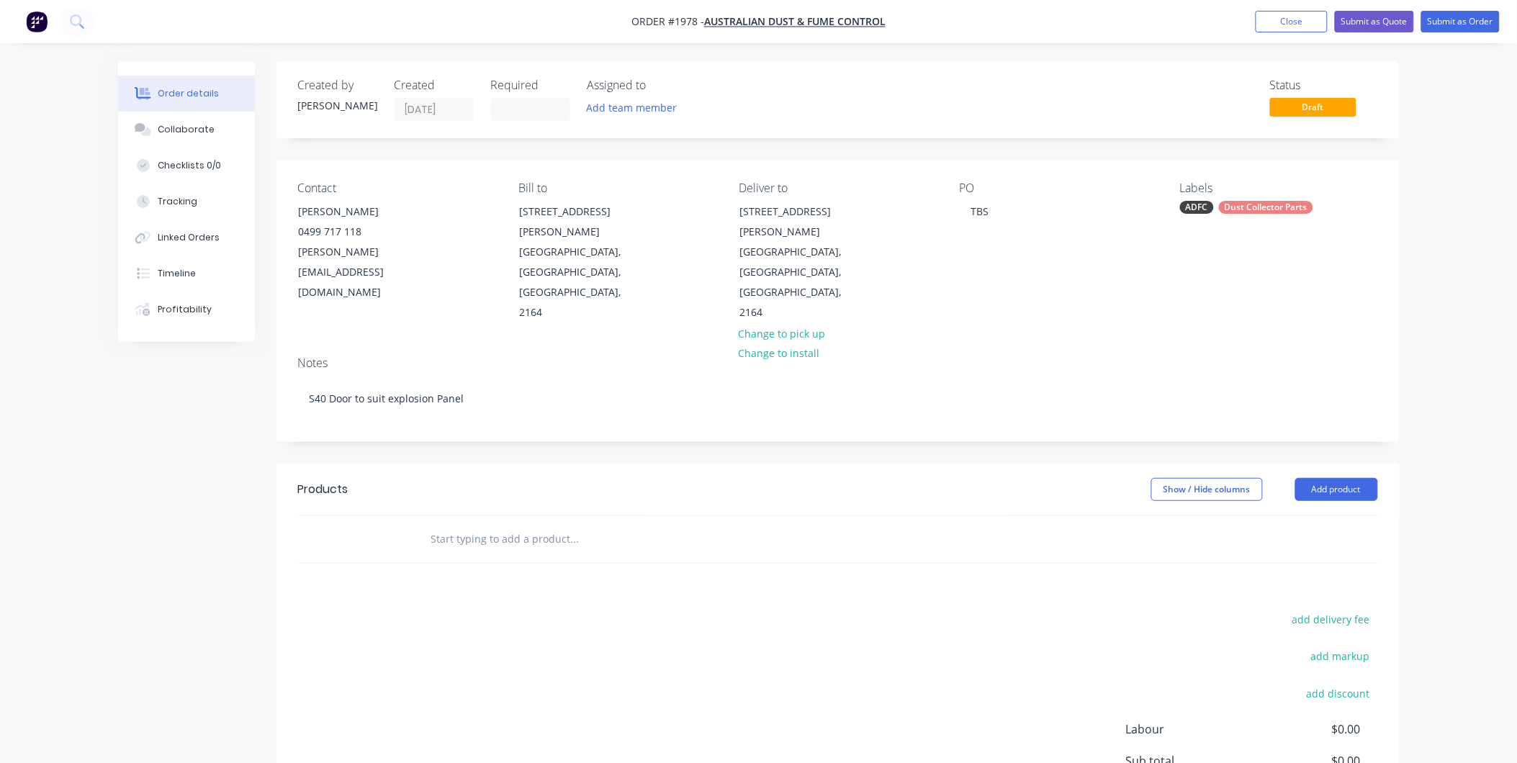
drag, startPoint x: 423, startPoint y: 357, endPoint x: 354, endPoint y: 408, distance: 85.5
click at [349, 408] on div "Created by Kyle Created 10/09/25 Required Assigned to Add team member Status Dr…" at bounding box center [837, 485] width 1123 height 848
click at [1327, 478] on button "Add product" at bounding box center [1336, 489] width 83 height 23
click at [539, 525] on input "text" at bounding box center [575, 539] width 288 height 29
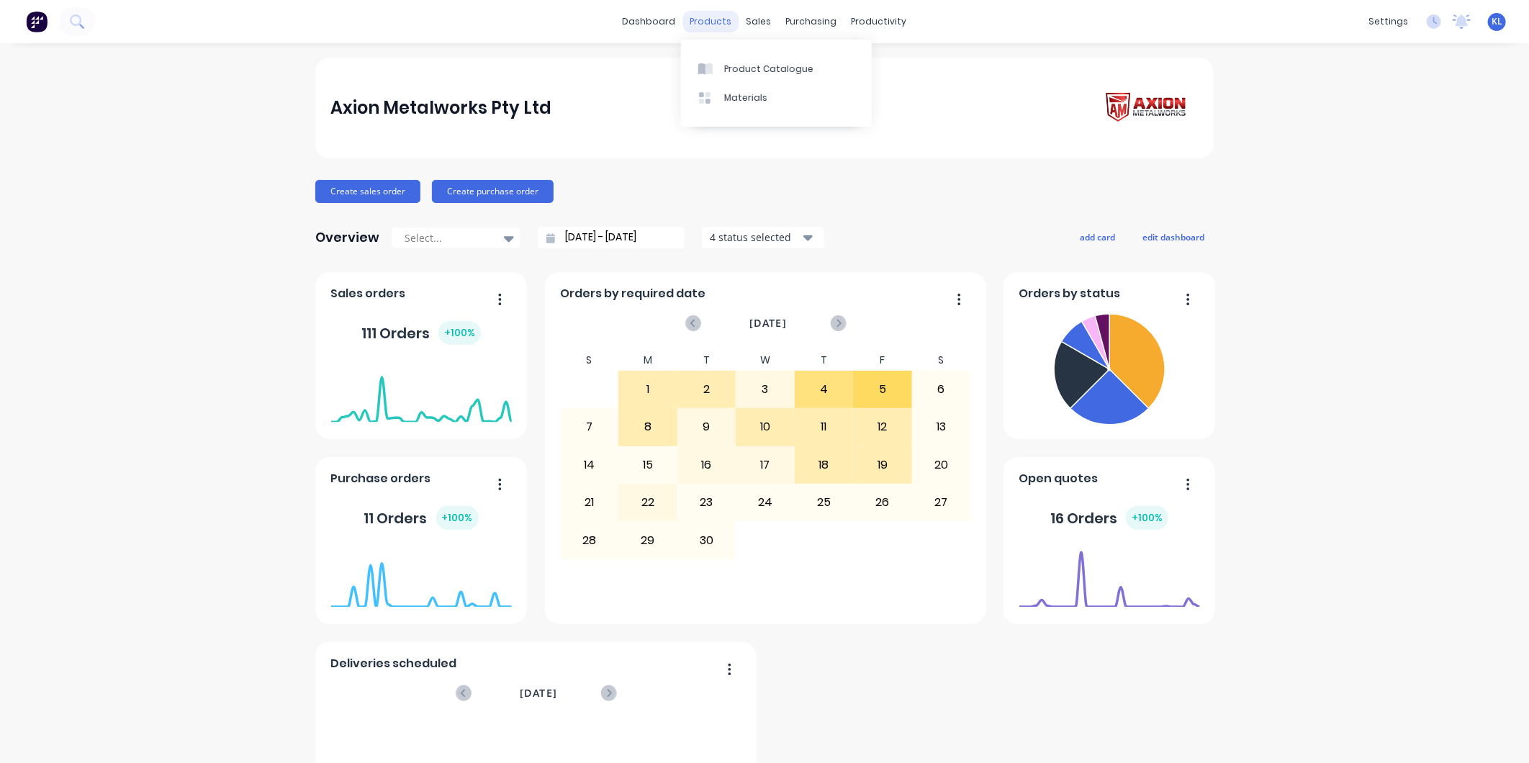
click at [708, 18] on div "products" at bounding box center [711, 22] width 56 height 22
click at [735, 58] on link "Product Catalogue" at bounding box center [776, 68] width 191 height 29
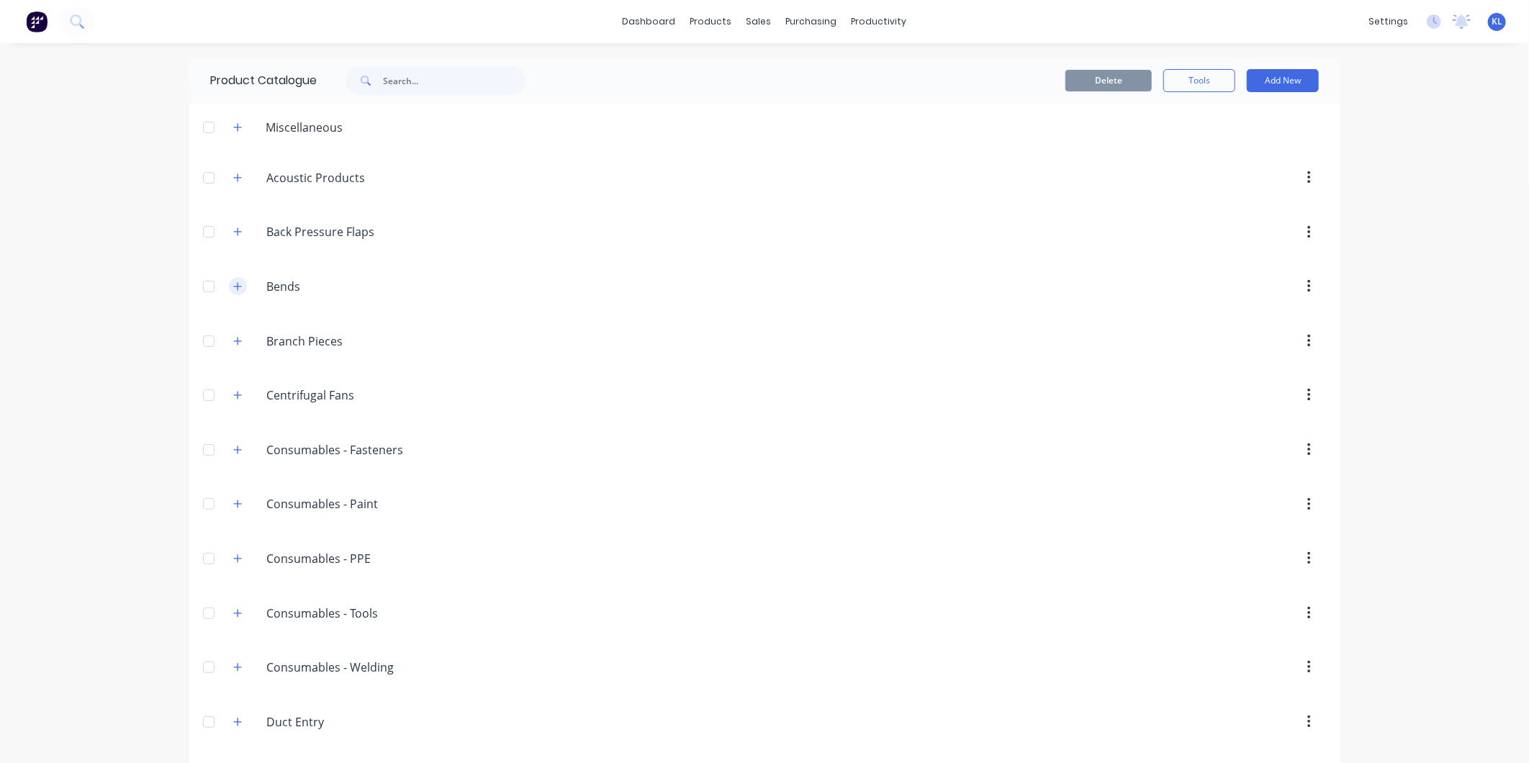
click at [233, 282] on icon "button" at bounding box center [237, 287] width 9 height 10
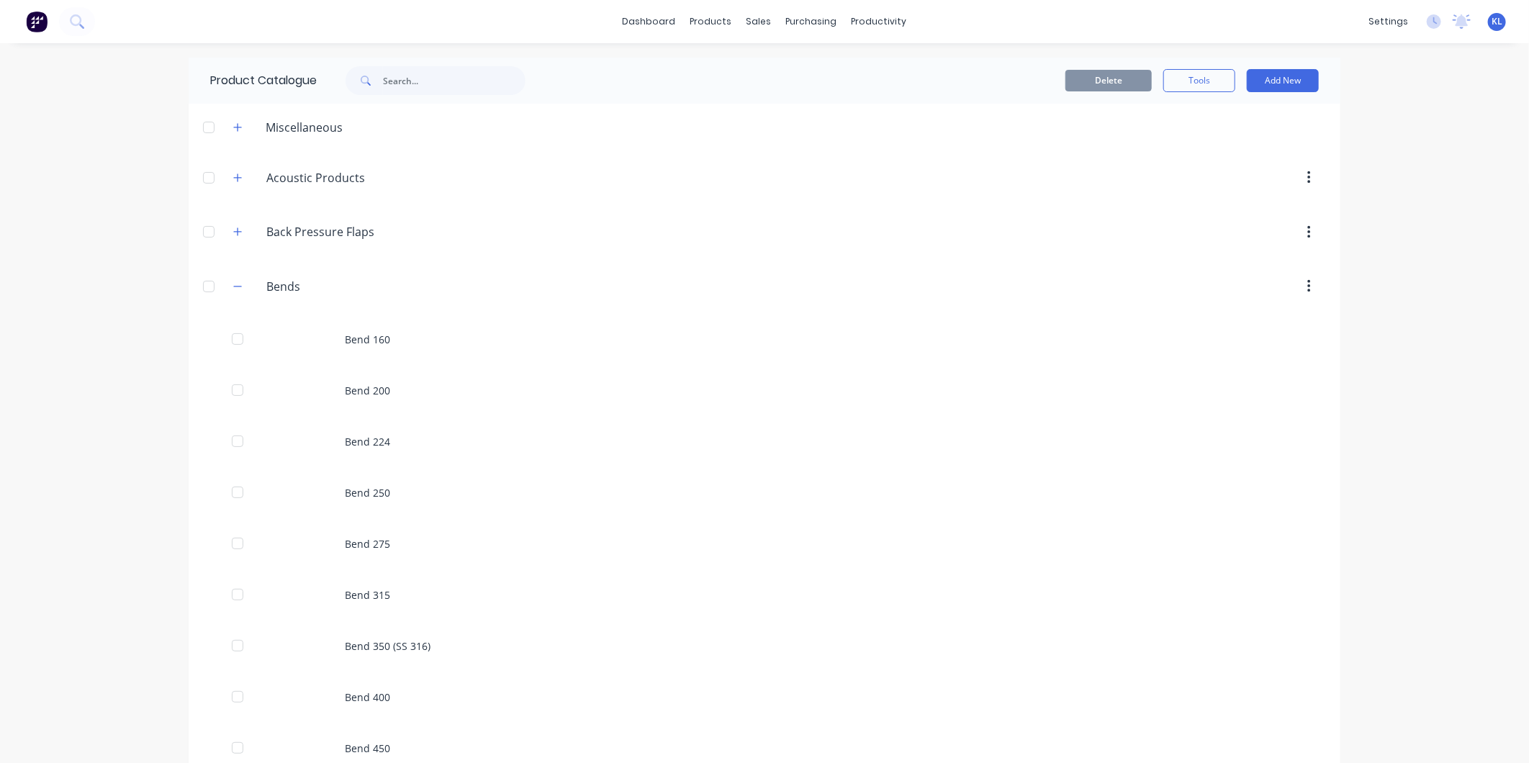
scroll to position [320, 0]
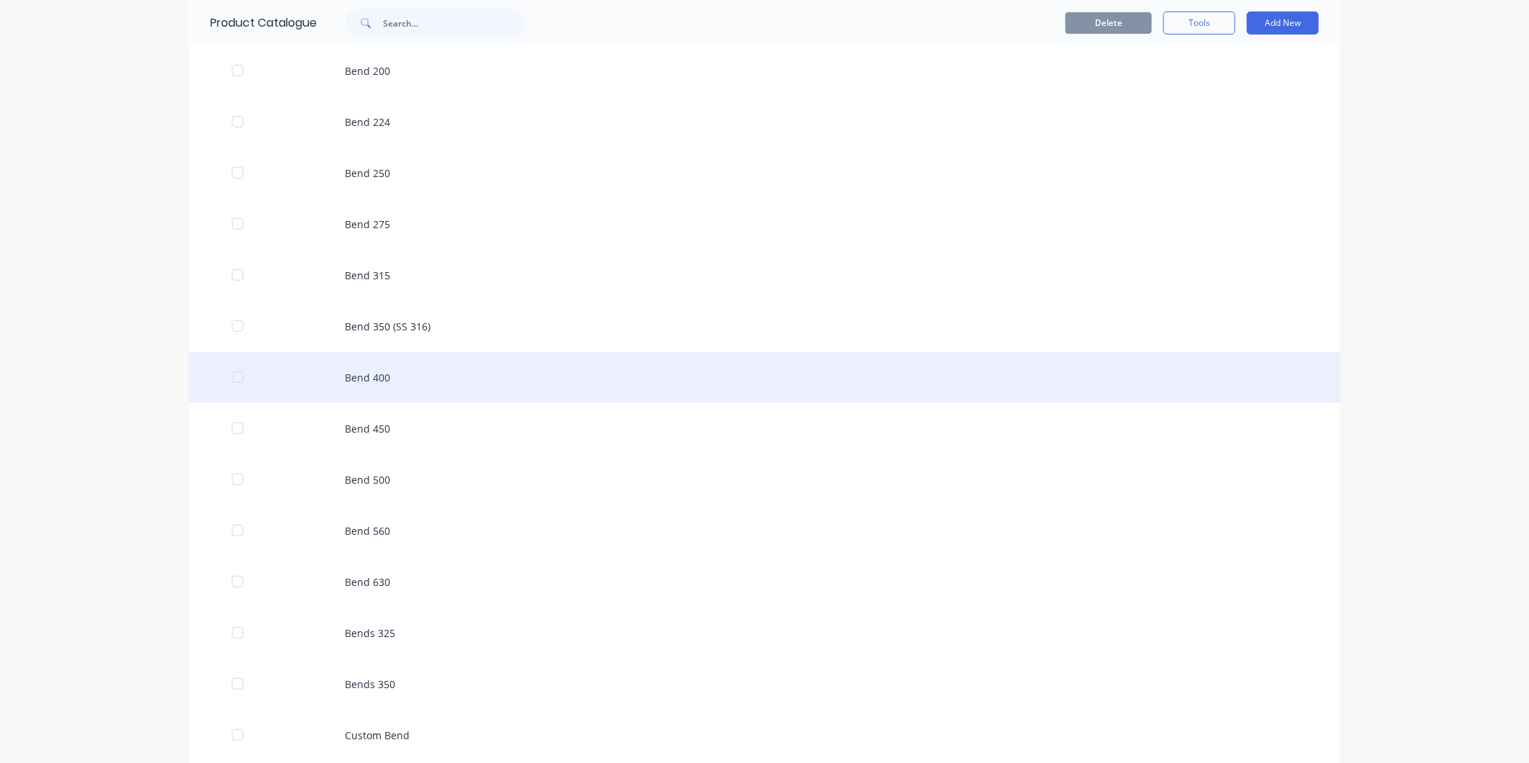
click at [372, 372] on div "Bend 400" at bounding box center [765, 377] width 1152 height 51
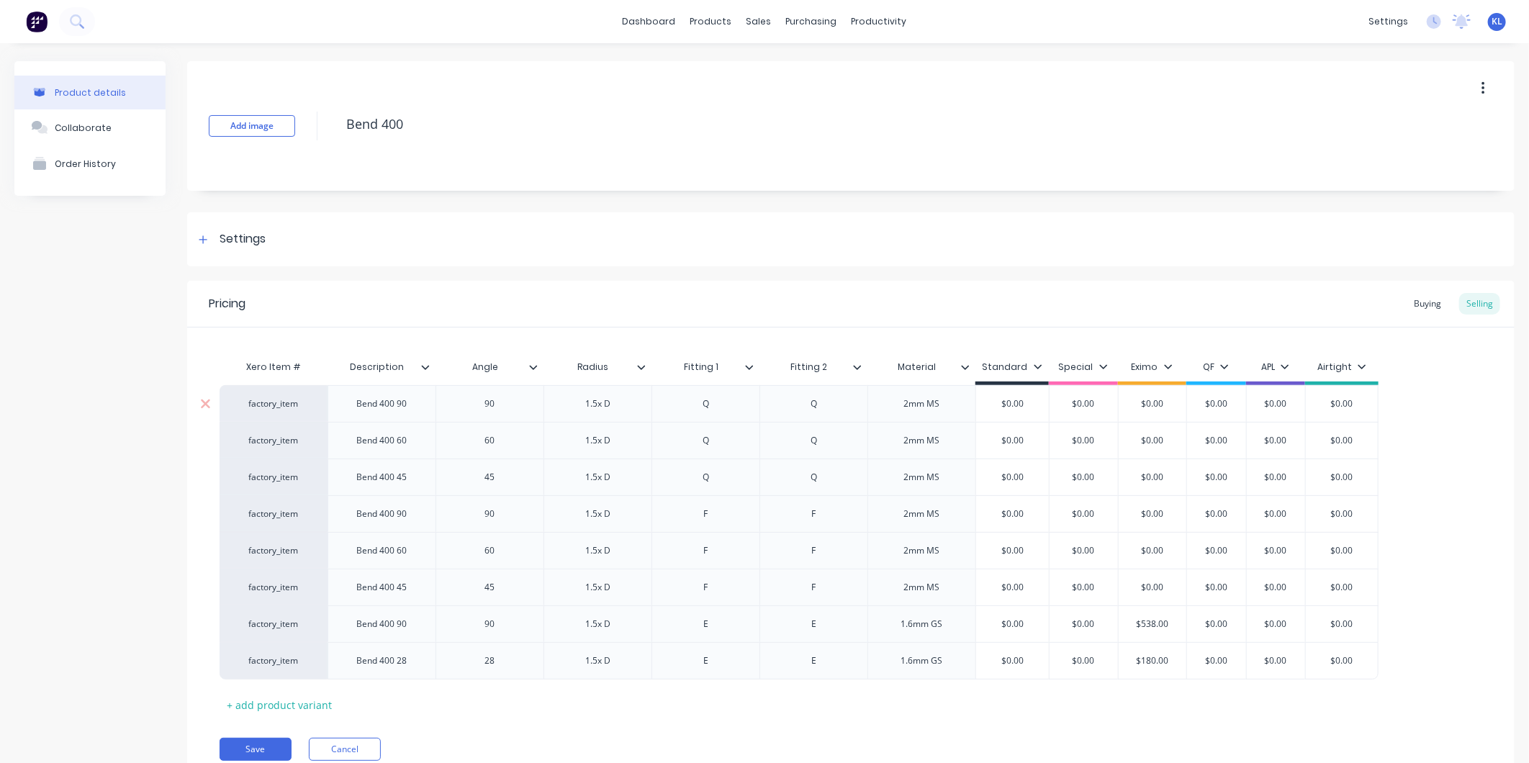
scroll to position [60, 0]
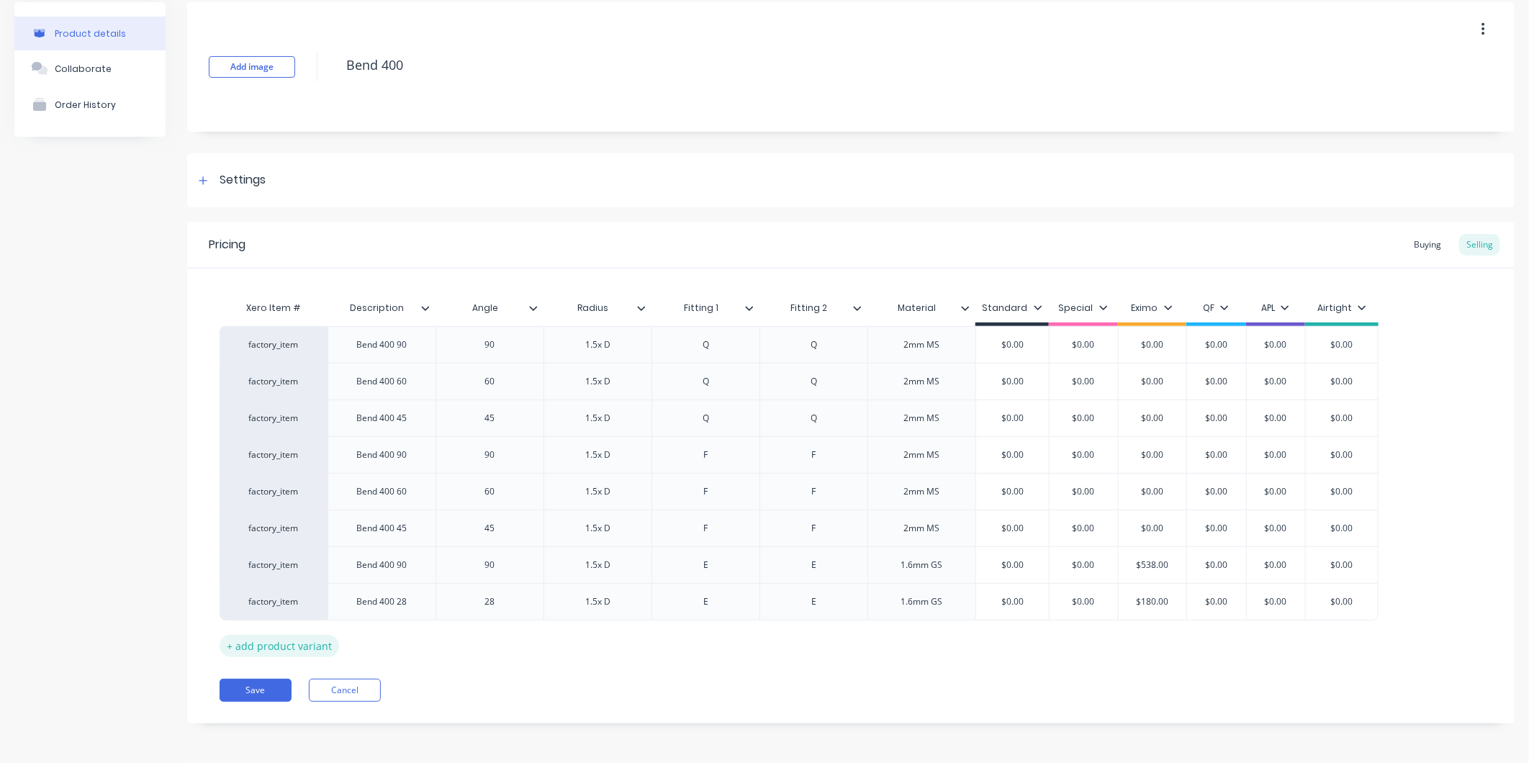
click at [313, 648] on div "+ add product variant" at bounding box center [280, 646] width 120 height 22
click at [427, 603] on div "Bend 400 28" at bounding box center [382, 600] width 108 height 37
click at [413, 601] on div "Bend 400 28" at bounding box center [382, 601] width 73 height 19
click at [386, 636] on div at bounding box center [382, 638] width 72 height 19
drag, startPoint x: 410, startPoint y: 562, endPoint x: 319, endPoint y: 569, distance: 91.7
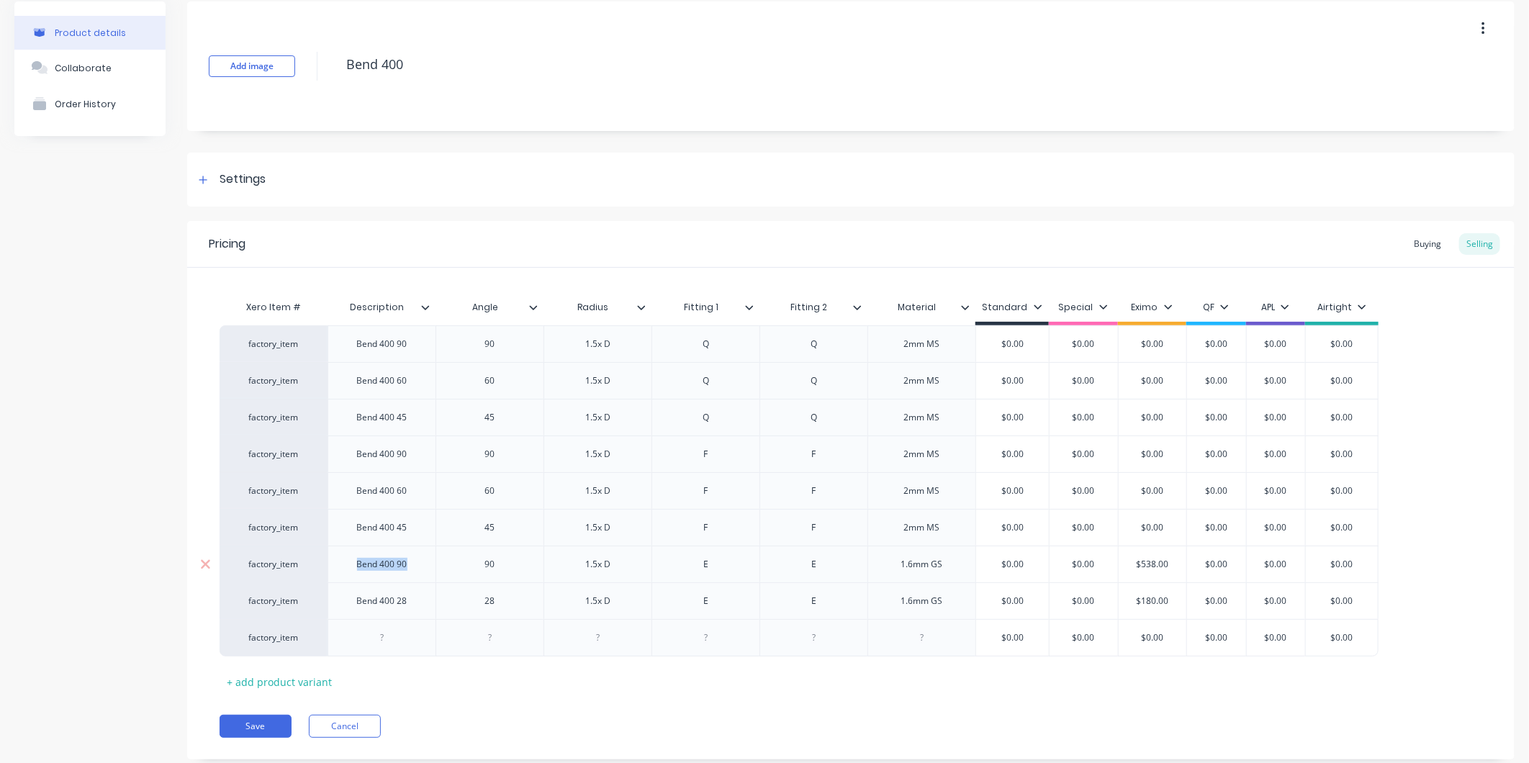
click at [319, 569] on div "factory_item Bend 400 90 90 1.5x D E E 1.6mm GS $0.00 $0.00 $538.00 $0.00 $0.00…" at bounding box center [799, 564] width 1159 height 37
copy div "Bend 400 90"
type textarea "x"
click at [398, 646] on div at bounding box center [382, 638] width 72 height 19
paste div
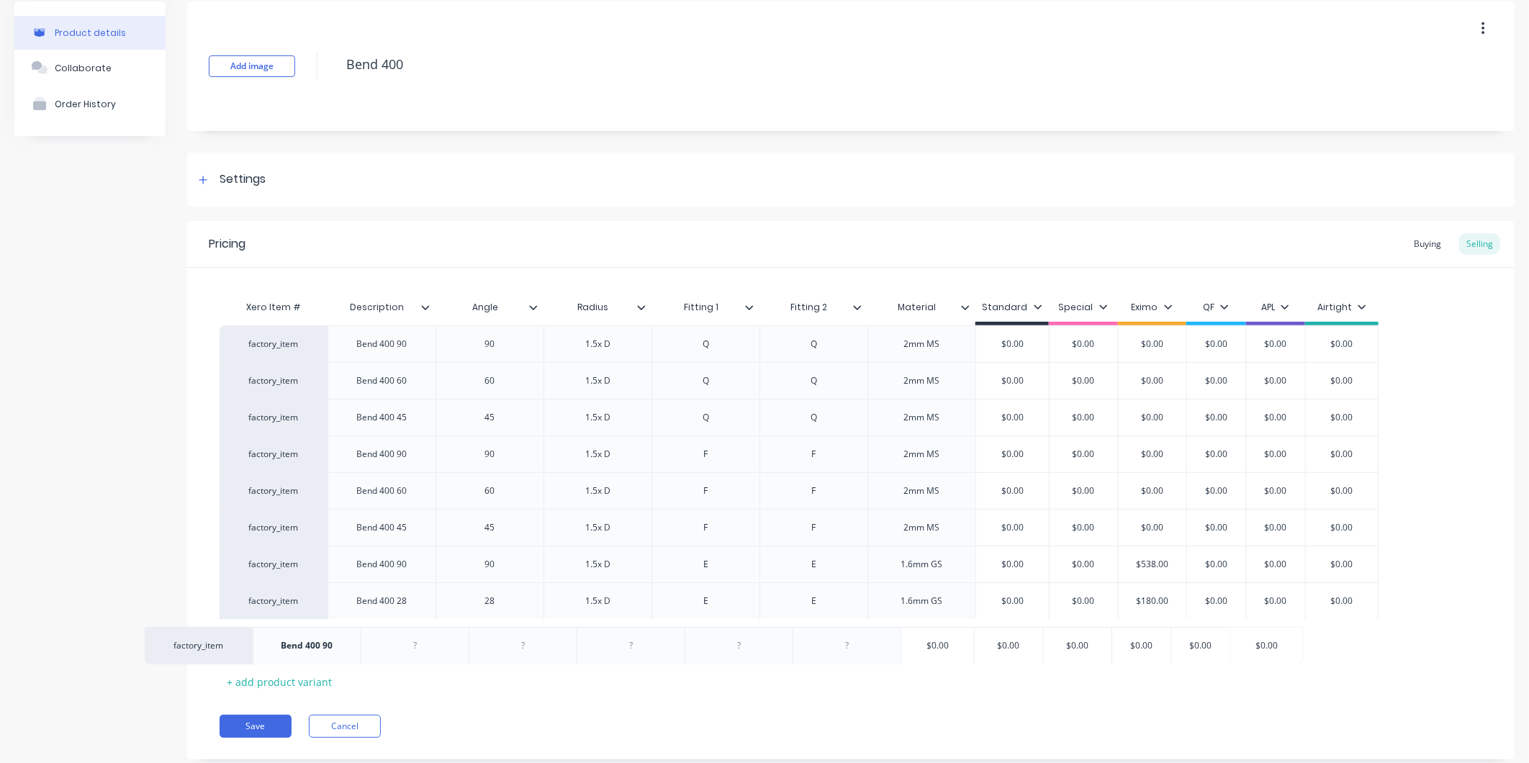
drag, startPoint x: 426, startPoint y: 638, endPoint x: 336, endPoint y: 645, distance: 90.3
click at [336, 645] on div "factory_item Bend 400 90 90 1.5x D Q Q 2mm MS $0.00 $0.00 $0.00 $0.00 $0.00 $0.…" at bounding box center [851, 490] width 1263 height 331
drag, startPoint x: 328, startPoint y: 638, endPoint x: 312, endPoint y: 638, distance: 15.8
click at [312, 638] on div "factory_item Bend 400 90 $0.00 $0.00 $0.00 $0.00 $0.00 $0.00" at bounding box center [799, 637] width 1159 height 37
type textarea "x"
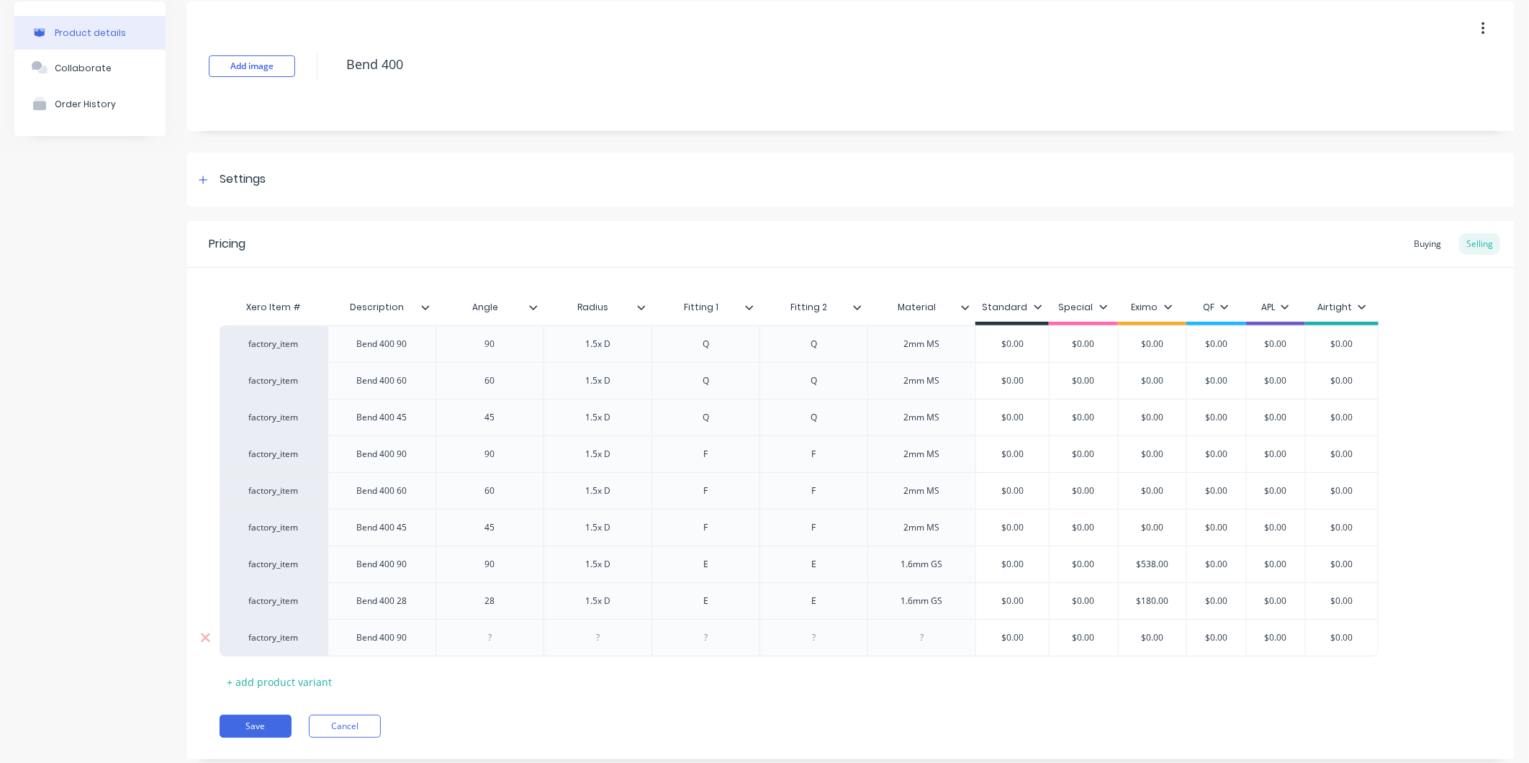
click at [463, 639] on div at bounding box center [490, 638] width 72 height 19
type textarea "x"
click at [615, 642] on div at bounding box center [598, 638] width 72 height 19
click at [718, 656] on div at bounding box center [706, 637] width 108 height 37
type textarea "x"
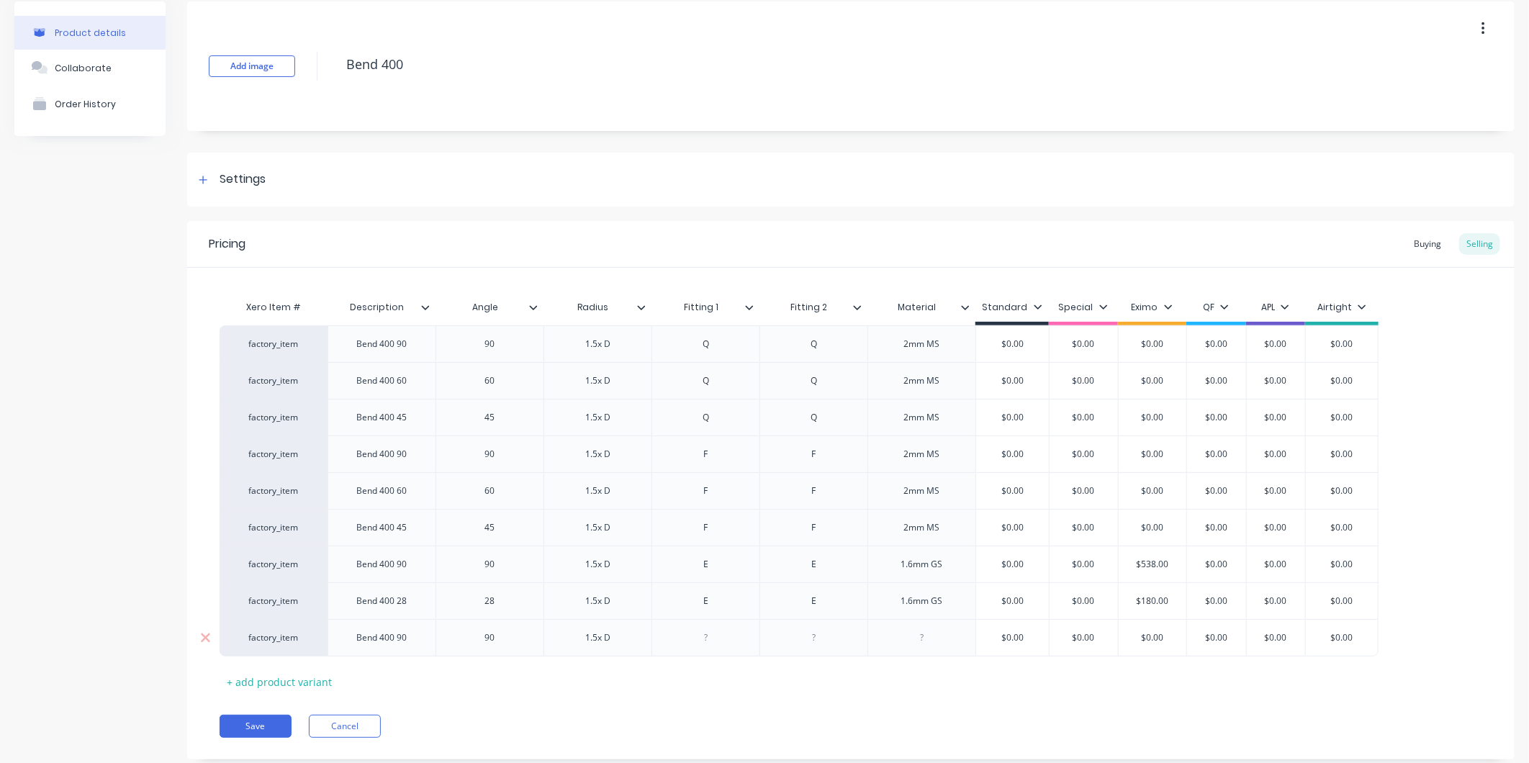
click at [721, 644] on div at bounding box center [706, 638] width 72 height 19
type textarea "x"
click at [811, 639] on div at bounding box center [814, 638] width 72 height 19
type textarea "x"
click at [924, 644] on div at bounding box center [922, 638] width 72 height 19
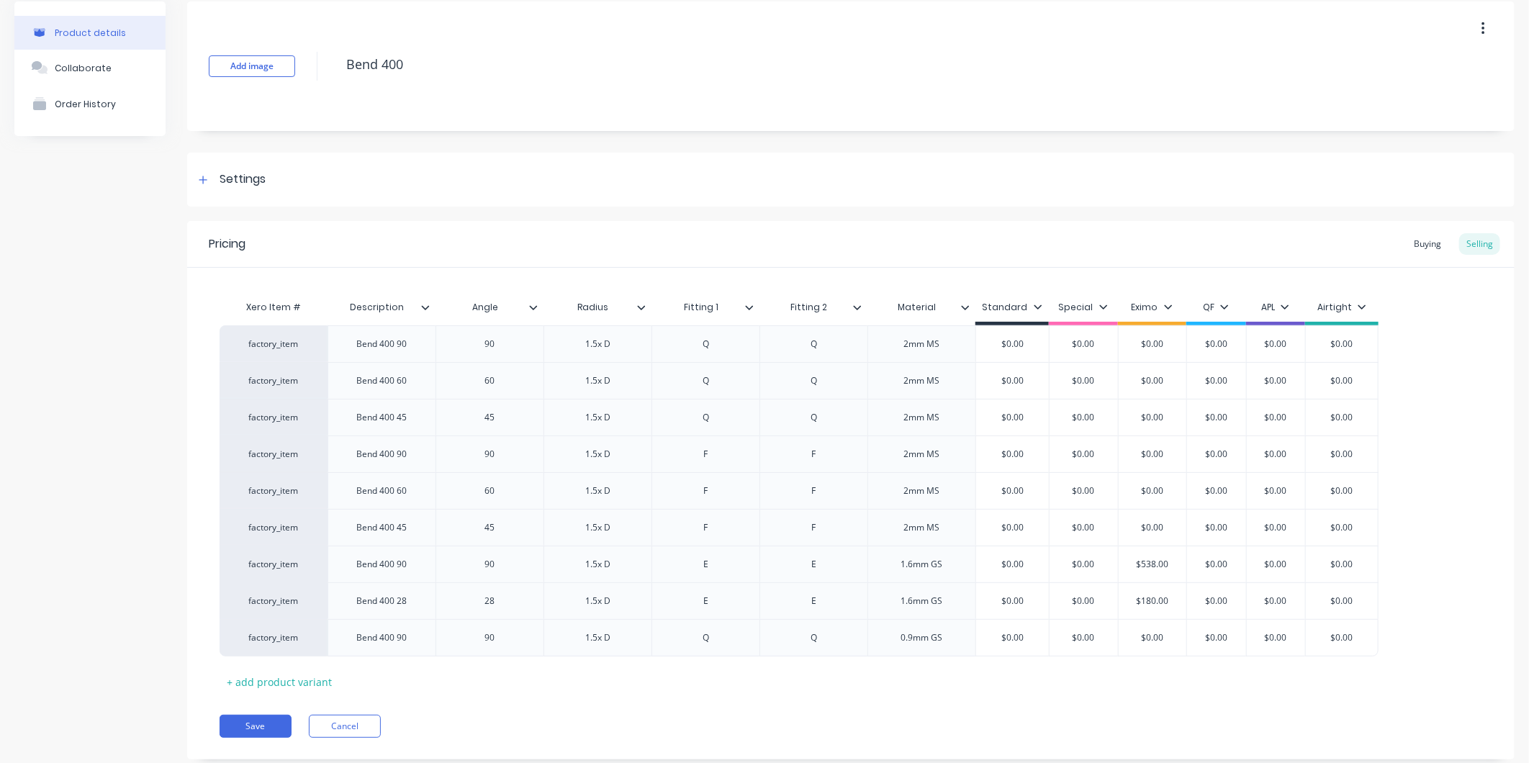
click at [909, 678] on div "Xero Item # Description Angle Radius Fitting 1 Fitting 2 Material Standard Spec…" at bounding box center [851, 493] width 1263 height 400
click at [958, 638] on div "0.9mm GS" at bounding box center [922, 637] width 108 height 37
click at [950, 639] on div "0.9mm GS" at bounding box center [922, 638] width 72 height 19
click at [909, 688] on div "Xero Item # Description Angle Radius Fitting 1 Fitting 2 Material Standard Spec…" at bounding box center [851, 497] width 1263 height 408
click at [936, 639] on div "0.9mm GS (Lapped)" at bounding box center [928, 638] width 102 height 19
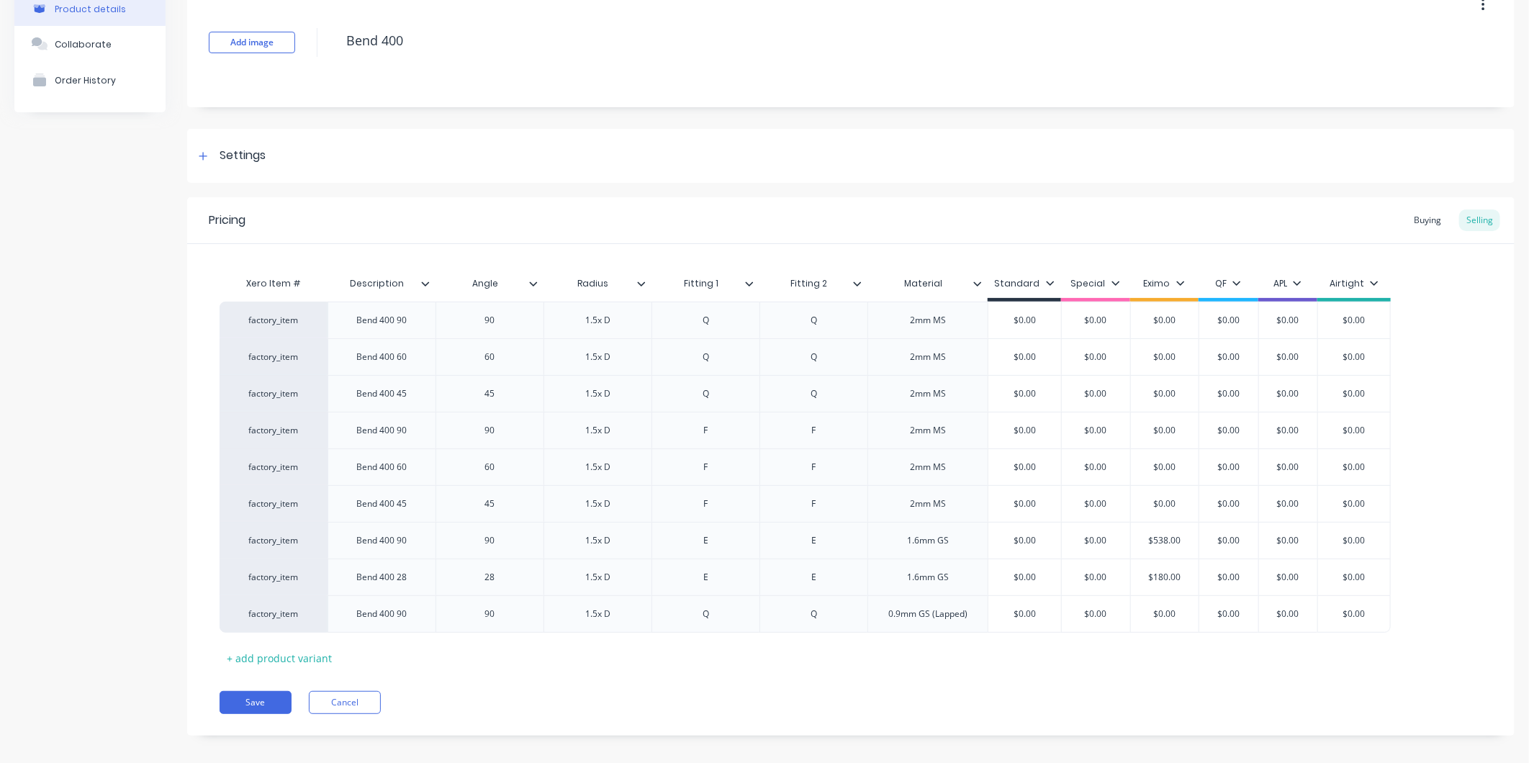
scroll to position [96, 0]
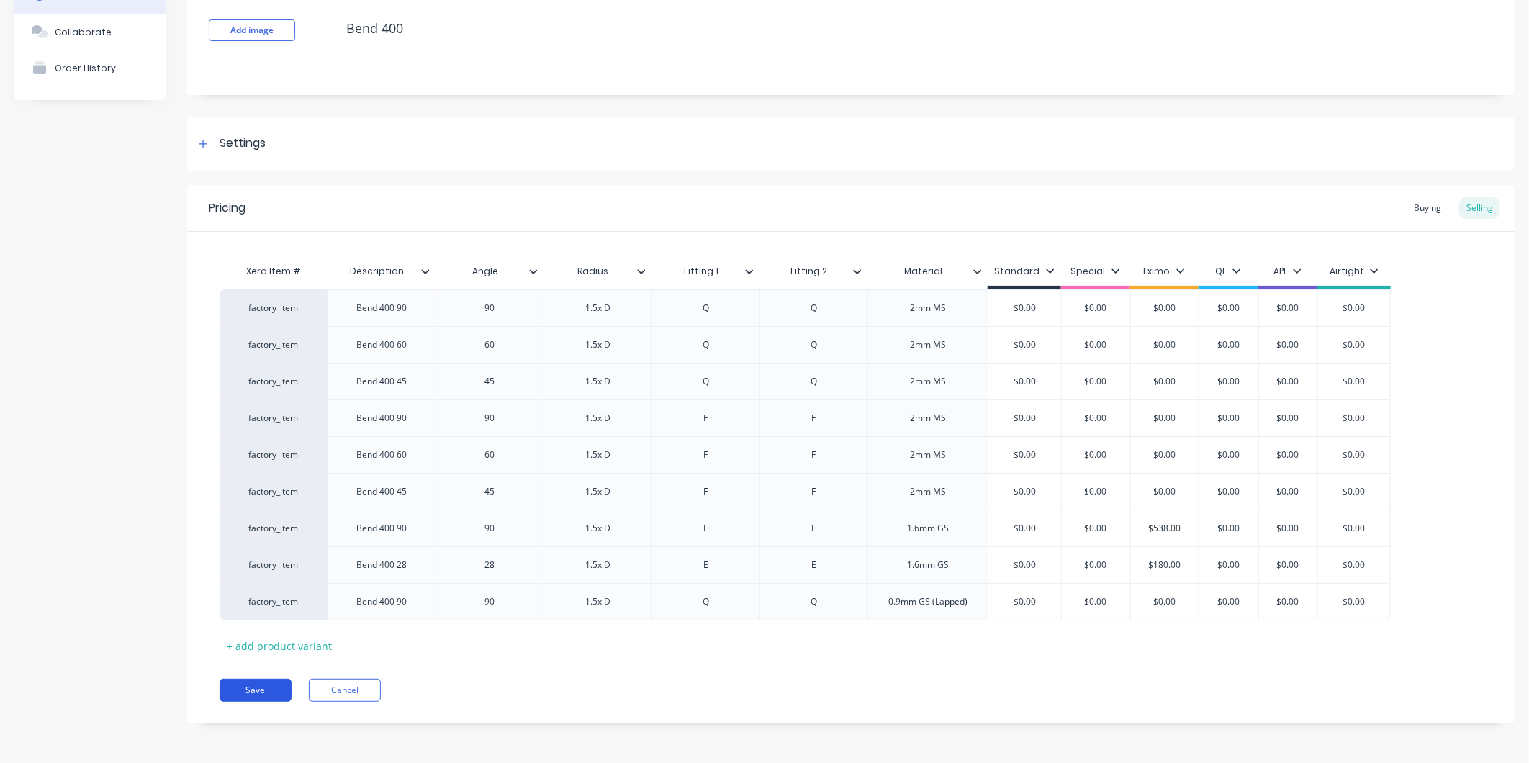
click at [265, 692] on button "Save" at bounding box center [256, 690] width 72 height 23
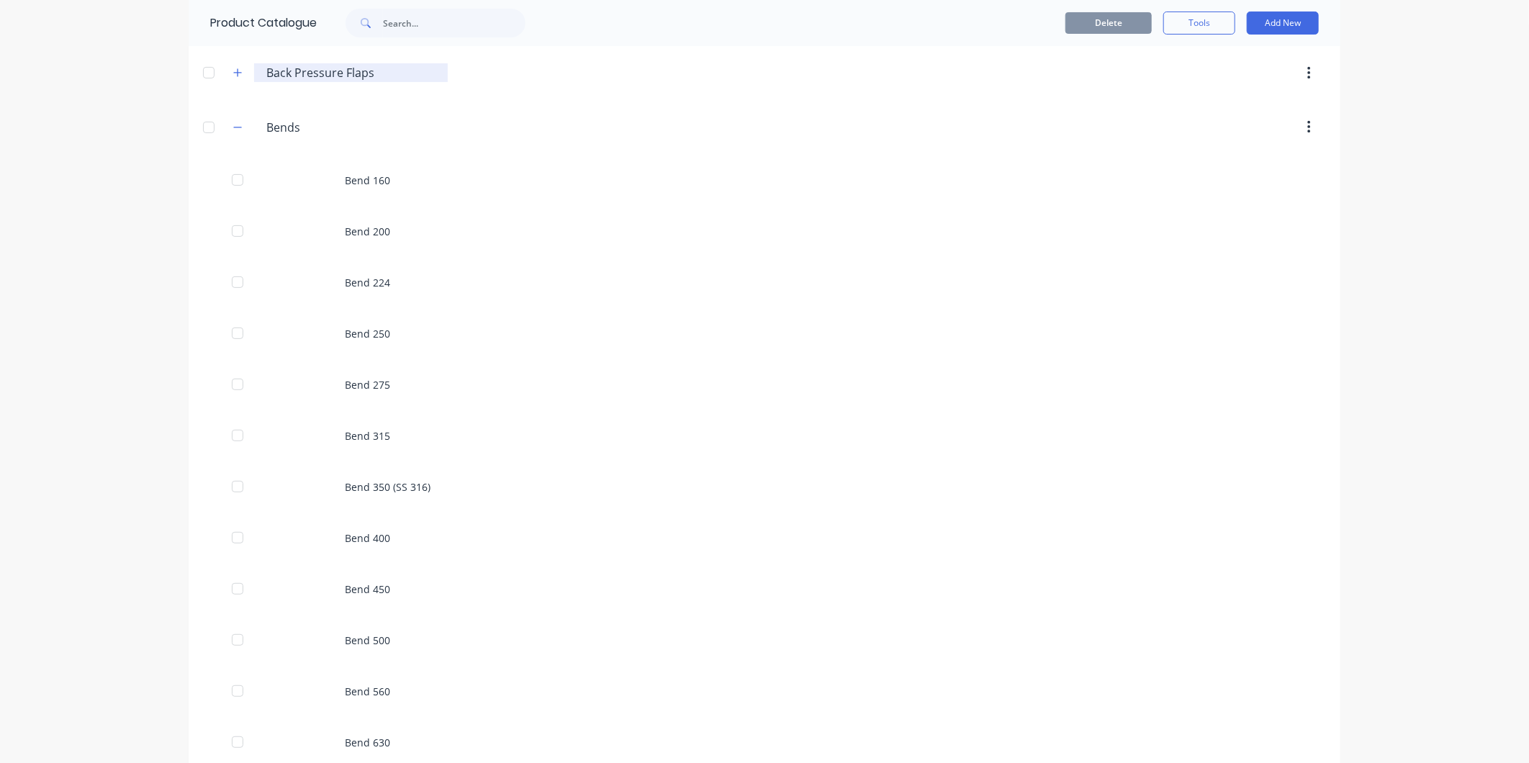
scroll to position [160, 0]
click at [232, 130] on button "button" at bounding box center [238, 126] width 18 height 18
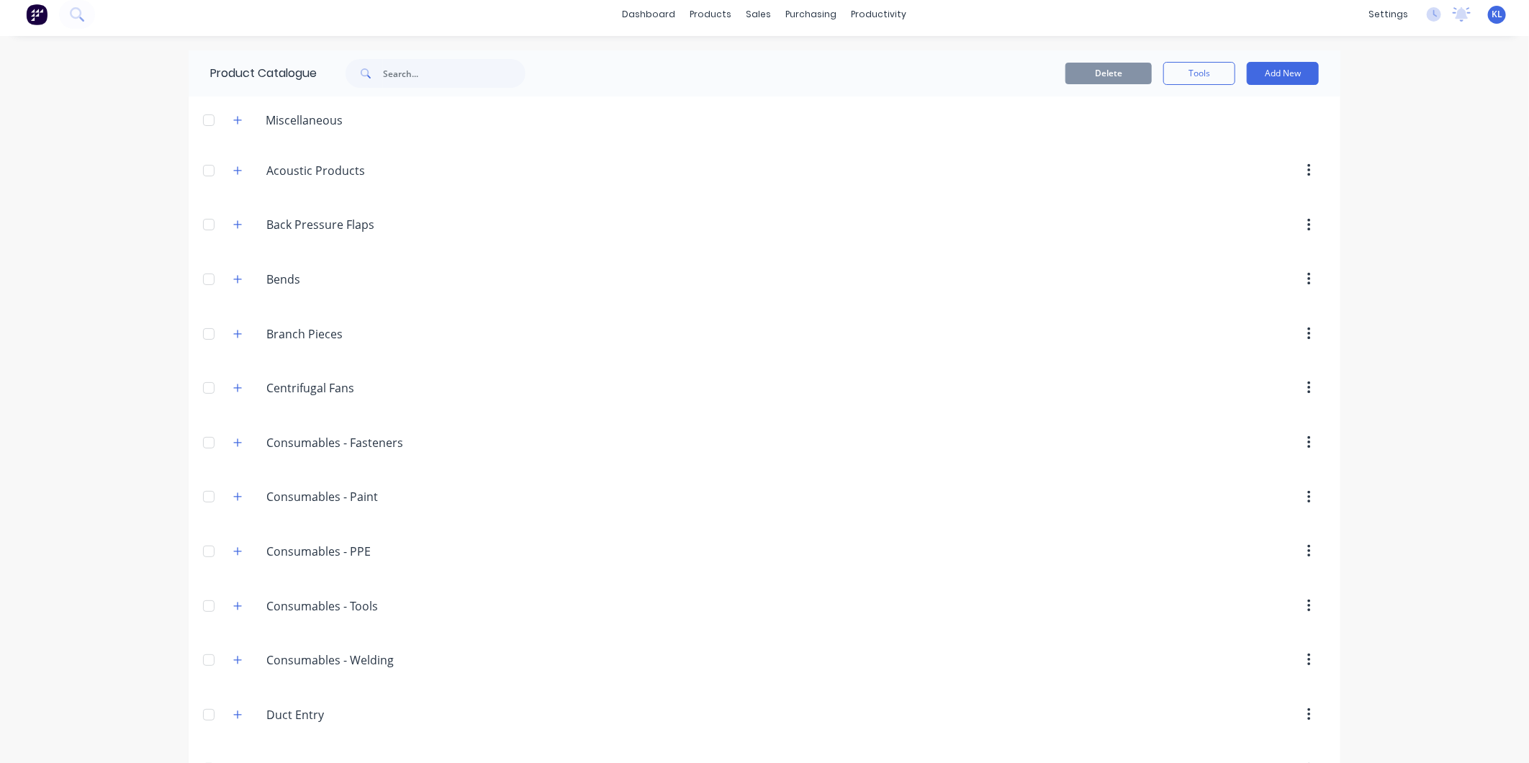
scroll to position [0, 0]
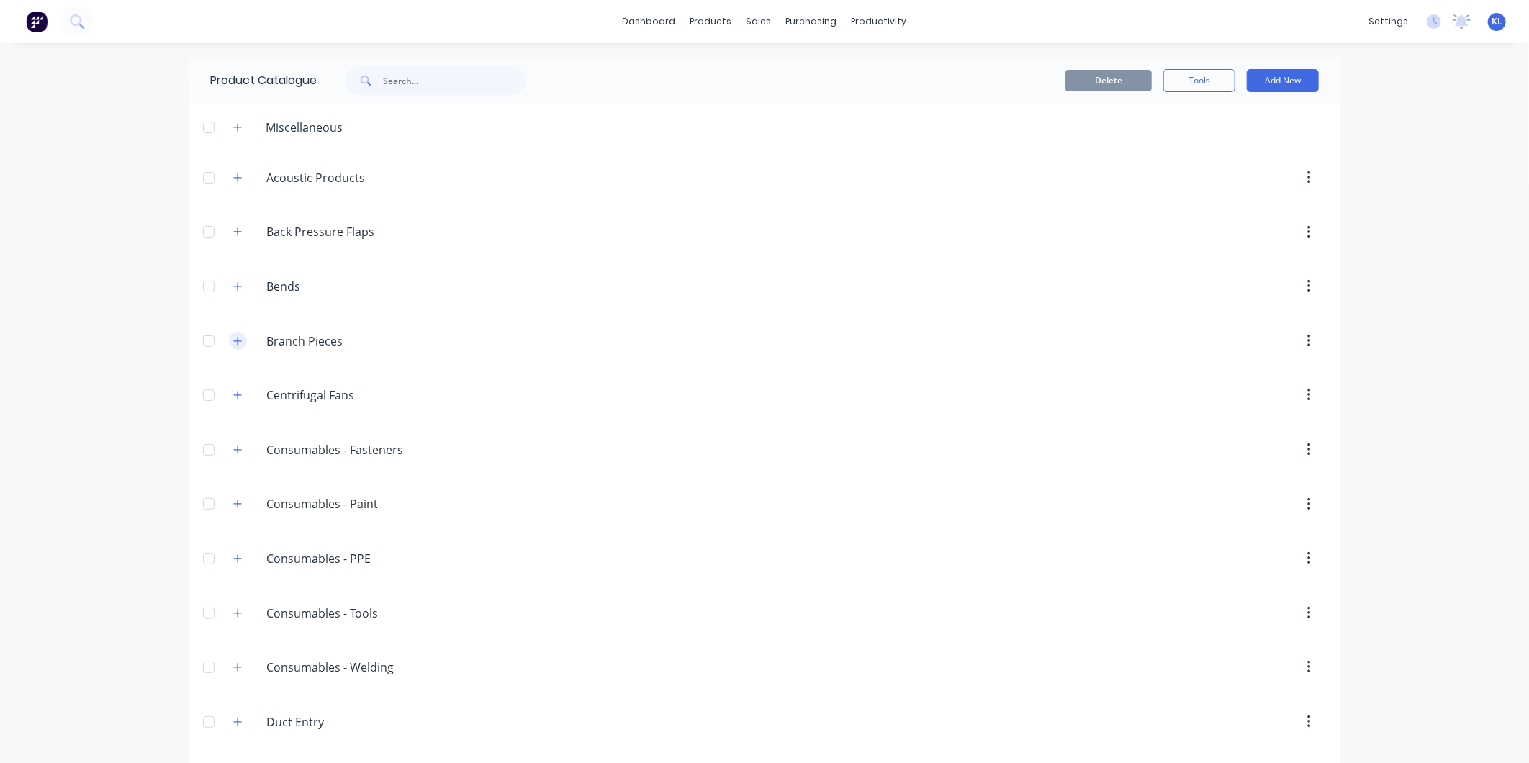
click at [238, 343] on button "button" at bounding box center [238, 341] width 18 height 18
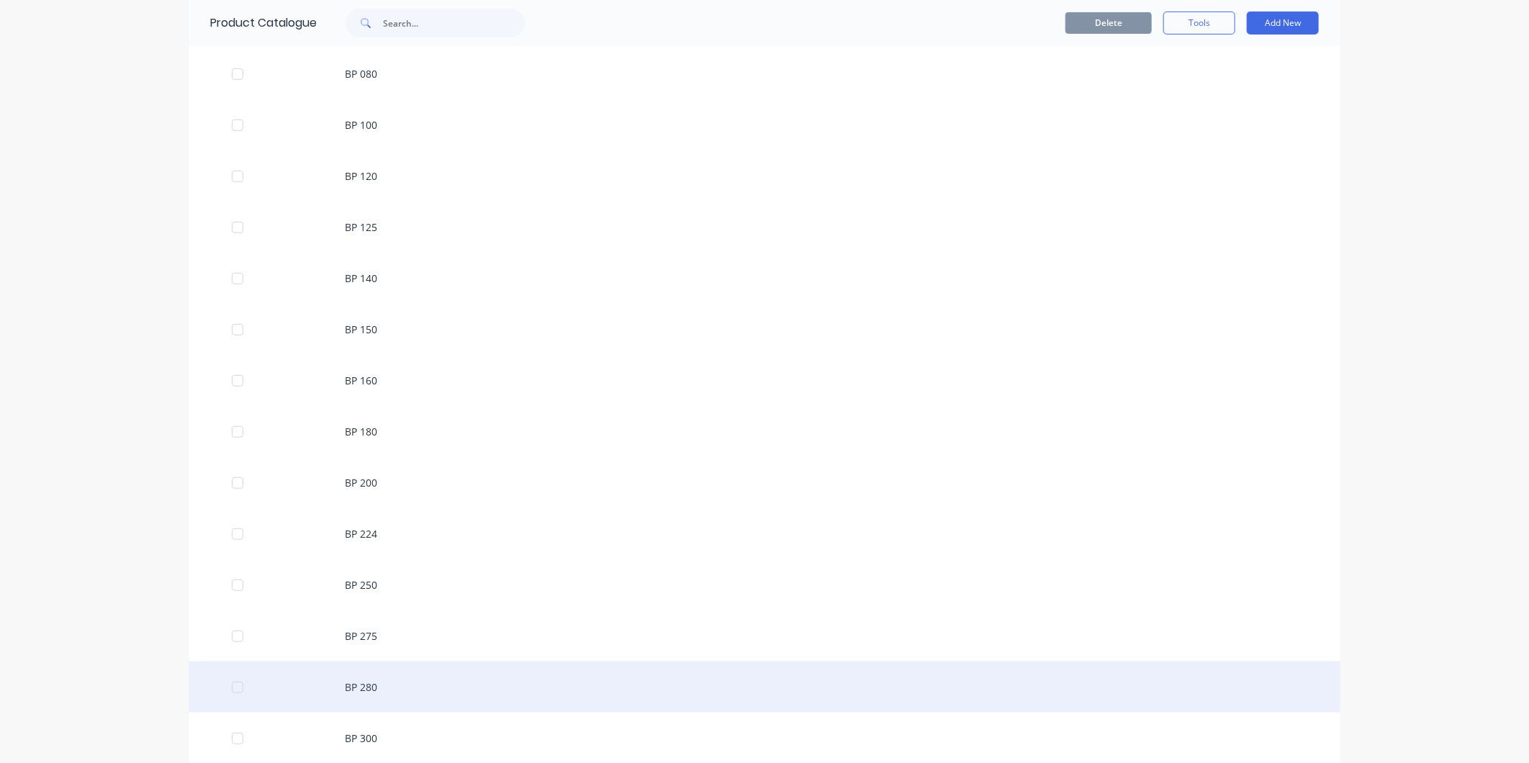
scroll to position [559, 0]
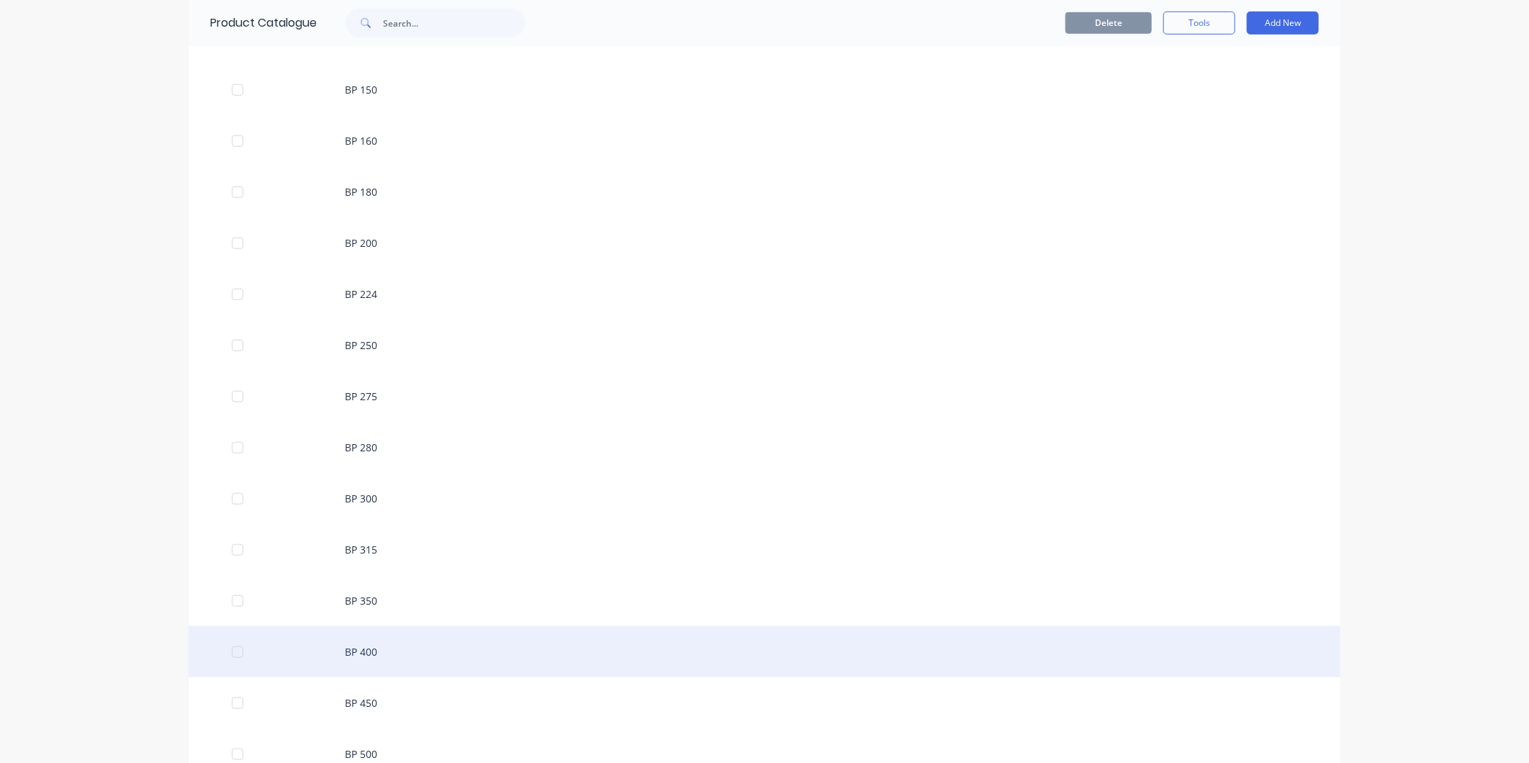
click at [385, 652] on div "BP 400" at bounding box center [765, 651] width 1152 height 51
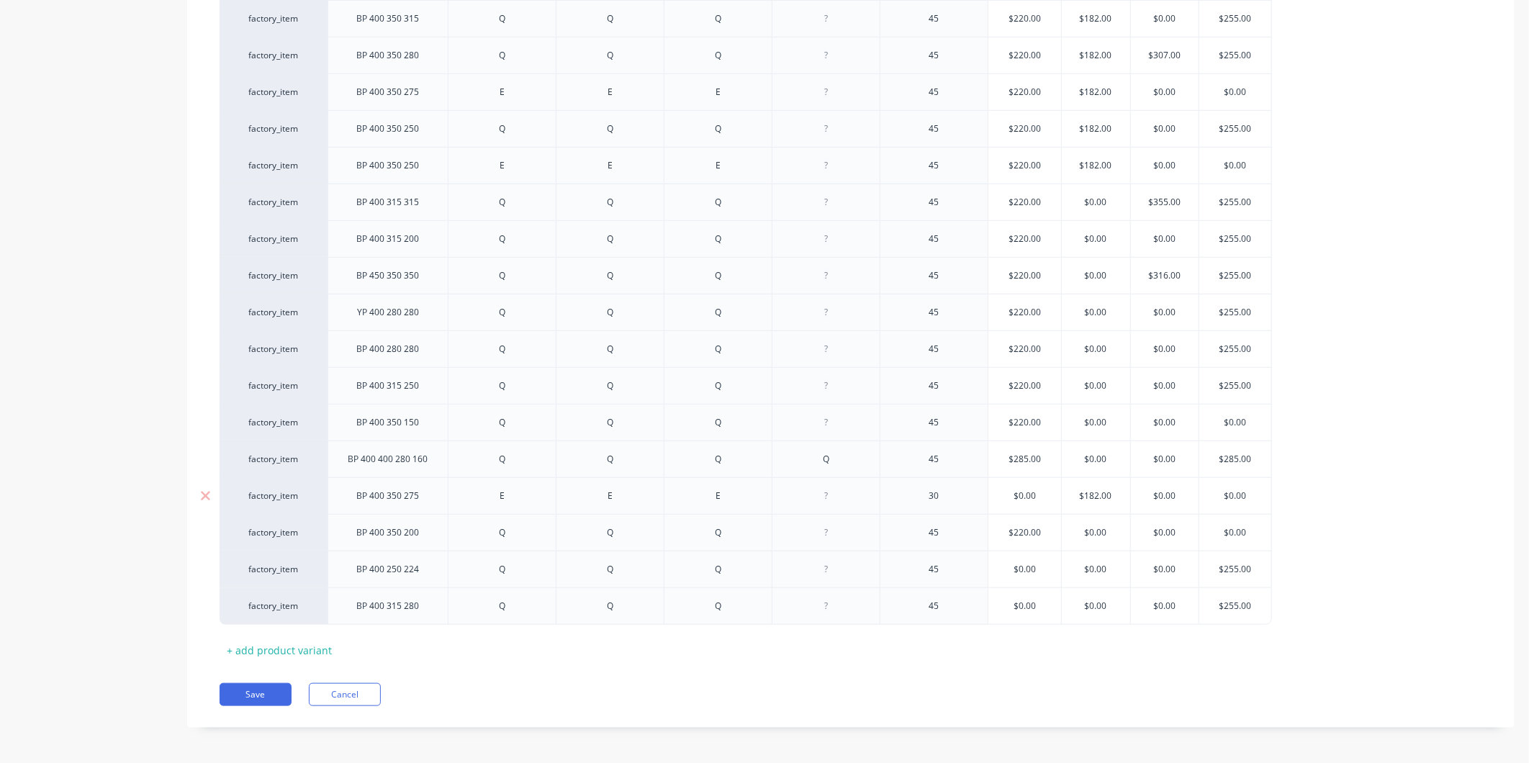
scroll to position [612, 0]
click at [312, 648] on div "+ add product variant" at bounding box center [280, 646] width 120 height 22
type textarea "x"
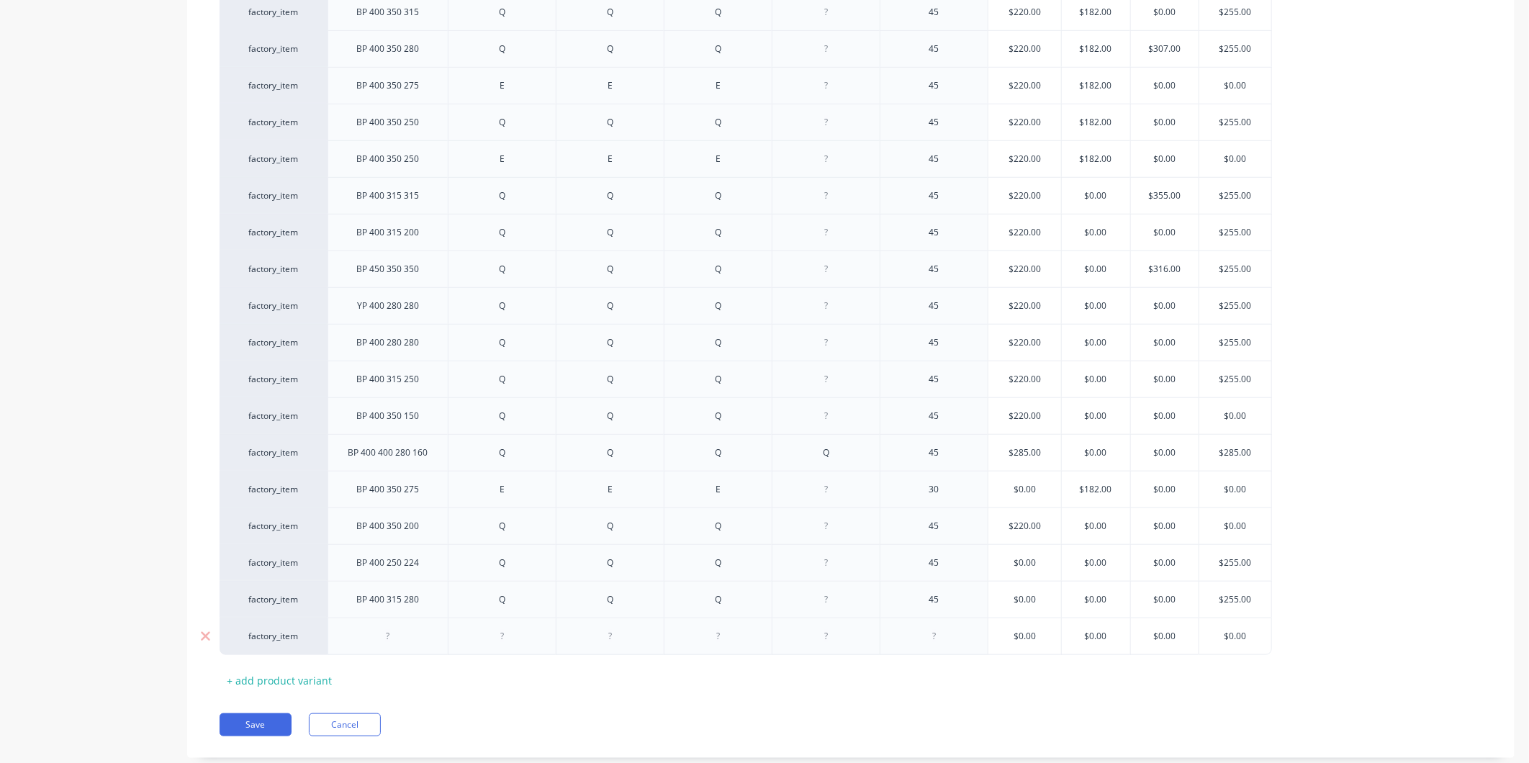
drag, startPoint x: 312, startPoint y: 648, endPoint x: 397, endPoint y: 634, distance: 85.5
click at [392, 634] on div at bounding box center [388, 636] width 72 height 19
click at [509, 638] on div at bounding box center [503, 636] width 72 height 19
type textarea "x"
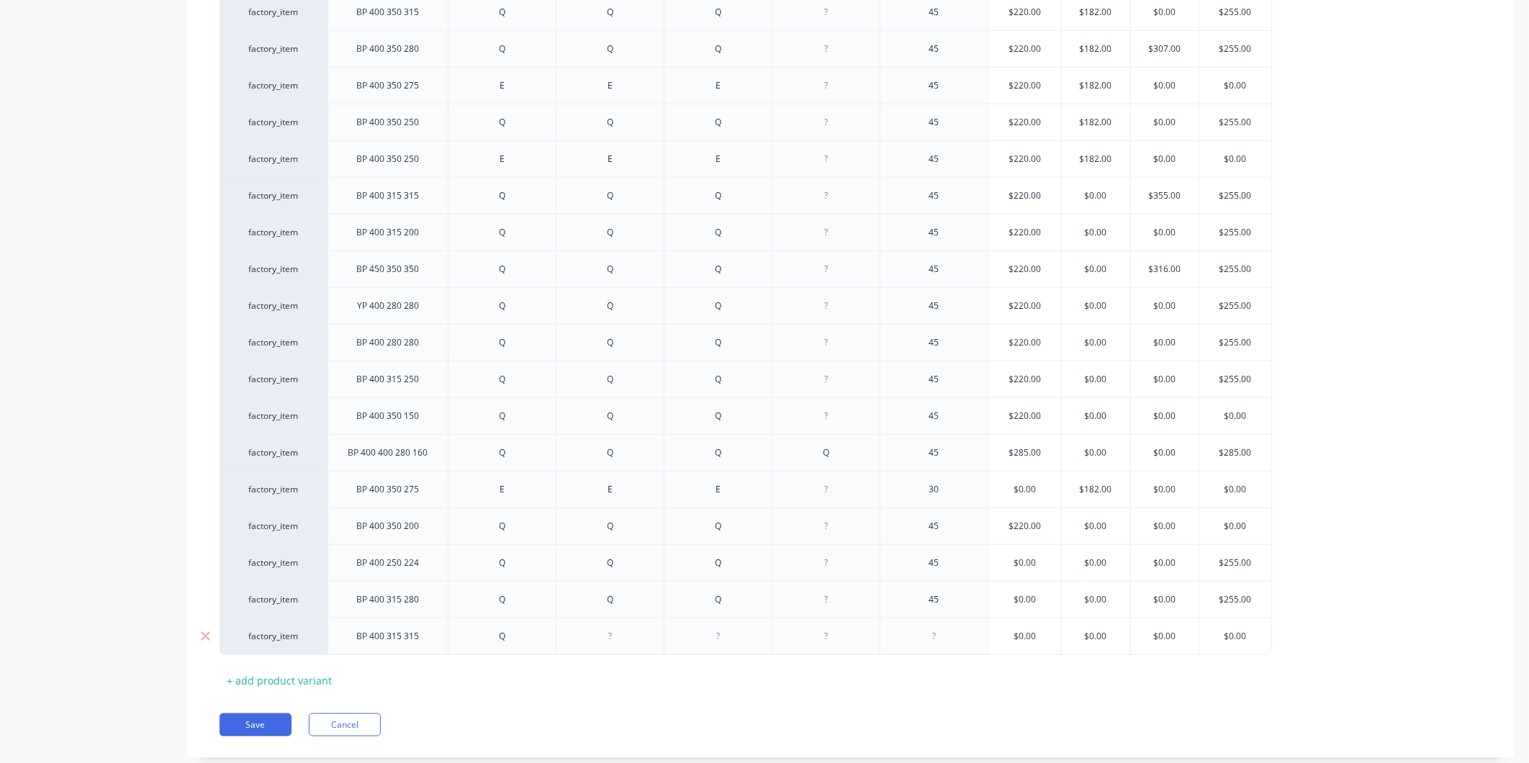
click at [628, 637] on div at bounding box center [611, 636] width 72 height 19
drag, startPoint x: 610, startPoint y: 642, endPoint x: 670, endPoint y: 643, distance: 60.5
click at [613, 642] on div at bounding box center [611, 636] width 72 height 19
type textarea "x"
click at [707, 642] on div at bounding box center [719, 636] width 72 height 19
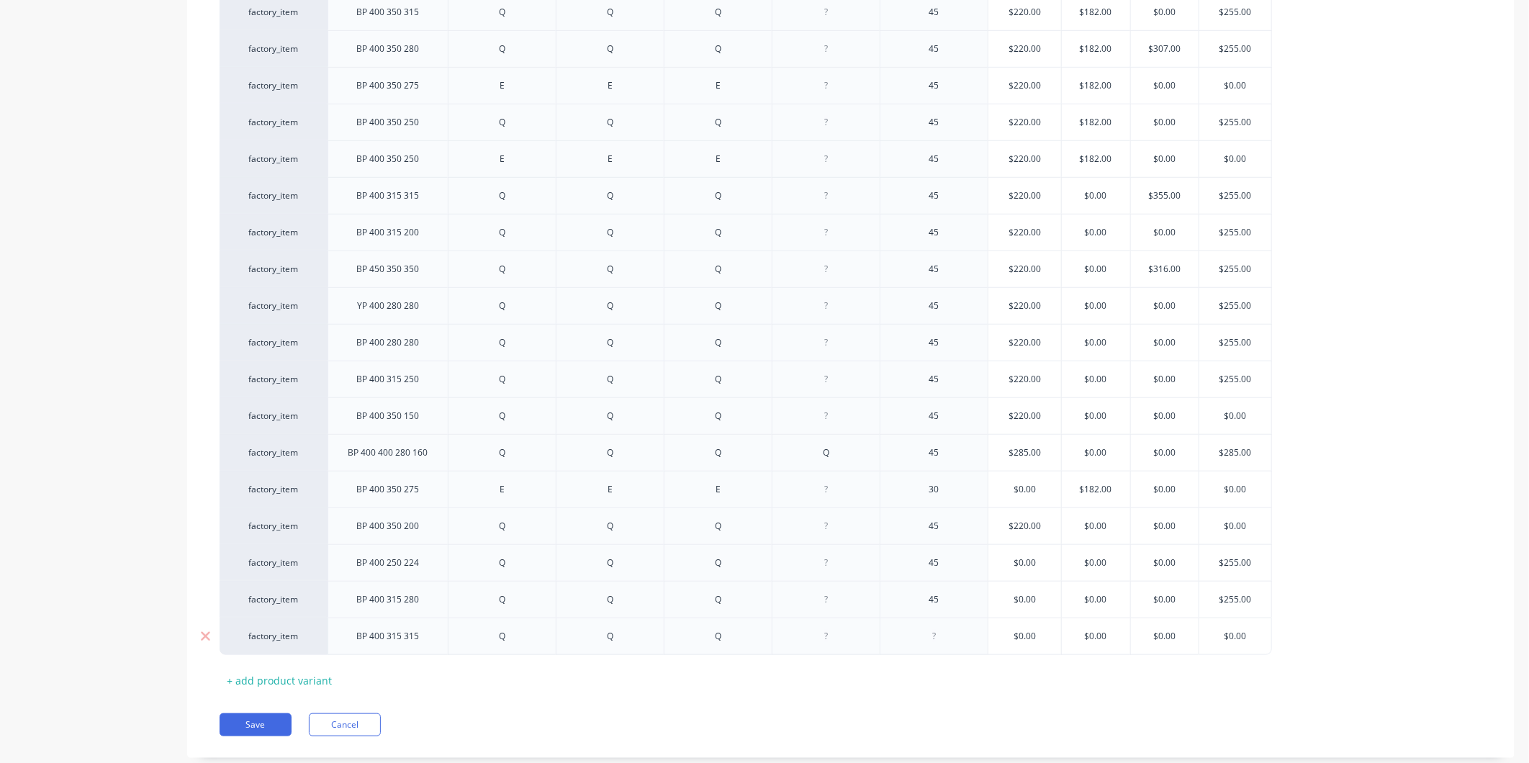
click at [919, 636] on div at bounding box center [935, 636] width 72 height 19
type textarea "x"
type input "$0.00"
drag, startPoint x: 1049, startPoint y: 637, endPoint x: 995, endPoint y: 651, distance: 55.7
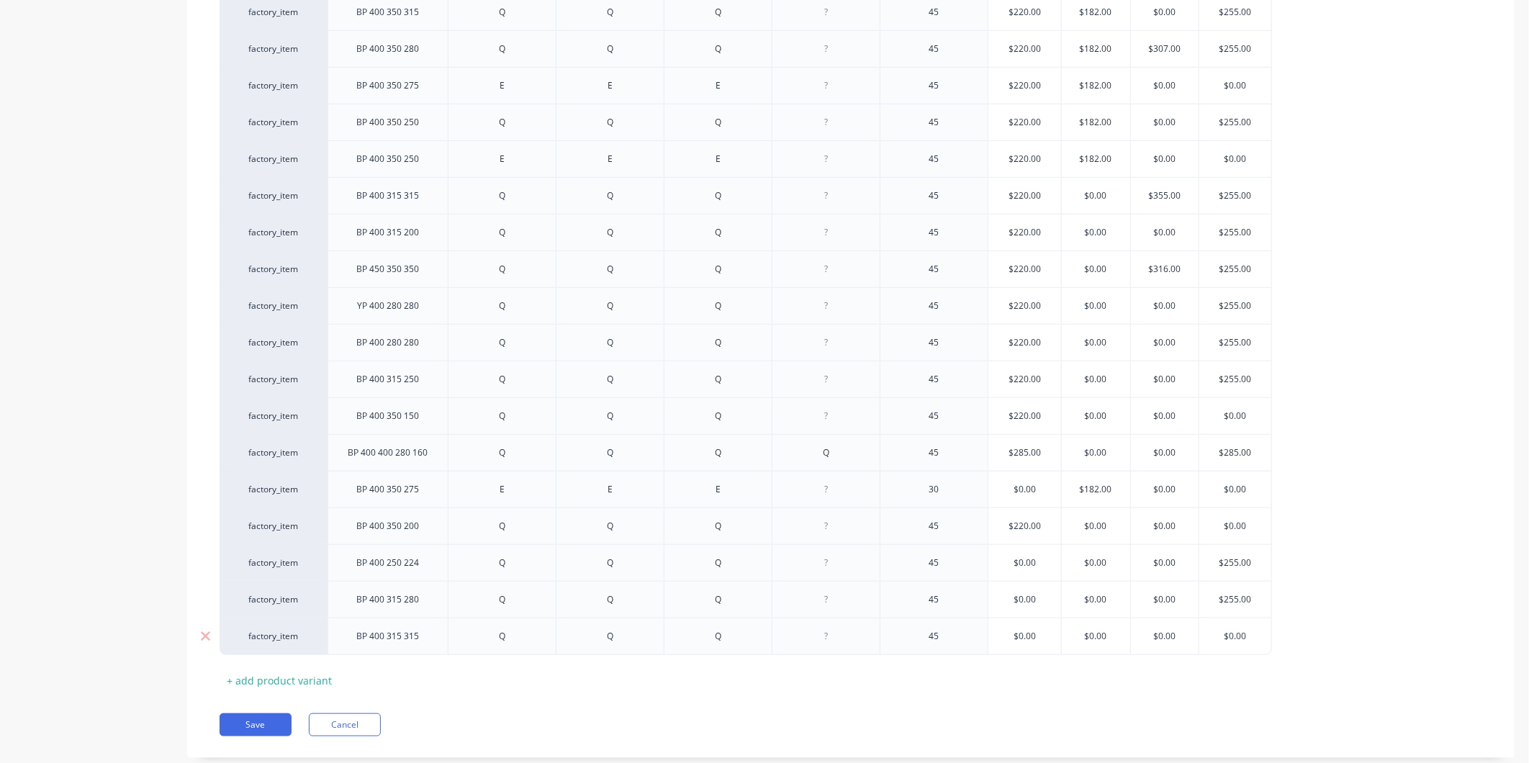
click at [995, 651] on div "$0.00 $0.00" at bounding box center [1025, 636] width 73 height 36
type textarea "x"
type input "2"
type textarea "x"
type input "22"
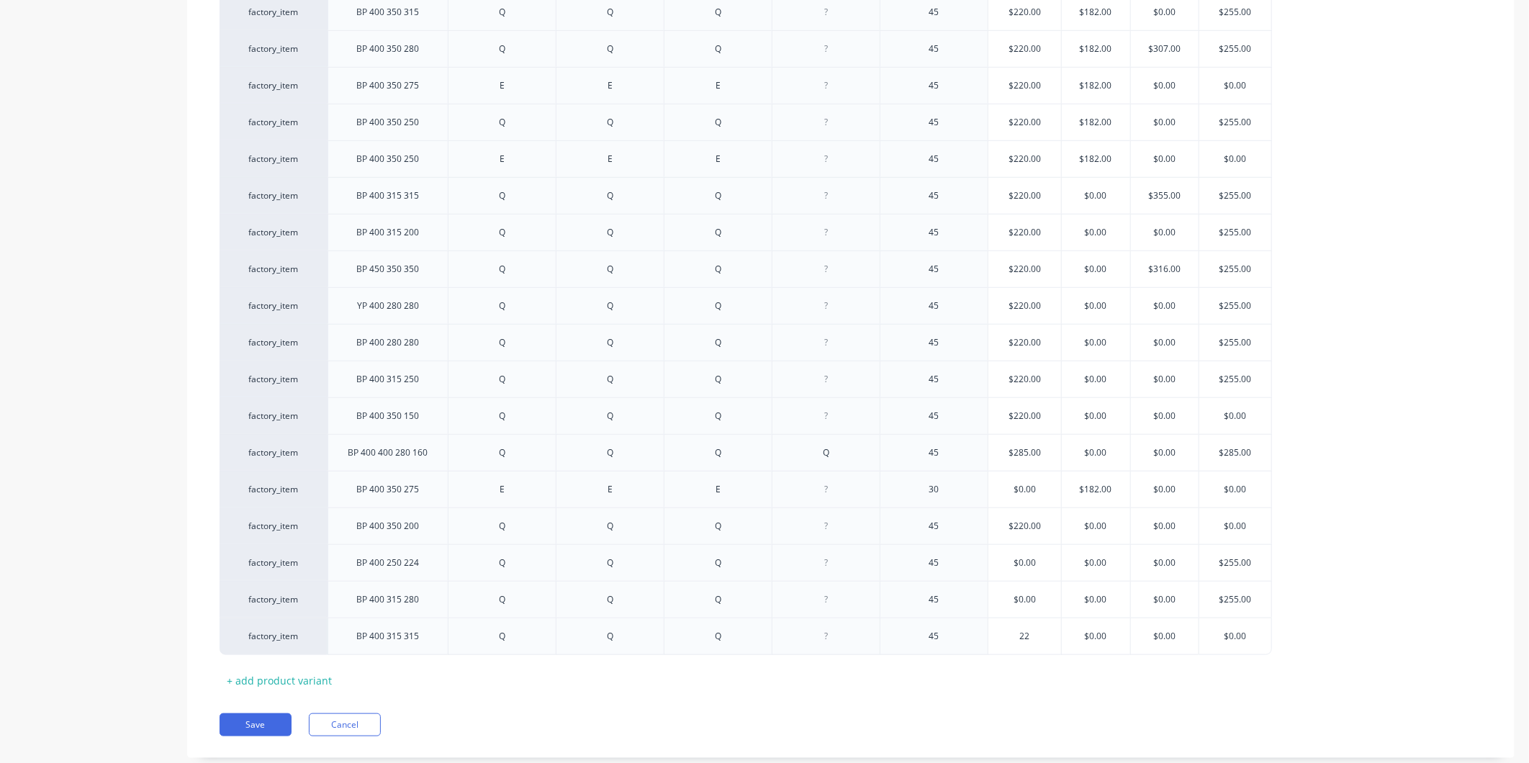
type textarea "x"
type input "220"
click at [1057, 682] on div "Xero Item # Description Fitting 1 Fitting 2 Fitting 3 Fitting 4 Angle Standard …" at bounding box center [851, 216] width 1263 height 951
type input "$0.00"
drag, startPoint x: 1251, startPoint y: 637, endPoint x: 1234, endPoint y: 636, distance: 17.3
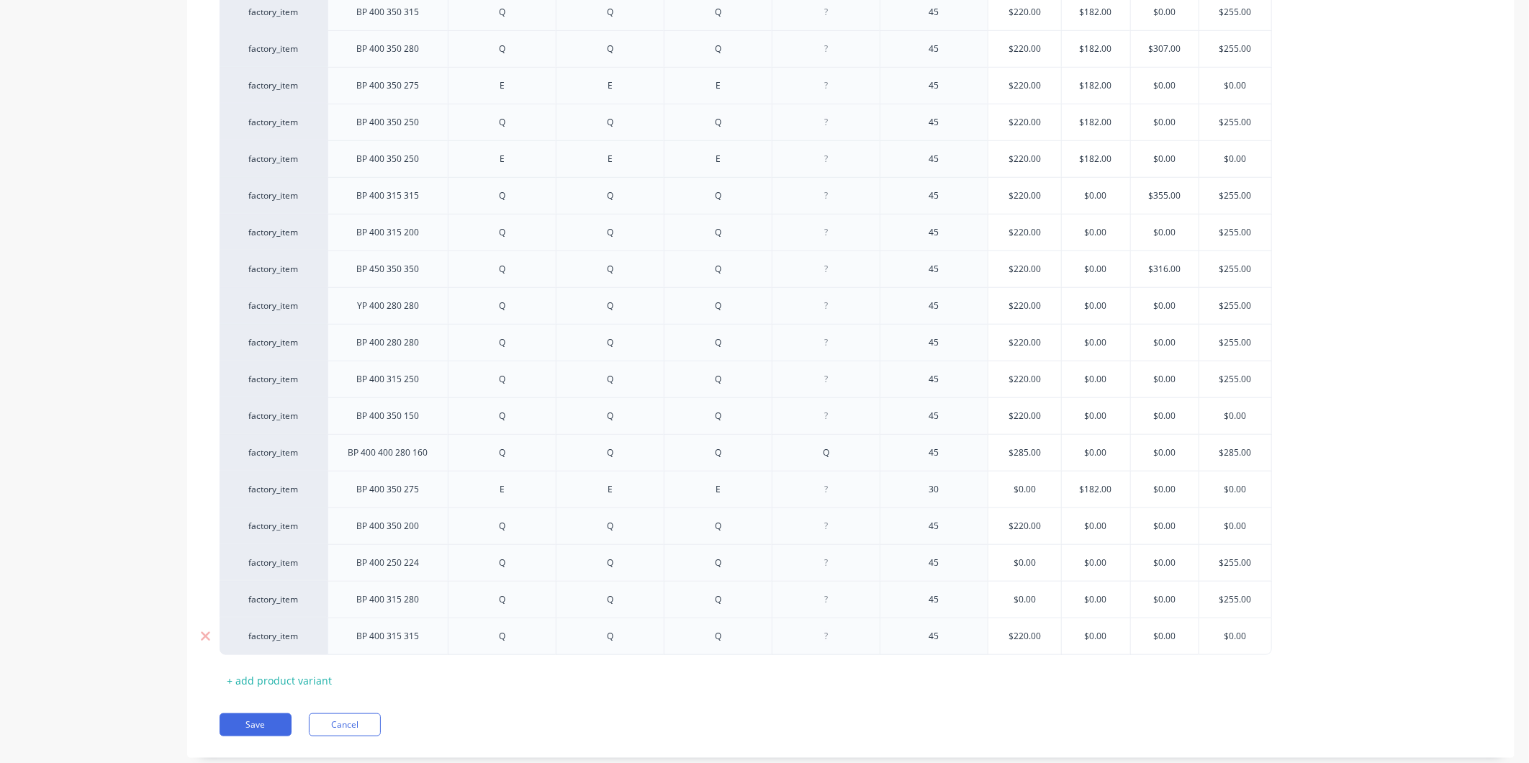
drag, startPoint x: 1234, startPoint y: 636, endPoint x: 1242, endPoint y: 648, distance: 14.0
click at [1229, 665] on div "Xero Item # Description Fitting 1 Fitting 2 Fitting 3 Fitting 4 Angle Standard …" at bounding box center [851, 216] width 1263 height 951
drag, startPoint x: 1251, startPoint y: 636, endPoint x: 1183, endPoint y: 636, distance: 67.7
click at [1183, 636] on div "factory_item BP 400 315 315 Q Q Q 45 $220.00 220 $0.00 $0.00 $0.00 $0.00" at bounding box center [746, 636] width 1053 height 37
type textarea "x"
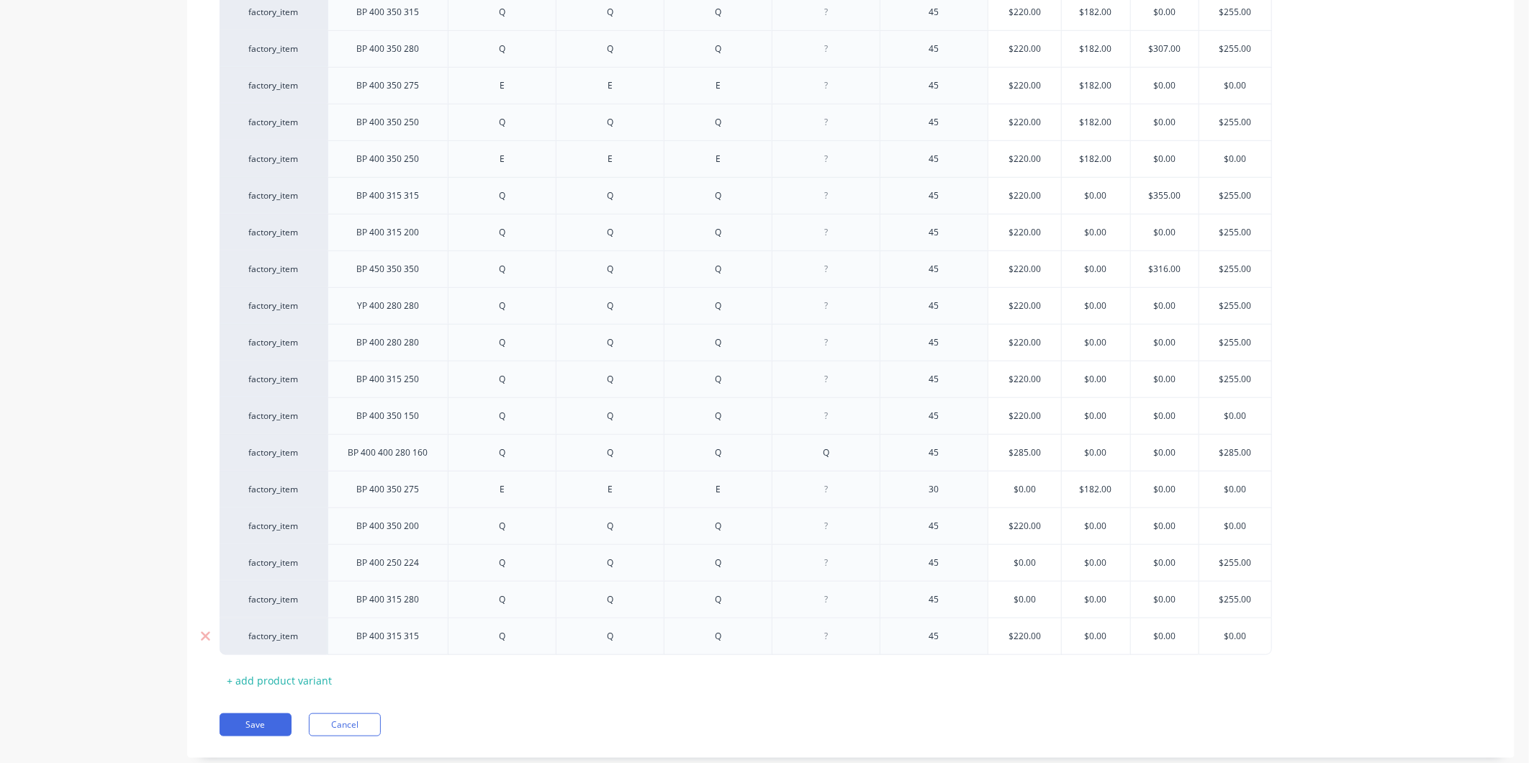
type input "2"
type textarea "x"
type input "25"
type textarea "x"
type input "255"
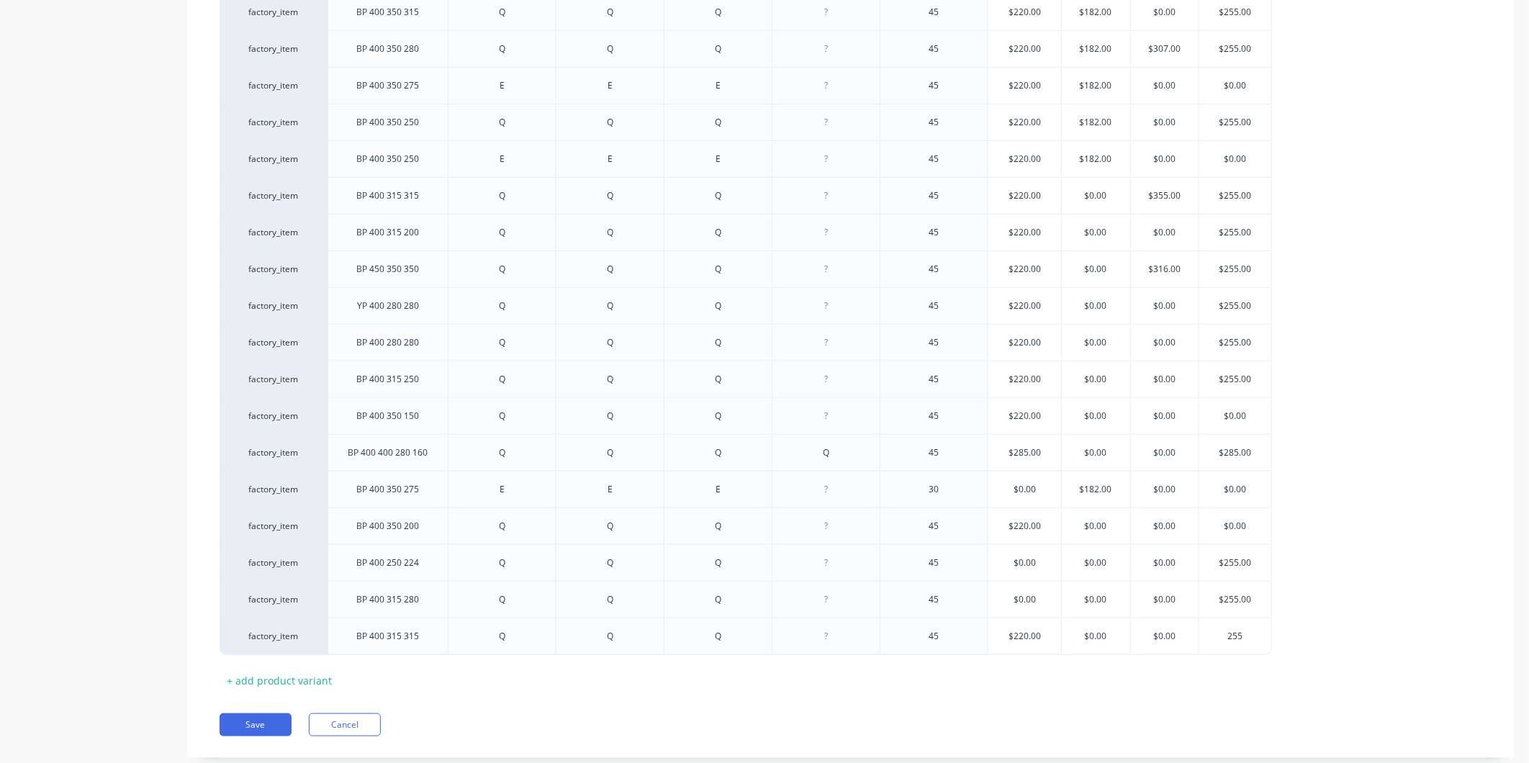
drag, startPoint x: 1210, startPoint y: 681, endPoint x: 1182, endPoint y: 678, distance: 28.2
click at [1207, 681] on div "Xero Item # Description Fitting 1 Fitting 2 Fitting 3 Fitting 4 Angle Standard …" at bounding box center [851, 216] width 1263 height 951
click at [271, 723] on button "Save" at bounding box center [256, 725] width 72 height 23
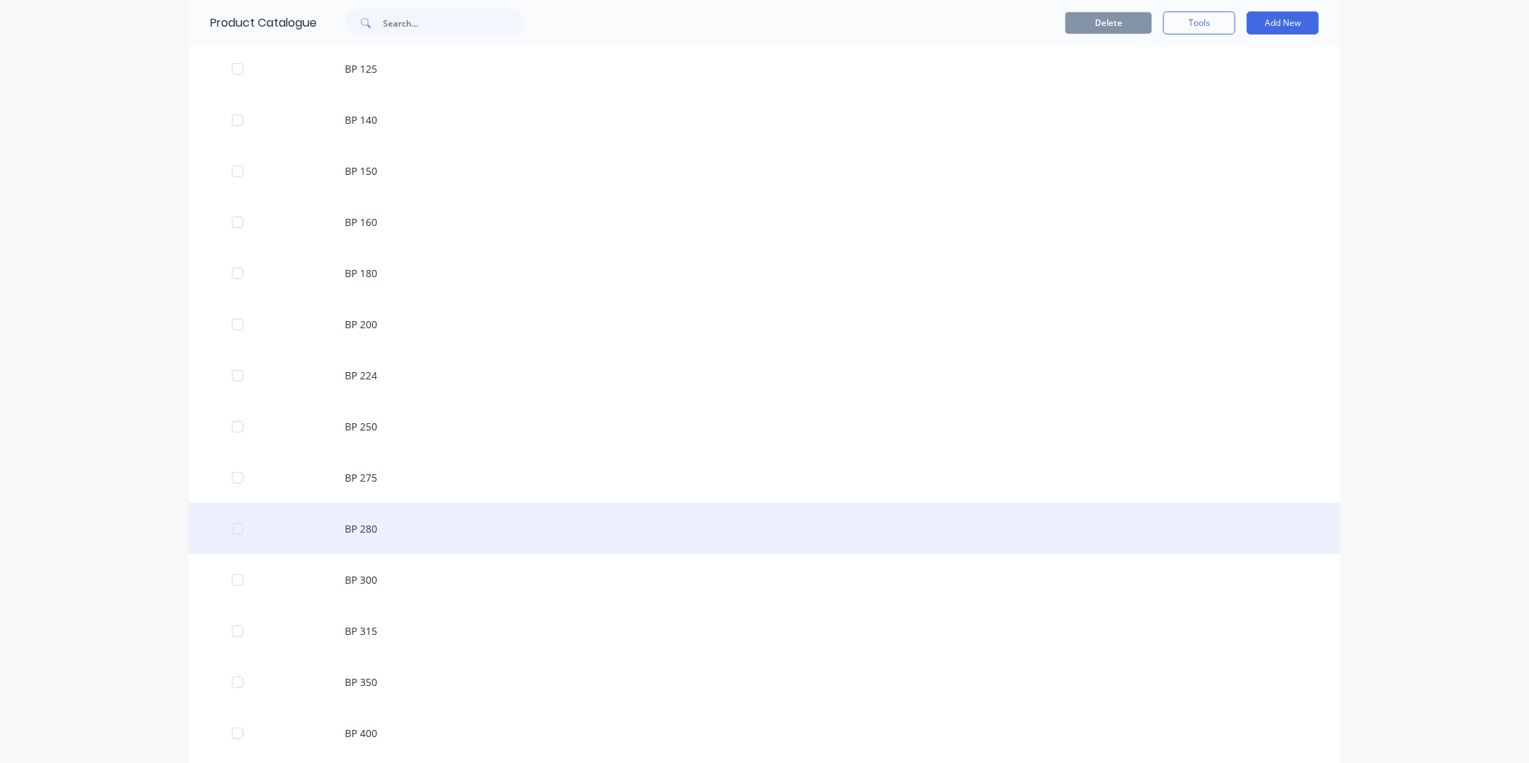
scroll to position [480, 0]
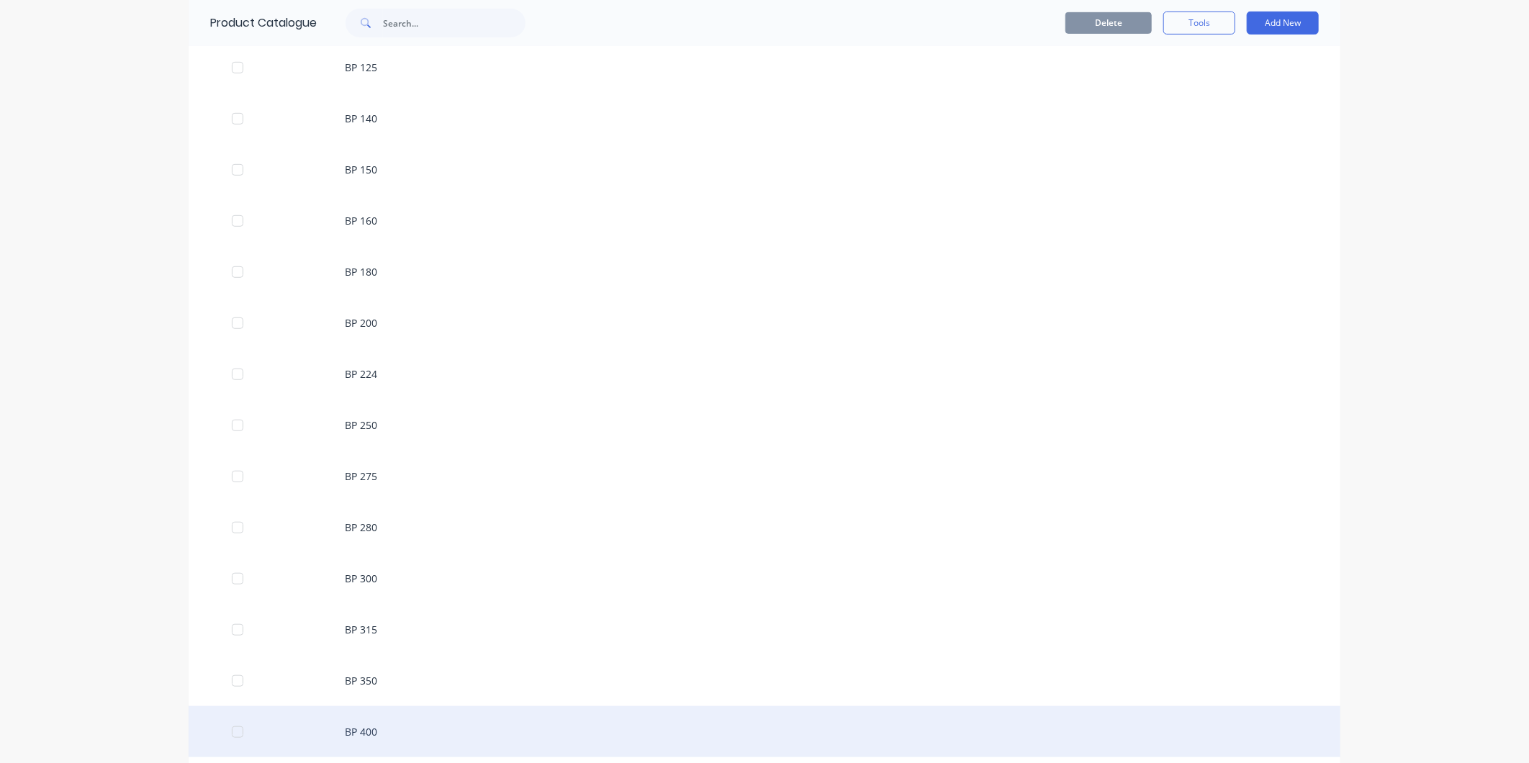
click at [386, 721] on div "BP 400" at bounding box center [765, 731] width 1152 height 51
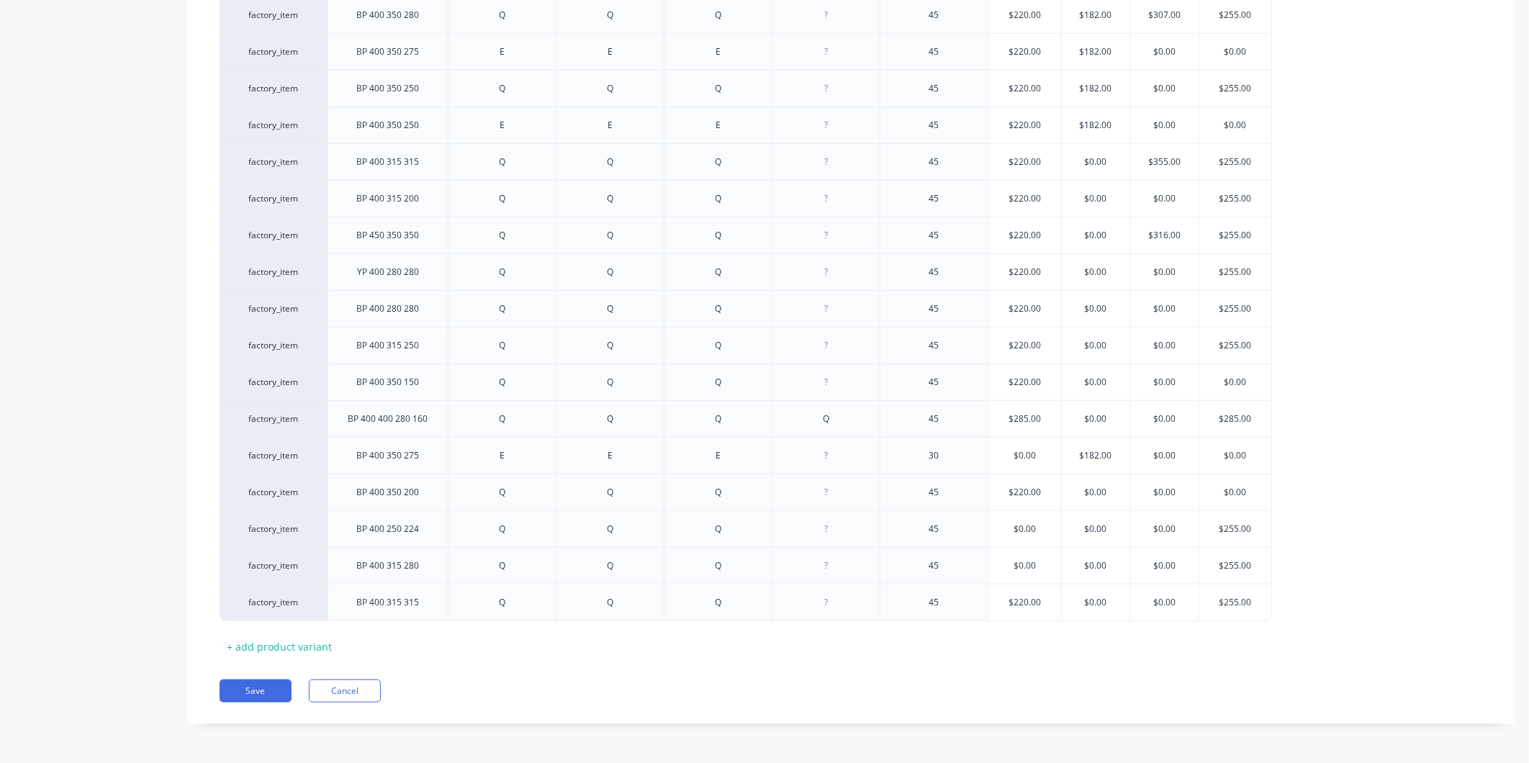
scroll to position [649, 0]
click at [263, 693] on button "Save" at bounding box center [256, 690] width 72 height 23
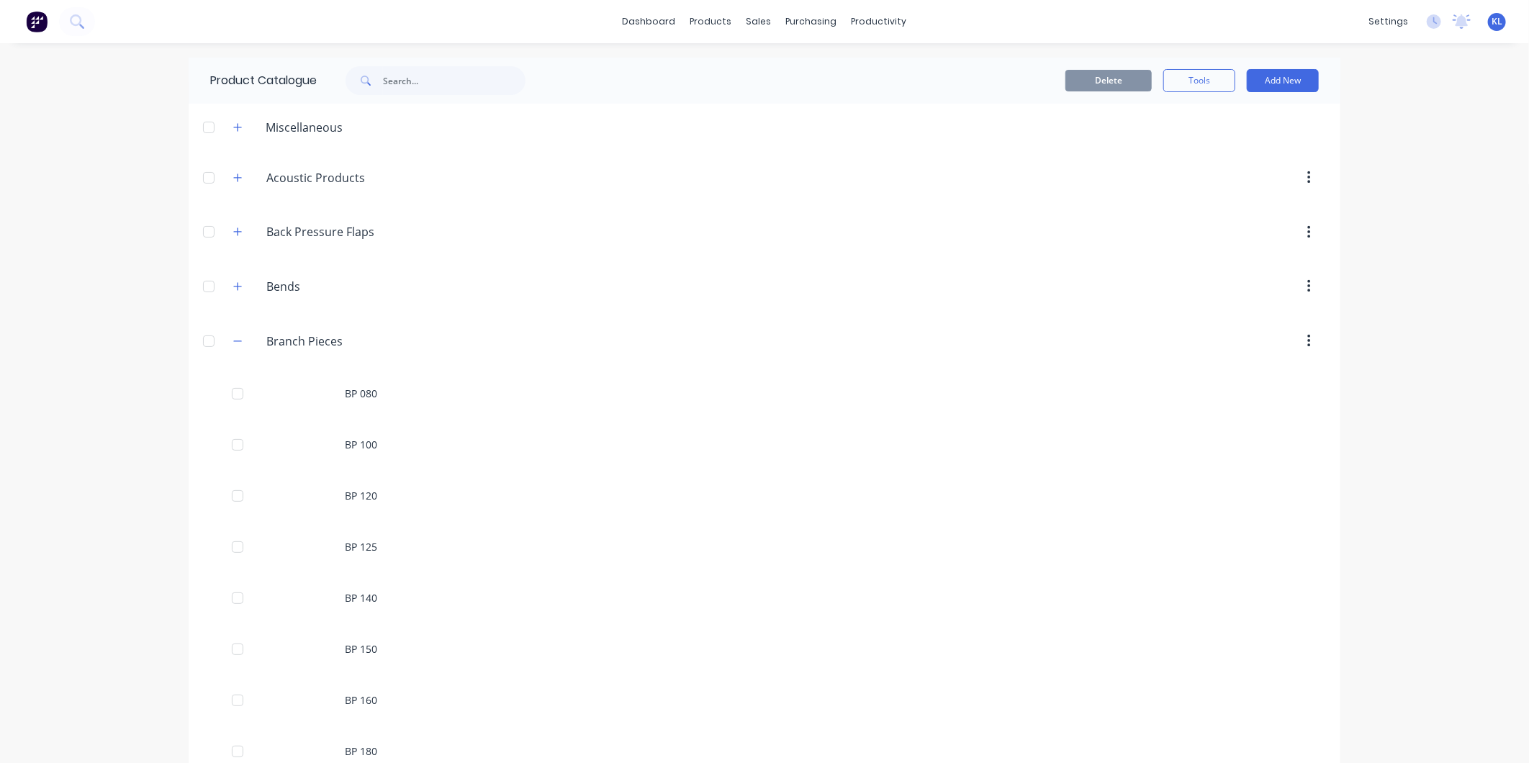
drag, startPoint x: 232, startPoint y: 335, endPoint x: 232, endPoint y: 325, distance: 10.1
click at [232, 333] on button "button" at bounding box center [238, 341] width 18 height 18
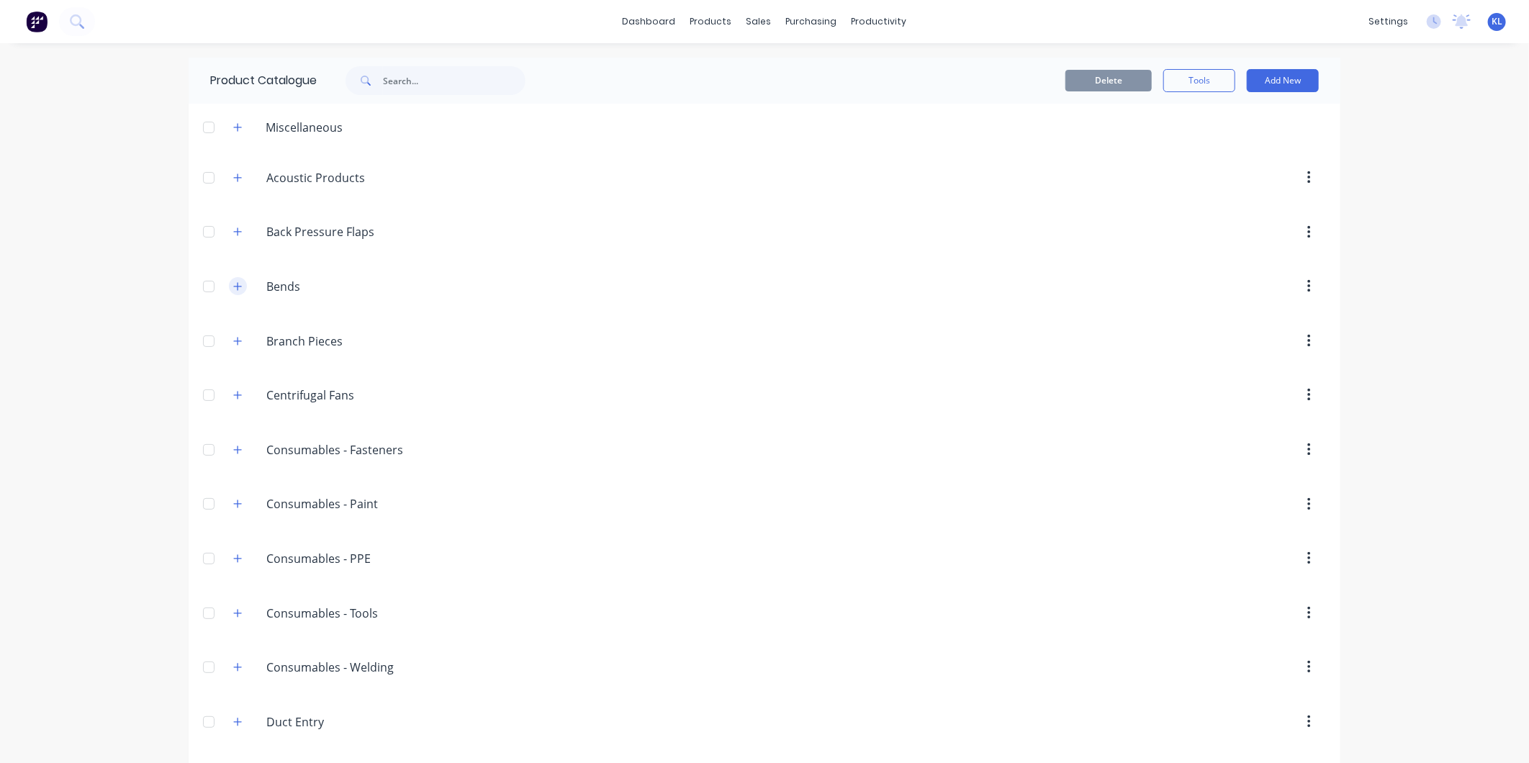
click at [233, 288] on icon "button" at bounding box center [237, 287] width 9 height 10
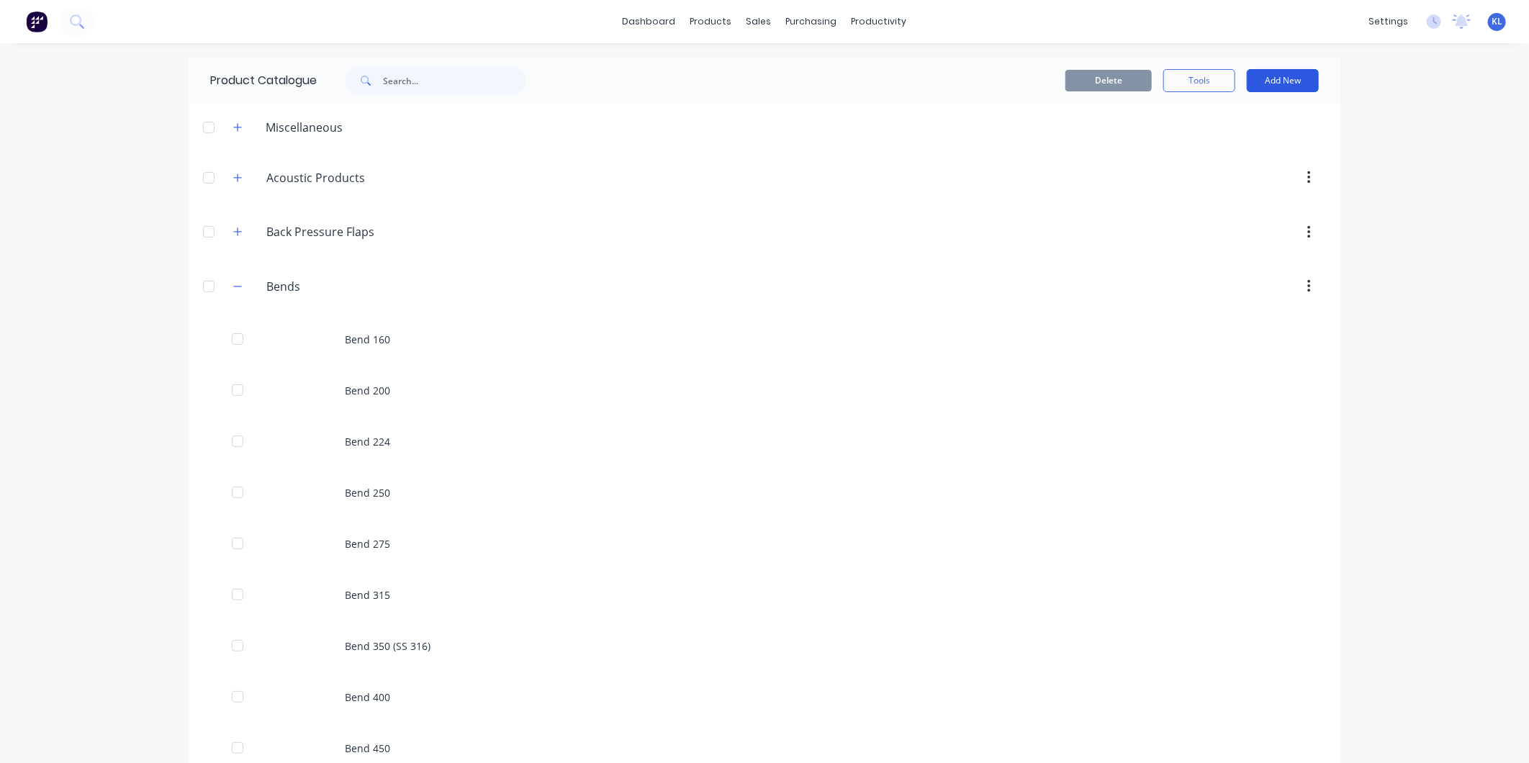
click at [1295, 69] on button "Add New" at bounding box center [1283, 80] width 72 height 23
click at [1225, 145] on div "Product" at bounding box center [1250, 146] width 111 height 21
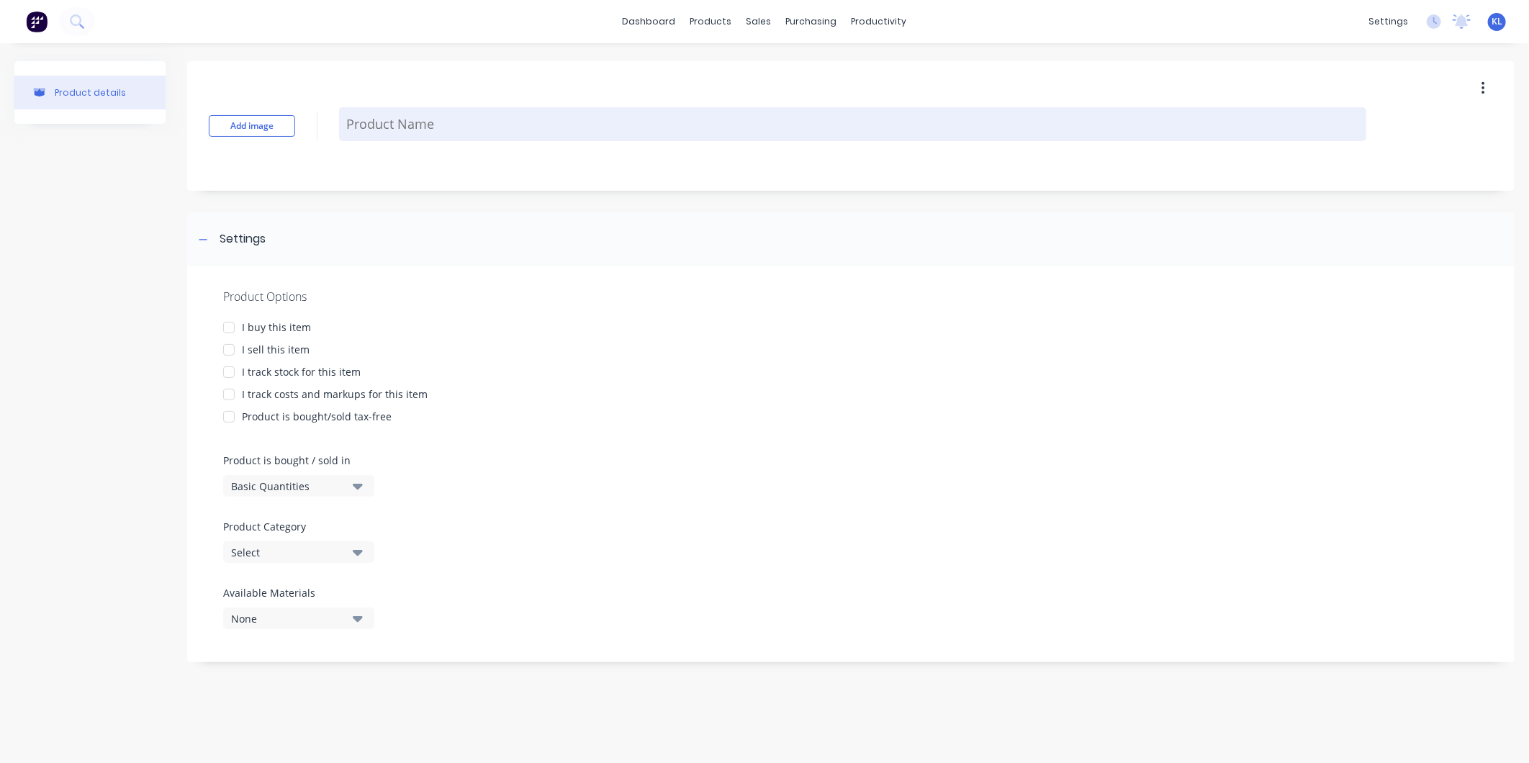
click at [415, 127] on textarea at bounding box center [852, 124] width 1027 height 34
type textarea "x"
type textarea "B"
type textarea "x"
type textarea "Be"
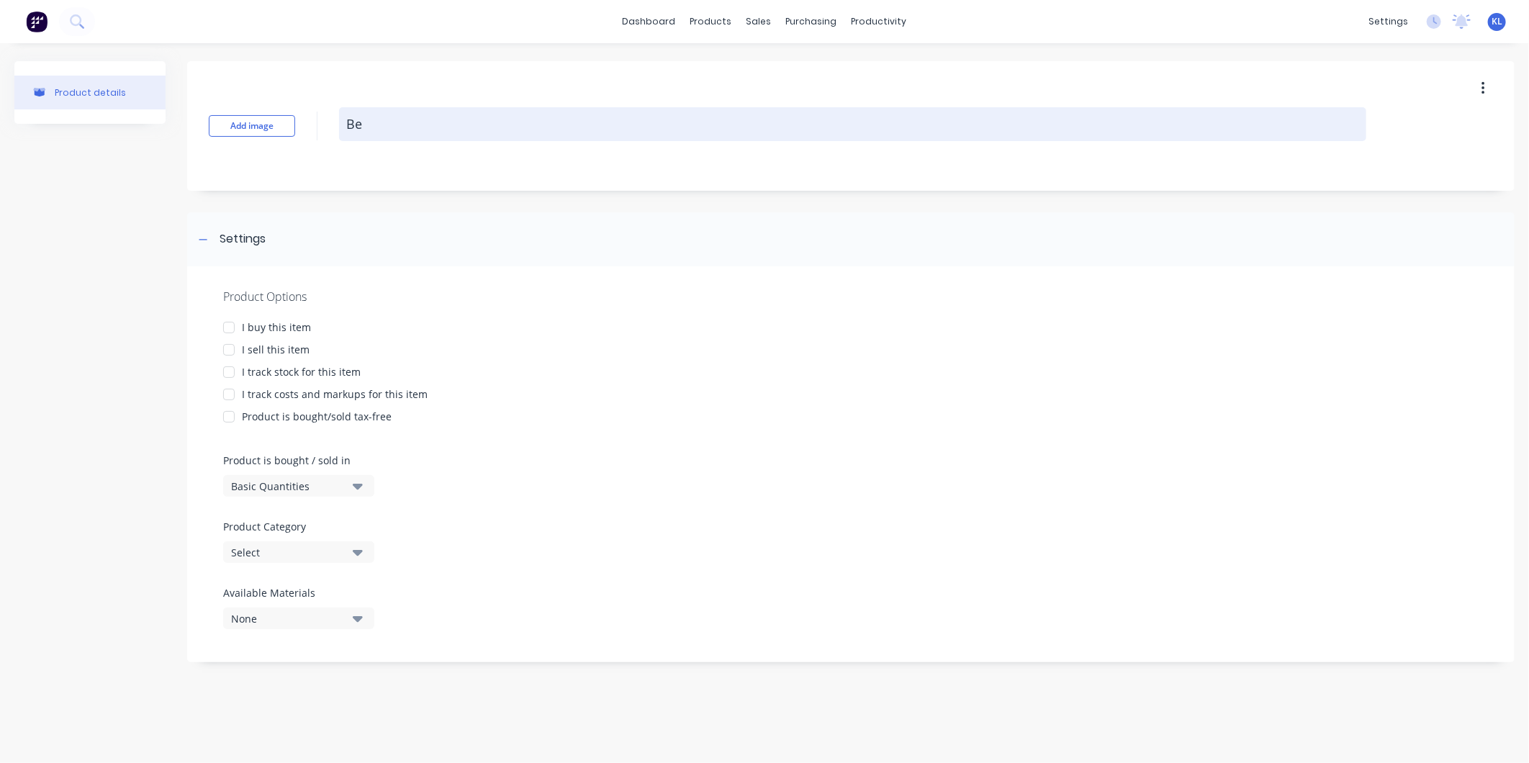
type textarea "x"
type textarea "Ben"
type textarea "x"
type textarea "Bend"
type textarea "x"
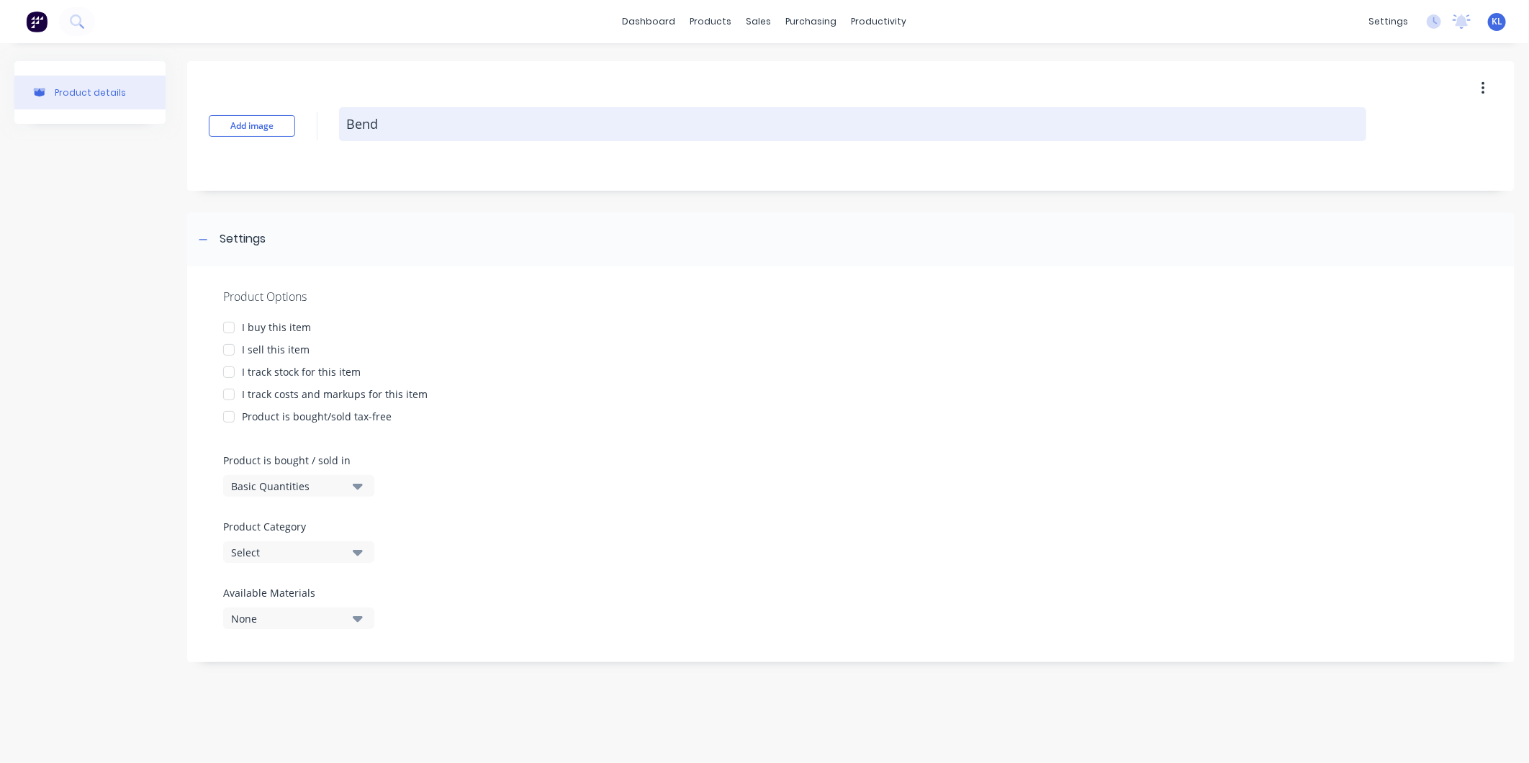
type textarea "Bend"
type textarea "x"
type textarea "Bend 2"
type textarea "x"
type textarea "Bend 28"
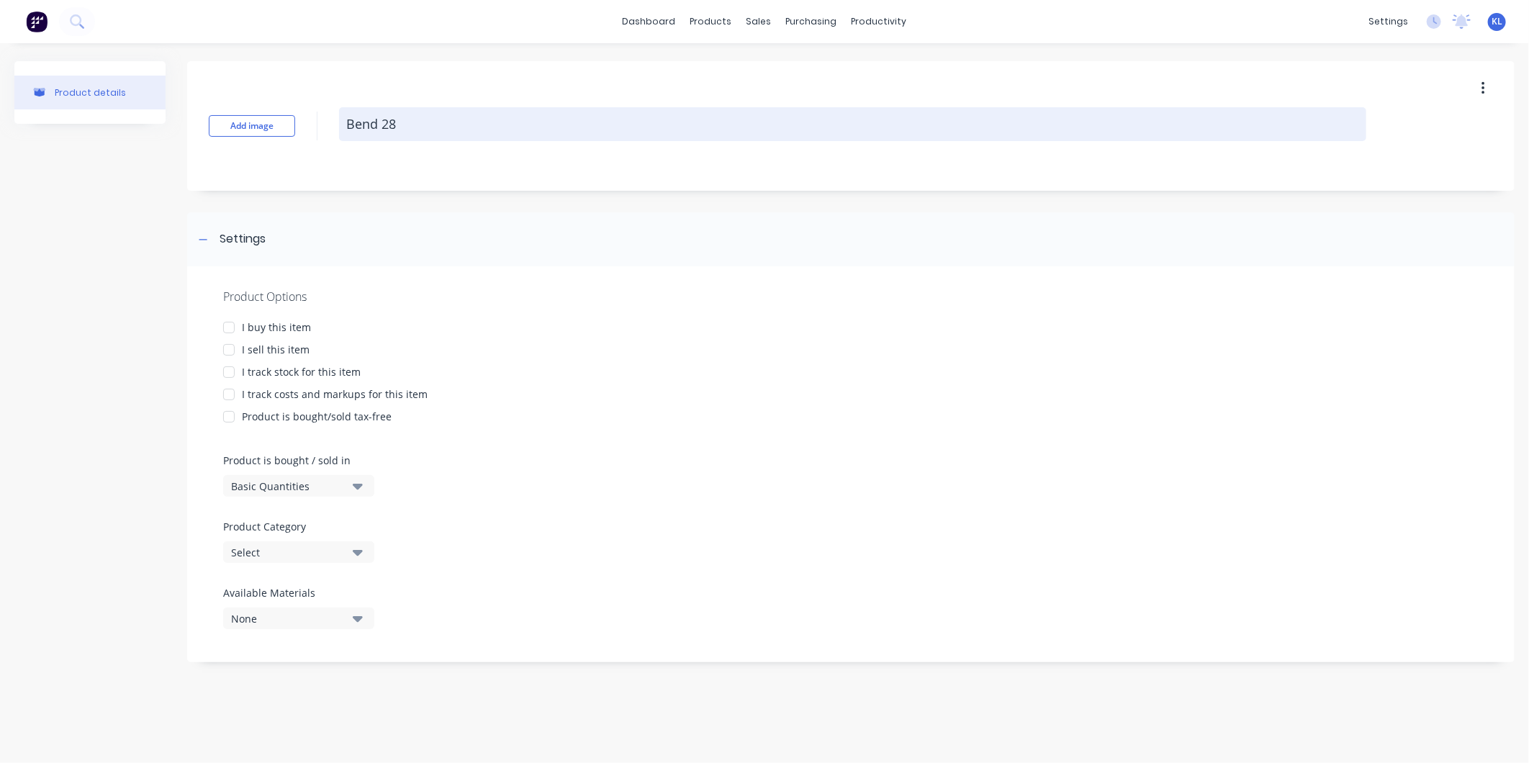
type textarea "x"
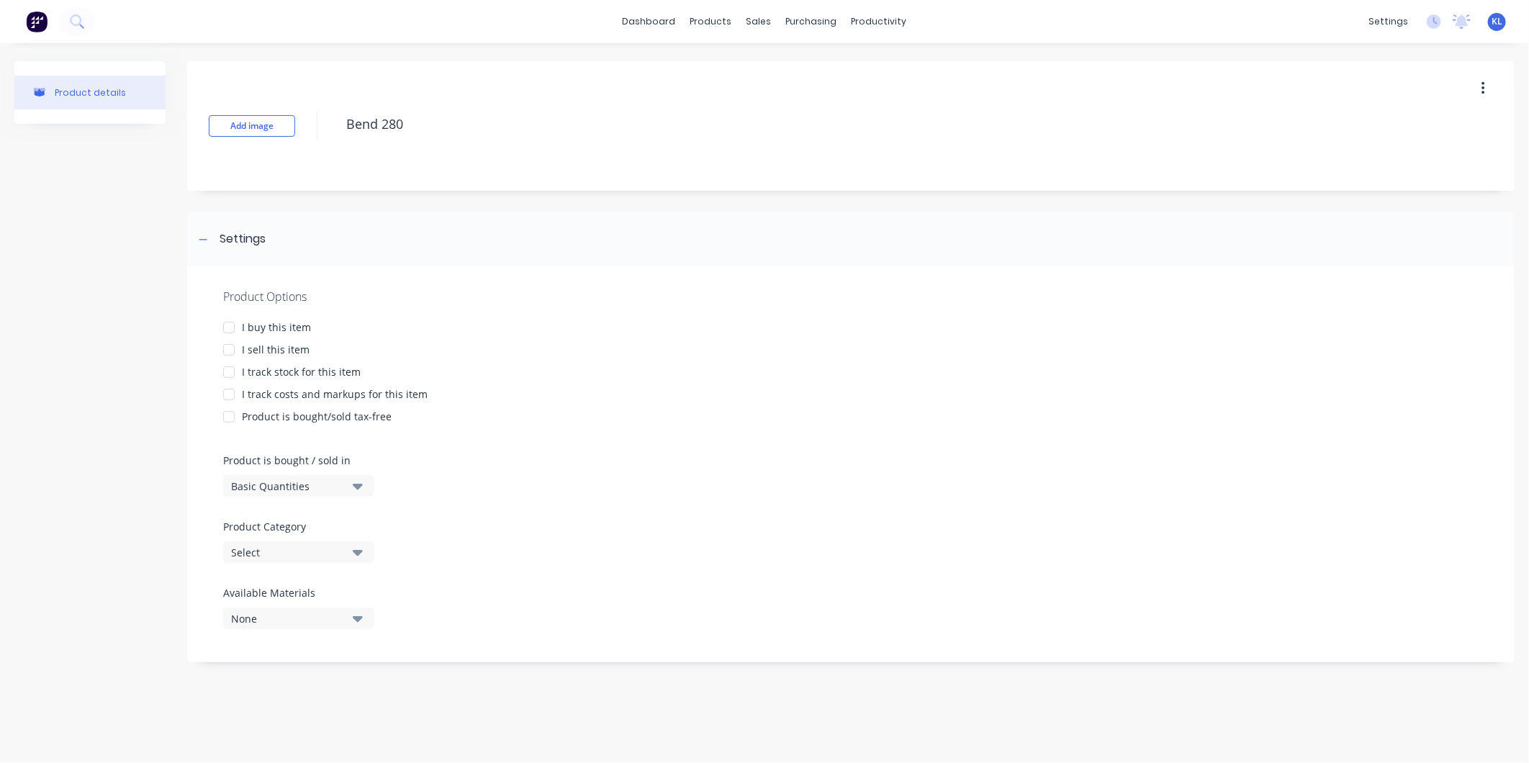
type textarea "Bend 280"
type textarea "x"
type textarea "Bend 280"
click at [246, 346] on div "I sell this item" at bounding box center [276, 349] width 68 height 15
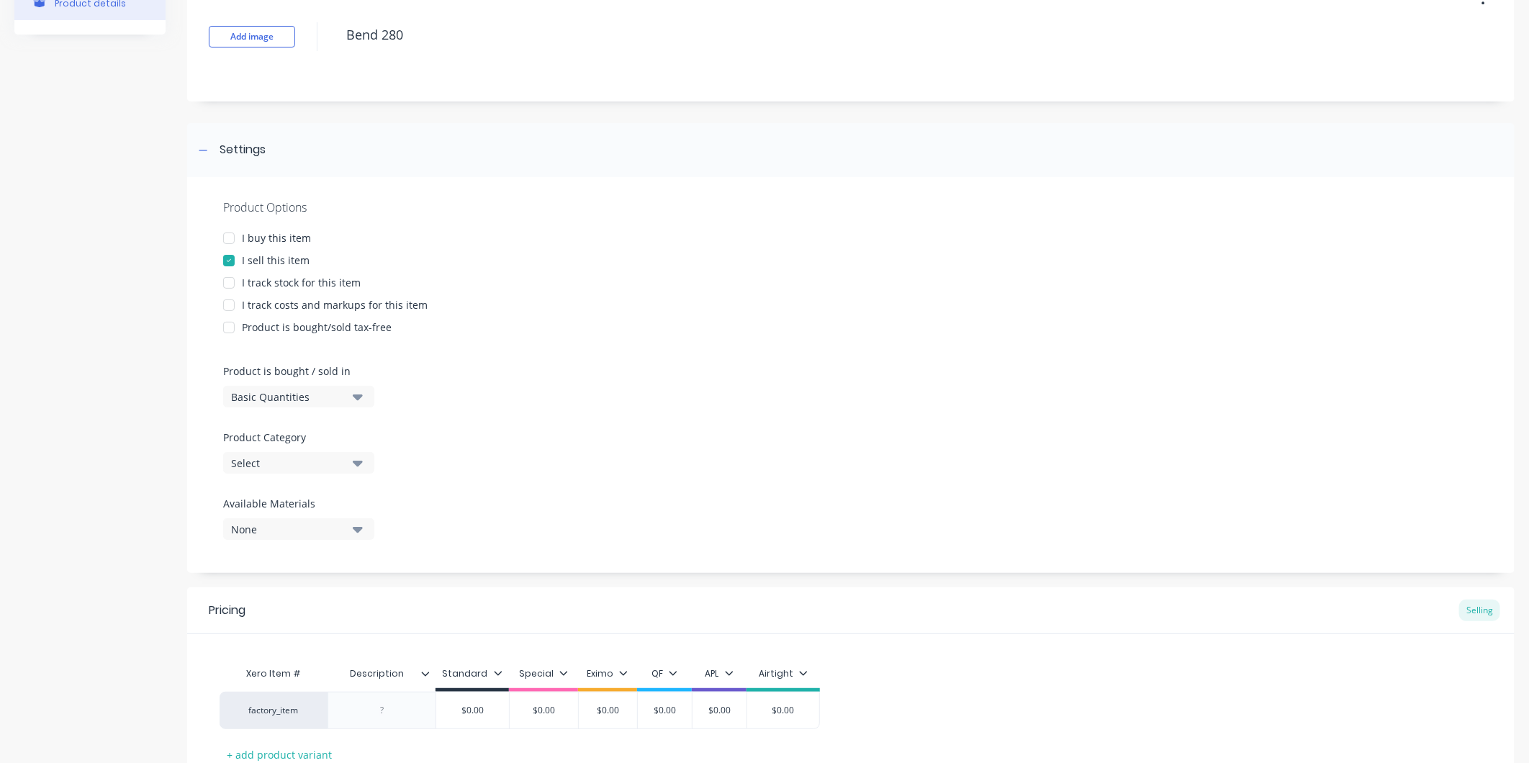
scroll to position [160, 0]
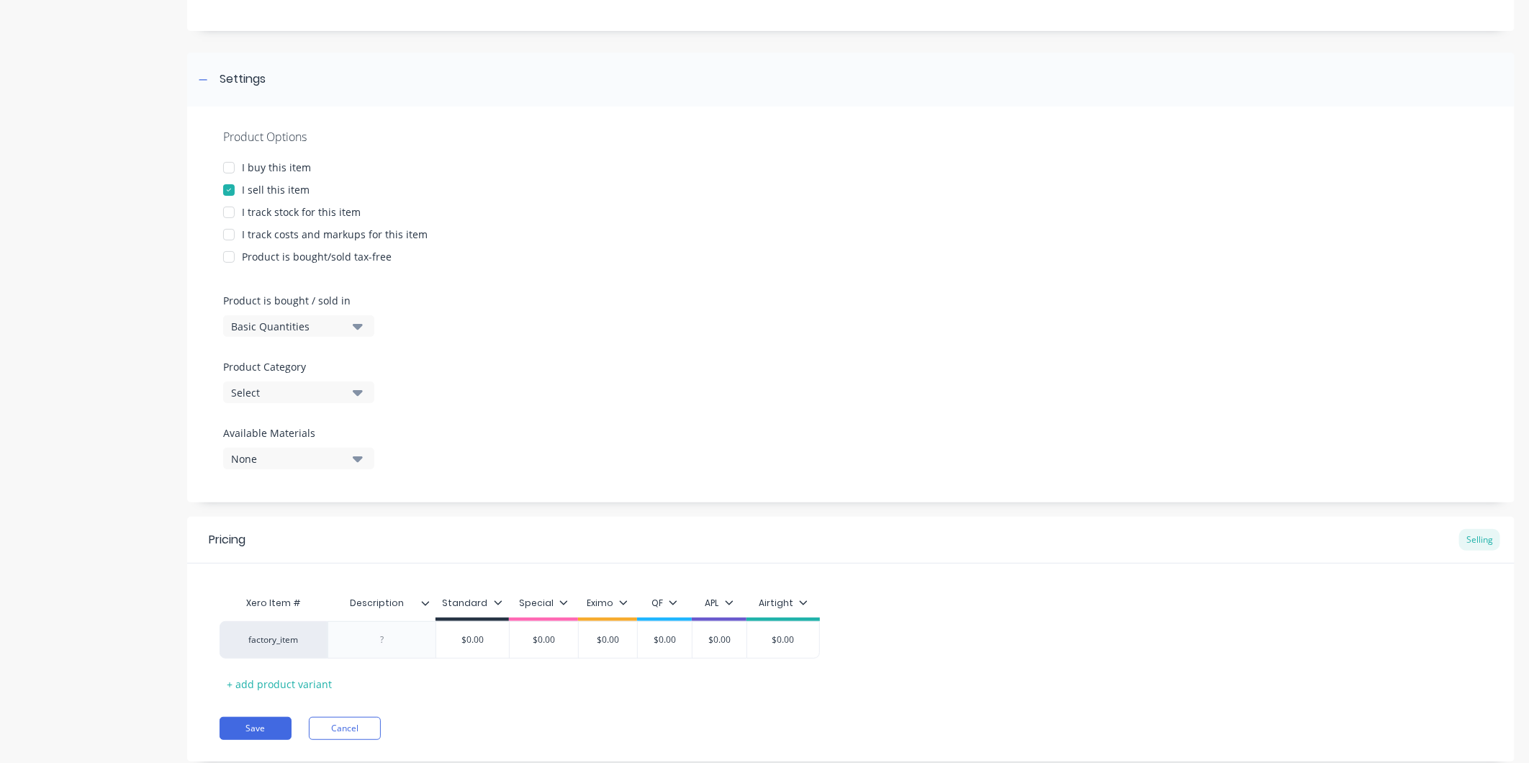
click at [297, 333] on button "Basic Quantities" at bounding box center [298, 326] width 151 height 22
click at [397, 299] on div "Product Options I buy this item I sell this item I track stock for this item I …" at bounding box center [851, 305] width 1328 height 396
click at [307, 392] on div "Select" at bounding box center [288, 392] width 115 height 15
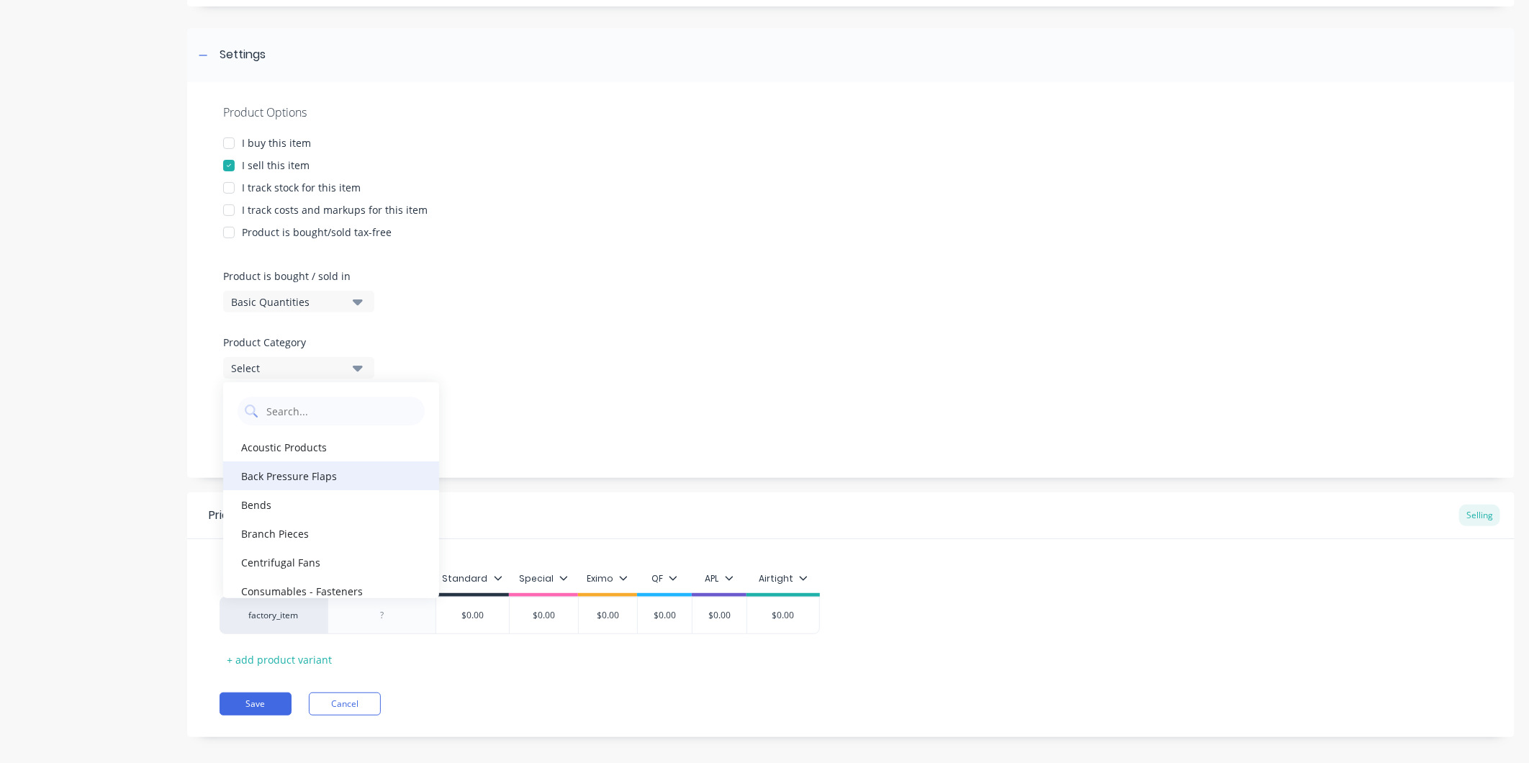
scroll to position [198, 0]
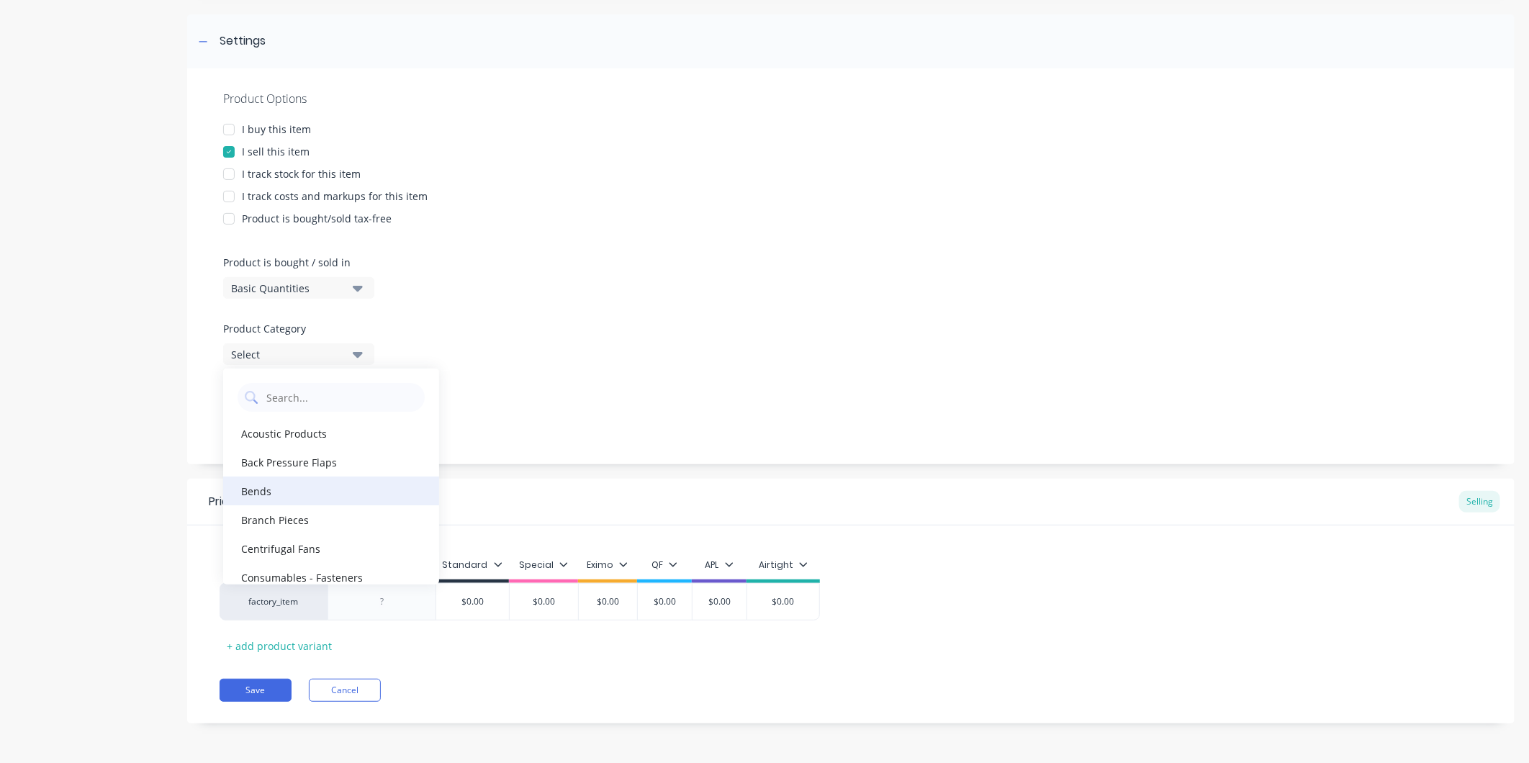
click at [285, 498] on div "Bends" at bounding box center [331, 491] width 216 height 29
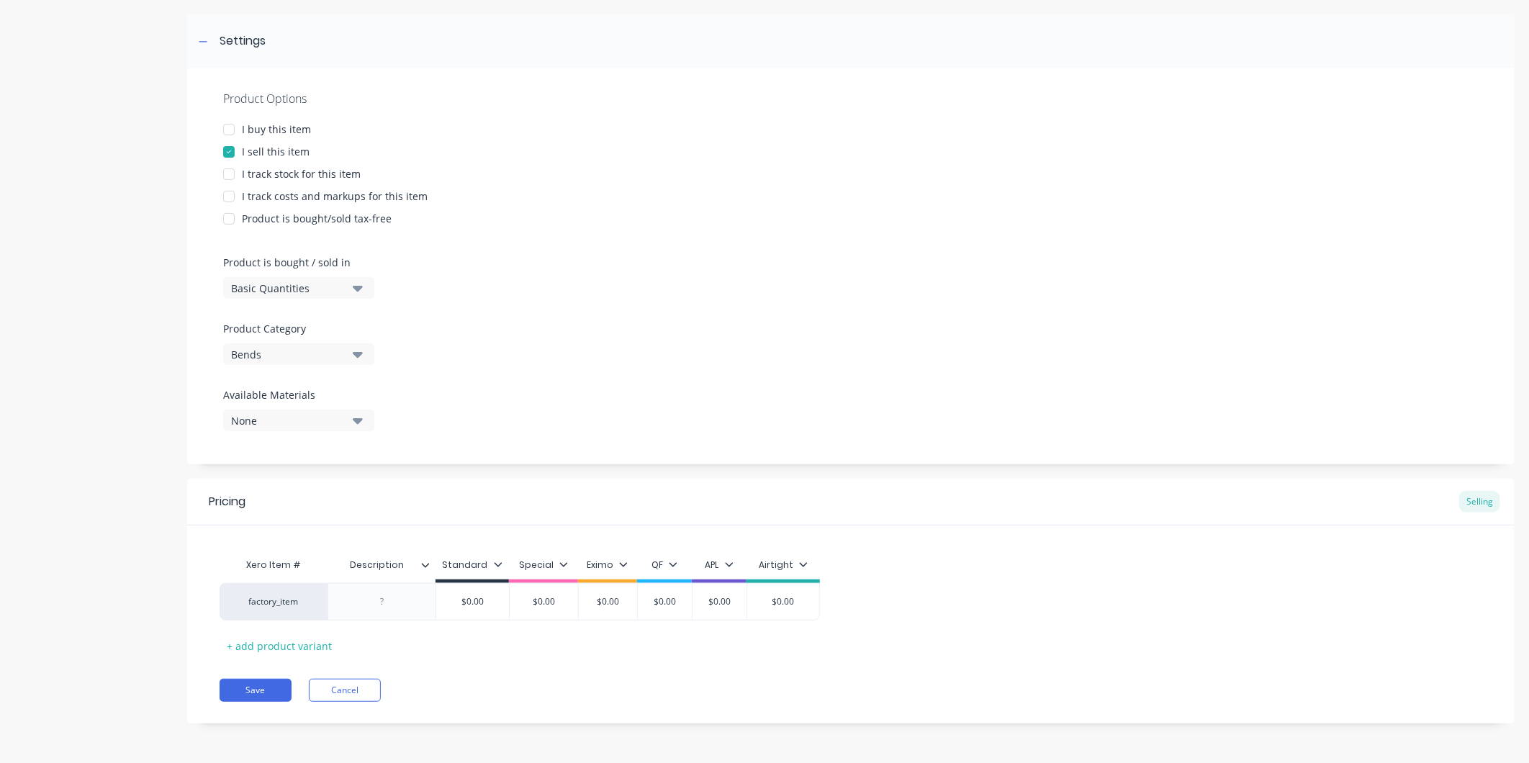
click at [426, 564] on icon at bounding box center [425, 565] width 9 height 9
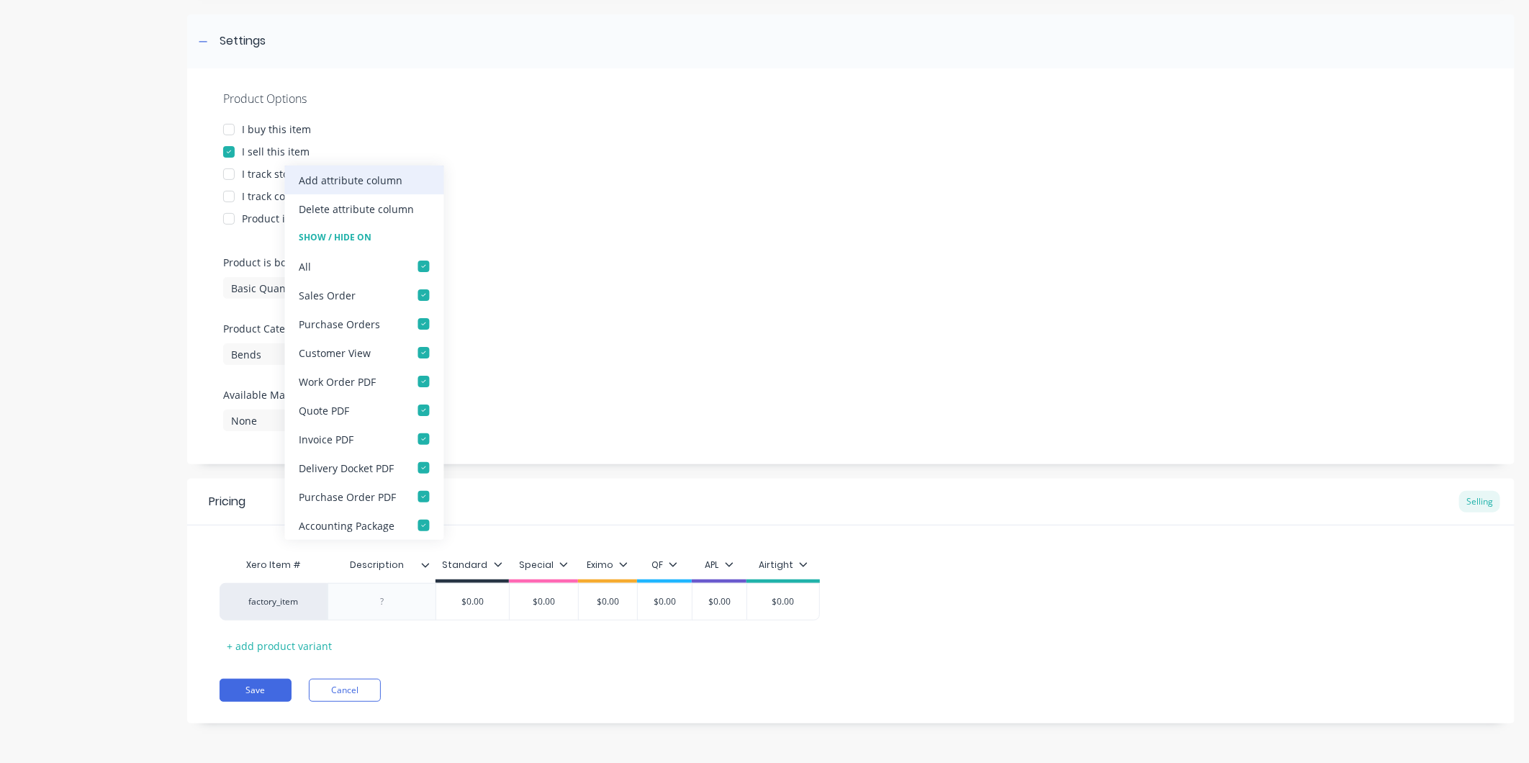
click at [356, 174] on div "Add attribute column" at bounding box center [352, 180] width 104 height 15
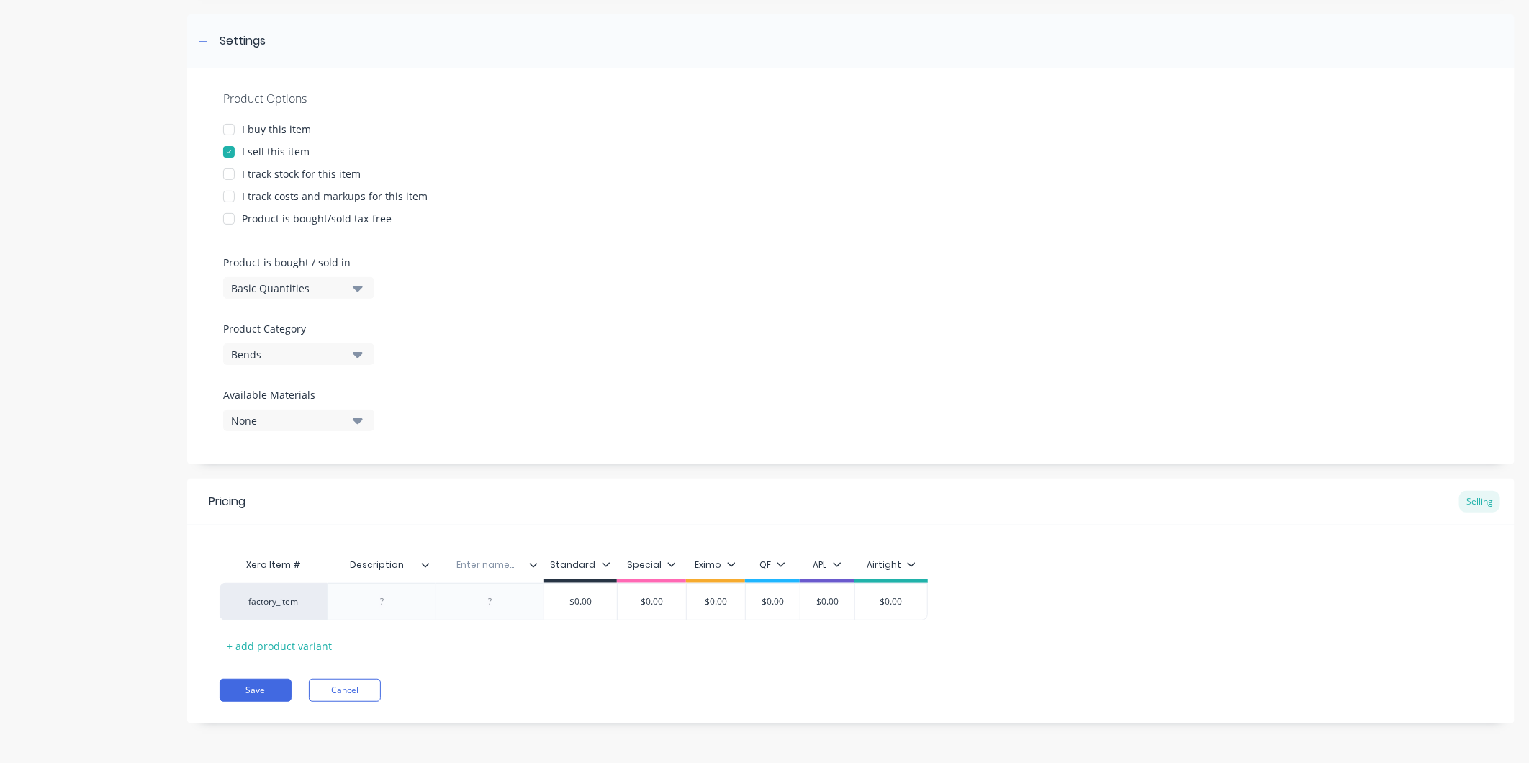
click at [530, 565] on icon at bounding box center [533, 565] width 9 height 9
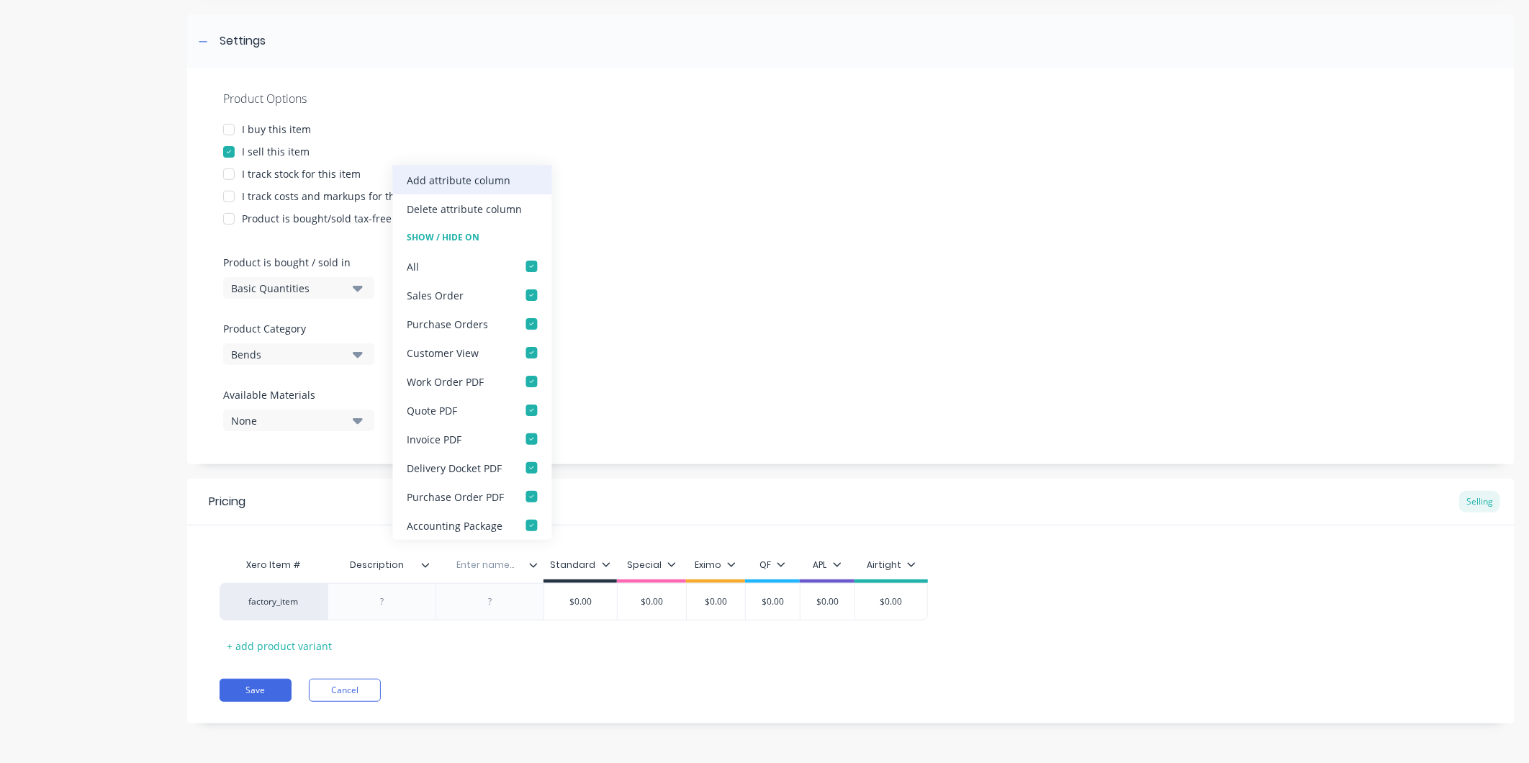
click at [436, 187] on div "Add attribute column" at bounding box center [460, 180] width 104 height 15
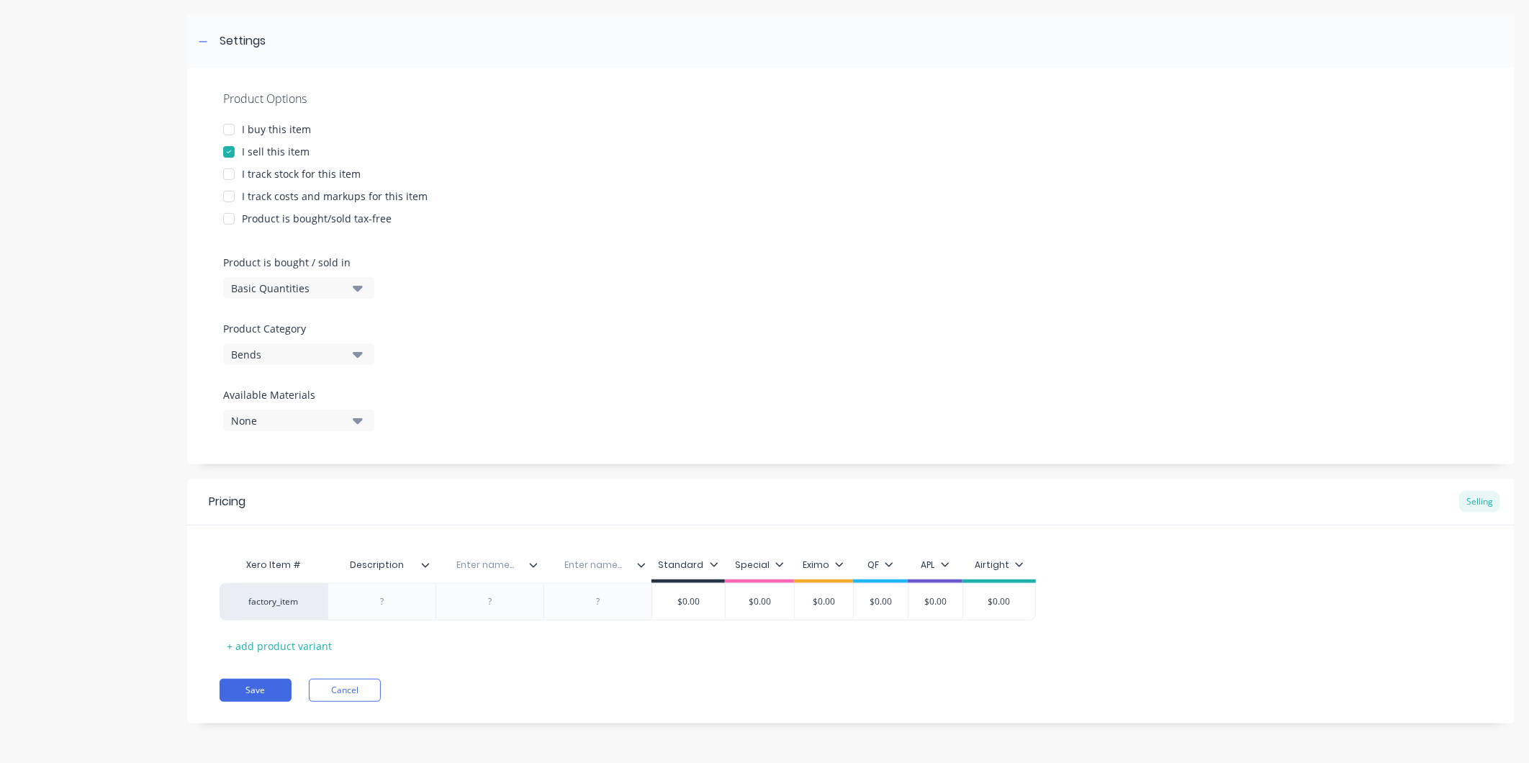
click at [638, 562] on icon at bounding box center [641, 565] width 9 height 9
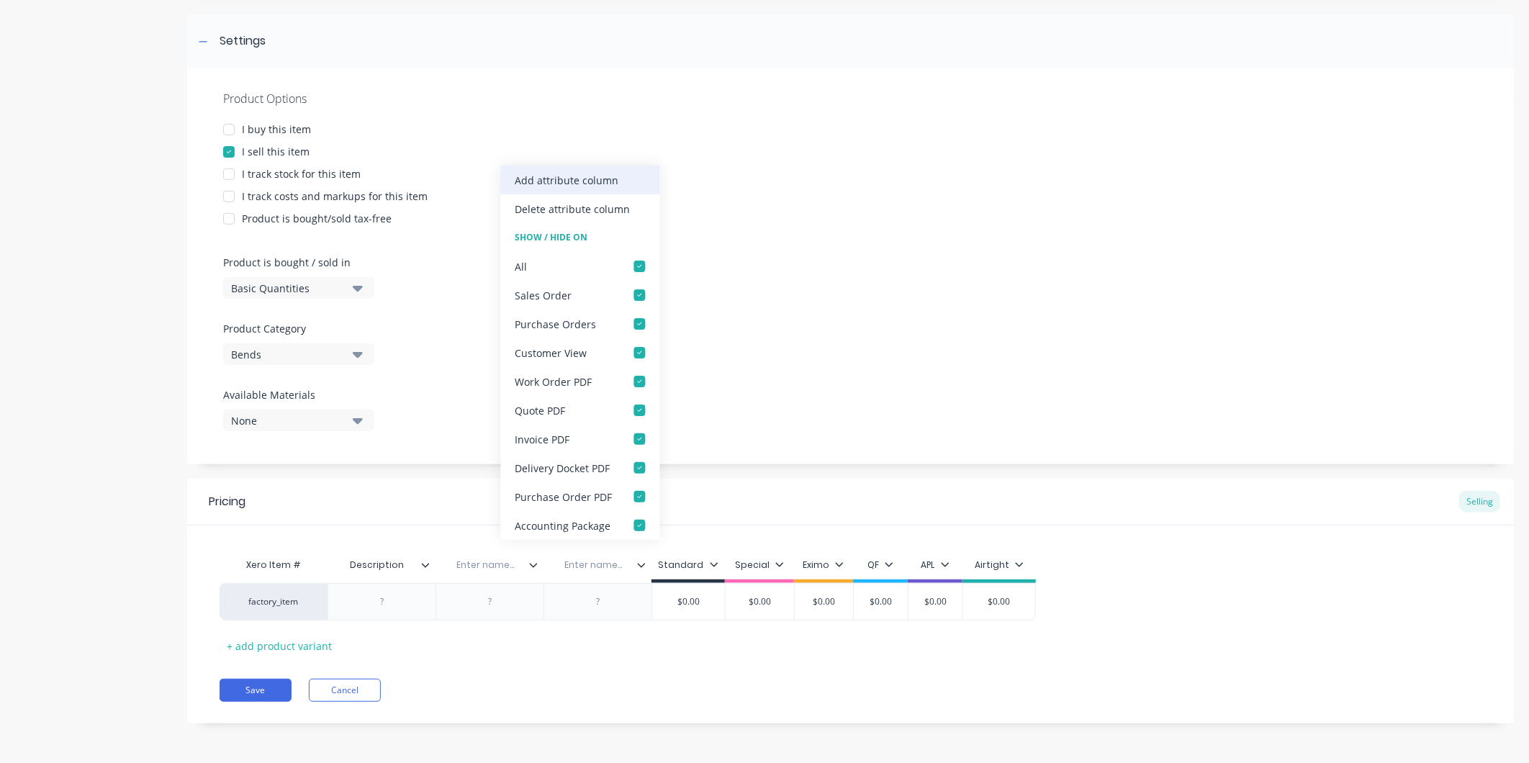
click at [565, 179] on div "Add attribute column" at bounding box center [568, 180] width 104 height 15
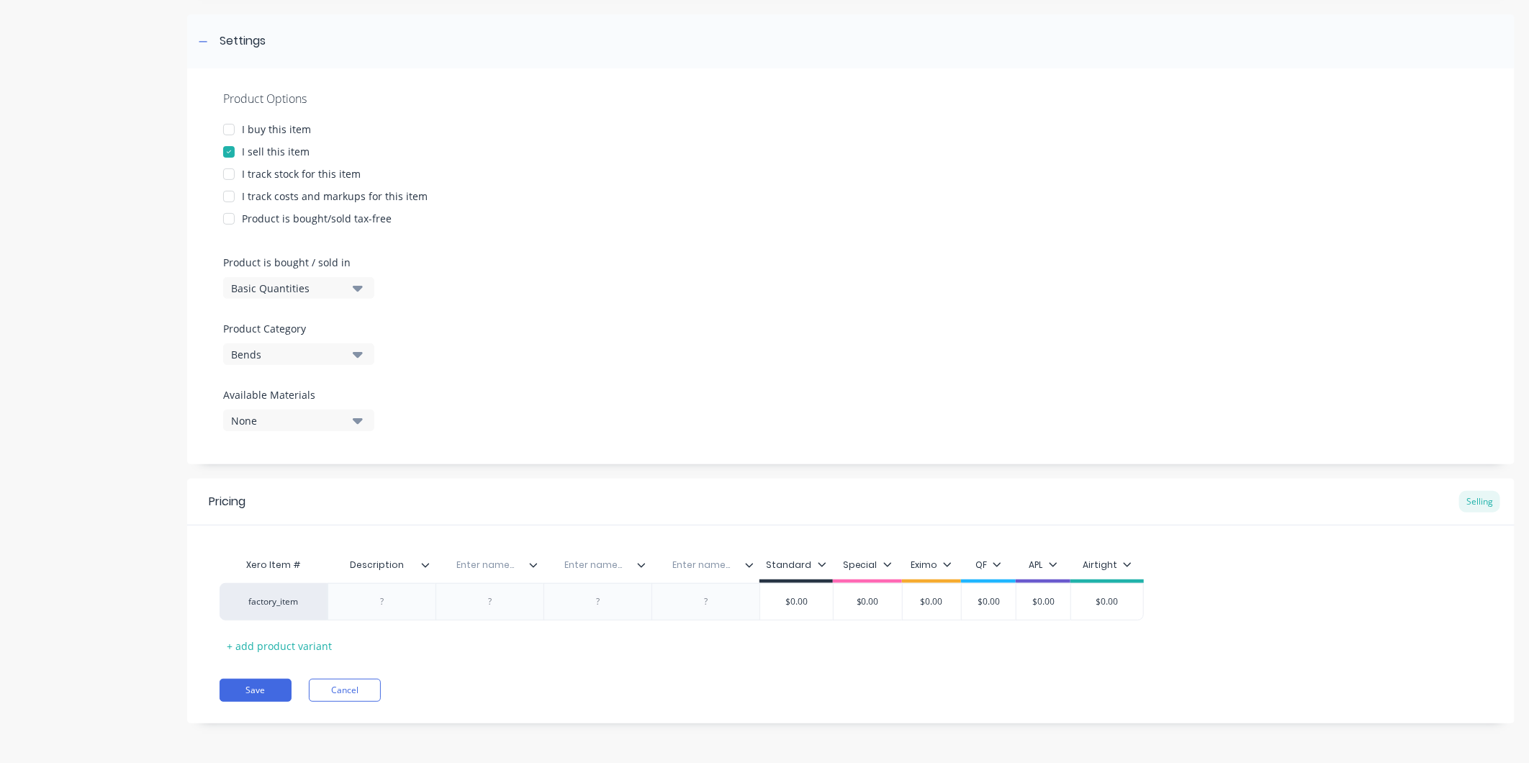
click at [750, 562] on icon at bounding box center [749, 565] width 9 height 9
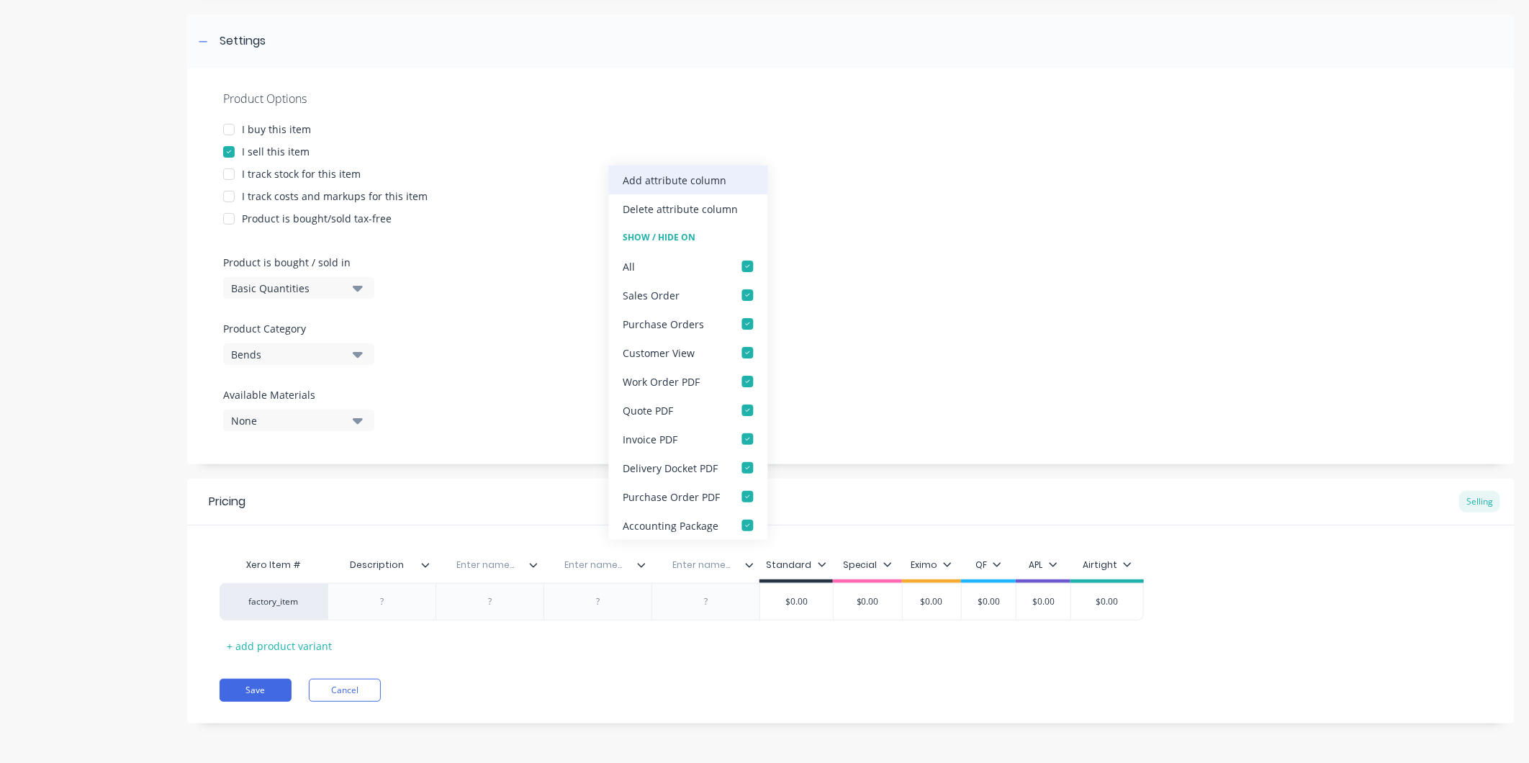
click at [688, 171] on div "Add attribute column" at bounding box center [688, 180] width 159 height 29
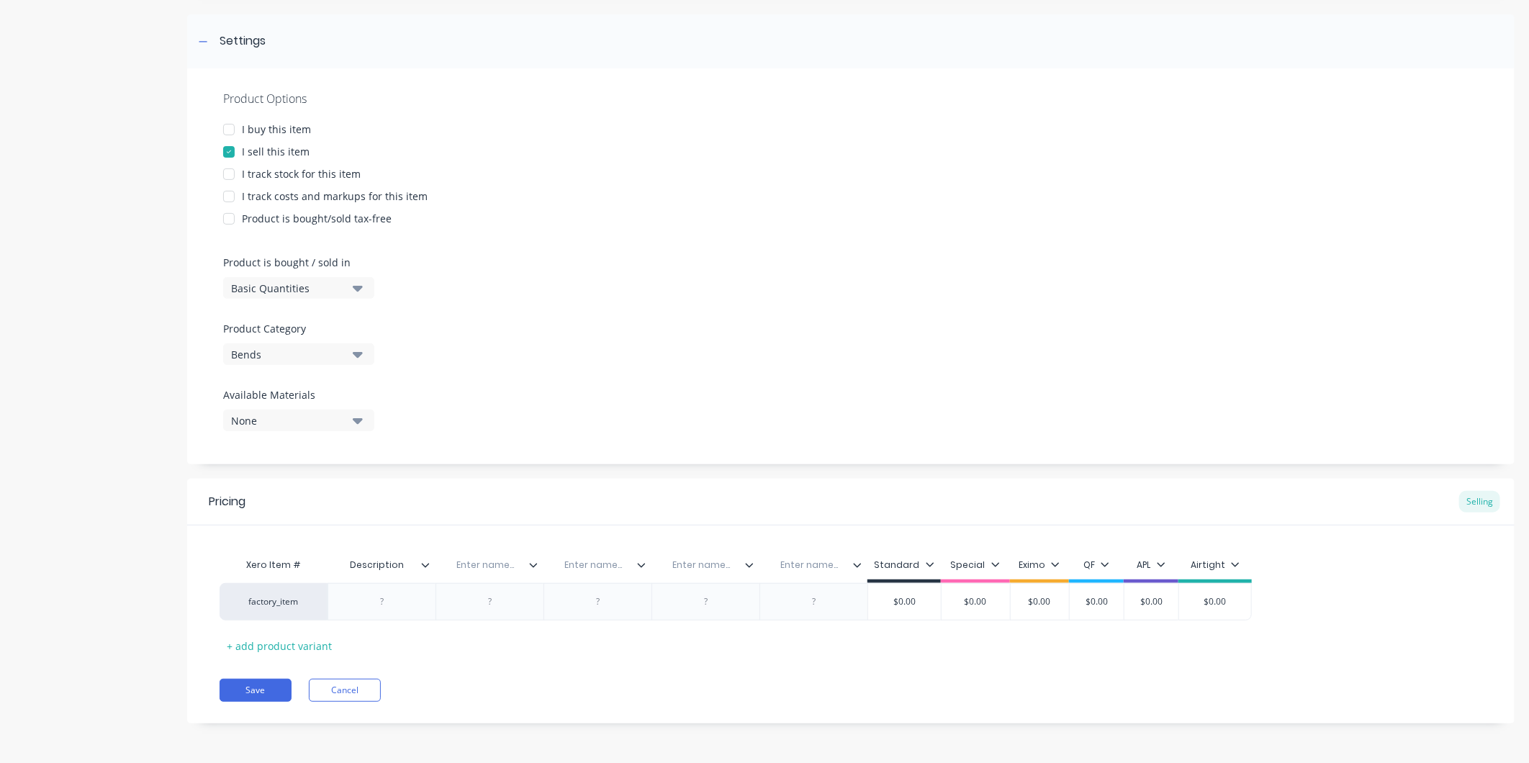
click at [482, 567] on input "text" at bounding box center [485, 565] width 99 height 13
type textarea "x"
click at [478, 566] on input "text" at bounding box center [485, 565] width 99 height 13
paste input "Angle"
type input "Angle"
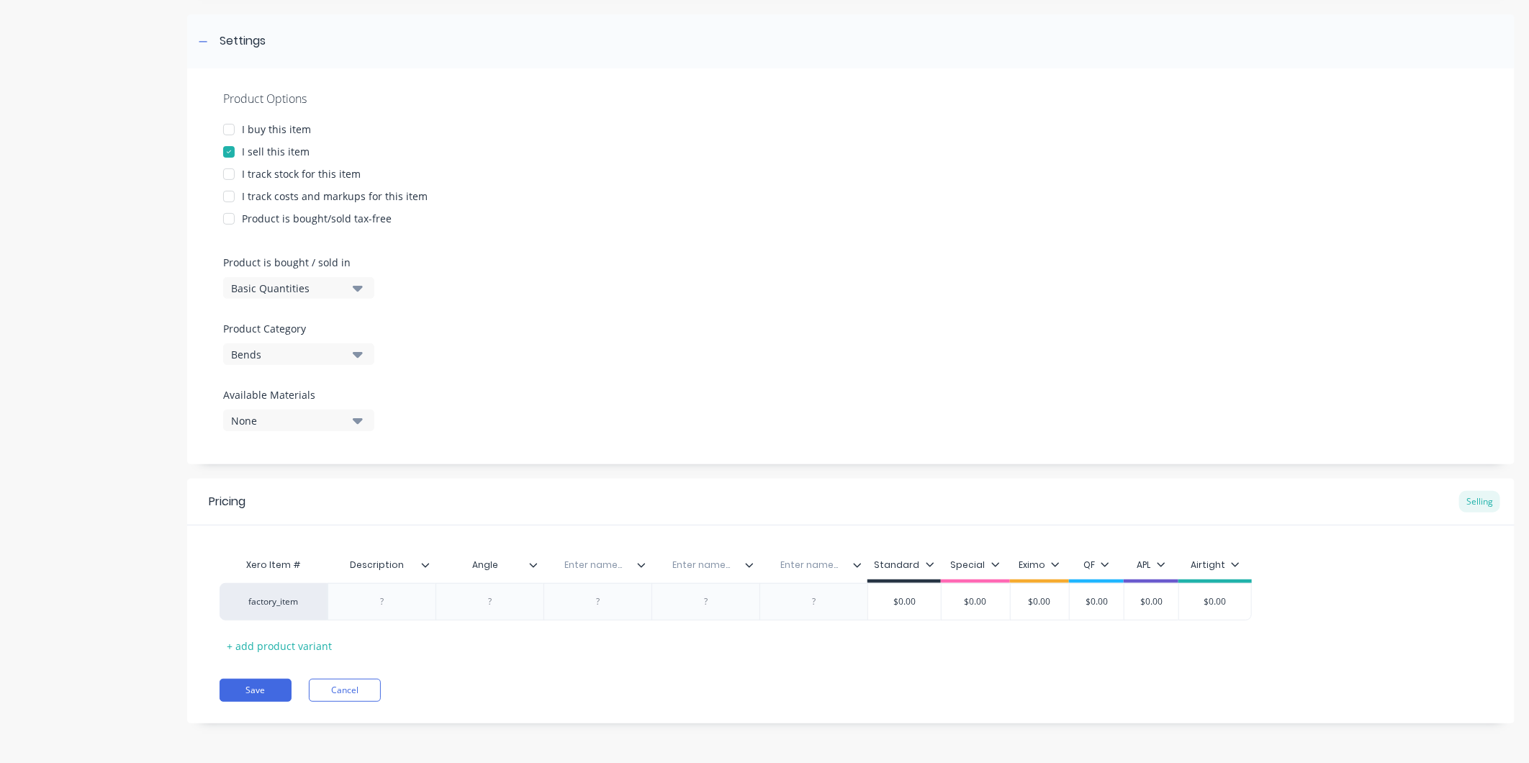
type textarea "x"
click at [595, 559] on input "text" at bounding box center [593, 565] width 99 height 13
paste input "Radius"
type input "Radius"
type textarea "x"
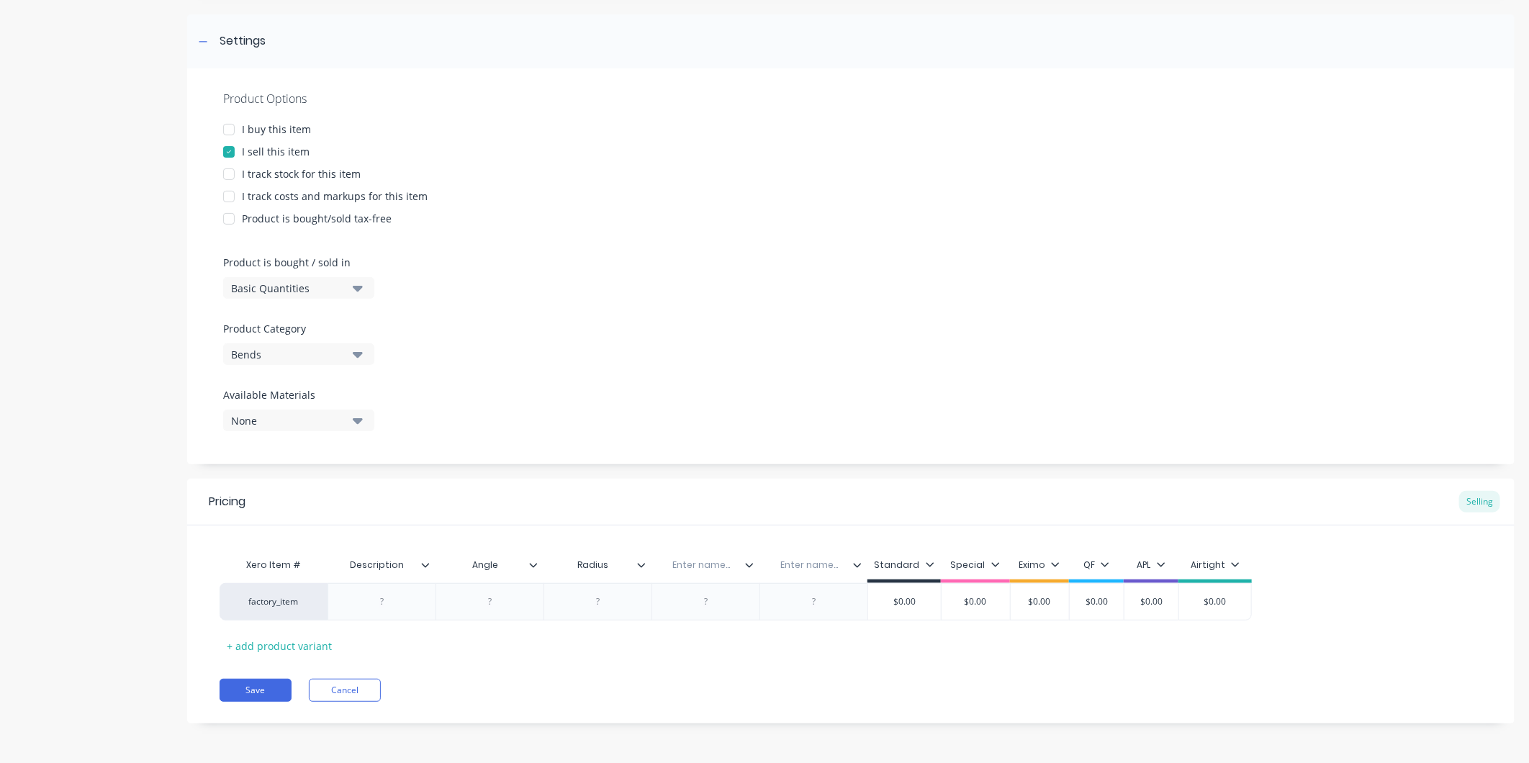
click at [718, 559] on input "text" at bounding box center [701, 565] width 99 height 13
paste input "Material"
type input "Material"
type textarea "x"
drag, startPoint x: 364, startPoint y: 613, endPoint x: 379, endPoint y: 600, distance: 19.5
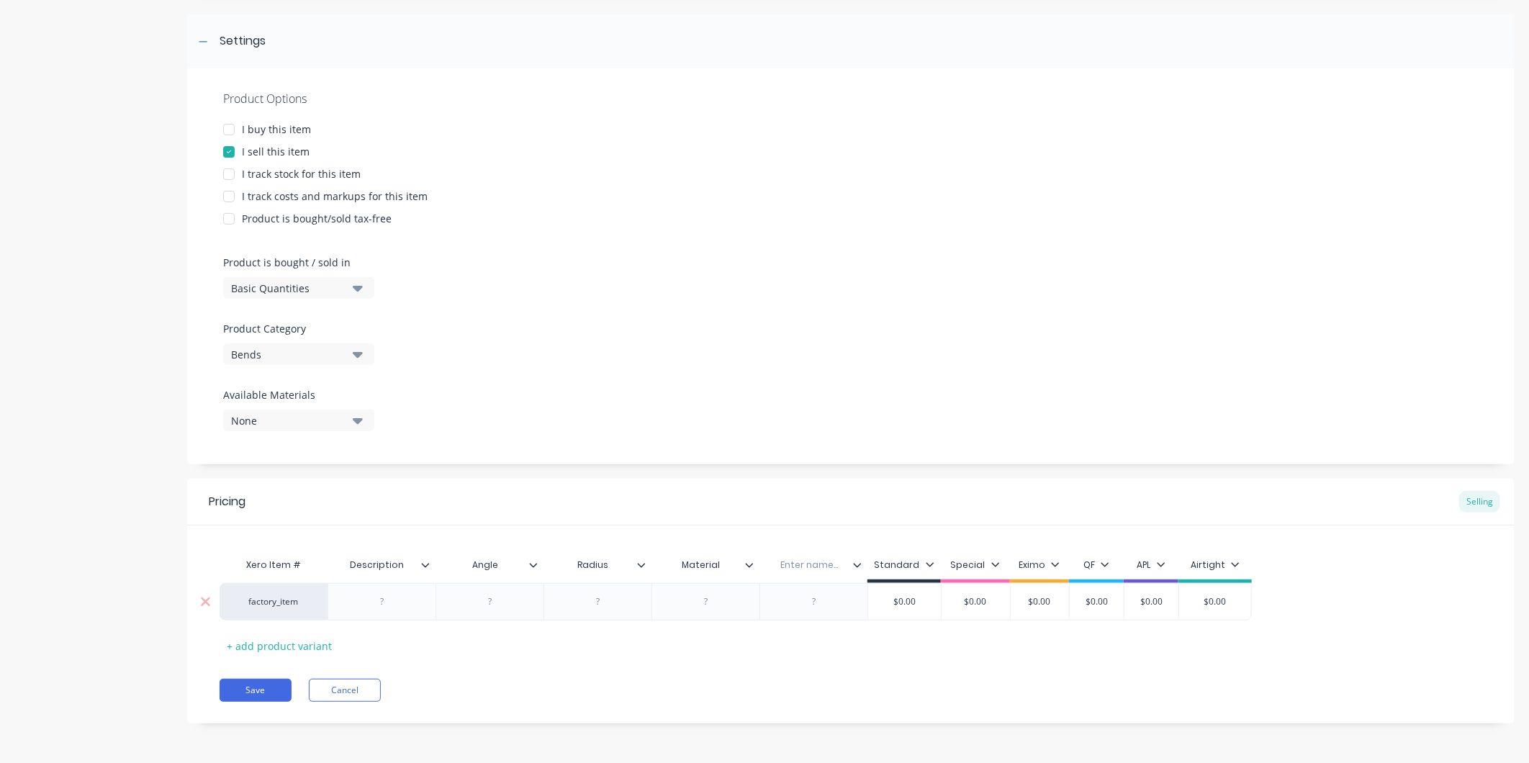
click at [364, 611] on div at bounding box center [382, 601] width 108 height 37
click at [380, 600] on div at bounding box center [382, 602] width 72 height 19
type textarea "x"
click at [490, 601] on div at bounding box center [490, 602] width 72 height 19
type textarea "x"
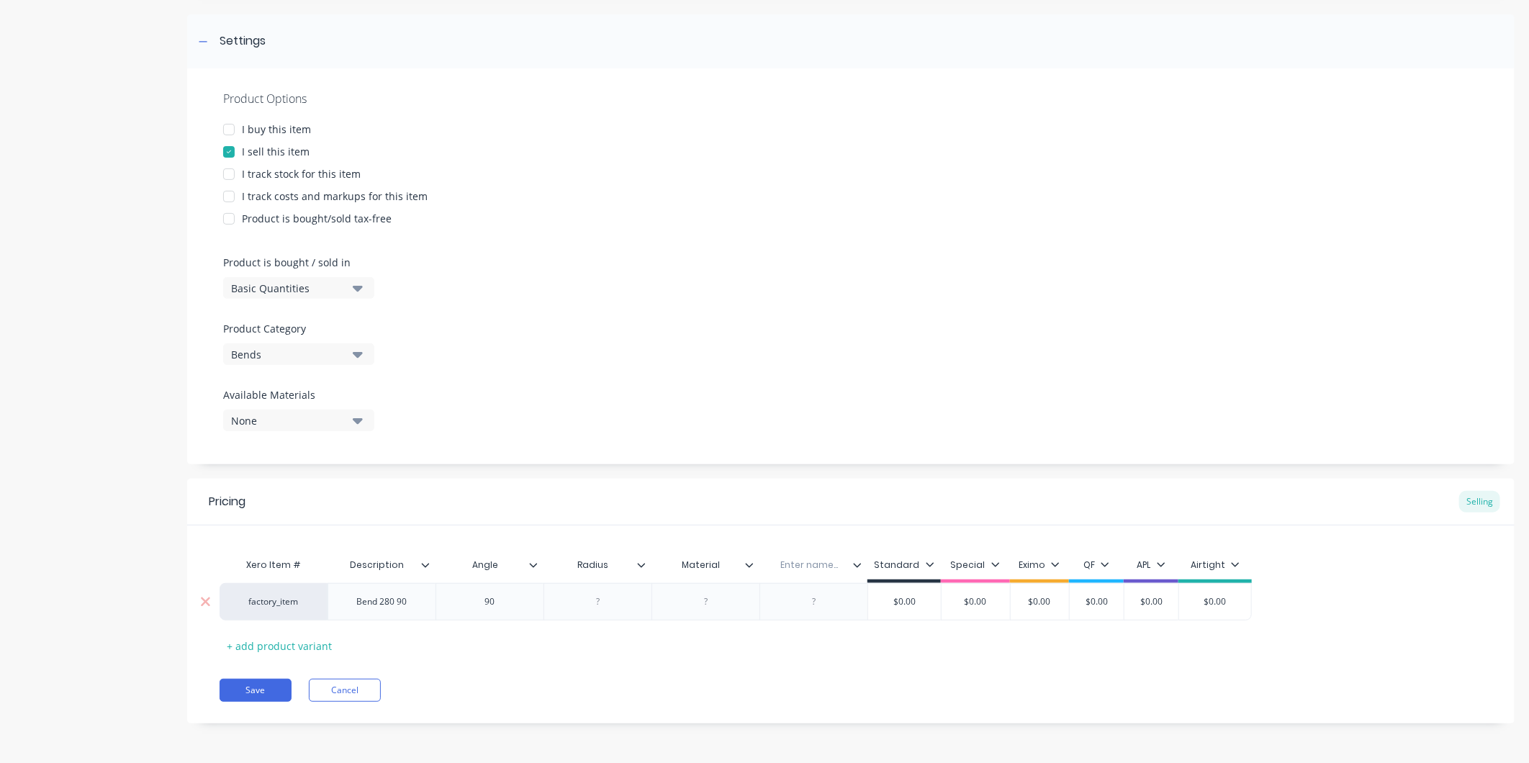
click at [605, 606] on div at bounding box center [598, 602] width 72 height 19
type textarea "x"
click at [709, 606] on div at bounding box center [706, 602] width 72 height 19
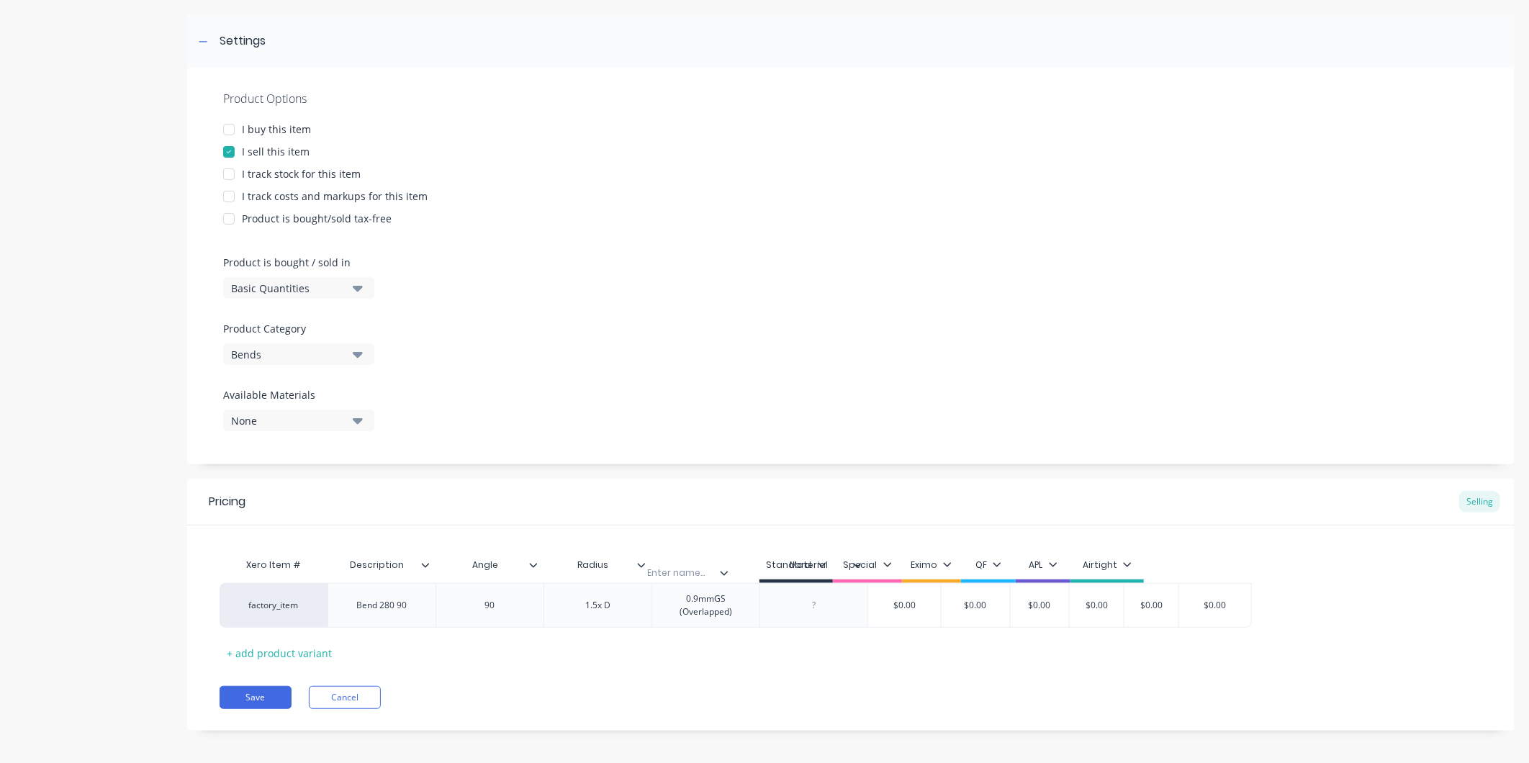
drag, startPoint x: 860, startPoint y: 562, endPoint x: 708, endPoint y: 567, distance: 152.8
click at [708, 567] on div "Xero Item # Description Angle Radius Material Enter name... Standard Special Ex…" at bounding box center [736, 567] width 1033 height 32
type textarea "x"
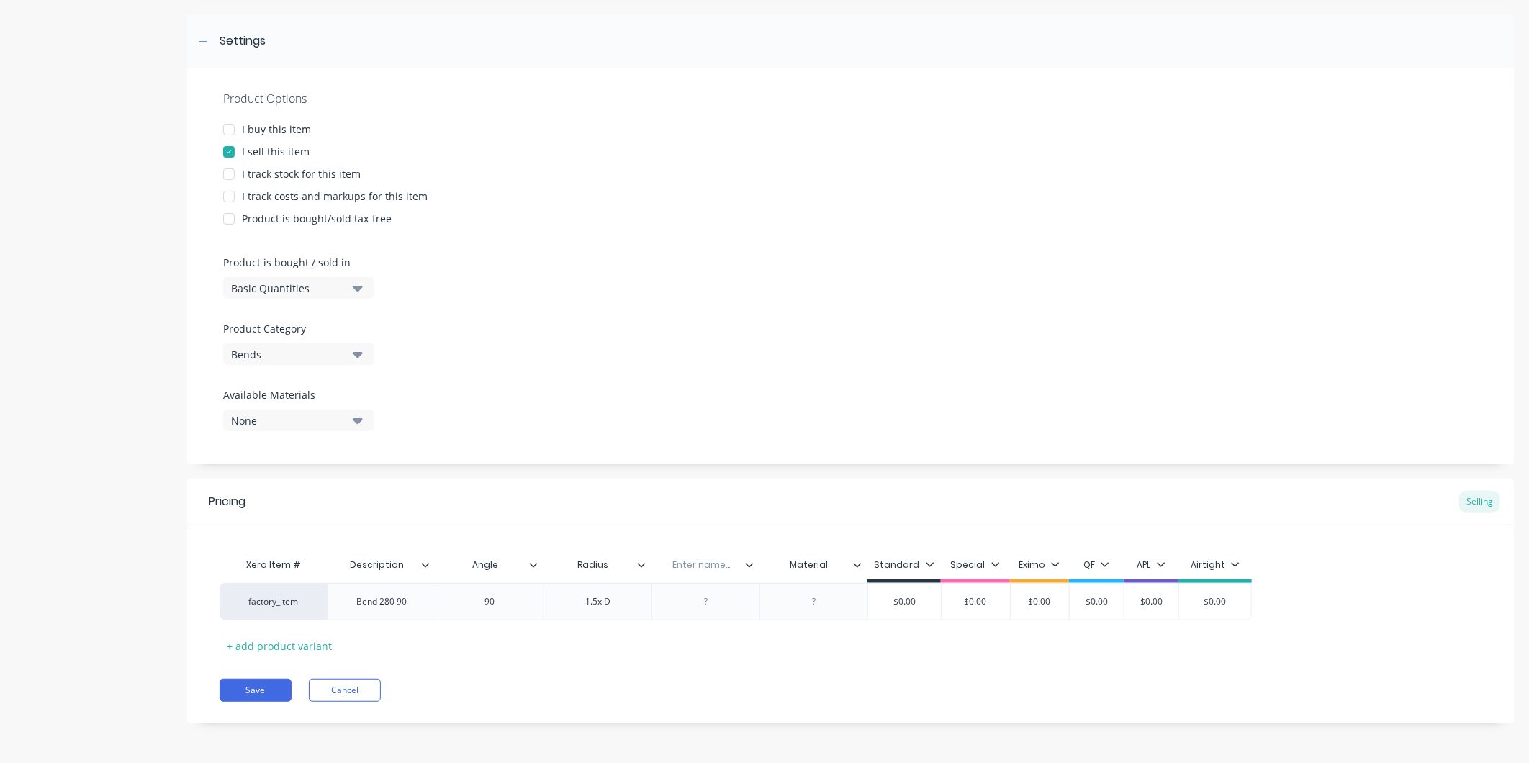
click at [691, 565] on input "text" at bounding box center [701, 565] width 99 height 13
type input "Fittings"
click at [703, 606] on div at bounding box center [706, 602] width 72 height 19
type textarea "x"
click at [723, 566] on input "Fittings" at bounding box center [701, 565] width 99 height 13
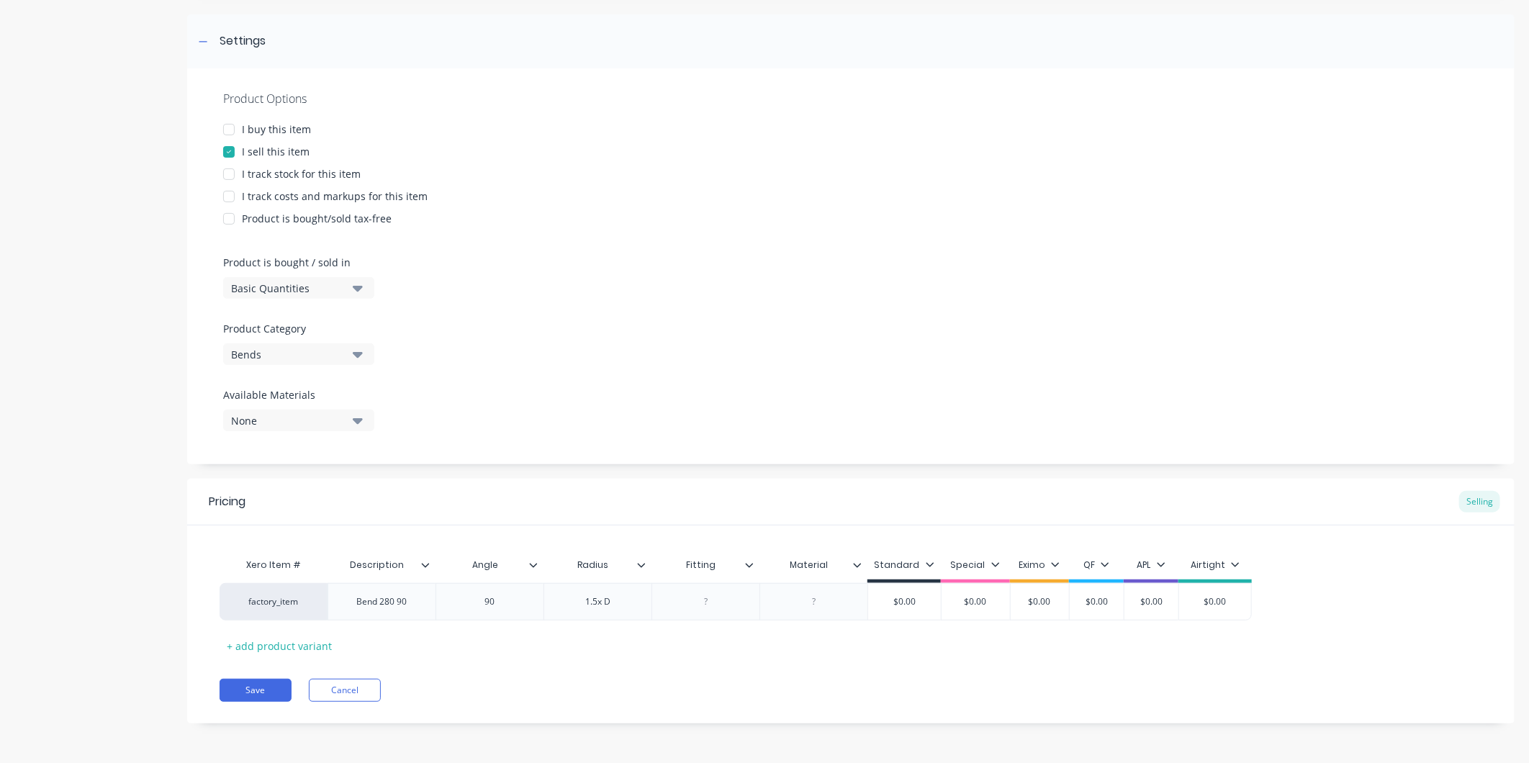
type input "Fitting 1"
click at [753, 564] on icon at bounding box center [749, 565] width 9 height 9
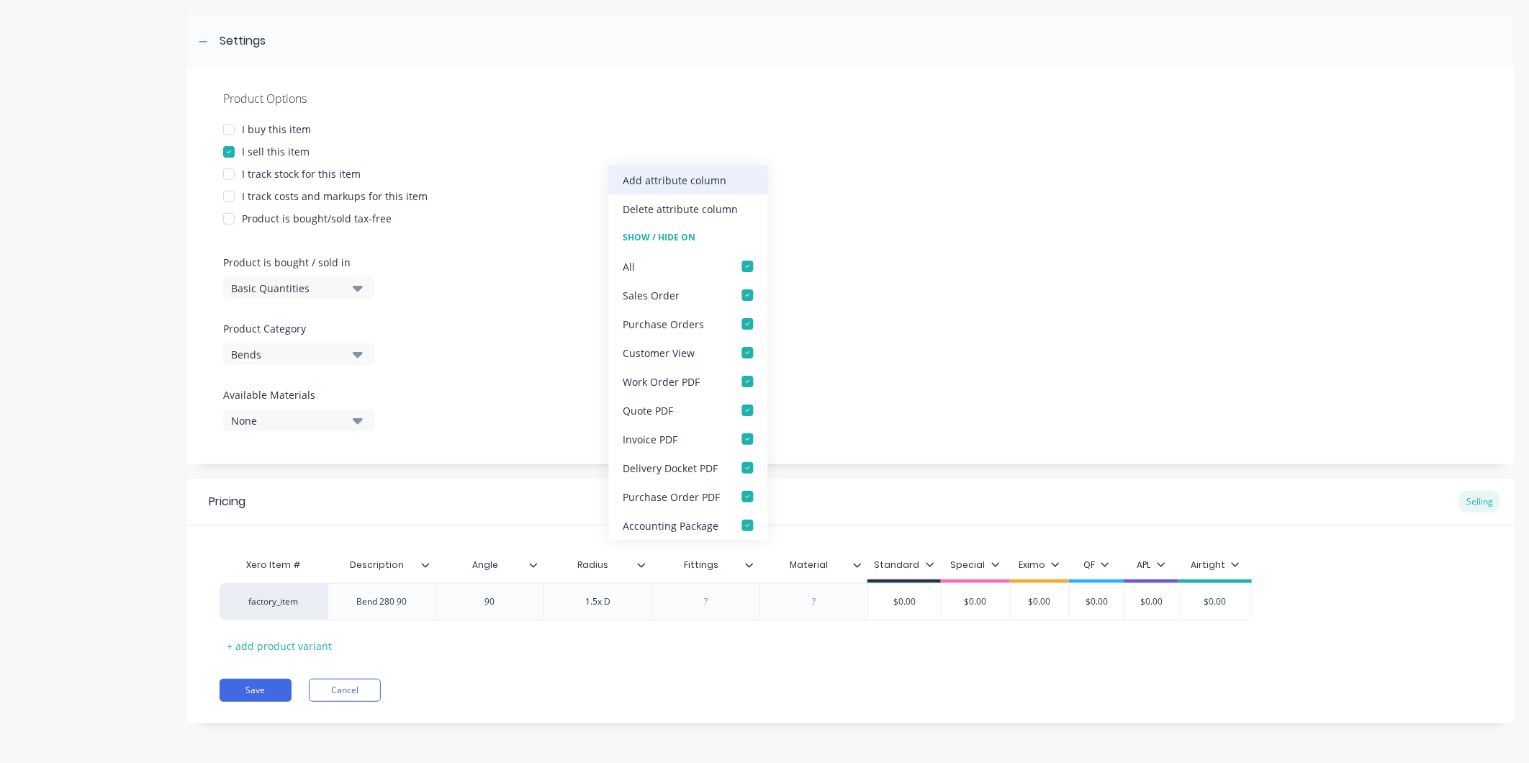
click at [682, 173] on div "Add attribute column" at bounding box center [676, 180] width 104 height 15
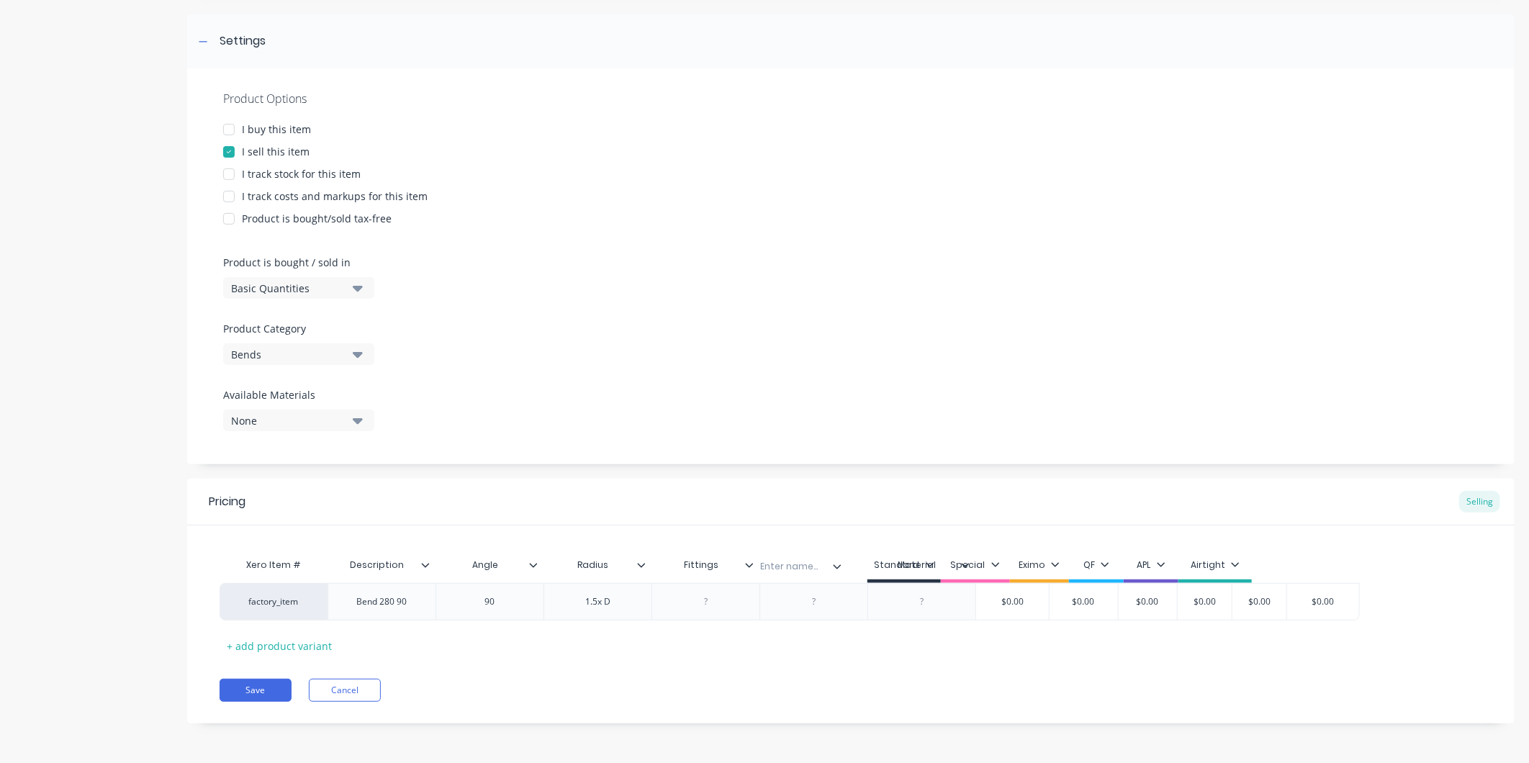
drag, startPoint x: 968, startPoint y: 562, endPoint x: 815, endPoint y: 567, distance: 153.4
click at [815, 567] on div "Xero Item # Description Angle Radius Fittings Material Enter name... Standard S…" at bounding box center [790, 567] width 1141 height 32
type textarea "x"
drag, startPoint x: 797, startPoint y: 566, endPoint x: 808, endPoint y: 569, distance: 11.2
click at [808, 569] on input "text" at bounding box center [809, 565] width 99 height 13
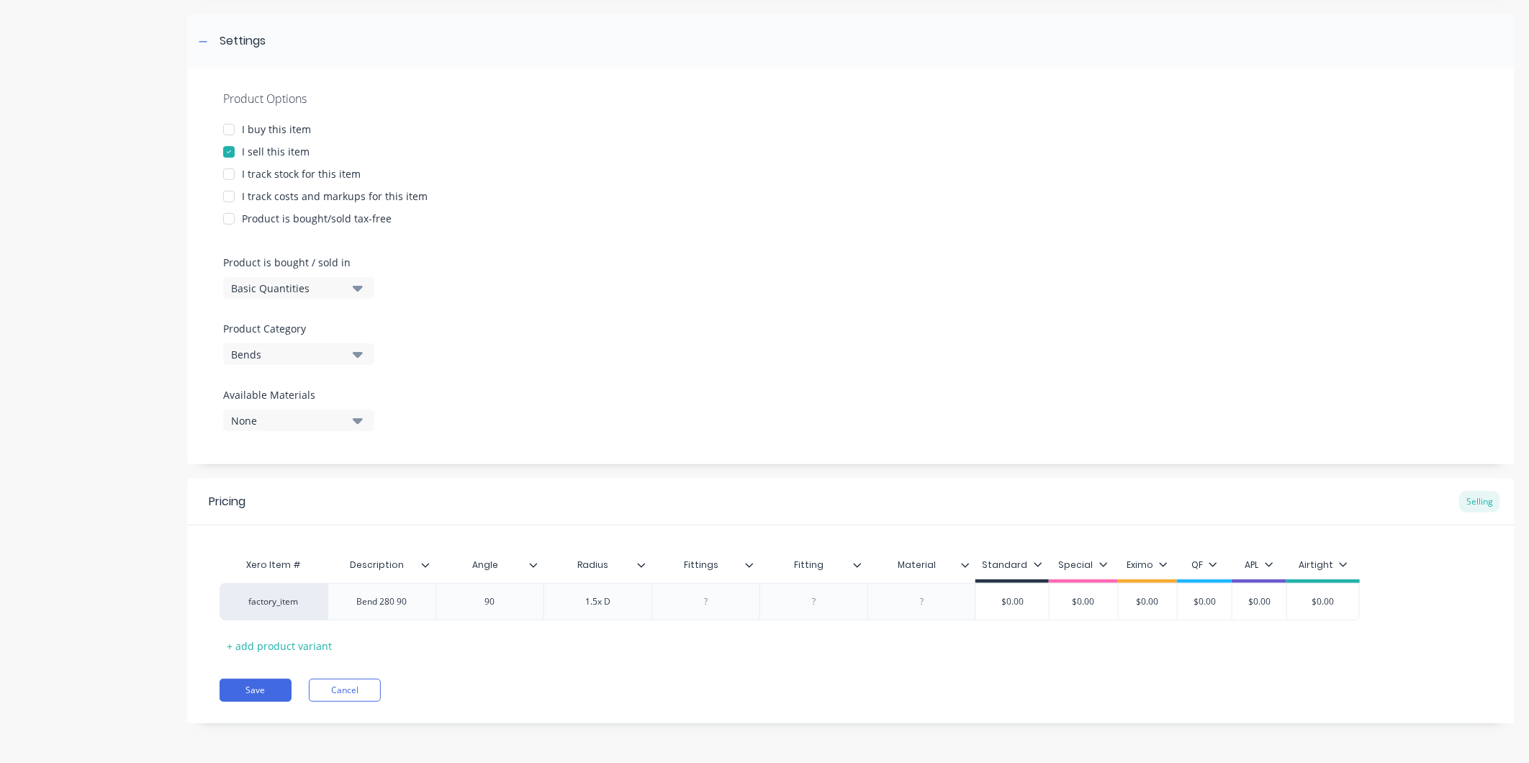
type input "Fitting 2"
click at [718, 595] on div at bounding box center [706, 602] width 72 height 19
type textarea "x"
click at [719, 570] on input "Fittings" at bounding box center [701, 565] width 99 height 13
type input "Fittings 1"
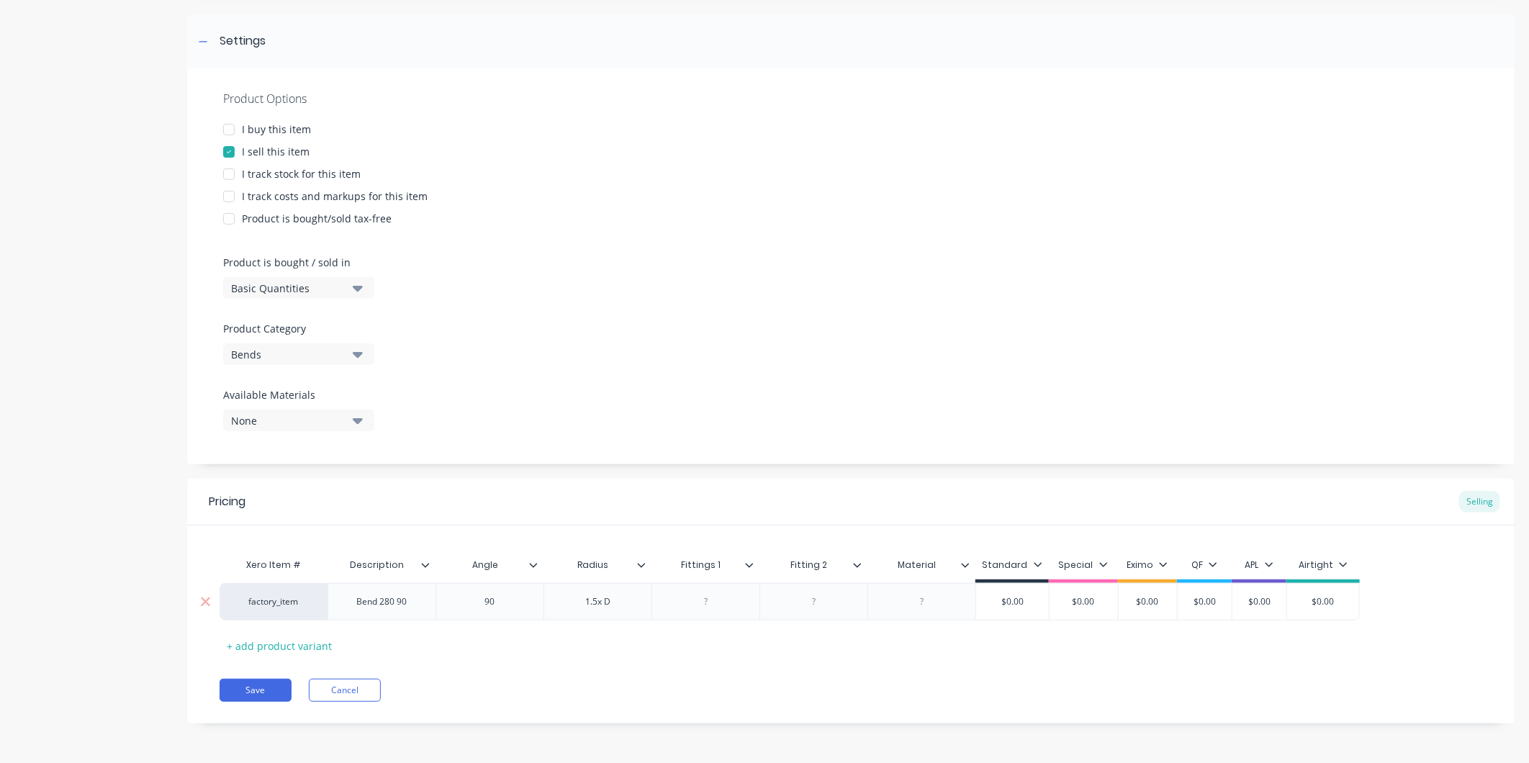
type textarea "x"
click at [714, 606] on div at bounding box center [706, 602] width 72 height 19
type textarea "x"
click at [807, 603] on div at bounding box center [814, 602] width 72 height 19
type textarea "x"
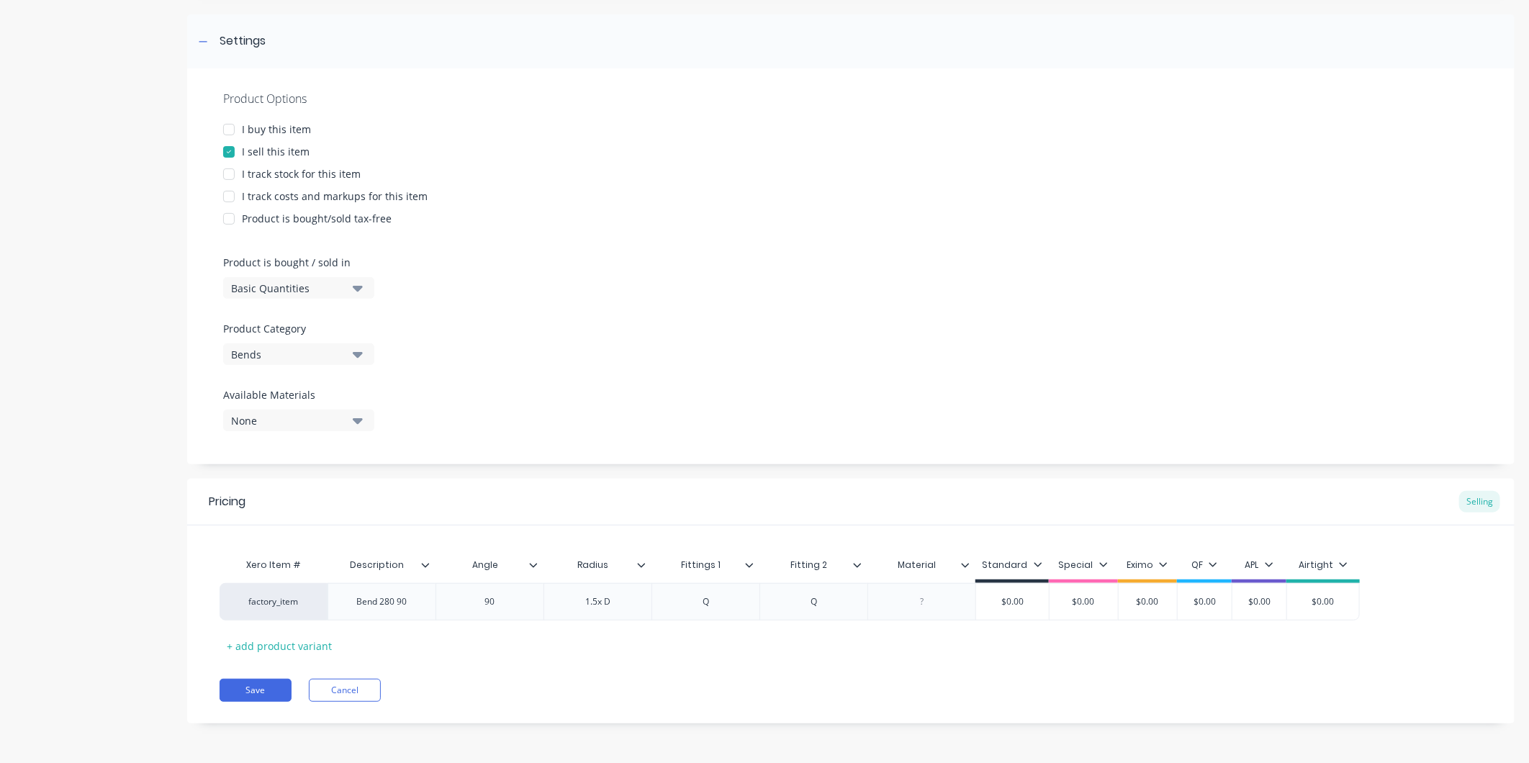
click at [715, 569] on input "Fittings 1" at bounding box center [701, 565] width 99 height 13
type input "Fitting 1"
type textarea "x"
click at [932, 601] on div at bounding box center [922, 602] width 72 height 19
click at [247, 685] on button "Save" at bounding box center [256, 690] width 72 height 23
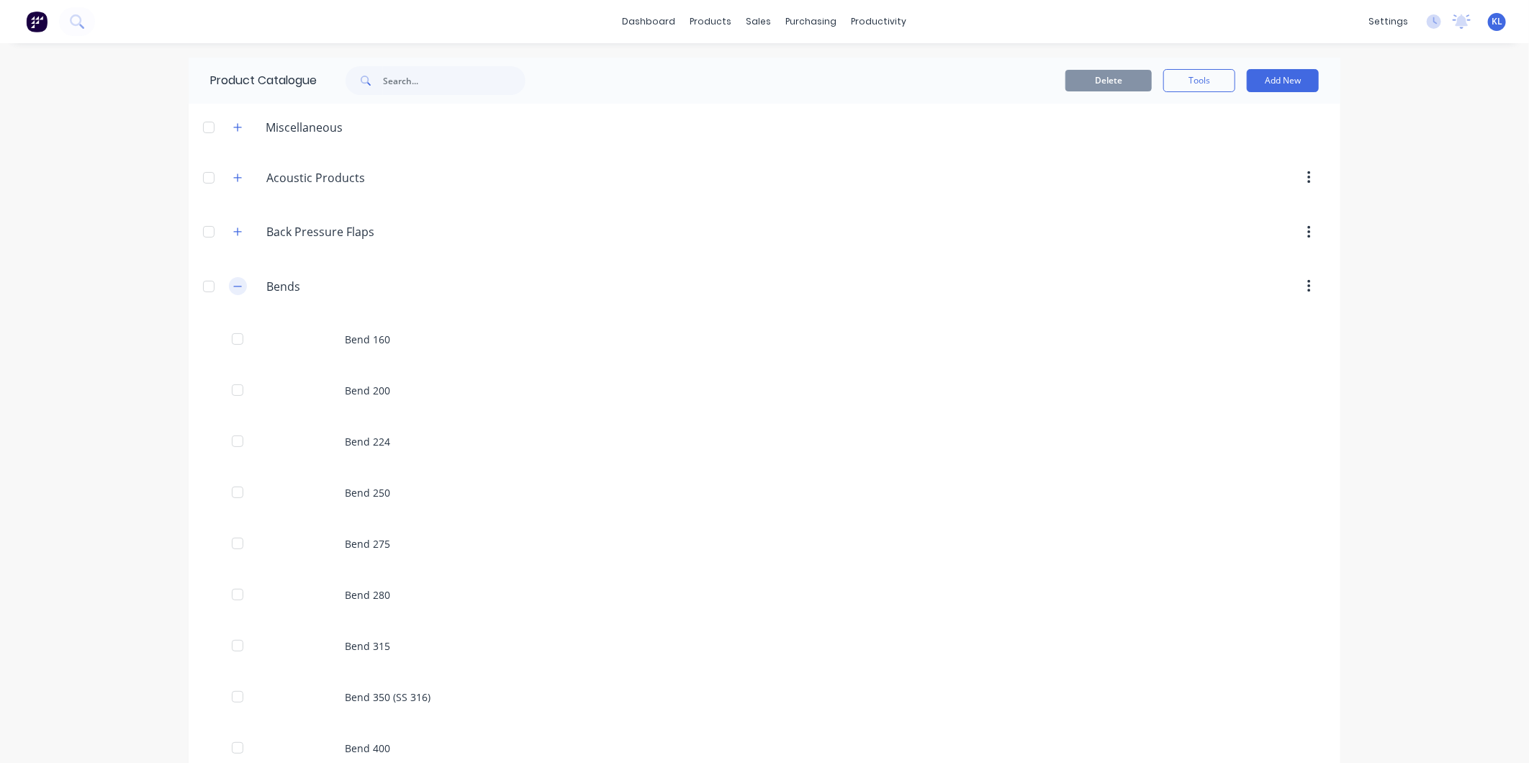
click at [232, 279] on button "button" at bounding box center [238, 286] width 18 height 18
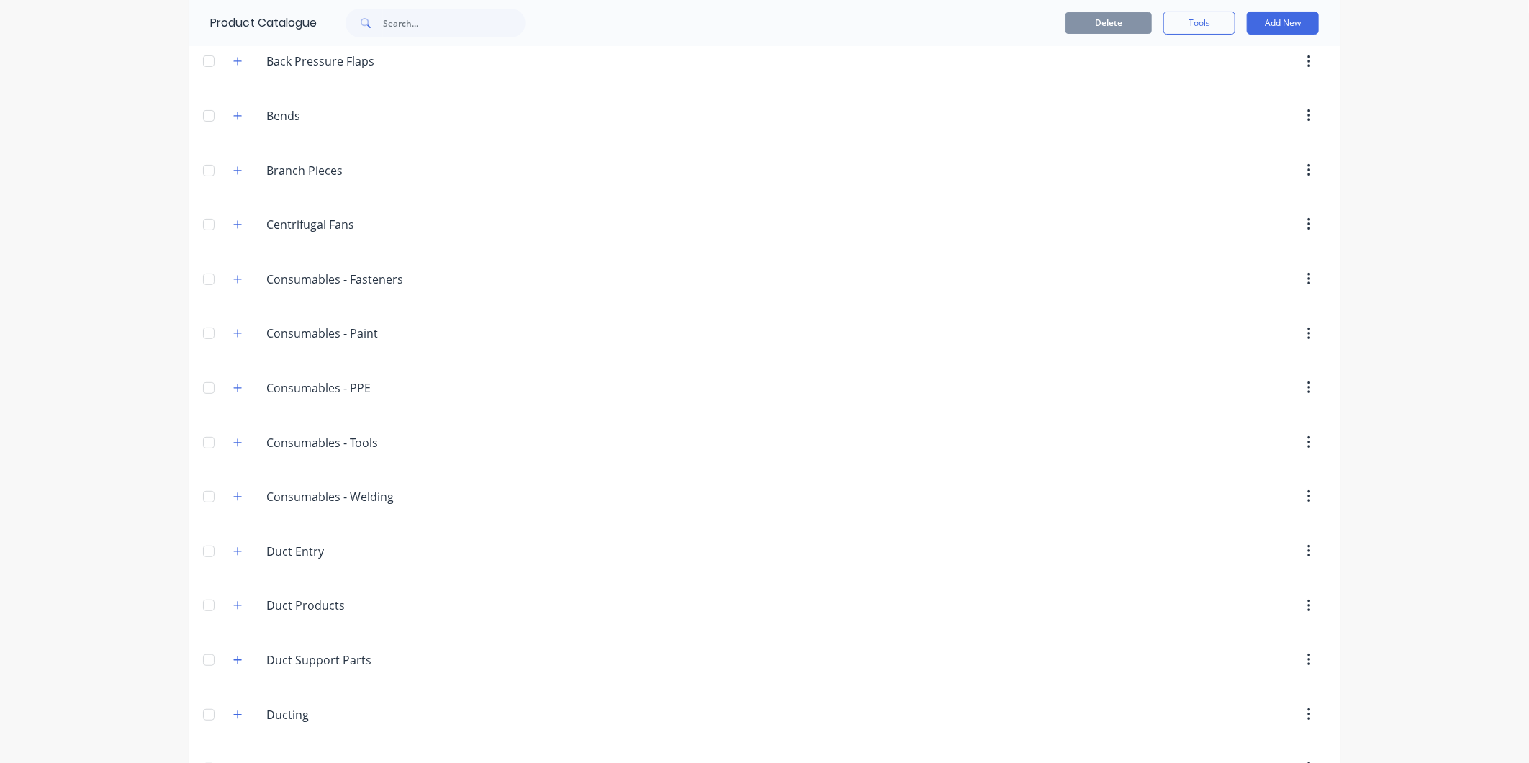
scroll to position [80, 0]
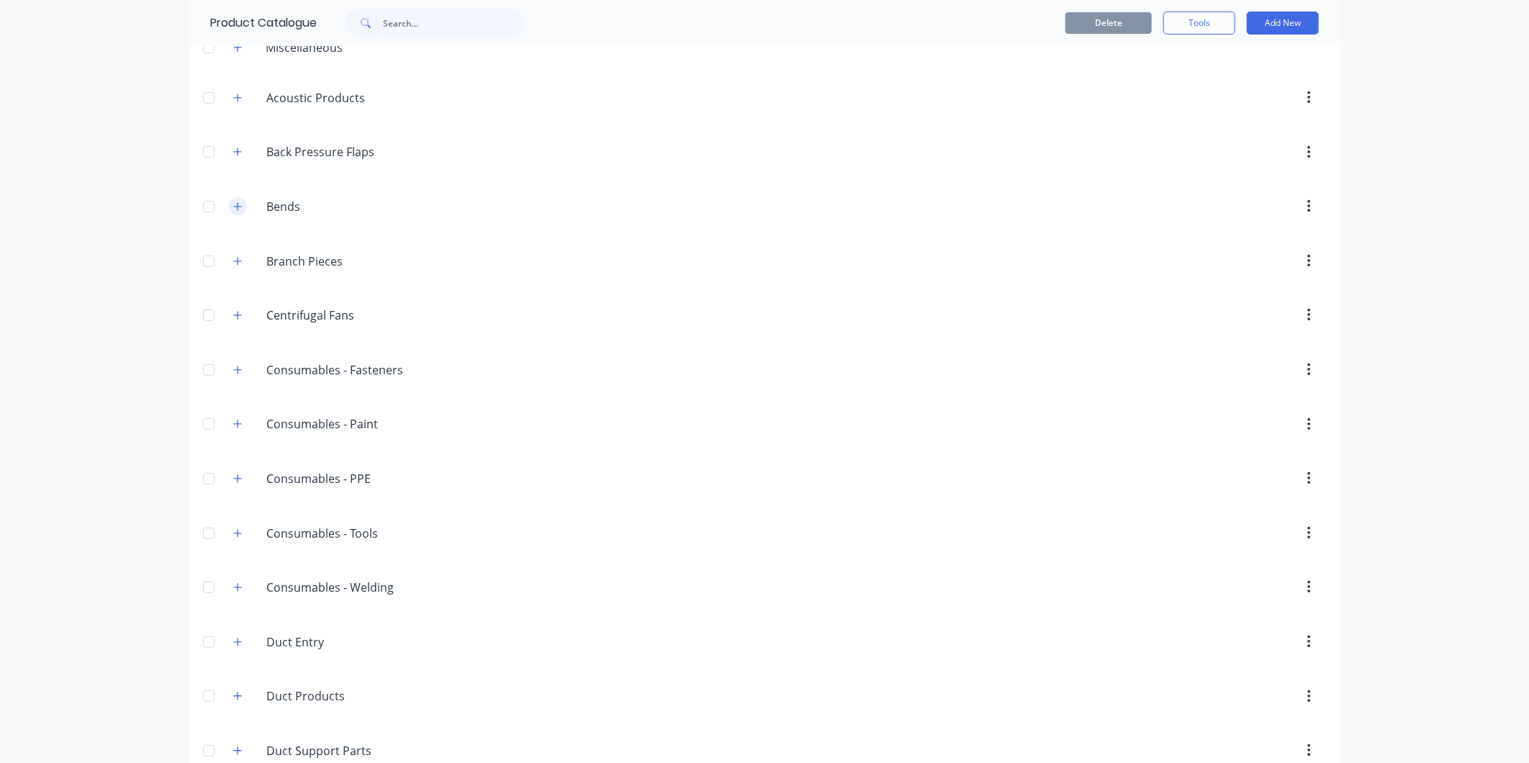
click at [236, 204] on button "button" at bounding box center [238, 206] width 18 height 18
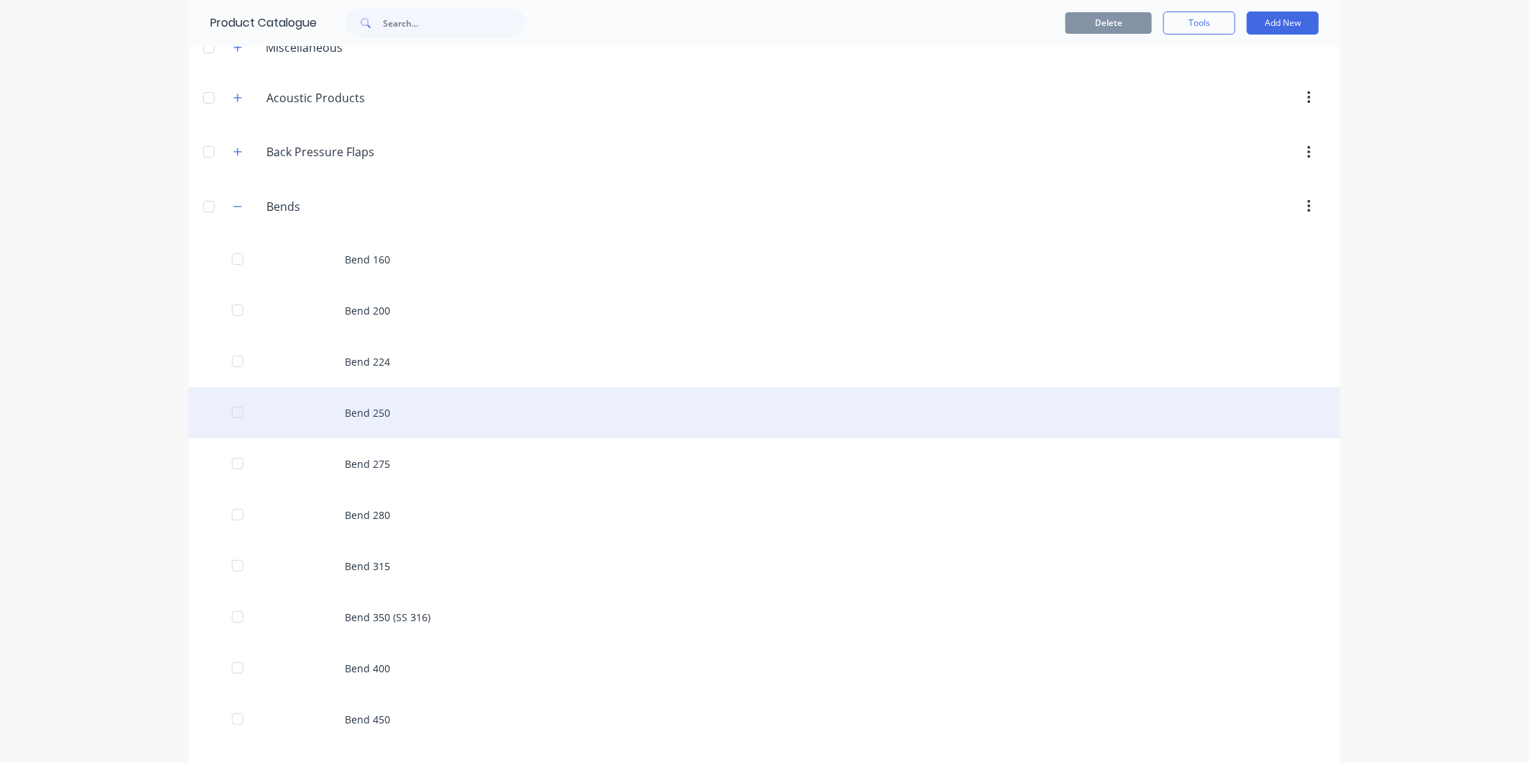
click at [400, 426] on div "Bend 250" at bounding box center [765, 412] width 1152 height 51
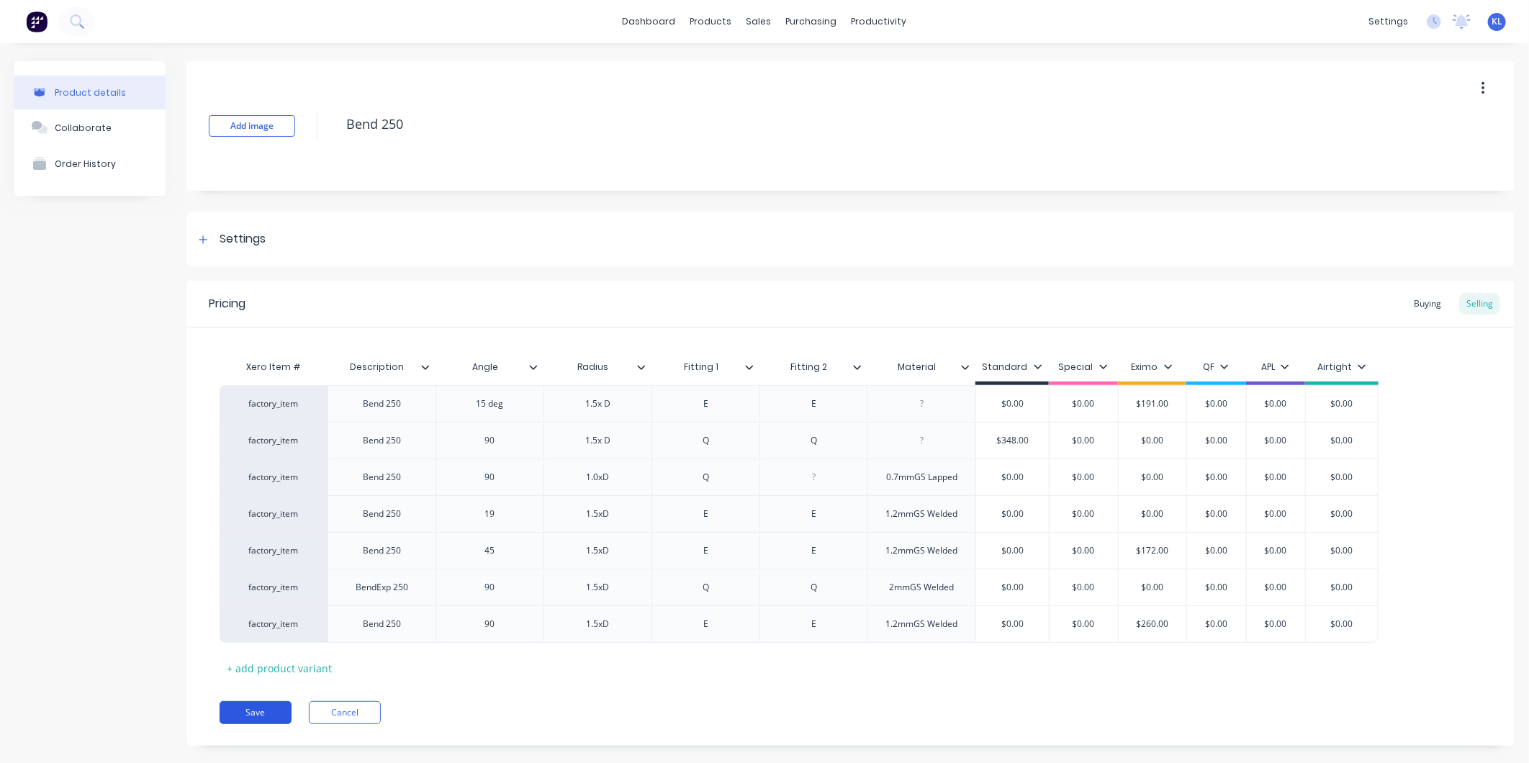
click at [250, 711] on button "Save" at bounding box center [256, 712] width 72 height 23
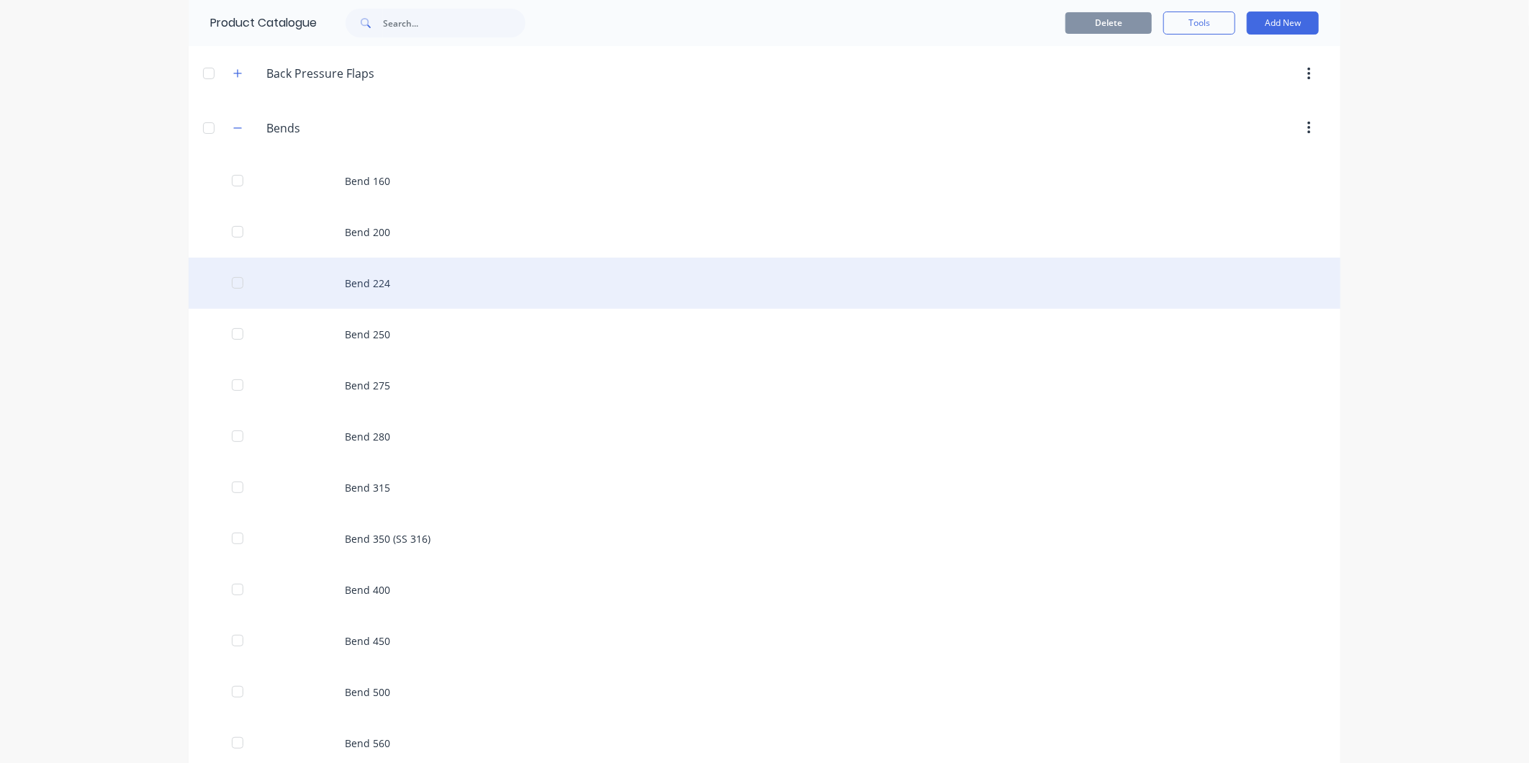
scroll to position [160, 0]
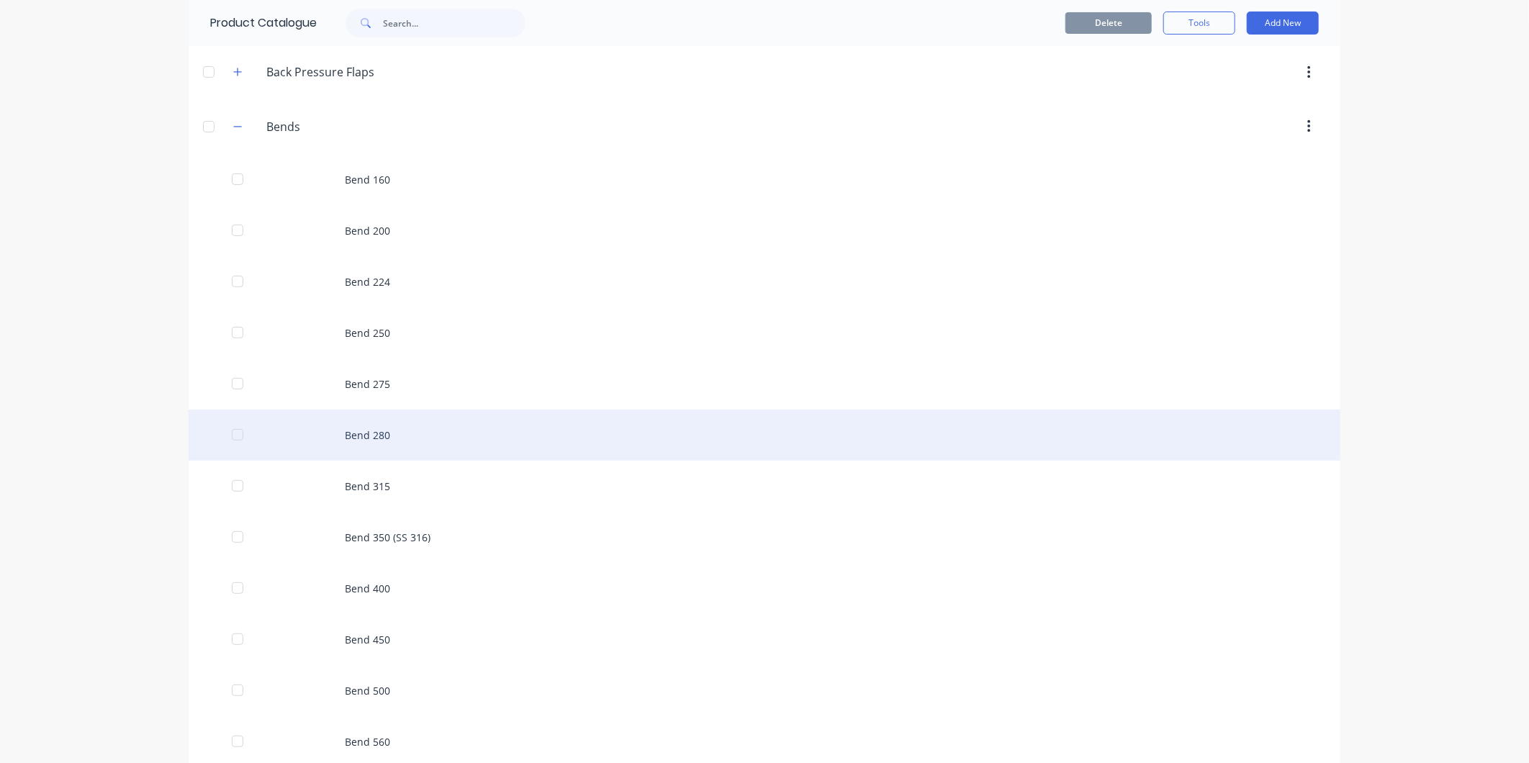
click at [384, 430] on div "Bend 280" at bounding box center [765, 435] width 1152 height 51
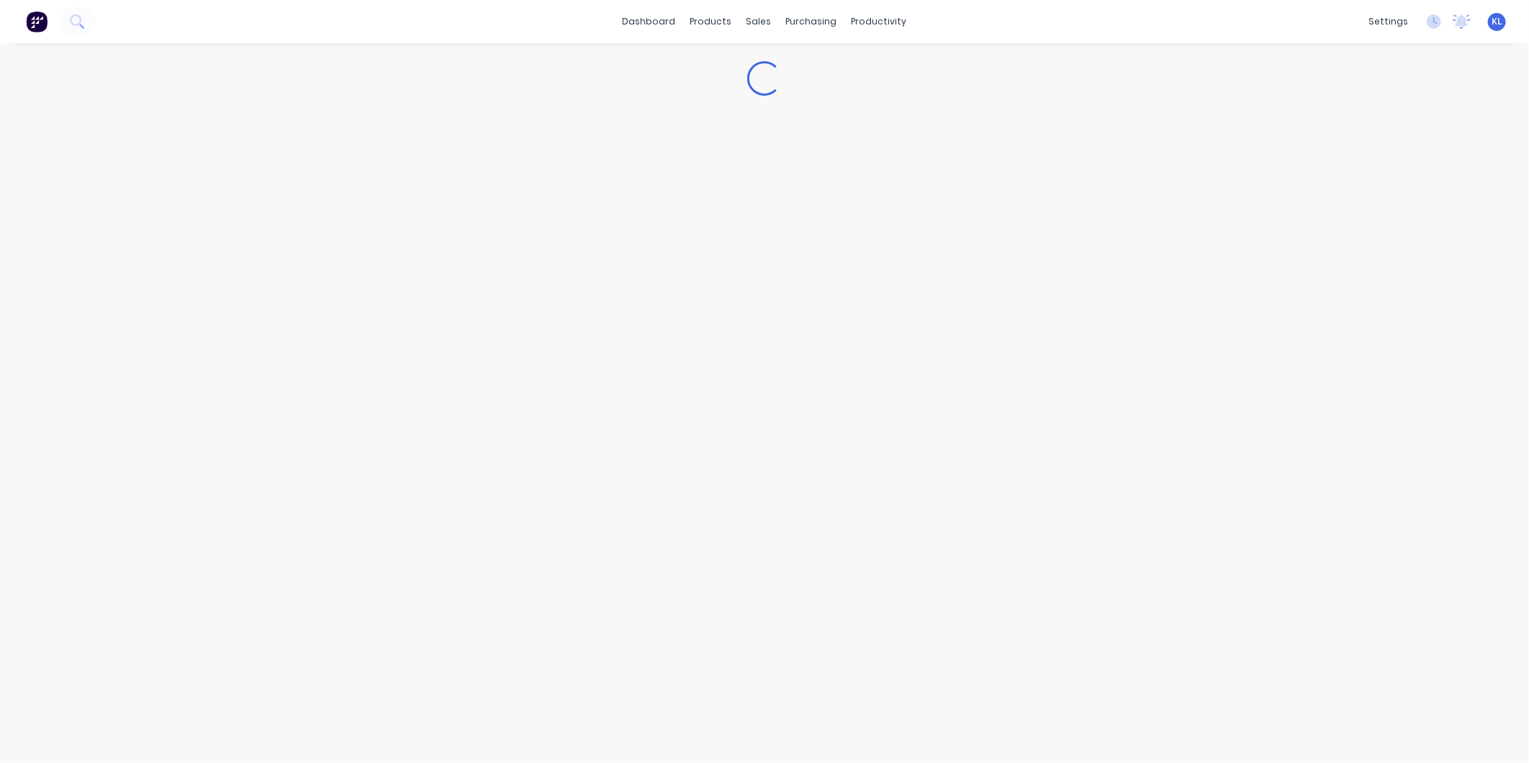
type textarea "x"
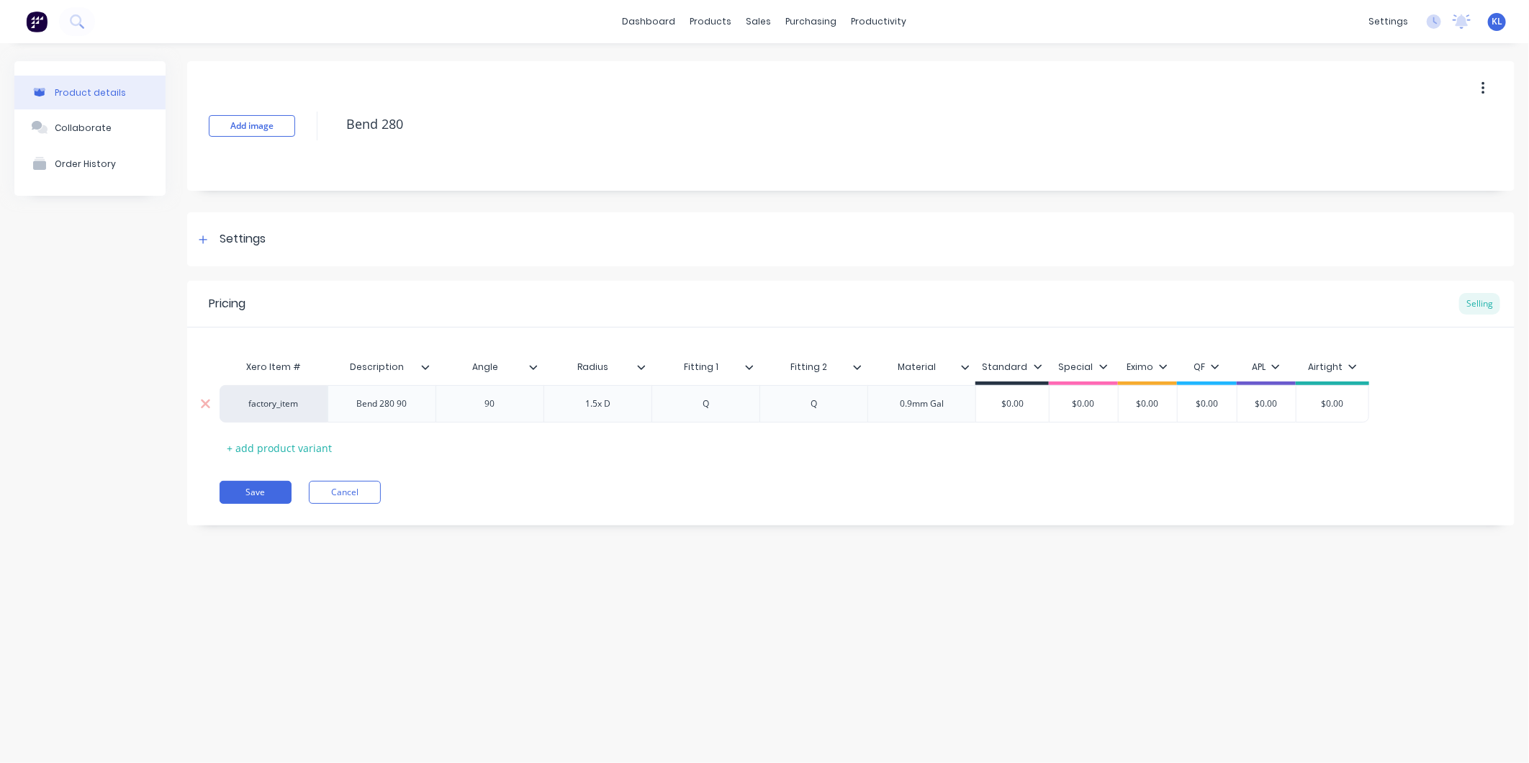
type input "$0.00"
drag, startPoint x: 1037, startPoint y: 405, endPoint x: 1001, endPoint y: 404, distance: 36.0
click at [1001, 404] on input "$0.00" at bounding box center [1012, 403] width 73 height 13
type textarea "x"
type input "3"
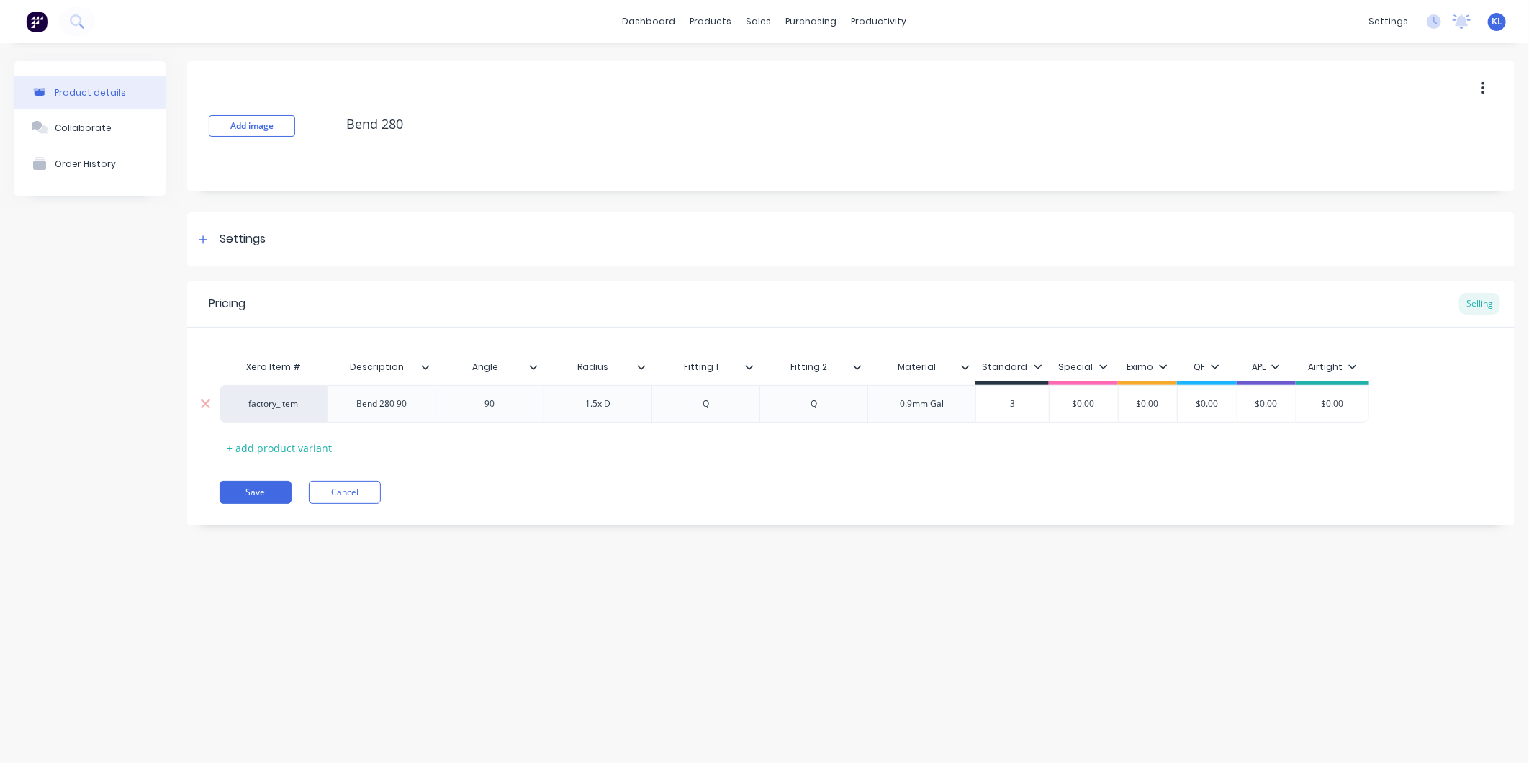
type textarea "x"
type input "37"
type textarea "x"
type input "3"
type textarea "x"
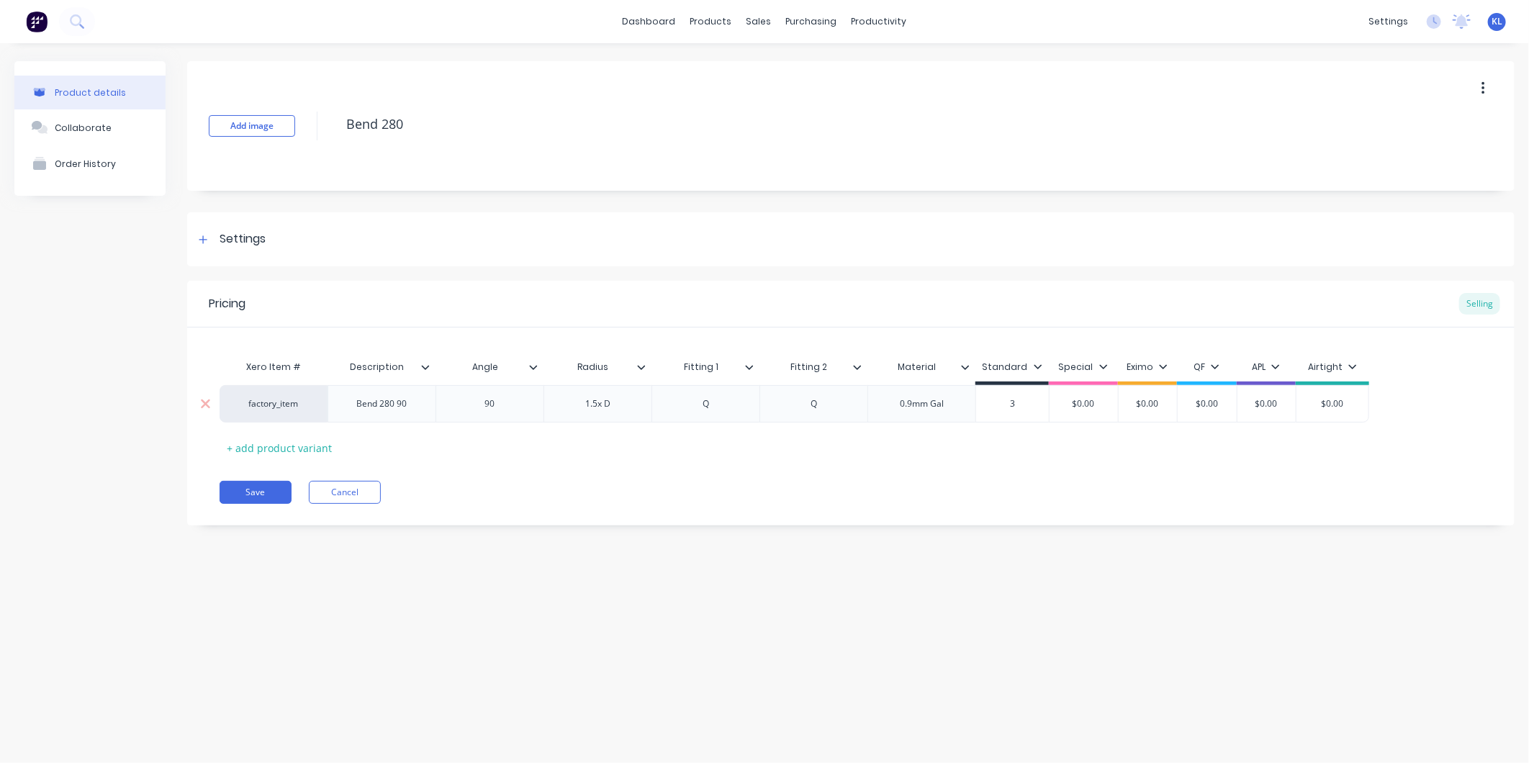
type input "37"
type textarea "x"
click at [1041, 444] on div "Xero Item # Description Angle Radius Fitting 1 Fitting 2 Material Standard Spec…" at bounding box center [851, 406] width 1263 height 107
type input "$370.00"
drag, startPoint x: 1034, startPoint y: 408, endPoint x: 997, endPoint y: 408, distance: 36.7
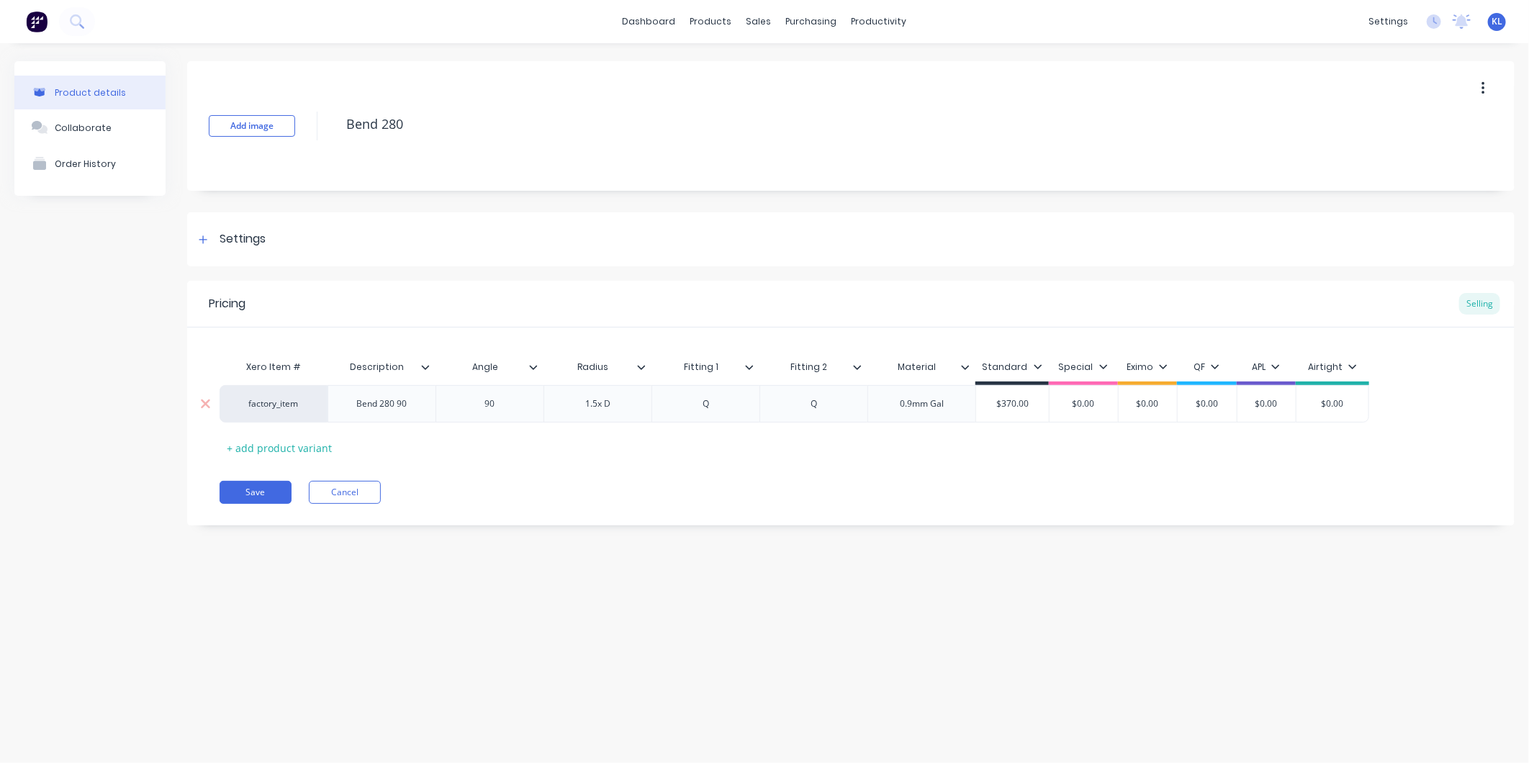
click at [997, 408] on input "$370.00" at bounding box center [1012, 403] width 73 height 13
type textarea "x"
type input "3"
type textarea "x"
type input "37"
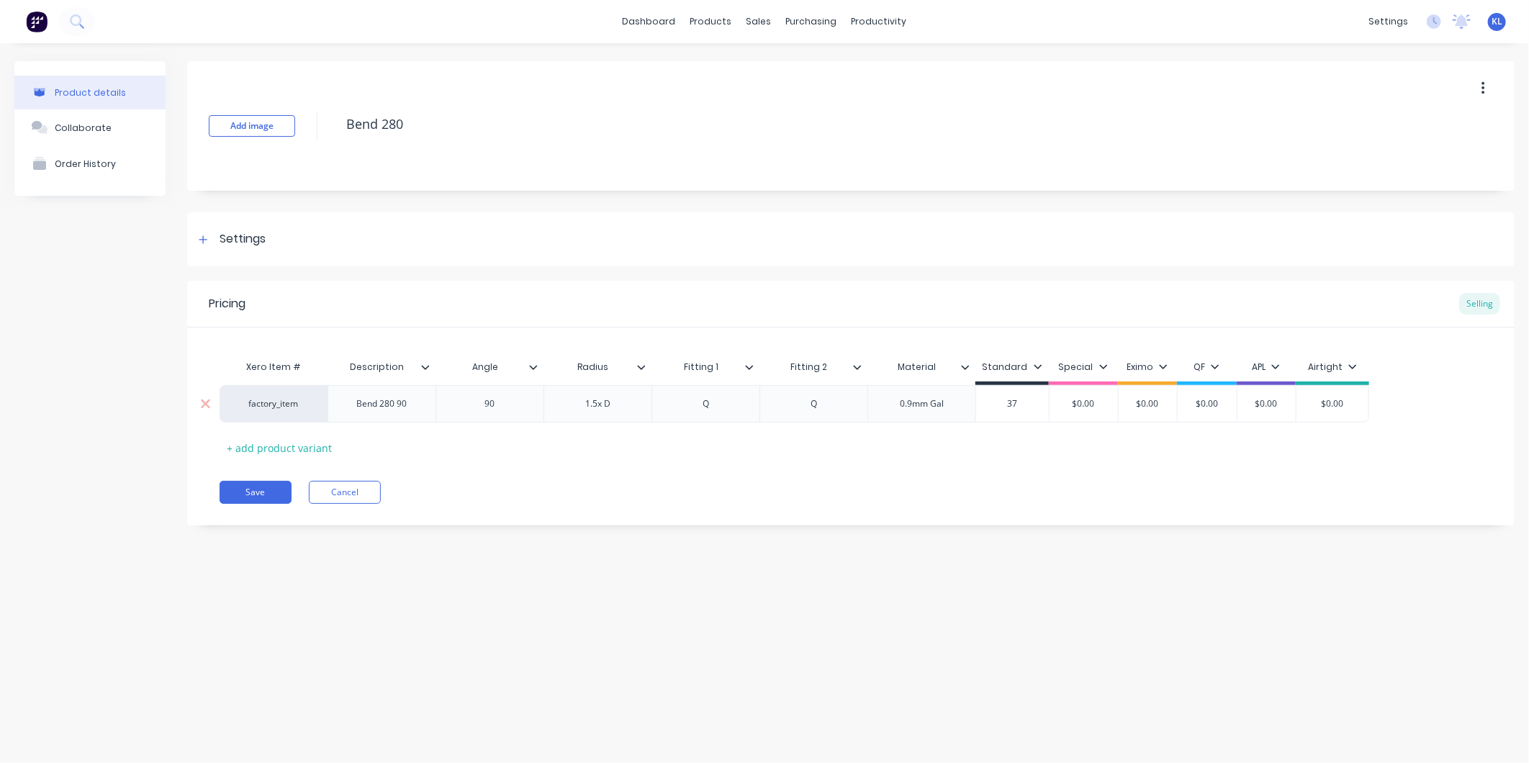
type textarea "x"
click at [1004, 440] on div "Xero Item # Description Angle Radius Fitting 1 Fitting 2 Material Standard Spec…" at bounding box center [851, 406] width 1263 height 107
type input "$375.00"
drag, startPoint x: 1033, startPoint y: 405, endPoint x: 992, endPoint y: 405, distance: 41.0
click at [992, 405] on input "$375.00" at bounding box center [1012, 403] width 73 height 13
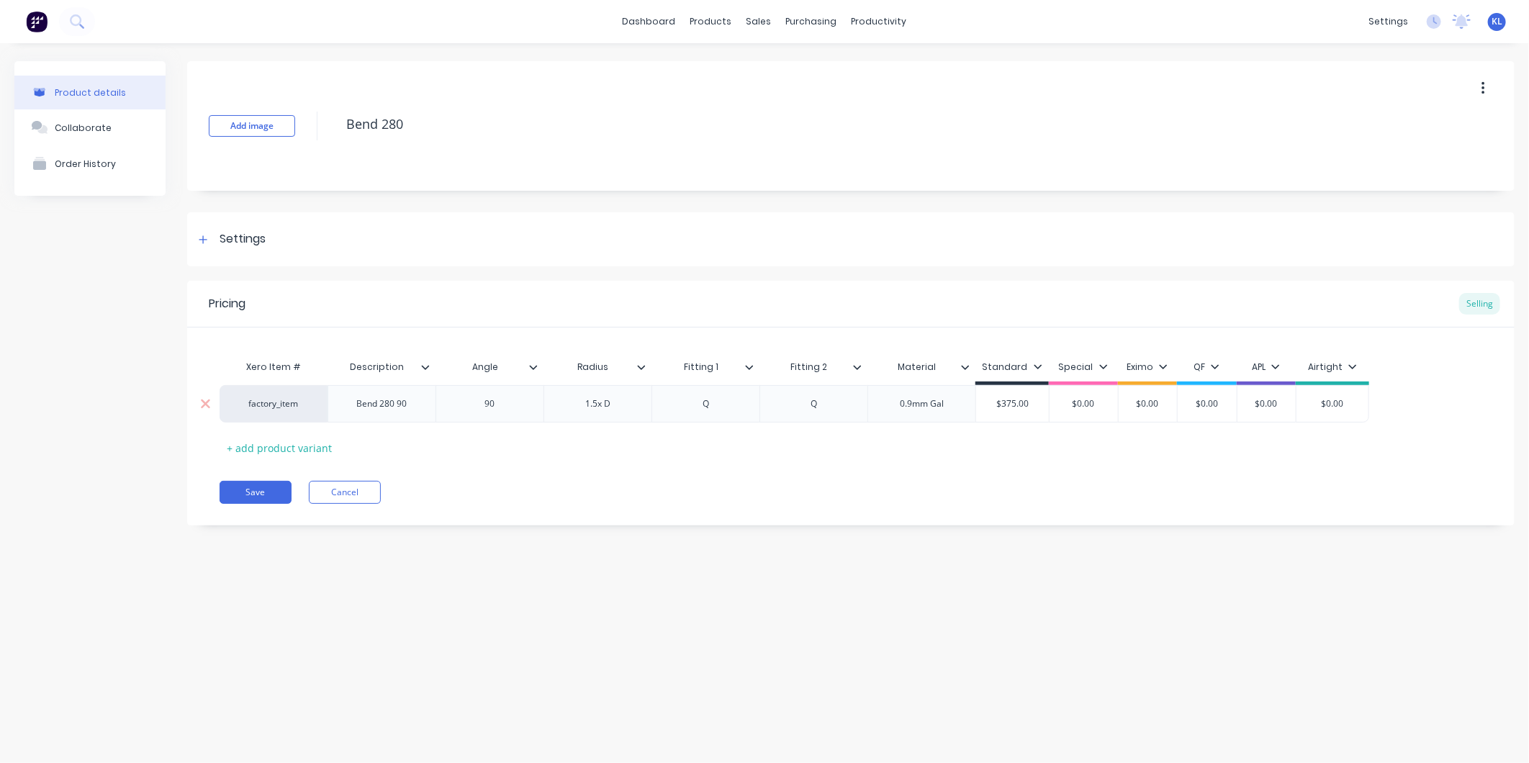
type textarea "x"
type input "3"
type textarea "x"
type input "37"
type textarea "x"
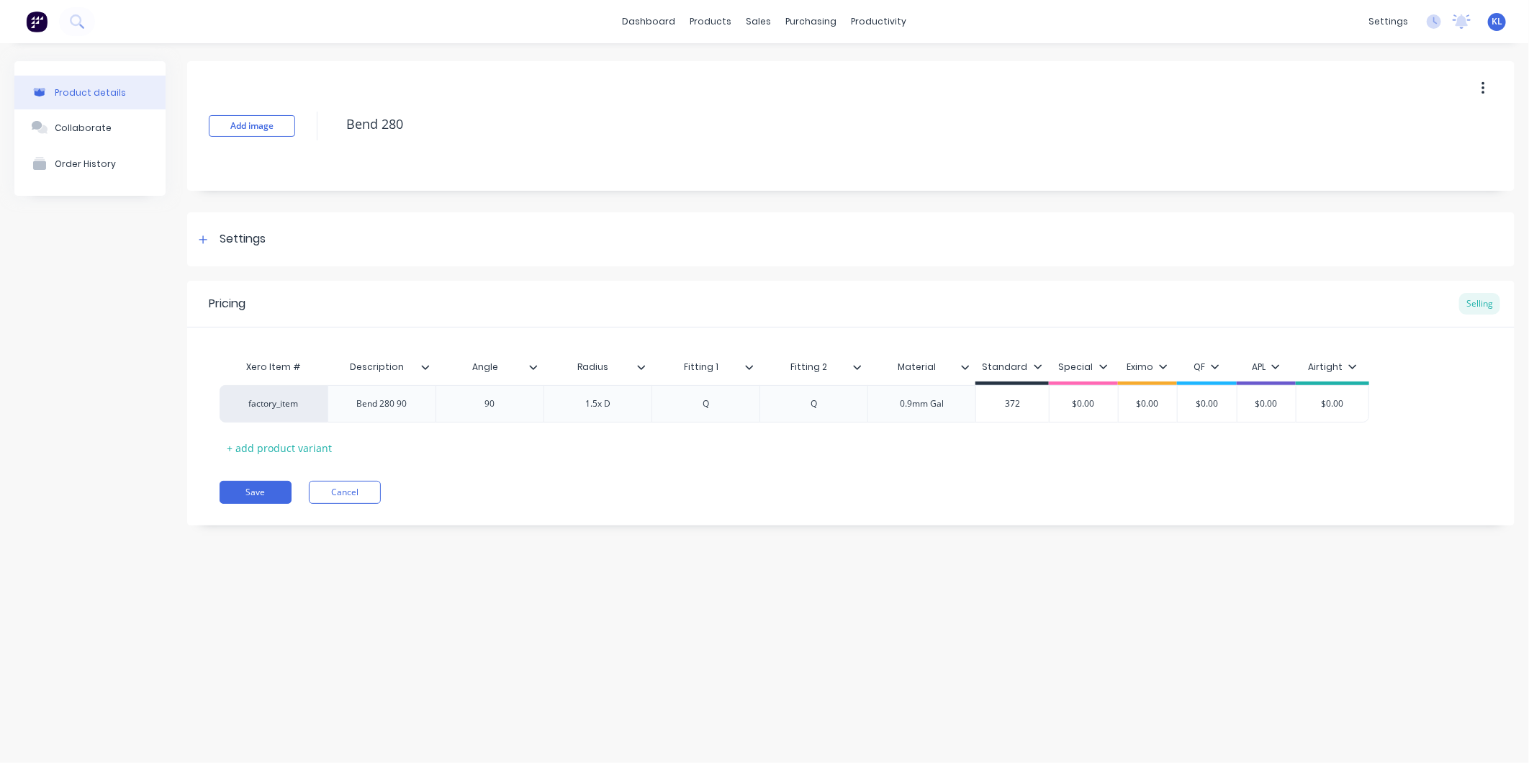
type input "372"
click at [997, 435] on div "Xero Item # Description Angle Radius Fitting 1 Fitting 2 Material Standard Spec…" at bounding box center [851, 406] width 1263 height 107
click at [256, 492] on button "Save" at bounding box center [256, 492] width 72 height 23
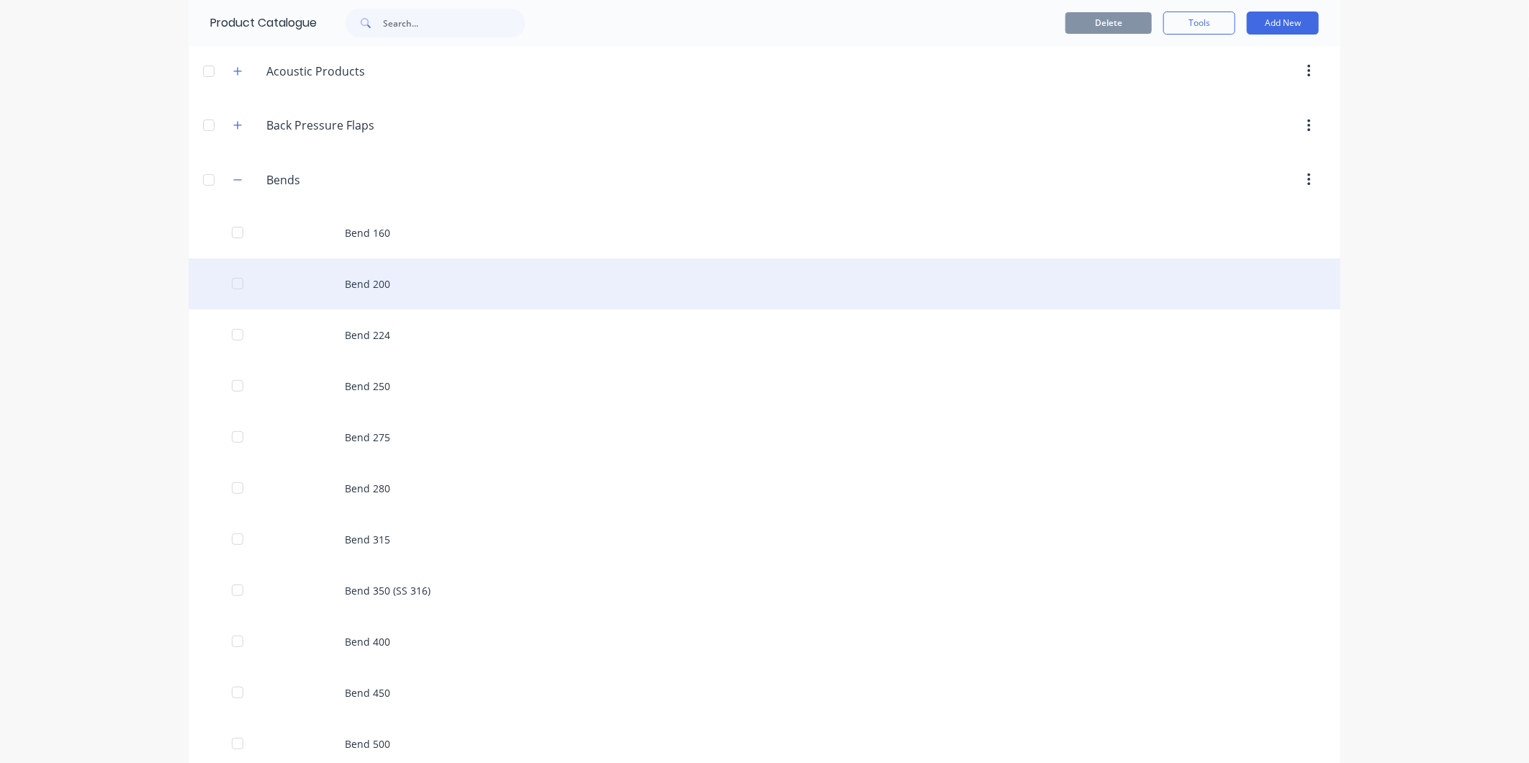
scroll to position [240, 0]
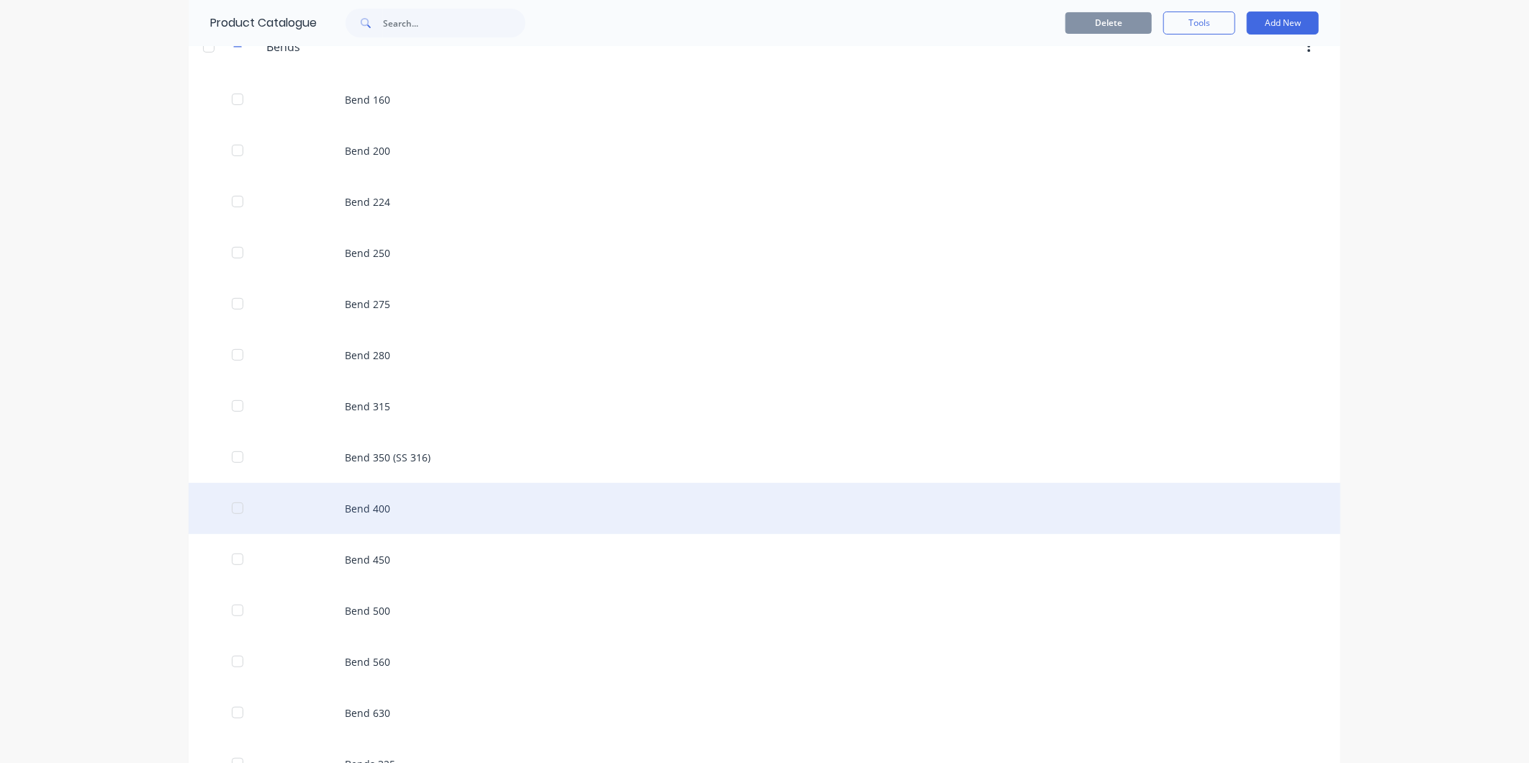
click at [380, 518] on div "Bend 400" at bounding box center [765, 508] width 1152 height 51
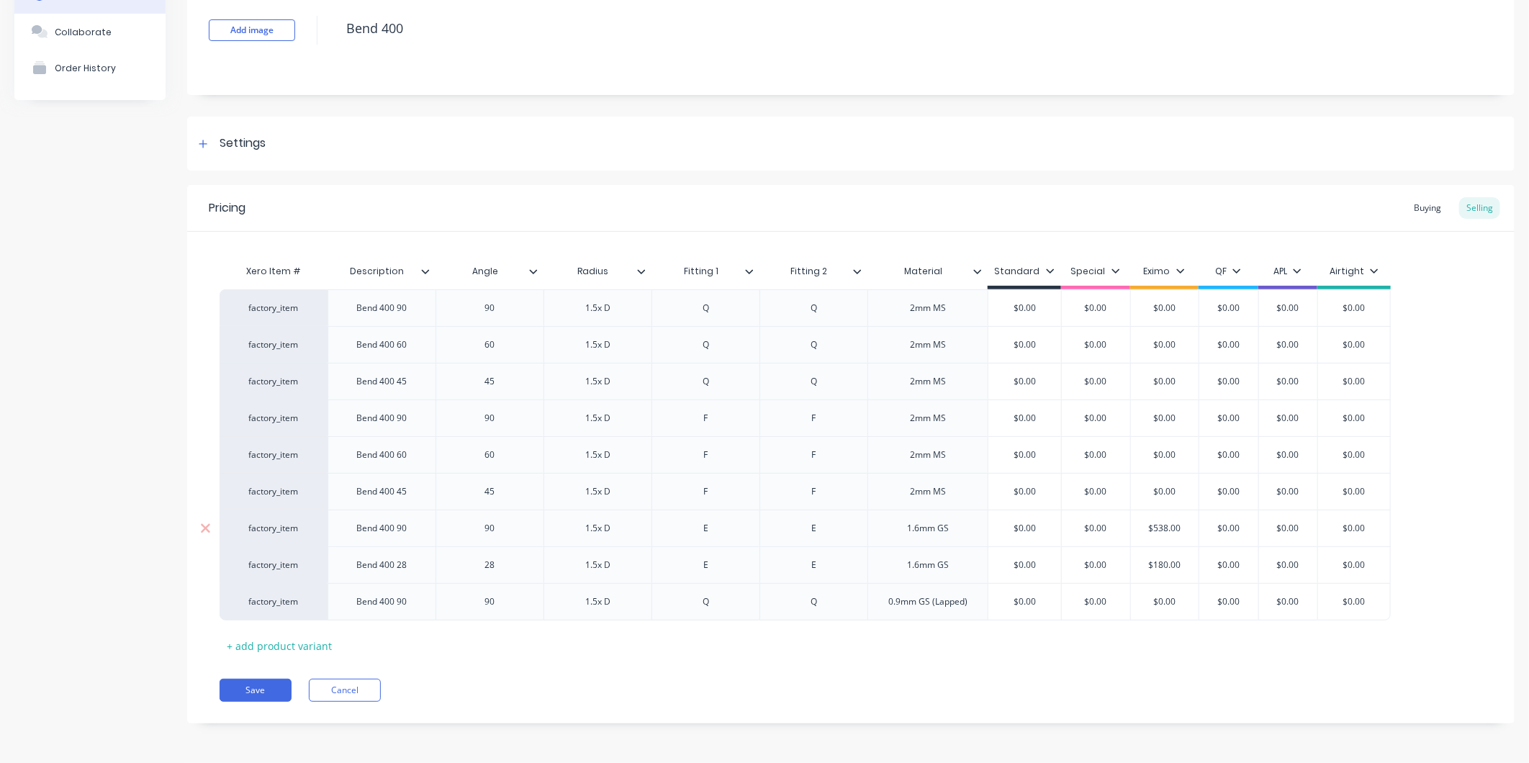
scroll to position [96, 0]
click at [297, 647] on div "+ add product variant" at bounding box center [280, 646] width 120 height 22
type textarea "x"
click at [386, 635] on div at bounding box center [382, 638] width 72 height 19
type textarea "x"
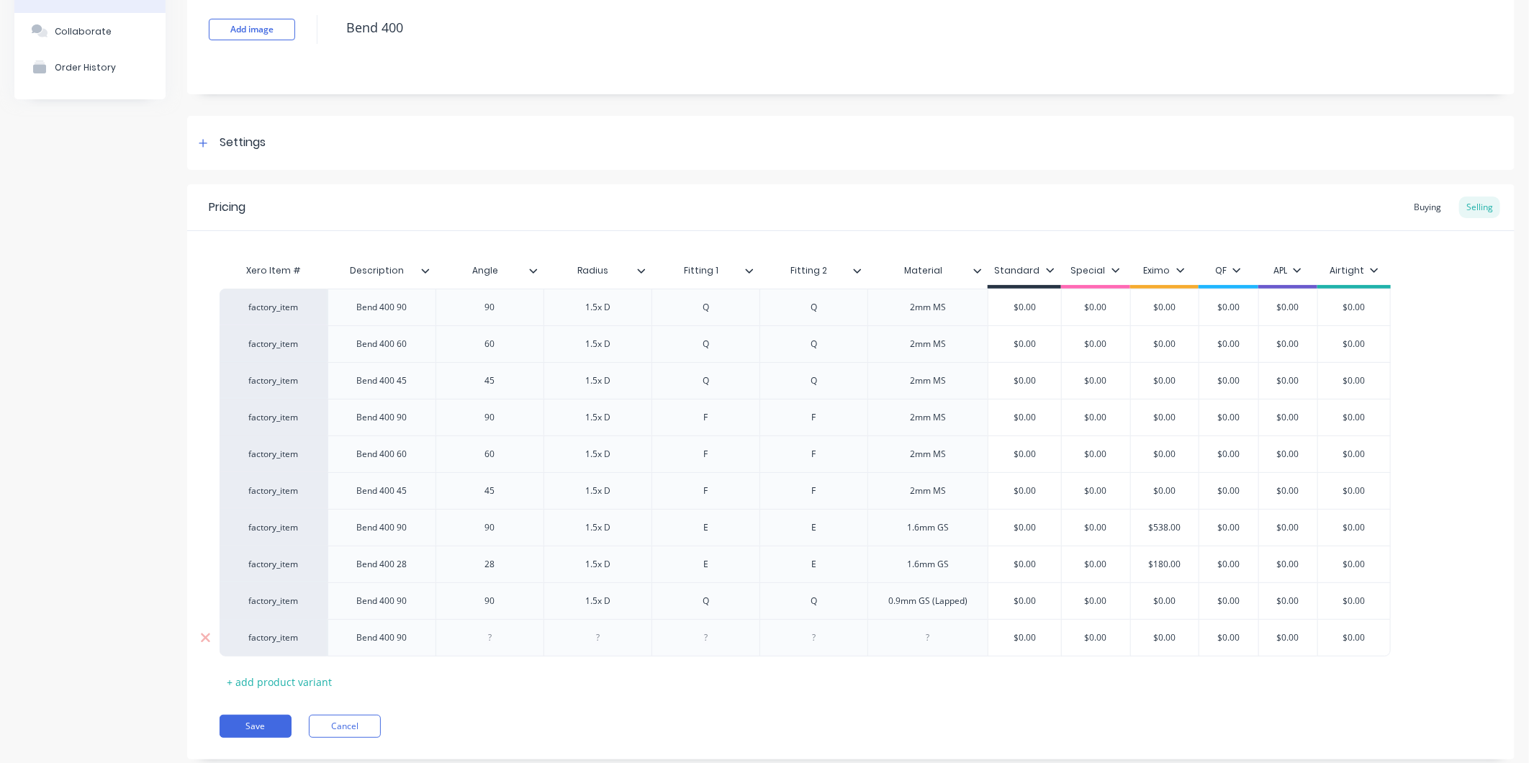
click at [505, 639] on div at bounding box center [490, 638] width 72 height 19
type textarea "x"
click at [608, 644] on div at bounding box center [598, 638] width 72 height 19
click at [719, 634] on div at bounding box center [706, 638] width 72 height 19
drag, startPoint x: 629, startPoint y: 638, endPoint x: 497, endPoint y: 644, distance: 131.9
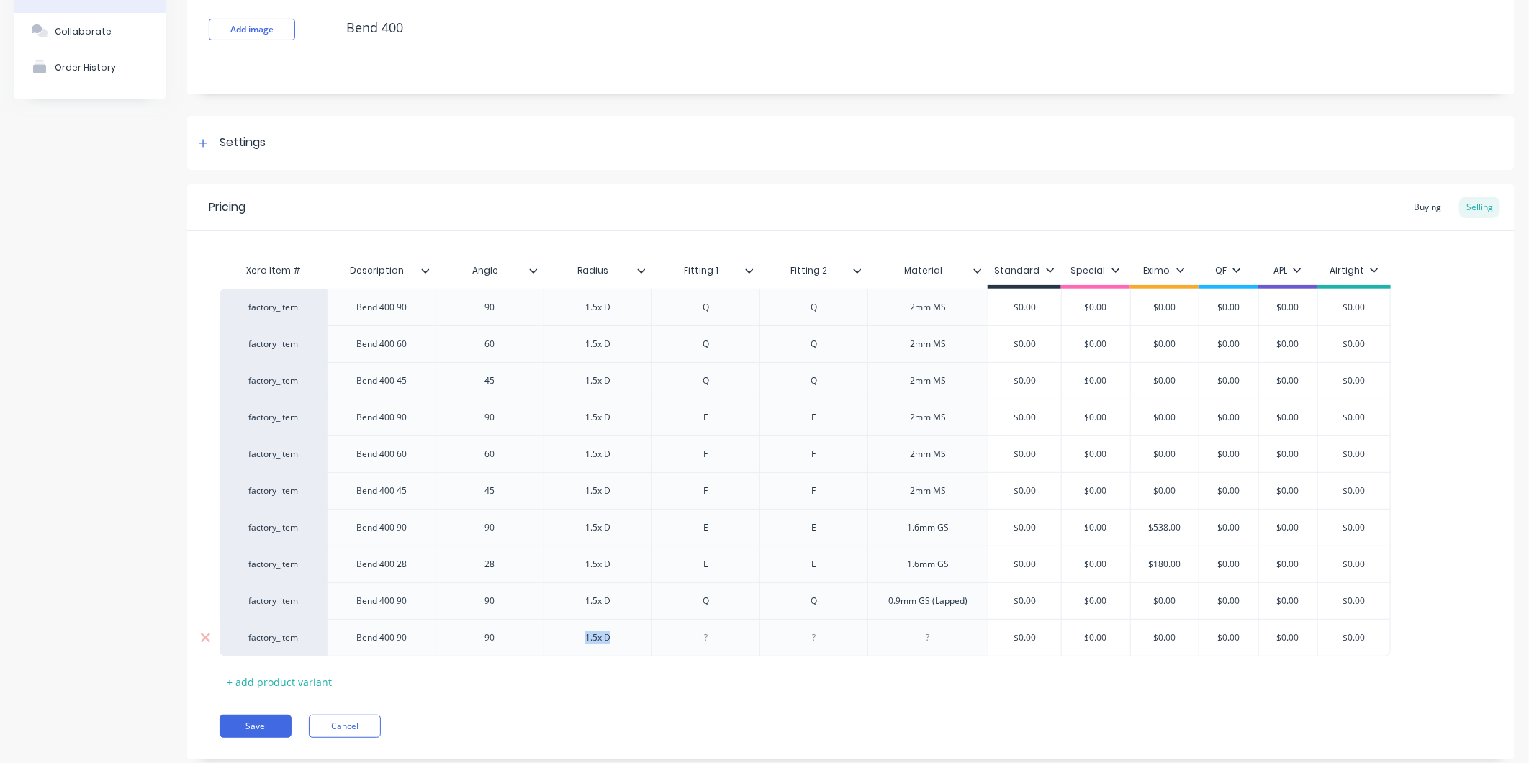
click at [497, 644] on div "factory_item Bend 400 90 90 1.5x D $0.00 $0.00 $0.00 $0.00 $0.00 $0.00" at bounding box center [805, 637] width 1171 height 37
click at [513, 639] on div "90" at bounding box center [490, 638] width 72 height 19
drag, startPoint x: 618, startPoint y: 643, endPoint x: 426, endPoint y: 643, distance: 192.2
click at [426, 643] on div "factory_item Bend 400 90 90 1.5x D $0.00 $0.00 $0.00 $0.00 $0.00 $0.00" at bounding box center [805, 637] width 1171 height 37
drag, startPoint x: 482, startPoint y: 634, endPoint x: 248, endPoint y: 628, distance: 234.8
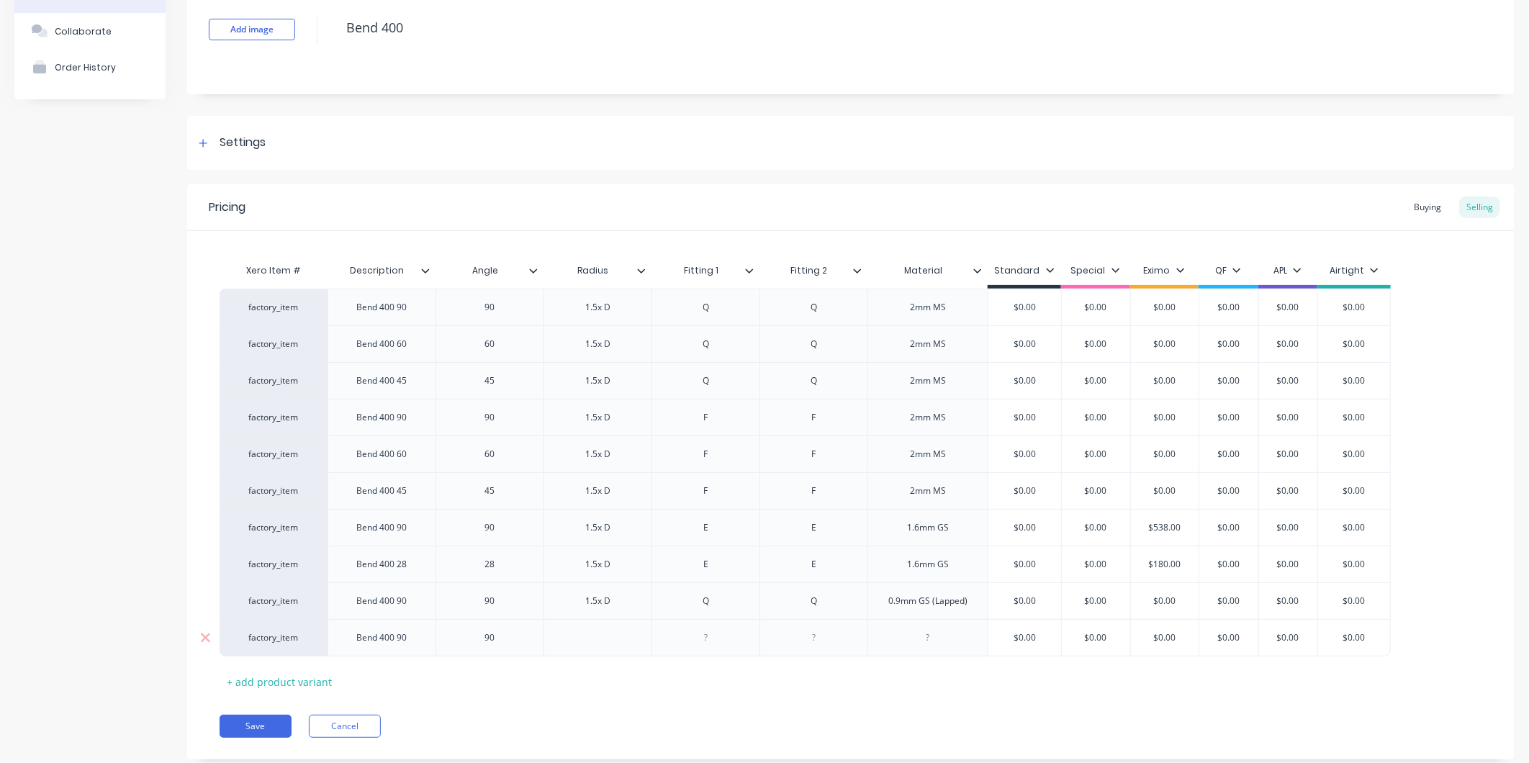
click at [466, 636] on div "90" at bounding box center [490, 638] width 72 height 19
click at [206, 636] on icon at bounding box center [205, 638] width 9 height 9
type textarea "x"
type input "$0.00"
drag, startPoint x: 1027, startPoint y: 595, endPoint x: 976, endPoint y: 595, distance: 51.1
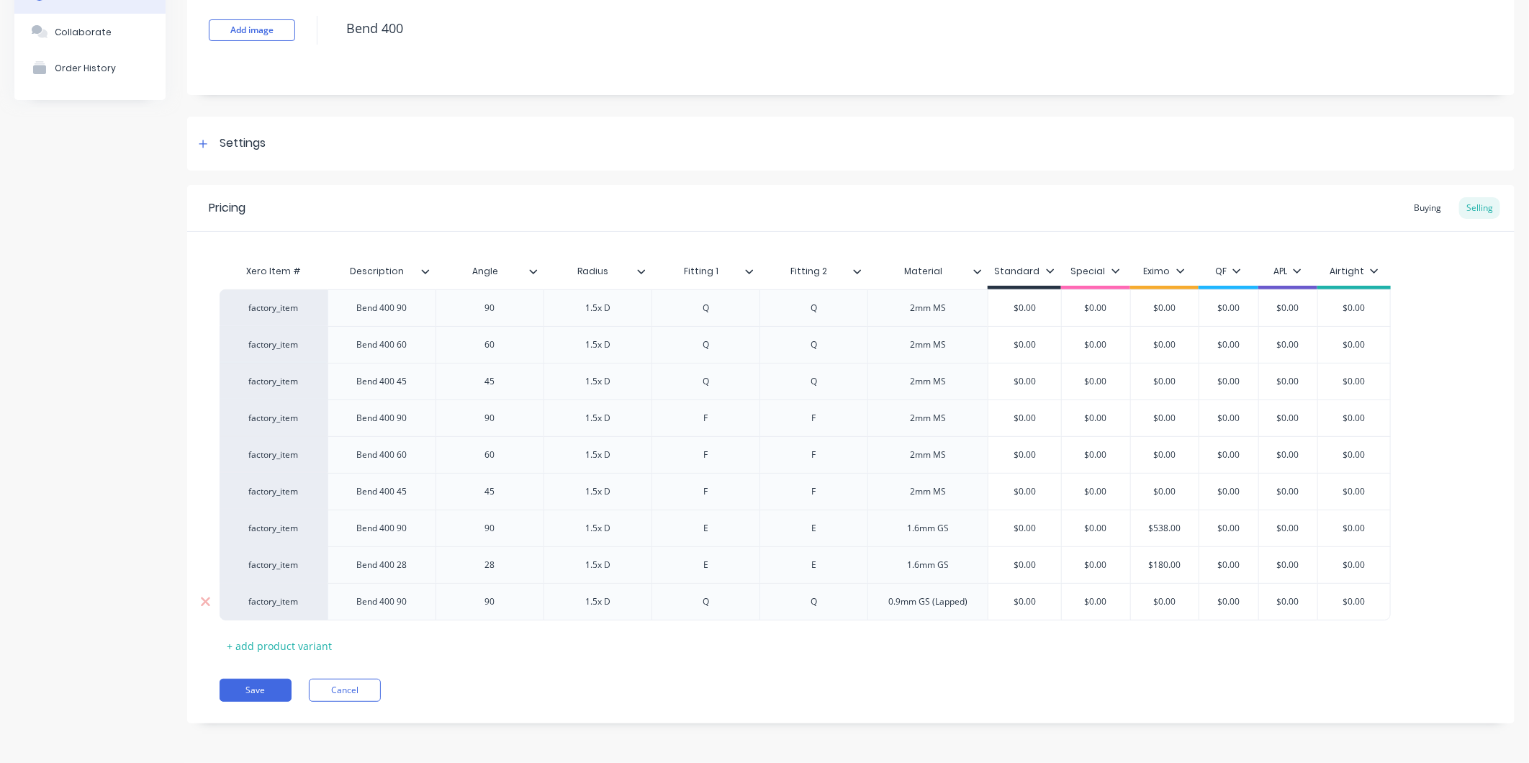
click at [976, 595] on div "factory_item Bend 400 90 90 1.5x D Q Q 0.9mm GS (Lapped) $0.00 $0.00 $0.00 $0.0…" at bounding box center [805, 601] width 1171 height 37
type textarea "x"
type input "3"
type textarea "x"
type input "39"
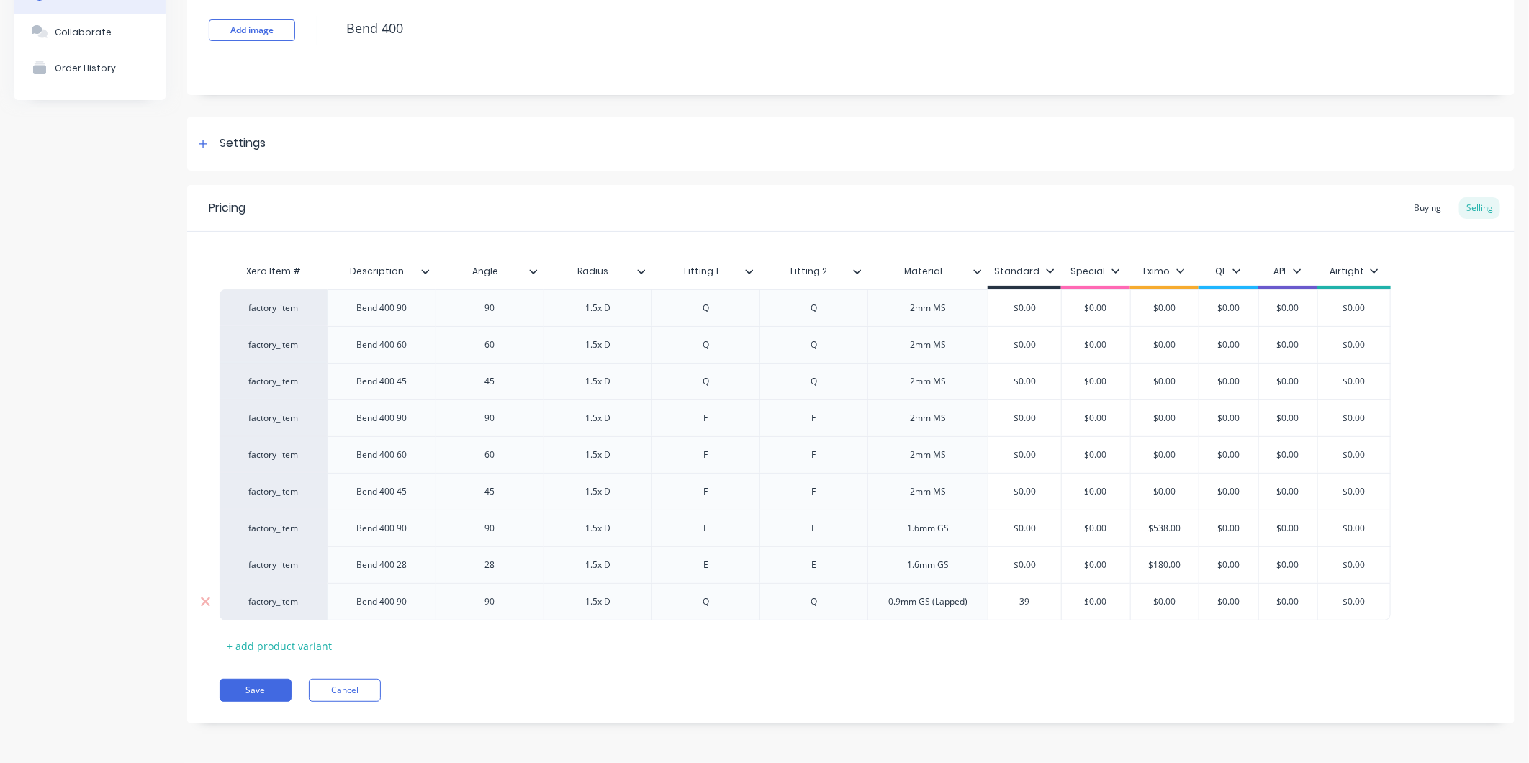
type textarea "x"
type input "391"
click at [1199, 660] on div "Pricing Buying Selling Xero Item # Description Angle Radius Fitting 1 Fitting 2…" at bounding box center [851, 454] width 1328 height 539
click at [277, 694] on button "Save" at bounding box center [256, 690] width 72 height 23
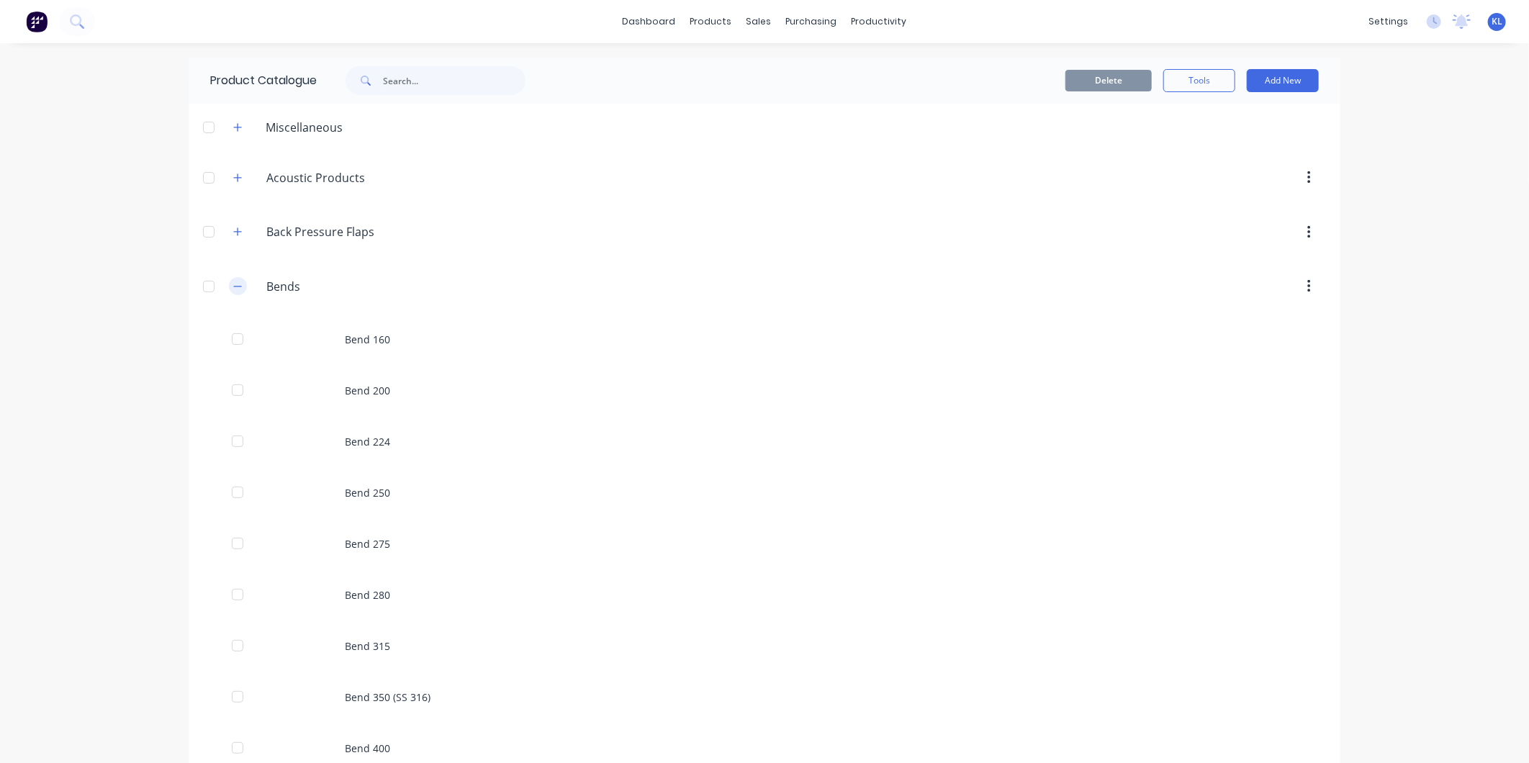
click at [233, 285] on icon "button" at bounding box center [237, 287] width 9 height 10
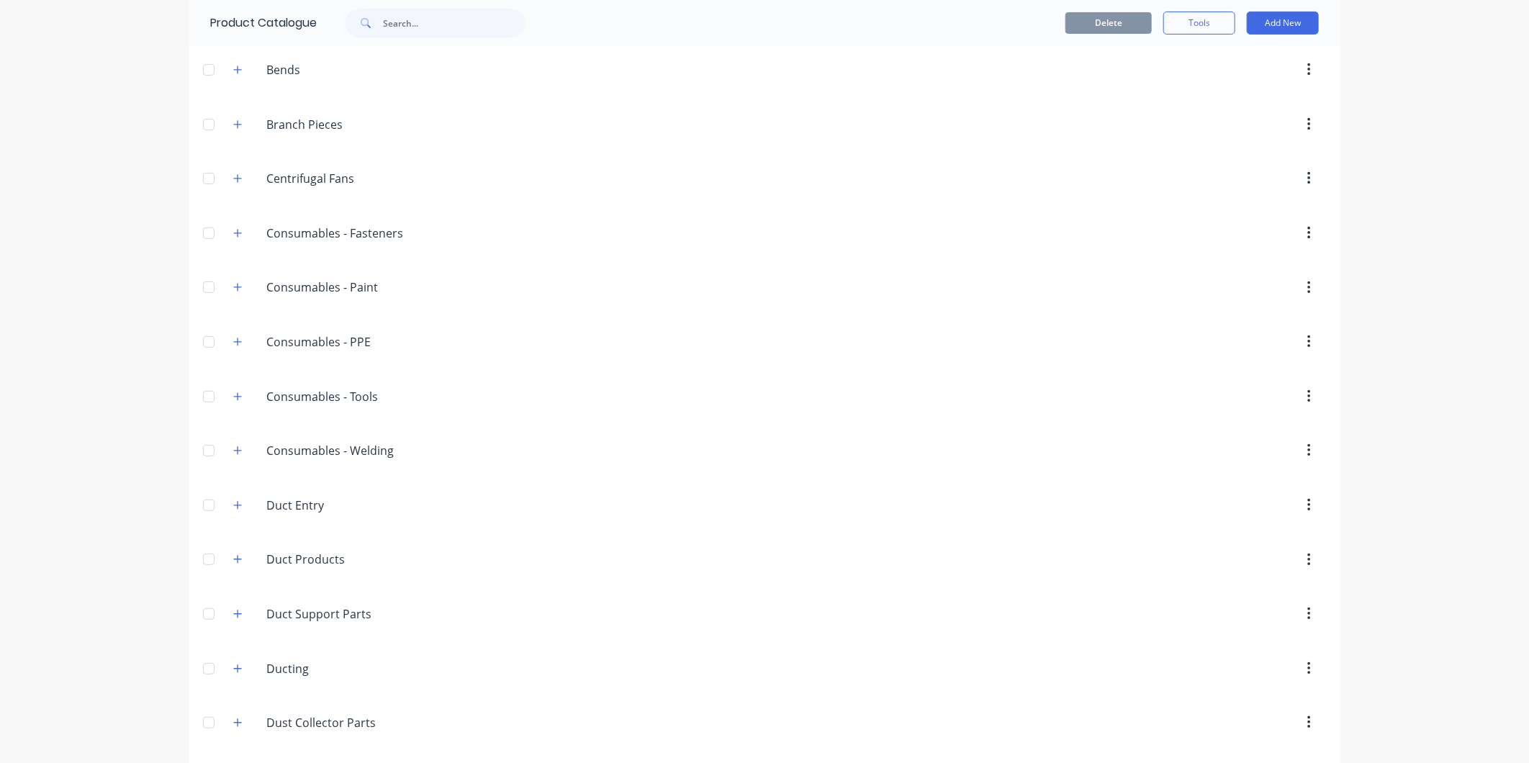
scroll to position [80, 0]
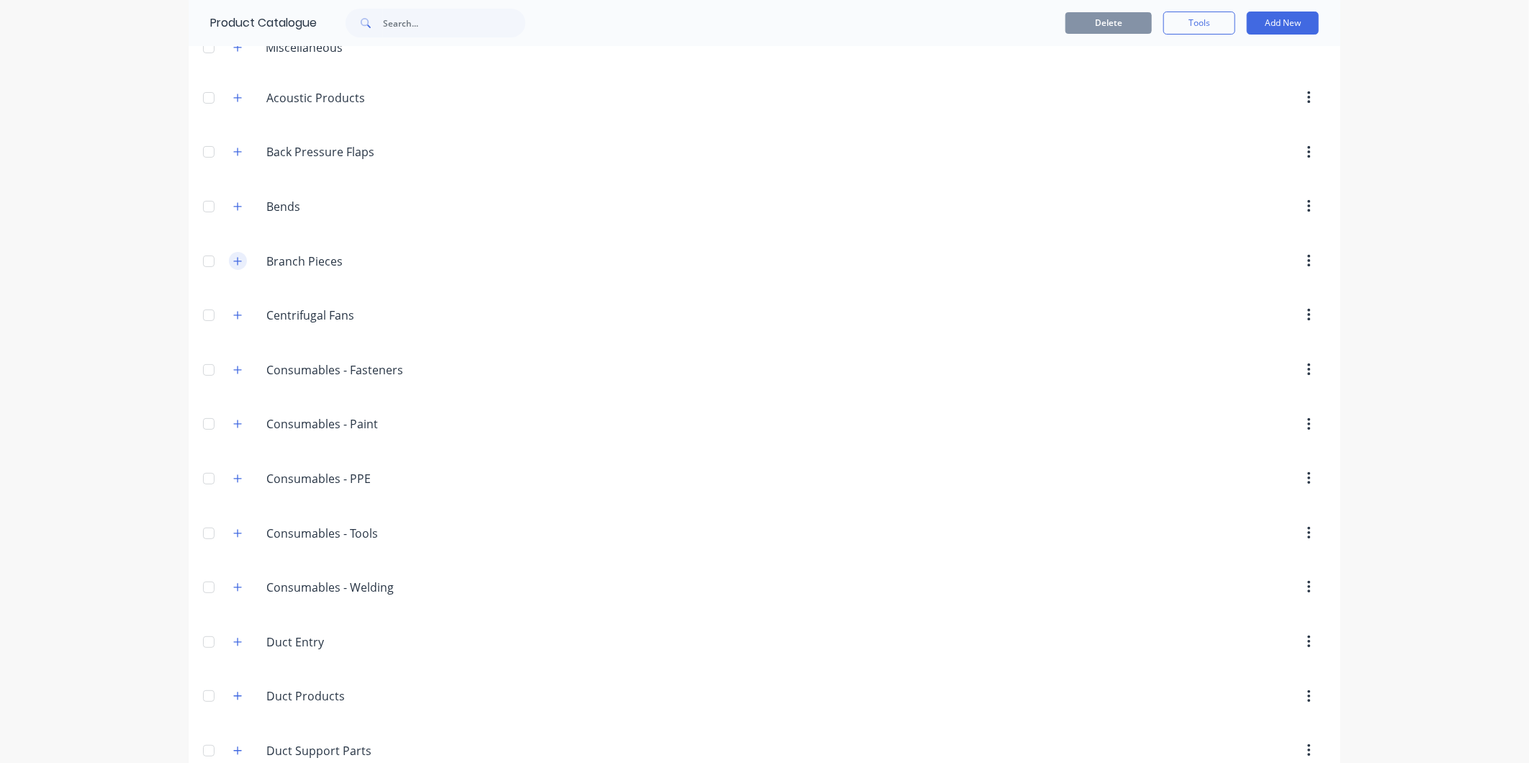
click at [238, 260] on button "button" at bounding box center [238, 261] width 18 height 18
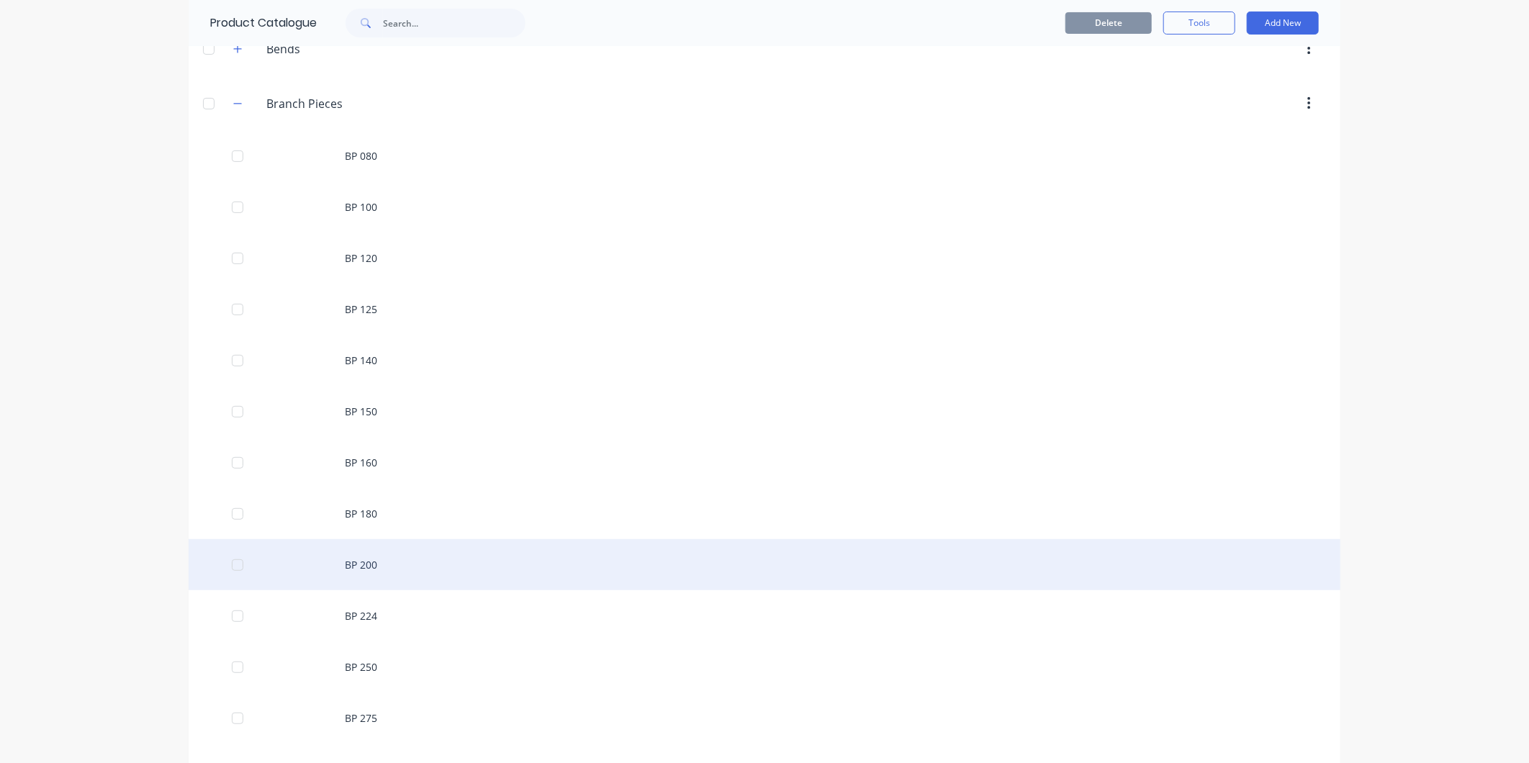
scroll to position [400, 0]
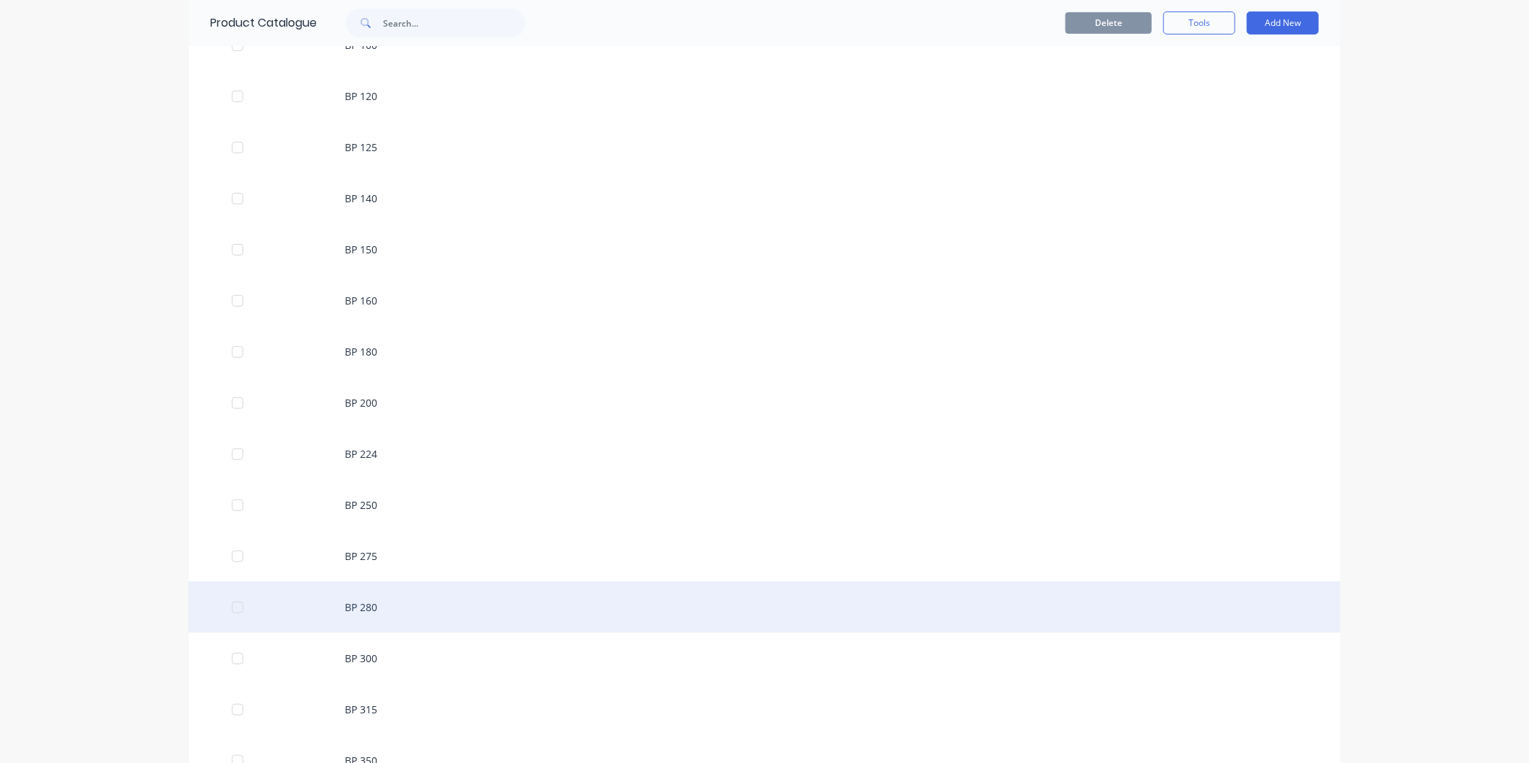
click at [385, 606] on div "BP 280" at bounding box center [765, 607] width 1152 height 51
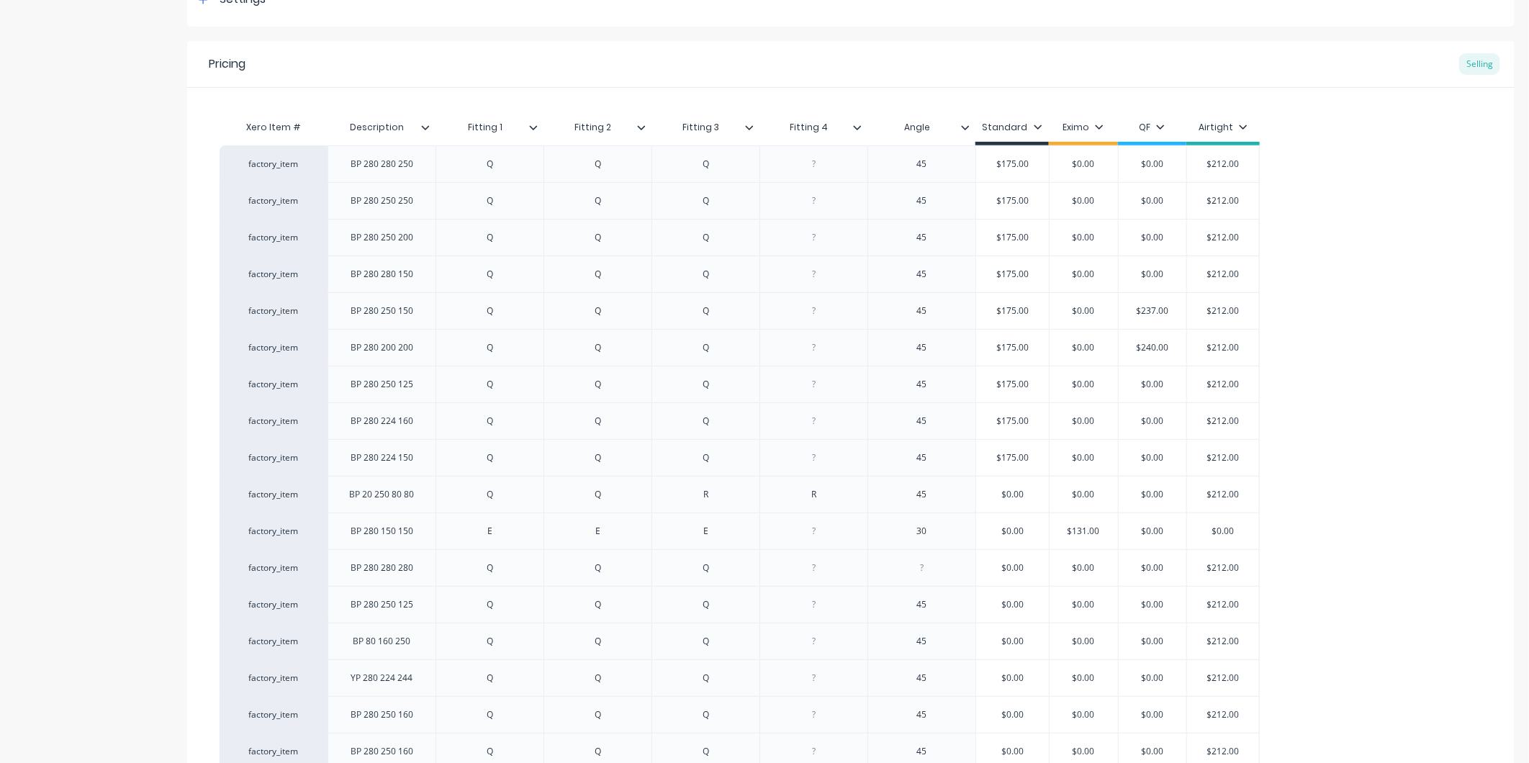
scroll to position [428, 0]
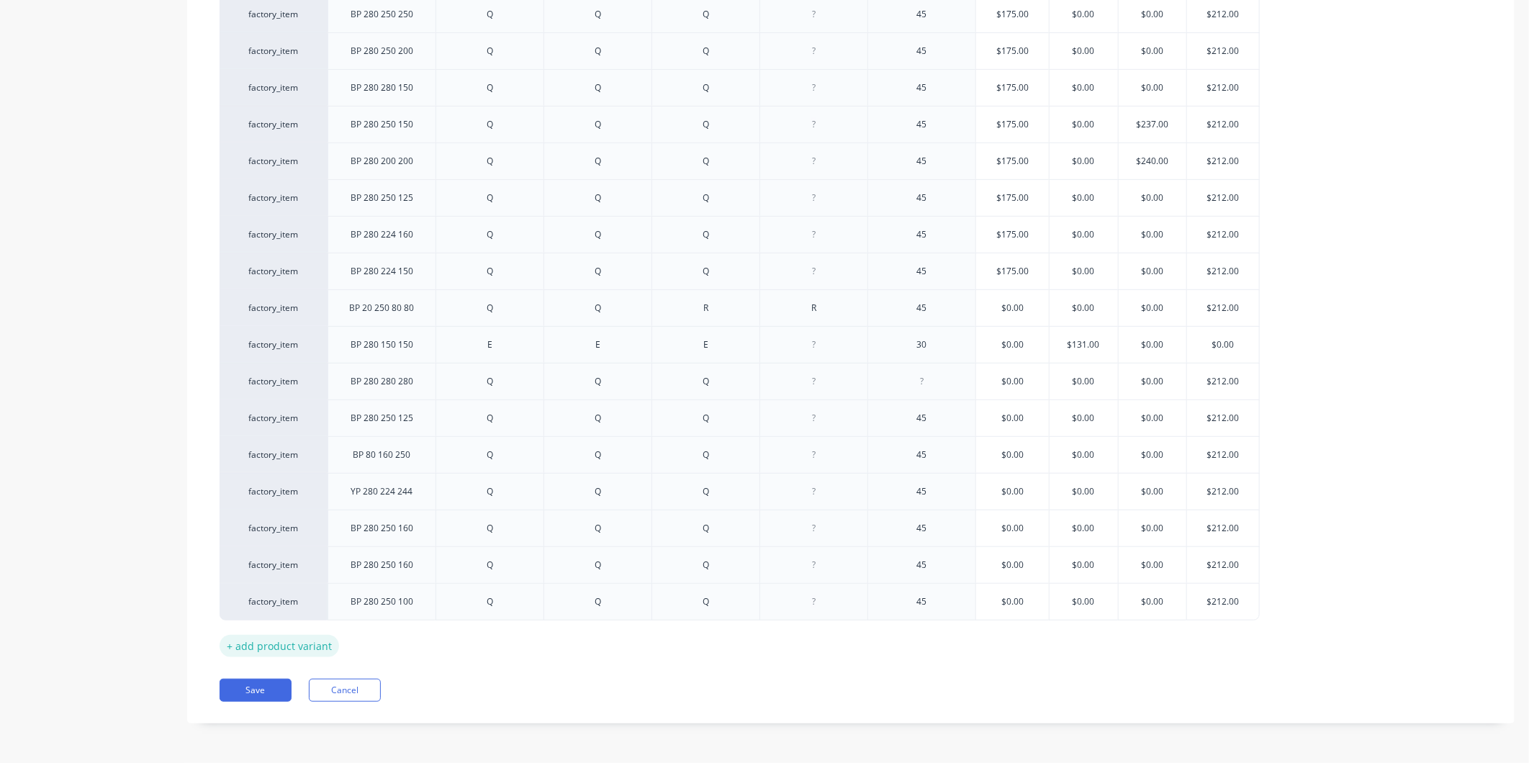
click at [276, 642] on div "+ add product variant" at bounding box center [280, 646] width 120 height 22
type textarea "x"
drag, startPoint x: 276, startPoint y: 642, endPoint x: 393, endPoint y: 637, distance: 117.4
click at [392, 634] on div at bounding box center [382, 637] width 72 height 19
type textarea "x"
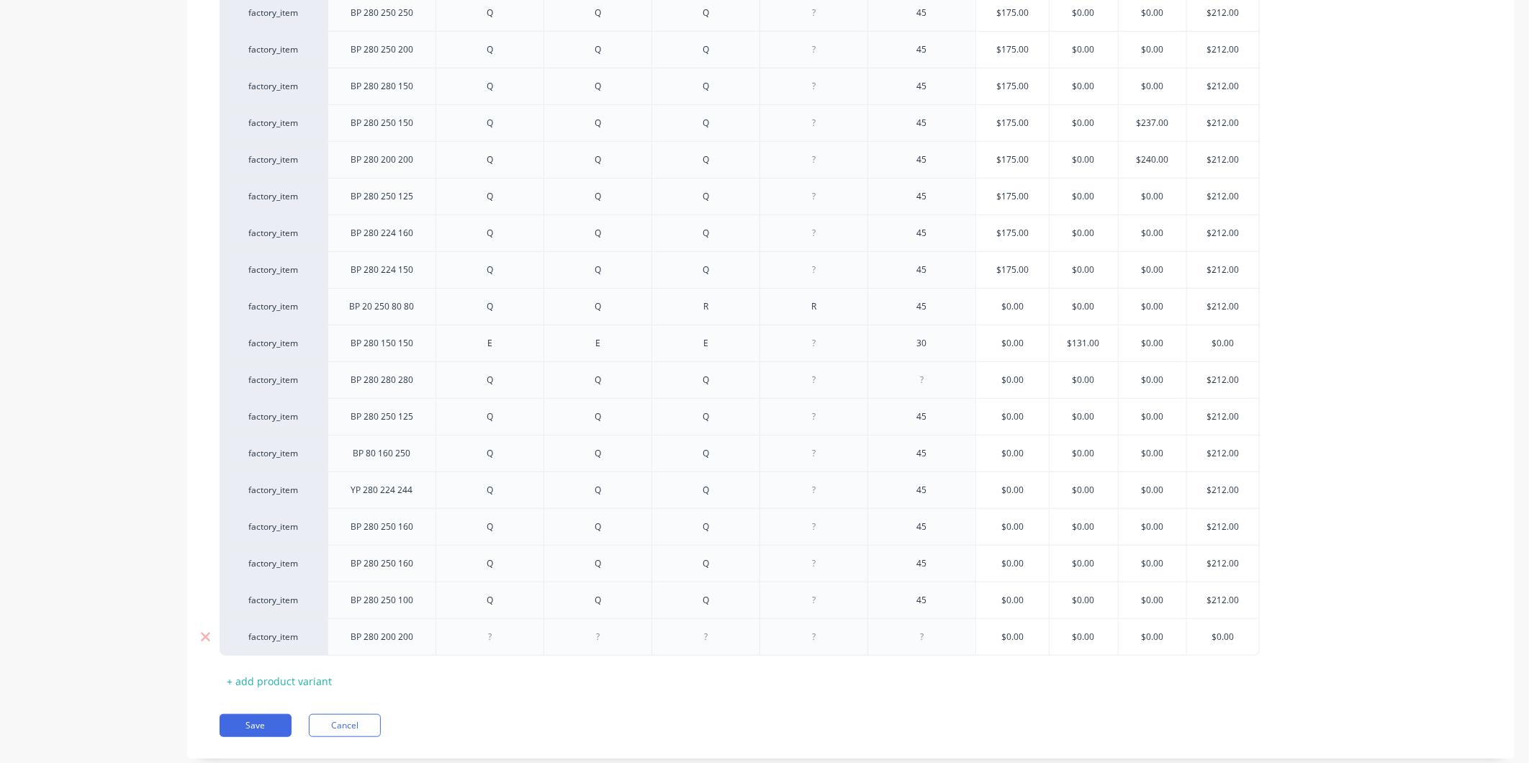
click at [498, 643] on div at bounding box center [490, 637] width 72 height 19
type textarea "x"
click at [602, 636] on div at bounding box center [598, 637] width 72 height 19
type textarea "x"
click at [714, 631] on div at bounding box center [706, 637] width 72 height 19
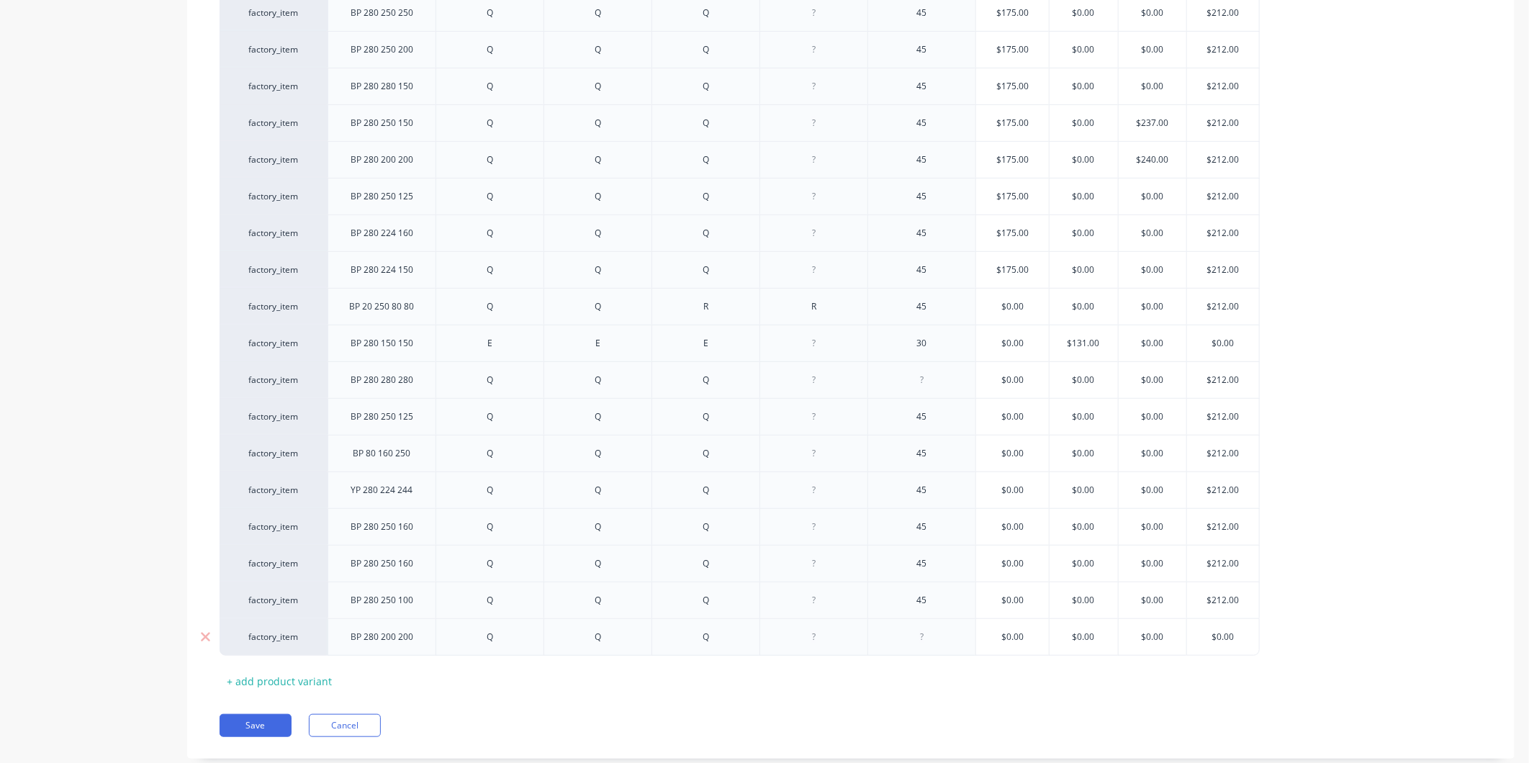
click at [919, 622] on div at bounding box center [922, 636] width 108 height 37
click at [932, 630] on div at bounding box center [922, 637] width 72 height 19
type textarea "x"
type input "$0.00"
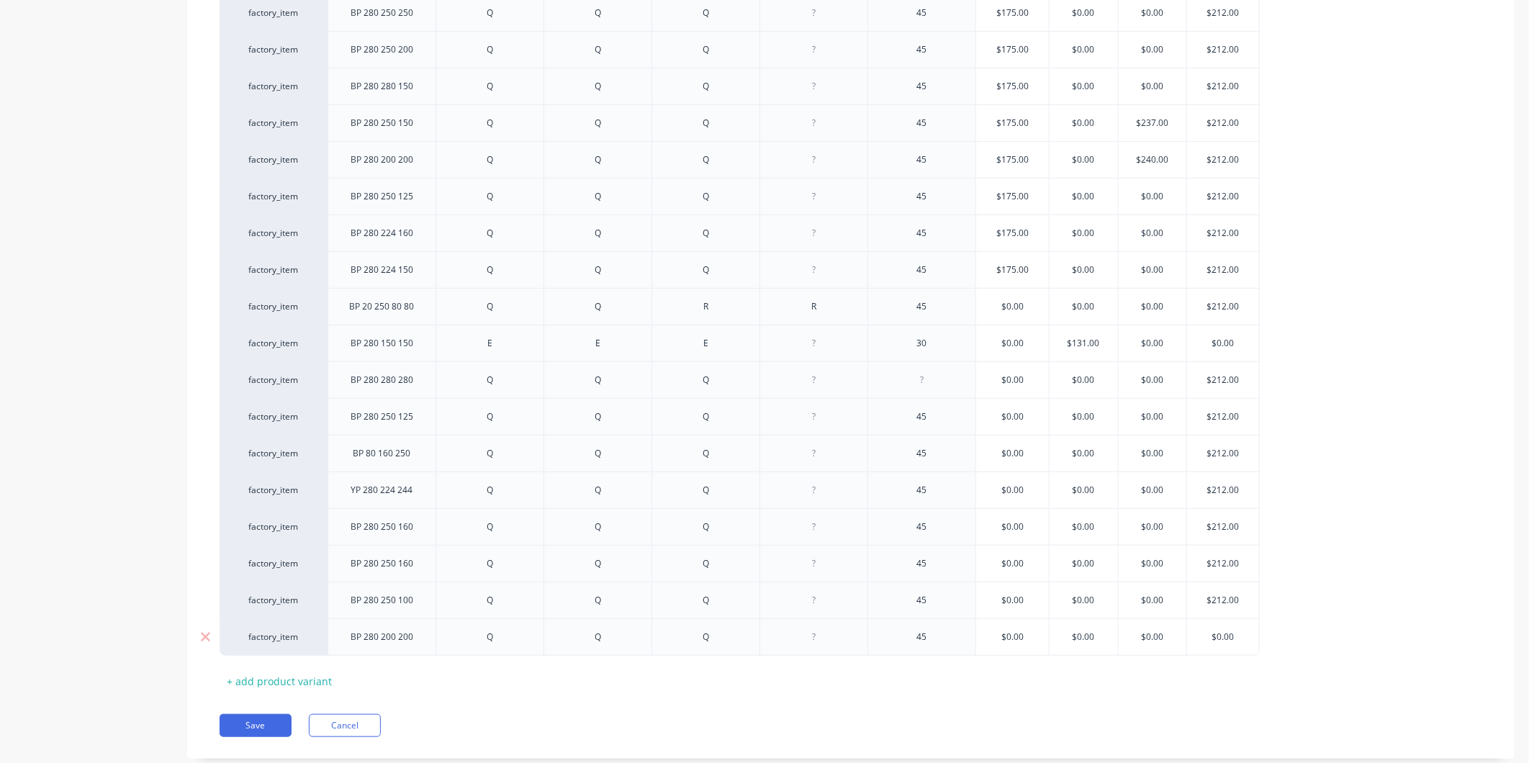
drag, startPoint x: 1033, startPoint y: 635, endPoint x: 958, endPoint y: 635, distance: 74.2
click at [958, 635] on div "factory_item BP 280 200 200 Q Q Q 45 $0.00 $0.00 $0.00 $0.00 $0.00" at bounding box center [740, 636] width 1040 height 37
type textarea "x"
type input "1"
type textarea "x"
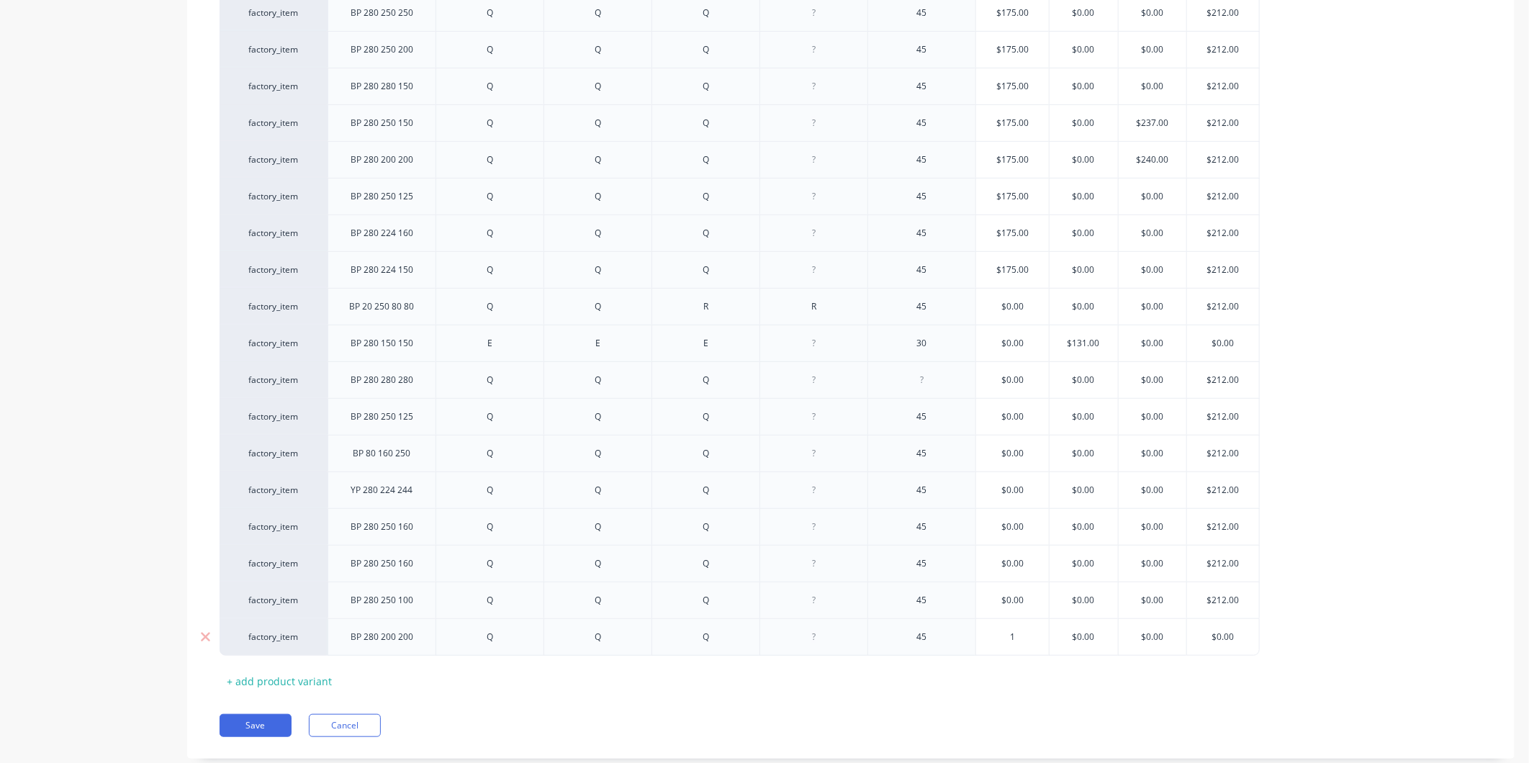
type input "17"
type textarea "x"
type input "175"
type input "$0.00"
click at [1239, 641] on input "$0.00" at bounding box center [1223, 637] width 72 height 13
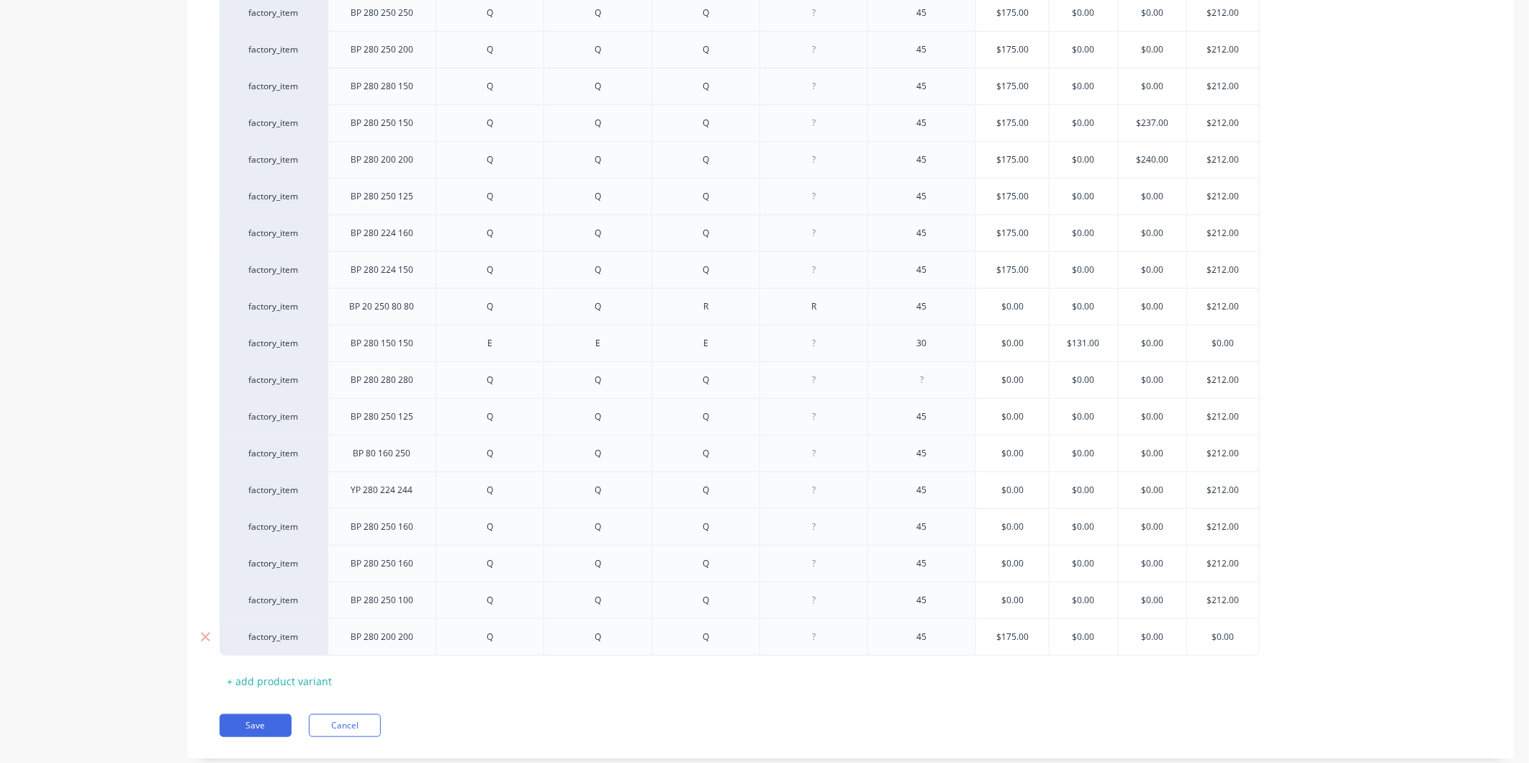
drag, startPoint x: 1241, startPoint y: 636, endPoint x: 1193, endPoint y: 643, distance: 48.8
click at [1193, 643] on input "$0.00" at bounding box center [1223, 637] width 72 height 13
type textarea "x"
type input "2"
type textarea "x"
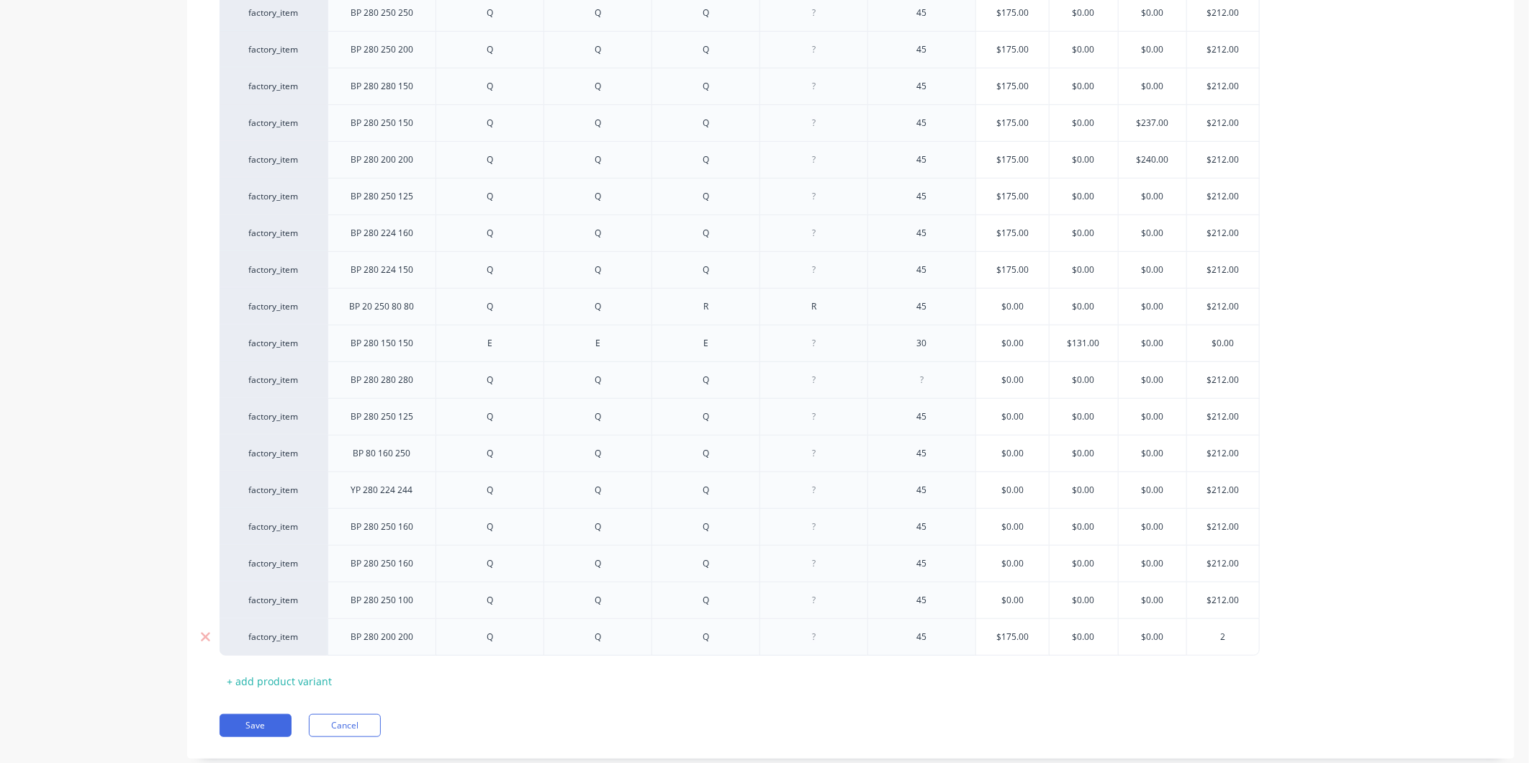
type input "21"
type textarea "x"
type input "212"
click at [1221, 672] on div "Xero Item # Description Fitting 1 Fitting 2 Fitting 3 Fitting 4 Angle Standard …" at bounding box center [851, 309] width 1263 height 768
click at [264, 729] on button "Save" at bounding box center [256, 725] width 72 height 23
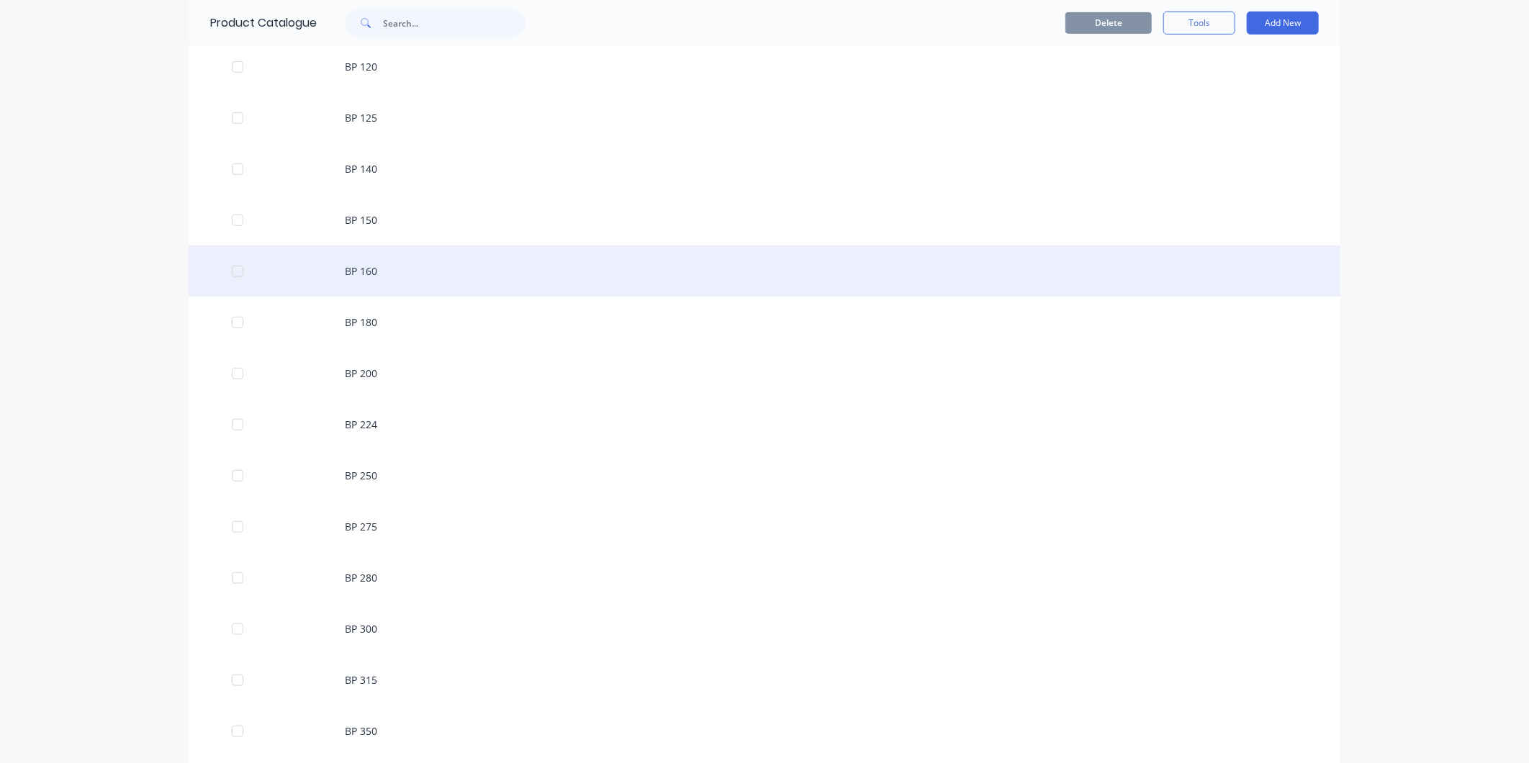
scroll to position [480, 0]
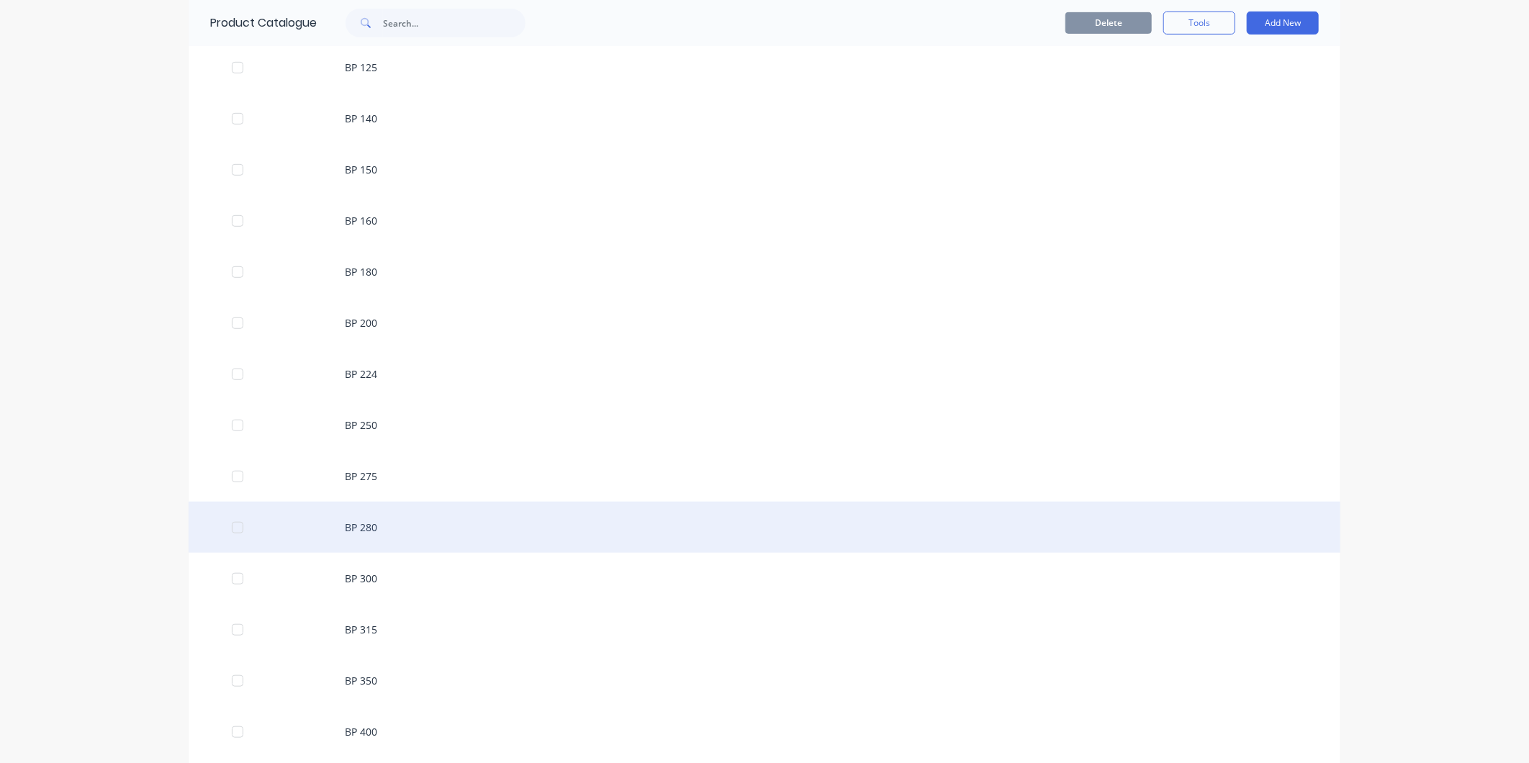
click at [379, 523] on div "BP 280" at bounding box center [765, 527] width 1152 height 51
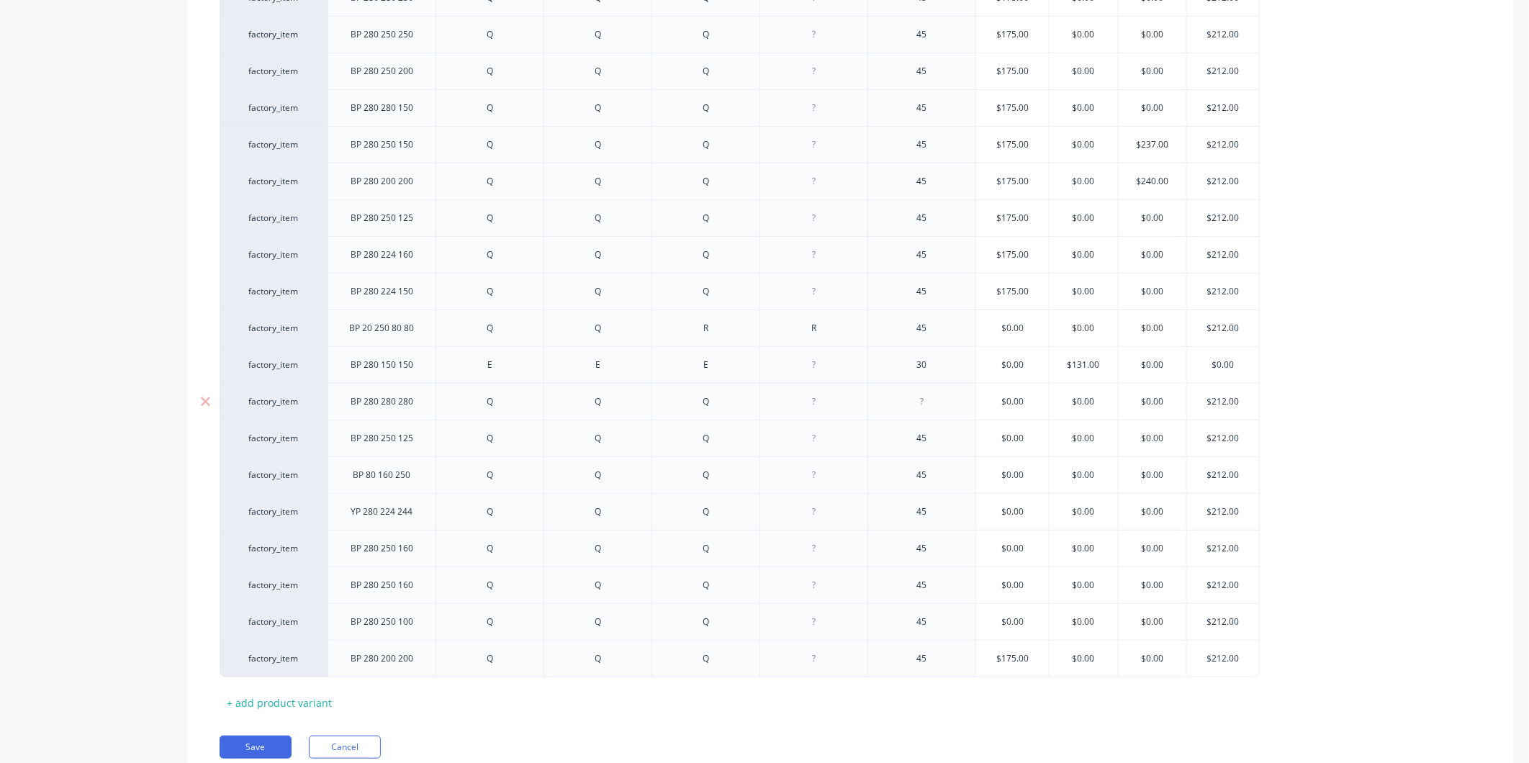
scroll to position [464, 0]
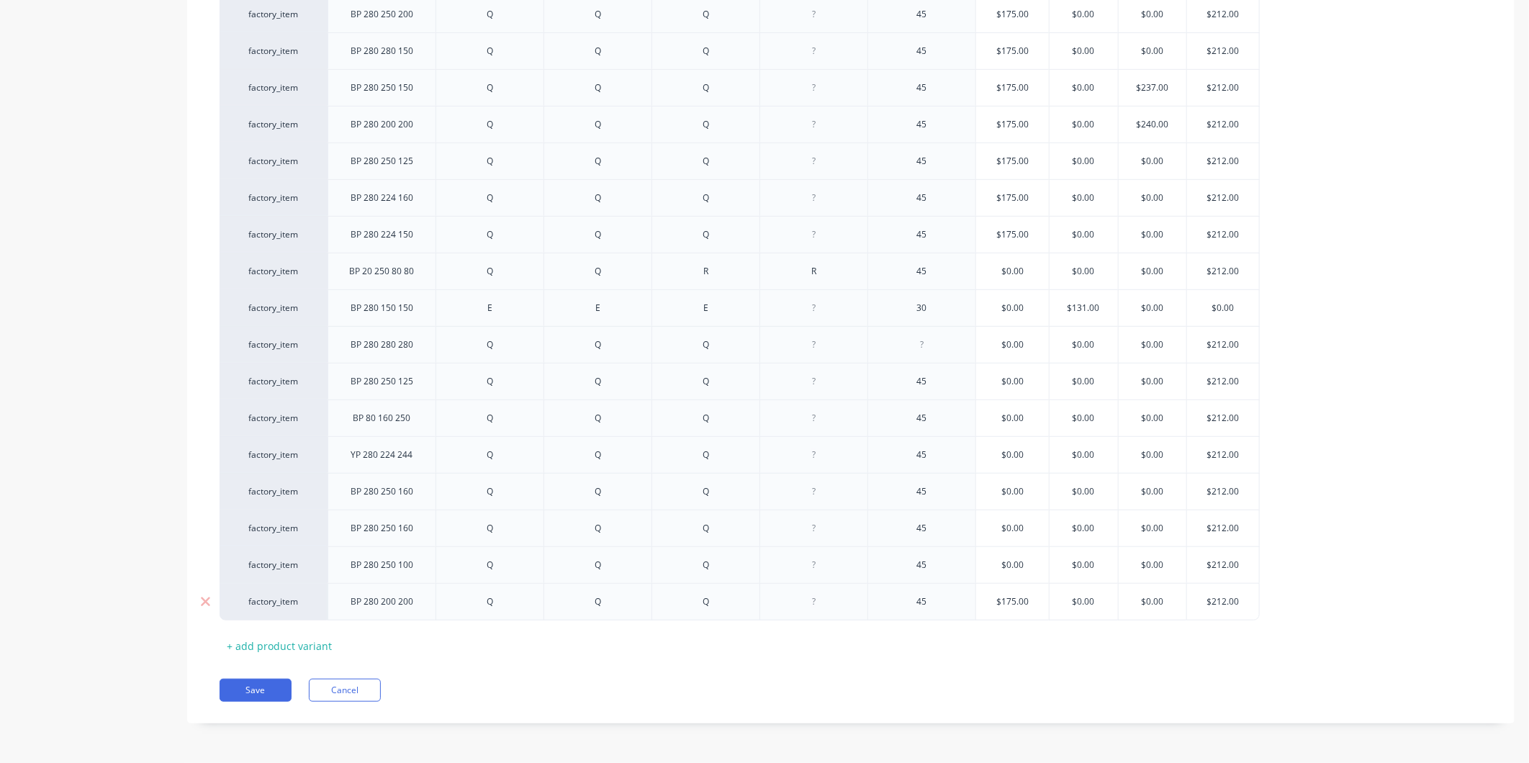
type textarea "x"
click at [358, 605] on div "BP 280 200 200" at bounding box center [382, 602] width 86 height 19
click at [362, 606] on div "BP 280 200 200" at bounding box center [382, 602] width 86 height 19
drag, startPoint x: 362, startPoint y: 613, endPoint x: 258, endPoint y: 696, distance: 132.8
click at [258, 696] on button "Save" at bounding box center [256, 690] width 72 height 23
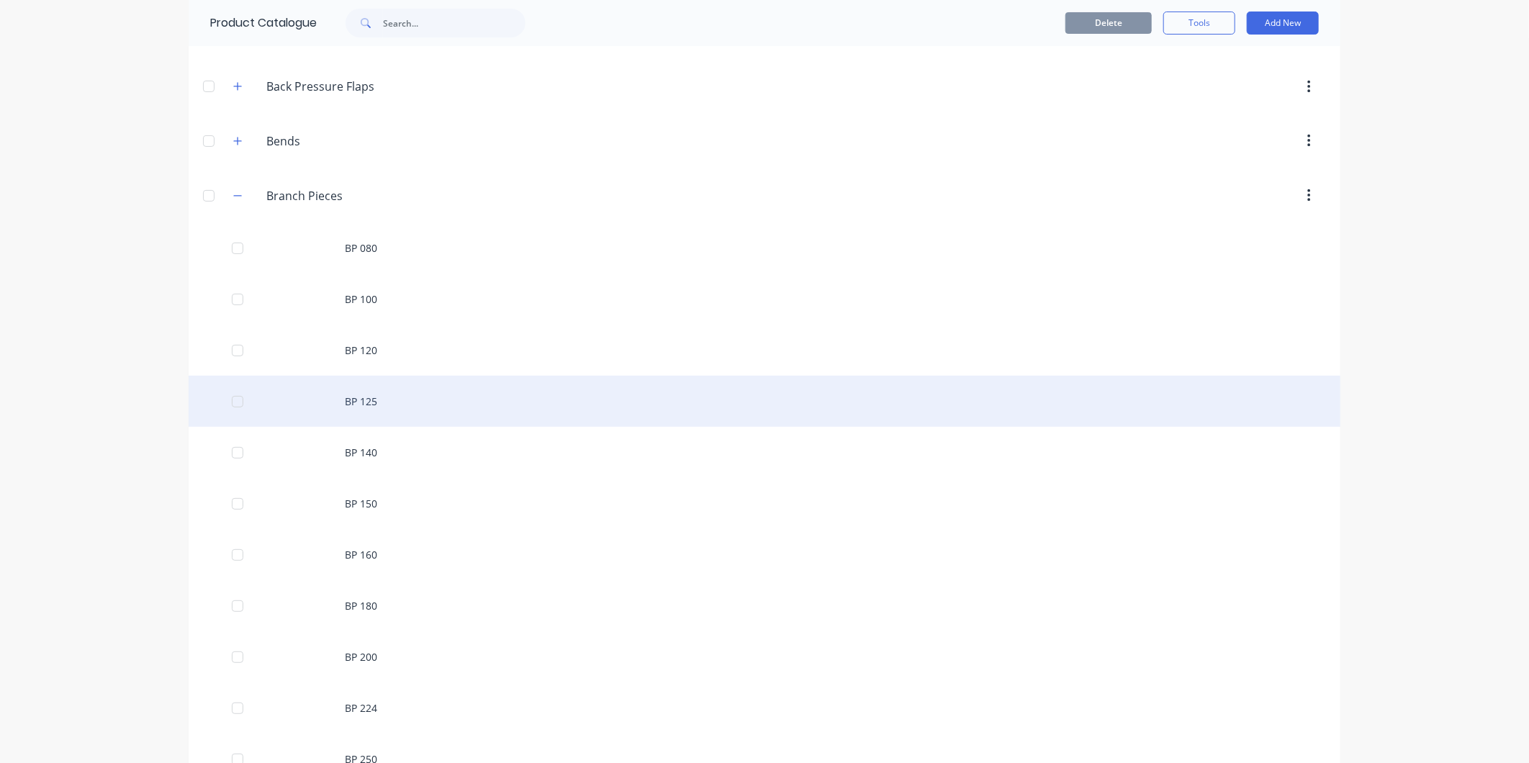
scroll to position [320, 0]
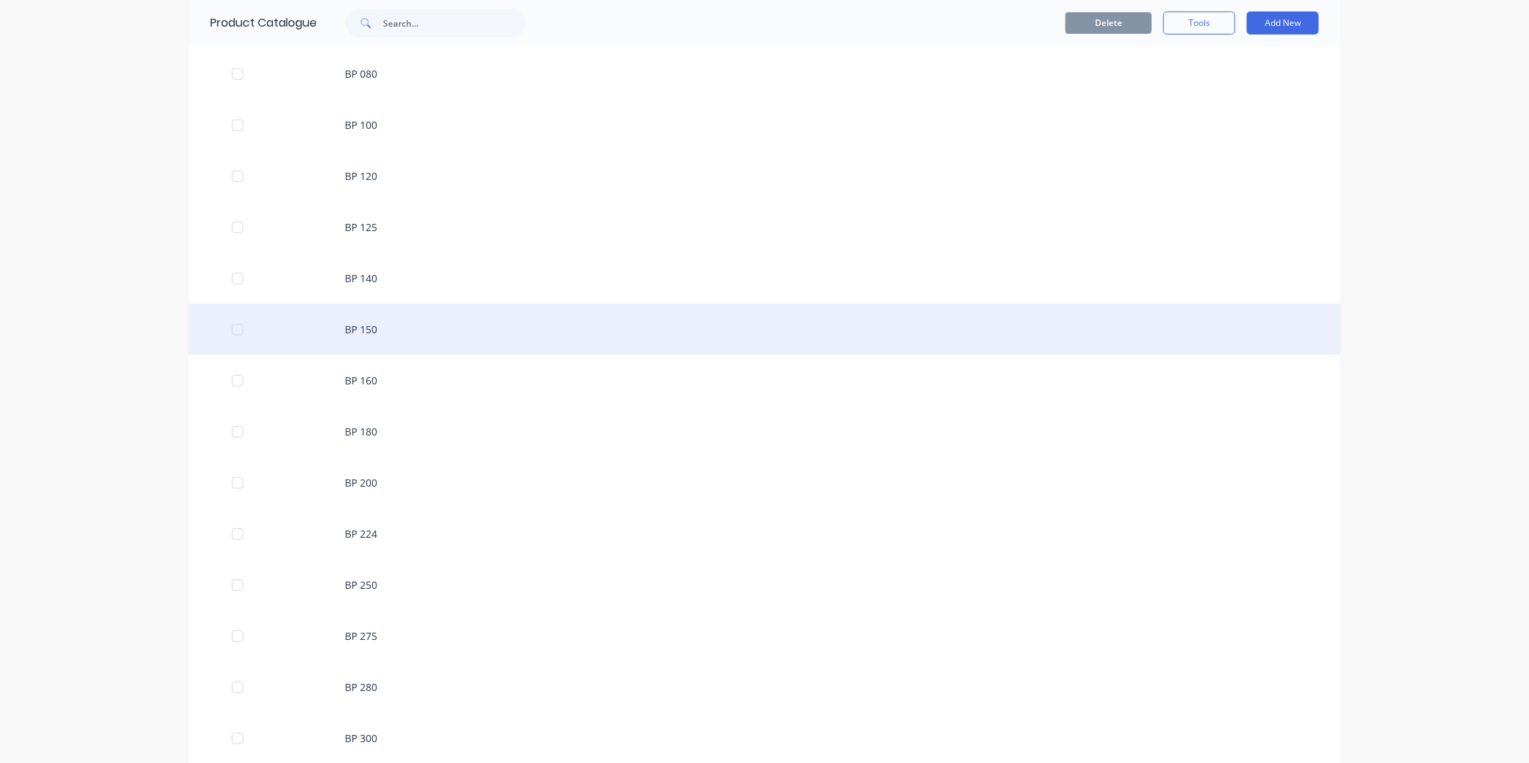
click at [364, 333] on div "BP 150" at bounding box center [765, 329] width 1152 height 51
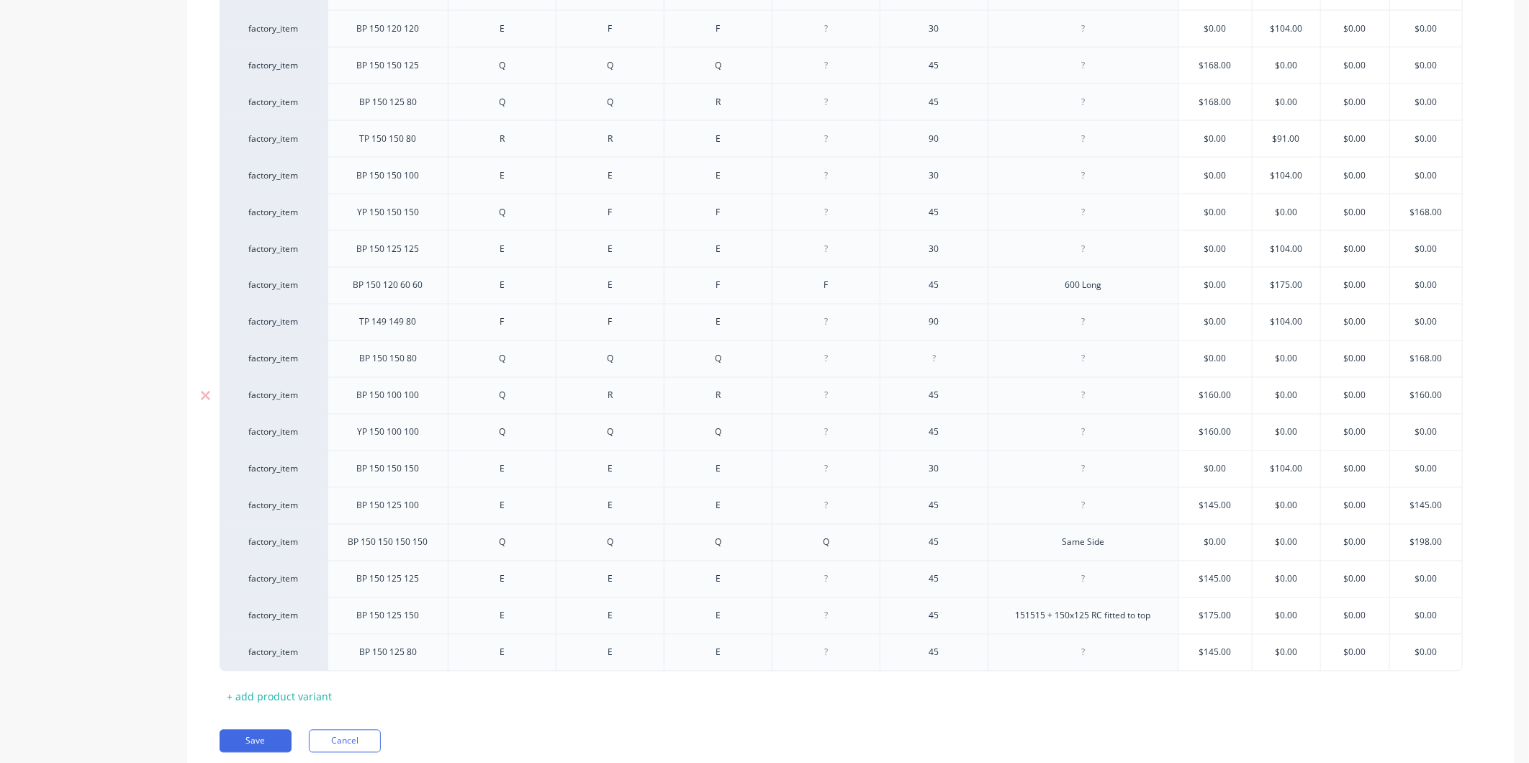
scroll to position [1495, 0]
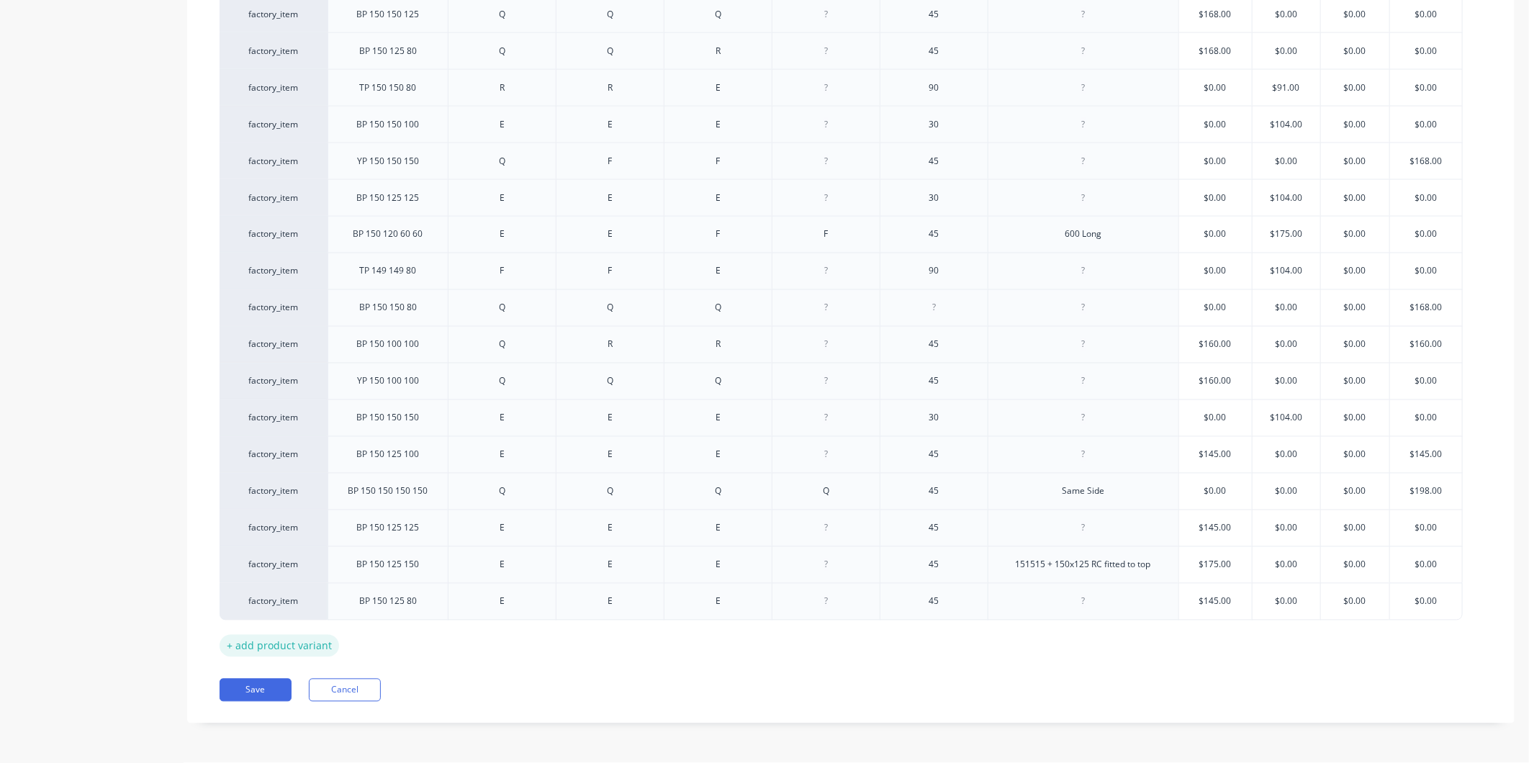
click at [322, 646] on div "+ add product variant" at bounding box center [280, 646] width 120 height 22
type textarea "x"
click at [414, 644] on div at bounding box center [388, 635] width 72 height 19
click at [516, 641] on div at bounding box center [503, 635] width 72 height 19
type textarea "x"
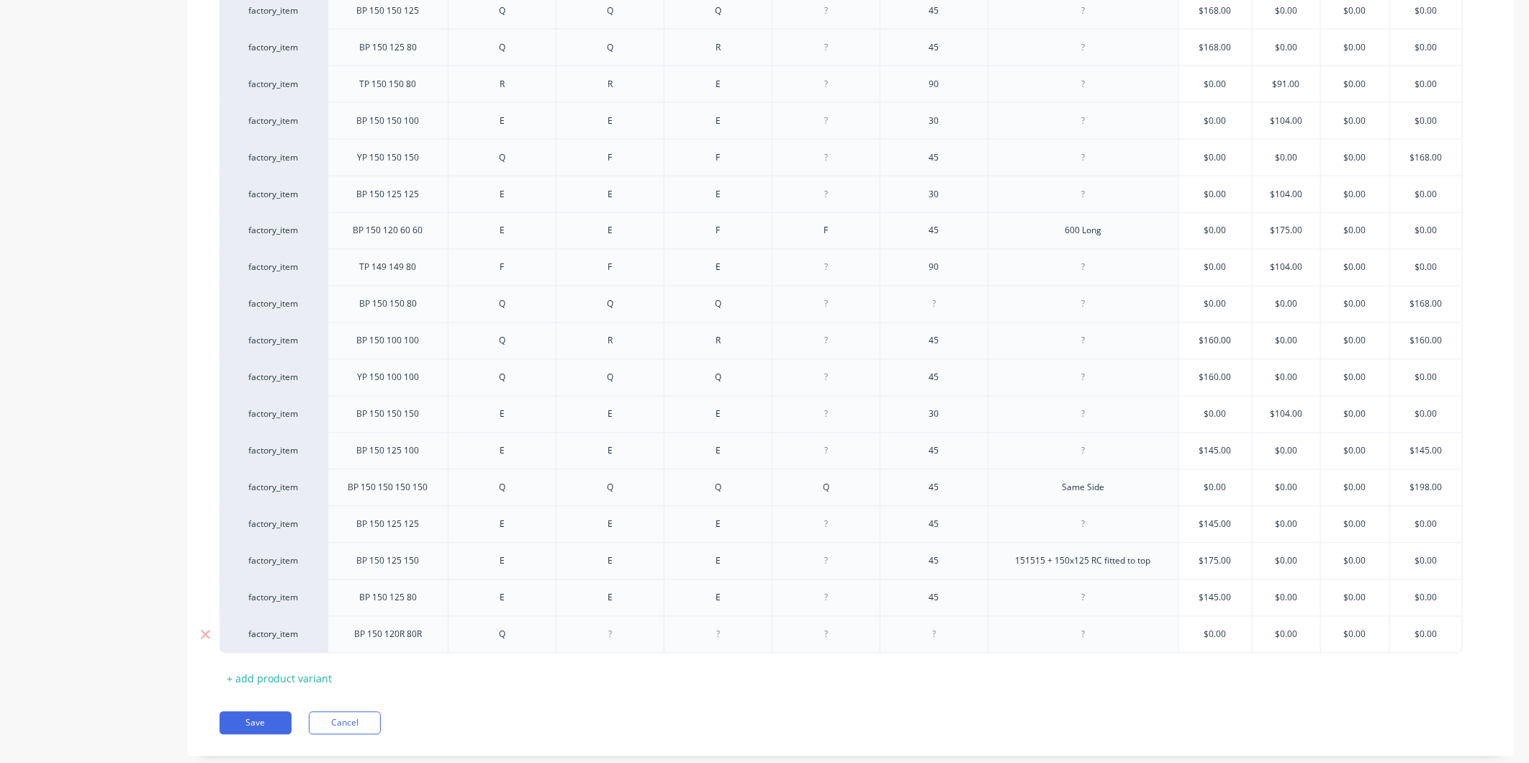
click at [616, 641] on div at bounding box center [611, 635] width 72 height 19
type textarea "x"
click at [744, 643] on div at bounding box center [719, 635] width 72 height 19
type textarea "x"
click at [431, 639] on div "BP 150 120R 80R" at bounding box center [388, 635] width 91 height 19
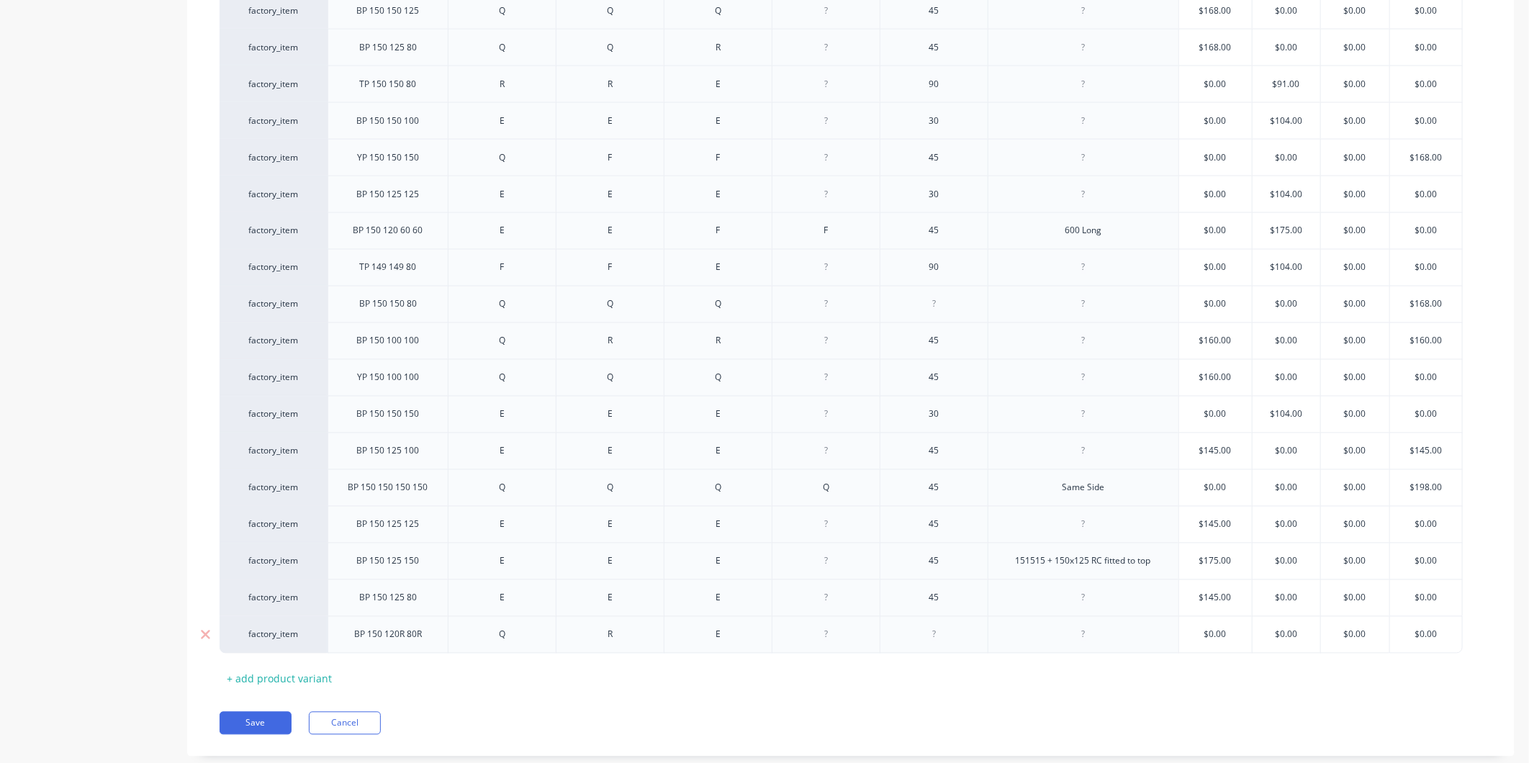
drag, startPoint x: 824, startPoint y: 642, endPoint x: 832, endPoint y: 642, distance: 8.7
click at [824, 642] on div at bounding box center [827, 635] width 72 height 19
click at [940, 639] on div at bounding box center [935, 635] width 72 height 19
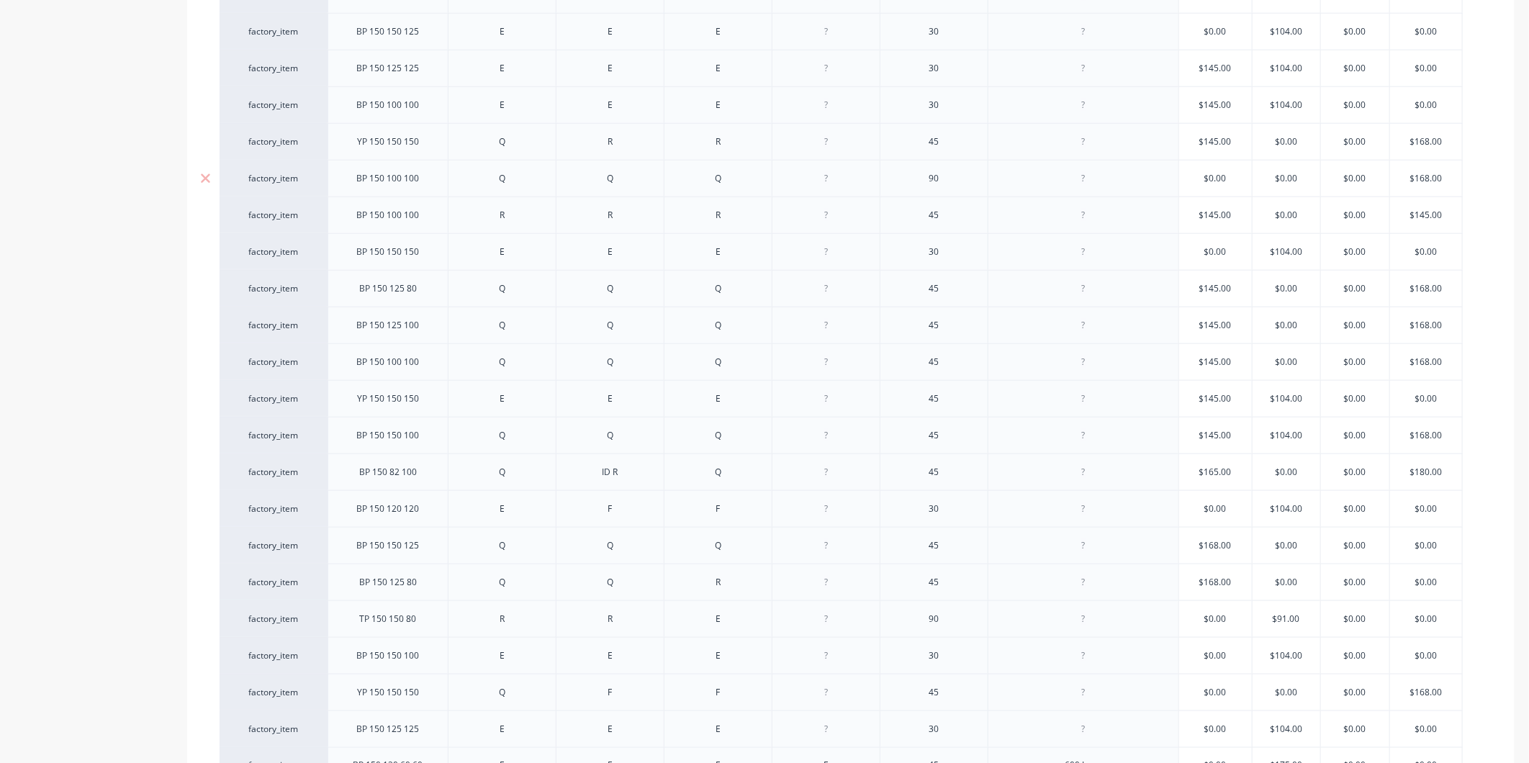
scroll to position [1520, 0]
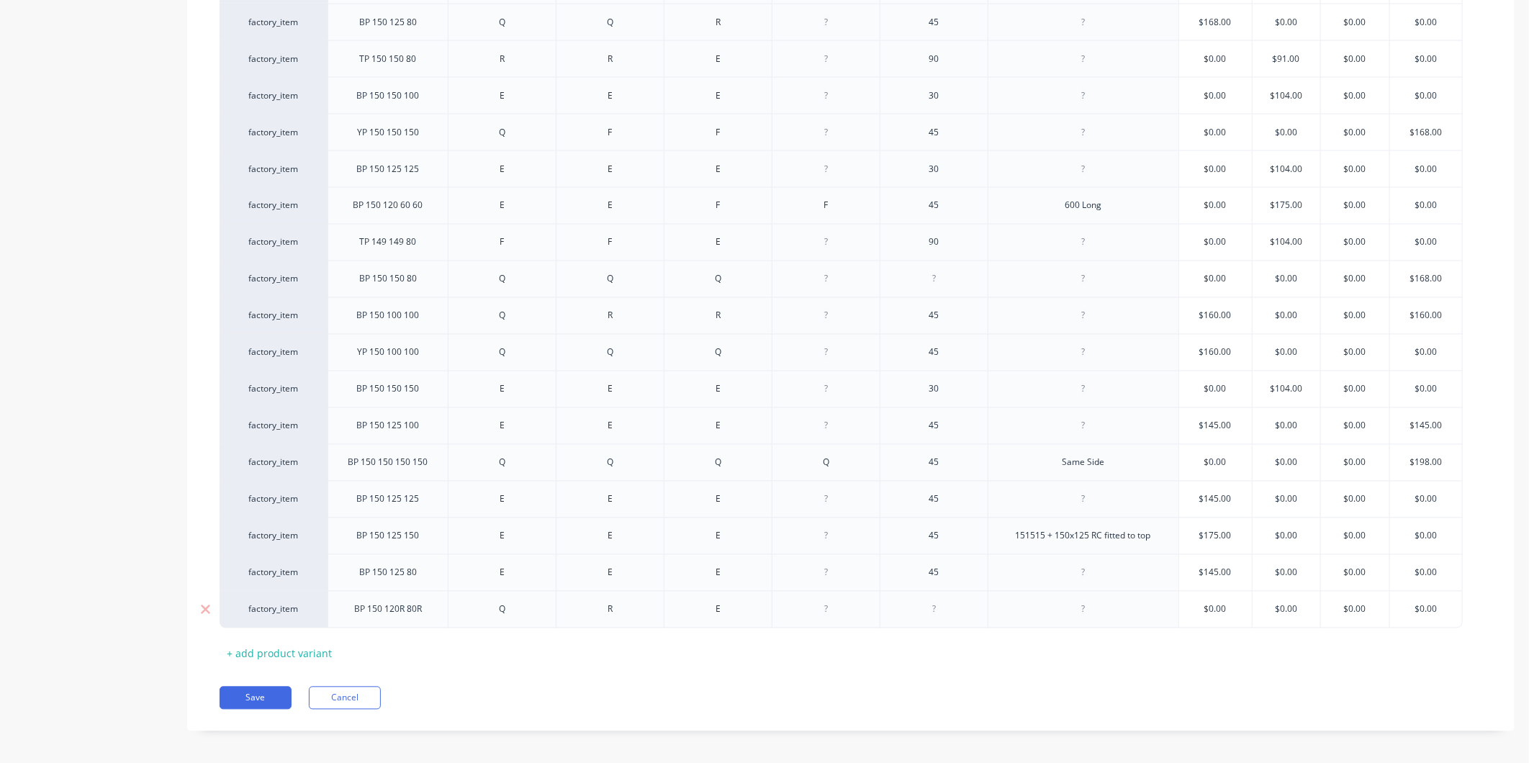
click at [1100, 619] on div at bounding box center [1084, 609] width 72 height 19
click at [945, 612] on div at bounding box center [935, 609] width 72 height 19
type textarea "x"
click at [1100, 615] on div at bounding box center [1084, 609] width 72 height 19
type textarea "x"
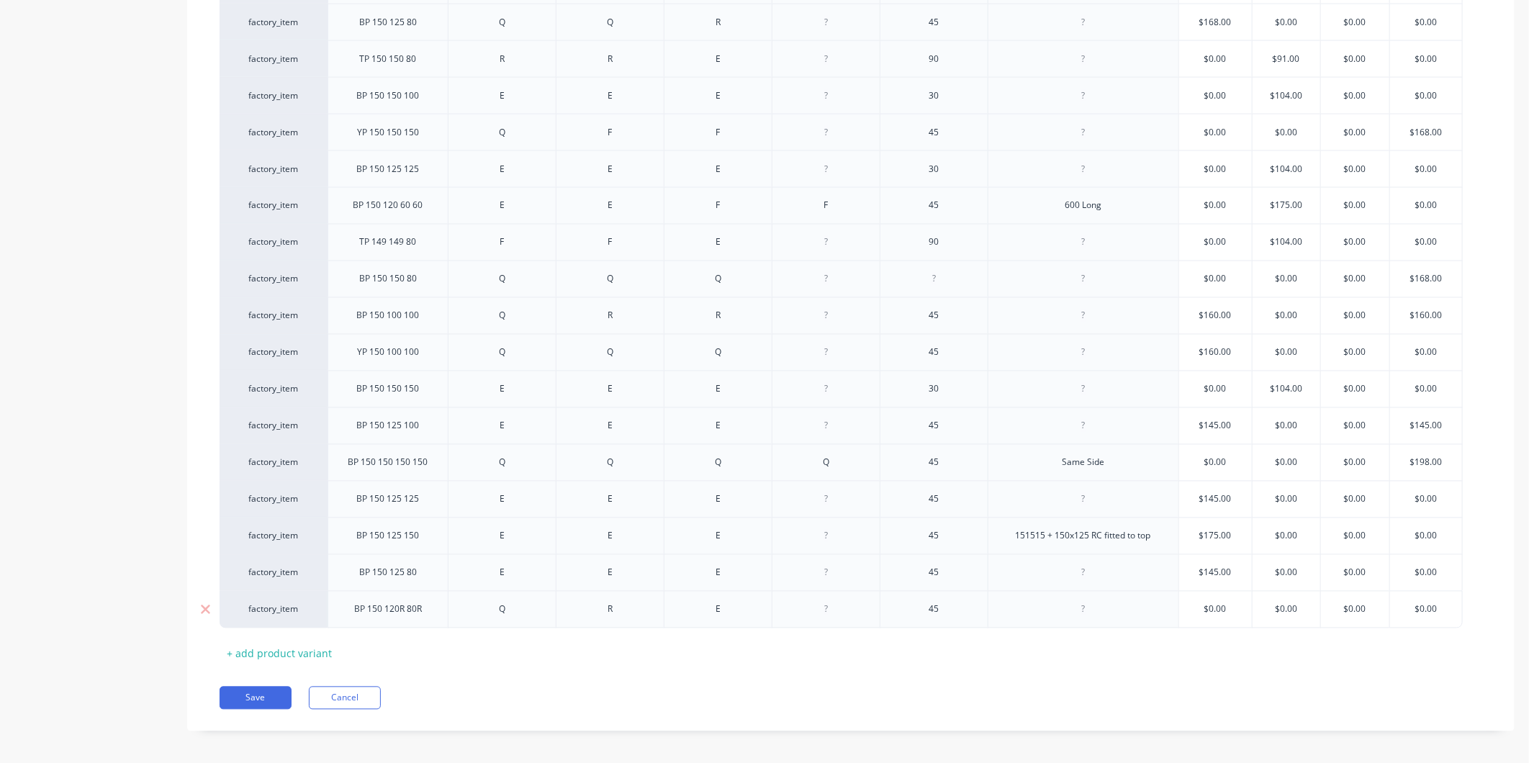
type input "$0.00"
drag, startPoint x: 1241, startPoint y: 619, endPoint x: 1214, endPoint y: 618, distance: 27.4
click at [1214, 616] on input "$0.00" at bounding box center [1215, 609] width 73 height 13
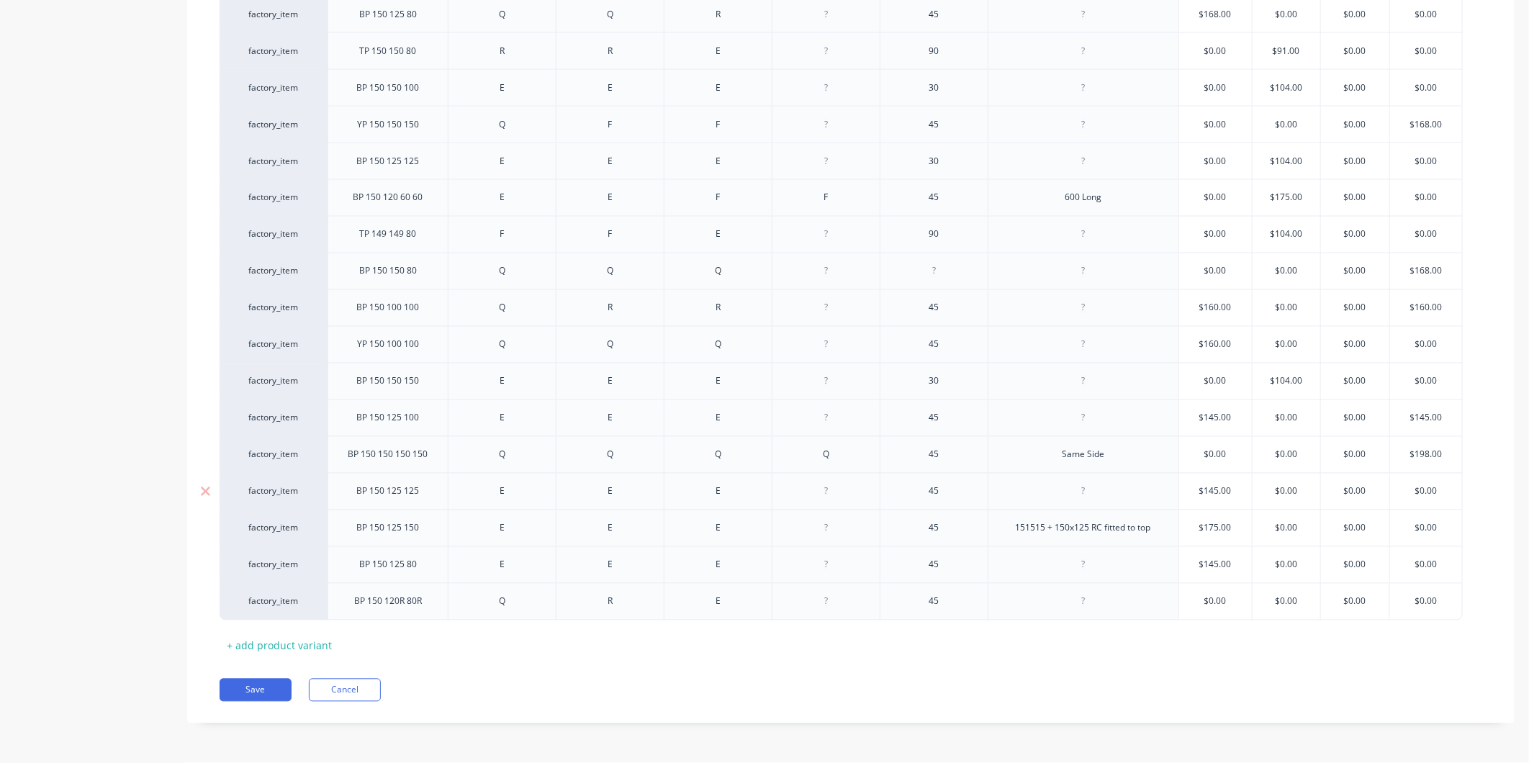
scroll to position [1531, 0]
click at [1241, 595] on input "$0.00" at bounding box center [1215, 601] width 73 height 13
drag, startPoint x: 1236, startPoint y: 600, endPoint x: 1197, endPoint y: 600, distance: 38.9
click at [1197, 600] on input "$0.00" at bounding box center [1215, 601] width 73 height 13
type textarea "x"
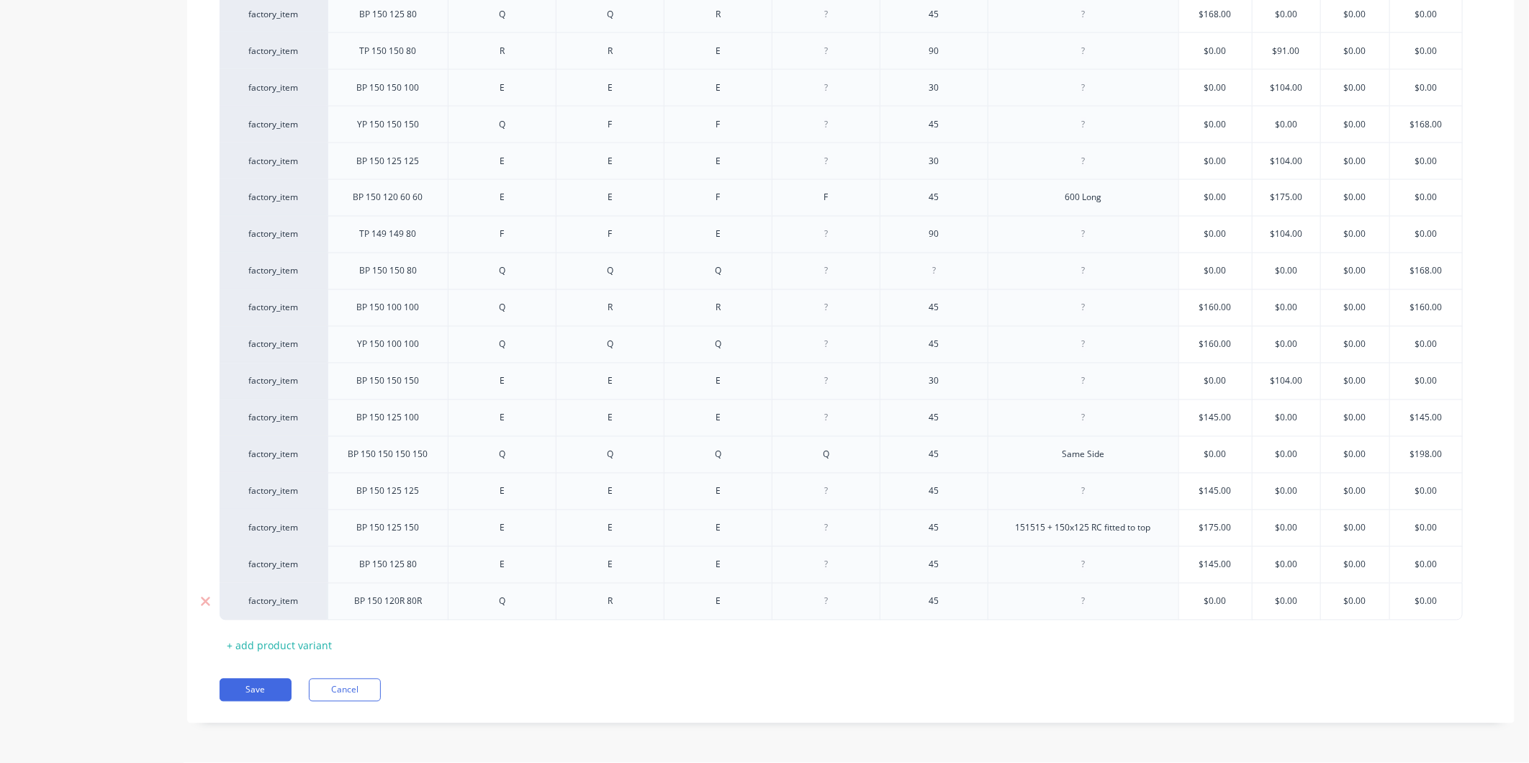
type input "1"
type textarea "x"
type input "14"
type textarea "x"
type input "145"
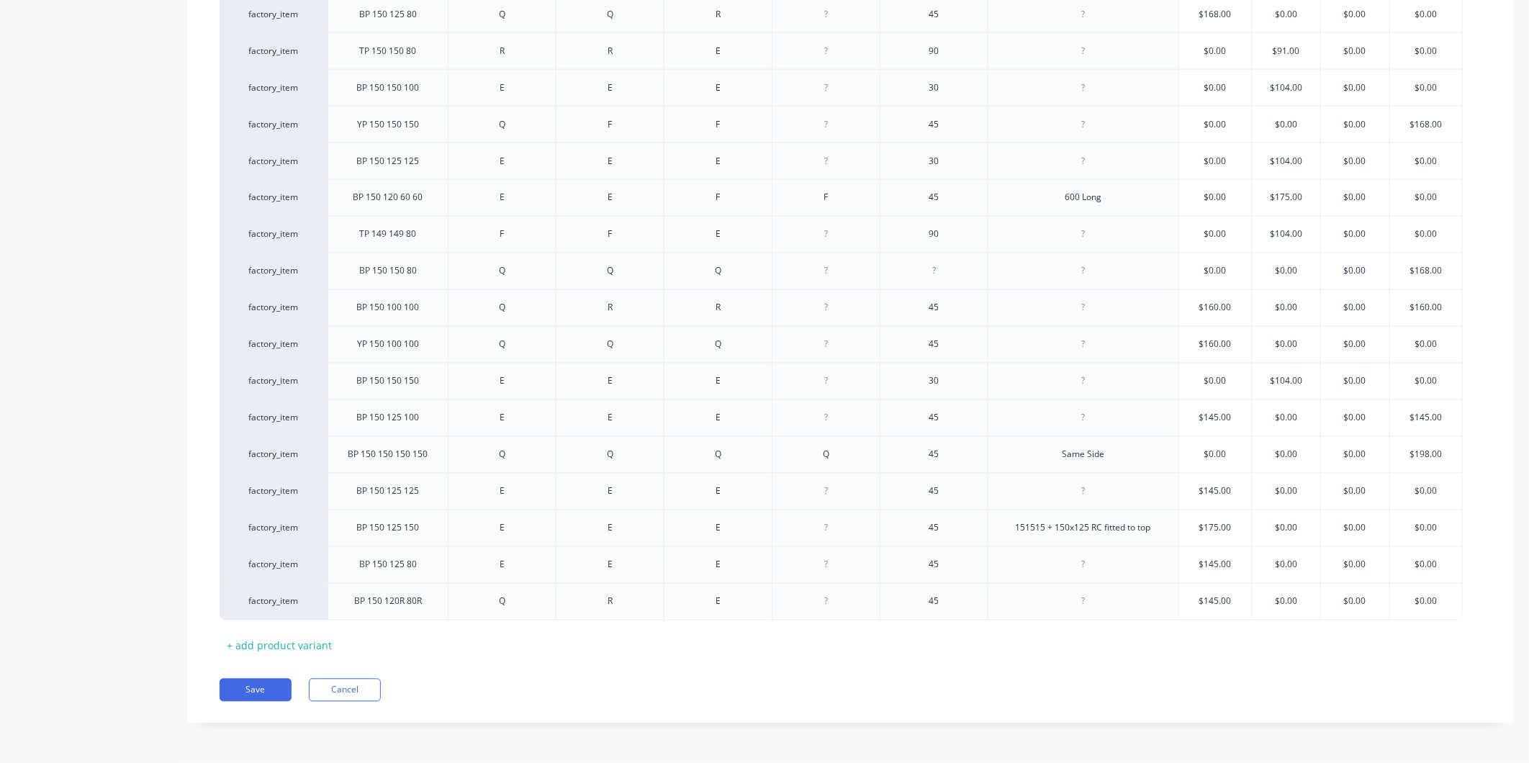
click at [268, 685] on button "Save" at bounding box center [256, 690] width 72 height 23
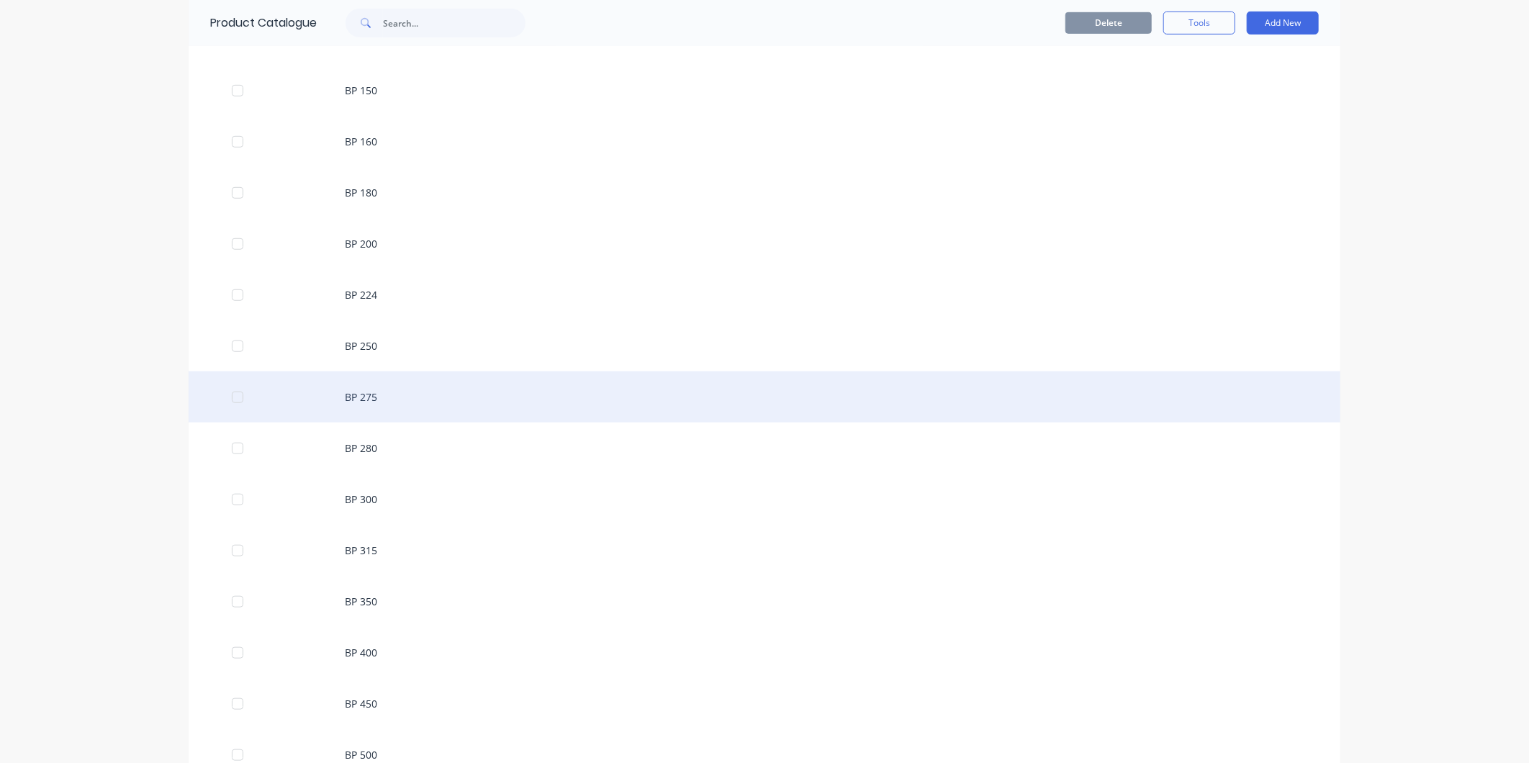
scroll to position [559, 0]
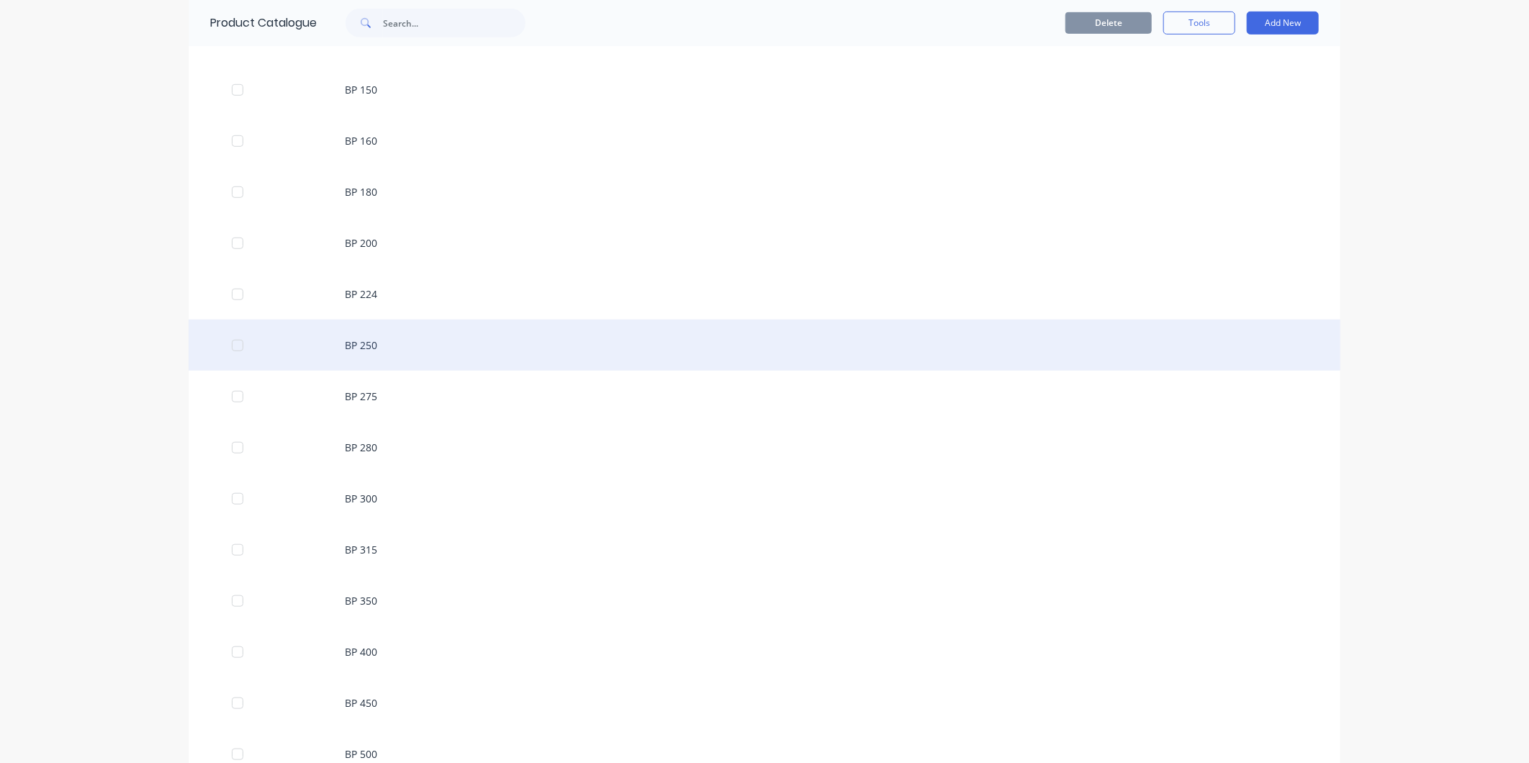
click at [399, 346] on div "BP 250" at bounding box center [765, 345] width 1152 height 51
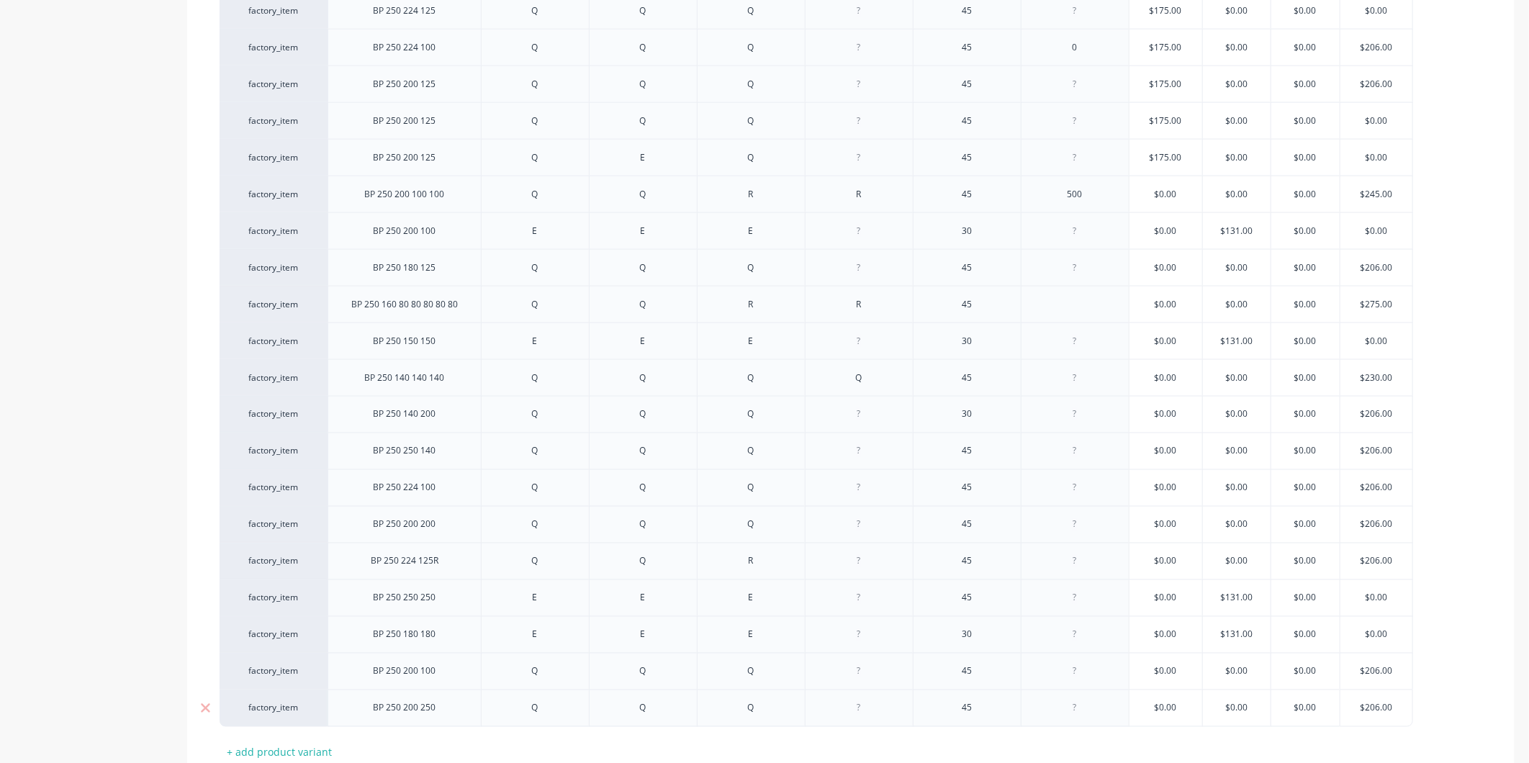
scroll to position [1421, 0]
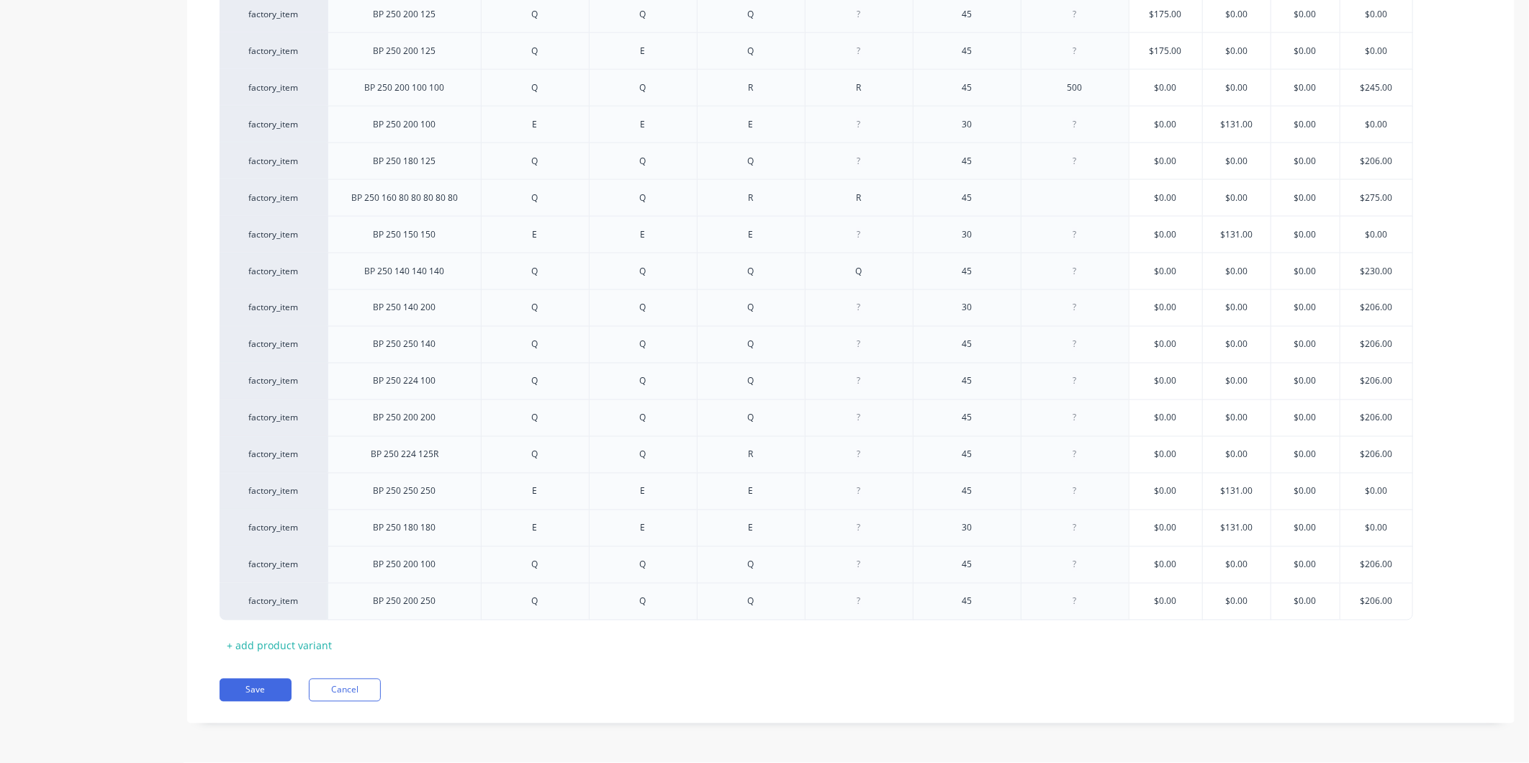
click at [259, 649] on div "+ add product variant" at bounding box center [280, 646] width 120 height 22
type textarea "x"
drag, startPoint x: 406, startPoint y: 641, endPoint x: 418, endPoint y: 647, distance: 12.9
click at [407, 641] on div at bounding box center [405, 635] width 72 height 19
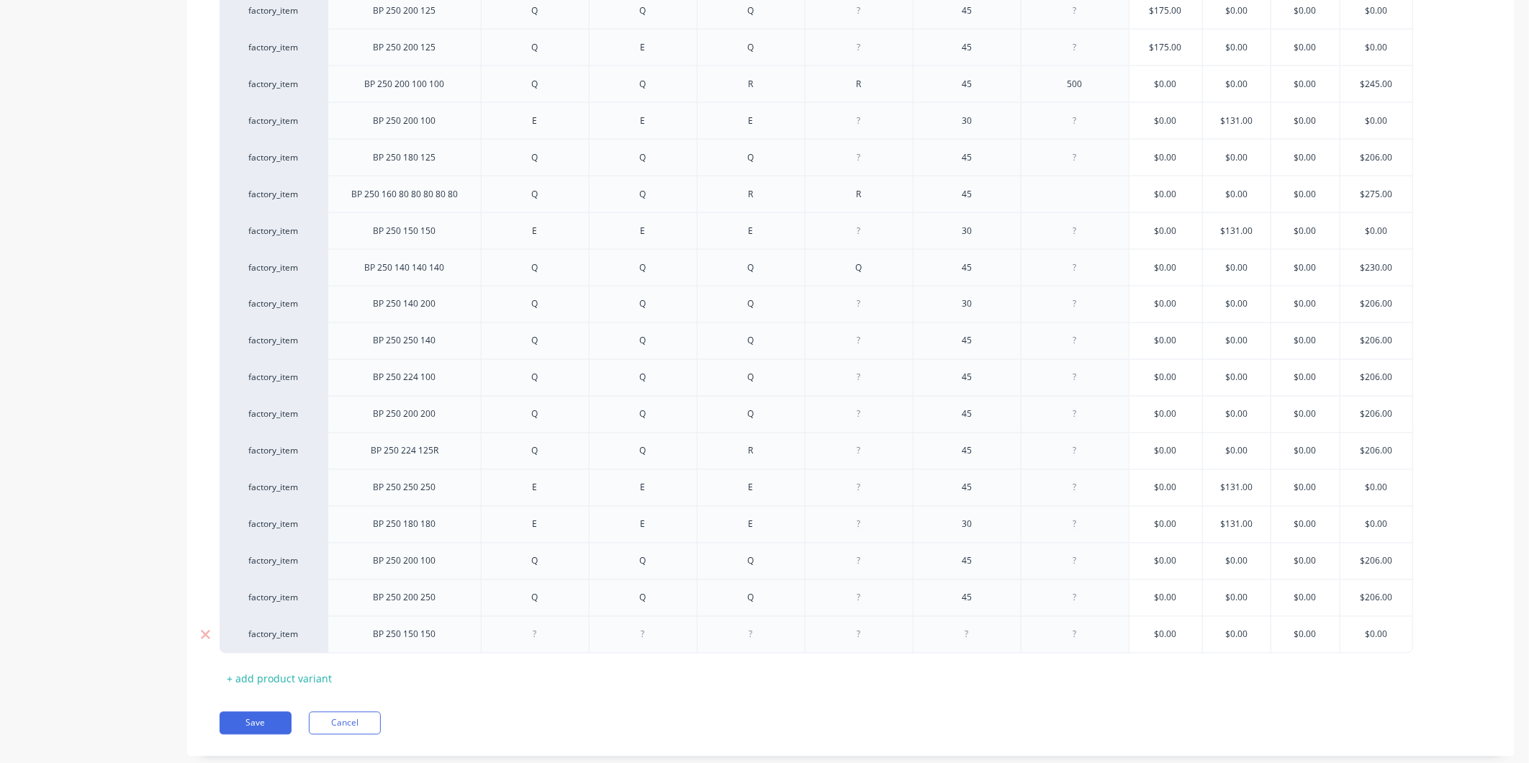
drag, startPoint x: 535, startPoint y: 642, endPoint x: 562, endPoint y: 648, distance: 28.1
click at [536, 642] on div at bounding box center [535, 635] width 72 height 19
type textarea "x"
click at [648, 643] on div at bounding box center [643, 635] width 72 height 19
type textarea "x"
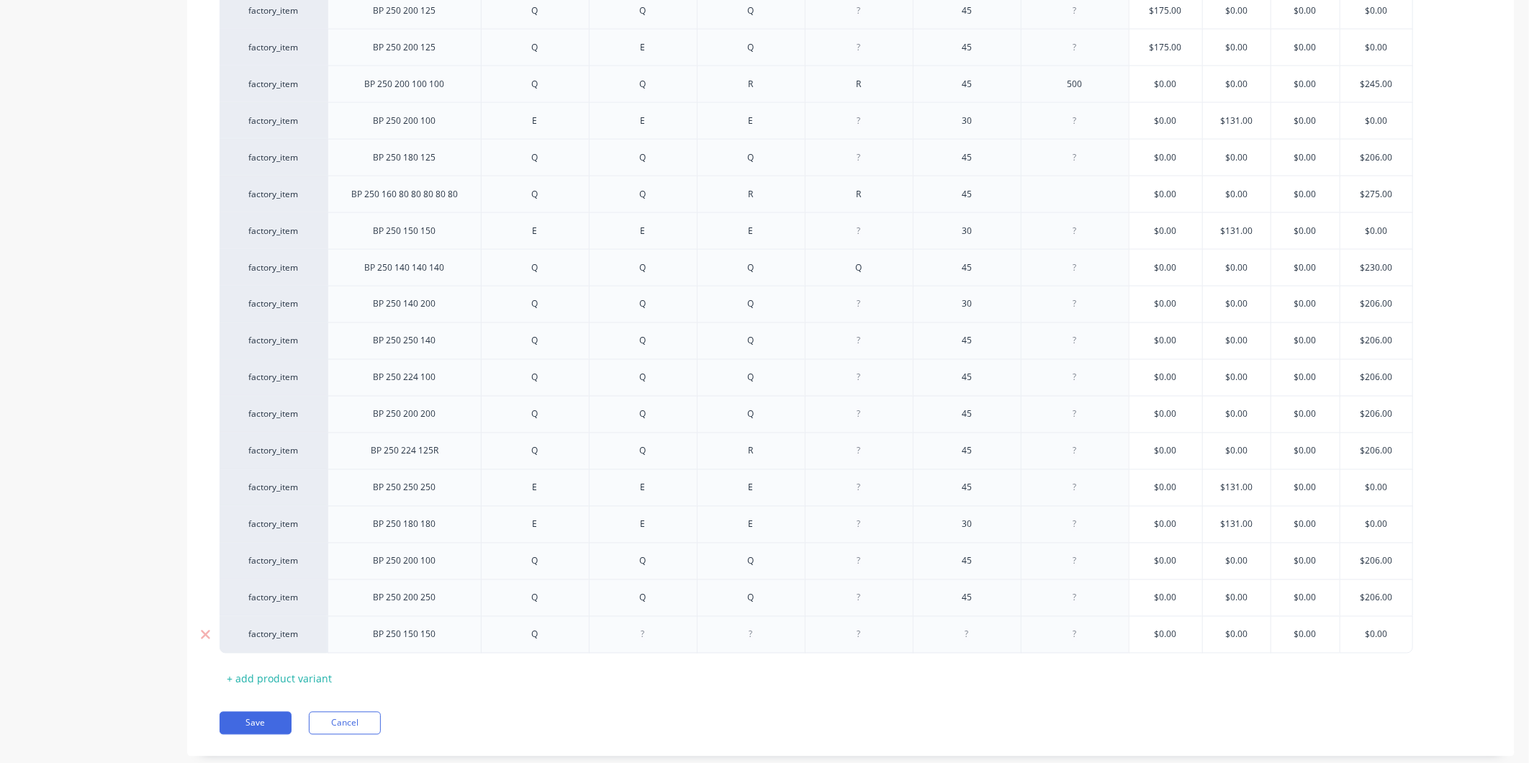
click at [751, 638] on div at bounding box center [751, 635] width 72 height 19
type textarea "x"
drag, startPoint x: 746, startPoint y: 636, endPoint x: 778, endPoint y: 637, distance: 31.7
click at [747, 636] on div at bounding box center [751, 635] width 72 height 19
click at [983, 632] on div at bounding box center [967, 635] width 72 height 19
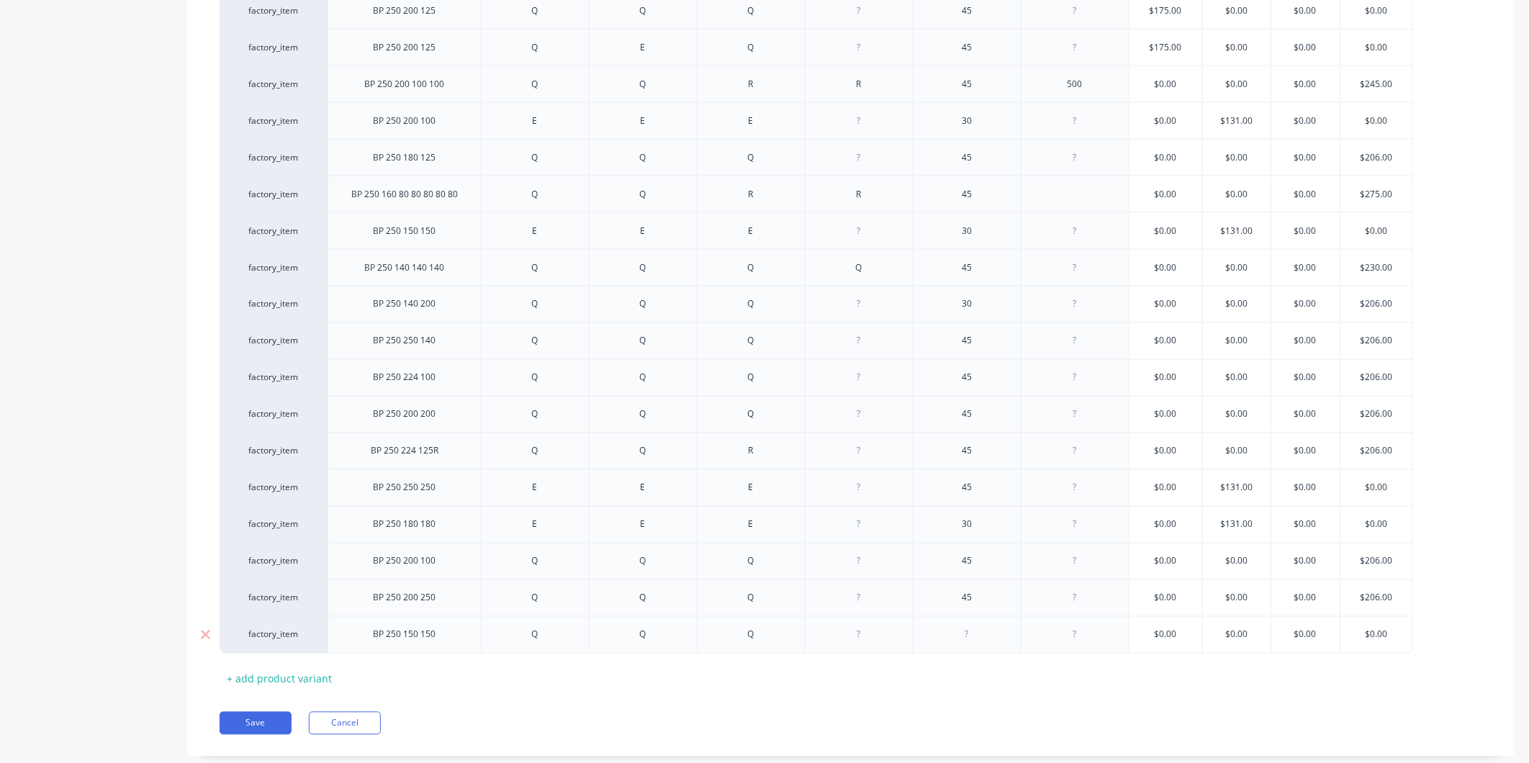
type textarea "x"
type input "$0.00"
drag, startPoint x: 1187, startPoint y: 635, endPoint x: 1120, endPoint y: 643, distance: 66.7
click at [1120, 643] on div "factory_item BP 250 150 150 Q Q Q 45 $0.00 $0.00 $0.00 $0.00 $0.00" at bounding box center [817, 634] width 1194 height 37
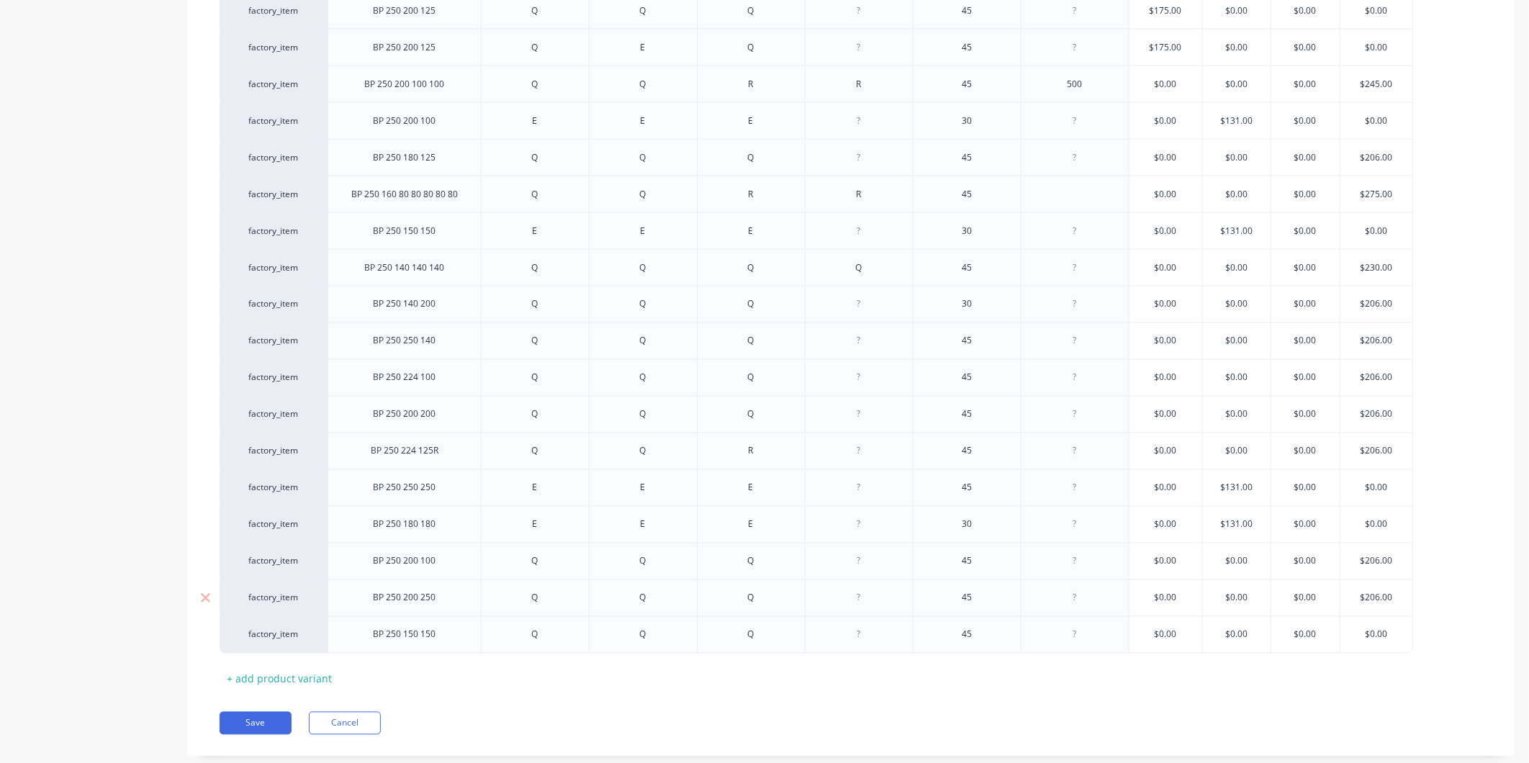
type textarea "x"
type input "1"
type textarea "x"
type input "17"
type textarea "x"
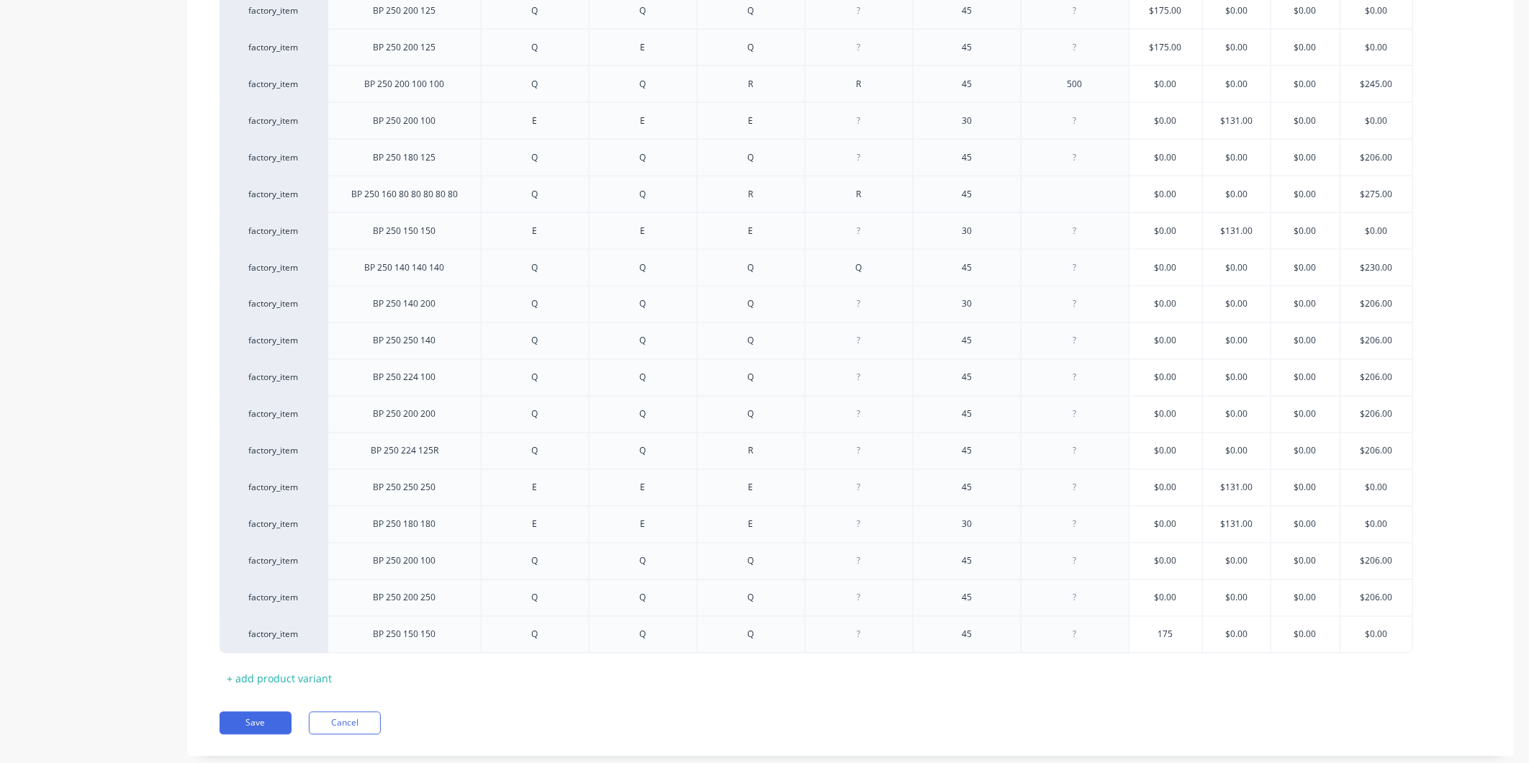
type input "175"
click at [265, 726] on button "Save" at bounding box center [256, 723] width 72 height 23
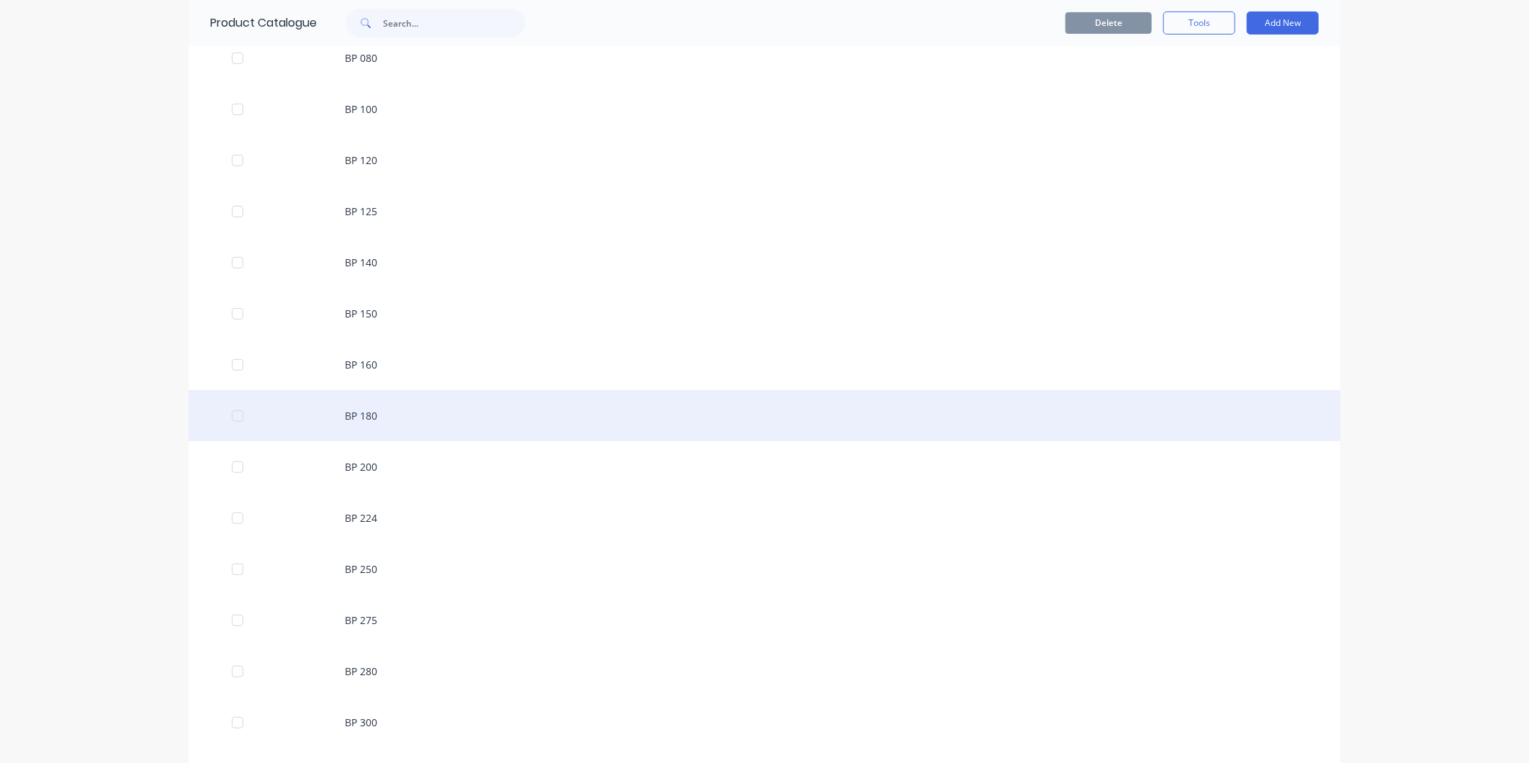
scroll to position [480, 0]
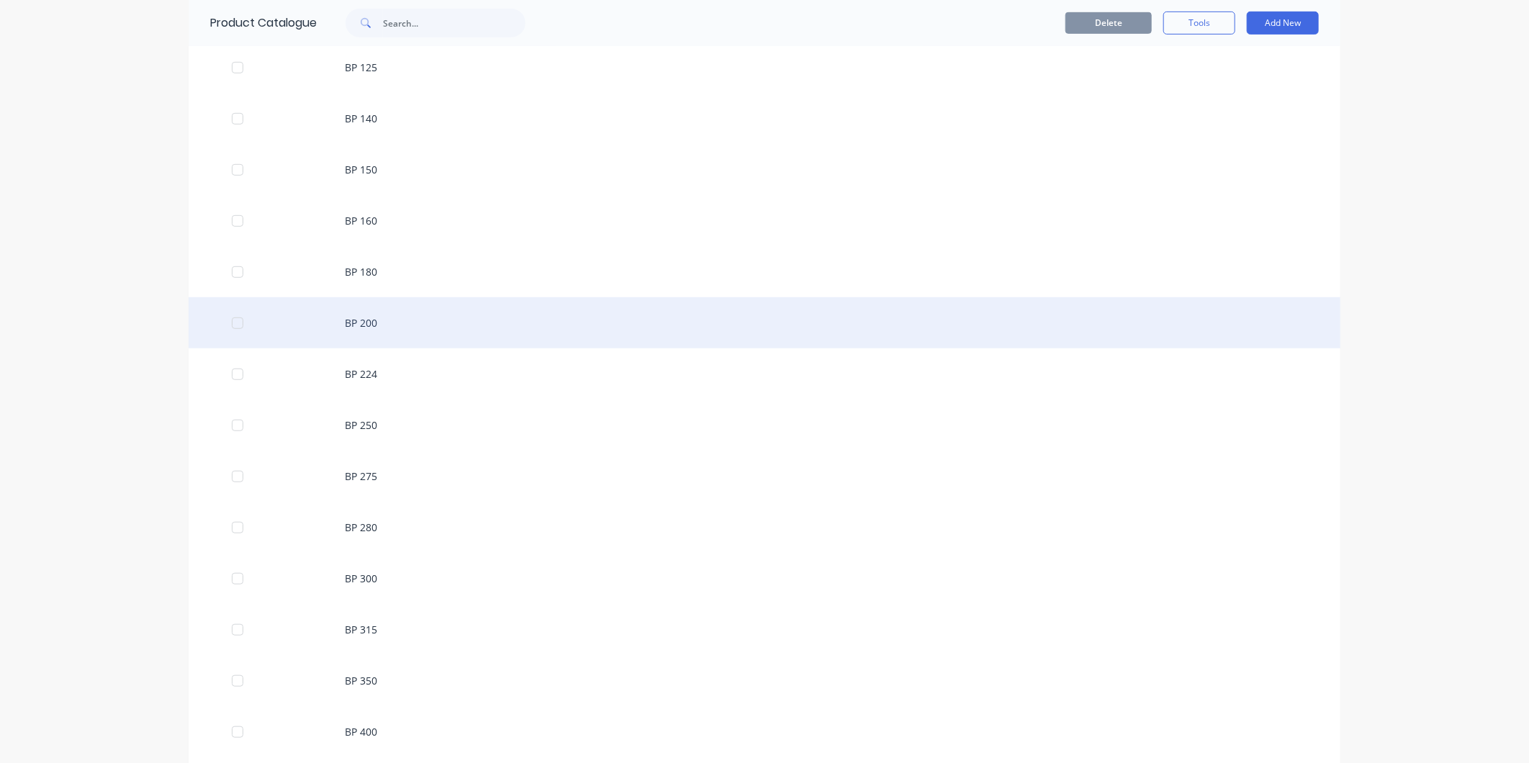
click at [422, 324] on div "BP 200" at bounding box center [765, 322] width 1152 height 51
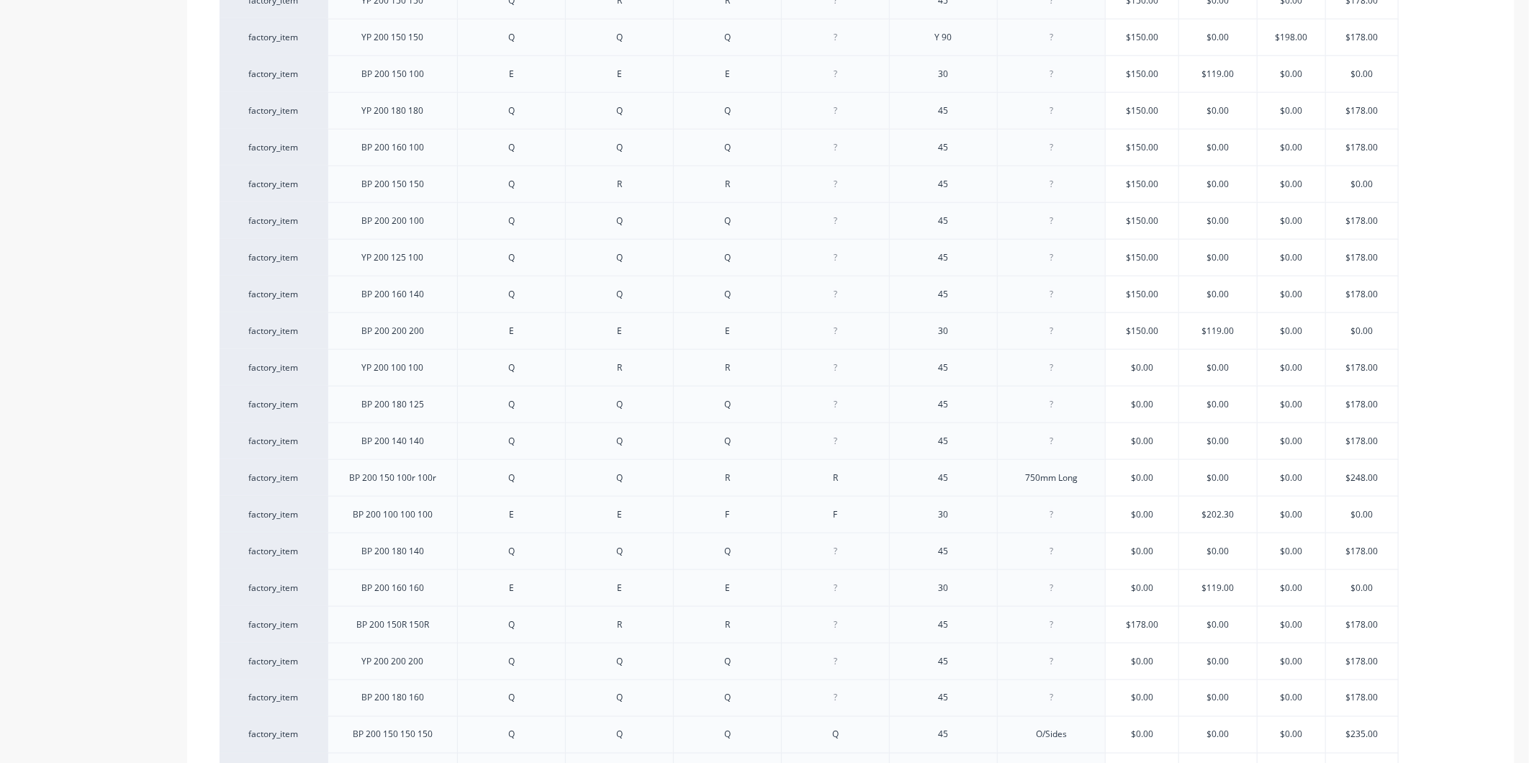
scroll to position [1200, 0]
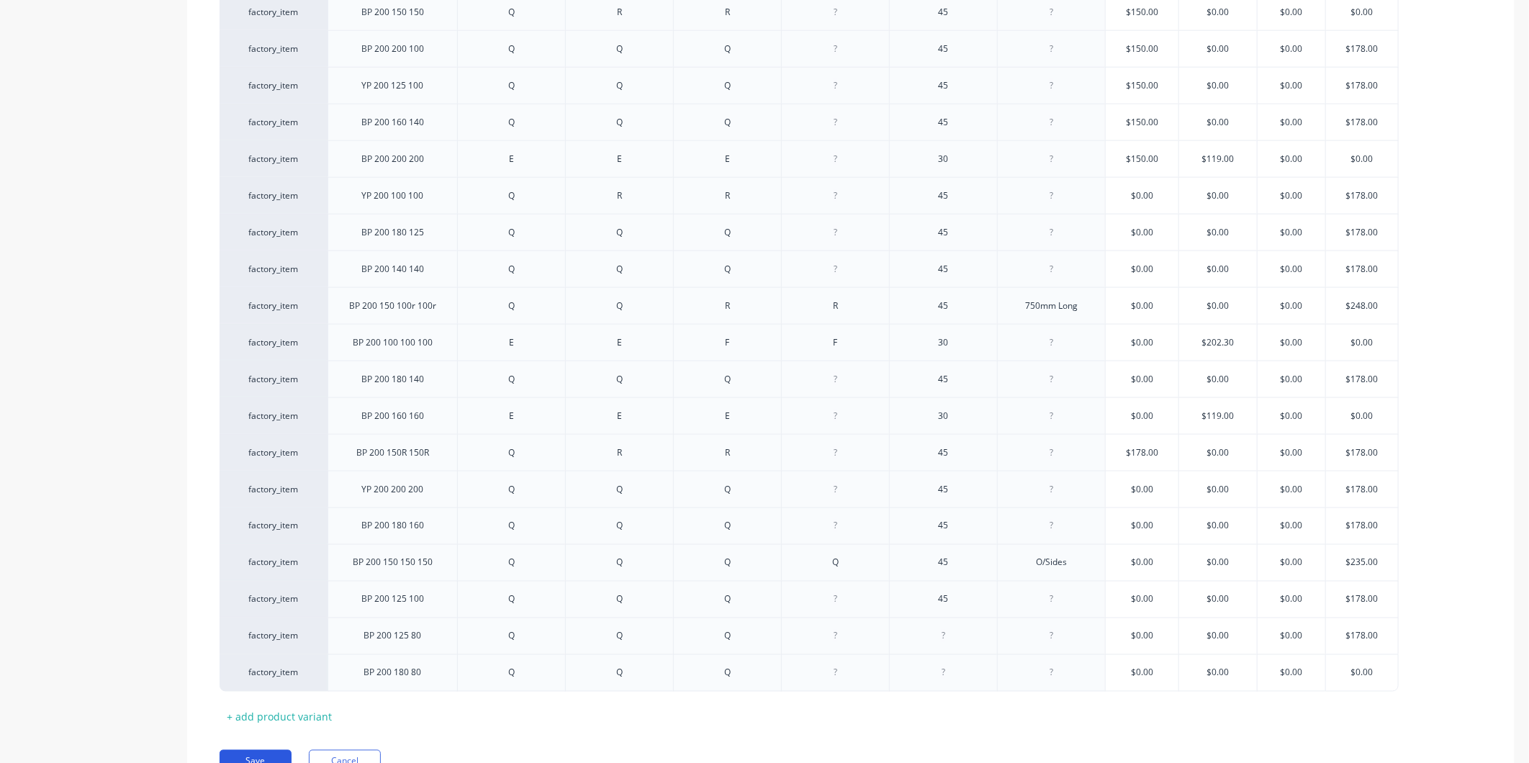
click at [275, 756] on button "Save" at bounding box center [256, 761] width 72 height 23
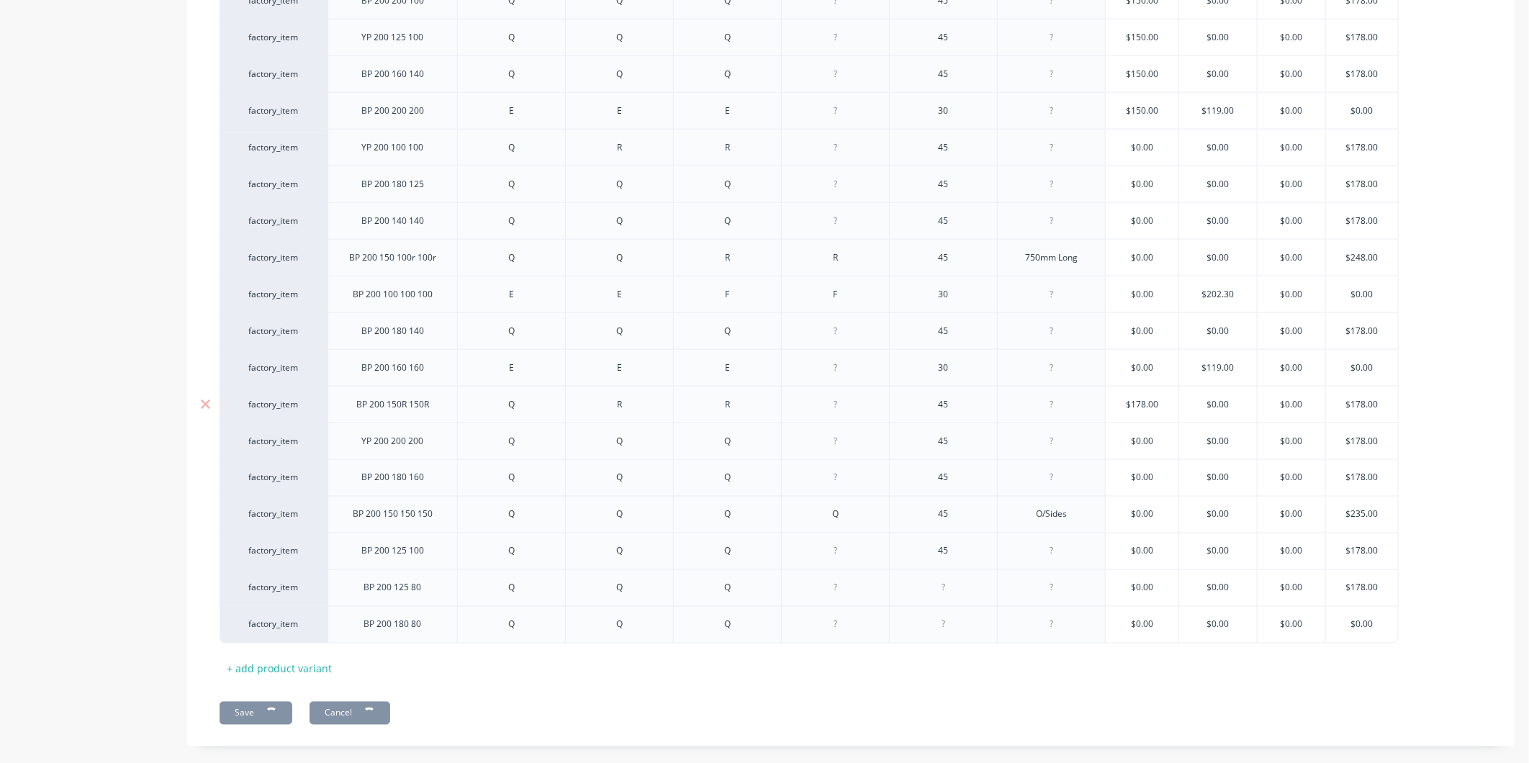
scroll to position [1274, 0]
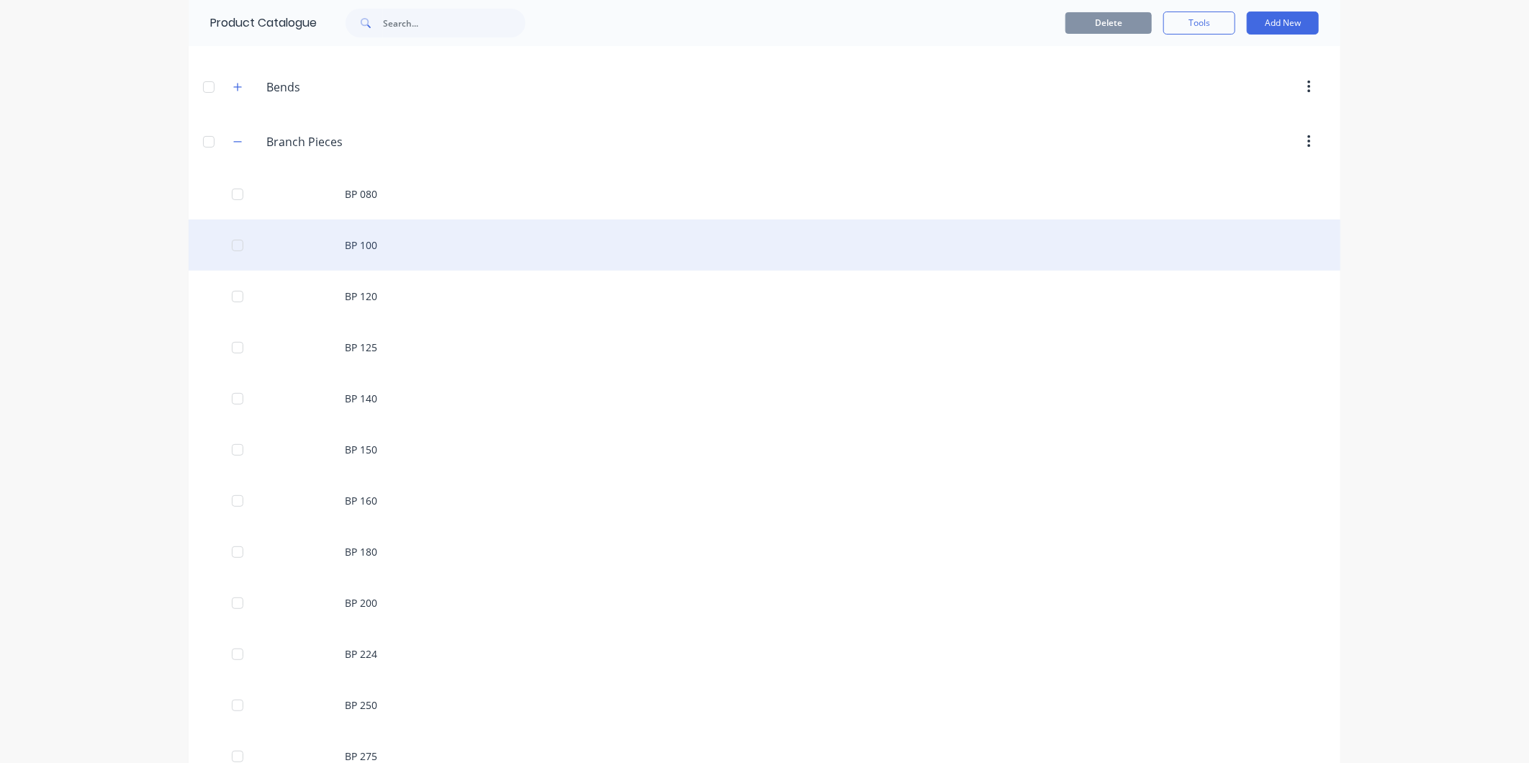
scroll to position [160, 0]
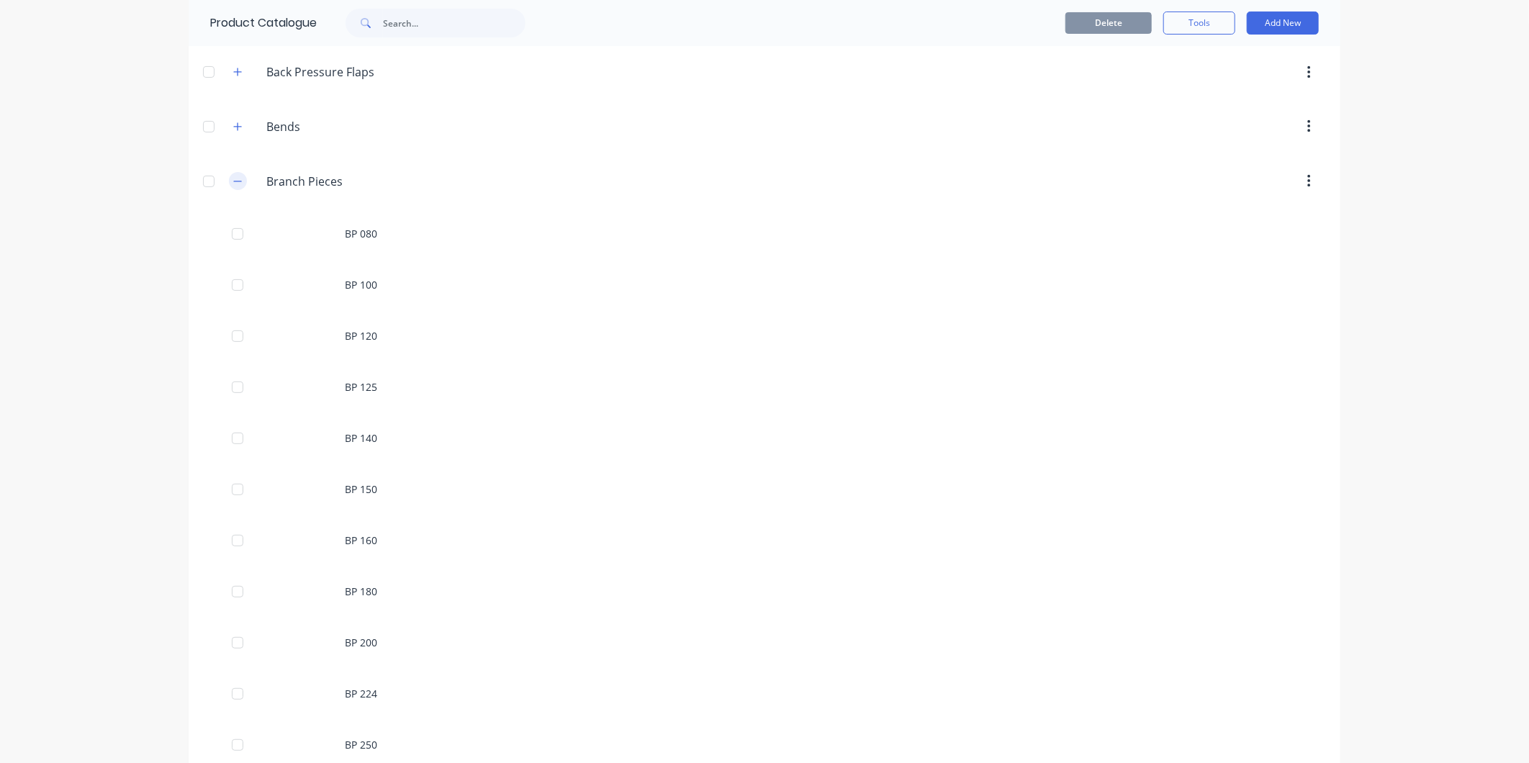
click at [233, 180] on icon "button" at bounding box center [237, 181] width 9 height 10
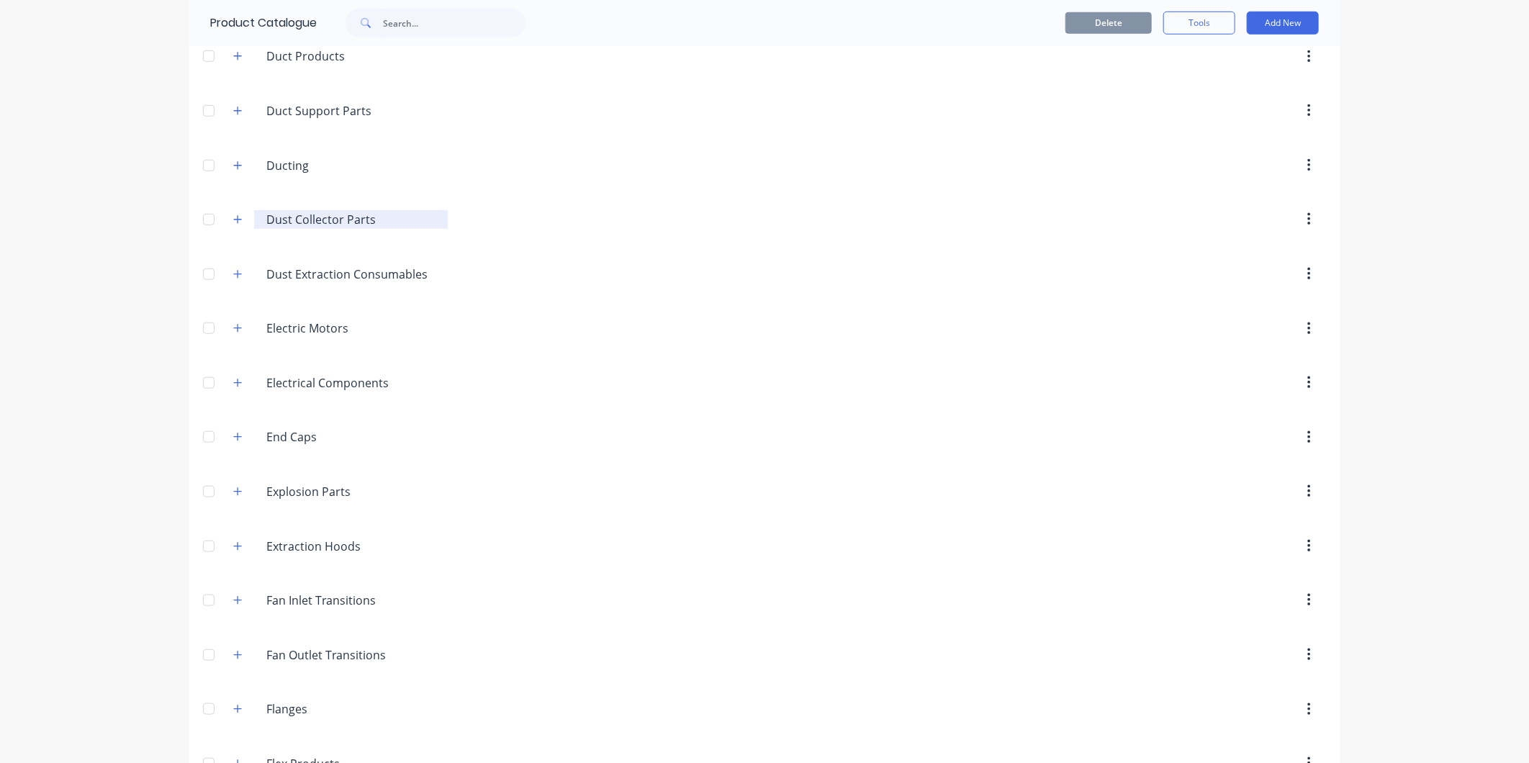
scroll to position [639, 0]
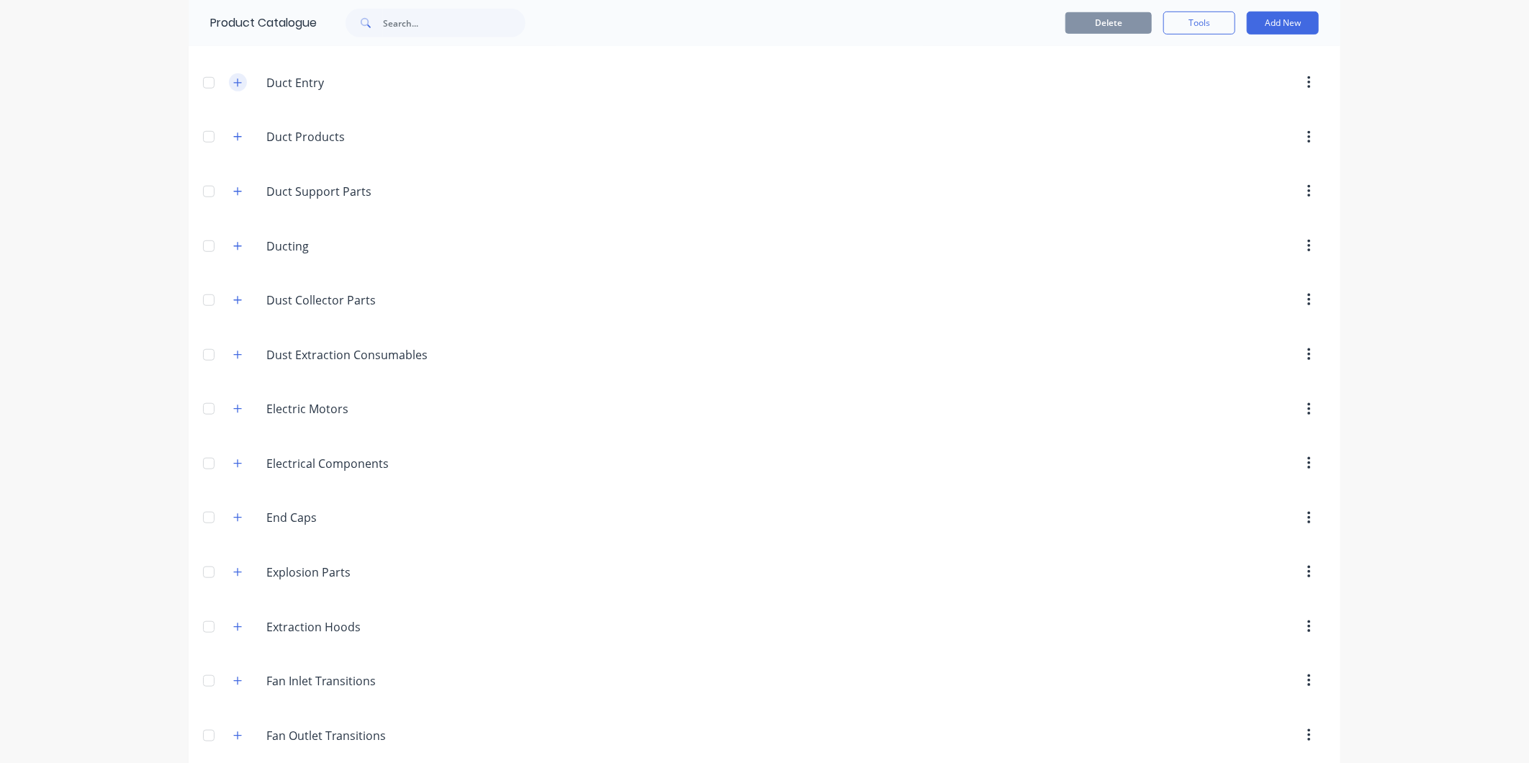
click at [235, 91] on button "button" at bounding box center [238, 82] width 18 height 18
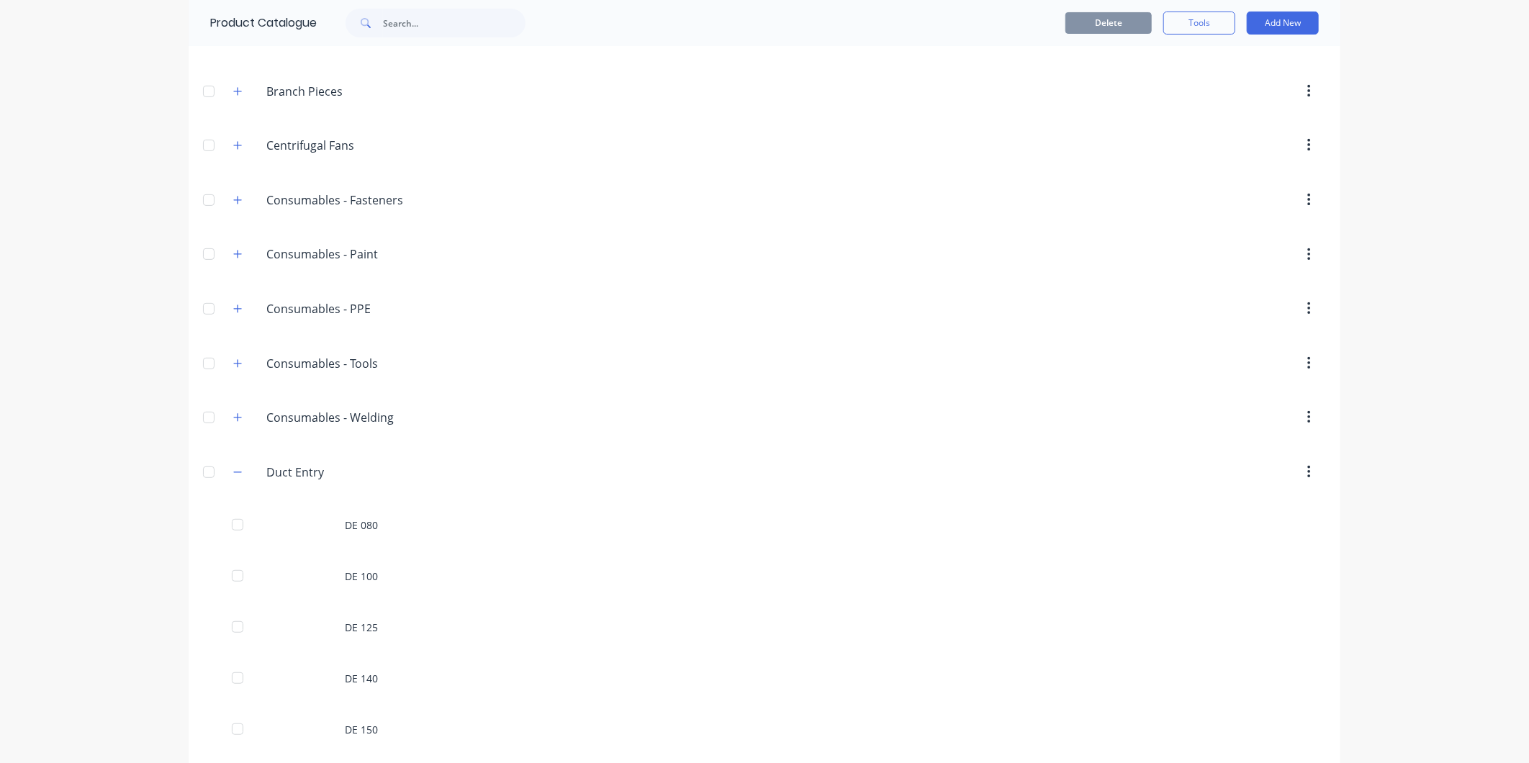
scroll to position [240, 0]
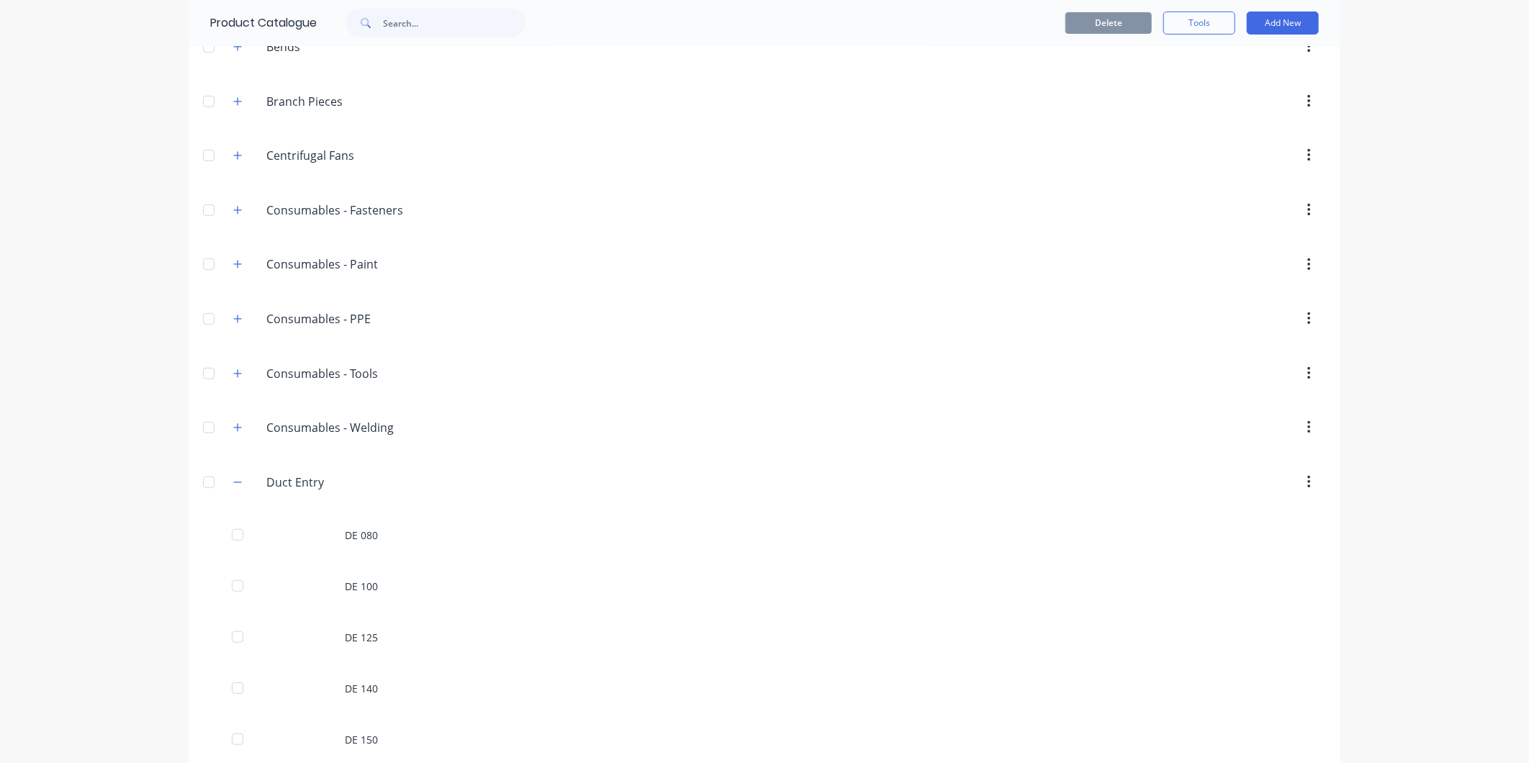
drag, startPoint x: 365, startPoint y: 688, endPoint x: 99, endPoint y: 655, distance: 267.7
click at [99, 655] on div "dashboard products sales purchasing productivity dashboard products Product Cat…" at bounding box center [764, 381] width 1529 height 763
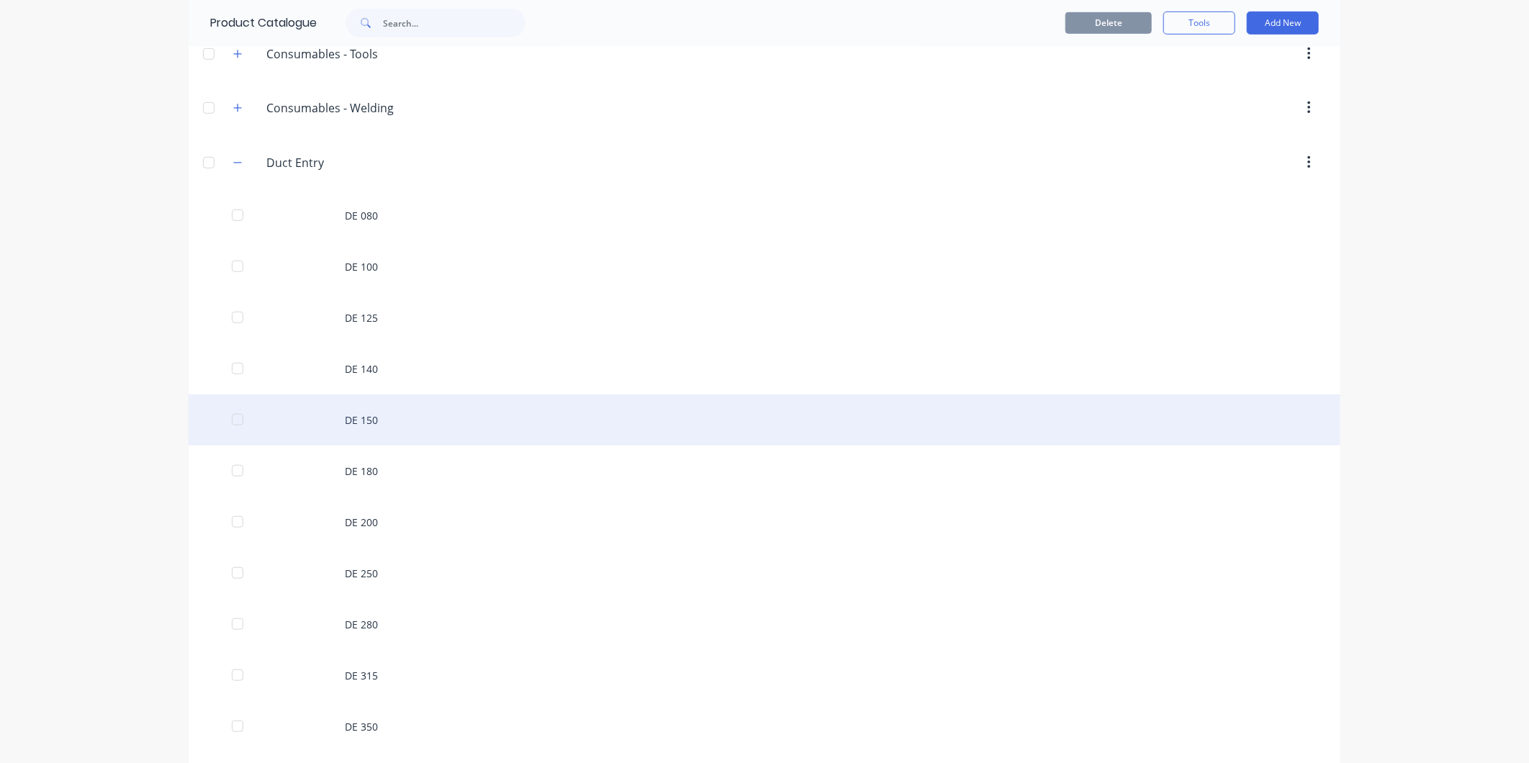
click at [390, 406] on div "DE 150" at bounding box center [765, 420] width 1152 height 51
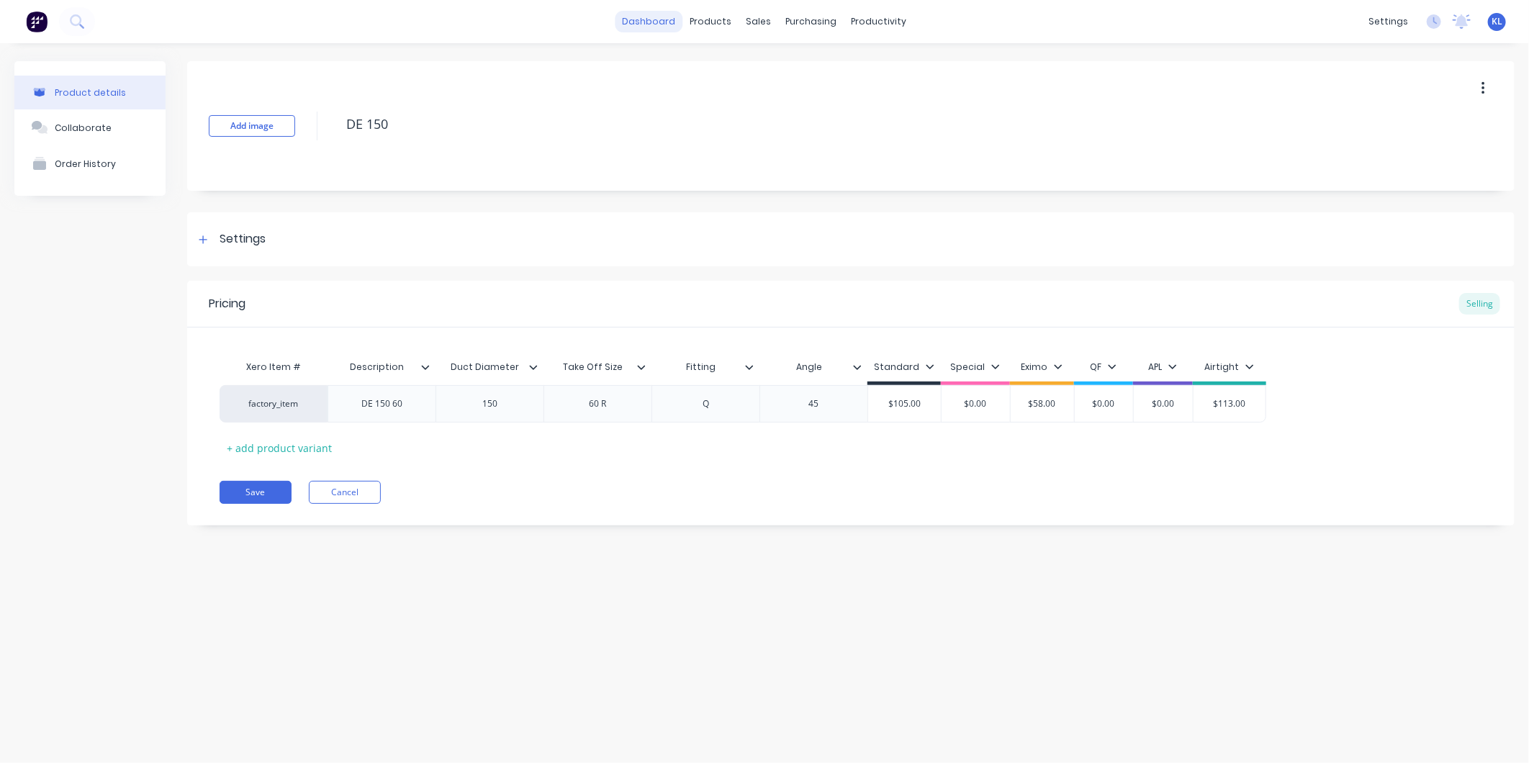
type textarea "x"
type input "Duct Diameter"
drag, startPoint x: 451, startPoint y: 369, endPoint x: 521, endPoint y: 372, distance: 69.9
click at [521, 372] on input "Duct Diameter" at bounding box center [485, 367] width 99 height 13
type textarea "x"
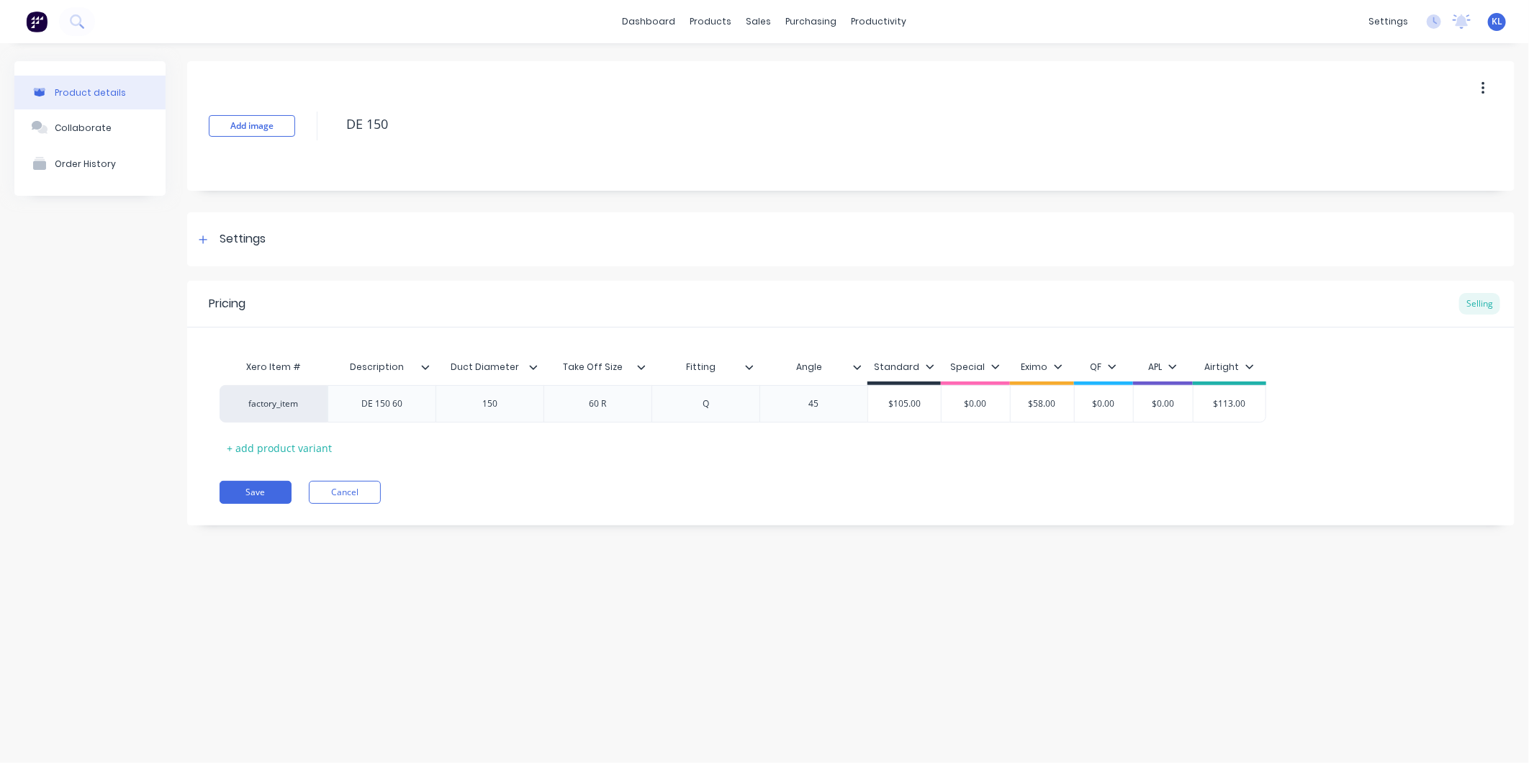
type input "Take Off Size"
drag, startPoint x: 566, startPoint y: 368, endPoint x: 655, endPoint y: 363, distance: 89.4
click at [655, 363] on div "Xero Item # Description Duct Diameter Take Off Size Take Off Size Fitting Angle…" at bounding box center [743, 369] width 1047 height 32
type textarea "x"
type input "Fitting"
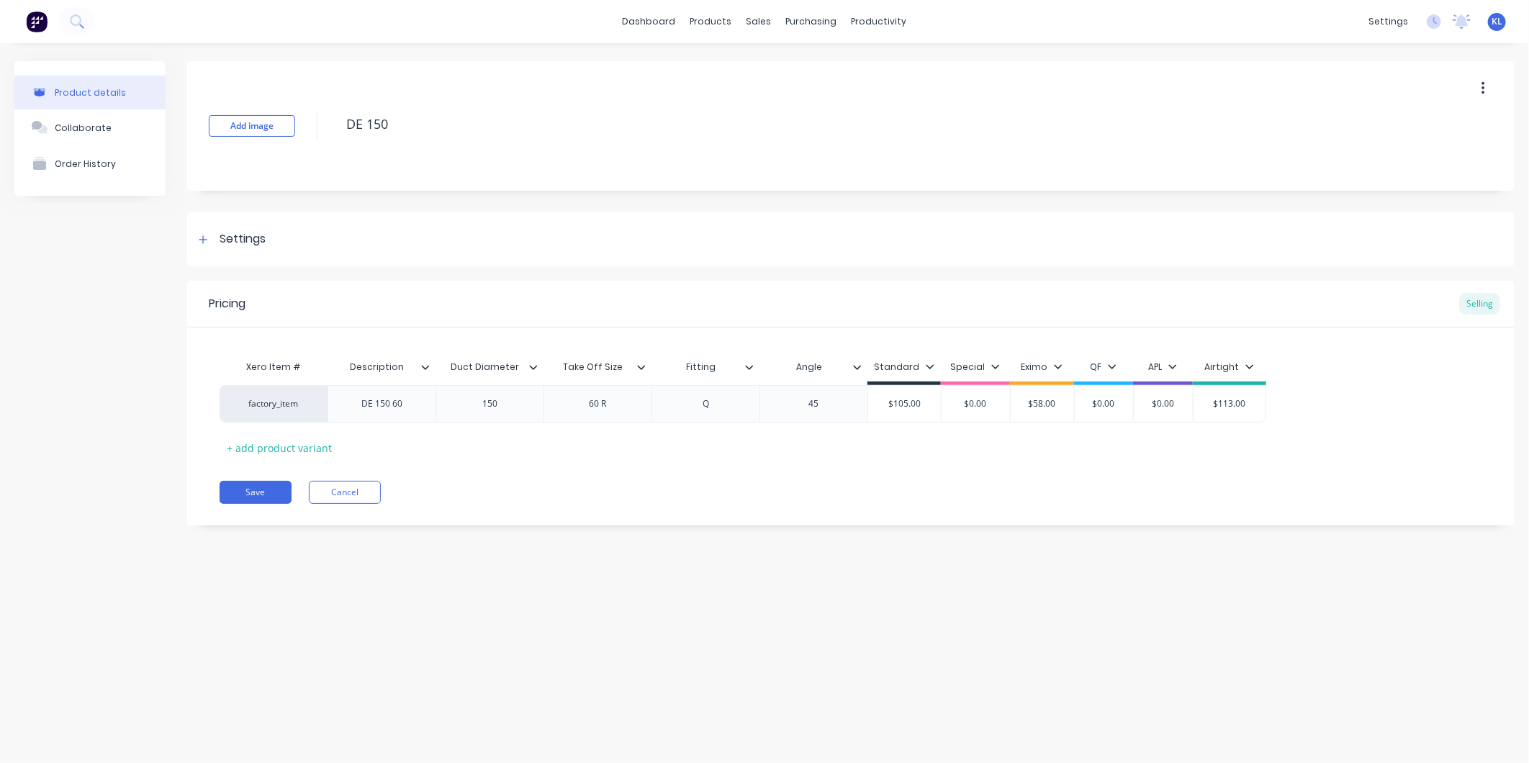
drag, startPoint x: 686, startPoint y: 367, endPoint x: 724, endPoint y: 364, distance: 38.3
click at [724, 364] on input "Fitting" at bounding box center [701, 367] width 99 height 13
type textarea "x"
type input "Angle"
drag, startPoint x: 798, startPoint y: 372, endPoint x: 824, endPoint y: 369, distance: 26.8
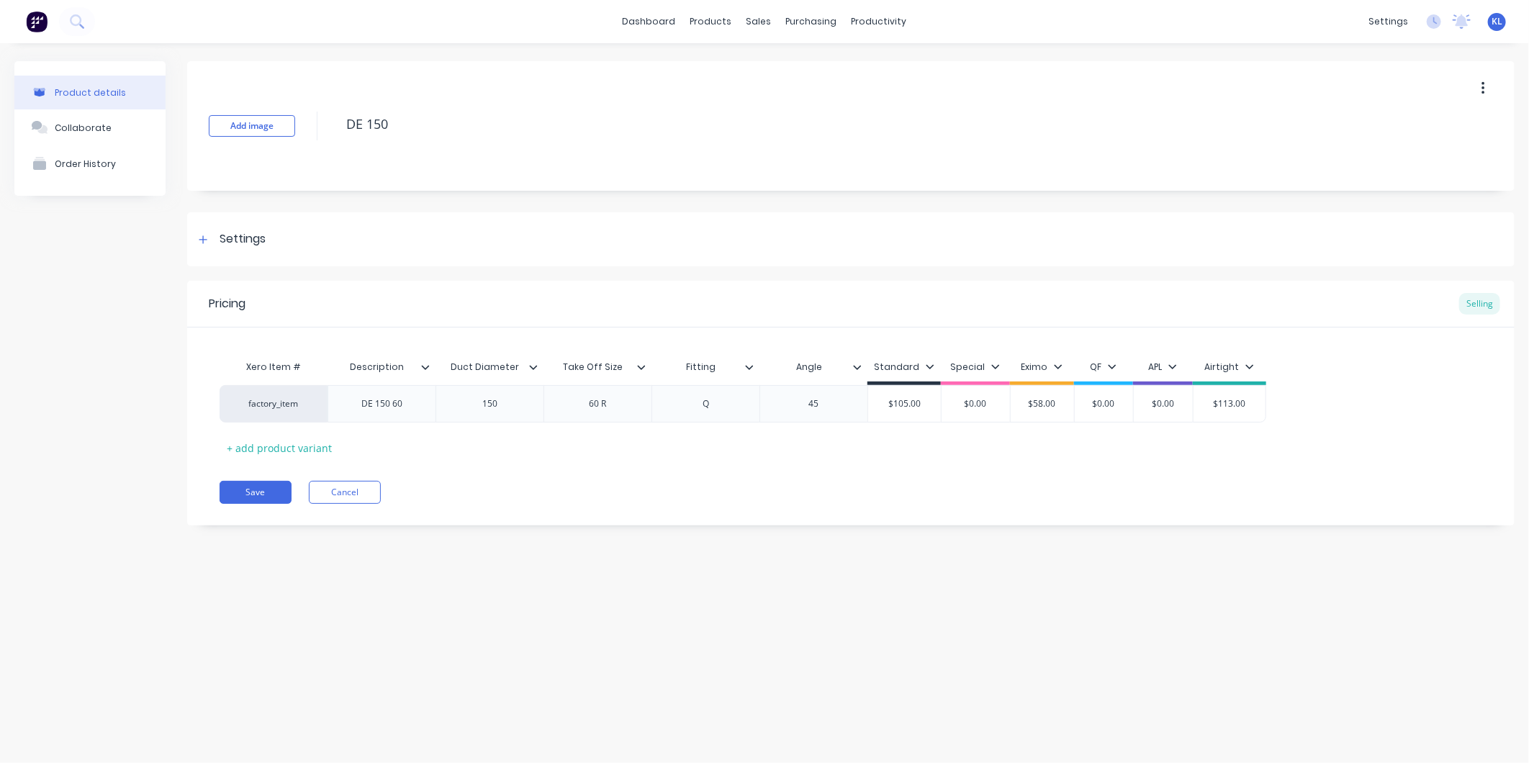
click at [824, 369] on input "Angle" at bounding box center [809, 367] width 99 height 13
click at [253, 490] on button "Save" at bounding box center [256, 492] width 72 height 23
type textarea "x"
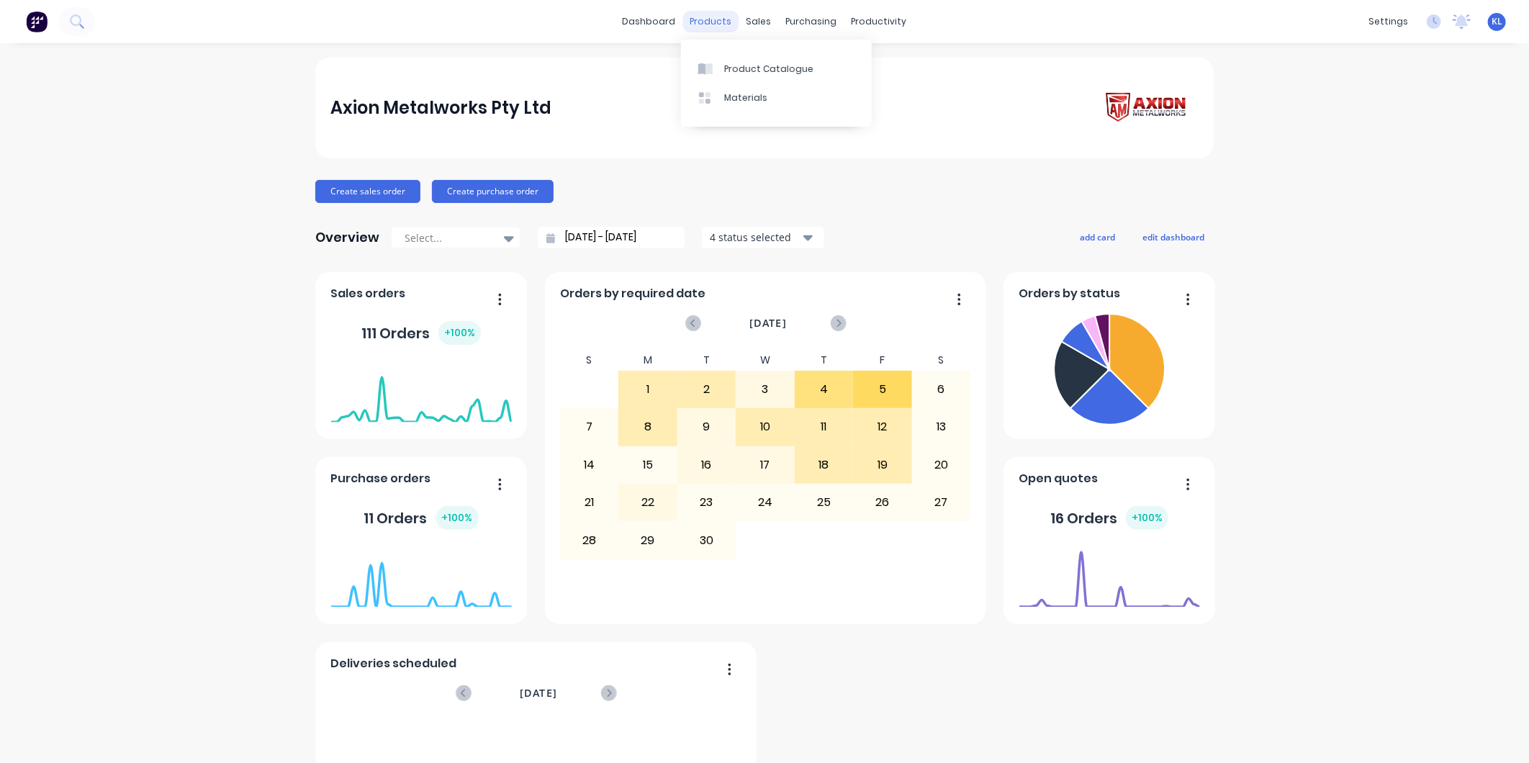
click at [722, 25] on div "products" at bounding box center [711, 22] width 56 height 22
click at [753, 58] on link "Product Catalogue" at bounding box center [776, 68] width 191 height 29
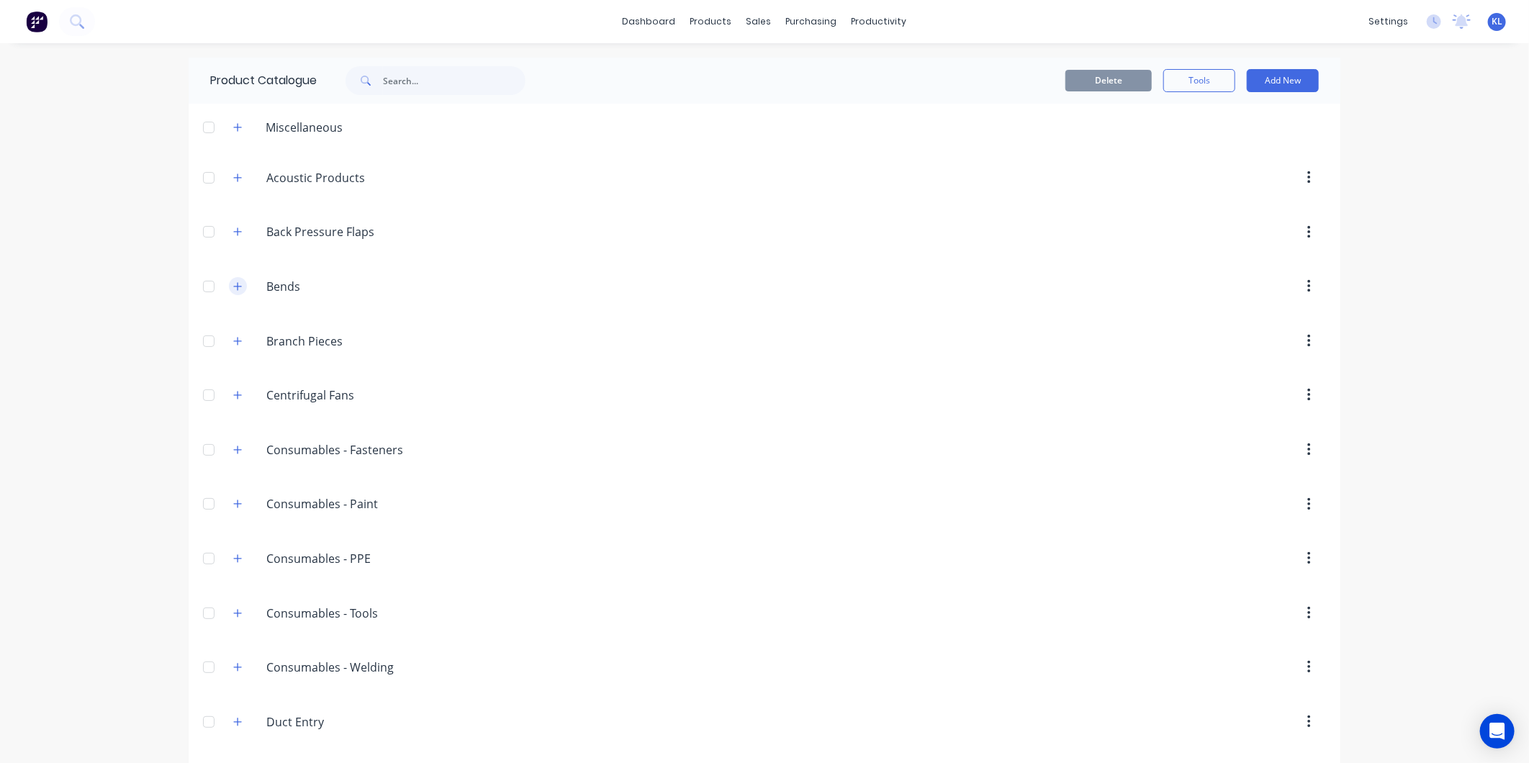
click at [234, 287] on icon "button" at bounding box center [238, 286] width 8 height 8
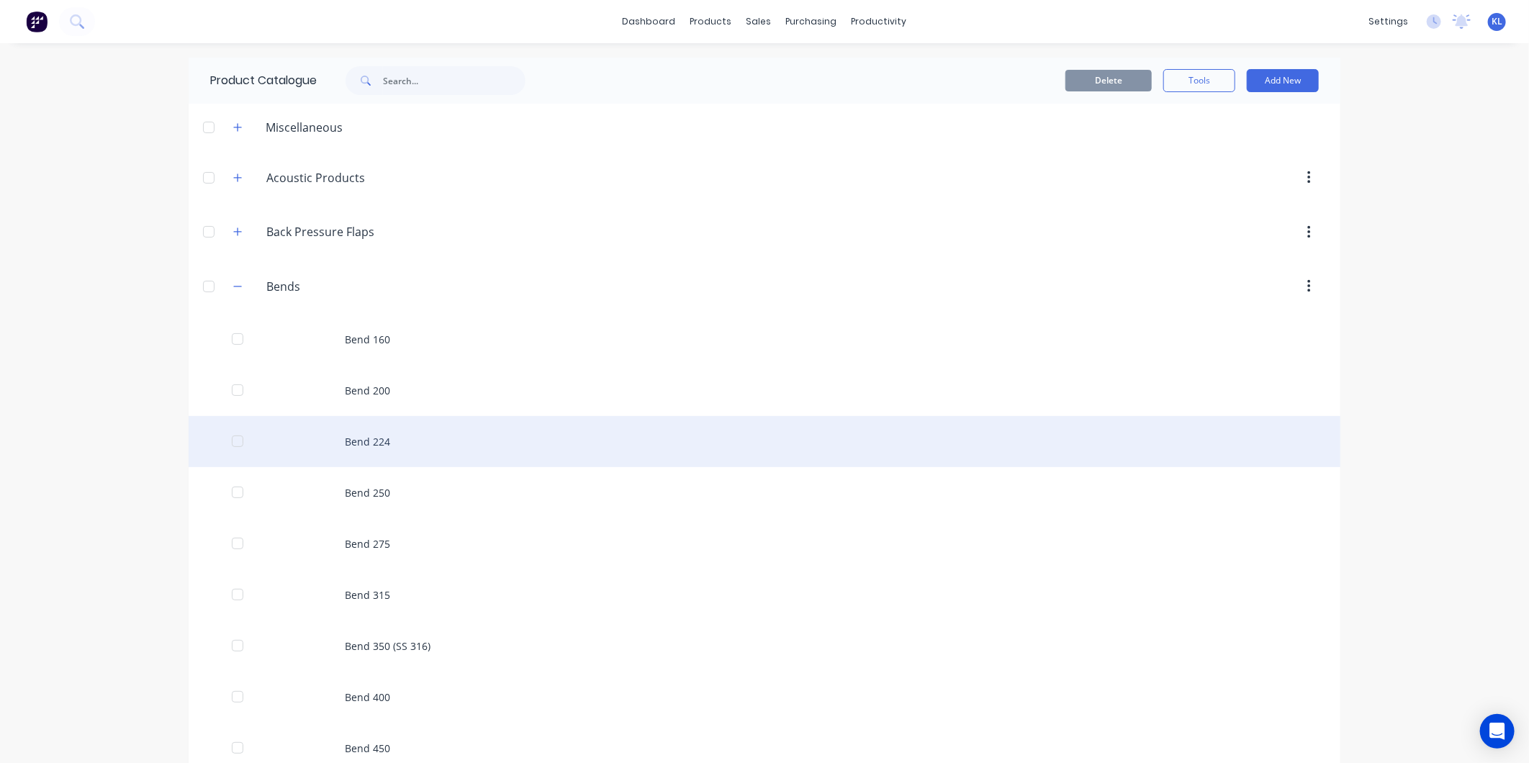
click at [318, 442] on div "Bend 224" at bounding box center [765, 441] width 1152 height 51
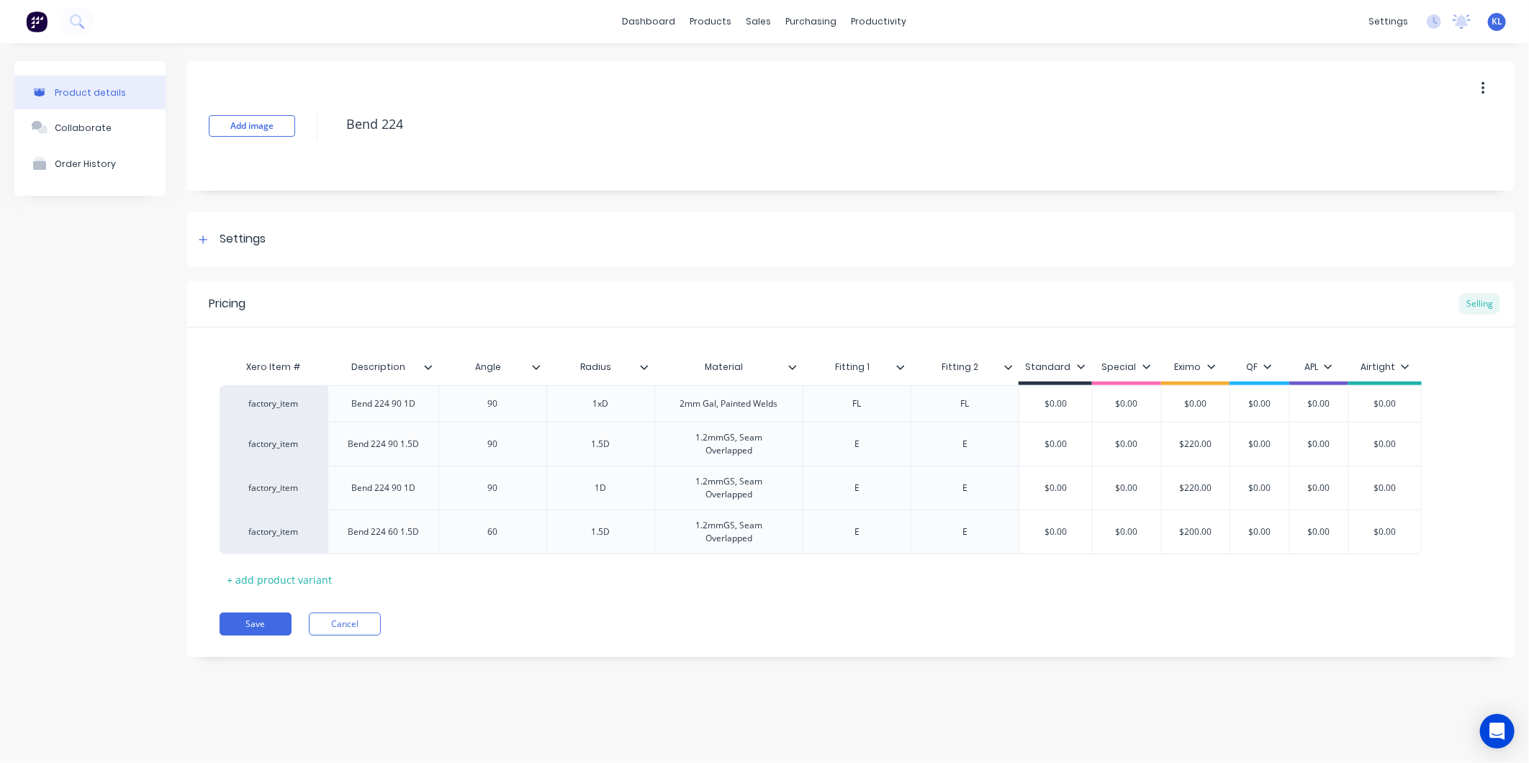
type input "Angle"
drag, startPoint x: 505, startPoint y: 365, endPoint x: 472, endPoint y: 366, distance: 32.4
click at [472, 366] on input "Angle" at bounding box center [487, 367] width 99 height 13
type textarea "x"
type input "Radius"
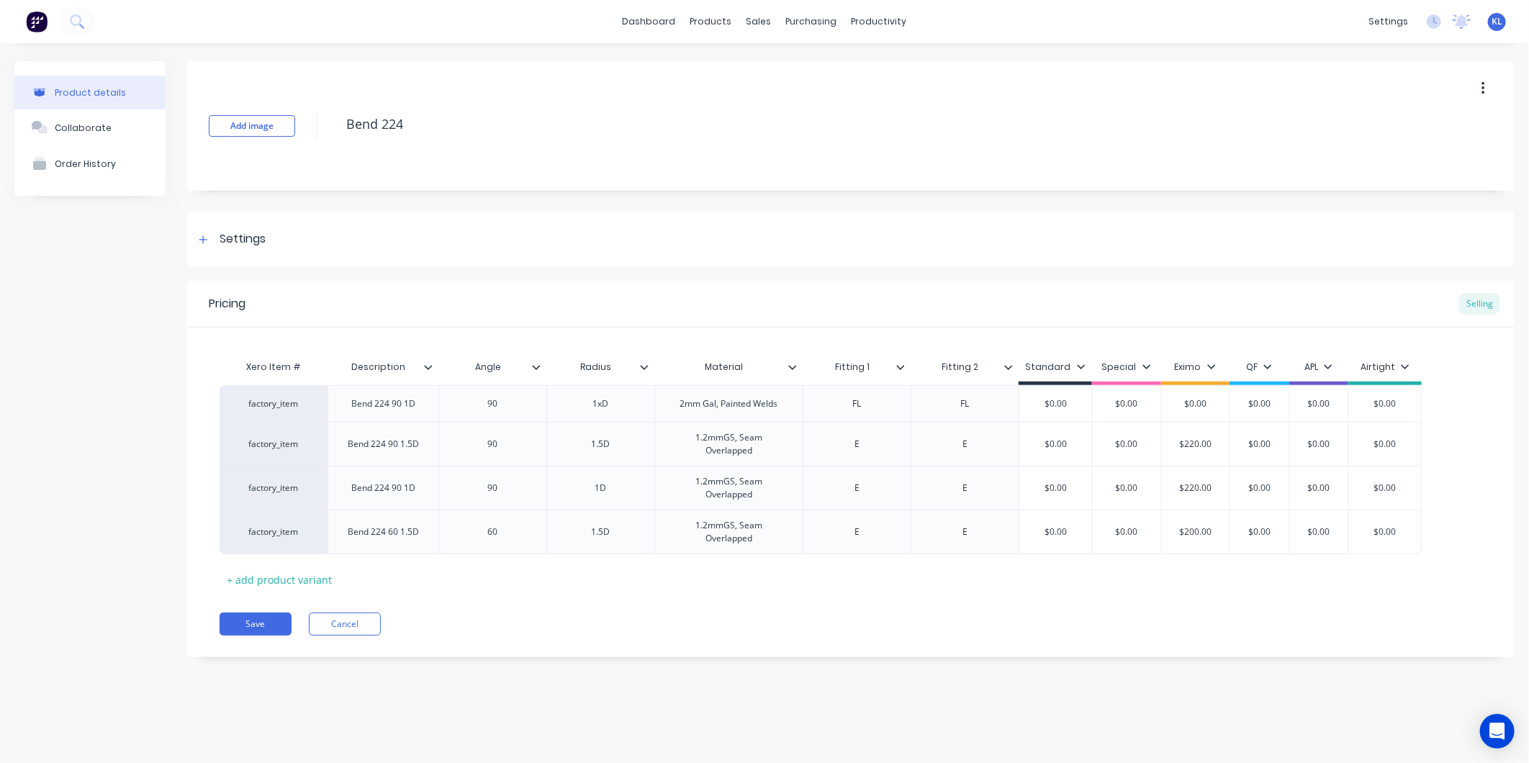
drag, startPoint x: 616, startPoint y: 365, endPoint x: 576, endPoint y: 366, distance: 39.6
click at [576, 366] on input "Radius" at bounding box center [595, 367] width 99 height 13
type textarea "x"
type input "Material"
drag, startPoint x: 744, startPoint y: 365, endPoint x: 693, endPoint y: 366, distance: 51.1
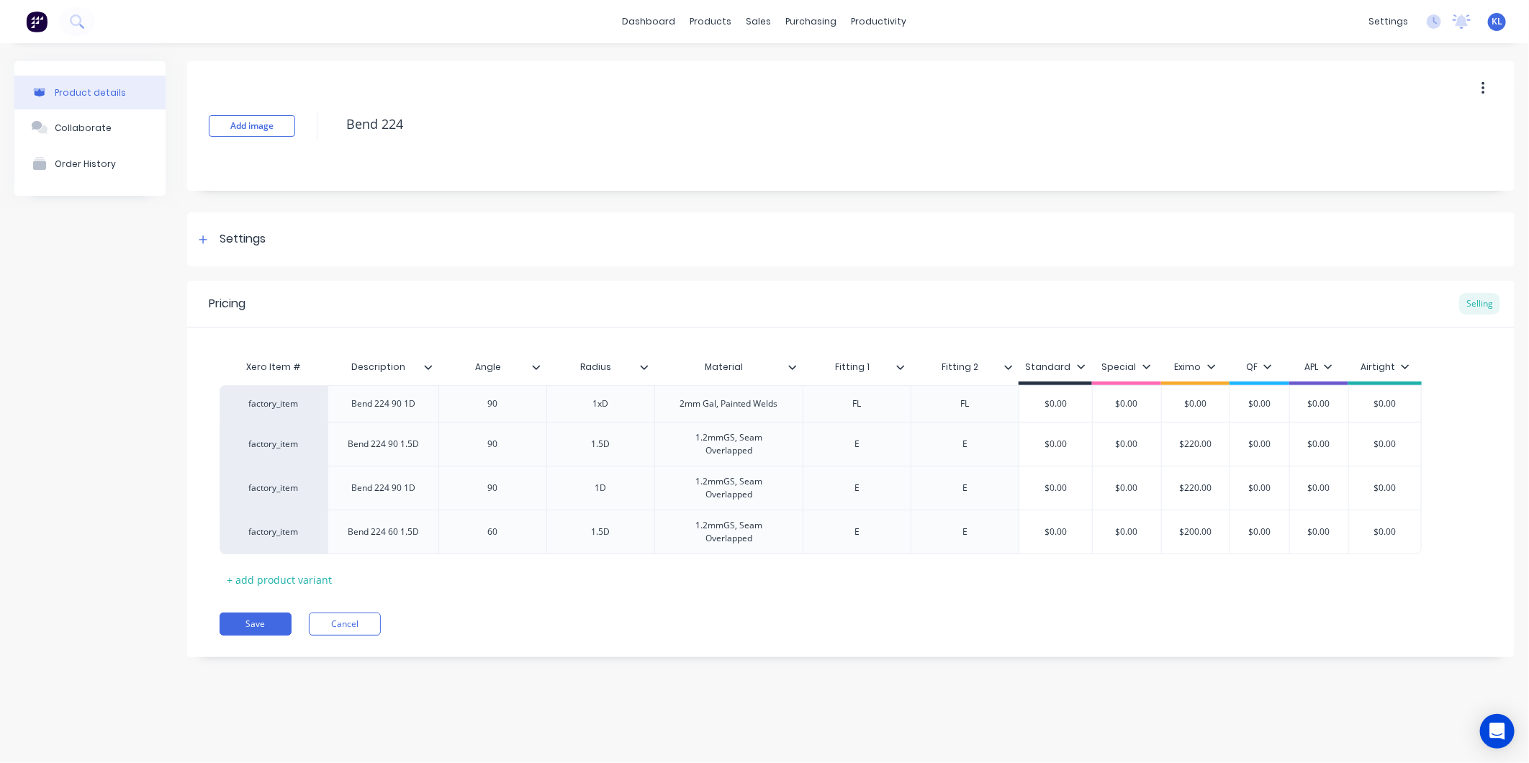
click at [693, 366] on input "Material" at bounding box center [724, 367] width 140 height 13
type textarea "x"
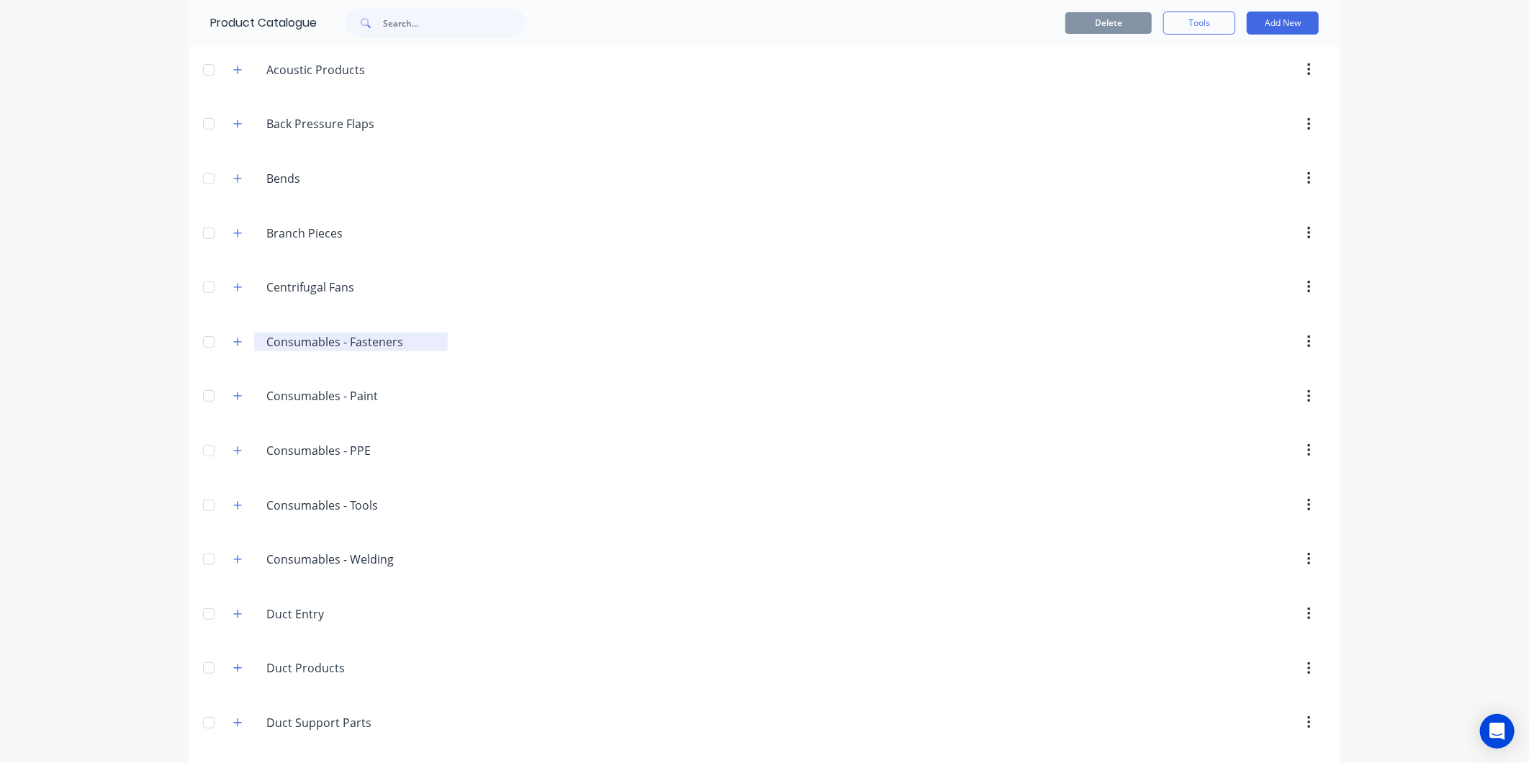
scroll to position [80, 0]
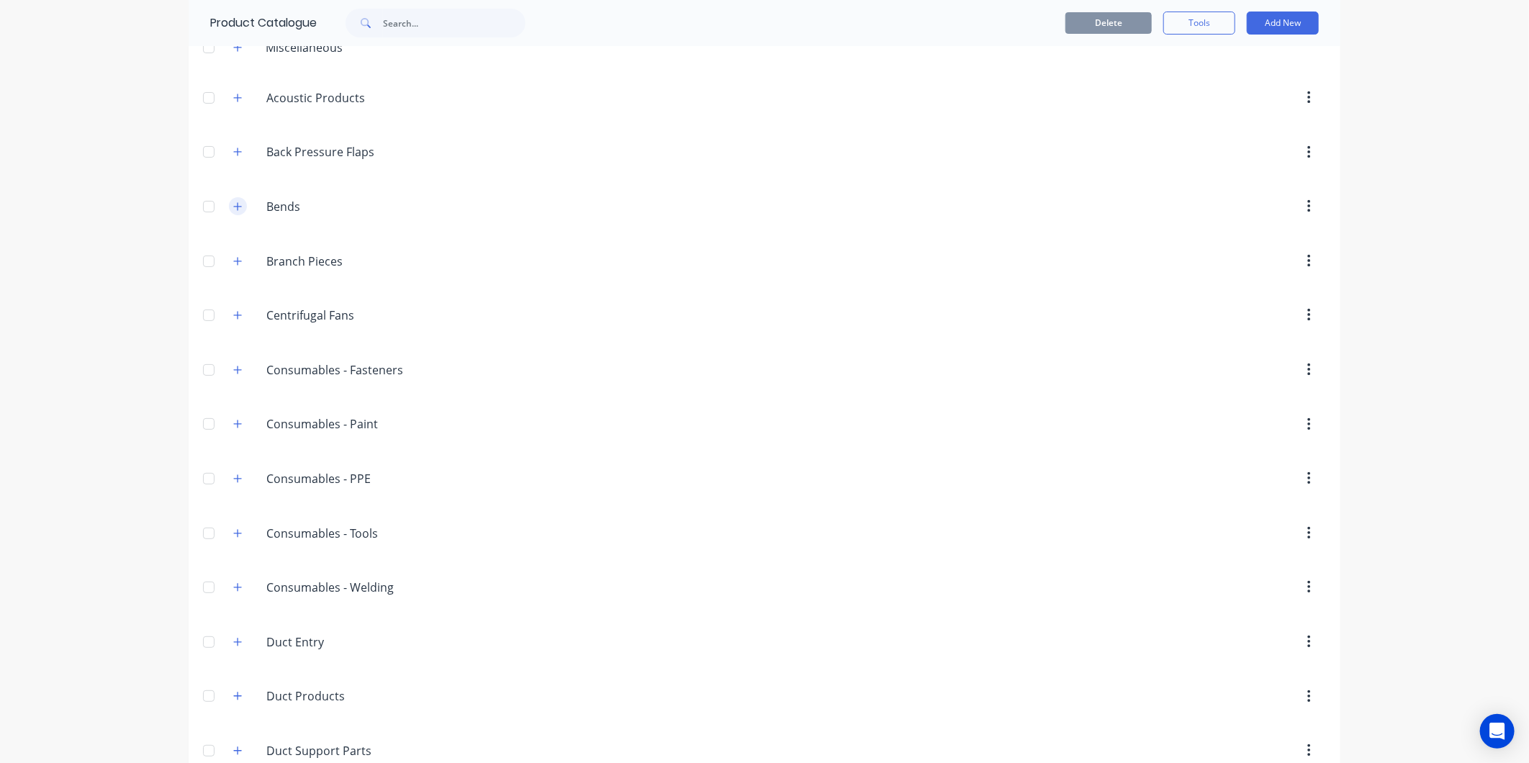
click at [229, 206] on button "button" at bounding box center [238, 206] width 18 height 18
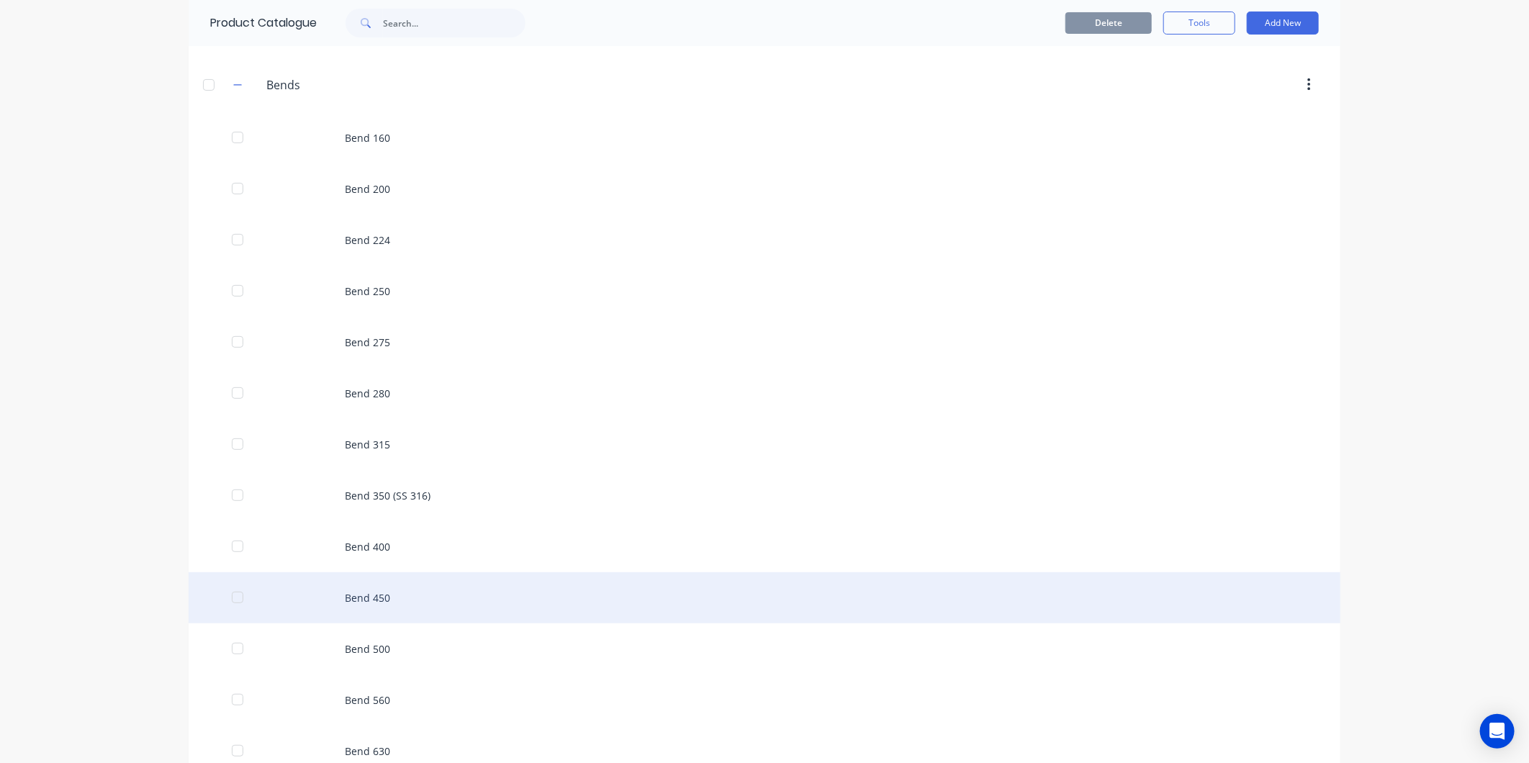
scroll to position [400, 0]
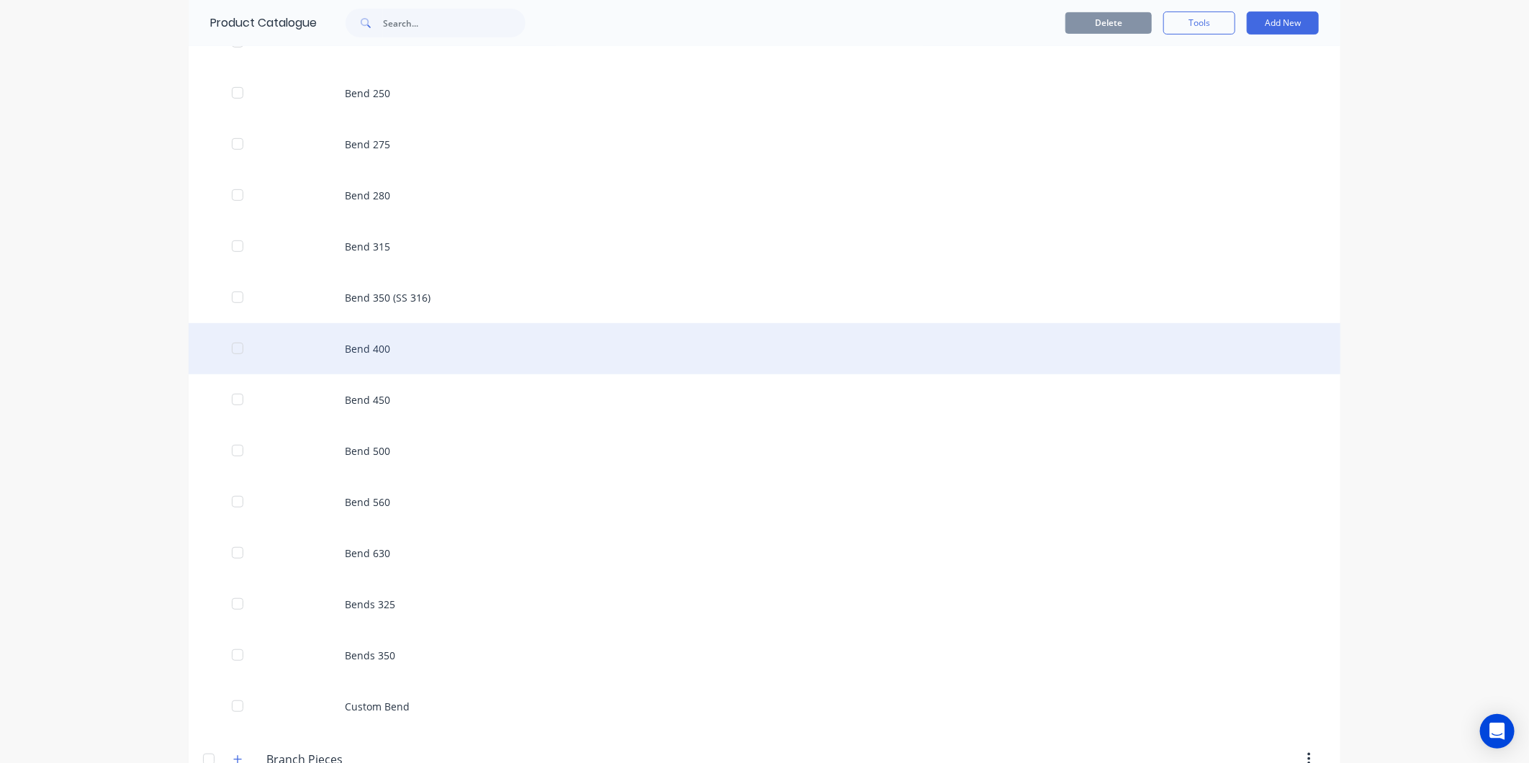
click at [375, 353] on div "Bend 400" at bounding box center [765, 348] width 1152 height 51
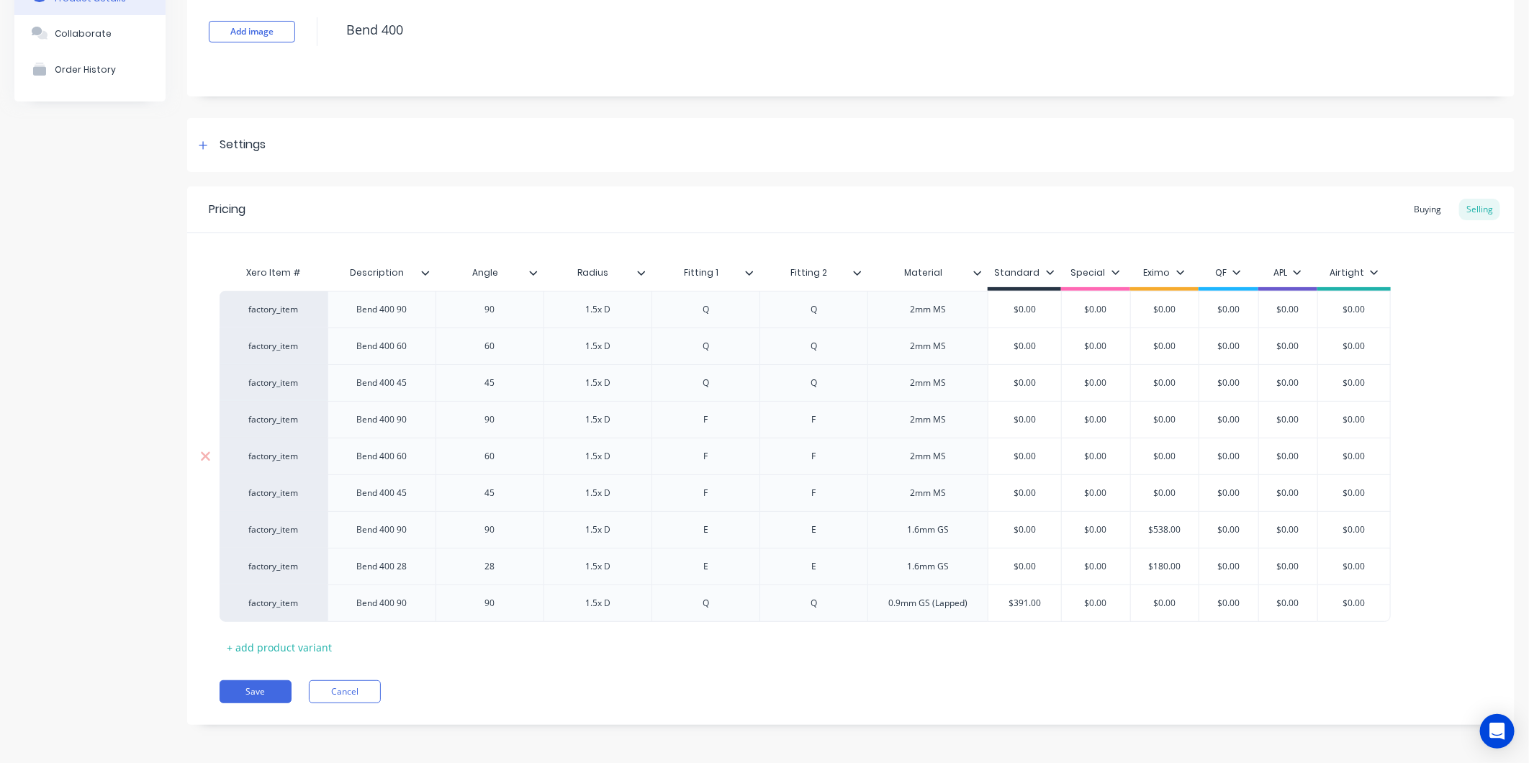
scroll to position [96, 0]
click at [236, 697] on button "Save" at bounding box center [256, 690] width 72 height 23
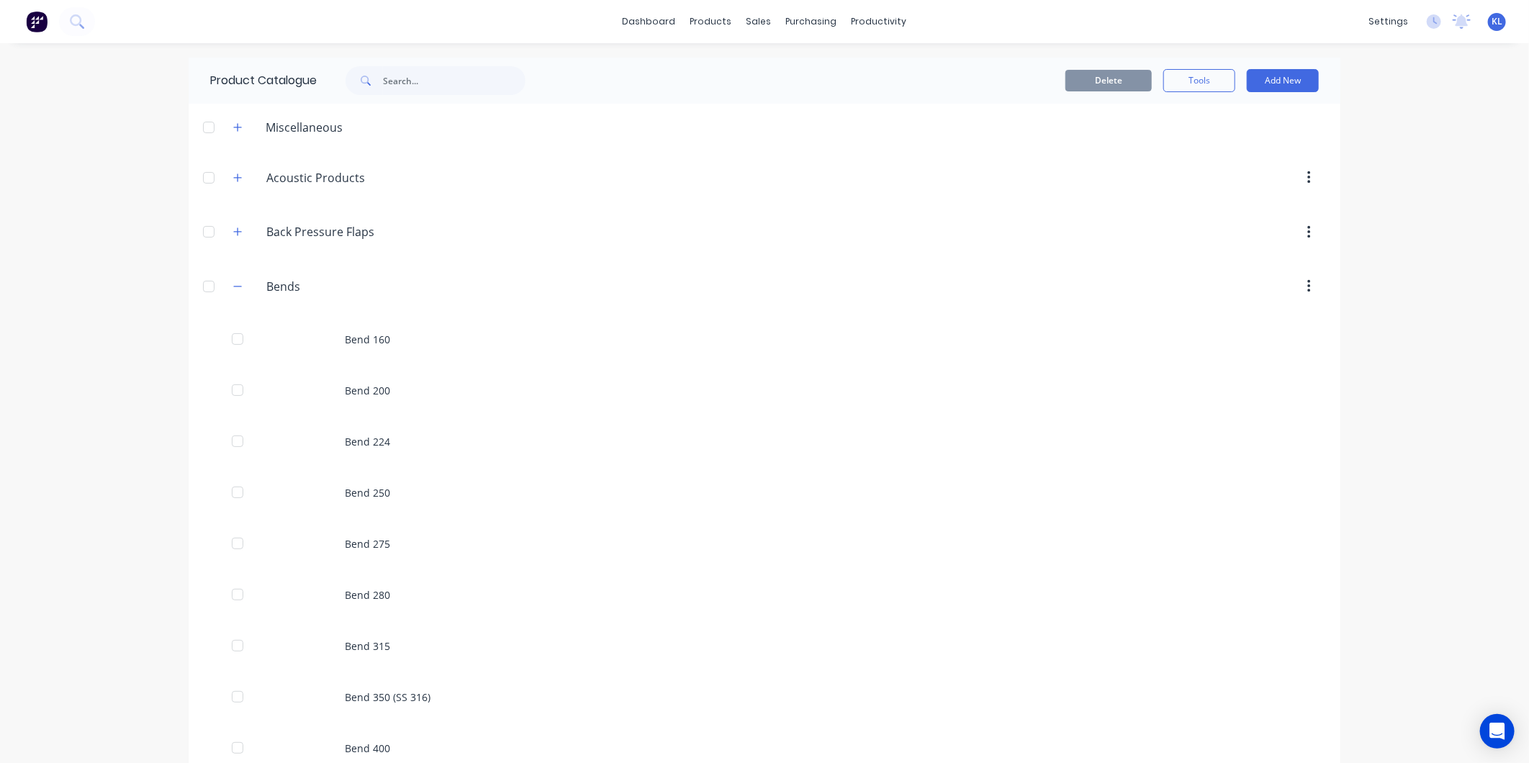
click at [233, 297] on div "Bends Bends" at bounding box center [335, 287] width 226 height 26
click at [231, 292] on button "button" at bounding box center [238, 286] width 18 height 18
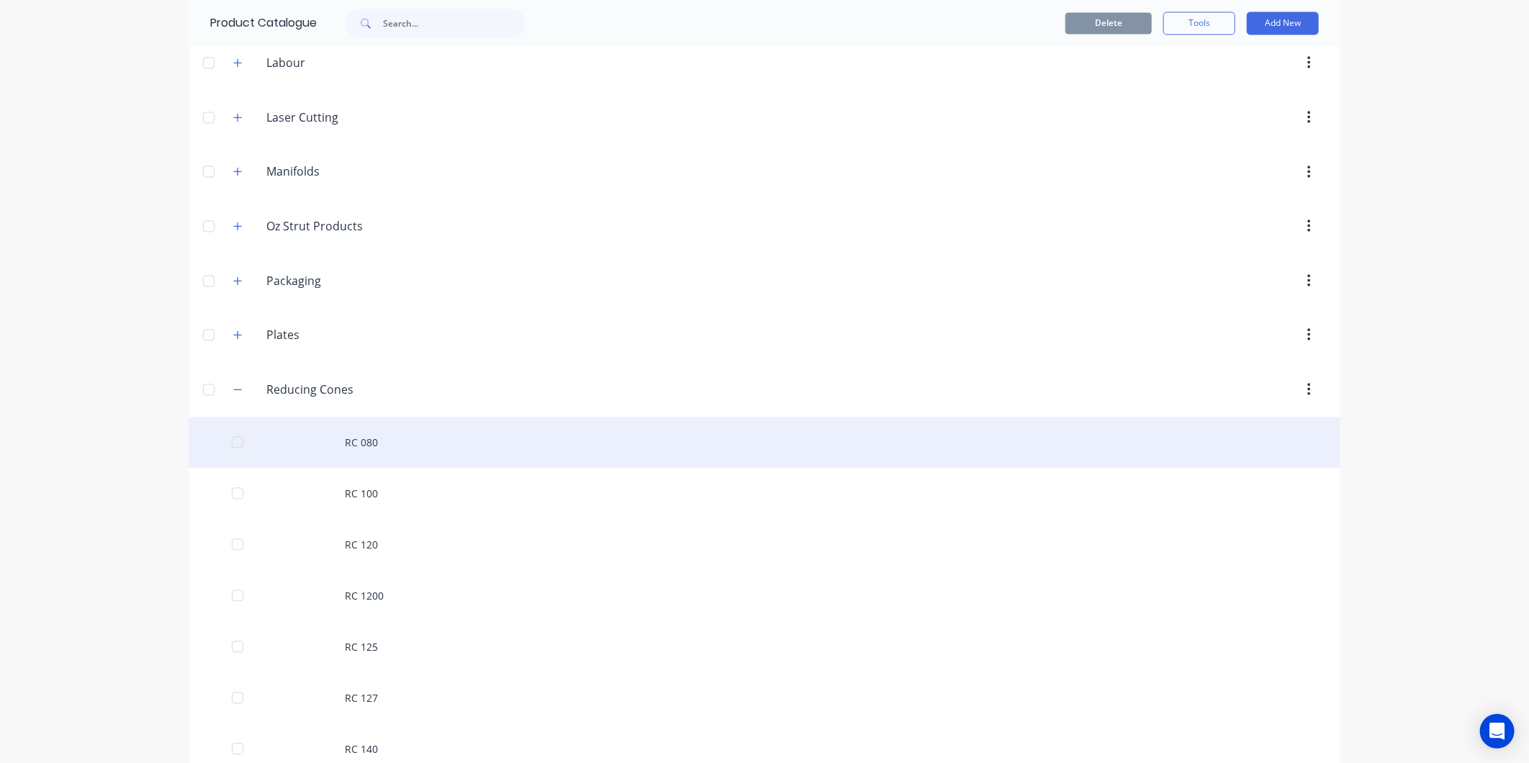
scroll to position [1840, 0]
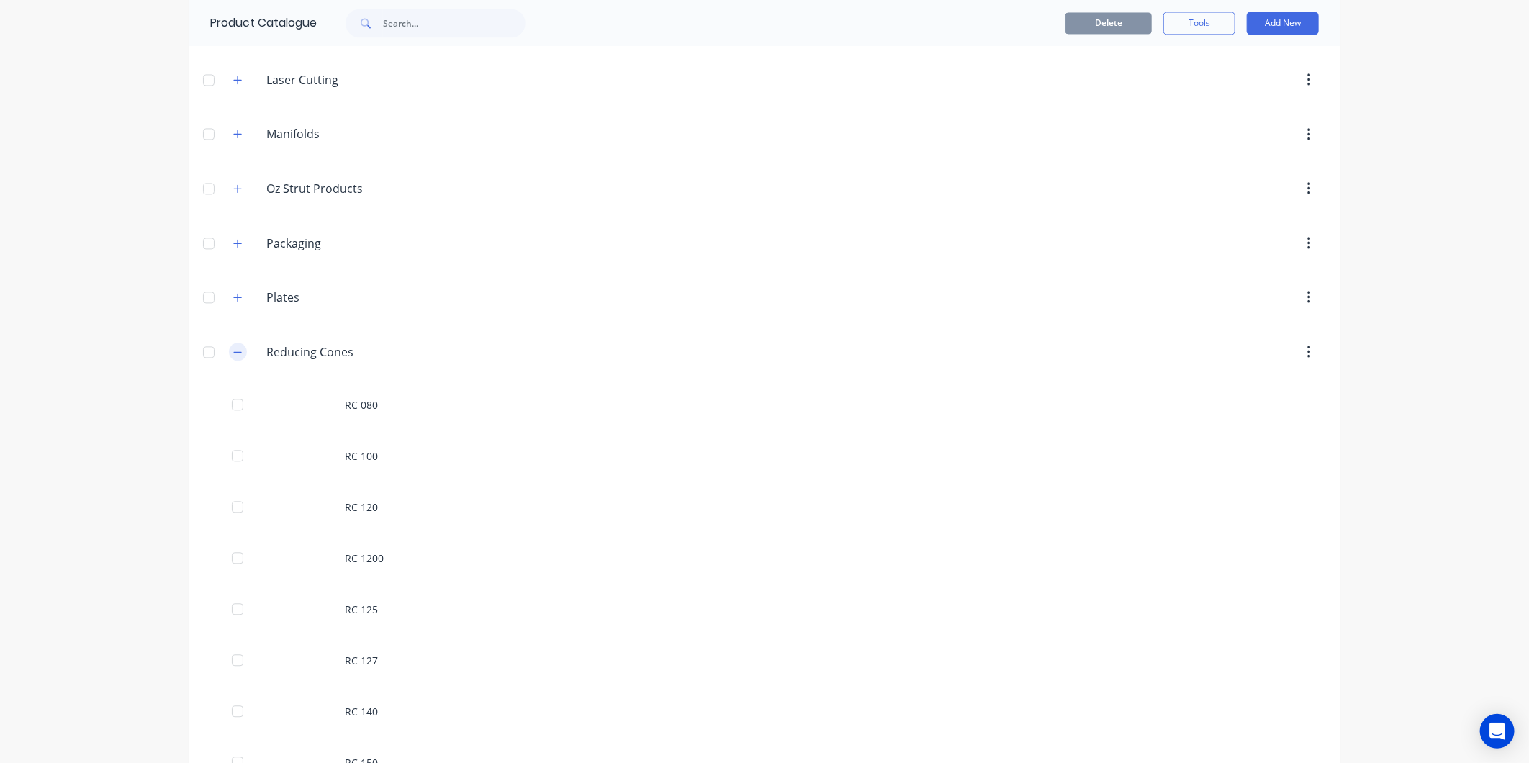
click at [235, 351] on button "button" at bounding box center [238, 352] width 18 height 18
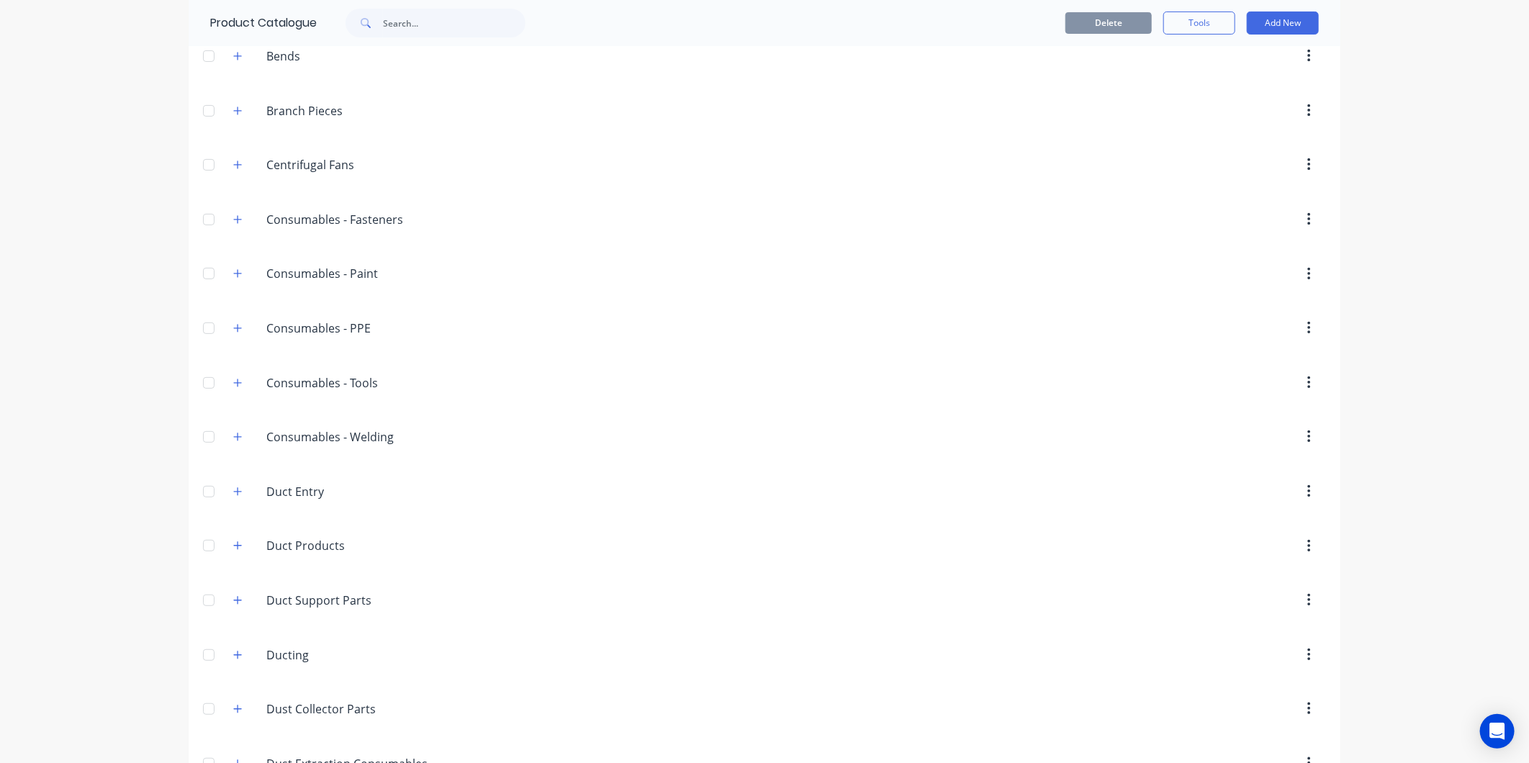
scroll to position [80, 0]
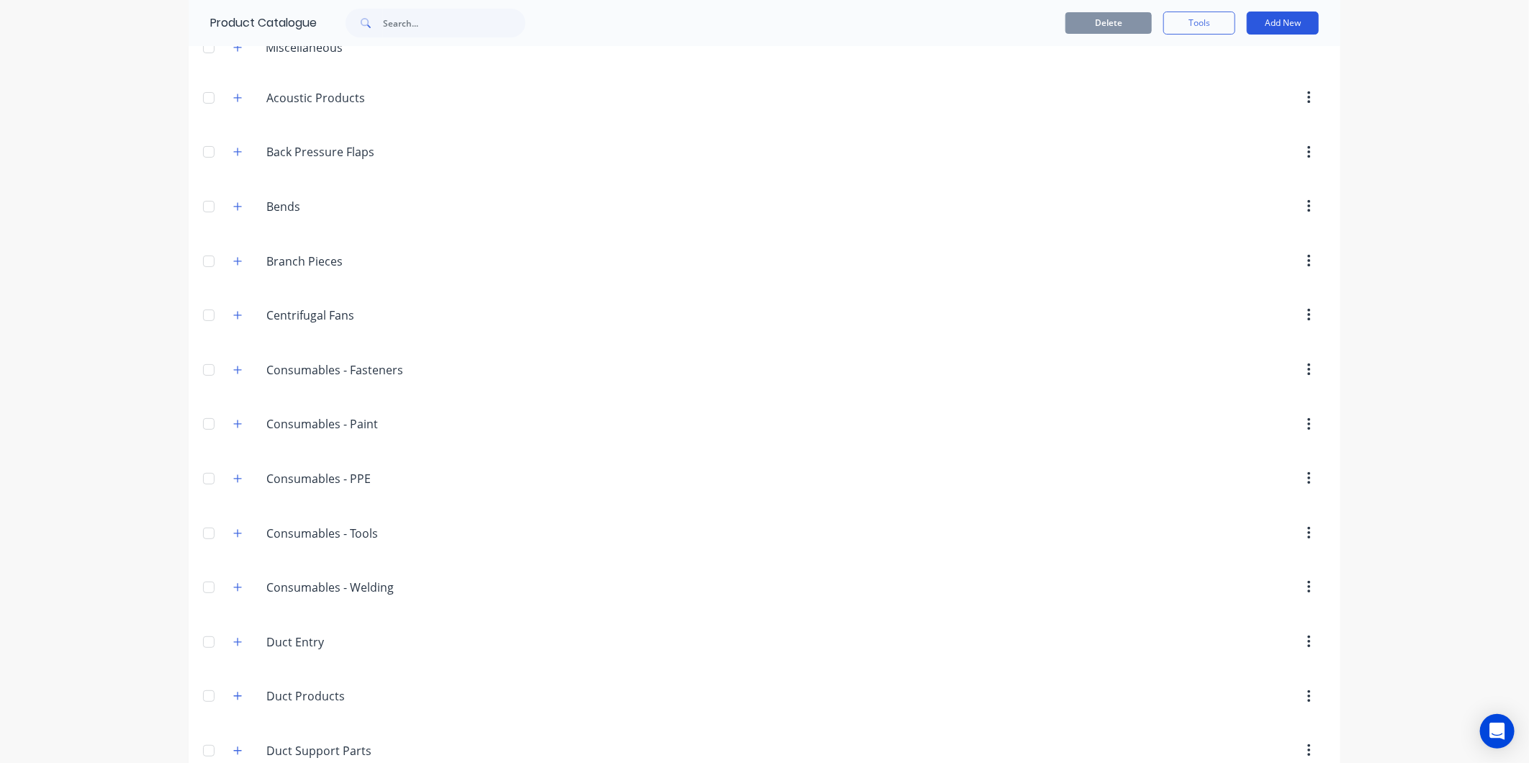
click at [1266, 16] on button "Add New" at bounding box center [1283, 23] width 72 height 23
click at [1215, 85] on div "Product" at bounding box center [1250, 88] width 111 height 21
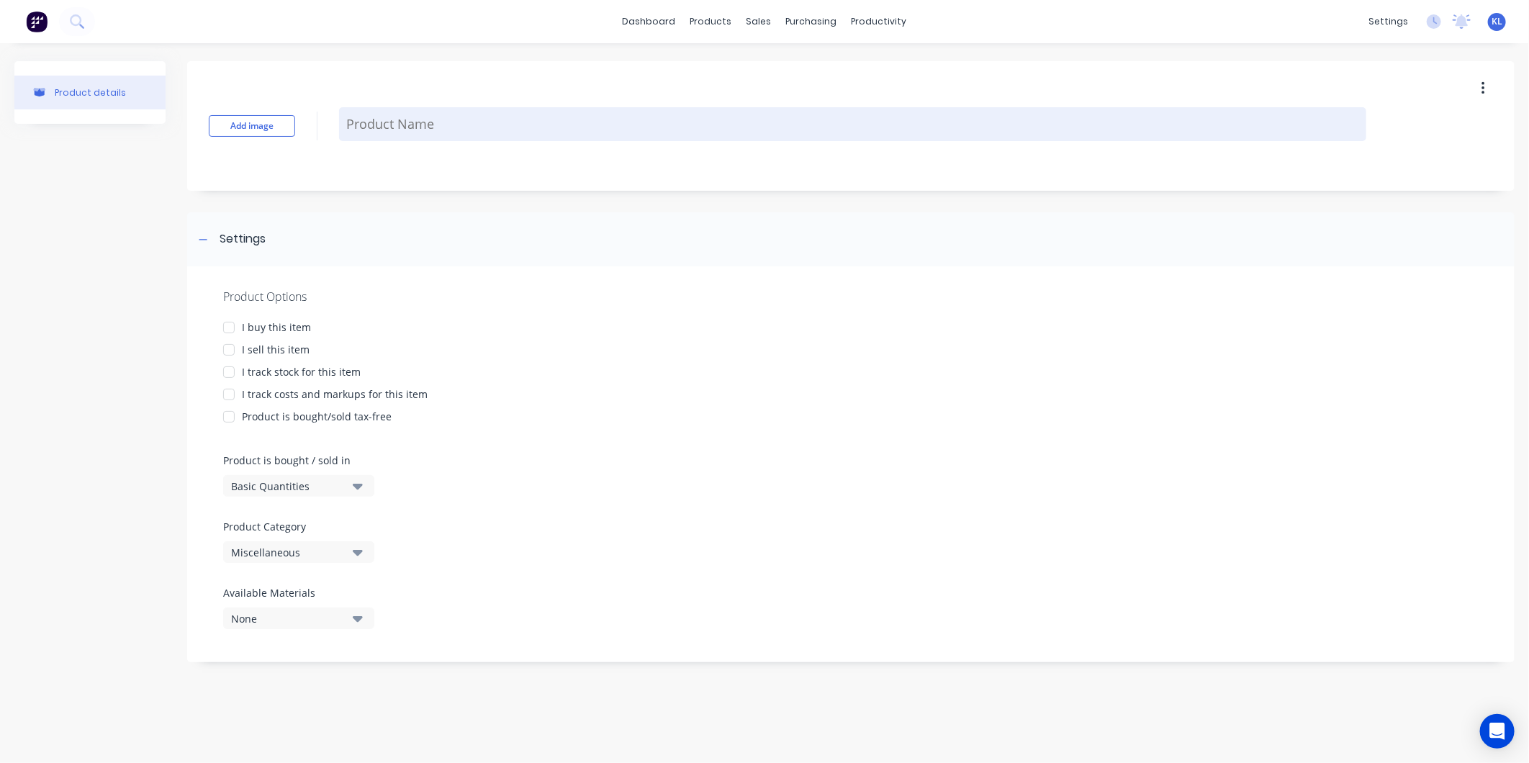
click at [448, 117] on textarea at bounding box center [852, 124] width 1027 height 34
click at [392, 120] on textarea at bounding box center [852, 124] width 1027 height 34
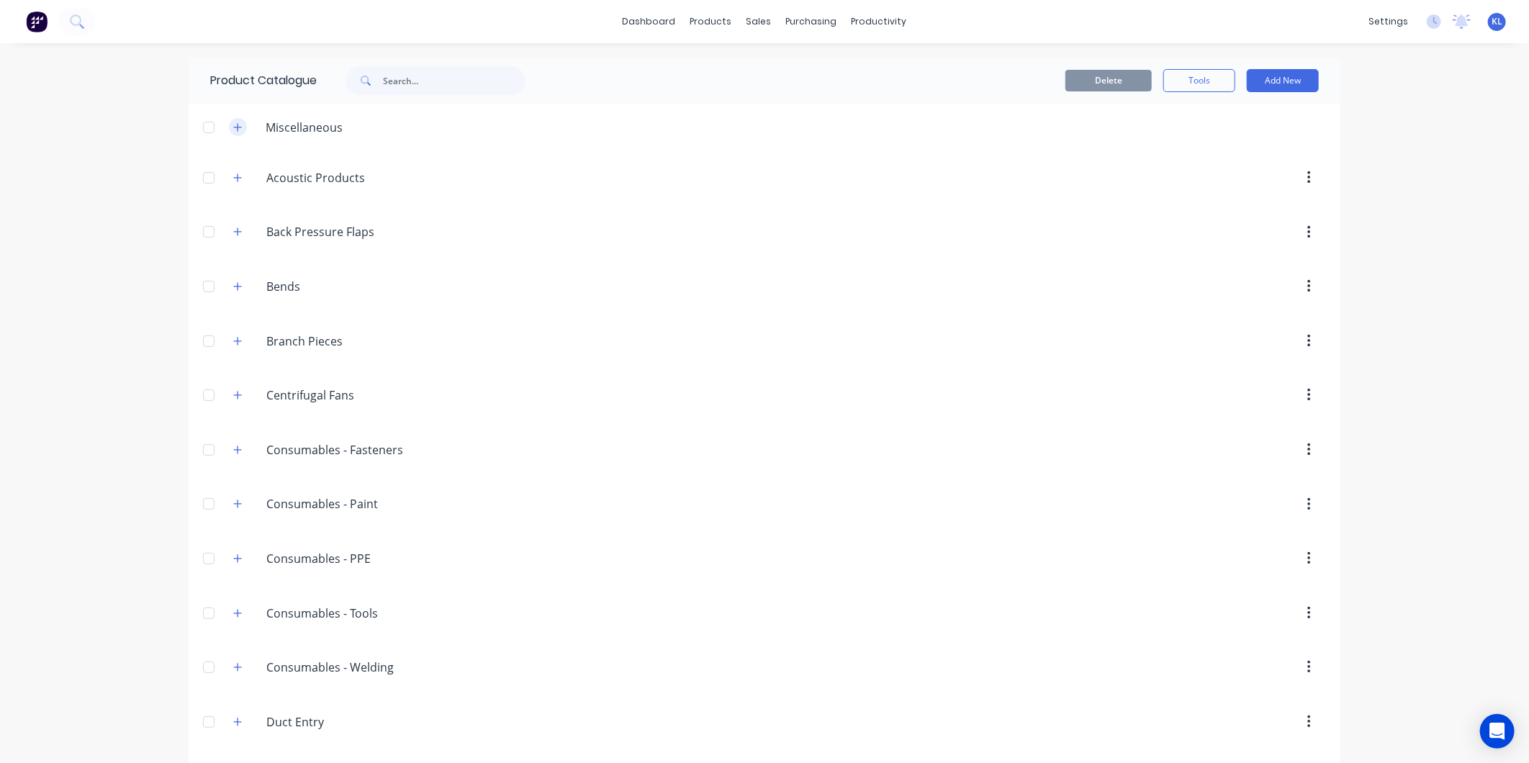
click at [233, 124] on icon "button" at bounding box center [237, 127] width 9 height 10
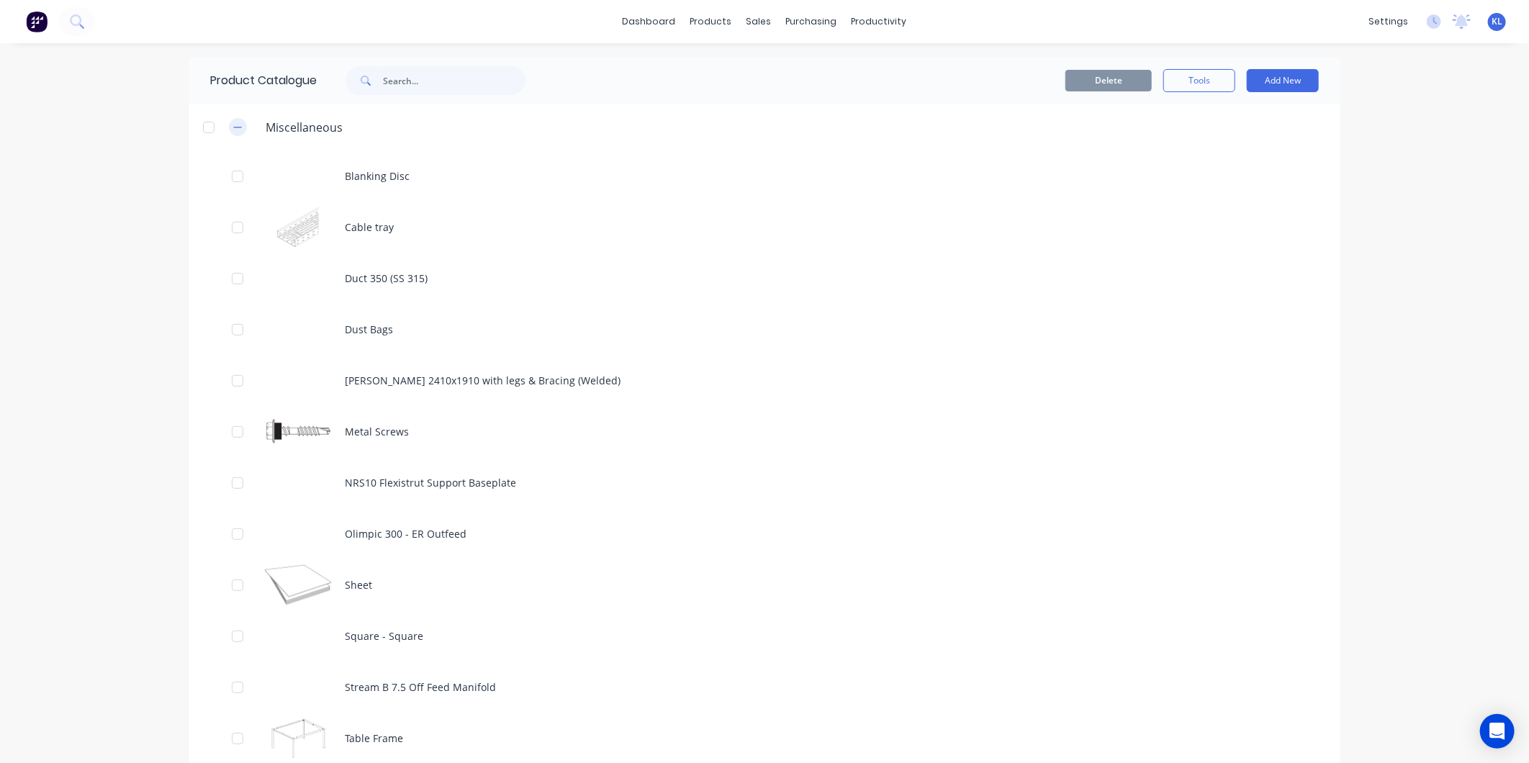
click at [233, 124] on icon "button" at bounding box center [237, 127] width 9 height 10
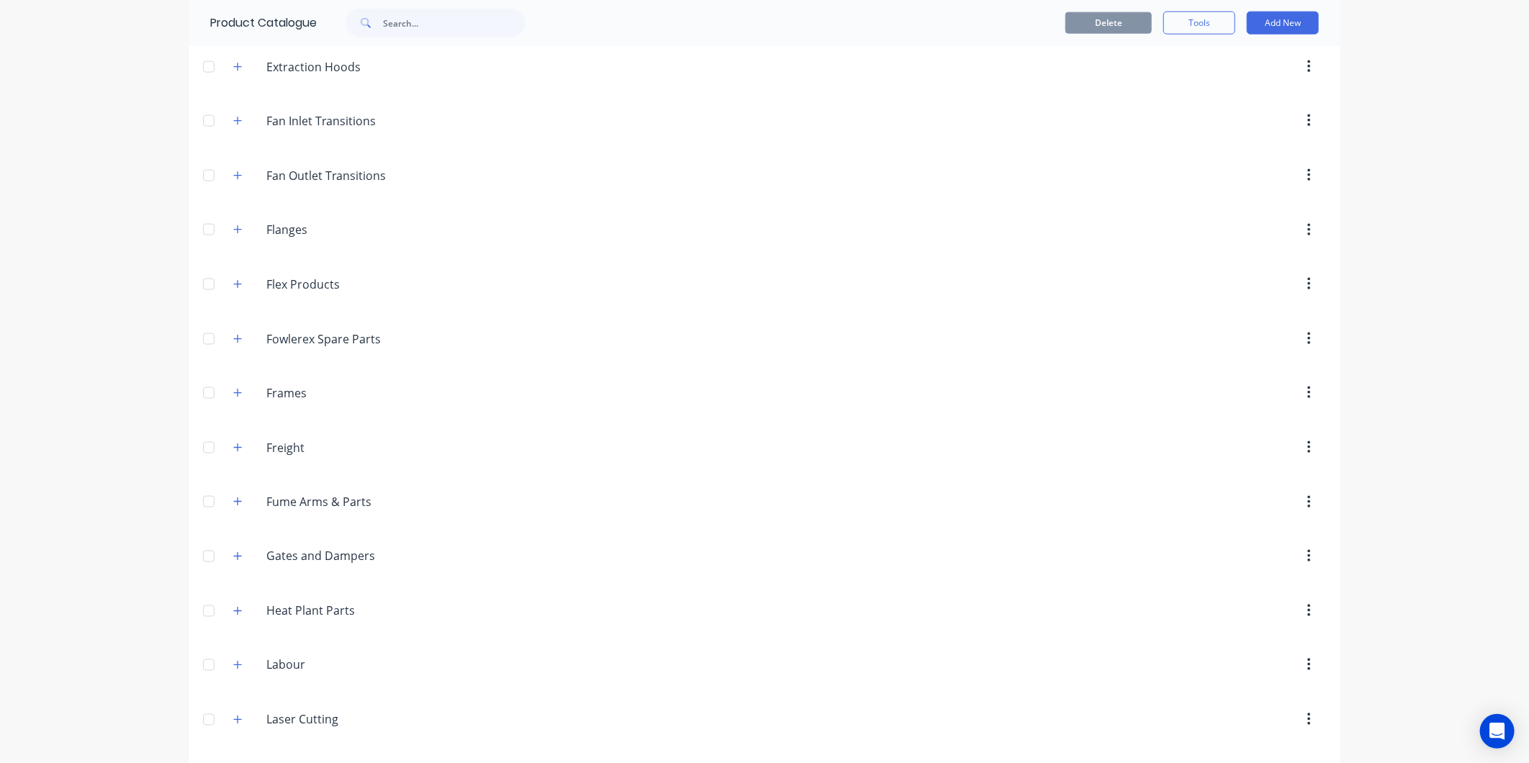
scroll to position [1359, 0]
click at [234, 346] on icon "button" at bounding box center [237, 342] width 9 height 10
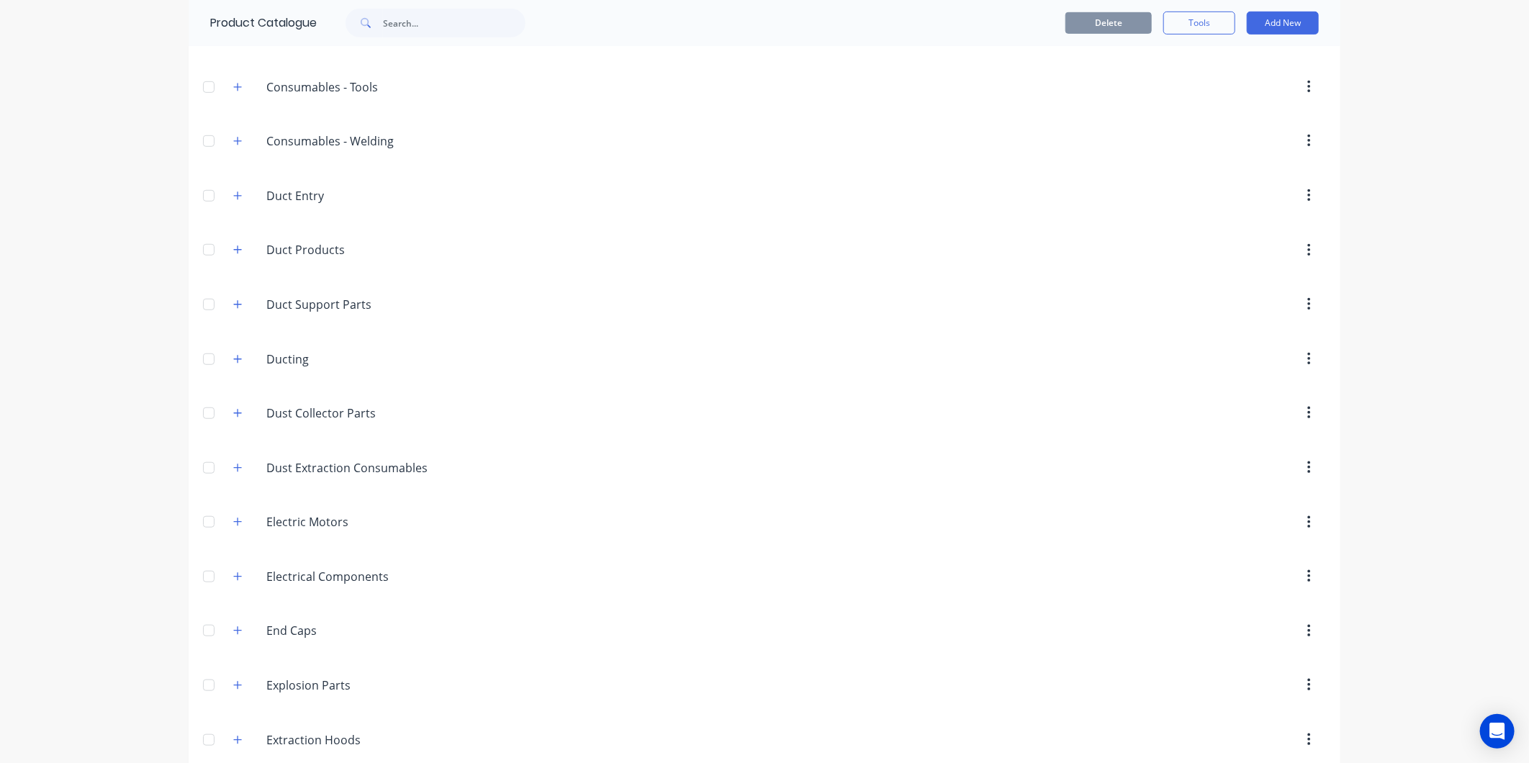
scroll to position [446, 0]
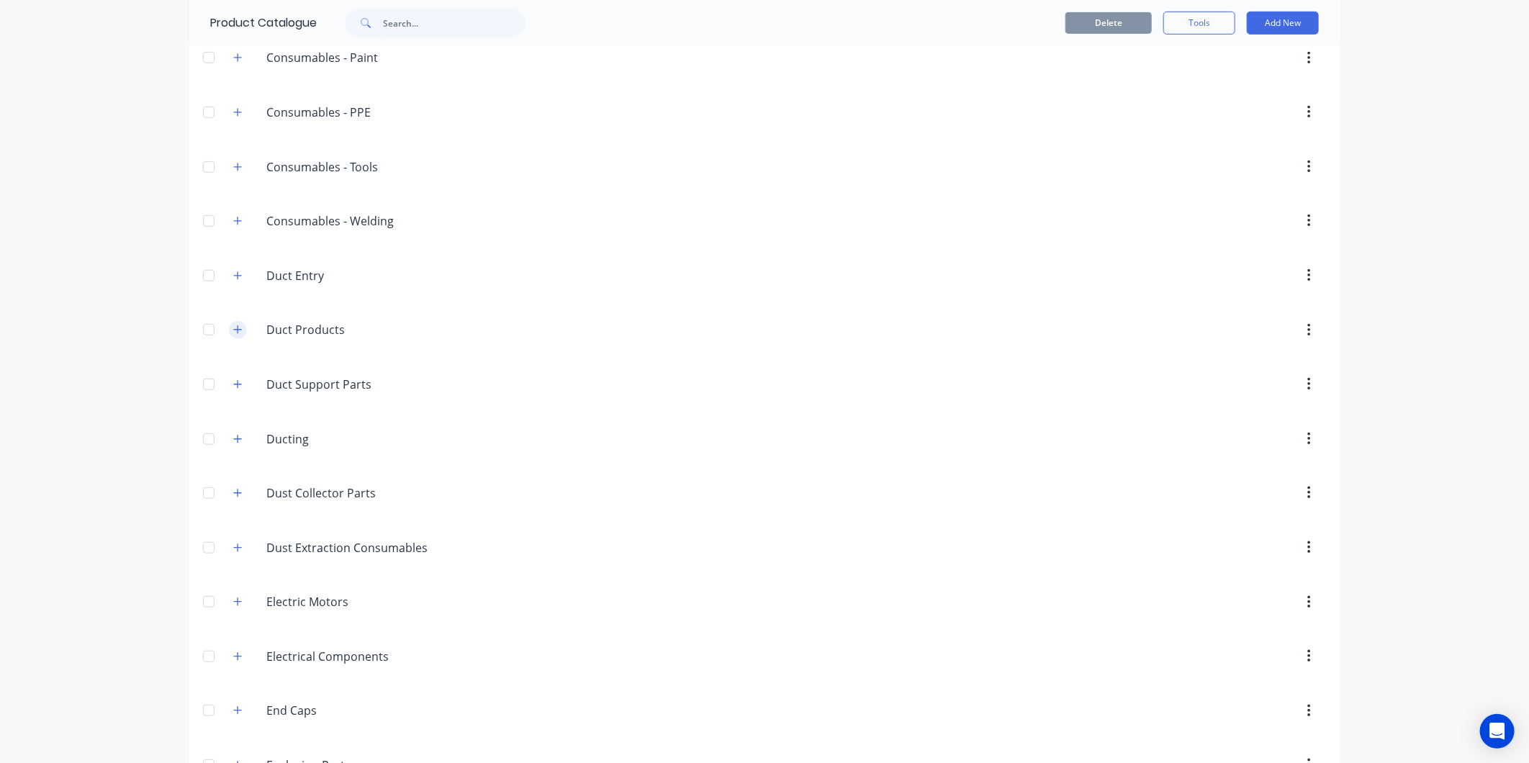
click at [229, 336] on button "button" at bounding box center [238, 330] width 18 height 18
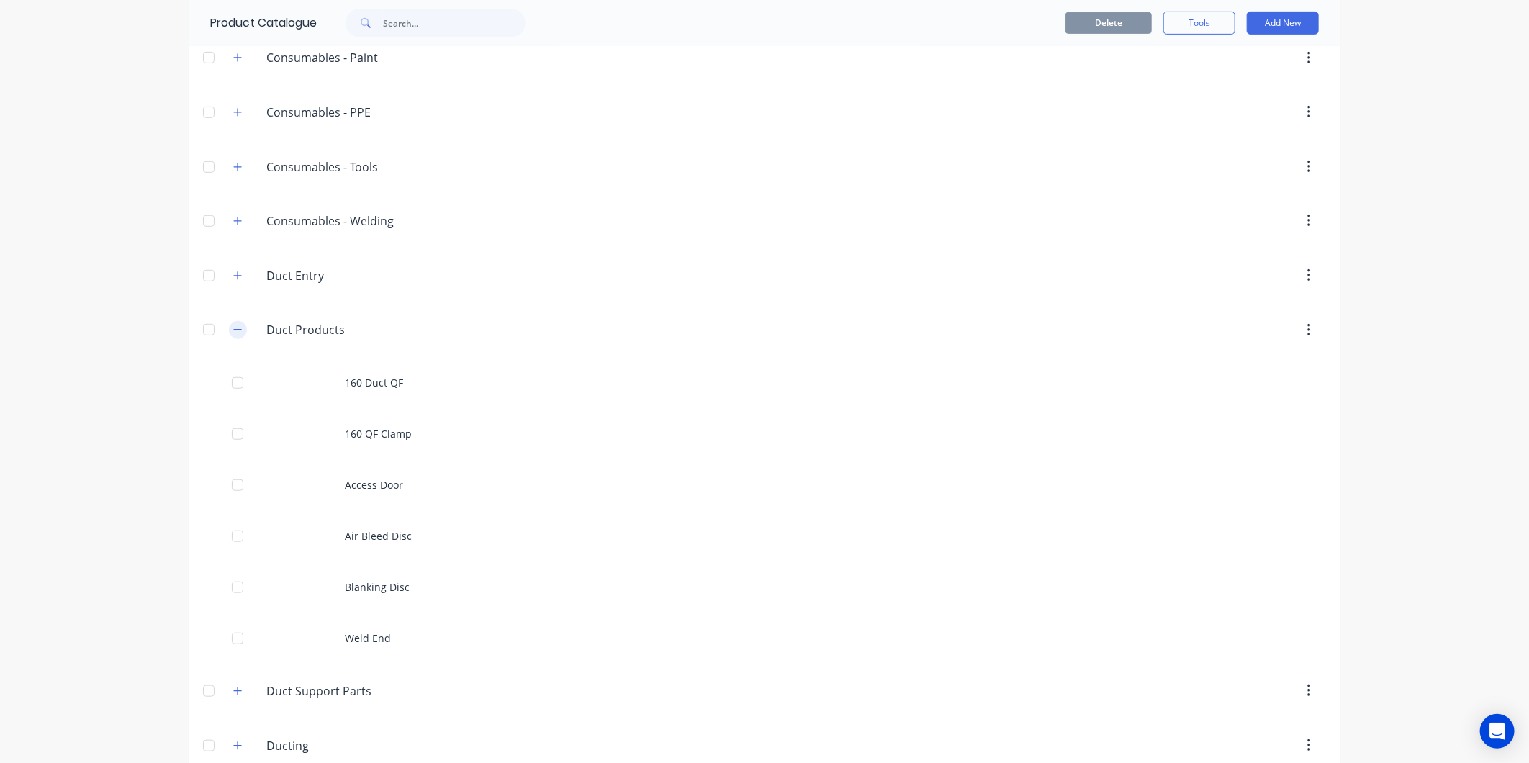
click at [233, 334] on icon "button" at bounding box center [237, 330] width 9 height 10
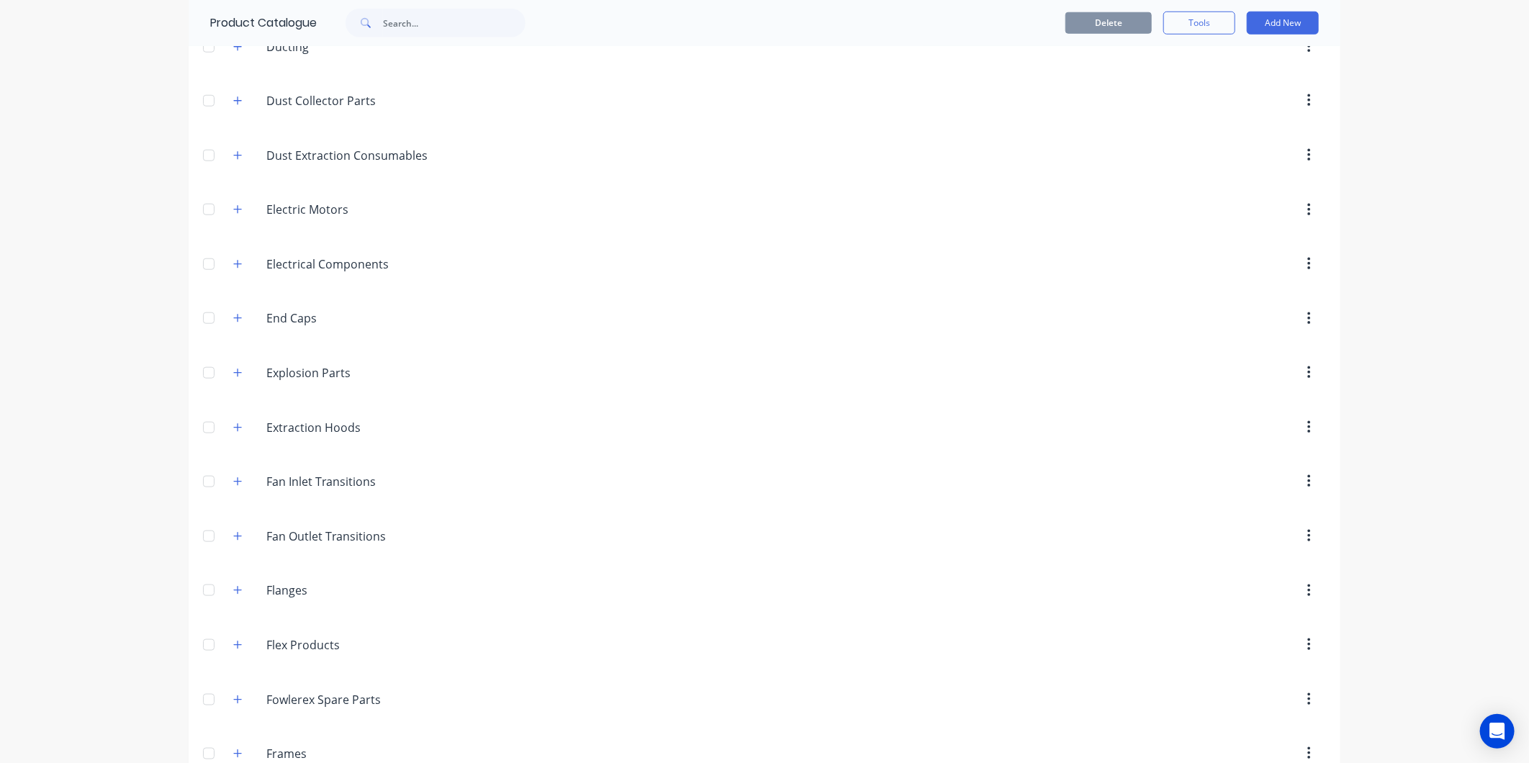
scroll to position [846, 0]
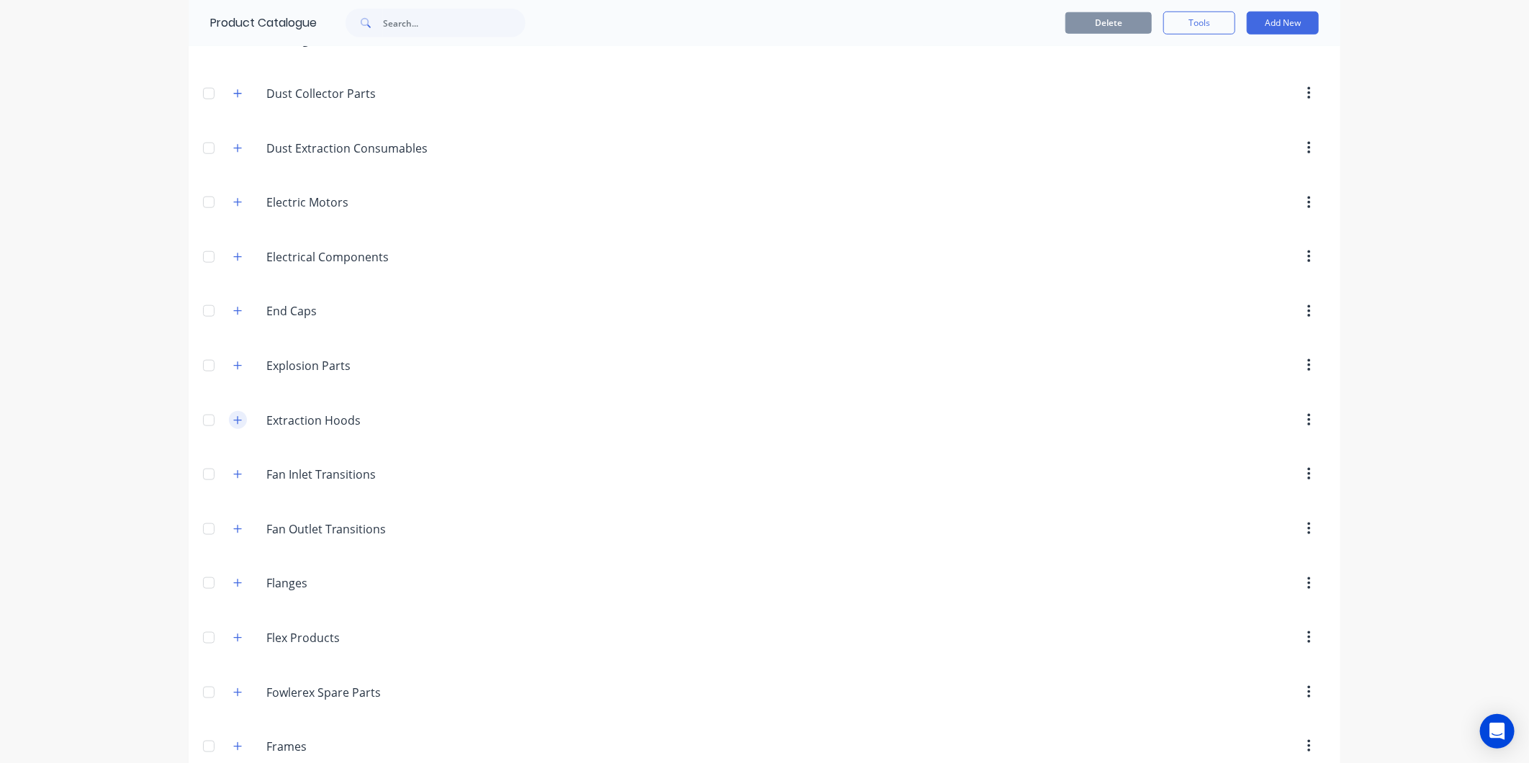
click at [238, 429] on button "button" at bounding box center [238, 420] width 18 height 18
click at [238, 428] on button "button" at bounding box center [238, 420] width 18 height 18
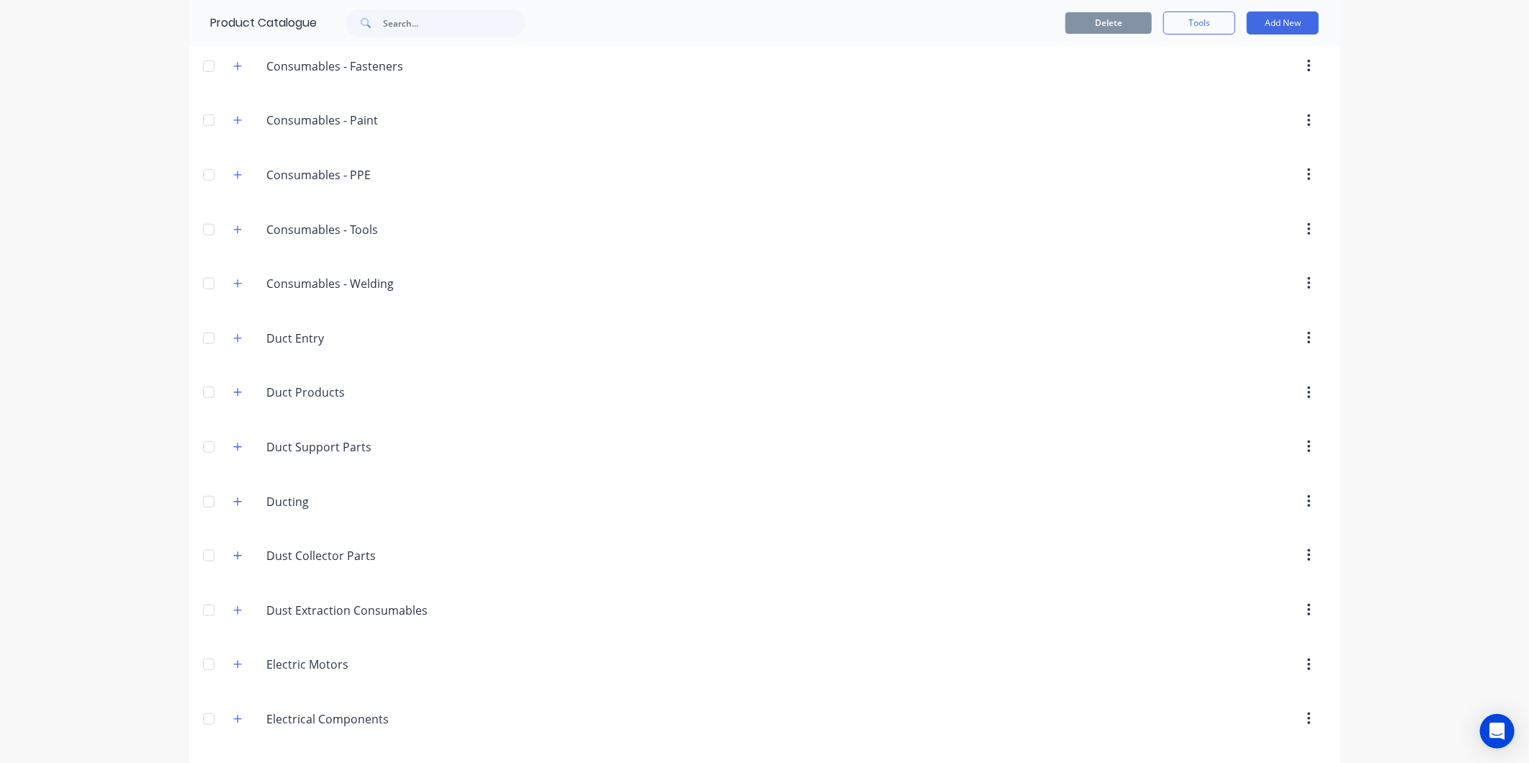
scroll to position [206, 0]
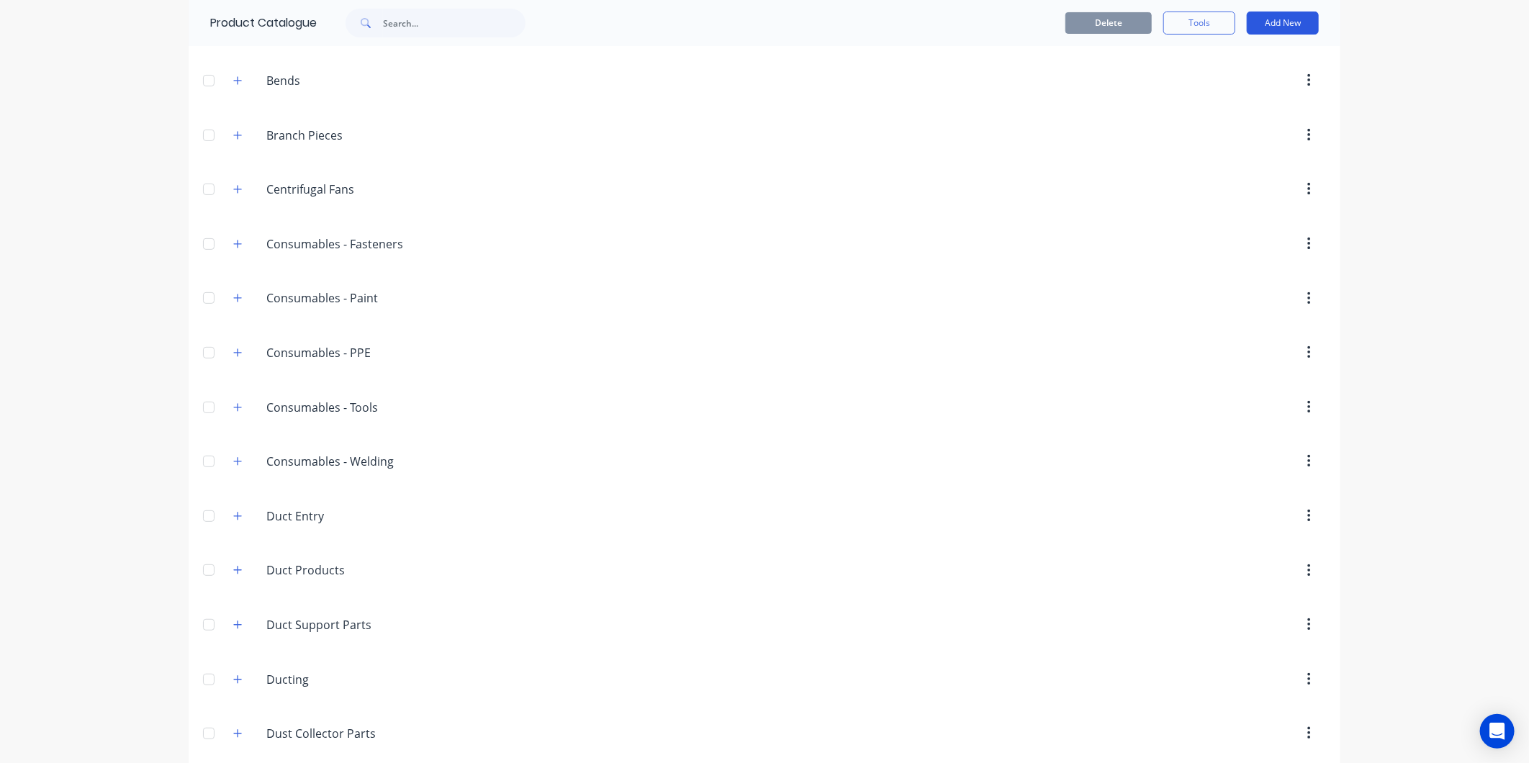
click at [1255, 19] on button "Add New" at bounding box center [1283, 23] width 72 height 23
click at [1212, 91] on div "Product" at bounding box center [1250, 88] width 111 height 21
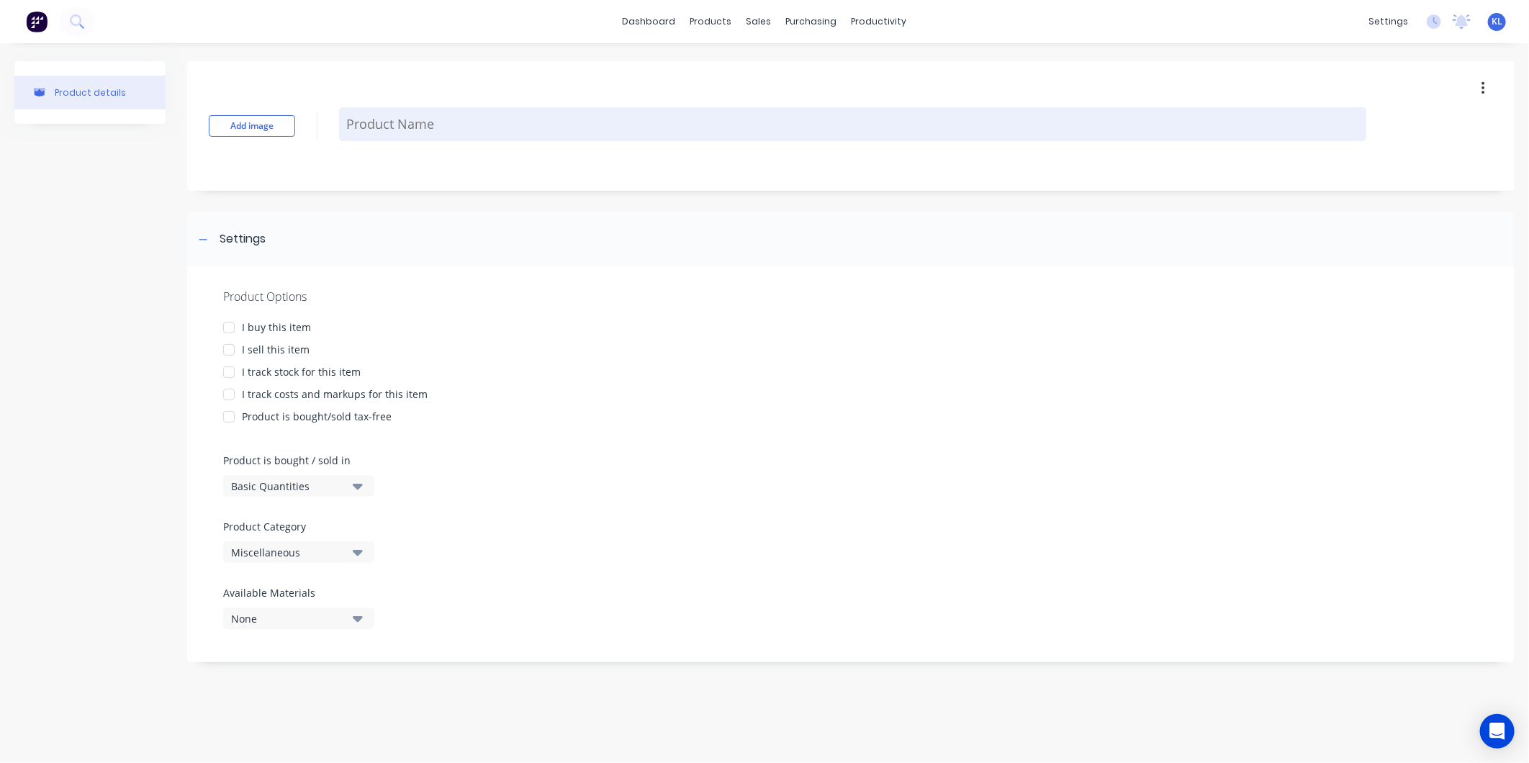
click at [459, 115] on textarea at bounding box center [852, 124] width 1027 height 34
type textarea "x"
type textarea "F"
type textarea "x"
type textarea "Fl"
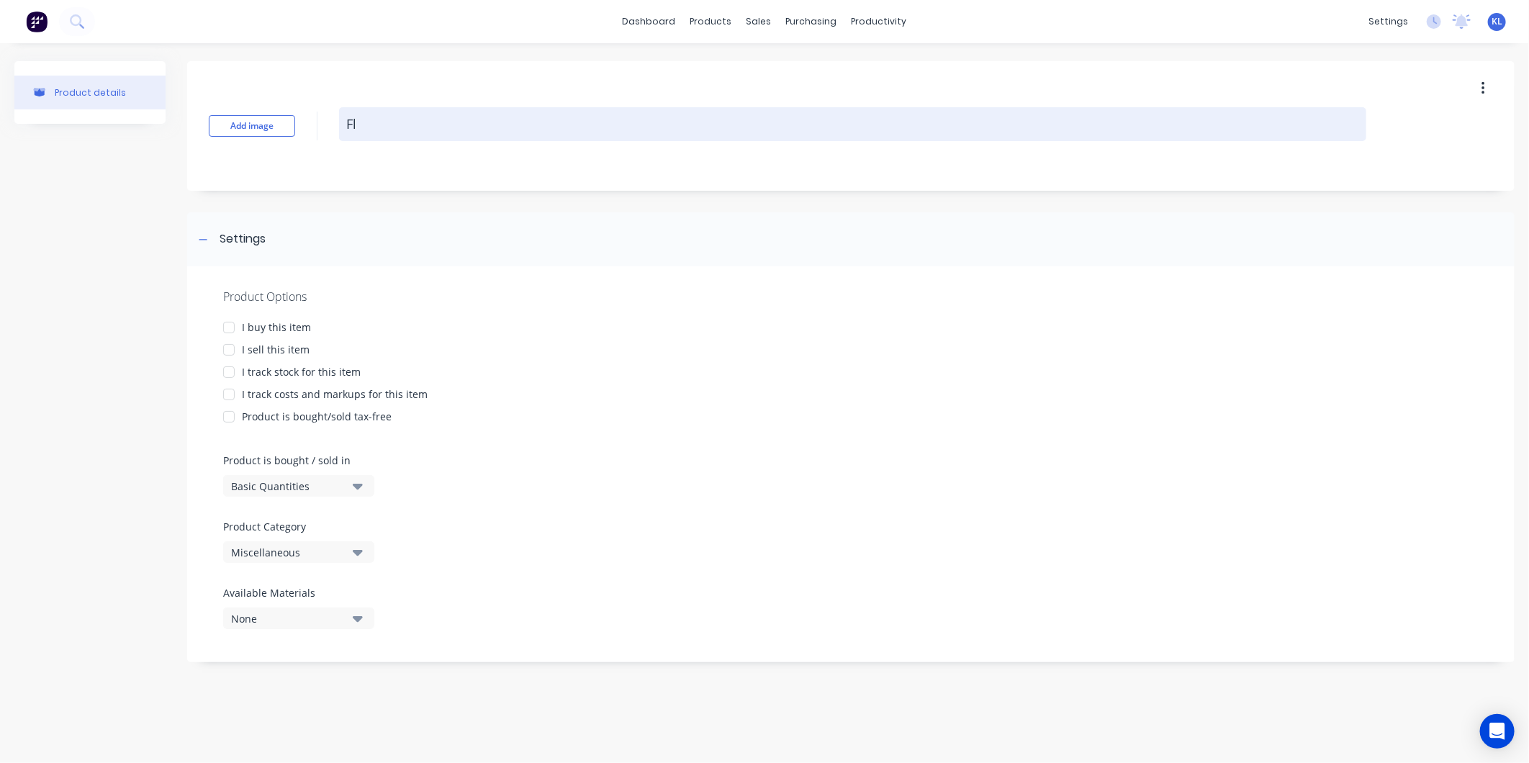
type textarea "x"
type textarea "Flo"
type textarea "x"
type textarea "Floo"
type textarea "x"
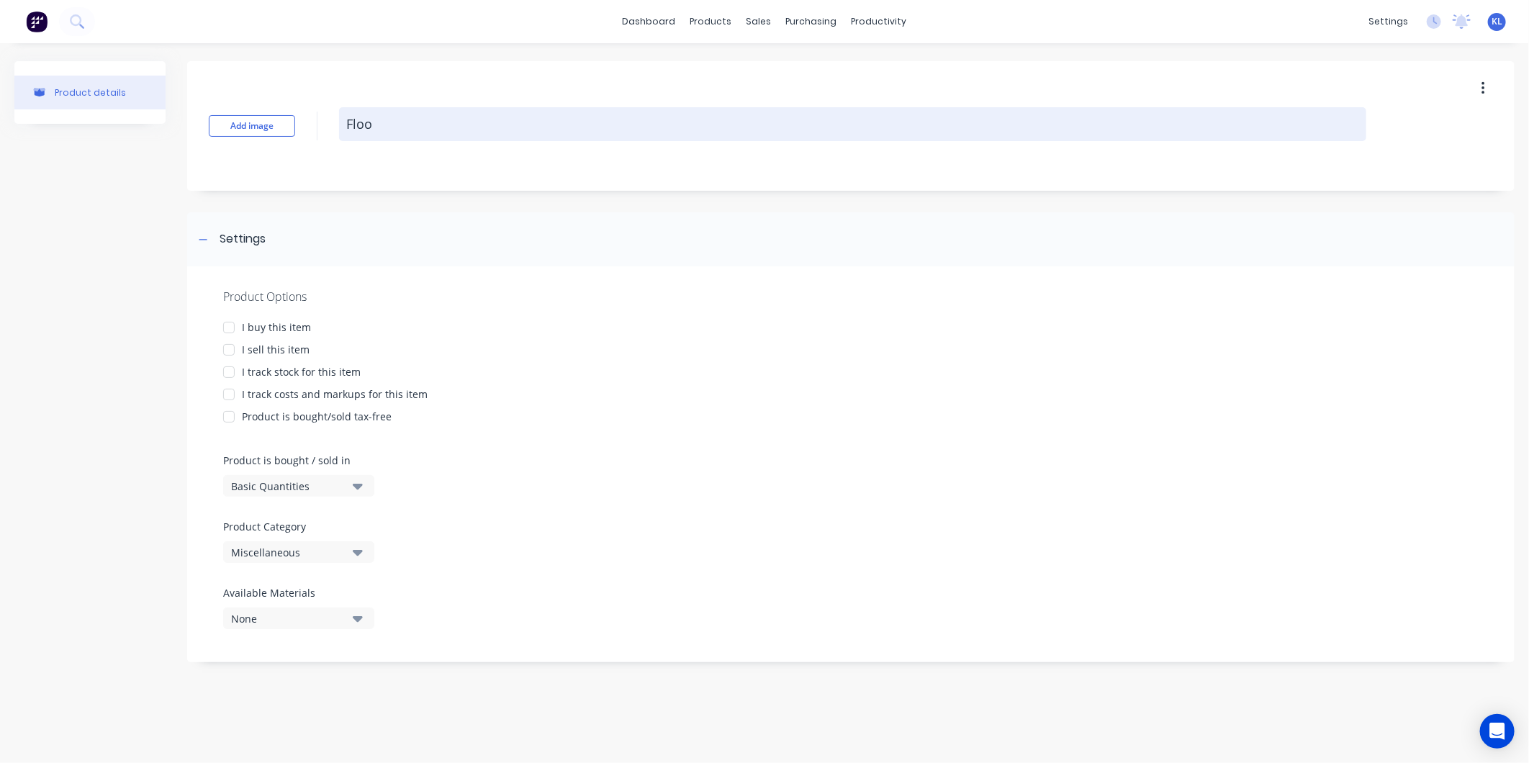
type textarea "Floor"
type textarea "x"
type textarea "Floor"
type textarea "x"
type textarea "Floor S"
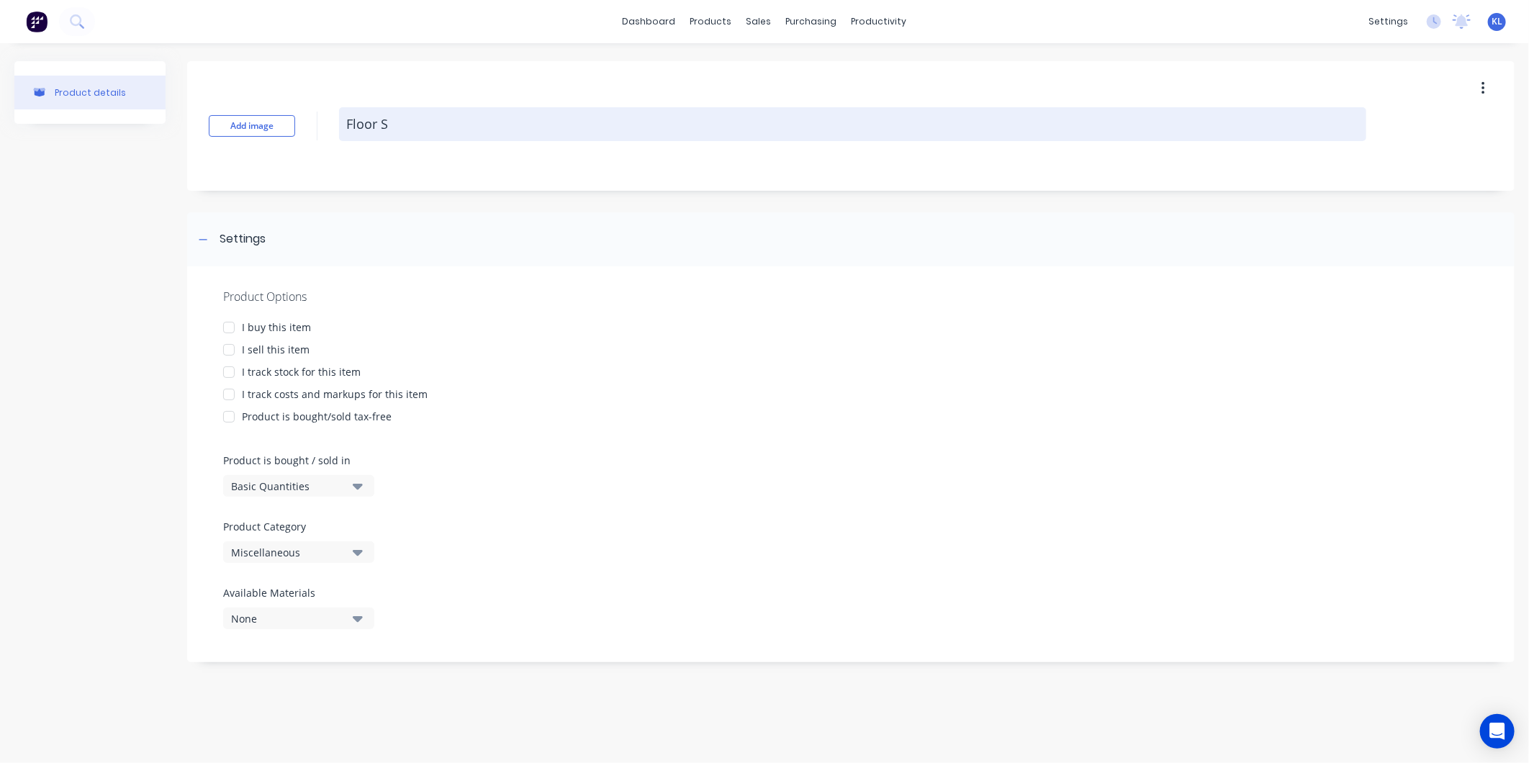
type textarea "x"
type textarea "Floor Sw"
type textarea "x"
type textarea "Floor Swe"
type textarea "x"
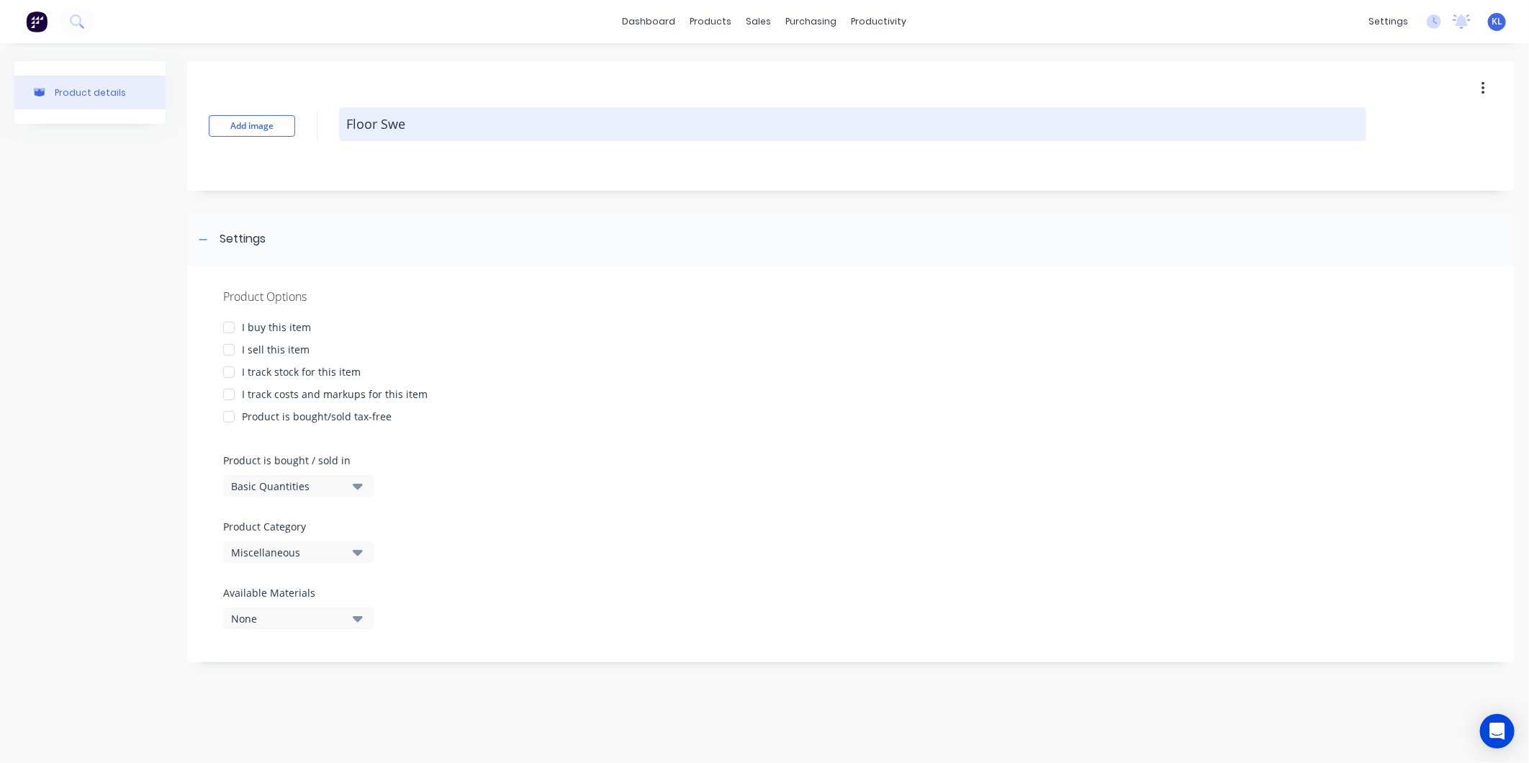
type textarea "Floor Swee"
type textarea "x"
type textarea "Floor Sweep"
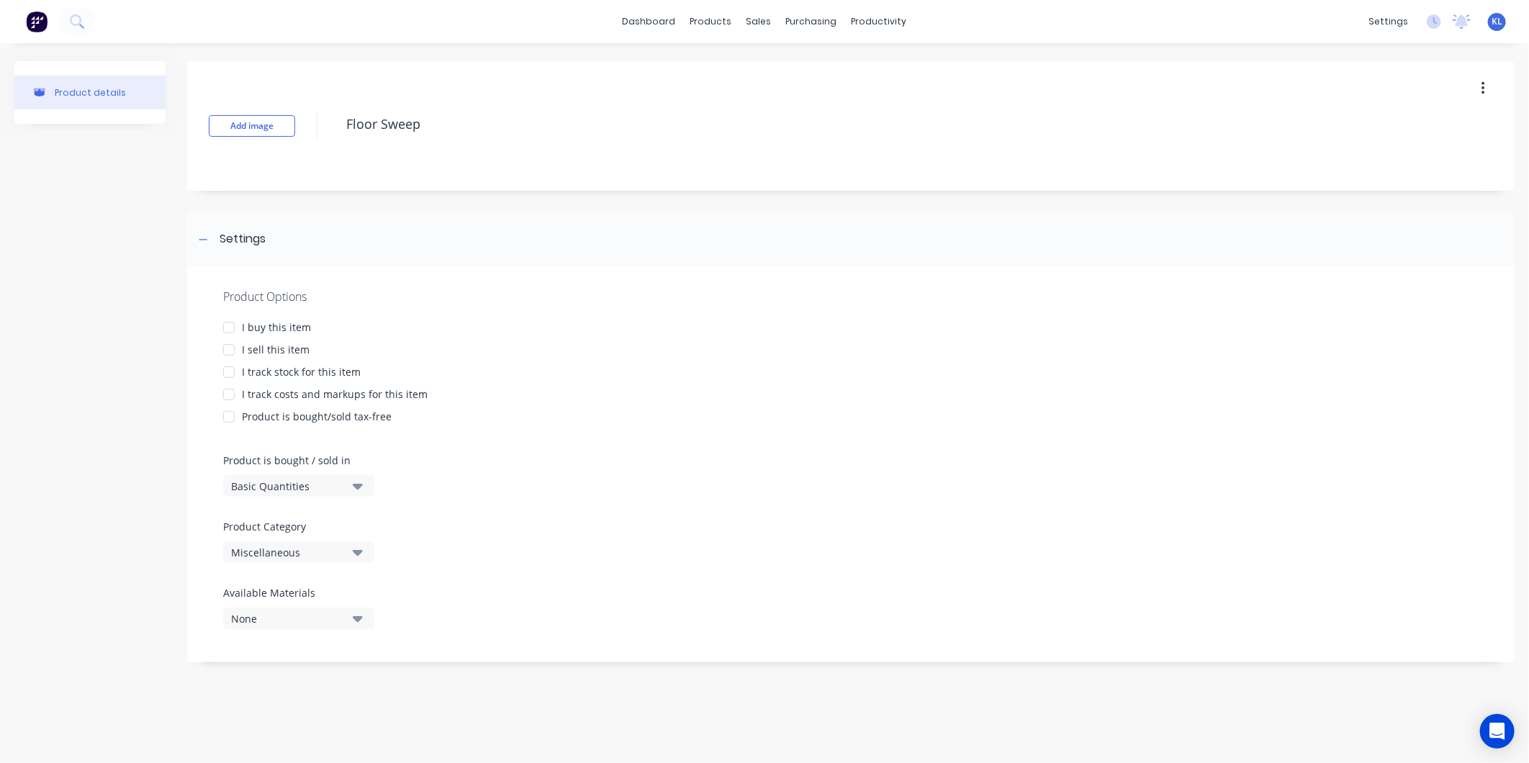
click at [238, 351] on div at bounding box center [229, 350] width 29 height 29
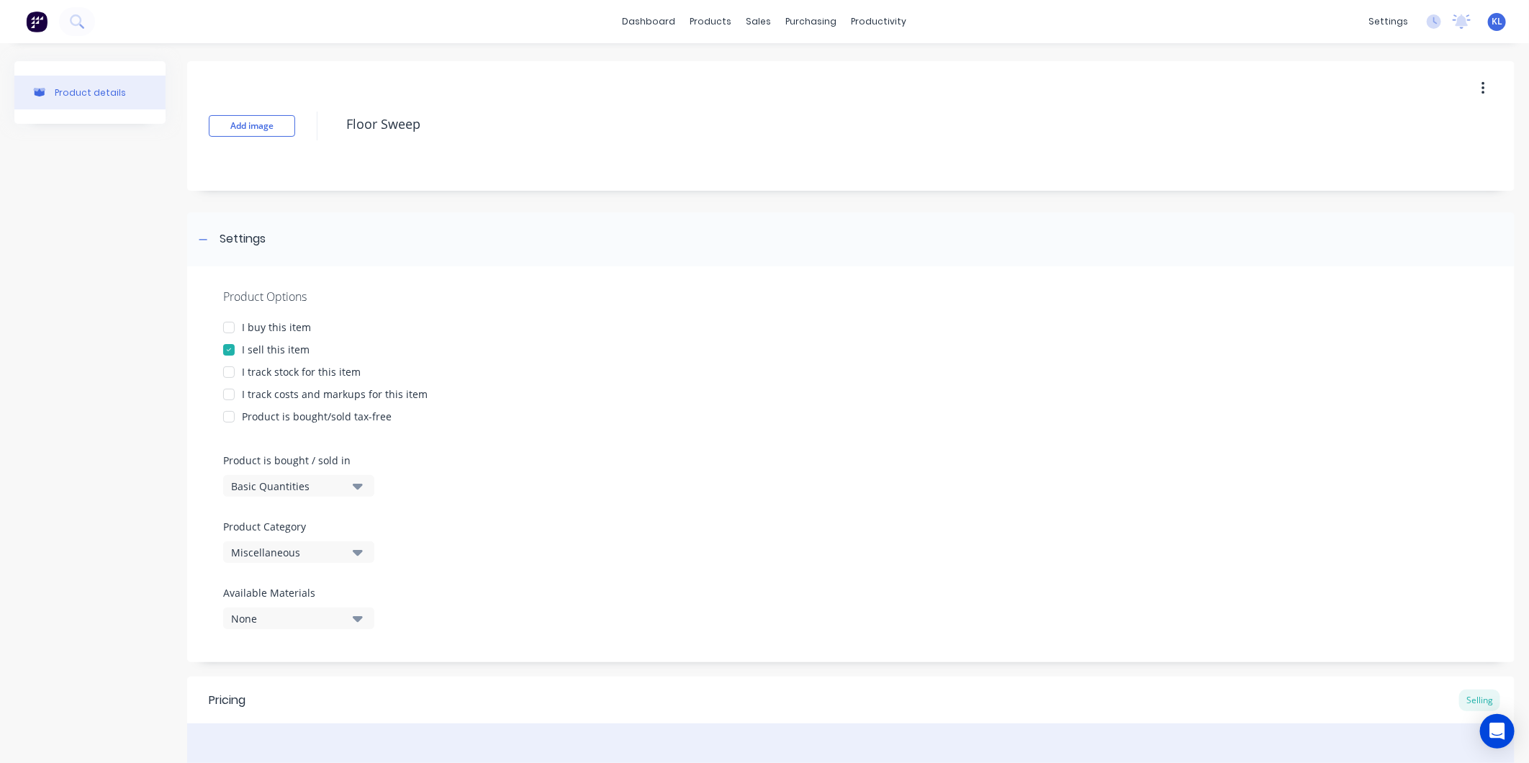
type textarea "x"
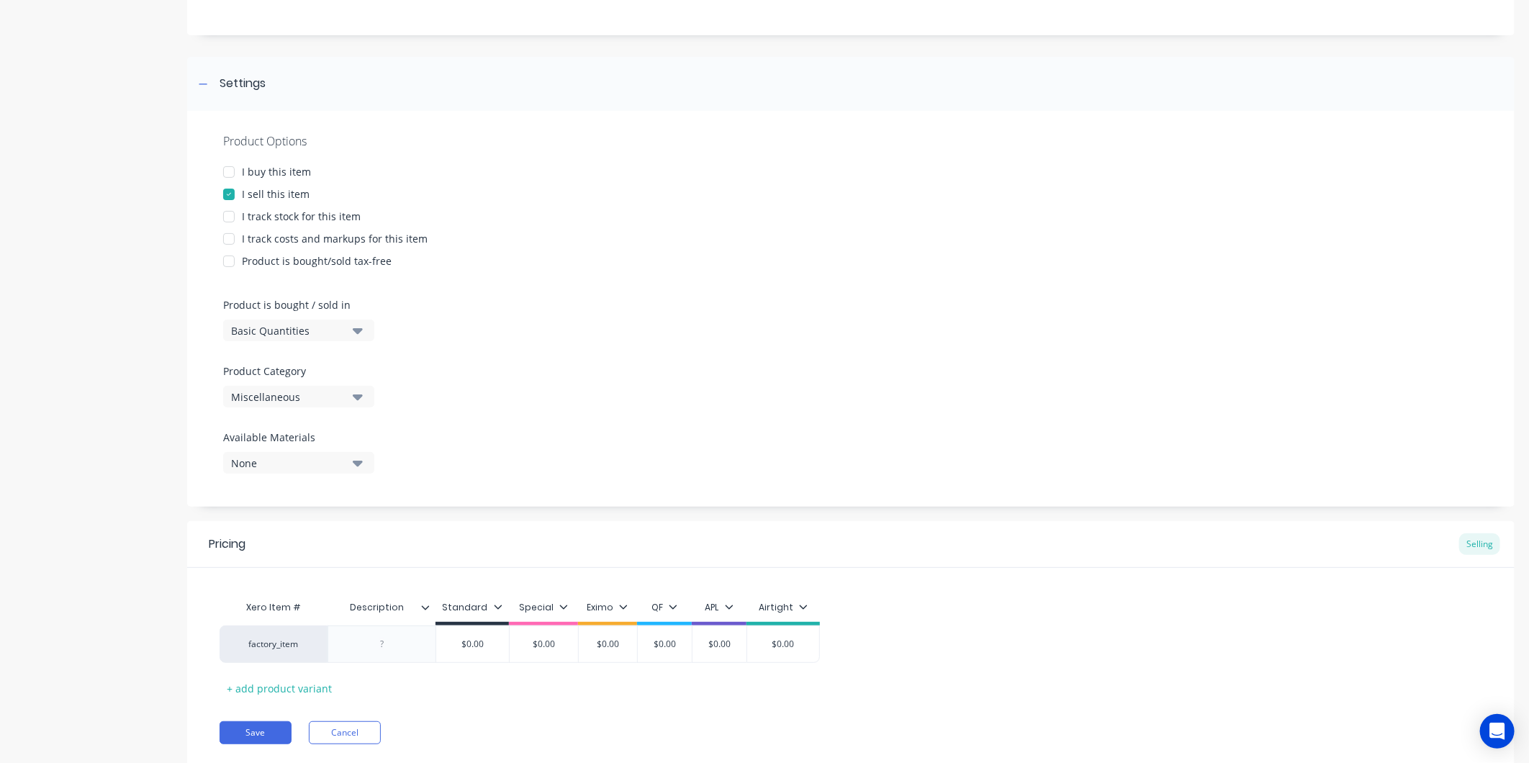
scroll to position [160, 0]
type textarea "Floor Sweep"
type textarea "x"
type textarea "Floor Sweep"
click at [321, 335] on button "Basic Quantities" at bounding box center [298, 326] width 151 height 22
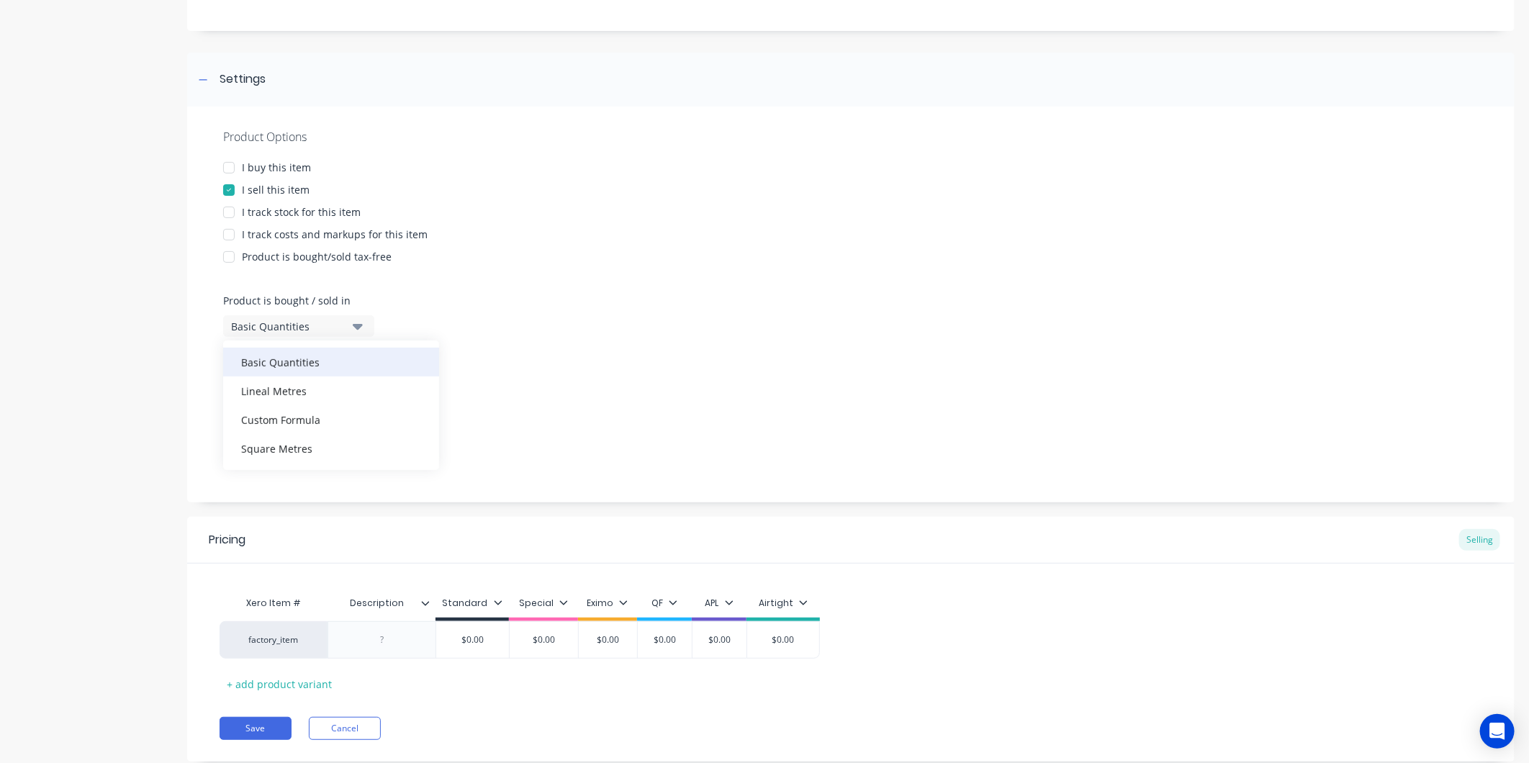
click at [278, 364] on div "Basic Quantities" at bounding box center [331, 362] width 216 height 29
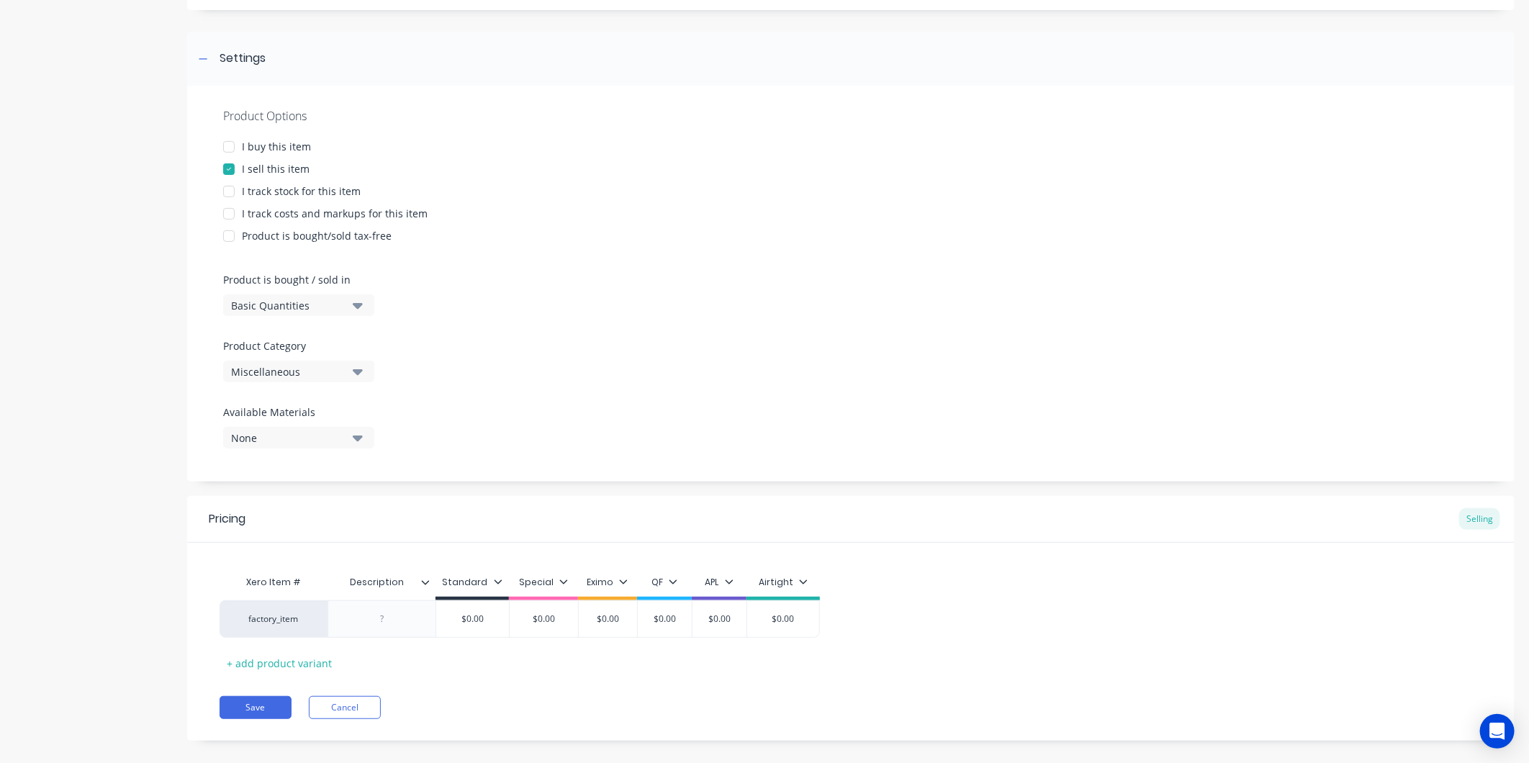
scroll to position [198, 0]
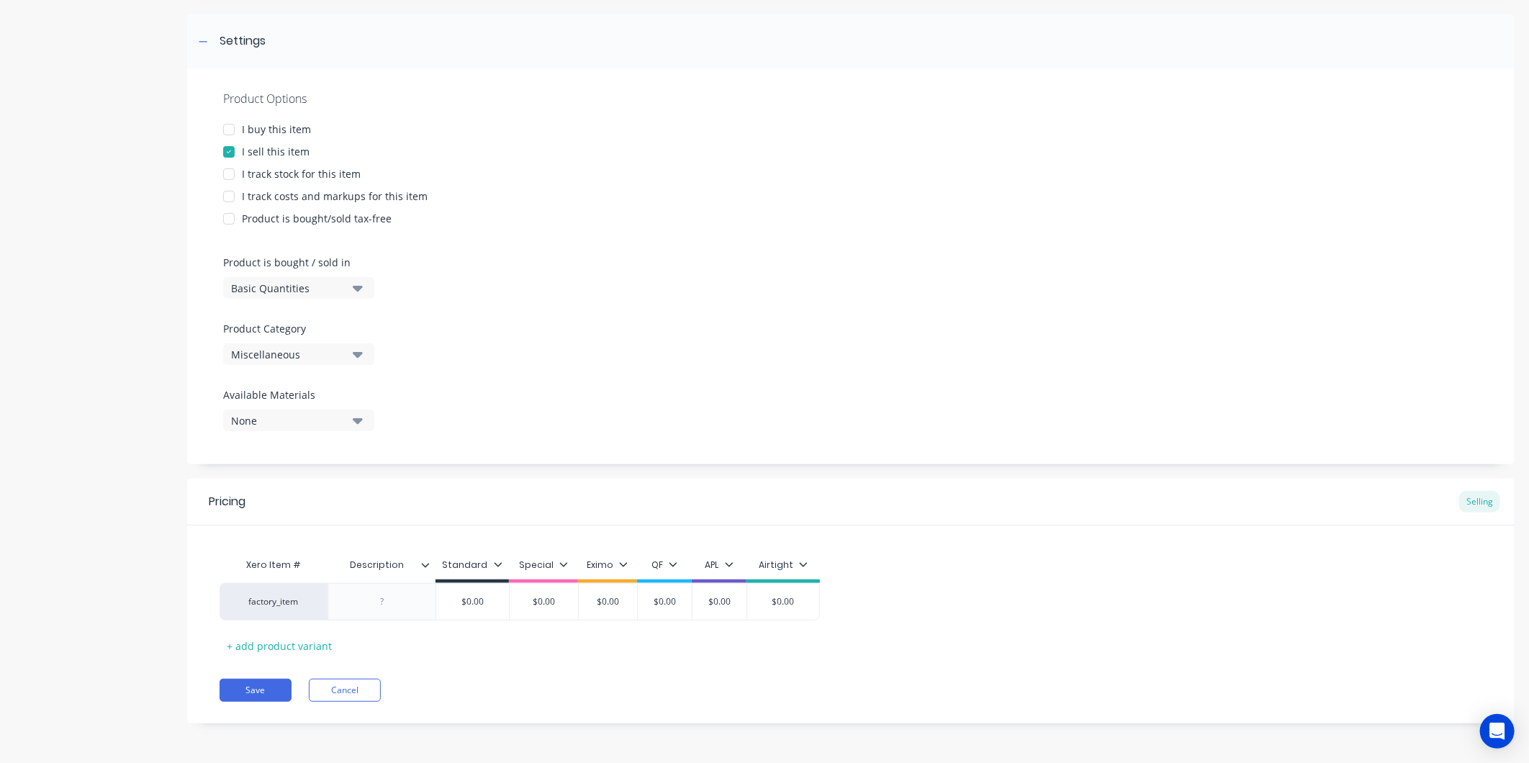
click at [281, 358] on div "Miscellaneous" at bounding box center [288, 354] width 115 height 15
click at [658, 297] on div "Product Options I buy this item I sell this item I track stock for this item I …" at bounding box center [851, 266] width 1328 height 396
click at [348, 349] on button "Miscellaneous" at bounding box center [298, 354] width 151 height 22
click at [310, 445] on div "Extraction Hoods" at bounding box center [331, 450] width 216 height 29
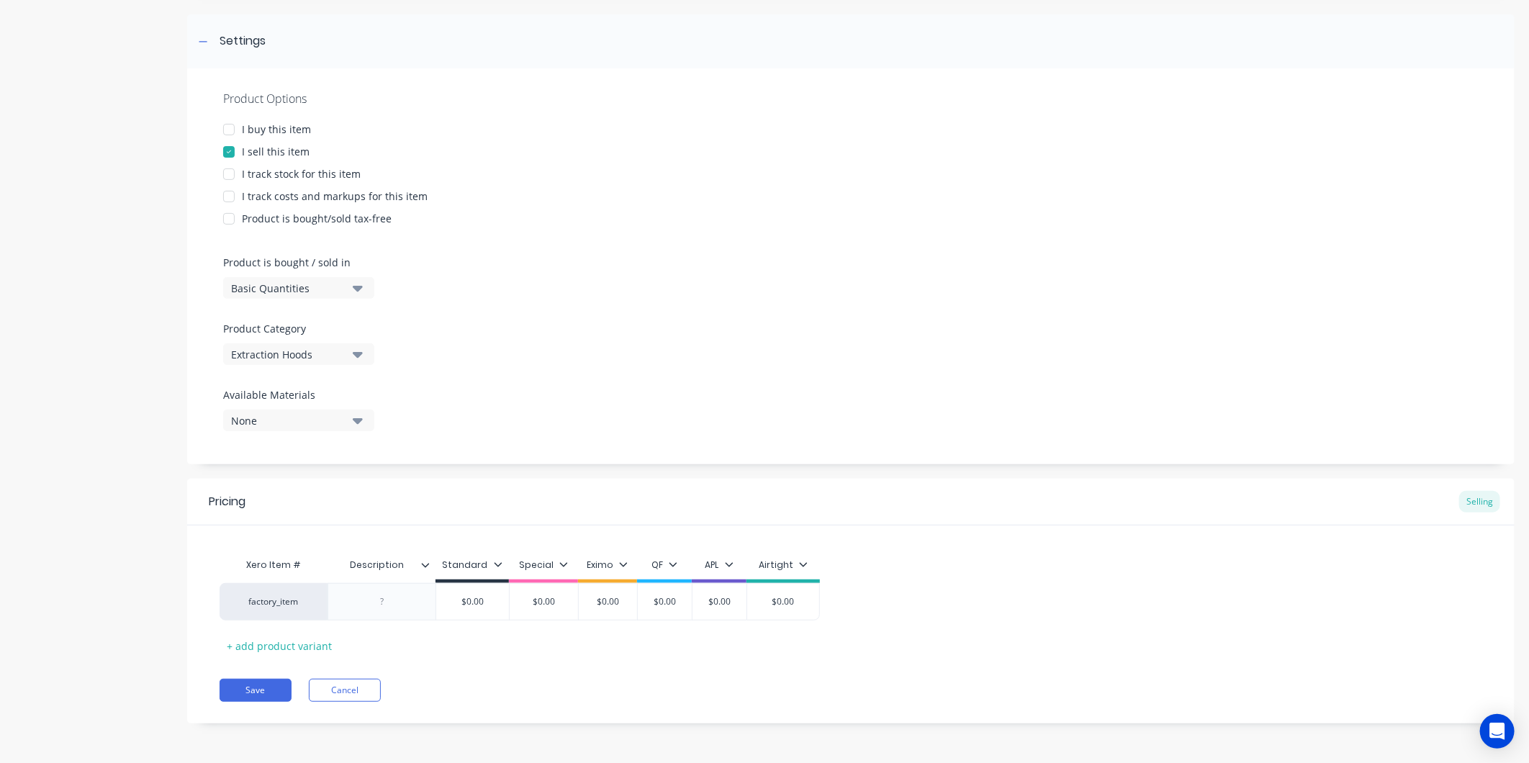
click at [428, 564] on icon at bounding box center [426, 565] width 8 height 4
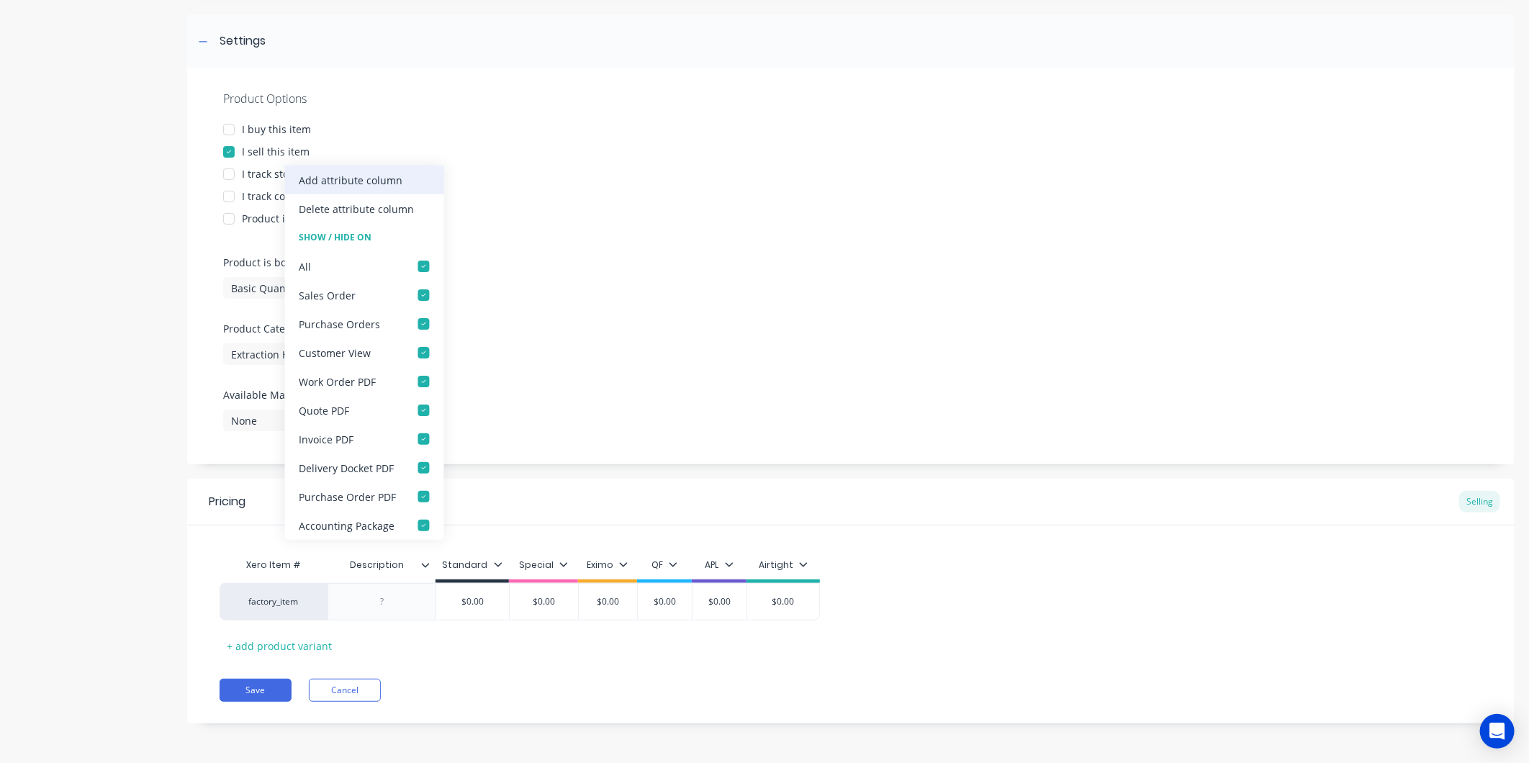
click at [372, 188] on div "Add attribute column" at bounding box center [364, 180] width 159 height 29
type textarea "x"
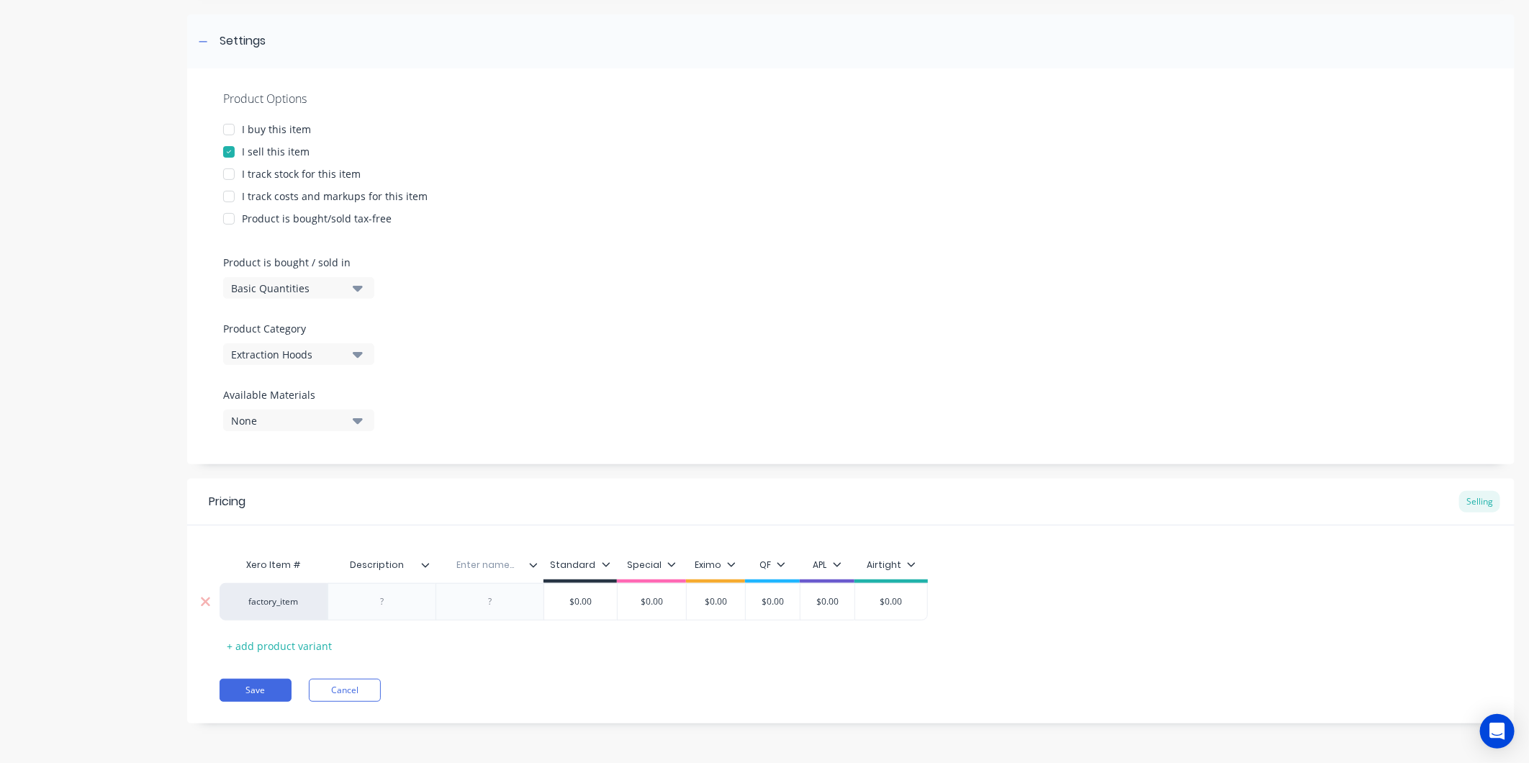
click at [390, 603] on div at bounding box center [382, 602] width 72 height 19
type textarea "x"
click at [492, 559] on input "text" at bounding box center [485, 565] width 99 height 13
type input "Dia"
type textarea "x"
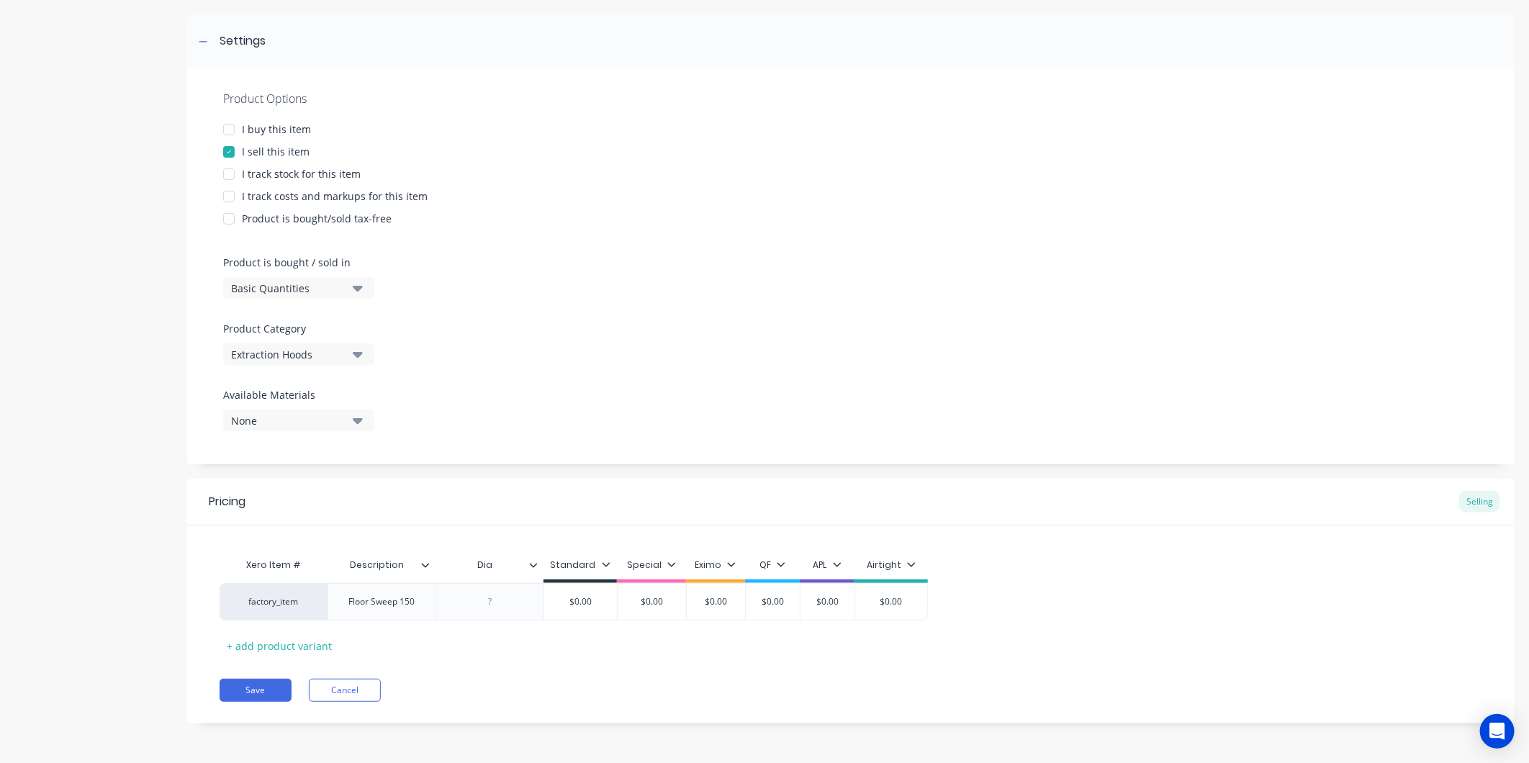
drag, startPoint x: 497, startPoint y: 600, endPoint x: 638, endPoint y: 653, distance: 150.6
click at [515, 608] on div at bounding box center [490, 602] width 72 height 19
click at [548, 647] on div "Xero Item # Description Dia Standard Special Eximo QF APL Airtight factory_item…" at bounding box center [851, 604] width 1263 height 107
click at [530, 561] on icon at bounding box center [533, 565] width 9 height 9
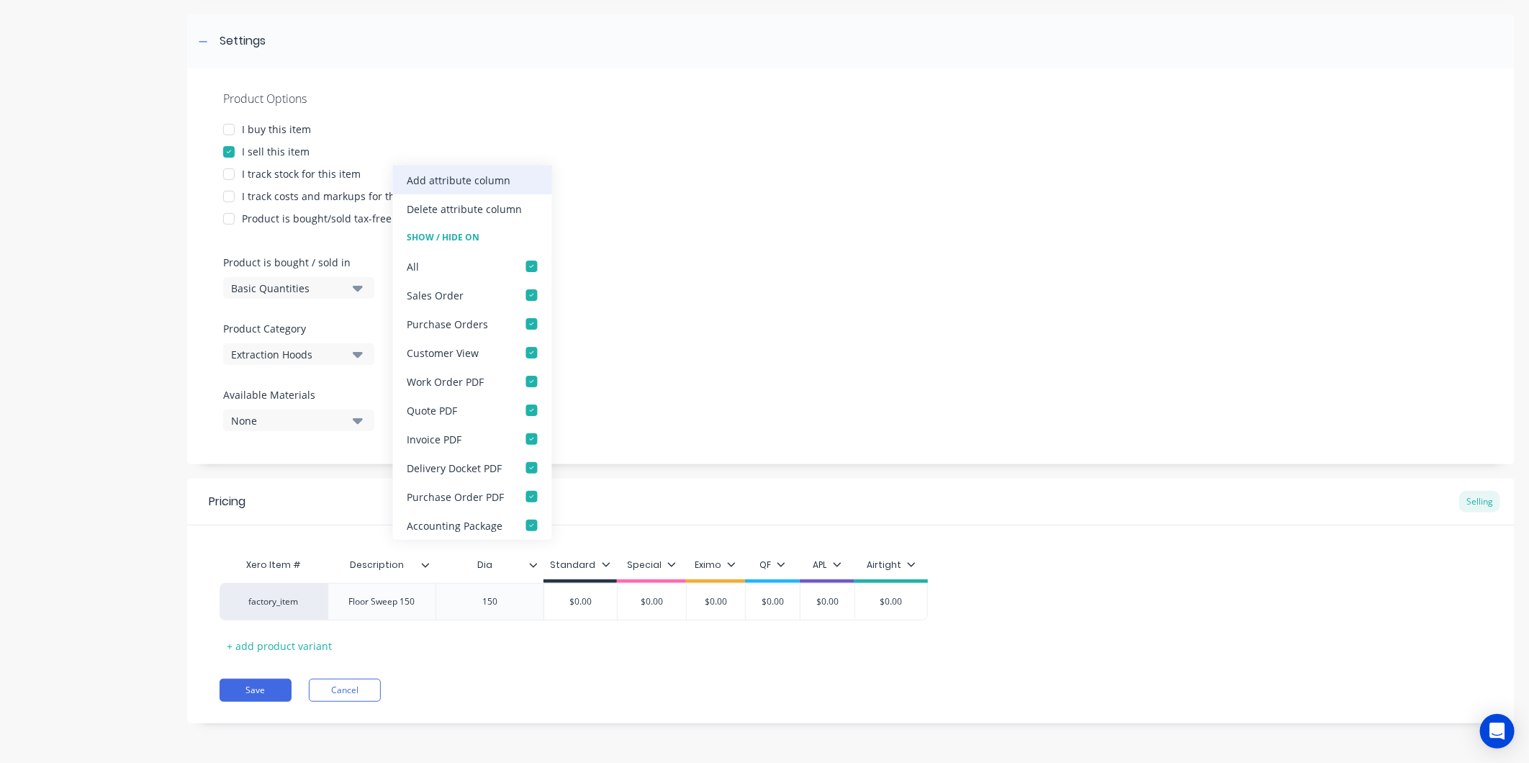
click at [445, 181] on div "Add attribute column" at bounding box center [460, 180] width 104 height 15
type textarea "x"
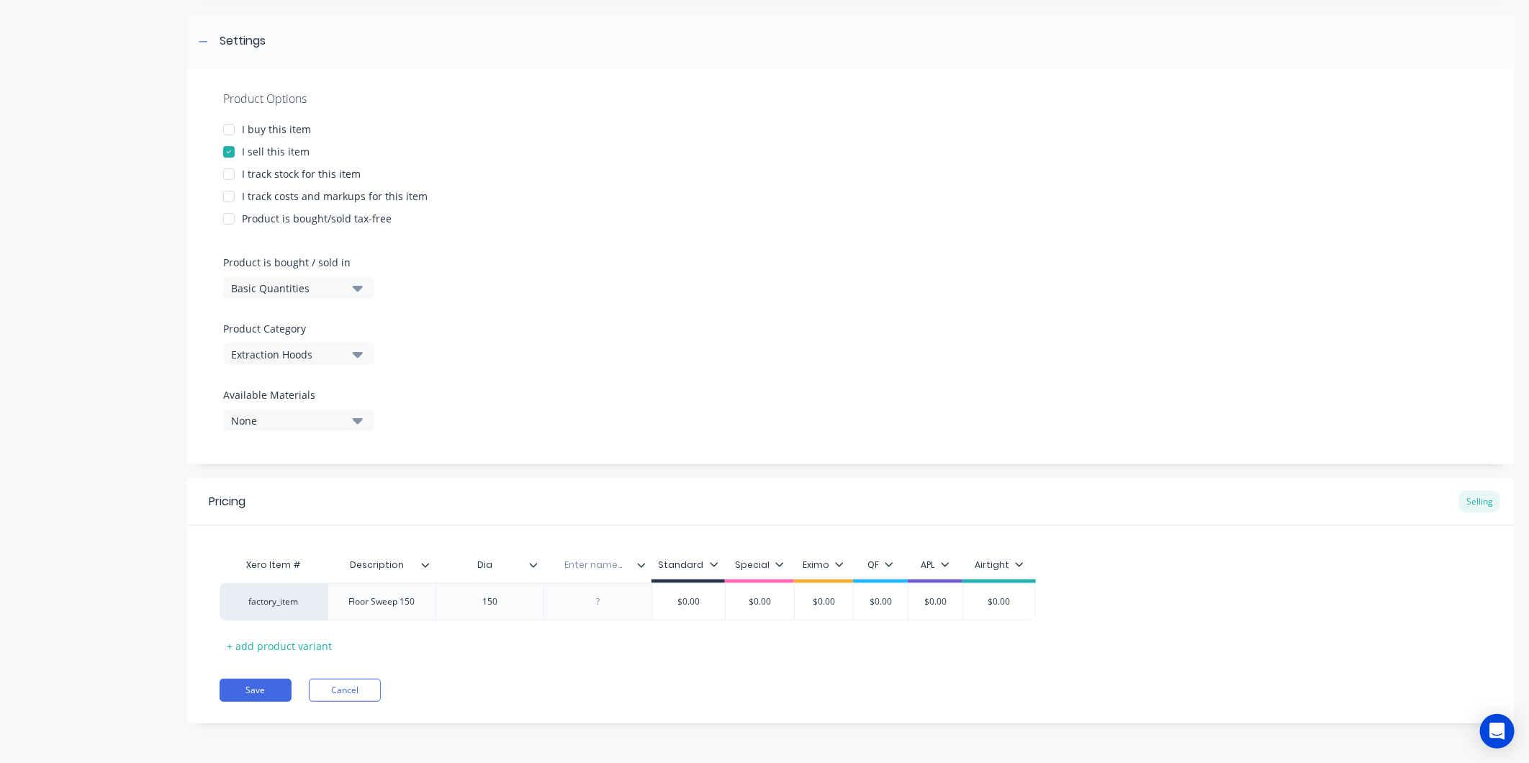
click at [600, 562] on input "text" at bounding box center [593, 565] width 99 height 13
type input "Fitting"
click at [608, 613] on div at bounding box center [598, 601] width 108 height 37
type textarea "x"
click at [609, 601] on div at bounding box center [598, 602] width 72 height 19
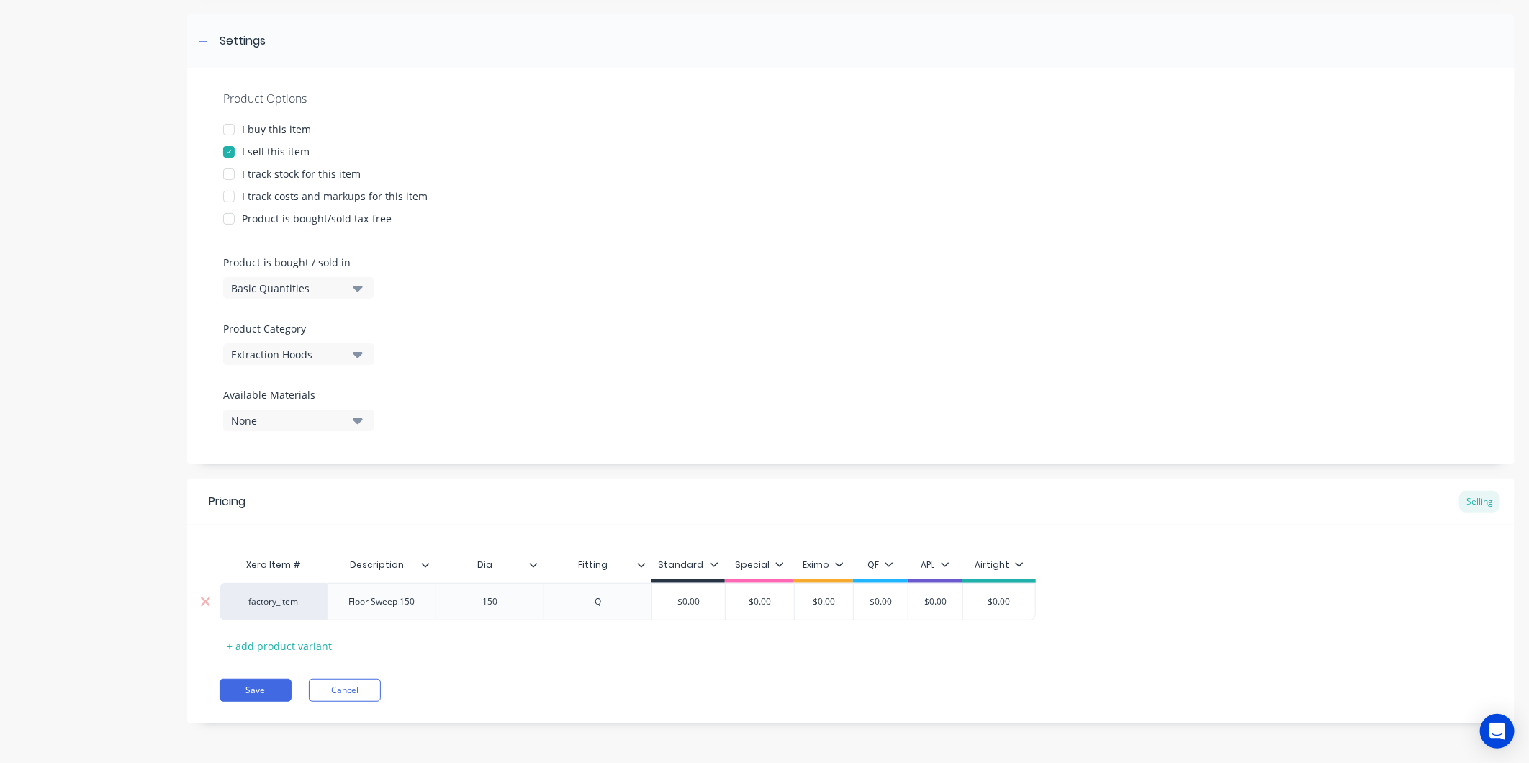
type textarea "x"
type input "$0.00"
drag, startPoint x: 707, startPoint y: 601, endPoint x: 670, endPoint y: 613, distance: 39.4
click at [671, 613] on div "$0.00 $0.00" at bounding box center [688, 602] width 73 height 36
type textarea "x"
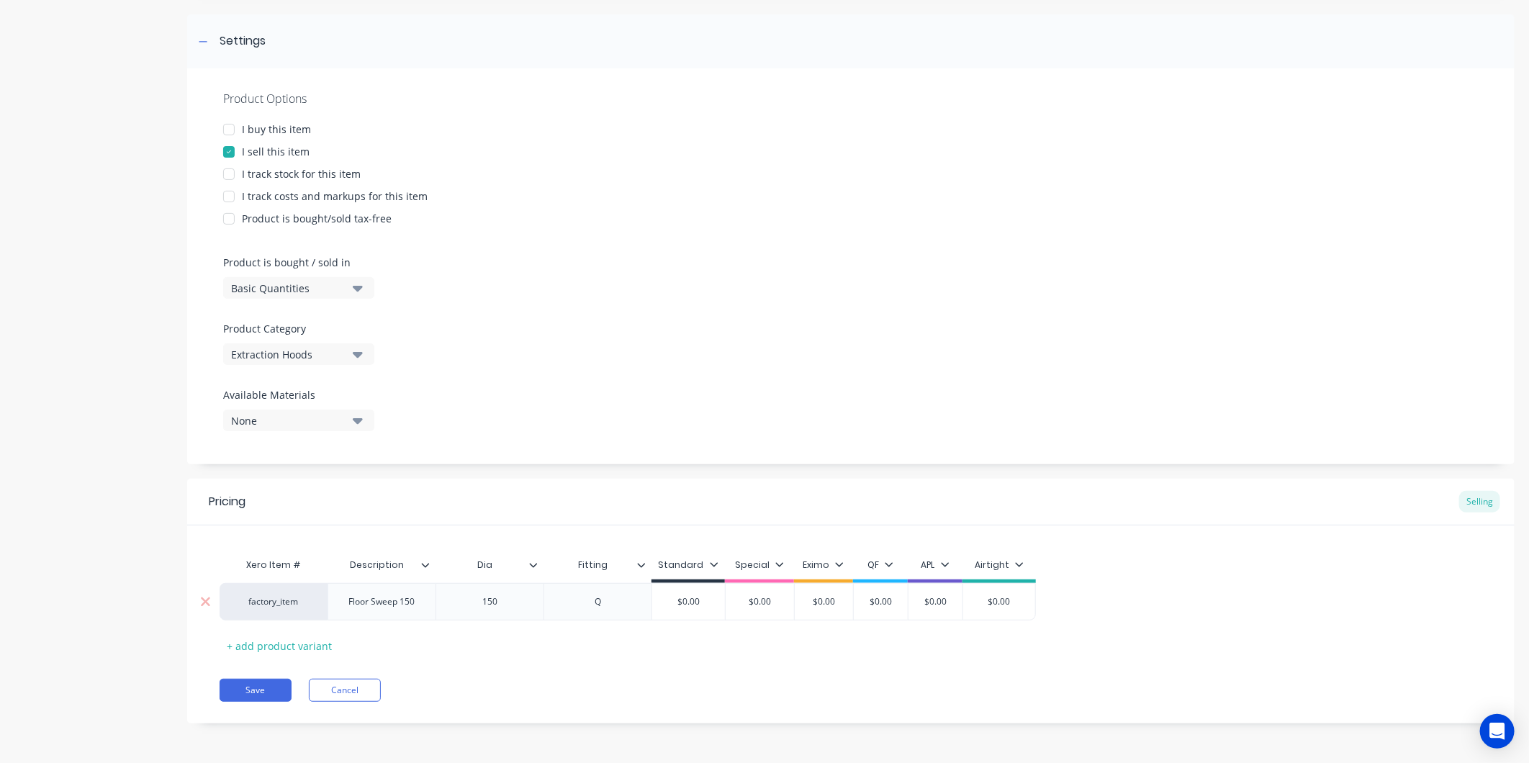
type input "2"
type textarea "x"
type input "29"
type textarea "x"
type input "296"
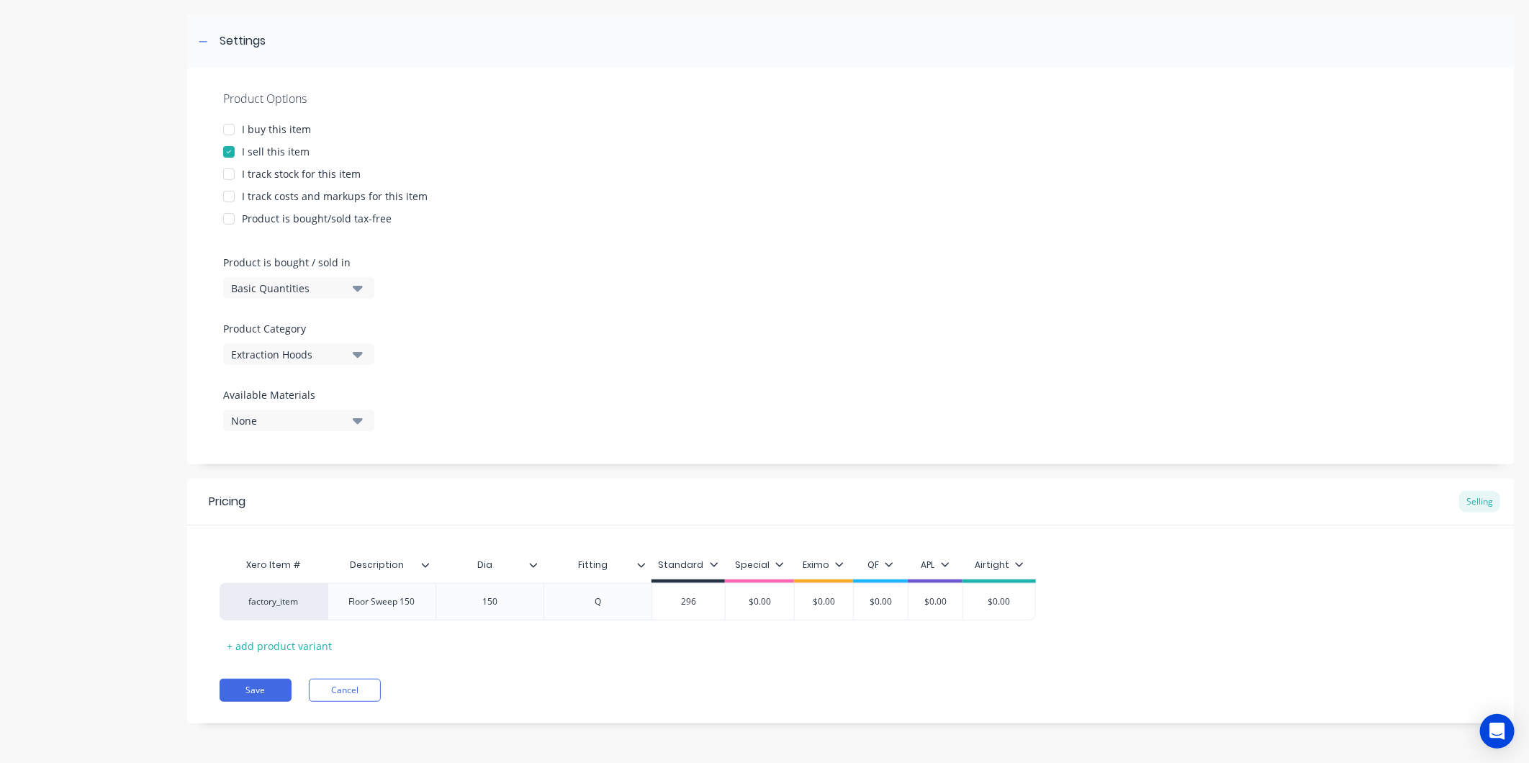
type textarea "x"
type input "296."
type textarea "x"
type input "296.9"
type textarea "x"
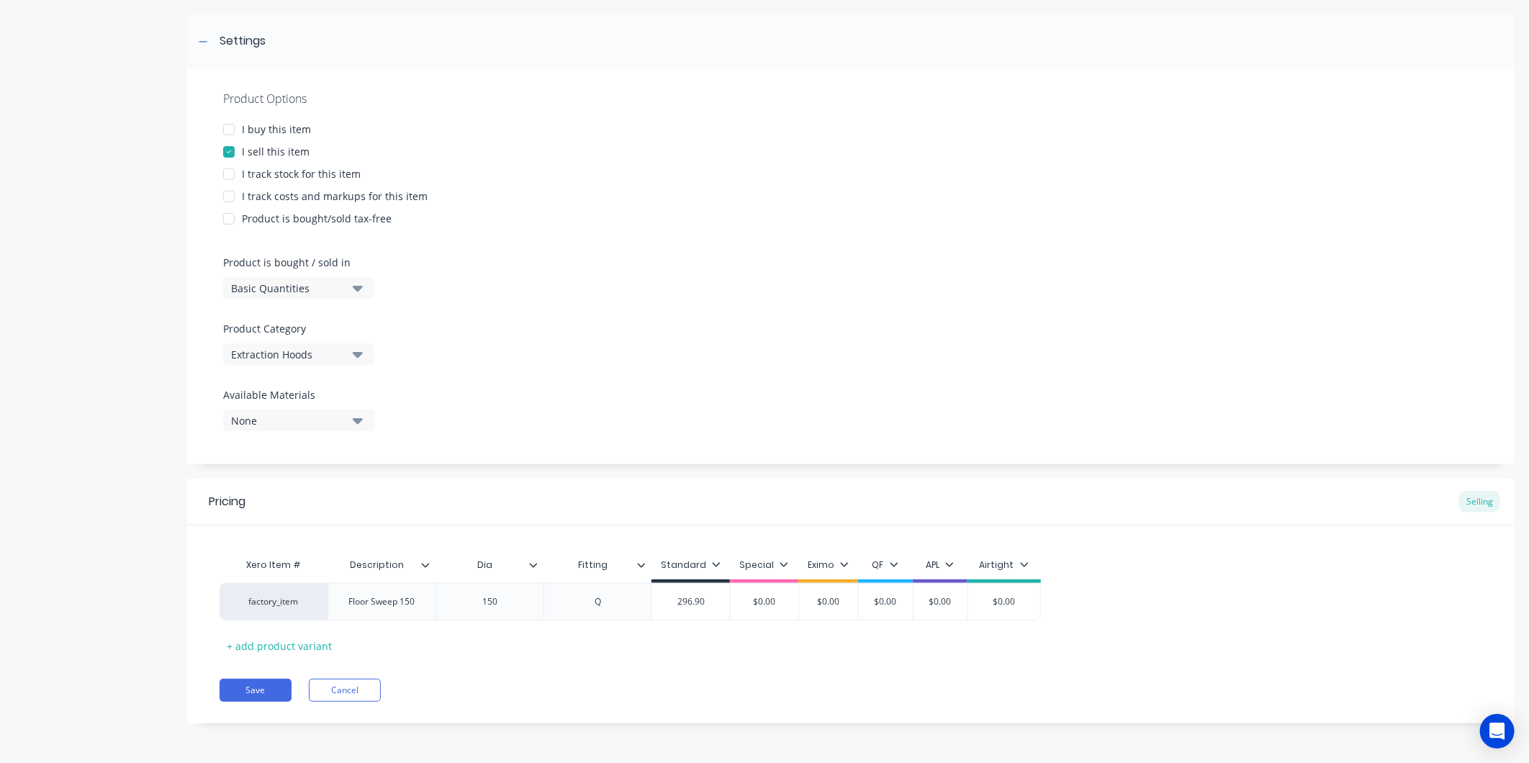
type input "296.90"
click at [722, 642] on div "Xero Item # Description Dia Fitting Standard Special Eximo QF APL Airtight fact…" at bounding box center [851, 604] width 1263 height 107
drag, startPoint x: 1020, startPoint y: 594, endPoint x: 979, endPoint y: 595, distance: 41.0
click at [978, 595] on div "factory_item Floor Sweep 150 150 Q $296.90 296.90 $0.00 $0.00 $0.00 $0.00 $0.00" at bounding box center [851, 601] width 1263 height 37
type input "$0.00"
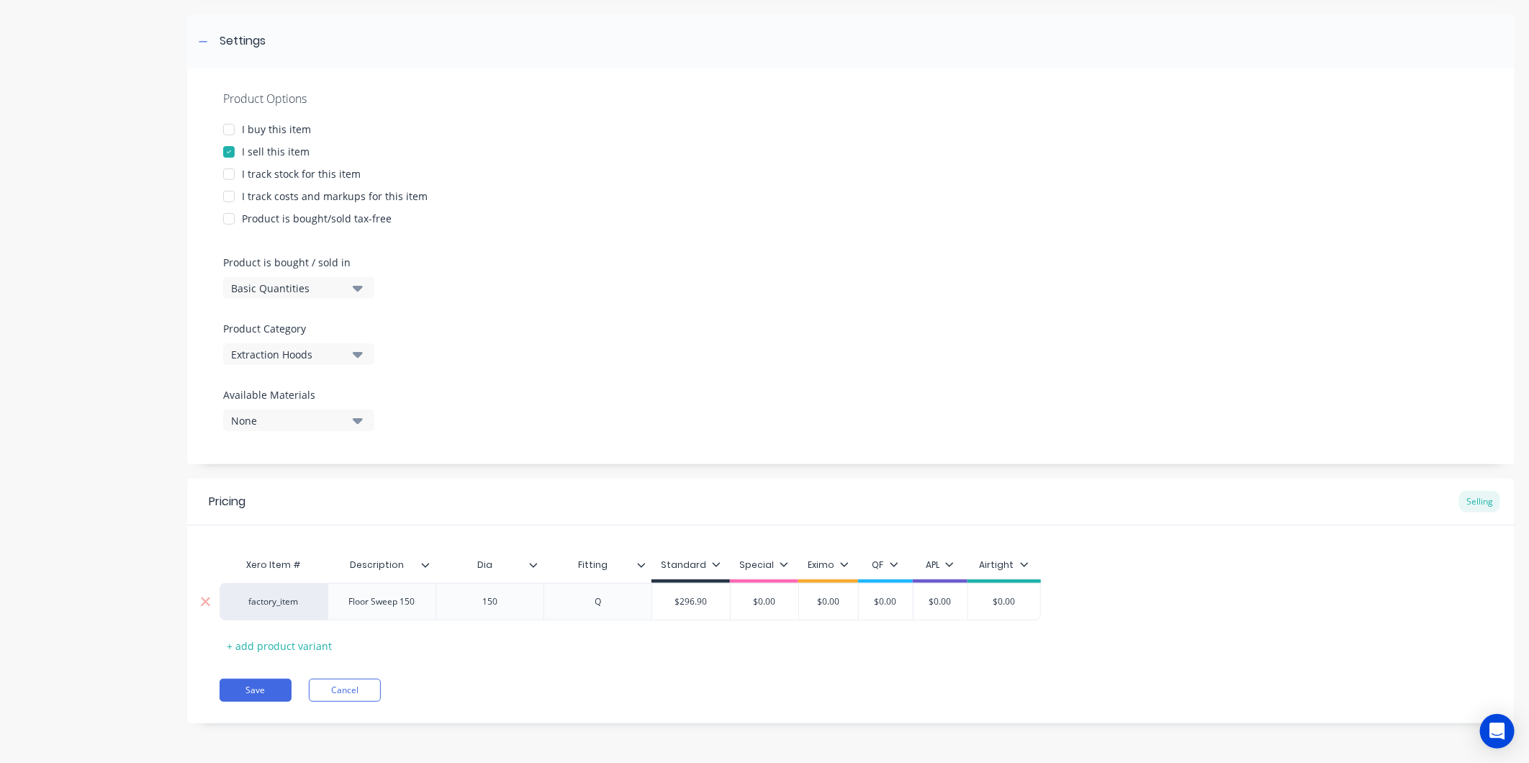
drag, startPoint x: 1030, startPoint y: 600, endPoint x: 988, endPoint y: 610, distance: 43.5
click at [988, 610] on div "$0.00 $0.00" at bounding box center [1004, 602] width 72 height 36
type textarea "x"
type input "2"
type textarea "x"
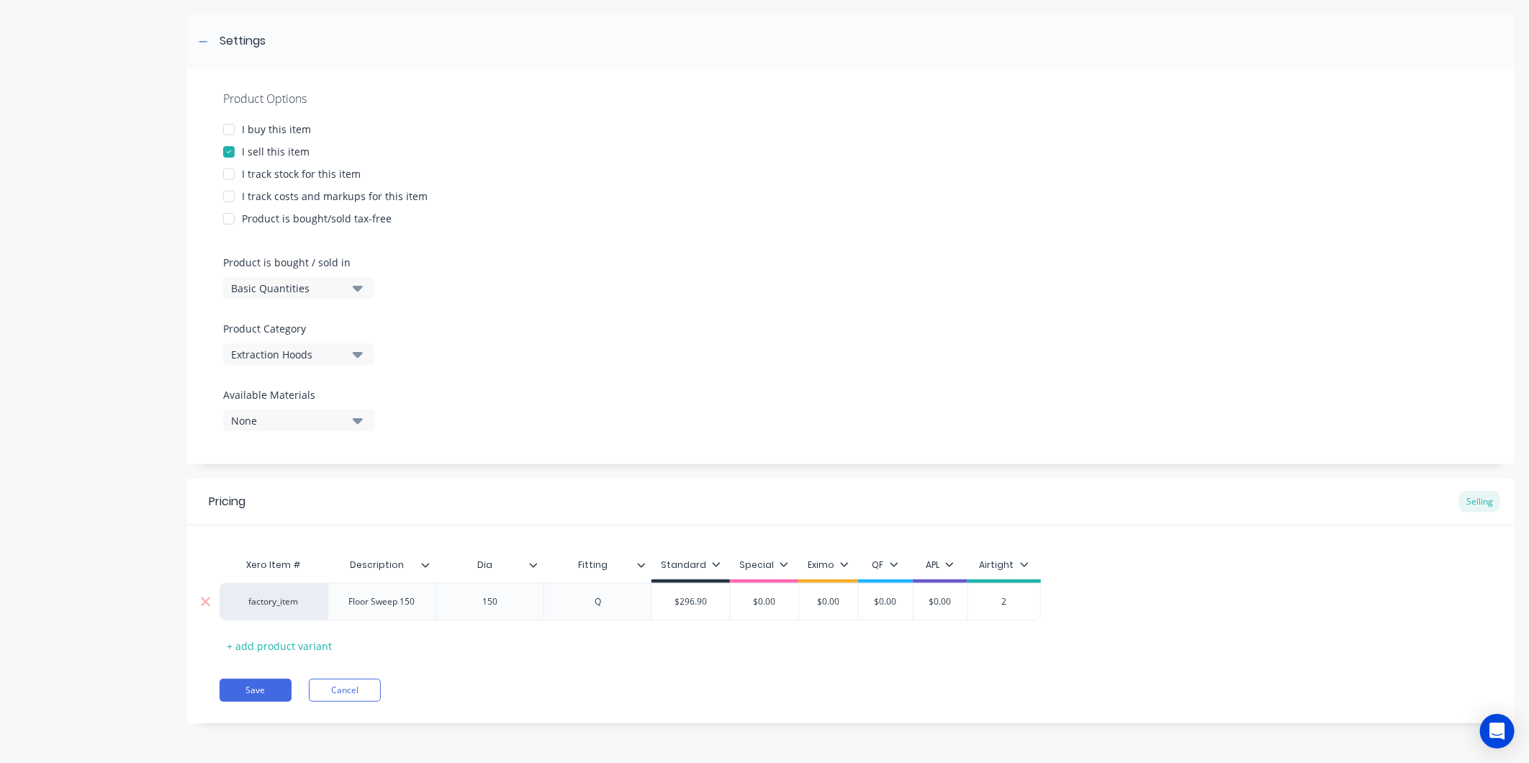
type input "29"
type textarea "x"
type input "296"
type textarea "x"
type input "296."
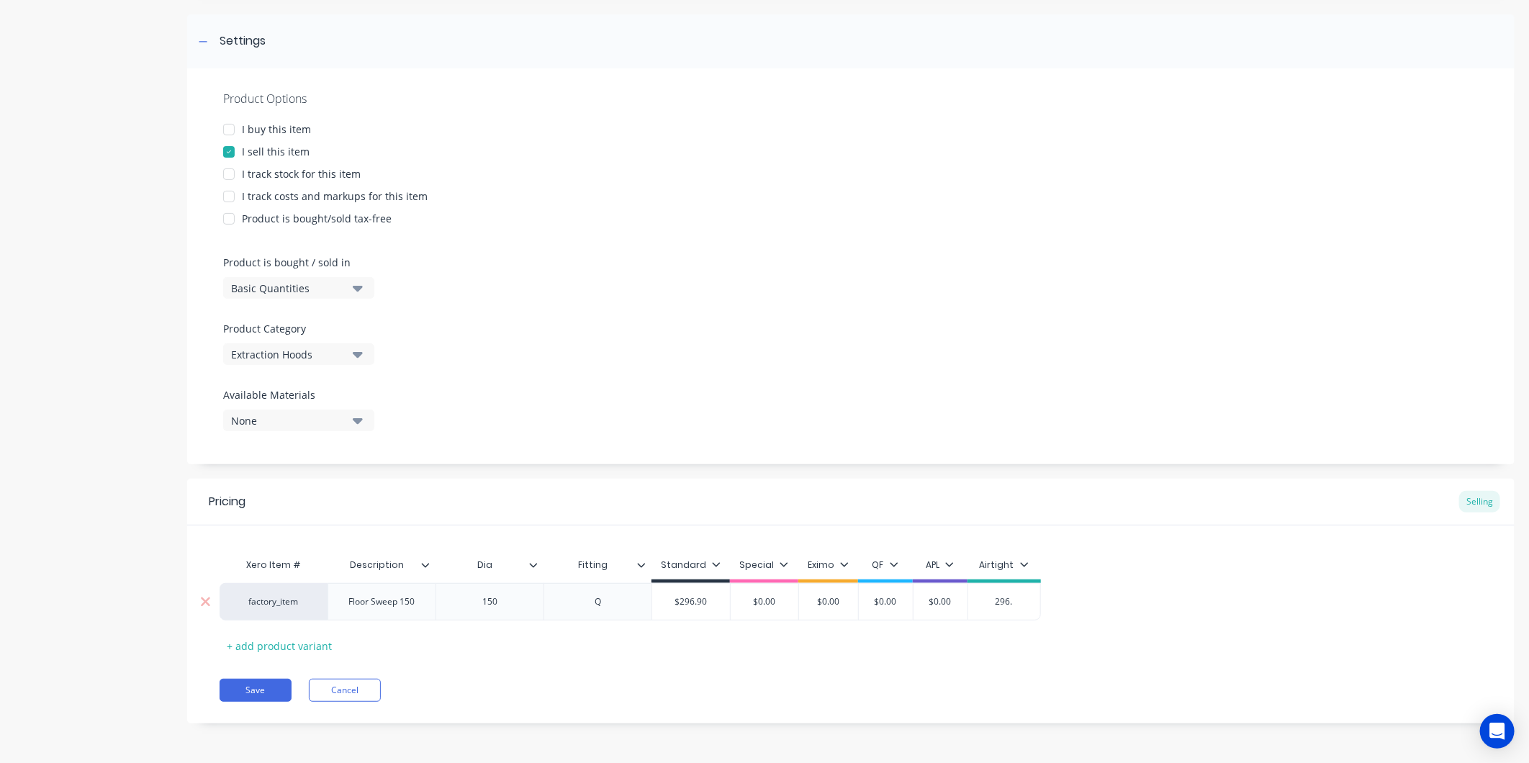
type textarea "x"
type input "296.9"
click at [985, 624] on div "Xero Item # Description Dia Fitting Standard Special Eximo QF APL Airtight fact…" at bounding box center [851, 604] width 1263 height 107
click at [262, 691] on button "Save" at bounding box center [256, 690] width 72 height 23
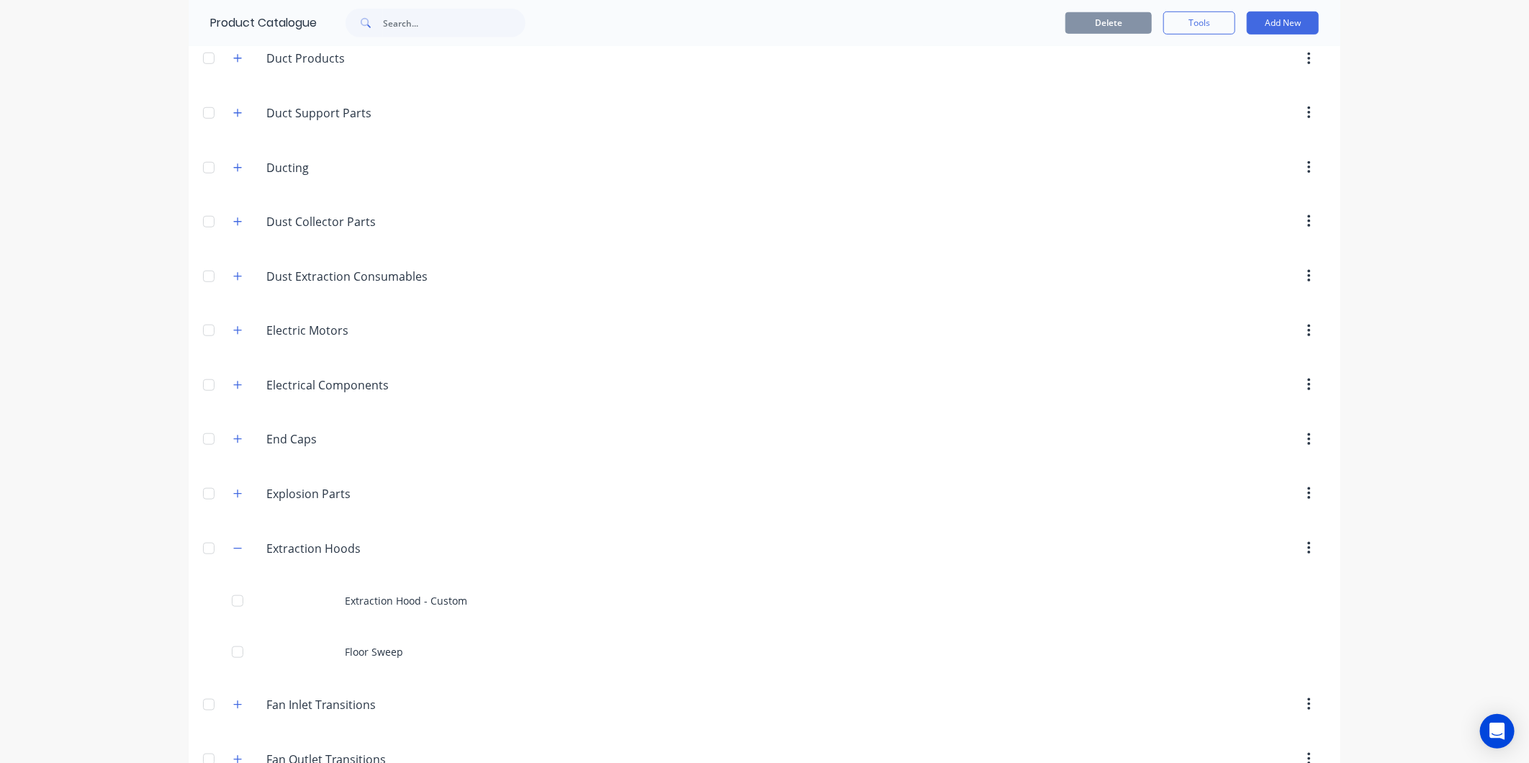
scroll to position [720, 0]
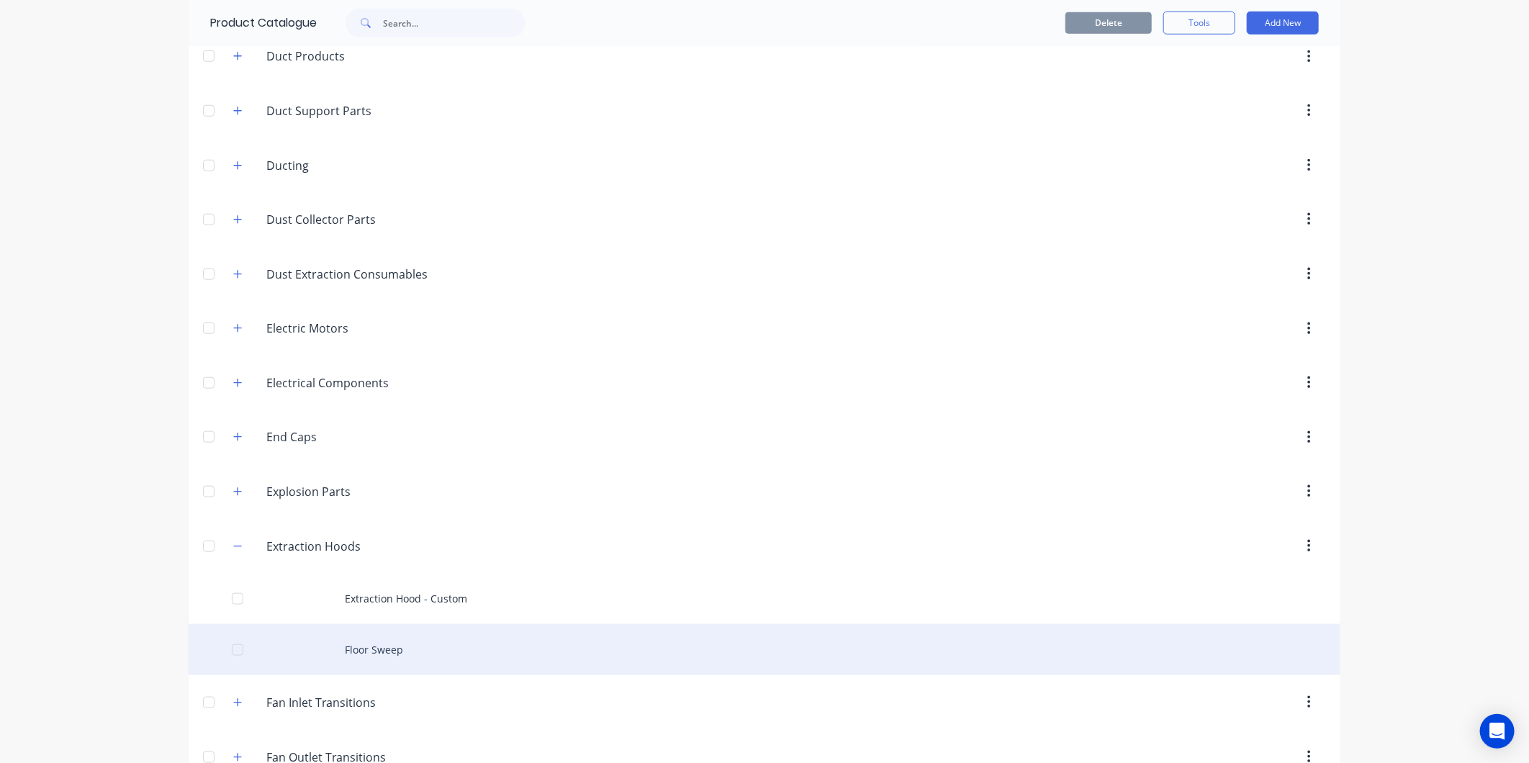
click at [382, 651] on div "Floor Sweep" at bounding box center [765, 649] width 1152 height 51
type textarea "x"
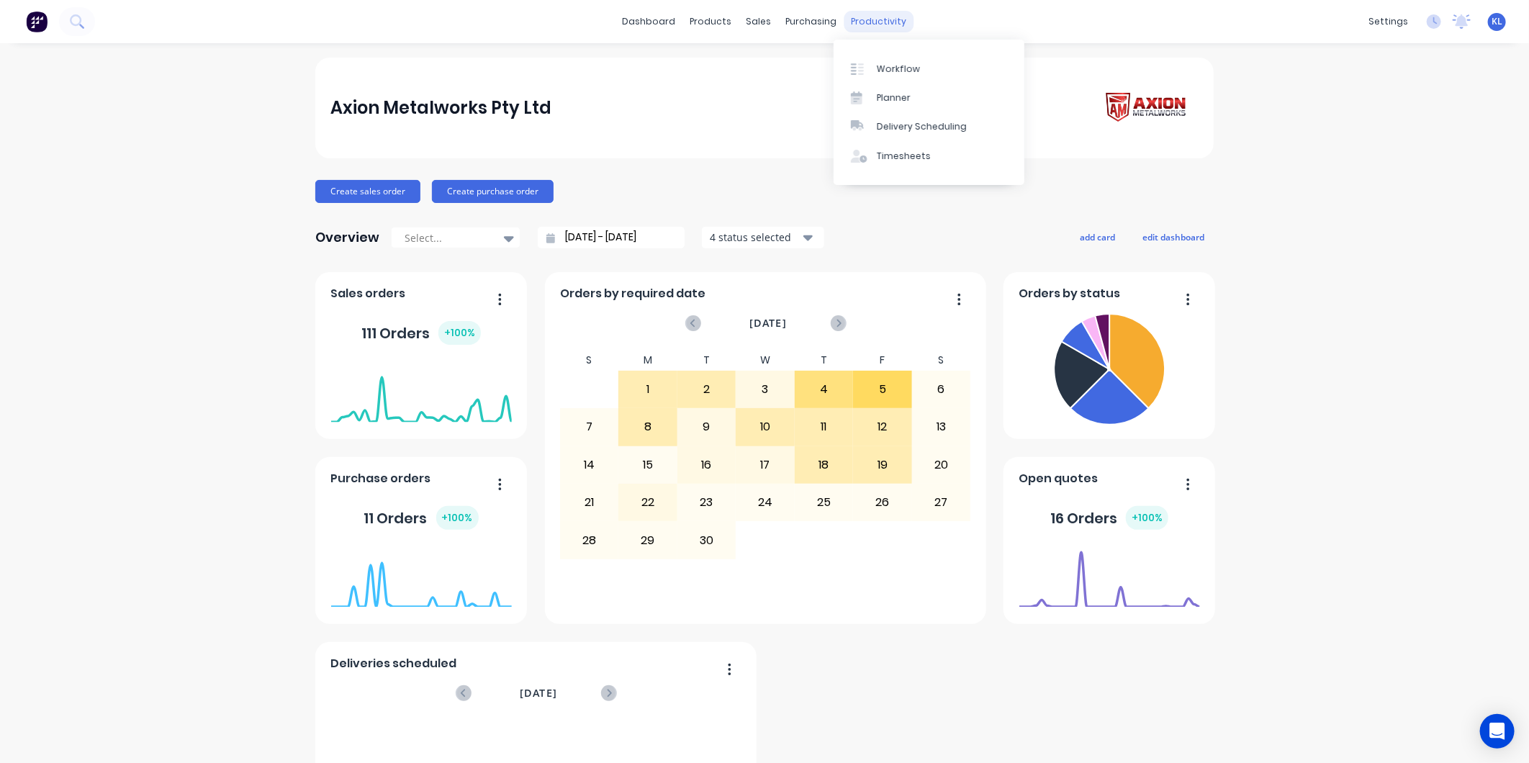
click at [858, 22] on div "productivity" at bounding box center [880, 22] width 70 height 22
click at [878, 54] on link "Workflow" at bounding box center [929, 68] width 191 height 29
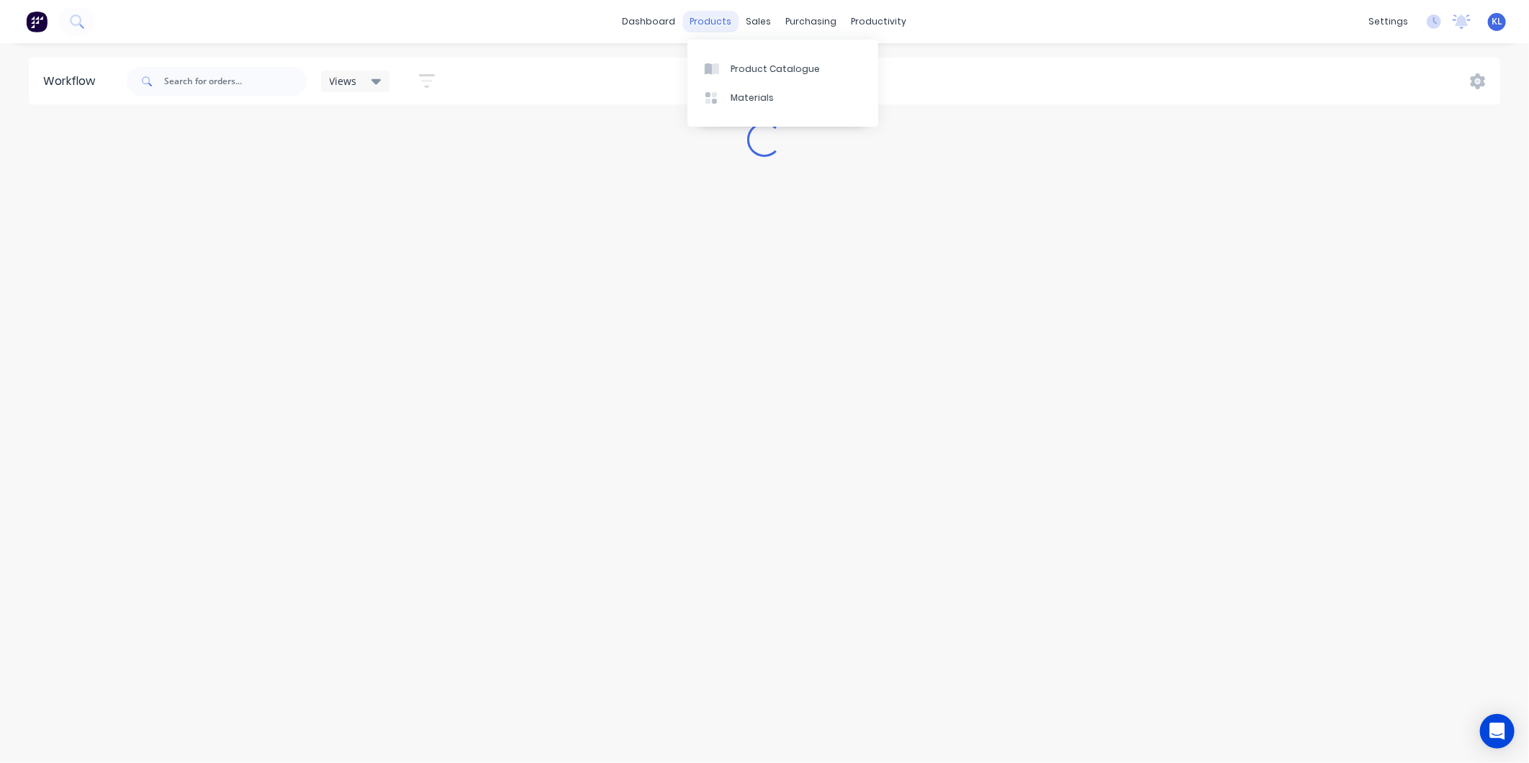
click at [714, 17] on div "products" at bounding box center [711, 22] width 56 height 22
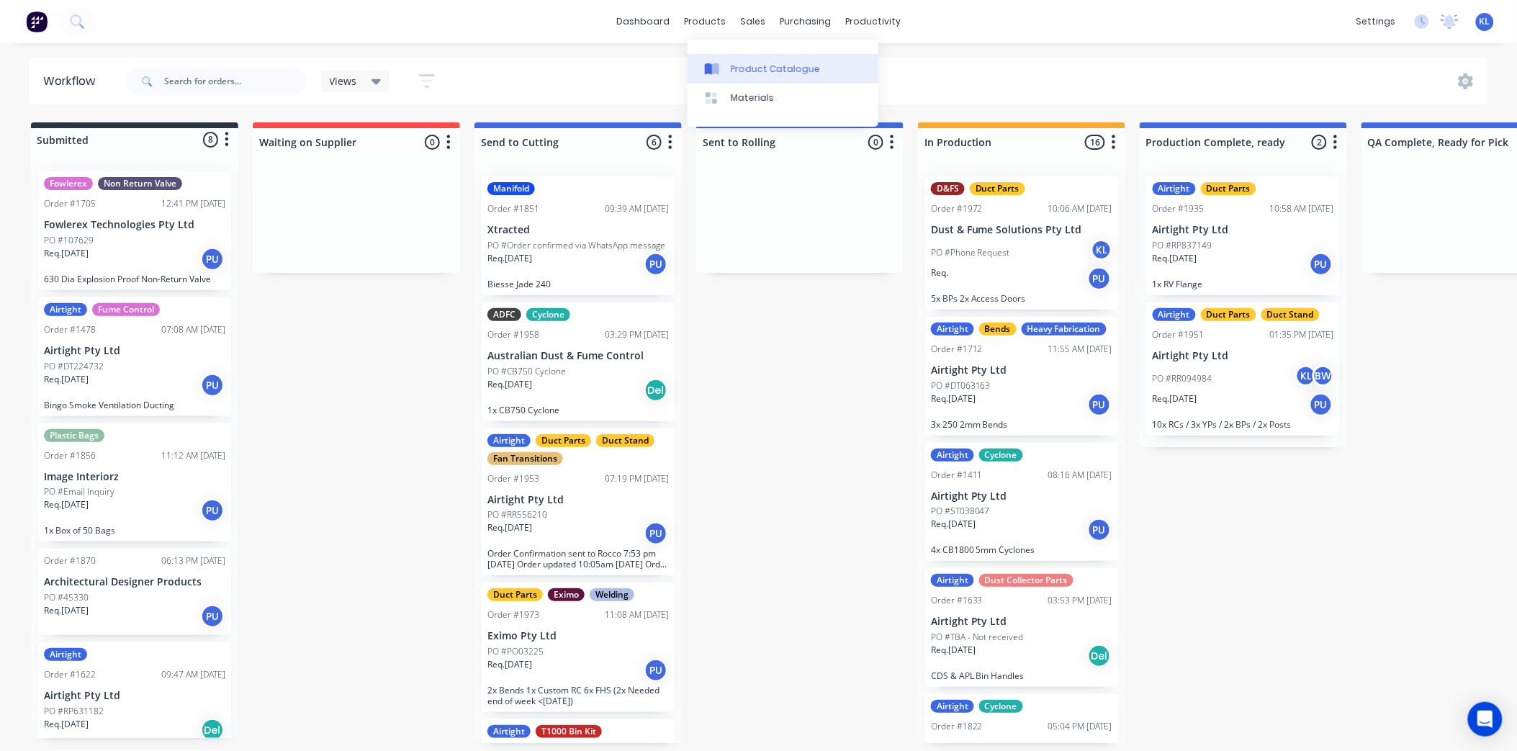
click at [751, 55] on link "Product Catalogue" at bounding box center [783, 68] width 191 height 29
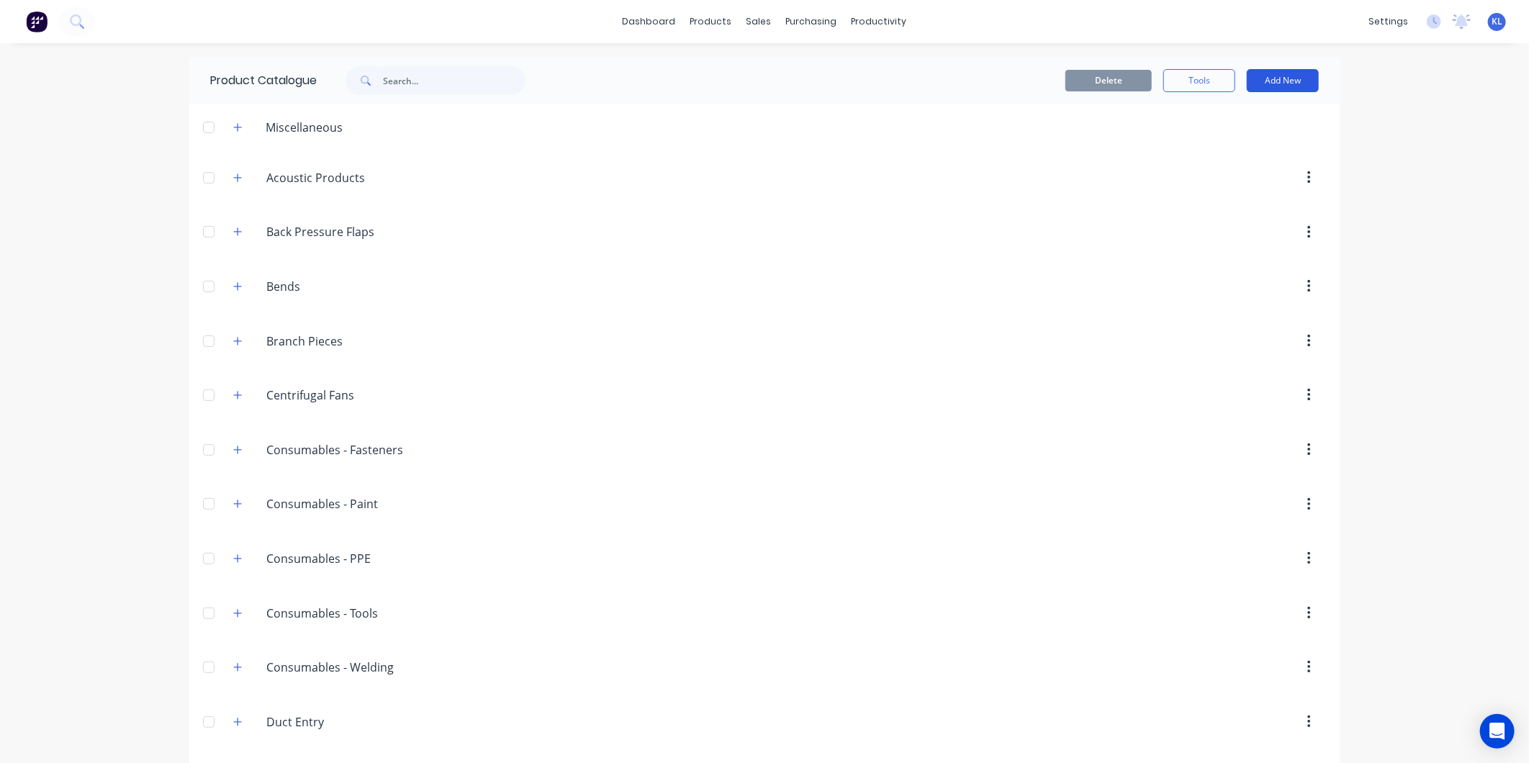
click at [1263, 81] on button "Add New" at bounding box center [1283, 80] width 72 height 23
click at [1215, 138] on div "Product" at bounding box center [1250, 146] width 111 height 21
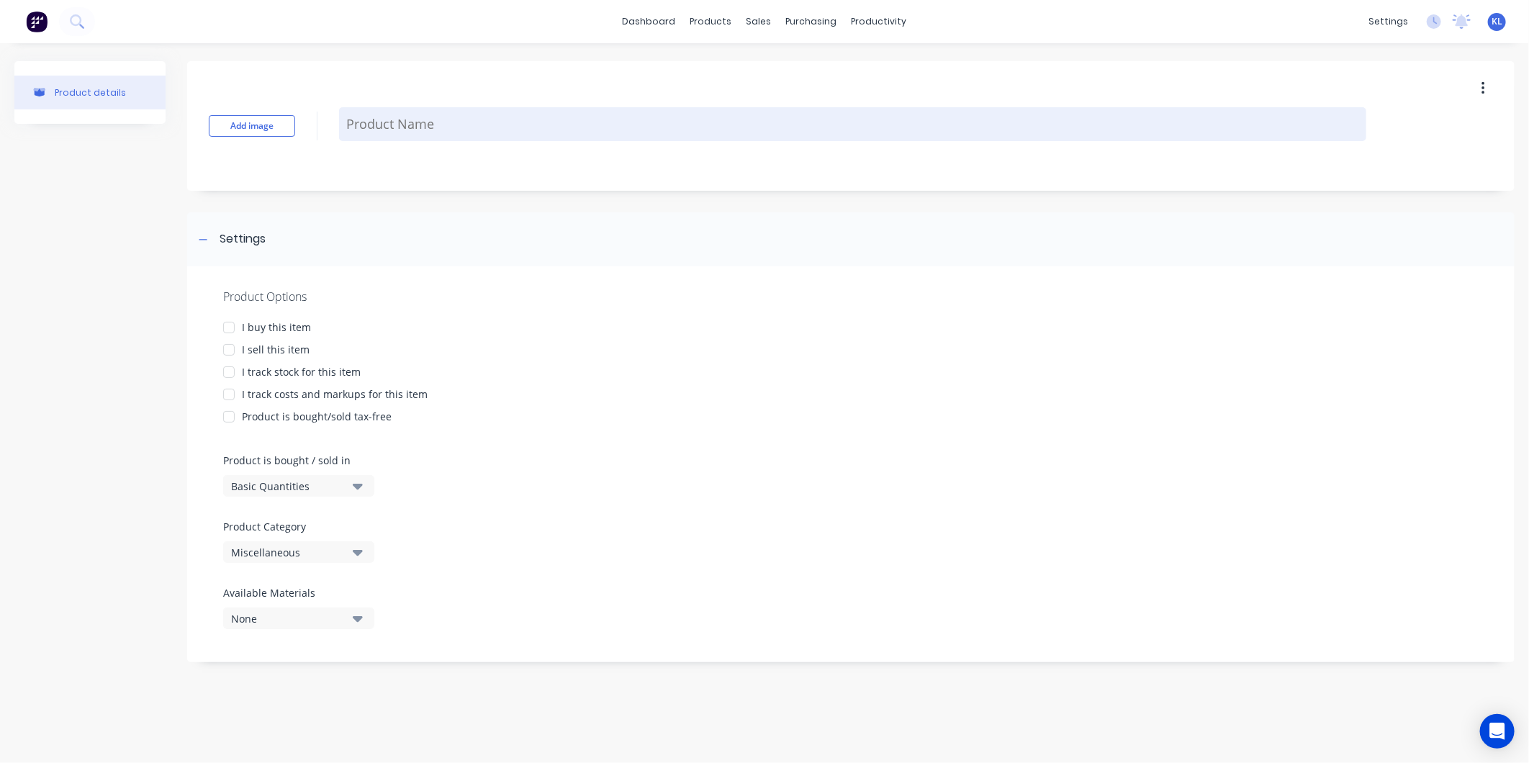
click at [397, 126] on textarea at bounding box center [852, 124] width 1027 height 34
type textarea "x"
type textarea "D"
type textarea "x"
type textarea "DE"
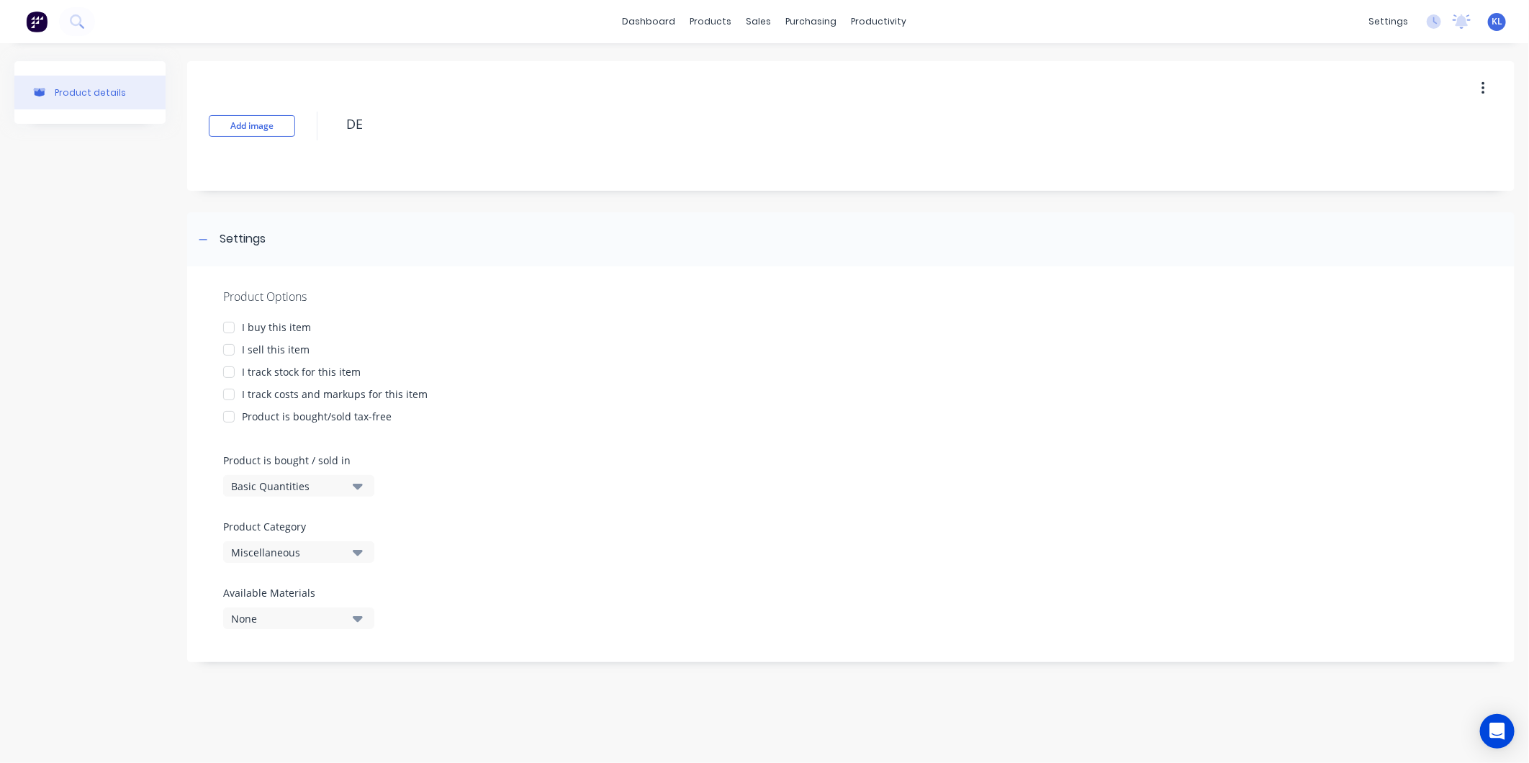
type textarea "x"
type textarea "DE"
type textarea "x"
type textarea "DE 5"
type textarea "x"
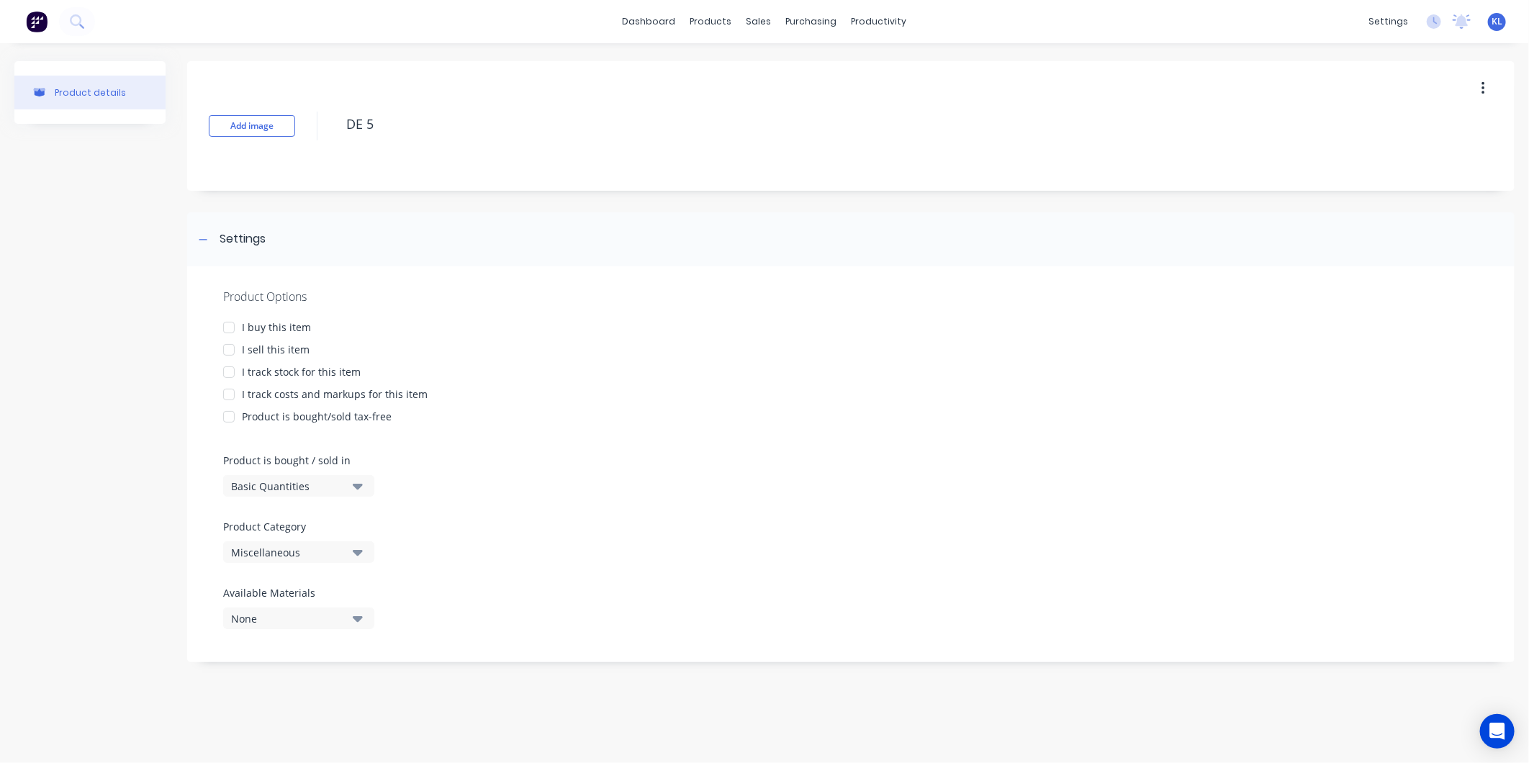
type textarea "DE 56"
type textarea "x"
type textarea "DE 560"
click at [229, 348] on div at bounding box center [229, 350] width 29 height 29
type textarea "x"
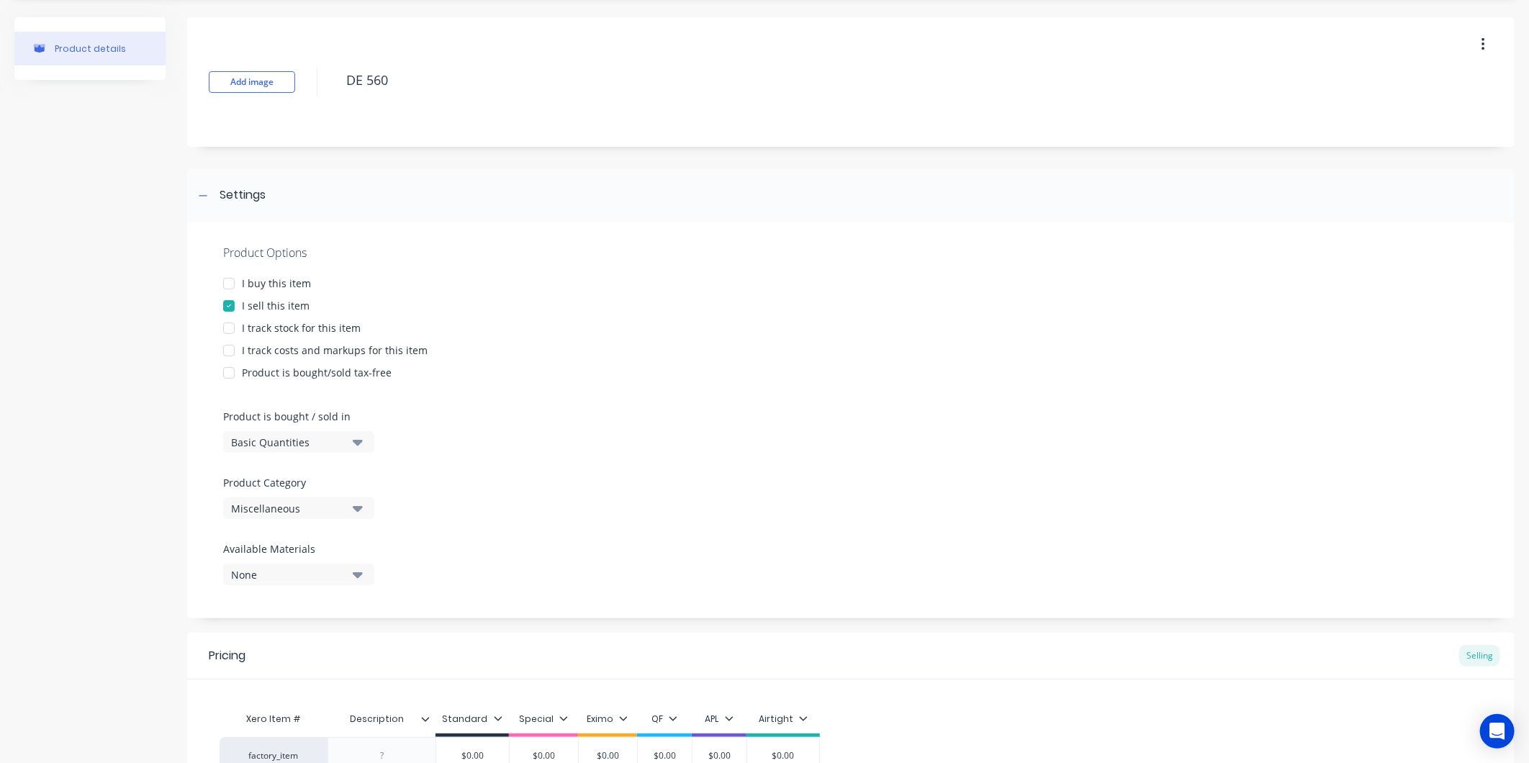
scroll to position [80, 0]
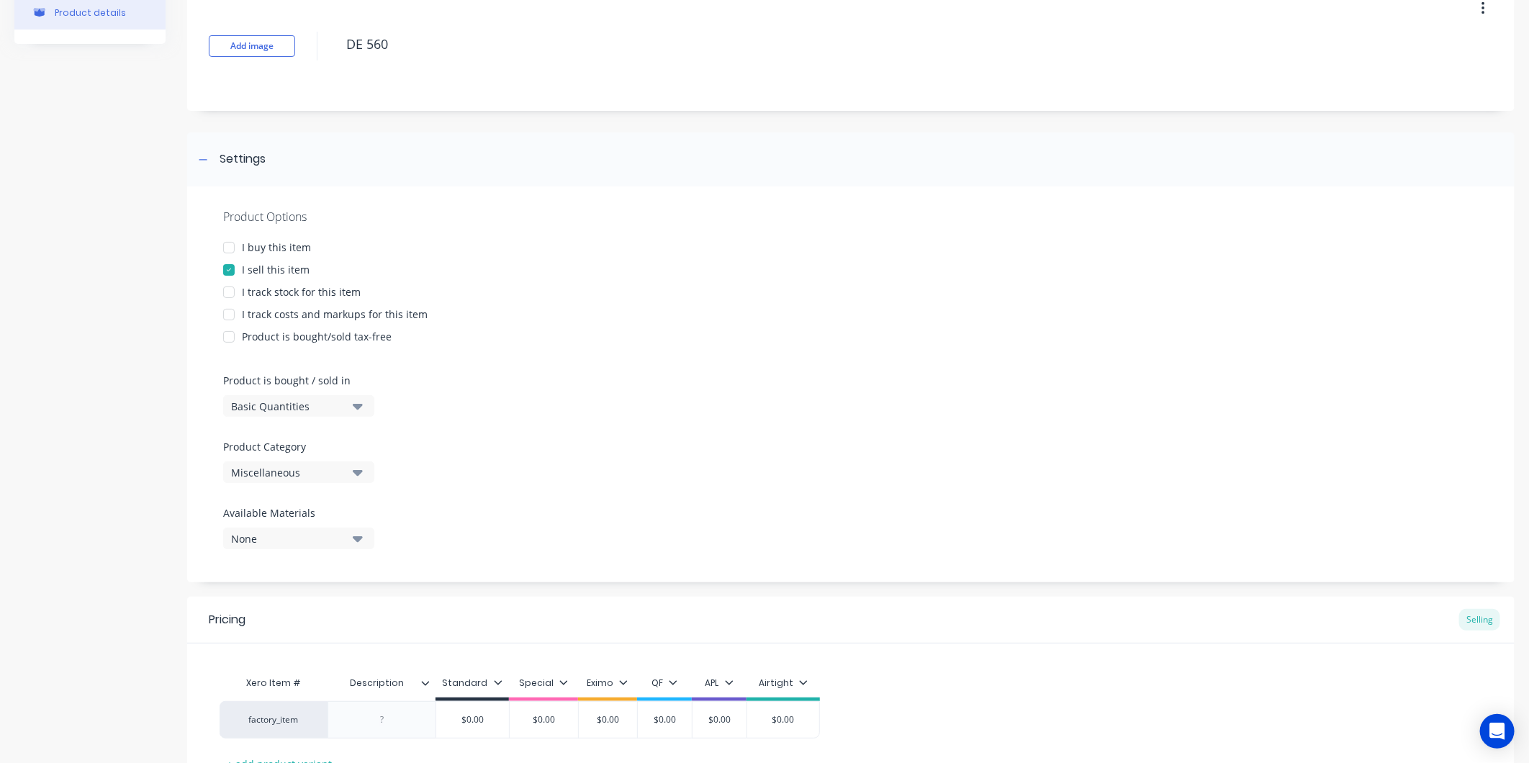
type textarea "DE 560"
type textarea "x"
type textarea "DE 560"
click at [263, 480] on button "Miscellaneous" at bounding box center [298, 473] width 151 height 22
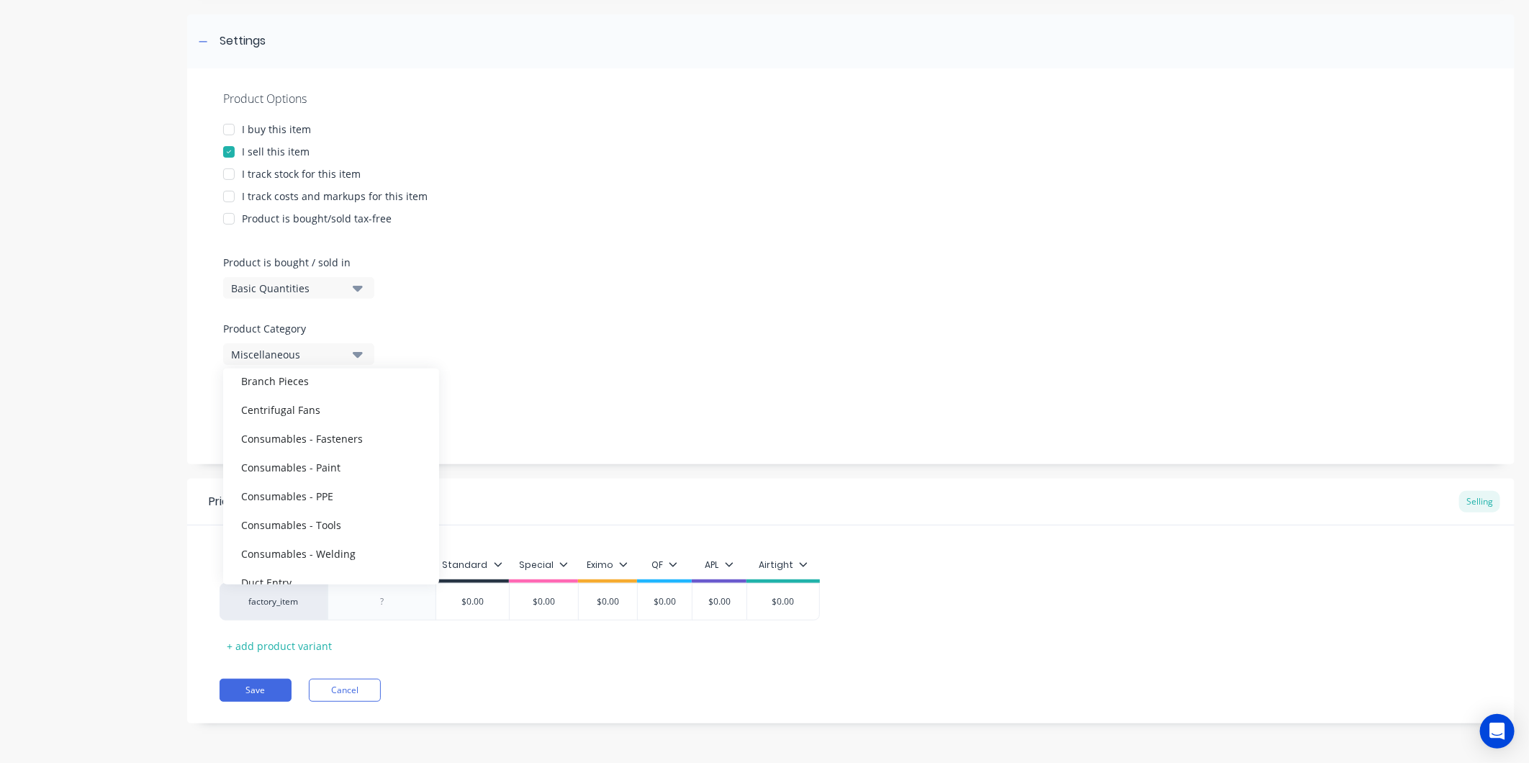
scroll to position [320, 0]
click at [289, 395] on div "Duct Entry" at bounding box center [331, 401] width 216 height 29
click at [425, 565] on icon at bounding box center [426, 565] width 8 height 4
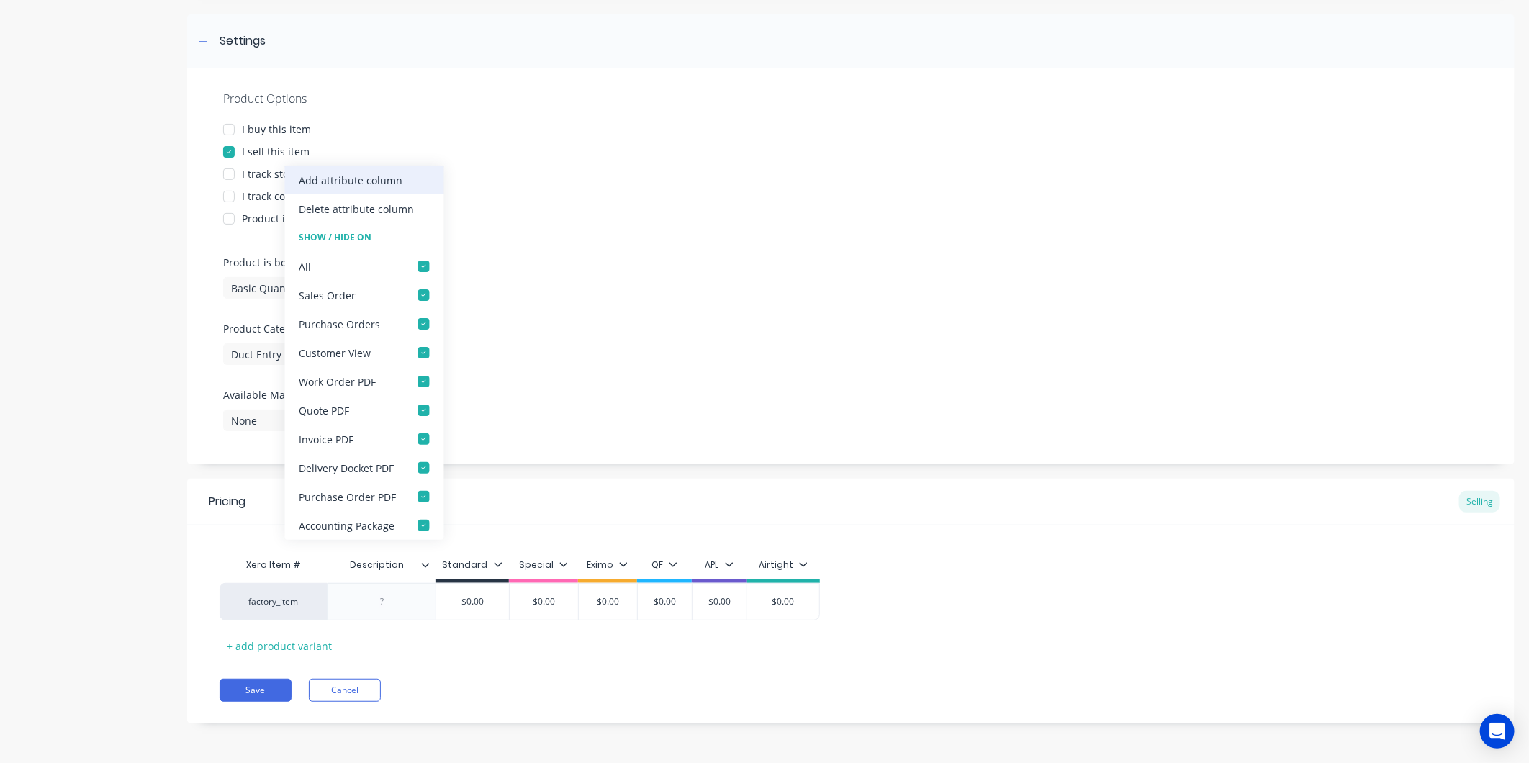
click at [363, 184] on div "Add attribute column" at bounding box center [352, 180] width 104 height 15
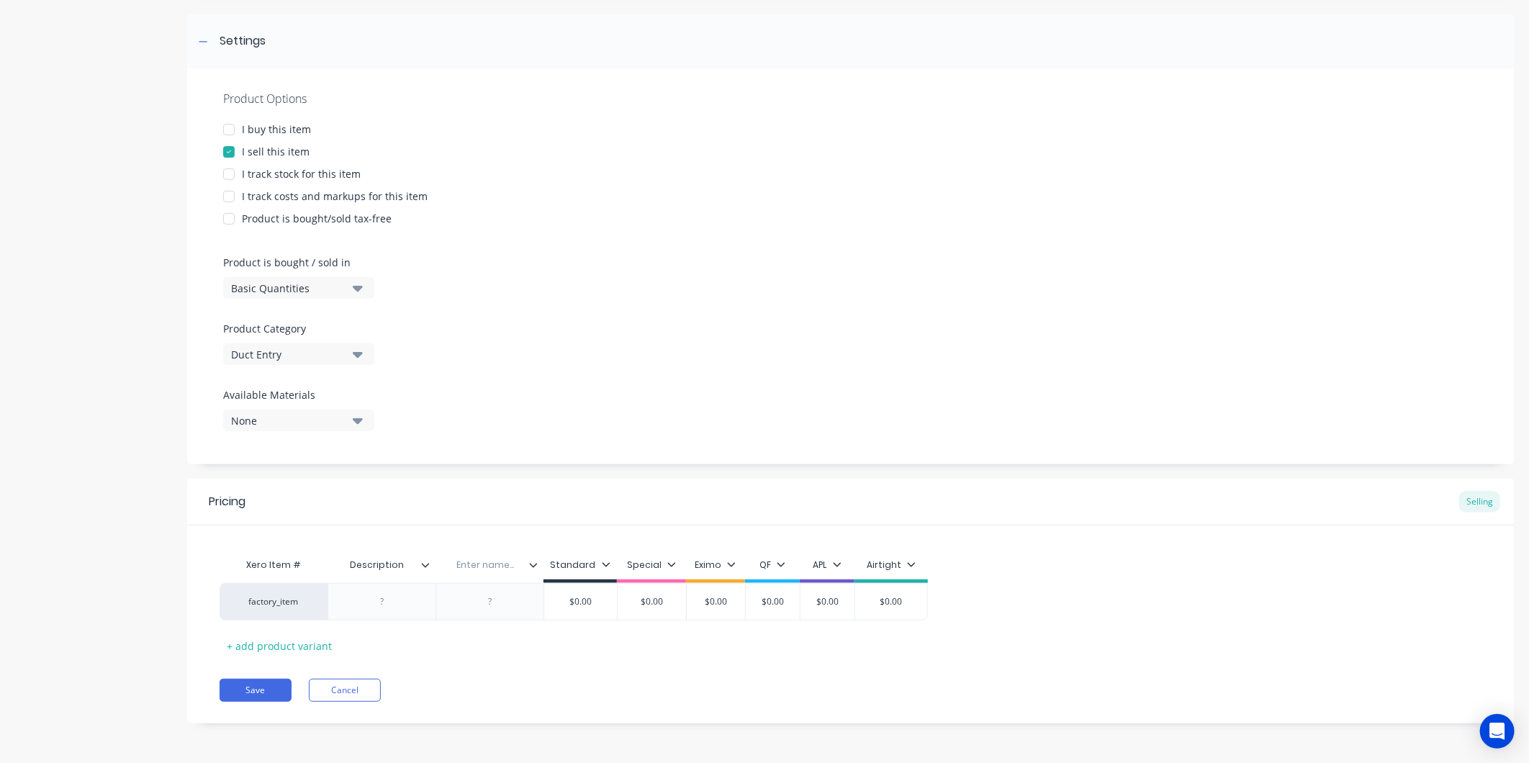
click at [531, 567] on icon at bounding box center [533, 565] width 9 height 9
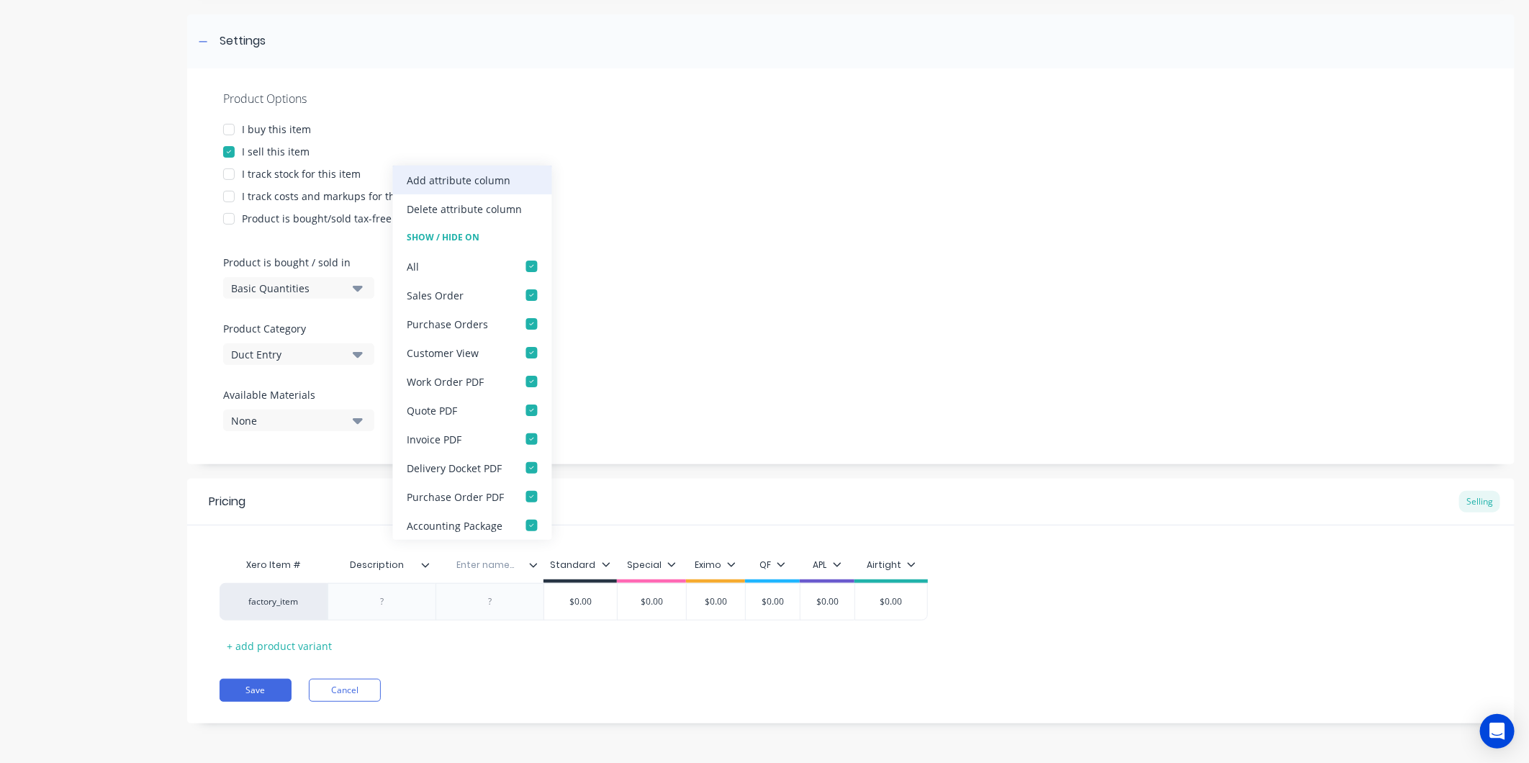
click at [493, 174] on div "Add attribute column" at bounding box center [460, 180] width 104 height 15
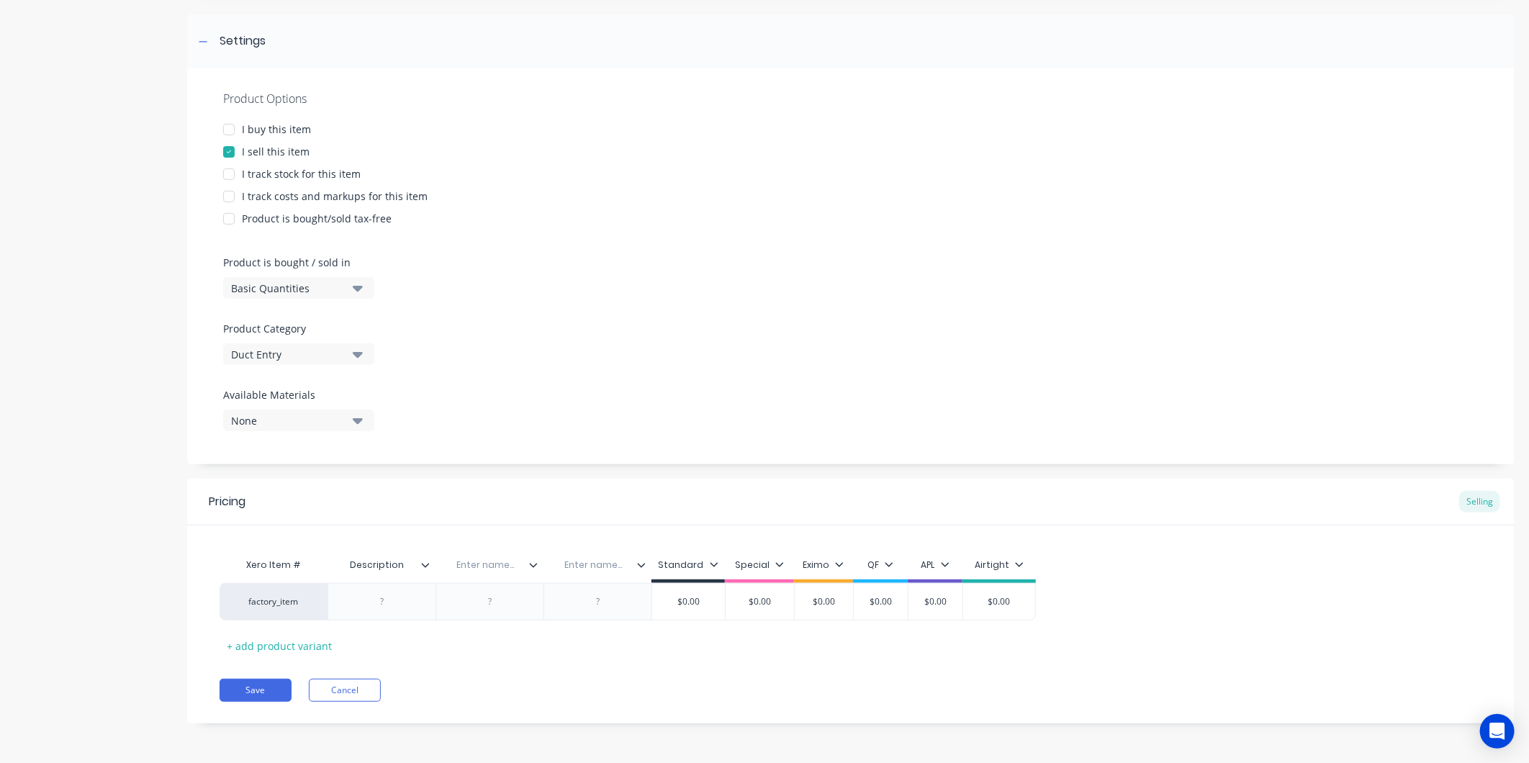
click at [644, 561] on icon at bounding box center [641, 565] width 9 height 9
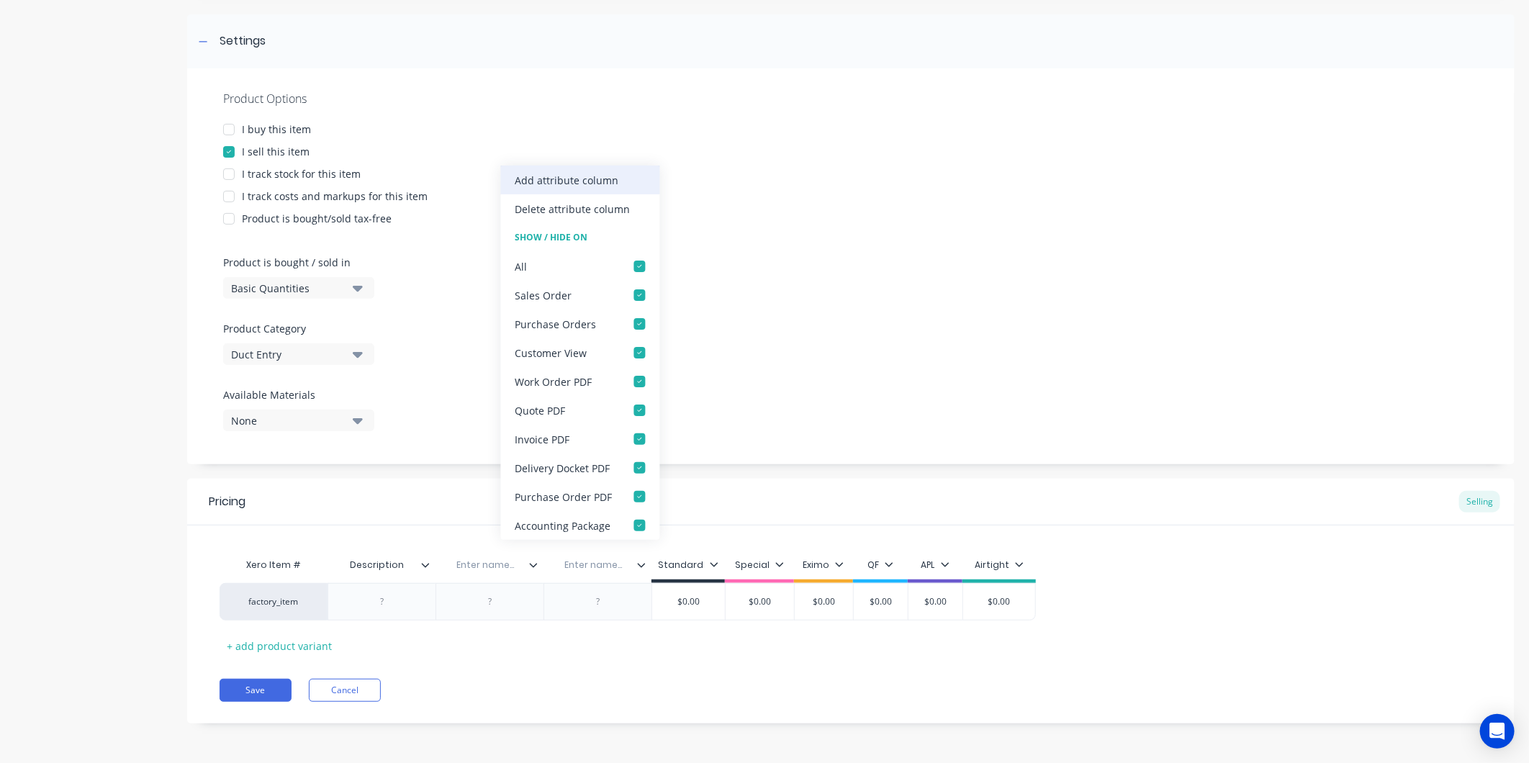
click at [590, 178] on div "Add attribute column" at bounding box center [568, 180] width 104 height 15
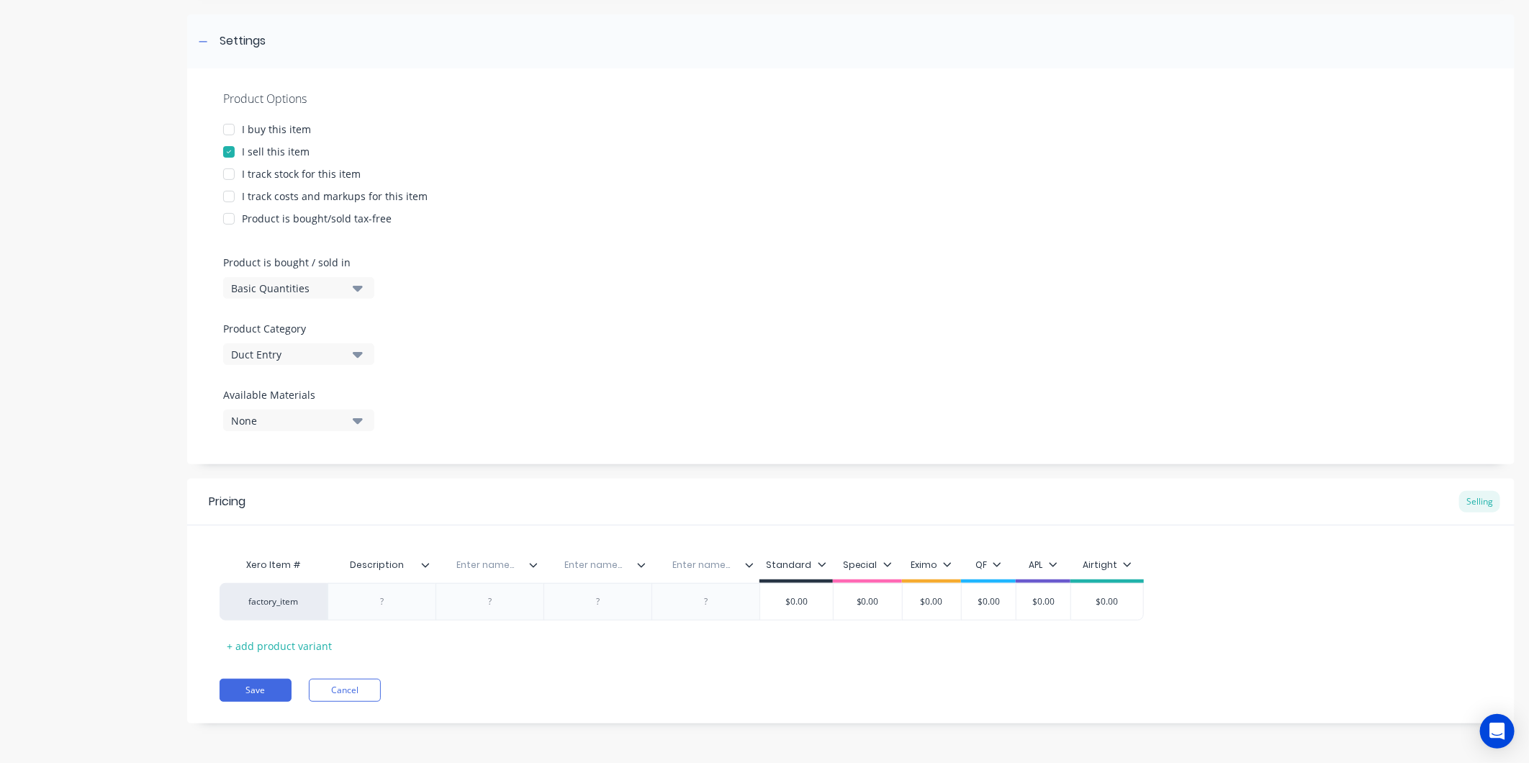
click at [747, 563] on icon at bounding box center [750, 565] width 8 height 4
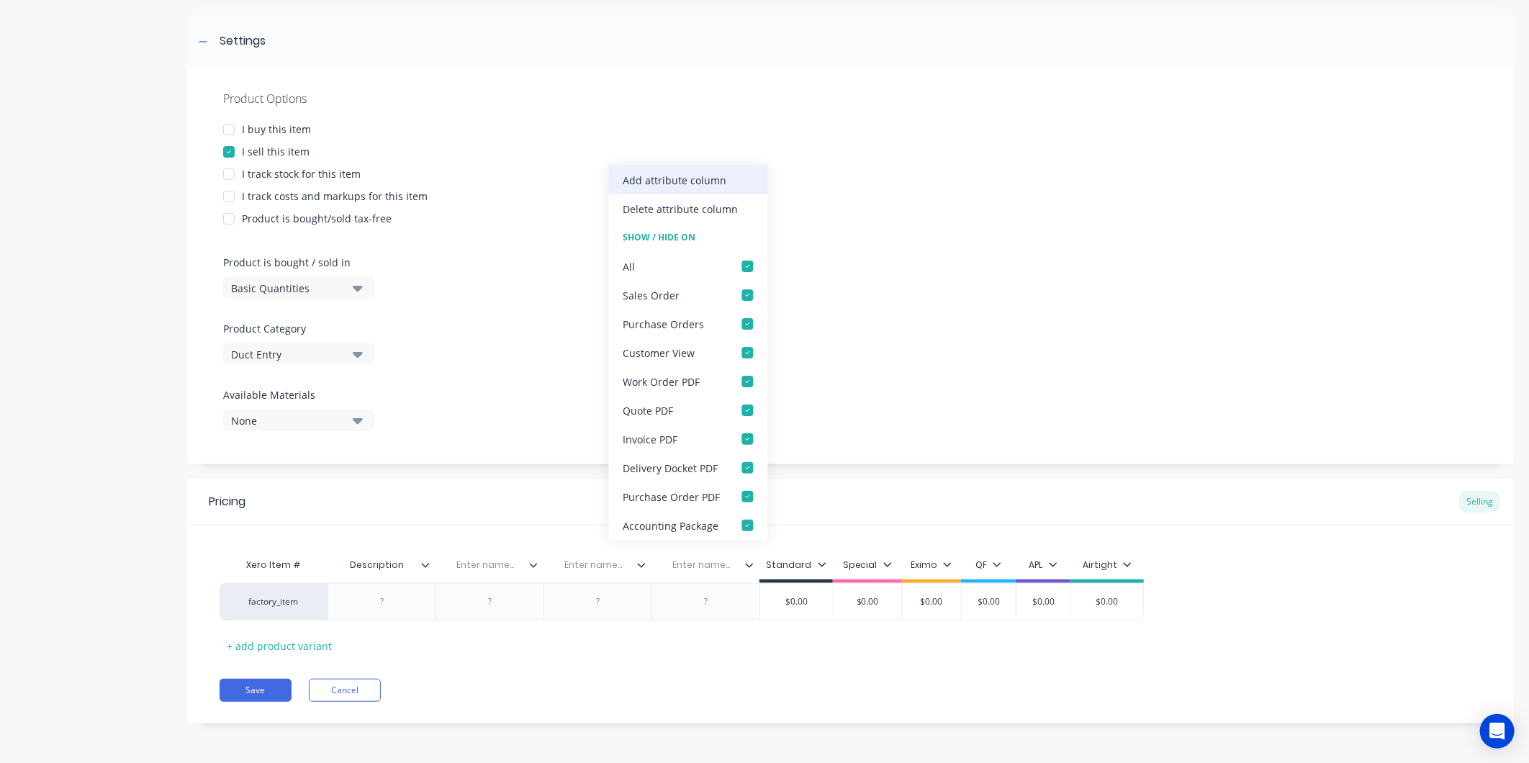
click at [689, 182] on div "Add attribute column" at bounding box center [676, 180] width 104 height 15
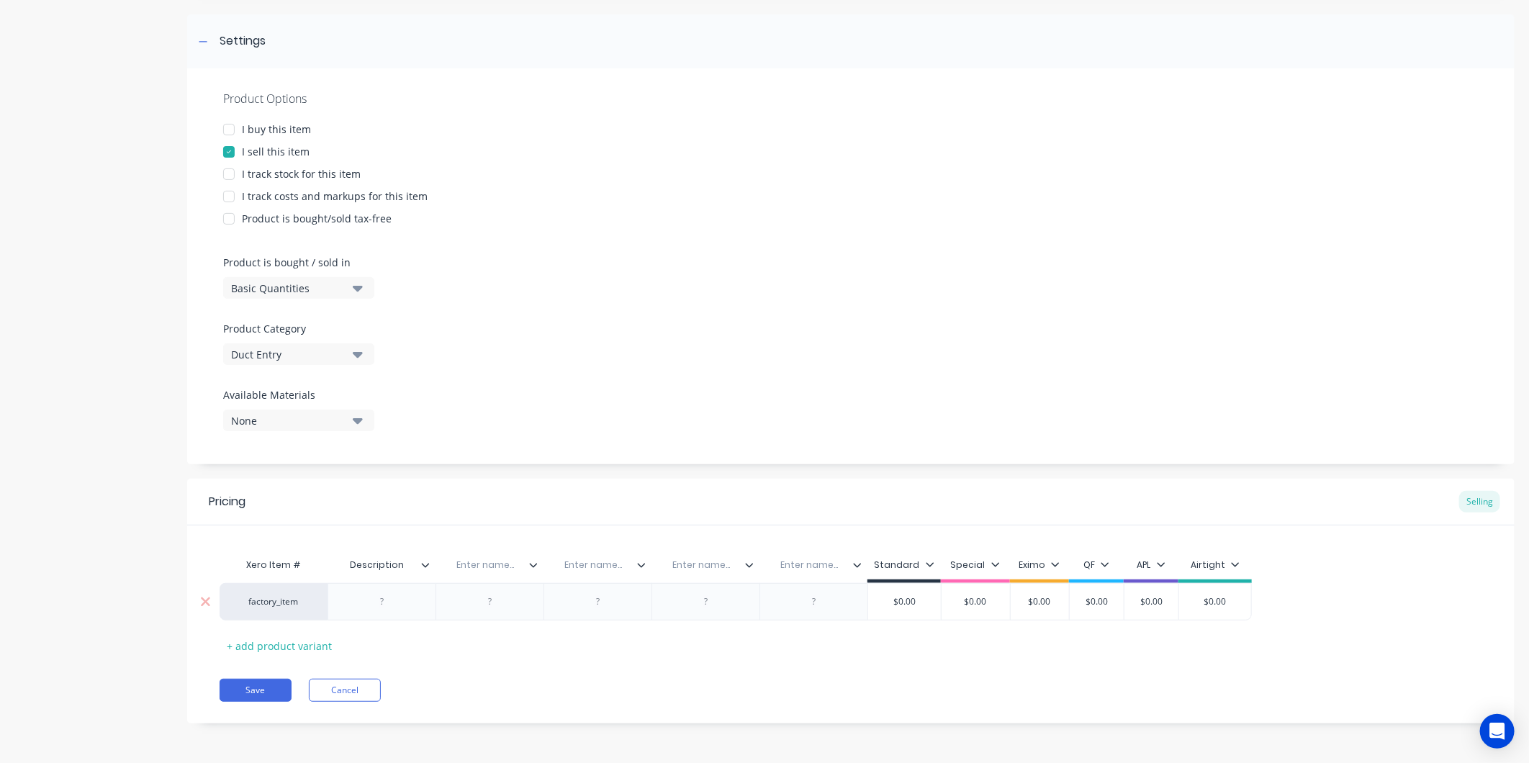
click at [378, 609] on div at bounding box center [382, 602] width 72 height 19
click at [387, 603] on div at bounding box center [382, 602] width 72 height 19
type textarea "x"
click at [476, 567] on input "text" at bounding box center [485, 565] width 99 height 13
paste input "Duct Diameter"
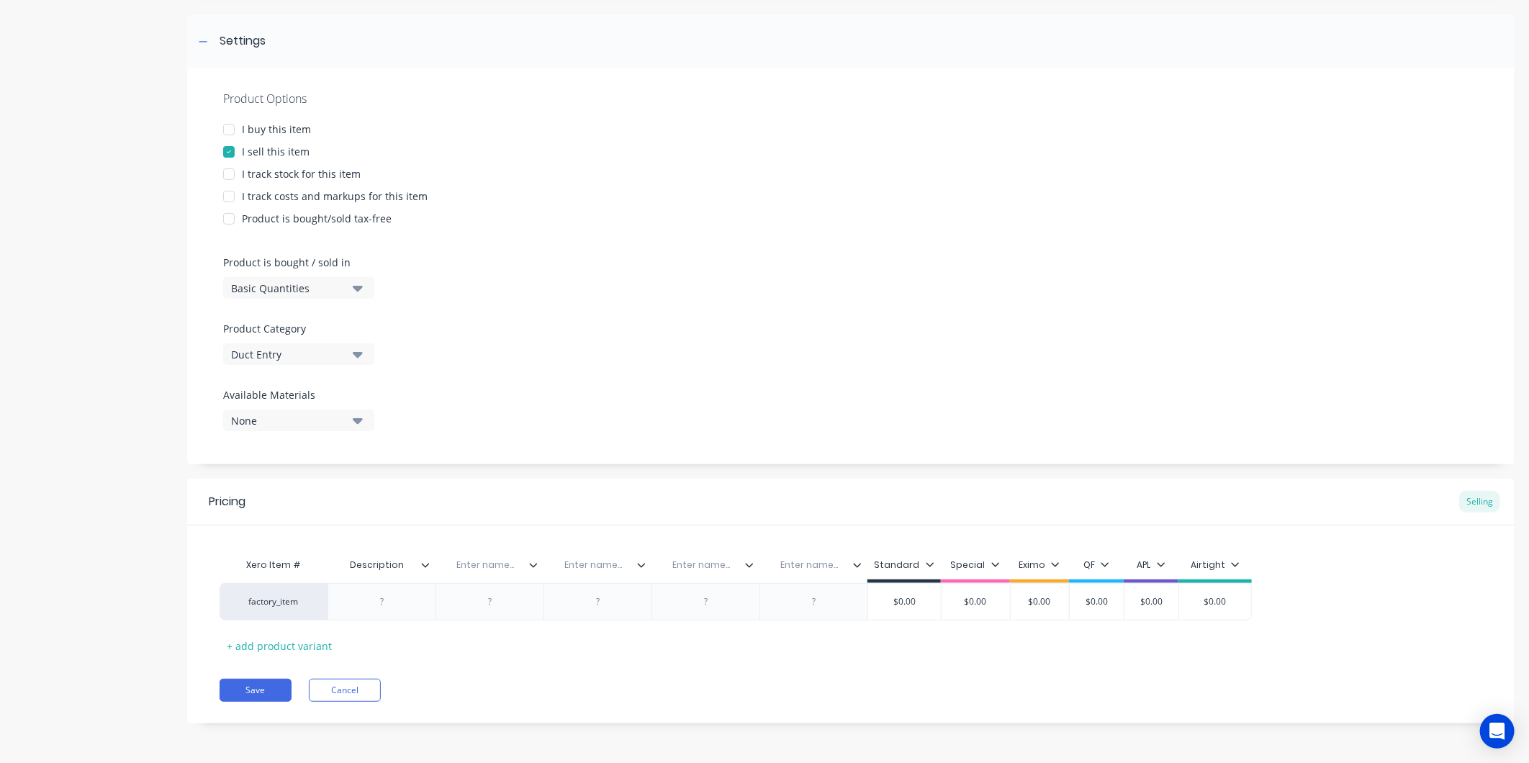
type input "Duct Diameter"
type textarea "x"
click at [591, 567] on input "text" at bounding box center [593, 565] width 99 height 13
paste input "Take Off Size"
type input "Take Off Size"
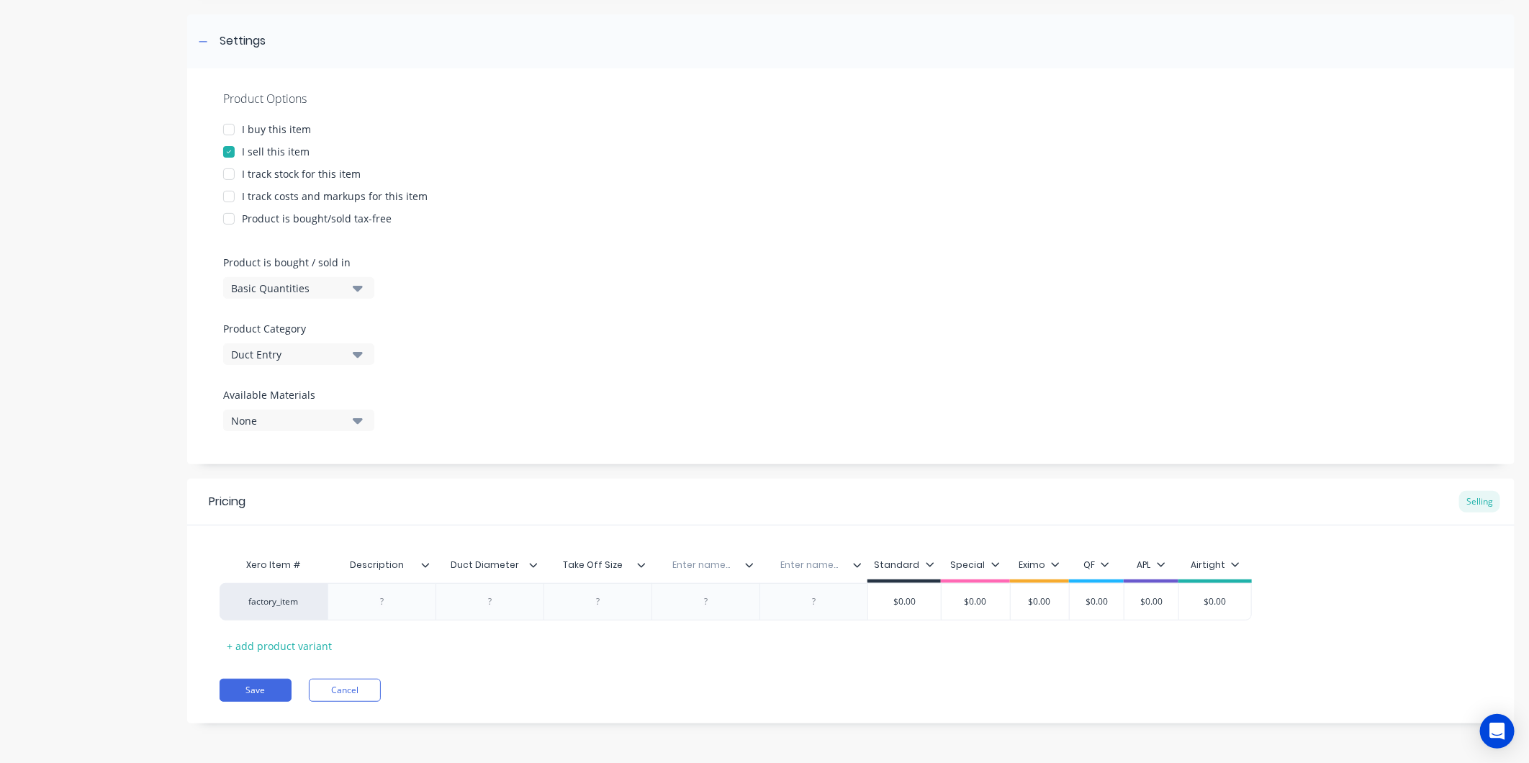
type textarea "x"
click at [693, 560] on input "text" at bounding box center [701, 565] width 99 height 13
paste input "Fitting"
type input "Fitting"
type textarea "x"
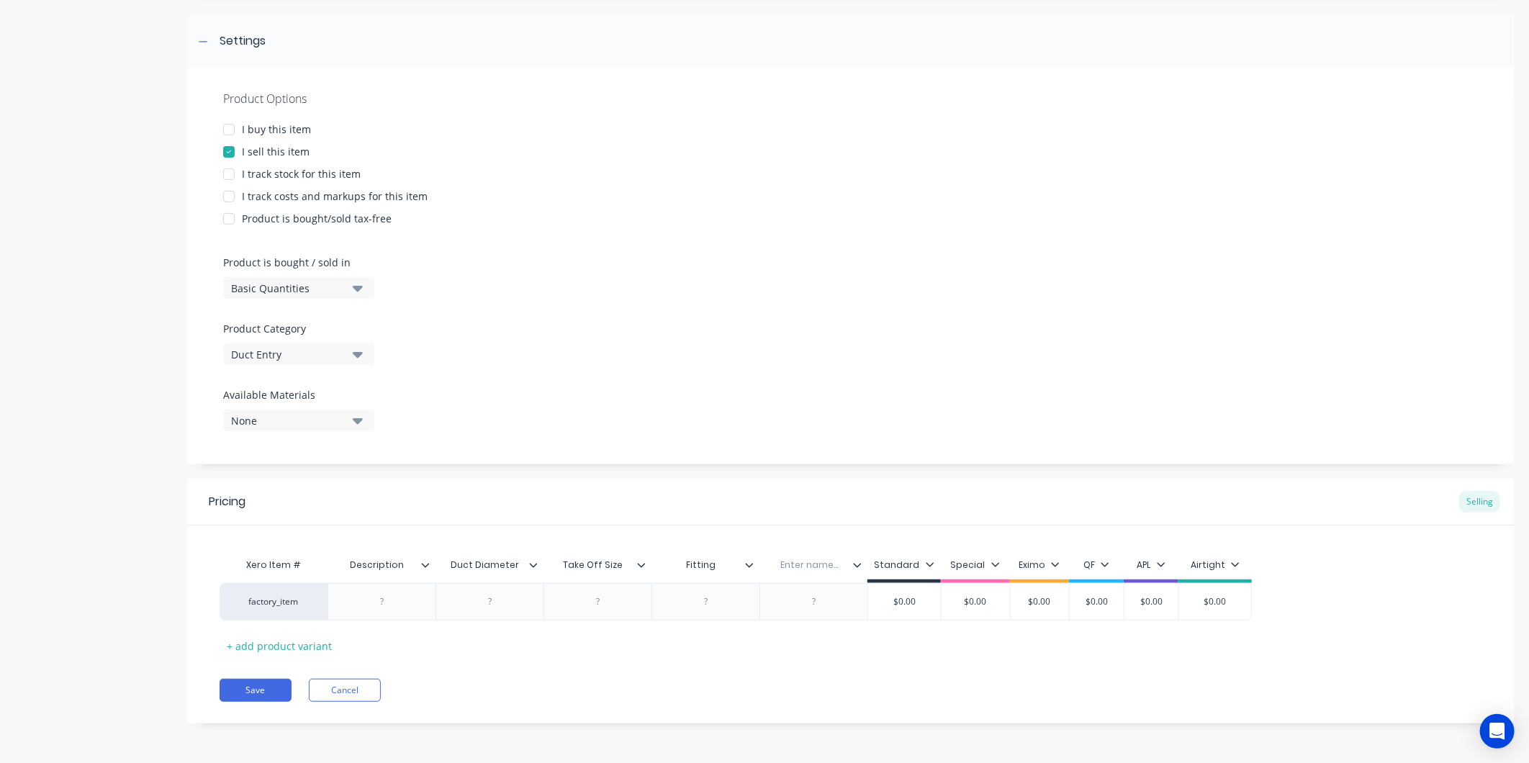
click at [810, 567] on input "text" at bounding box center [809, 565] width 99 height 13
paste input "Angle"
type input "Angle"
type textarea "x"
click at [697, 653] on div "Xero Item # Description Duct Diameter Take Off Size Fitting Angle Angle Standar…" at bounding box center [851, 604] width 1263 height 107
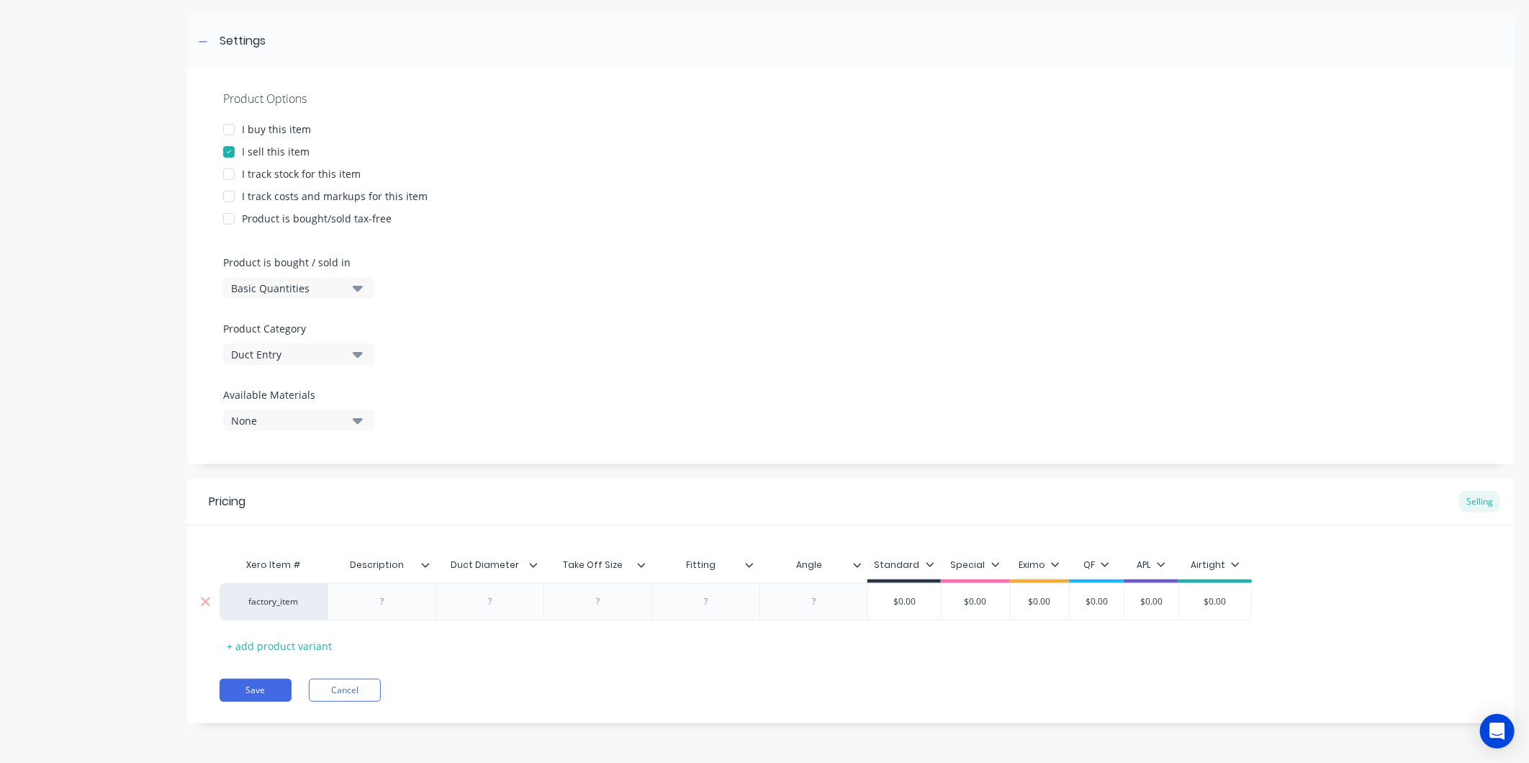
click at [385, 602] on div at bounding box center [382, 602] width 72 height 19
click at [392, 599] on div at bounding box center [382, 602] width 72 height 19
type textarea "x"
click at [490, 607] on div at bounding box center [490, 602] width 72 height 19
type textarea "x"
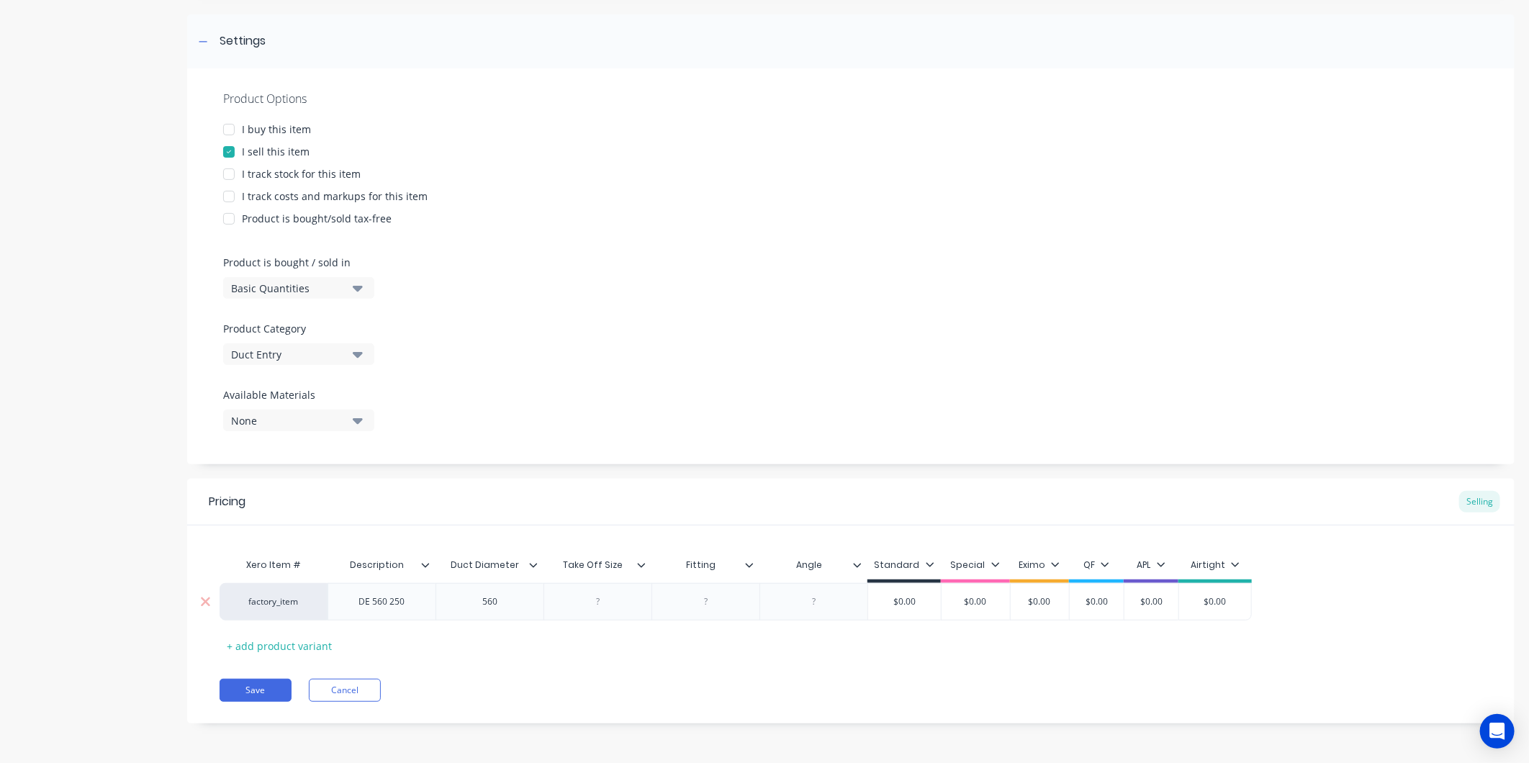
click at [608, 598] on div at bounding box center [598, 602] width 72 height 19
type textarea "x"
click at [703, 608] on div at bounding box center [706, 602] width 72 height 19
type textarea "x"
click at [803, 603] on div at bounding box center [814, 602] width 72 height 19
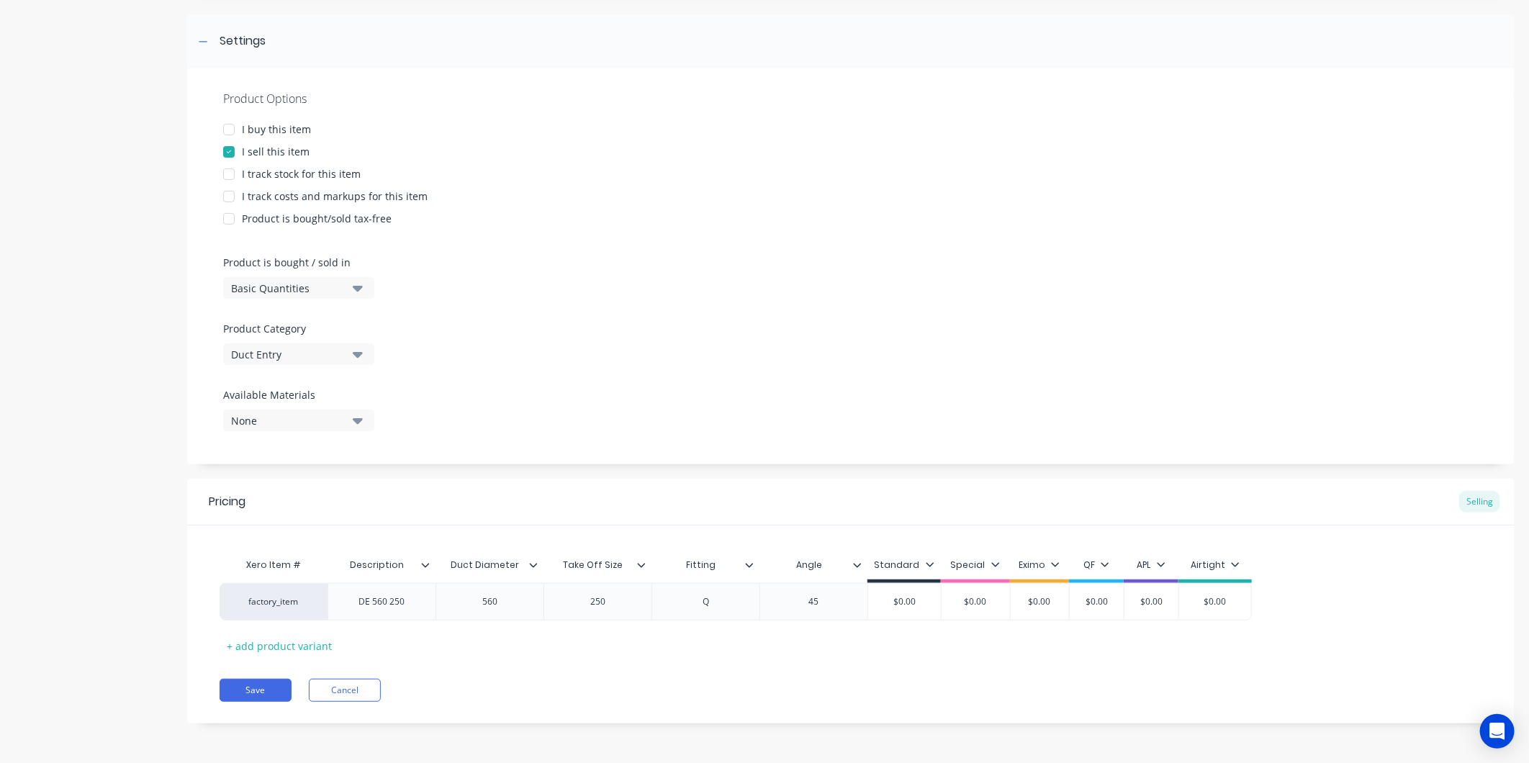
type textarea "x"
click at [795, 659] on div "Pricing Selling Xero Item # Description Duct Diameter Take Off Size Fitting Ang…" at bounding box center [851, 601] width 1328 height 245
type input "$0.00"
drag, startPoint x: 923, startPoint y: 603, endPoint x: 867, endPoint y: 607, distance: 56.3
click at [868, 607] on div "$0.00 $0.00" at bounding box center [904, 601] width 73 height 37
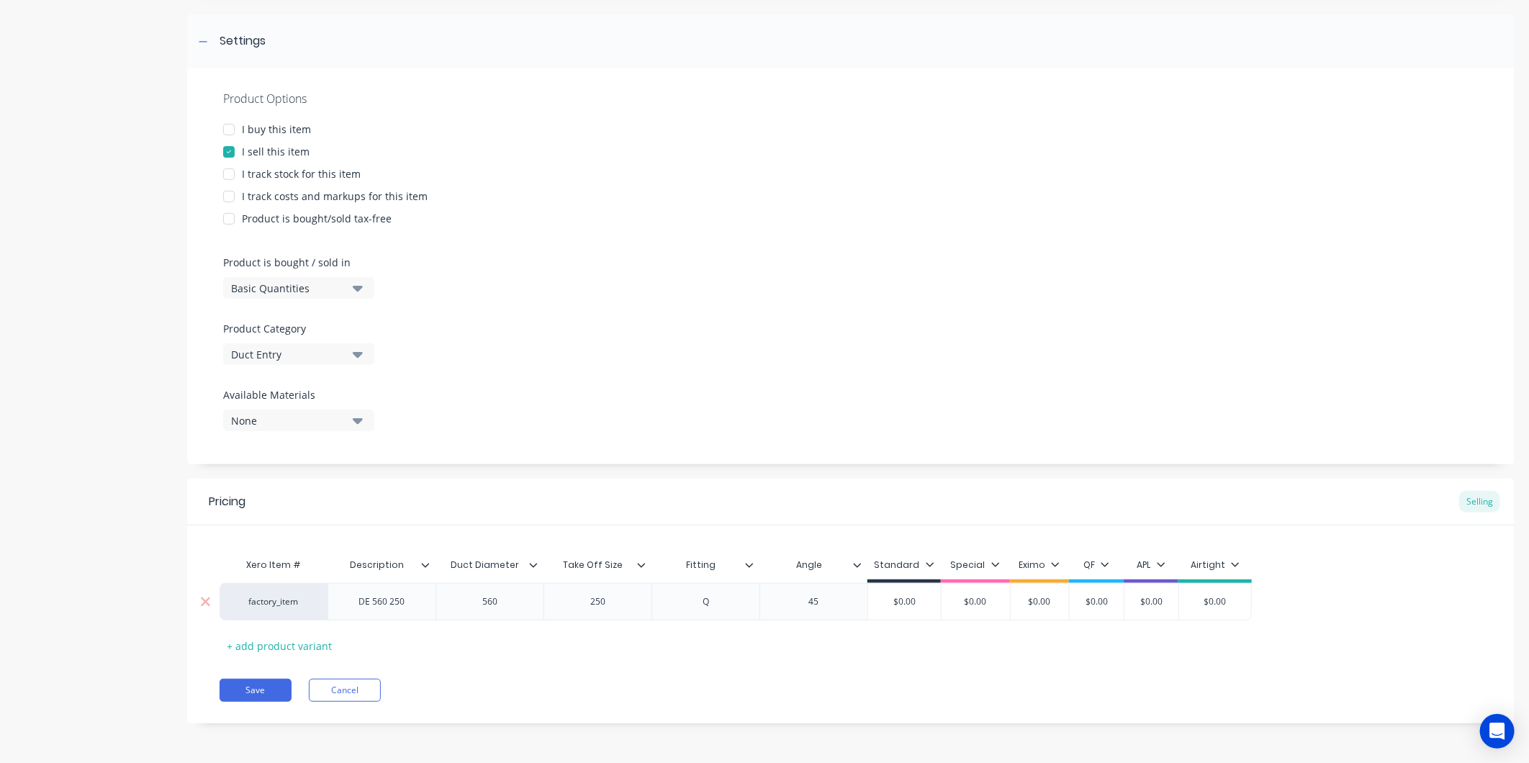
type textarea "x"
type input "2"
type textarea "x"
type input "22"
type textarea "x"
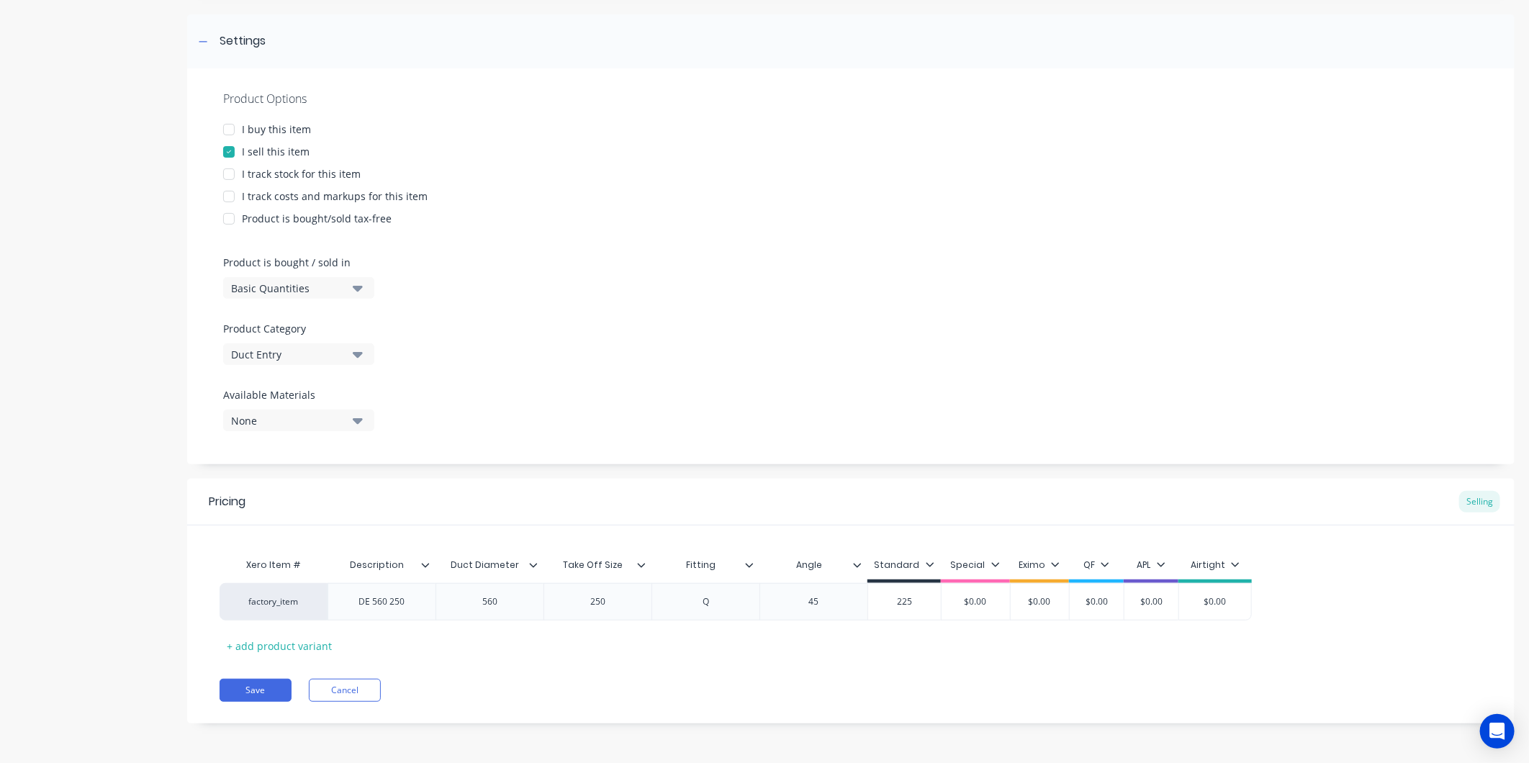
type input "225"
click at [899, 674] on div "Pricing Selling Xero Item # Description Duct Diameter Take Off Size Fitting Ang…" at bounding box center [851, 601] width 1328 height 245
click at [276, 682] on button "Save" at bounding box center [256, 690] width 72 height 23
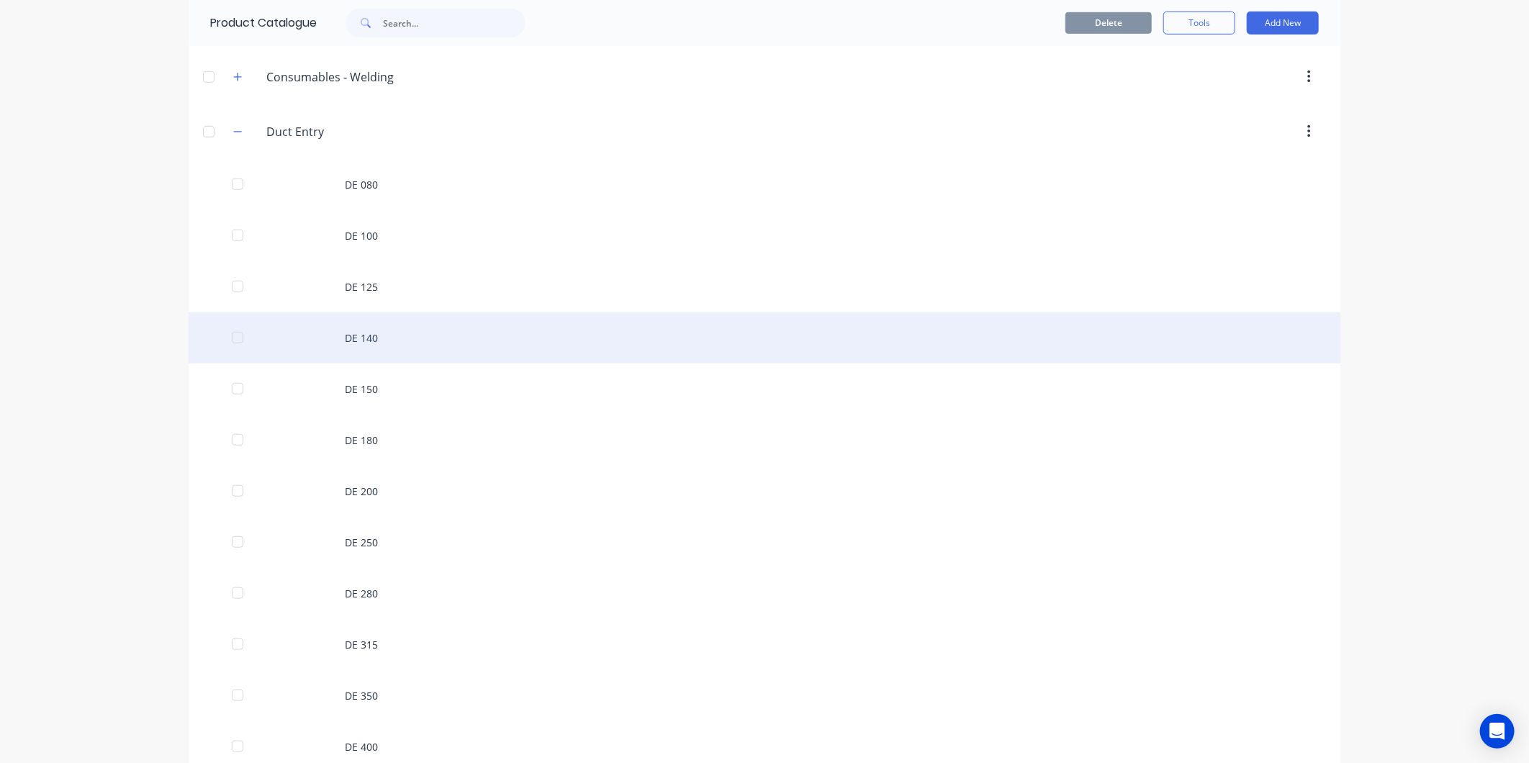
scroll to position [800, 0]
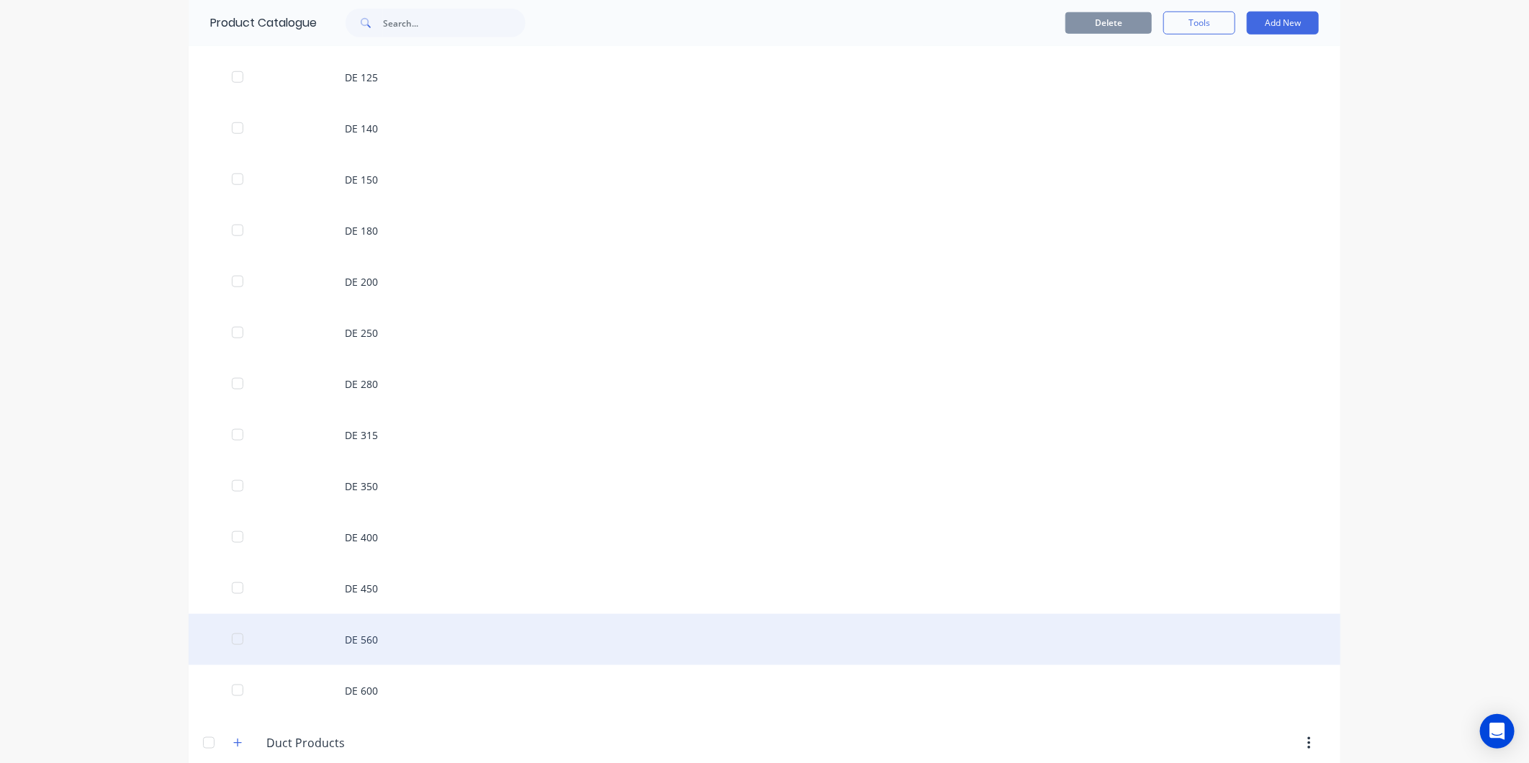
click at [378, 645] on div "DE 560" at bounding box center [765, 639] width 1152 height 51
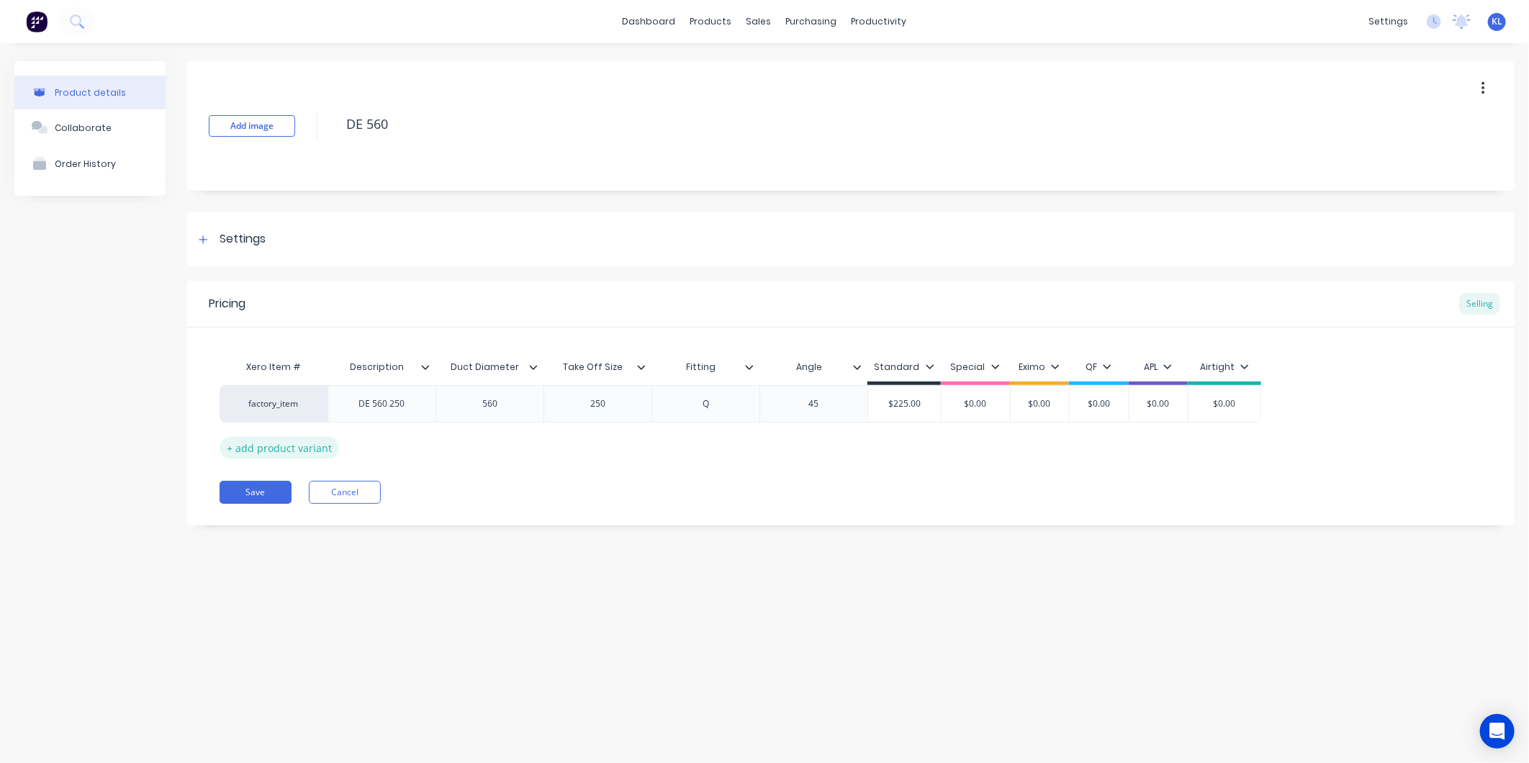
click at [292, 451] on div "+ add product variant" at bounding box center [280, 448] width 120 height 22
type textarea "x"
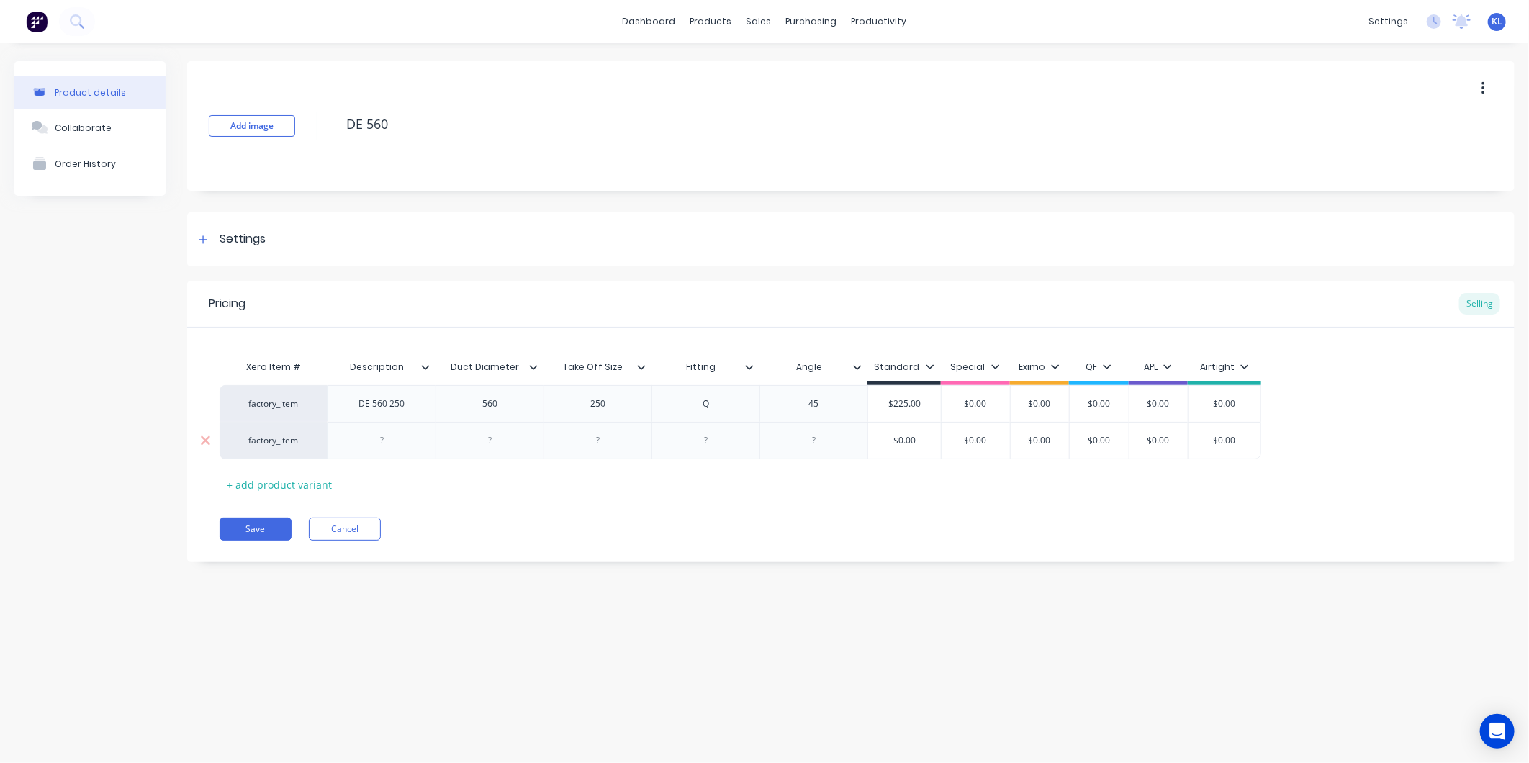
drag, startPoint x: 387, startPoint y: 448, endPoint x: 389, endPoint y: 435, distance: 13.1
click at [387, 447] on div at bounding box center [382, 440] width 72 height 19
type textarea "x"
click at [508, 440] on div at bounding box center [490, 440] width 72 height 19
type textarea "x"
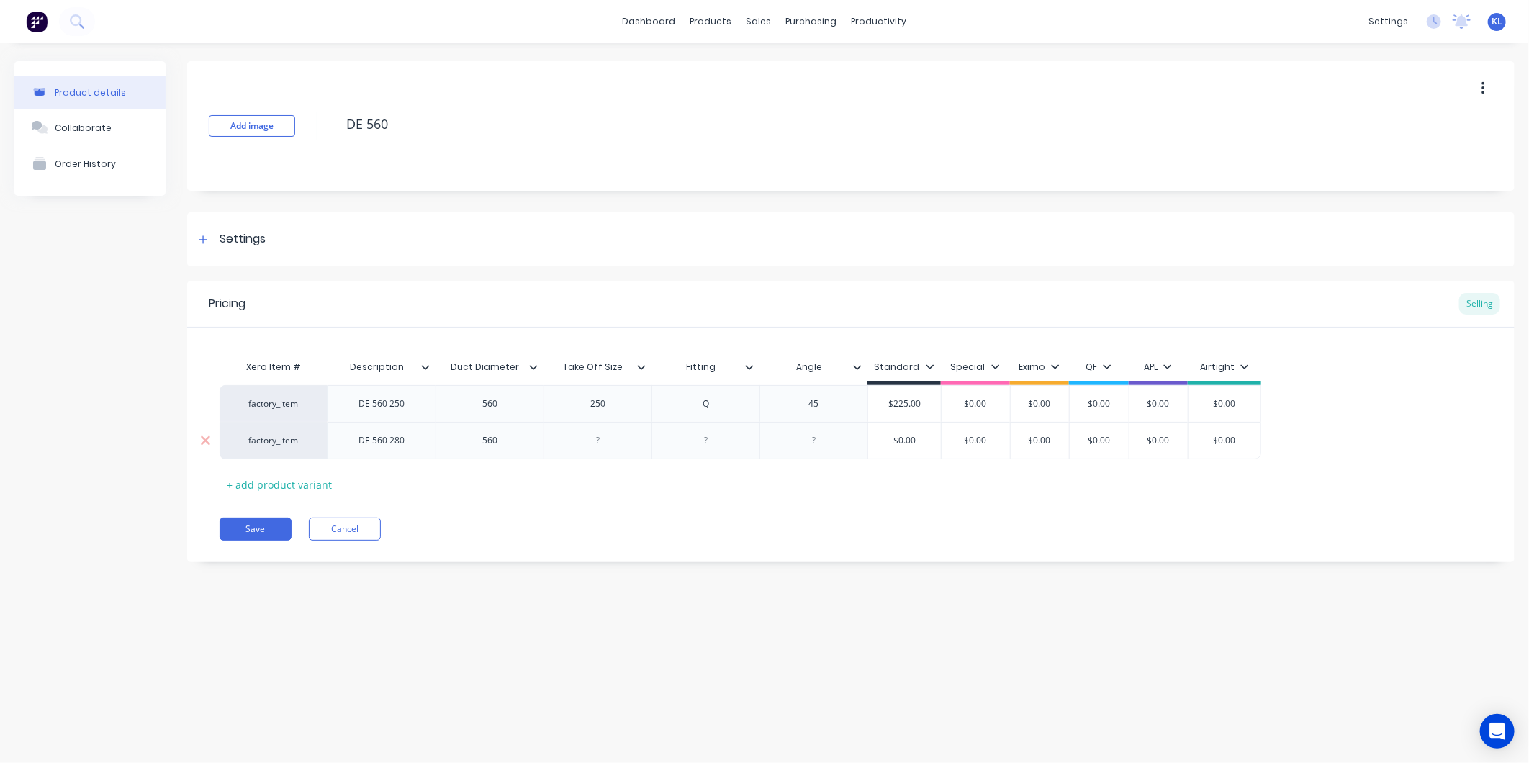
click at [610, 445] on div at bounding box center [598, 440] width 72 height 19
type textarea "x"
drag, startPoint x: 707, startPoint y: 436, endPoint x: 718, endPoint y: 438, distance: 10.9
click at [708, 436] on div at bounding box center [706, 440] width 72 height 19
type textarea "x"
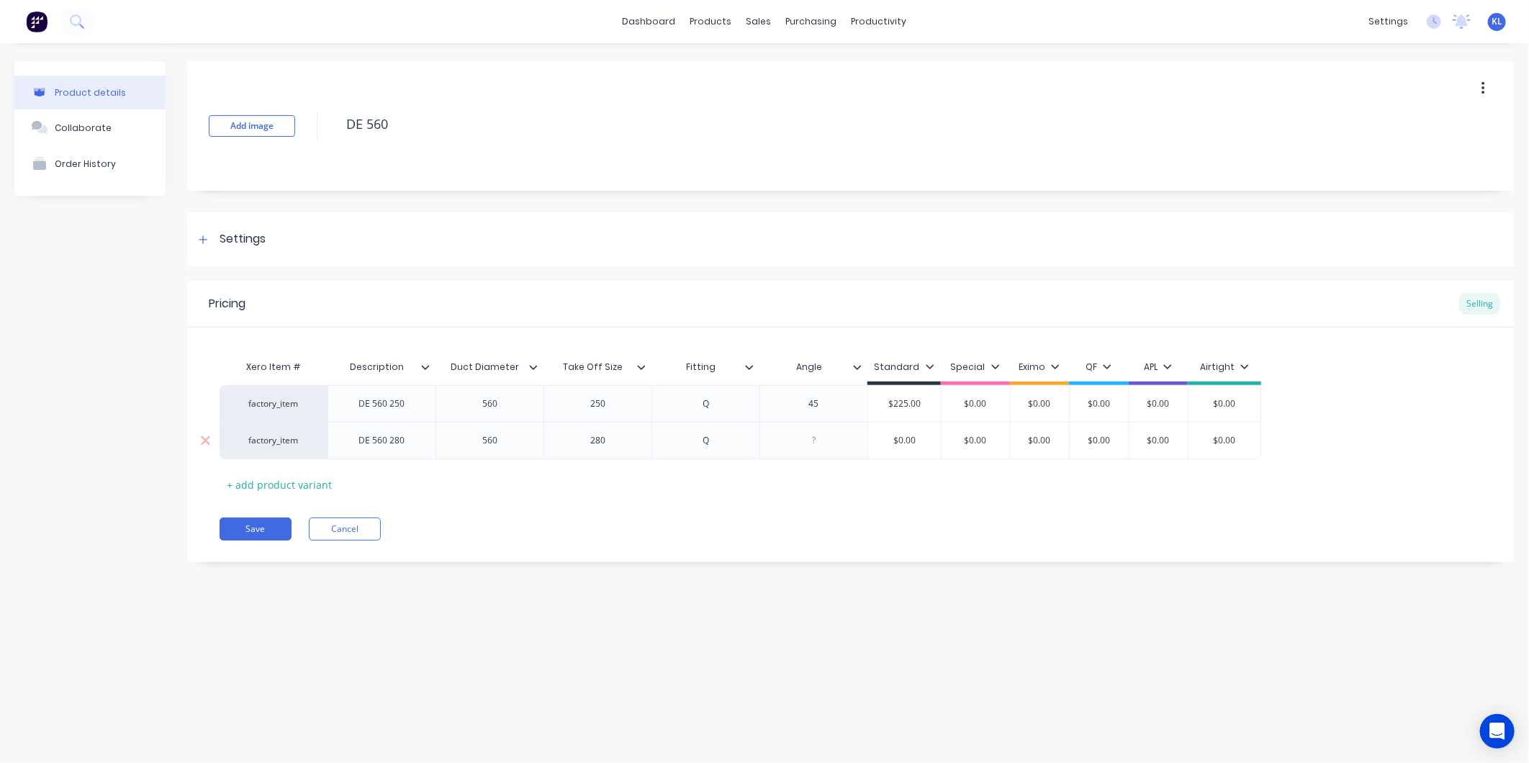
click at [825, 446] on div at bounding box center [814, 440] width 72 height 19
type textarea "x"
type input "$0.00"
drag, startPoint x: 923, startPoint y: 441, endPoint x: 873, endPoint y: 442, distance: 49.7
click at [873, 442] on input "$0.00" at bounding box center [904, 440] width 73 height 13
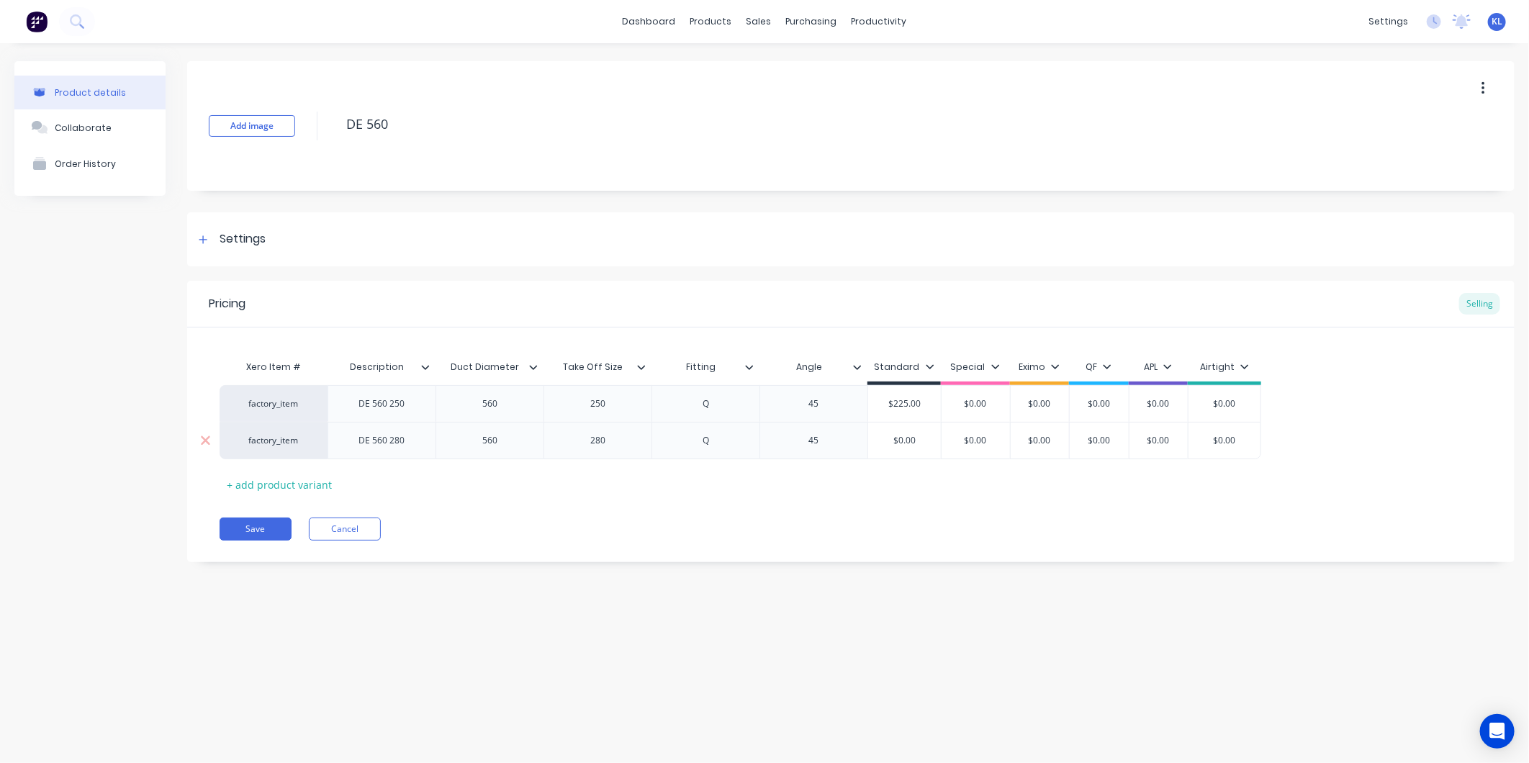
type textarea "x"
type input "1"
type textarea "x"
type input "19"
type textarea "x"
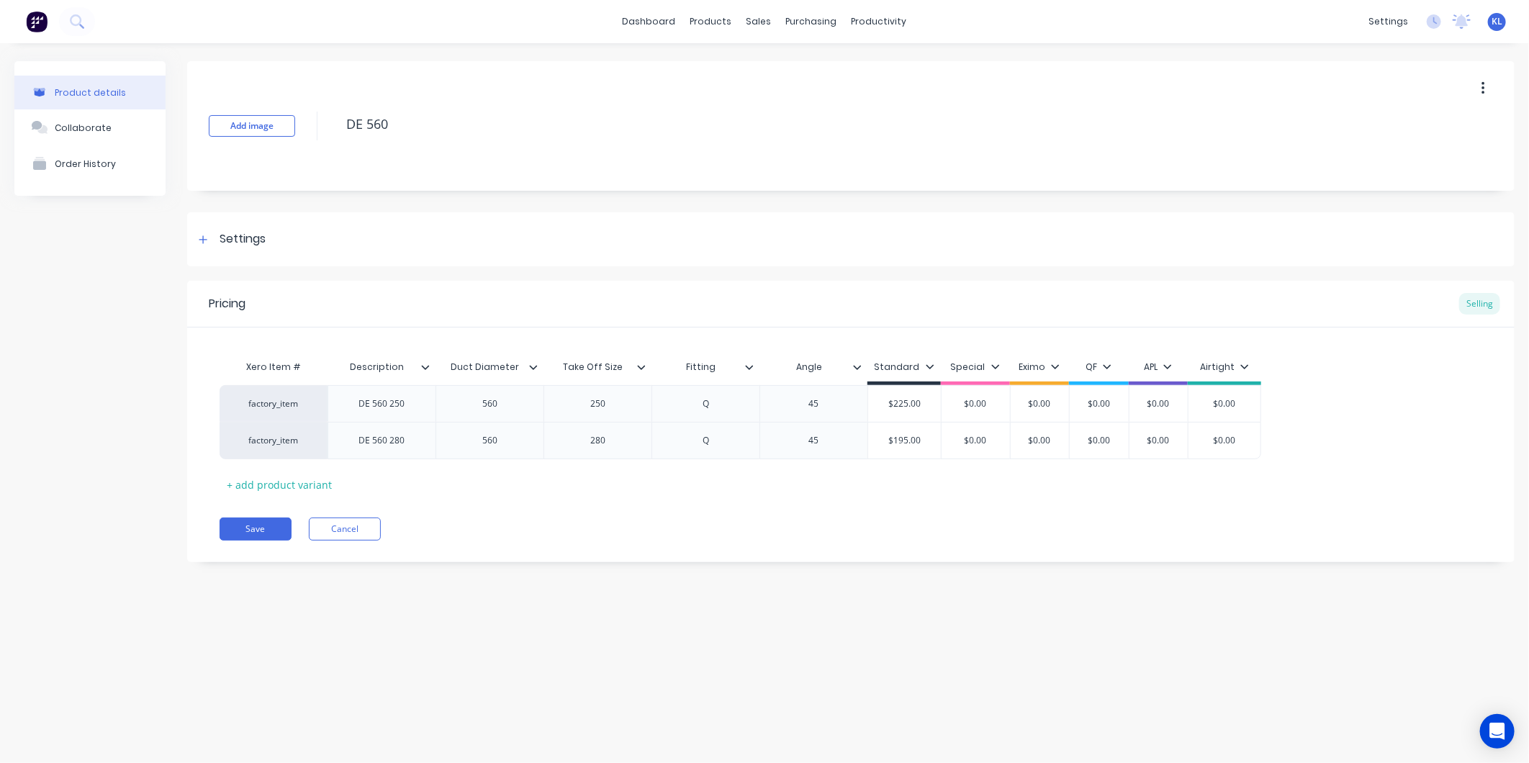
click at [900, 490] on div "Xero Item # Description Duct Diameter Take Off Size Fitting Angle Standard Spec…" at bounding box center [851, 424] width 1263 height 143
type input "$195.00"
drag, startPoint x: 934, startPoint y: 443, endPoint x: 845, endPoint y: 445, distance: 89.3
click at [845, 445] on div "factory_item DE 560 280 560 280 Q 45 $195.00 $195.00 $0.00 $0.00 $0.00 $0.00 $0…" at bounding box center [741, 440] width 1042 height 37
type textarea "x"
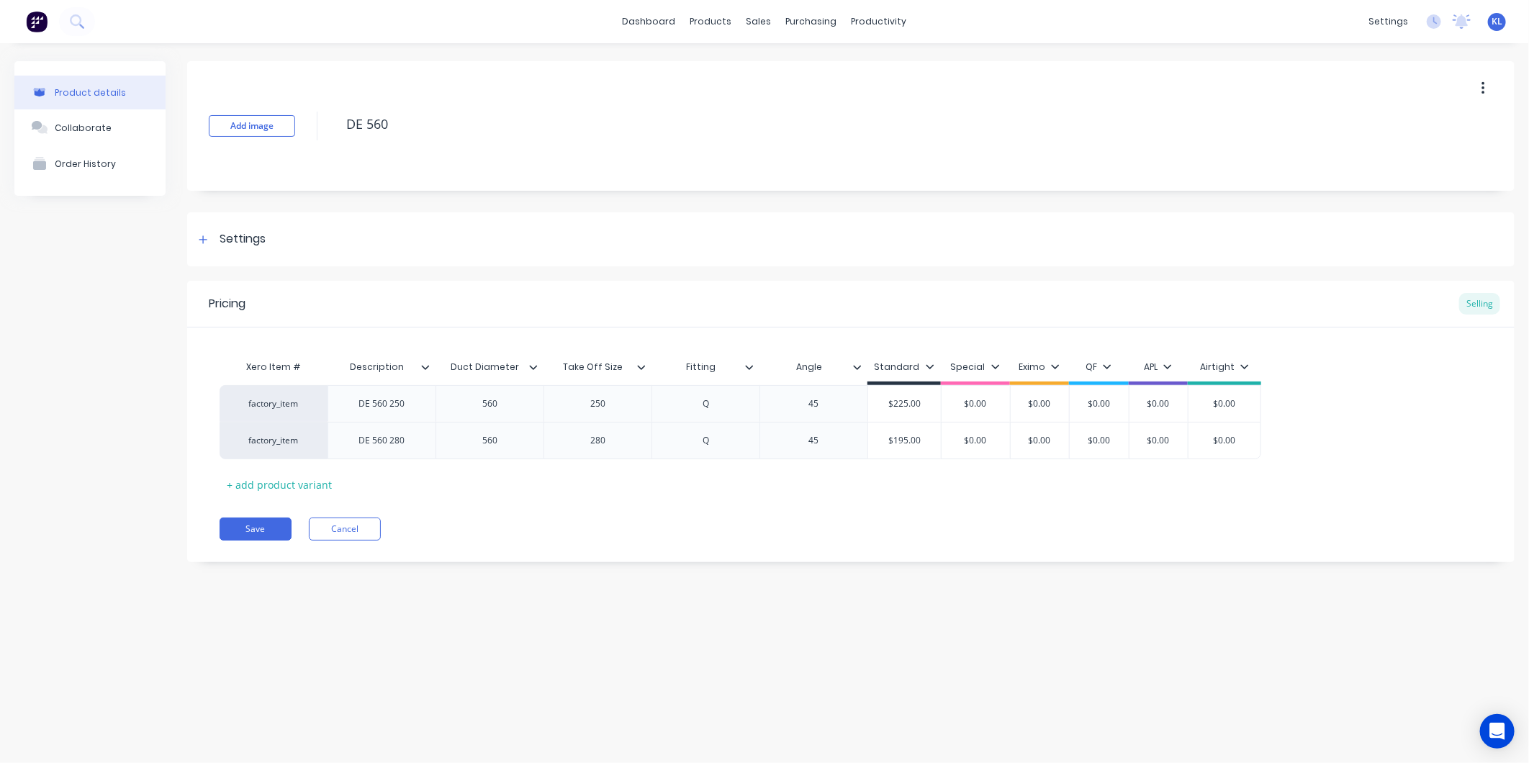
type input "2"
type textarea "x"
type input "22"
type textarea "x"
type input "$225.00"
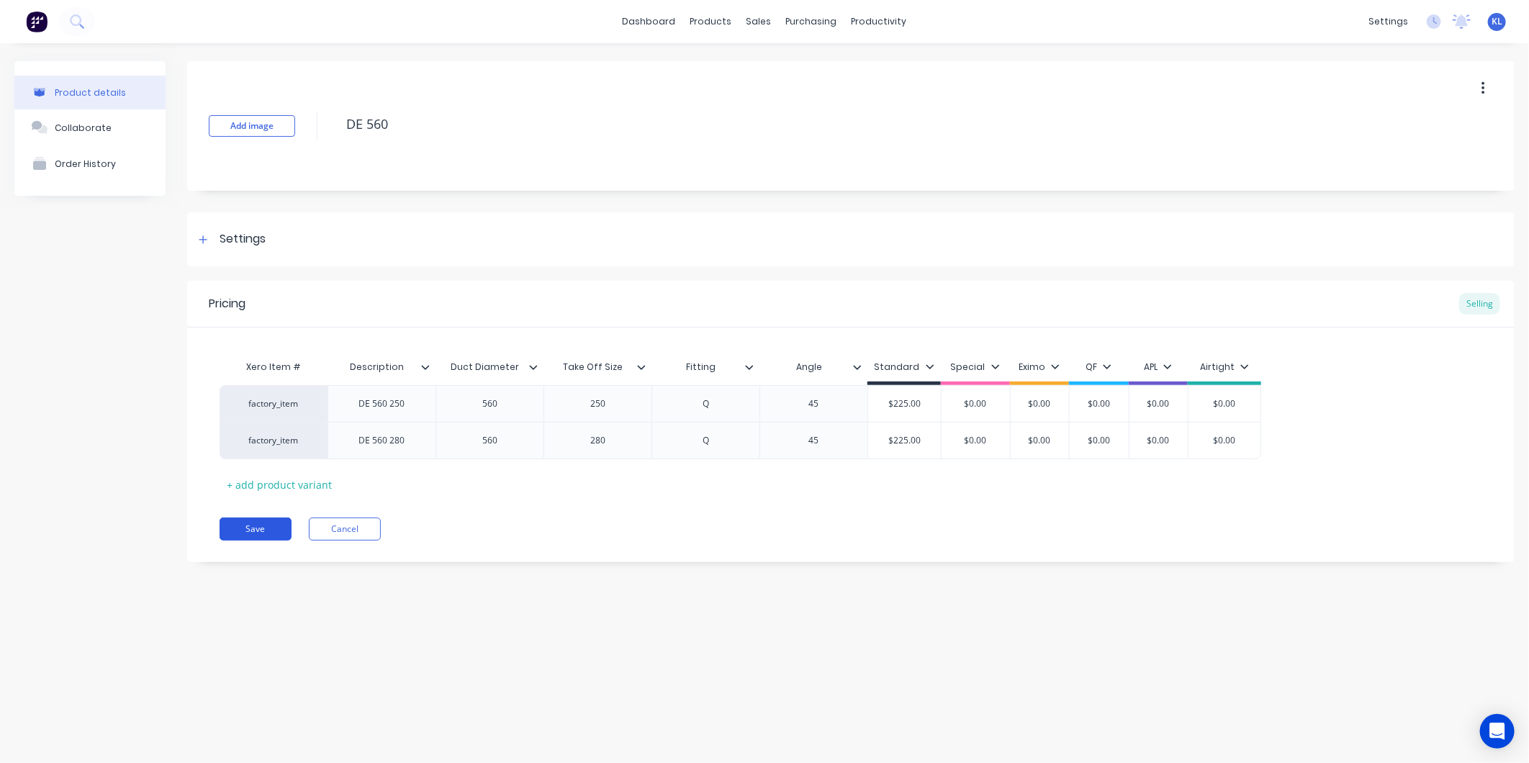
click at [279, 521] on button "Save" at bounding box center [256, 529] width 72 height 23
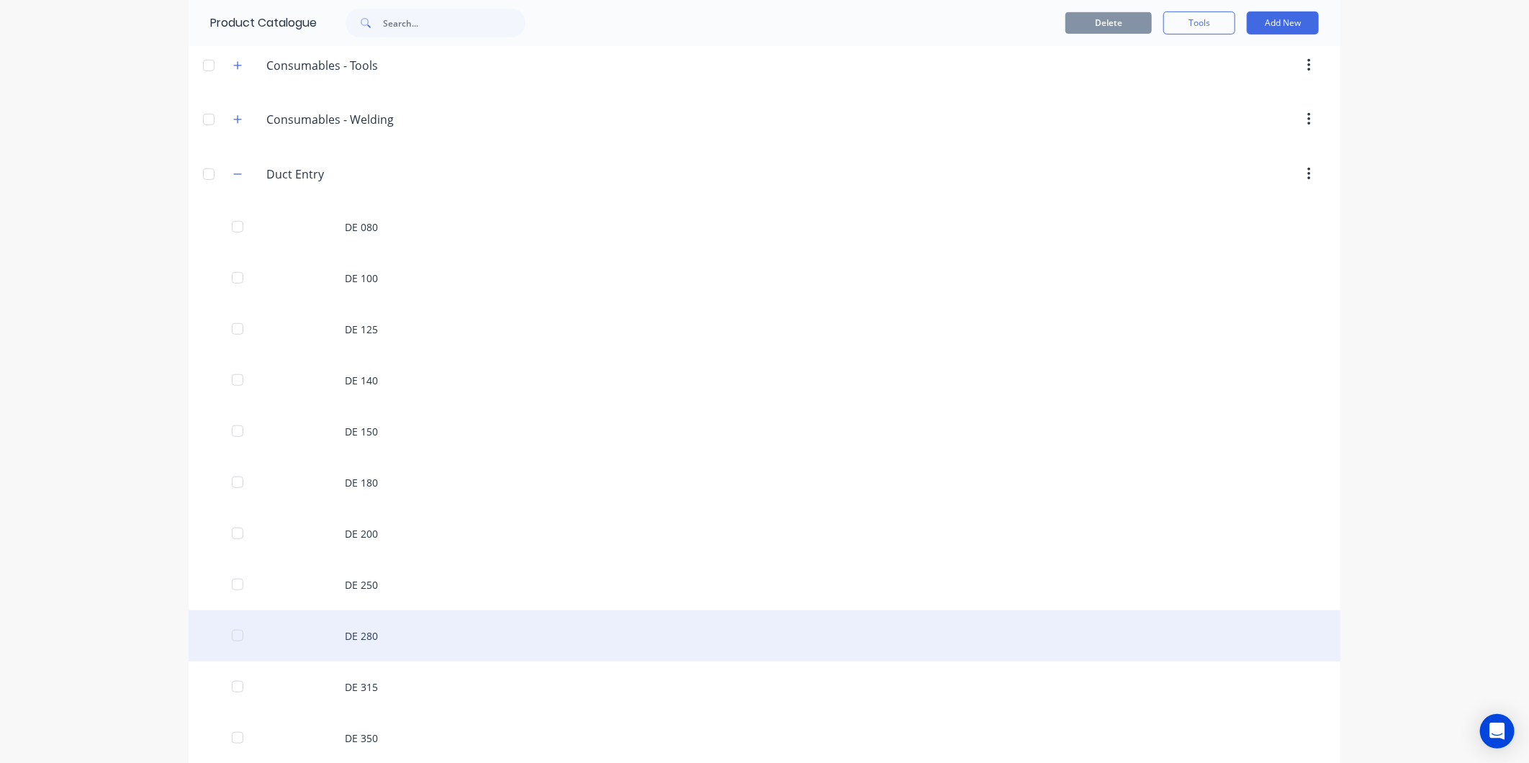
scroll to position [559, 0]
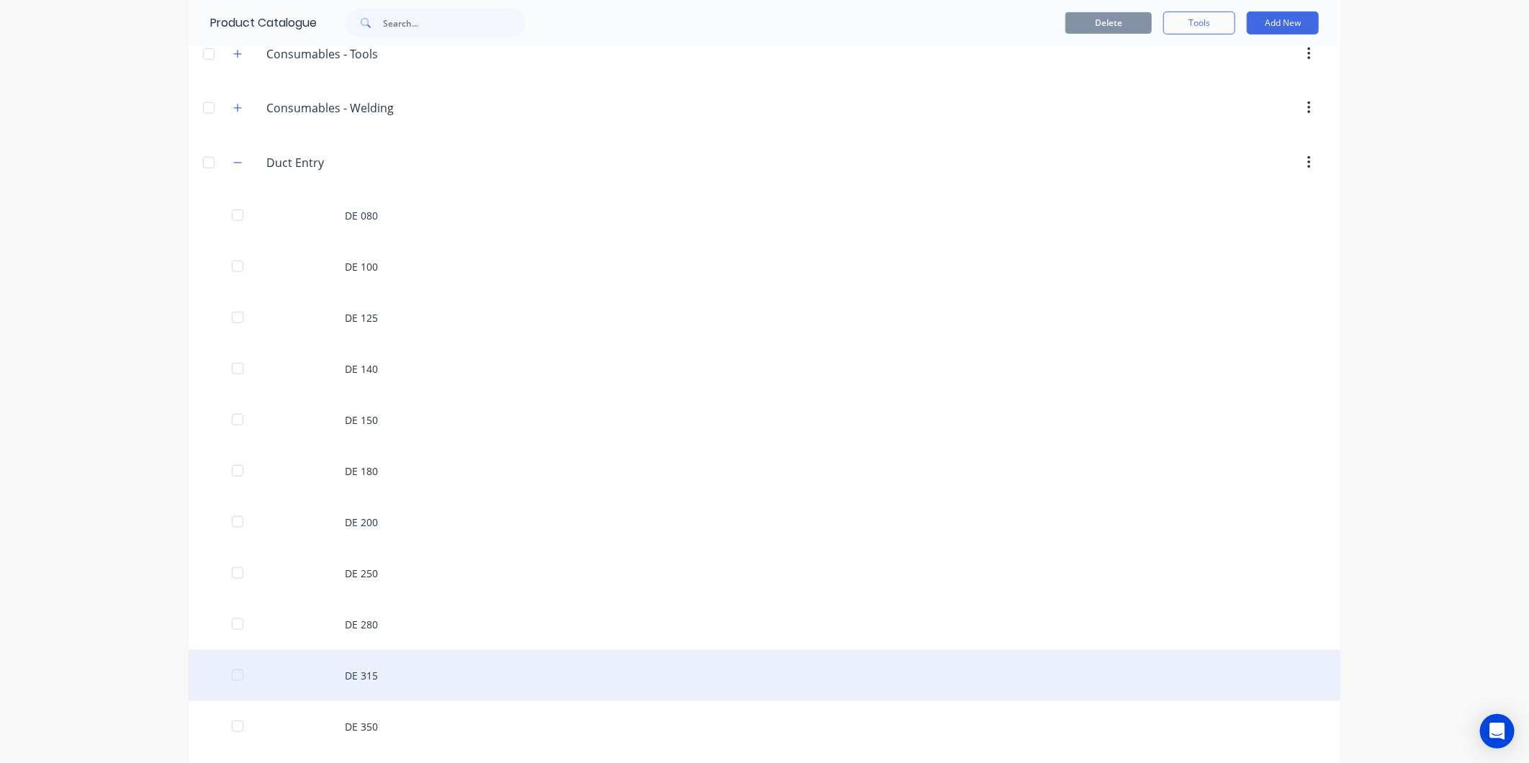
click at [387, 685] on div "DE 315" at bounding box center [765, 675] width 1152 height 51
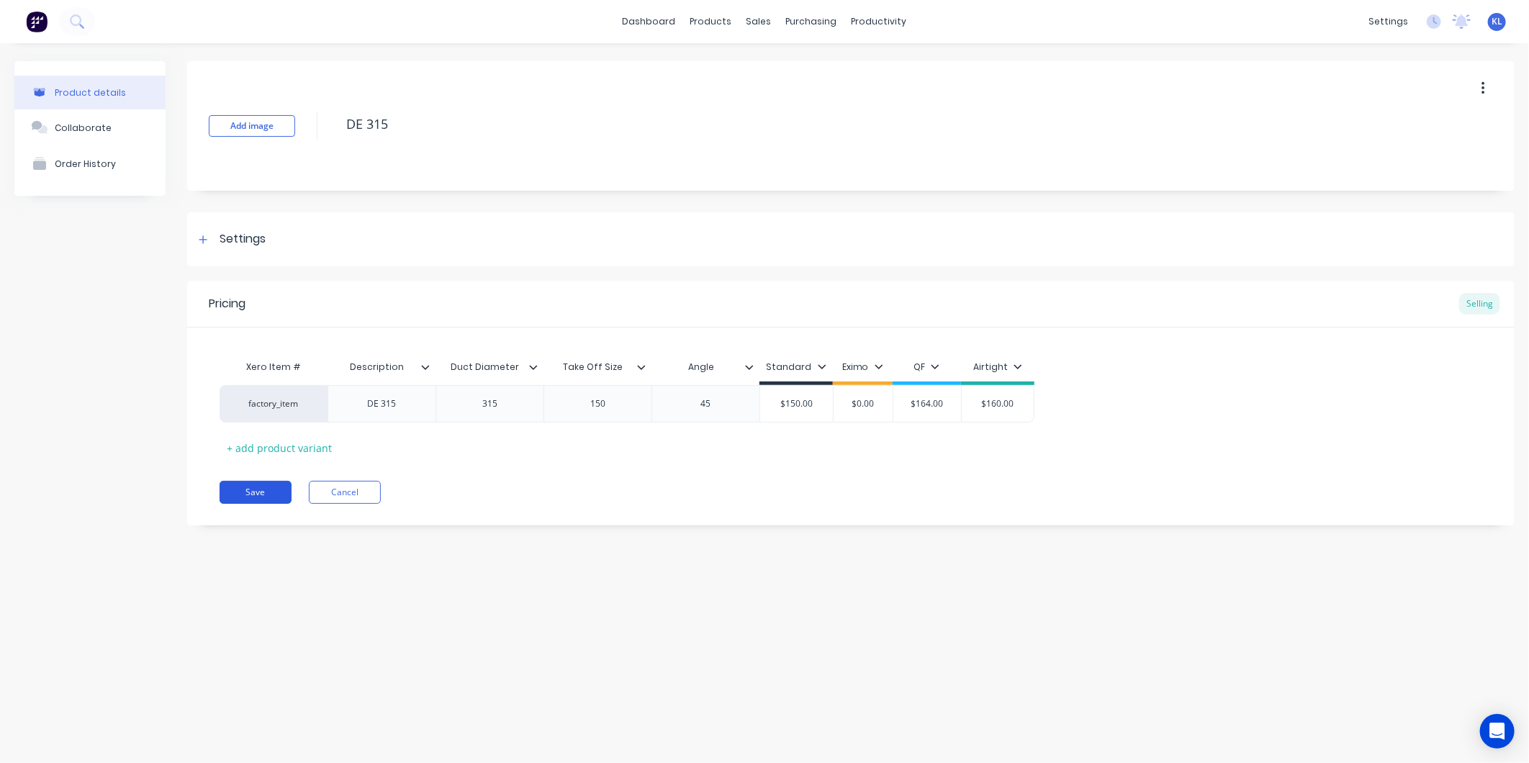
click at [249, 492] on button "Save" at bounding box center [256, 492] width 72 height 23
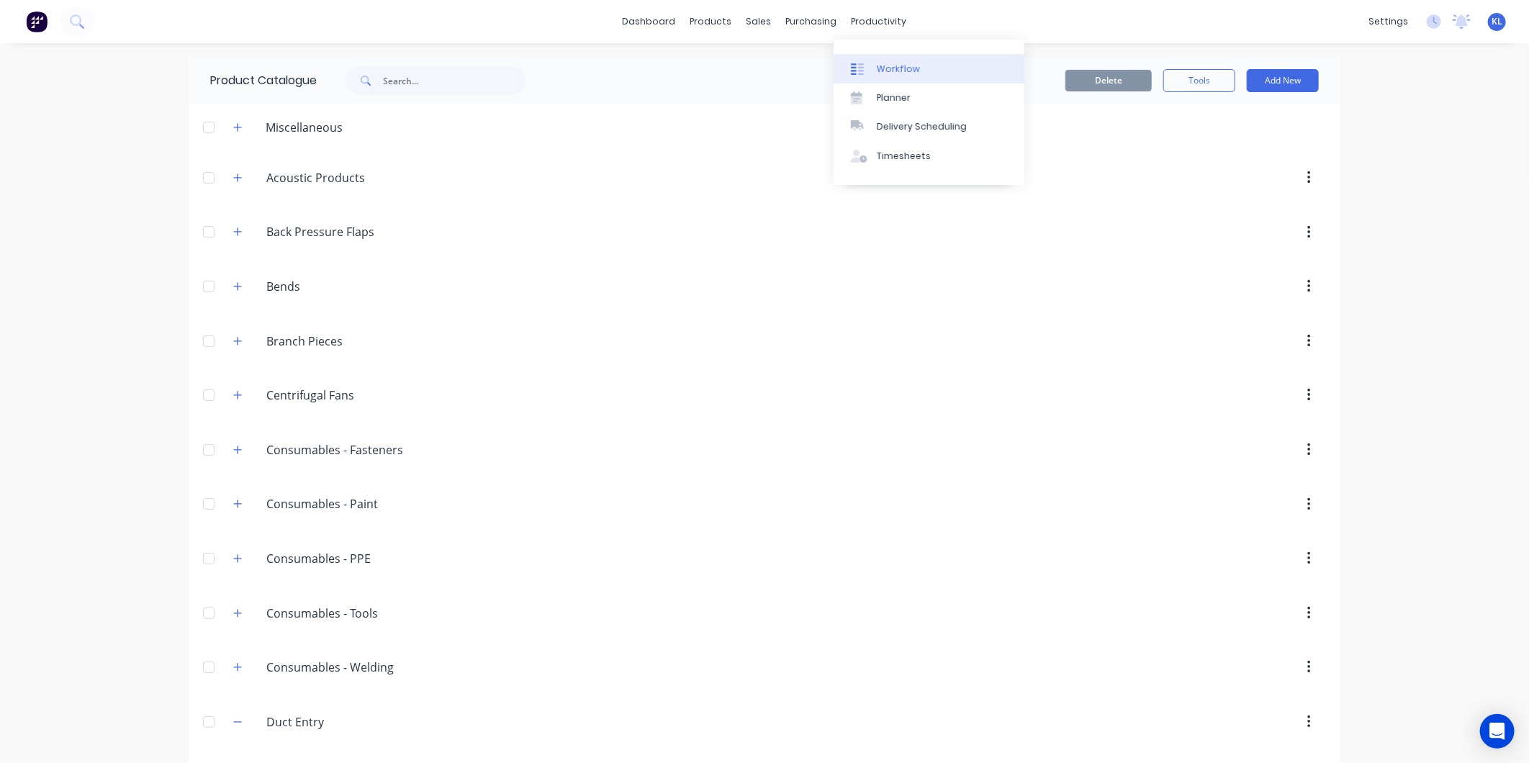
click at [888, 76] on link "Workflow" at bounding box center [929, 68] width 191 height 29
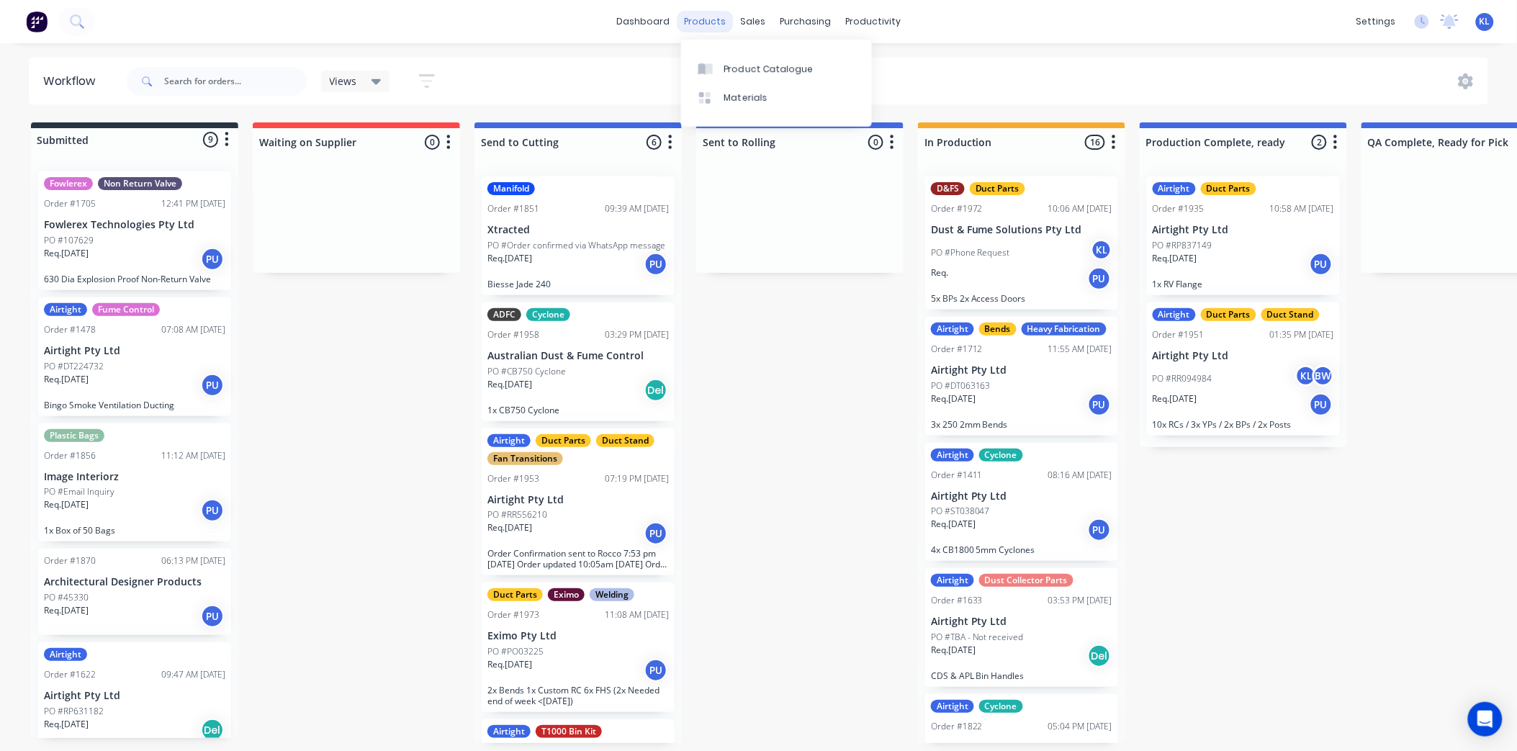
click at [714, 20] on div "products" at bounding box center [705, 22] width 56 height 22
click at [761, 59] on link "Product Catalogue" at bounding box center [776, 68] width 191 height 29
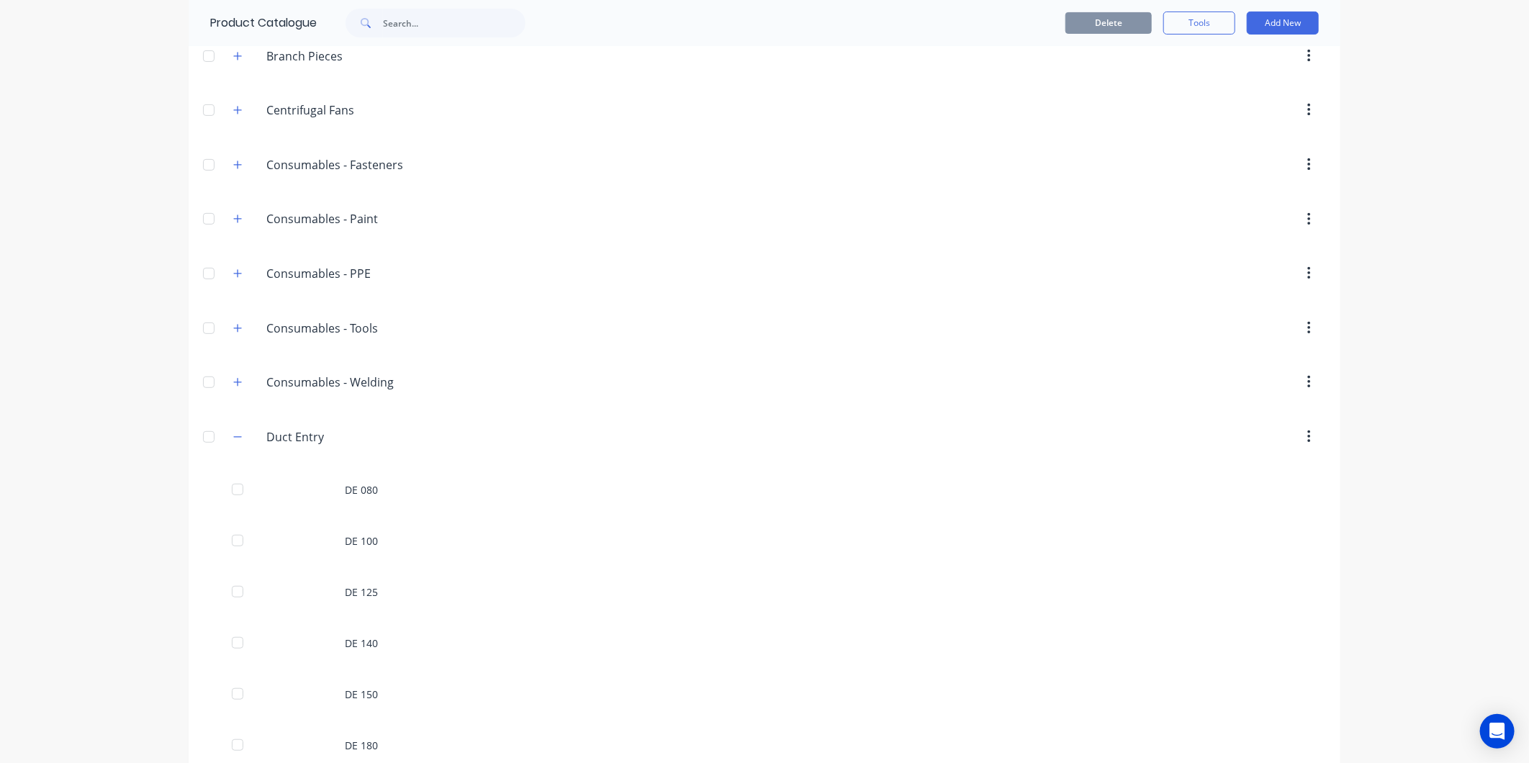
scroll to position [400, 0]
click at [234, 320] on icon "button" at bounding box center [237, 323] width 9 height 10
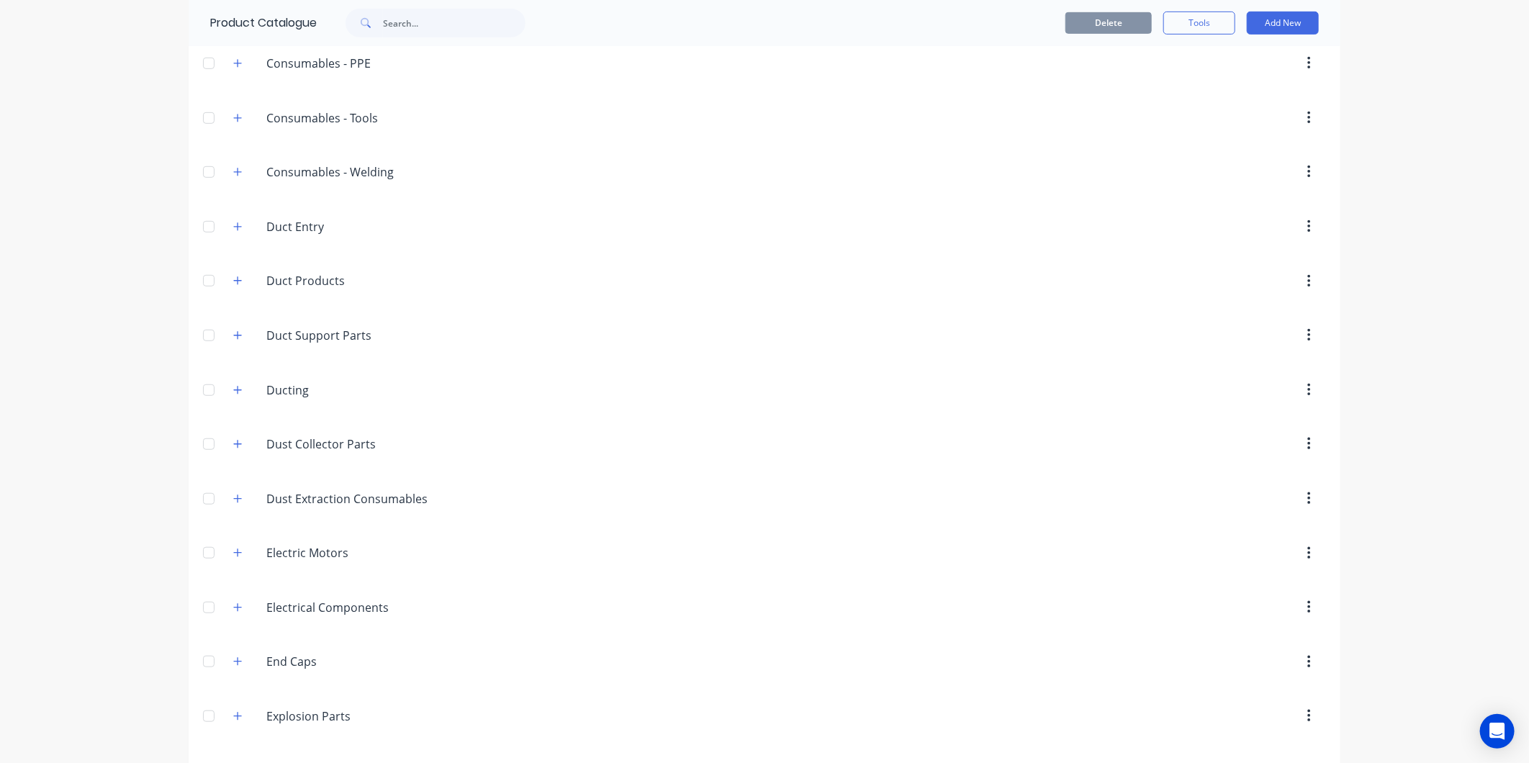
scroll to position [639, 0]
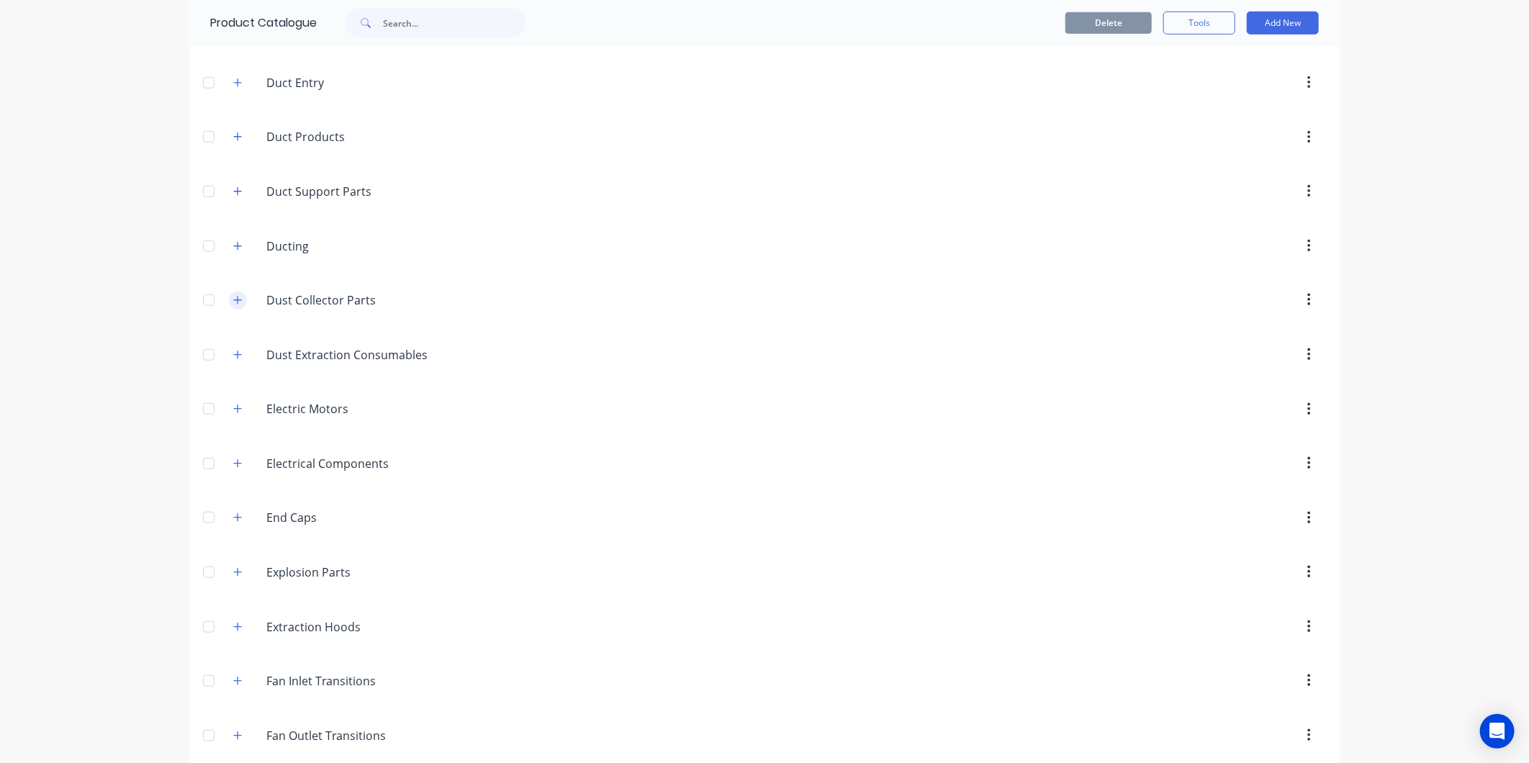
click at [236, 296] on button "button" at bounding box center [238, 301] width 18 height 18
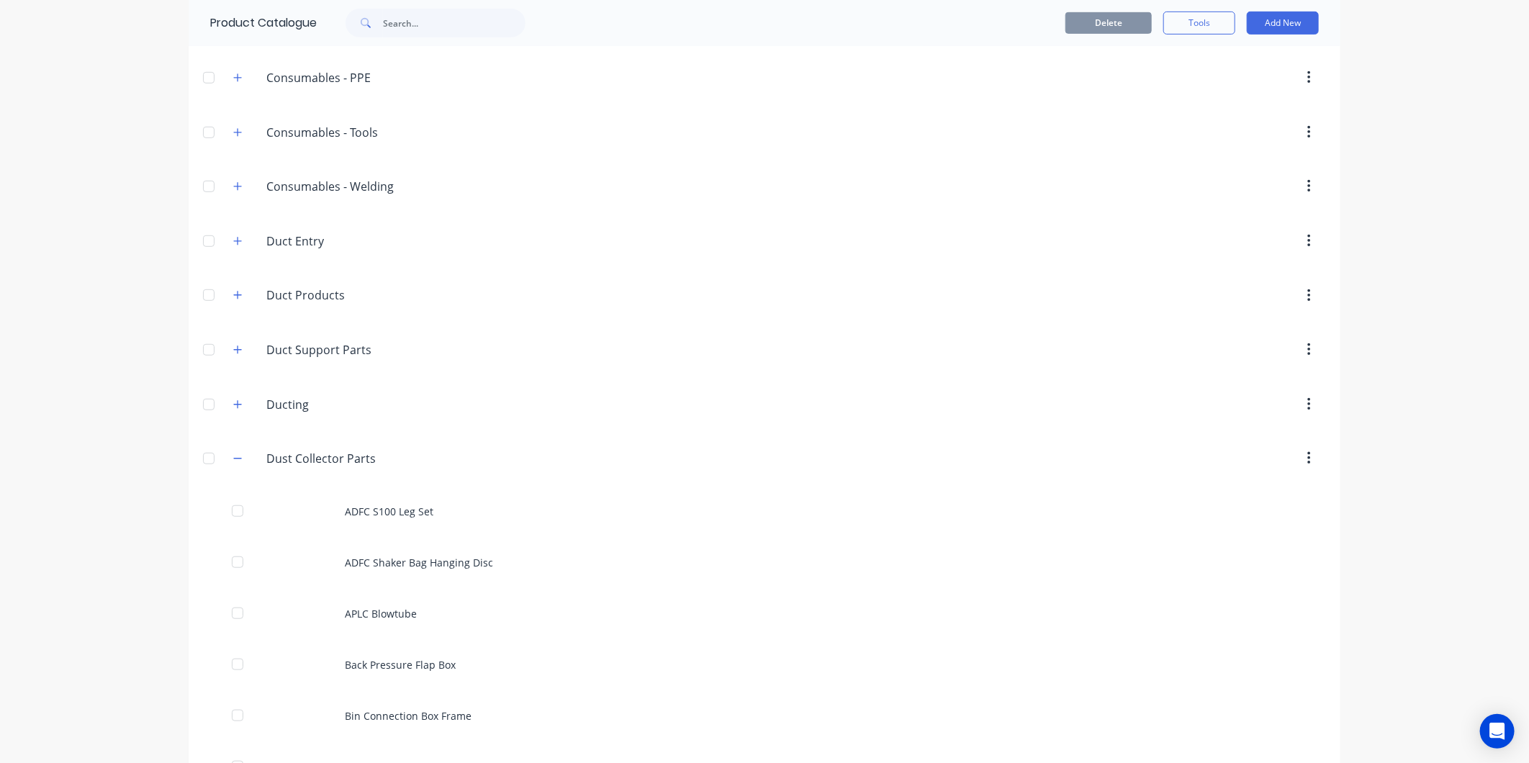
scroll to position [480, 0]
click at [1279, 23] on button "Add New" at bounding box center [1283, 23] width 72 height 23
click at [1215, 84] on div "Product" at bounding box center [1250, 88] width 111 height 21
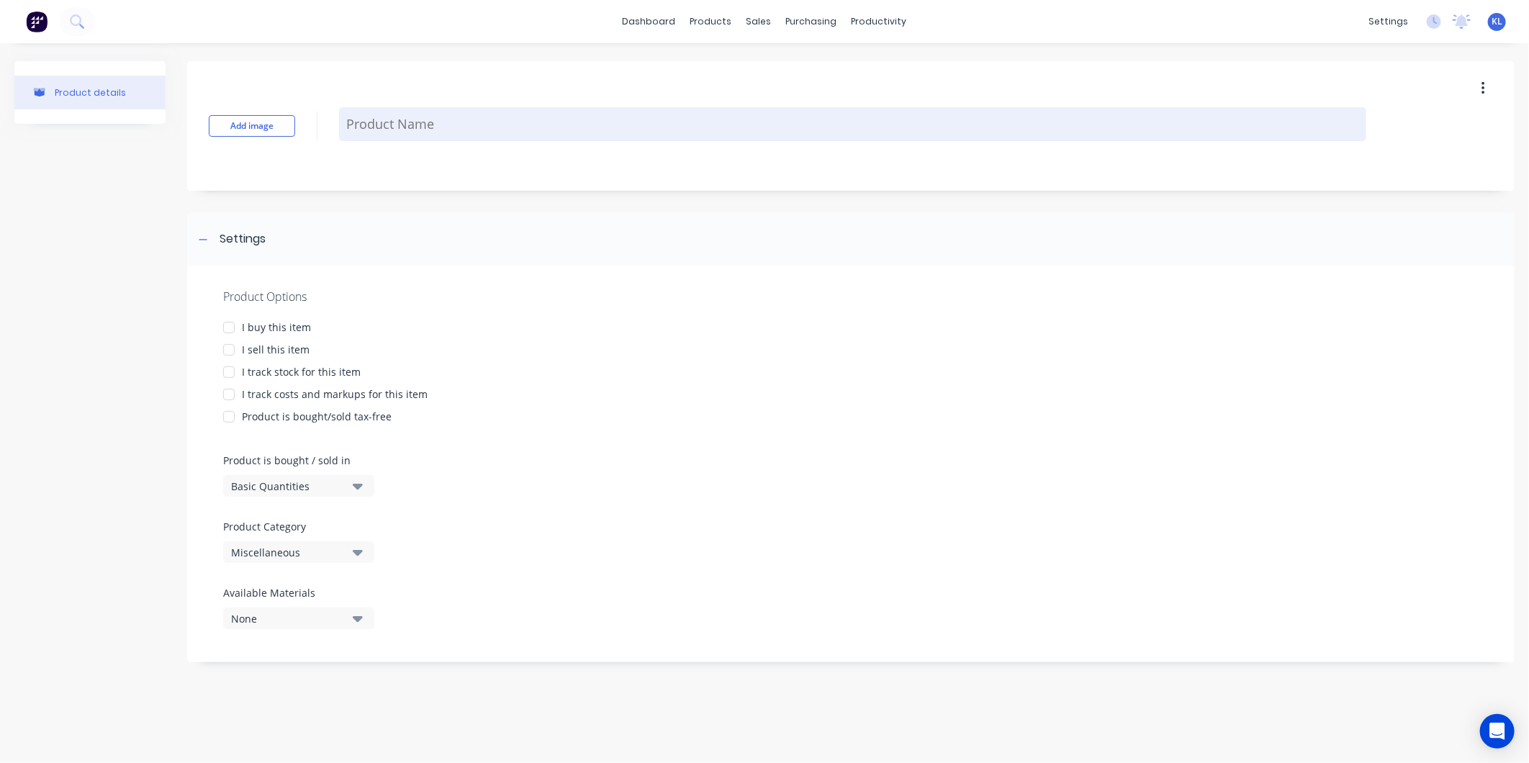
click at [433, 135] on textarea at bounding box center [852, 124] width 1027 height 34
type textarea "x"
type textarea "S"
type textarea "x"
type textarea "S4"
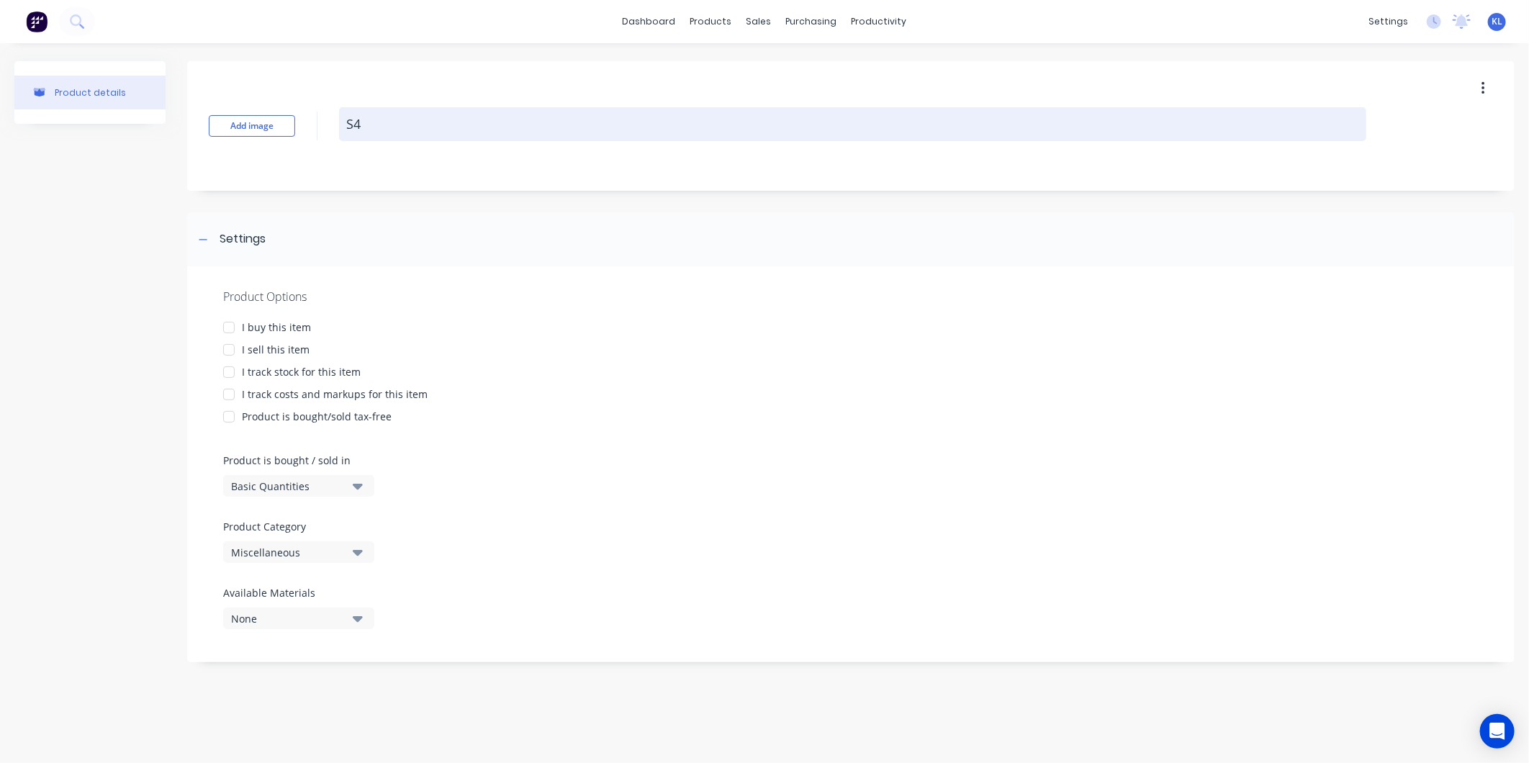
type textarea "x"
type textarea "S40"
type textarea "x"
type textarea "S40"
type textarea "x"
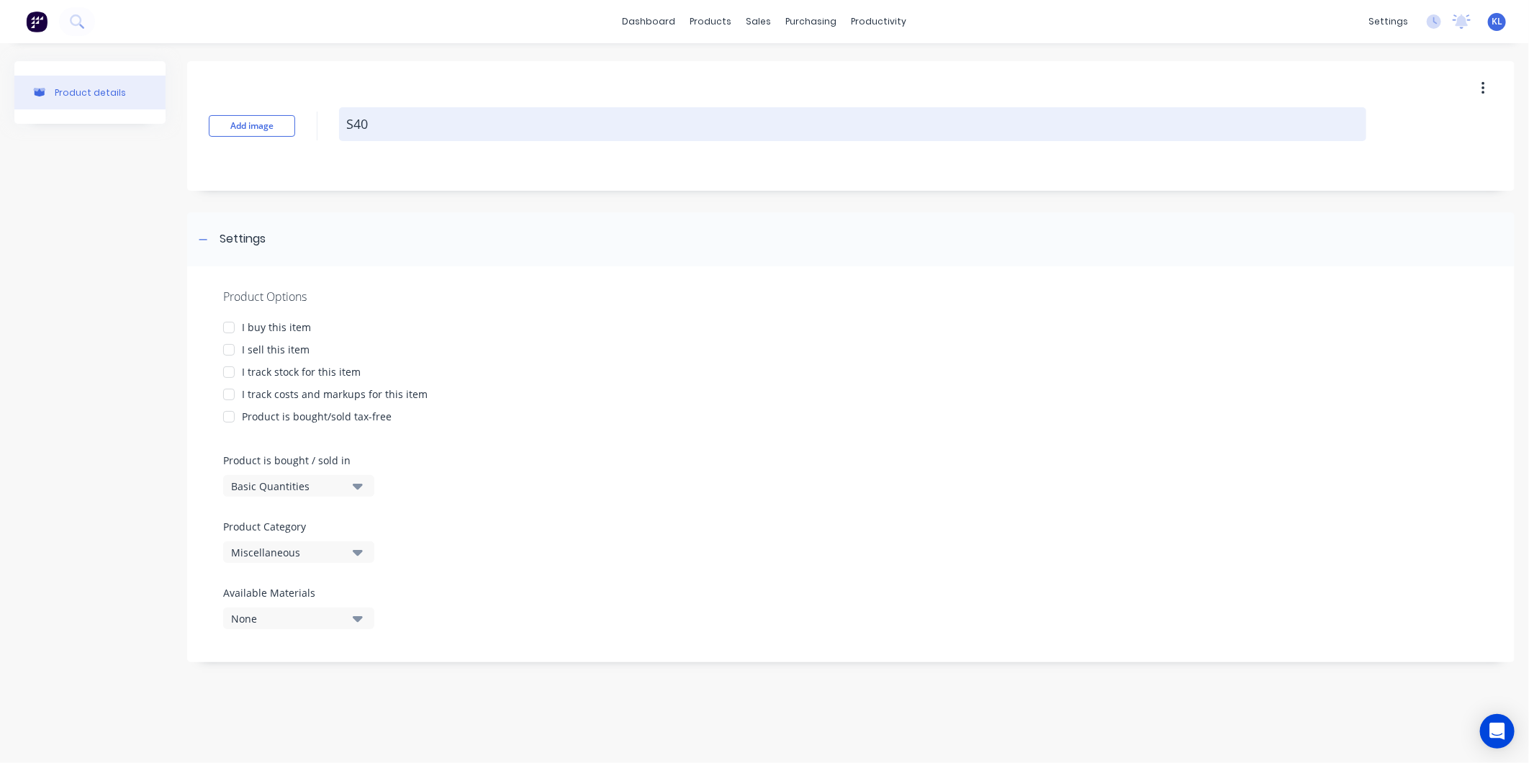
type textarea "S40 -"
type textarea "x"
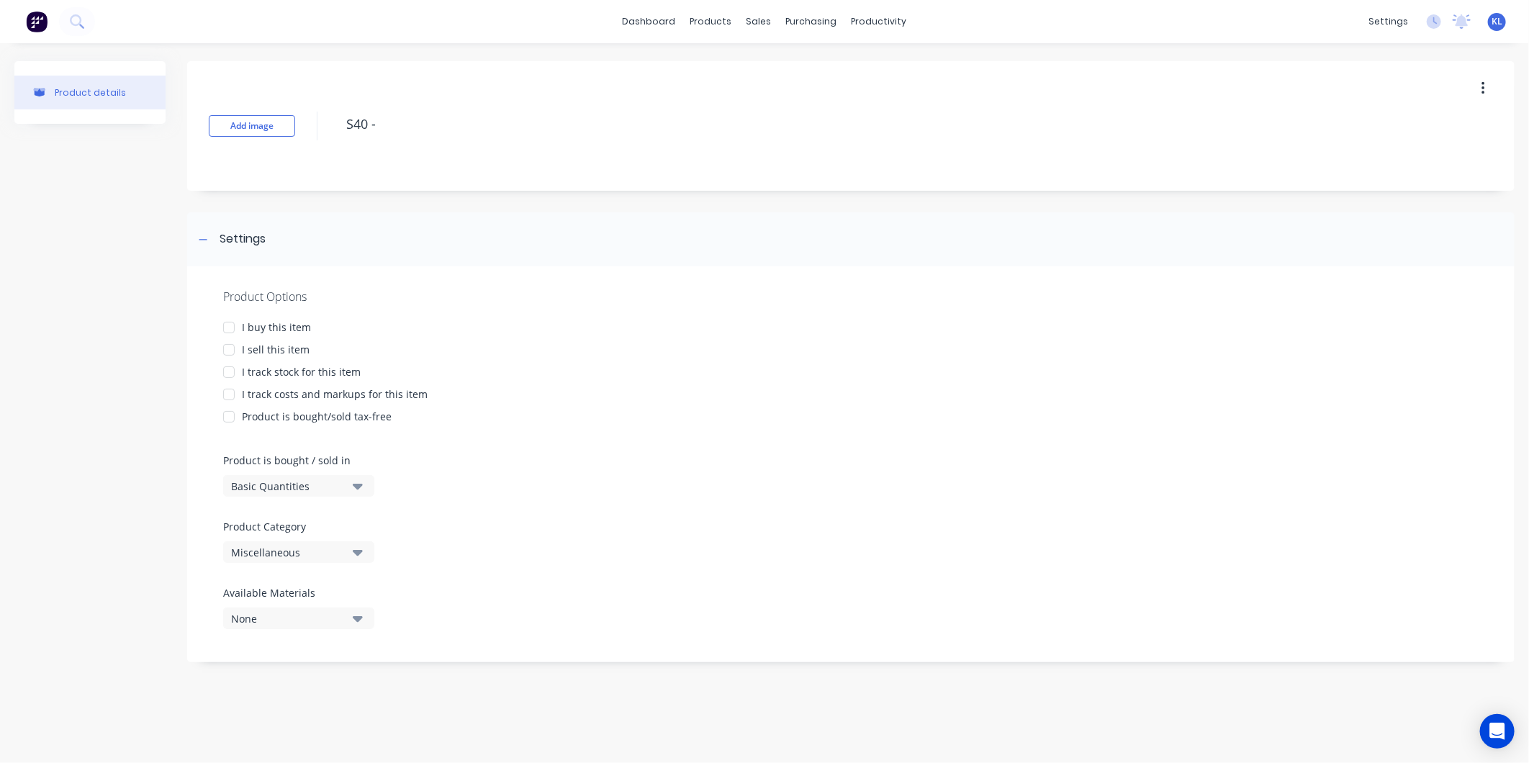
type textarea "S40 -"
type textarea "x"
type textarea "S40 -"
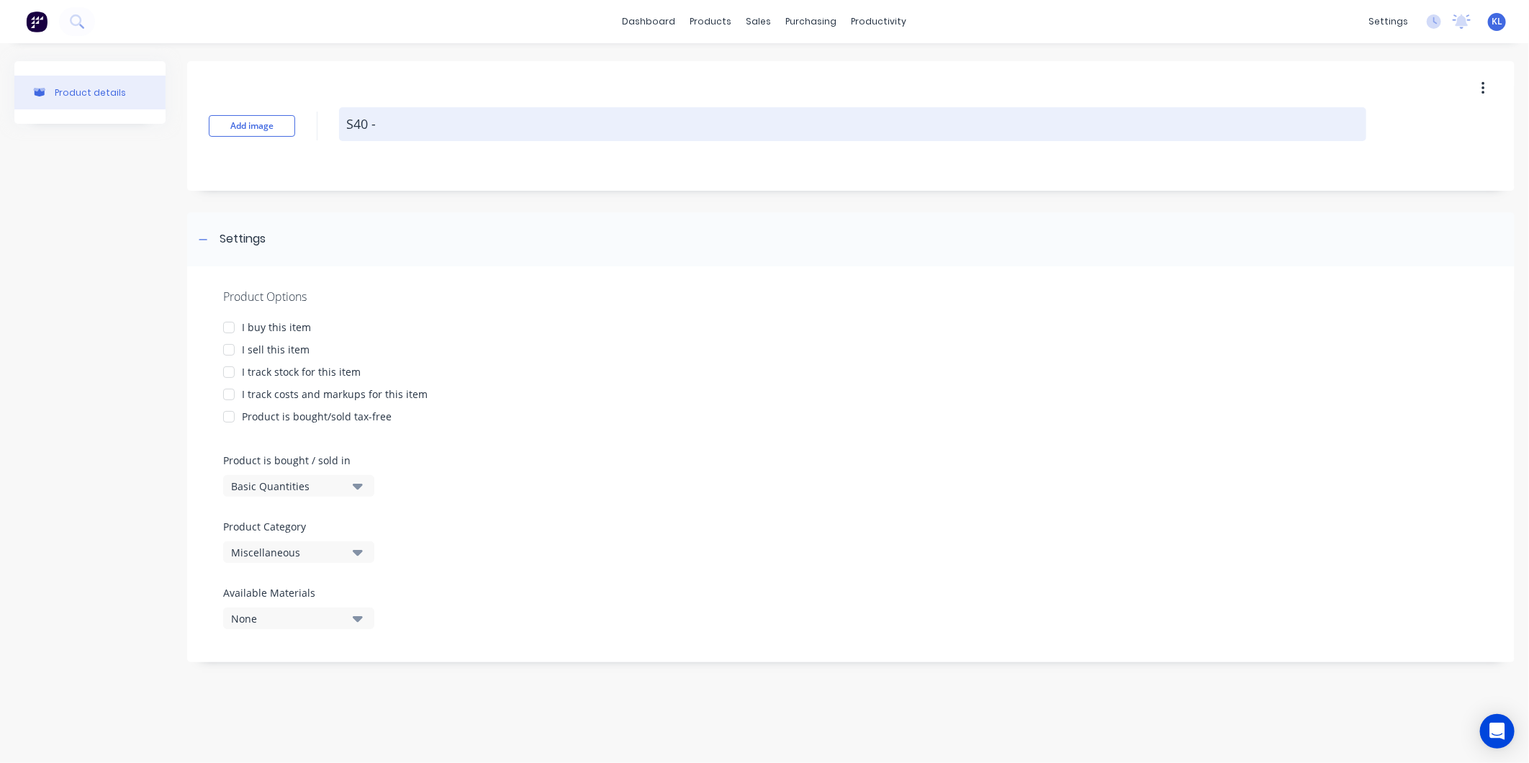
click at [387, 128] on textarea "S40 -" at bounding box center [852, 124] width 1027 height 34
type textarea "x"
type textarea "S40 -"
type textarea "x"
type textarea "S40"
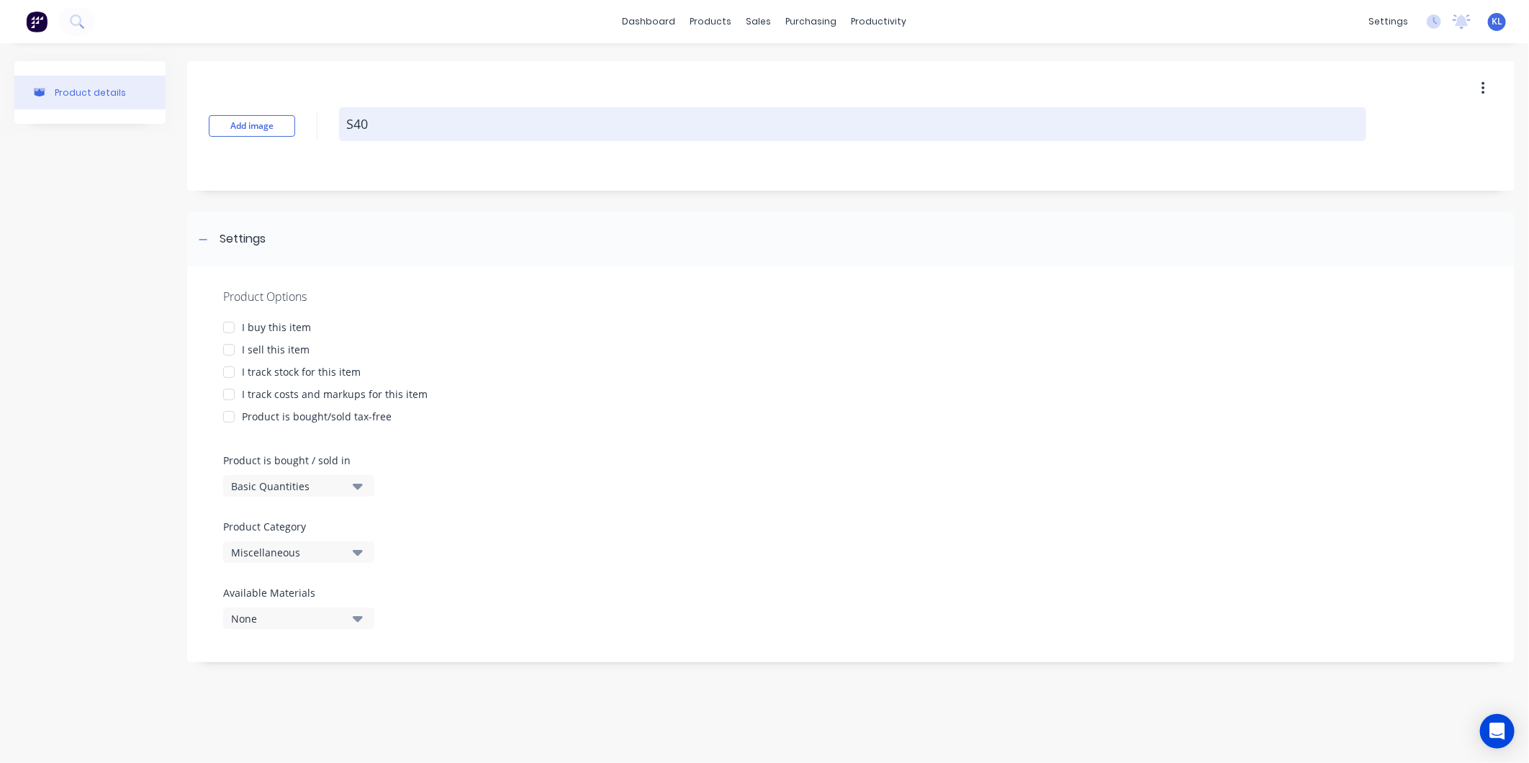
type textarea "x"
type textarea "S40"
type textarea "x"
type textarea "S40-"
type textarea "x"
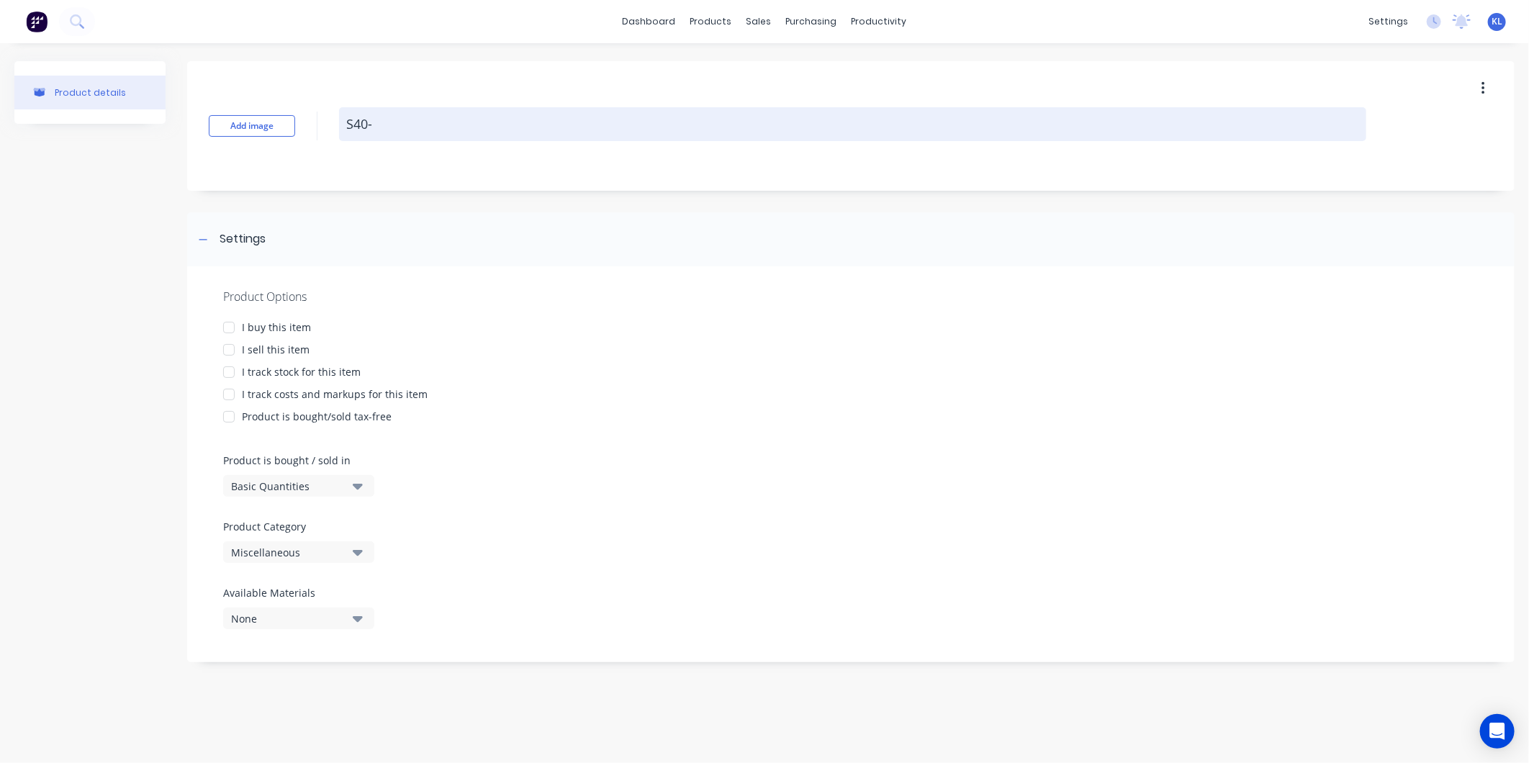
type textarea "S40-0"
type textarea "x"
type textarea "S40-00"
type textarea "x"
type textarea "S40-003"
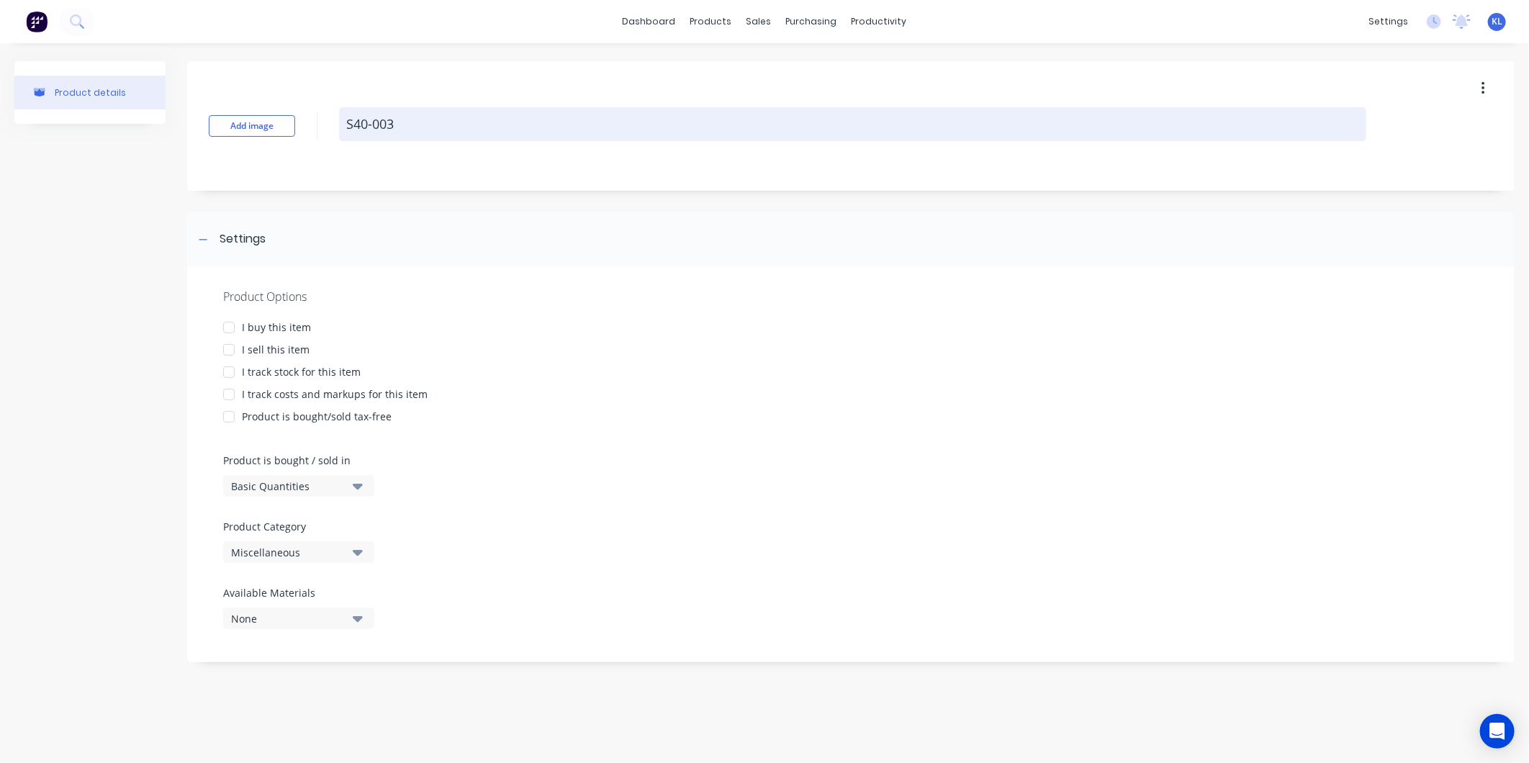
type textarea "x"
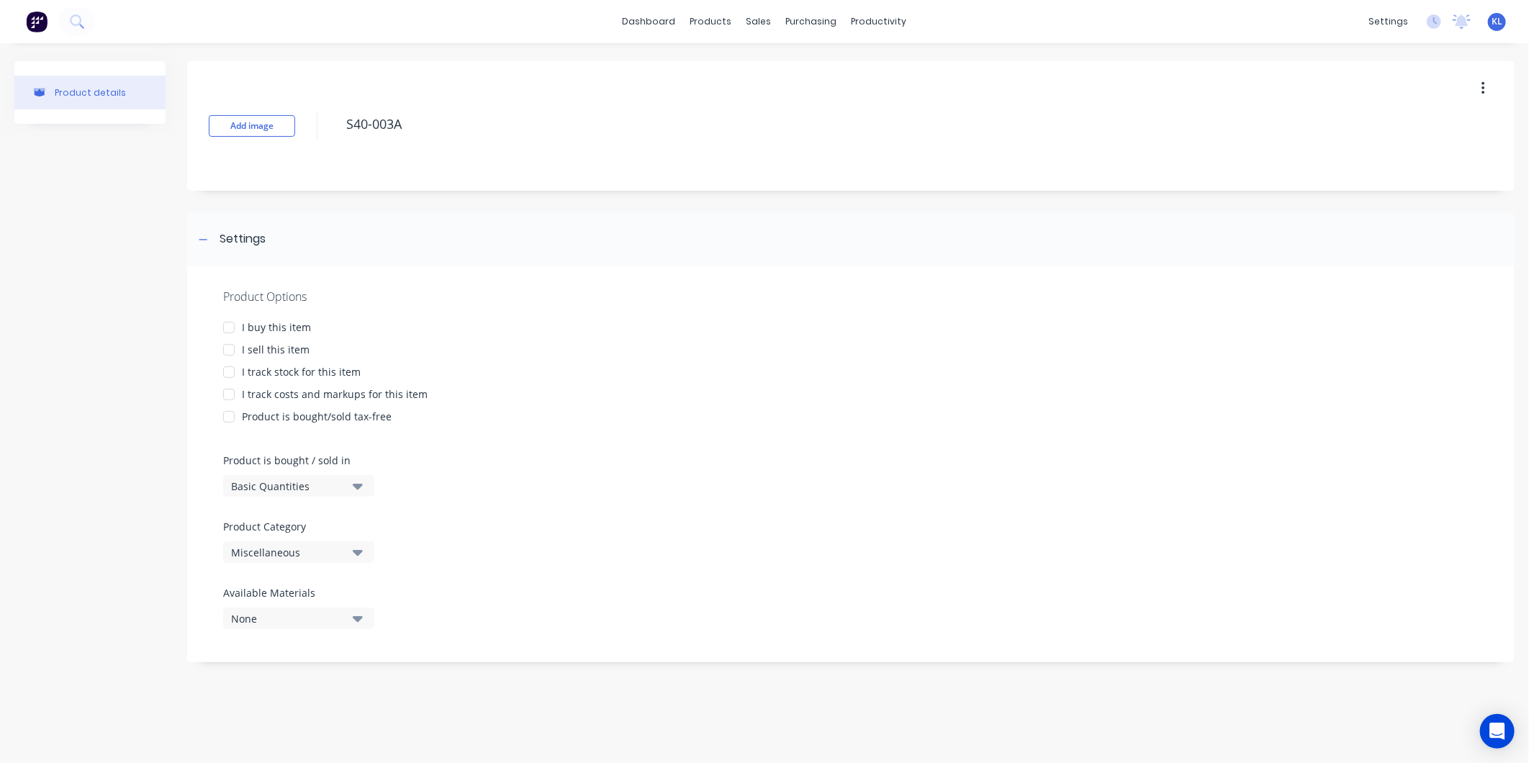
type textarea "S40-003A"
type textarea "x"
type textarea "S40-003A"
click at [271, 348] on div "I sell this item" at bounding box center [276, 349] width 68 height 15
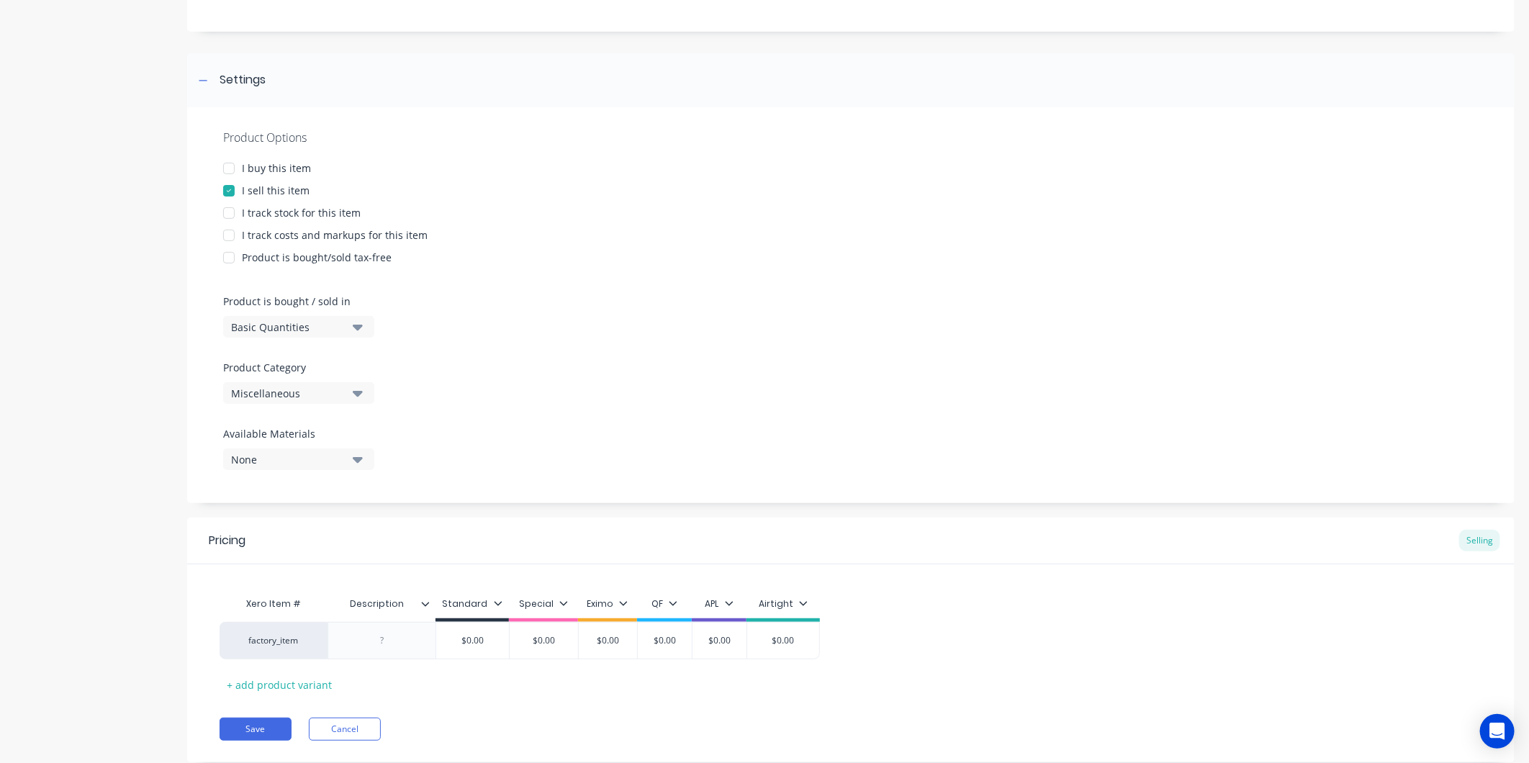
scroll to position [160, 0]
click at [289, 397] on div "Miscellaneous" at bounding box center [288, 392] width 115 height 15
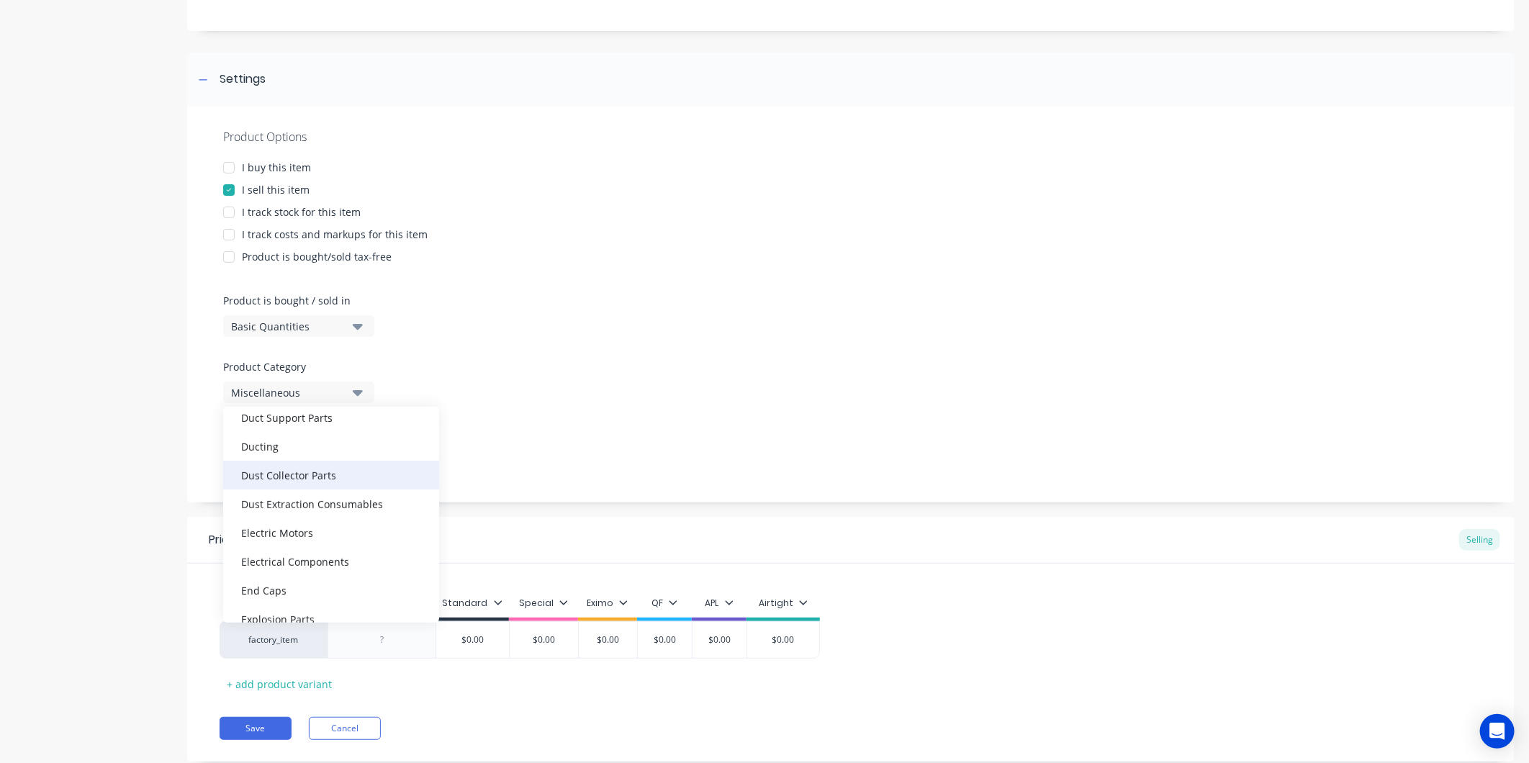
click at [295, 471] on div "Dust Collector Parts" at bounding box center [331, 475] width 216 height 29
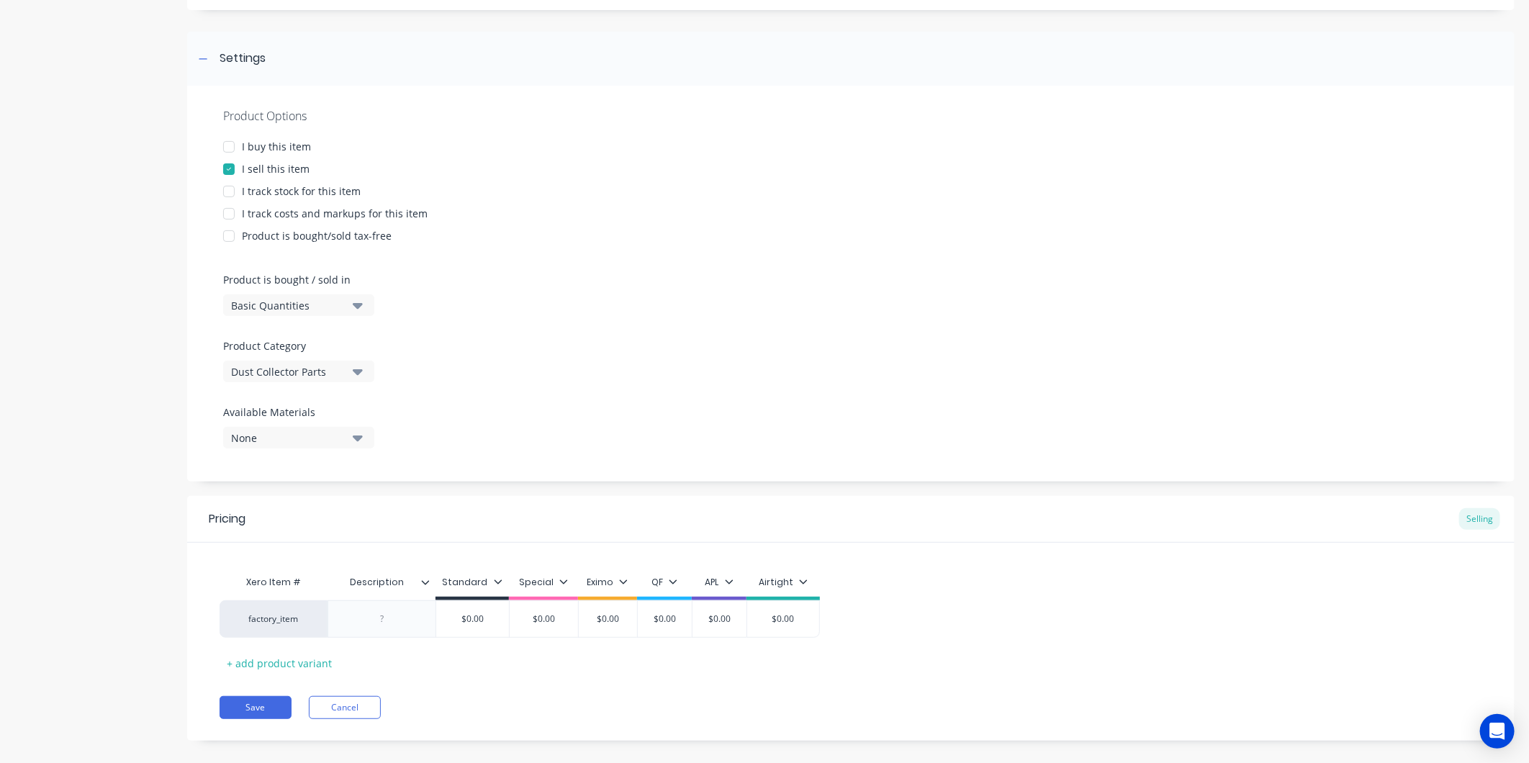
scroll to position [198, 0]
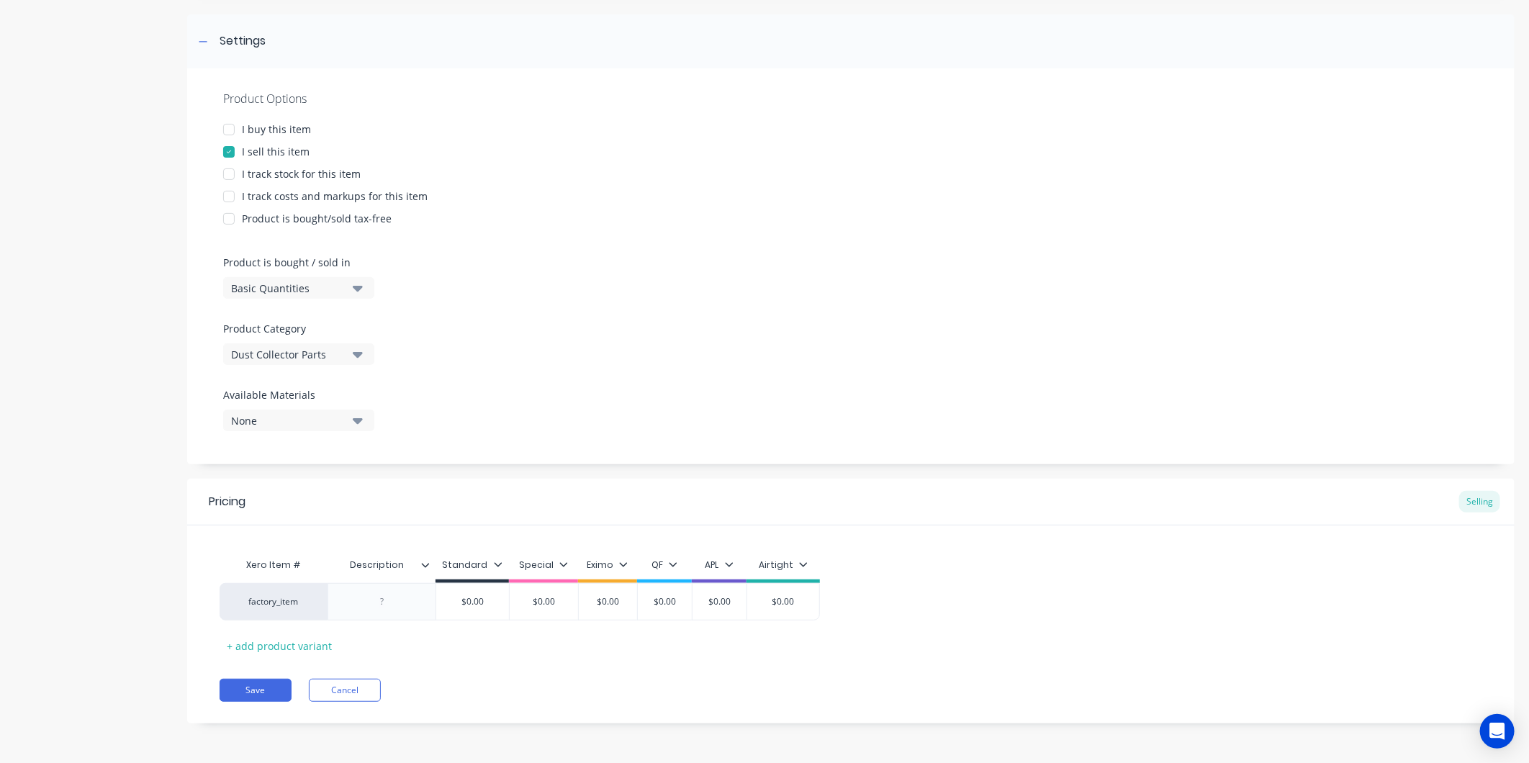
click at [428, 562] on icon at bounding box center [425, 565] width 9 height 9
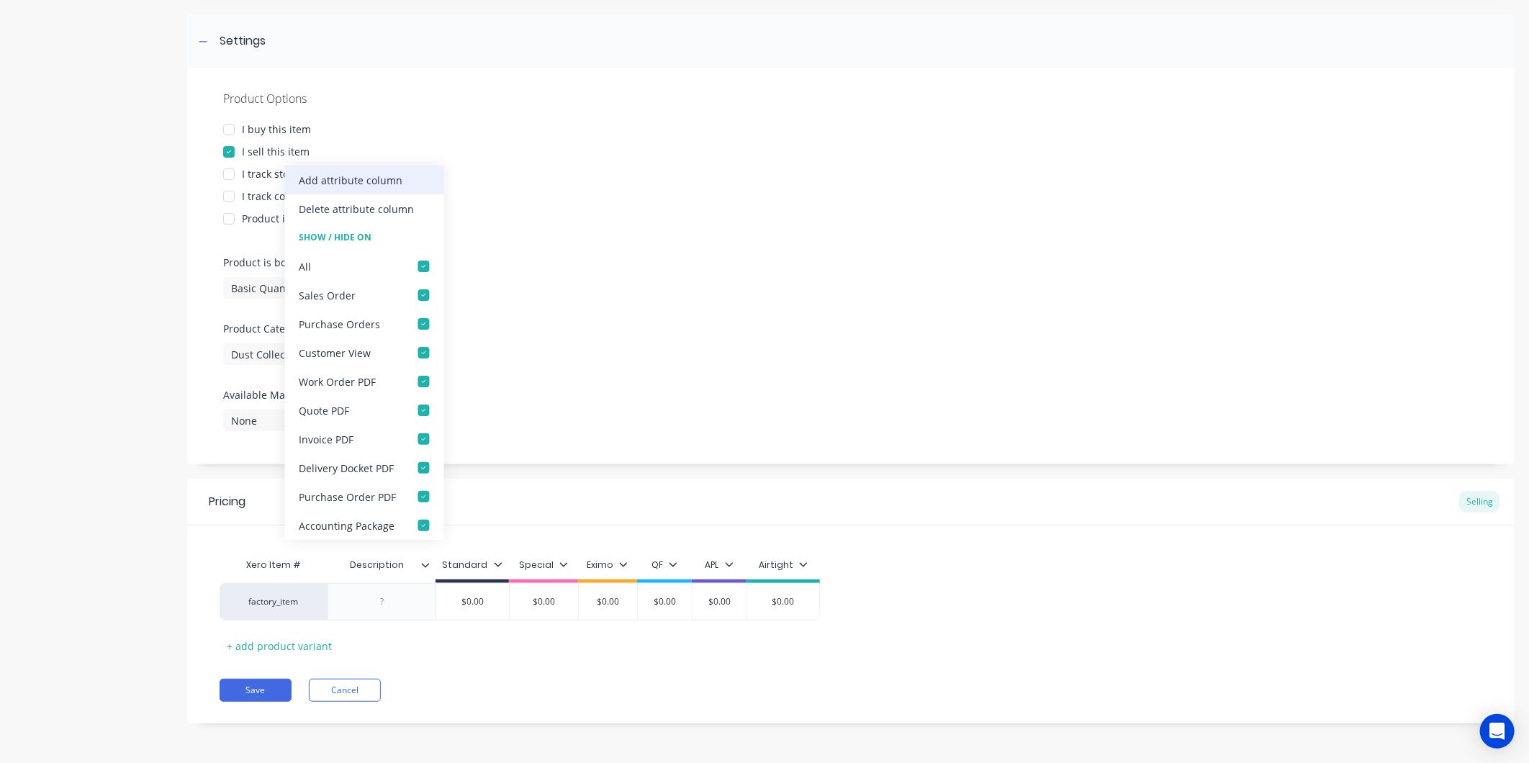
click at [397, 184] on div "Add attribute column" at bounding box center [352, 180] width 104 height 15
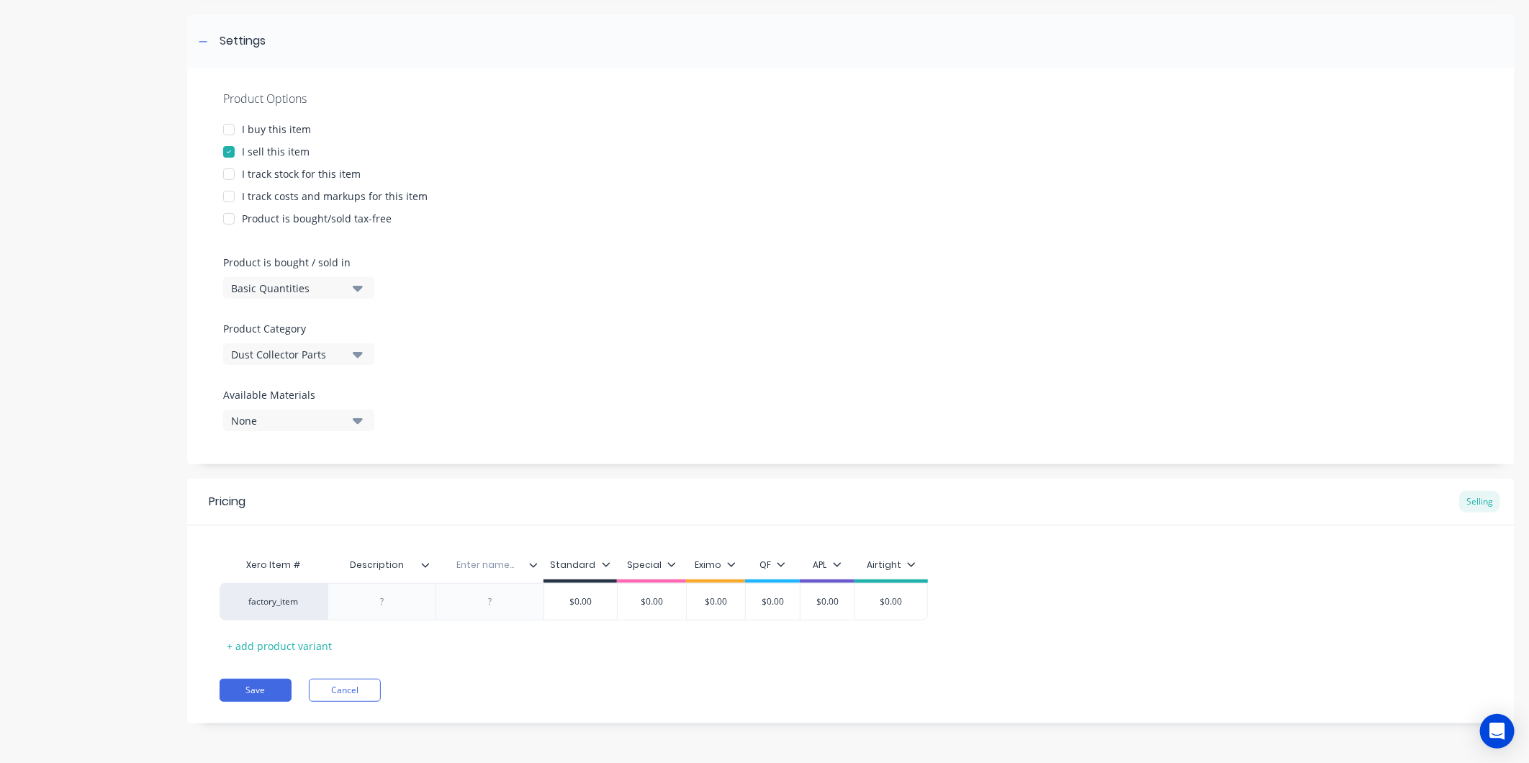
click at [538, 570] on div at bounding box center [539, 565] width 9 height 13
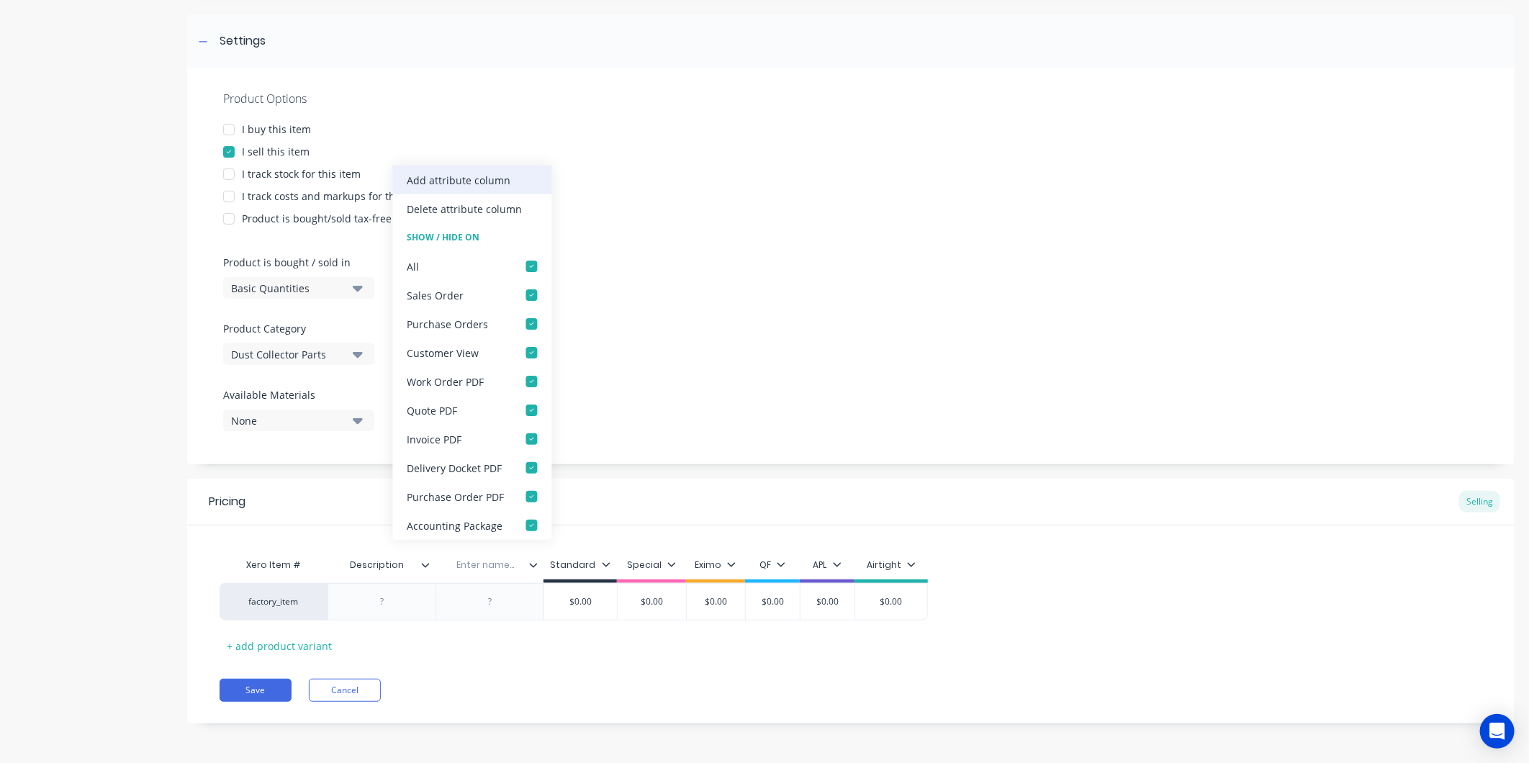
click at [458, 184] on div "Add attribute column" at bounding box center [460, 180] width 104 height 15
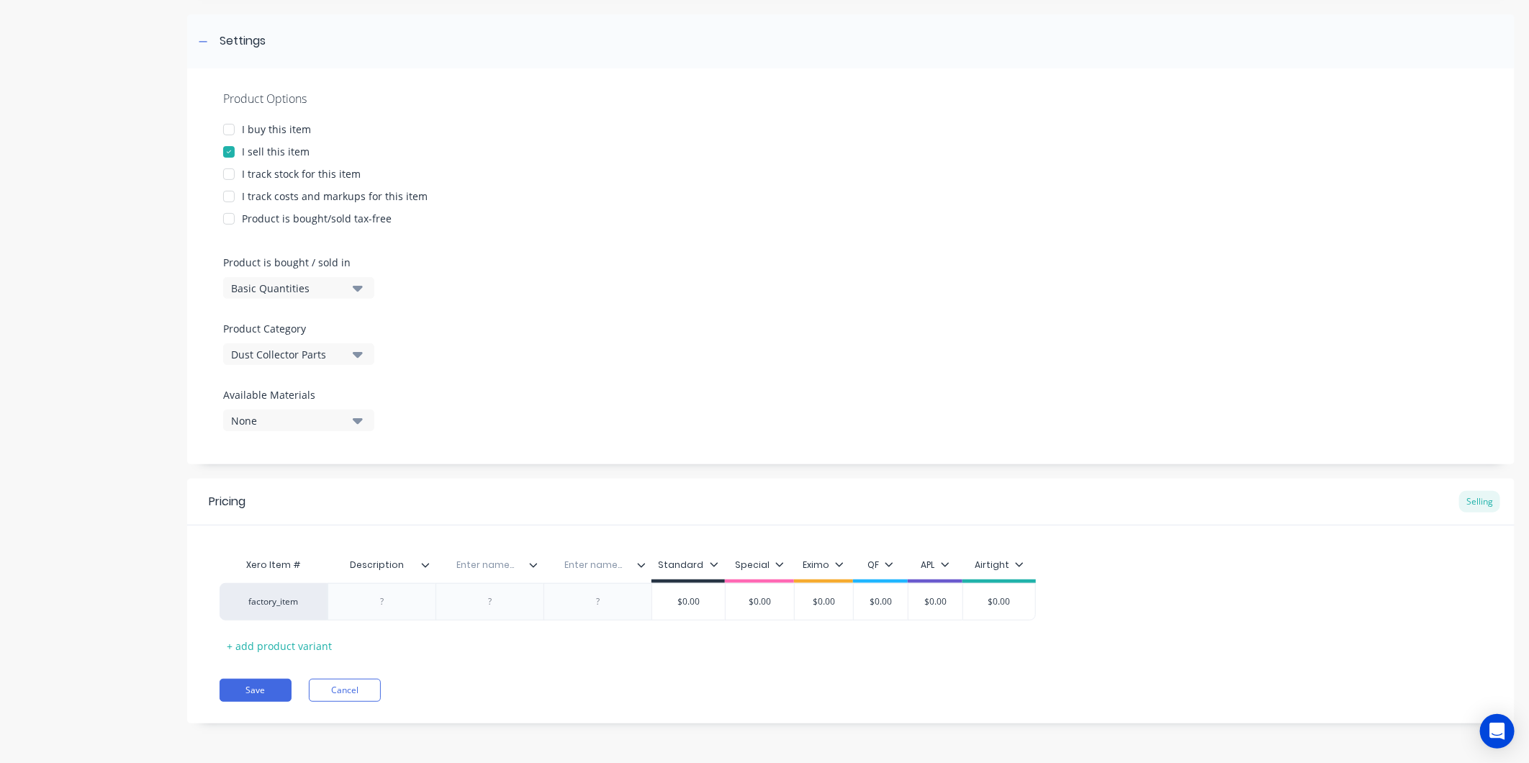
click at [639, 562] on icon at bounding box center [641, 565] width 9 height 9
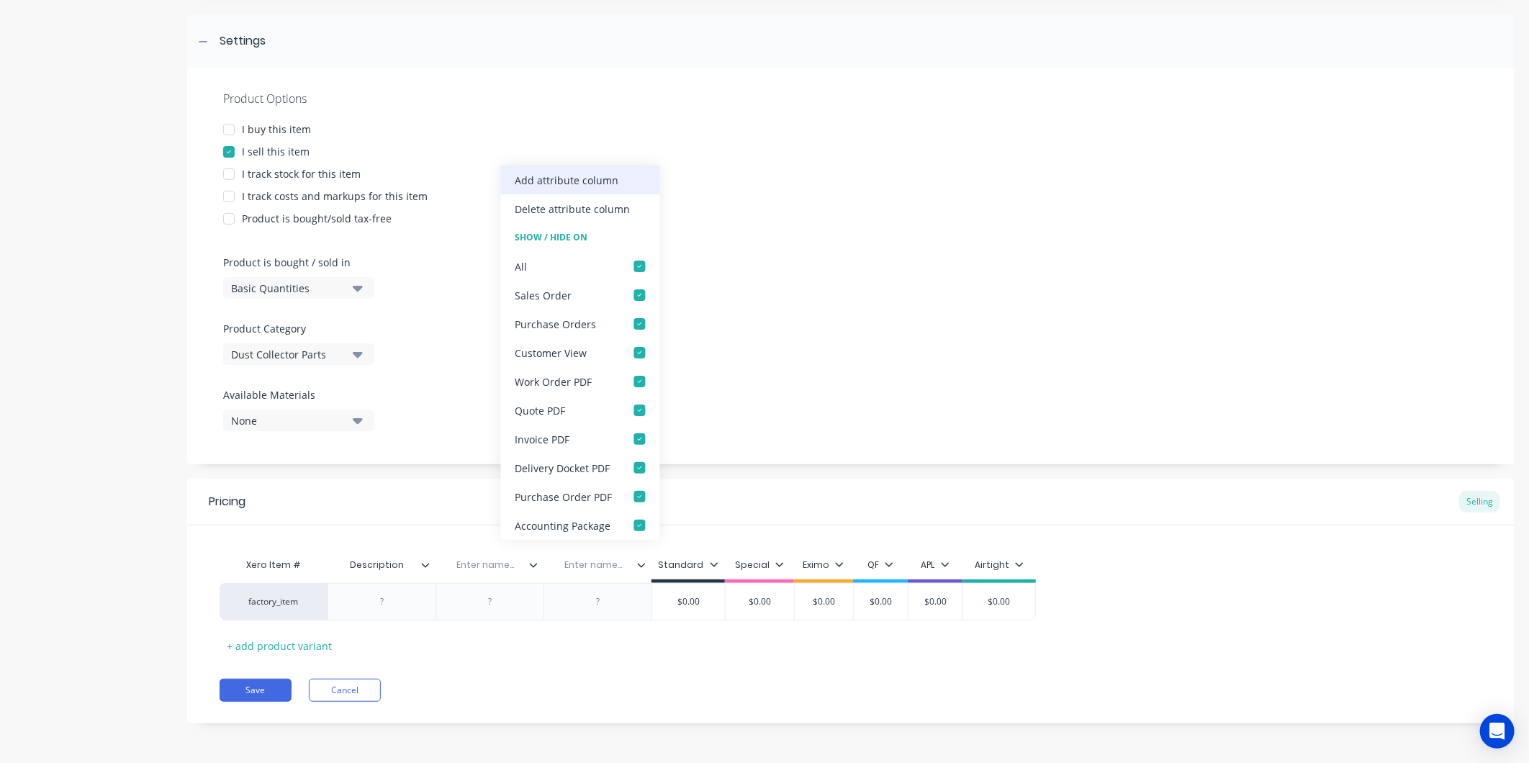
click at [558, 186] on div "Add attribute column" at bounding box center [568, 180] width 104 height 15
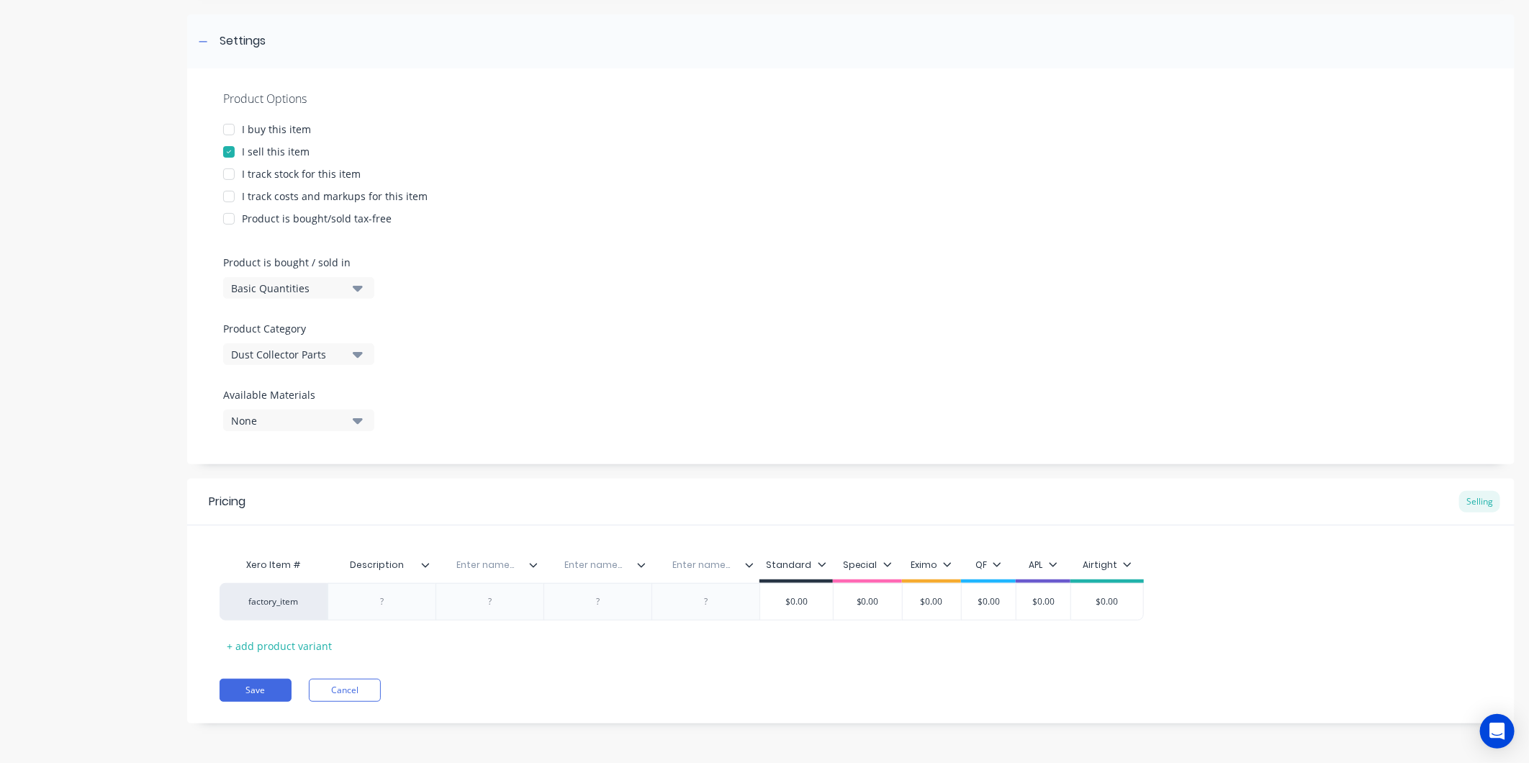
click at [750, 564] on icon at bounding box center [749, 565] width 9 height 9
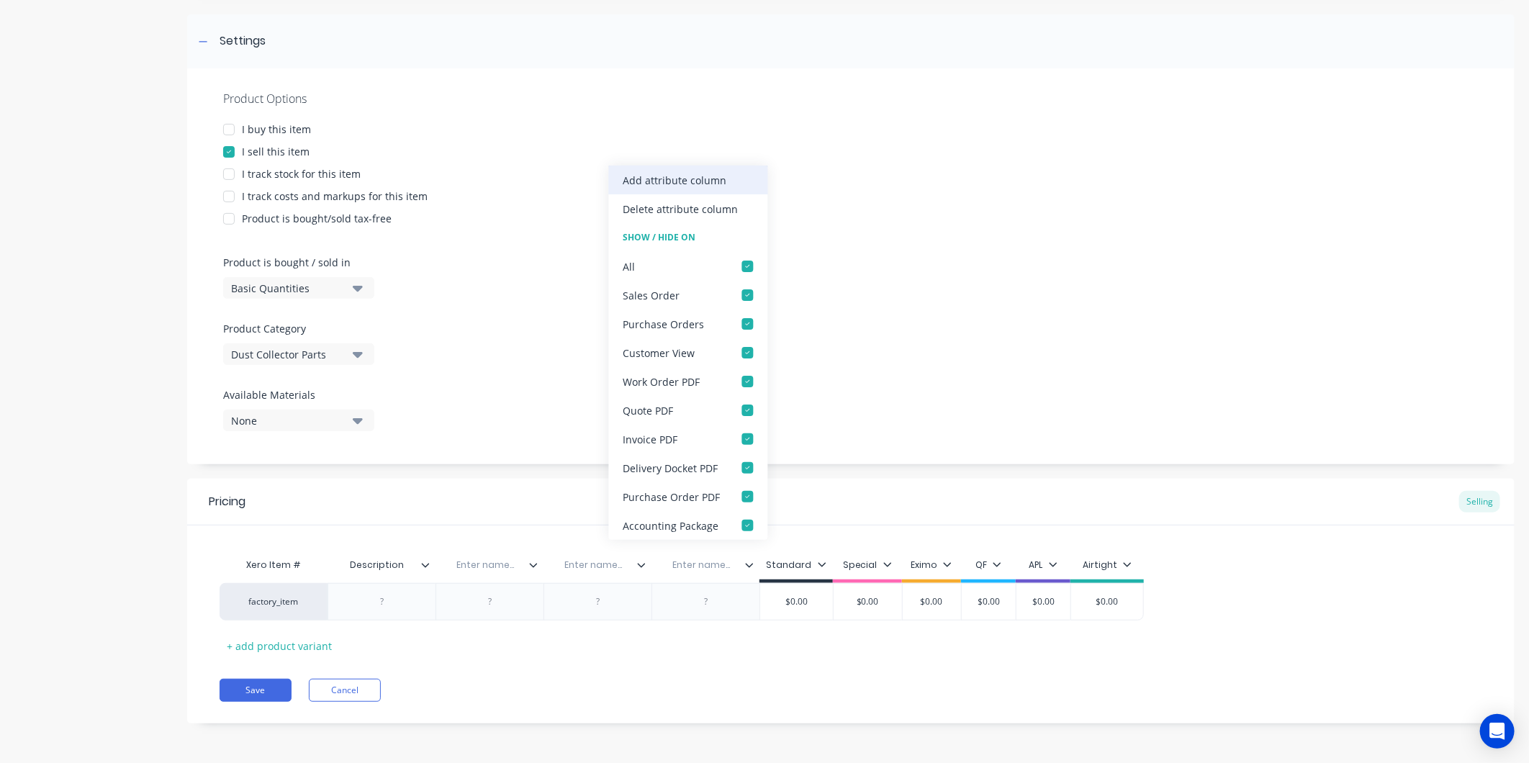
click at [675, 183] on div "Add attribute column" at bounding box center [676, 180] width 104 height 15
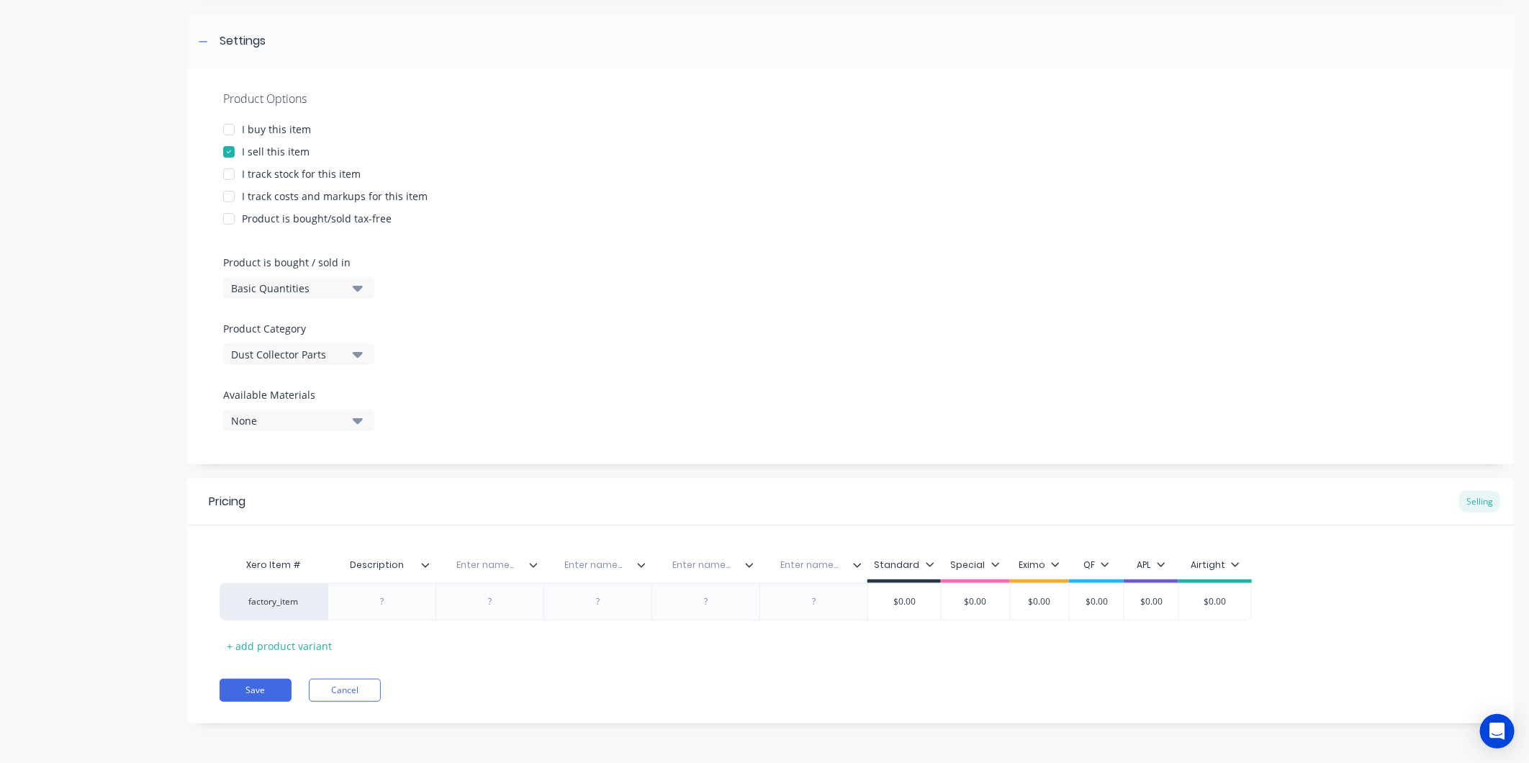
scroll to position [0, 0]
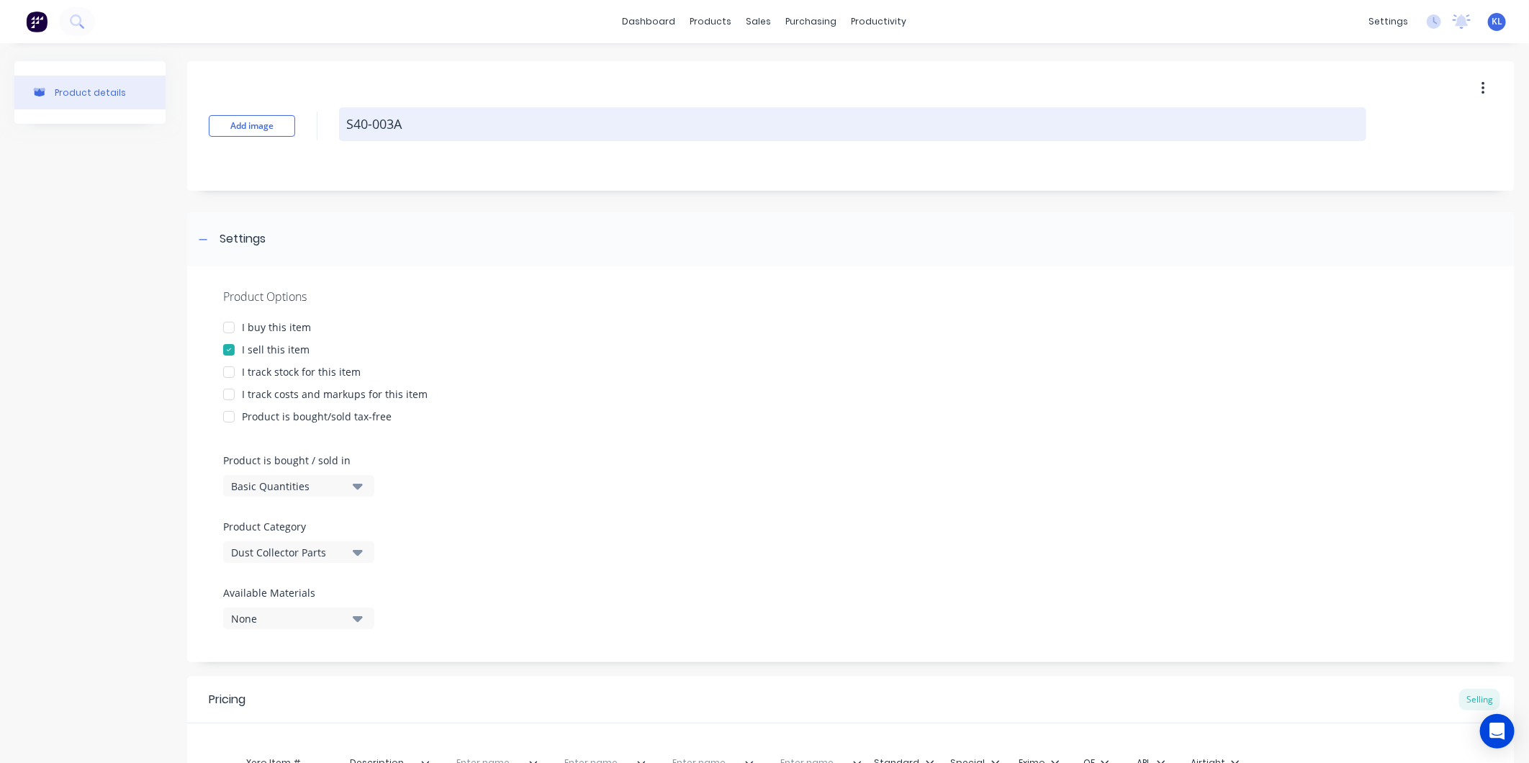
click at [431, 125] on textarea "S40-003A" at bounding box center [852, 124] width 1027 height 34
type textarea "x"
type textarea "S40-003A"
type textarea "x"
type textarea "S40-003A D"
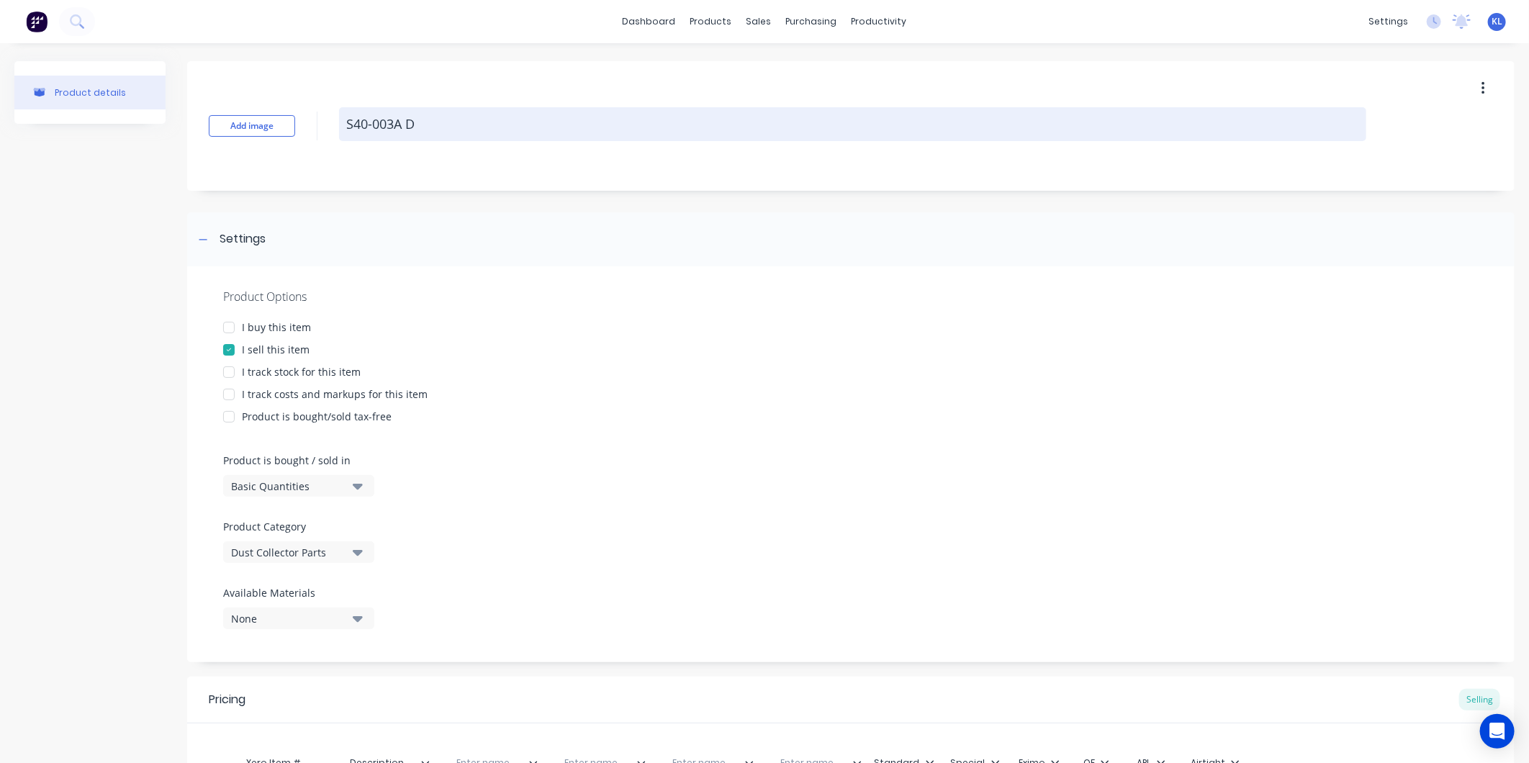
type textarea "x"
type textarea "S40-003A Du"
type textarea "x"
type textarea "S40-003A Dus"
type textarea "x"
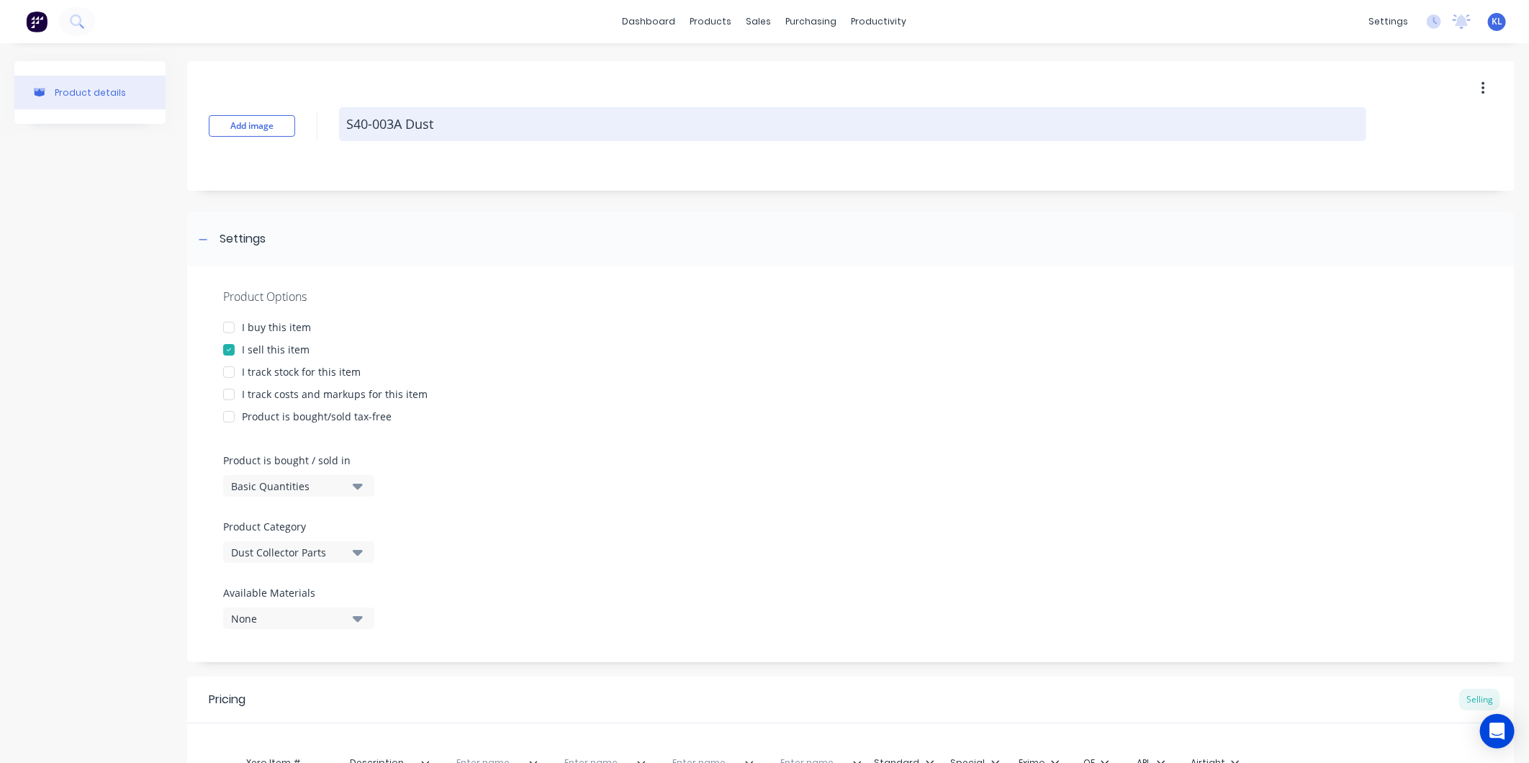
type textarea "S40-003A Dust"
type textarea "x"
type textarea "S40-003A Dust C"
type textarea "x"
type textarea "S40-003A Dust Co"
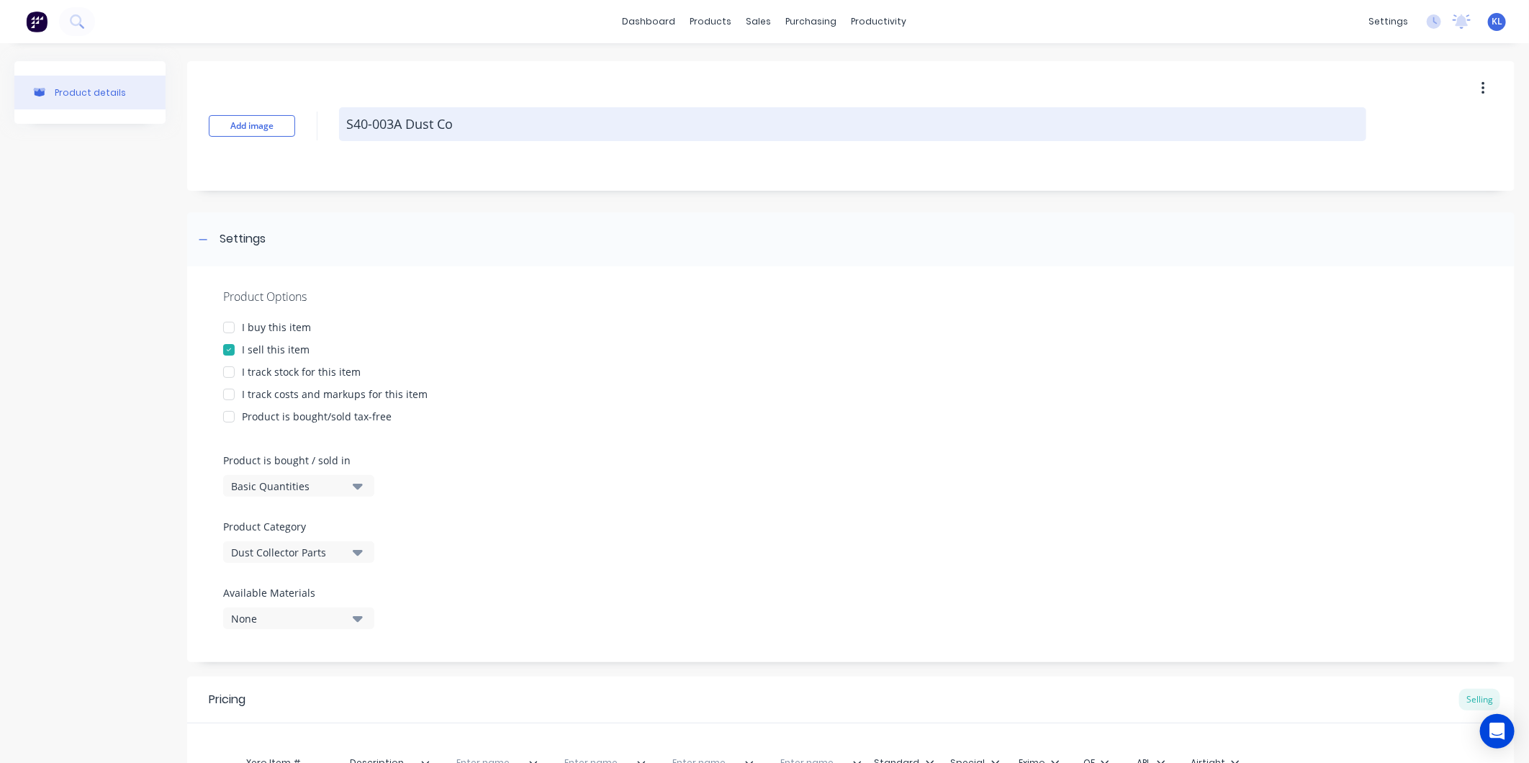
type textarea "x"
type textarea "S40-003A Dust Col"
type textarea "x"
type textarea "S40-003A Dust Coll"
type textarea "x"
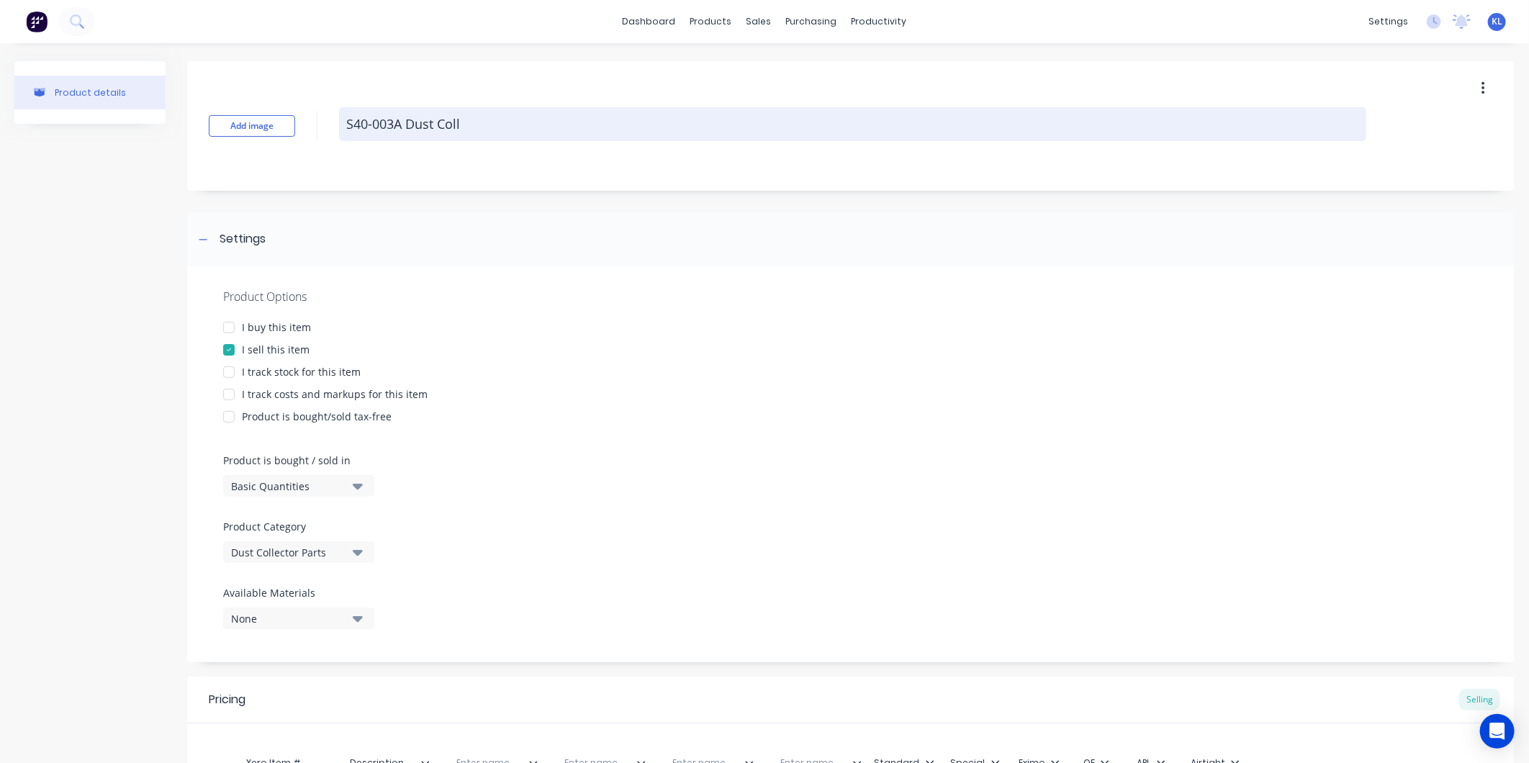
type textarea "S40-003A Dust Colle"
type textarea "x"
type textarea "S40-003A Dust Collec"
type textarea "x"
type textarea "S40-003A Dust Collect"
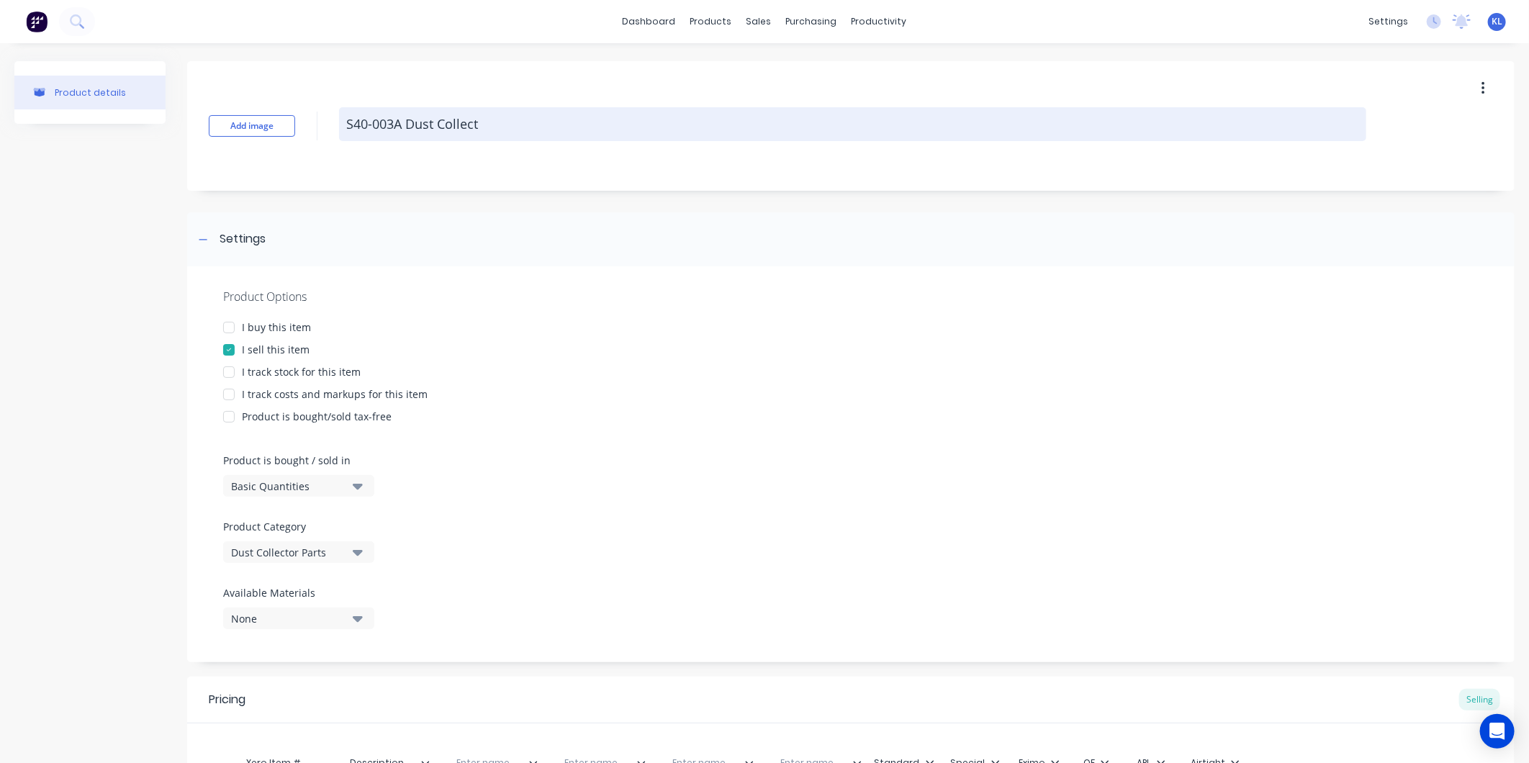
type textarea "x"
type textarea "S40-003A Dust Collecto"
type textarea "x"
type textarea "S40-003A Dust Collector"
type textarea "x"
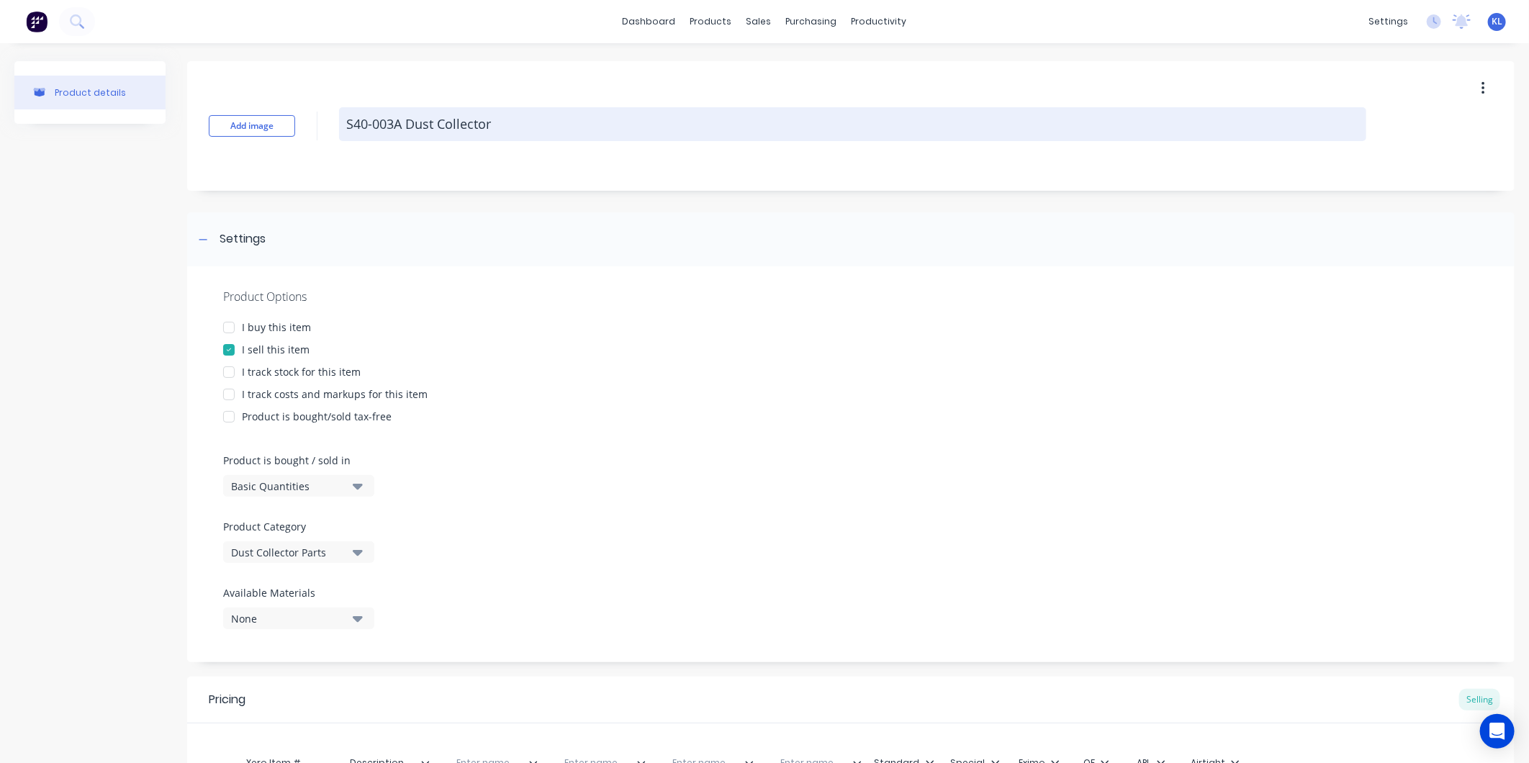
type textarea "S40-003A Dust Collector"
type textarea "x"
type textarea "S40-003A Dust Collector D"
type textarea "x"
type textarea "S40-003A Dust Collector Do"
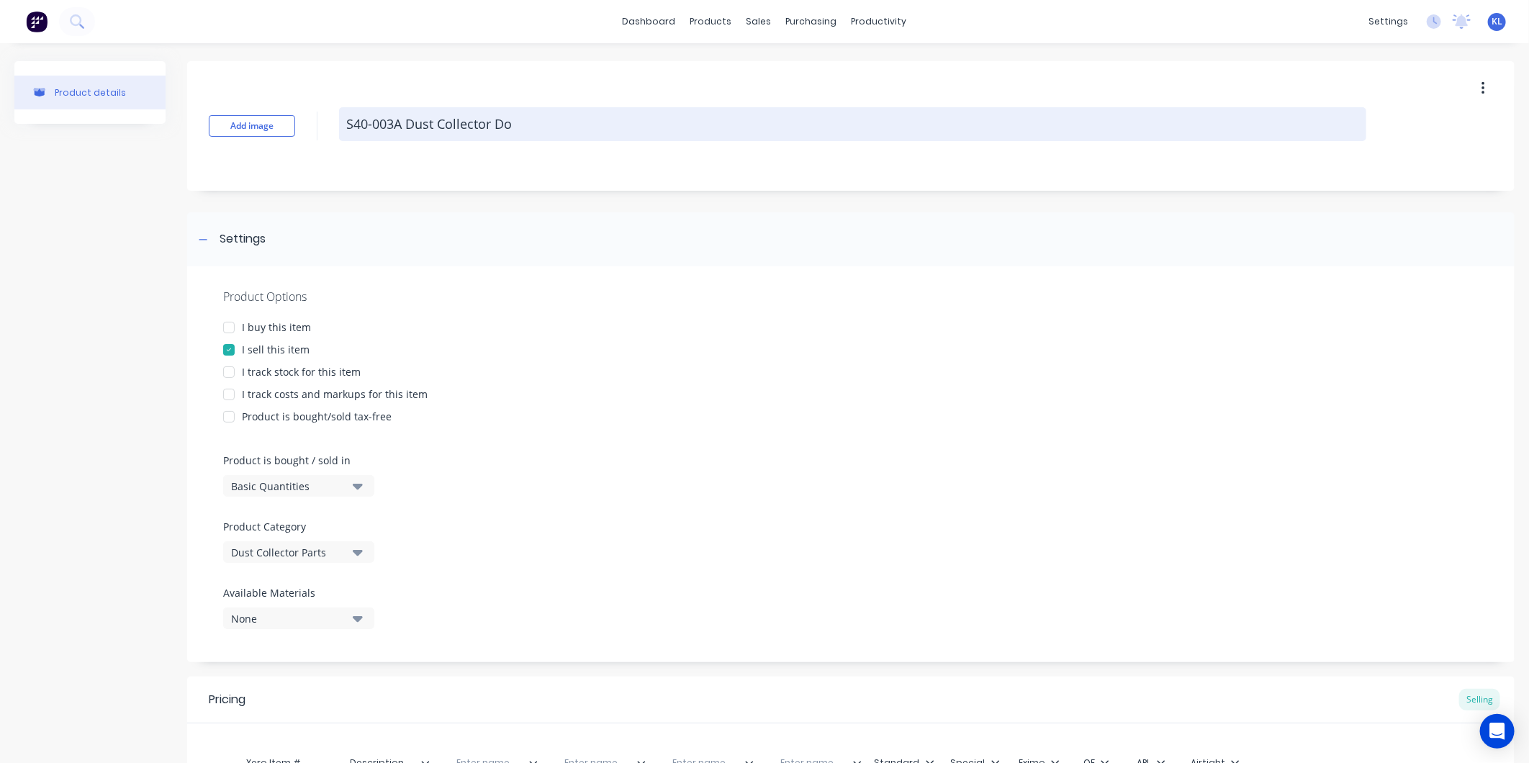
type textarea "x"
type textarea "S40-003A Dust Collector Doo"
type textarea "x"
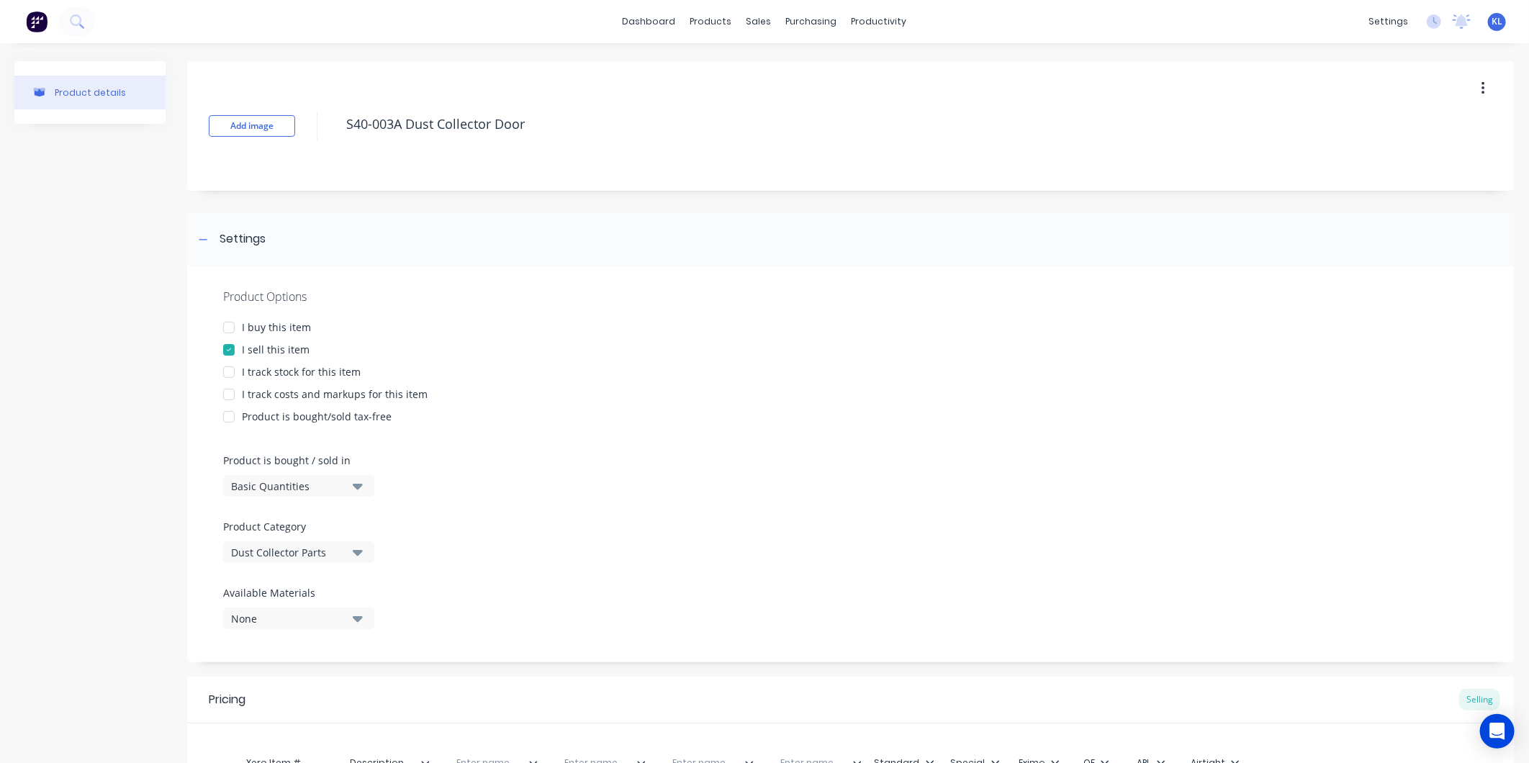
scroll to position [198, 0]
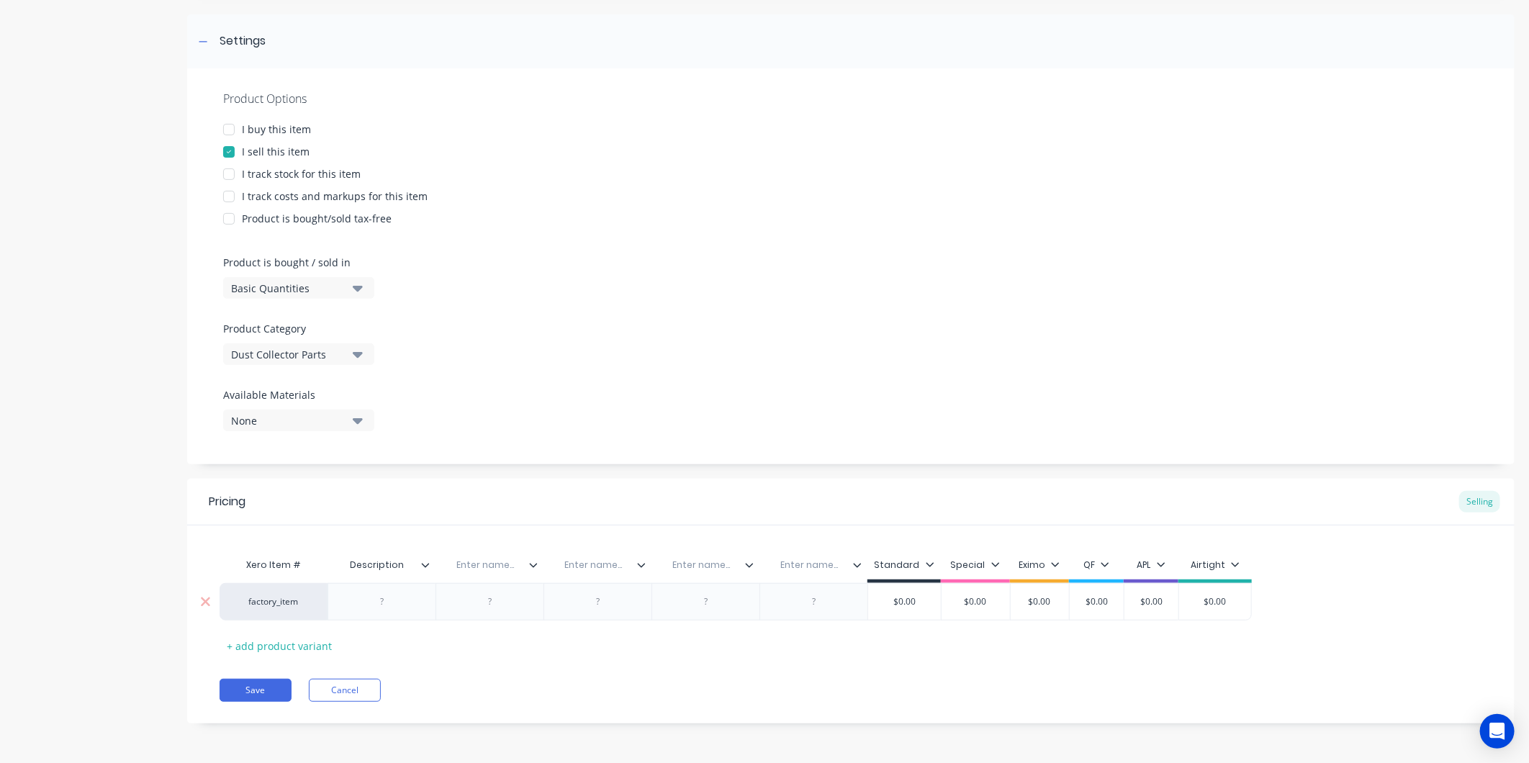
type textarea "S40-003A Dust Collector Door"
type textarea "x"
type textarea "S40-003A Dust Collector Door"
click at [400, 601] on div at bounding box center [382, 602] width 72 height 19
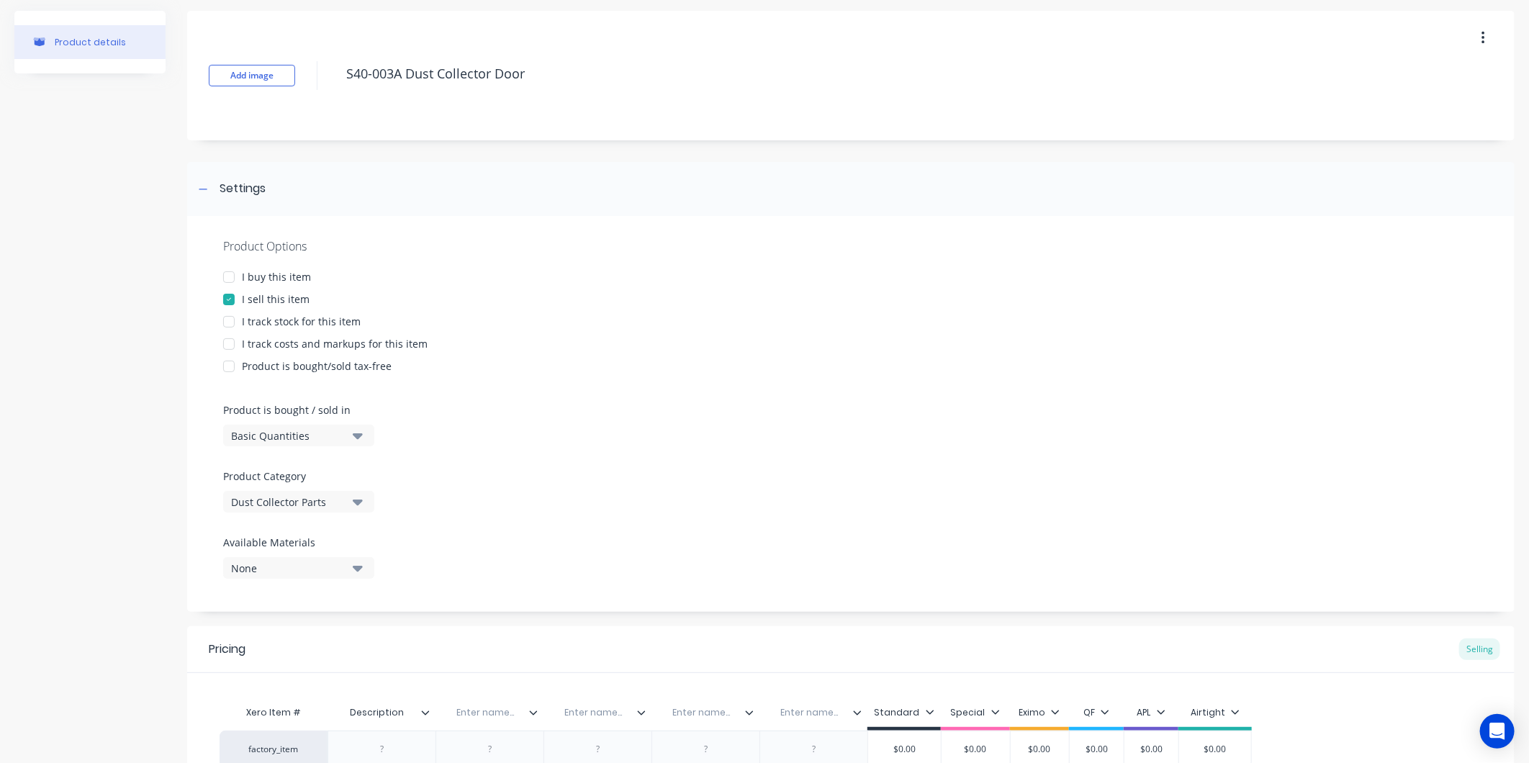
scroll to position [0, 0]
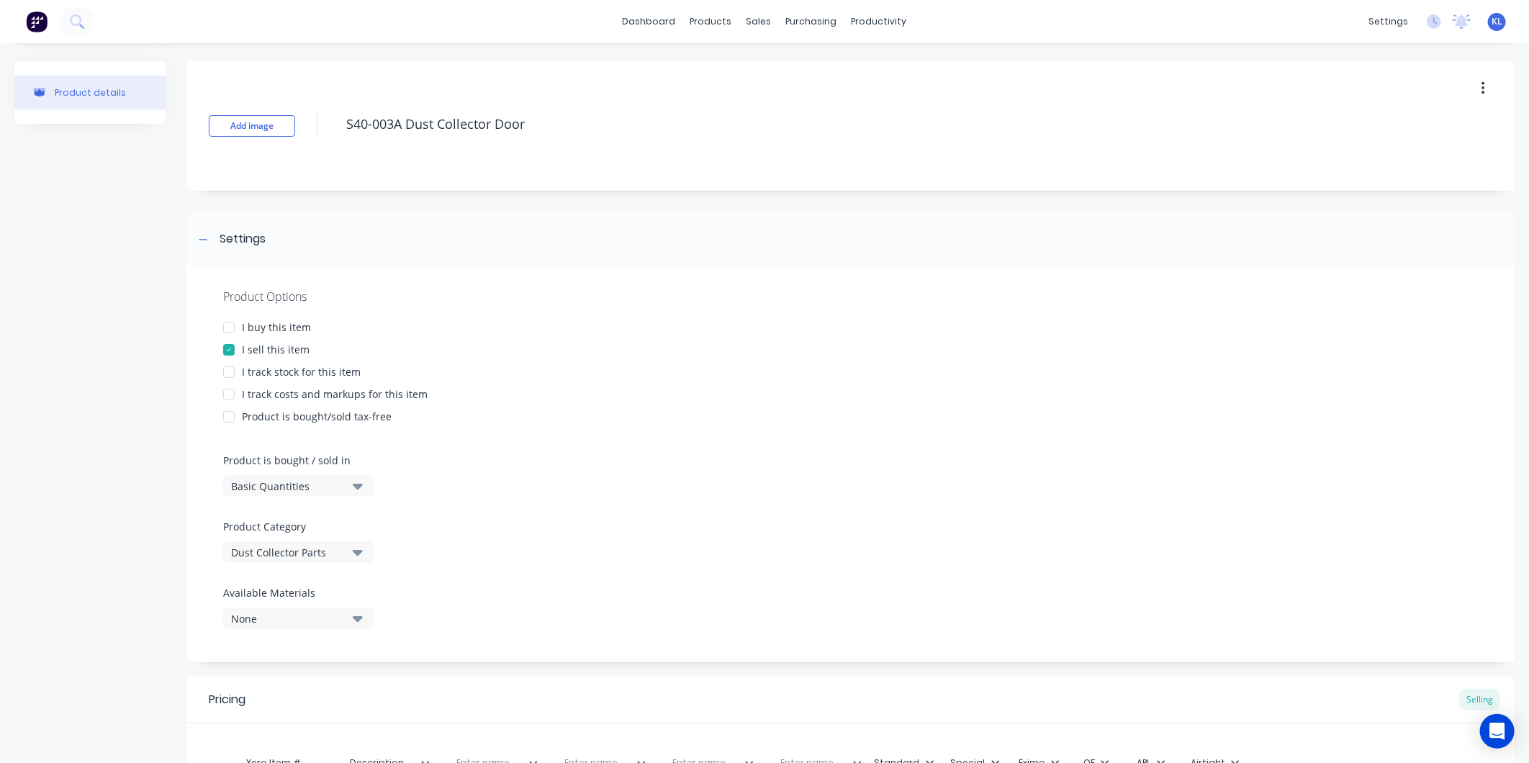
click at [79, 96] on div "Product details" at bounding box center [90, 92] width 71 height 11
type textarea "x"
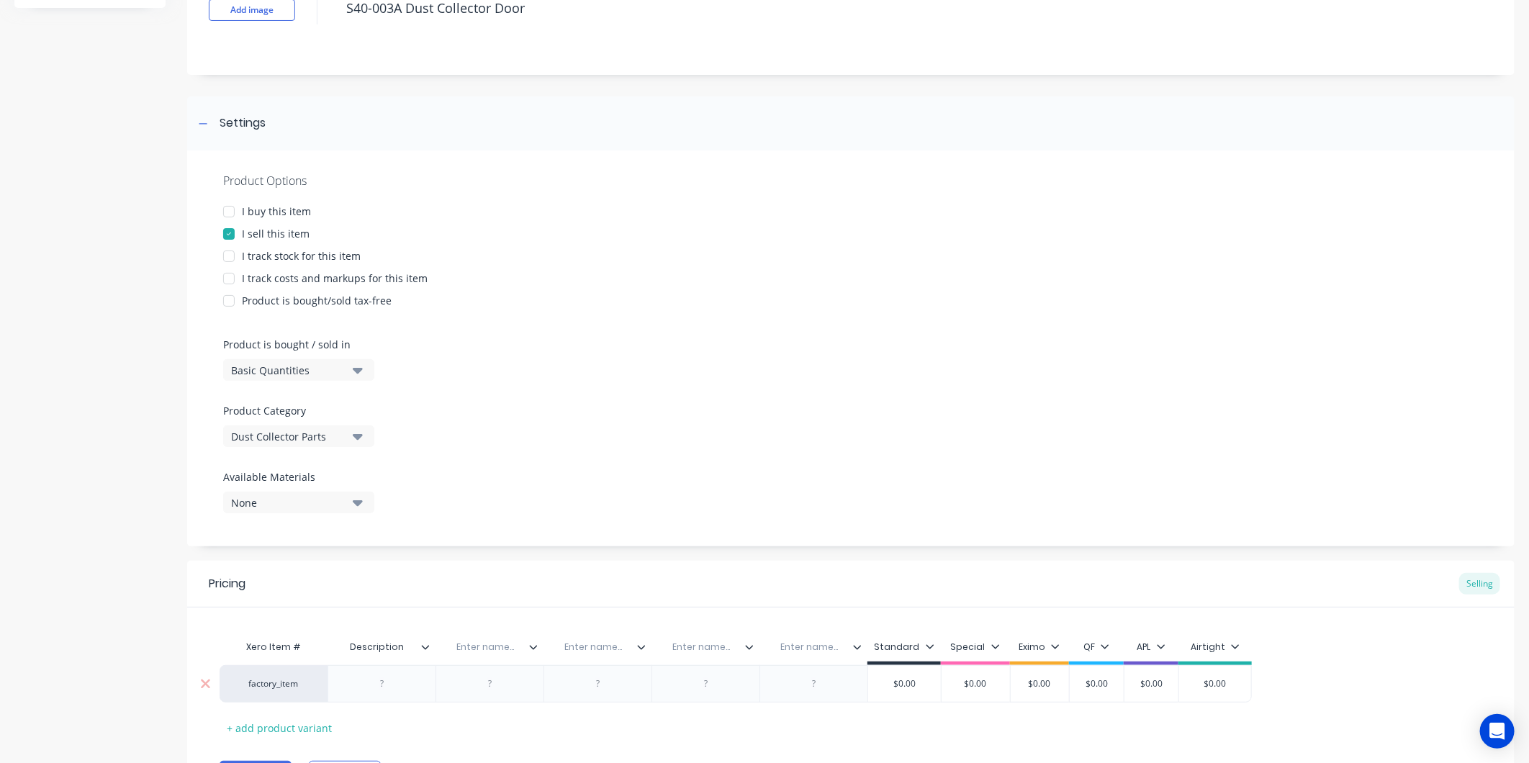
scroll to position [198, 0]
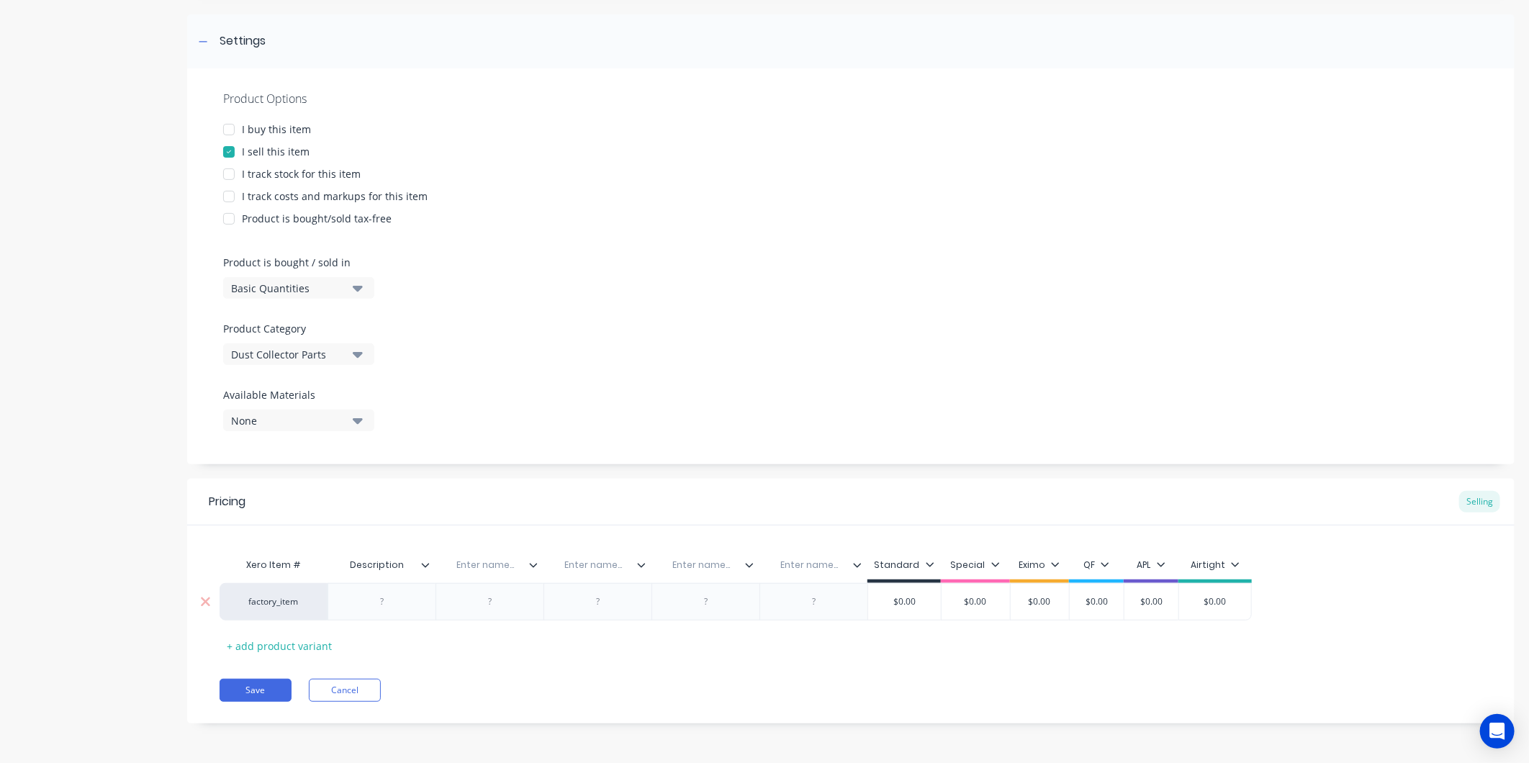
click at [387, 606] on div at bounding box center [382, 602] width 72 height 19
type textarea "x"
click at [498, 566] on input "text" at bounding box center [485, 565] width 99 height 13
type input "Explosion Panel"
type textarea "x"
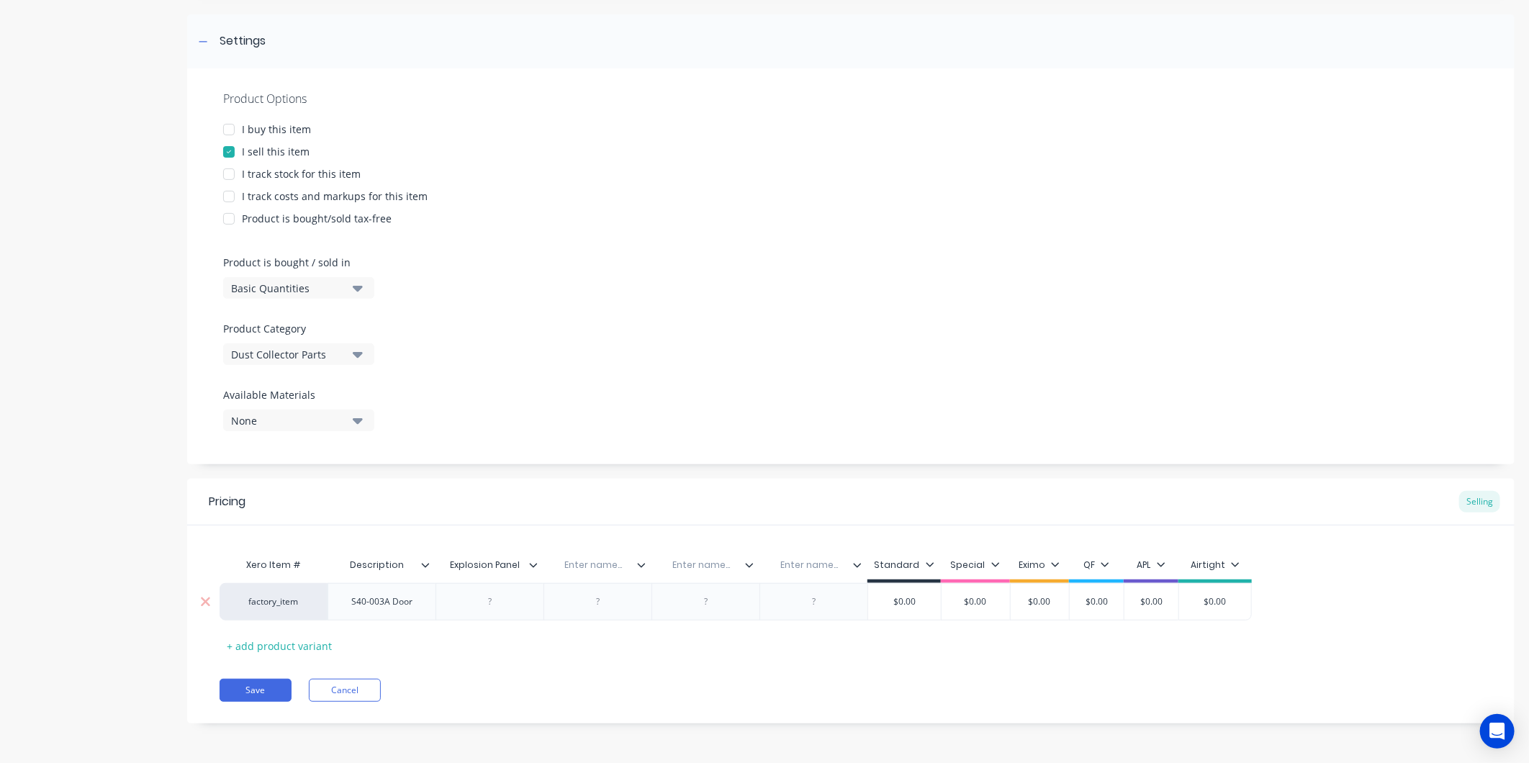
click at [495, 605] on div at bounding box center [490, 602] width 72 height 19
click at [608, 562] on input "text" at bounding box center [593, 565] width 99 height 13
type textarea "x"
click at [519, 562] on input "Explosion Panel" at bounding box center [485, 565] width 99 height 13
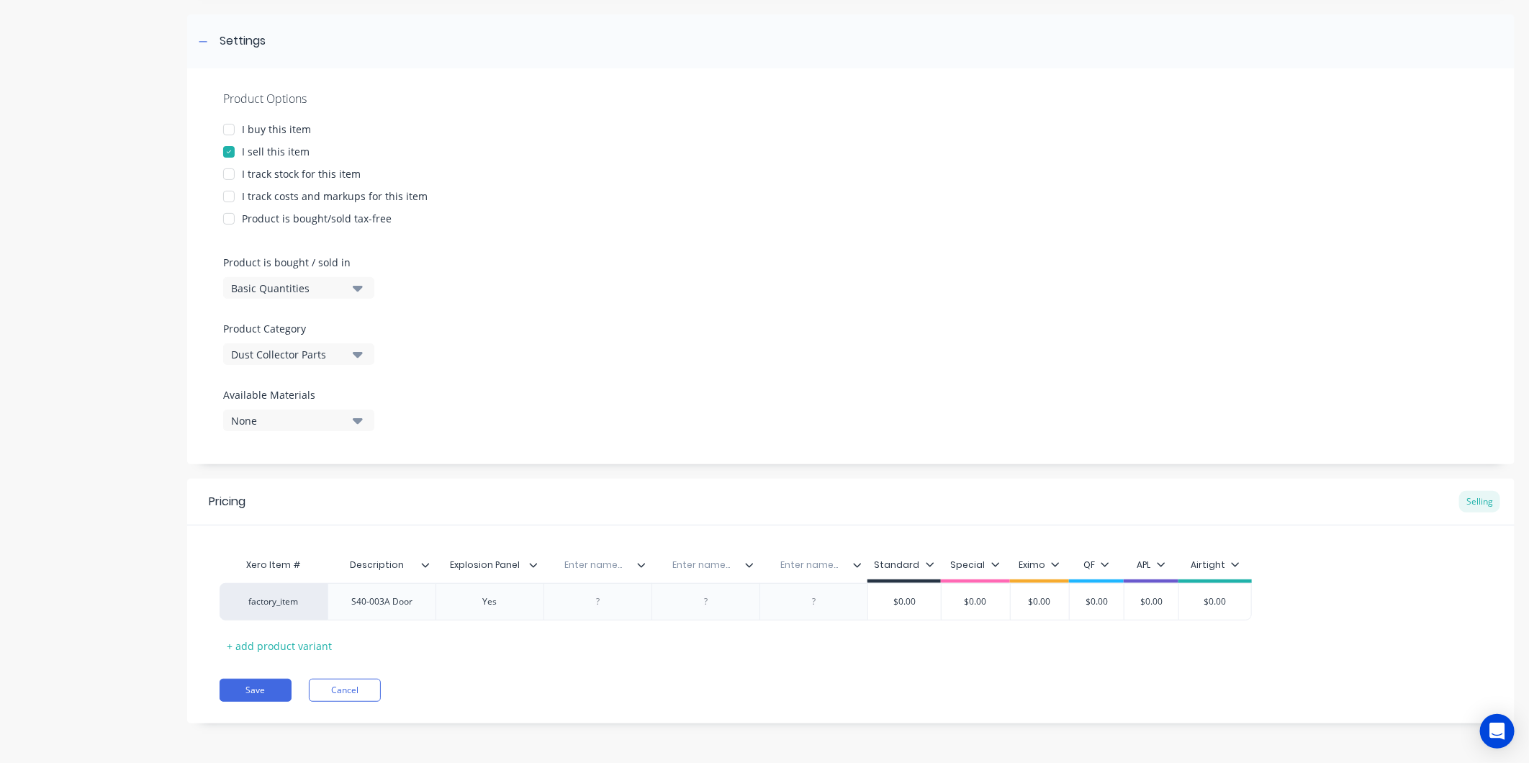
click at [519, 562] on input "Explosion Panel" at bounding box center [485, 565] width 99 height 13
click at [519, 564] on input "Explosion Panel" at bounding box center [485, 565] width 99 height 13
type input "Explosion Panel Clearance"
click at [647, 601] on div at bounding box center [643, 602] width 72 height 19
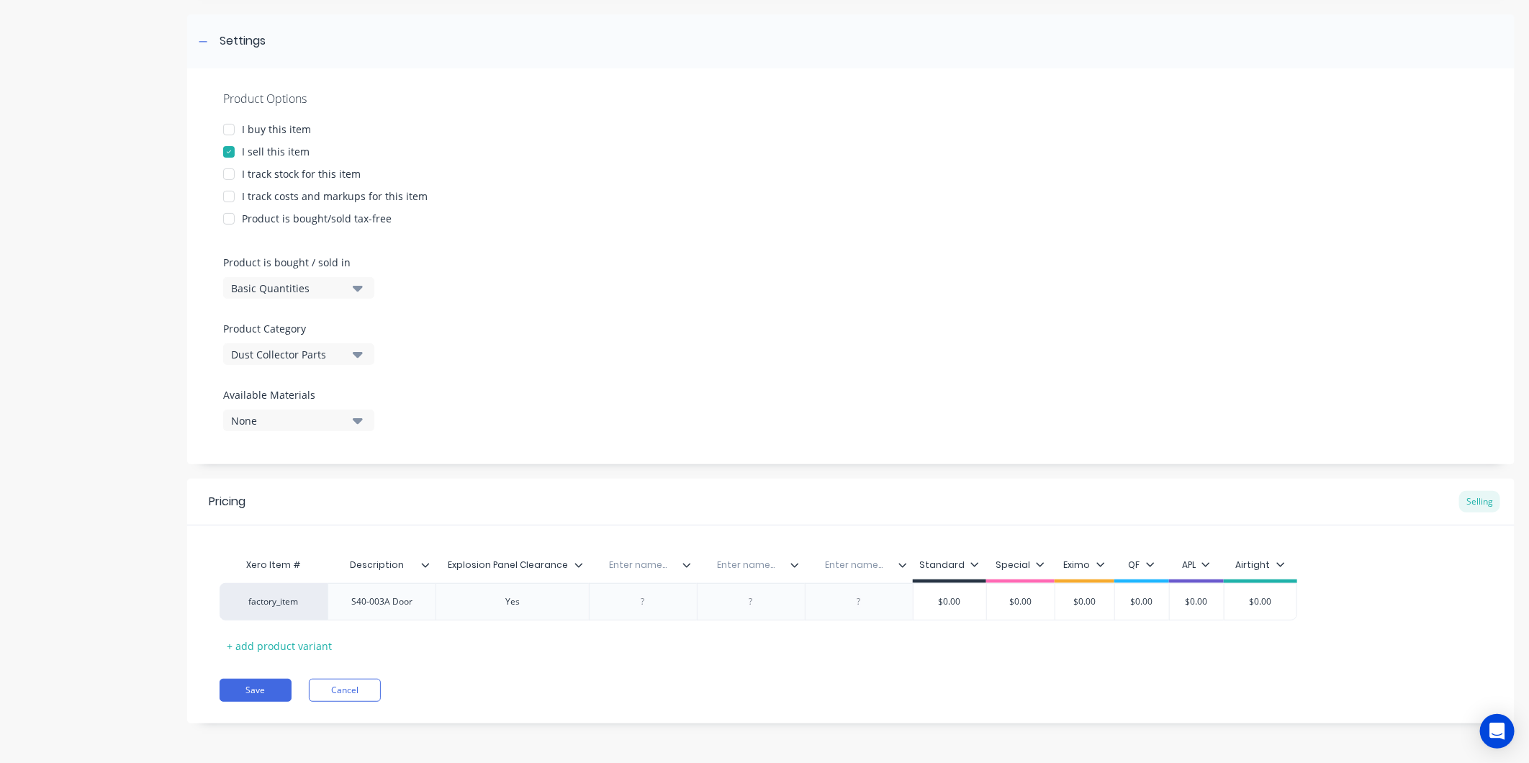
click at [649, 567] on input "text" at bounding box center [638, 565] width 99 height 13
click at [607, 610] on div at bounding box center [643, 601] width 108 height 37
type textarea "x"
click at [599, 648] on div "Xero Item # Description Explosion Panel Clearance Enter name... Enter name... E…" at bounding box center [851, 604] width 1263 height 107
click at [644, 567] on input "text" at bounding box center [638, 565] width 99 height 13
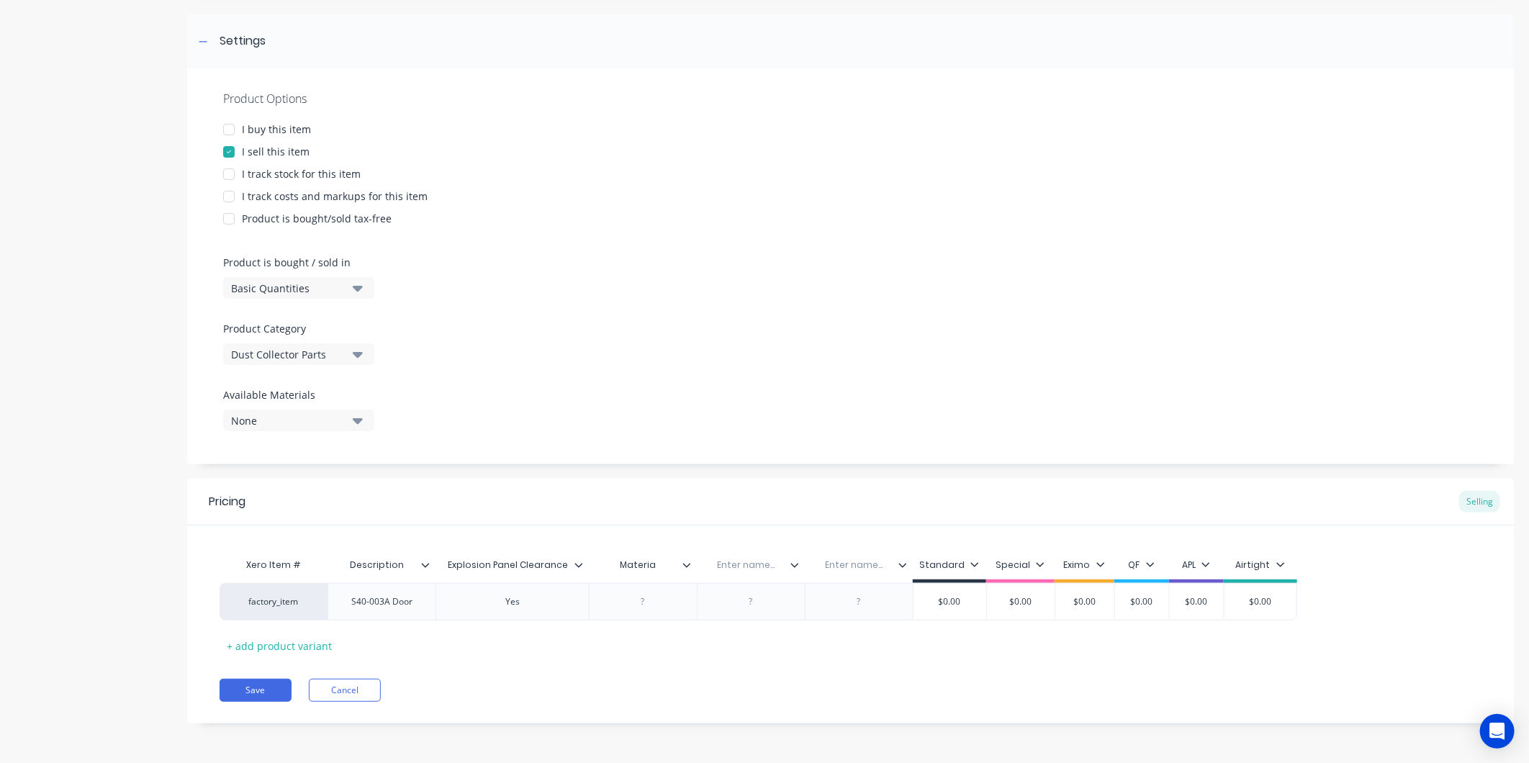
type input "Material"
type textarea "x"
click at [644, 595] on div at bounding box center [643, 602] width 72 height 19
type textarea "x"
click at [750, 569] on input "text" at bounding box center [746, 565] width 99 height 13
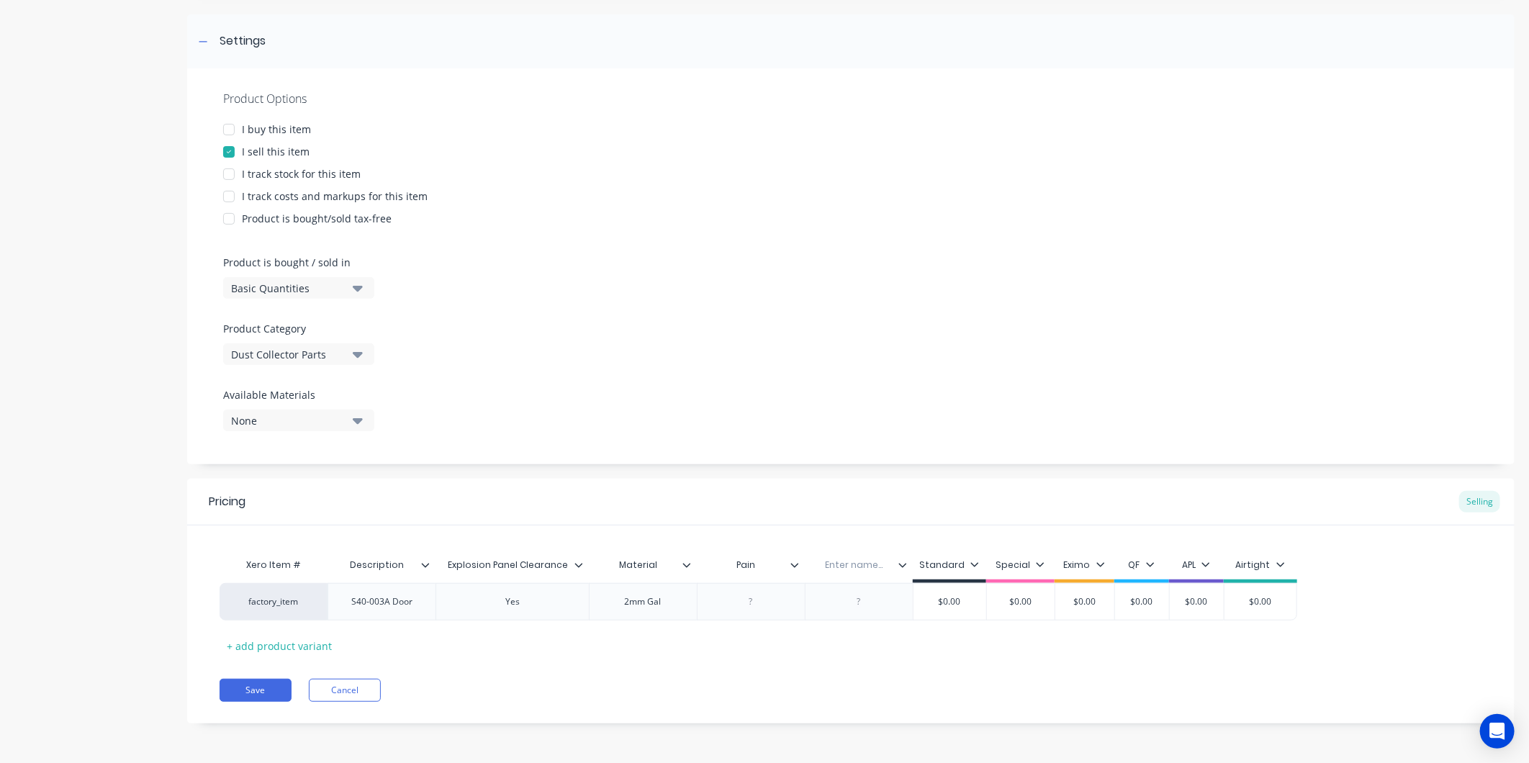
type input "Paint"
type textarea "x"
click at [765, 606] on div at bounding box center [751, 602] width 72 height 19
drag, startPoint x: 902, startPoint y: 562, endPoint x: 469, endPoint y: 560, distance: 433.5
click at [469, 560] on div "Xero Item # Description Explosion Panel Clearance Material Paint Enter name... …" at bounding box center [759, 567] width 1078 height 32
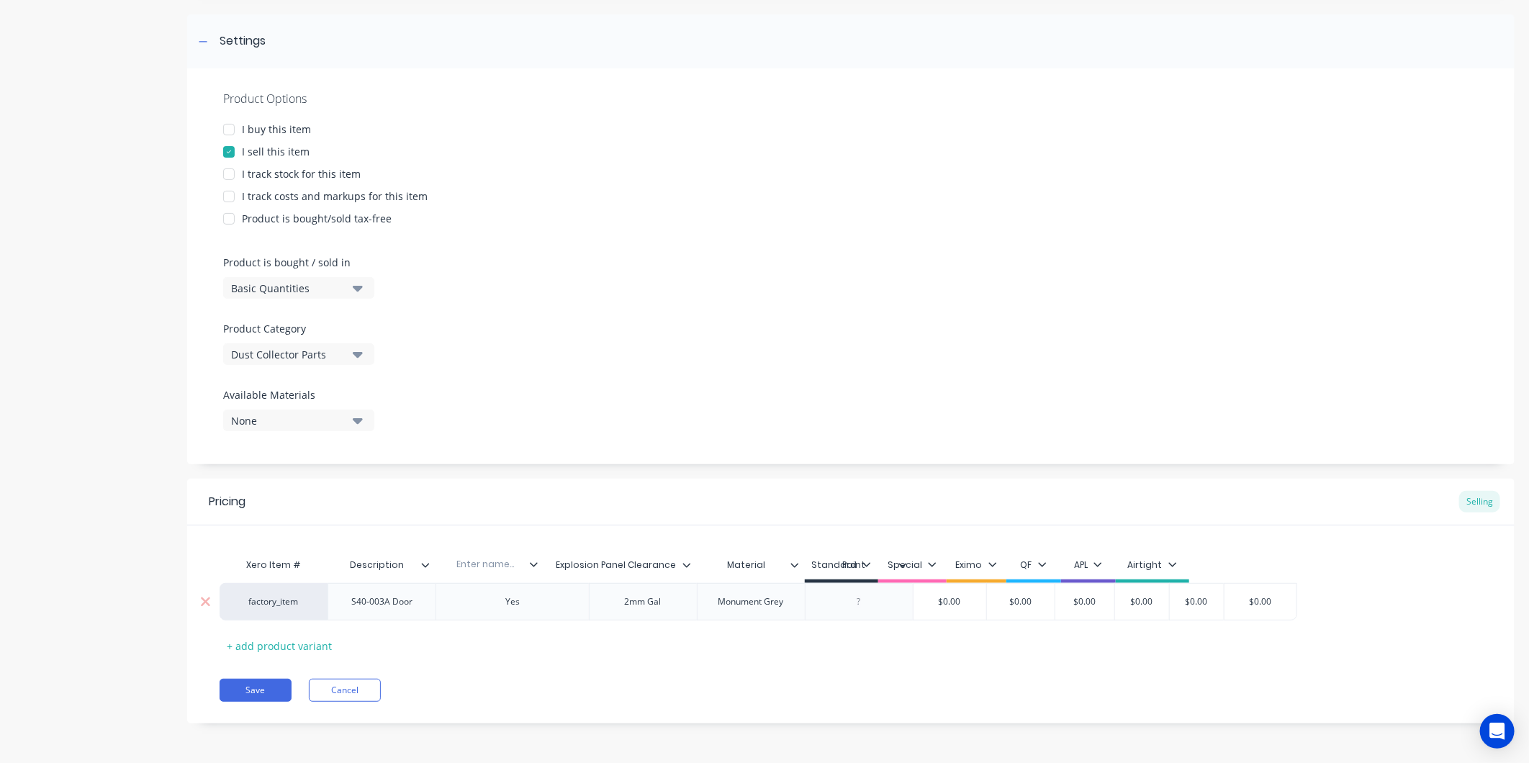
type textarea "x"
click at [494, 565] on input "text" at bounding box center [485, 565] width 99 height 13
type input "Dimensions"
click at [495, 612] on div at bounding box center [490, 601] width 108 height 37
type textarea "x"
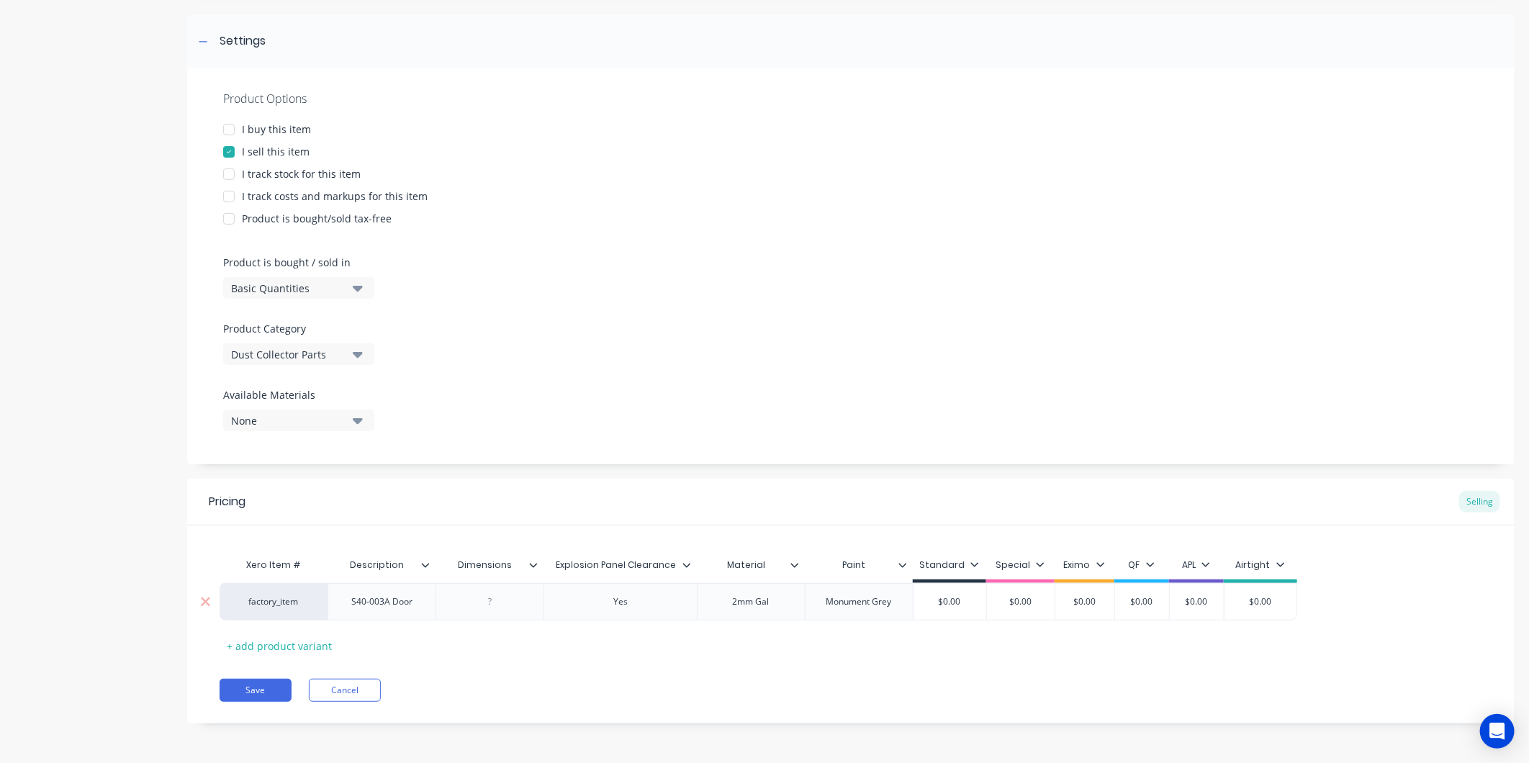
click at [498, 602] on div at bounding box center [490, 602] width 72 height 19
click at [491, 657] on div "Pricing Selling Xero Item # Description Dimensions Explosion Panel Clearance Ma…" at bounding box center [851, 601] width 1328 height 245
click at [274, 693] on button "Save" at bounding box center [256, 690] width 72 height 23
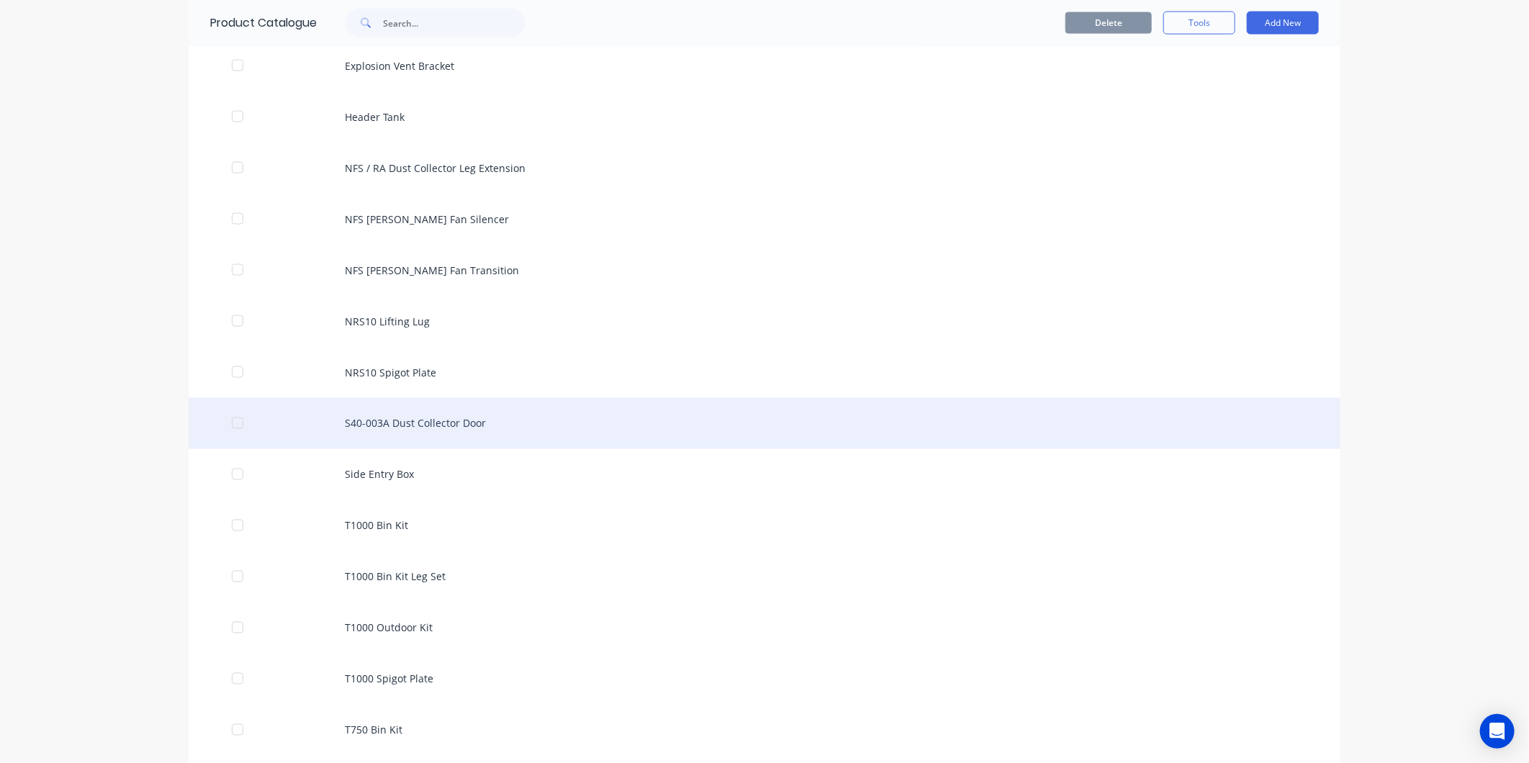
scroll to position [1359, 0]
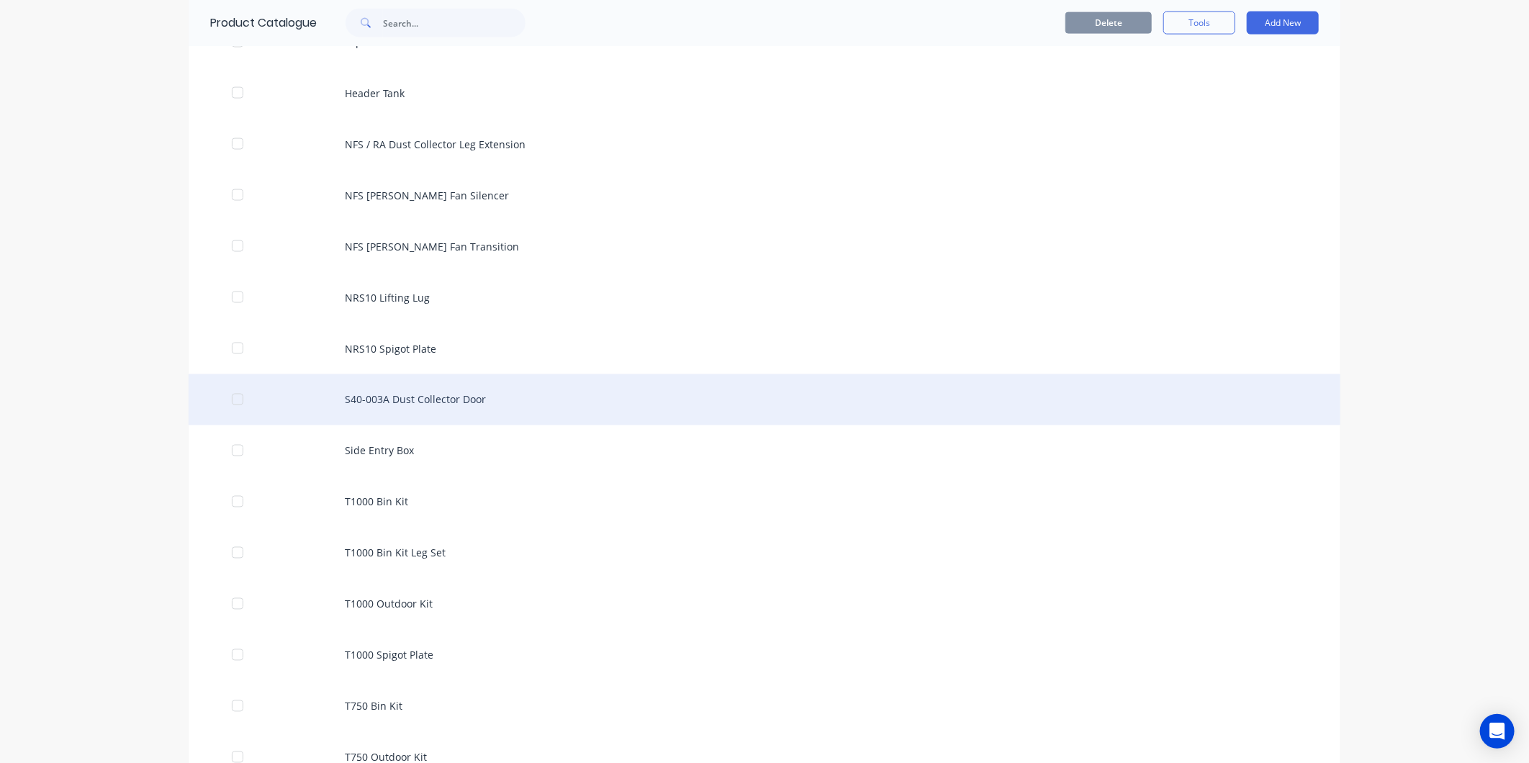
click at [408, 400] on div "S40-003A Dust Collector Door" at bounding box center [765, 399] width 1152 height 51
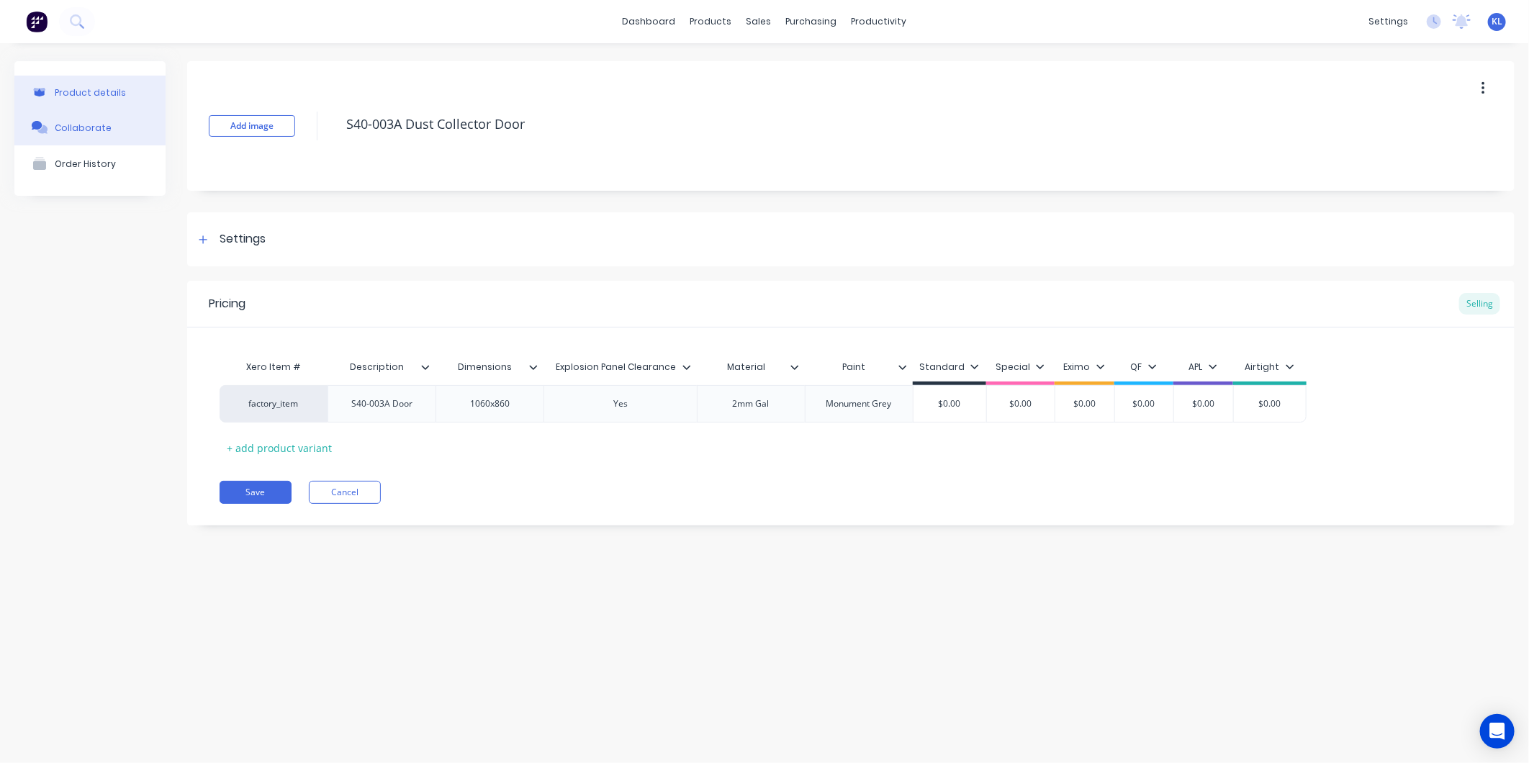
click at [48, 128] on div "button" at bounding box center [40, 127] width 22 height 13
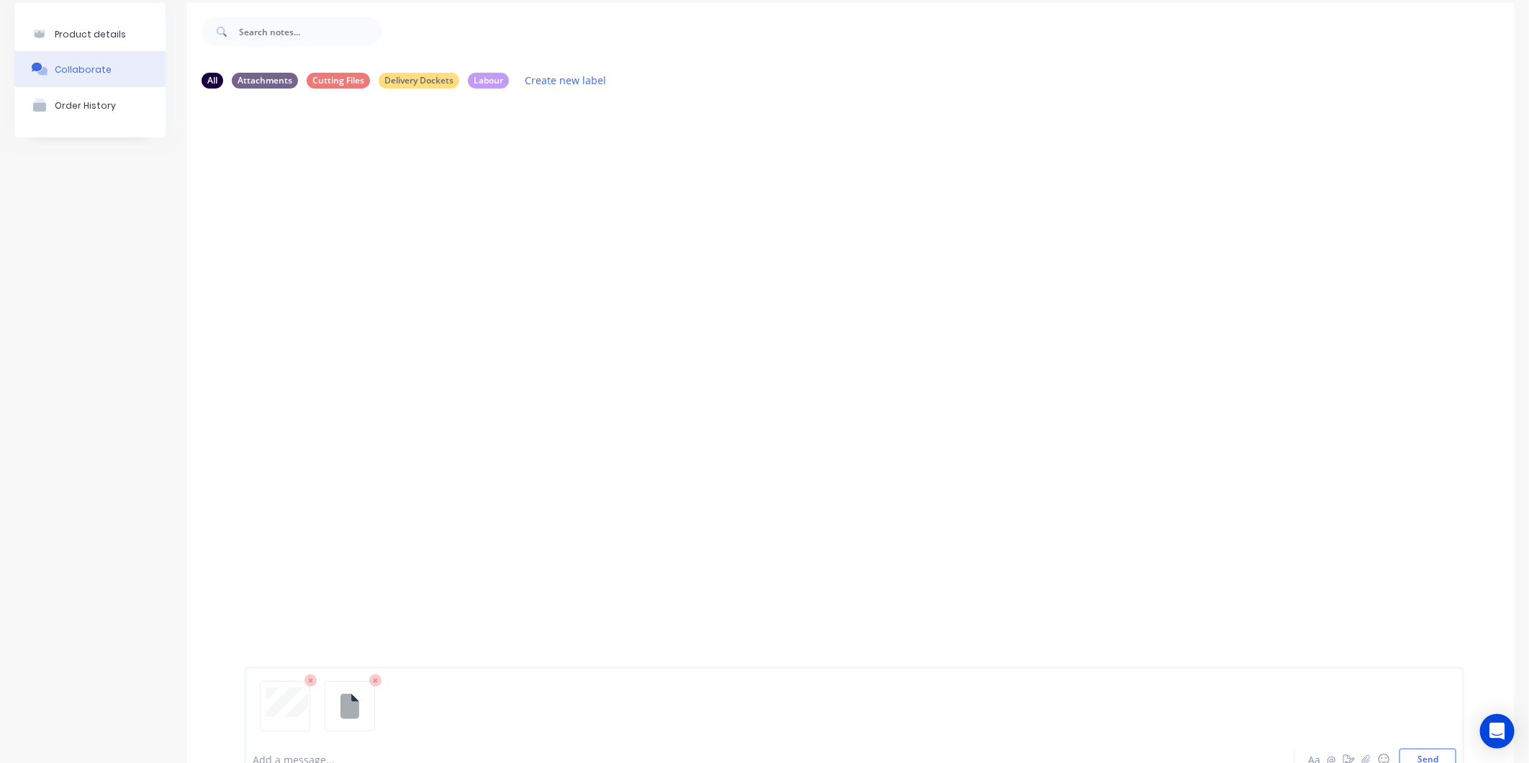
scroll to position [113, 0]
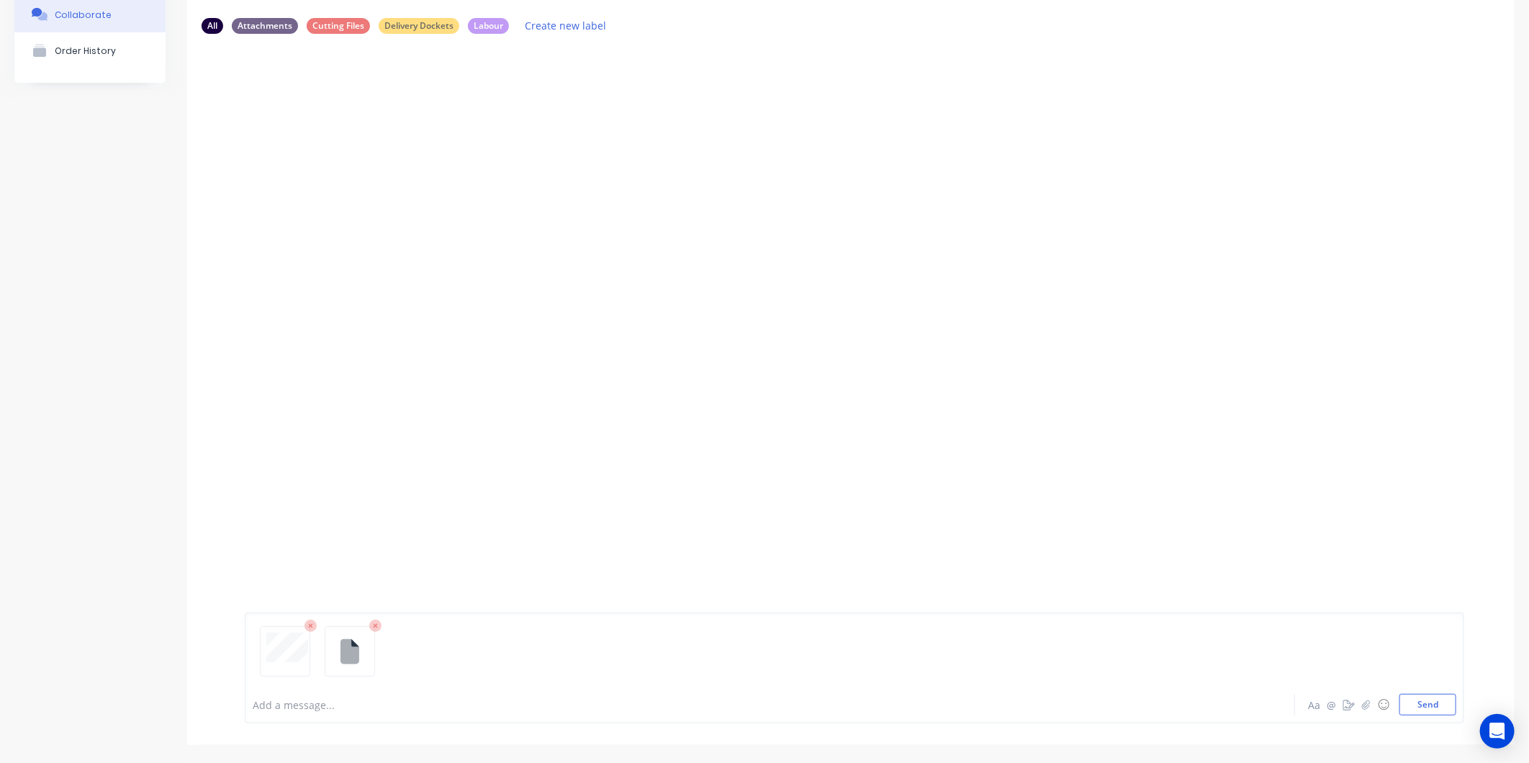
click at [1420, 702] on button "Send" at bounding box center [1428, 705] width 57 height 22
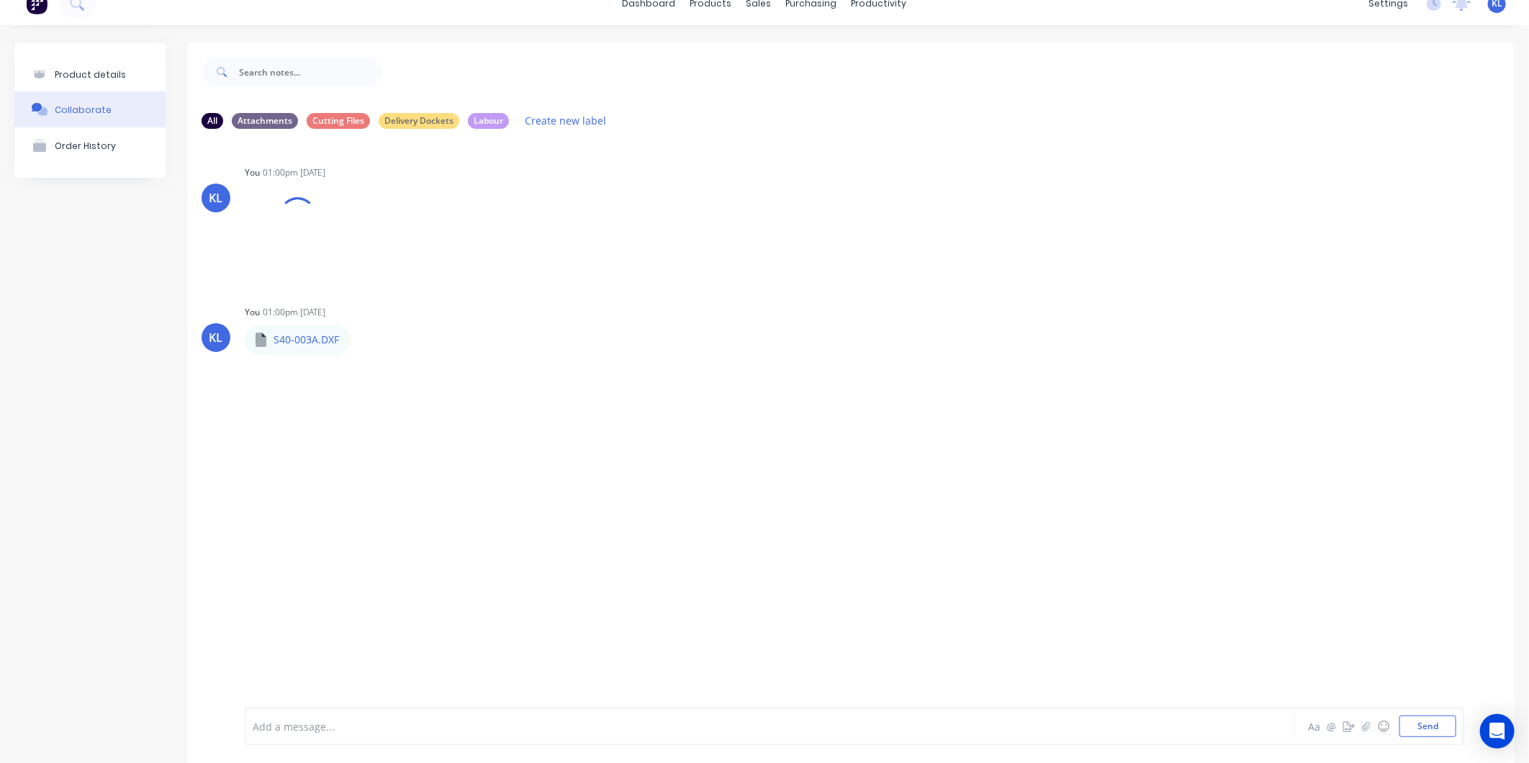
scroll to position [0, 0]
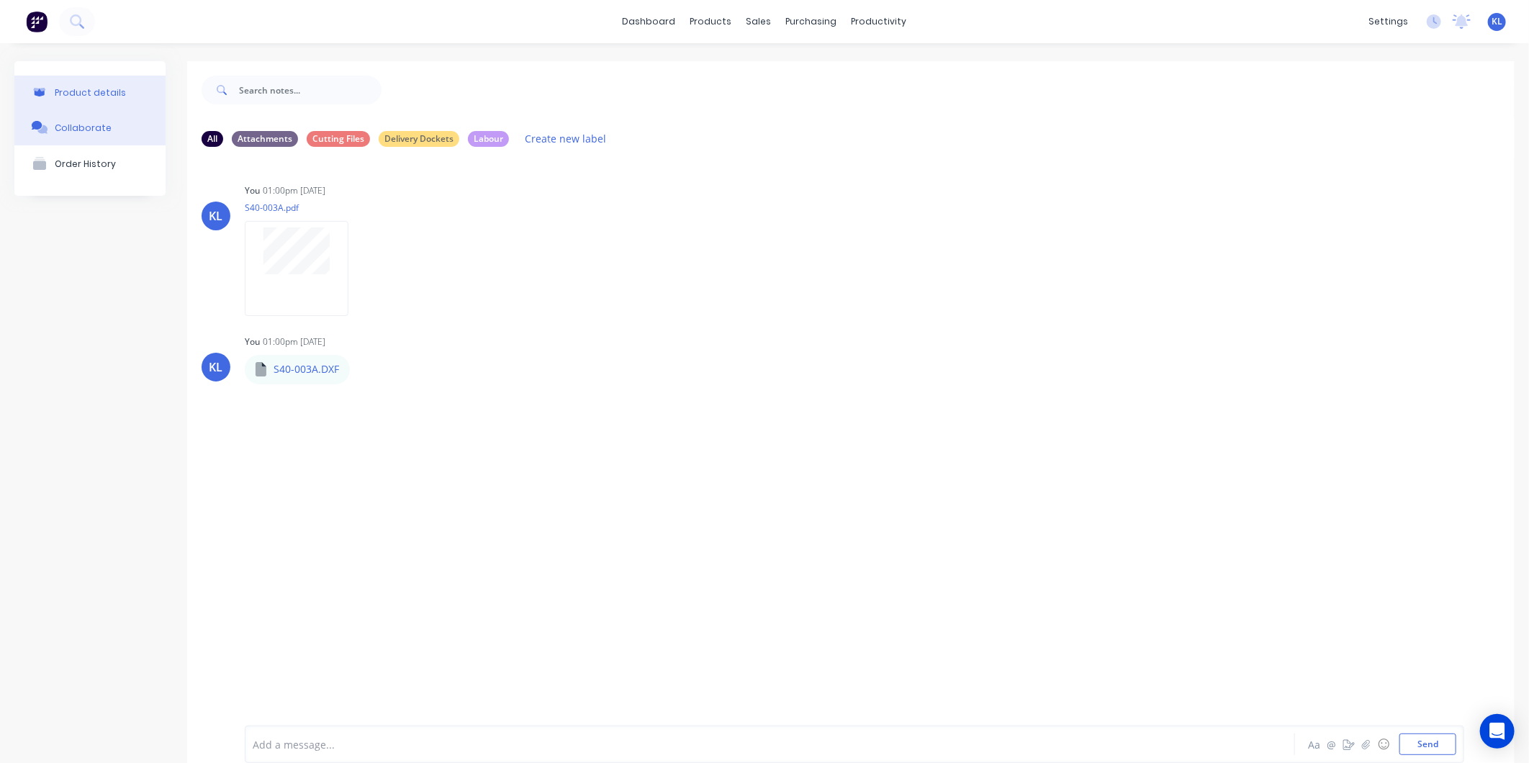
click at [107, 85] on button "Product details" at bounding box center [89, 93] width 151 height 34
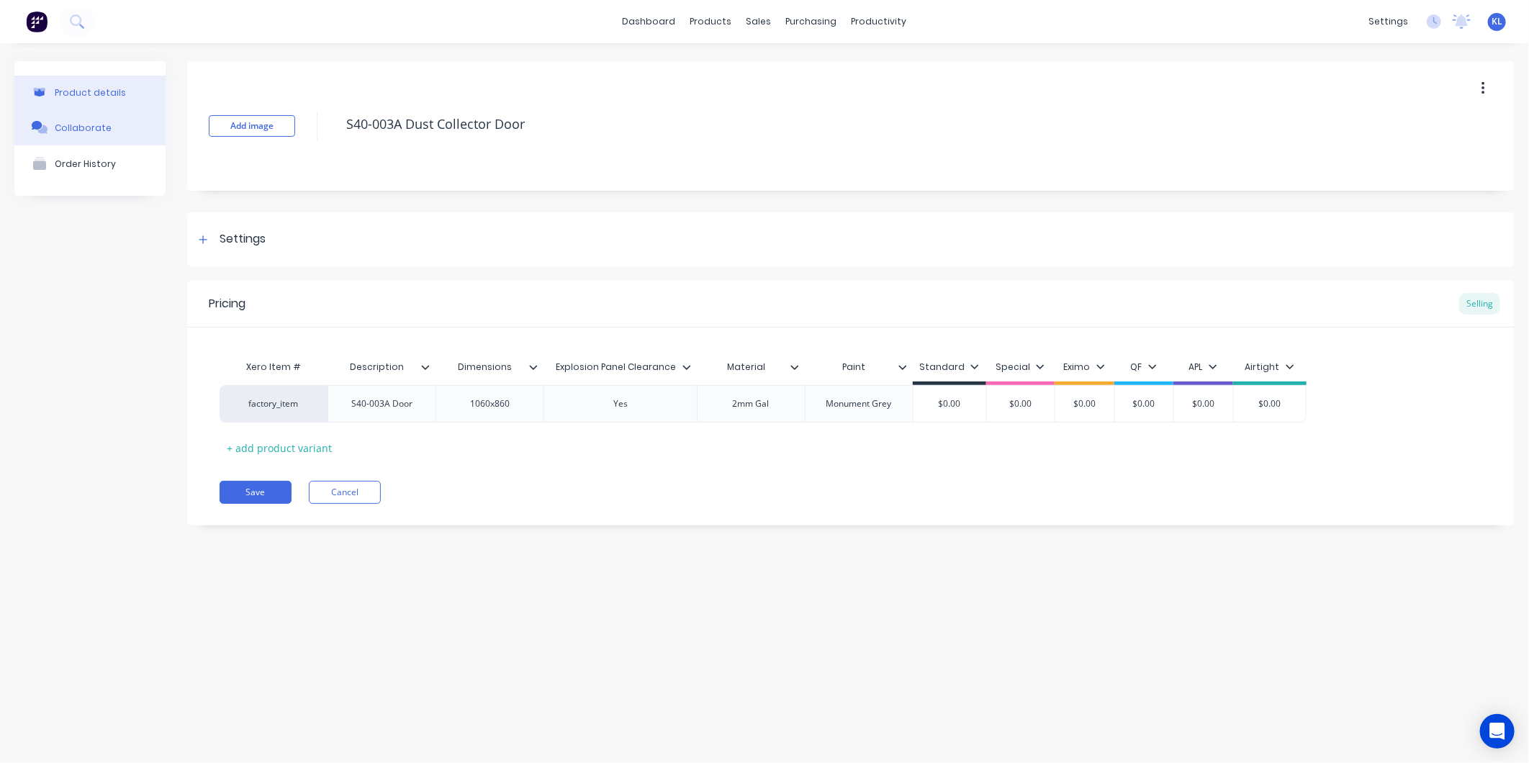
click at [87, 139] on button "Collaborate" at bounding box center [89, 127] width 151 height 36
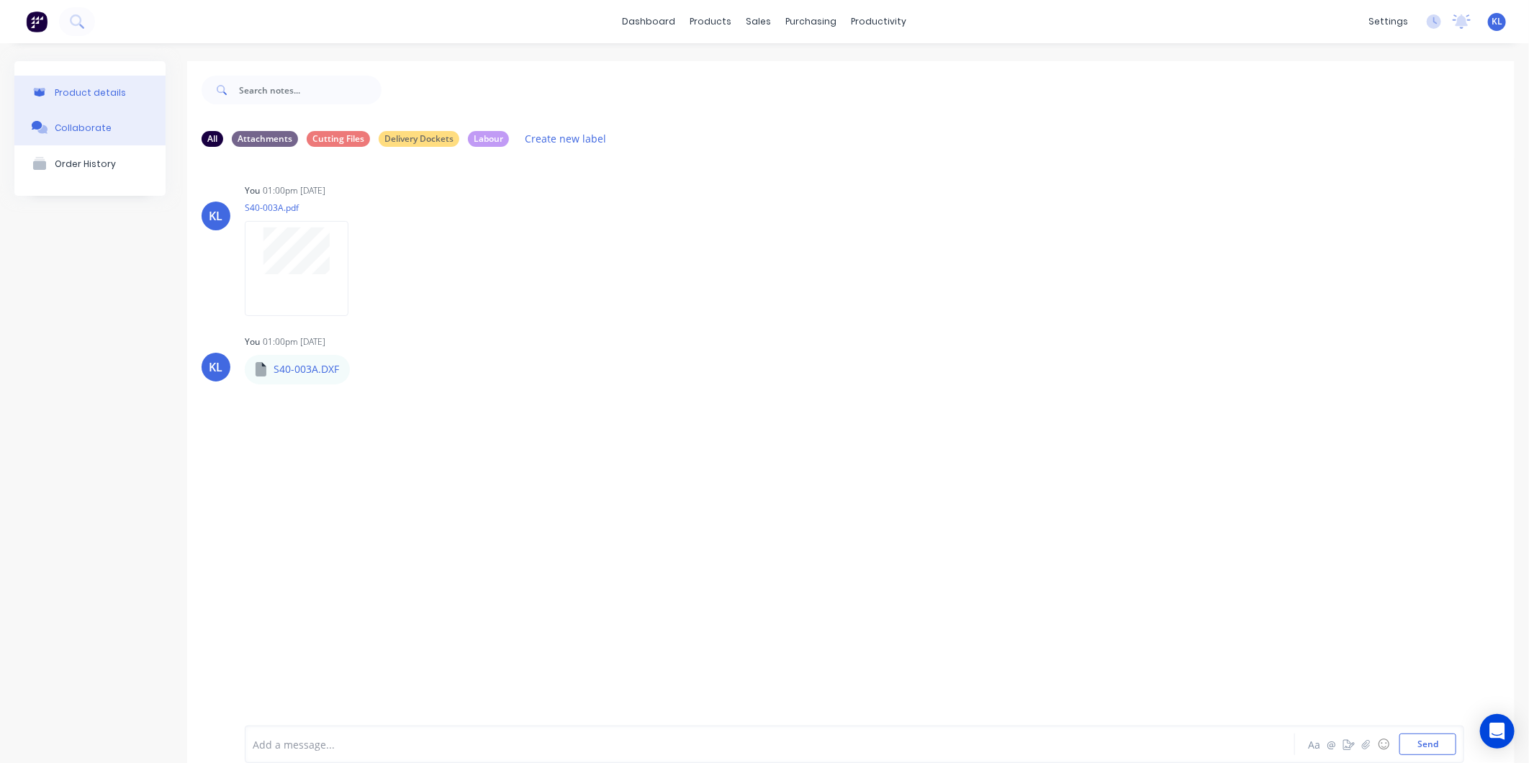
click at [84, 91] on div "Product details" at bounding box center [90, 92] width 71 height 11
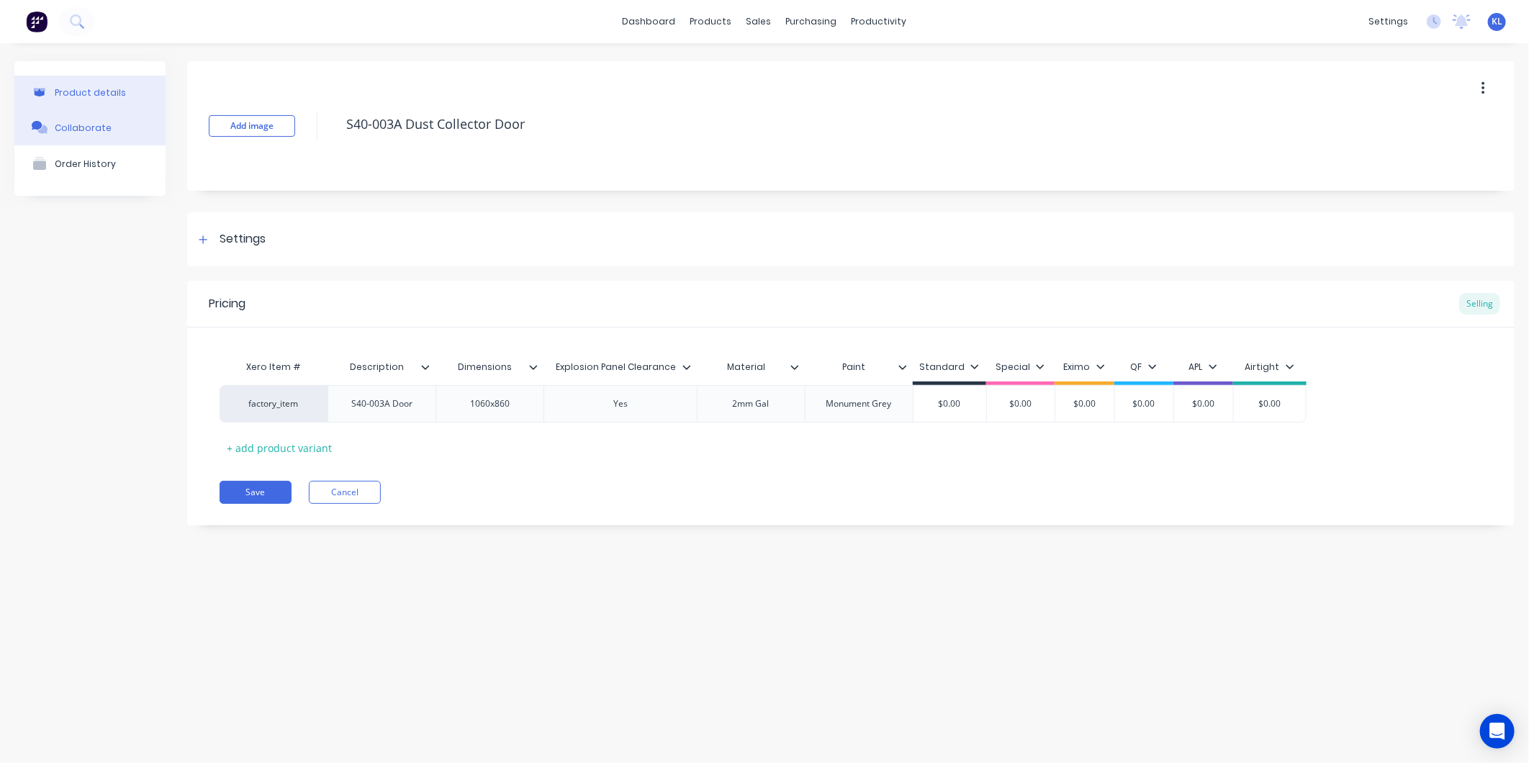
click at [104, 132] on div "Collaborate" at bounding box center [83, 127] width 57 height 11
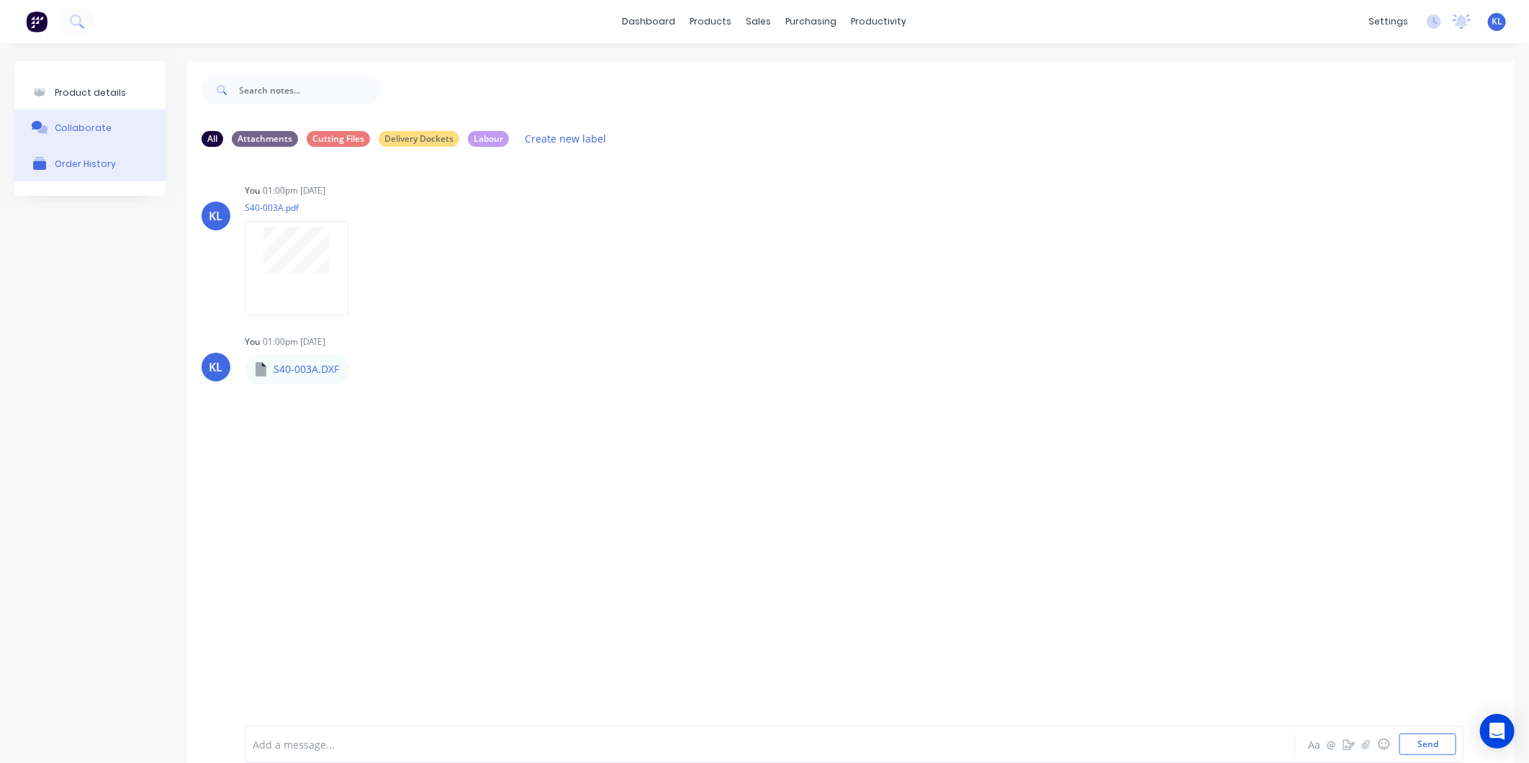
click at [105, 158] on div "Order History" at bounding box center [85, 163] width 61 height 11
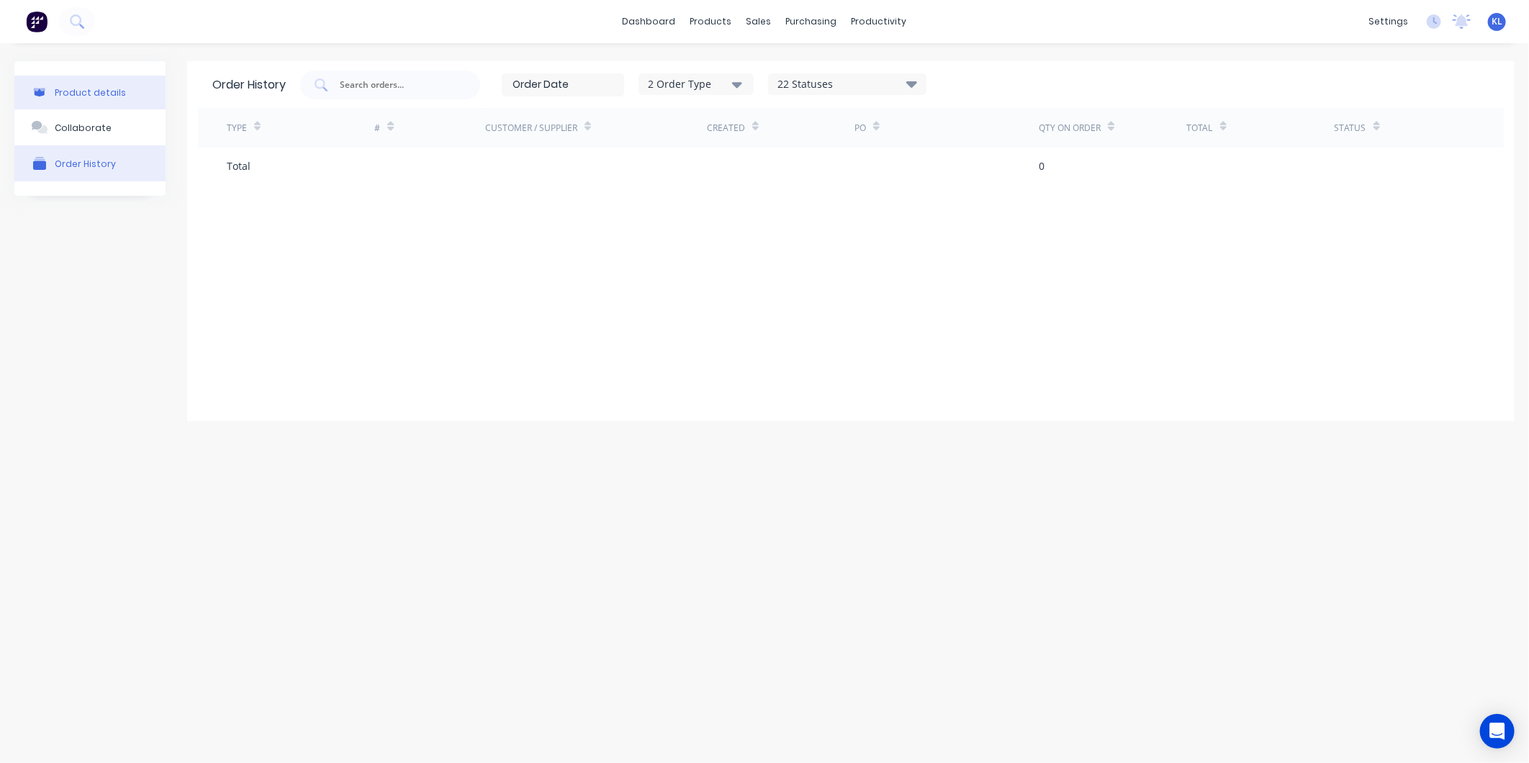
click at [102, 105] on button "Product details" at bounding box center [89, 93] width 151 height 34
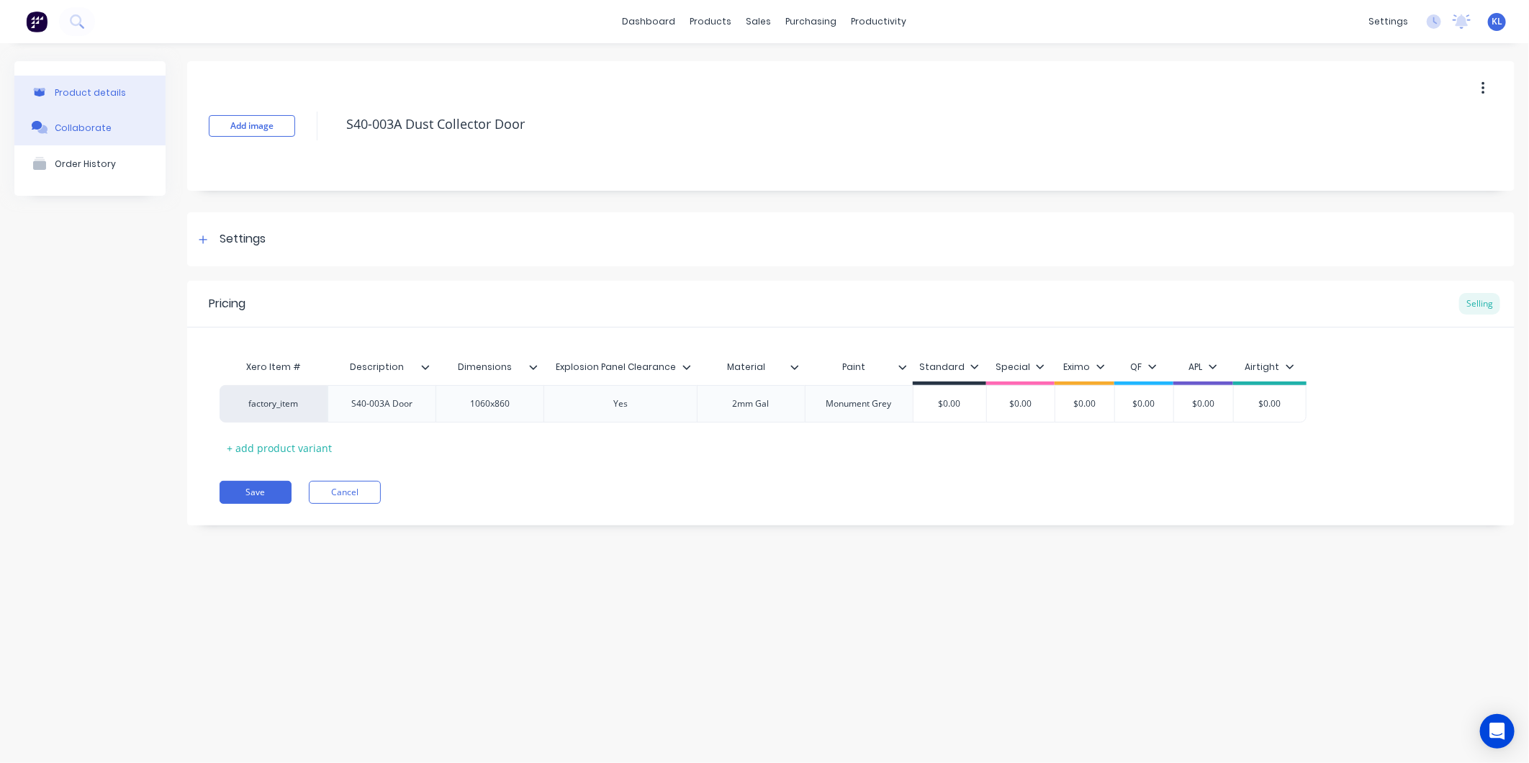
click at [99, 135] on button "Collaborate" at bounding box center [89, 127] width 151 height 36
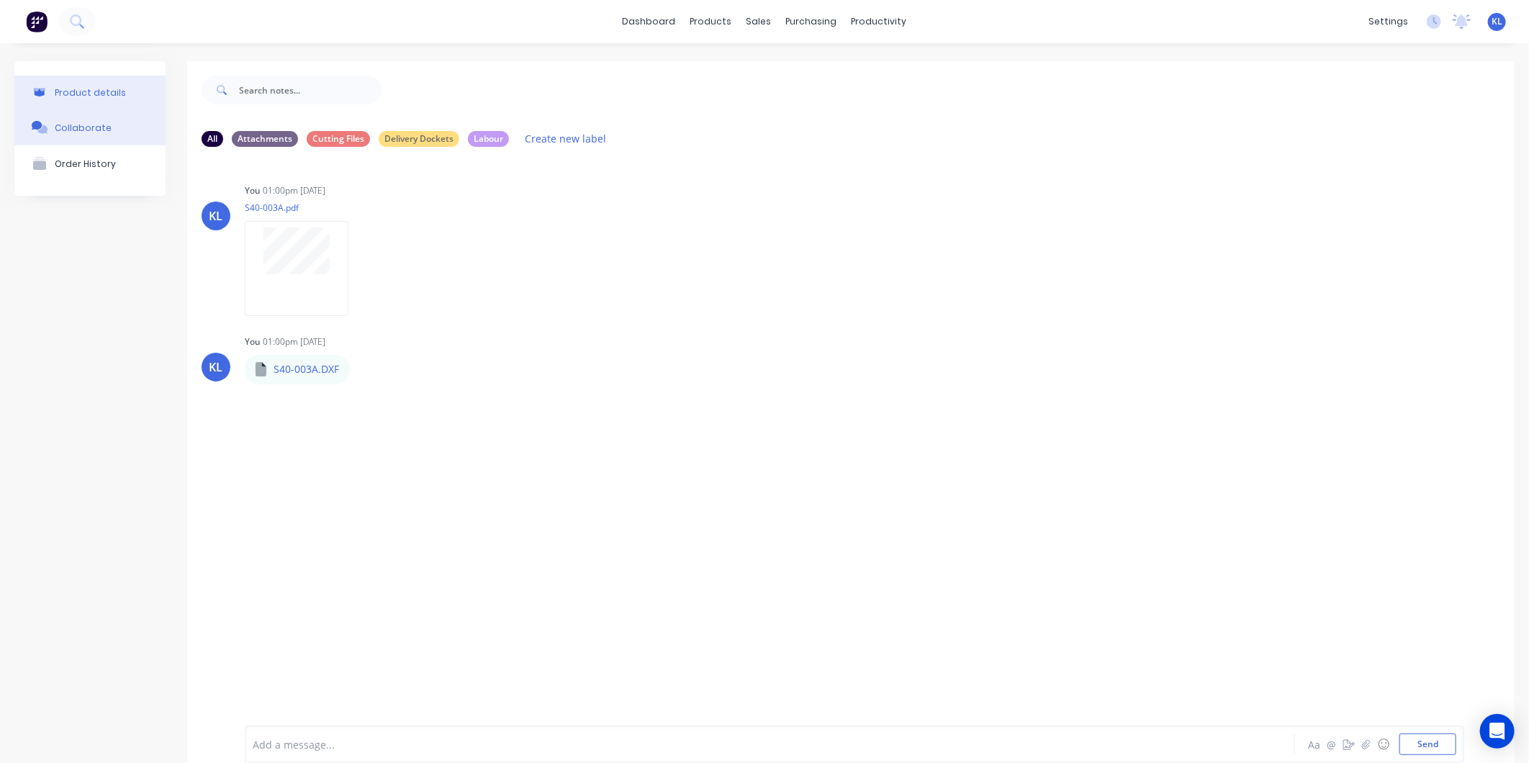
click at [94, 105] on button "Product details" at bounding box center [89, 93] width 151 height 34
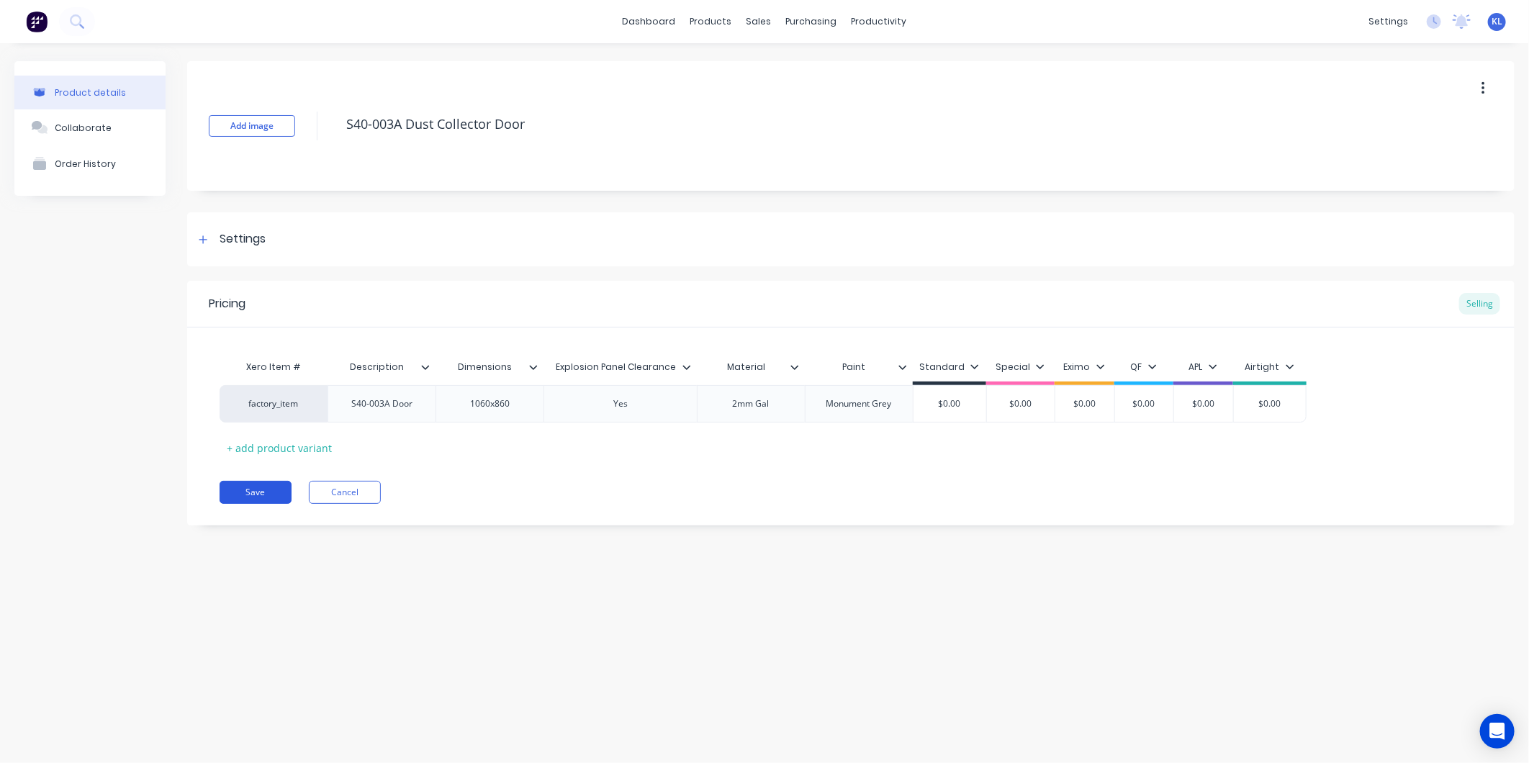
click at [269, 485] on button "Save" at bounding box center [256, 492] width 72 height 23
type textarea "x"
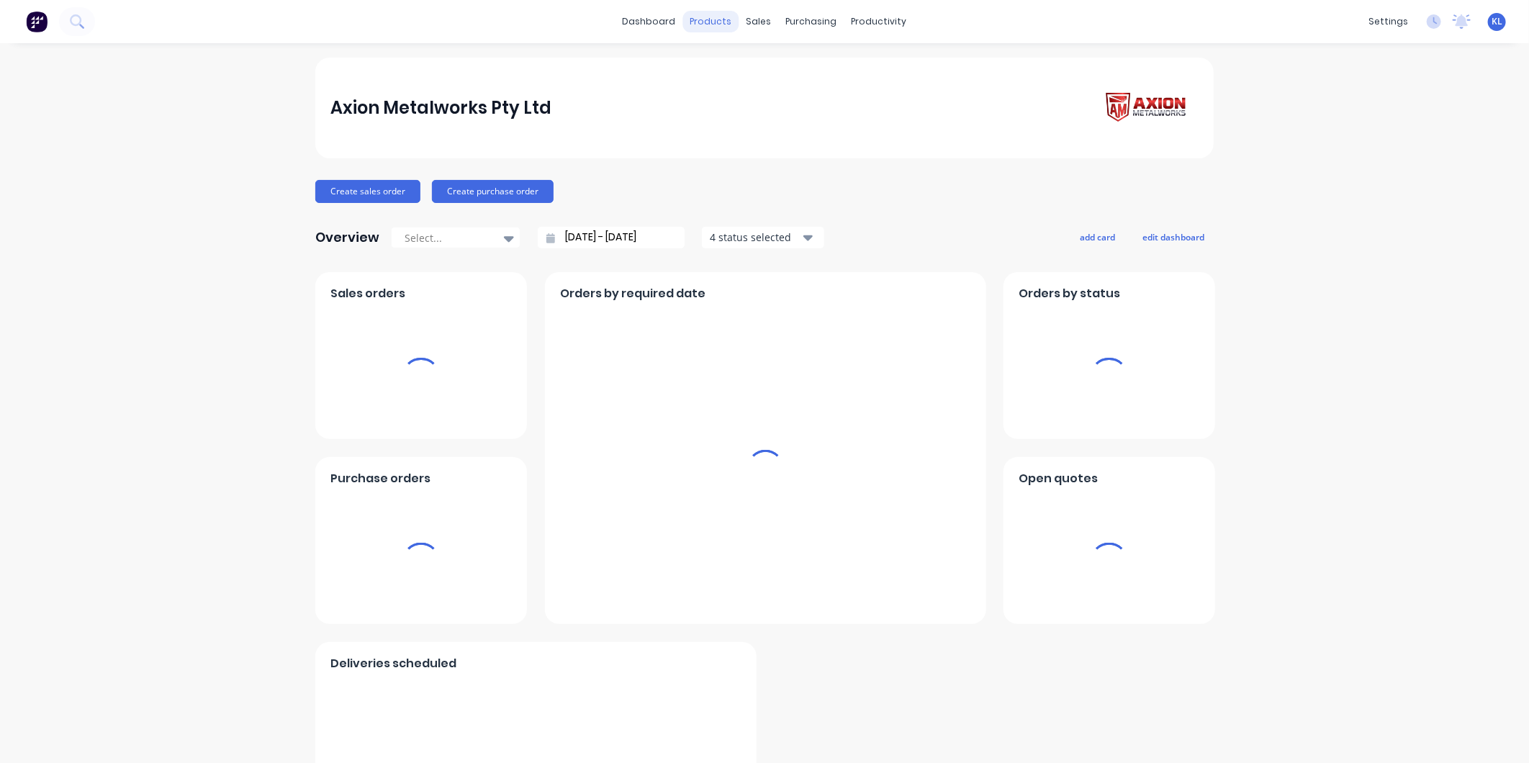
click at [714, 27] on div "products" at bounding box center [711, 22] width 56 height 22
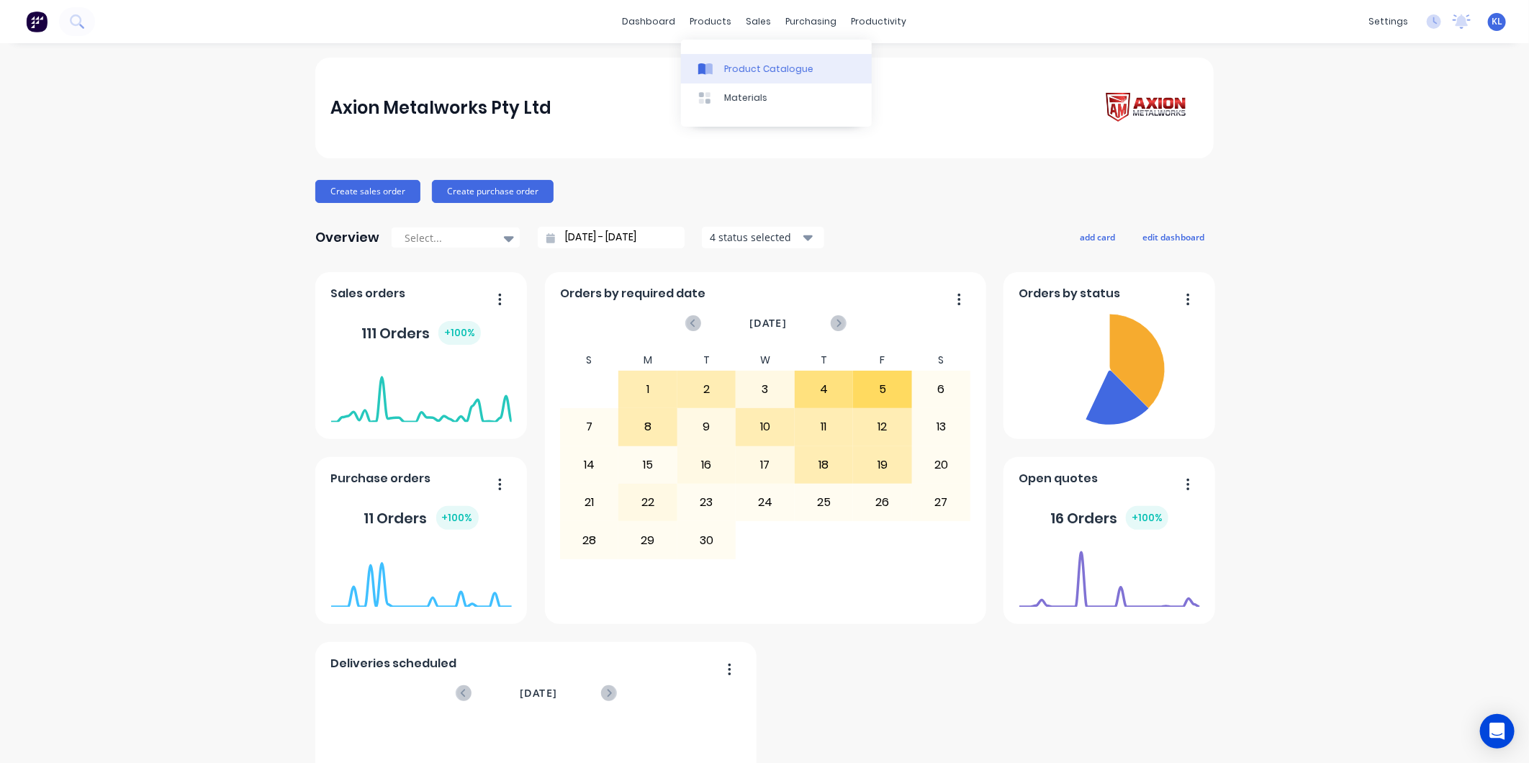
click at [739, 68] on div "Product Catalogue" at bounding box center [768, 69] width 89 height 13
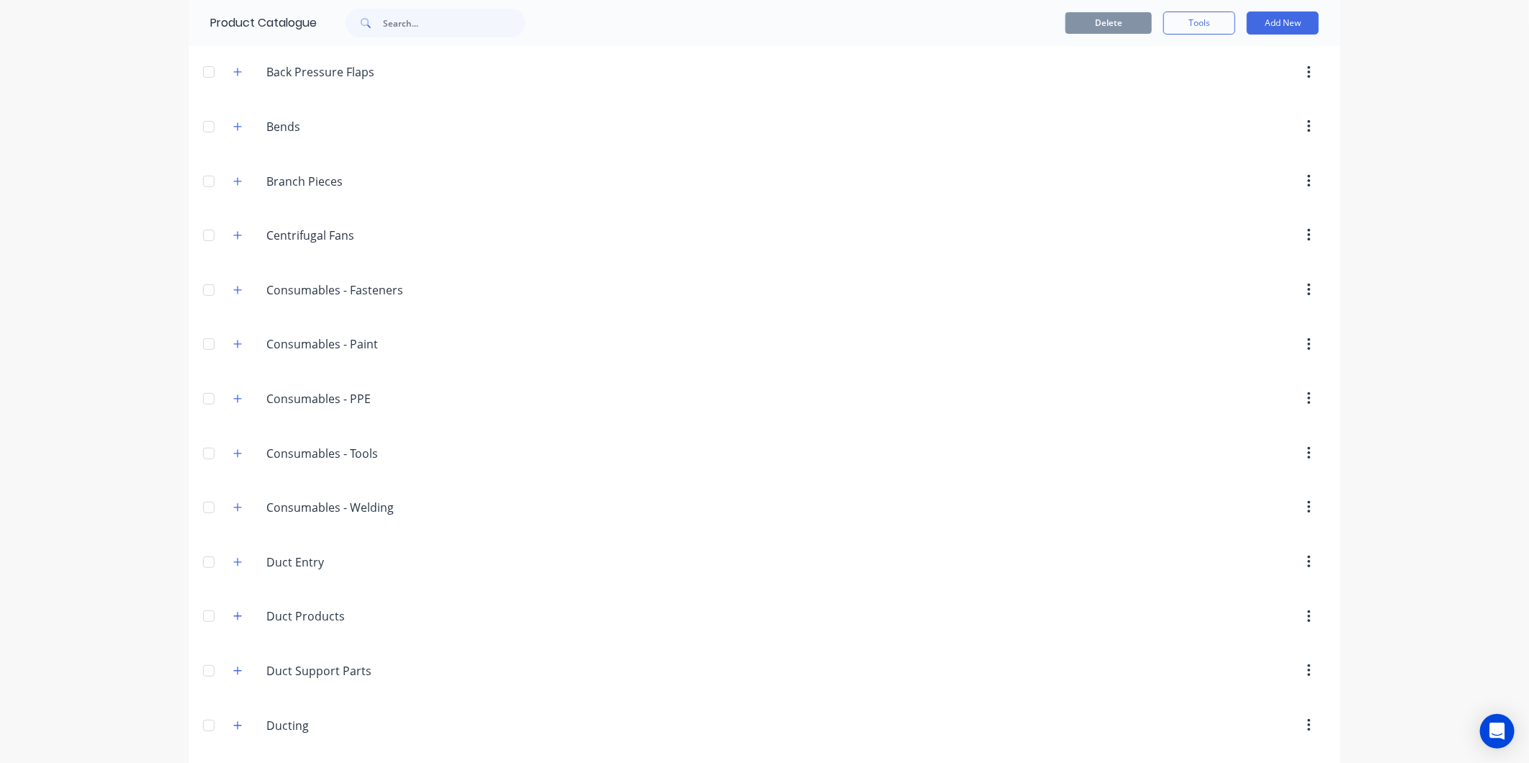
scroll to position [400, 0]
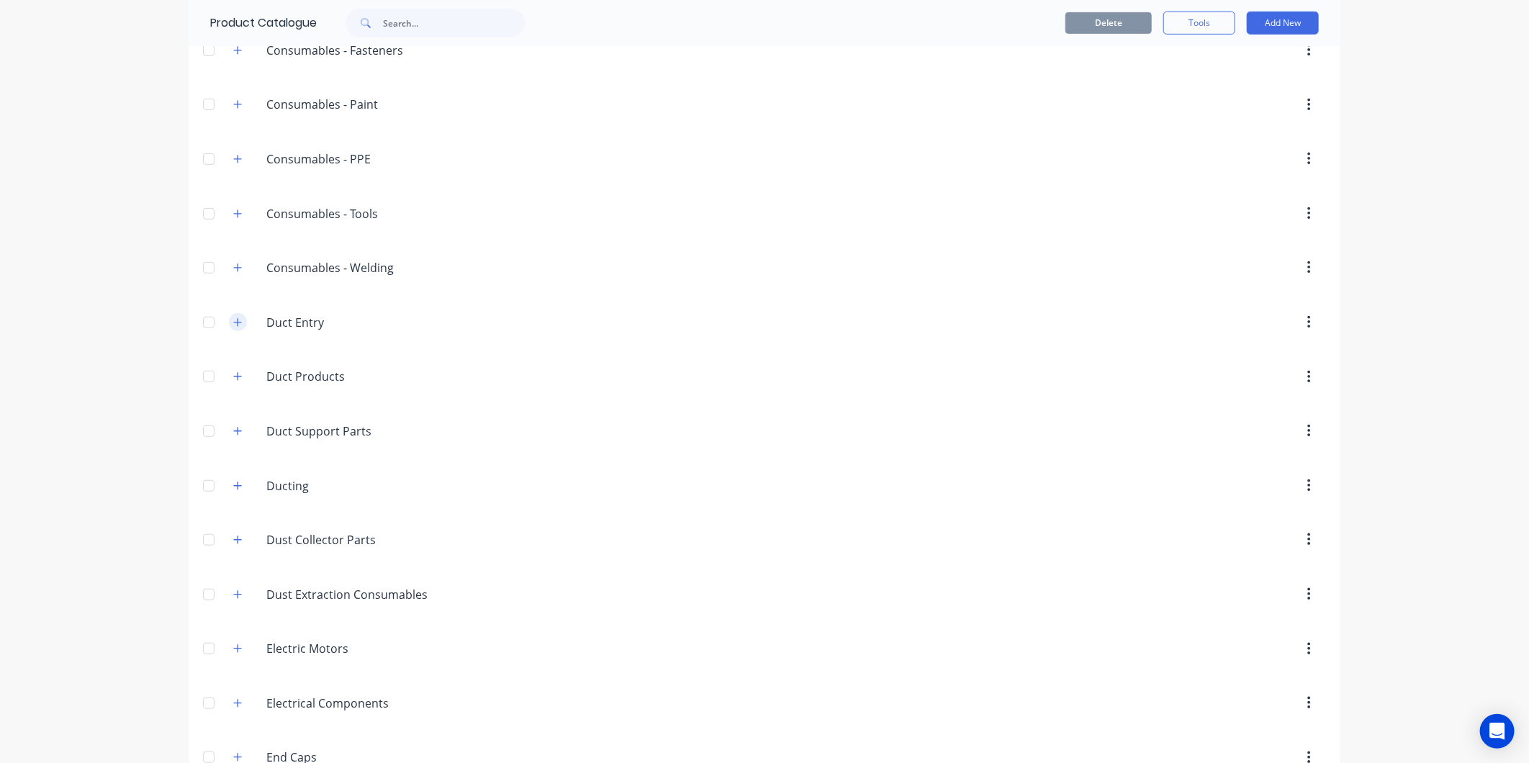
click at [229, 318] on button "button" at bounding box center [238, 322] width 18 height 18
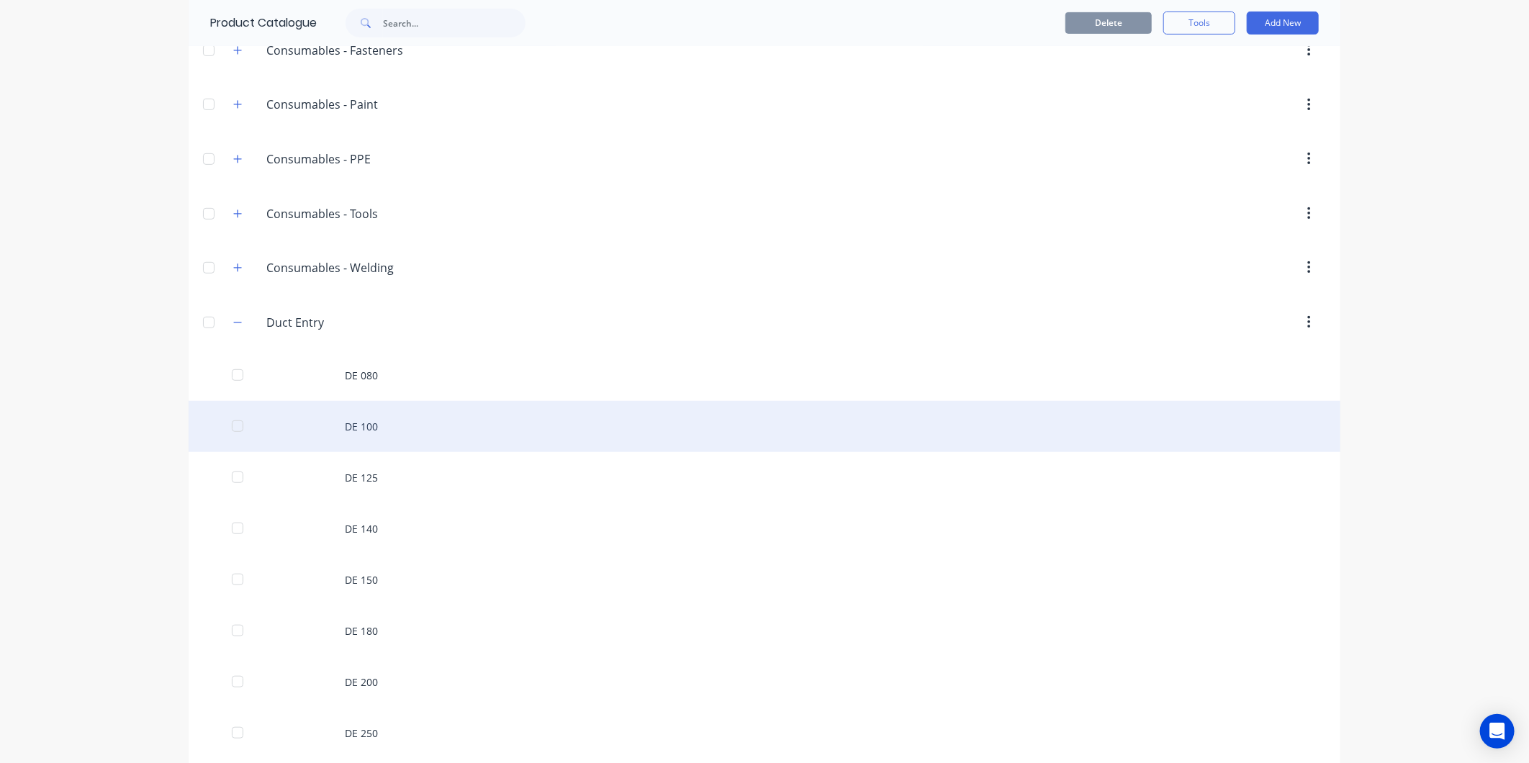
scroll to position [639, 0]
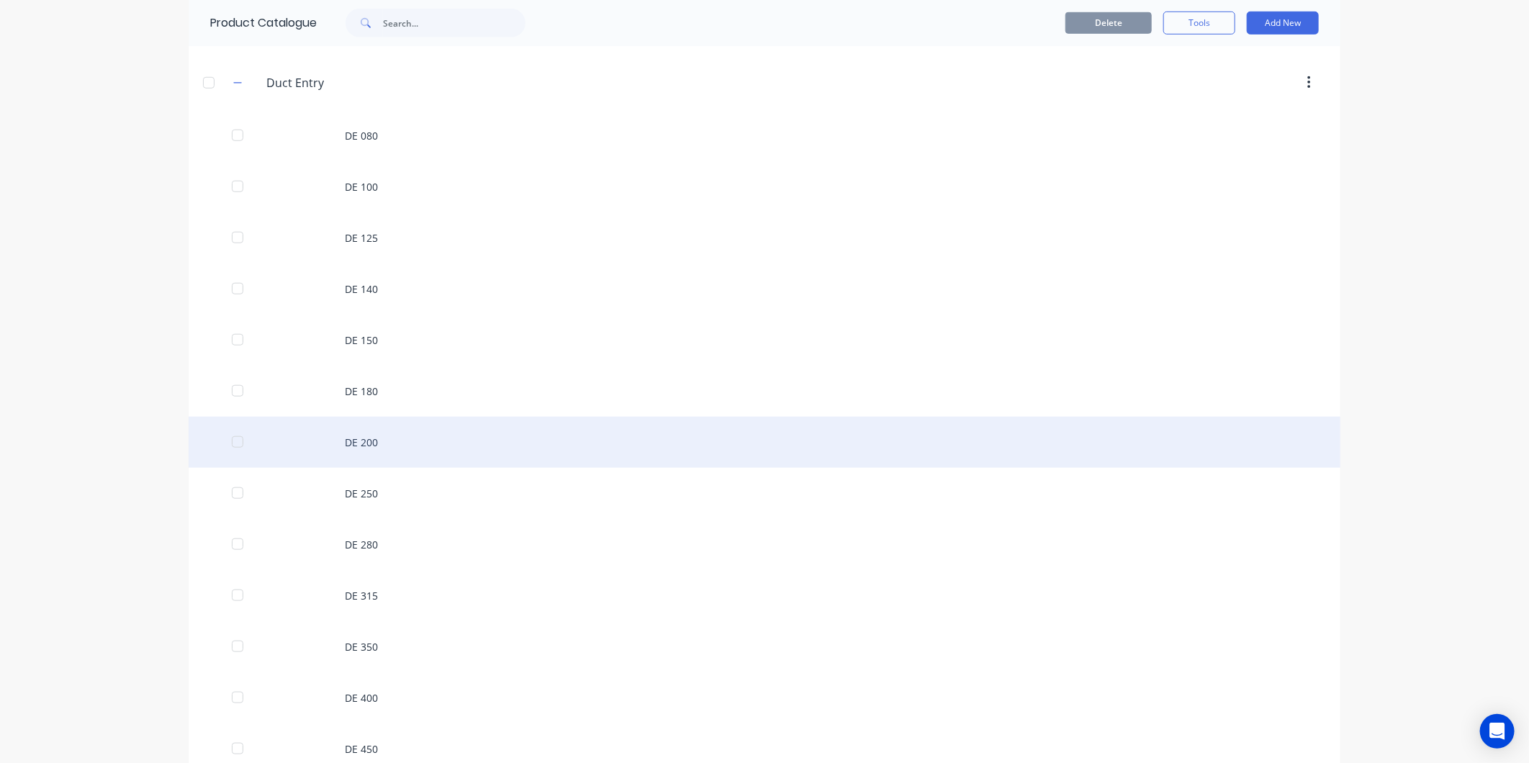
click at [378, 445] on div "DE 200" at bounding box center [765, 442] width 1152 height 51
